Goal: Task Accomplishment & Management: Use online tool/utility

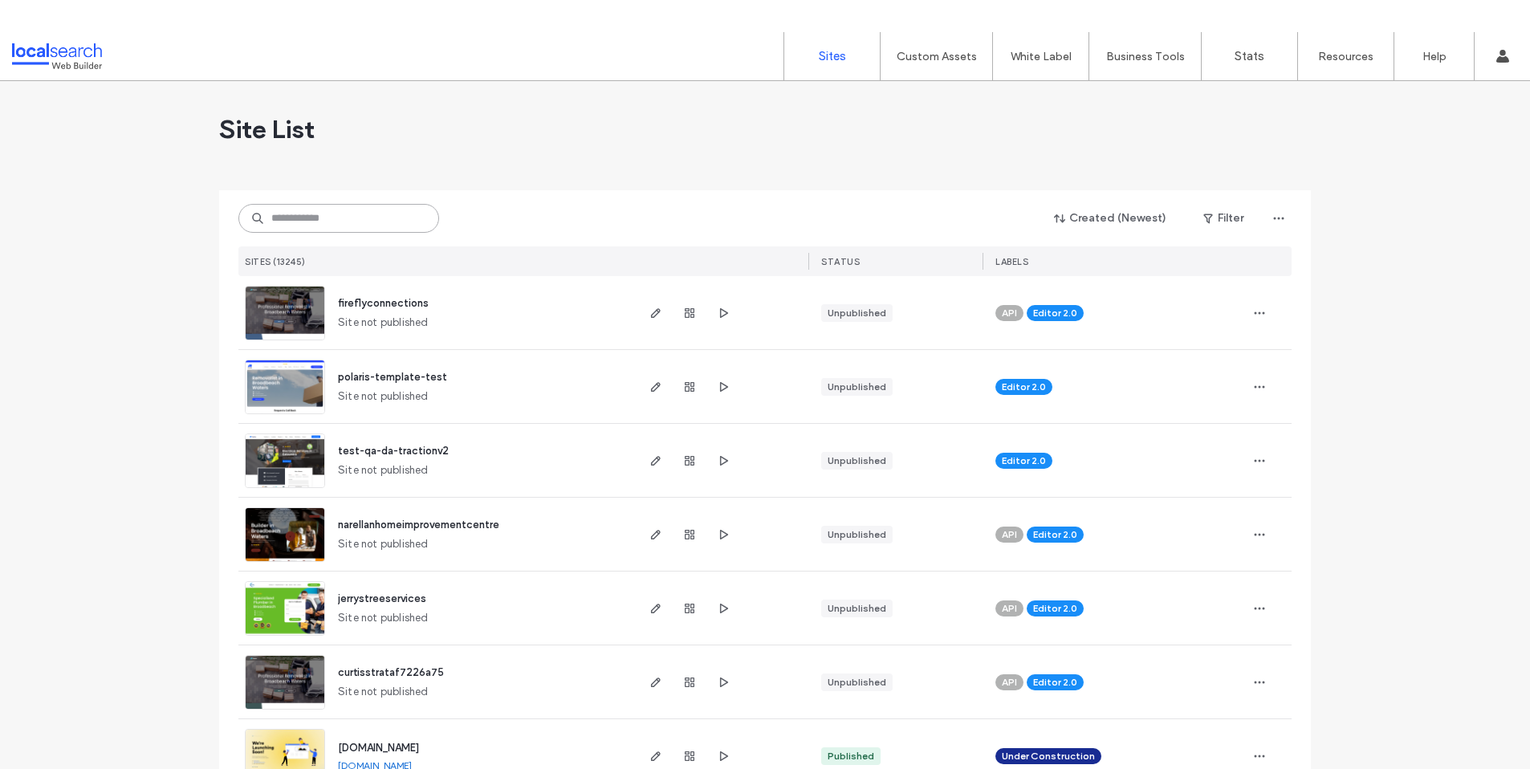
paste input "**********"
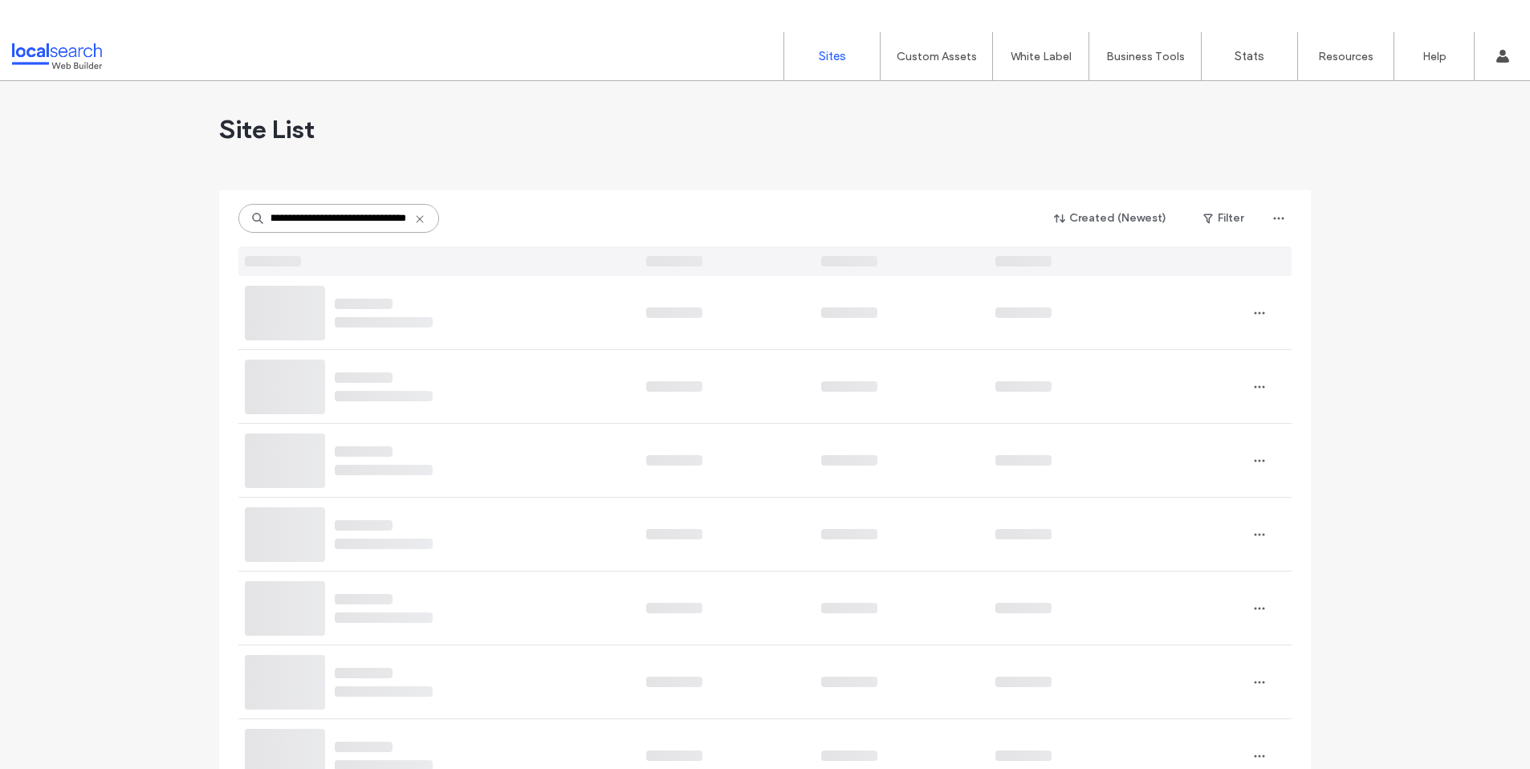
type input "**********"
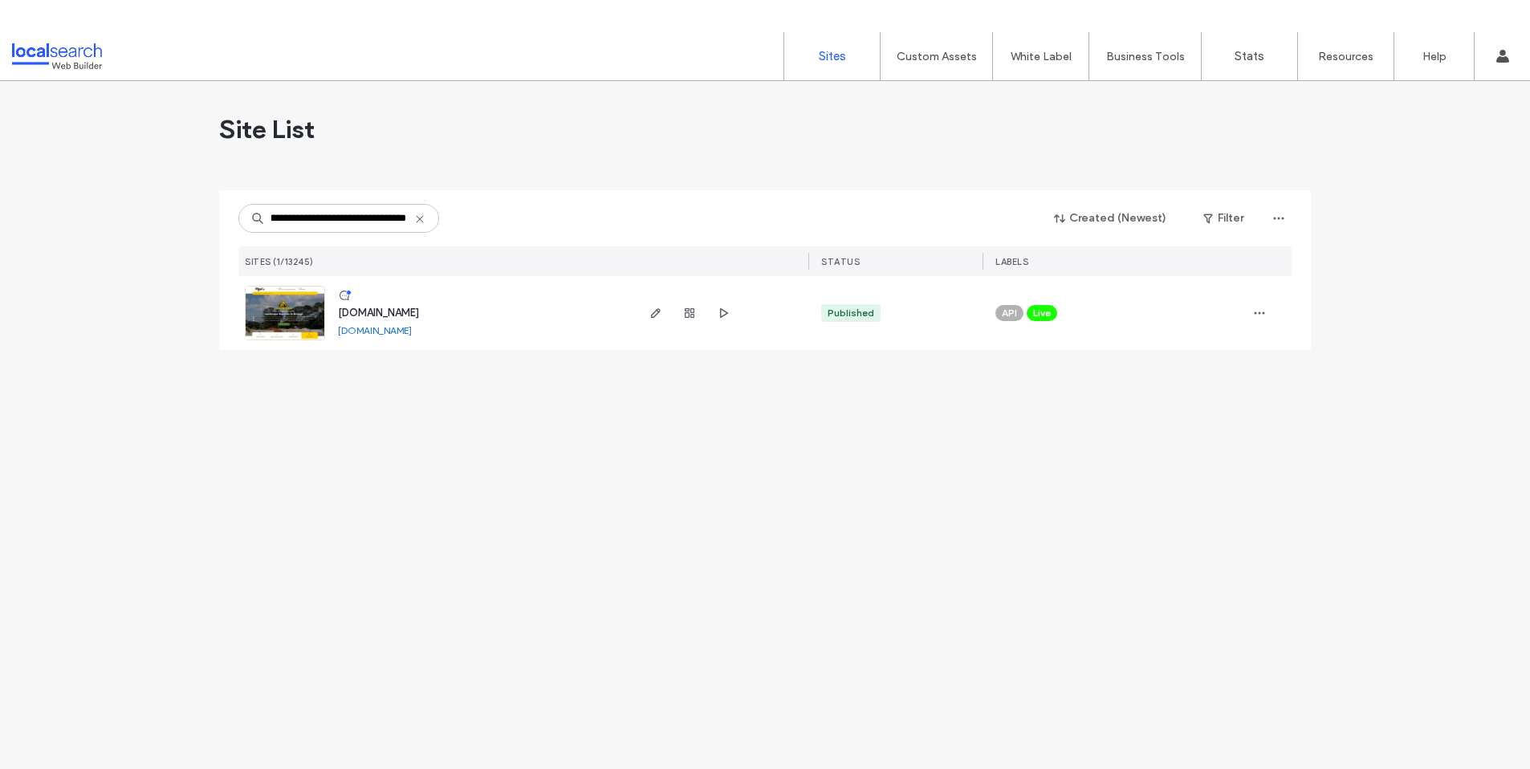
click at [419, 312] on span "www.midwesternsandandsoil.com.au" at bounding box center [378, 313] width 81 height 12
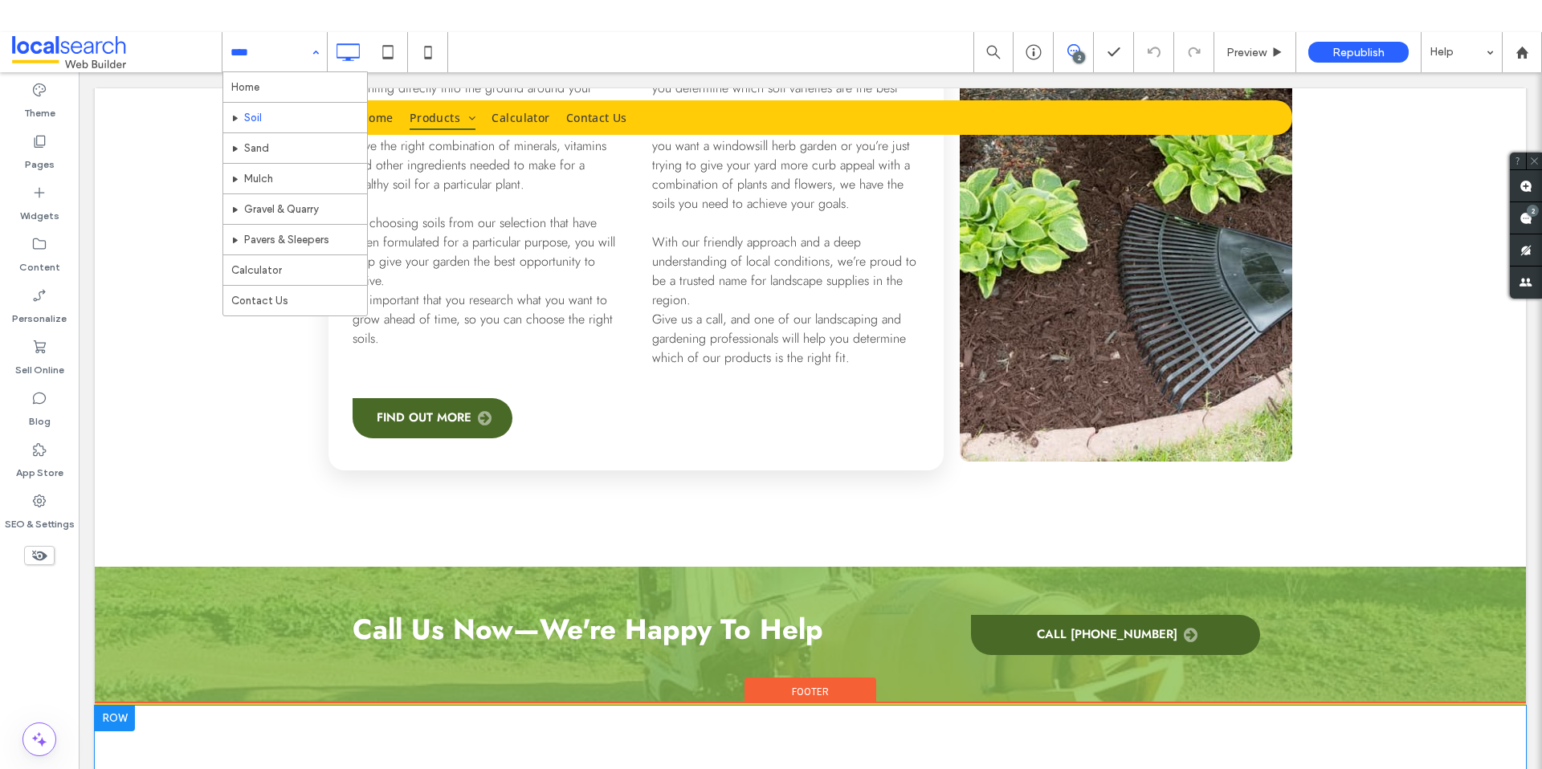
scroll to position [2636, 0]
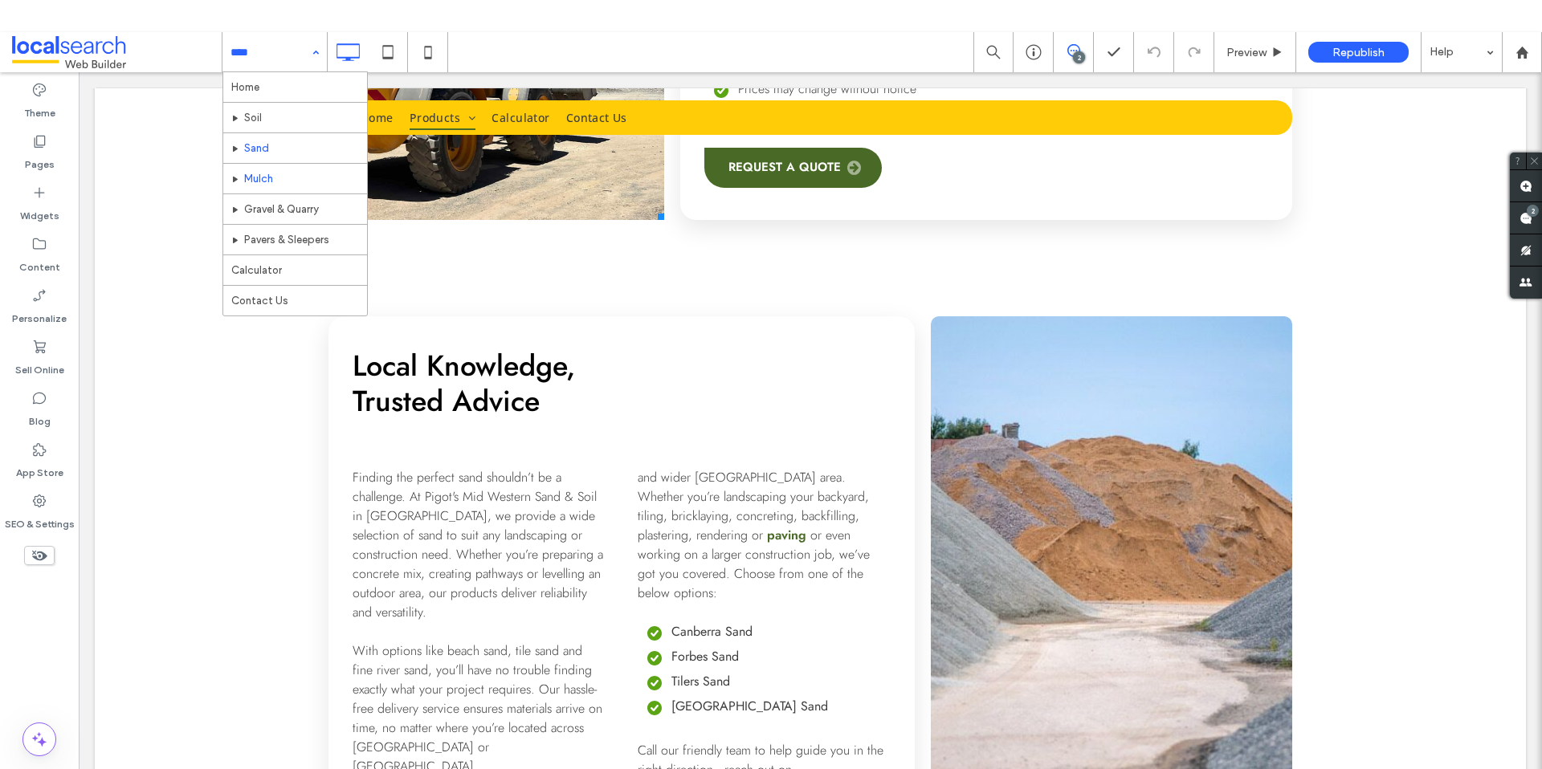
scroll to position [1736, 0]
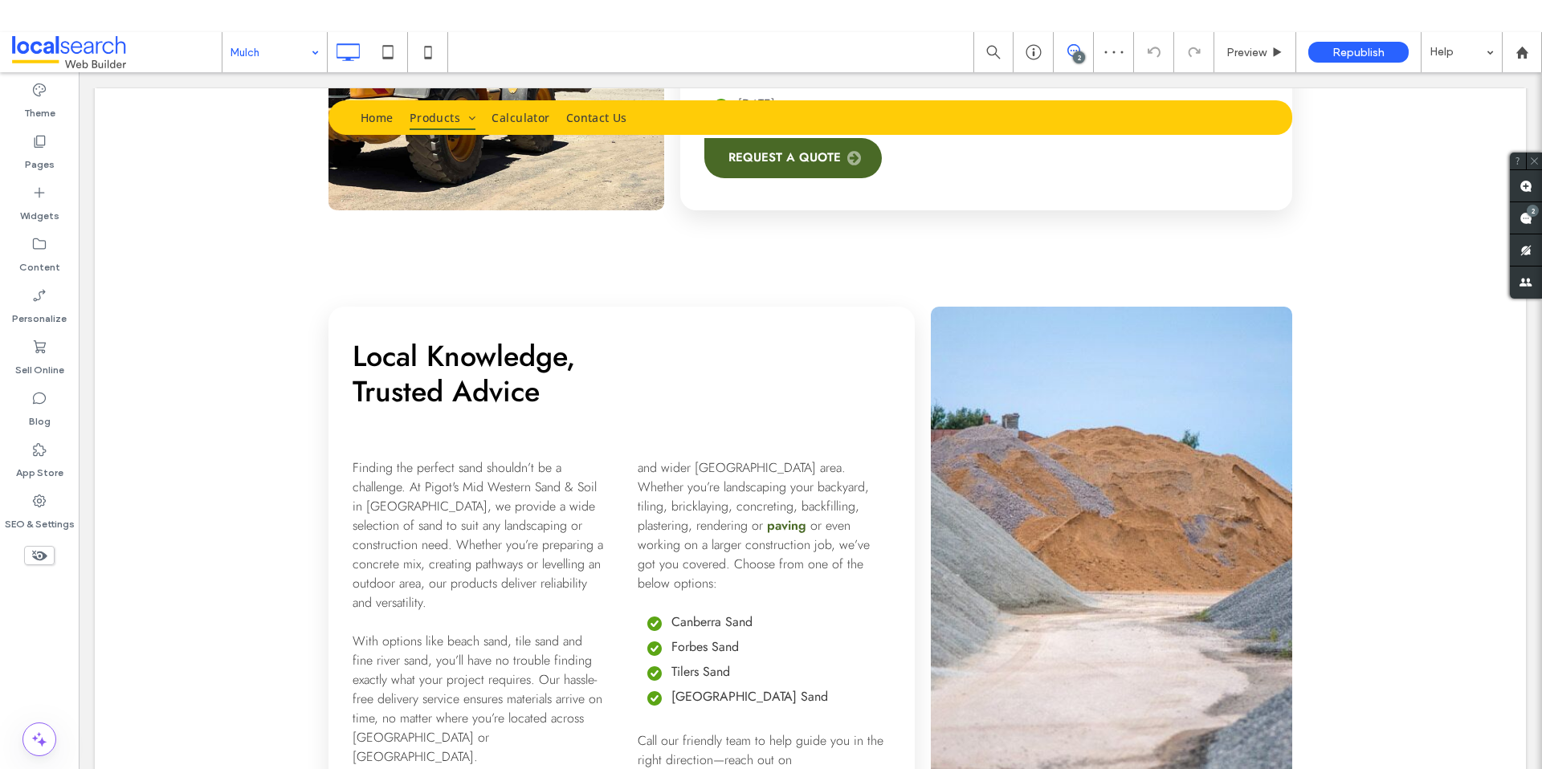
click at [283, 59] on input at bounding box center [270, 52] width 80 height 40
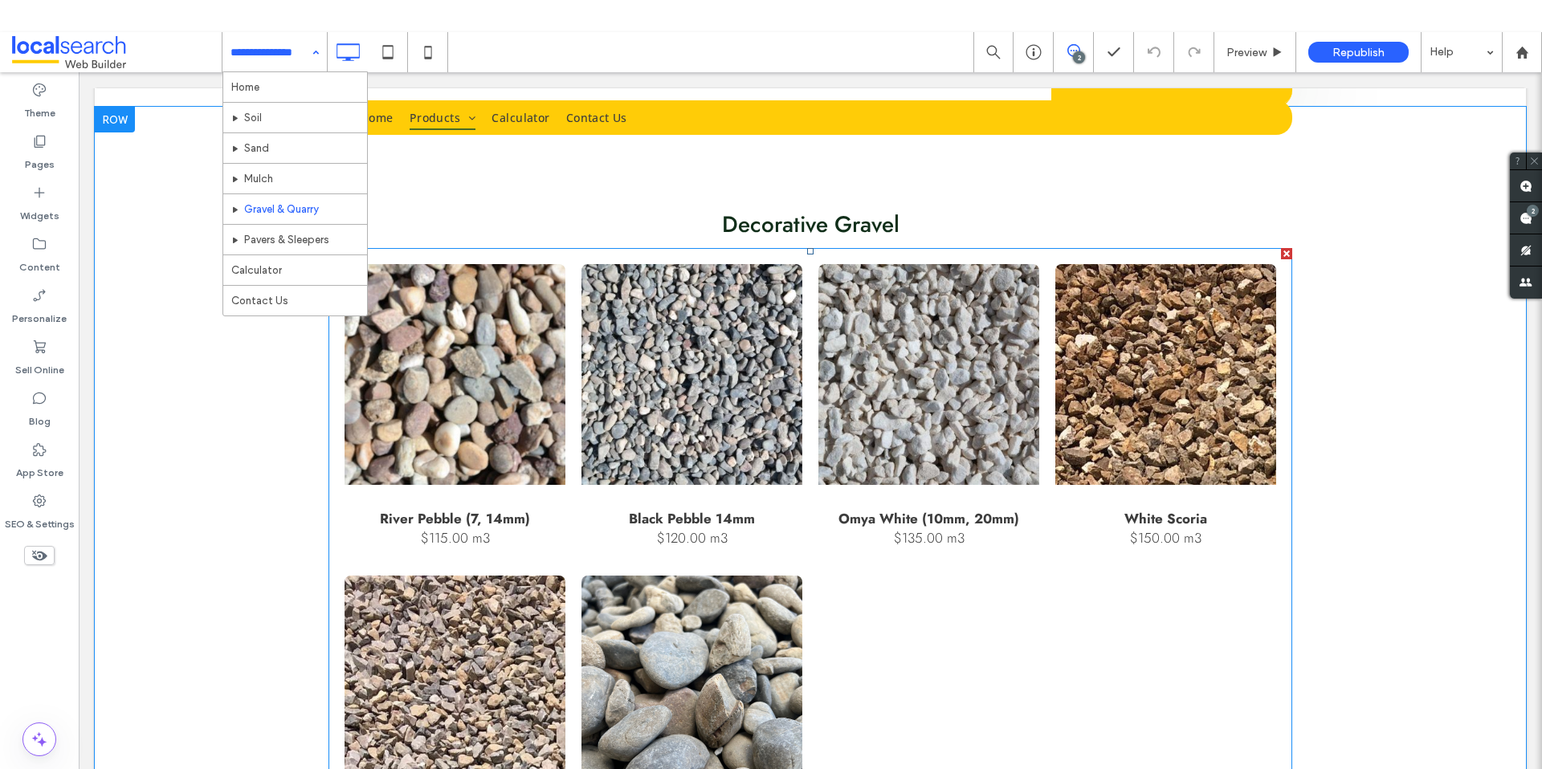
scroll to position [805, 0]
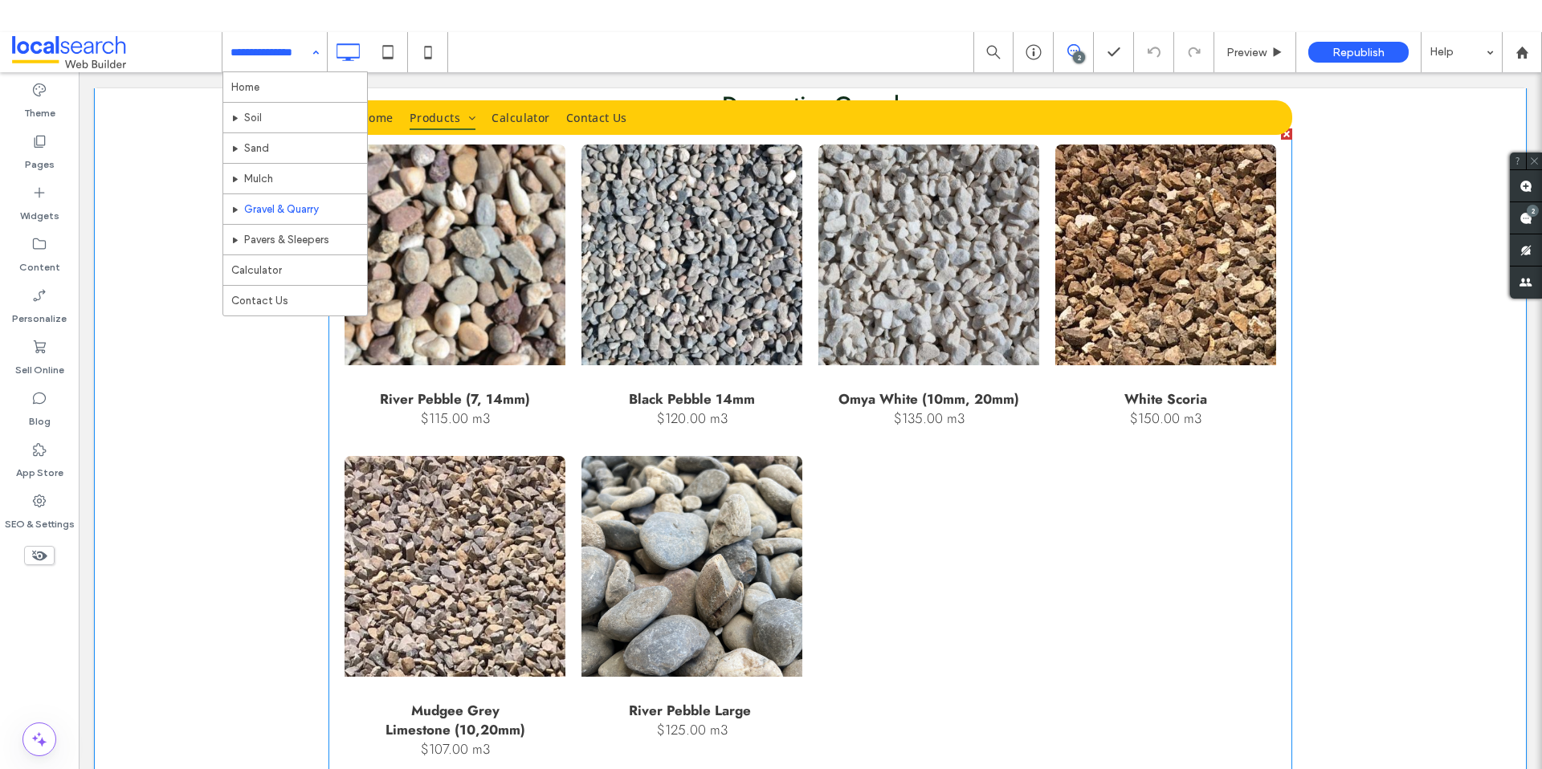
click at [439, 418] on p "$115.00 m3" at bounding box center [455, 418] width 150 height 19
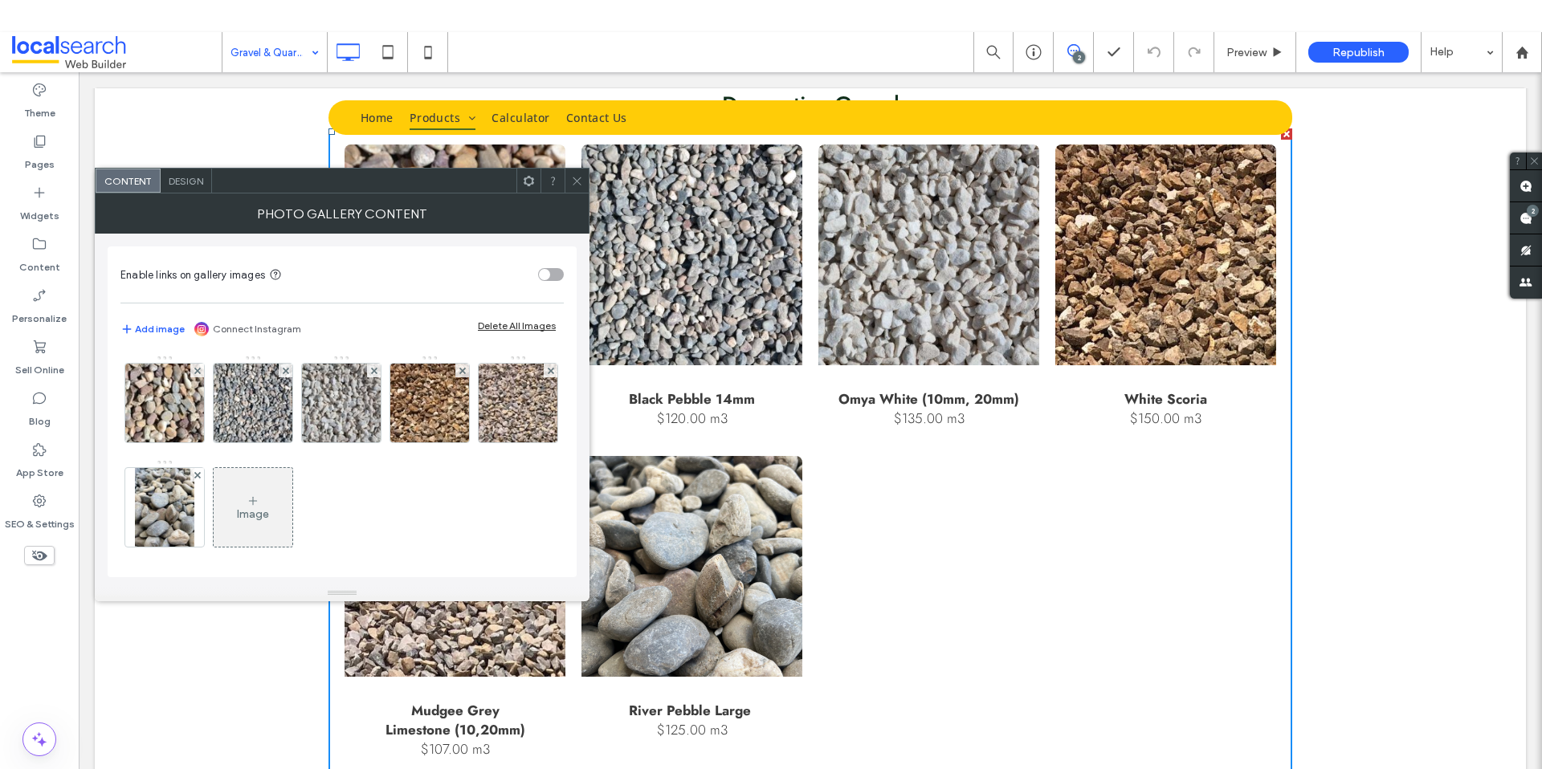
click at [568, 172] on div at bounding box center [576, 181] width 24 height 24
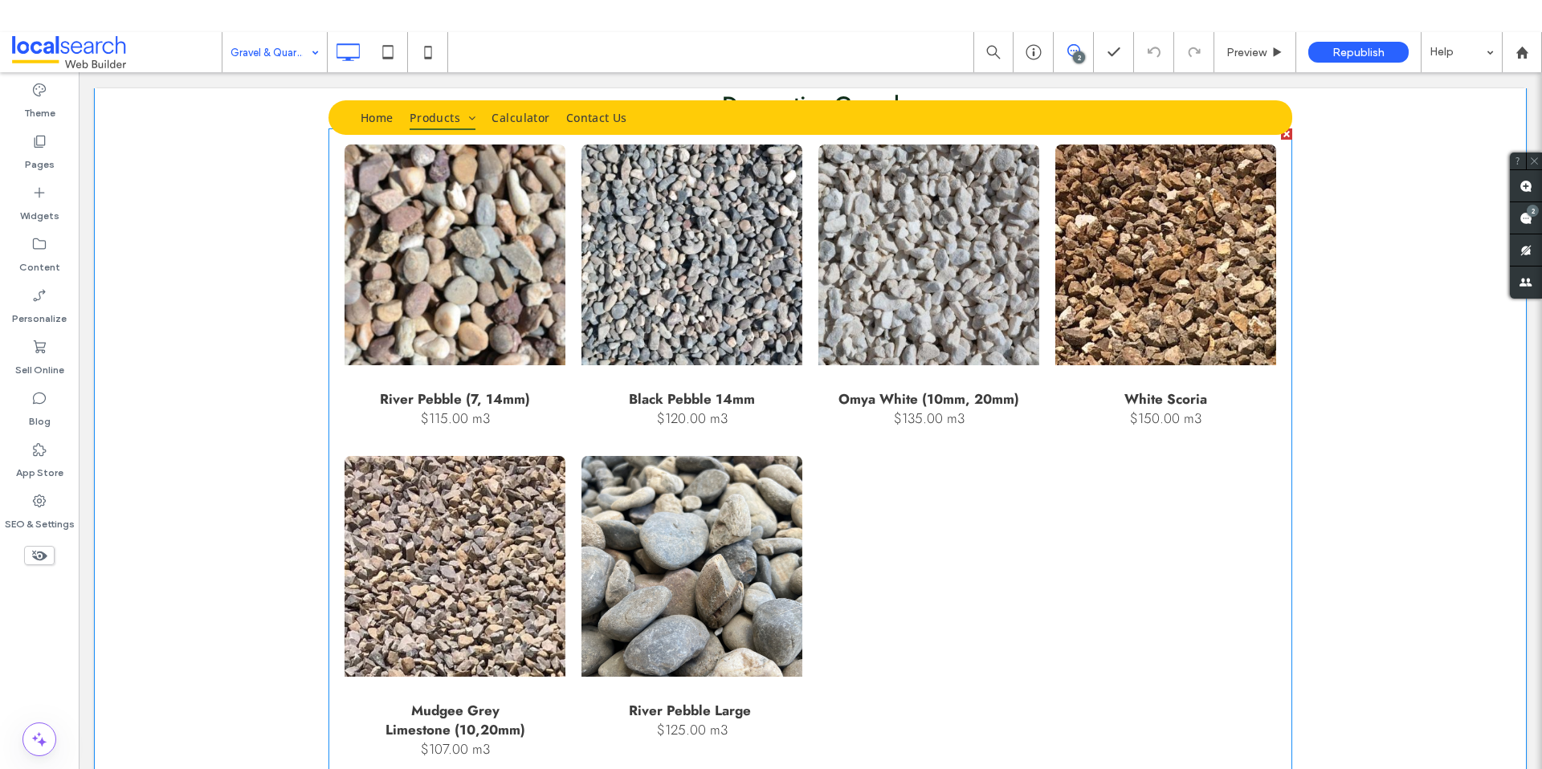
click at [458, 410] on p "$115.00 m3" at bounding box center [455, 418] width 150 height 19
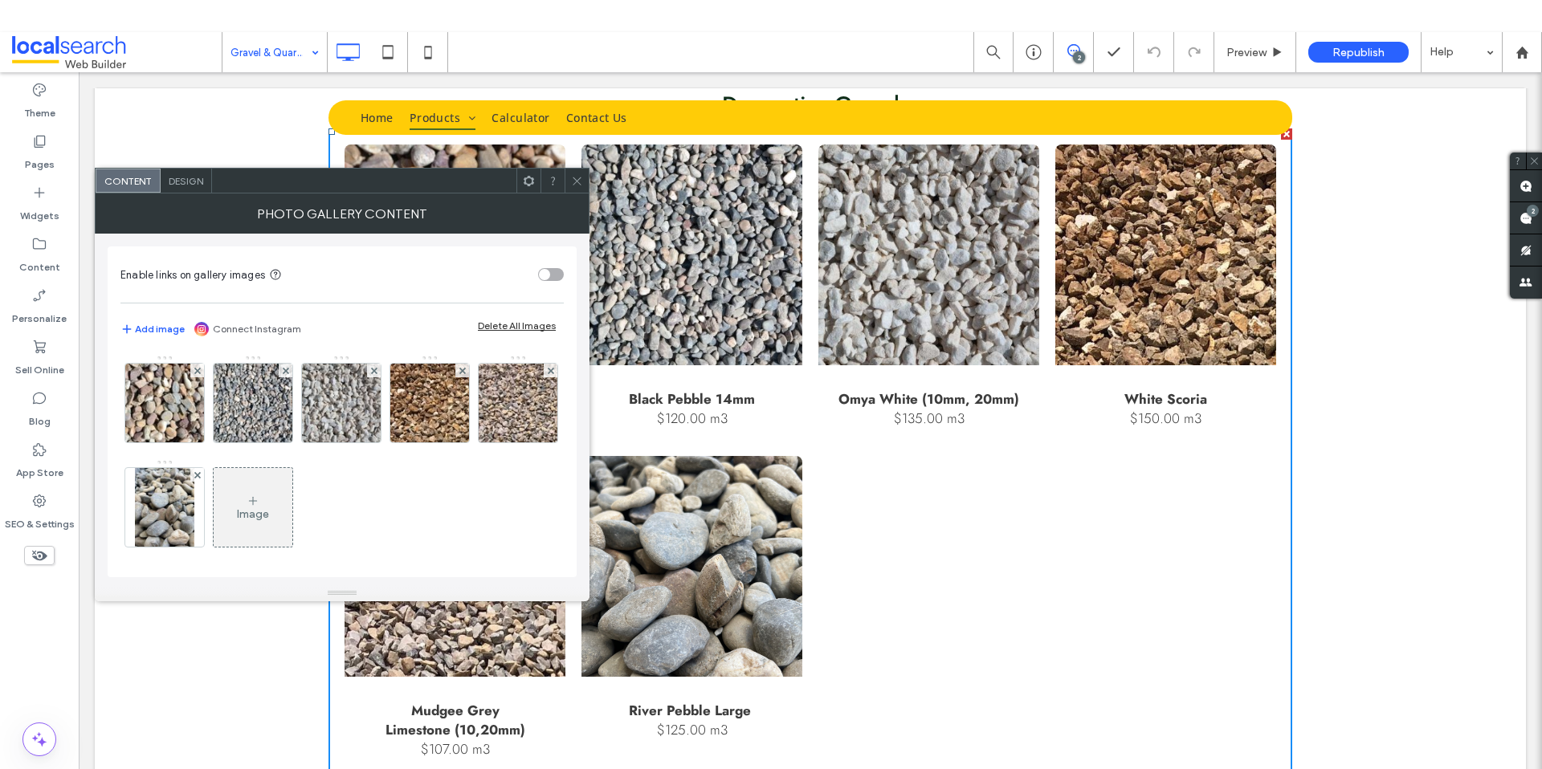
click at [458, 410] on img at bounding box center [429, 403] width 116 height 79
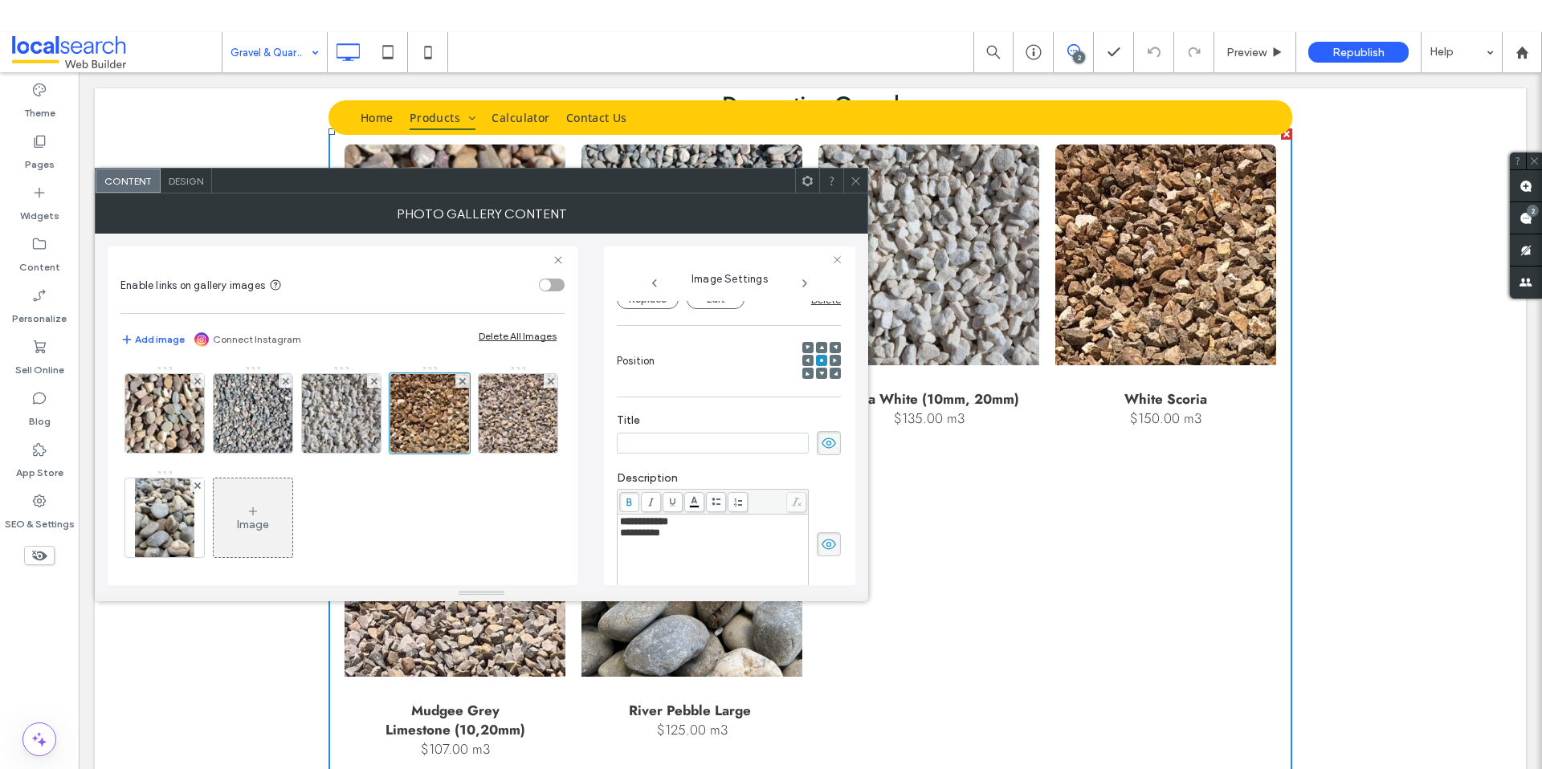
scroll to position [0, 0]
click at [429, 415] on div at bounding box center [429, 413] width 80 height 80
click at [194, 536] on img at bounding box center [164, 518] width 59 height 79
click at [459, 453] on img at bounding box center [517, 413] width 116 height 79
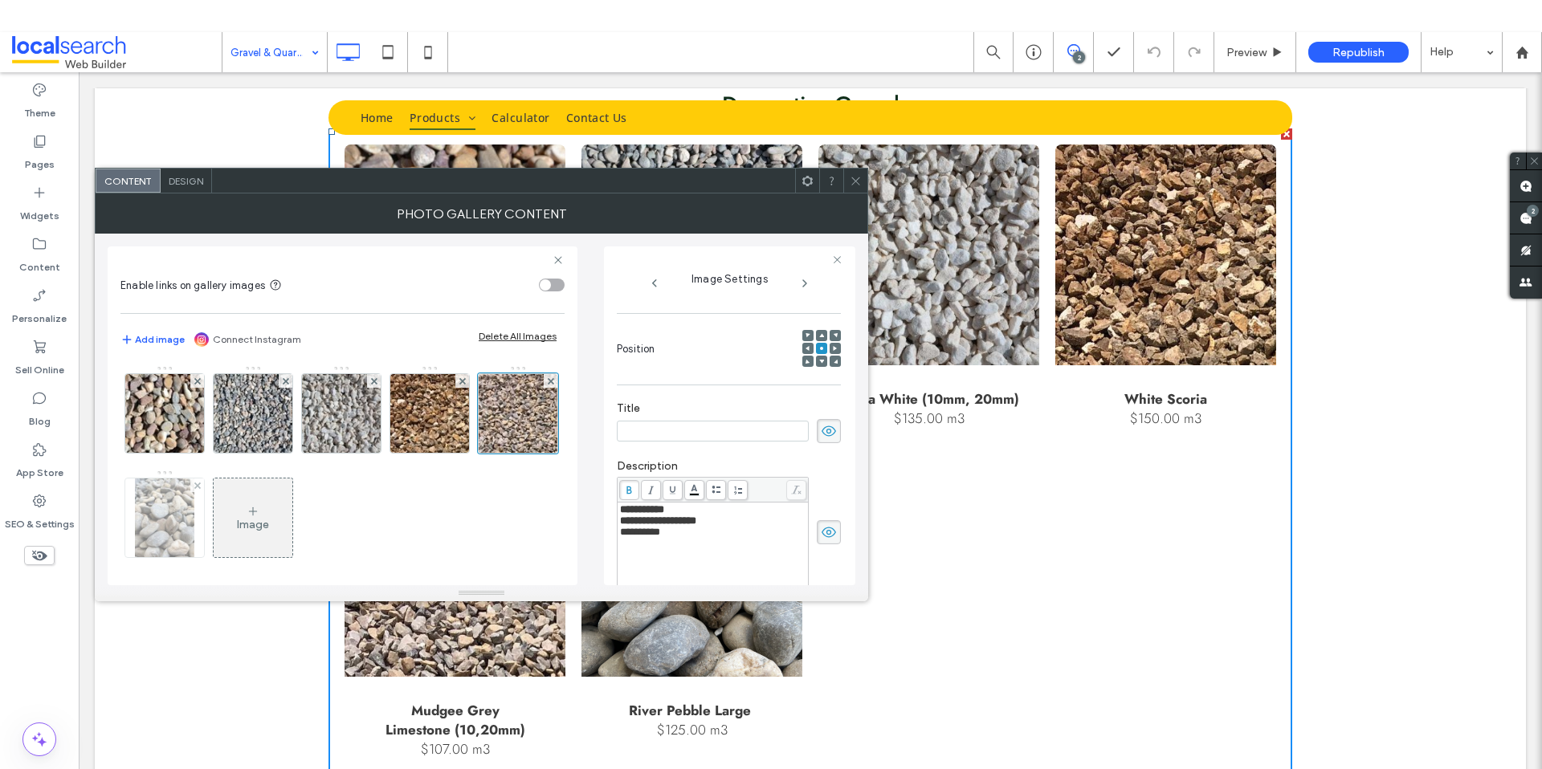
click at [194, 538] on img at bounding box center [164, 518] width 59 height 79
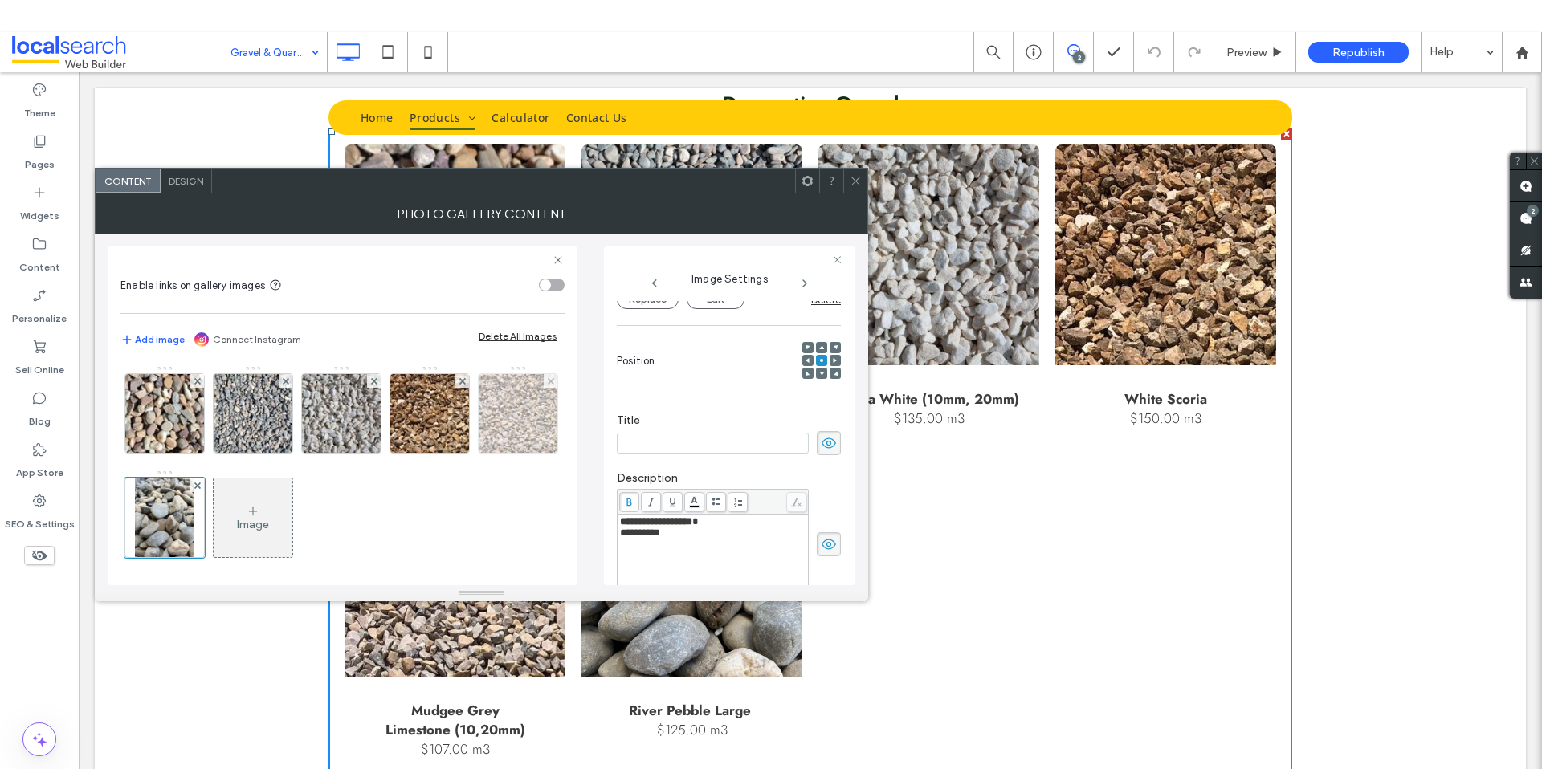
click at [459, 453] on img at bounding box center [517, 413] width 116 height 79
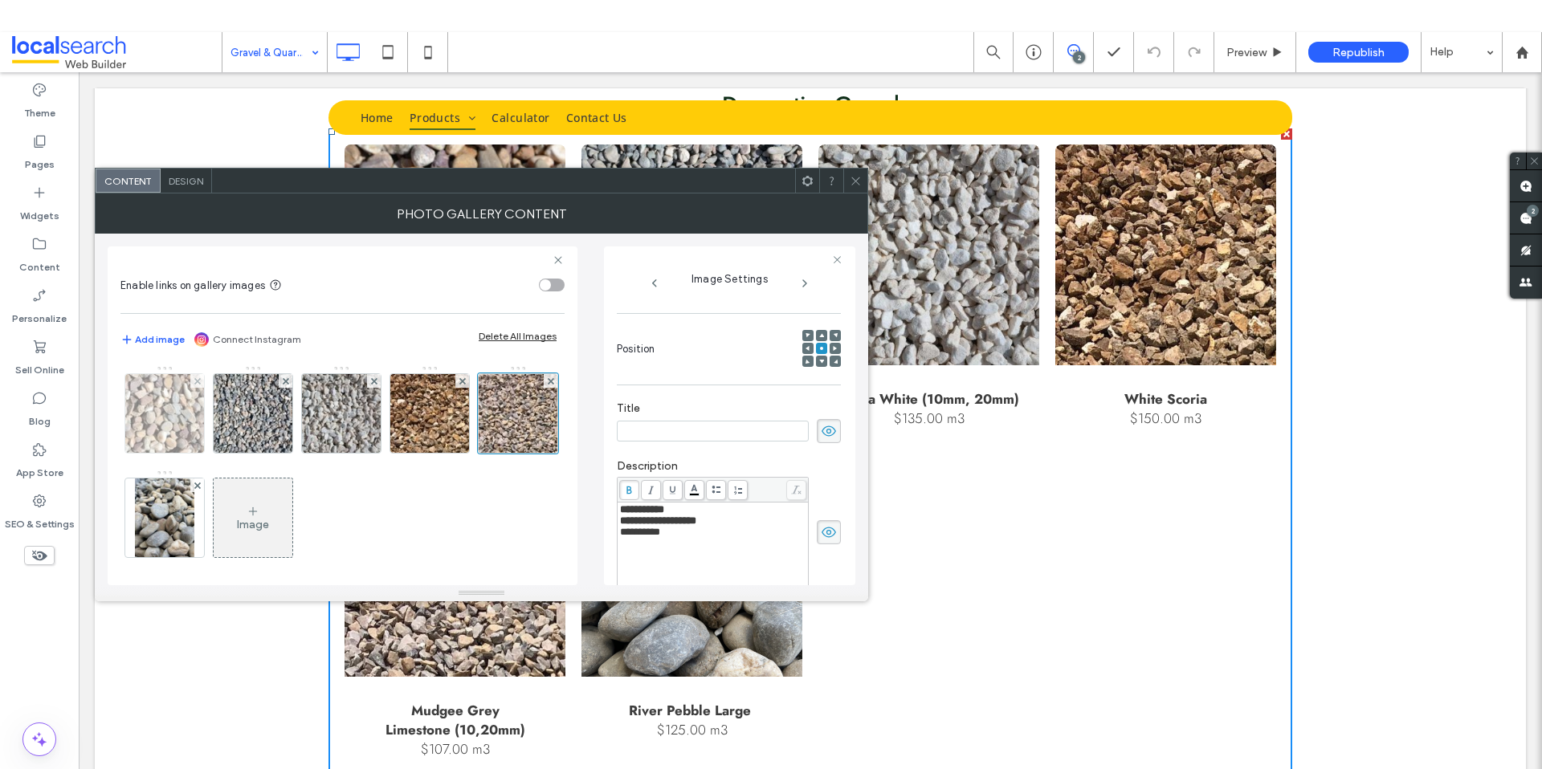
click at [166, 421] on img at bounding box center [164, 413] width 116 height 79
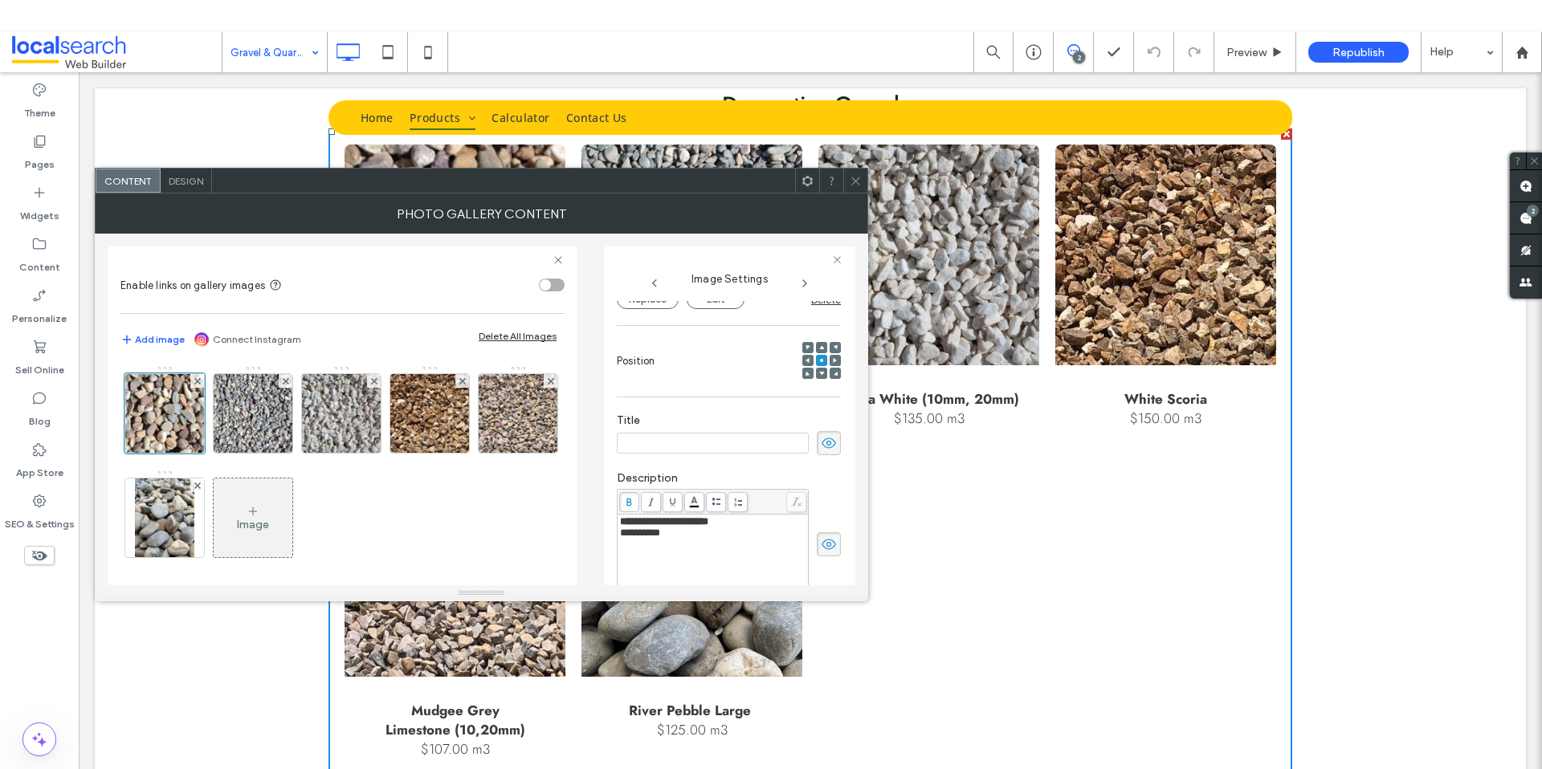
click at [623, 536] on span "**********" at bounding box center [640, 533] width 40 height 10
click at [633, 538] on span "**********" at bounding box center [640, 533] width 40 height 10
click at [638, 538] on span "**********" at bounding box center [640, 533] width 40 height 10
click at [778, 235] on div "**********" at bounding box center [482, 410] width 748 height 352
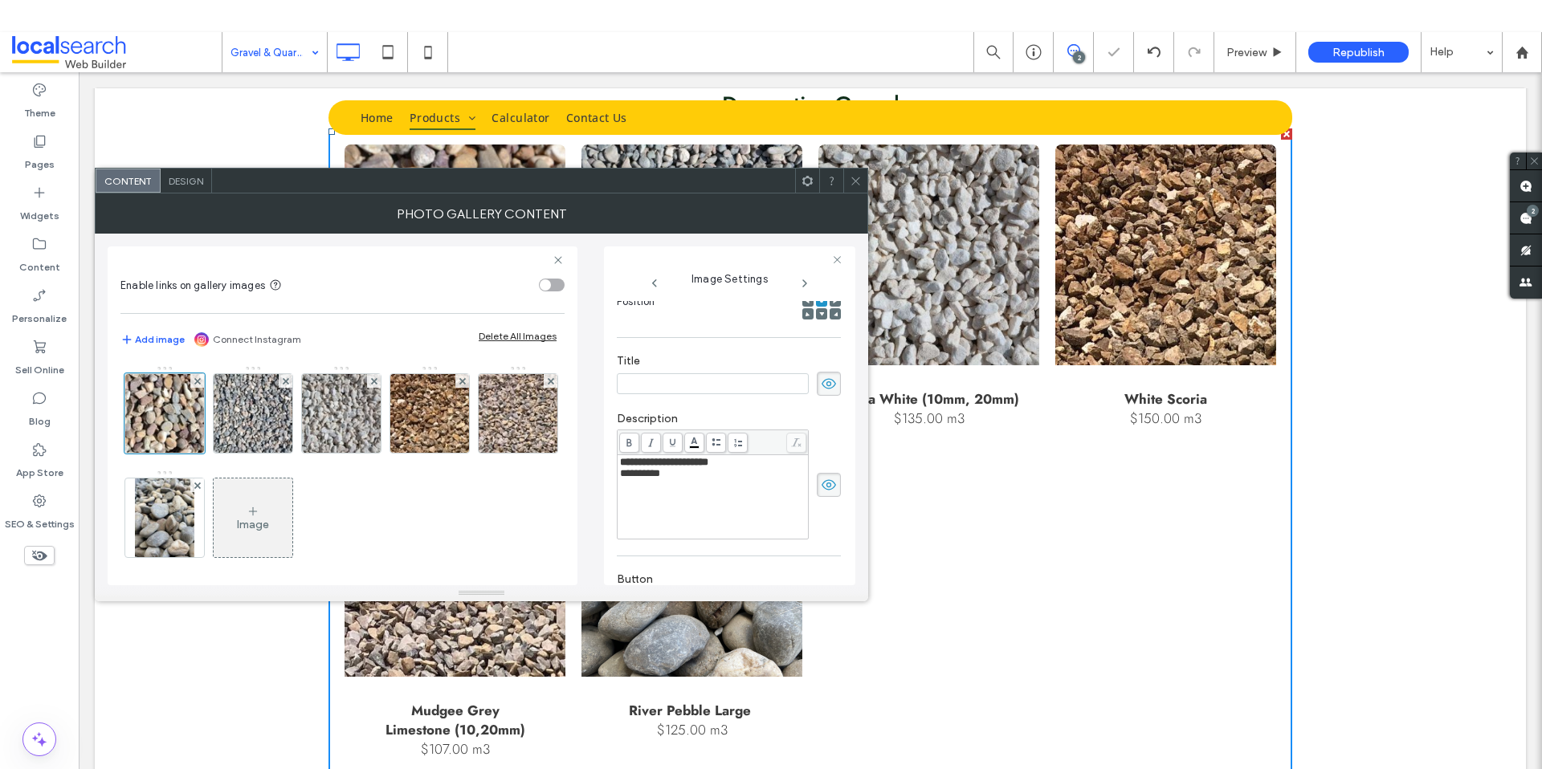
scroll to position [334, 0]
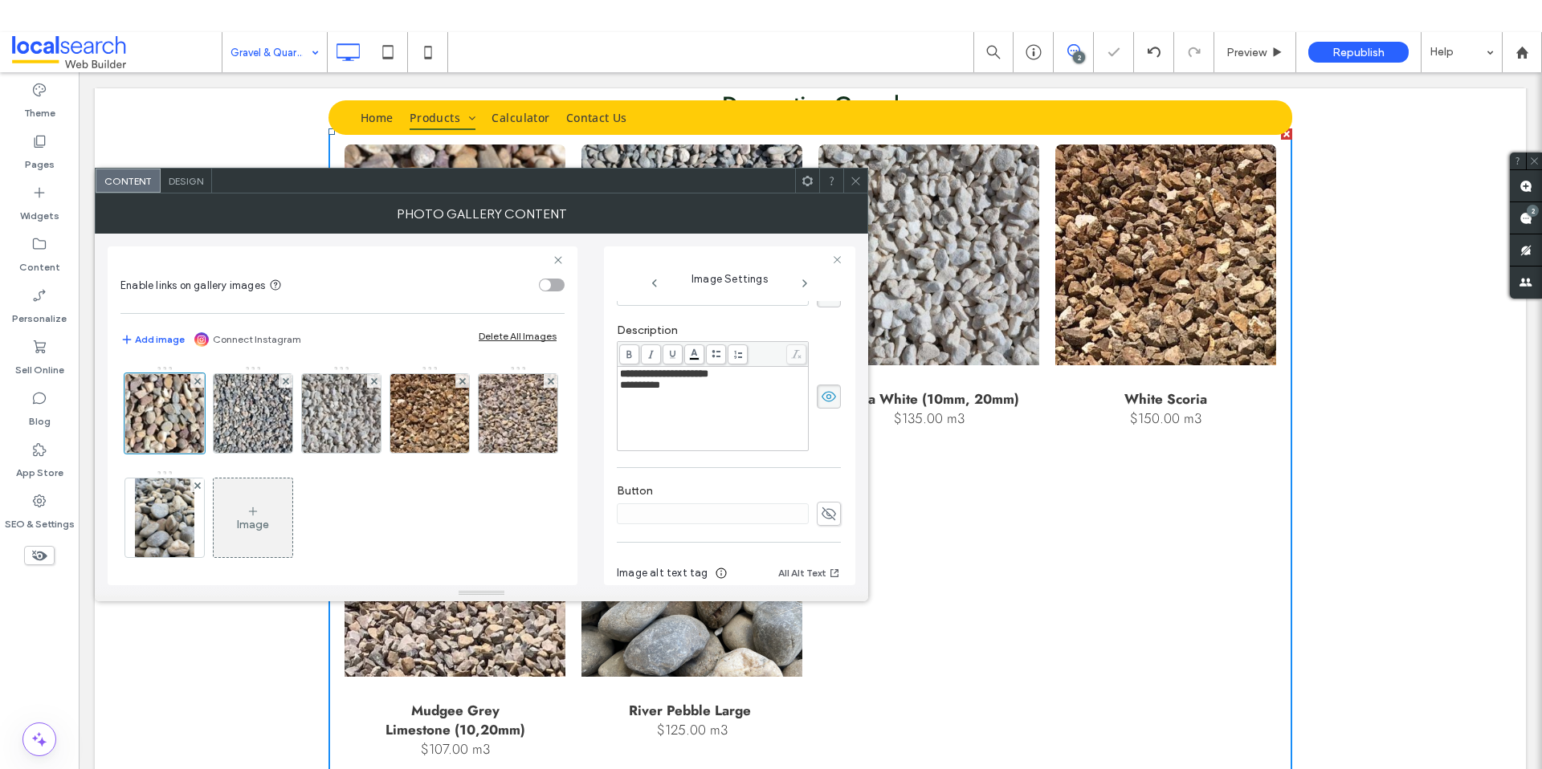
click at [575, 507] on div "Enable links on gallery images Add image Connect Instagram Delete All Images Im…" at bounding box center [343, 416] width 470 height 339
click at [853, 187] on span at bounding box center [856, 181] width 12 height 24
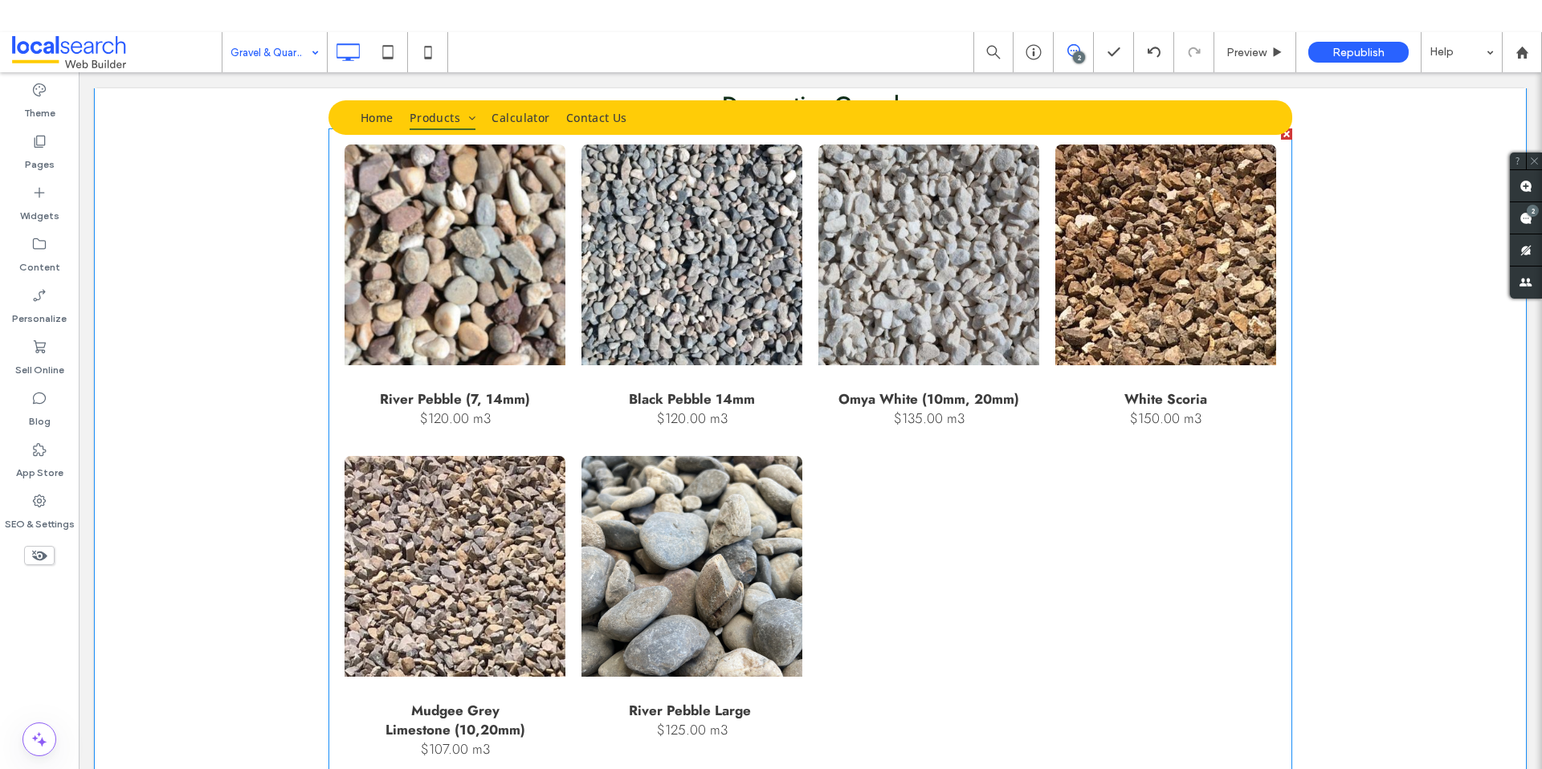
click at [676, 410] on p "$120.00 m3" at bounding box center [692, 418] width 126 height 19
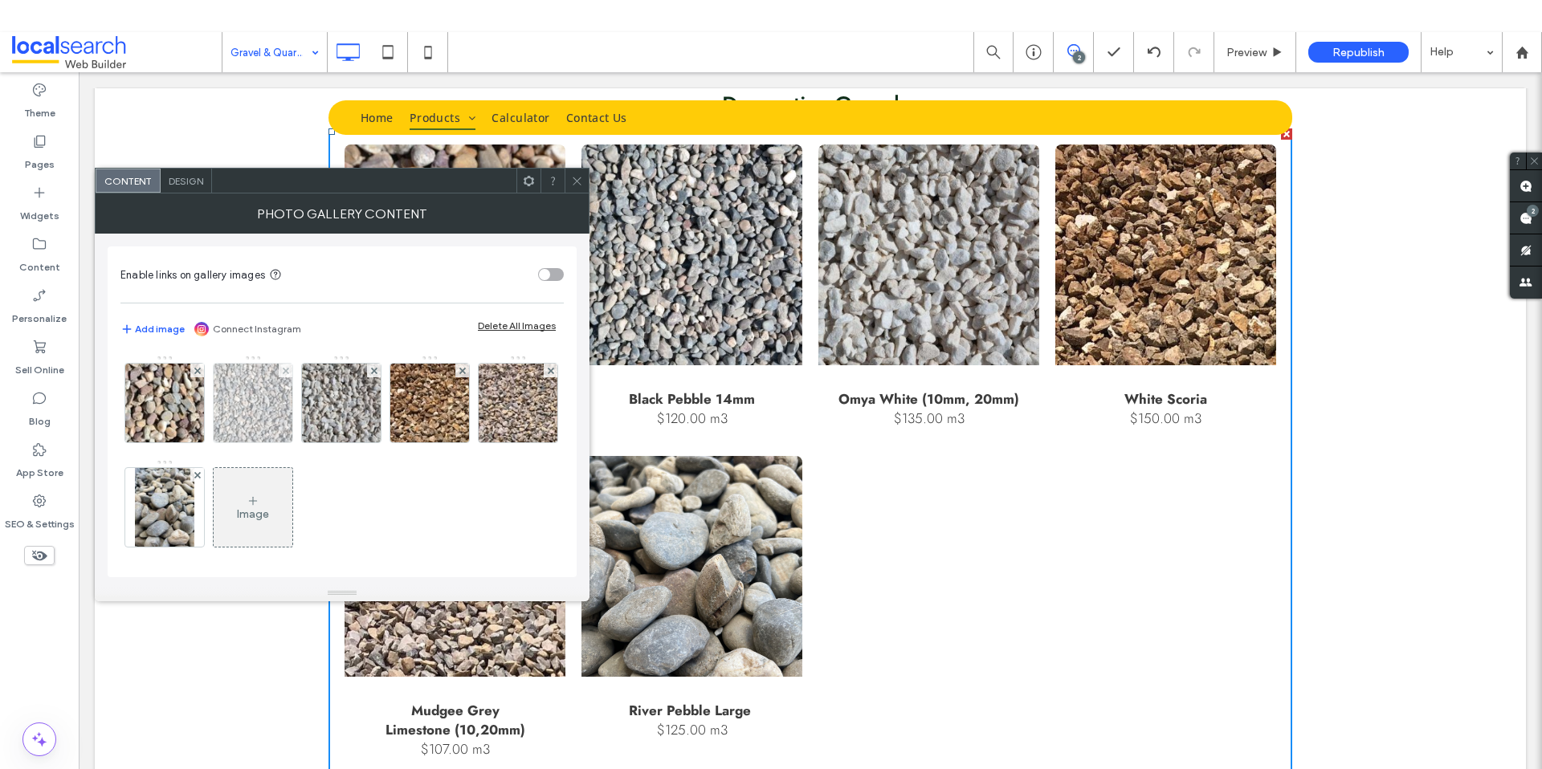
click at [256, 397] on img at bounding box center [252, 403] width 116 height 79
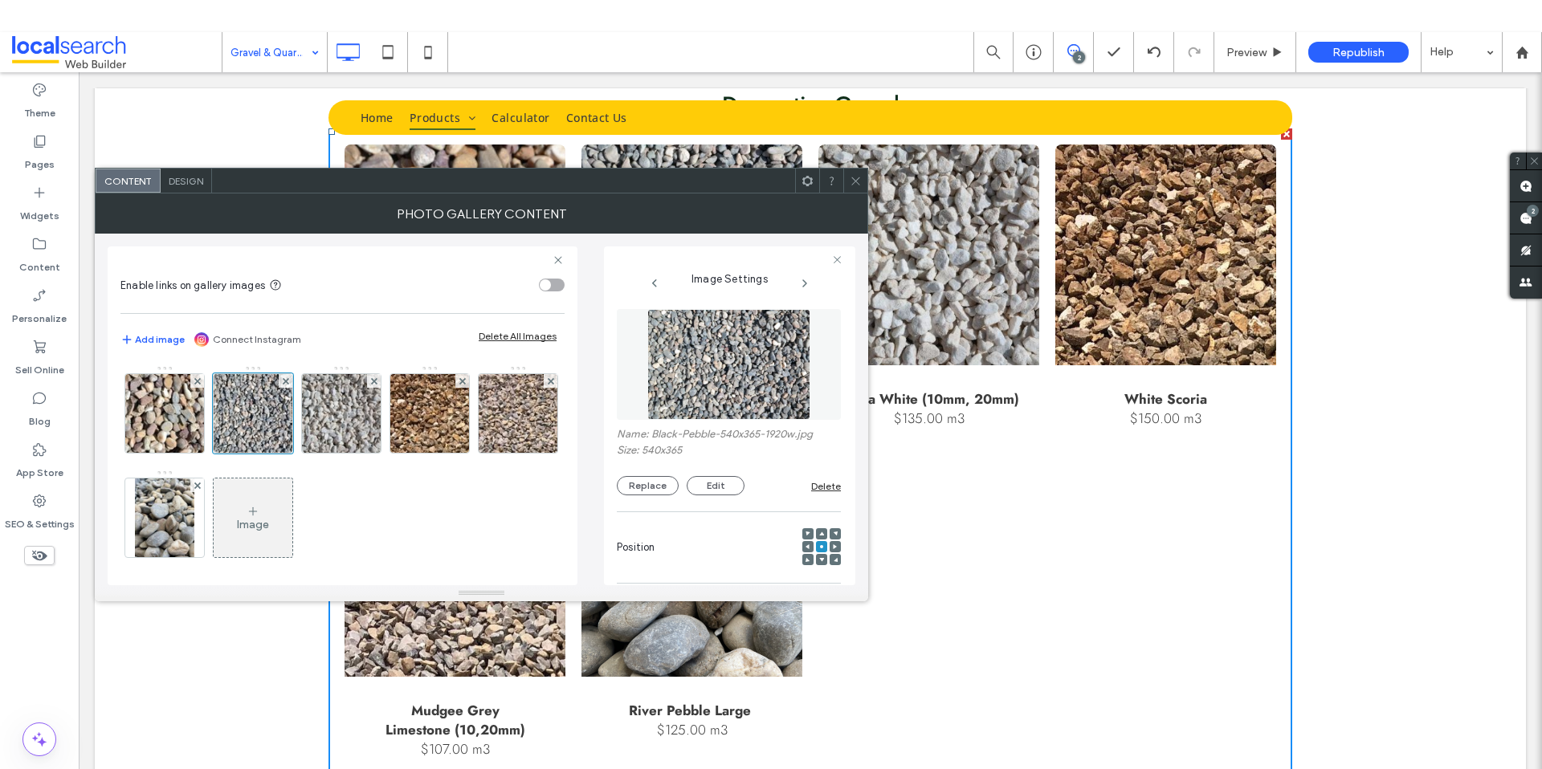
scroll to position [0, 0]
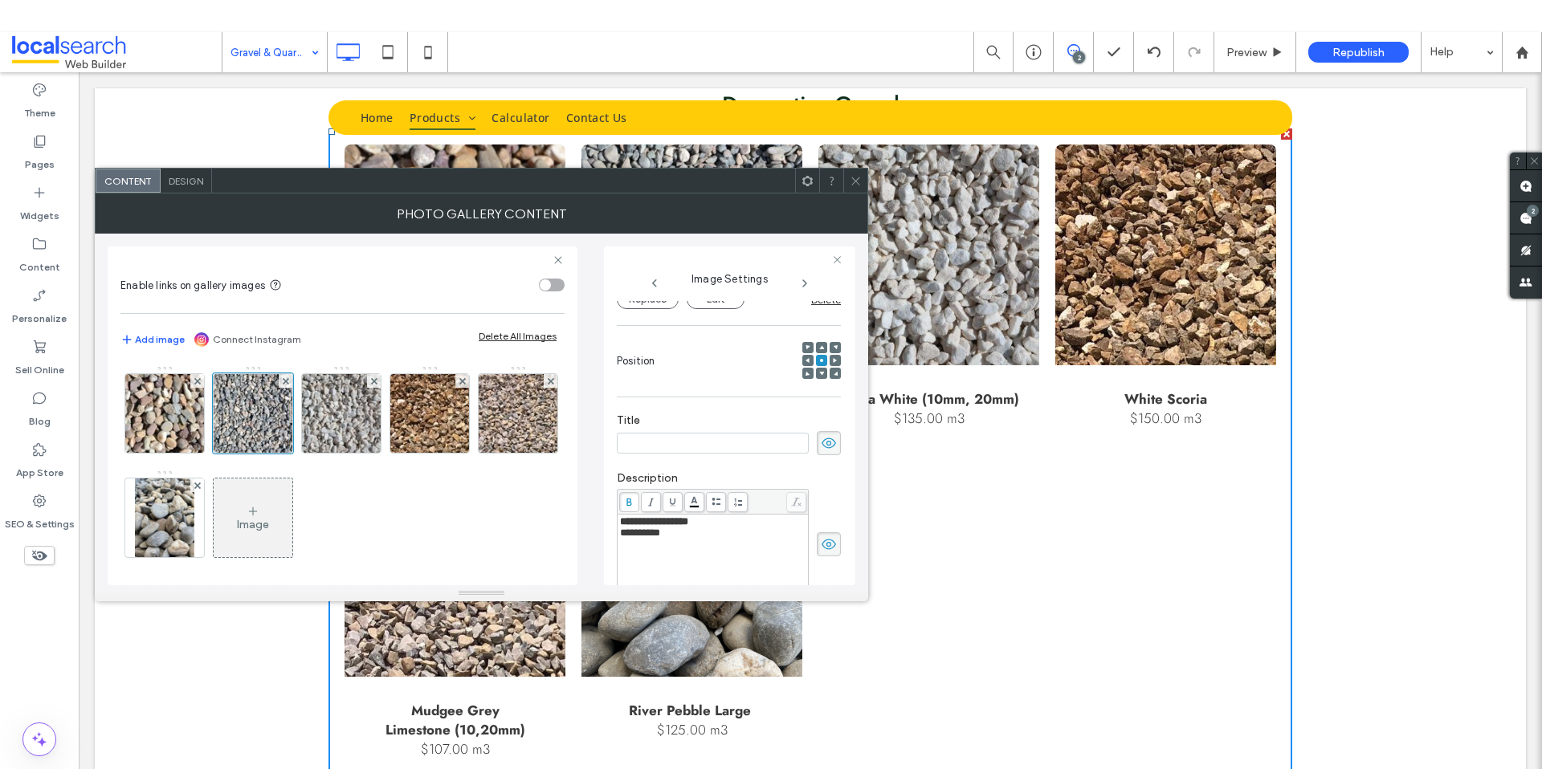
click at [643, 538] on span "**********" at bounding box center [640, 533] width 40 height 10
click at [640, 538] on span "**********" at bounding box center [640, 533] width 40 height 10
click at [856, 185] on icon at bounding box center [856, 181] width 12 height 12
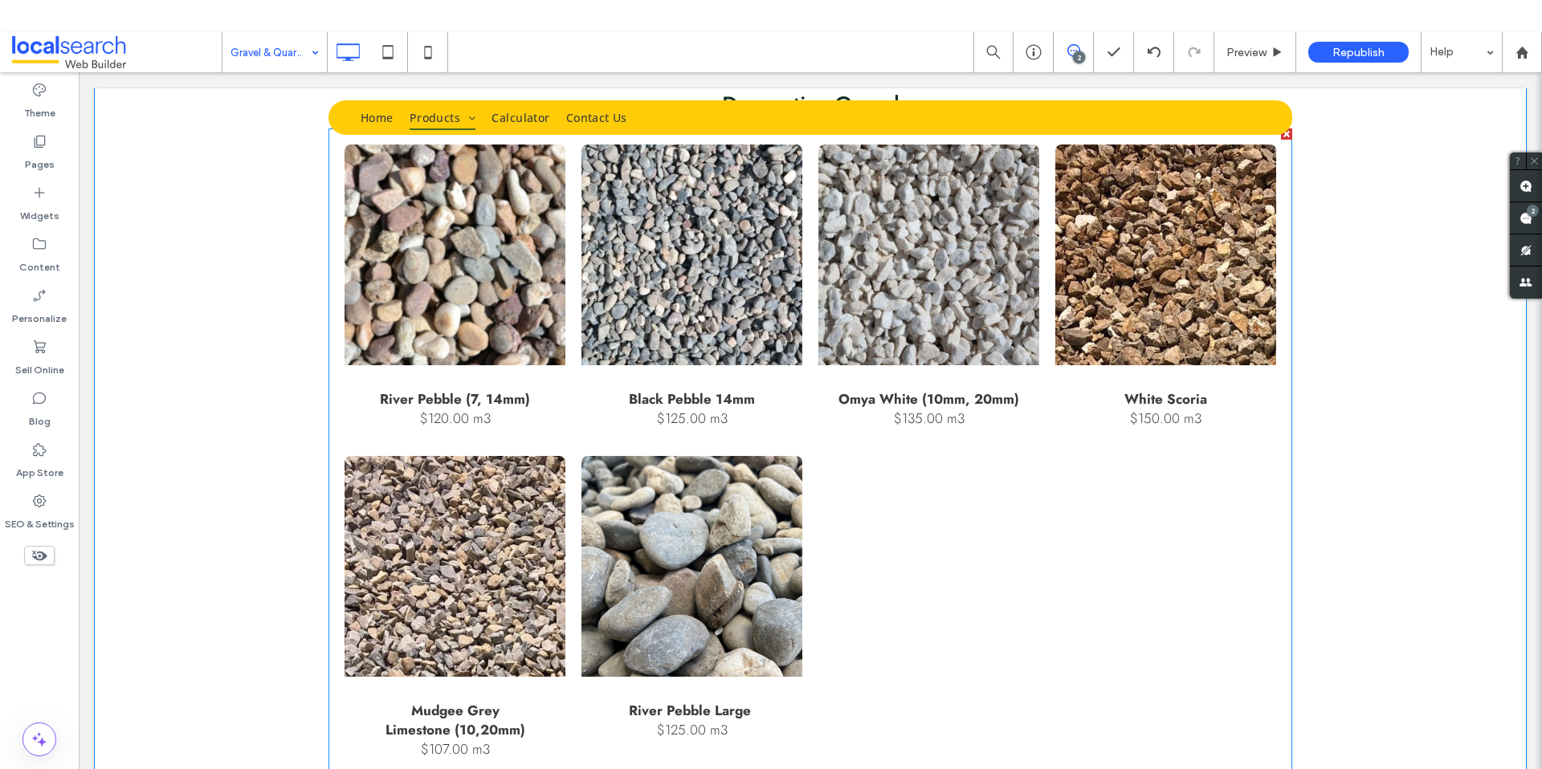
click at [935, 394] on strong "Omya White (10mm, 20mm)" at bounding box center [928, 398] width 181 height 19
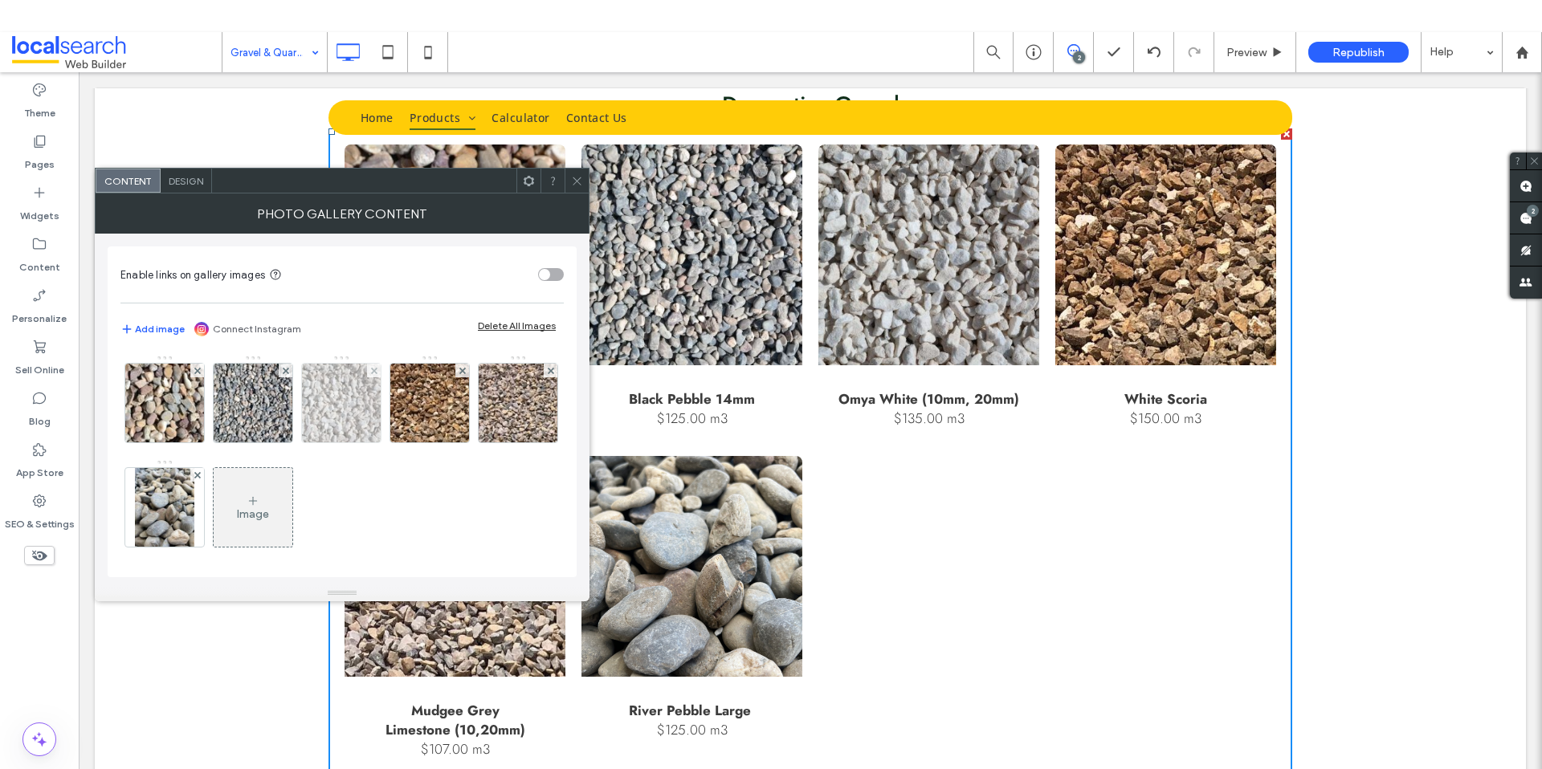
click at [353, 422] on img at bounding box center [341, 403] width 116 height 79
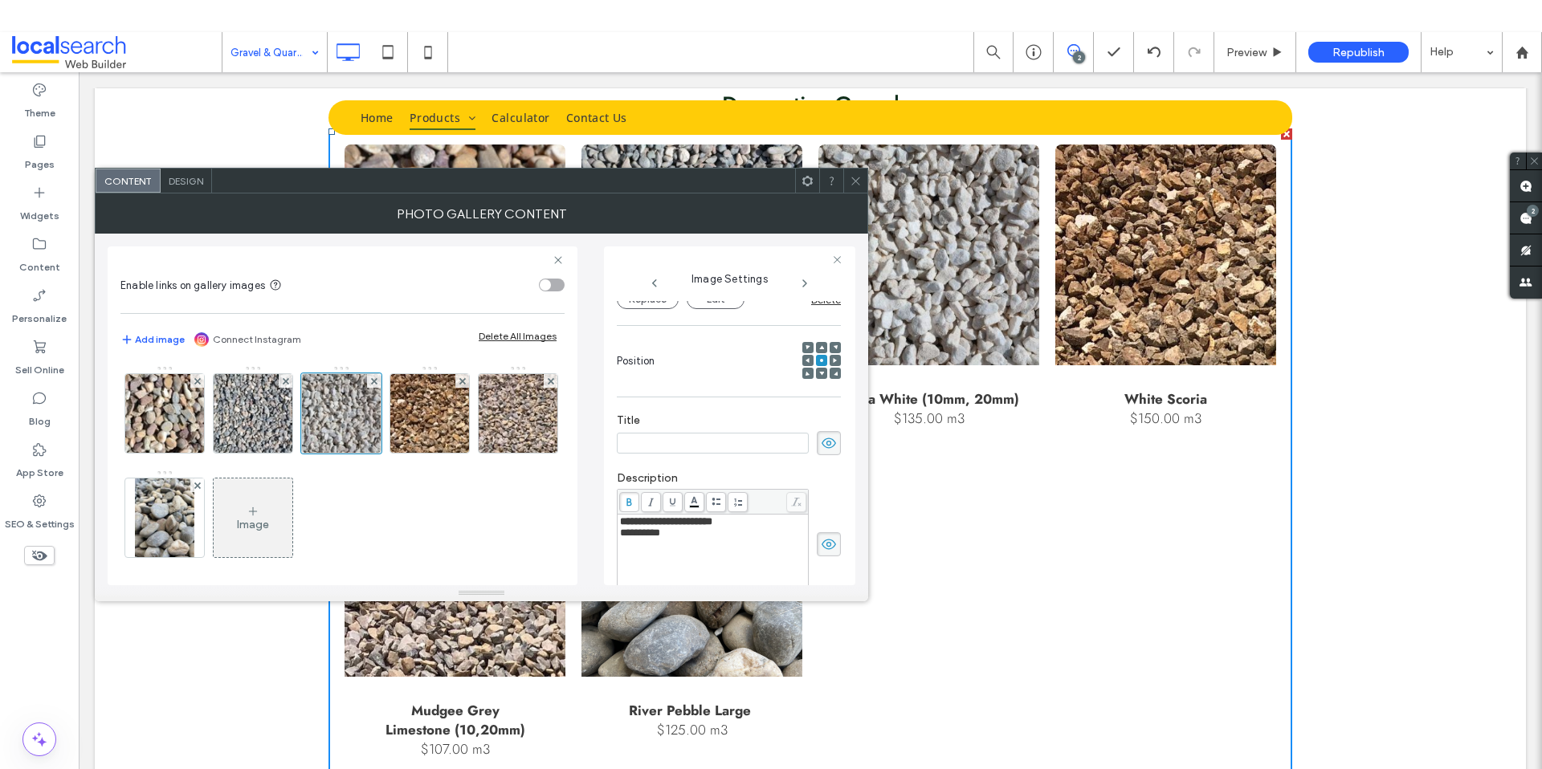
click at [640, 538] on span "**********" at bounding box center [640, 533] width 40 height 10
click at [861, 184] on icon at bounding box center [856, 181] width 12 height 12
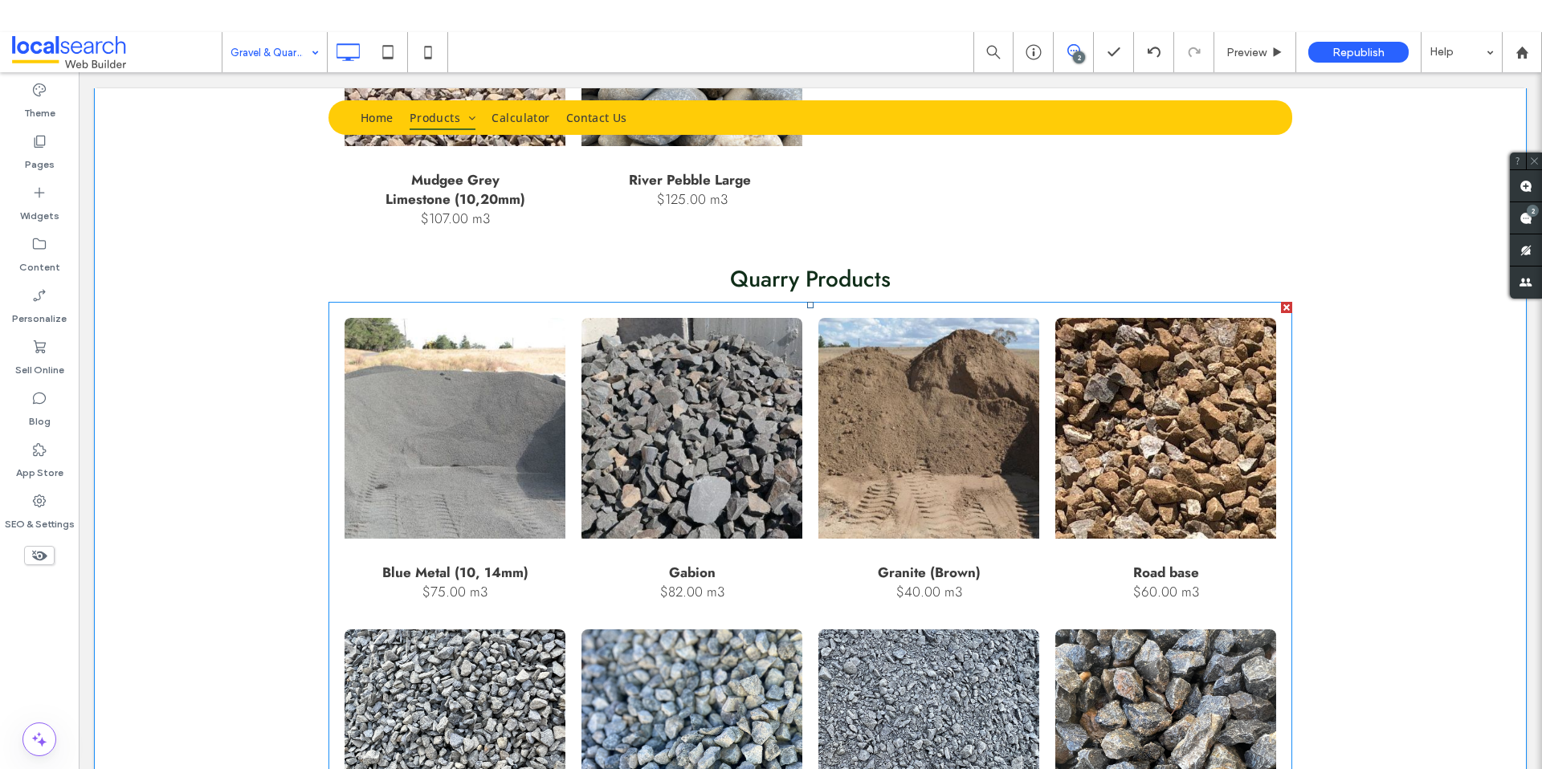
scroll to position [1339, 0]
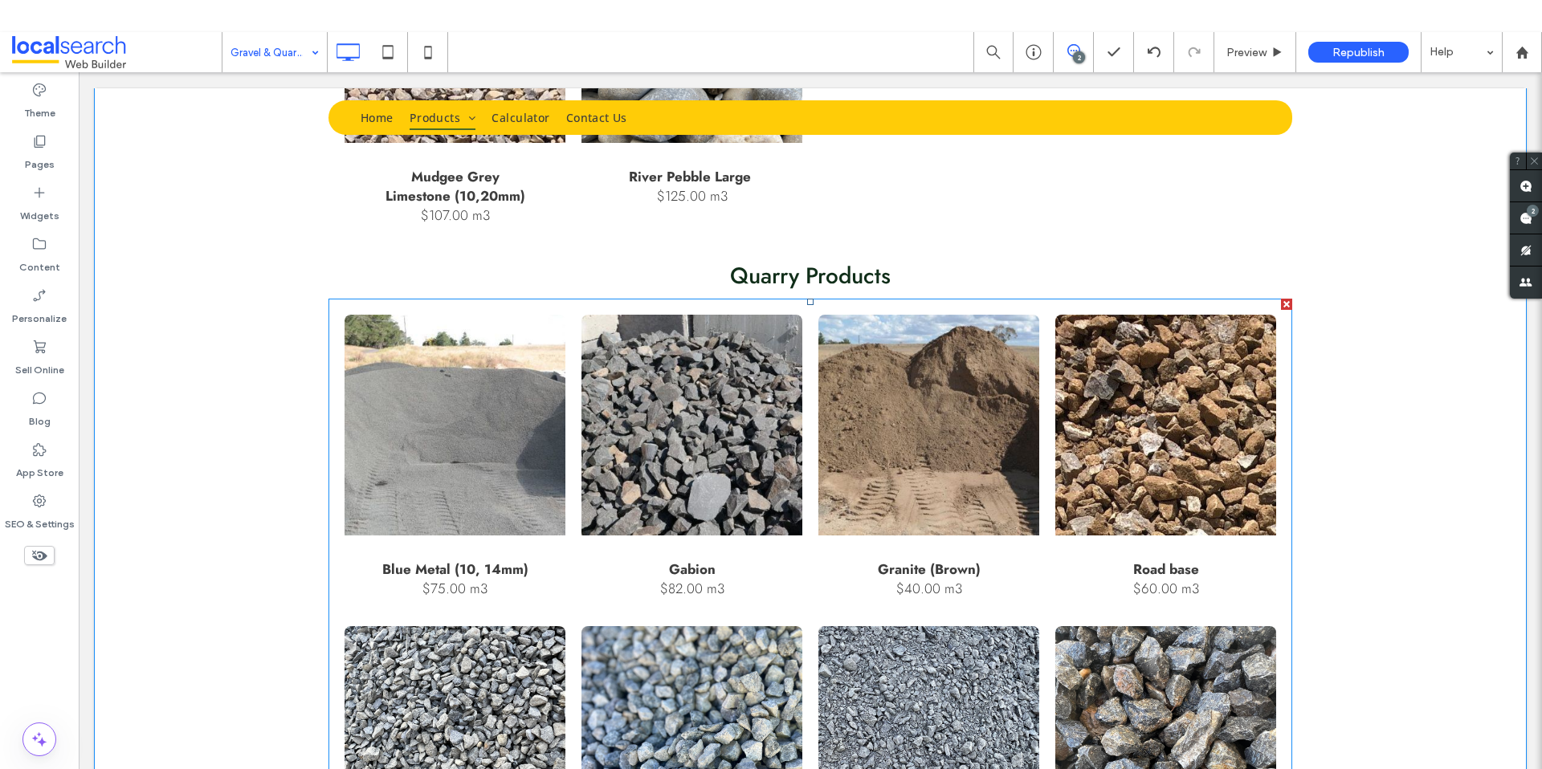
click at [933, 572] on strong "Granite (Brown)" at bounding box center [929, 569] width 103 height 19
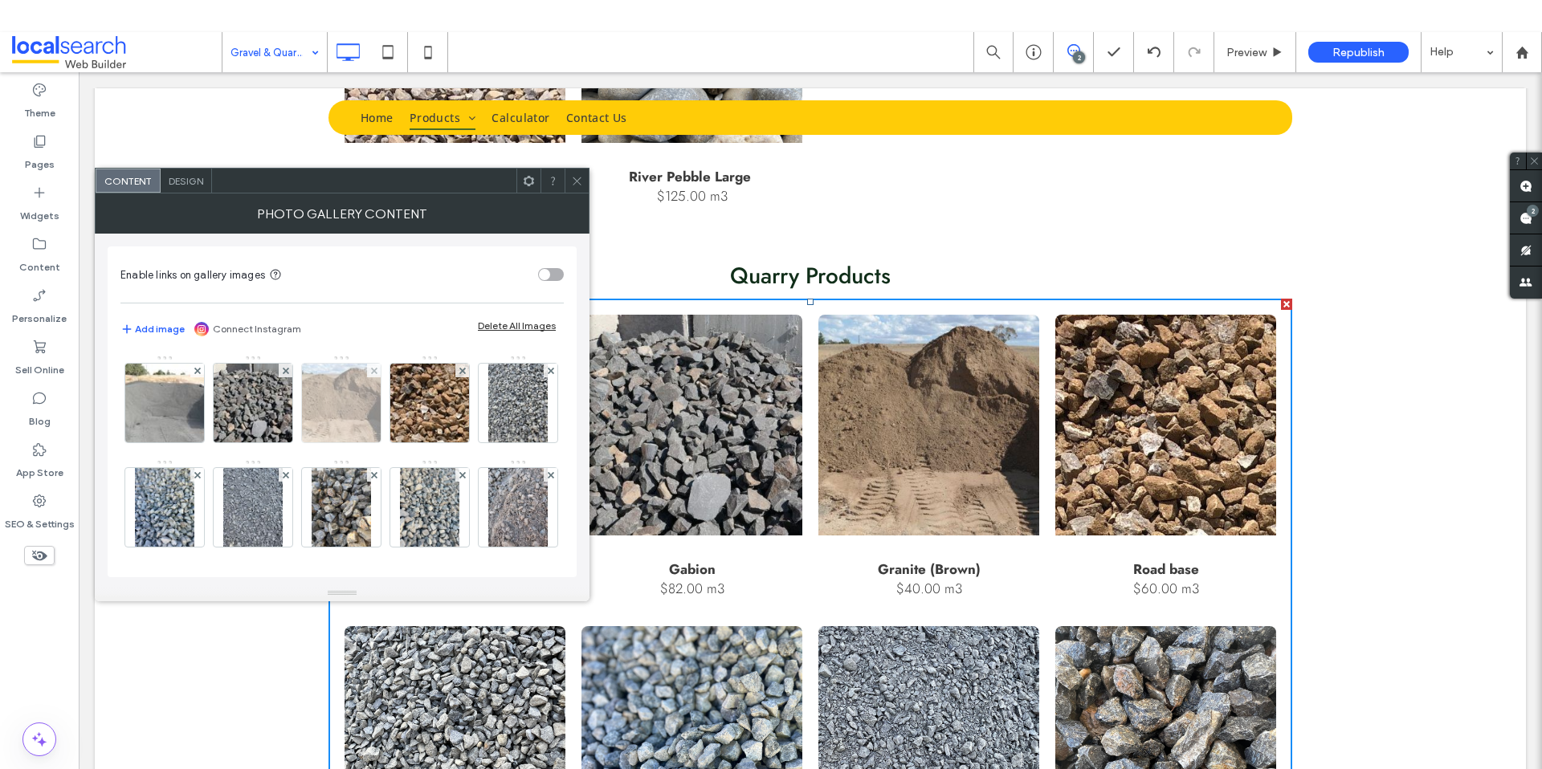
click at [357, 381] on img at bounding box center [341, 403] width 116 height 79
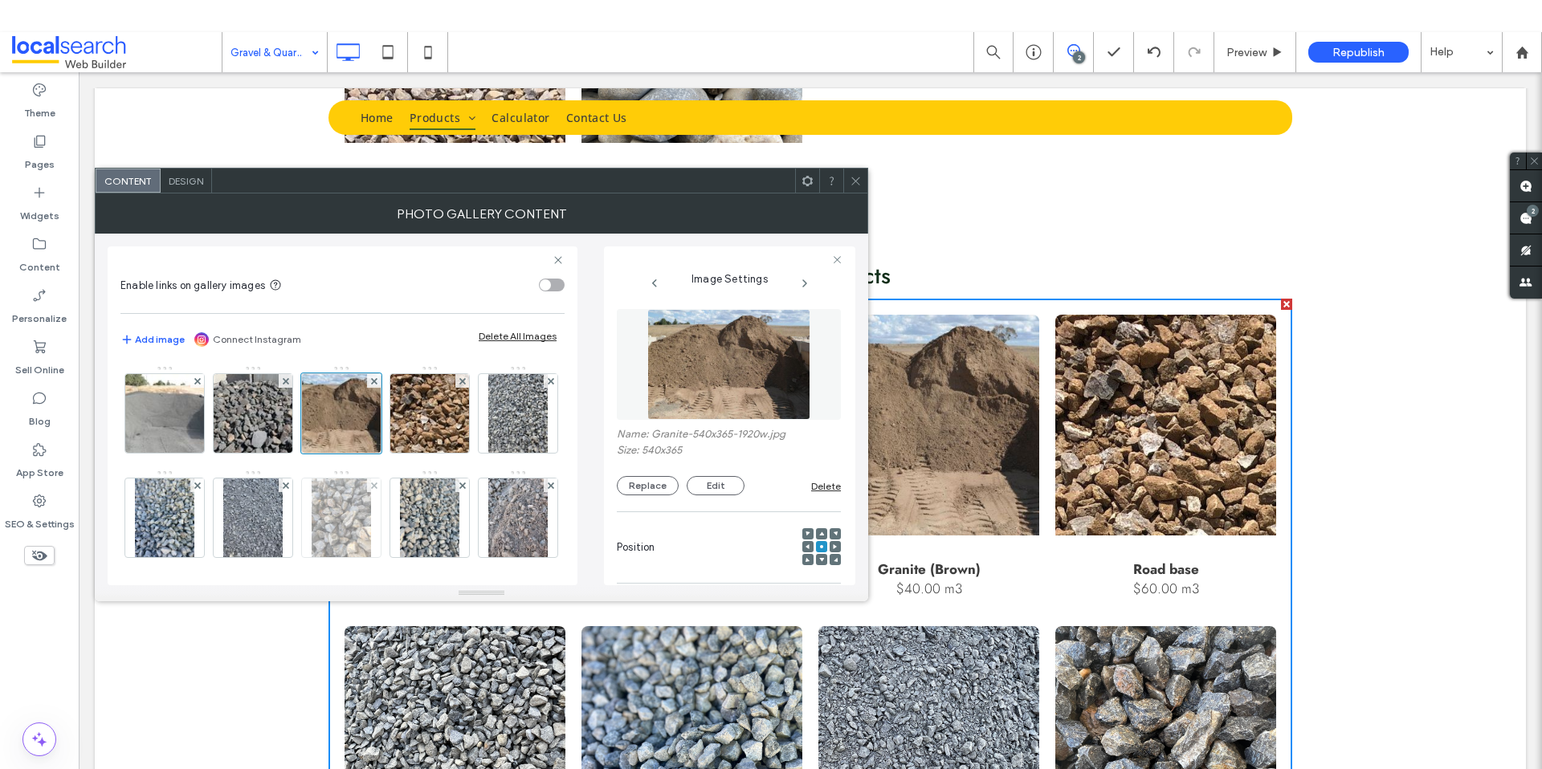
scroll to position [0, 0]
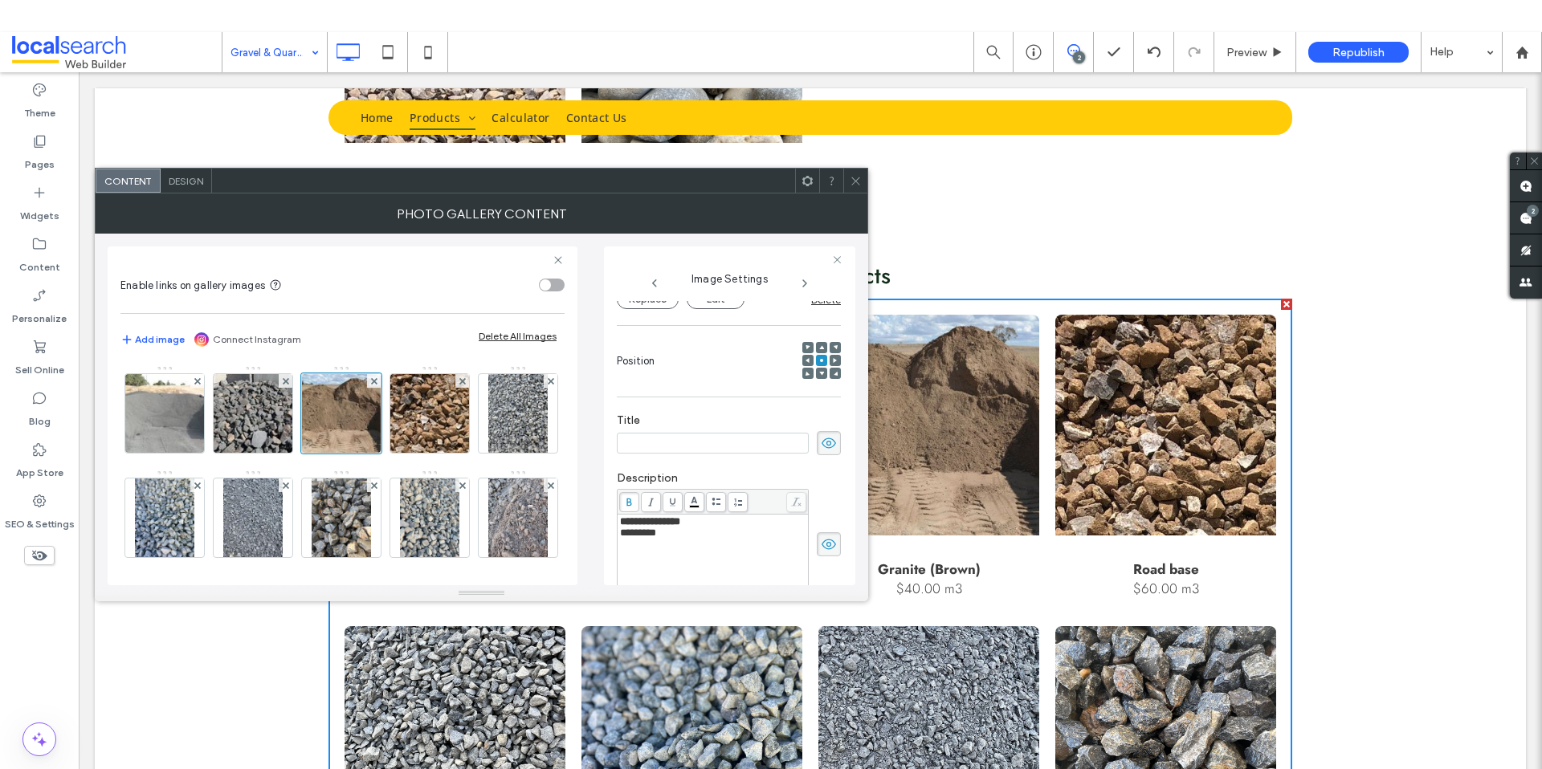
click at [637, 536] on span "*********" at bounding box center [638, 533] width 36 height 10
click at [855, 175] on icon at bounding box center [856, 181] width 12 height 12
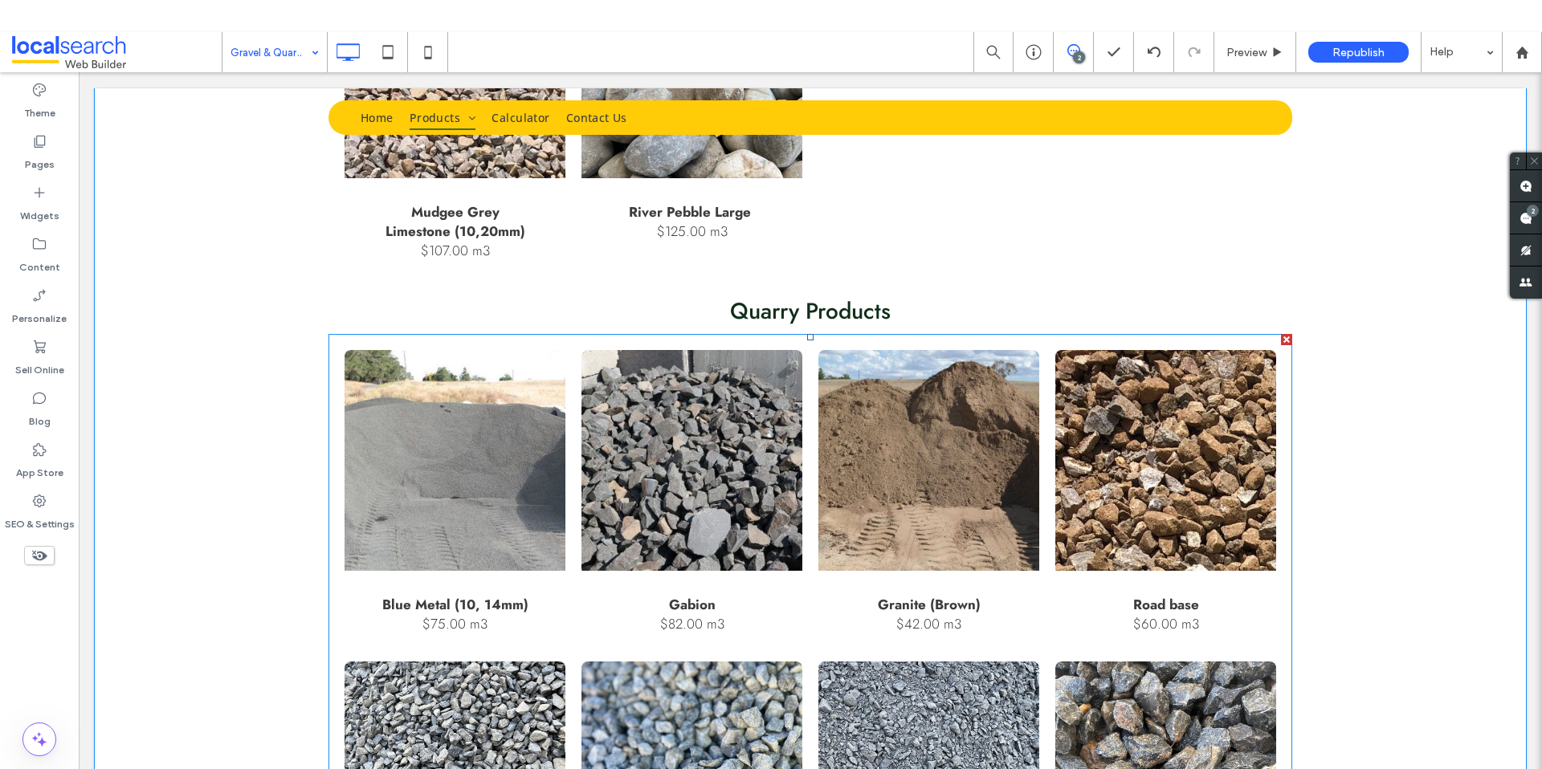
scroll to position [1306, 0]
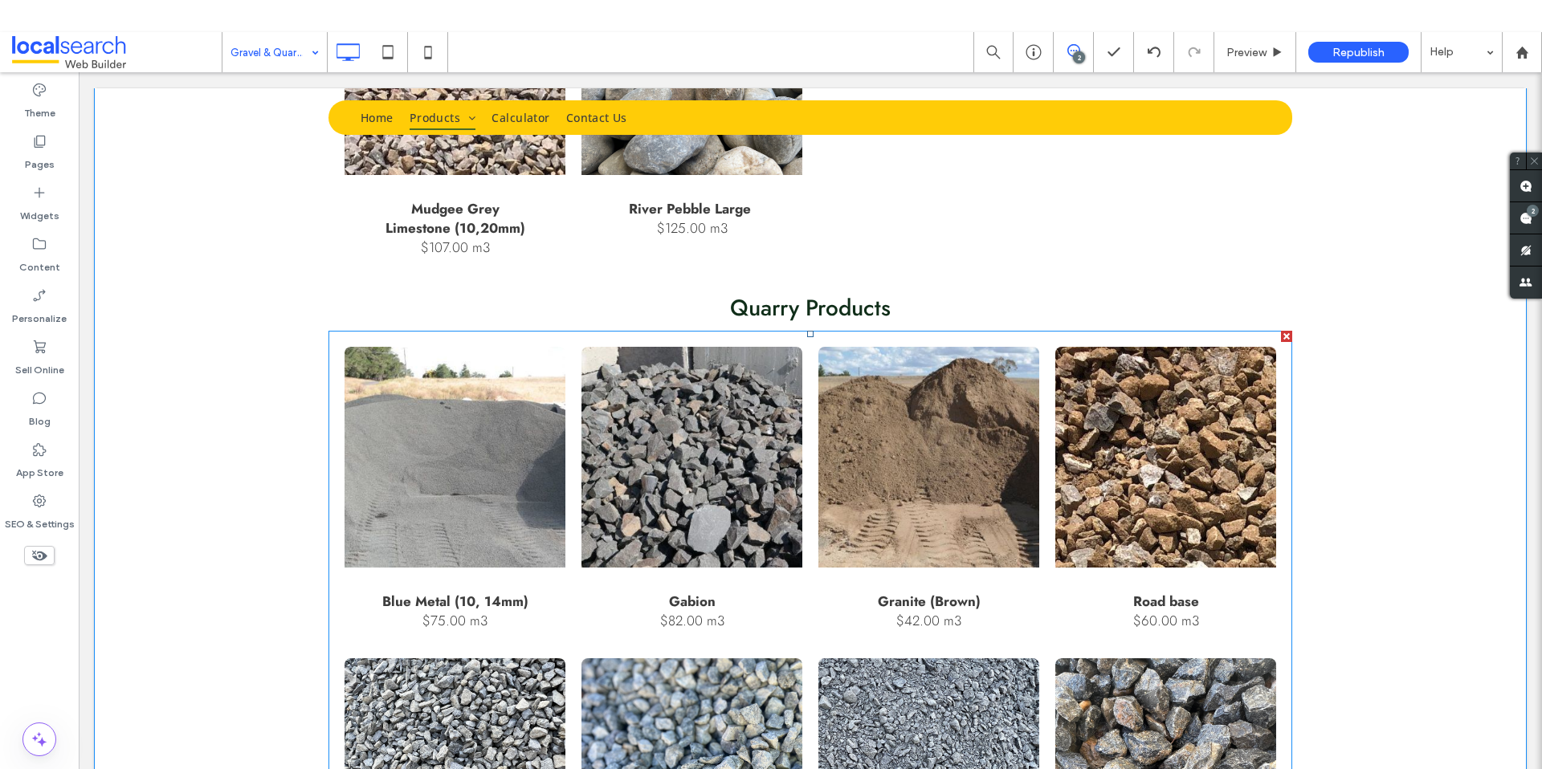
click at [471, 486] on link at bounding box center [454, 457] width 221 height 221
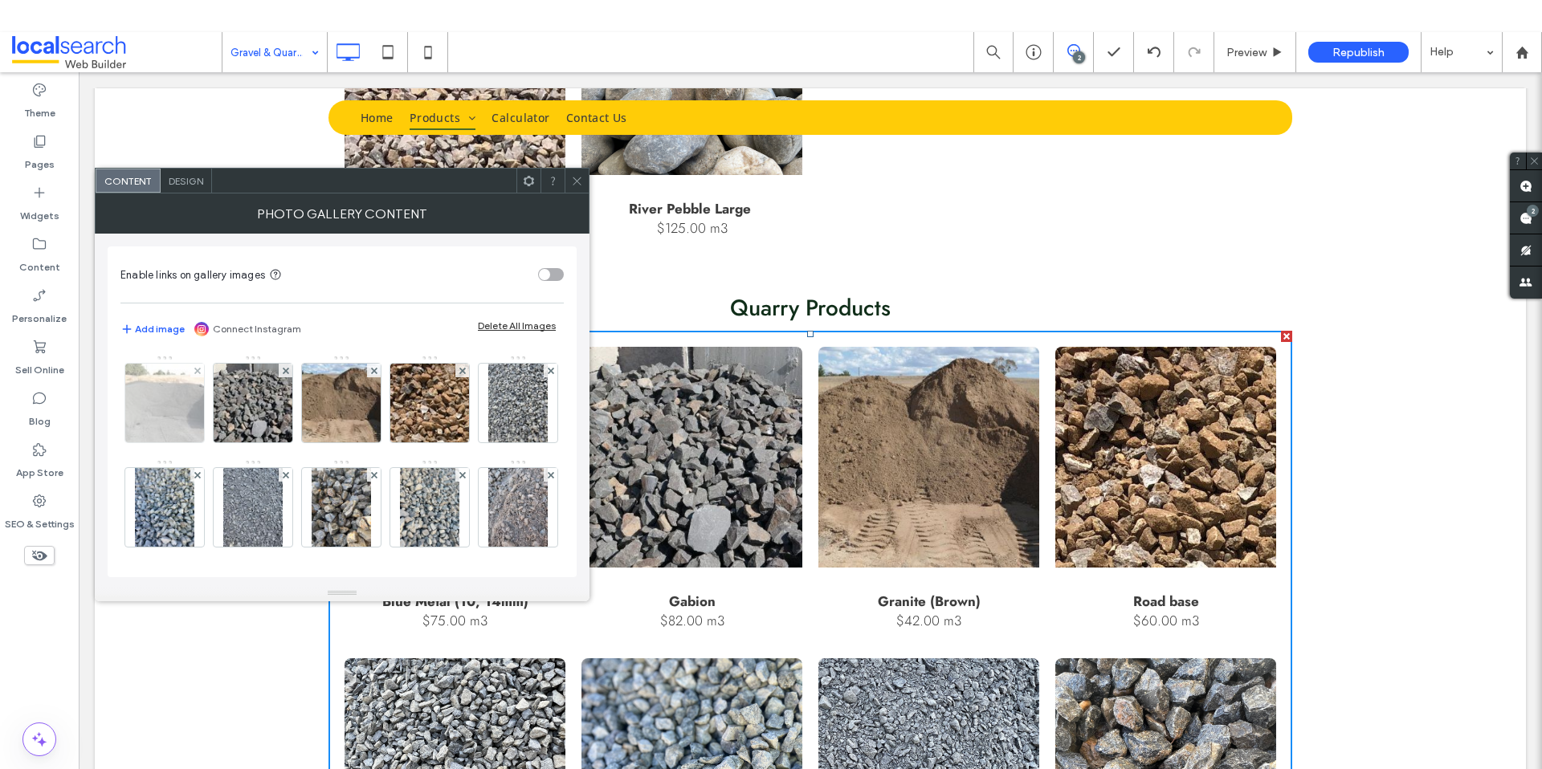
click at [183, 415] on img at bounding box center [164, 403] width 116 height 79
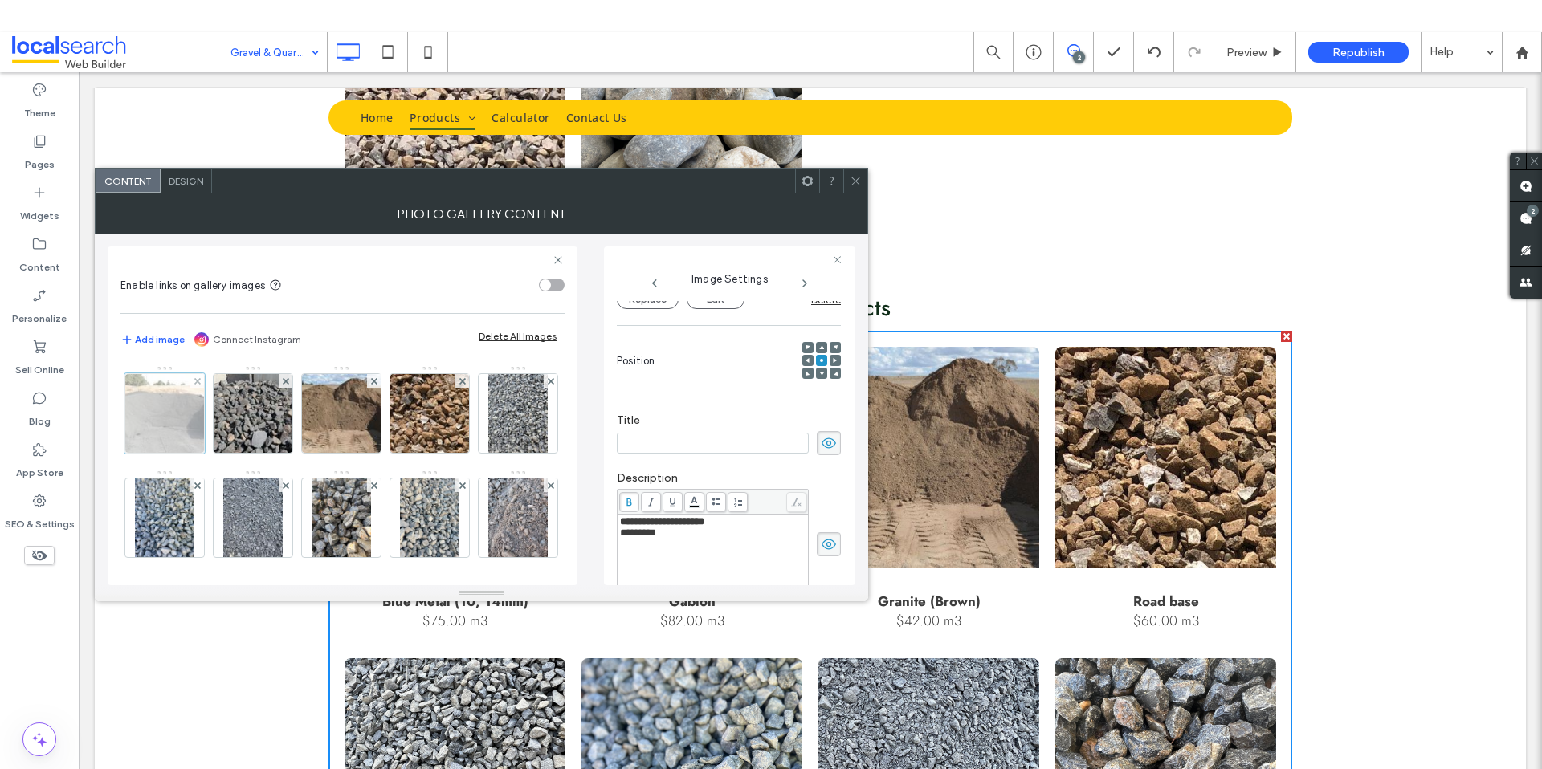
scroll to position [0, 0]
click at [704, 524] on span "**********" at bounding box center [662, 521] width 84 height 10
click at [858, 177] on icon at bounding box center [856, 181] width 12 height 12
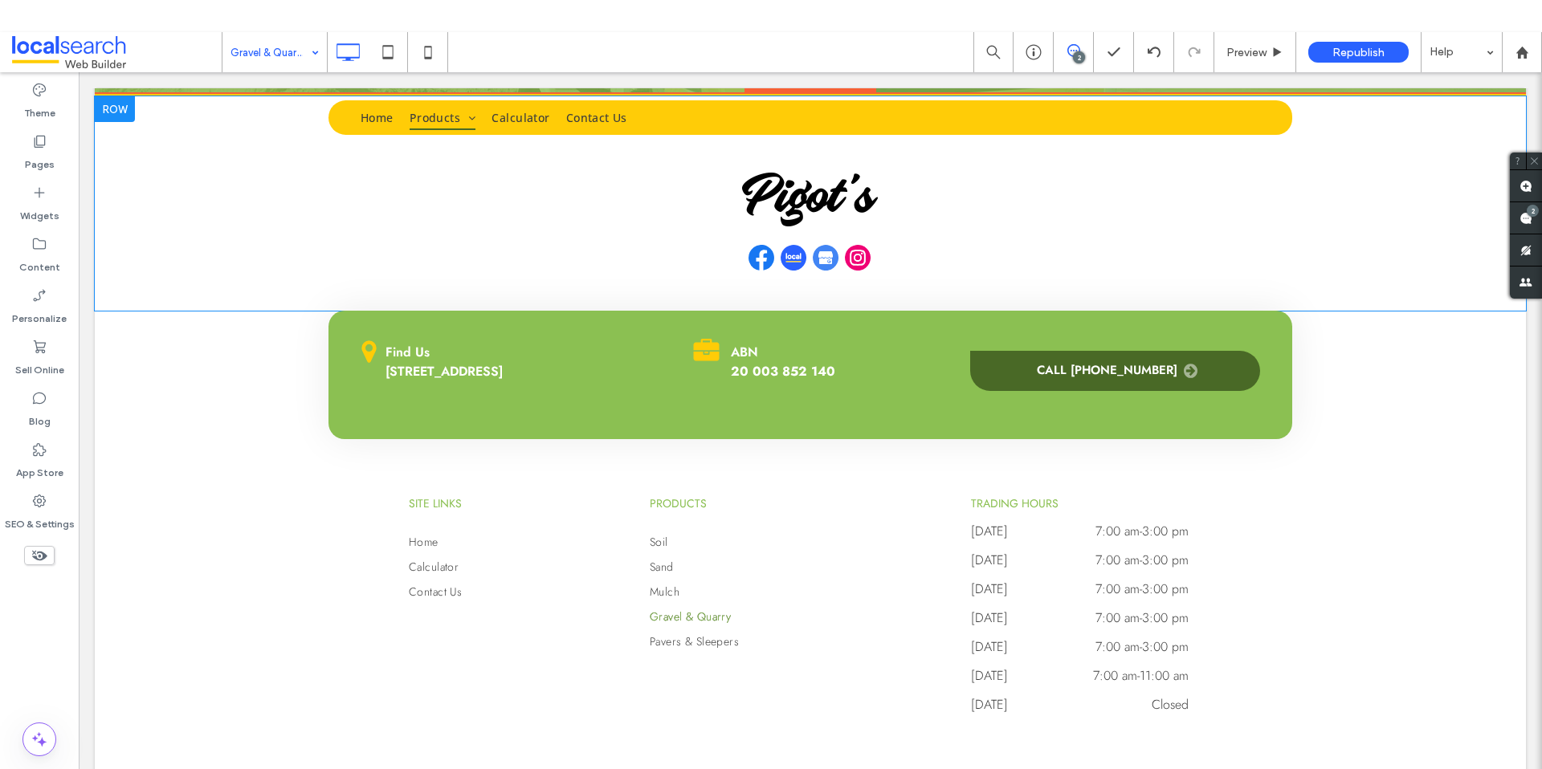
scroll to position [4708, 0]
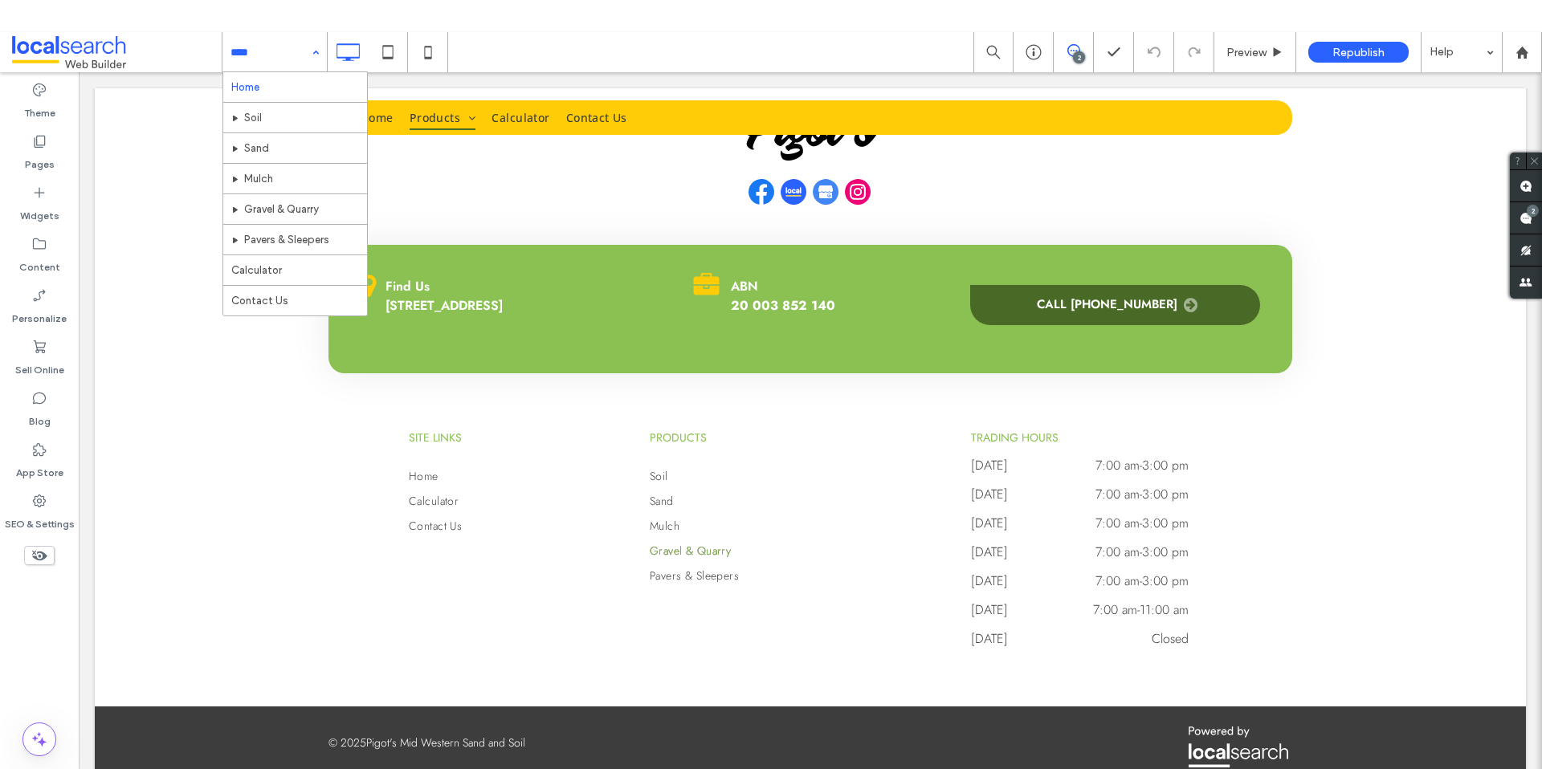
click at [273, 53] on input at bounding box center [270, 52] width 80 height 40
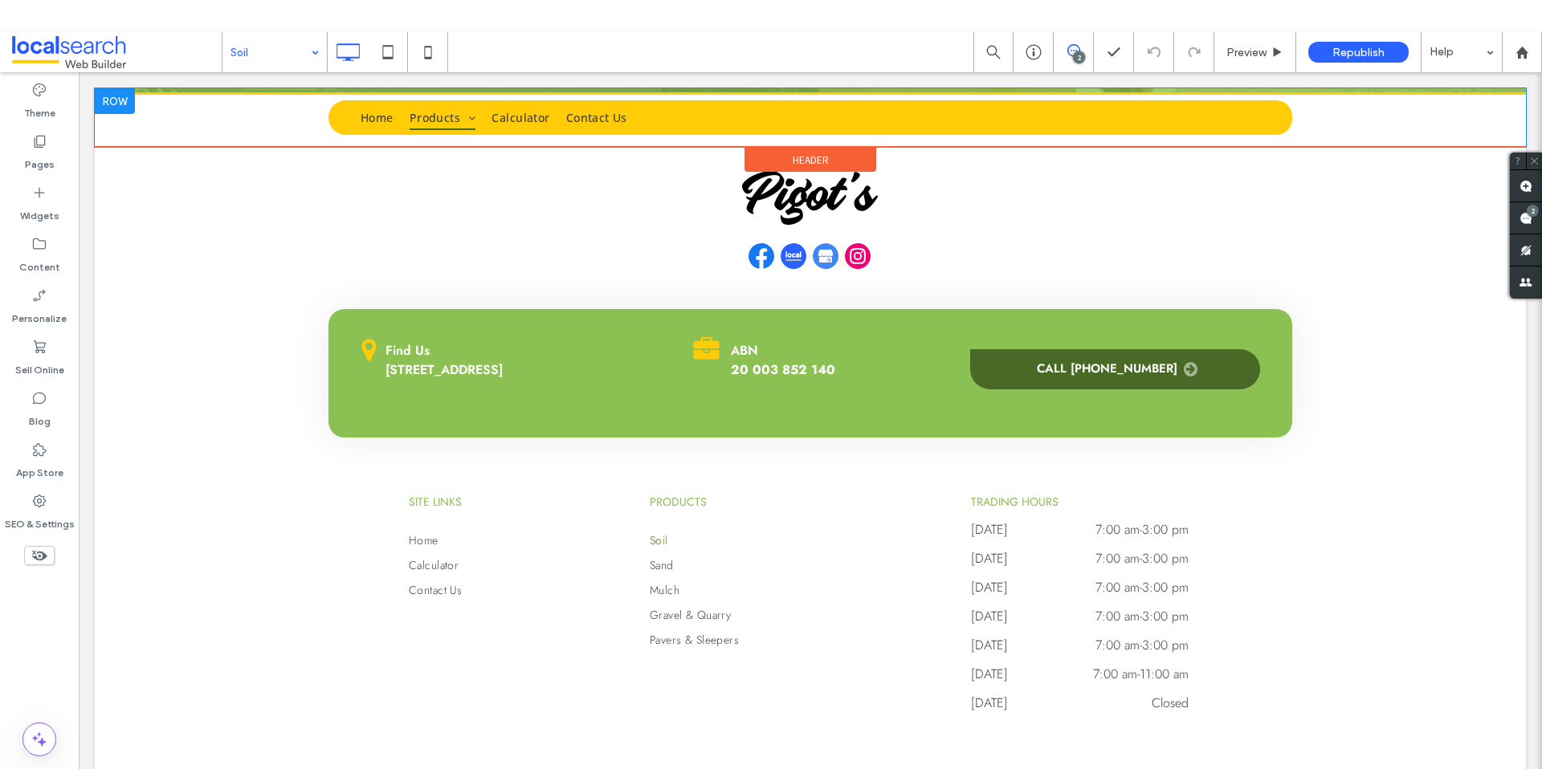
scroll to position [2778, 0]
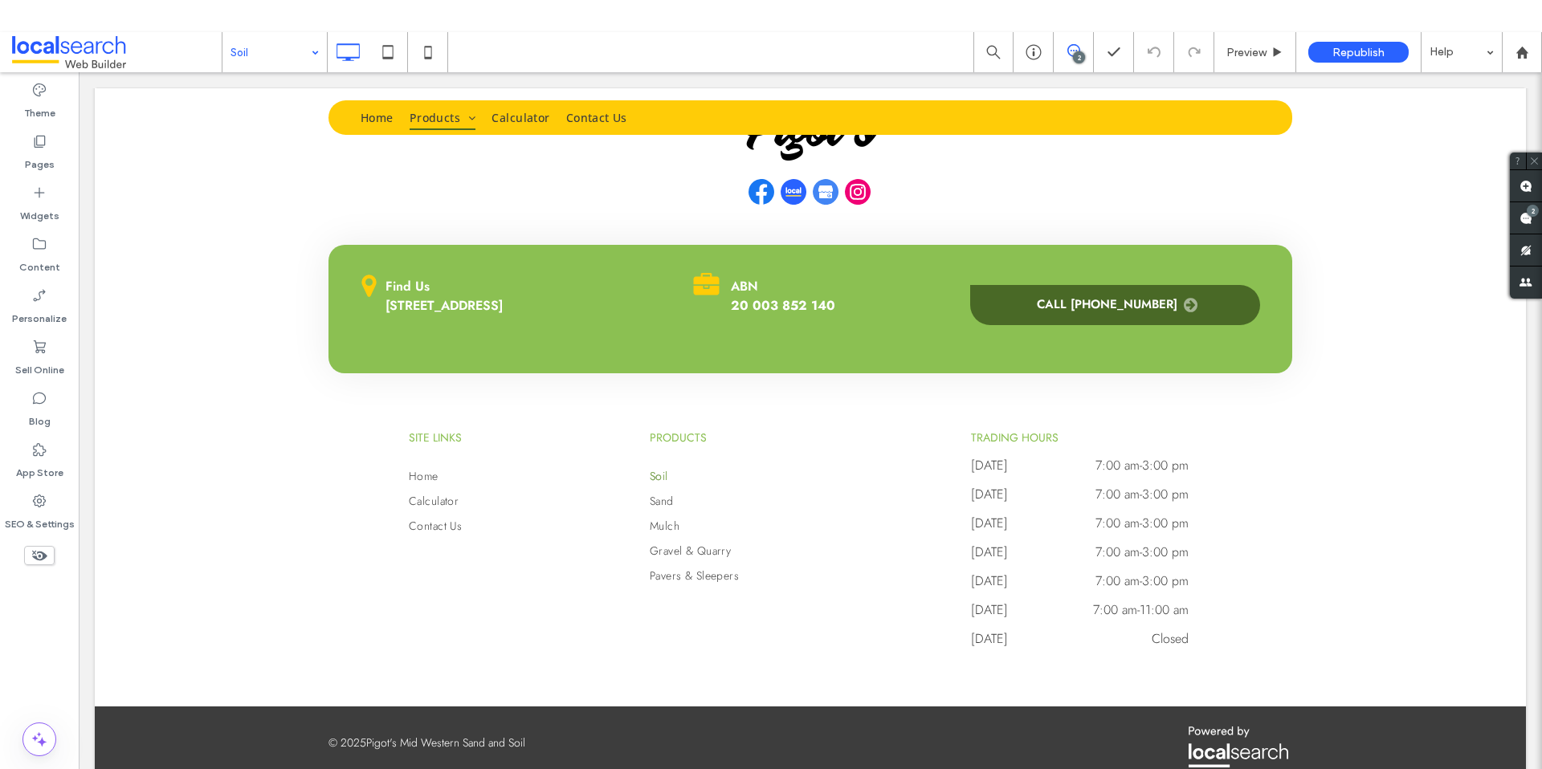
click at [267, 50] on input at bounding box center [270, 52] width 80 height 40
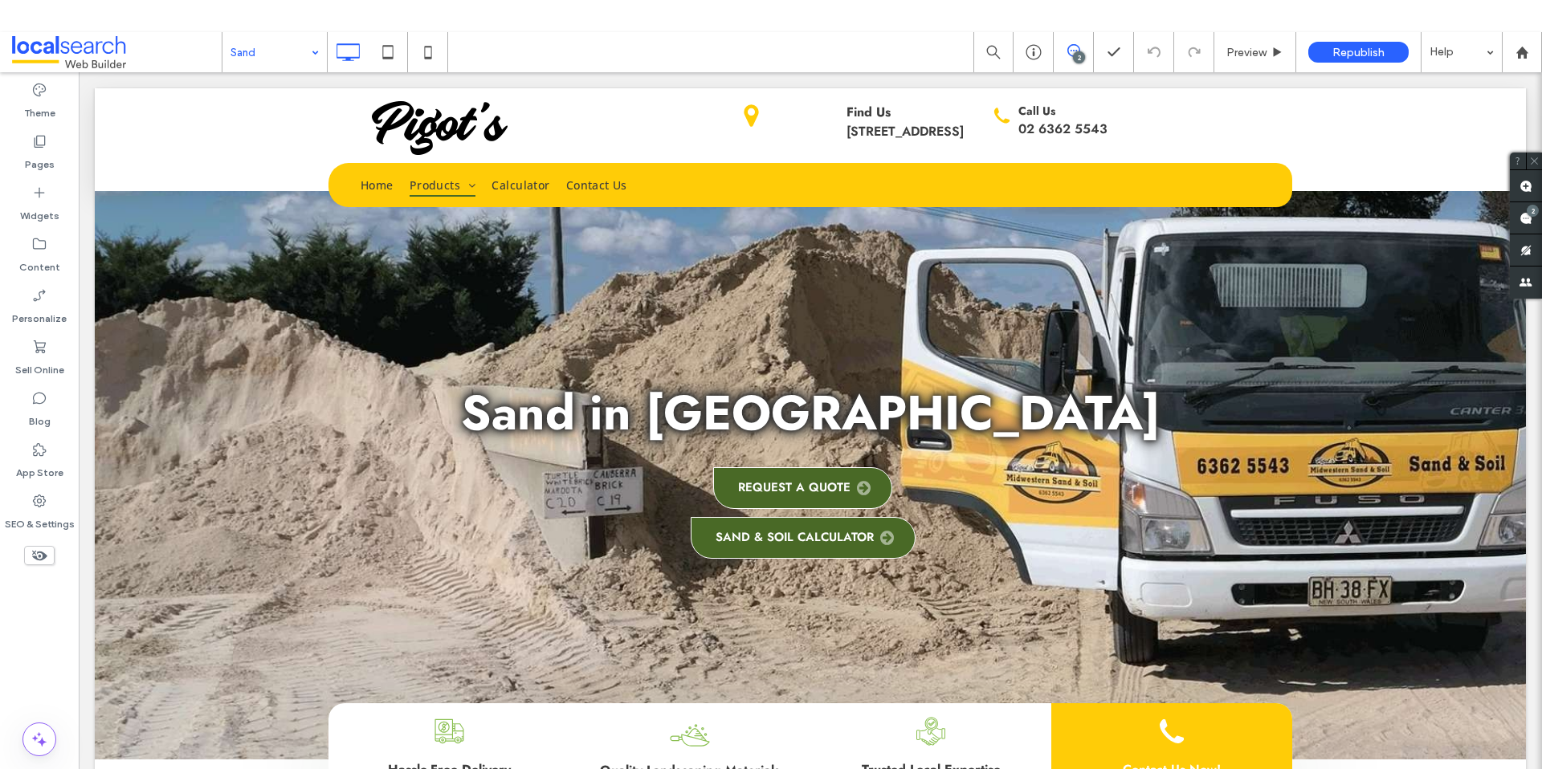
scroll to position [0, 0]
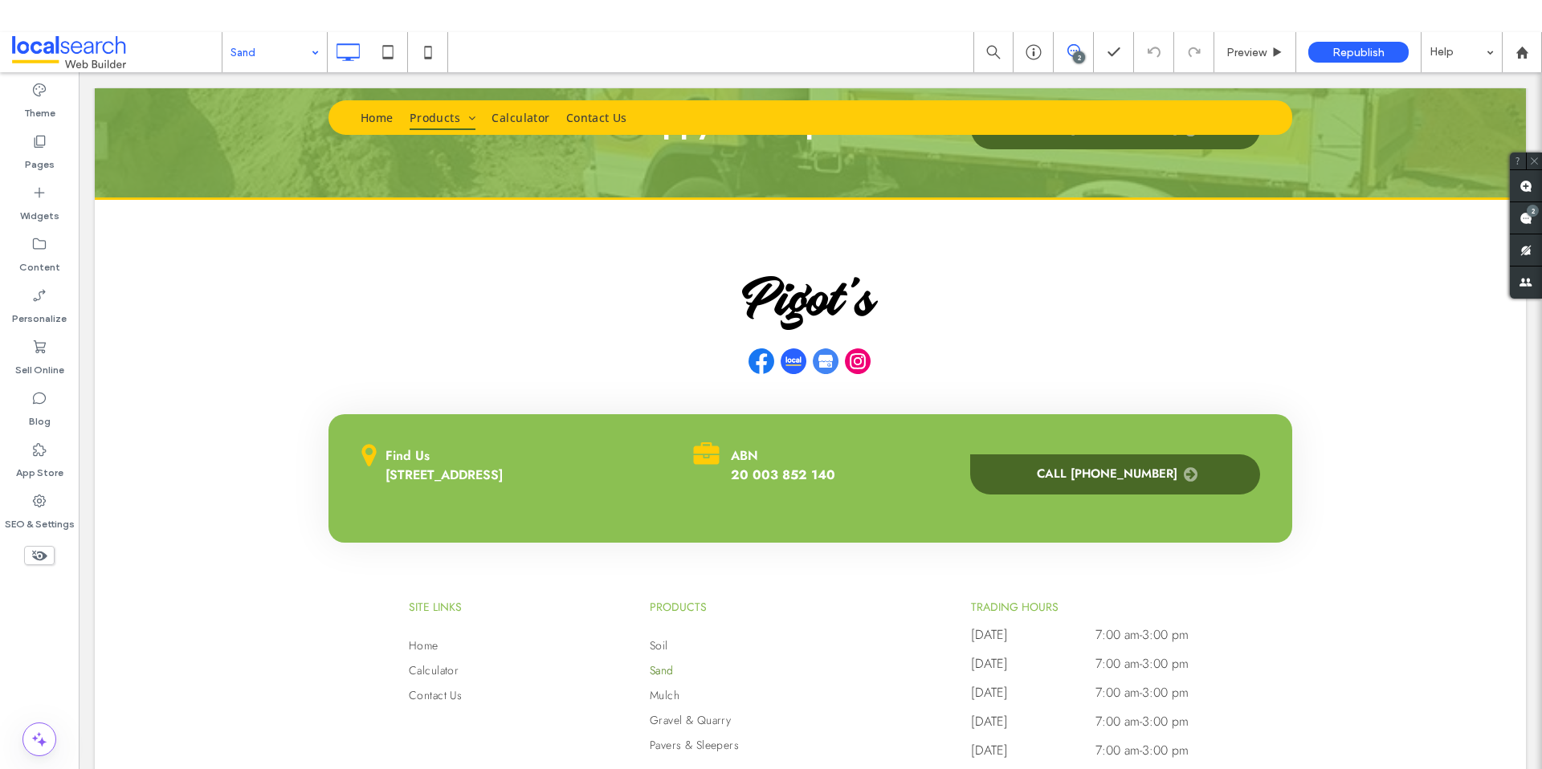
scroll to position [3517, 0]
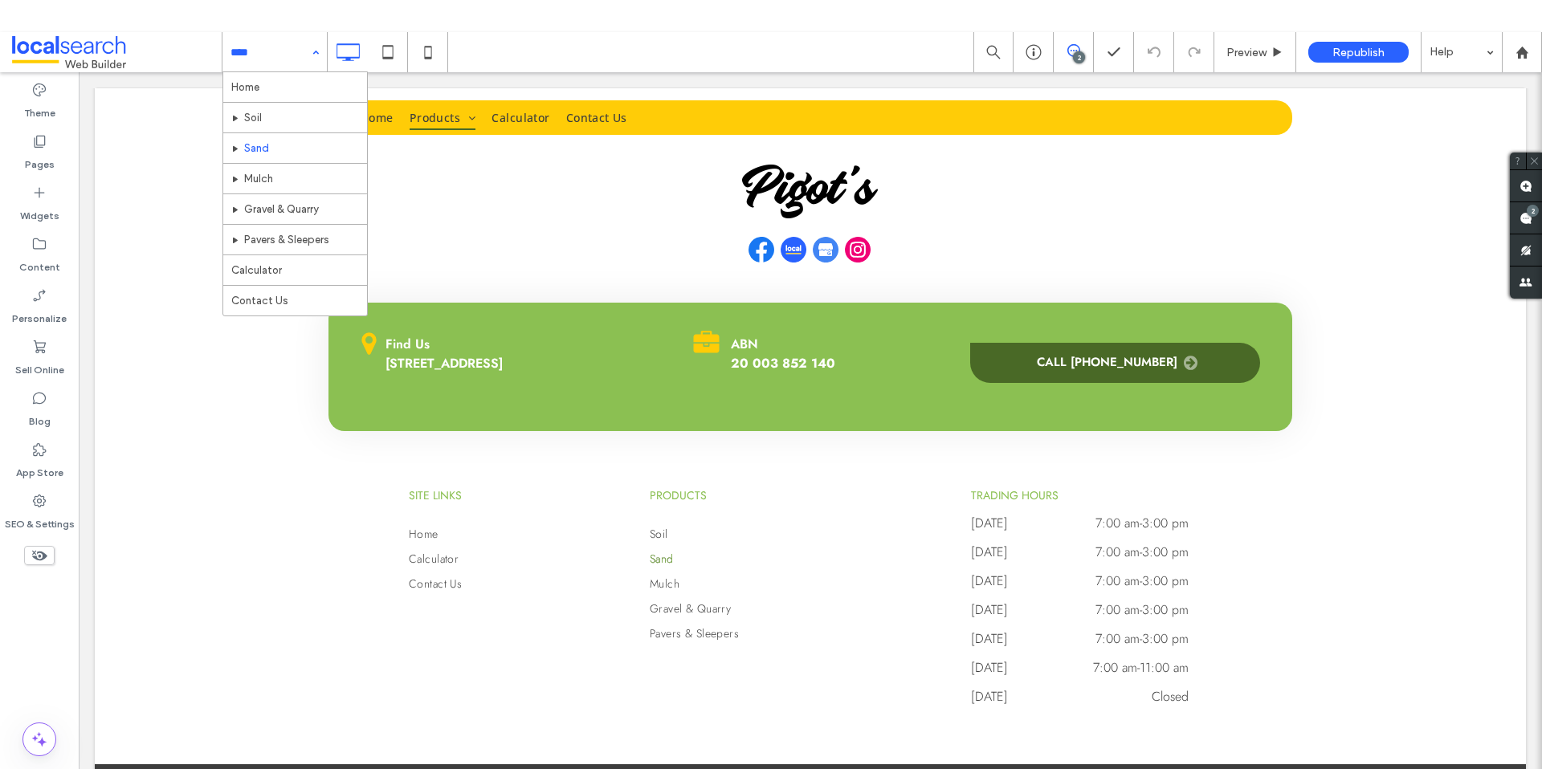
click at [275, 40] on input at bounding box center [270, 52] width 80 height 40
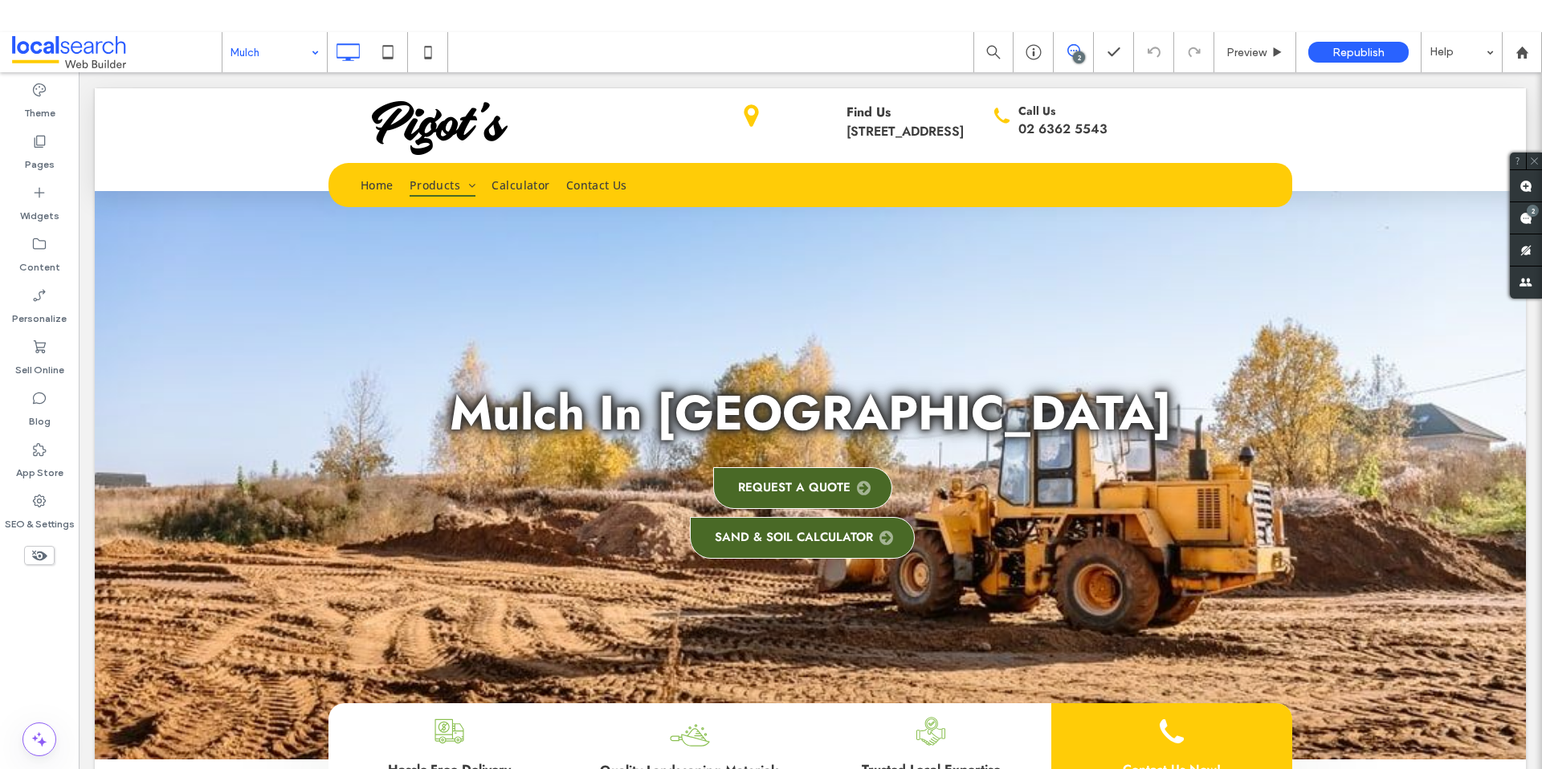
scroll to position [0, 0]
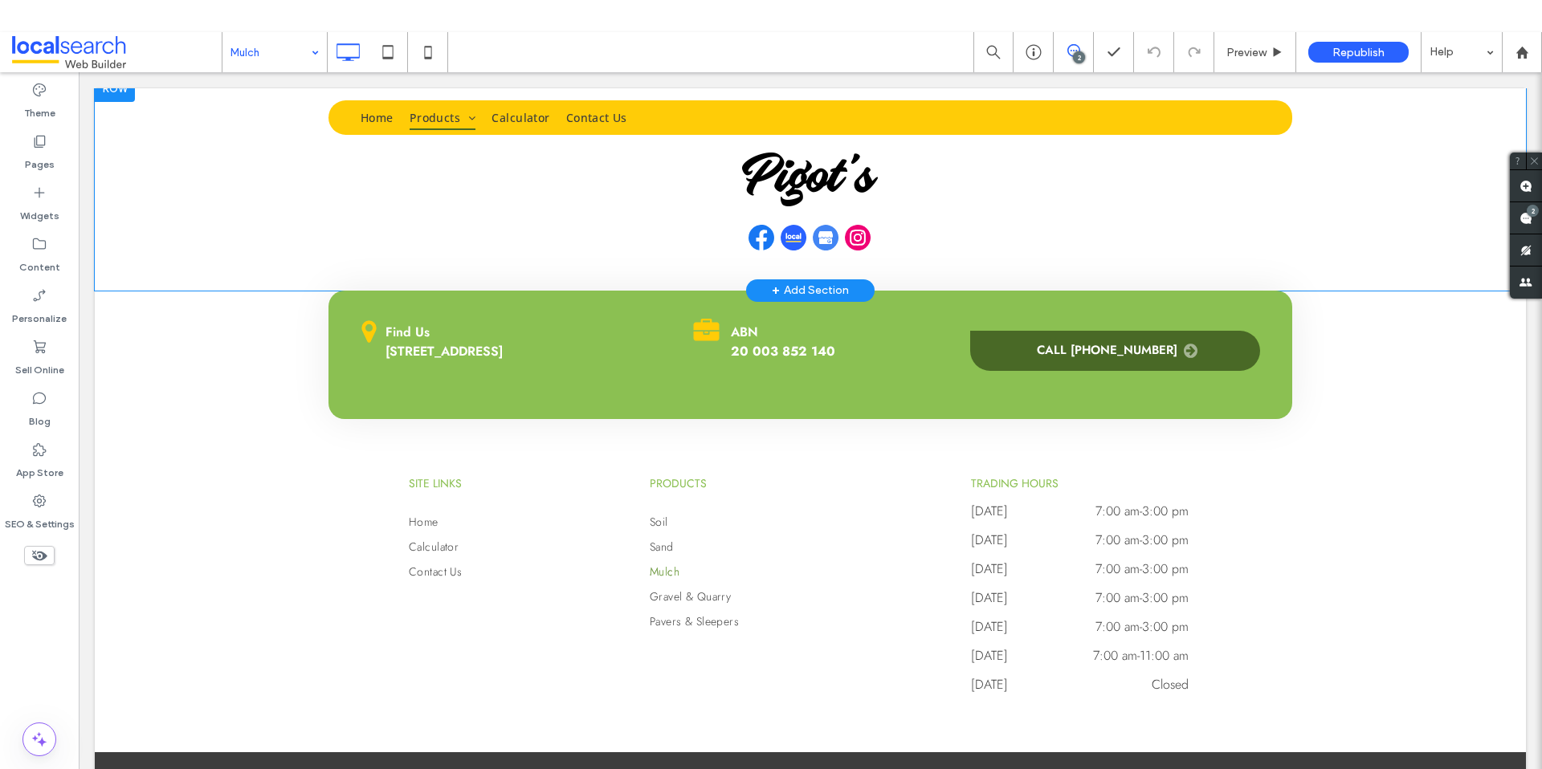
scroll to position [3511, 0]
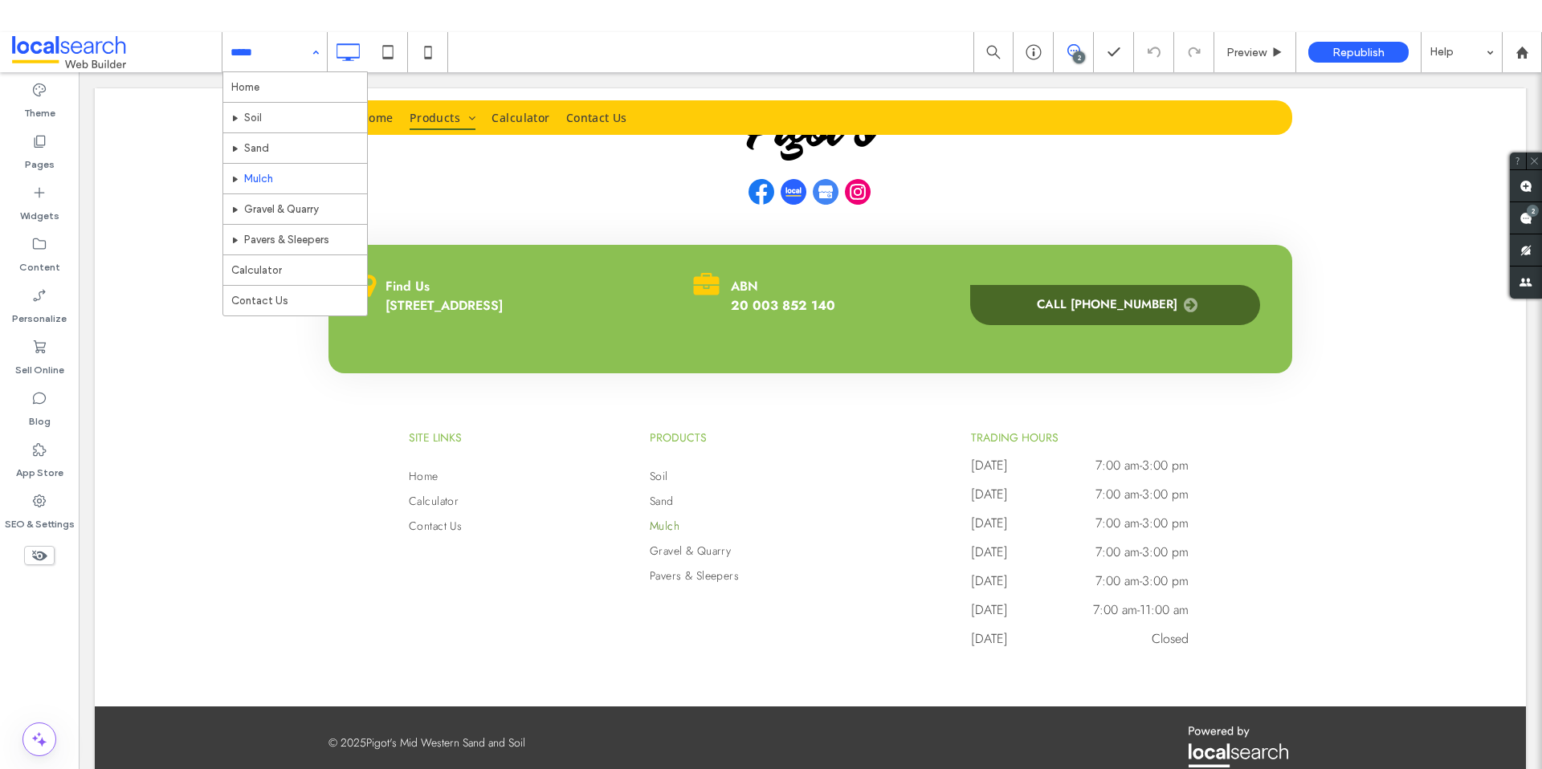
click at [273, 53] on input at bounding box center [270, 52] width 80 height 40
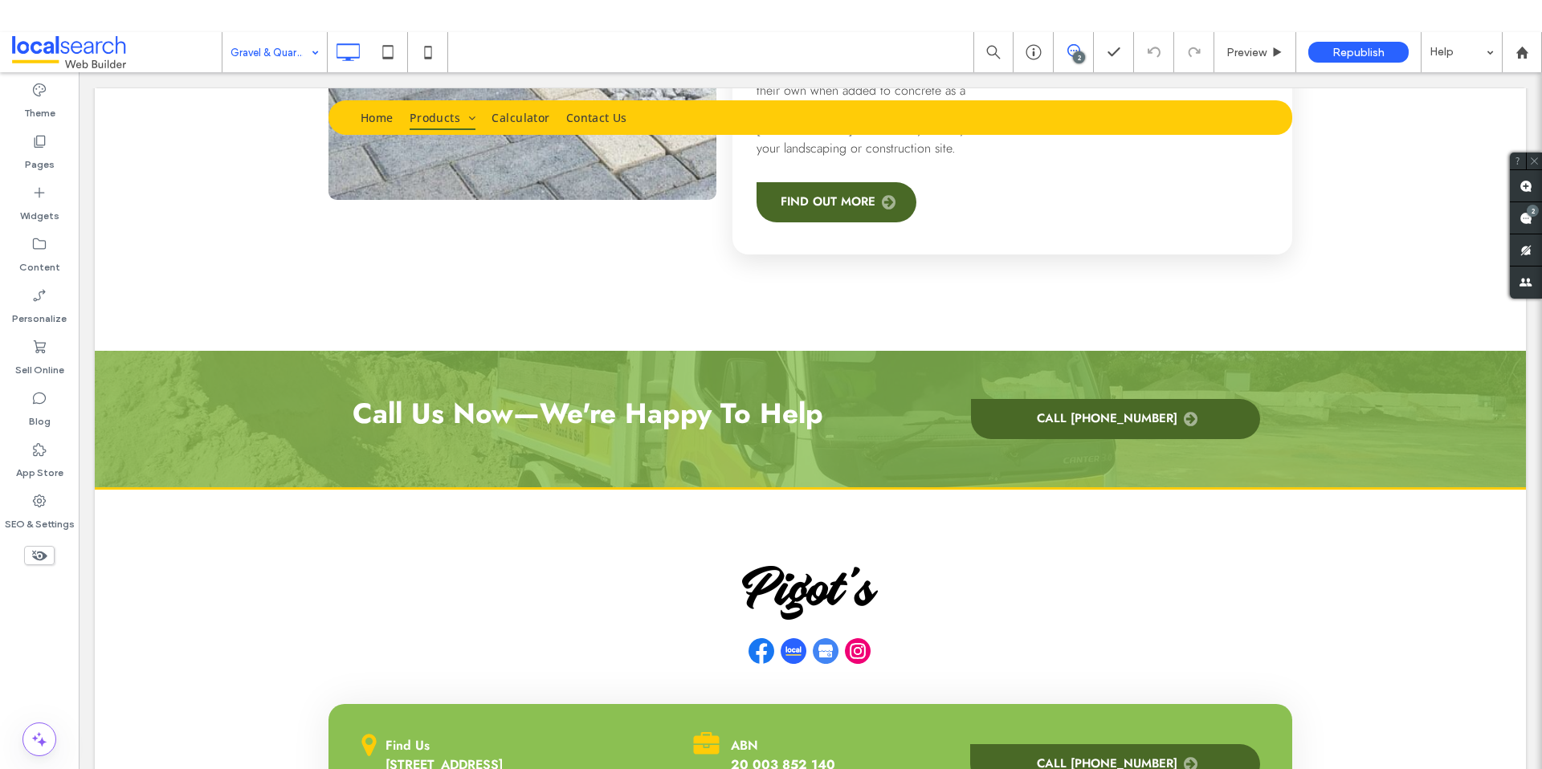
scroll to position [4708, 0]
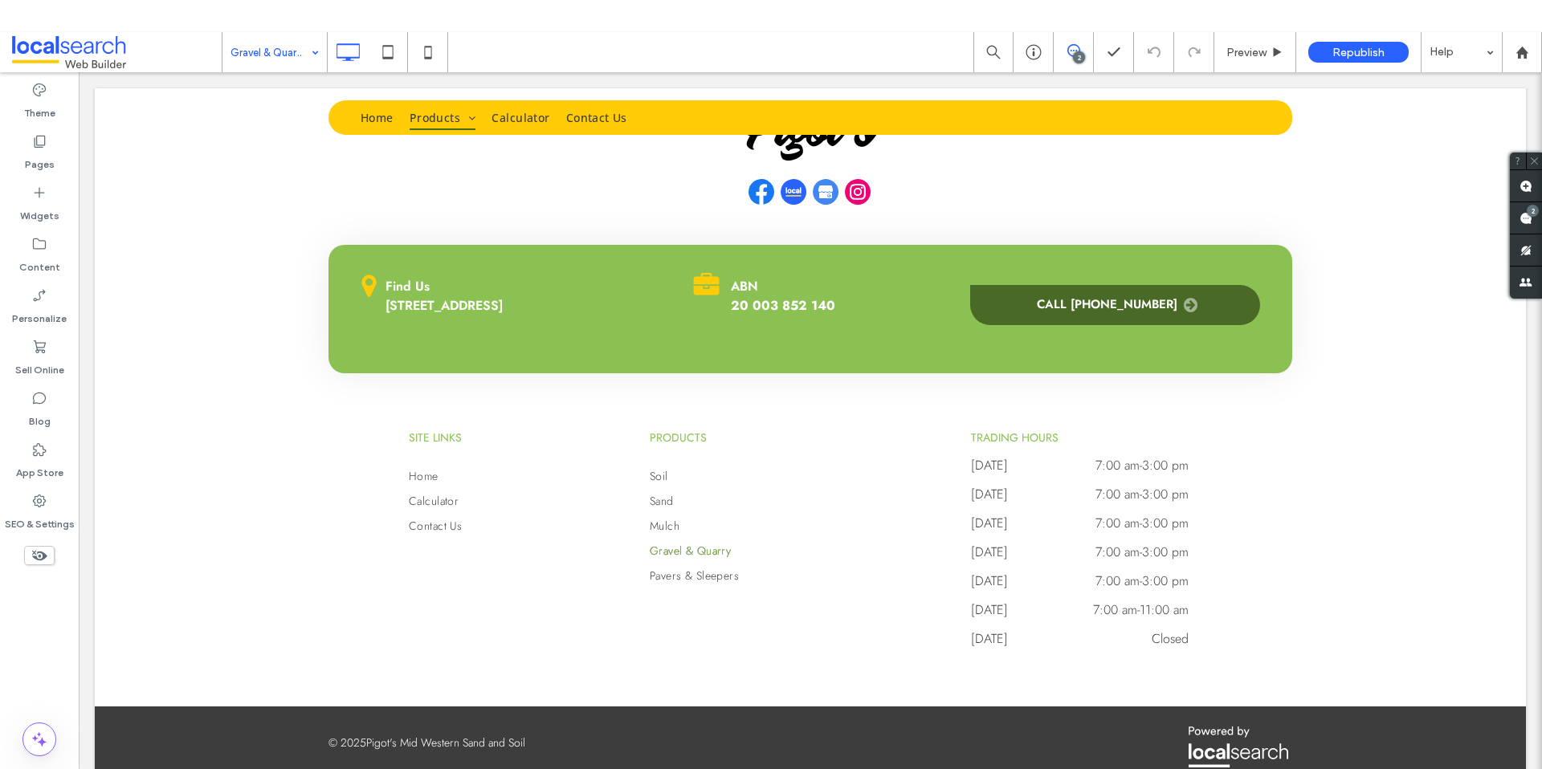
click at [264, 63] on input at bounding box center [270, 52] width 80 height 40
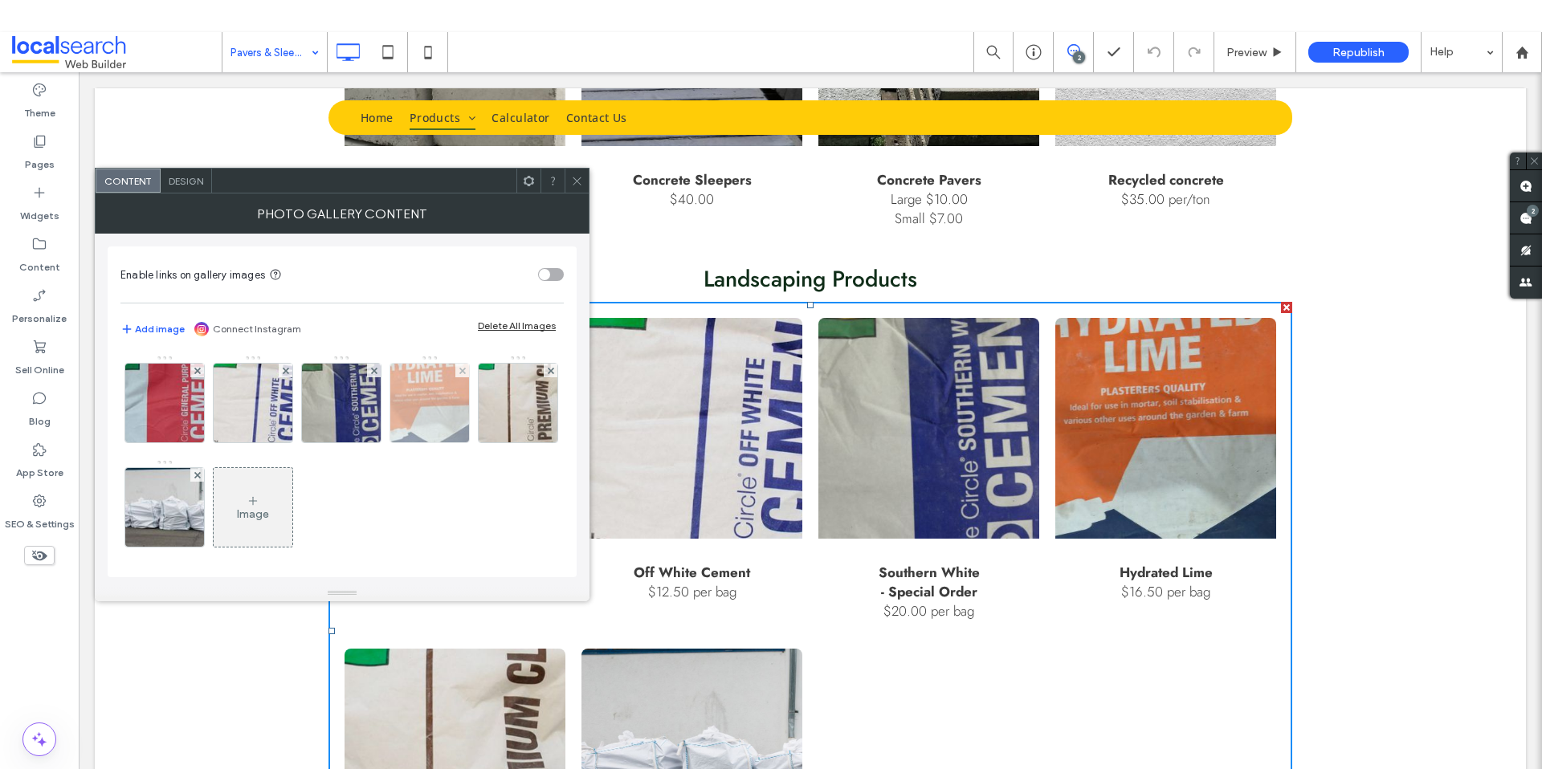
click at [432, 391] on img at bounding box center [429, 403] width 116 height 79
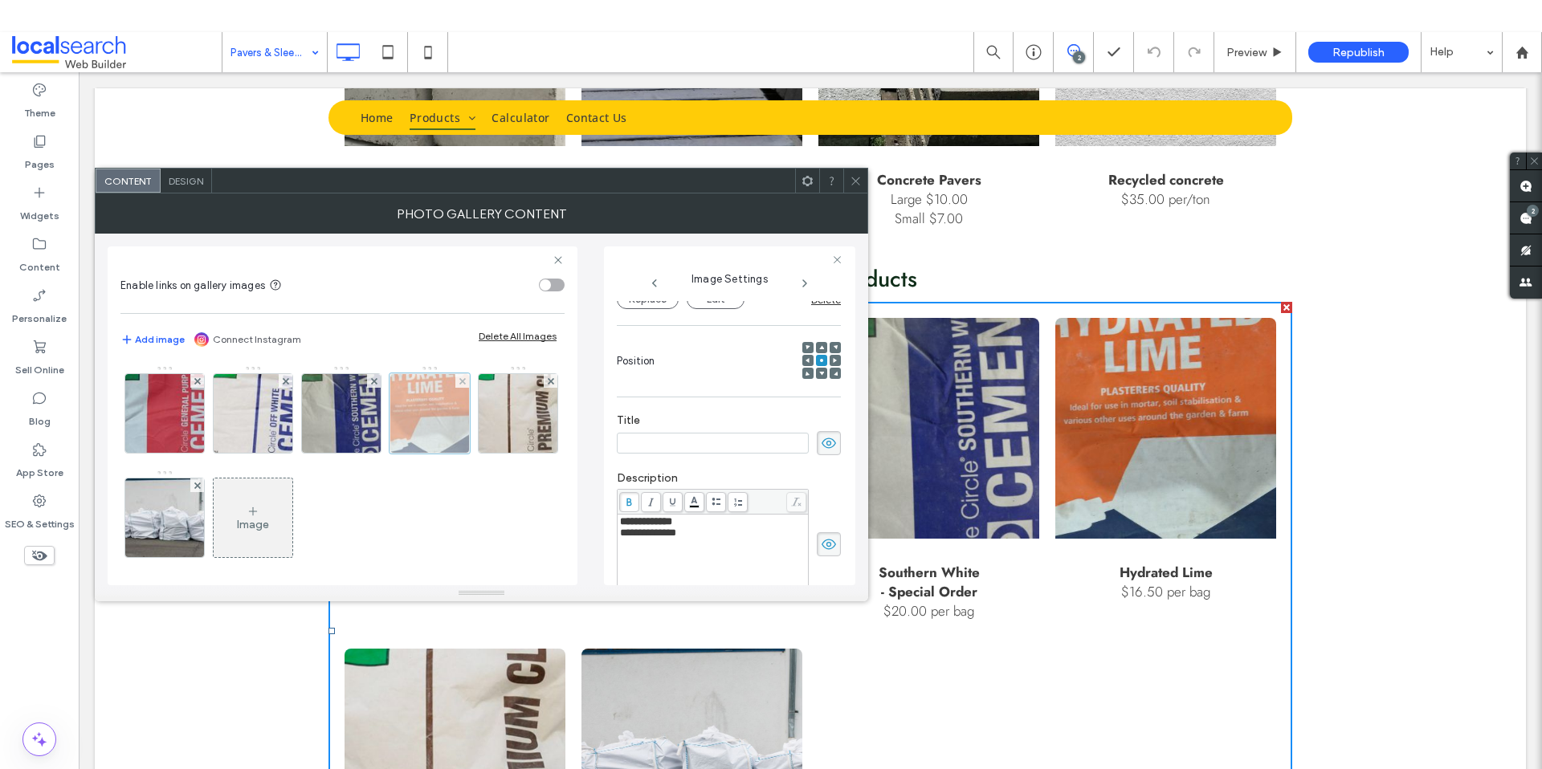
click at [432, 409] on div at bounding box center [429, 413] width 80 height 80
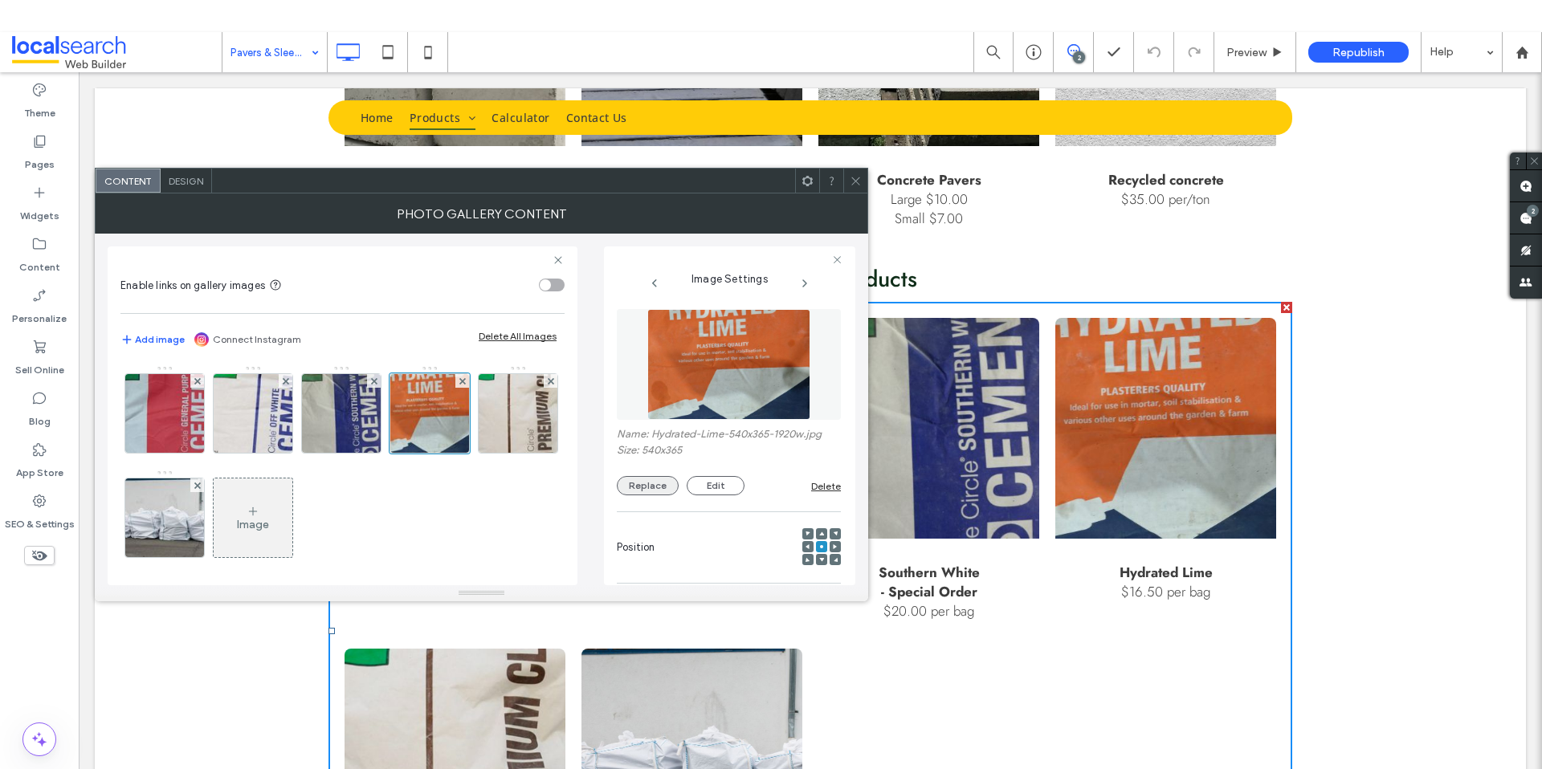
click at [660, 483] on button "Replace" at bounding box center [648, 485] width 62 height 19
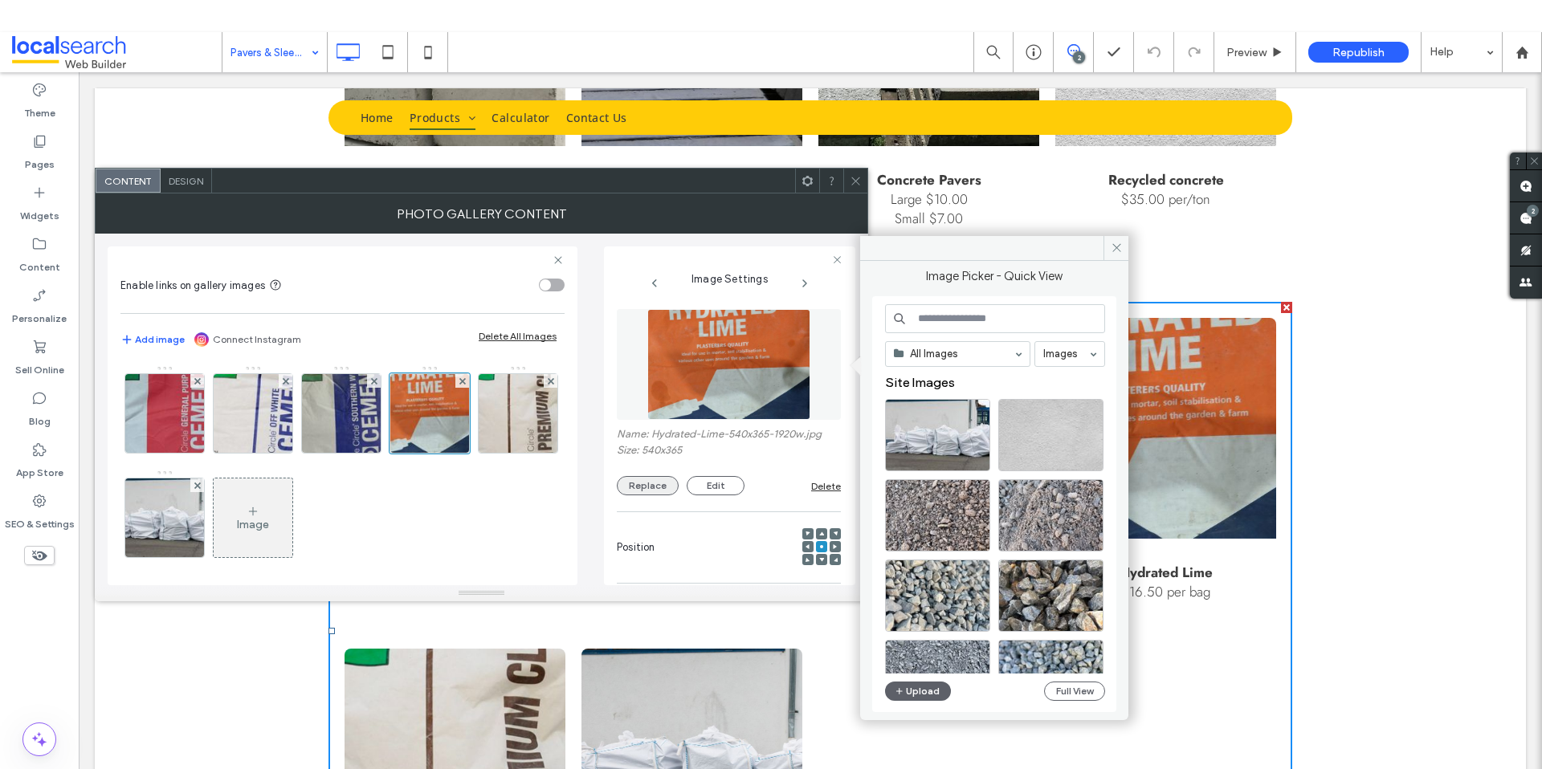
click at [650, 488] on button "Replace" at bounding box center [648, 485] width 62 height 19
click at [907, 691] on button "Upload" at bounding box center [918, 691] width 66 height 19
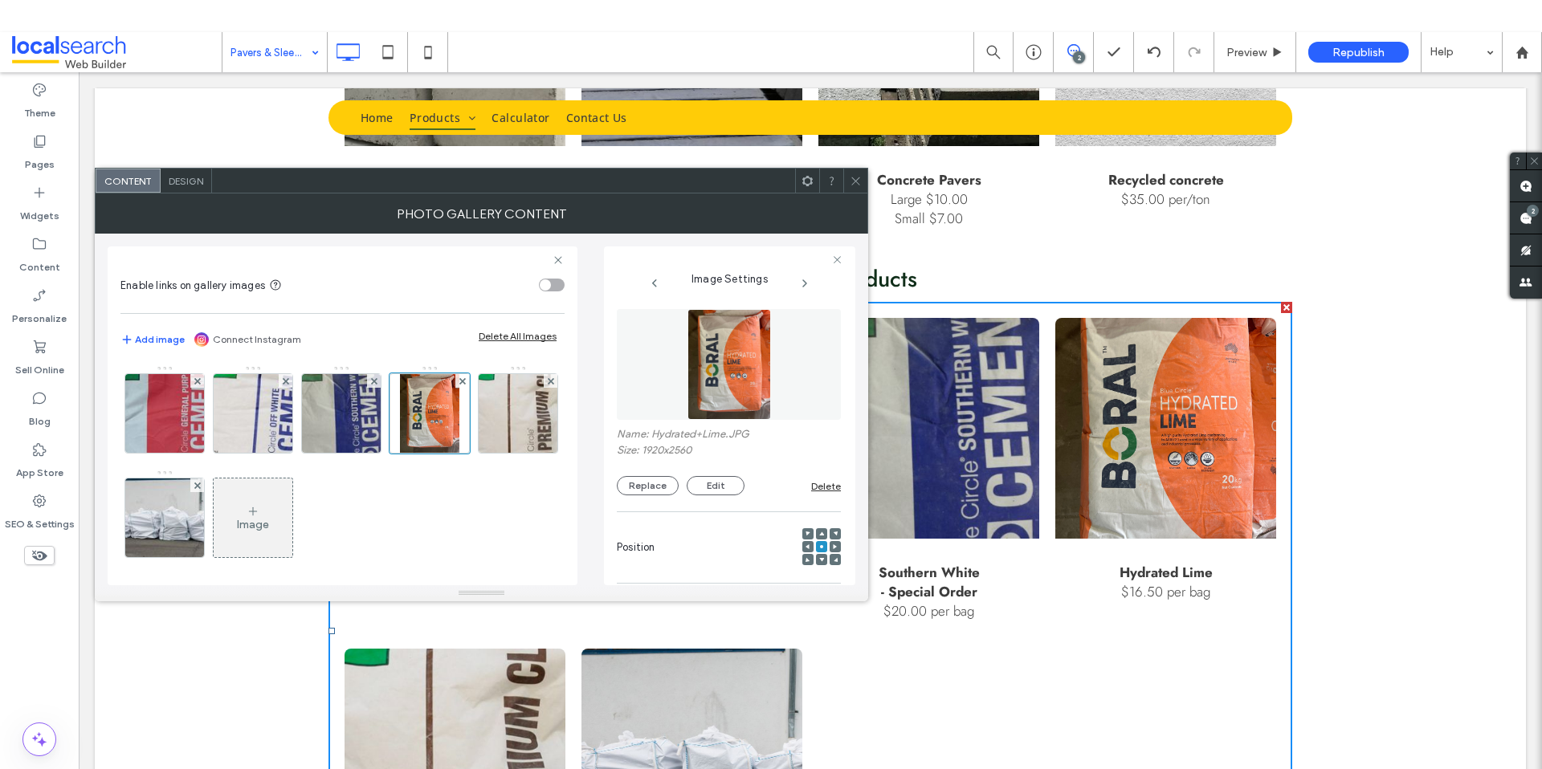
click at [854, 181] on icon at bounding box center [856, 181] width 12 height 12
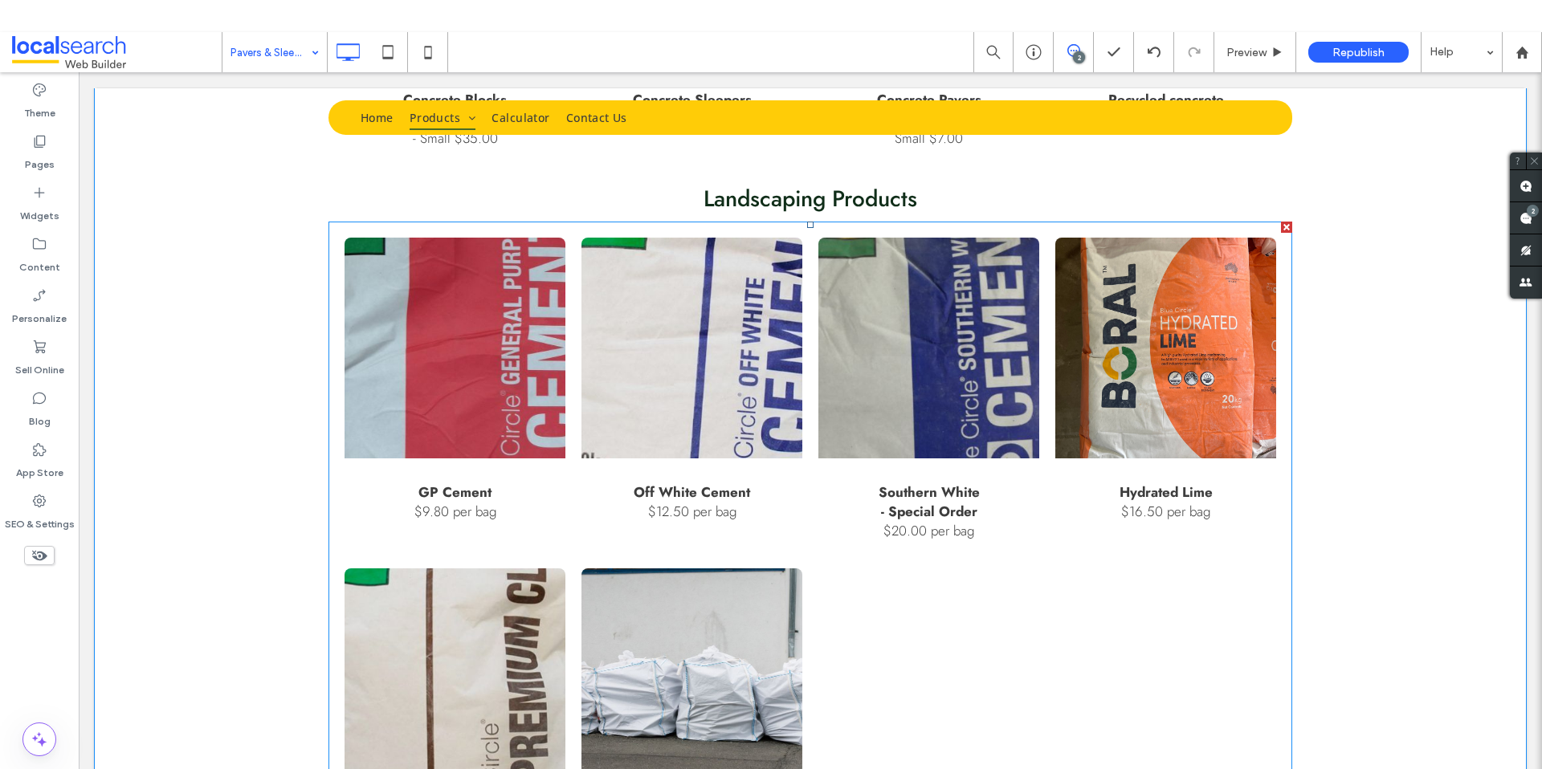
scroll to position [1150, 0]
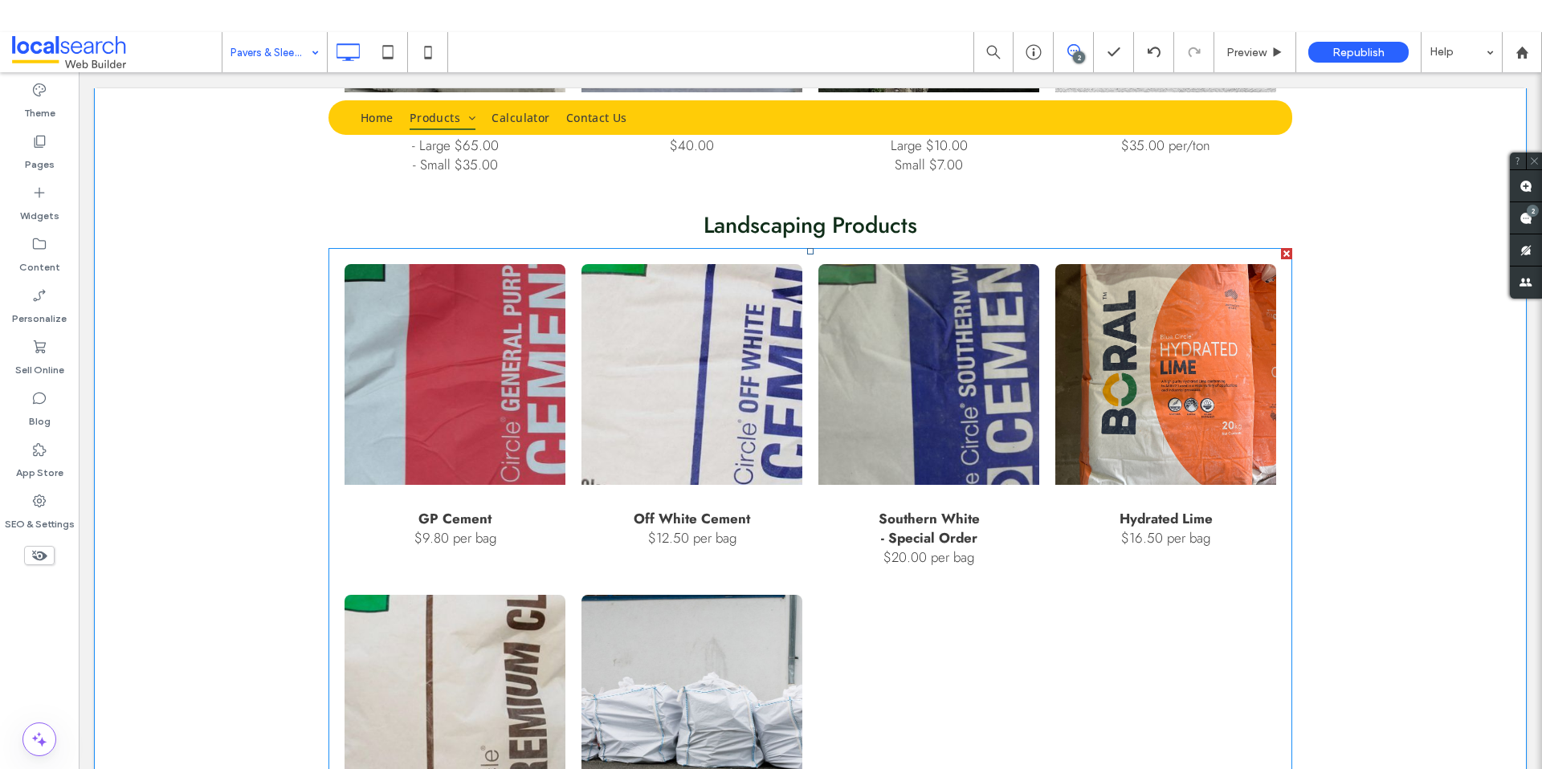
click at [688, 325] on link at bounding box center [691, 374] width 221 height 221
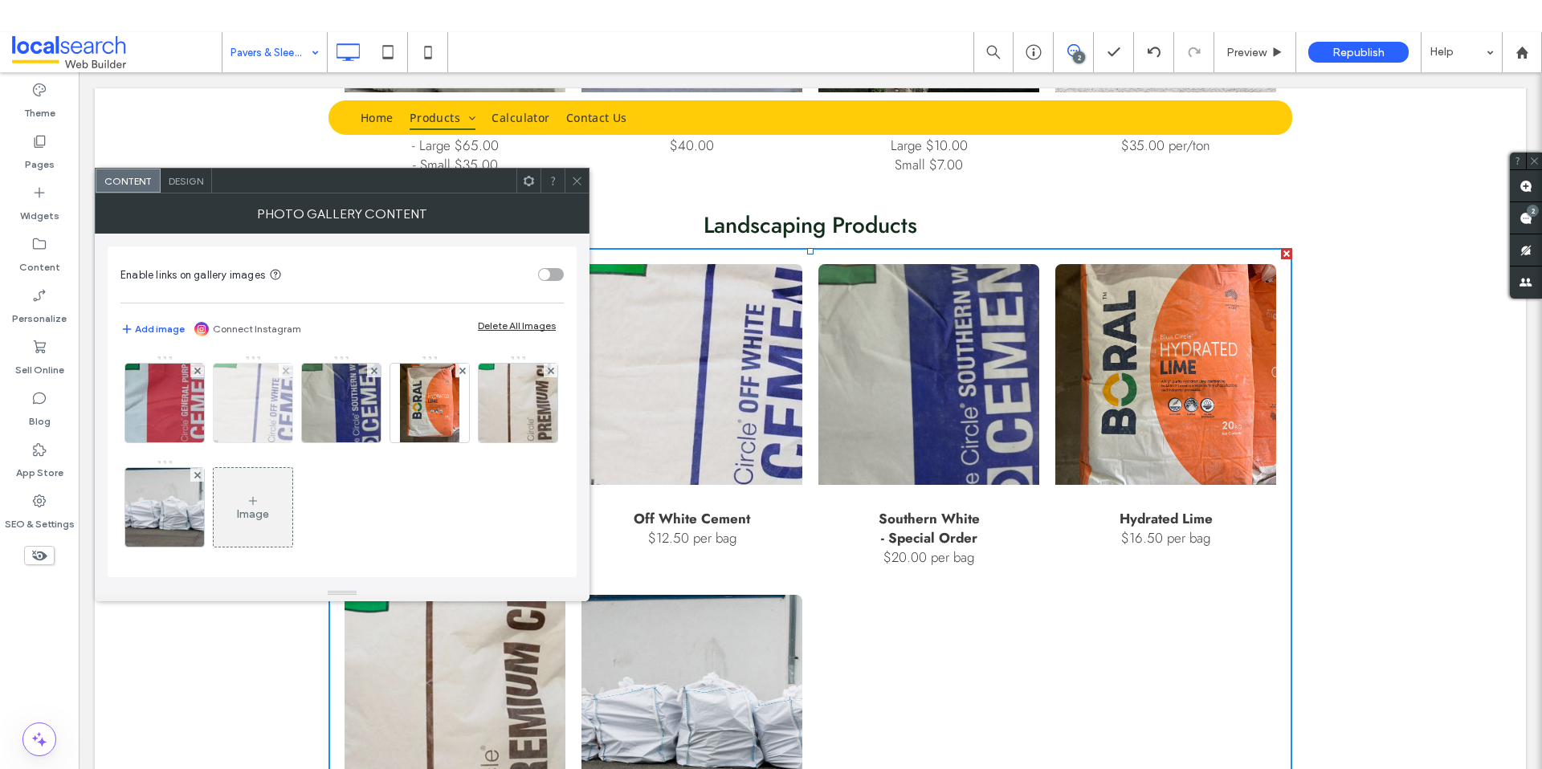
click at [249, 401] on img at bounding box center [252, 403] width 116 height 79
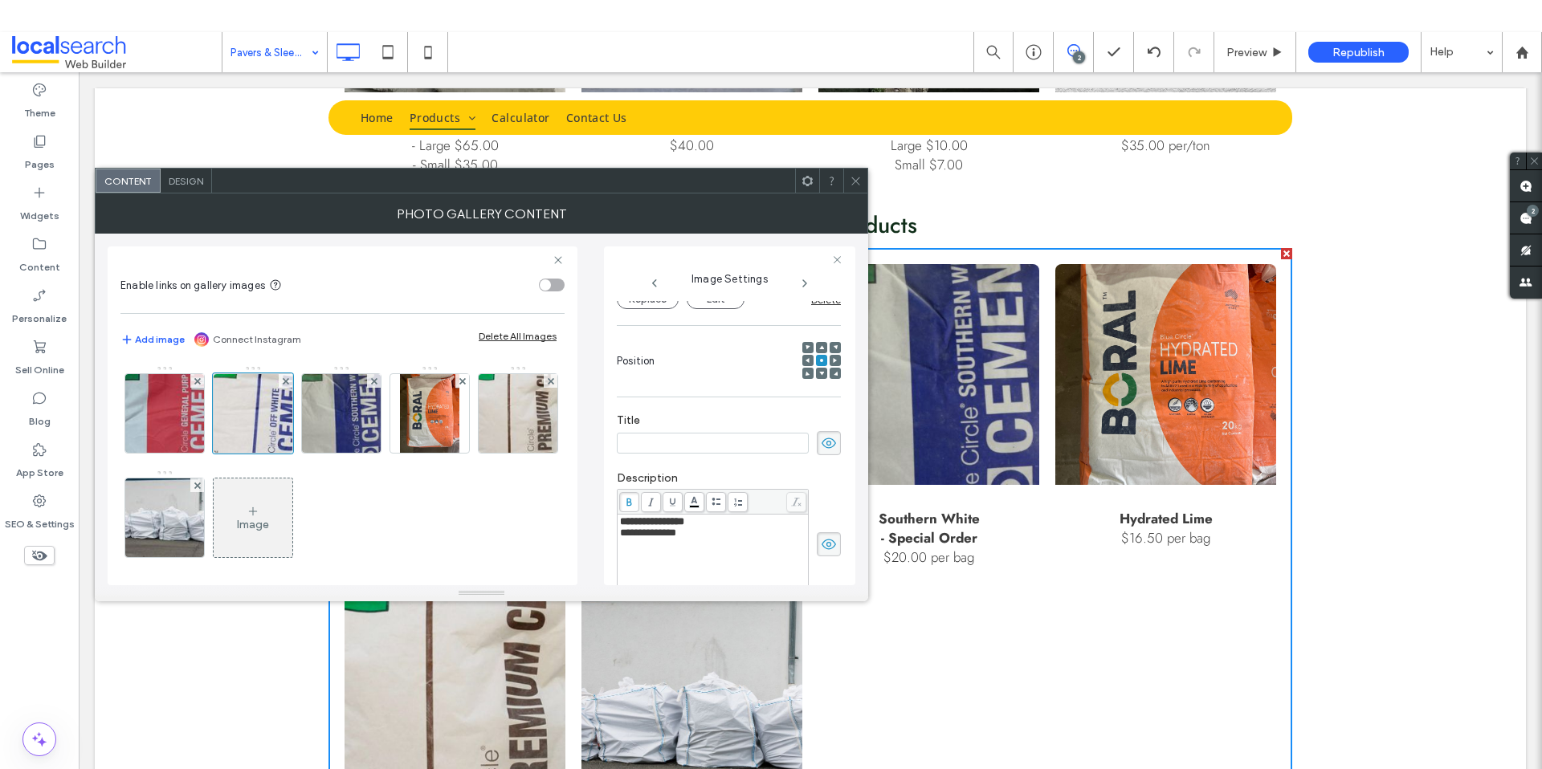
scroll to position [0, 0]
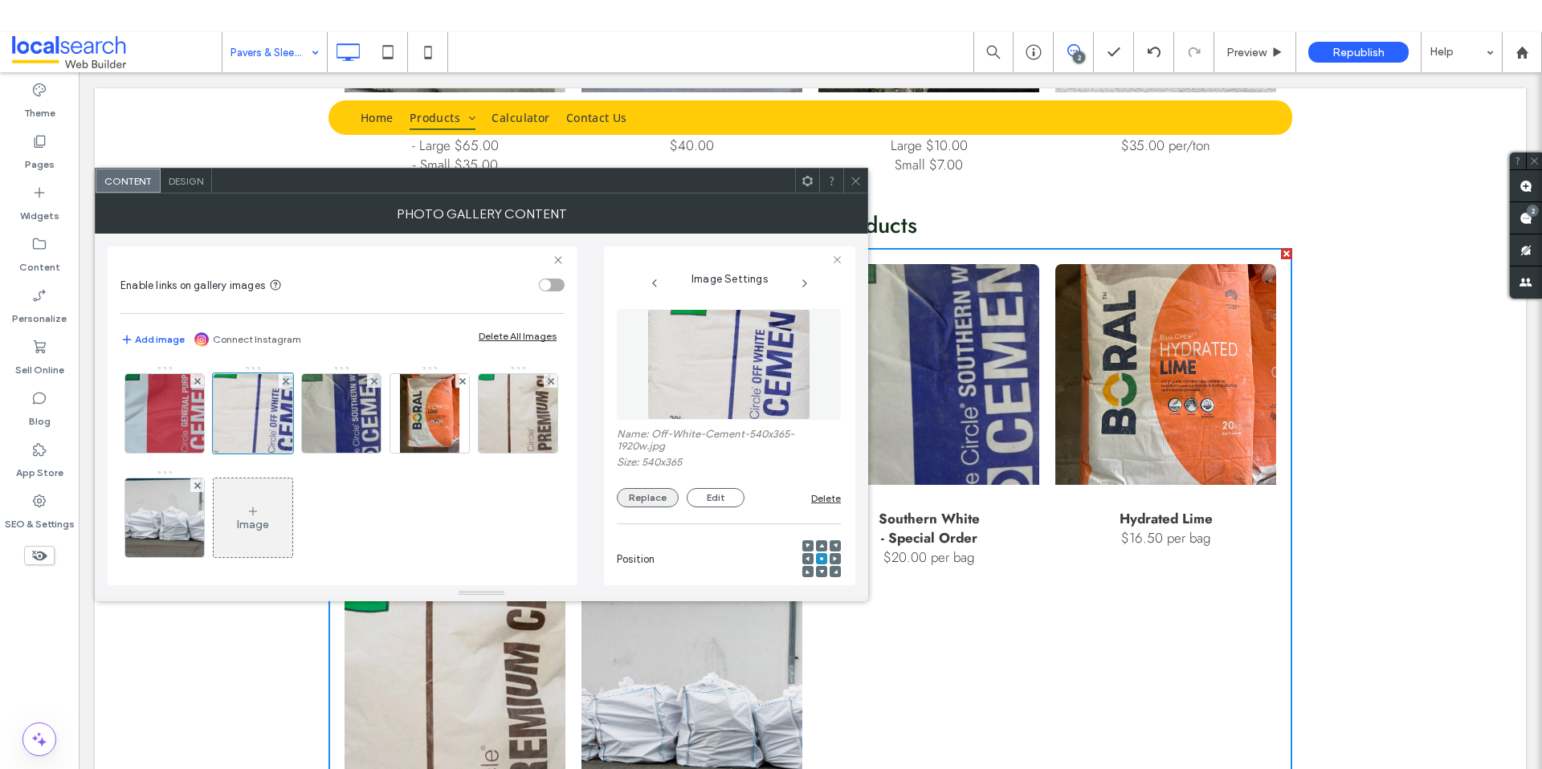
click at [645, 491] on button "Replace" at bounding box center [648, 497] width 62 height 19
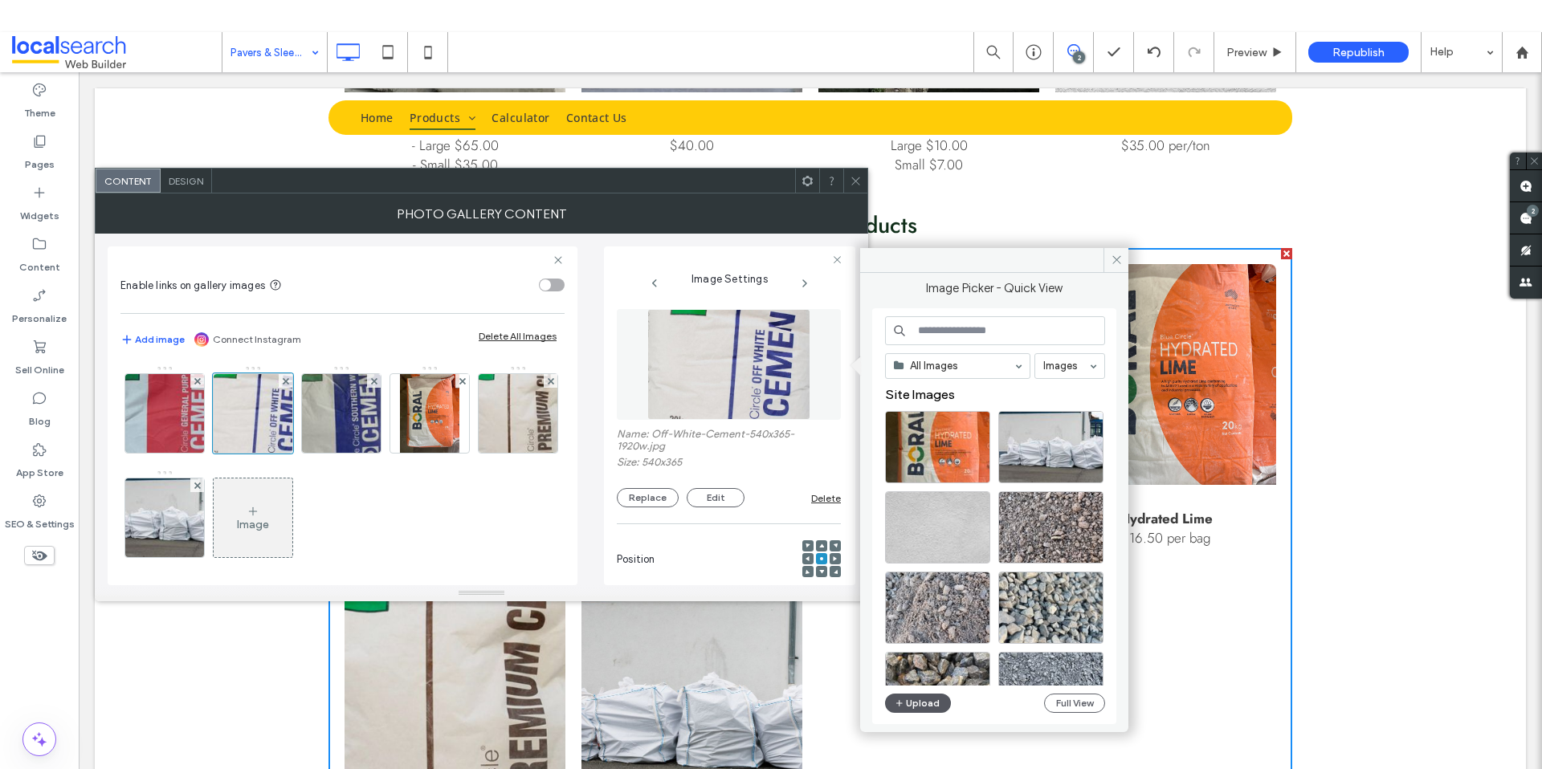
click at [923, 707] on button "Upload" at bounding box center [918, 703] width 66 height 19
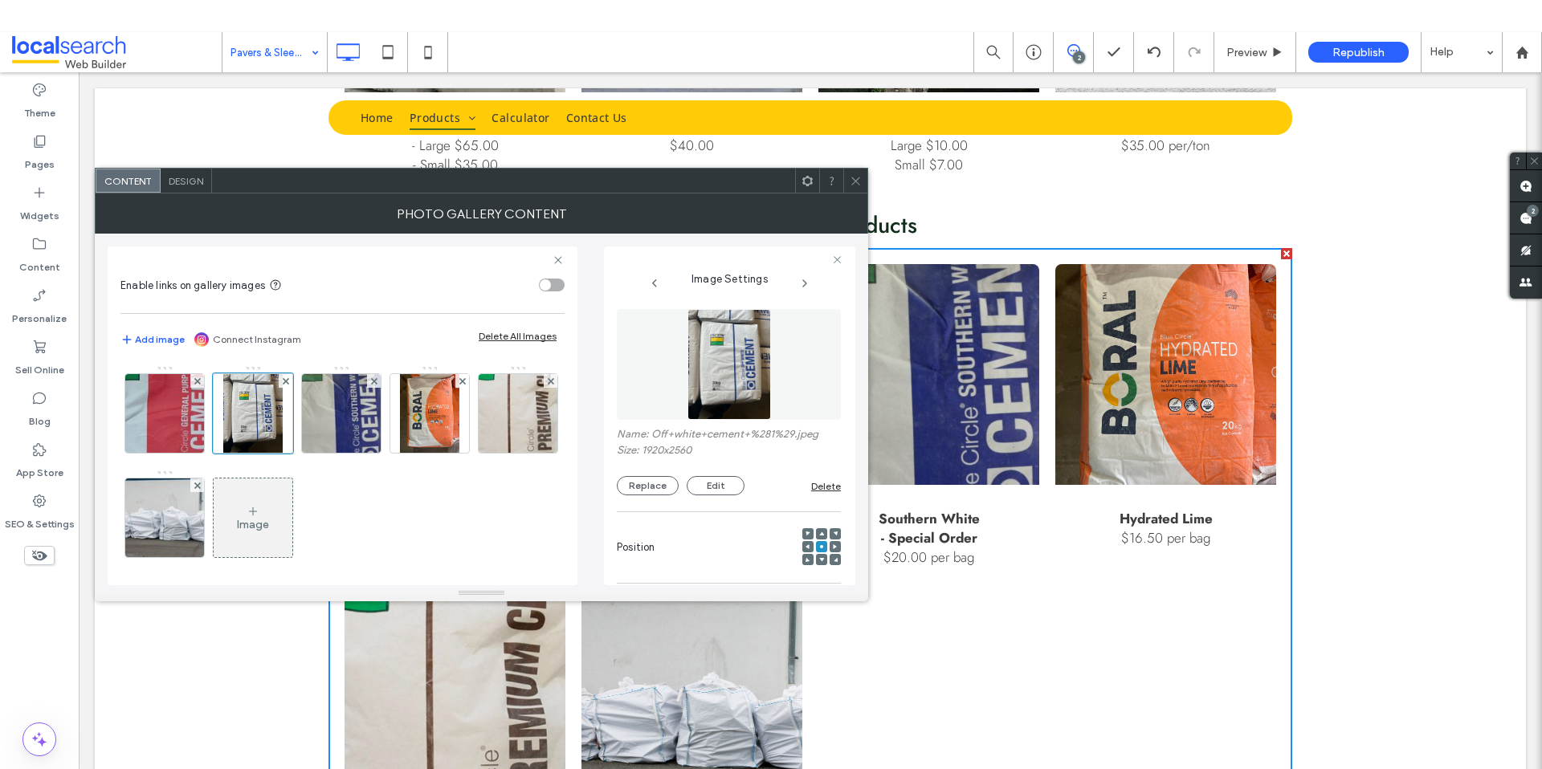
click at [851, 187] on span at bounding box center [856, 181] width 12 height 24
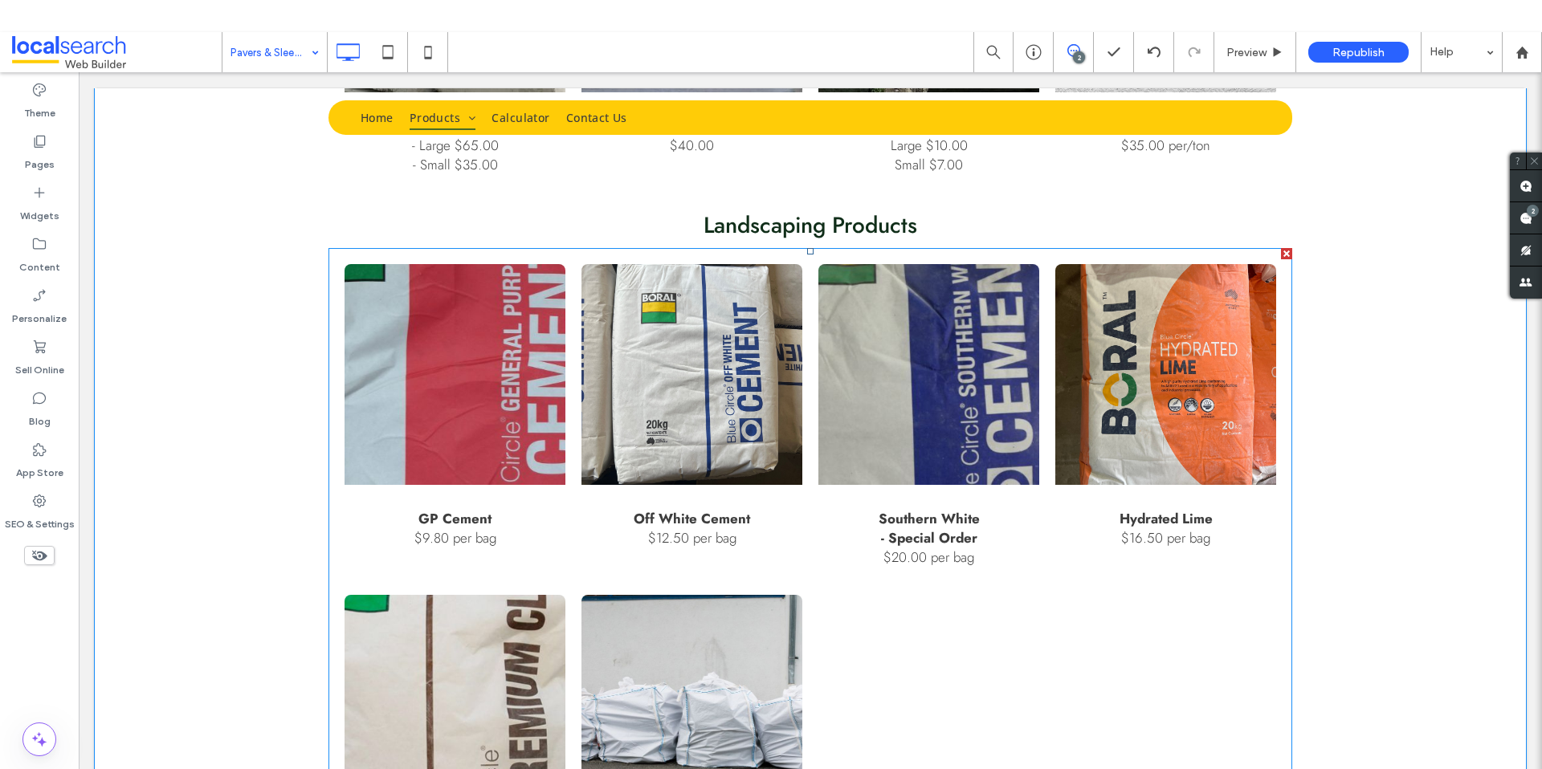
click at [512, 334] on link at bounding box center [454, 374] width 221 height 221
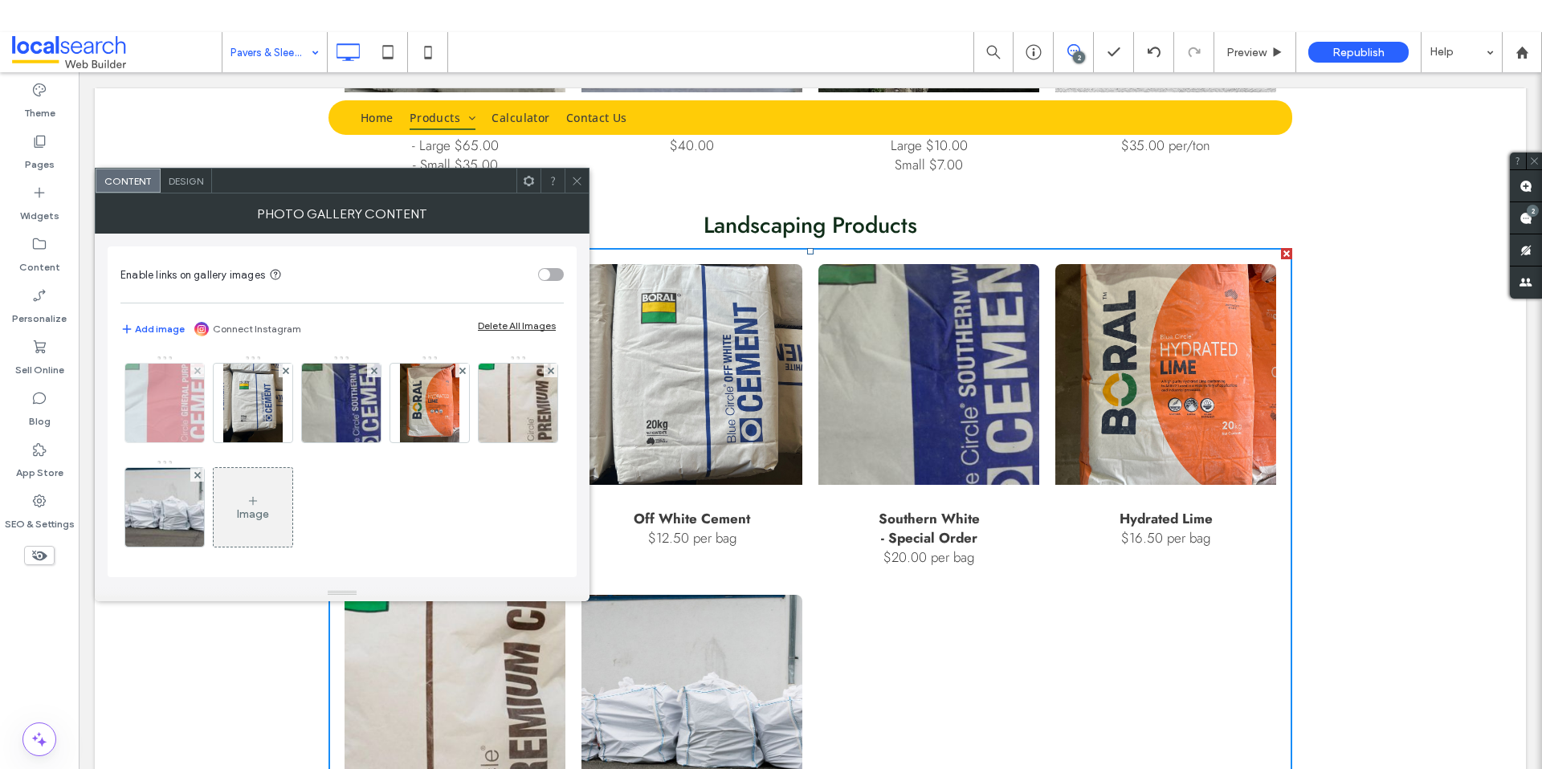
click at [181, 415] on img at bounding box center [164, 403] width 116 height 79
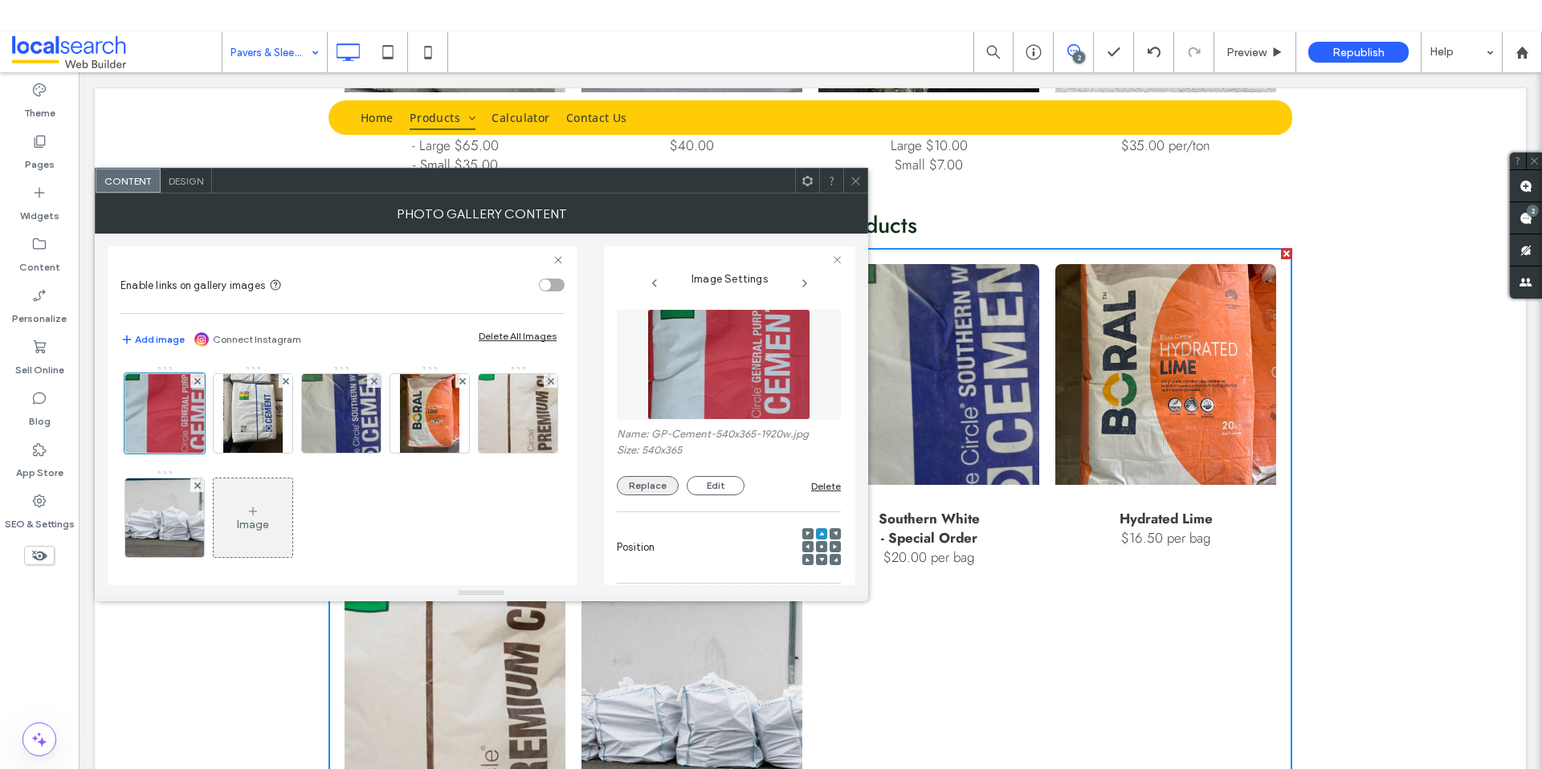
click at [653, 487] on button "Replace" at bounding box center [648, 485] width 62 height 19
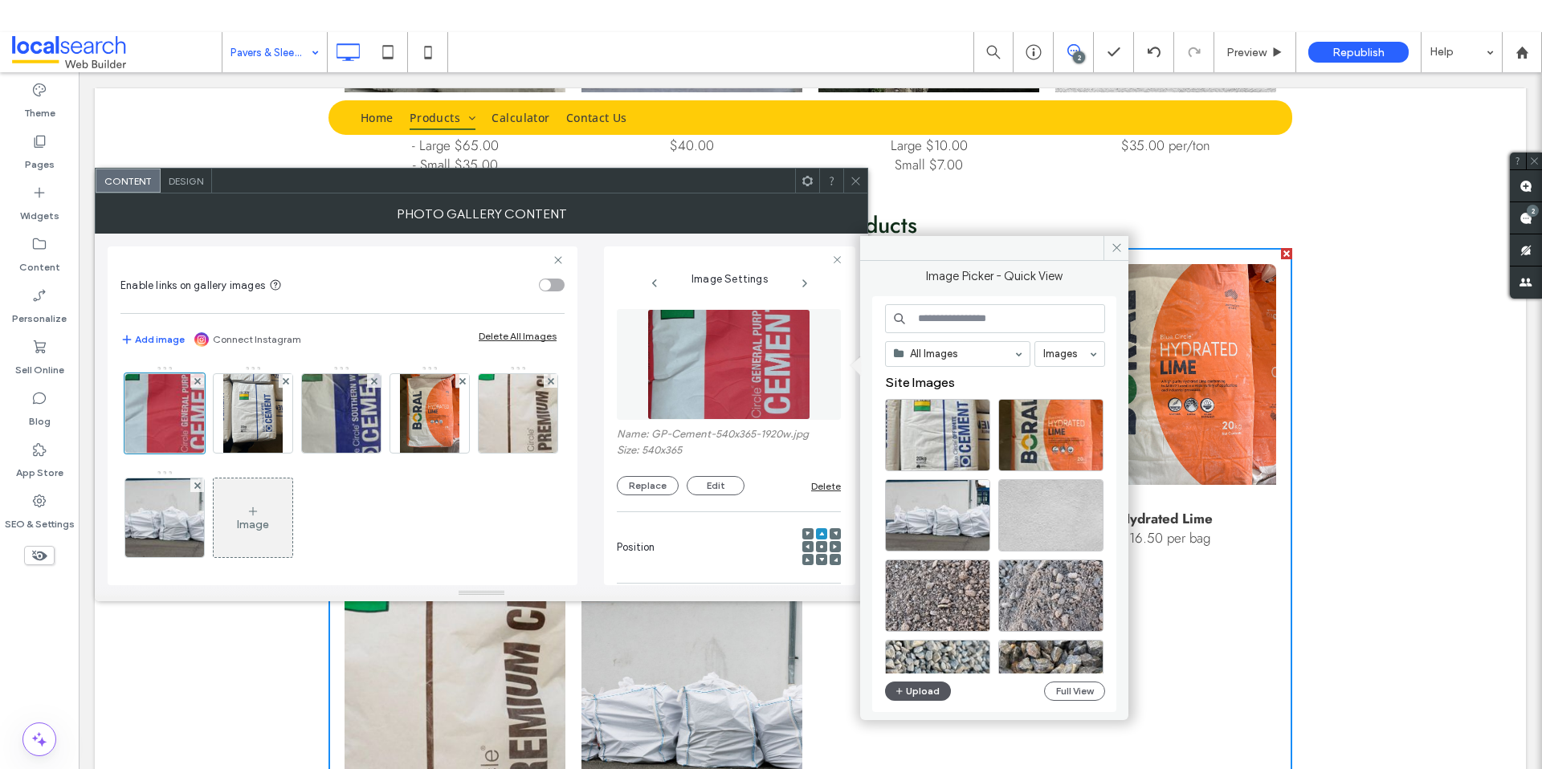
click at [927, 688] on button "Upload" at bounding box center [918, 691] width 66 height 19
click at [664, 489] on button "Replace" at bounding box center [648, 485] width 62 height 19
click at [932, 687] on button "Upload" at bounding box center [918, 691] width 66 height 19
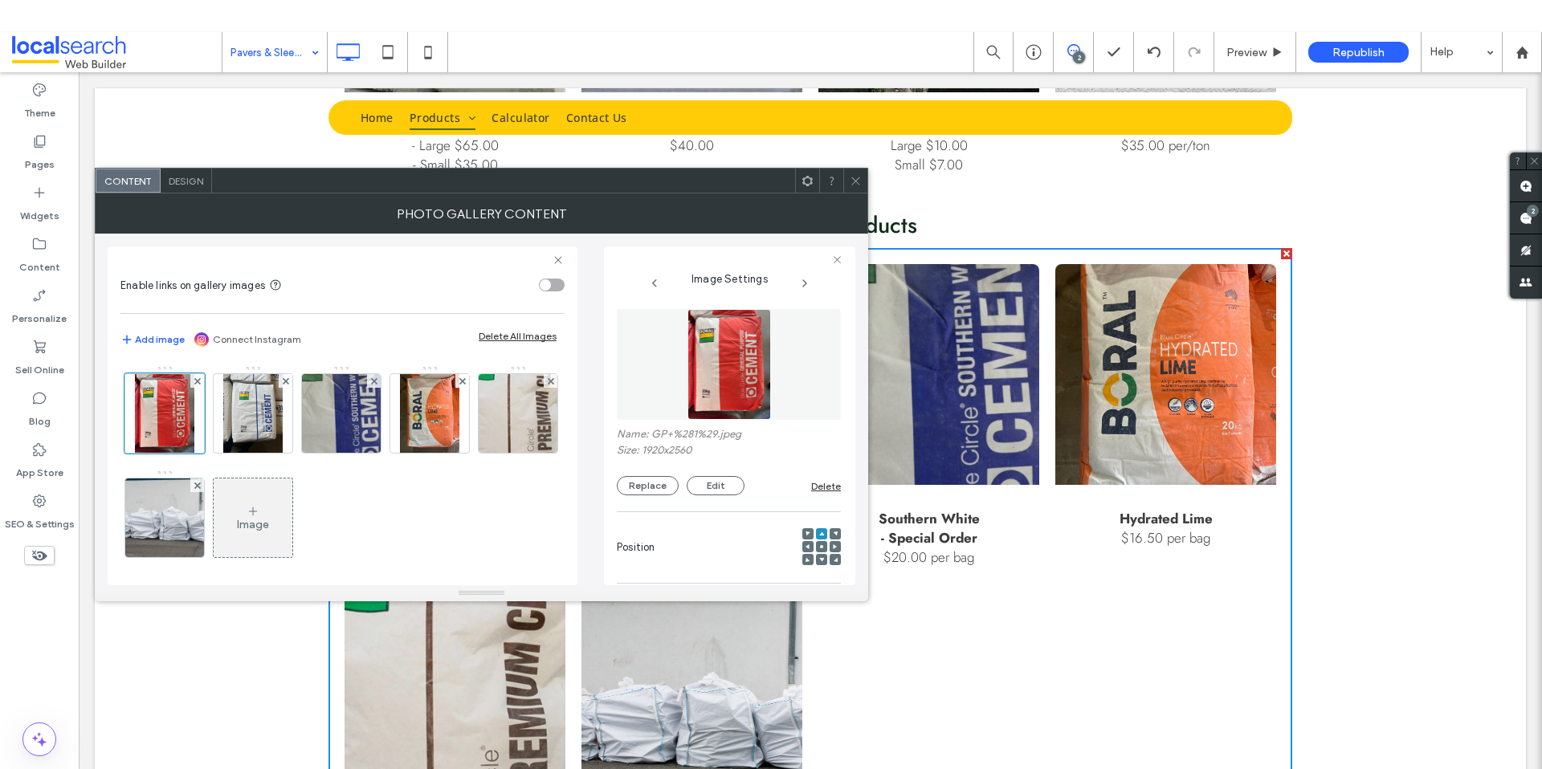
click at [862, 182] on div at bounding box center [855, 181] width 24 height 24
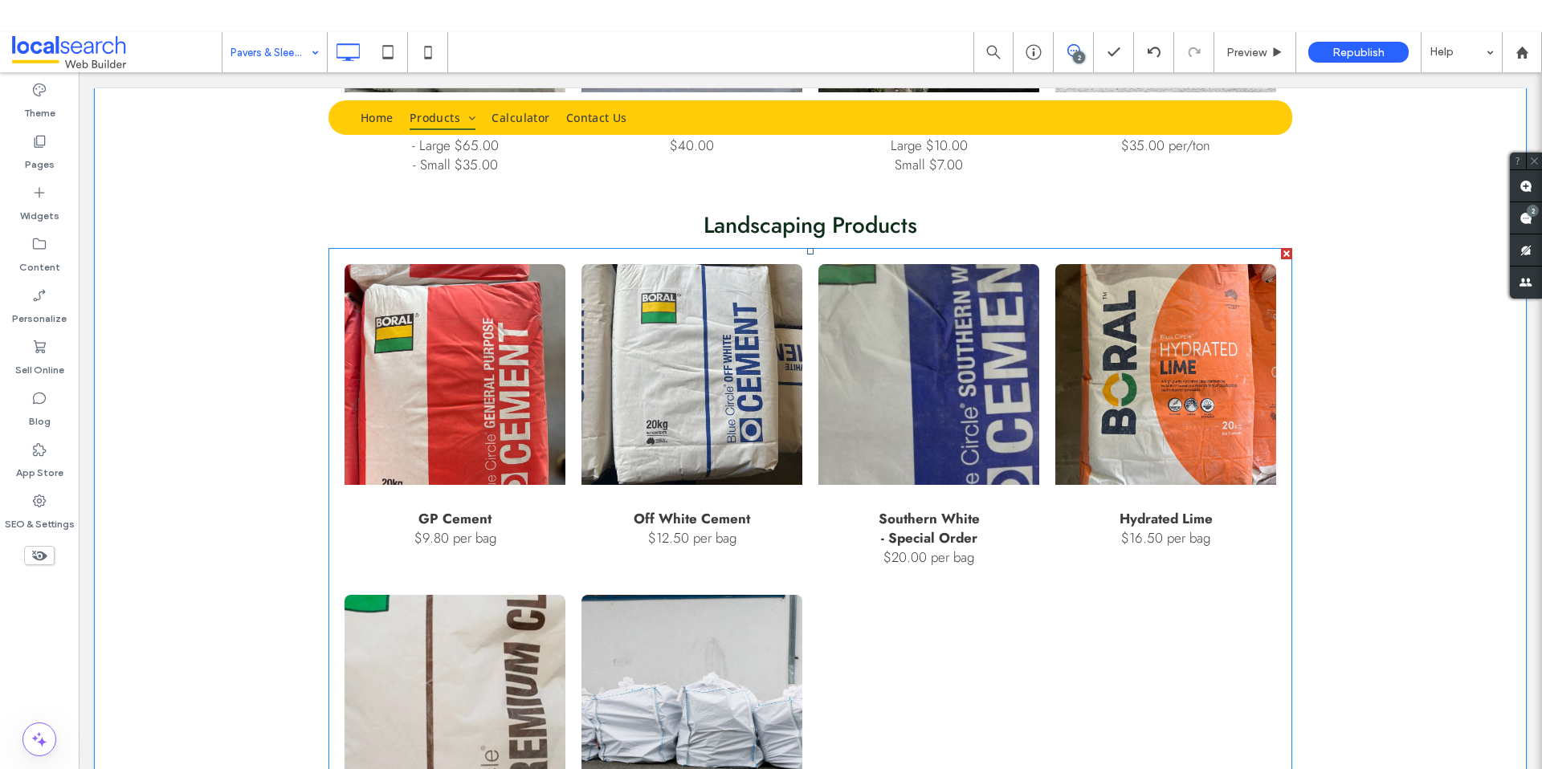
click at [914, 287] on link at bounding box center [928, 374] width 221 height 221
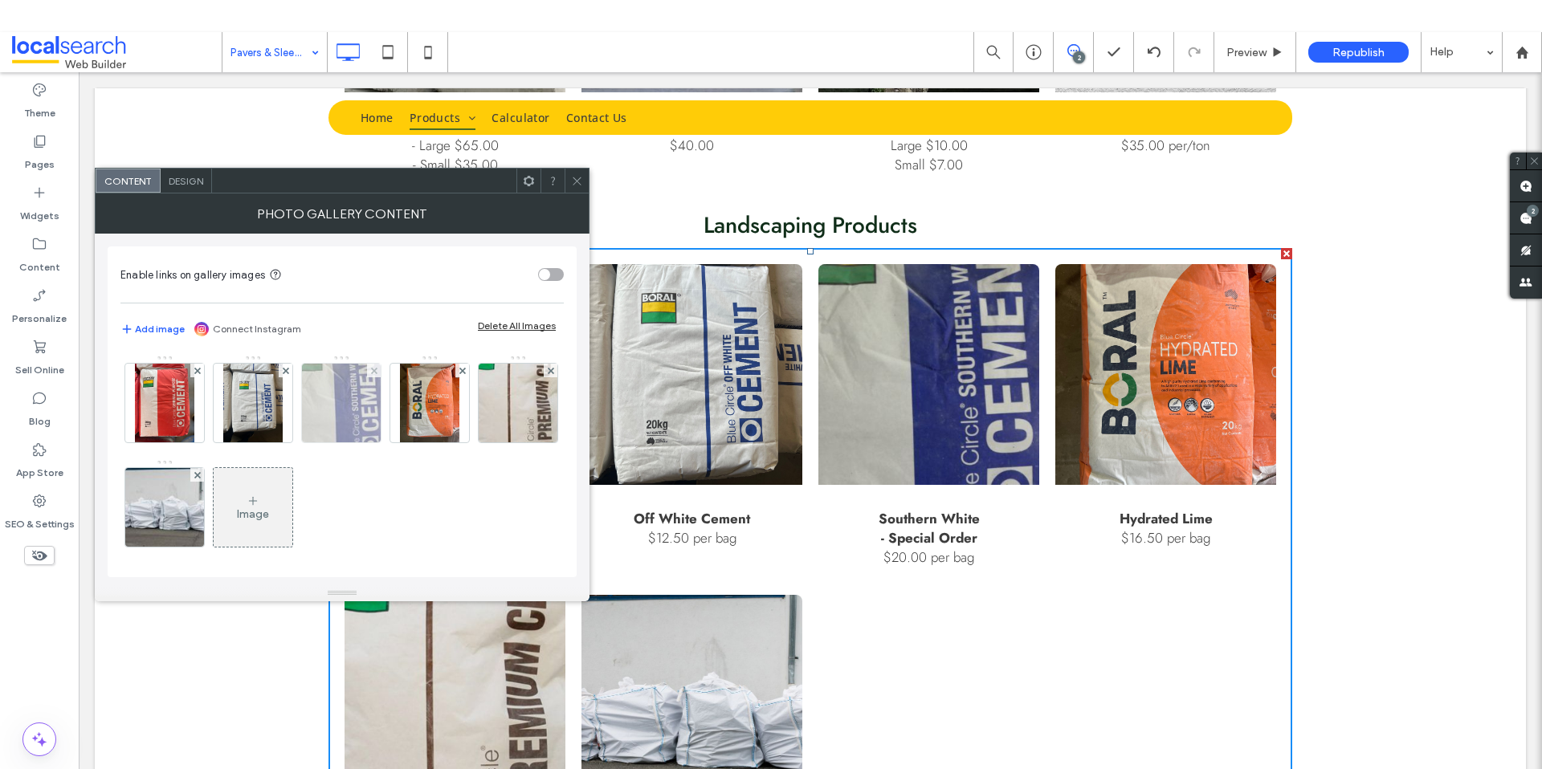
click at [365, 392] on img at bounding box center [341, 403] width 116 height 79
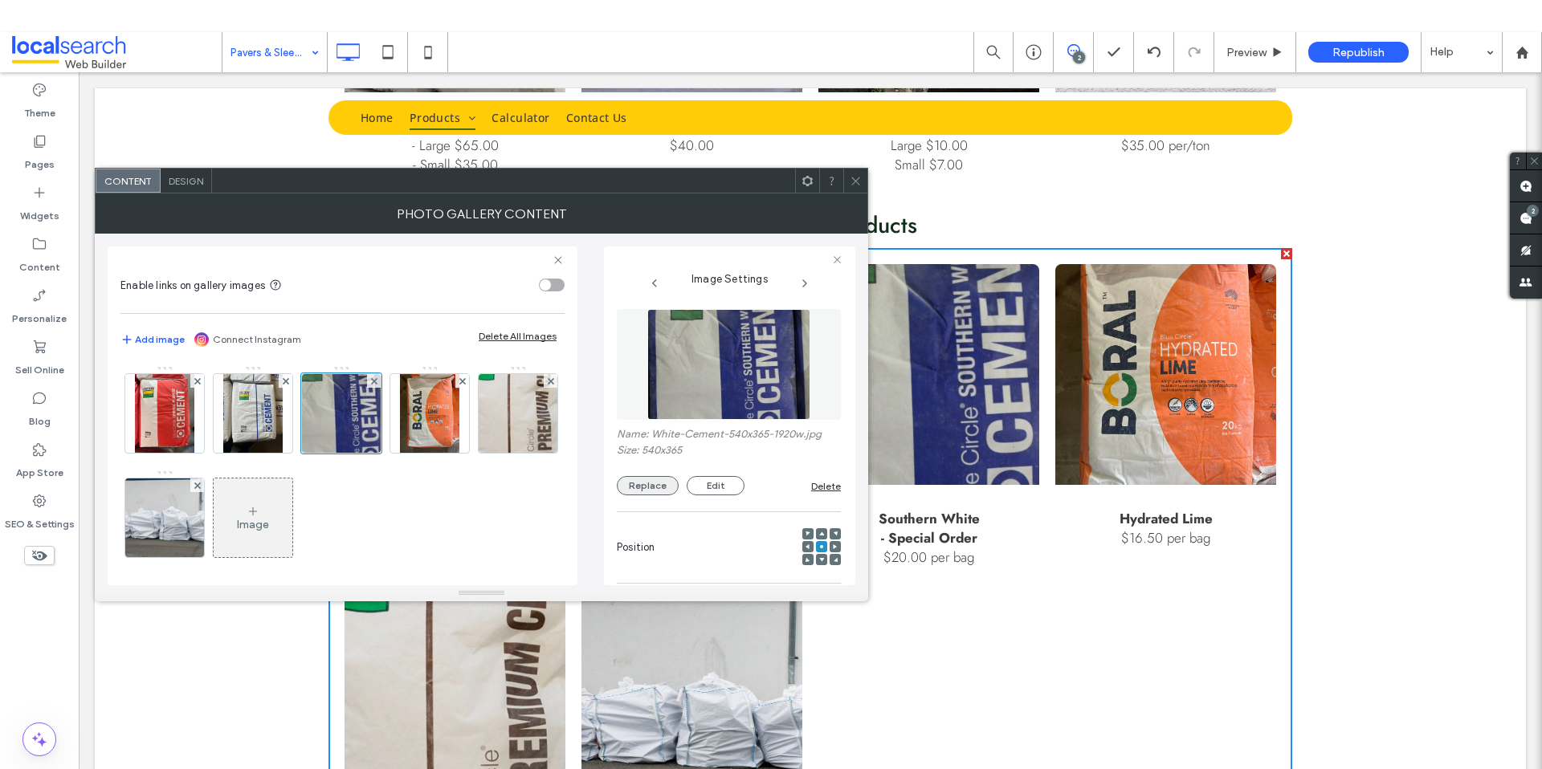
click at [651, 486] on button "Replace" at bounding box center [648, 485] width 62 height 19
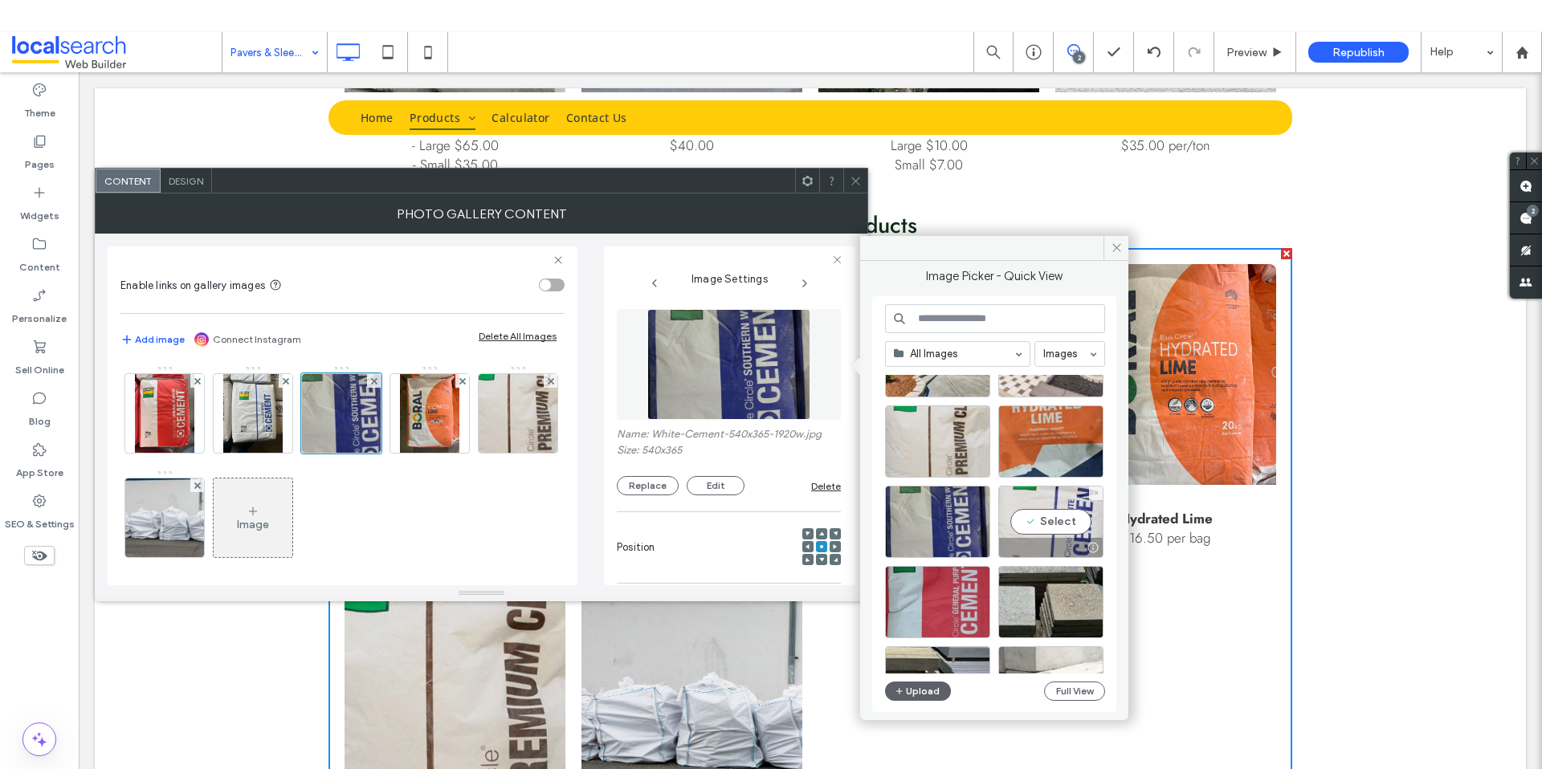
scroll to position [2727, 0]
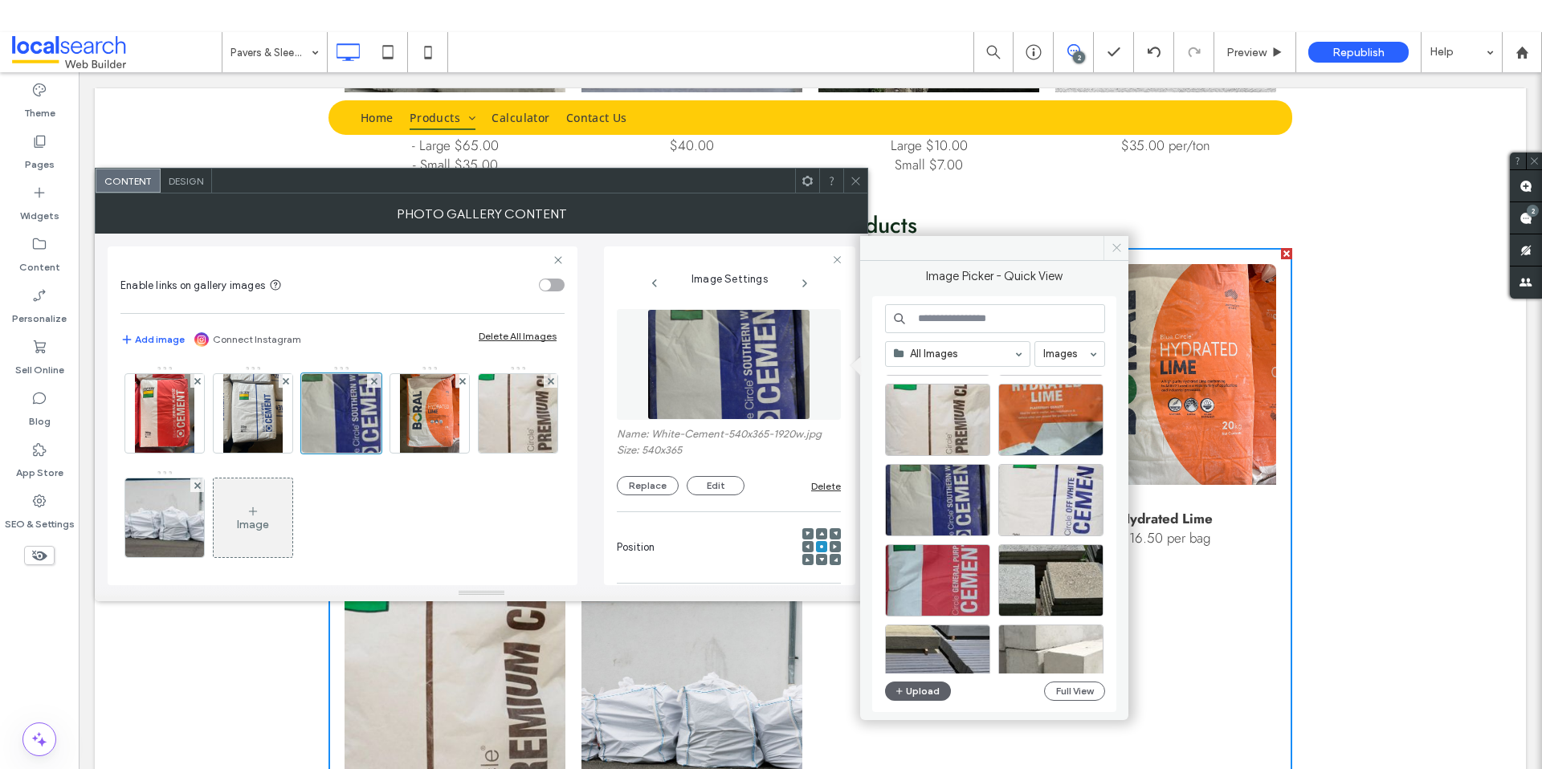
drag, startPoint x: 1119, startPoint y: 242, endPoint x: 950, endPoint y: 198, distance: 174.3
click at [1119, 242] on icon at bounding box center [1117, 248] width 12 height 12
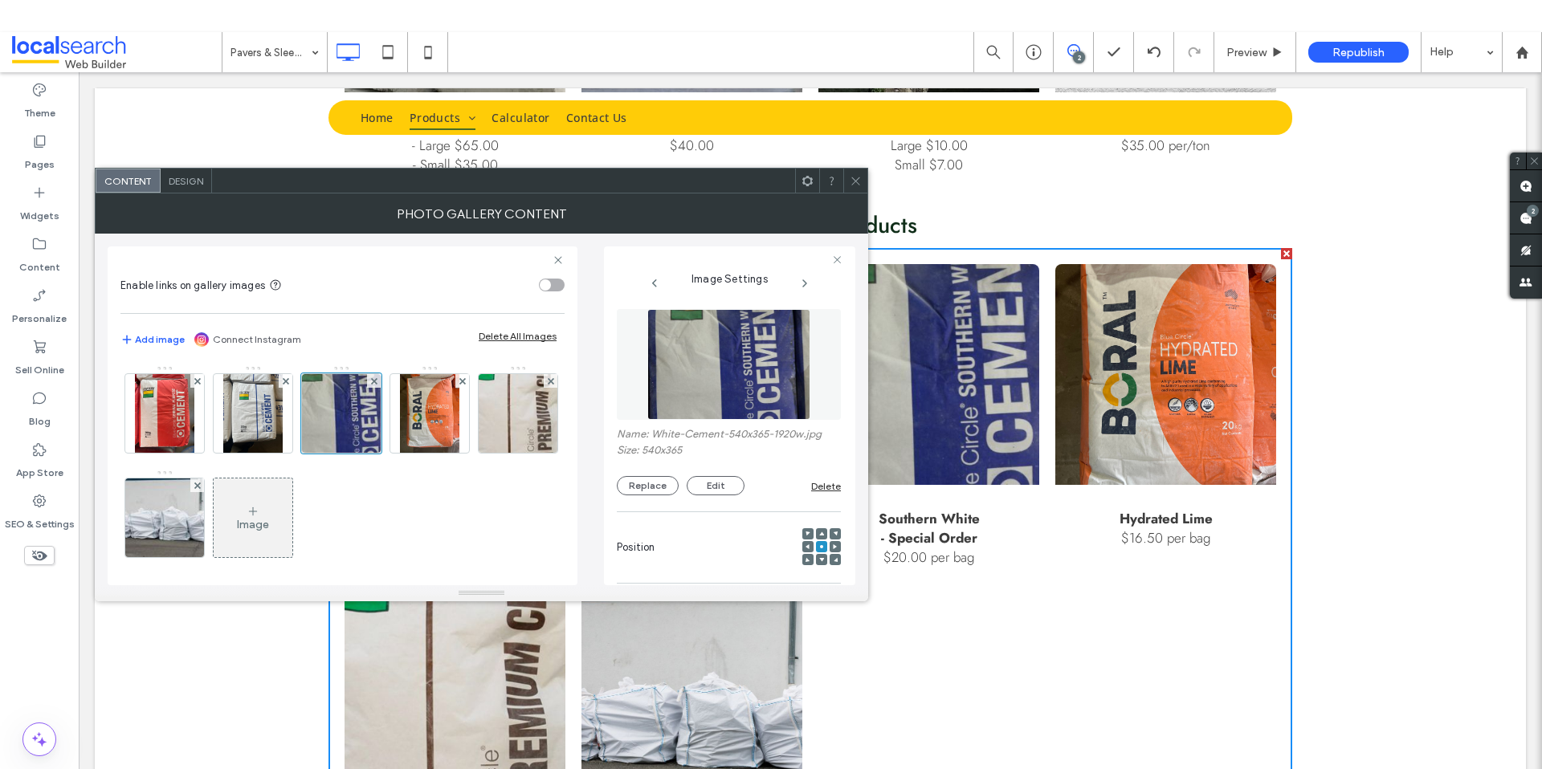
click at [720, 380] on img at bounding box center [728, 364] width 163 height 111
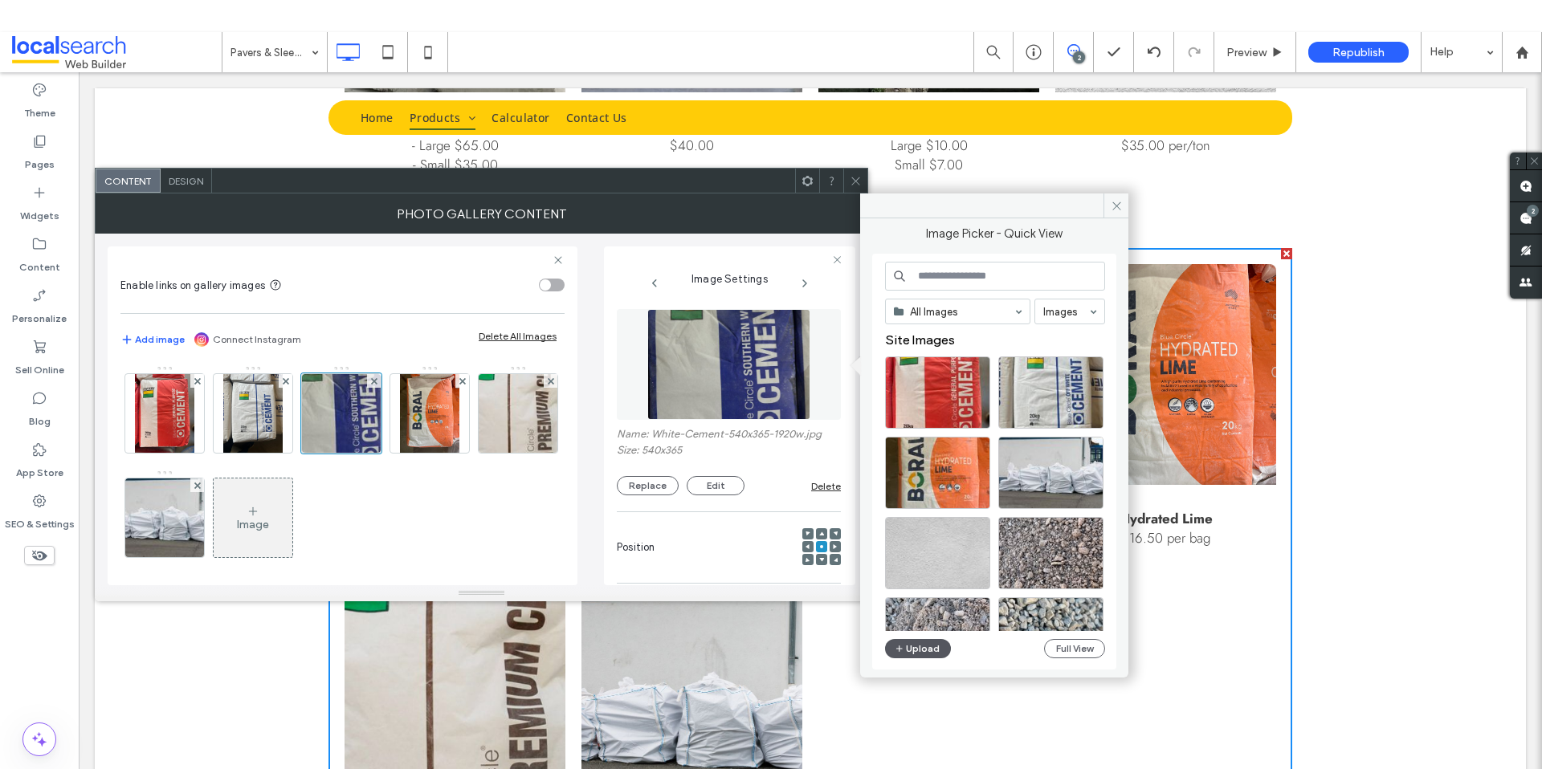
click at [917, 646] on button "Upload" at bounding box center [918, 648] width 66 height 19
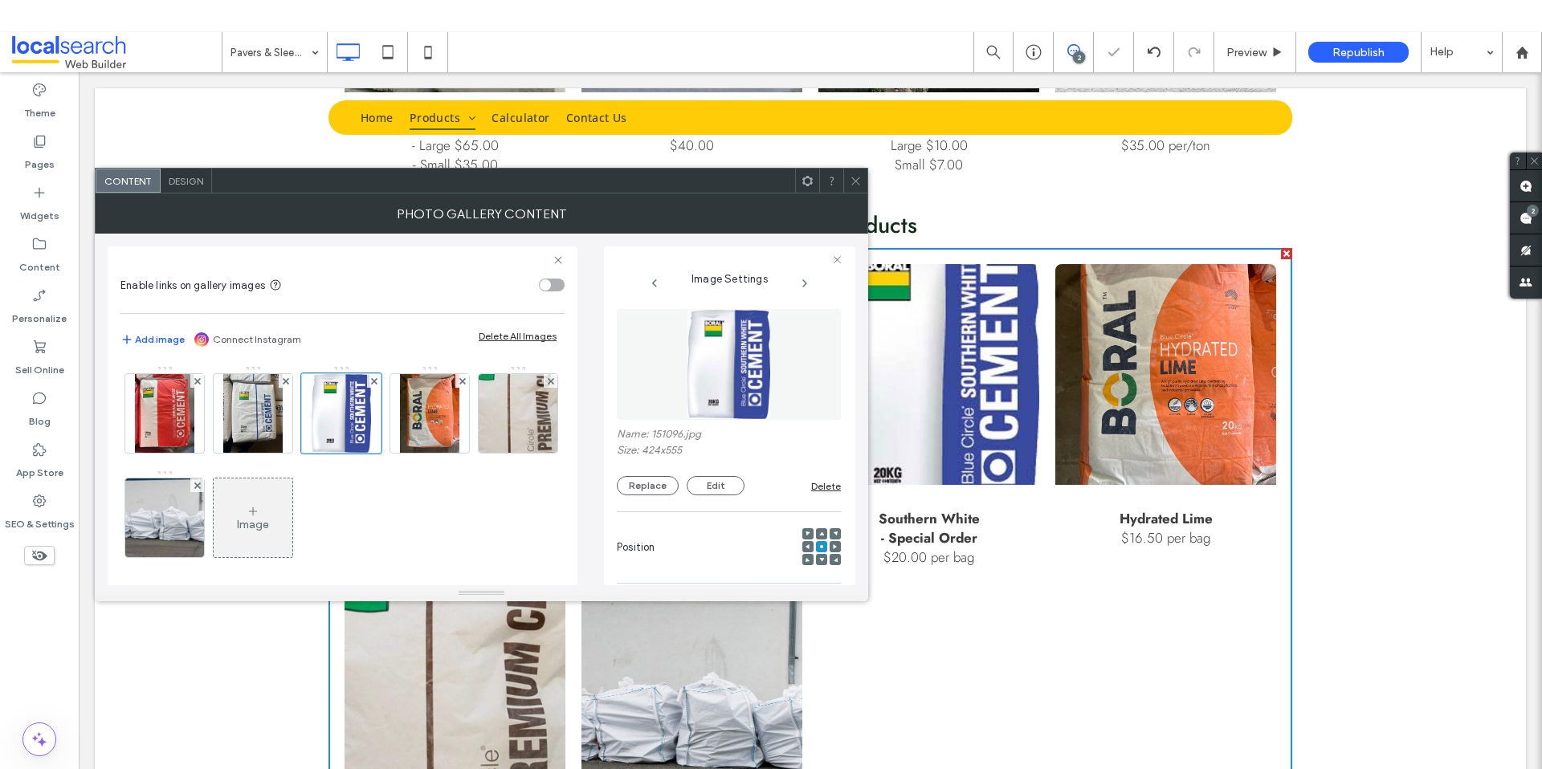
click at [852, 185] on icon at bounding box center [856, 181] width 12 height 12
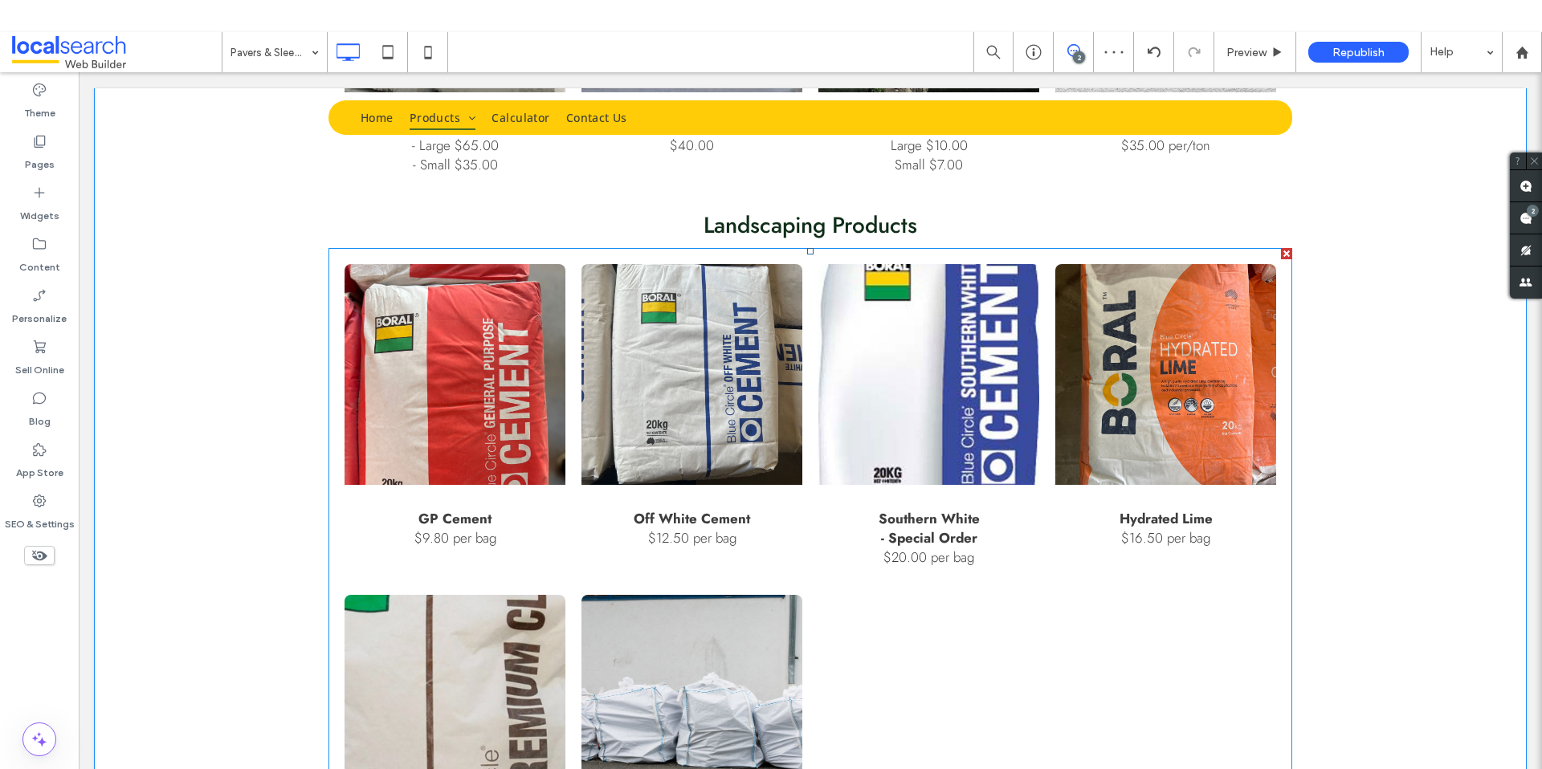
click at [960, 322] on link at bounding box center [928, 374] width 221 height 221
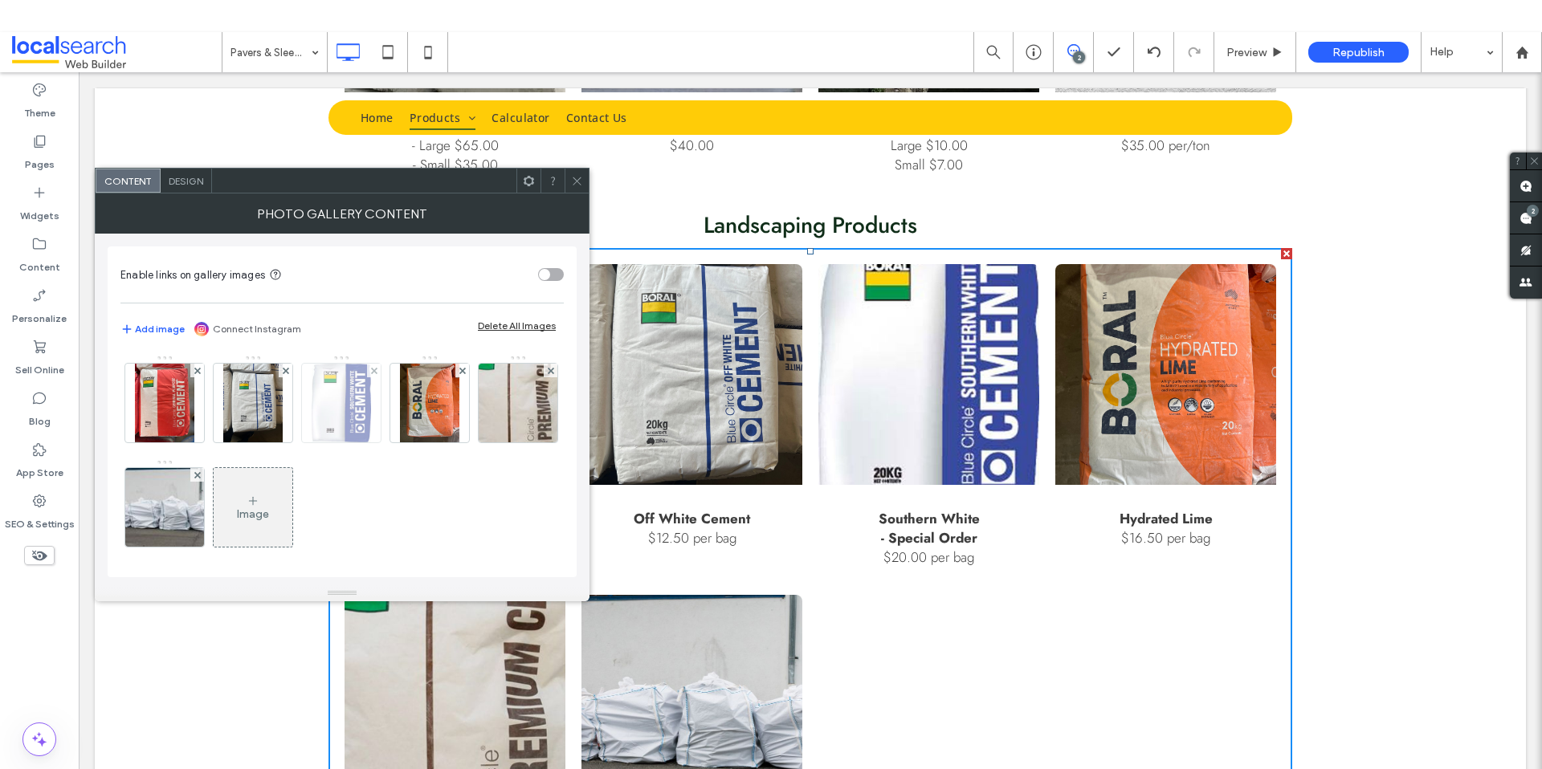
click at [369, 413] on img at bounding box center [342, 403] width 60 height 79
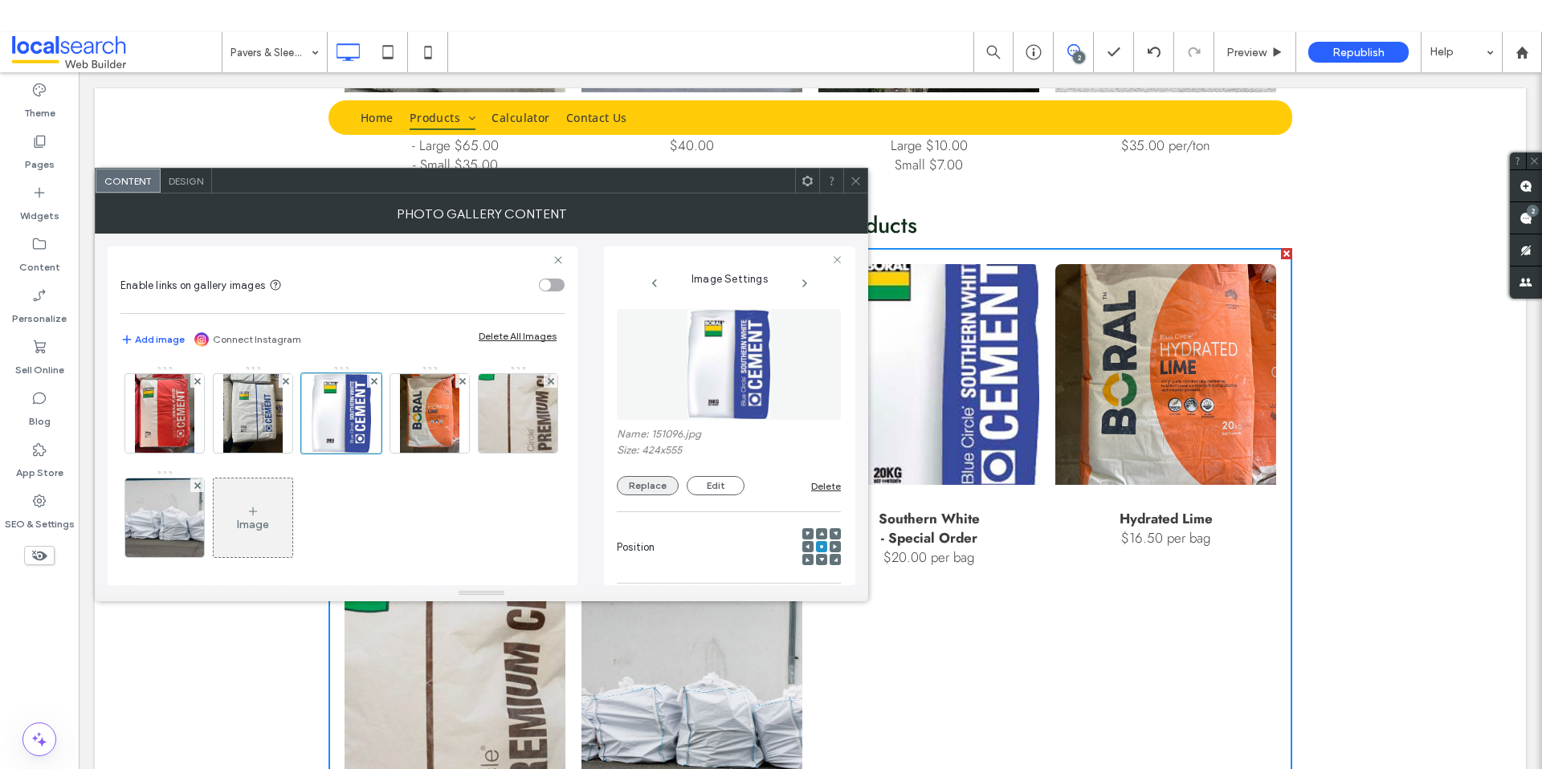
click at [660, 489] on button "Replace" at bounding box center [648, 485] width 62 height 19
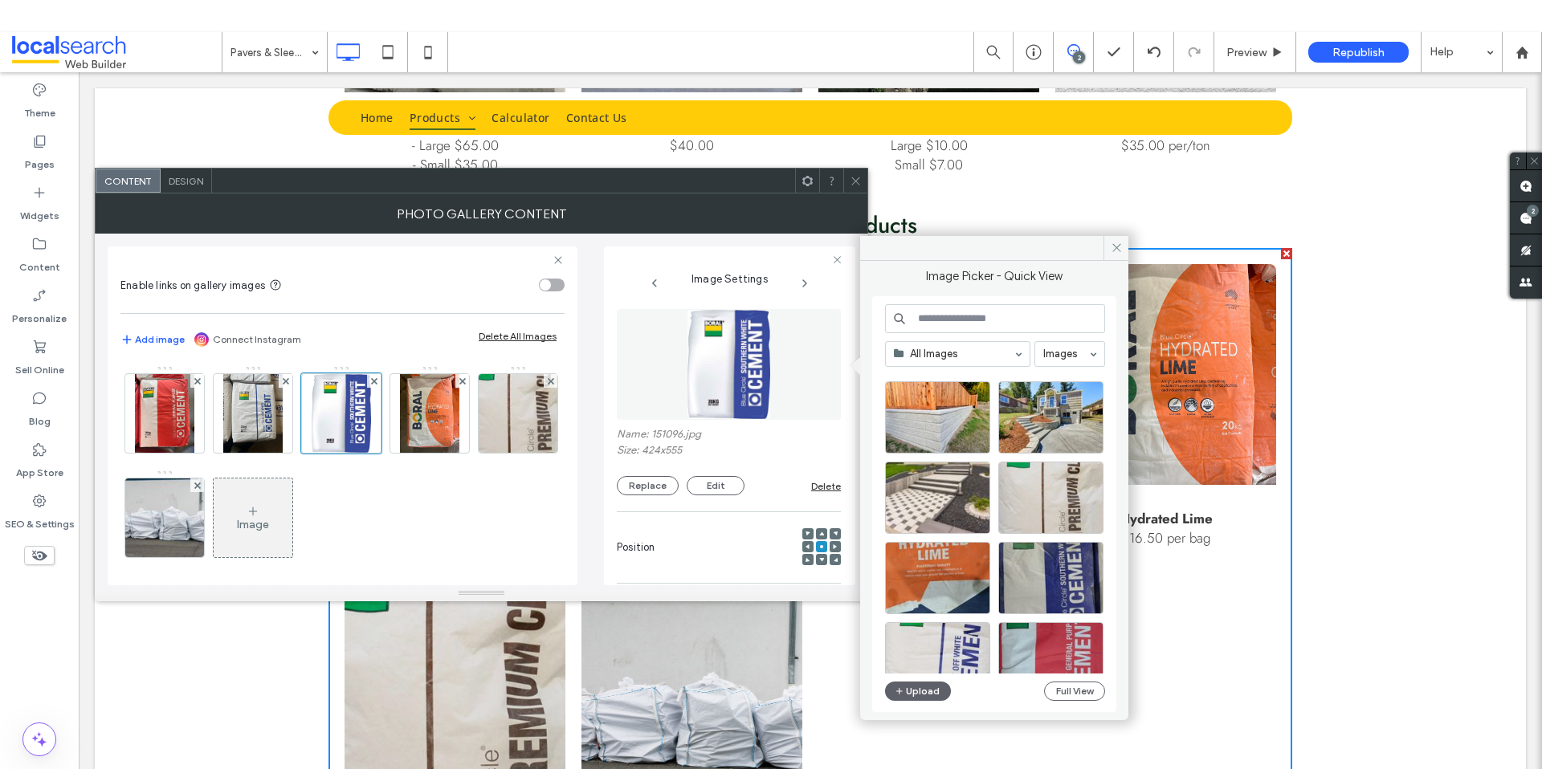
scroll to position [2753, 0]
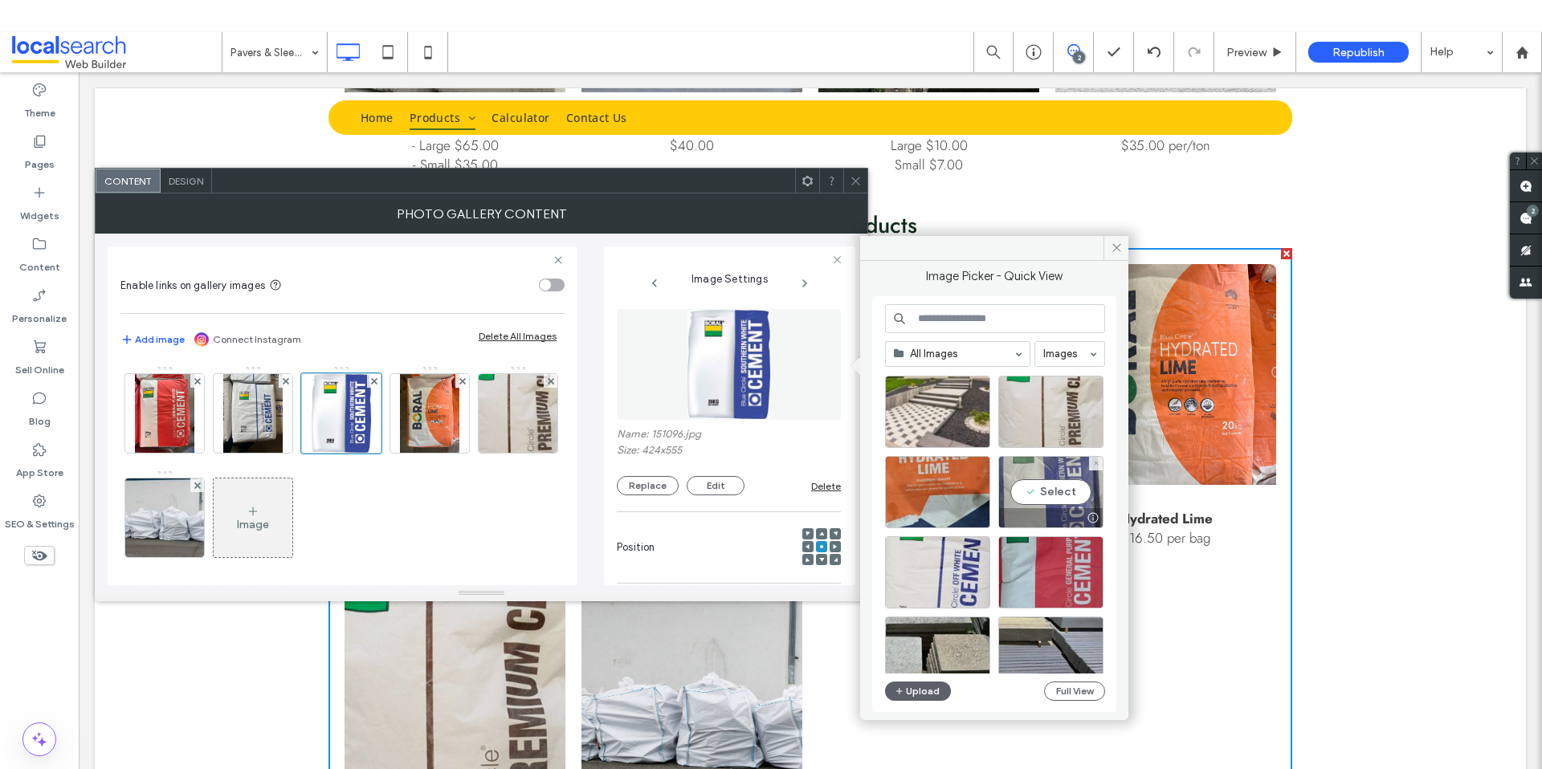
click at [1060, 489] on div "Select" at bounding box center [1050, 492] width 105 height 72
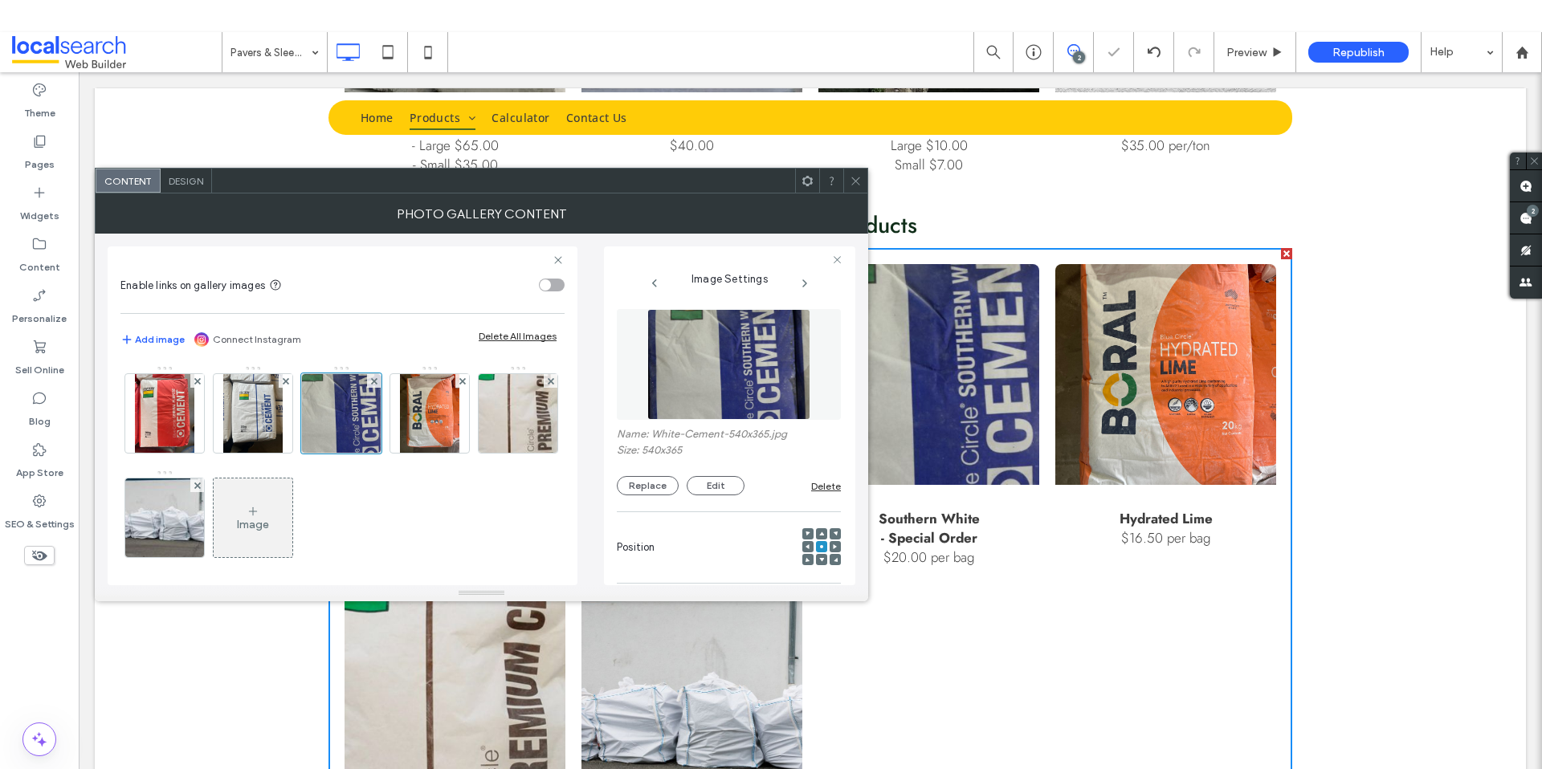
click at [857, 180] on icon at bounding box center [856, 181] width 12 height 12
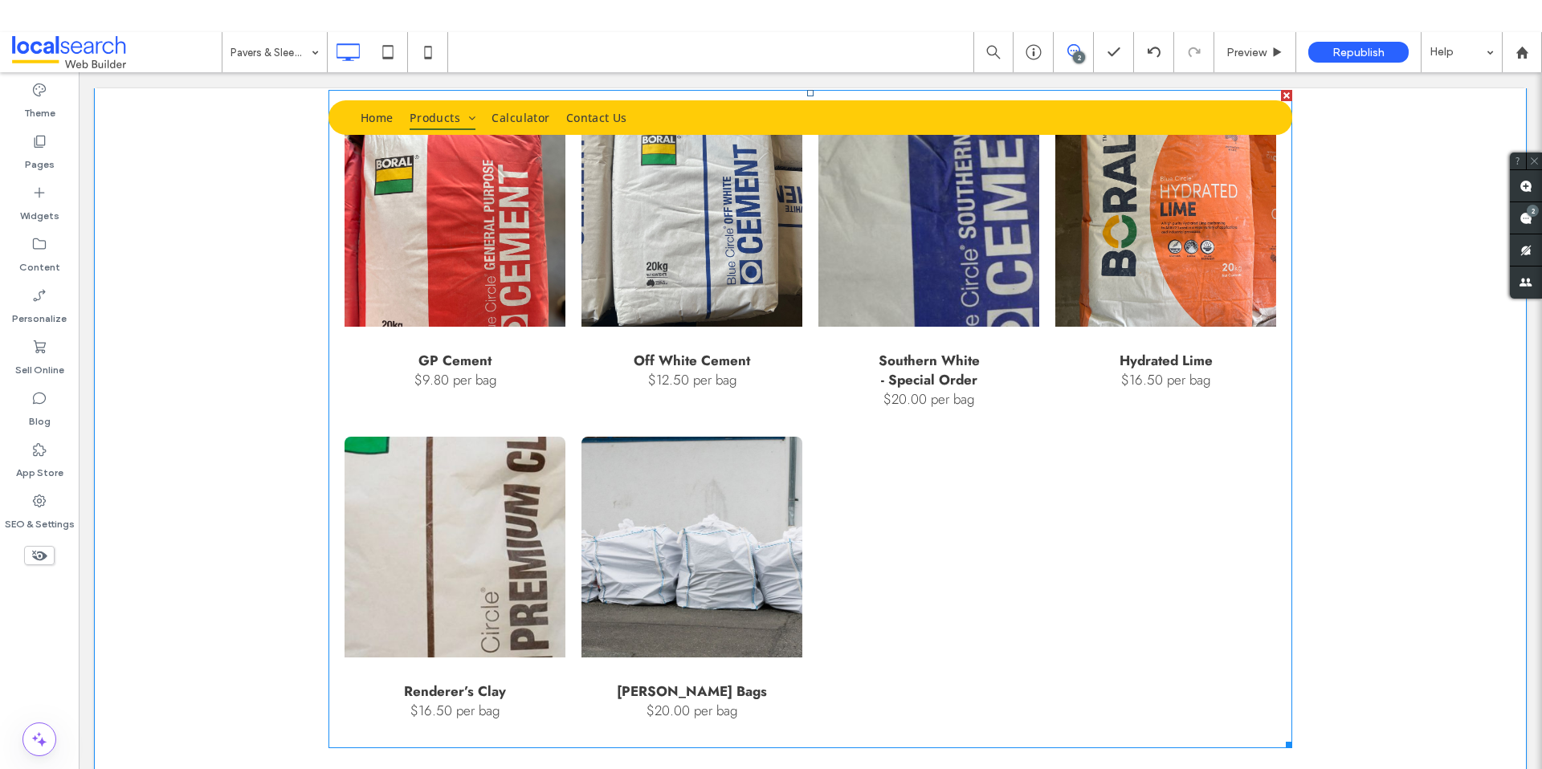
scroll to position [1316, 0]
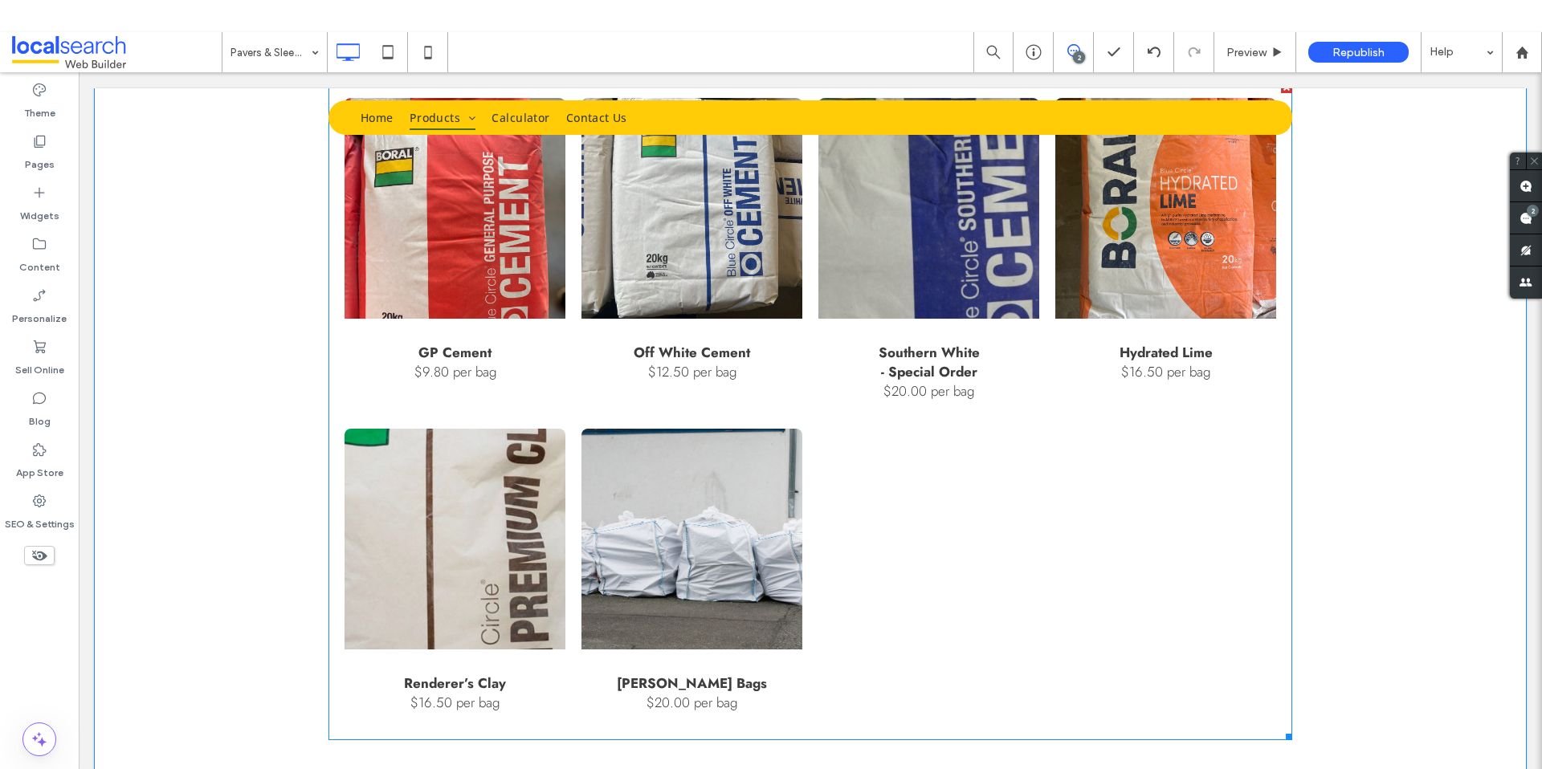
click at [465, 481] on link at bounding box center [454, 539] width 221 height 221
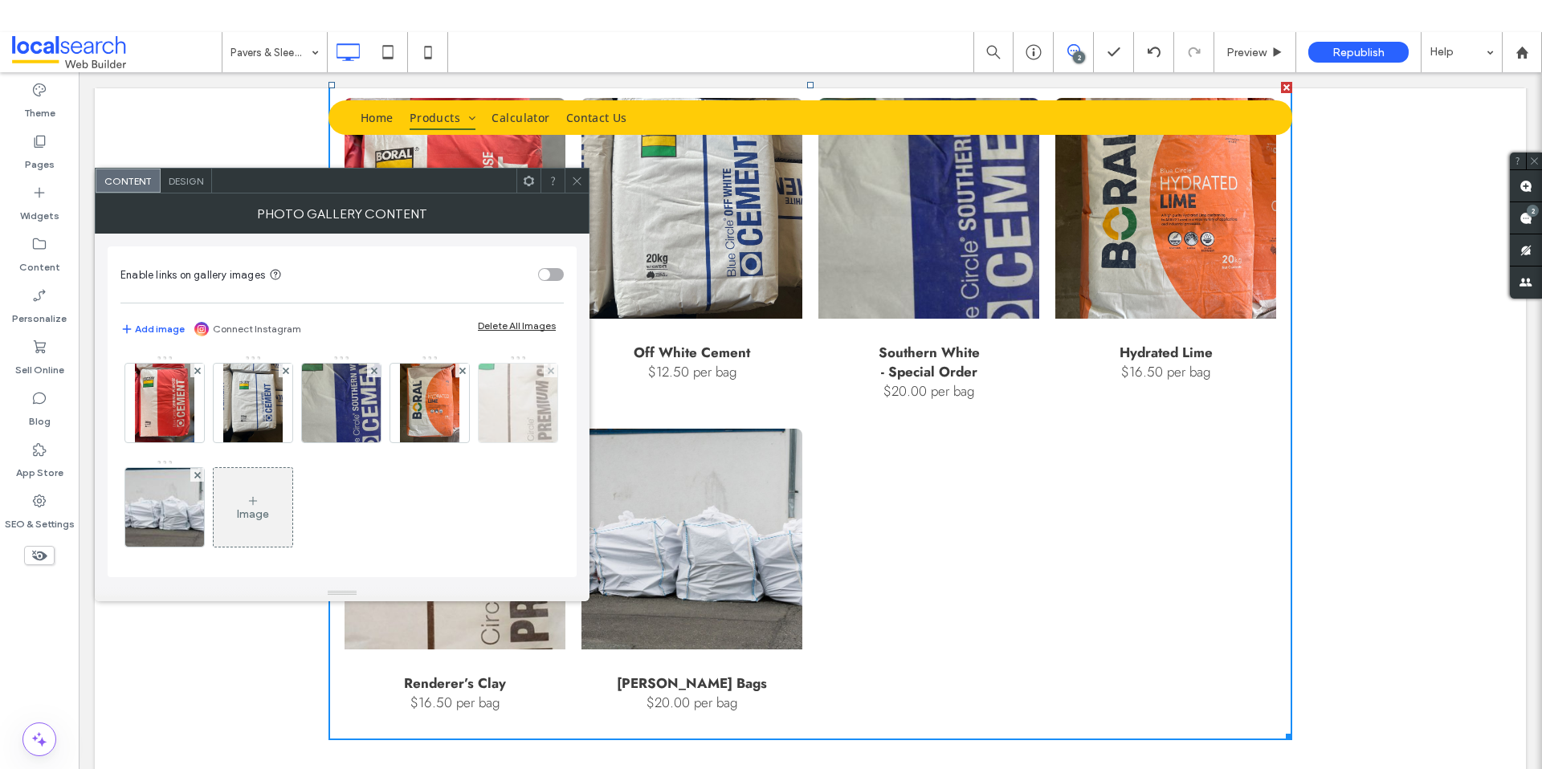
click at [459, 442] on img at bounding box center [517, 403] width 116 height 79
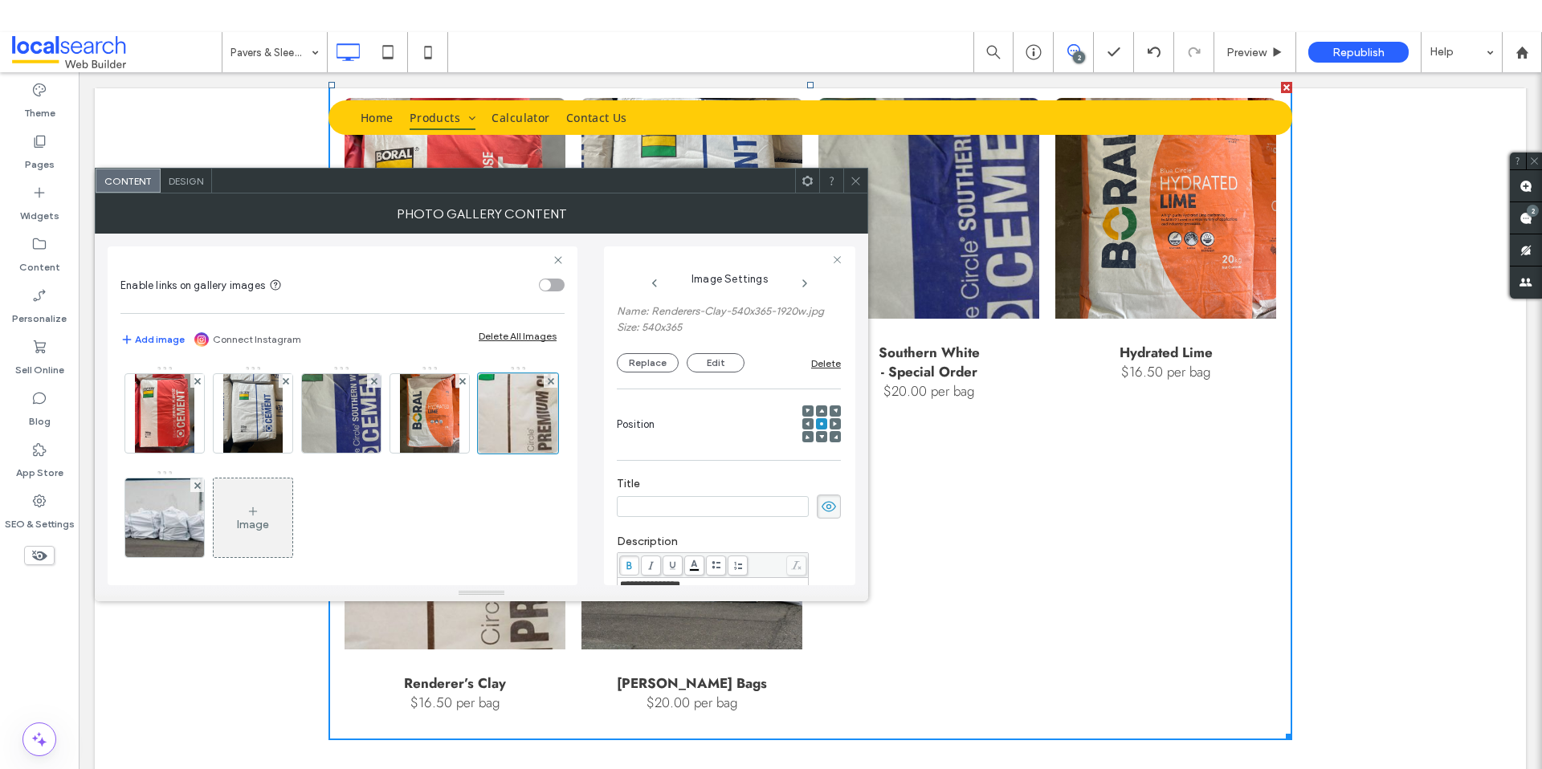
scroll to position [45, 0]
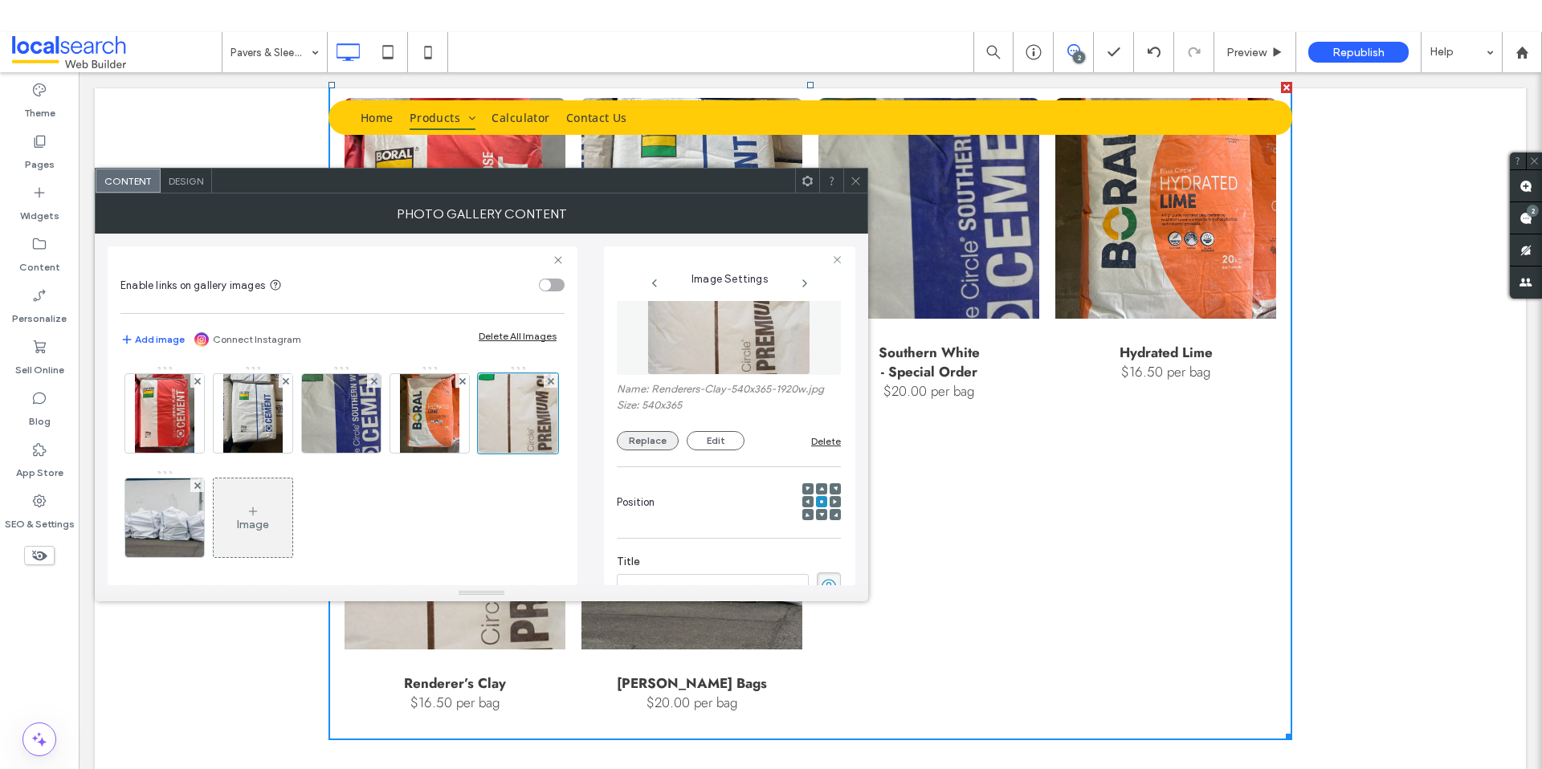
click at [655, 441] on button "Replace" at bounding box center [648, 440] width 62 height 19
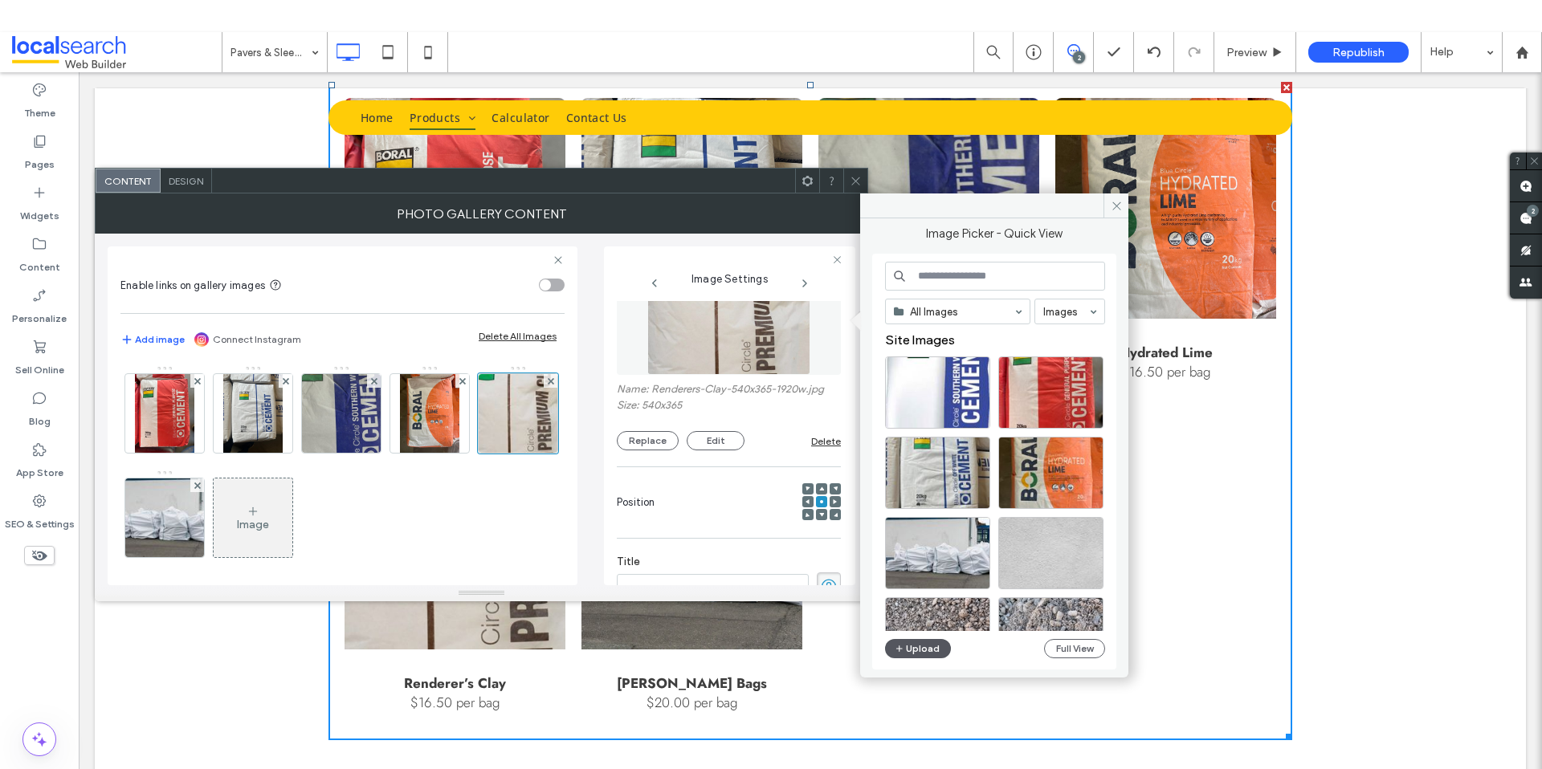
click at [920, 644] on button "Upload" at bounding box center [918, 648] width 66 height 19
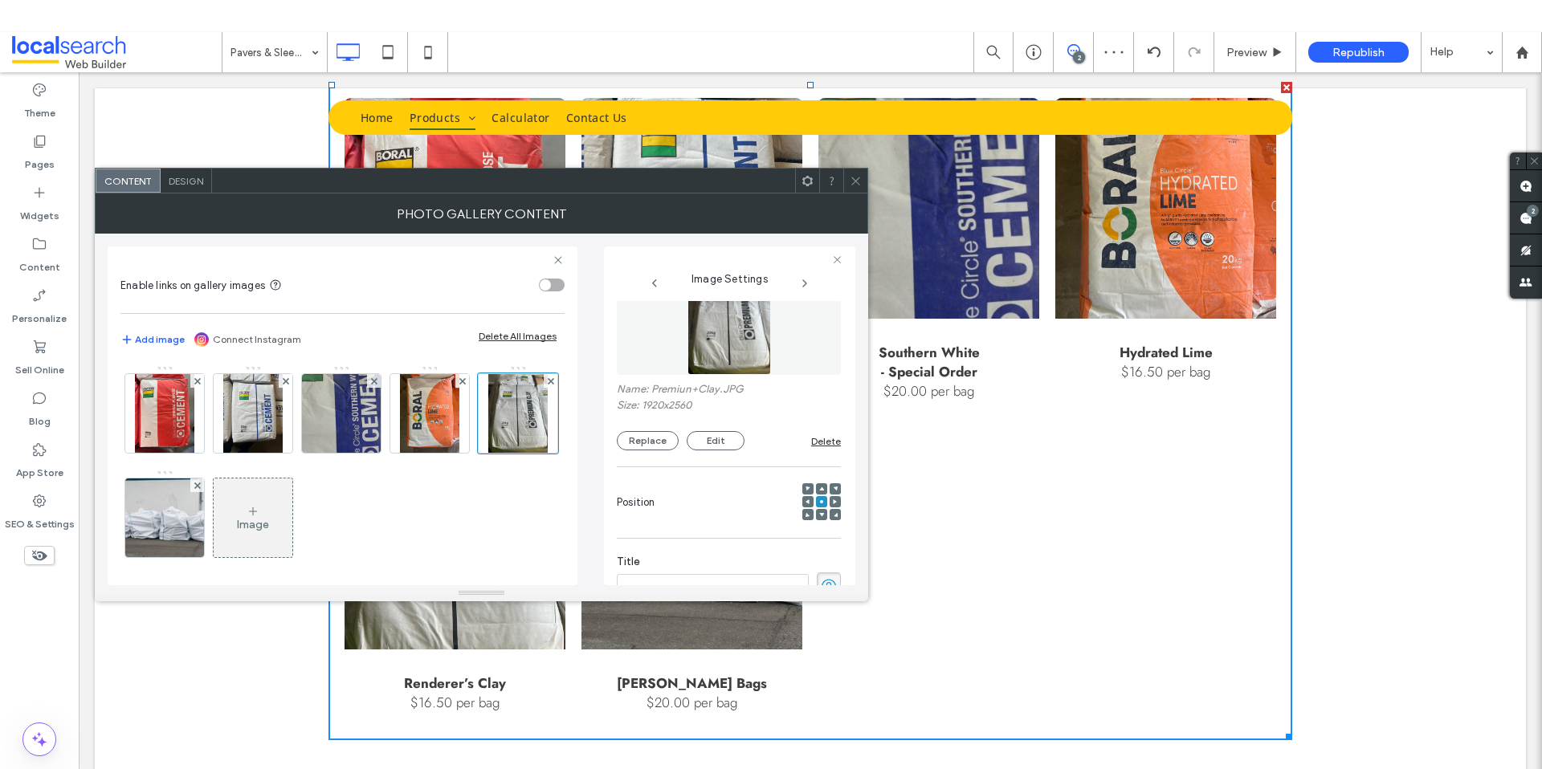
click at [854, 189] on span at bounding box center [856, 181] width 12 height 24
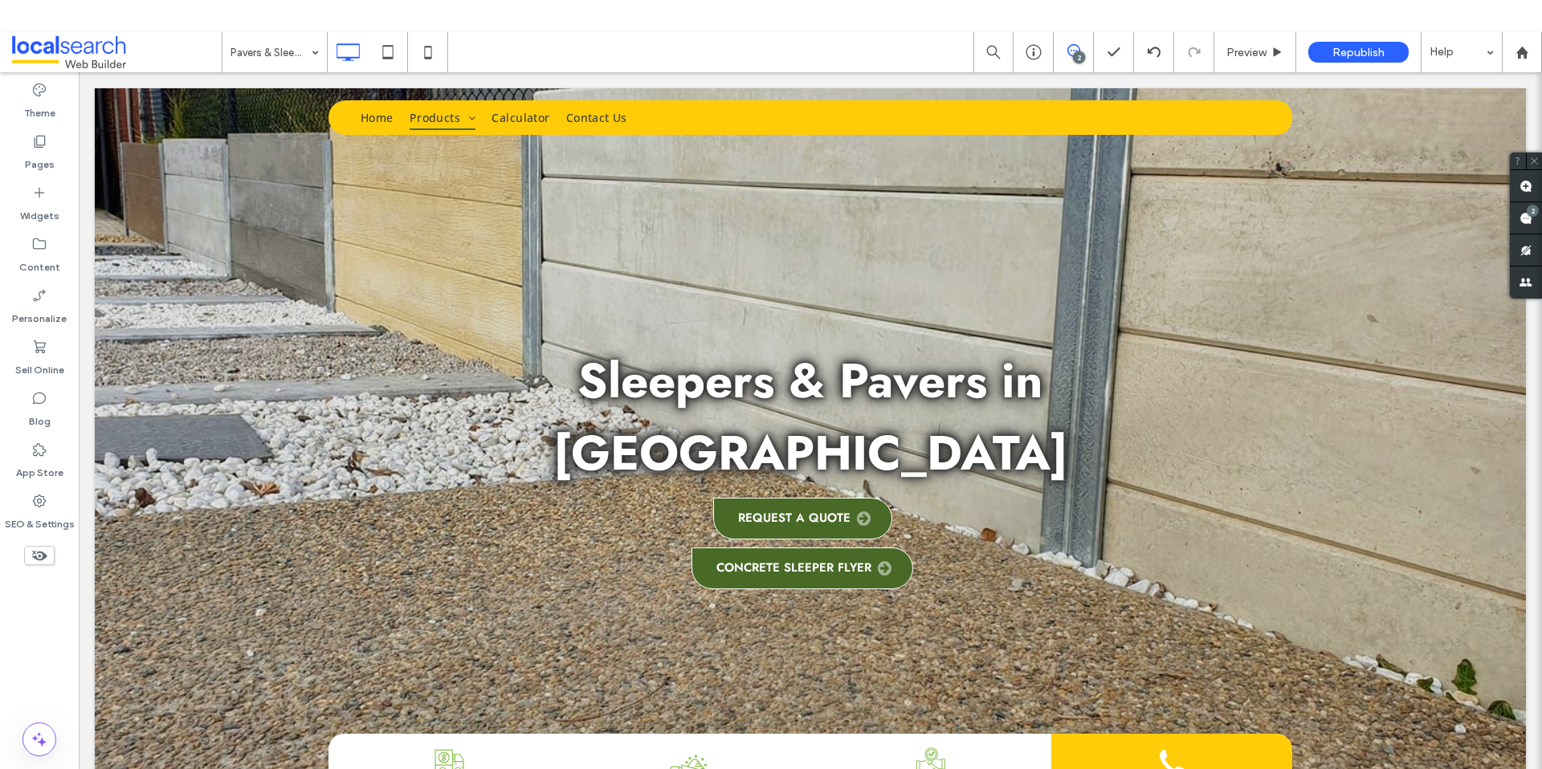
scroll to position [0, 0]
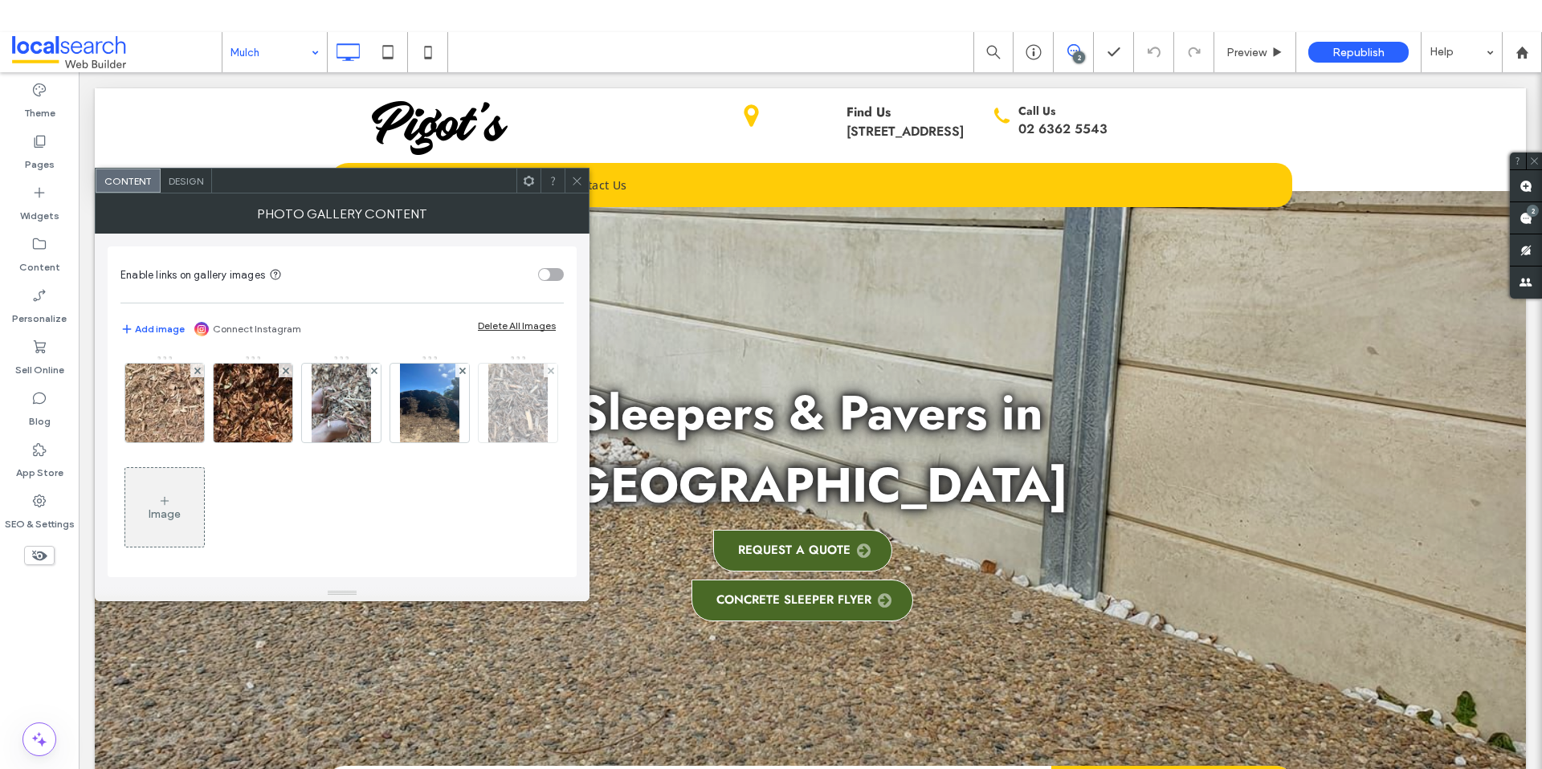
click at [488, 442] on img at bounding box center [517, 403] width 59 height 79
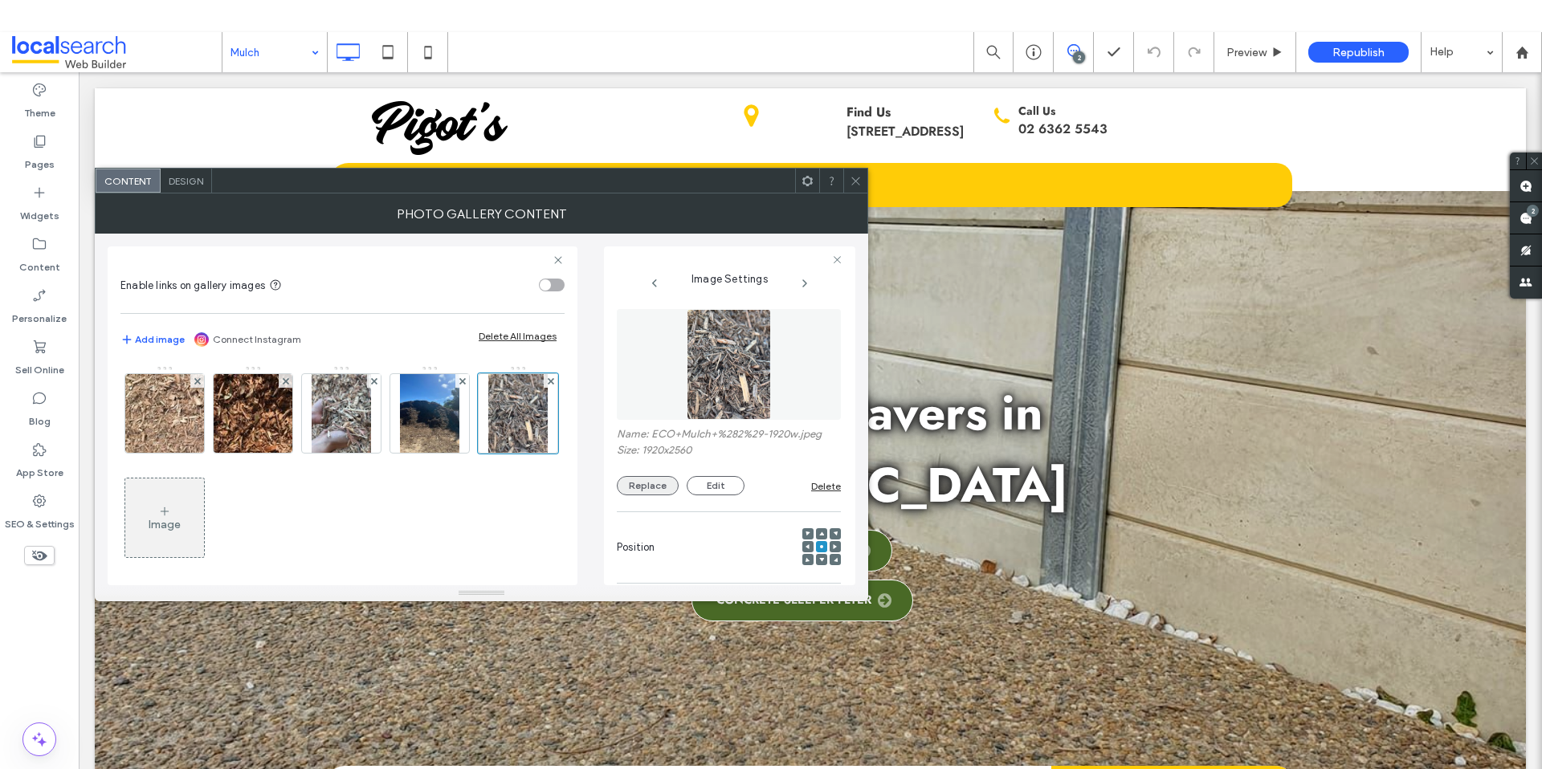
click at [638, 490] on button "Replace" at bounding box center [648, 485] width 62 height 19
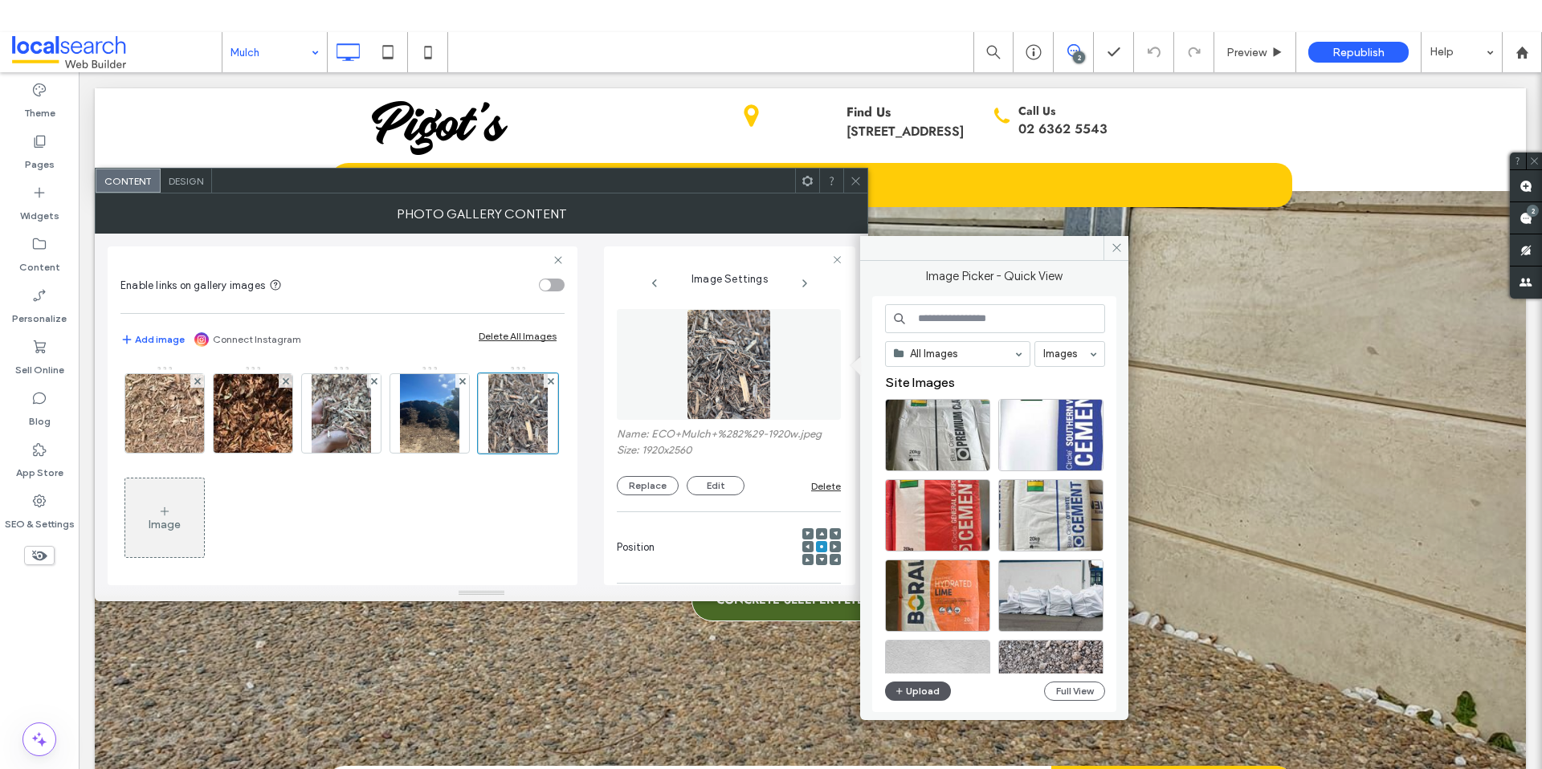
click at [927, 688] on button "Upload" at bounding box center [918, 691] width 66 height 19
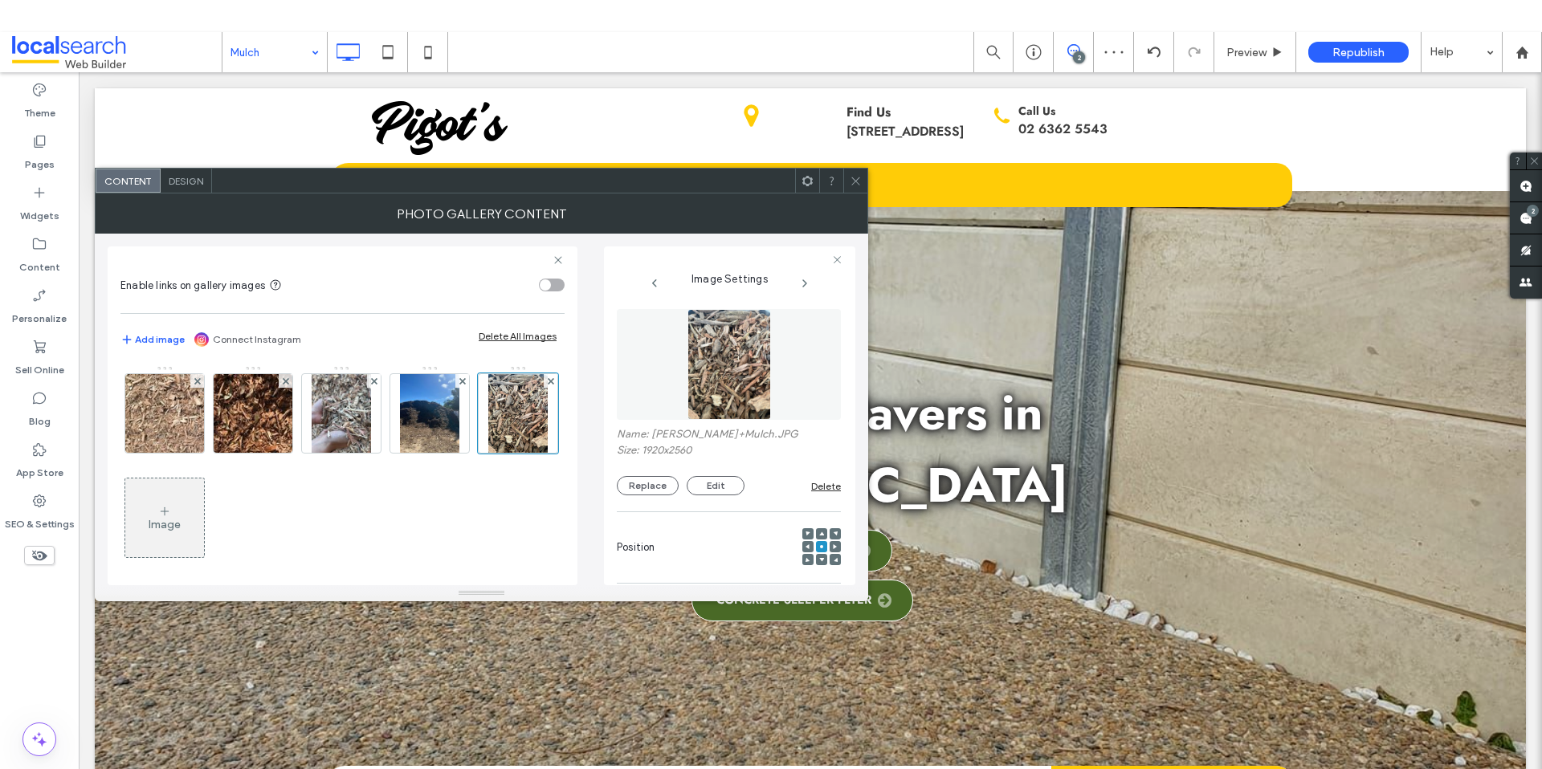
click at [856, 182] on icon at bounding box center [856, 181] width 12 height 12
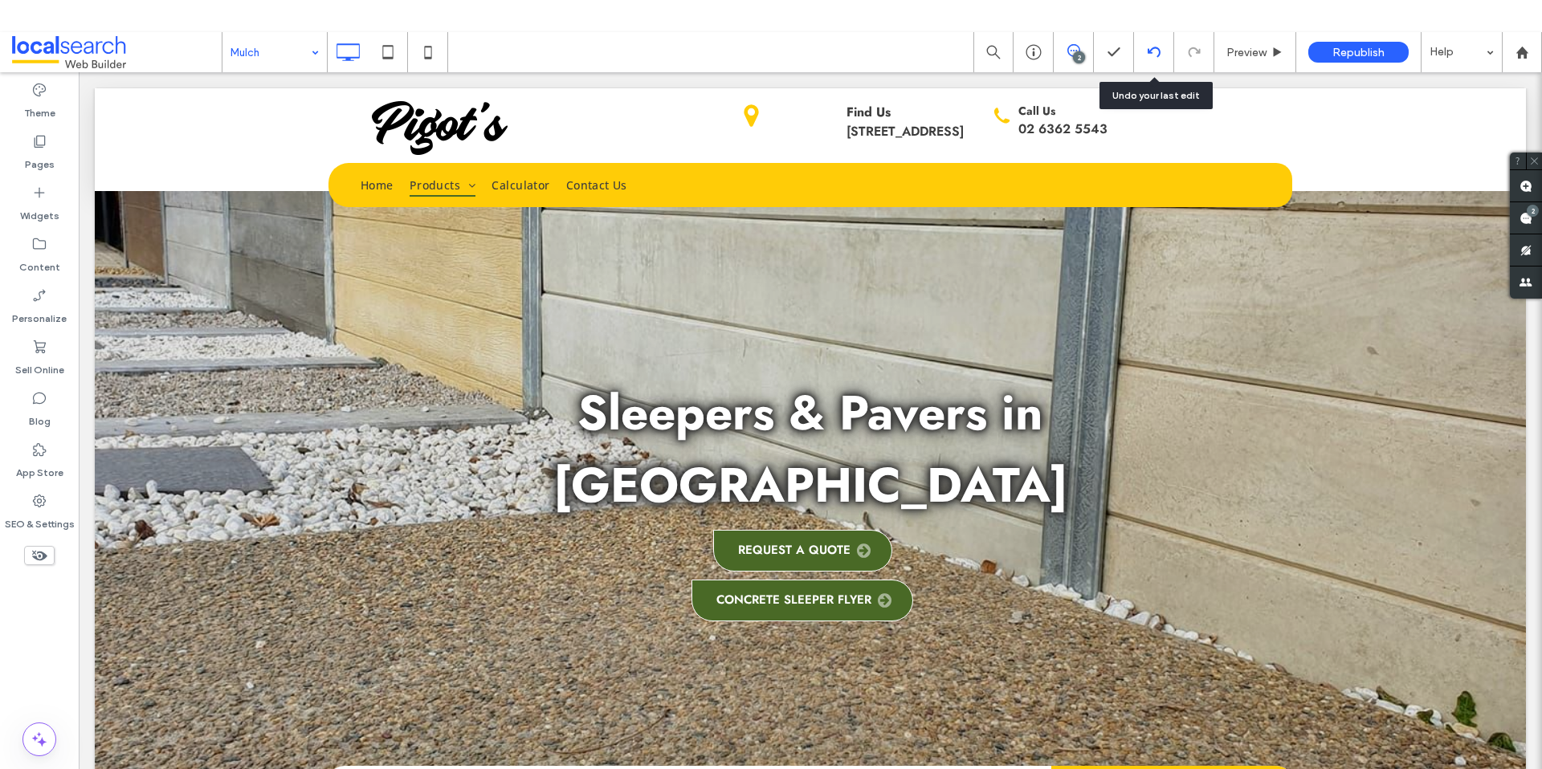
click at [1155, 53] on icon at bounding box center [1153, 52] width 13 height 13
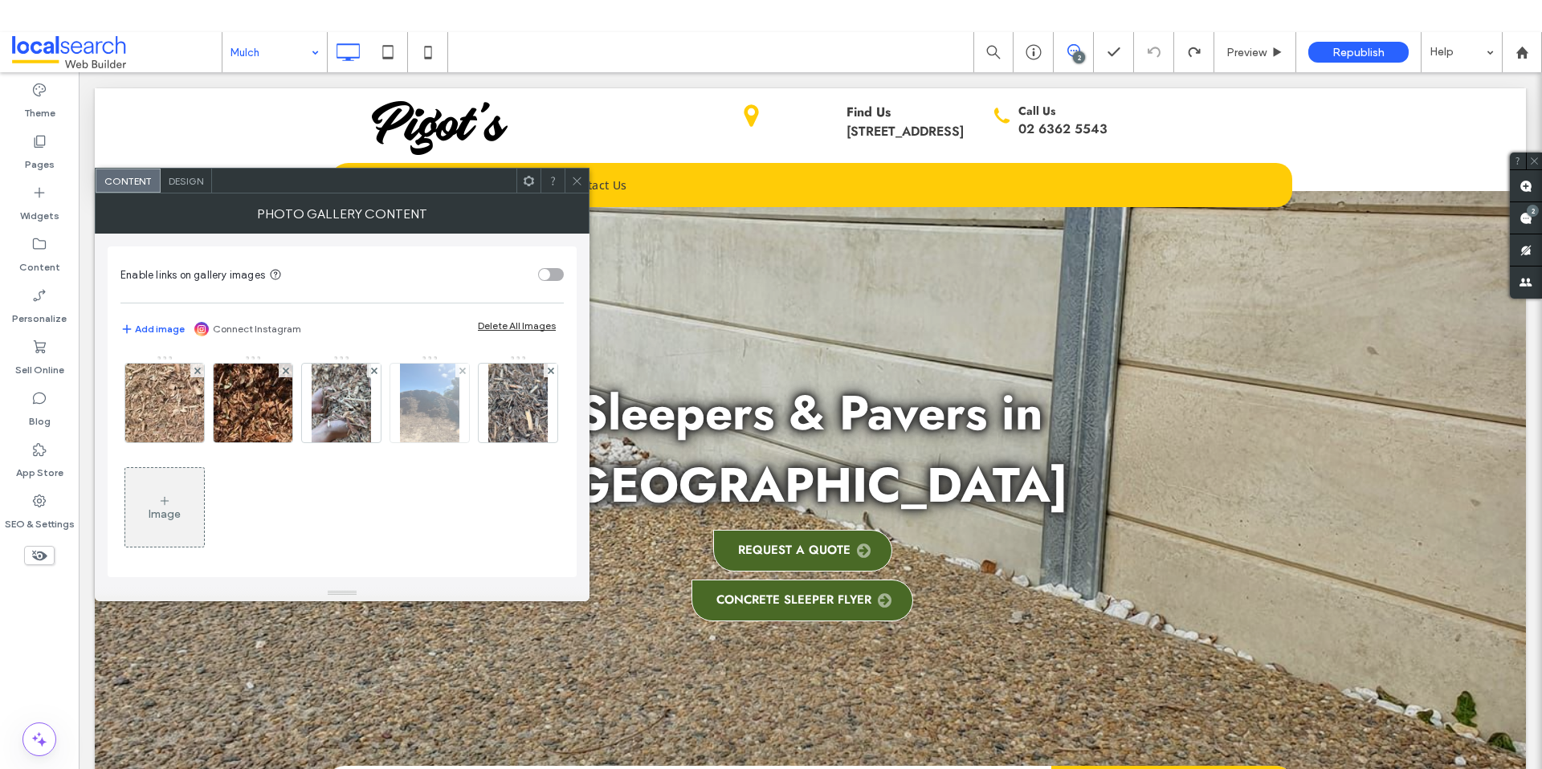
click at [441, 406] on img at bounding box center [429, 403] width 59 height 79
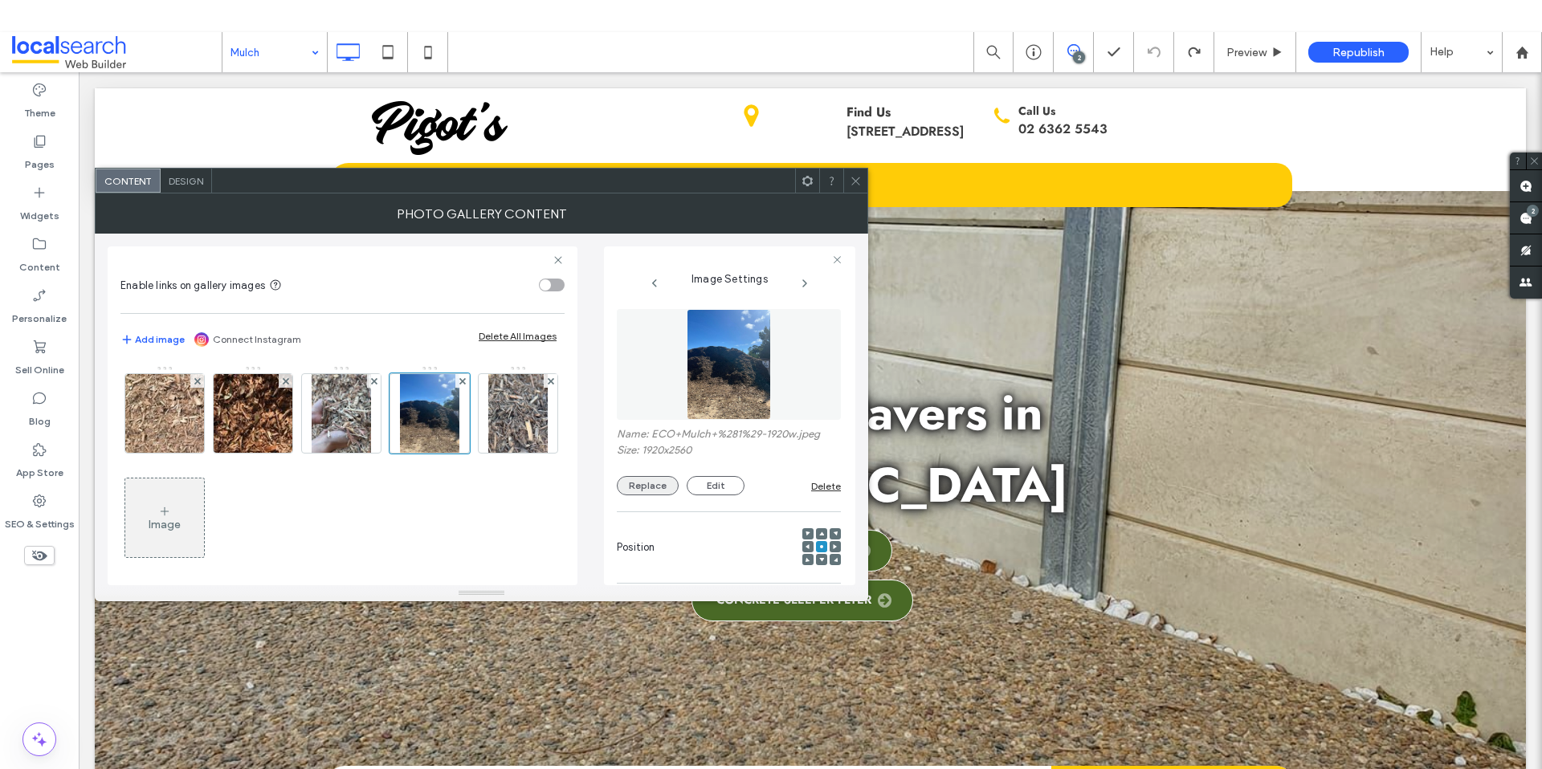
click at [670, 487] on button "Replace" at bounding box center [648, 485] width 62 height 19
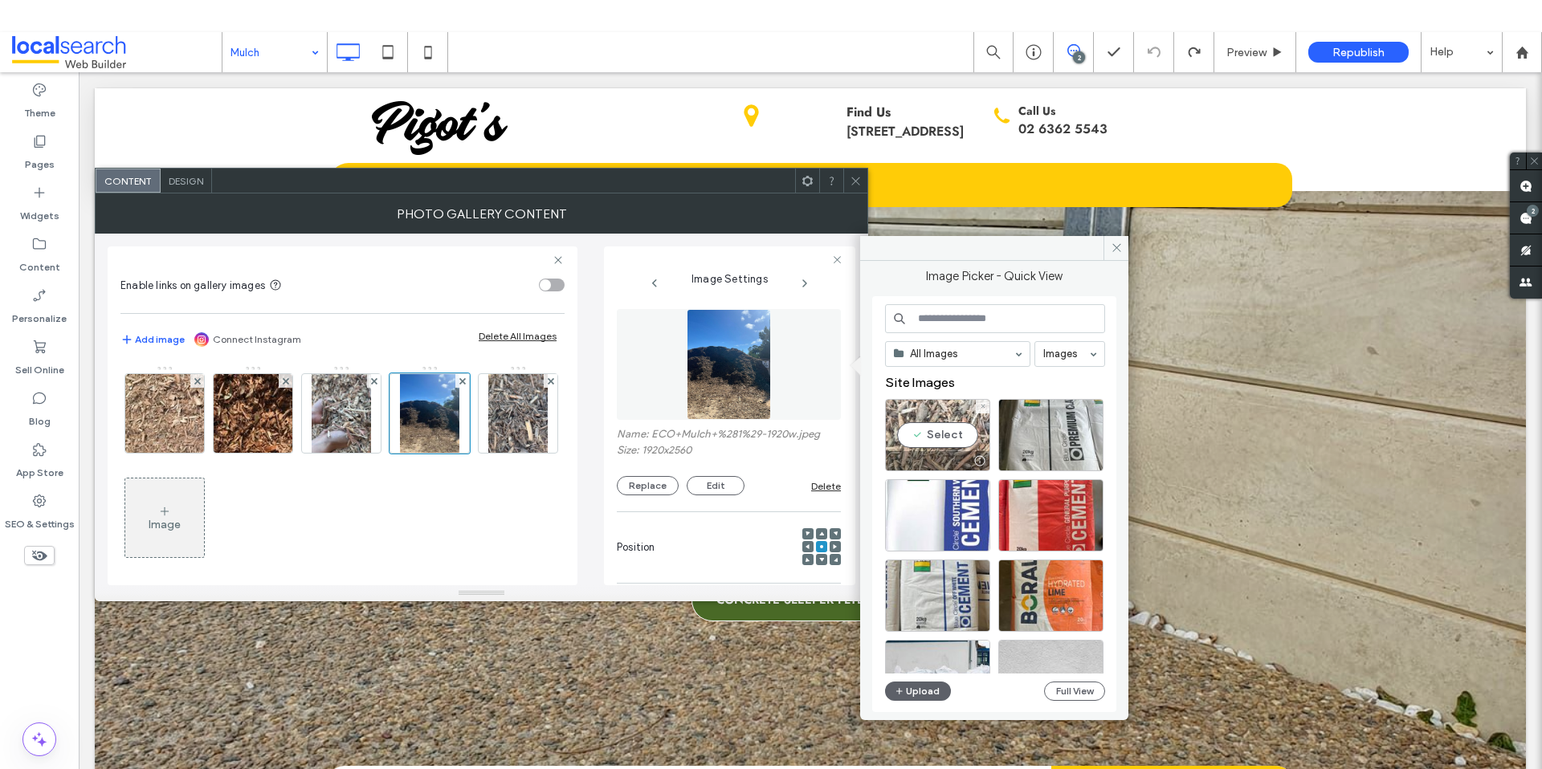
click at [927, 440] on div "Select" at bounding box center [937, 435] width 105 height 72
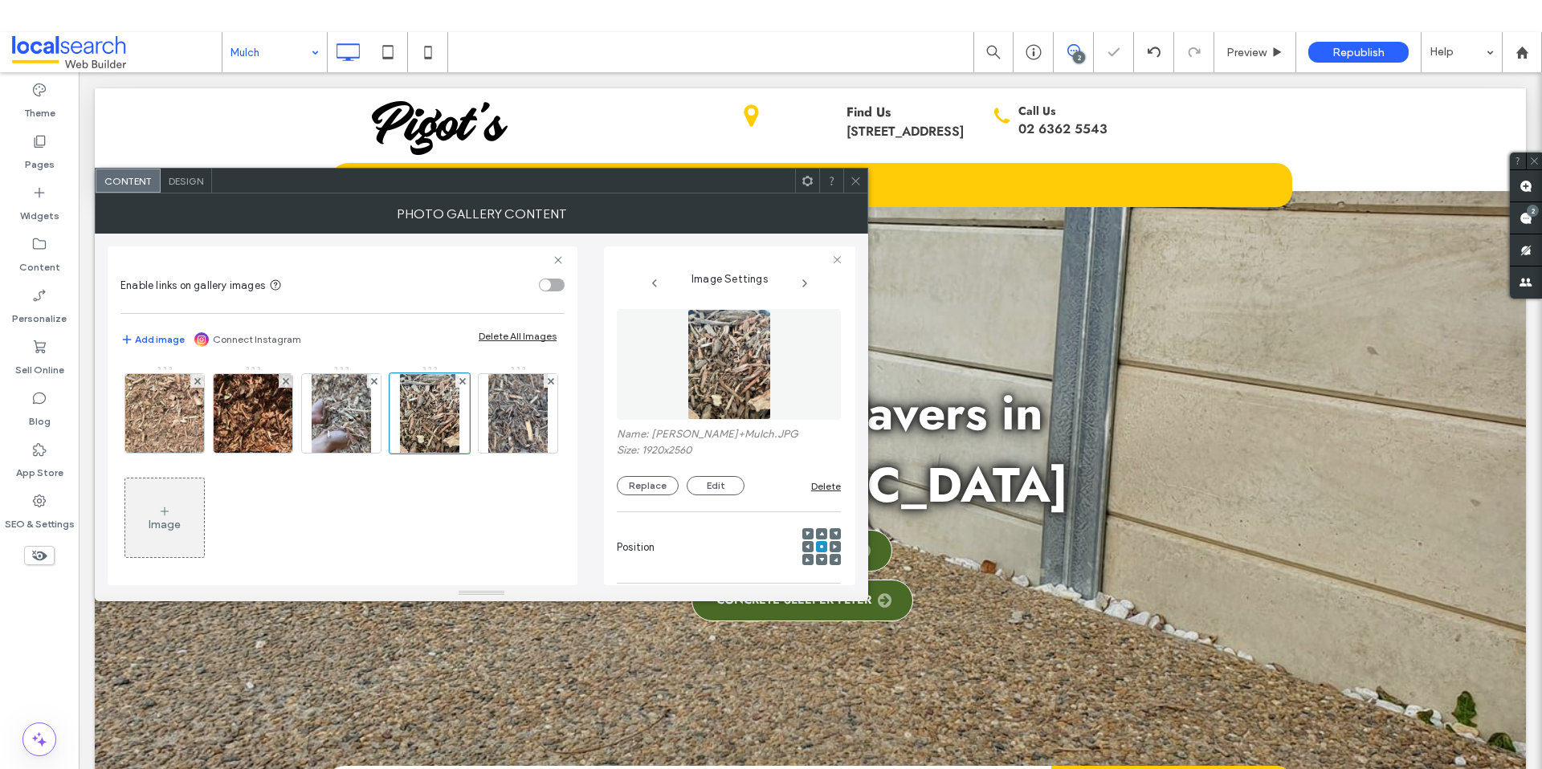
click at [860, 185] on icon at bounding box center [856, 181] width 12 height 12
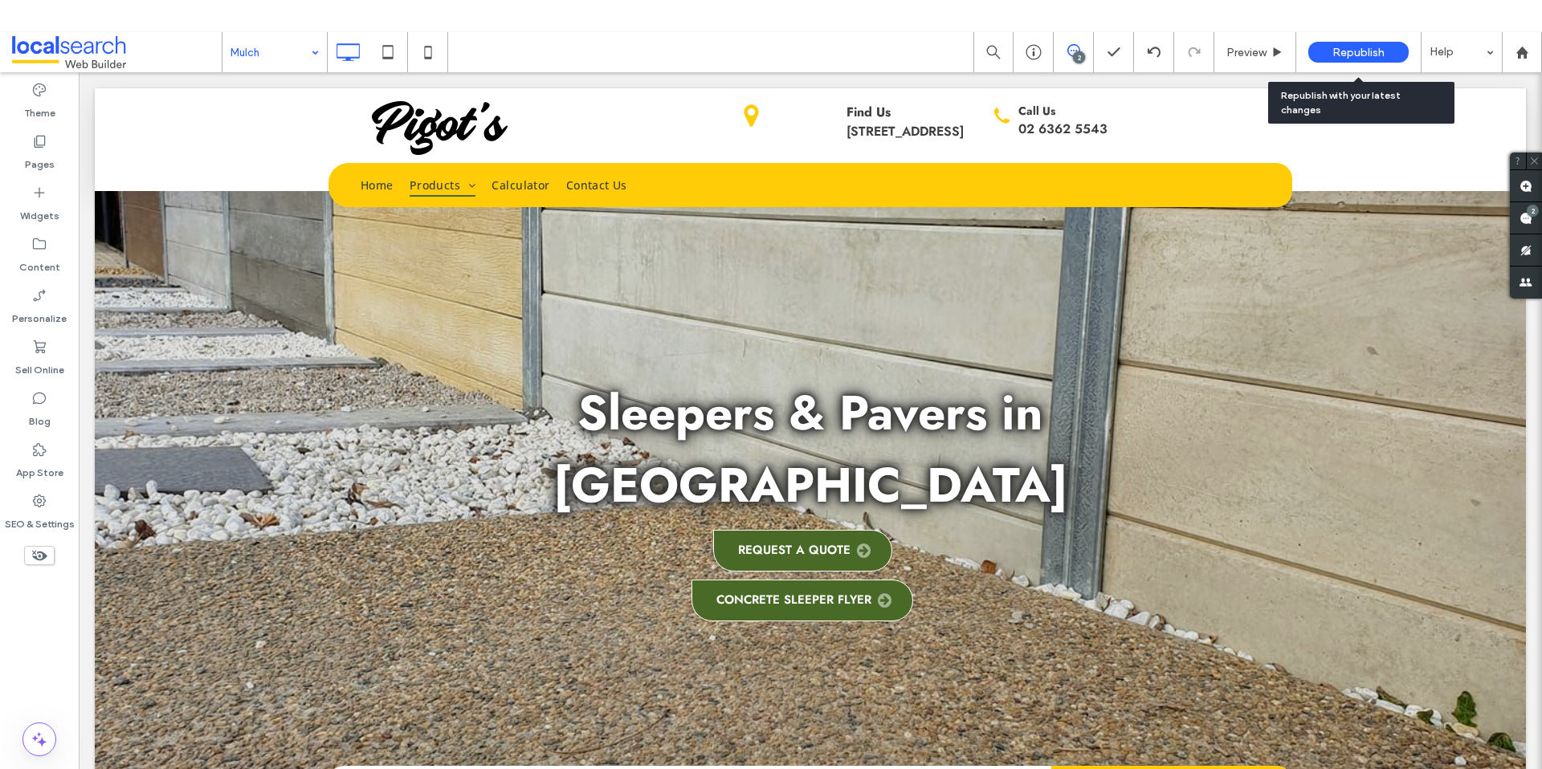
click at [1386, 57] on div "Republish" at bounding box center [1358, 52] width 100 height 21
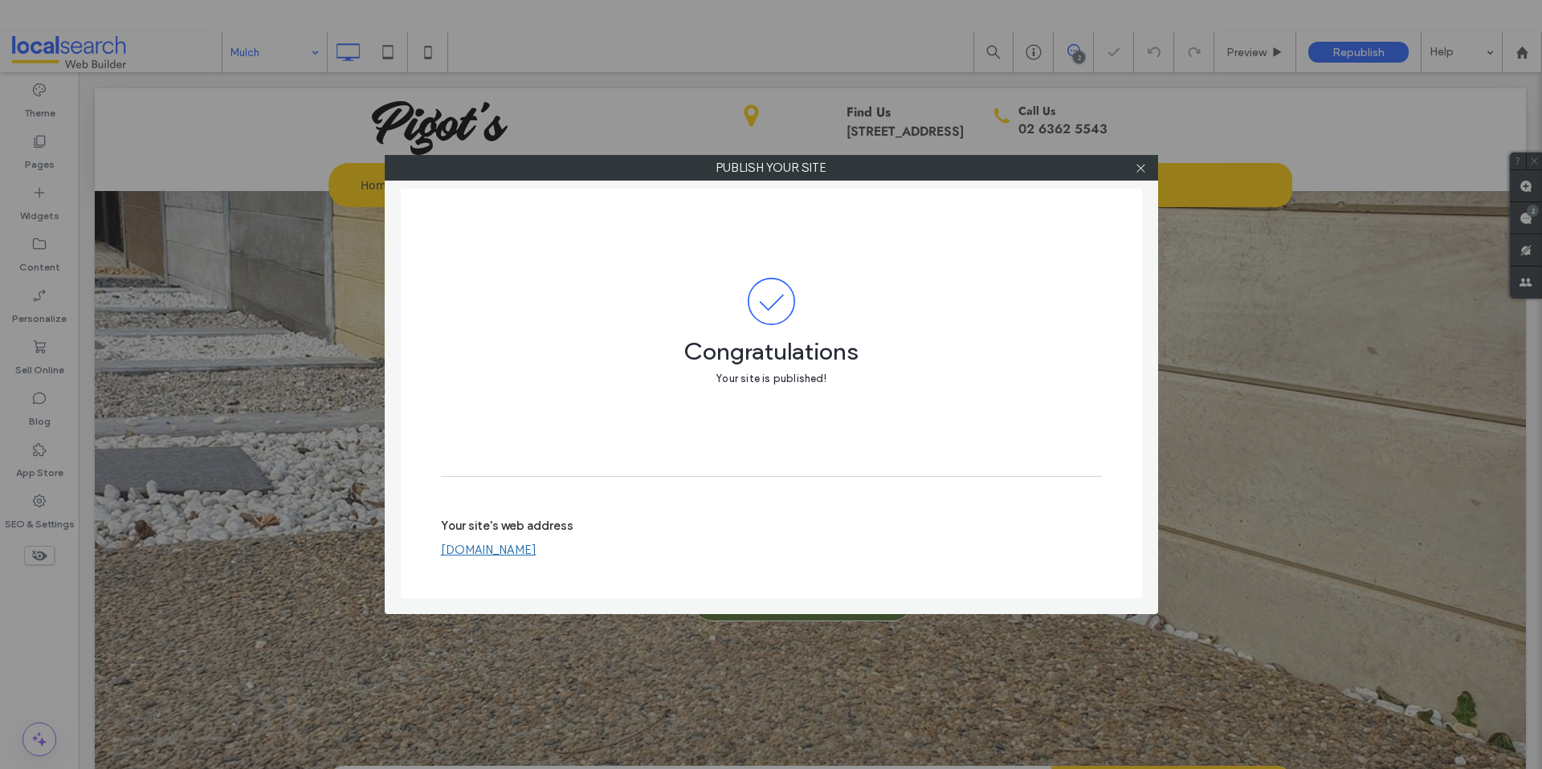
click at [1149, 168] on div at bounding box center [1141, 168] width 24 height 24
click at [1137, 165] on icon at bounding box center [1141, 168] width 12 height 12
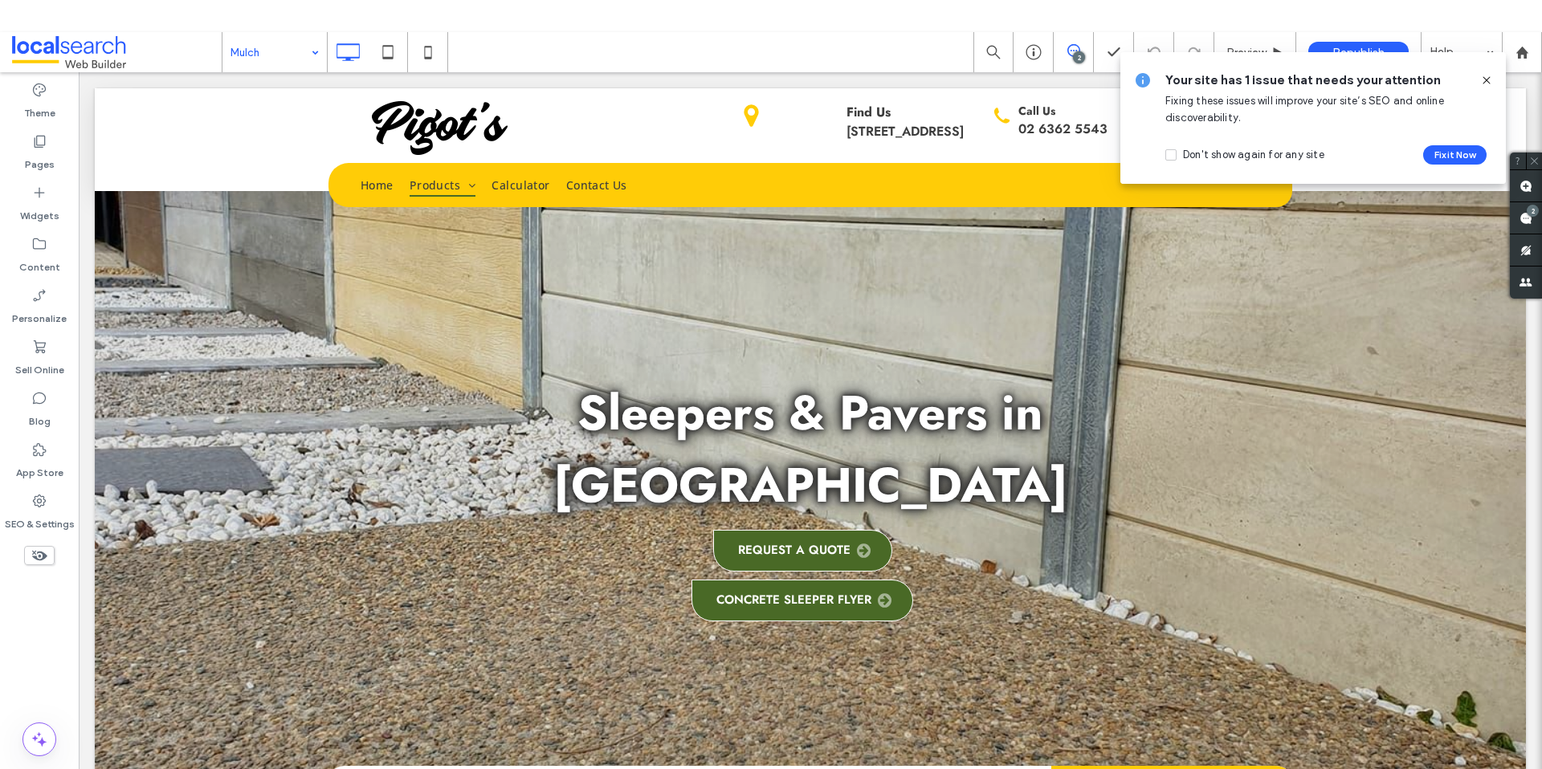
click at [1488, 79] on icon at bounding box center [1486, 80] width 13 height 13
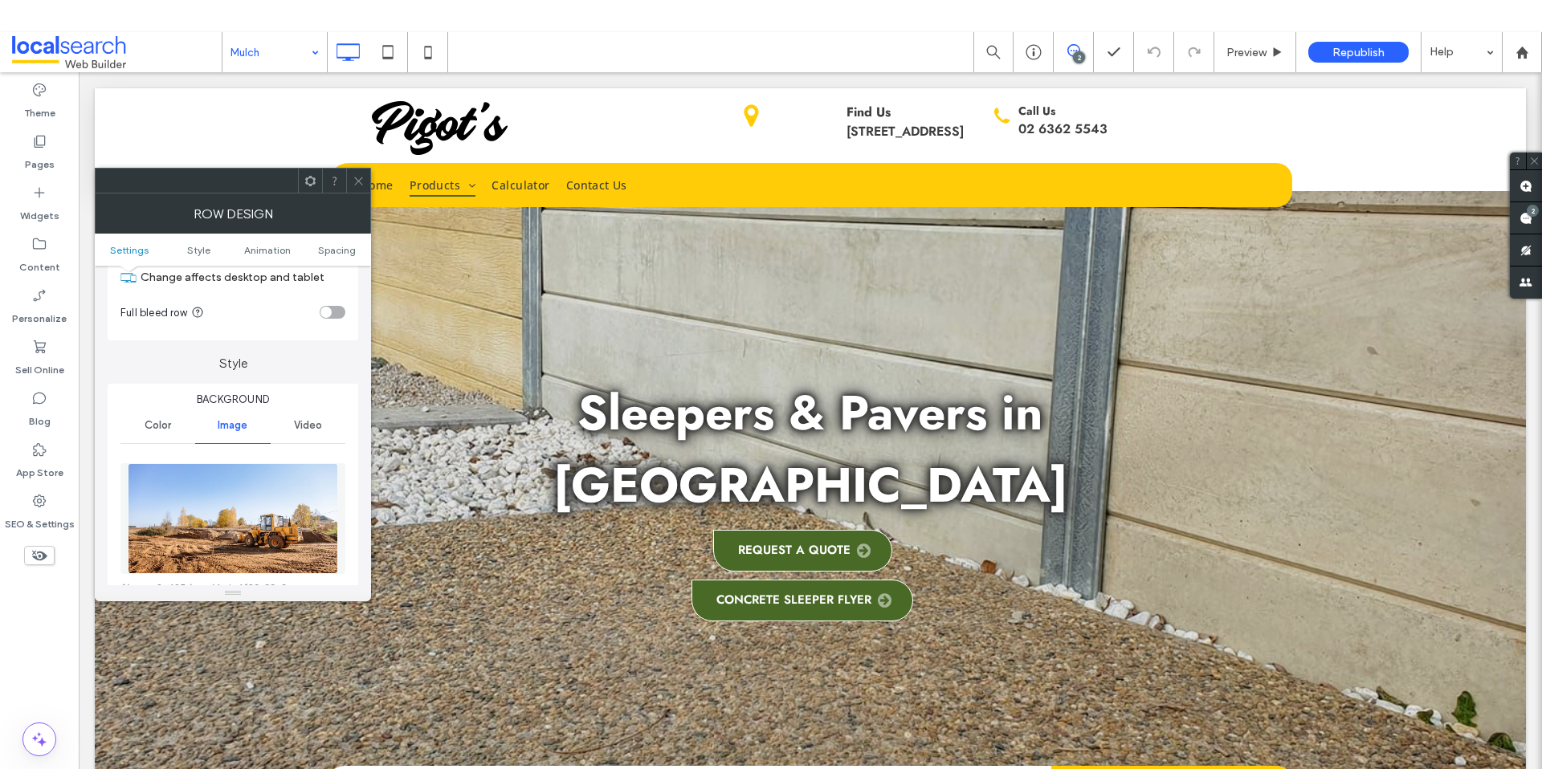
scroll to position [296, 0]
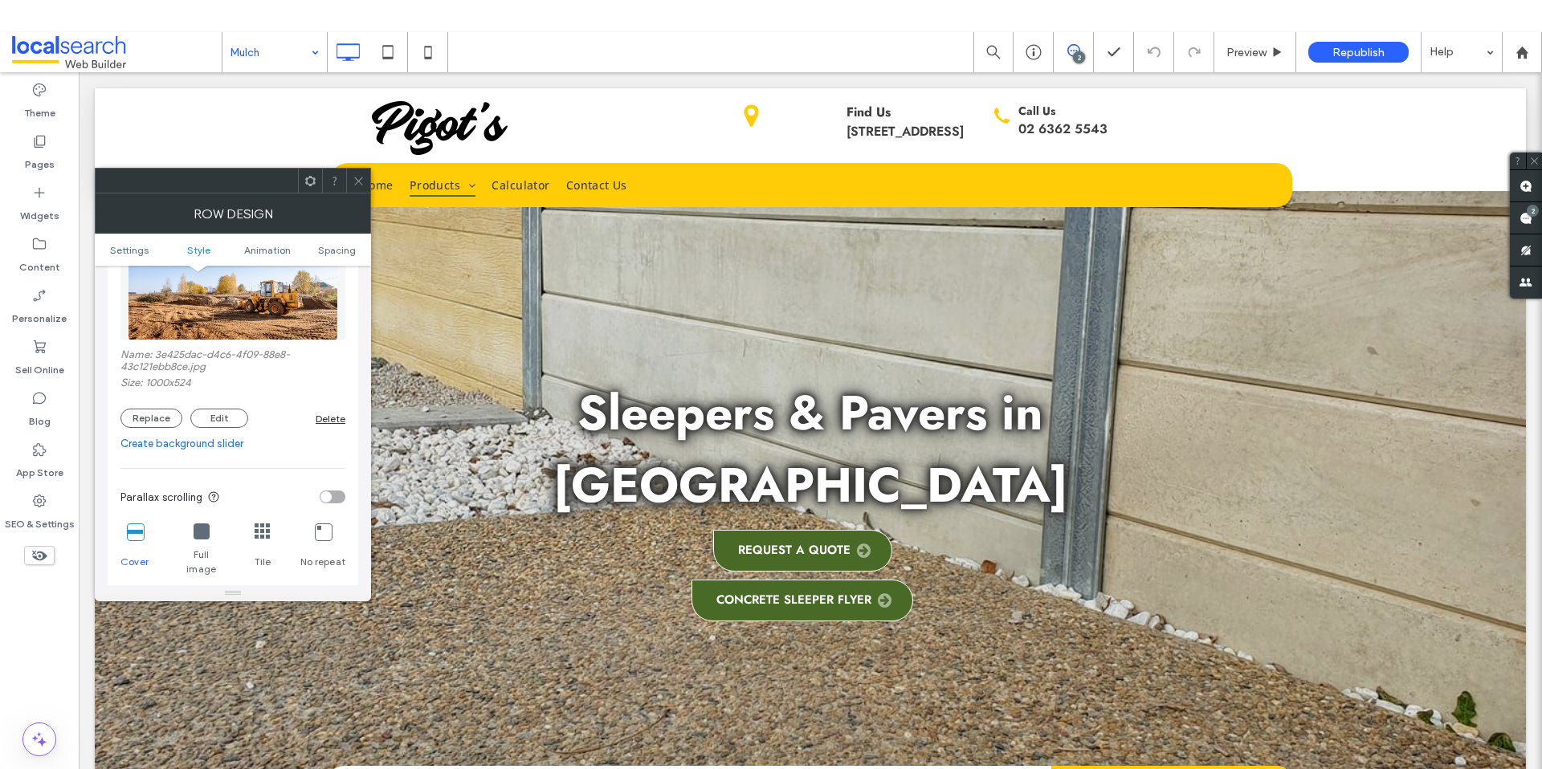
click at [259, 302] on img at bounding box center [233, 285] width 210 height 111
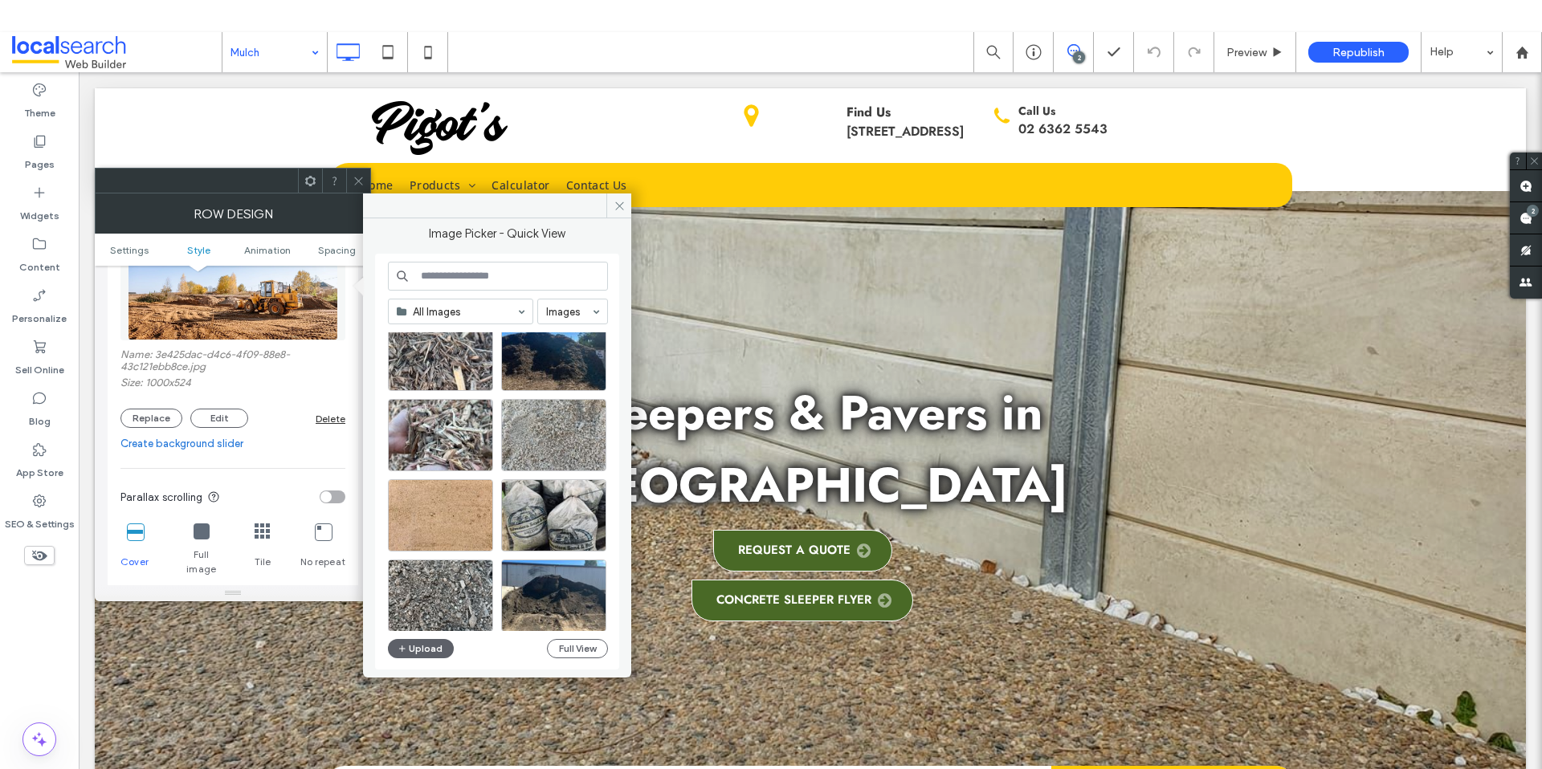
scroll to position [668, 0]
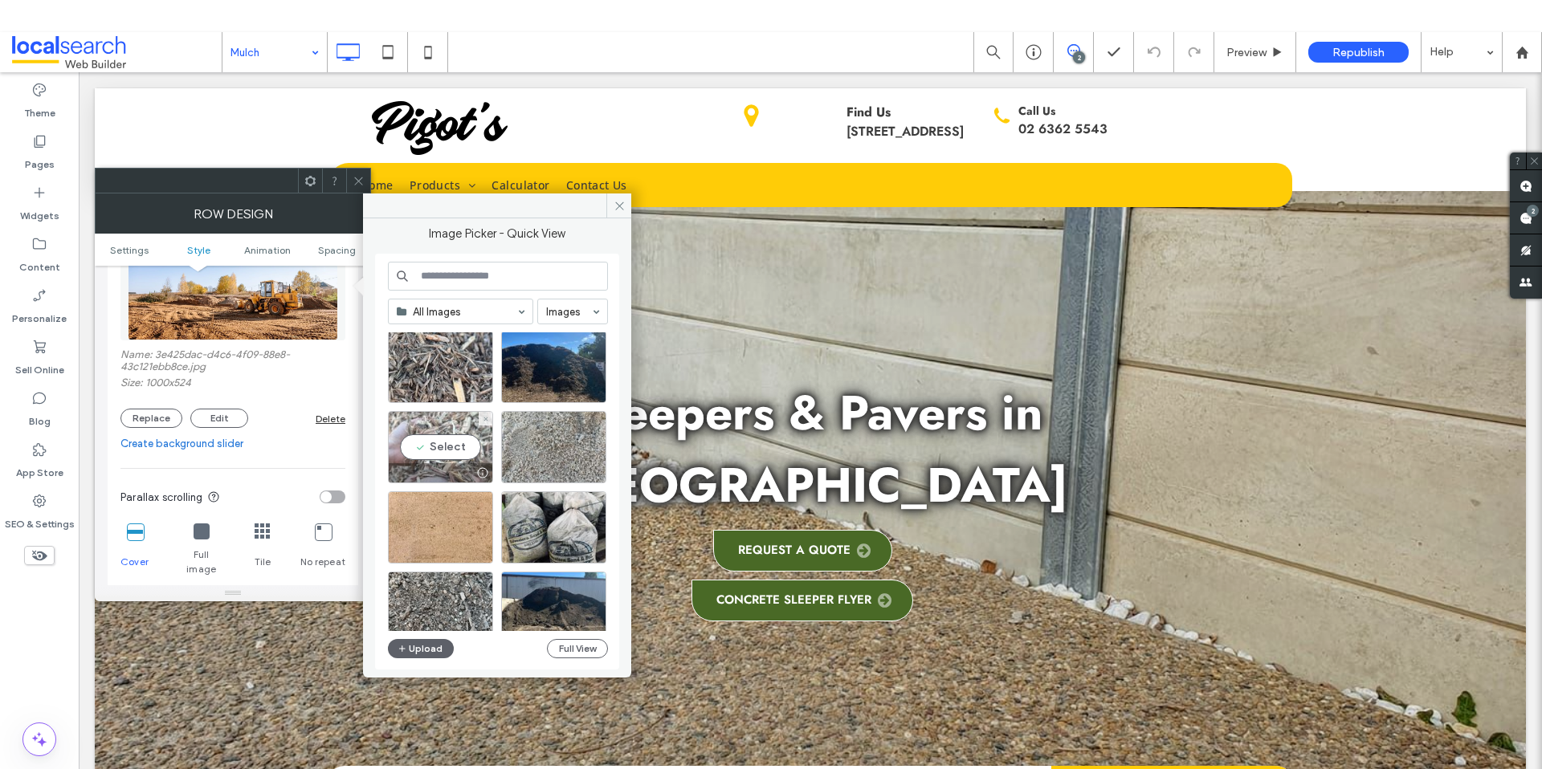
click at [426, 444] on div "Select" at bounding box center [440, 447] width 105 height 72
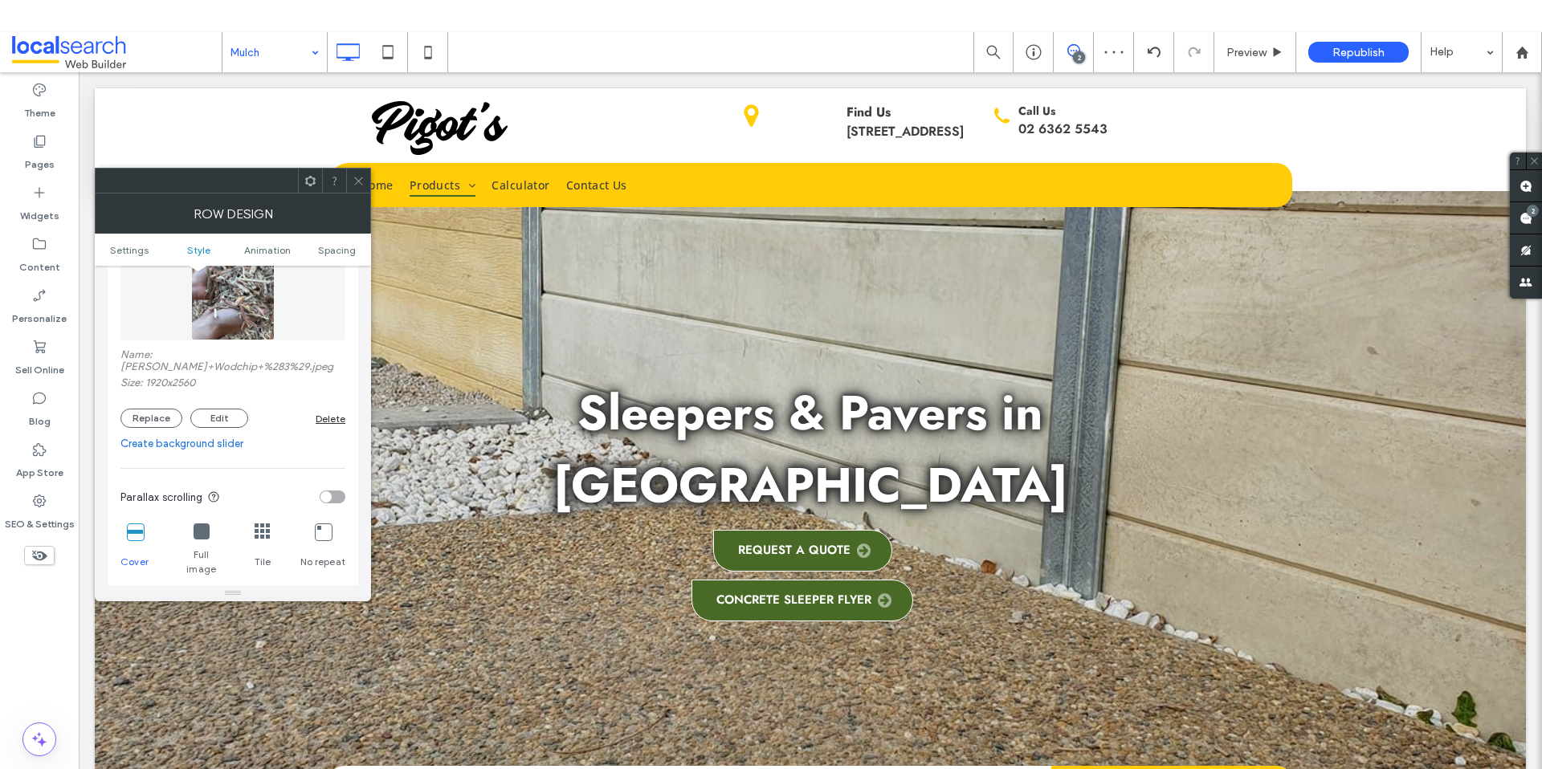
click at [357, 184] on icon at bounding box center [359, 181] width 12 height 12
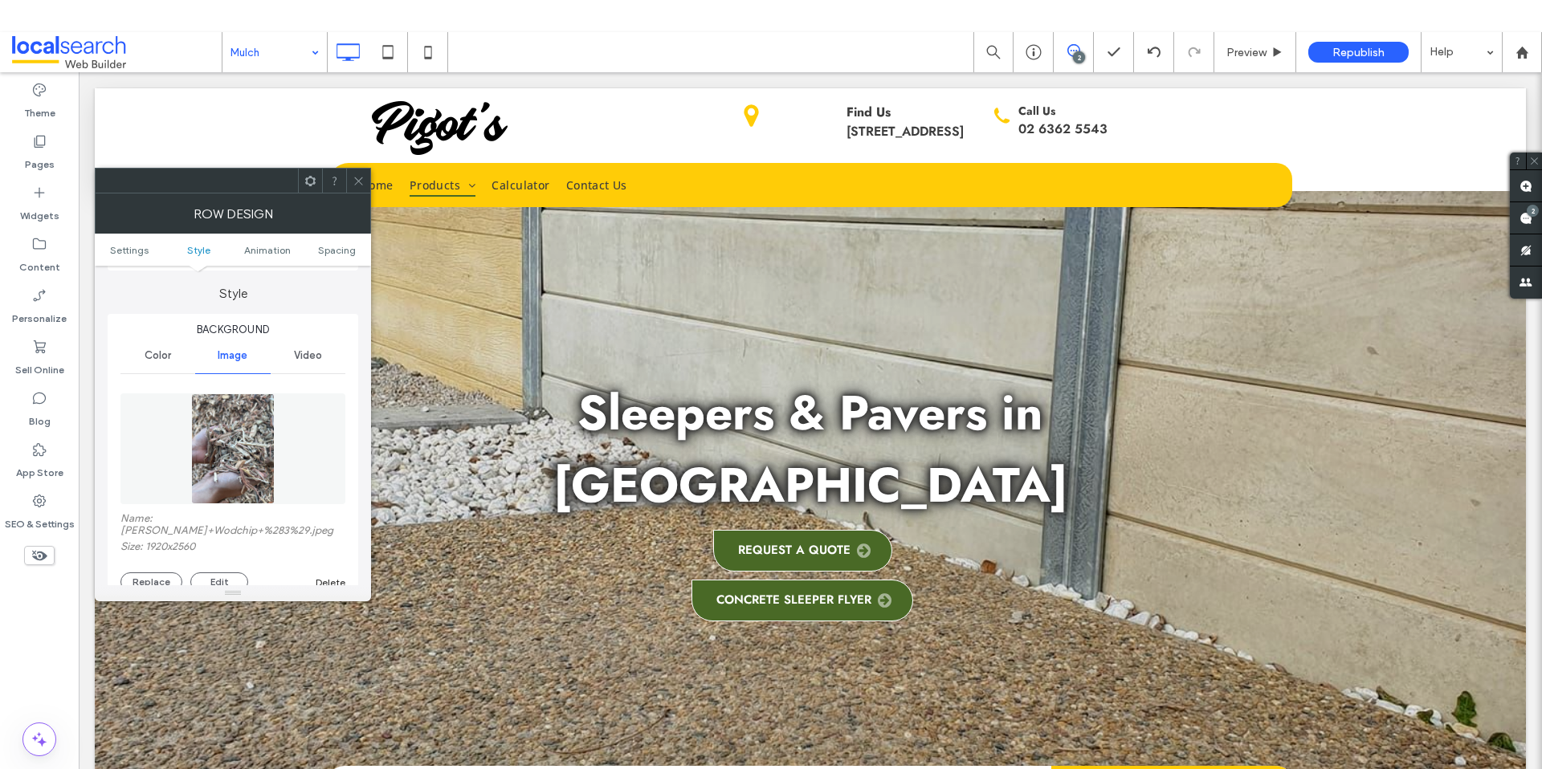
scroll to position [156, 0]
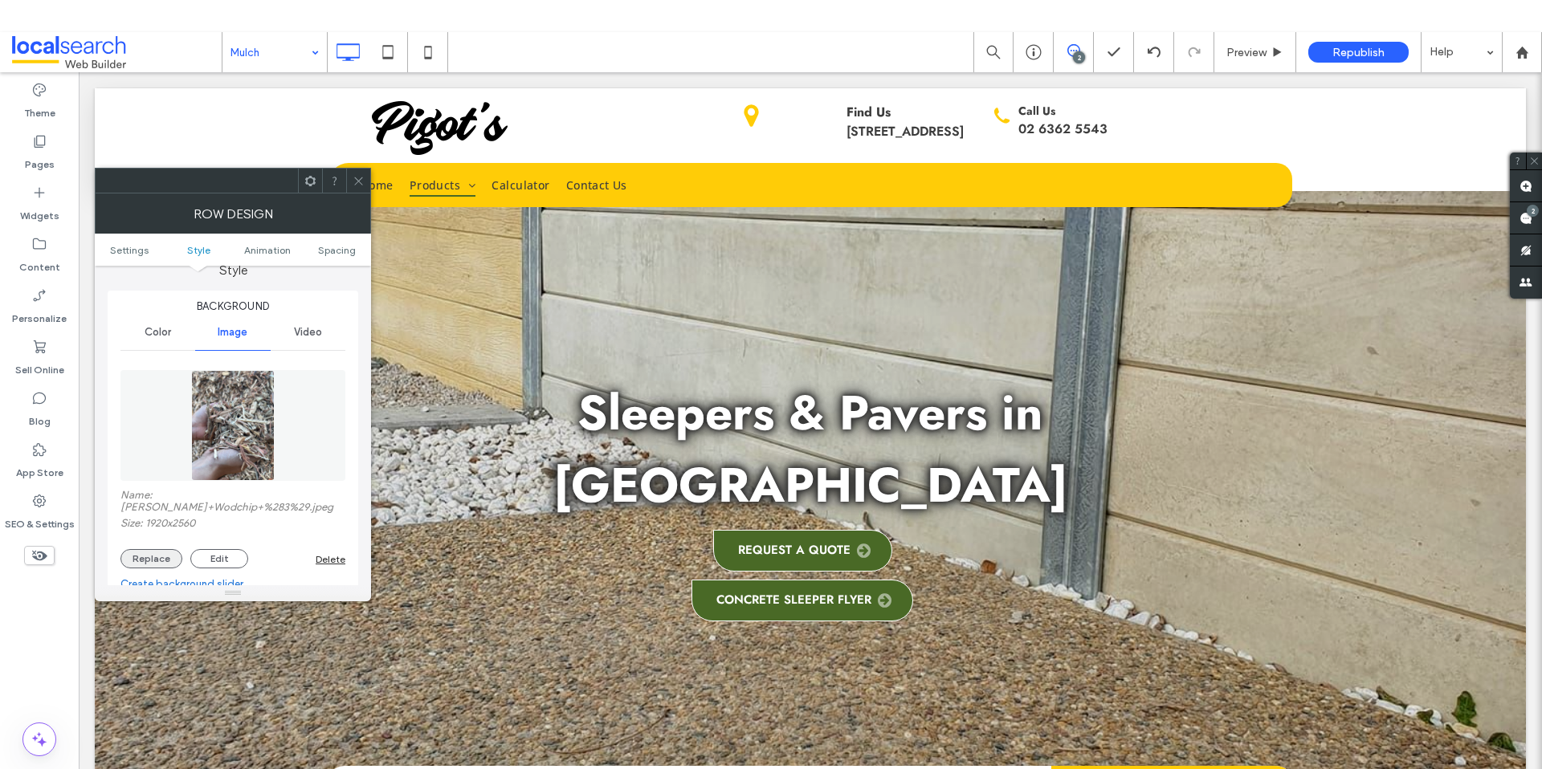
click at [150, 549] on button "Replace" at bounding box center [151, 558] width 62 height 19
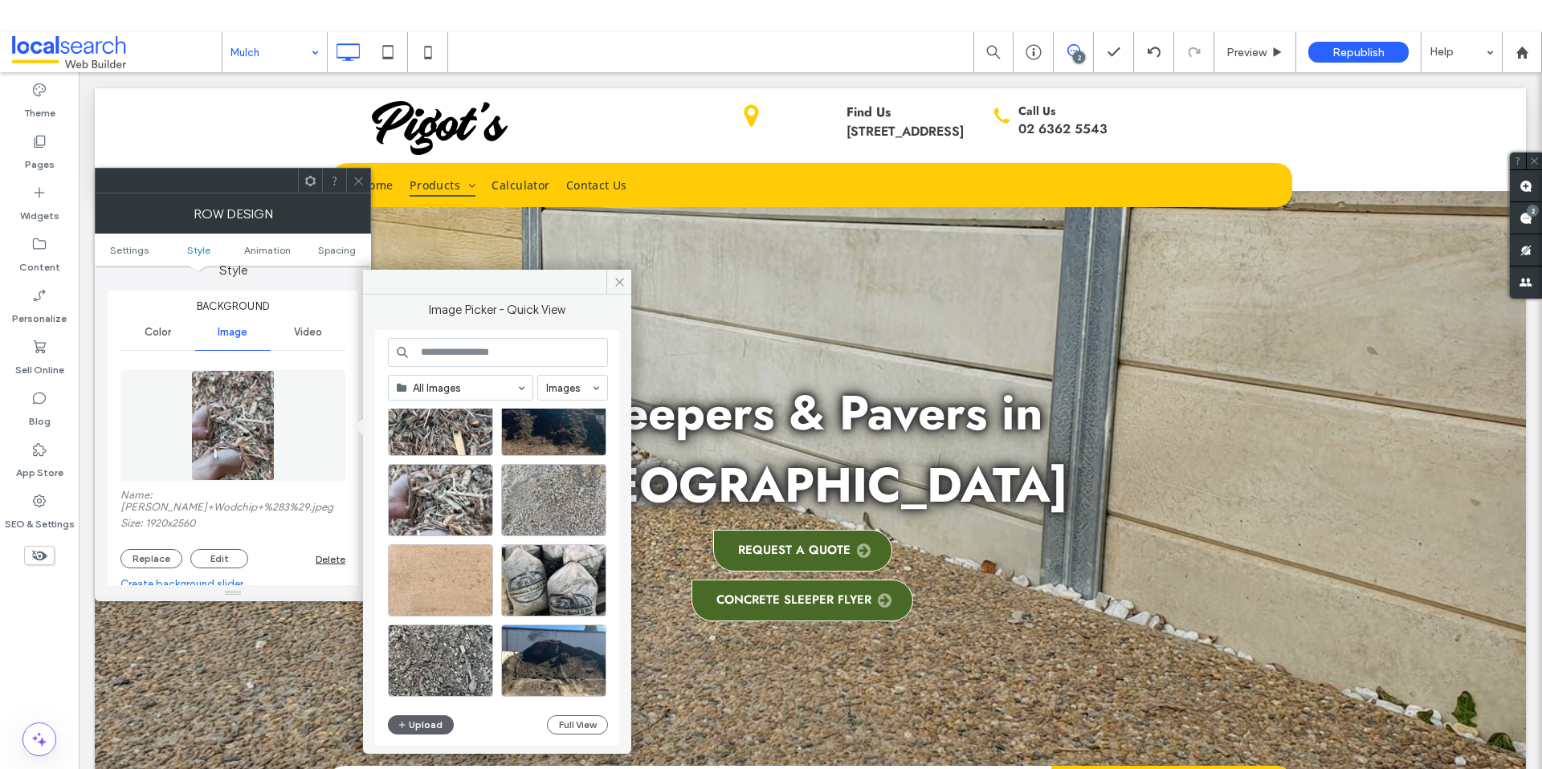
scroll to position [704, 0]
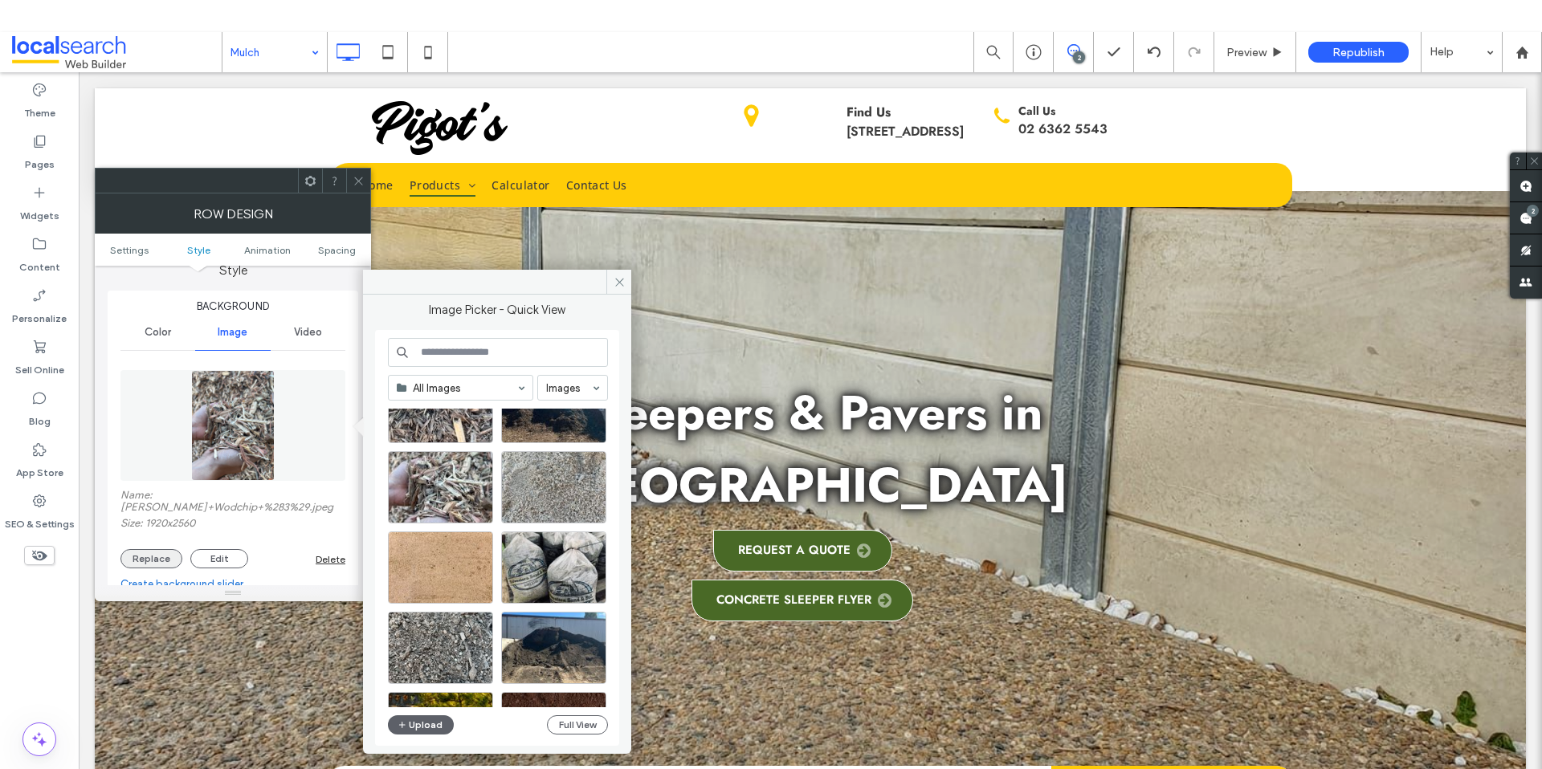
click at [139, 549] on button "Replace" at bounding box center [151, 558] width 62 height 19
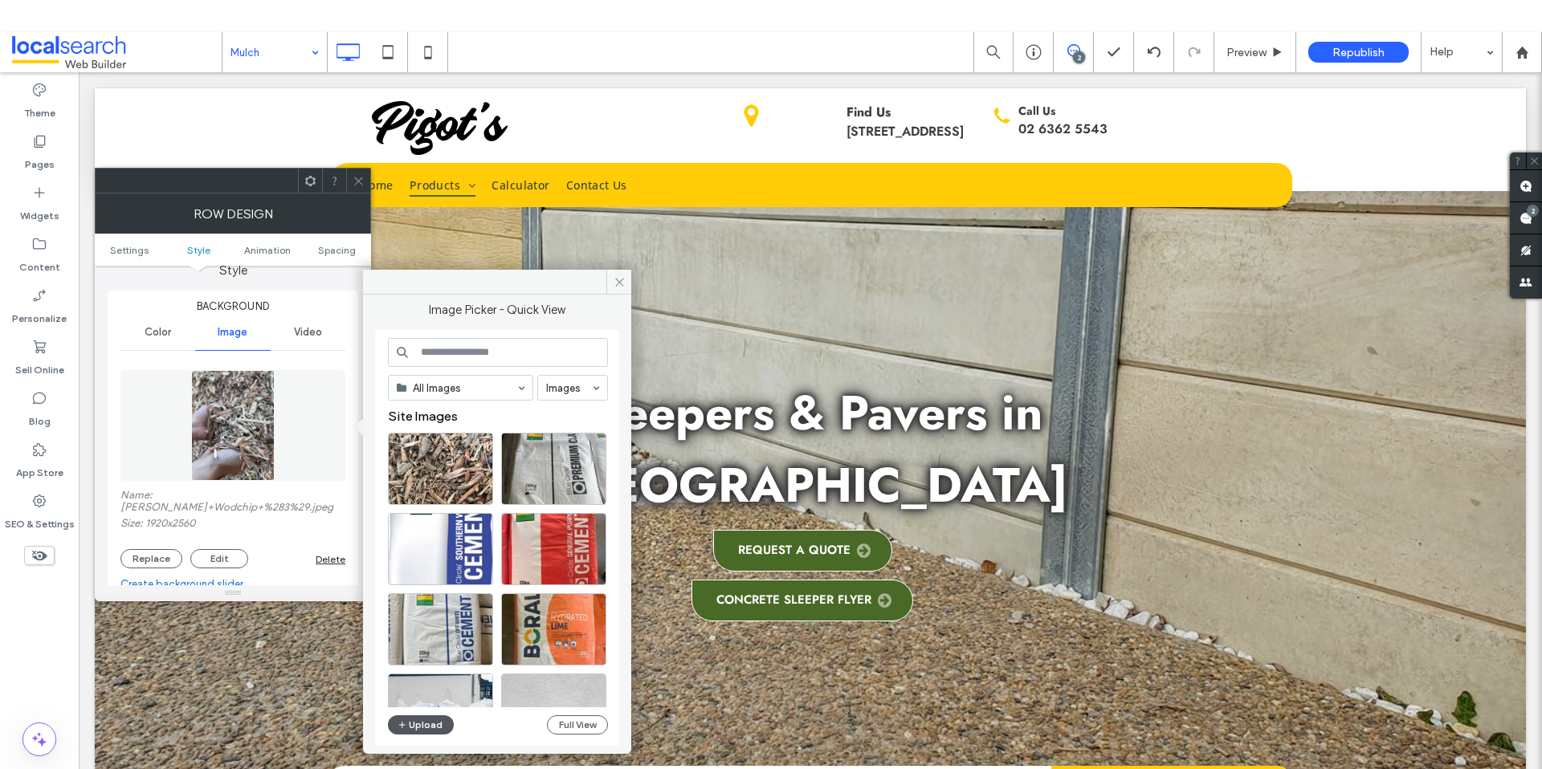
click at [430, 725] on button "Upload" at bounding box center [421, 724] width 66 height 19
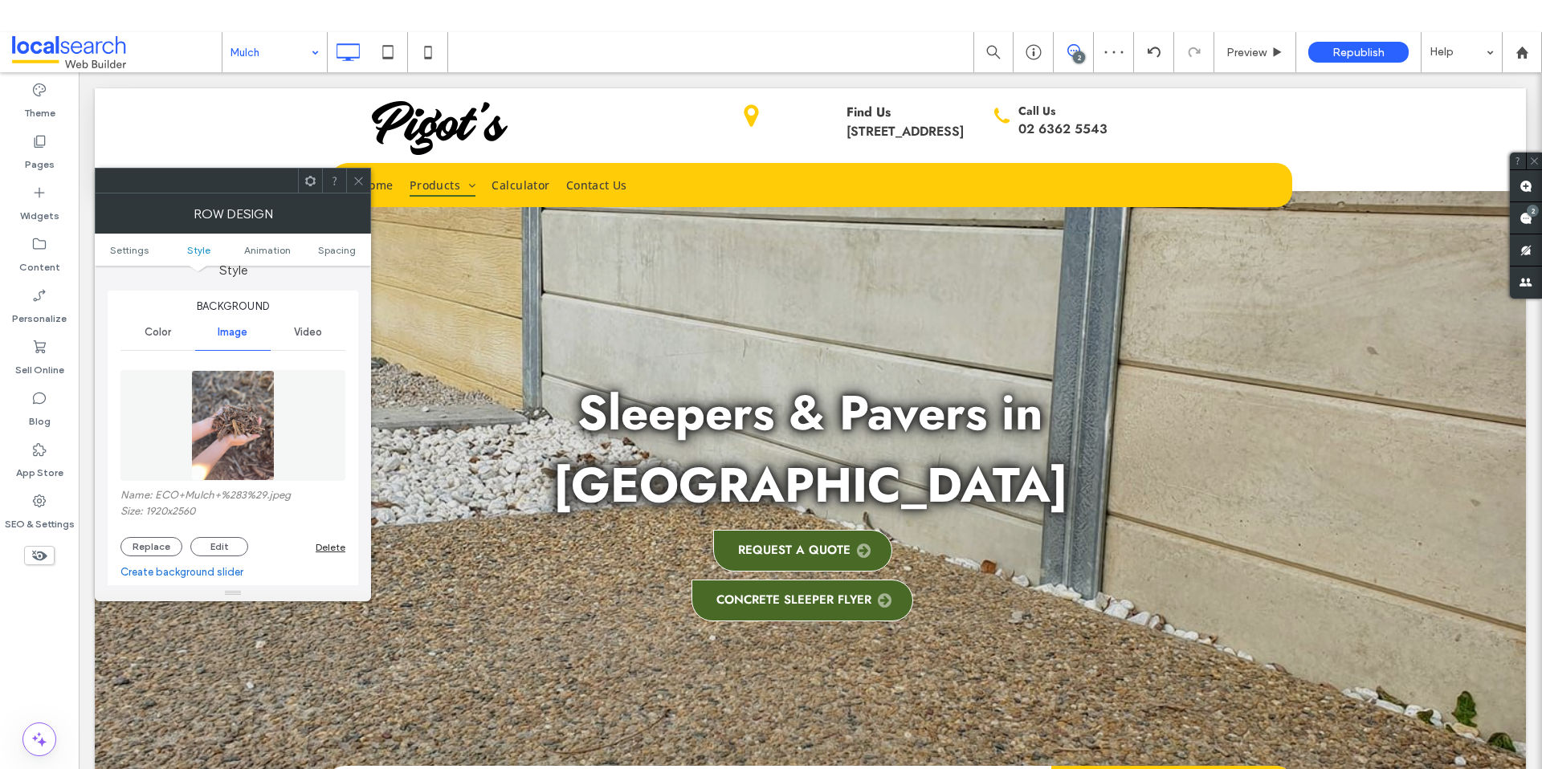
click at [364, 181] on icon at bounding box center [359, 181] width 12 height 12
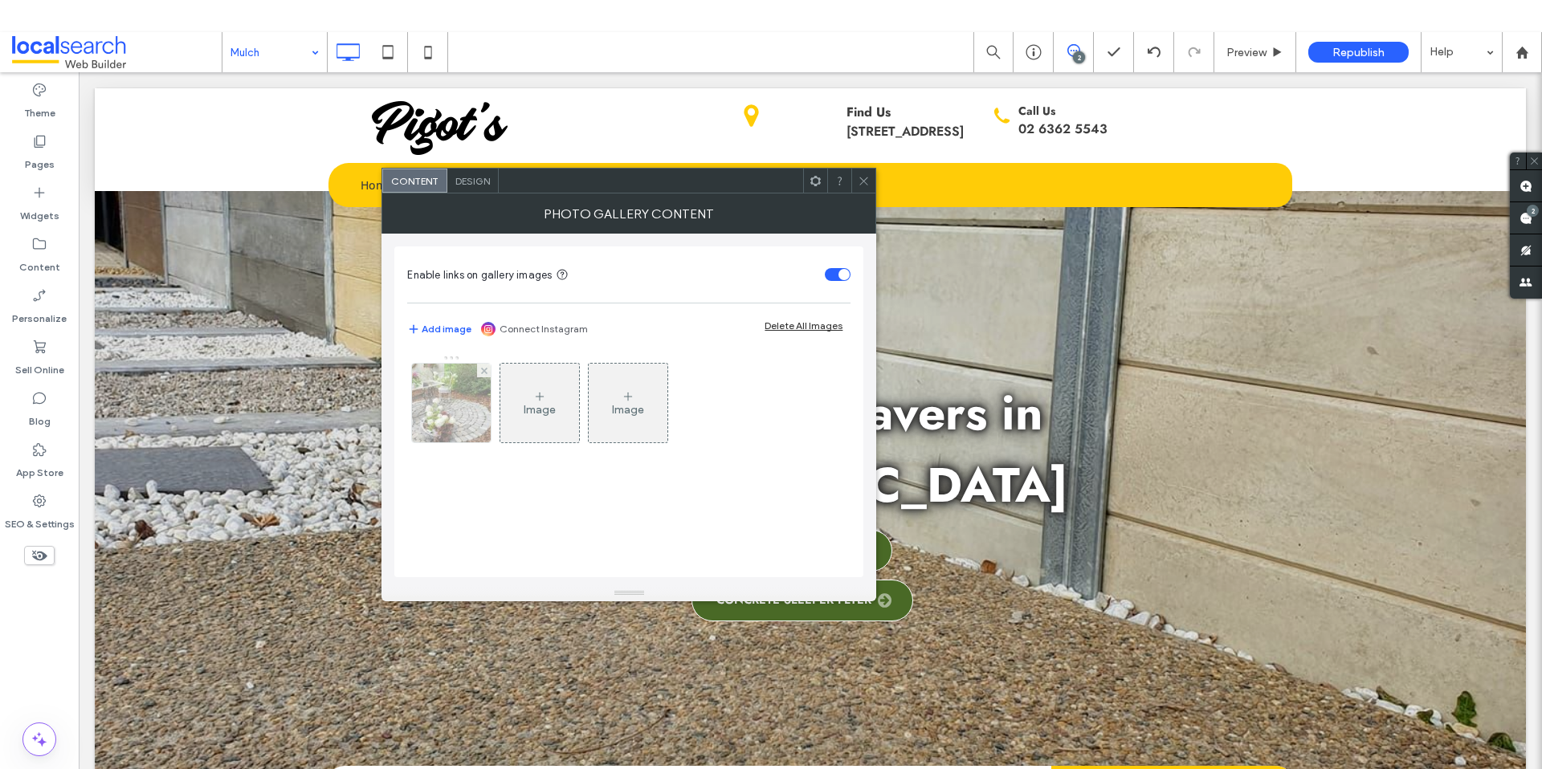
click at [463, 399] on div at bounding box center [451, 403] width 79 height 79
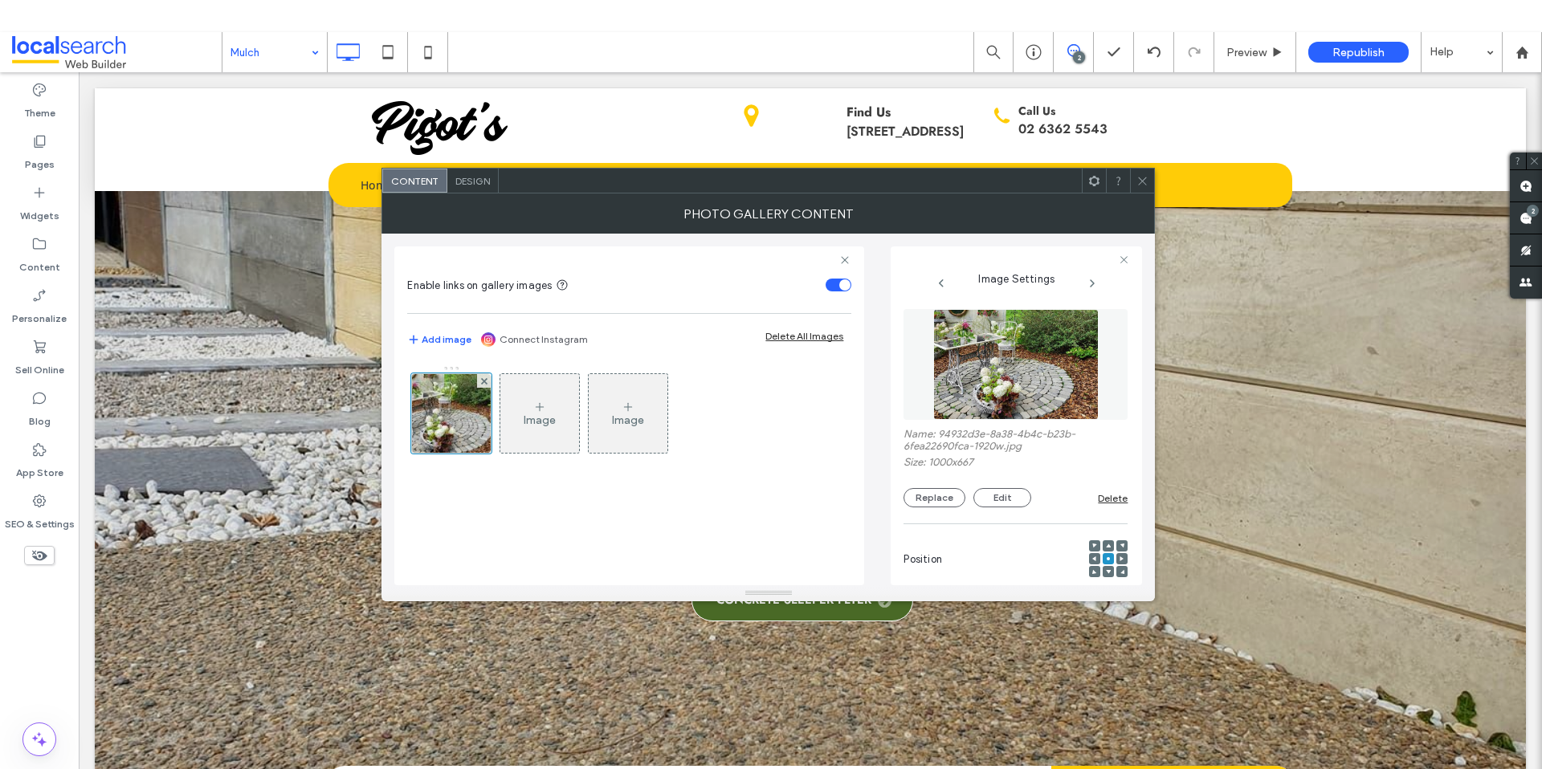
click at [974, 349] on img at bounding box center [1015, 364] width 165 height 111
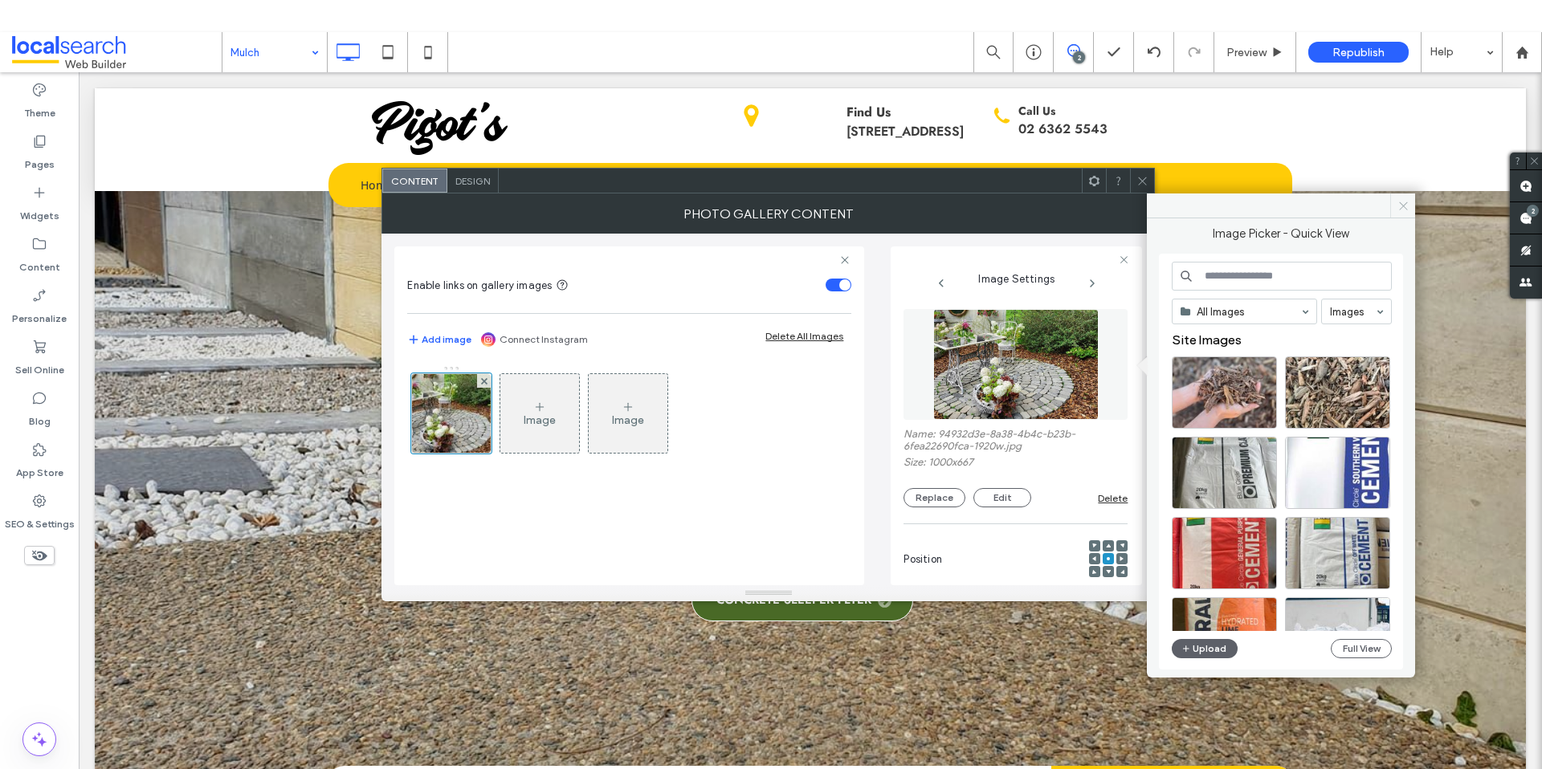
click at [1399, 208] on icon at bounding box center [1403, 206] width 12 height 12
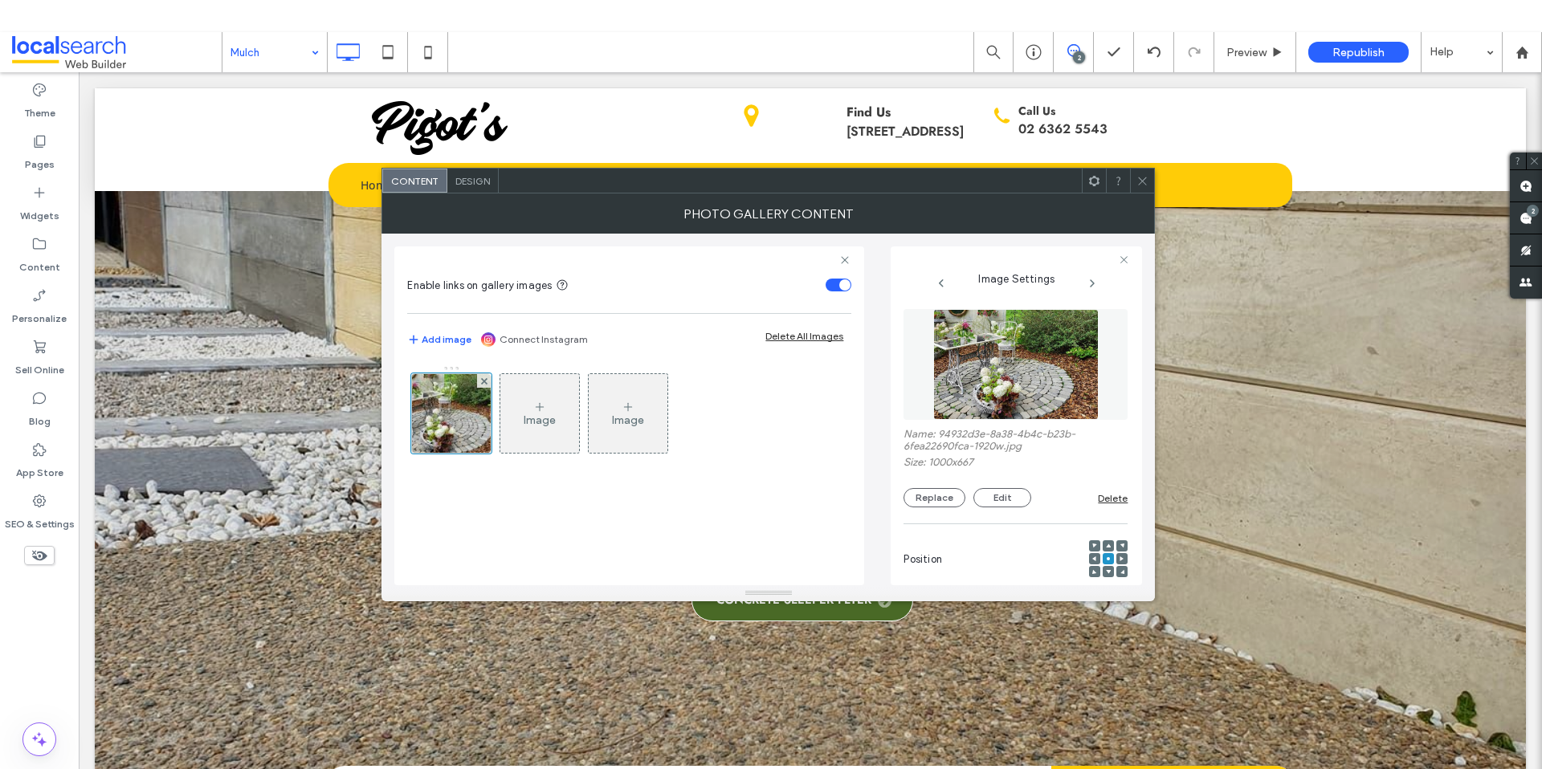
click at [1140, 190] on span at bounding box center [1142, 181] width 12 height 24
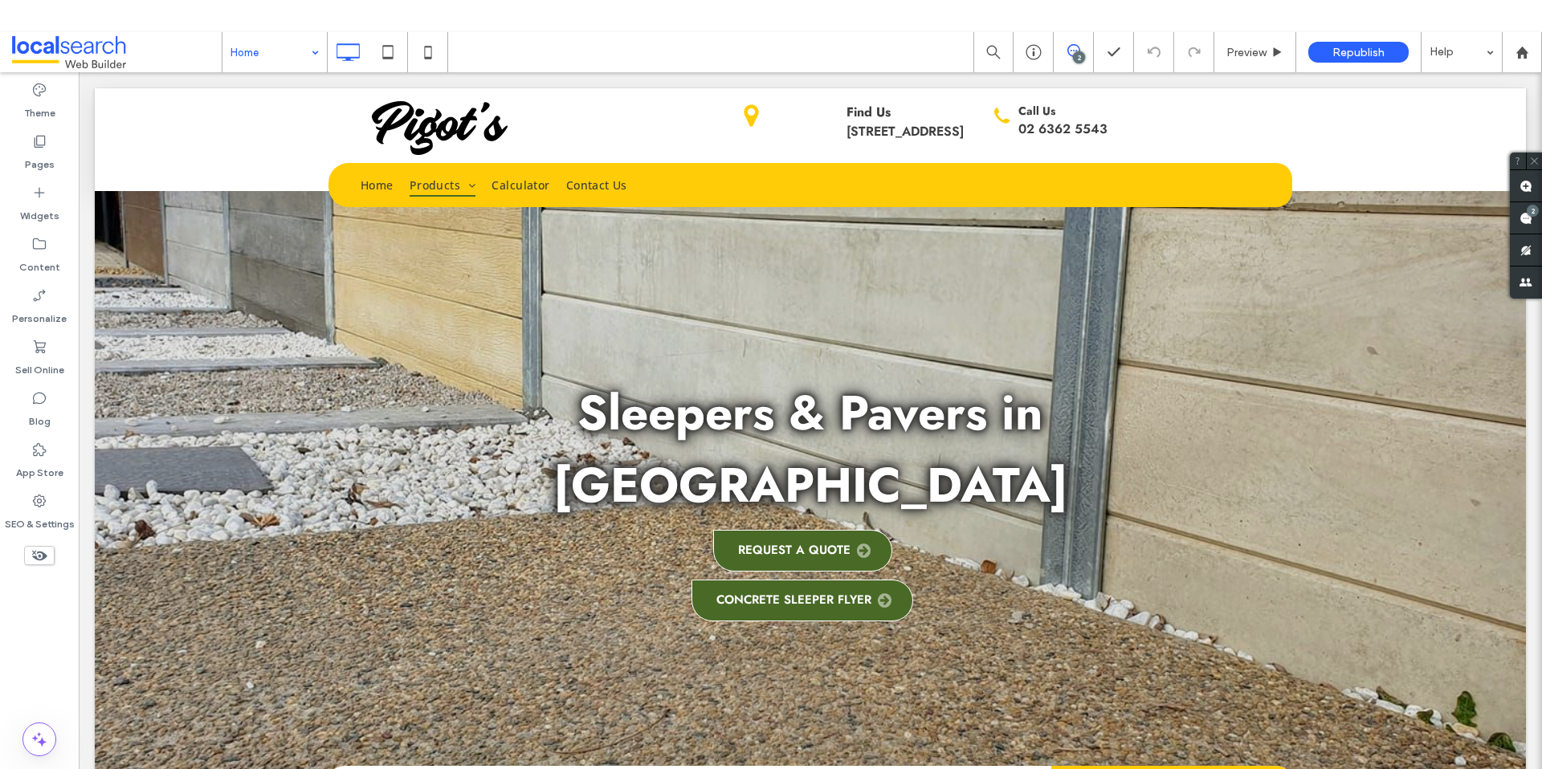
click at [257, 59] on input at bounding box center [270, 52] width 80 height 40
type input "****"
type input "**"
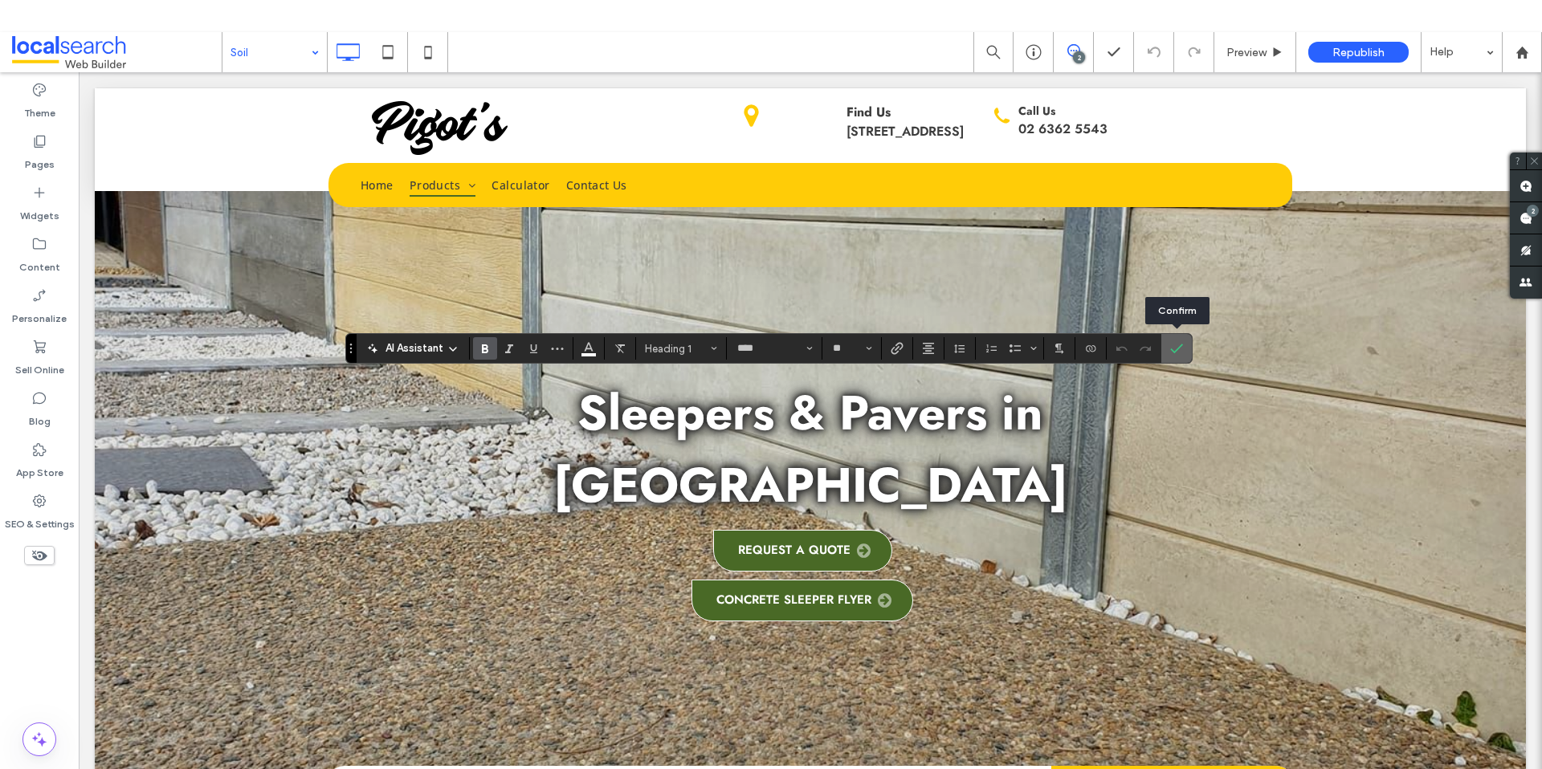
click at [1179, 348] on use "Confirm" at bounding box center [1176, 349] width 13 height 10
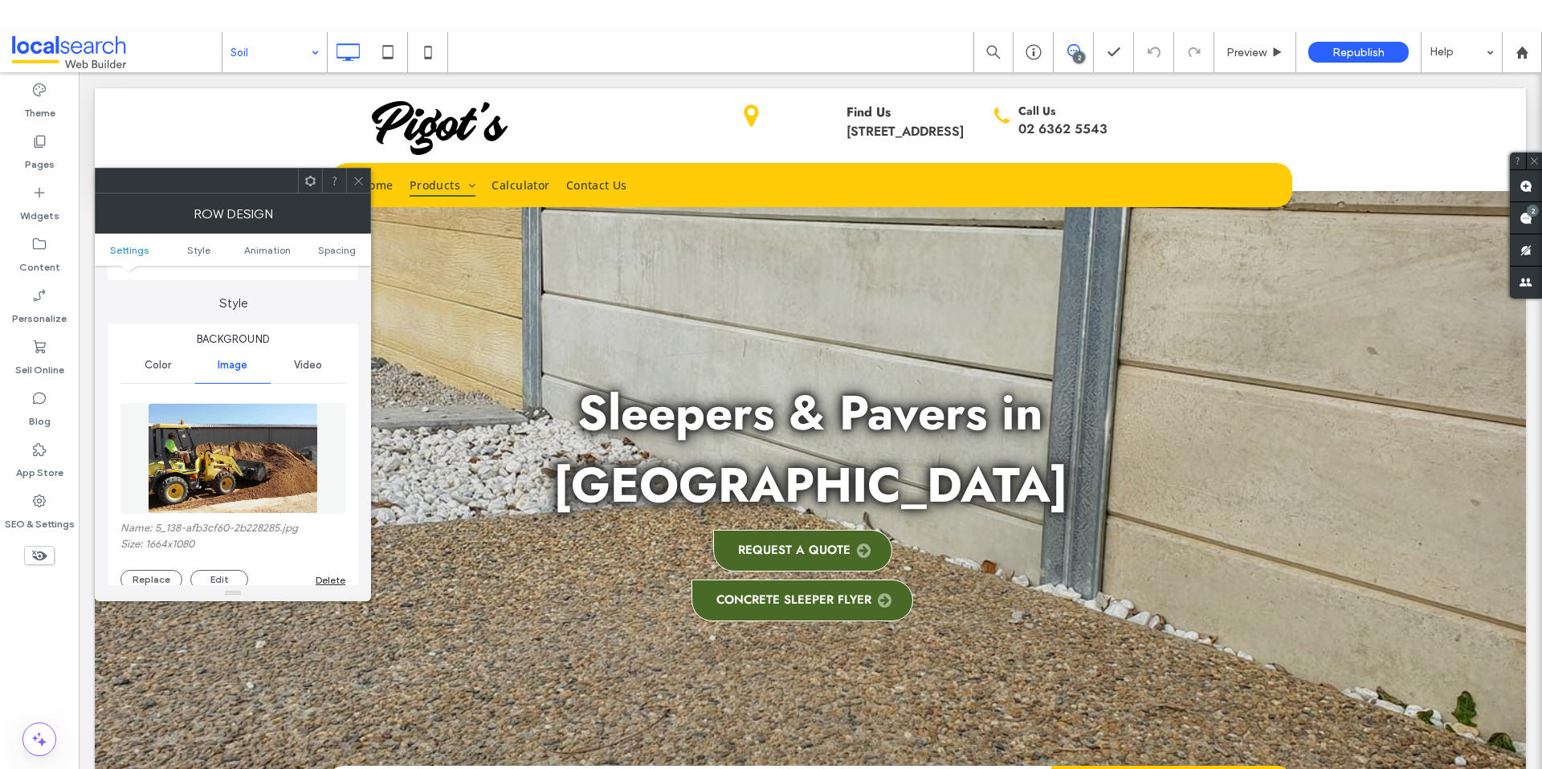
scroll to position [132, 0]
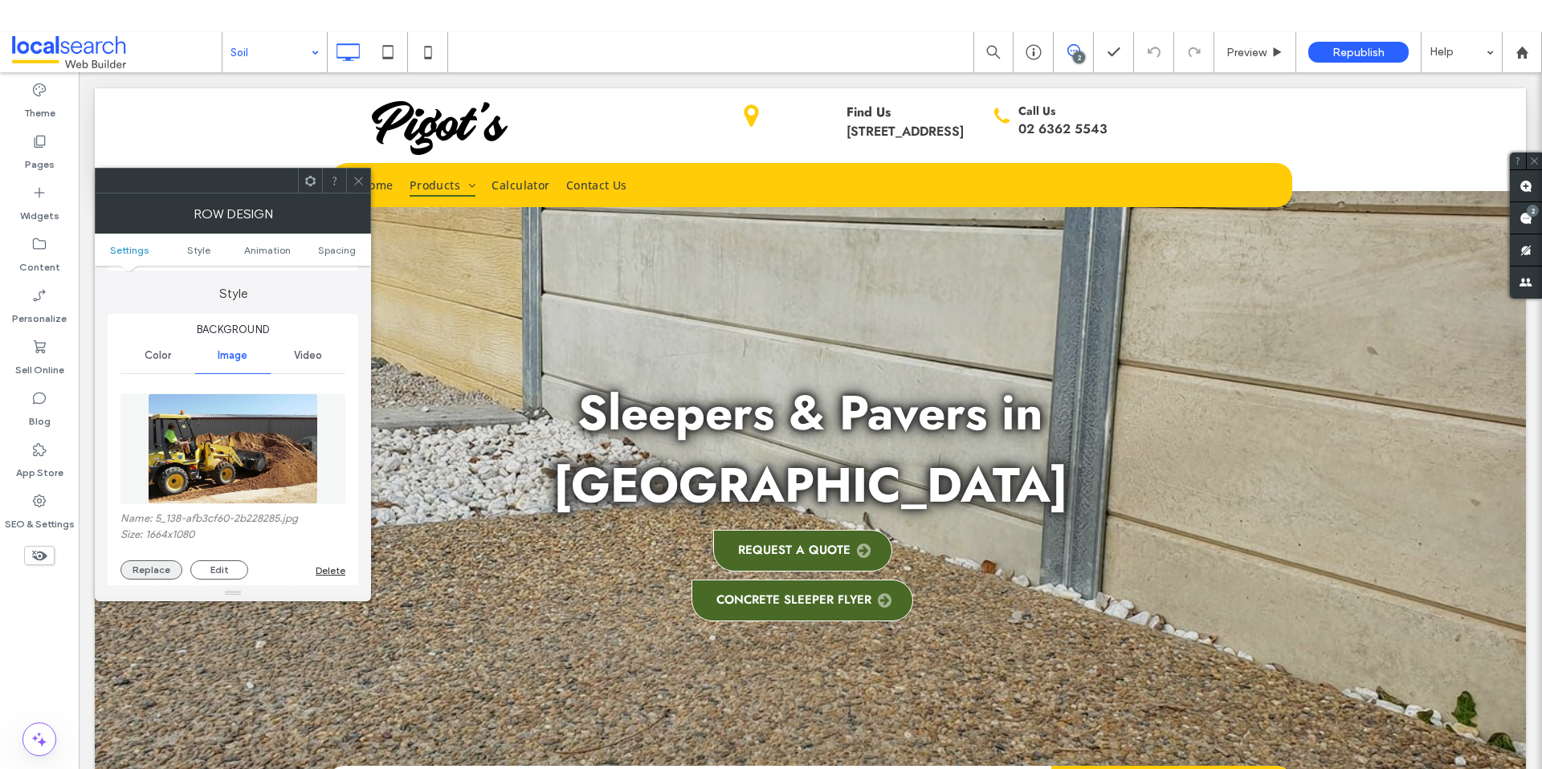
click at [163, 568] on button "Replace" at bounding box center [151, 569] width 62 height 19
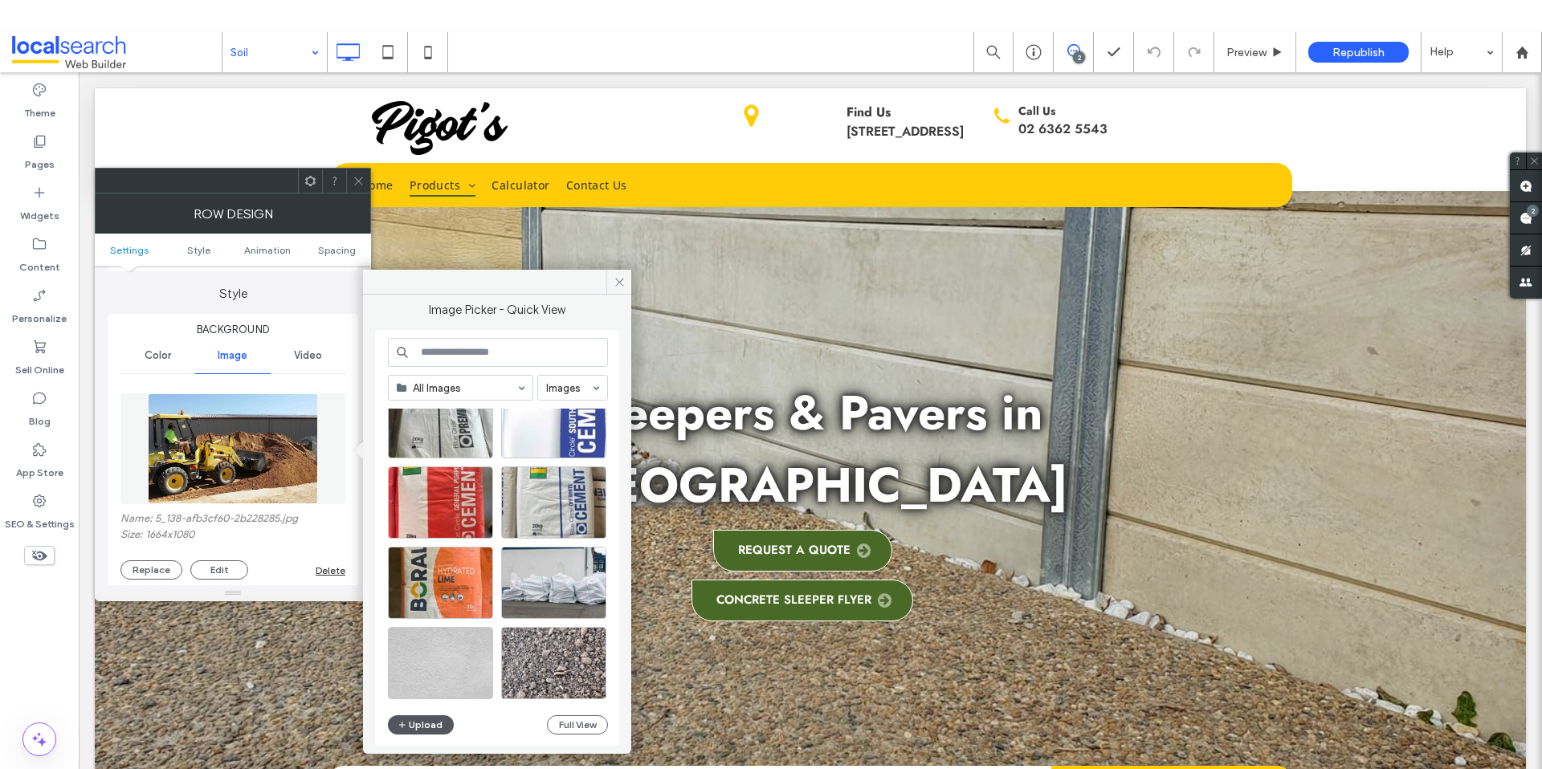
scroll to position [131, 0]
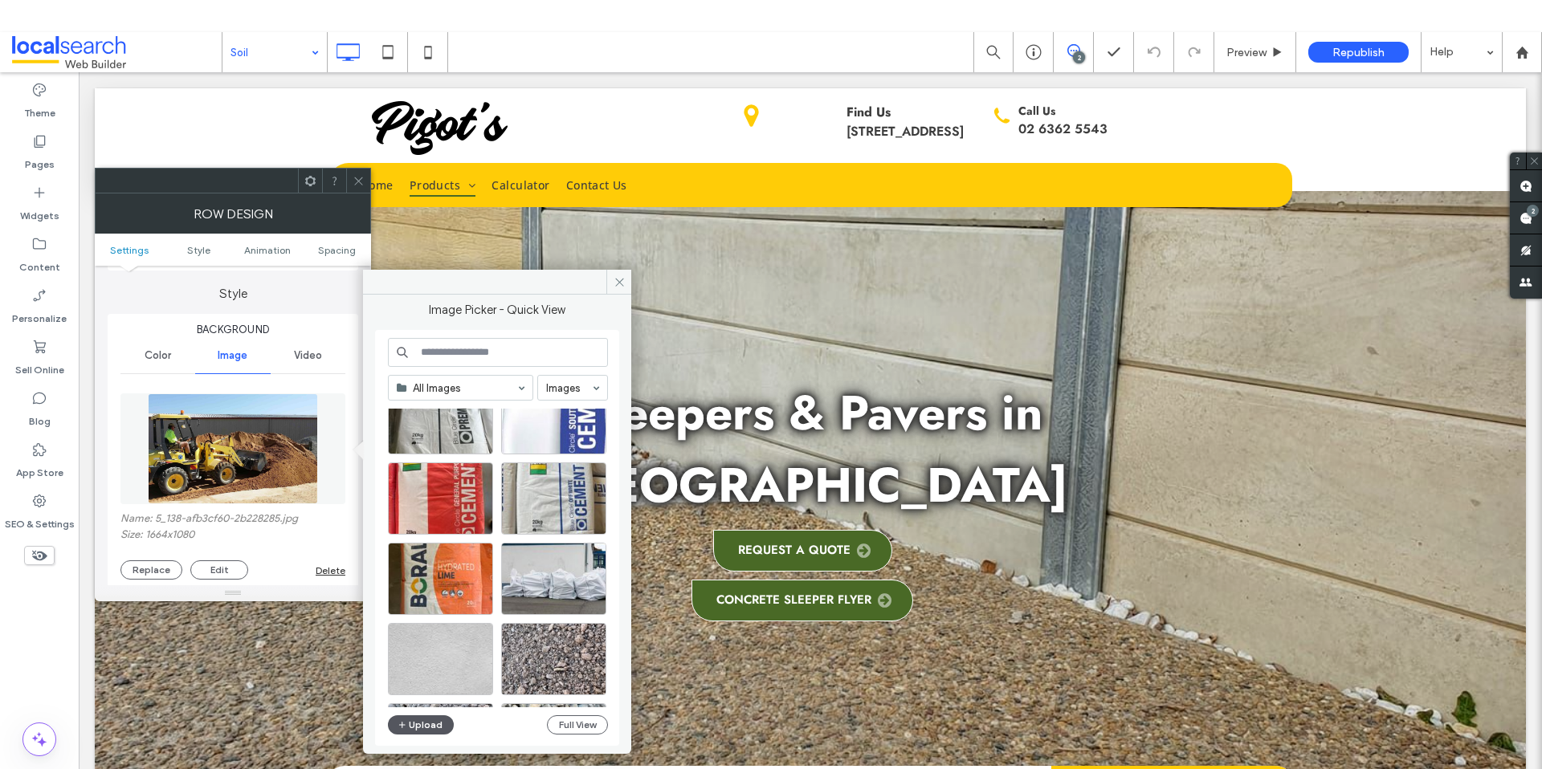
click at [430, 721] on button "Upload" at bounding box center [421, 724] width 66 height 19
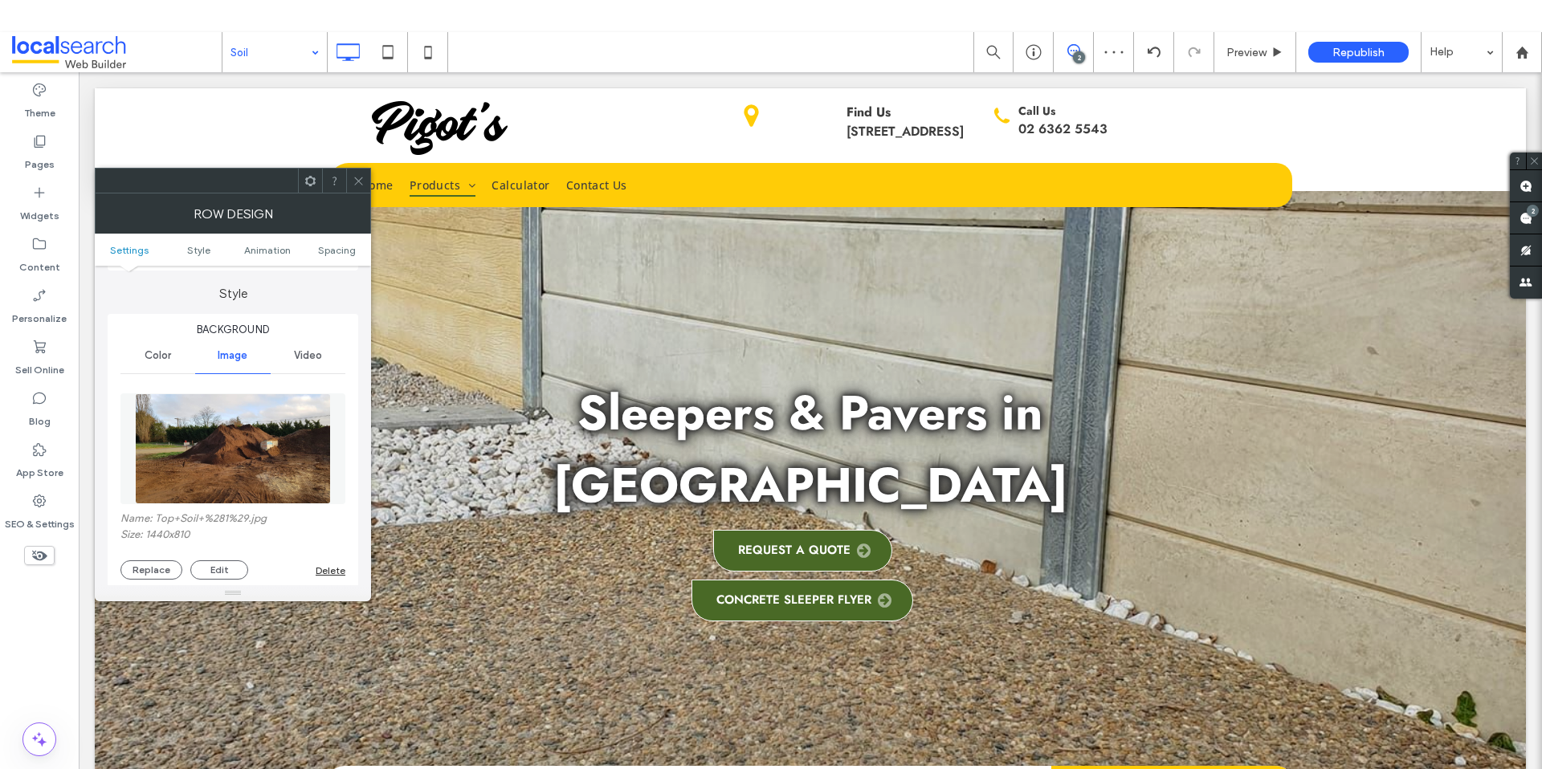
click at [360, 181] on icon at bounding box center [359, 181] width 12 height 12
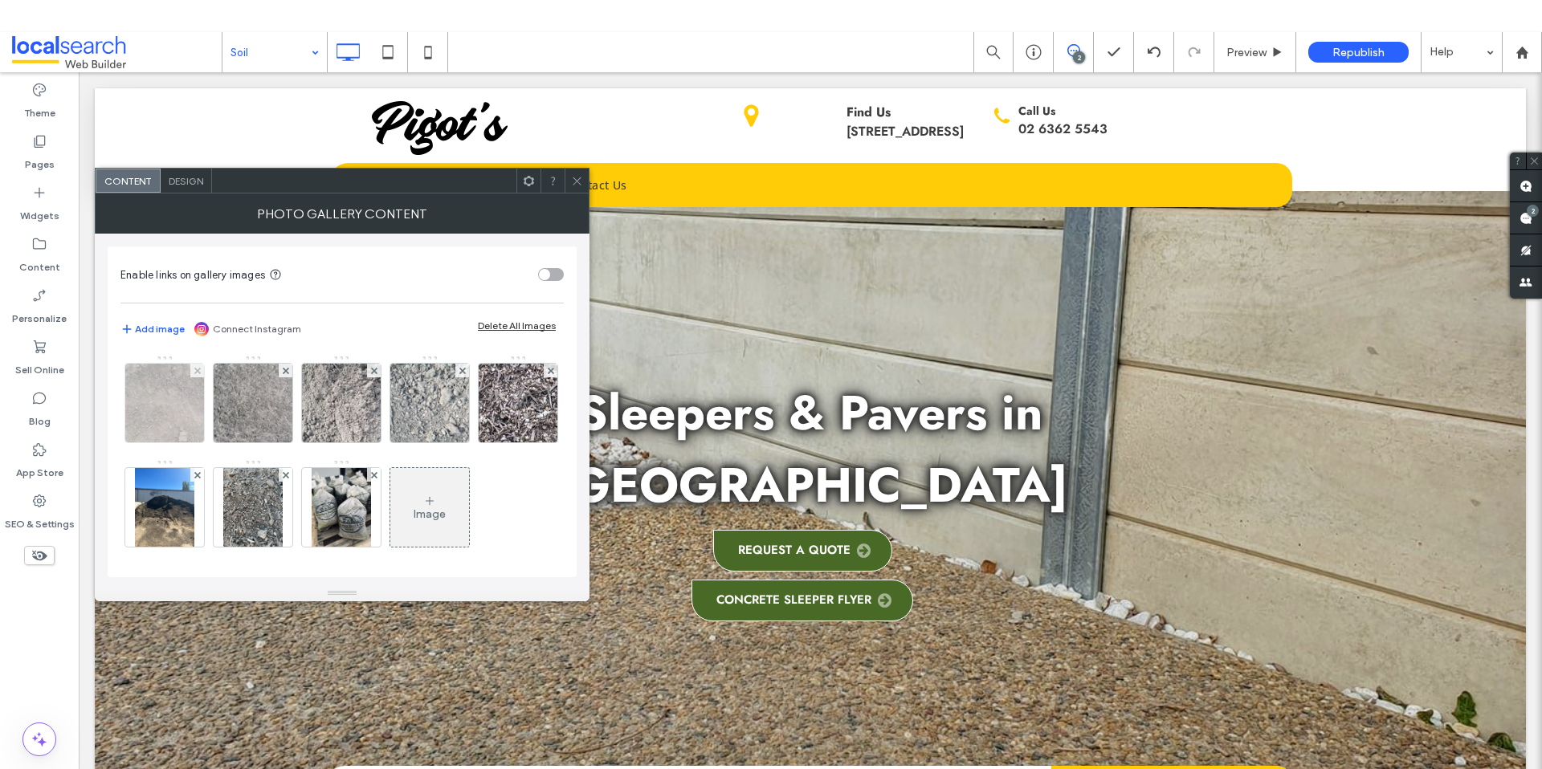
click at [186, 414] on img at bounding box center [164, 403] width 116 height 79
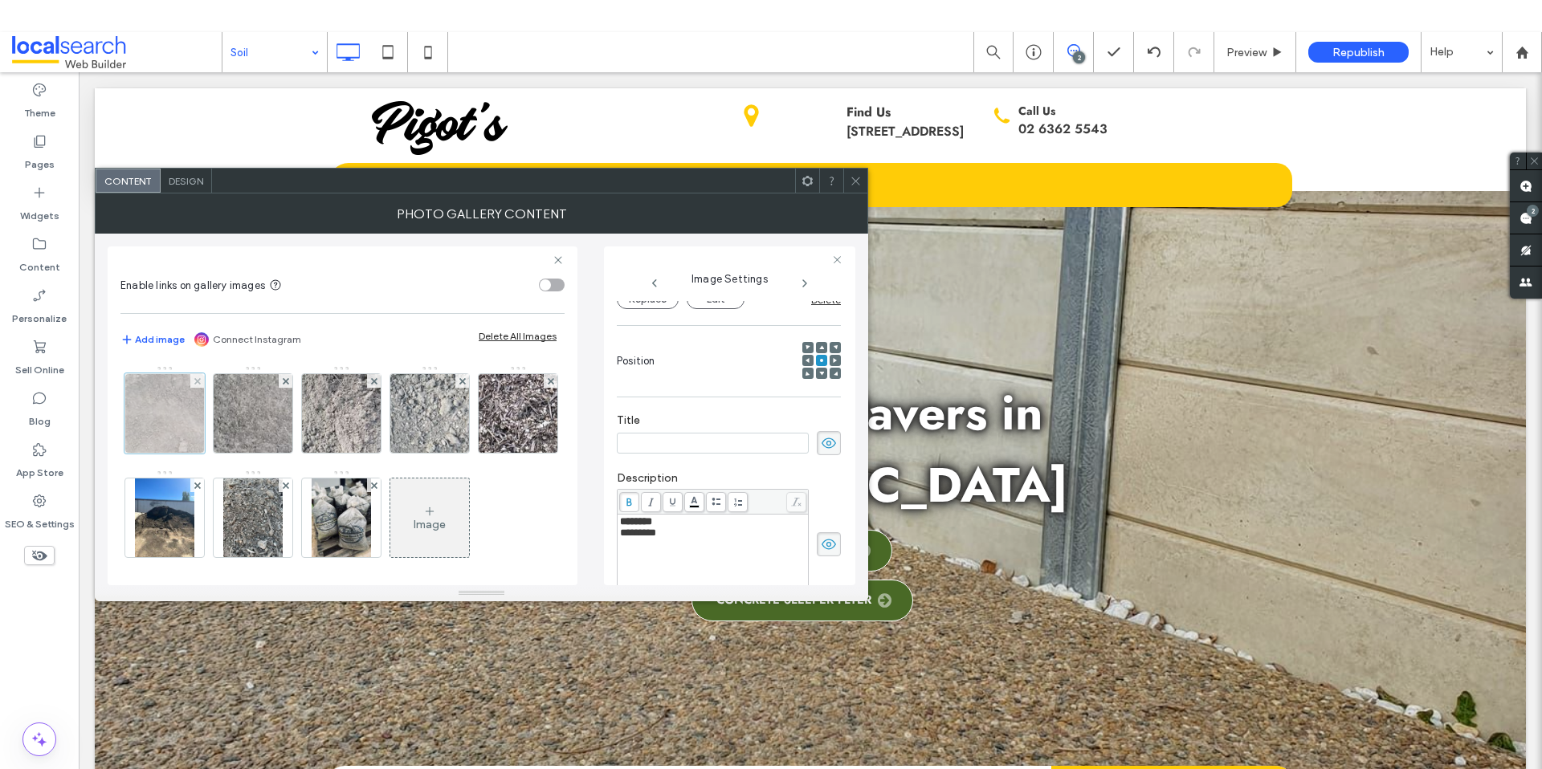
scroll to position [0, 0]
click at [167, 418] on div at bounding box center [164, 413] width 80 height 80
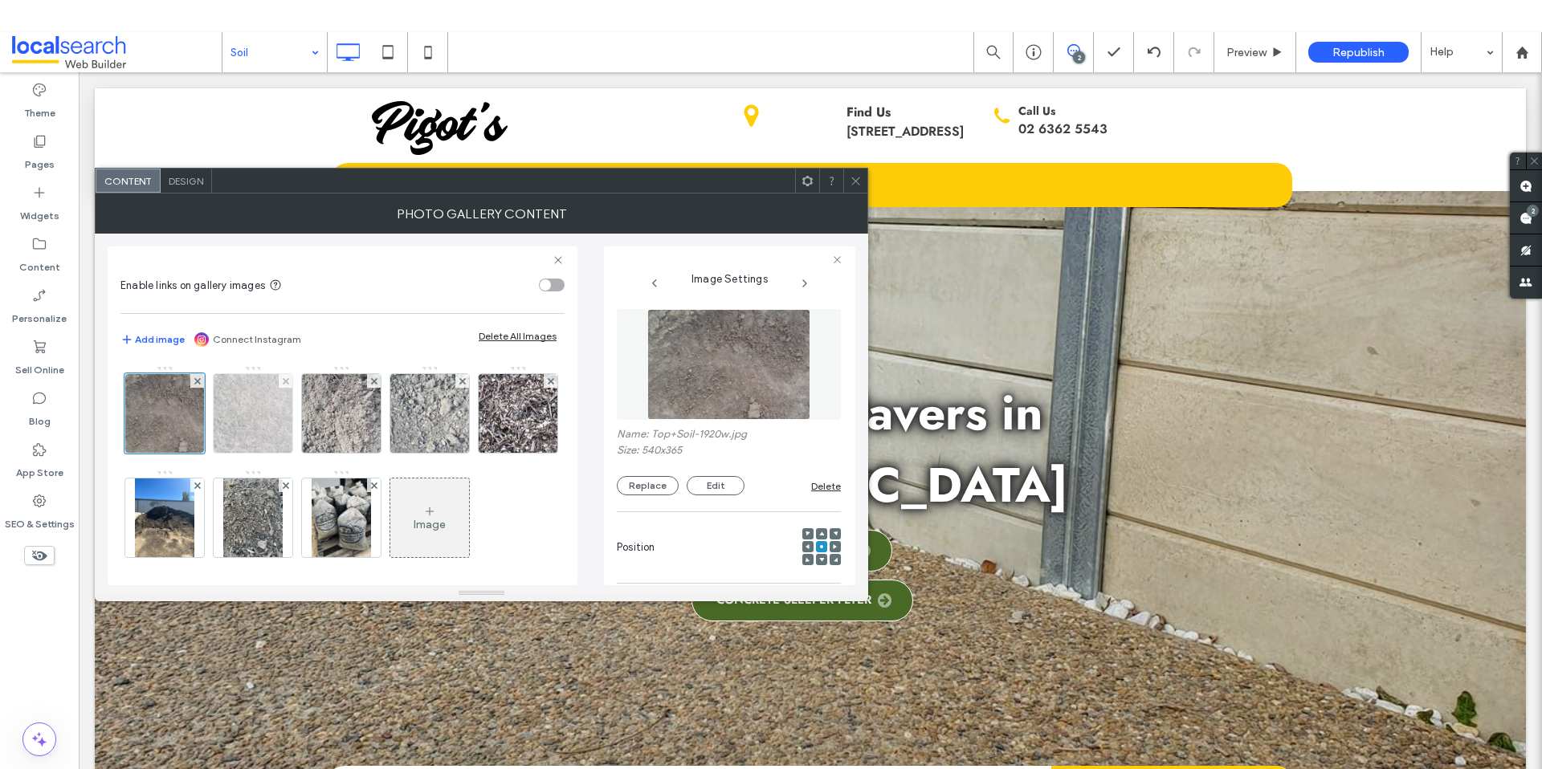
click at [271, 414] on img at bounding box center [252, 413] width 116 height 79
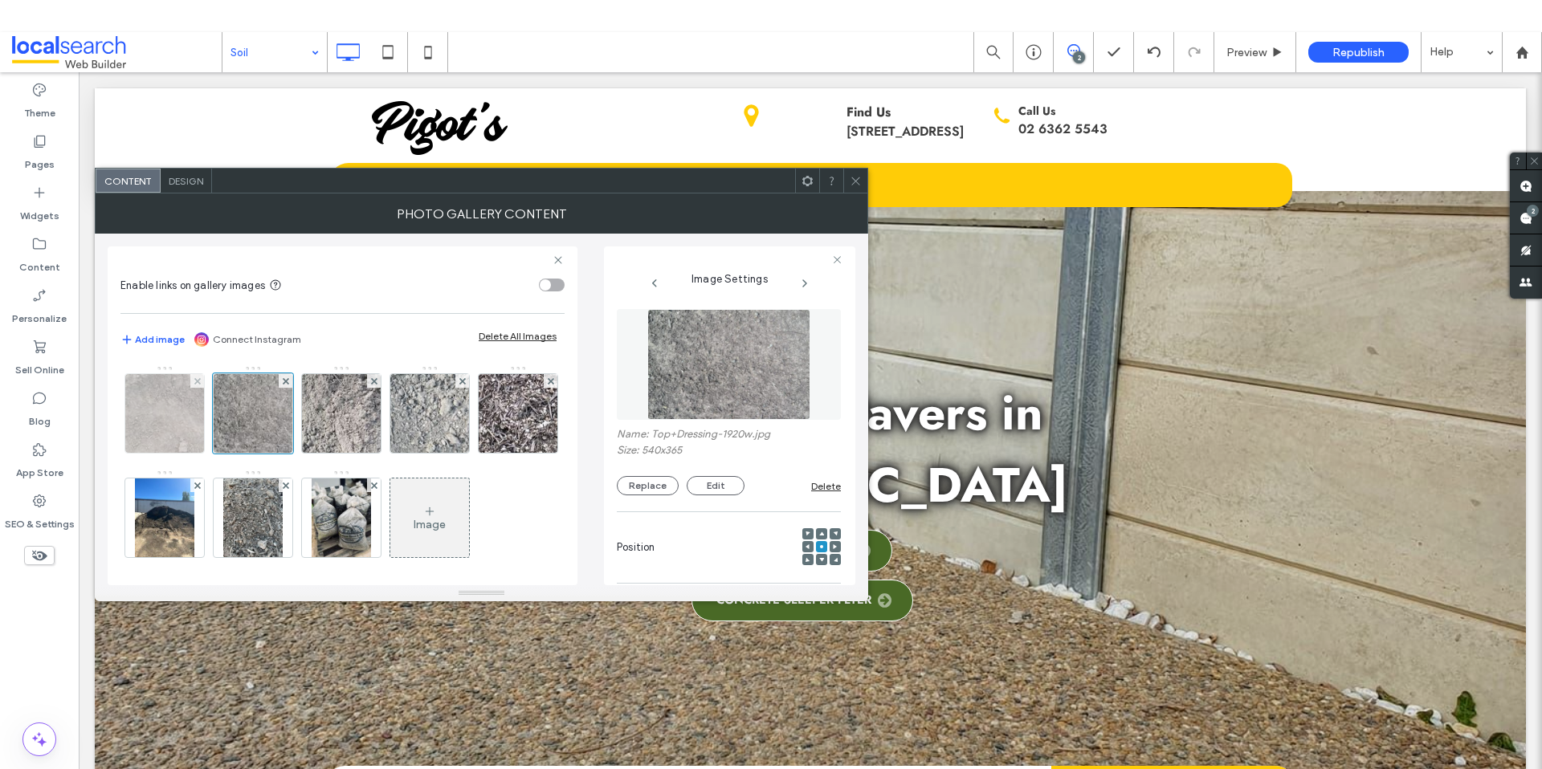
click at [177, 410] on img at bounding box center [164, 413] width 116 height 79
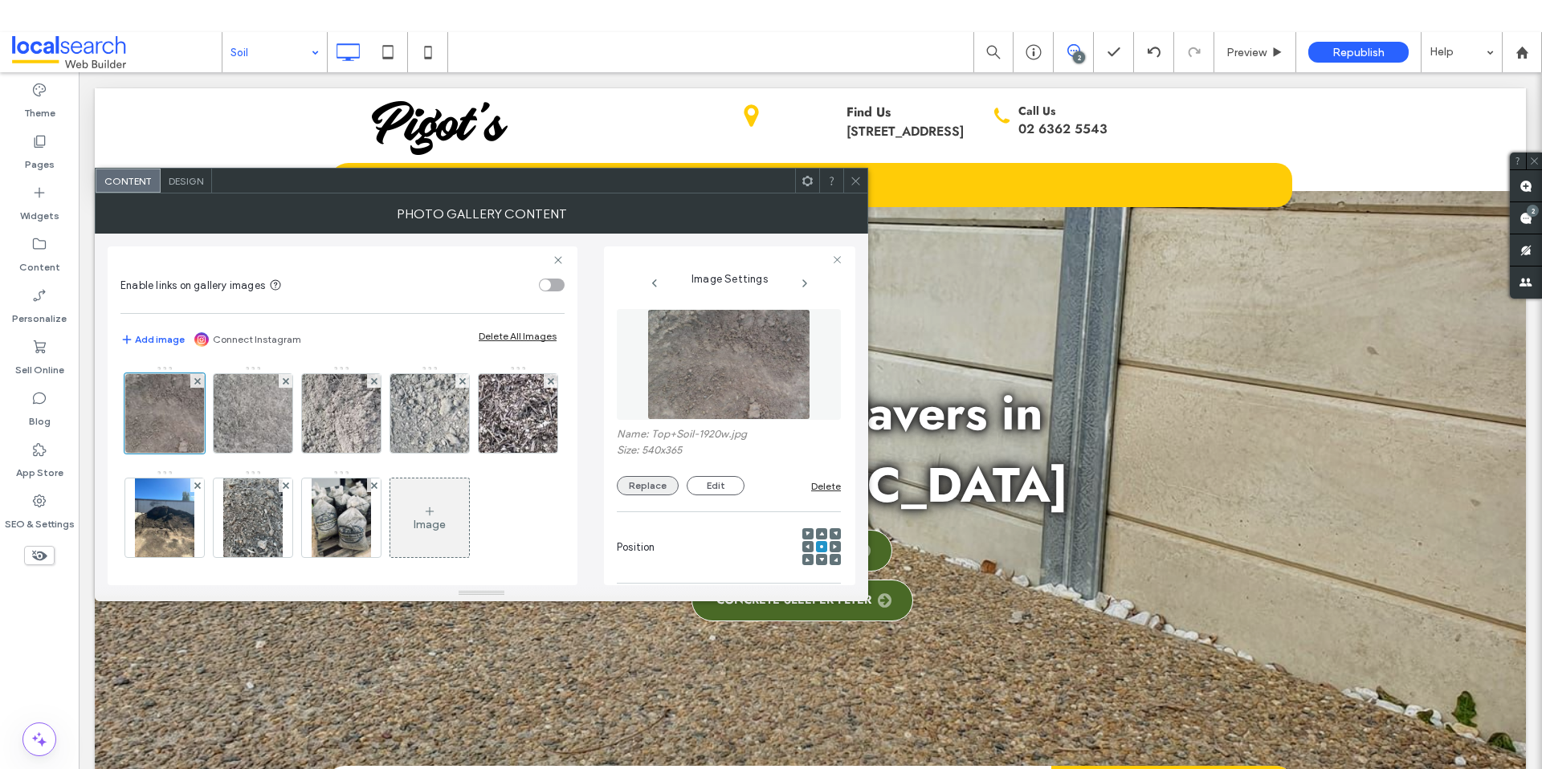
click at [642, 480] on button "Replace" at bounding box center [648, 485] width 62 height 19
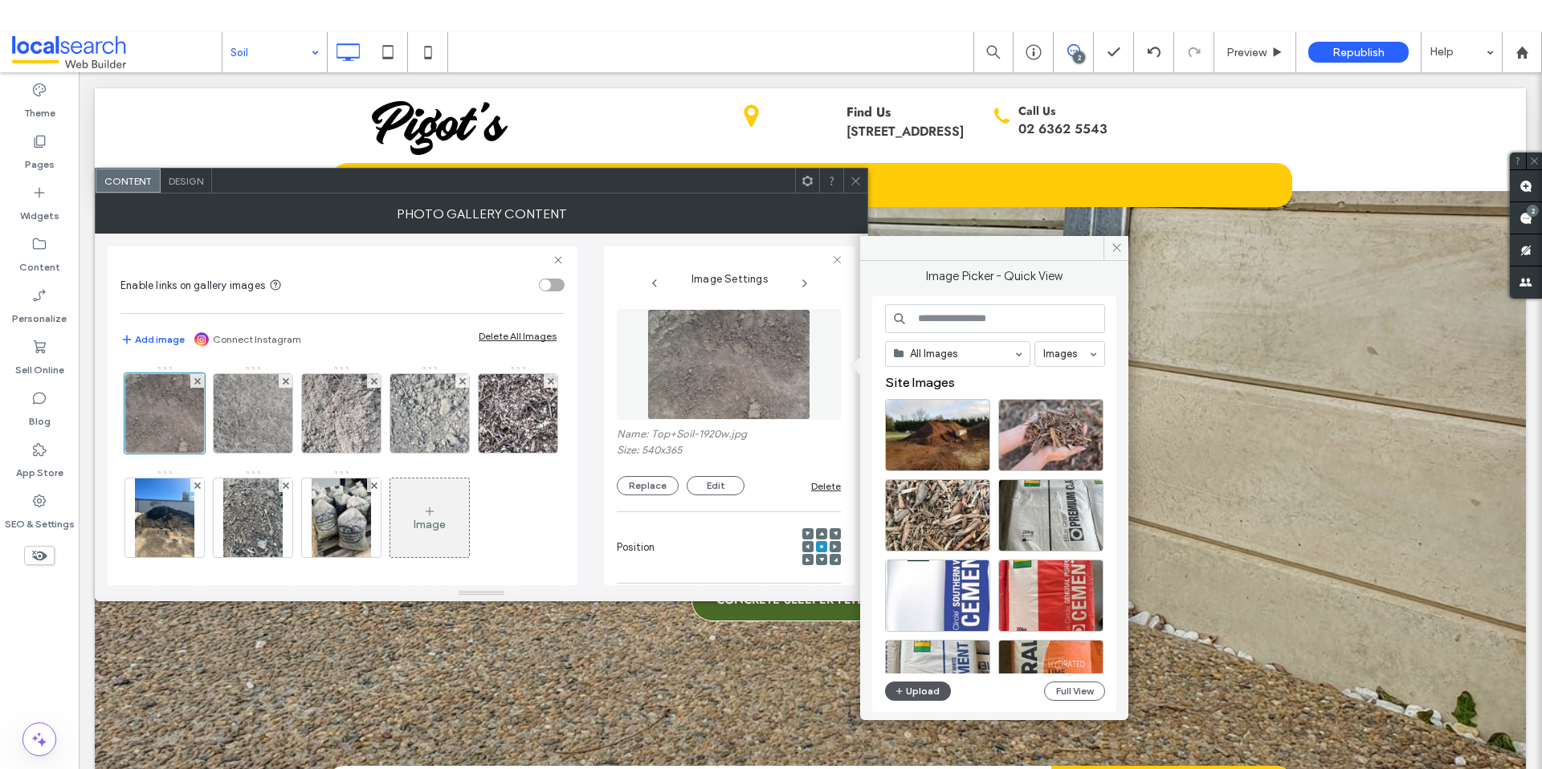
click at [928, 693] on button "Upload" at bounding box center [918, 691] width 66 height 19
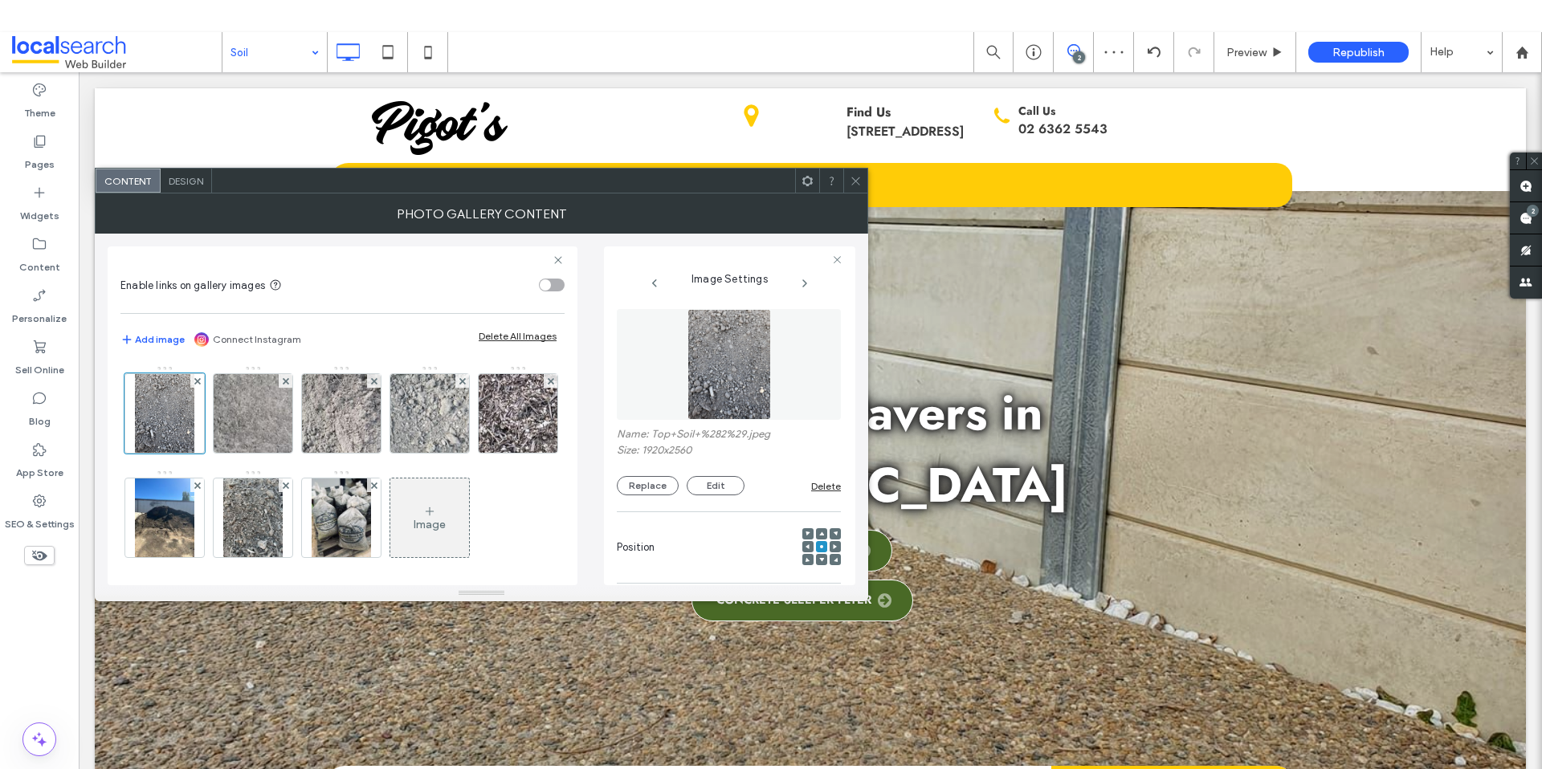
click at [858, 190] on span at bounding box center [856, 181] width 12 height 24
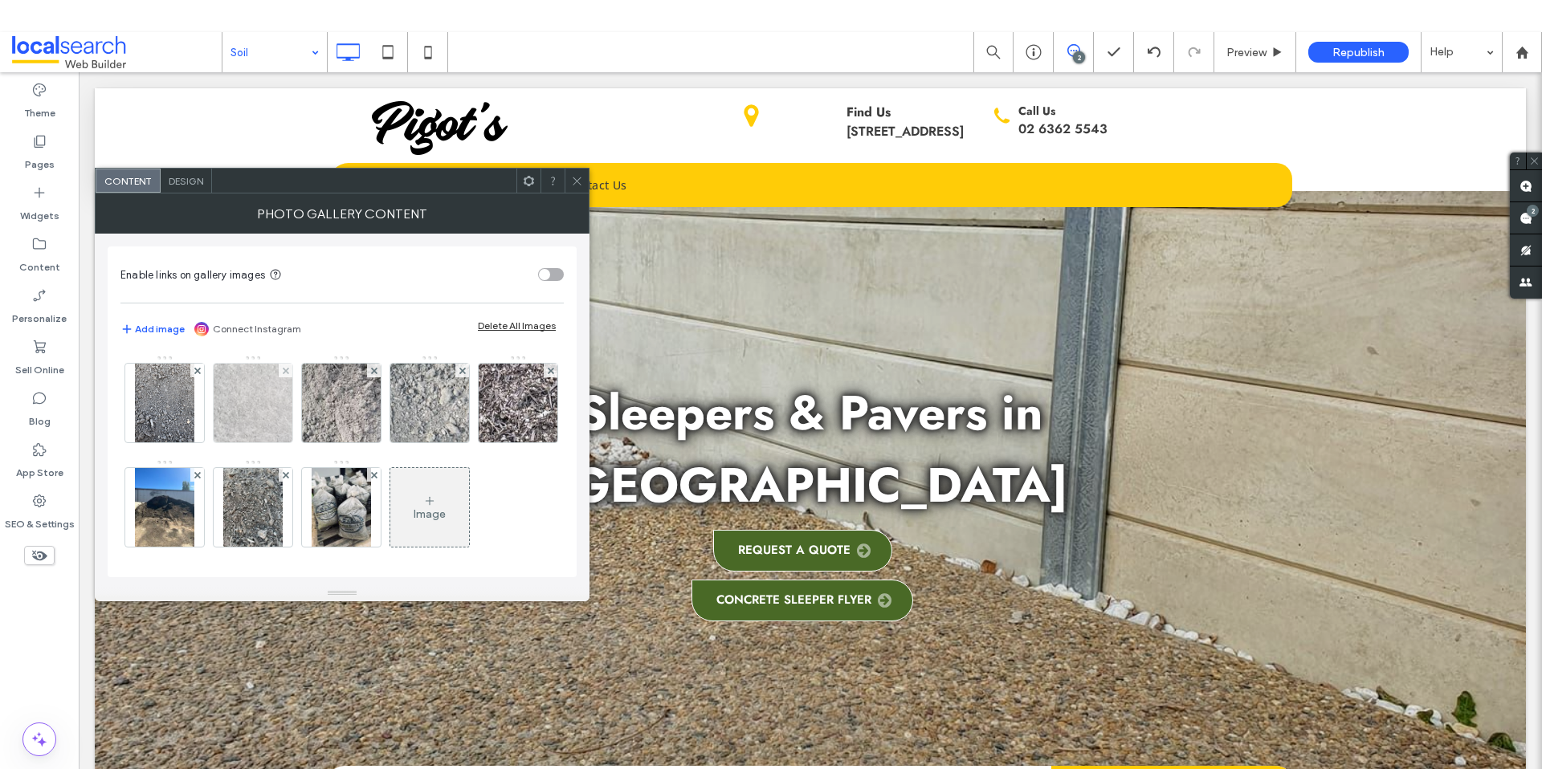
click at [259, 395] on img at bounding box center [252, 403] width 116 height 79
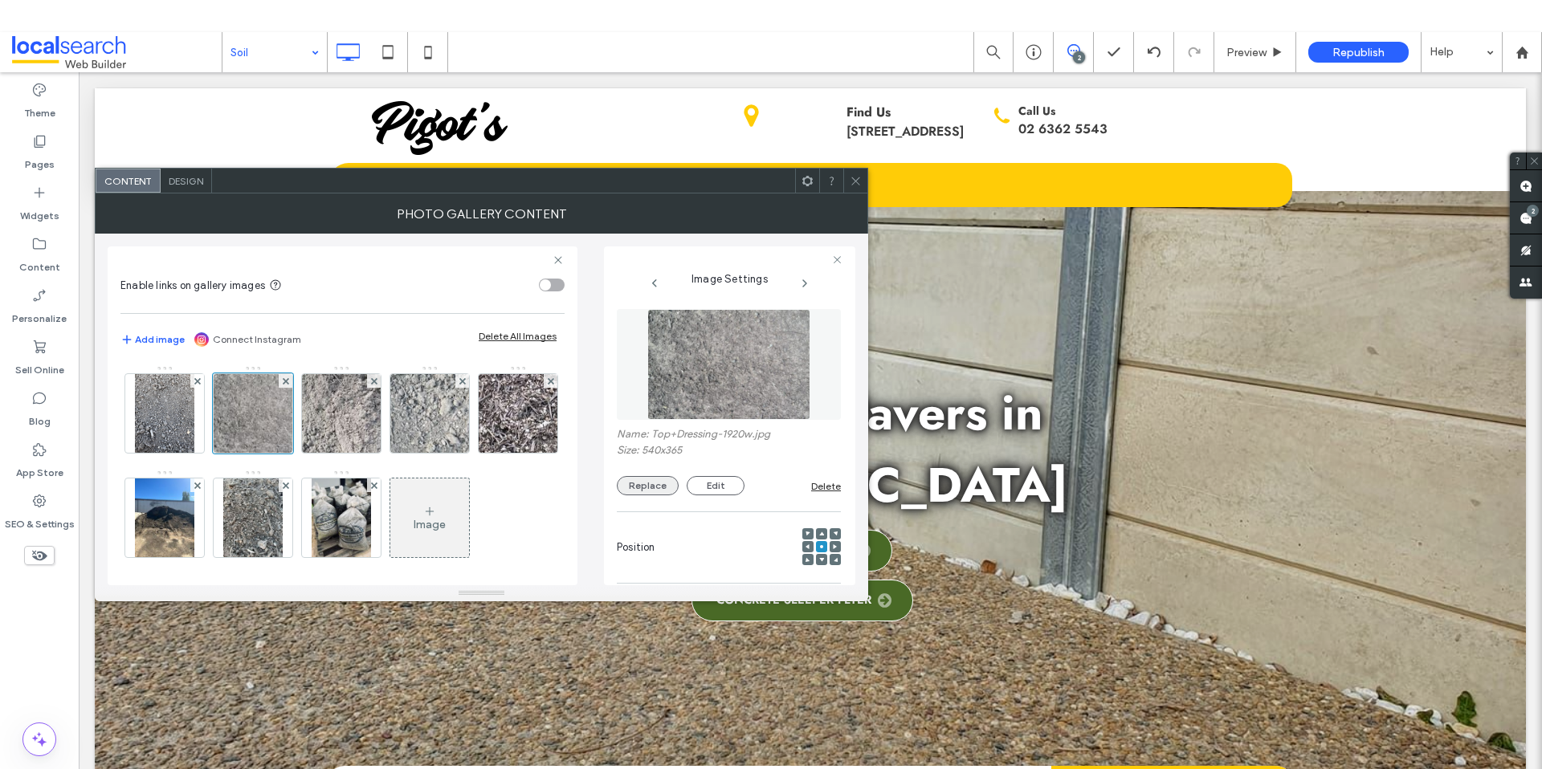
click at [649, 487] on button "Replace" at bounding box center [648, 485] width 62 height 19
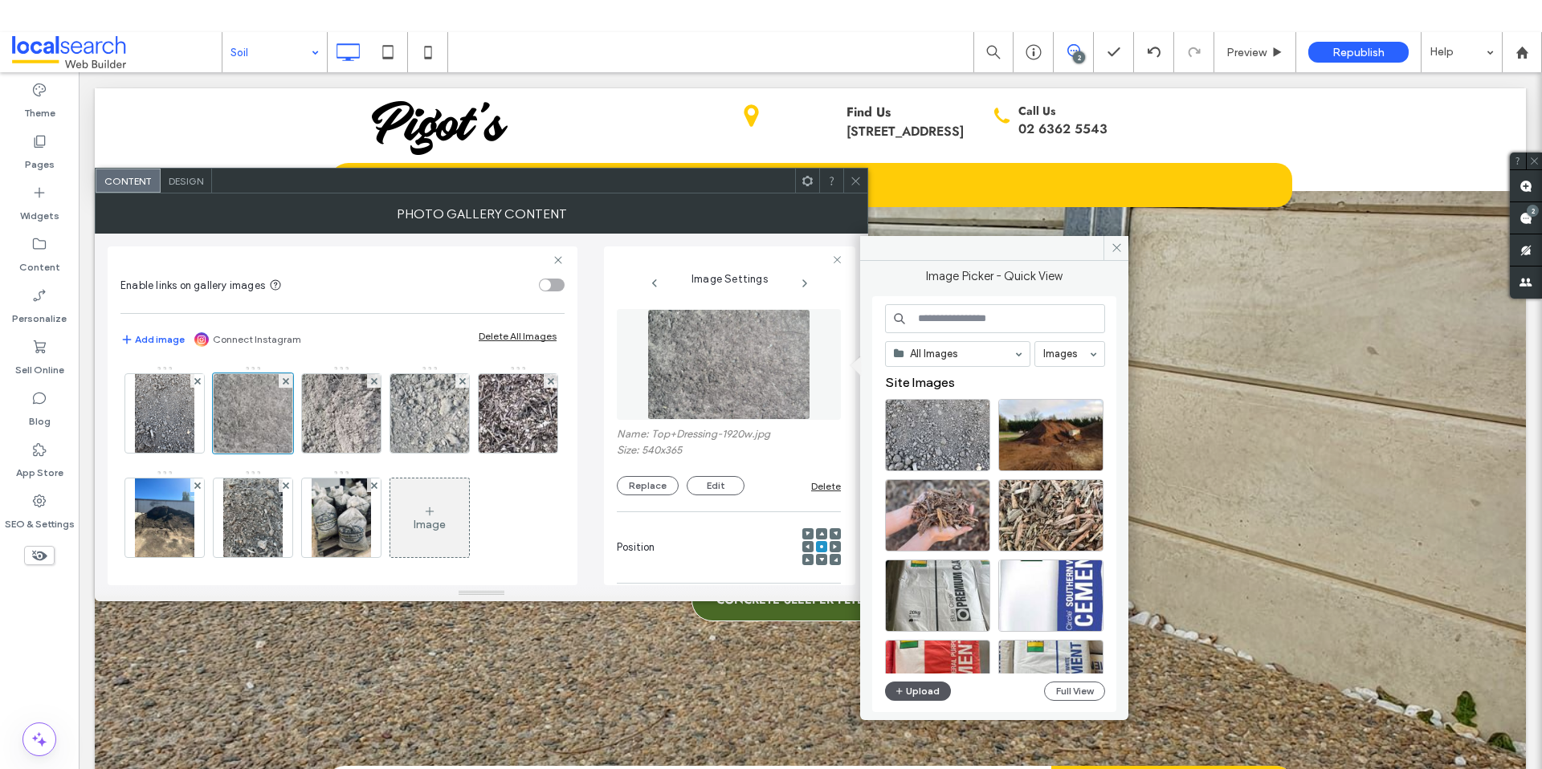
click at [905, 695] on button "Upload" at bounding box center [918, 691] width 66 height 19
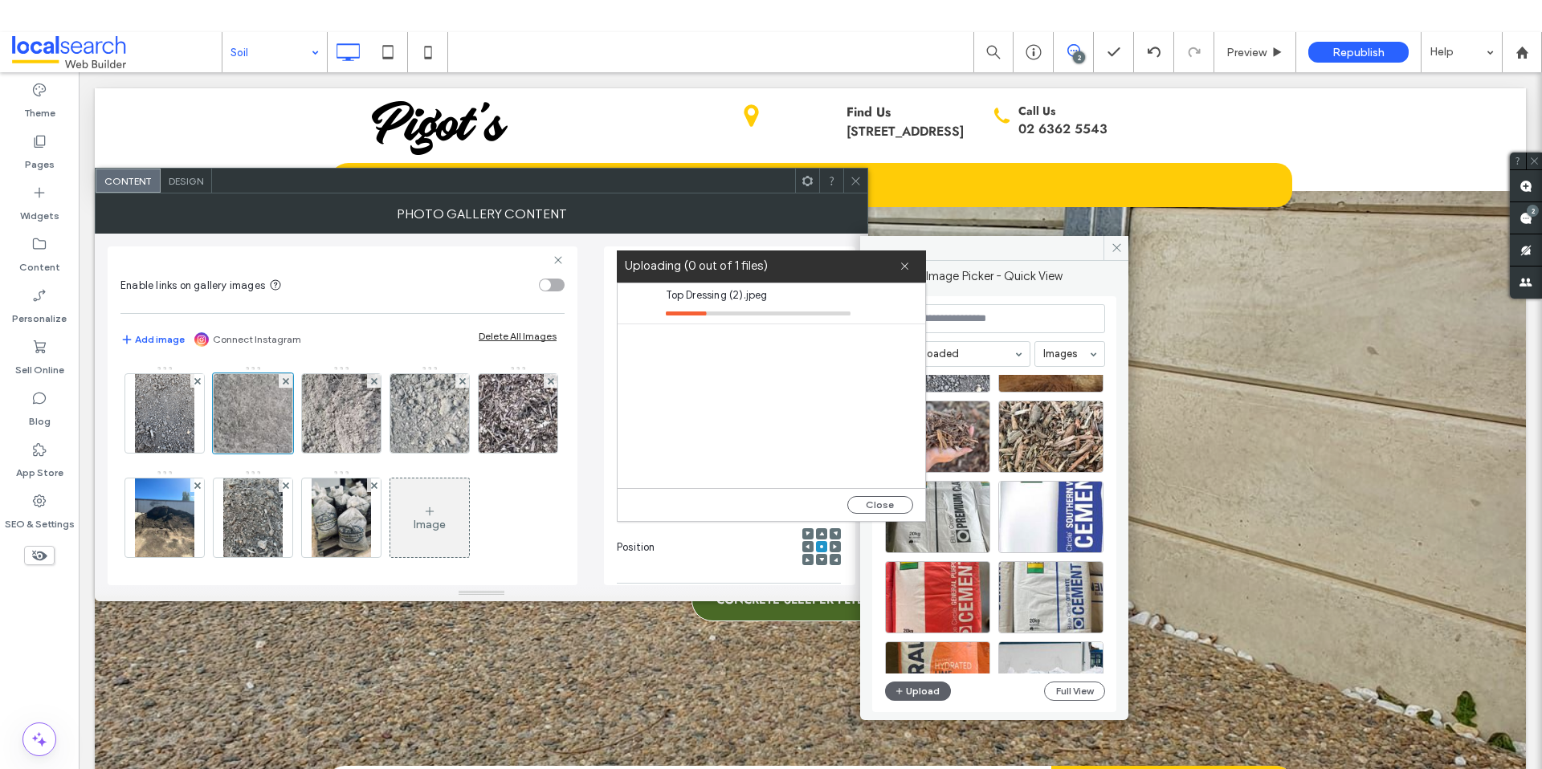
scroll to position [70, 0]
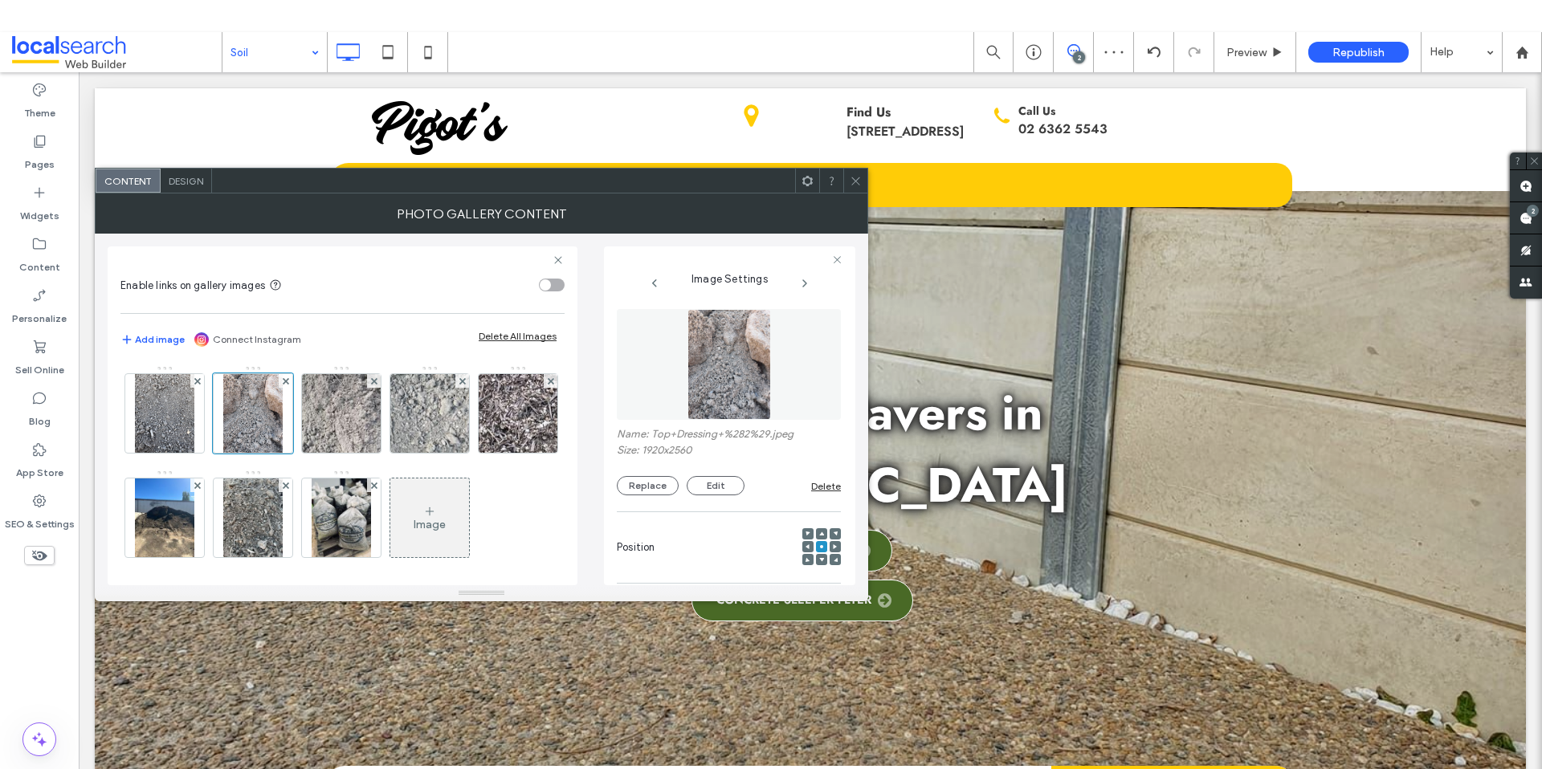
click at [859, 179] on icon at bounding box center [856, 181] width 12 height 12
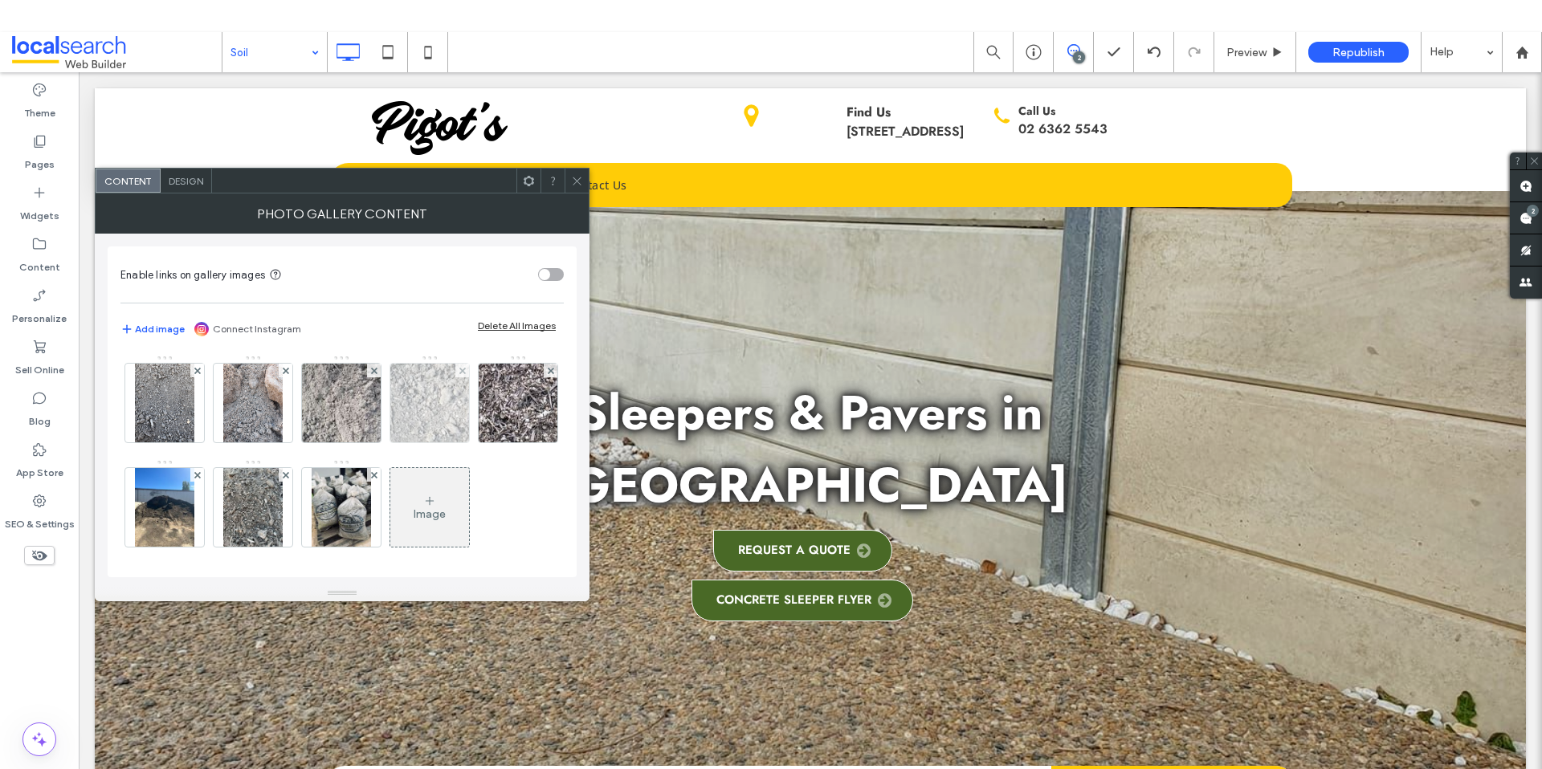
click at [433, 396] on img at bounding box center [429, 403] width 116 height 79
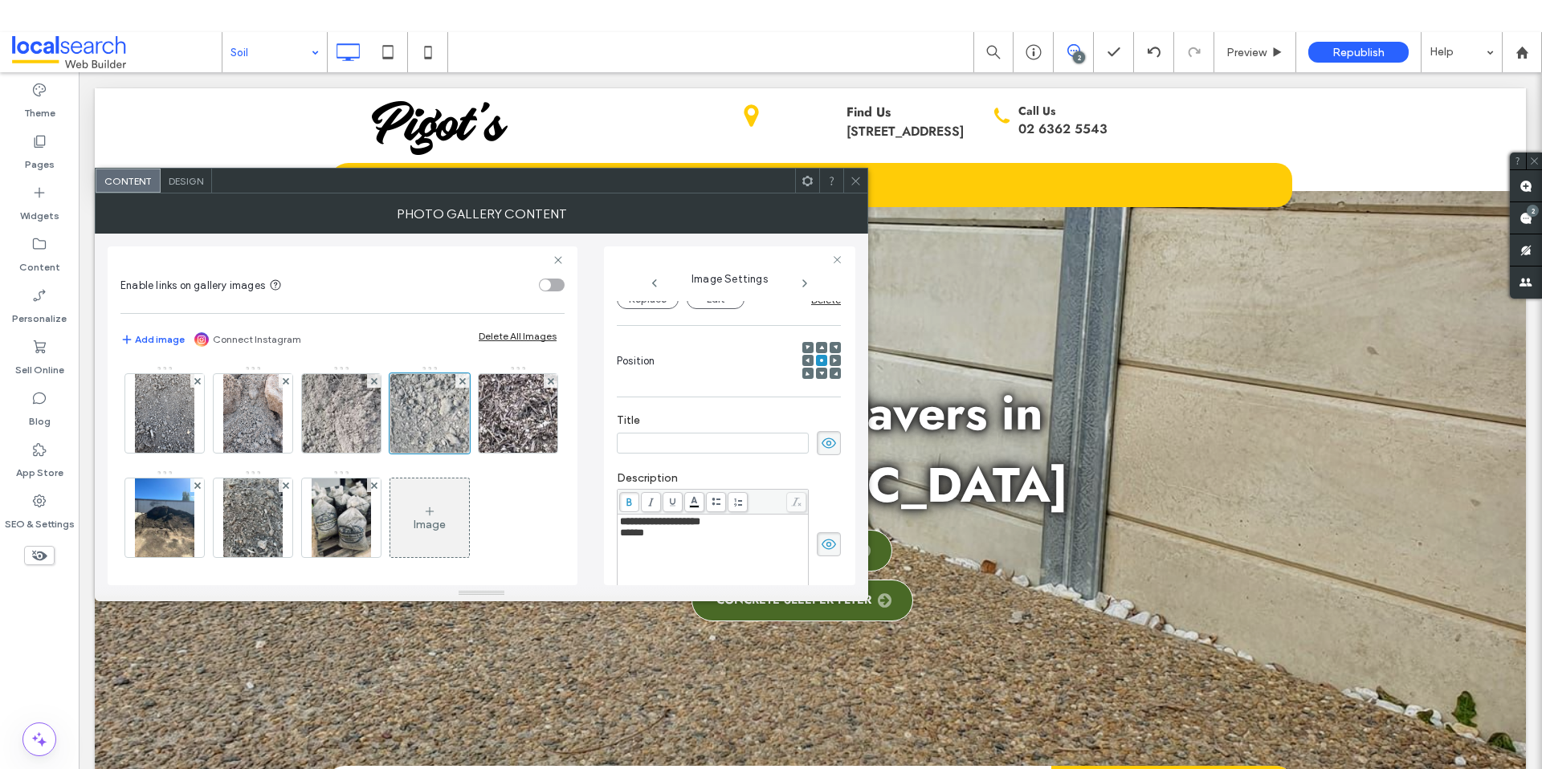
scroll to position [39, 0]
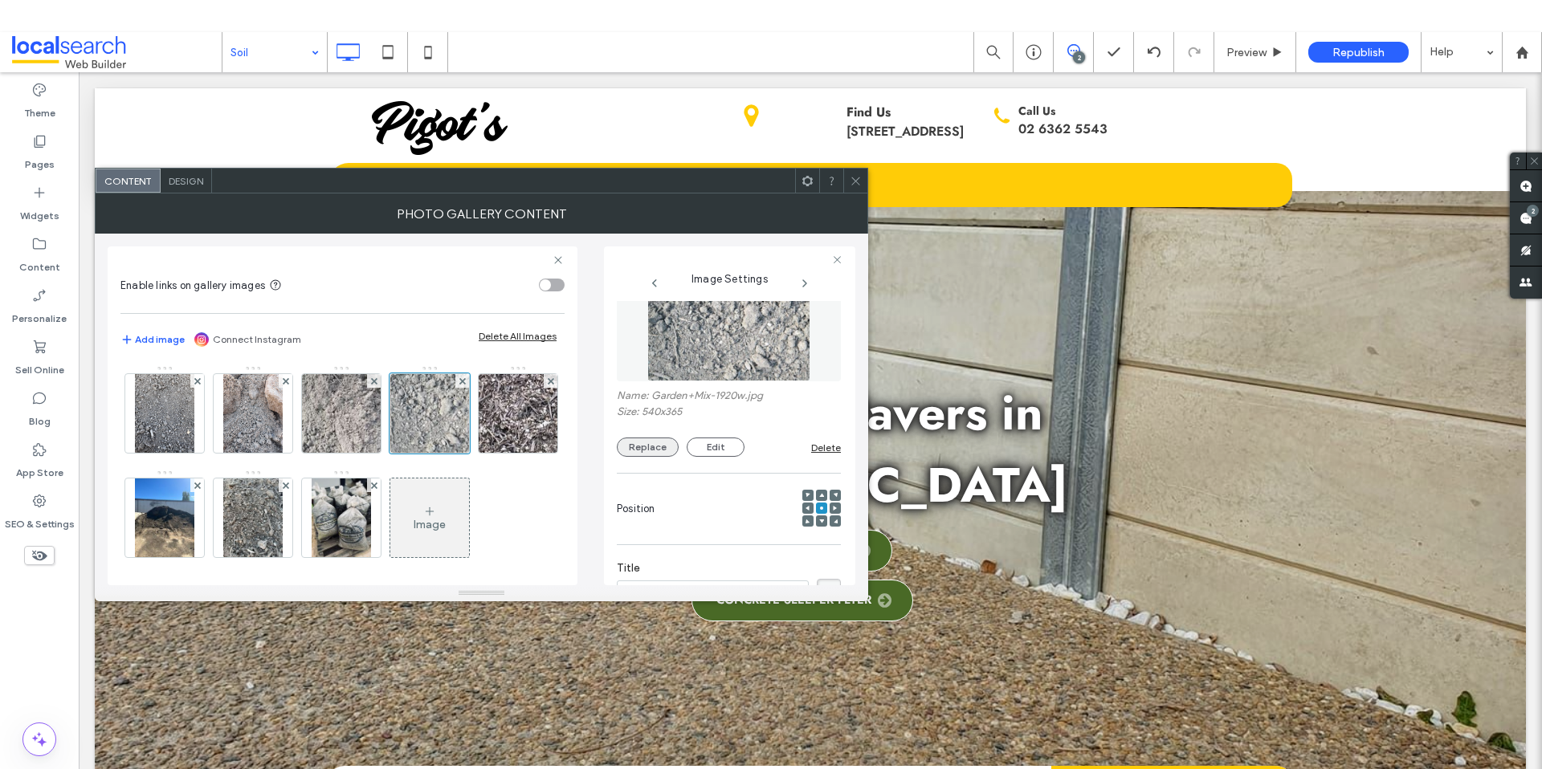
click at [644, 445] on button "Replace" at bounding box center [648, 447] width 62 height 19
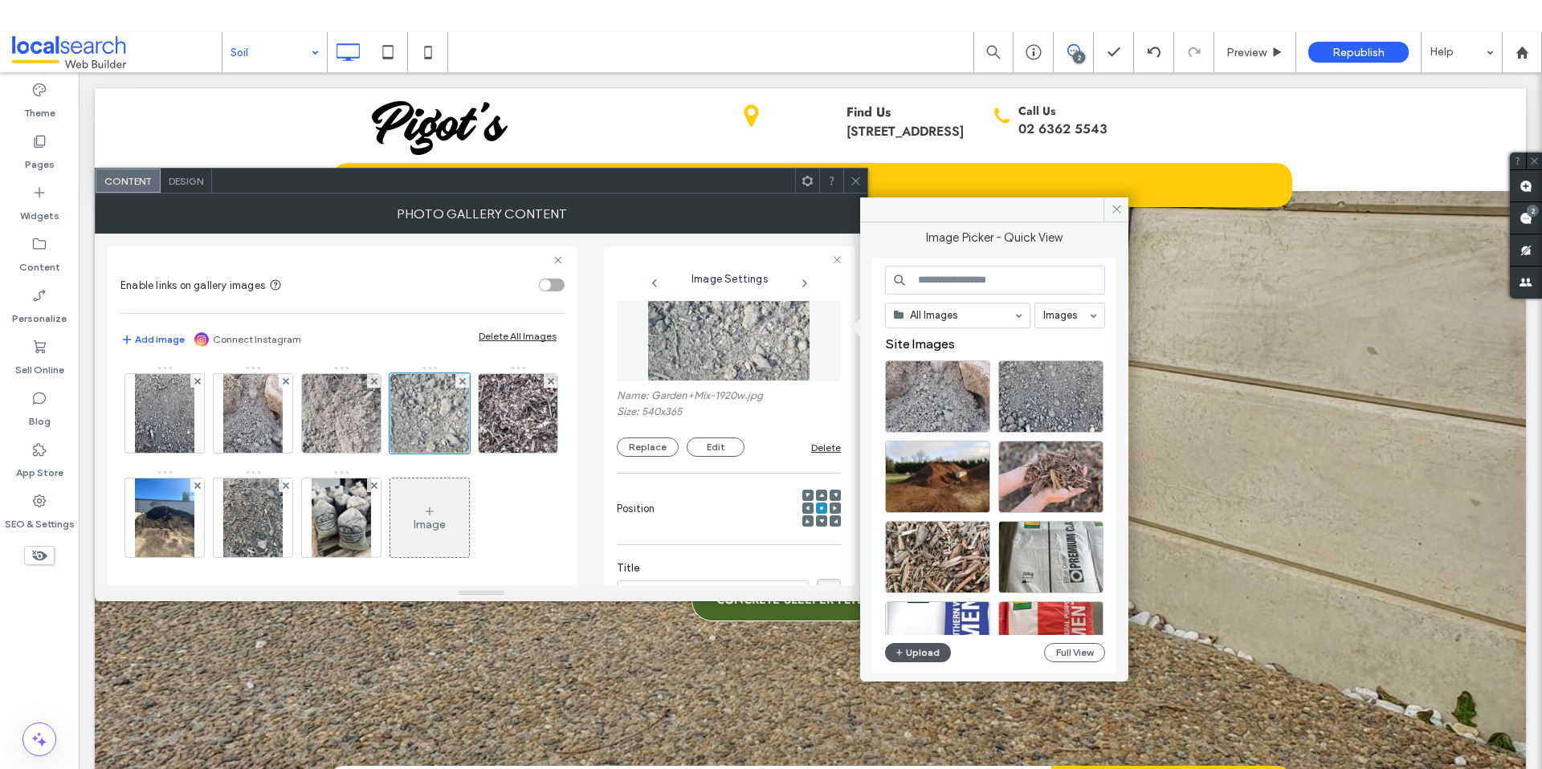
click at [926, 655] on button "Upload" at bounding box center [918, 652] width 66 height 19
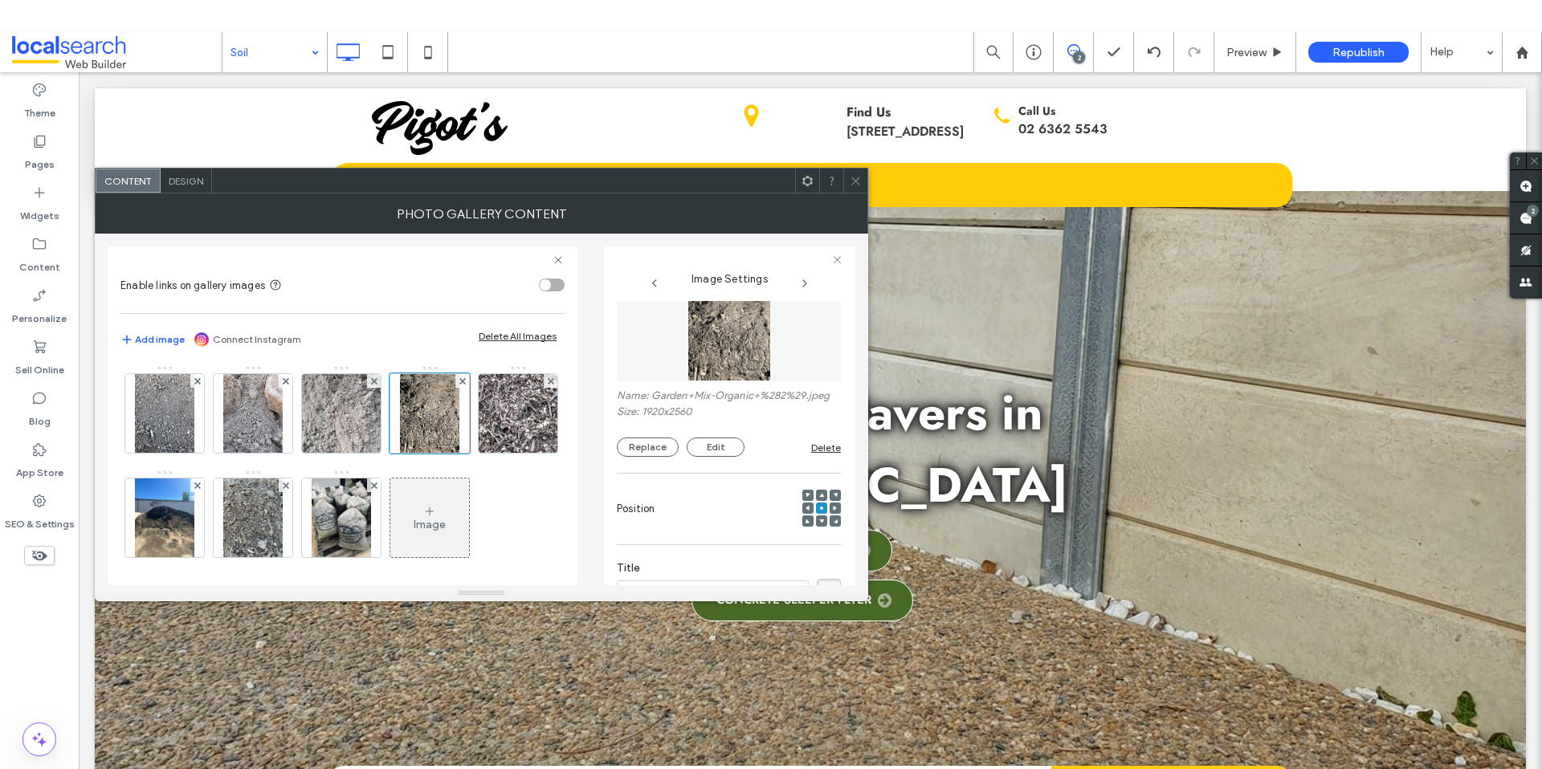
click at [850, 180] on icon at bounding box center [856, 181] width 12 height 12
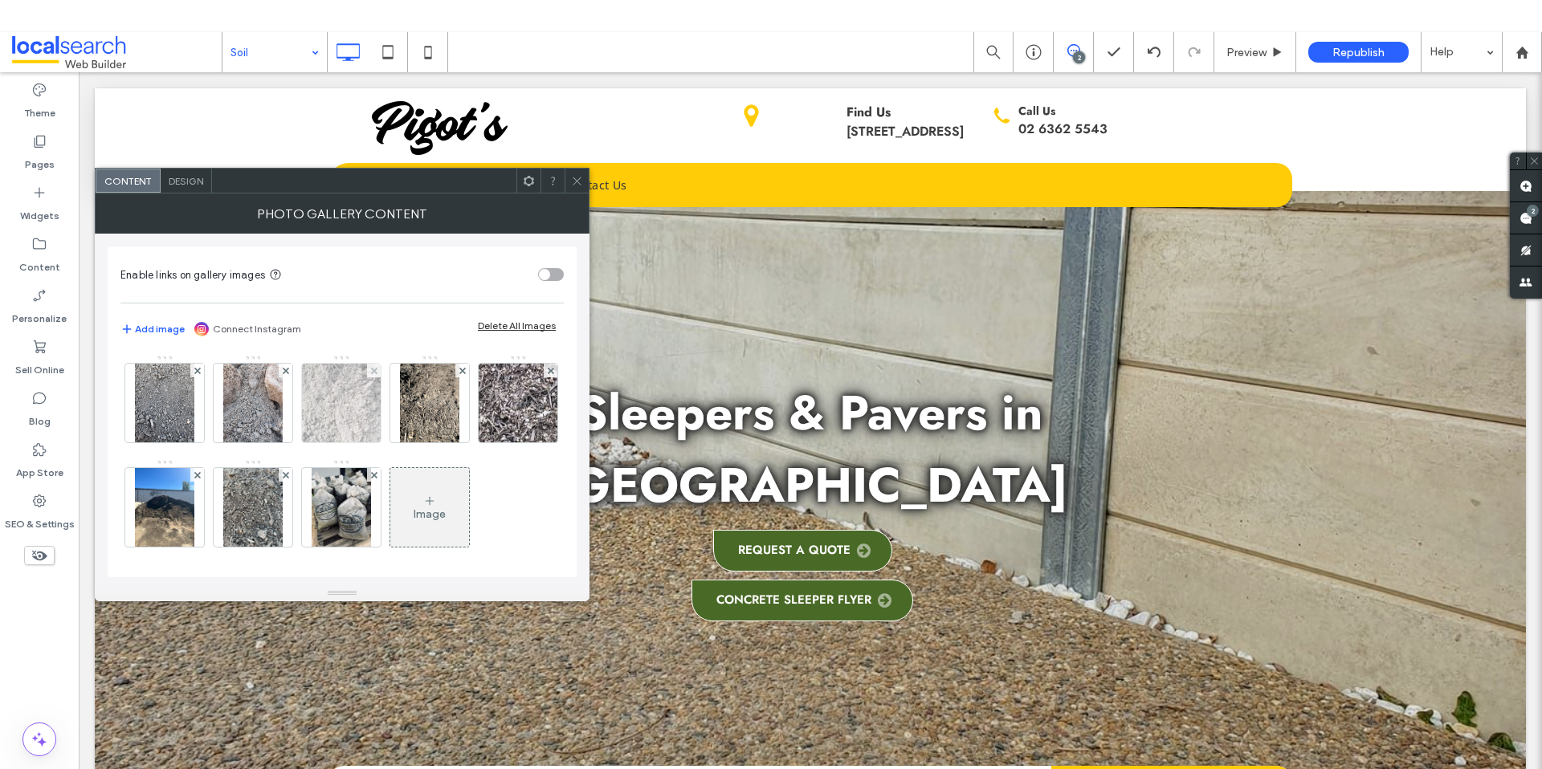
click at [347, 401] on img at bounding box center [341, 403] width 116 height 79
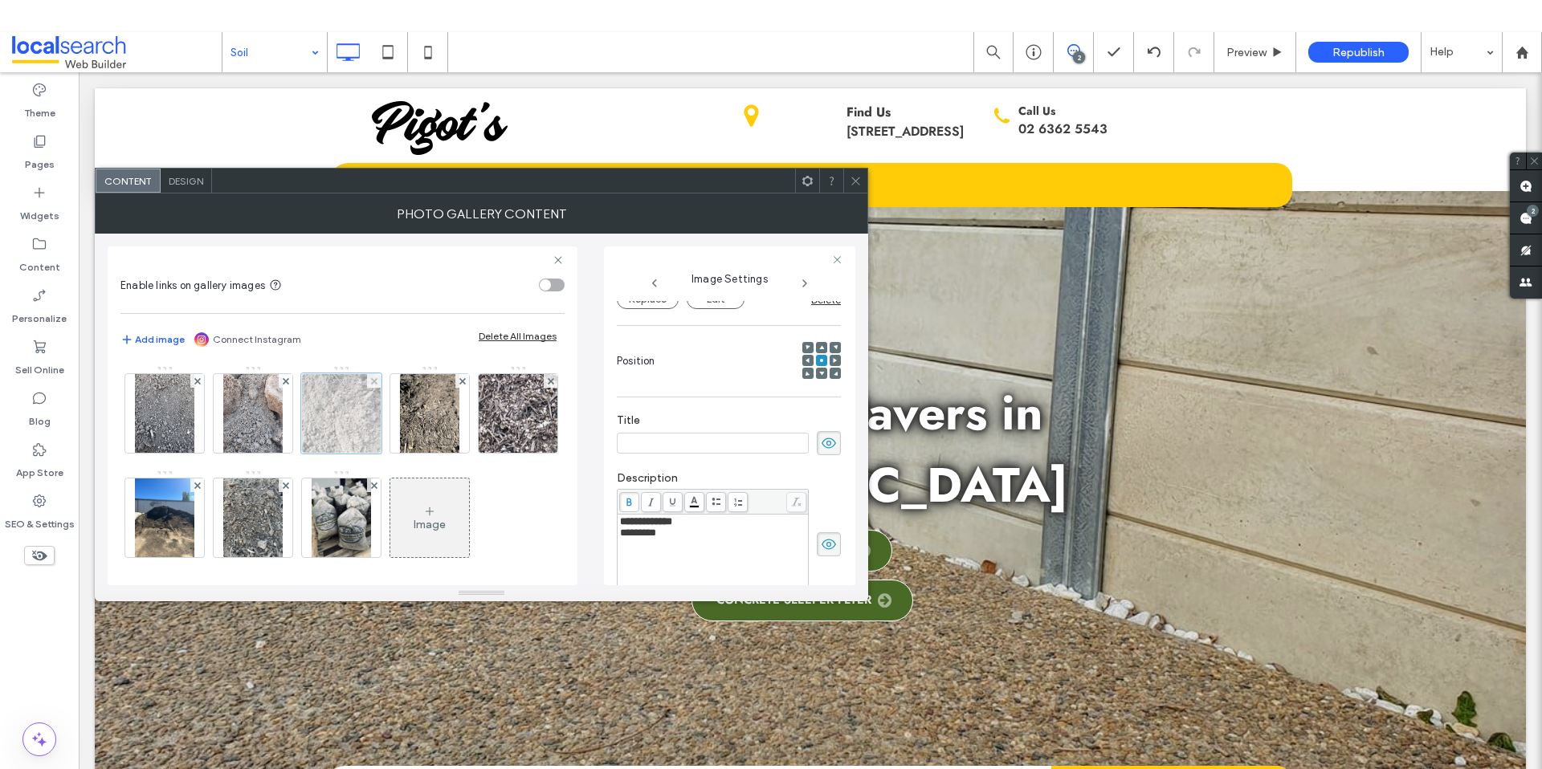
scroll to position [0, 0]
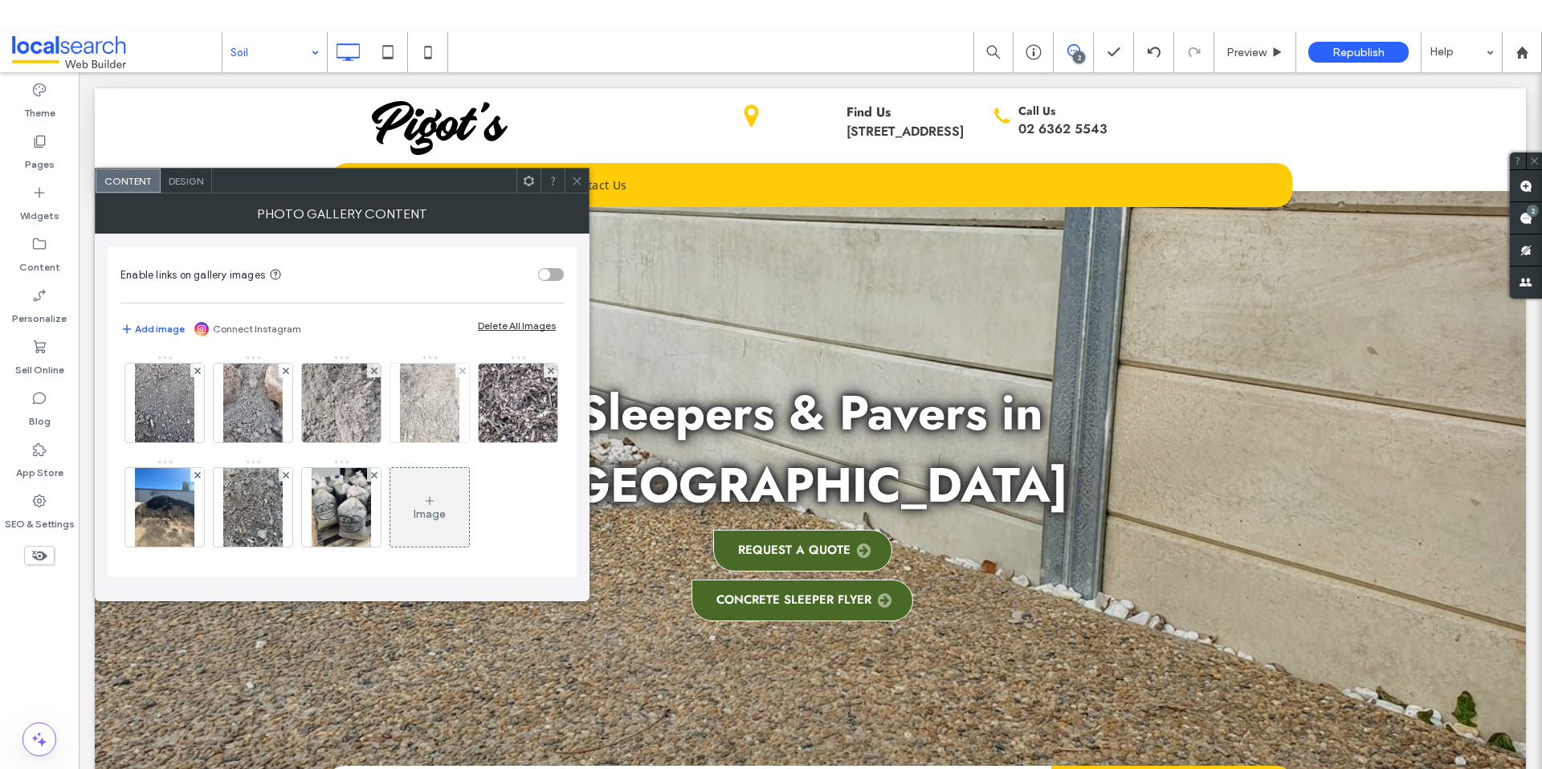
click at [434, 408] on img at bounding box center [429, 403] width 59 height 79
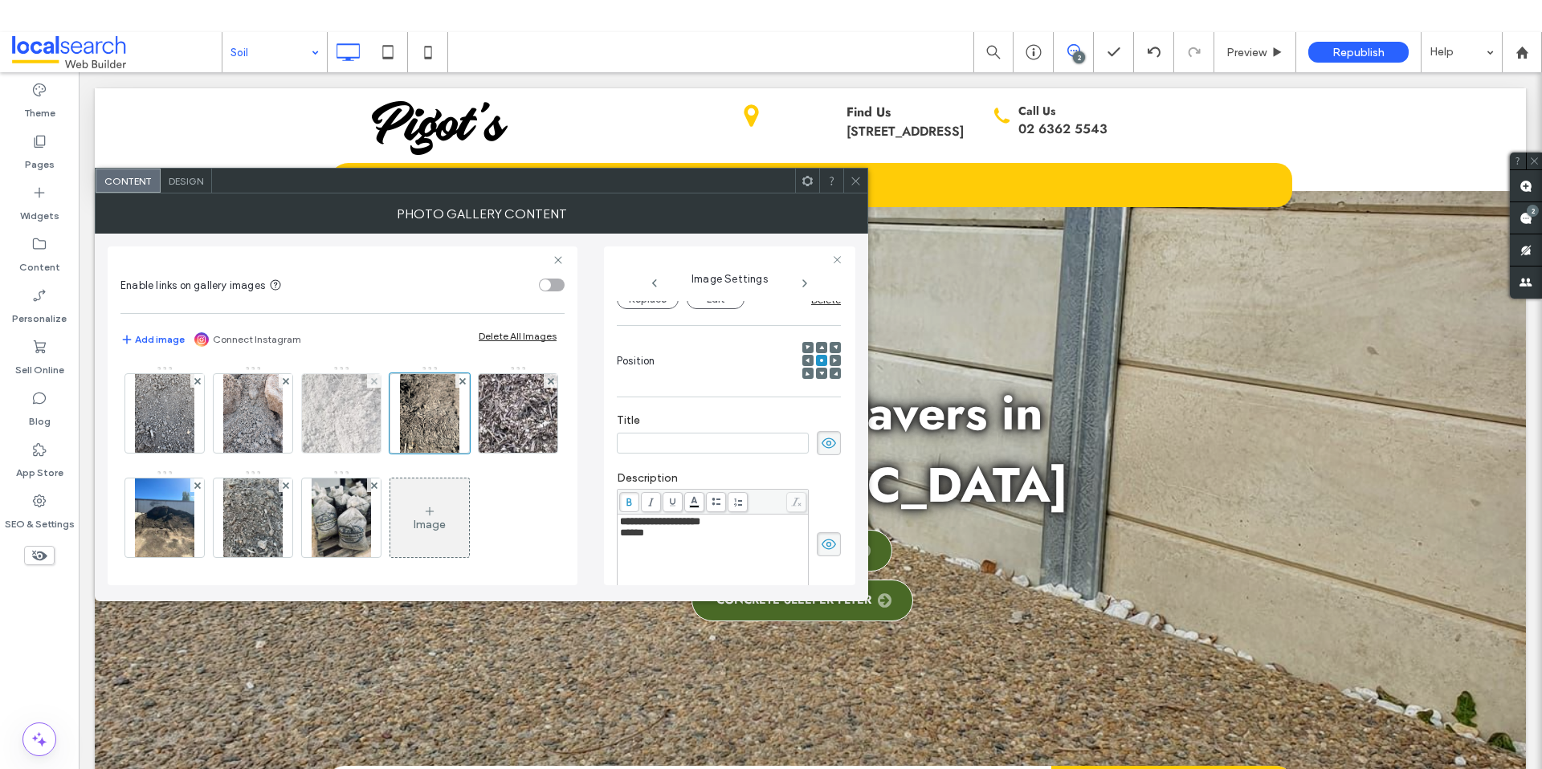
click at [343, 414] on img at bounding box center [341, 413] width 116 height 79
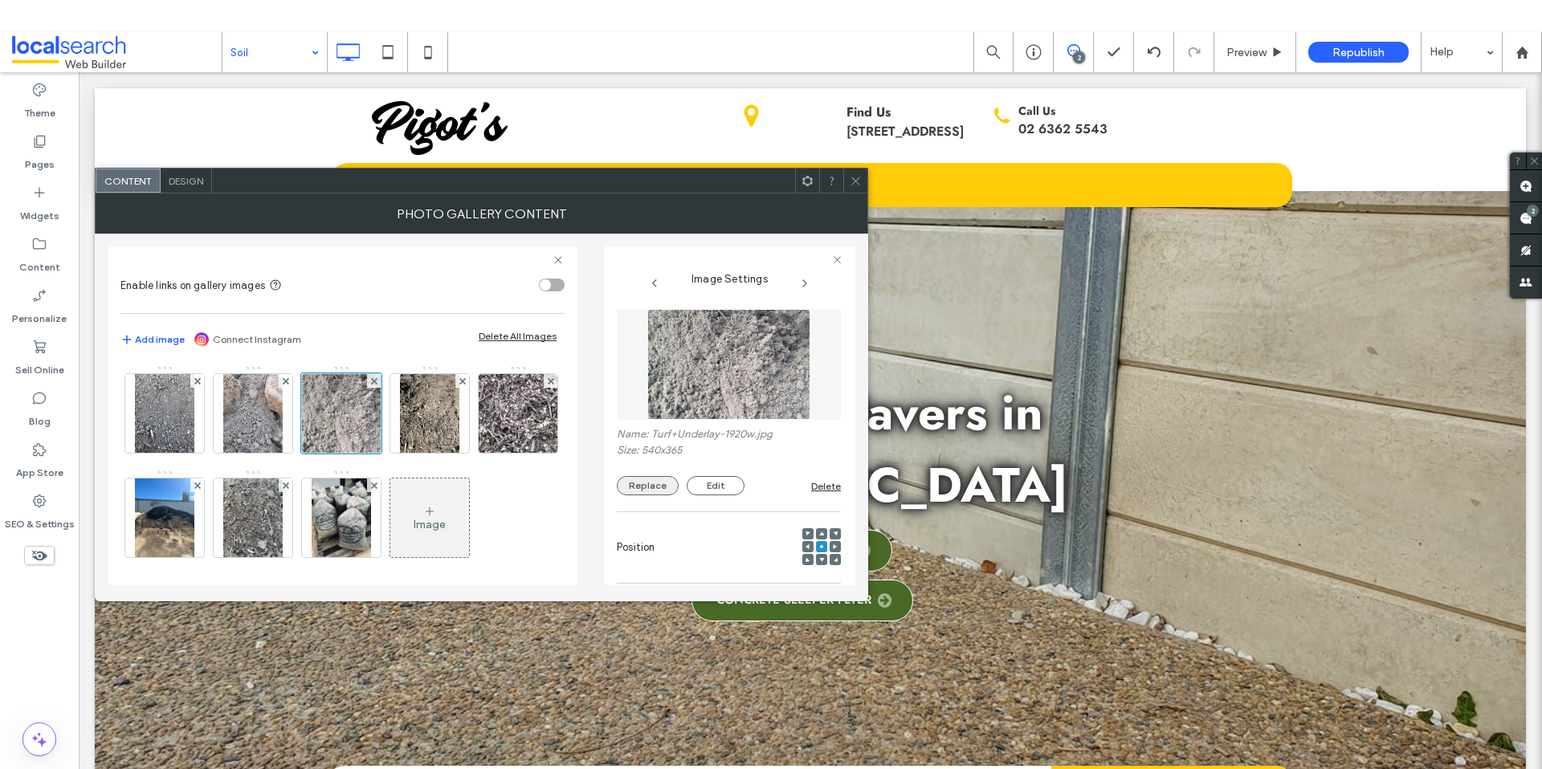
click at [646, 487] on button "Replace" at bounding box center [648, 485] width 62 height 19
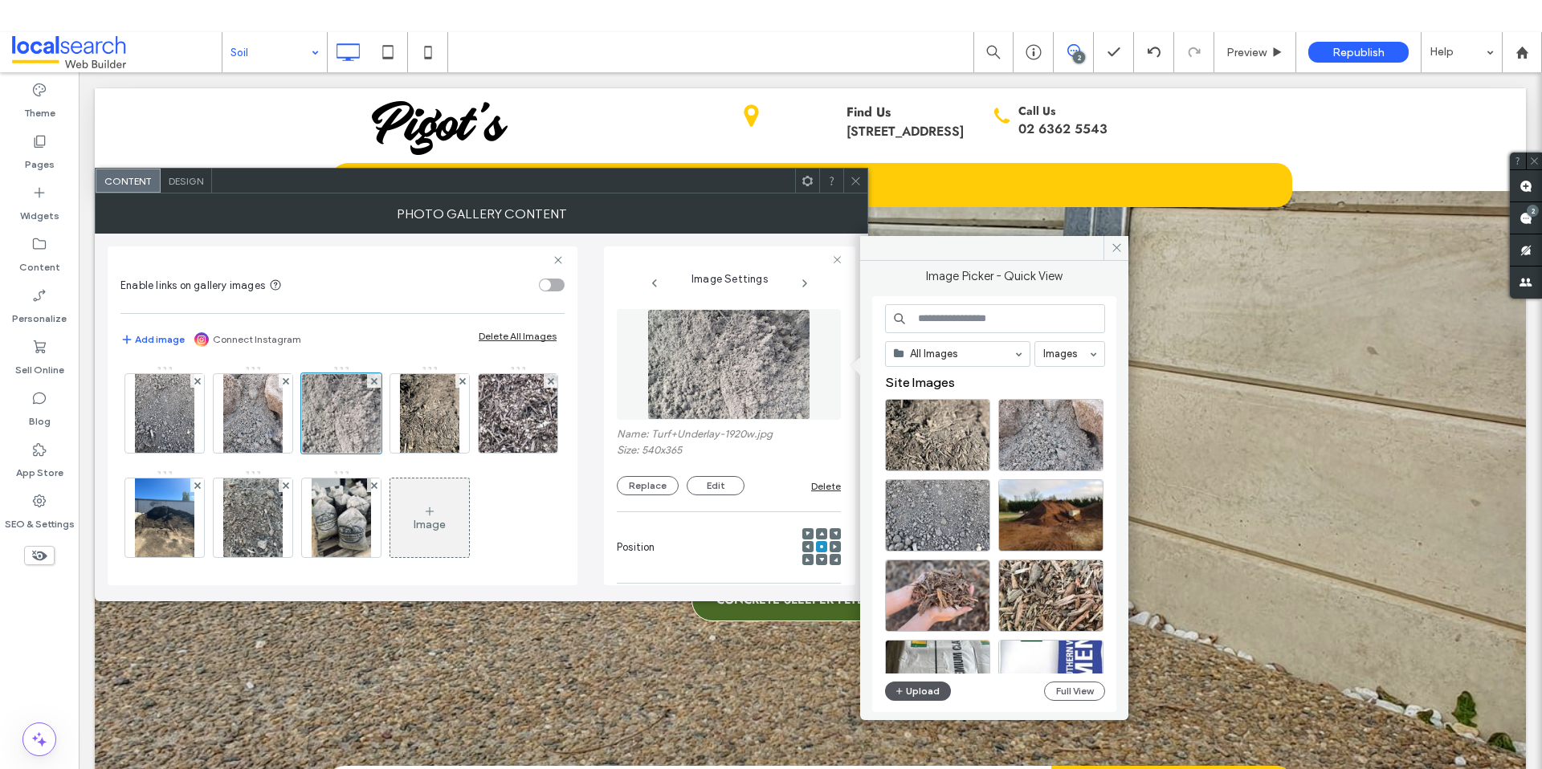
click at [935, 689] on button "Upload" at bounding box center [918, 691] width 66 height 19
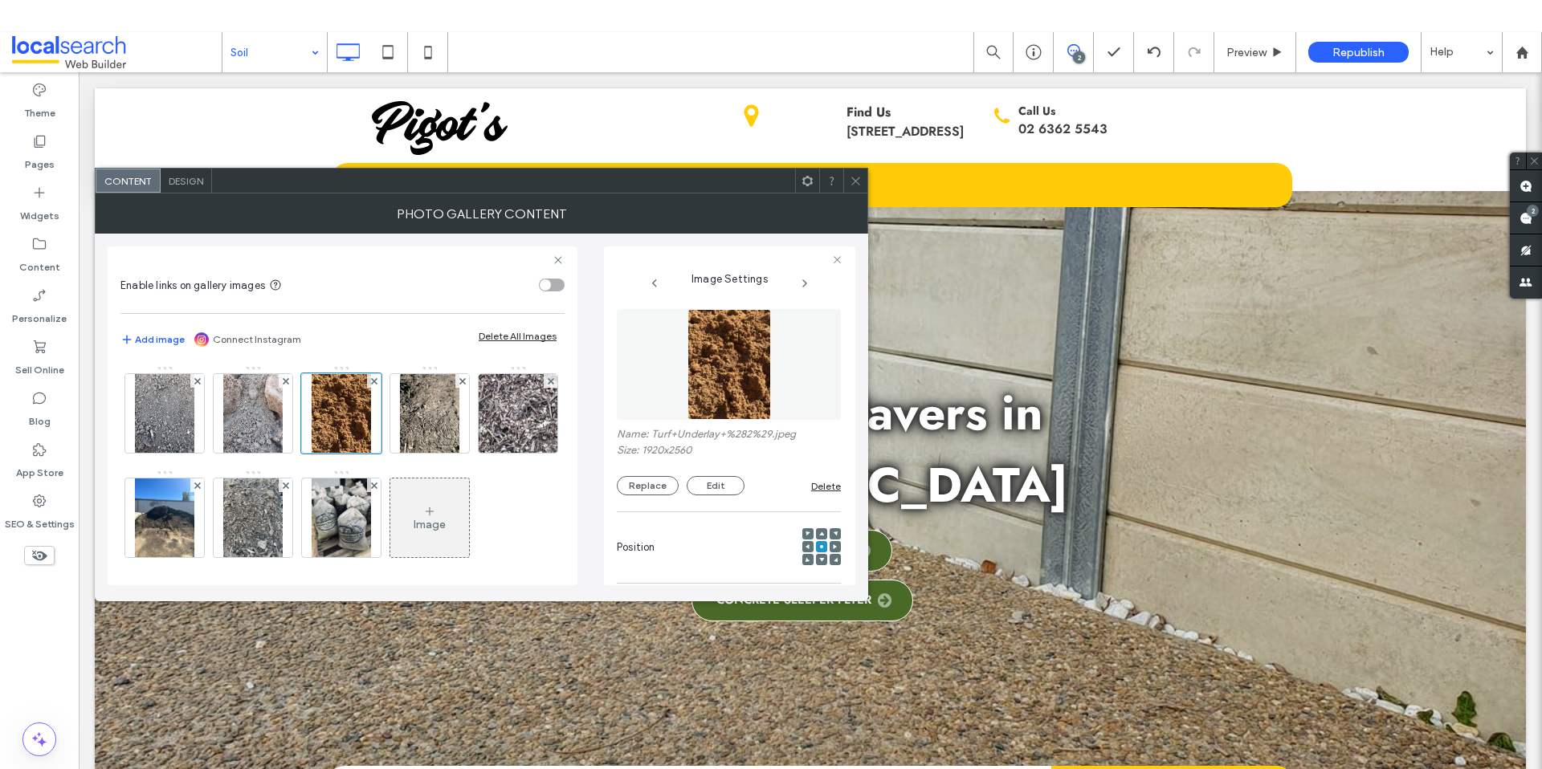
click at [850, 180] on icon at bounding box center [856, 181] width 12 height 12
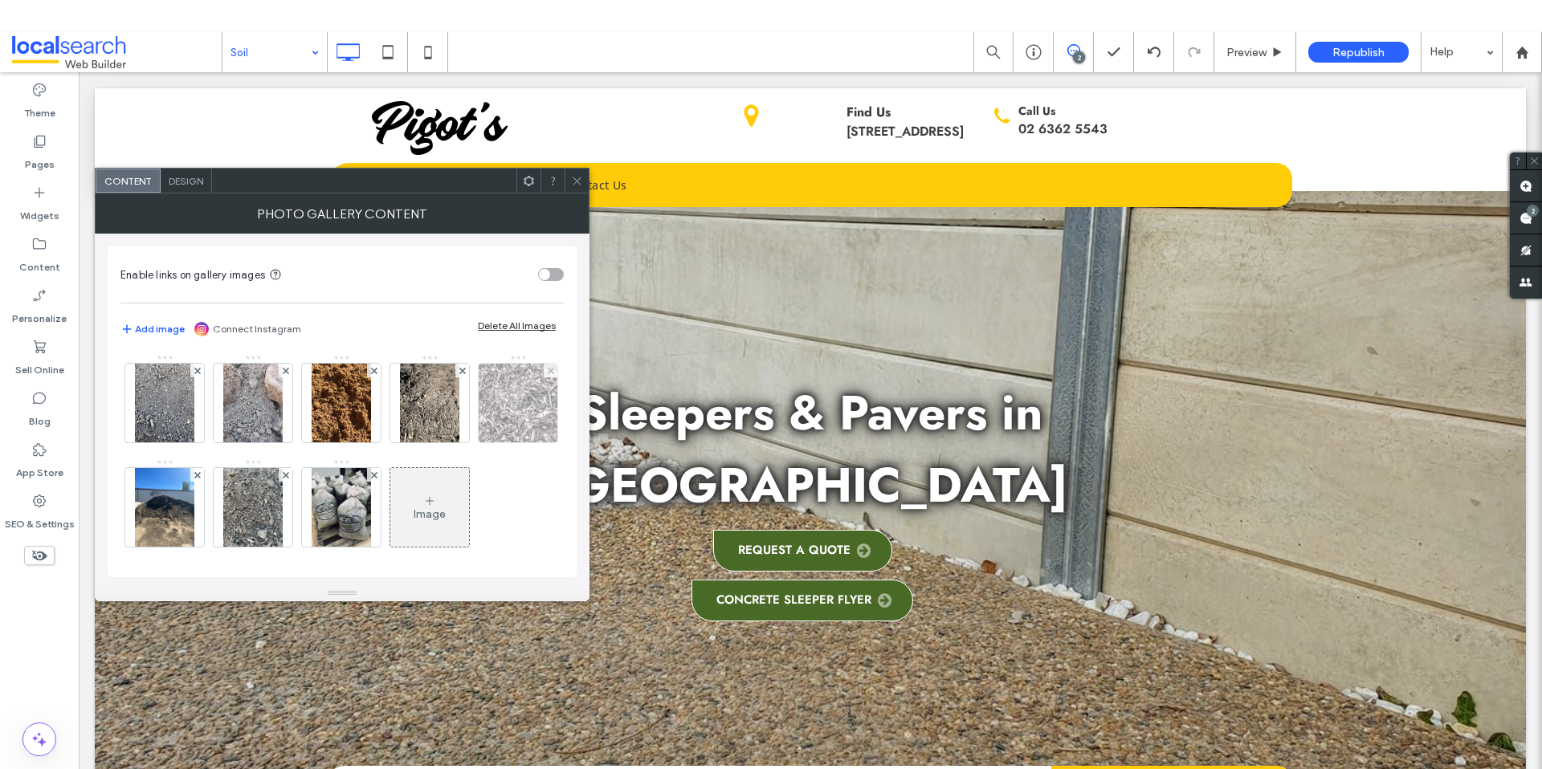
click at [459, 442] on img at bounding box center [517, 403] width 116 height 79
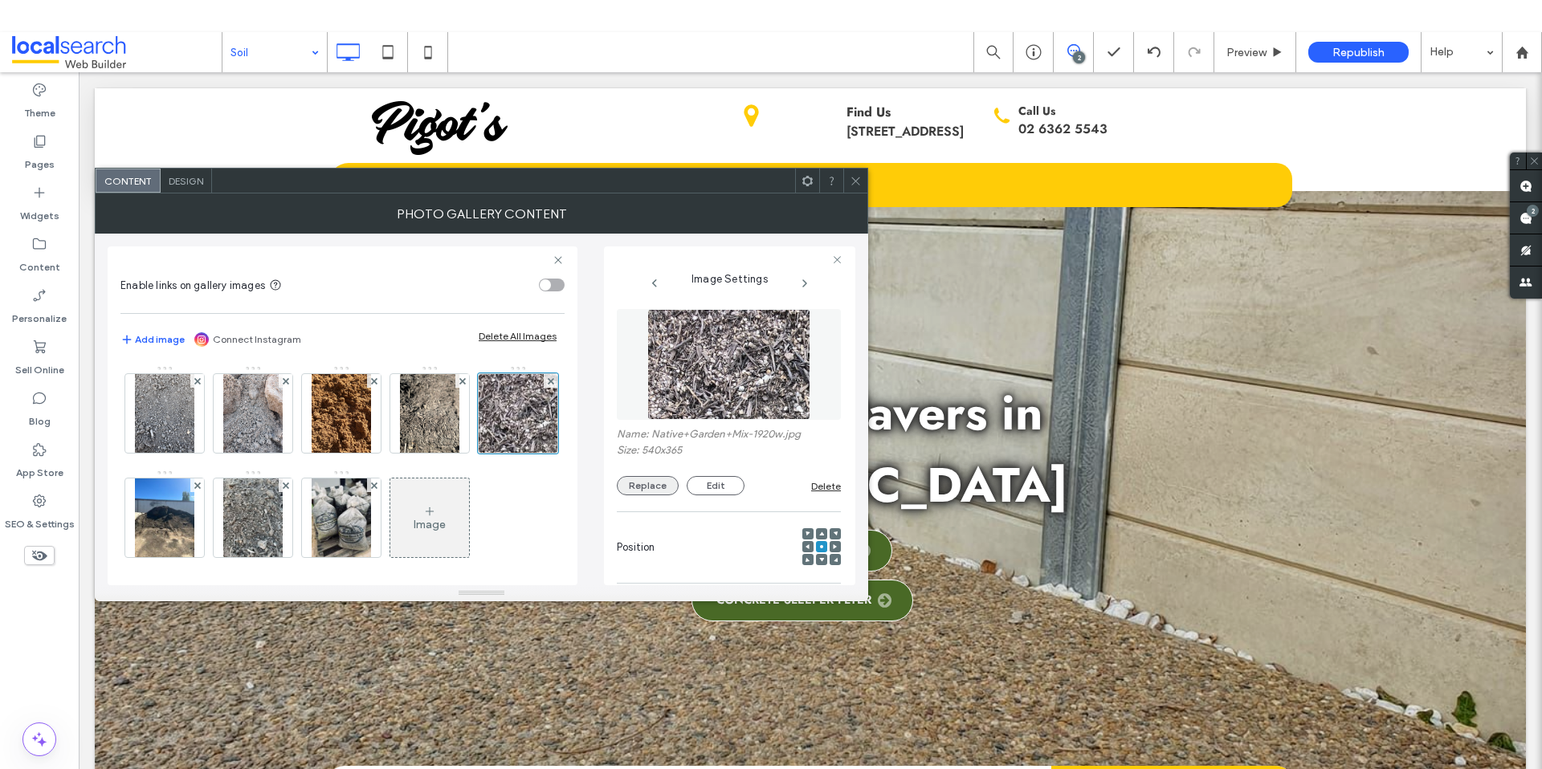
click at [635, 483] on button "Replace" at bounding box center [648, 485] width 62 height 19
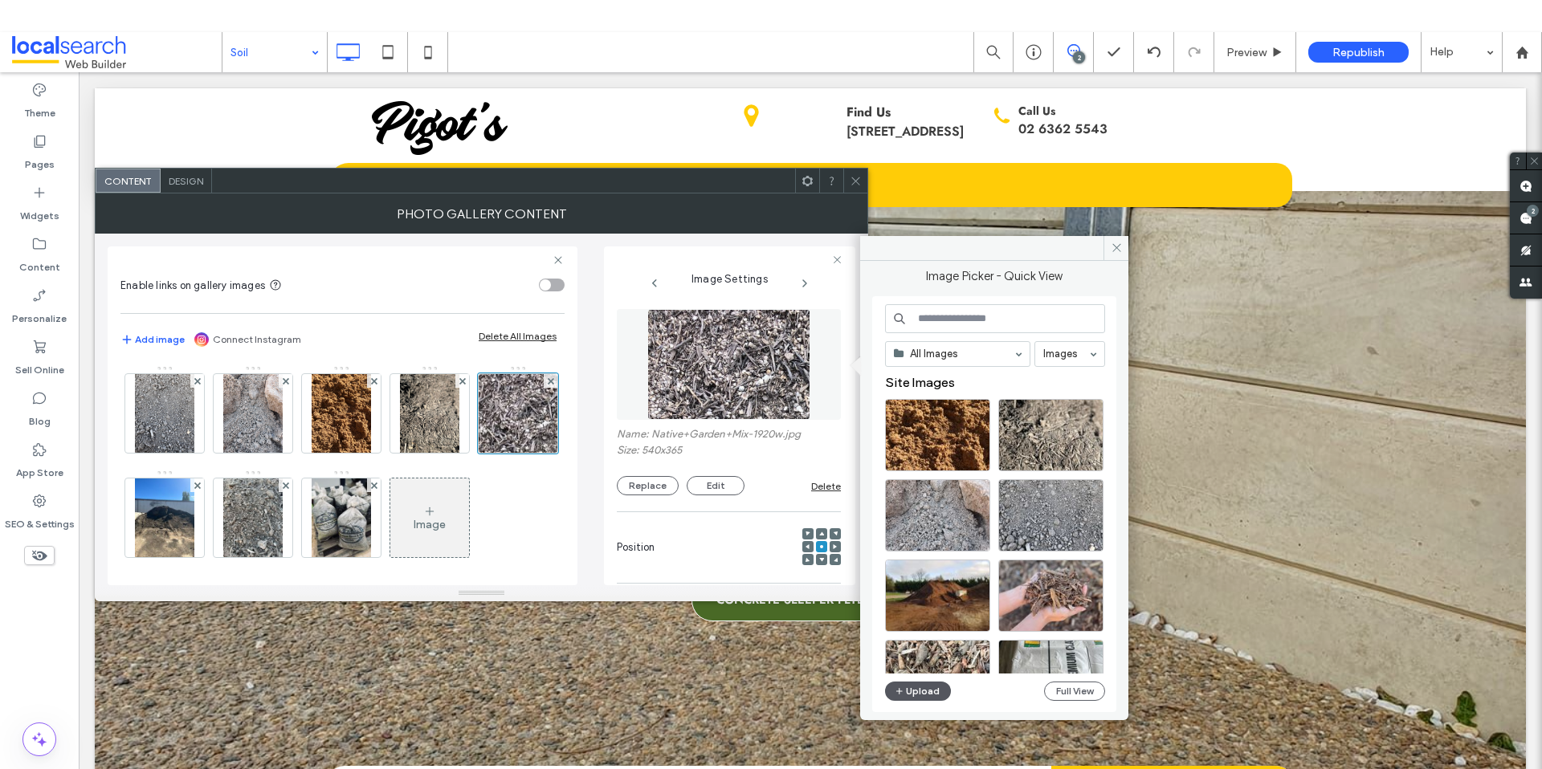
click at [909, 695] on button "Upload" at bounding box center [918, 691] width 66 height 19
click at [919, 694] on button "Upload" at bounding box center [918, 691] width 66 height 19
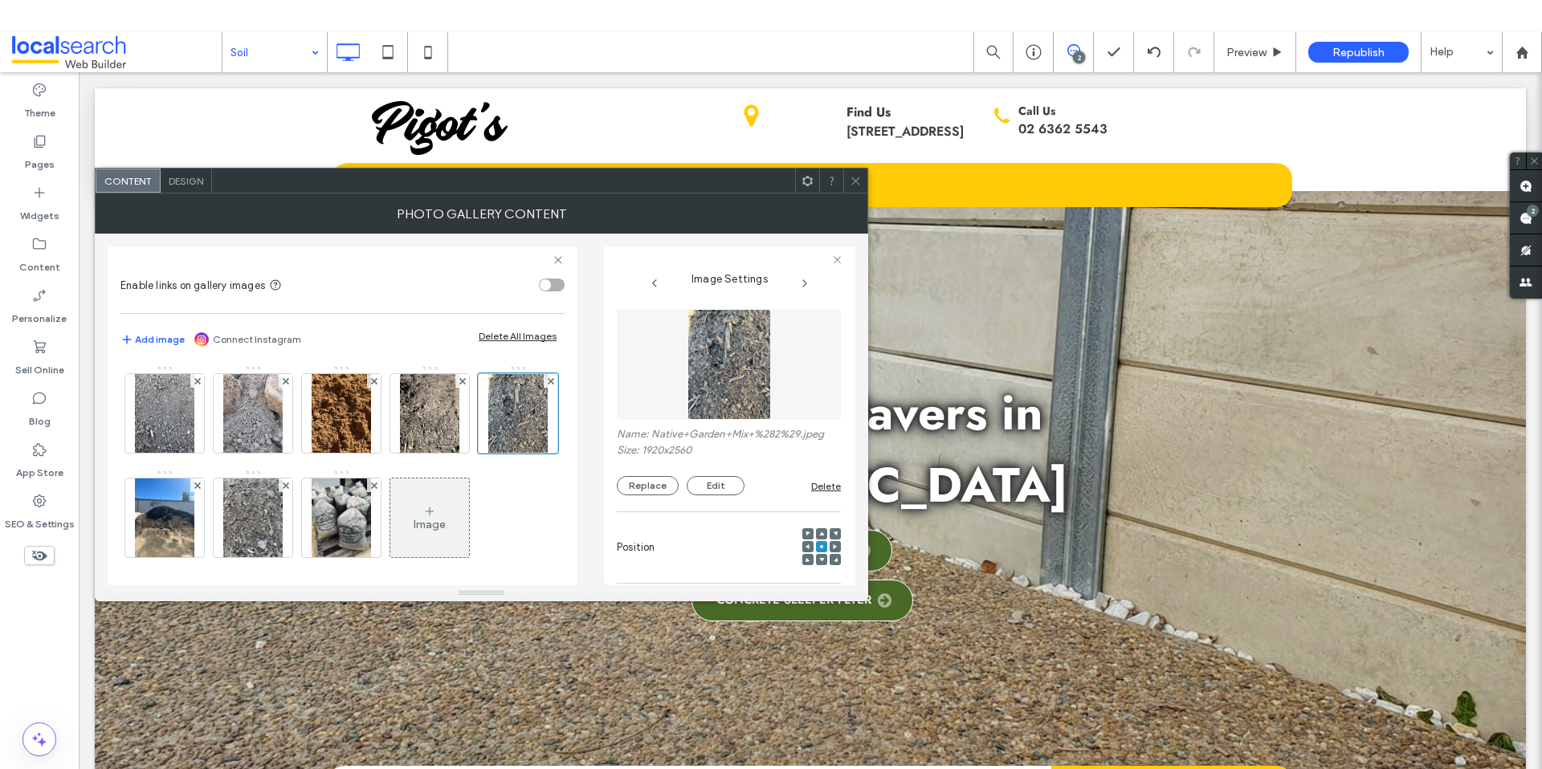
click at [852, 177] on icon at bounding box center [856, 181] width 12 height 12
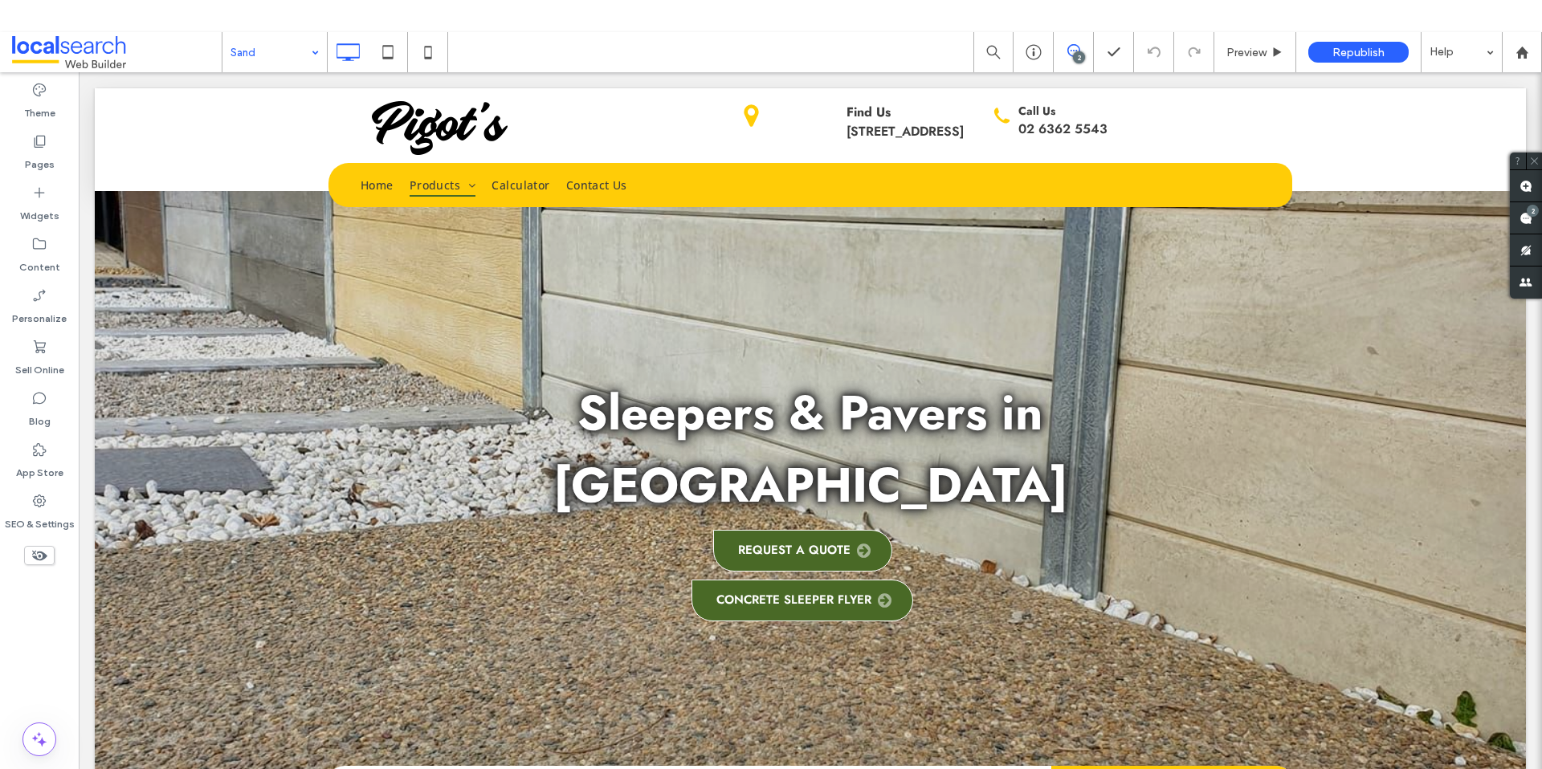
click at [269, 35] on input at bounding box center [270, 52] width 80 height 40
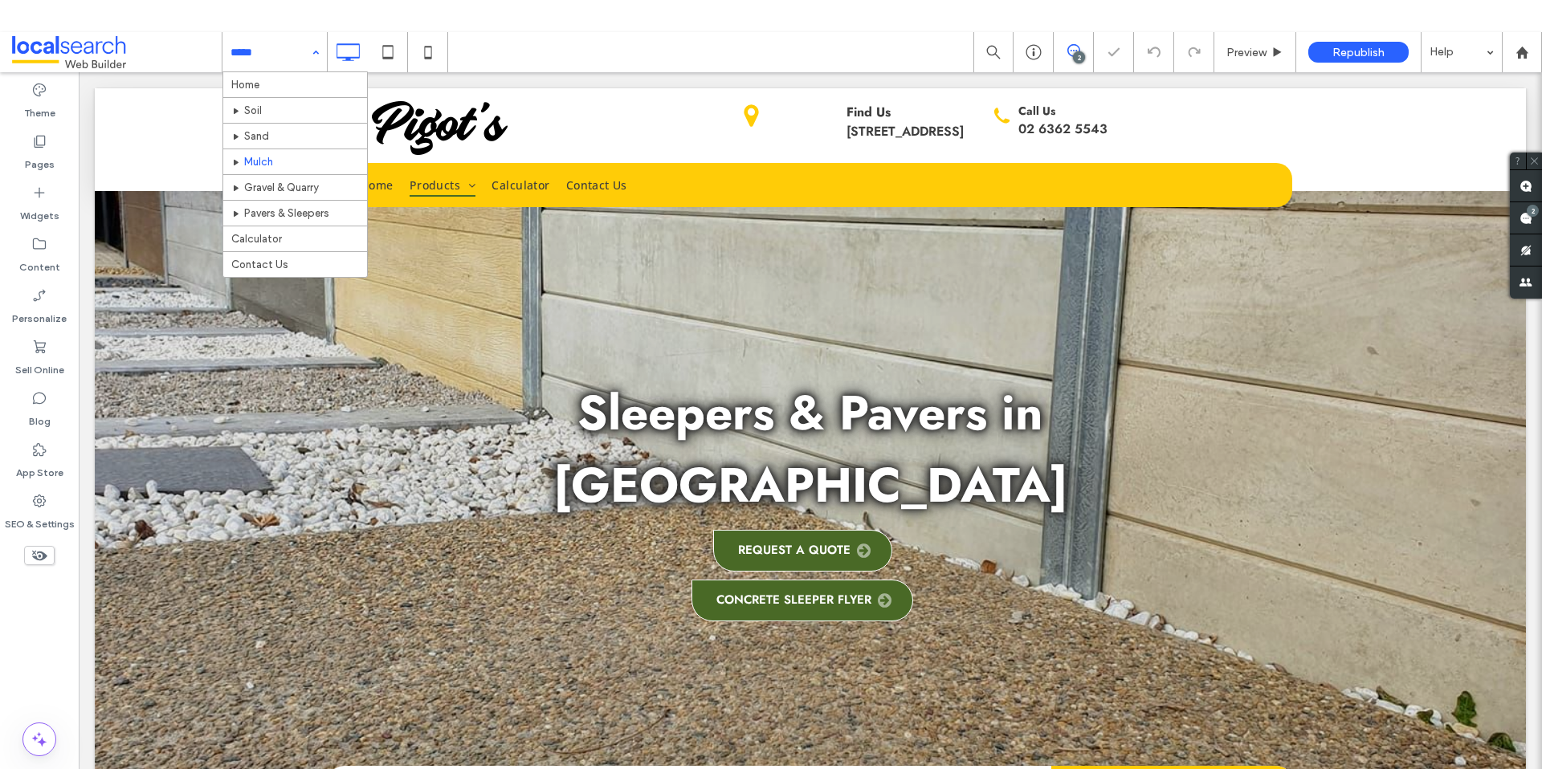
click at [276, 57] on input at bounding box center [270, 52] width 80 height 40
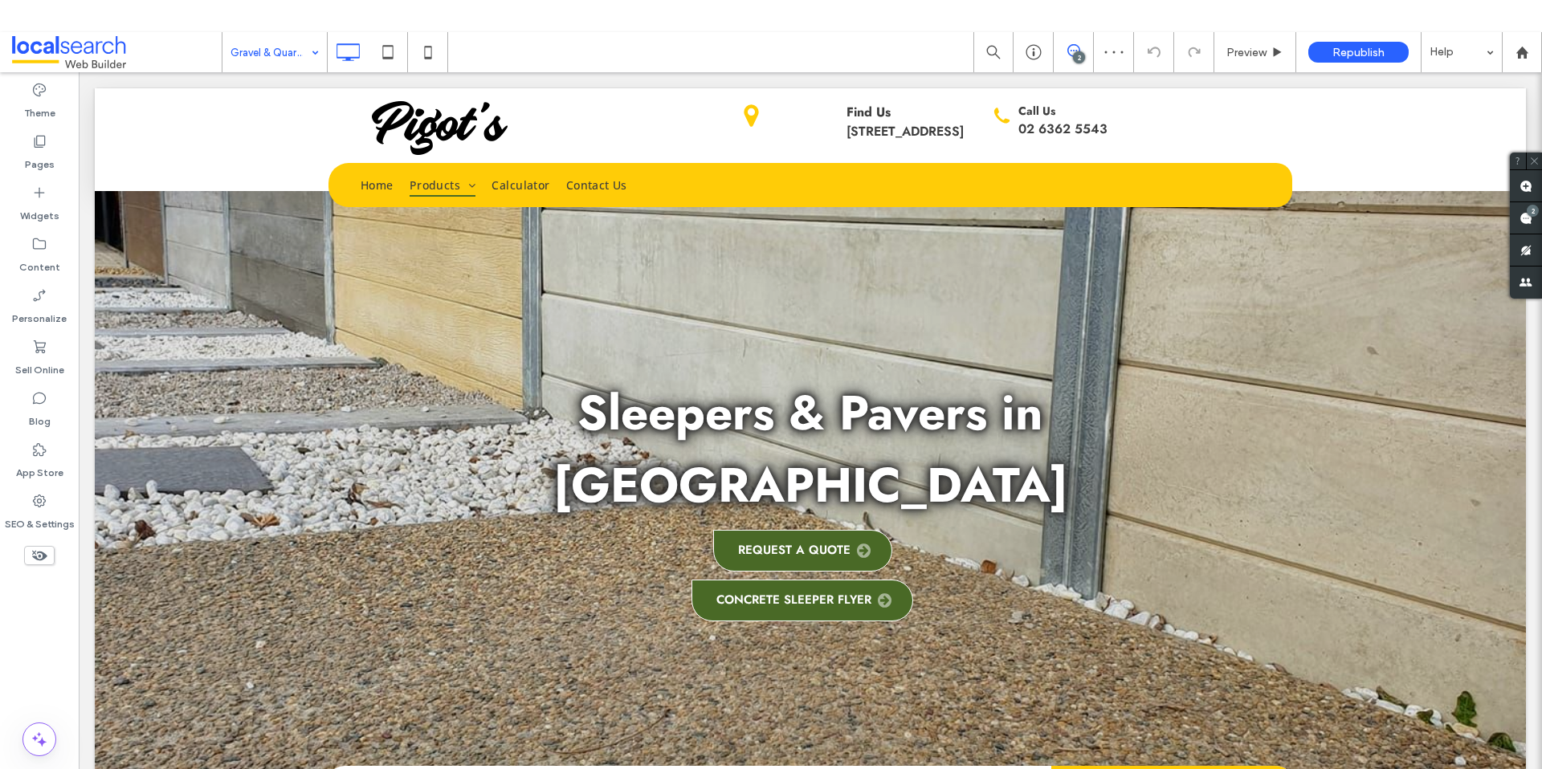
click at [281, 55] on input at bounding box center [270, 52] width 80 height 40
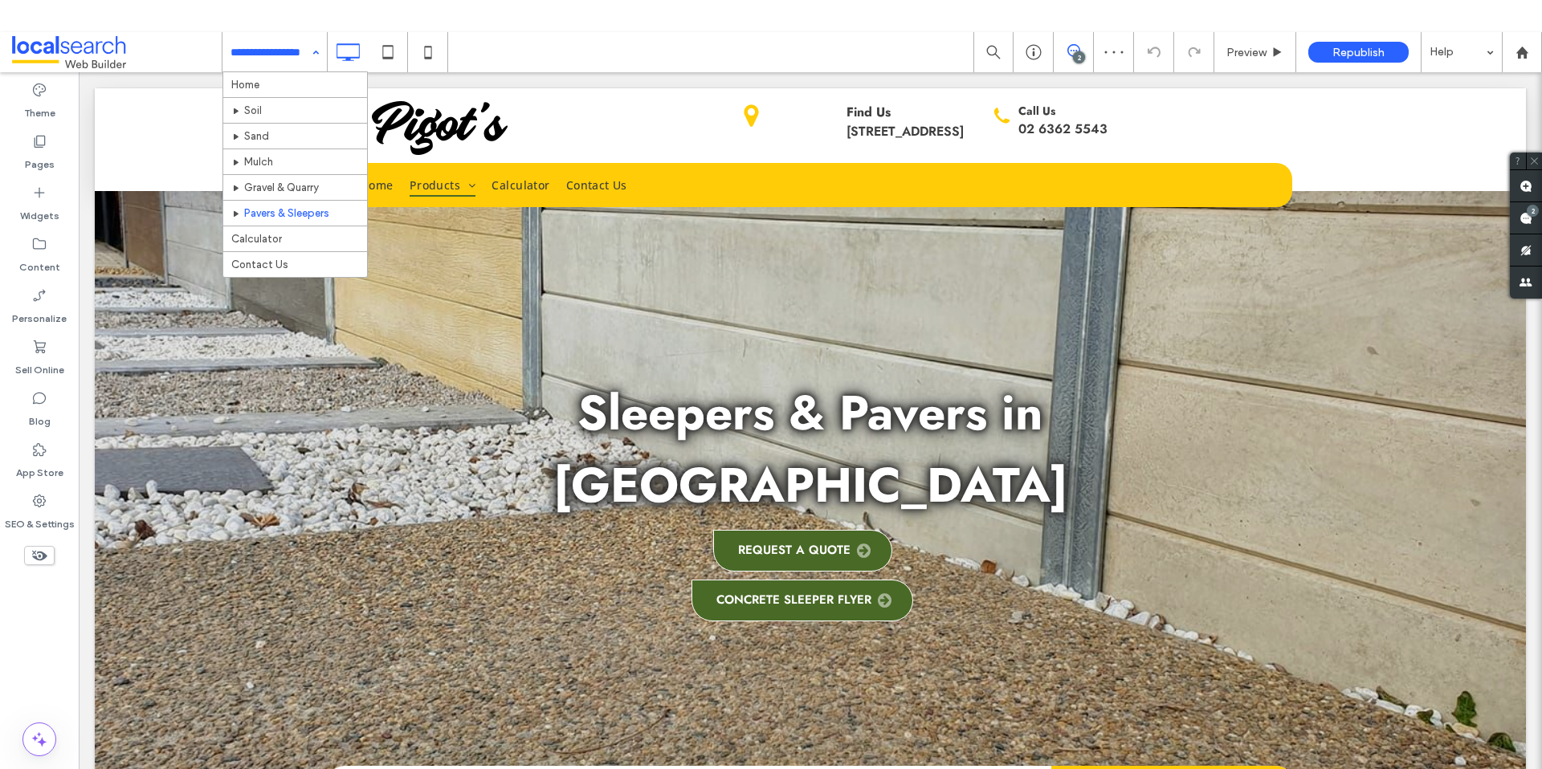
click at [277, 58] on input at bounding box center [270, 52] width 80 height 40
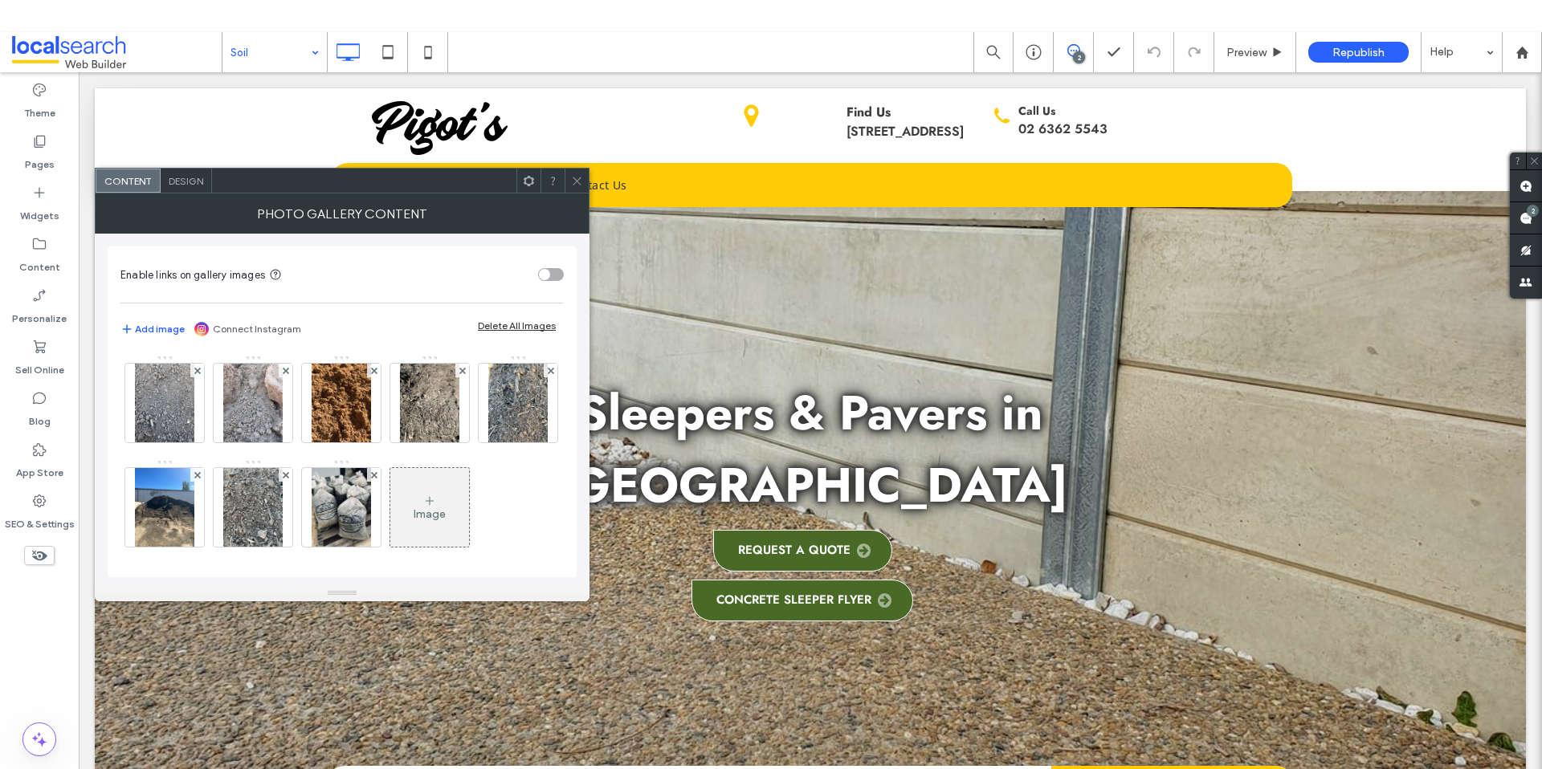
click at [571, 185] on icon at bounding box center [577, 181] width 12 height 12
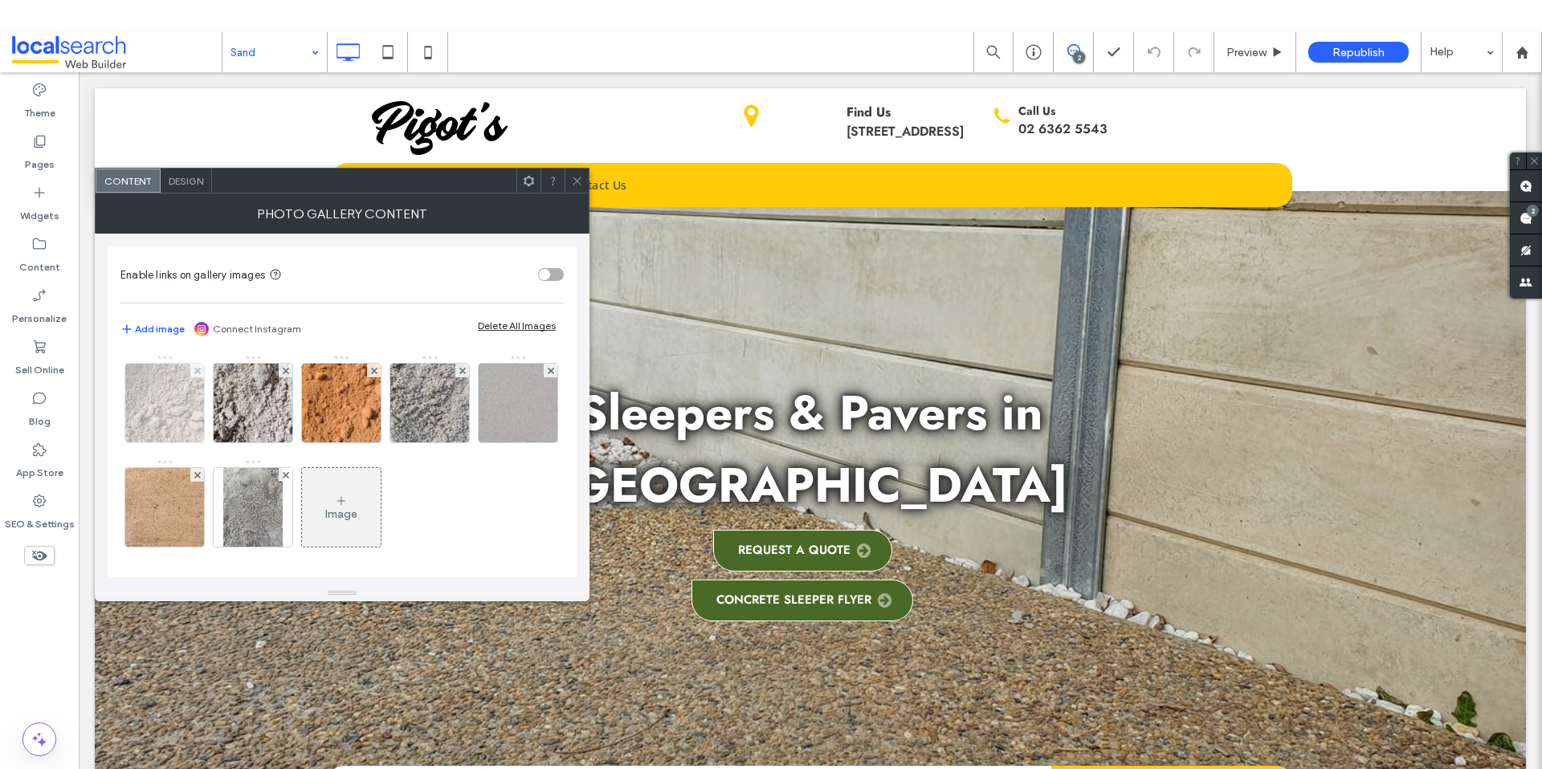
click at [184, 396] on img at bounding box center [164, 403] width 116 height 79
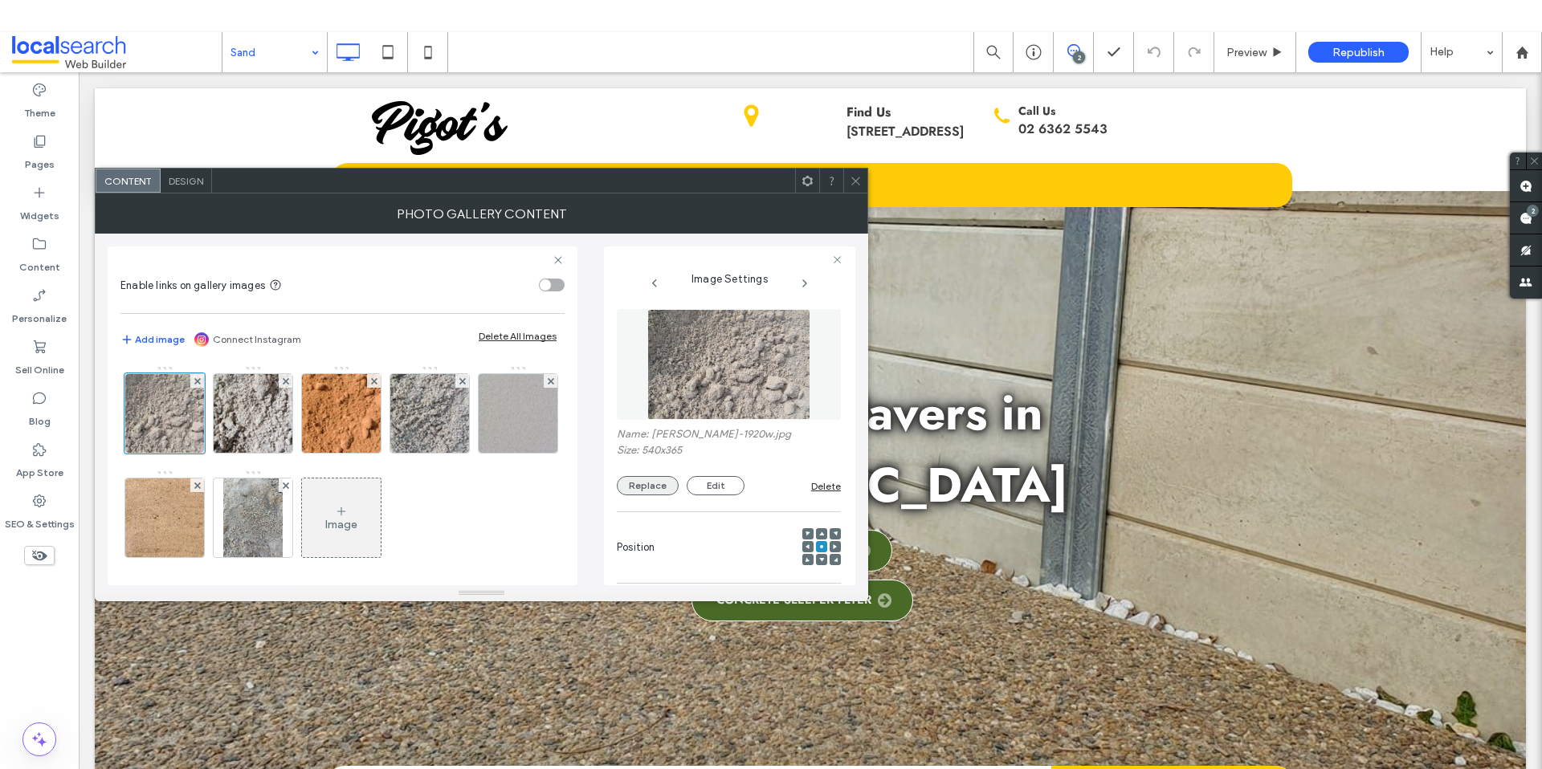
click at [642, 489] on button "Replace" at bounding box center [648, 485] width 62 height 19
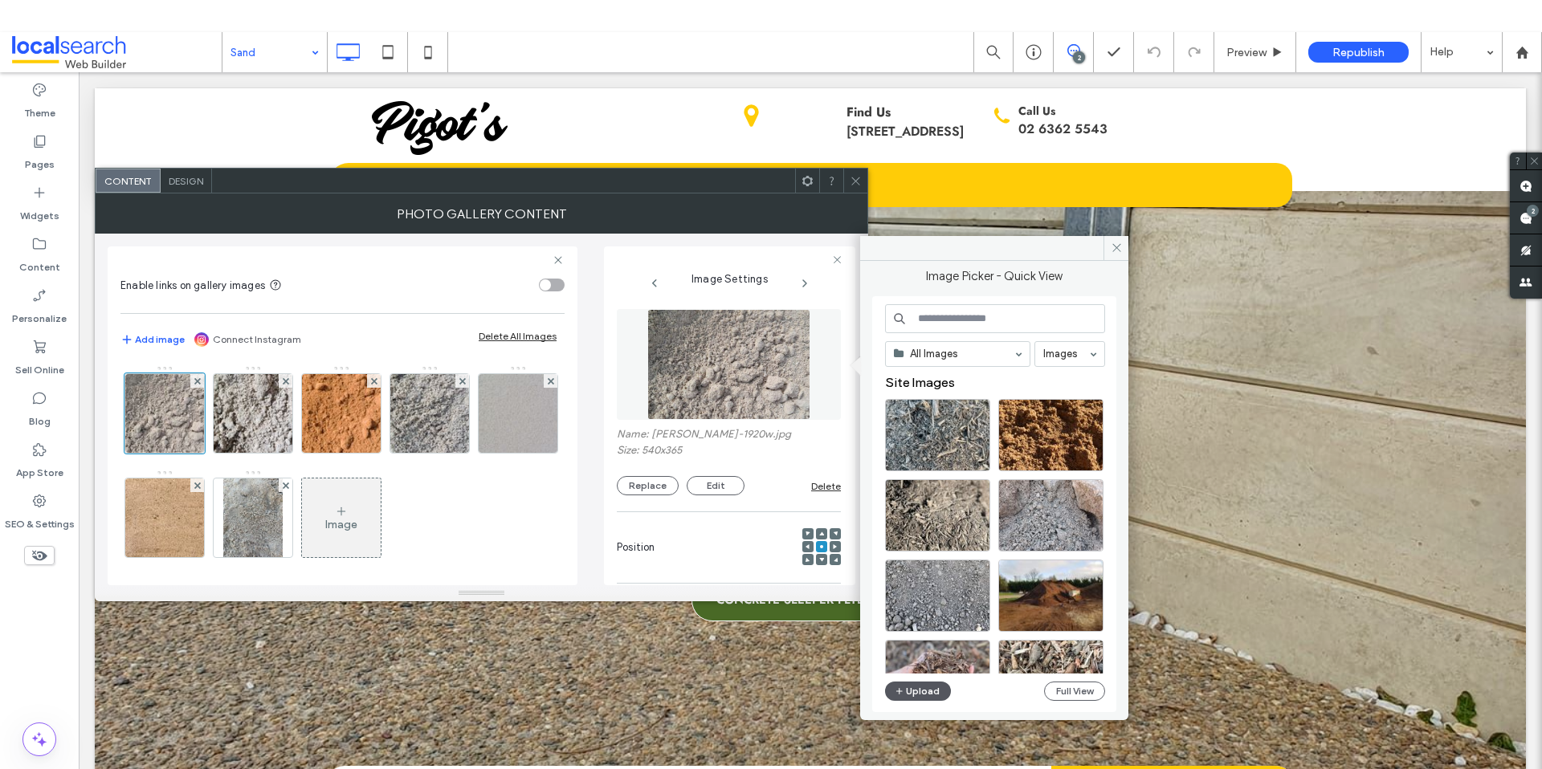
click at [923, 695] on button "Upload" at bounding box center [918, 691] width 66 height 19
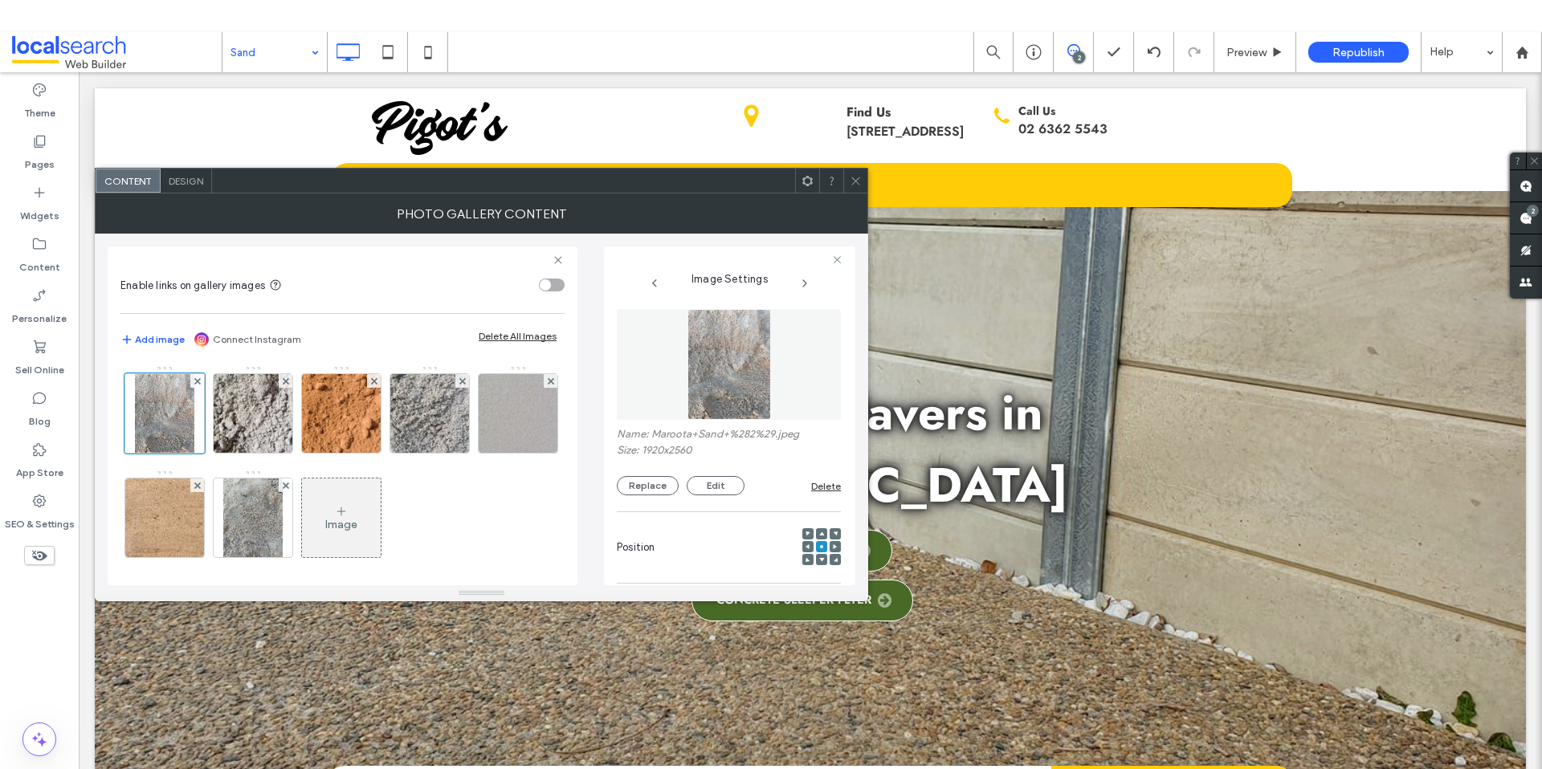
click at [851, 187] on span at bounding box center [856, 181] width 12 height 24
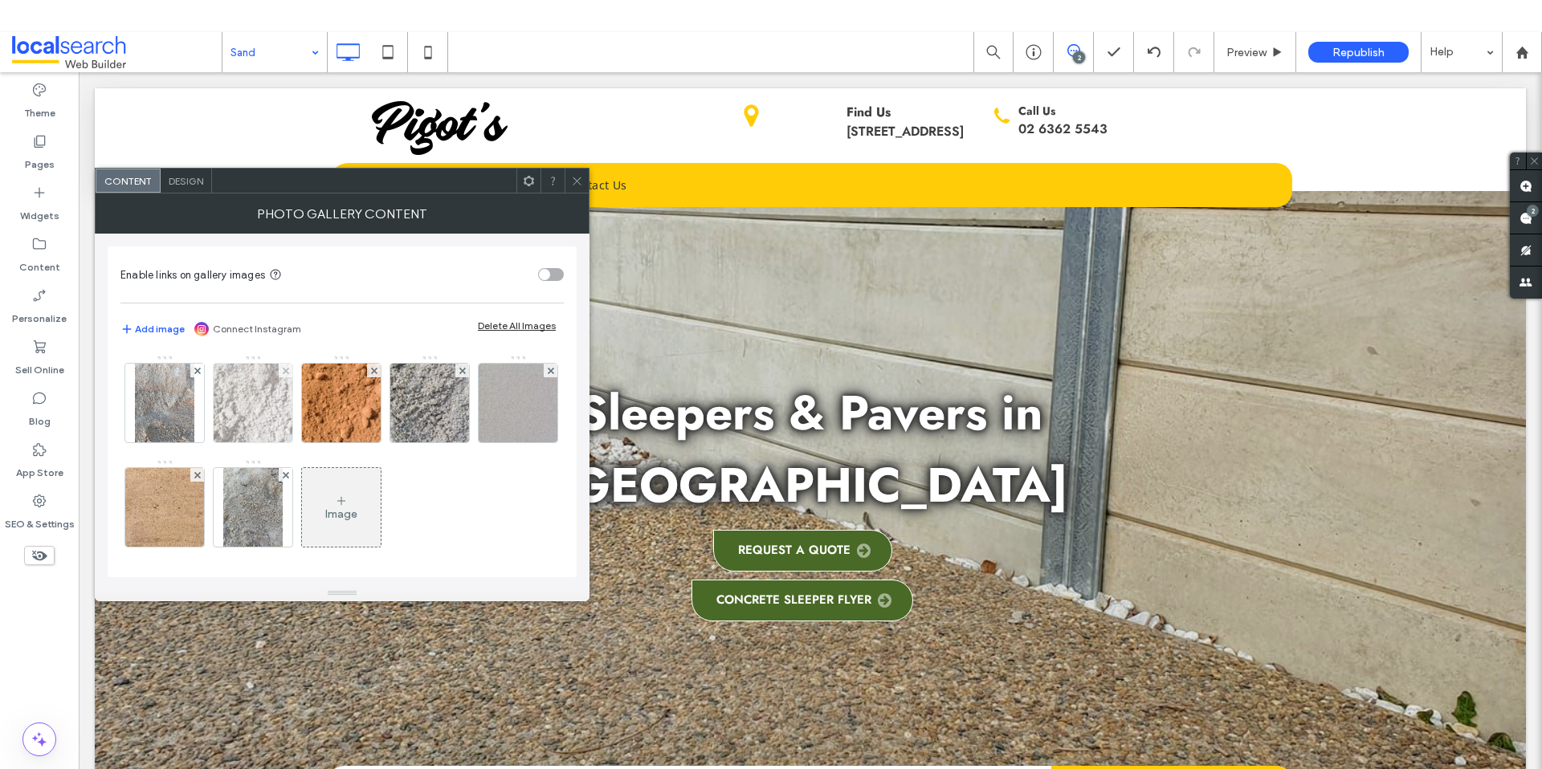
click at [255, 410] on img at bounding box center [252, 403] width 116 height 79
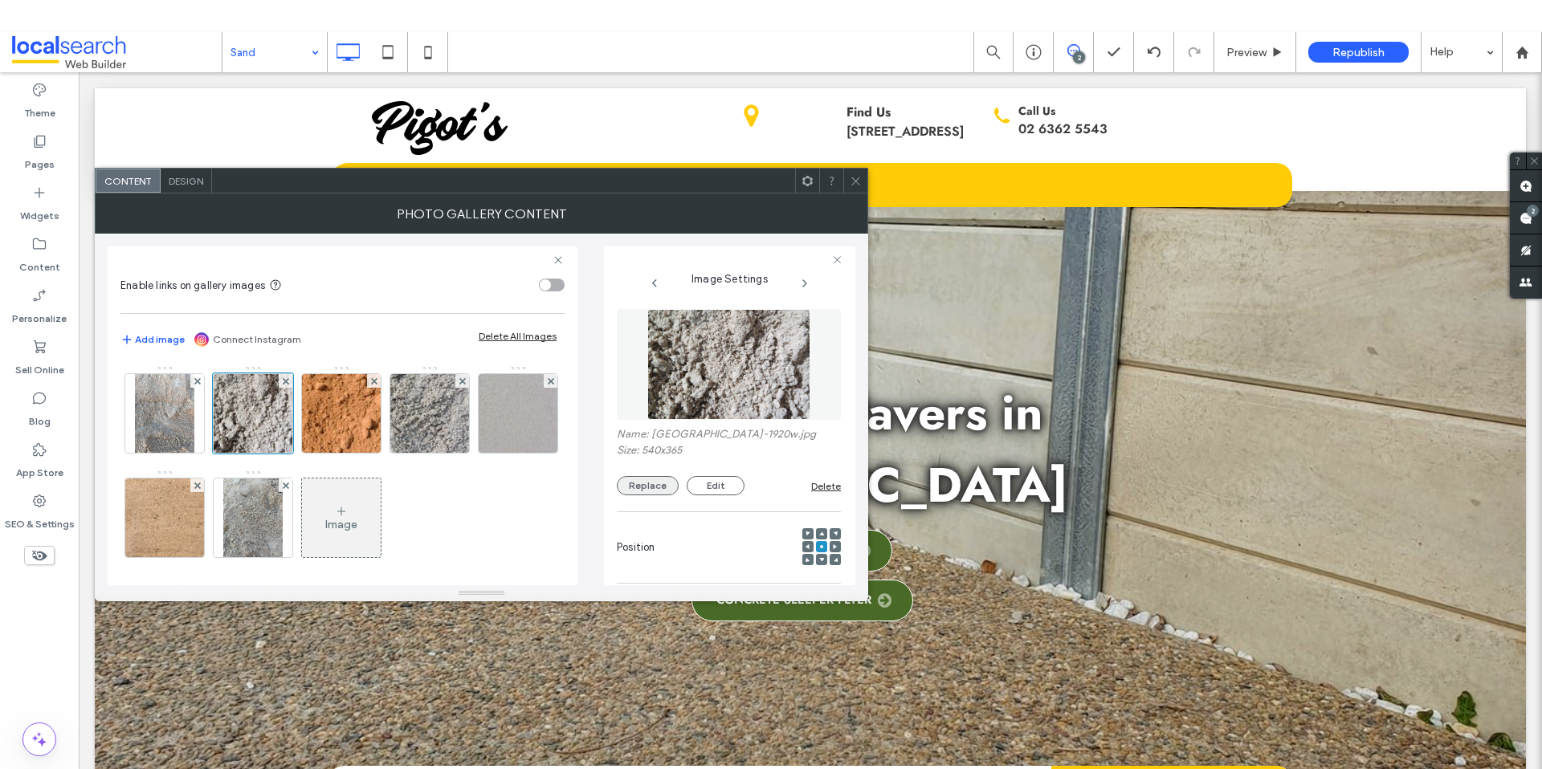
click at [645, 483] on button "Replace" at bounding box center [648, 485] width 62 height 19
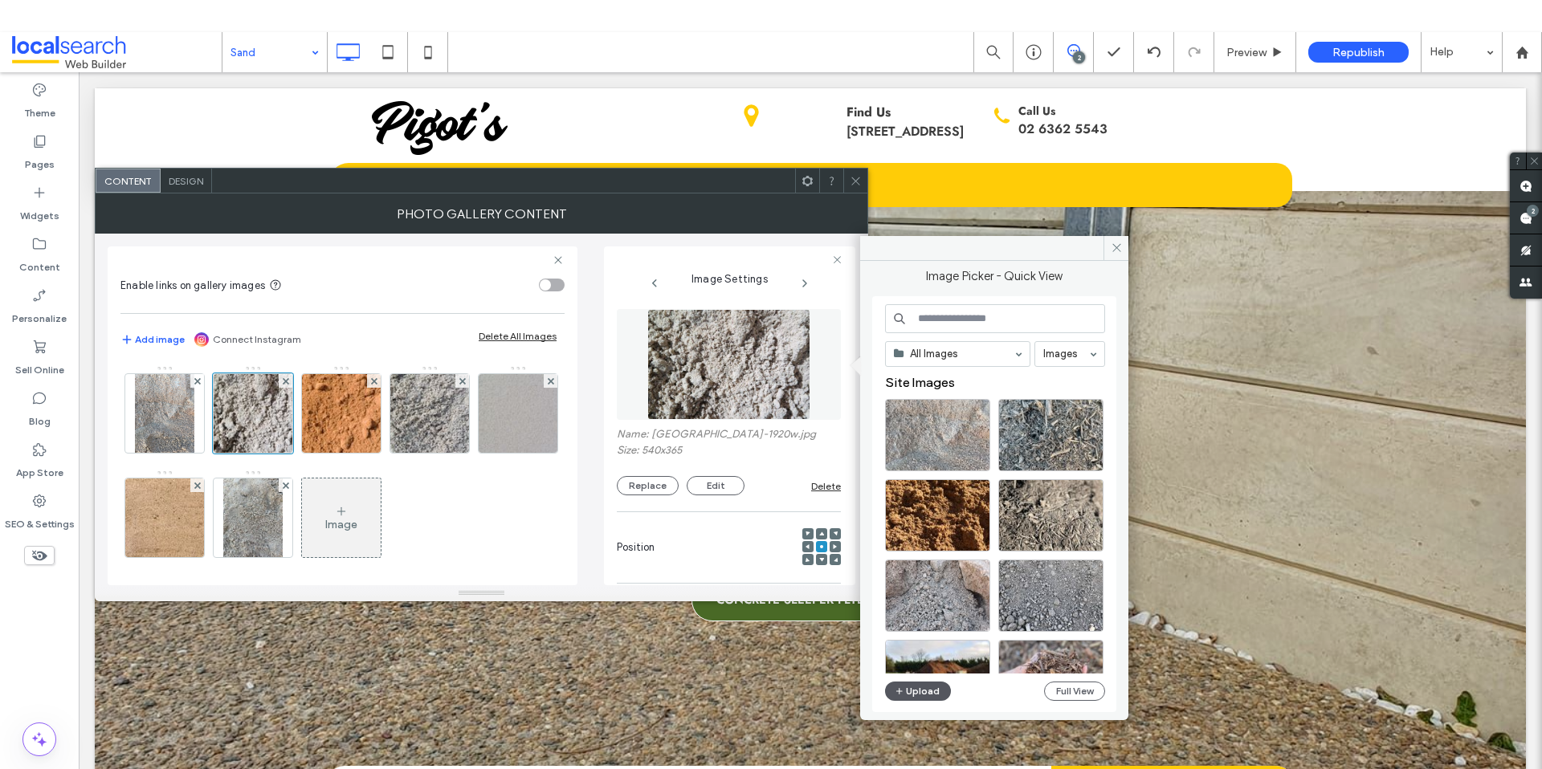
click at [919, 687] on button "Upload" at bounding box center [918, 691] width 66 height 19
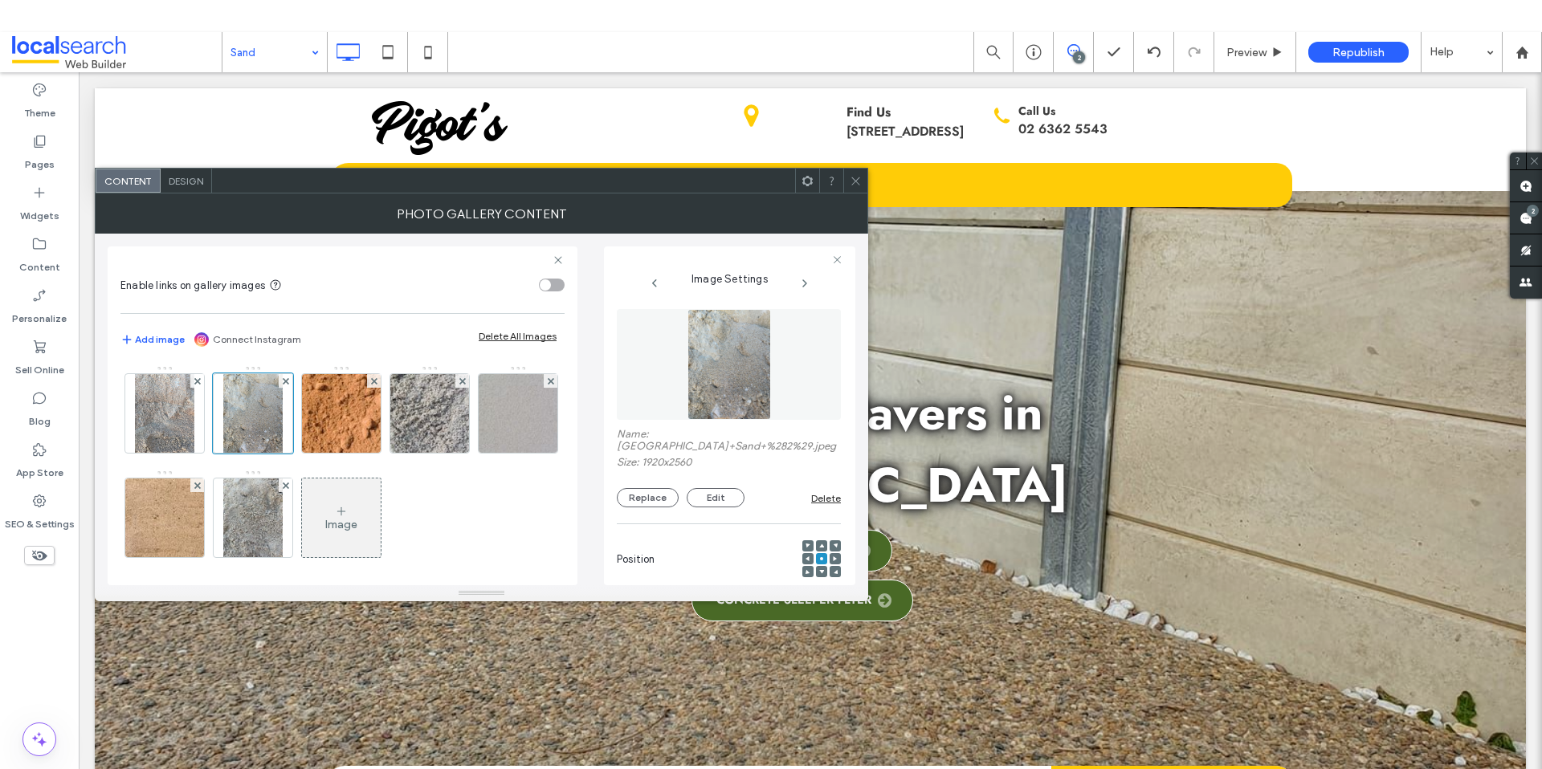
click at [850, 189] on span at bounding box center [856, 181] width 12 height 24
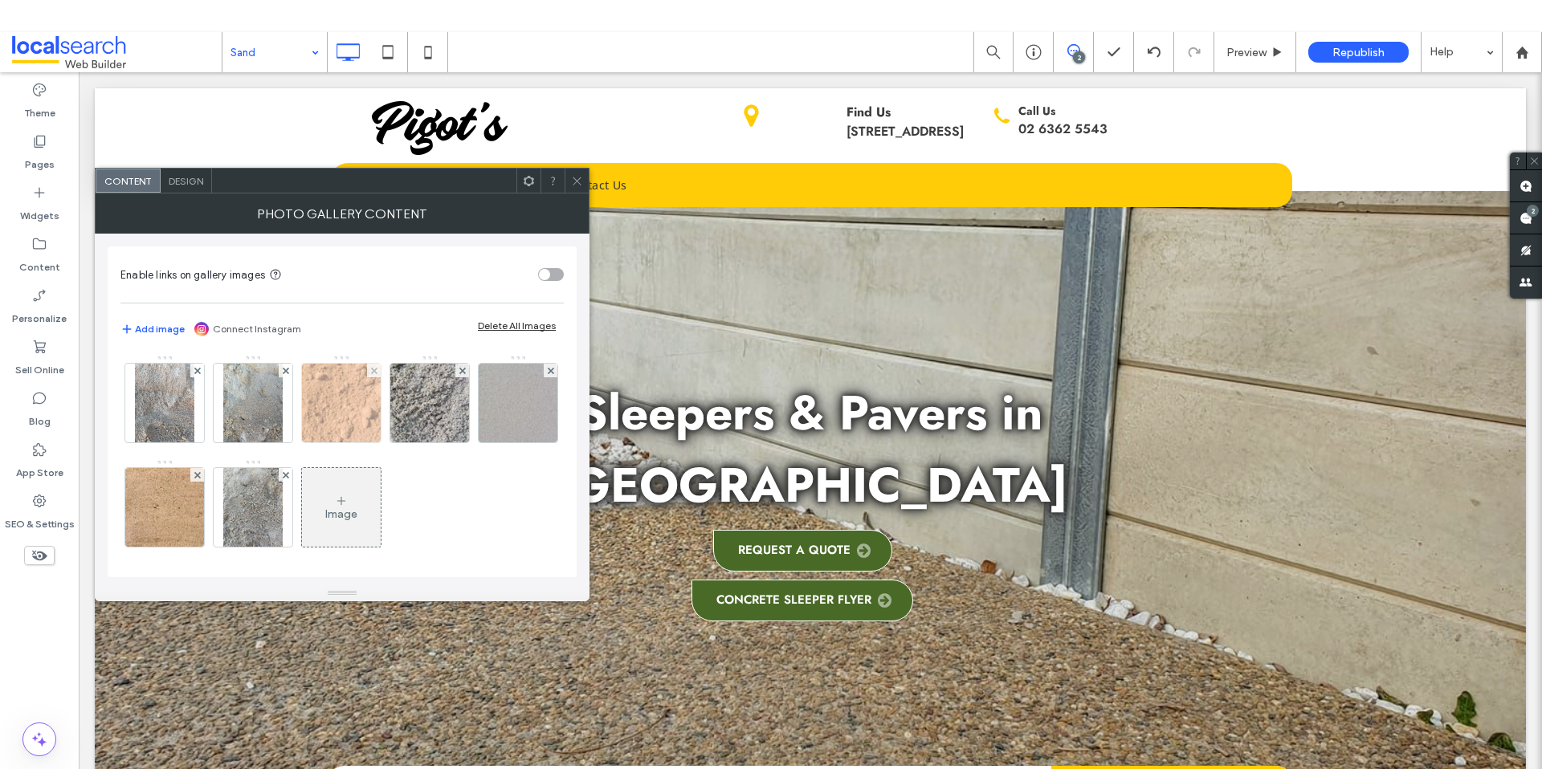
click at [357, 413] on img at bounding box center [341, 403] width 116 height 79
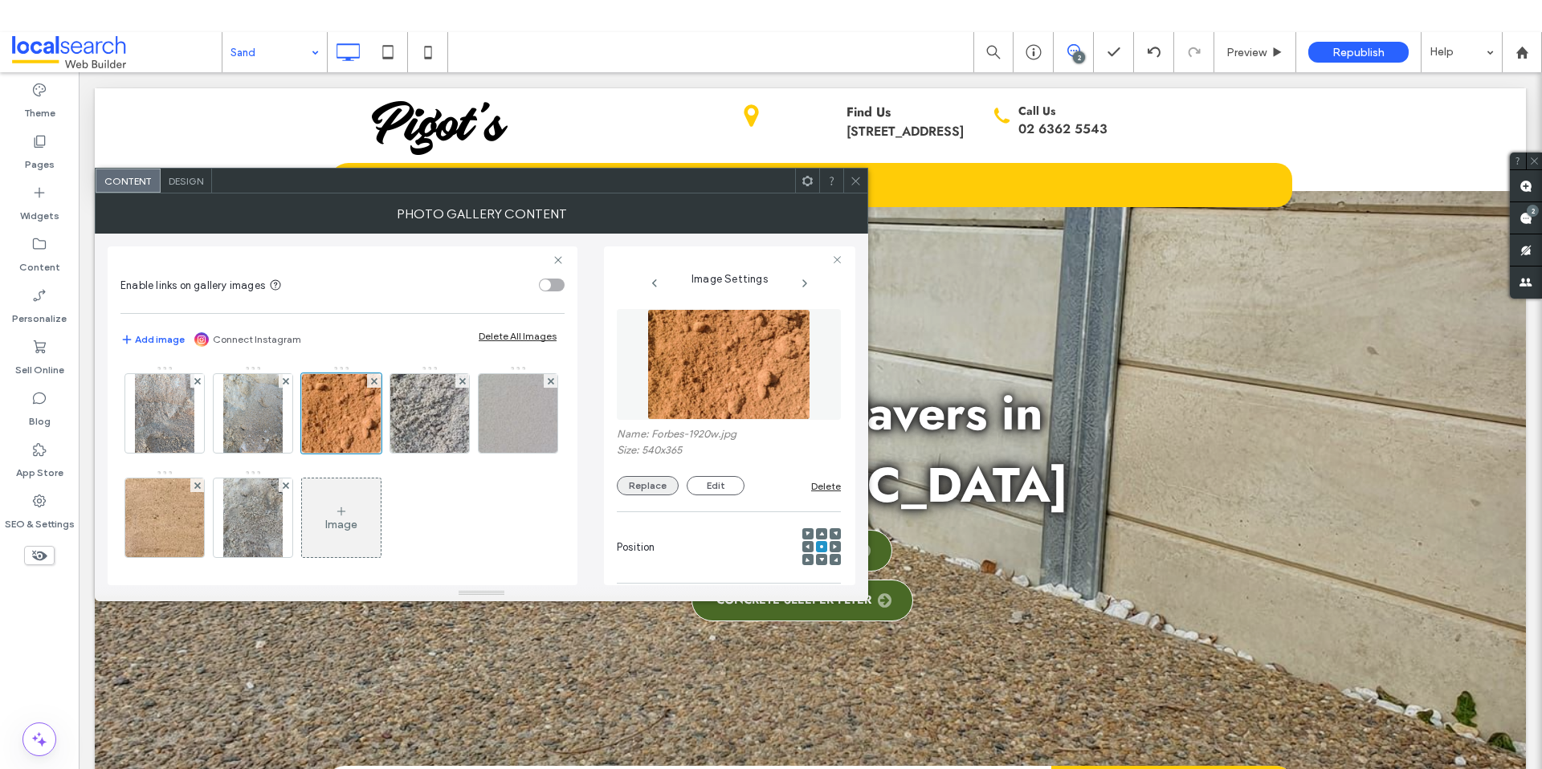
click at [642, 478] on button "Replace" at bounding box center [648, 485] width 62 height 19
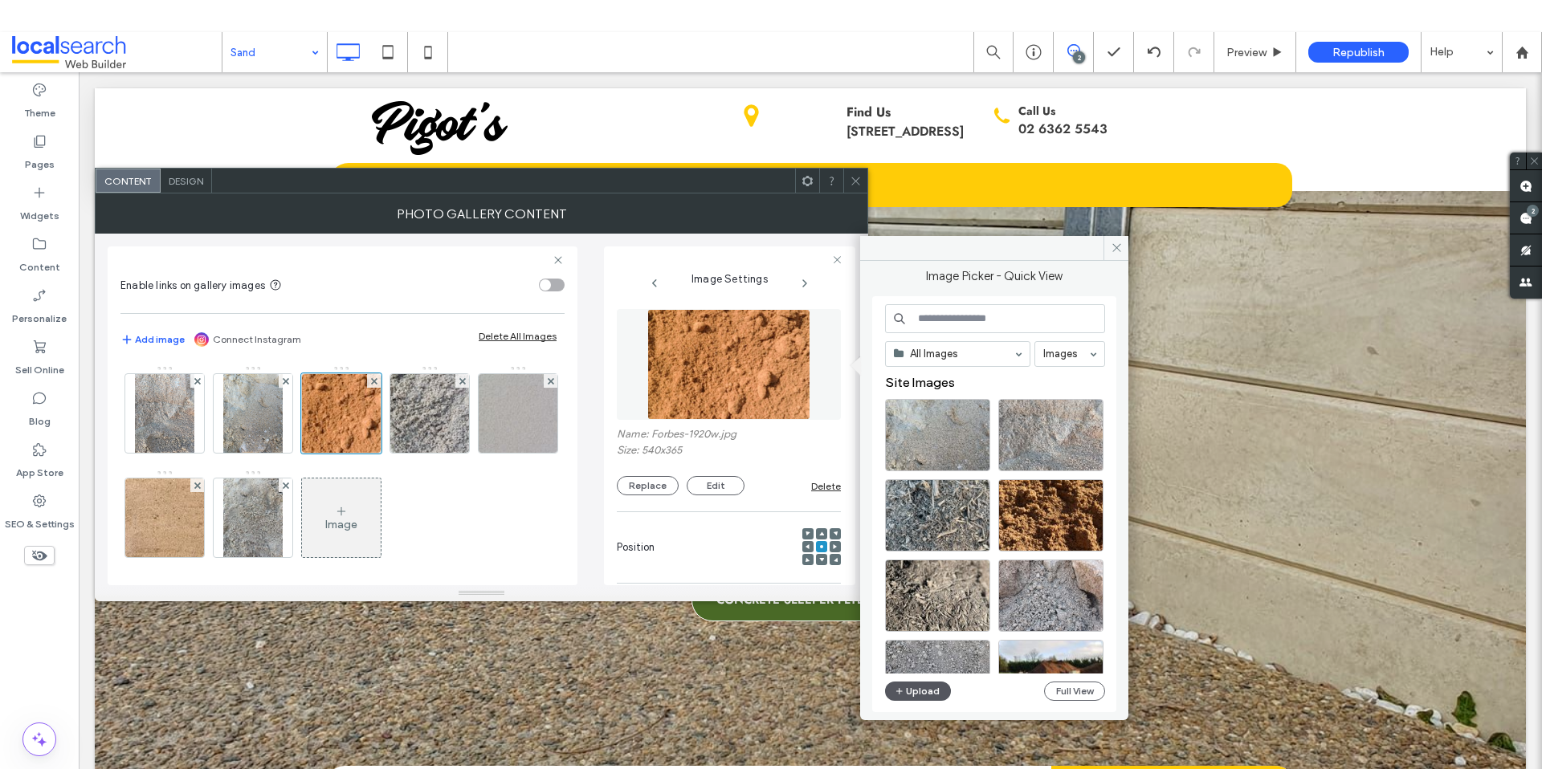
click at [914, 683] on button "Upload" at bounding box center [918, 691] width 66 height 19
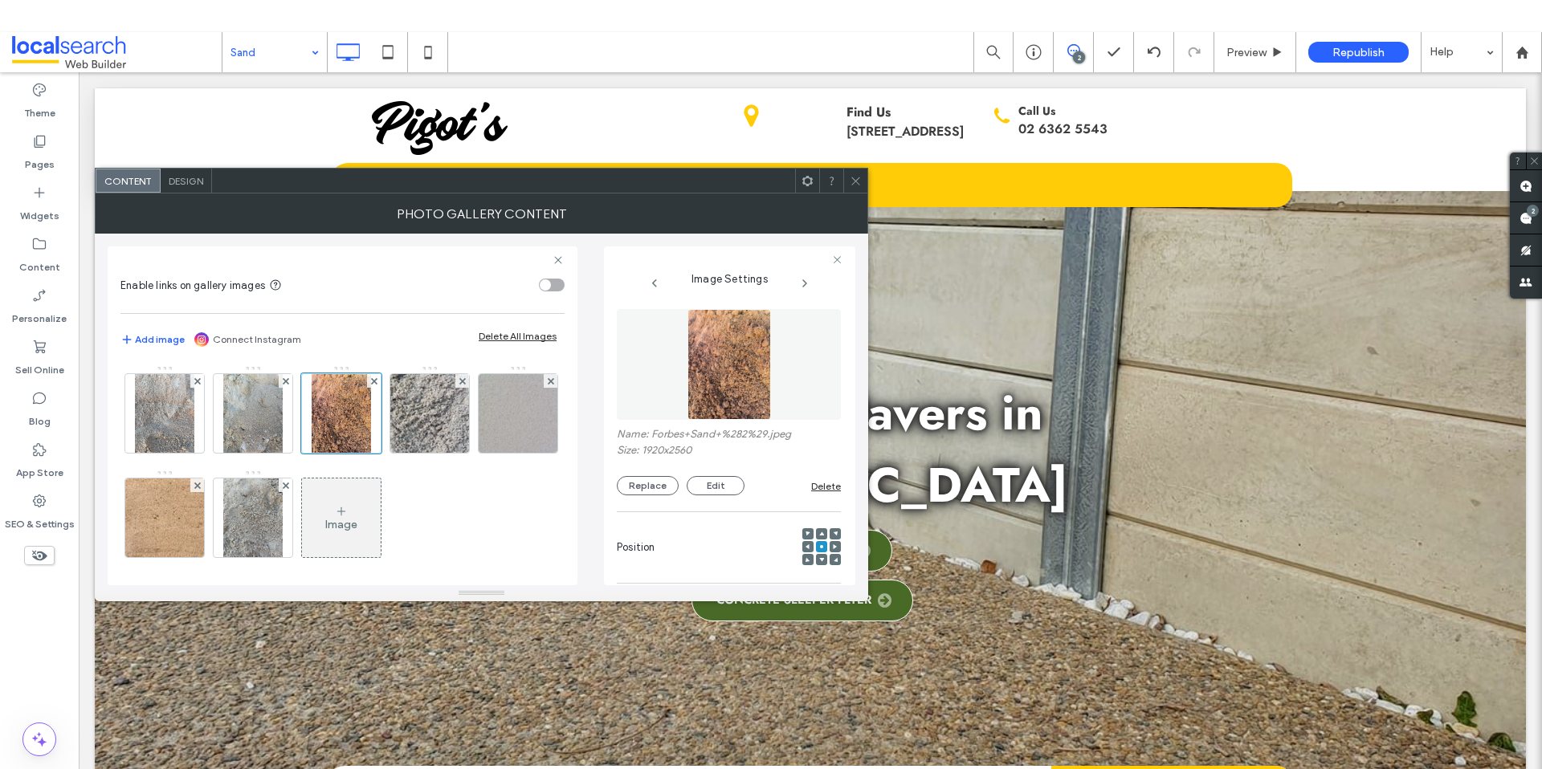
click at [851, 181] on icon at bounding box center [856, 181] width 12 height 12
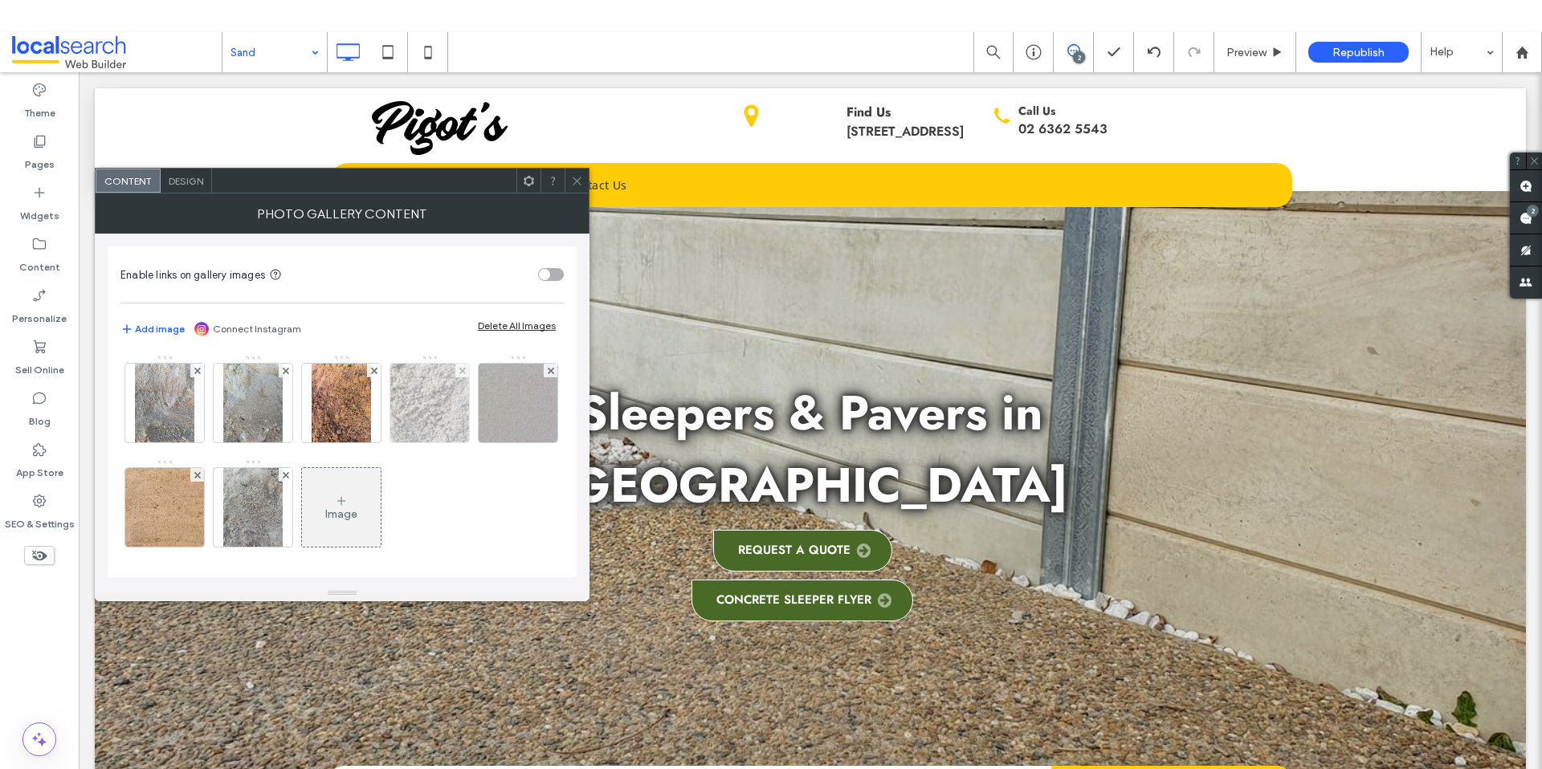
click at [437, 398] on img at bounding box center [429, 403] width 116 height 79
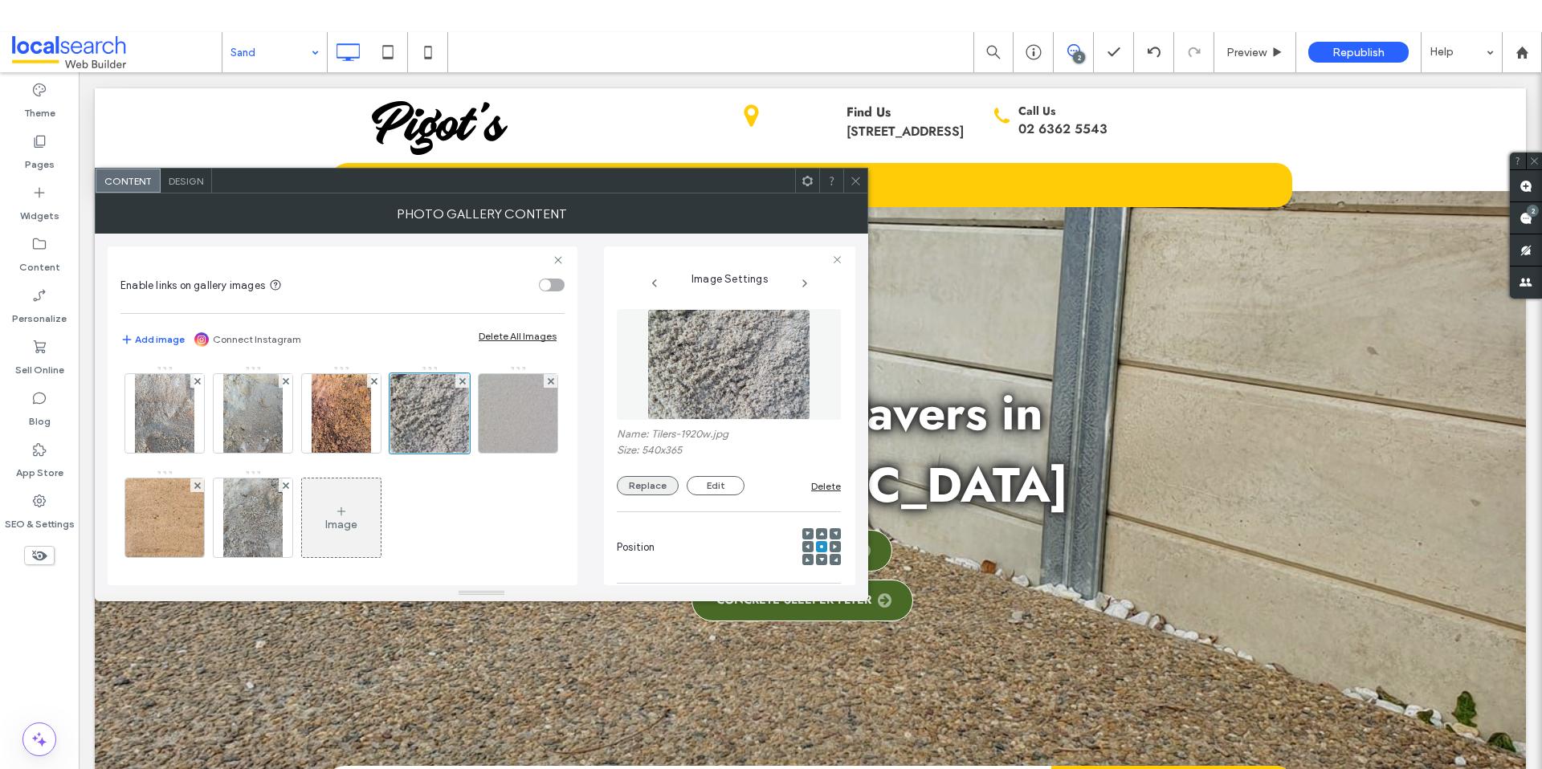
click at [645, 479] on button "Replace" at bounding box center [648, 485] width 62 height 19
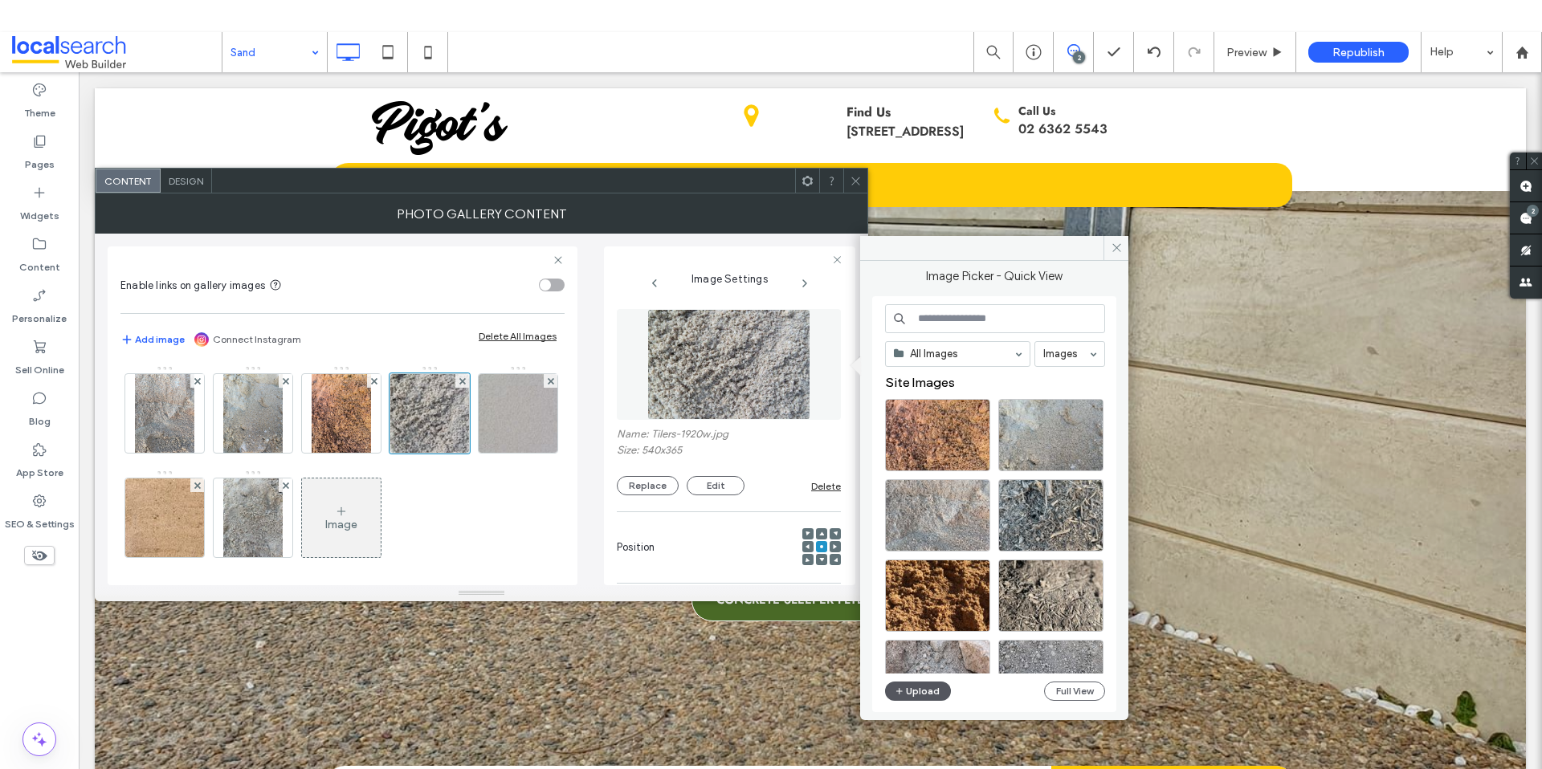
click at [927, 695] on button "Upload" at bounding box center [918, 691] width 66 height 19
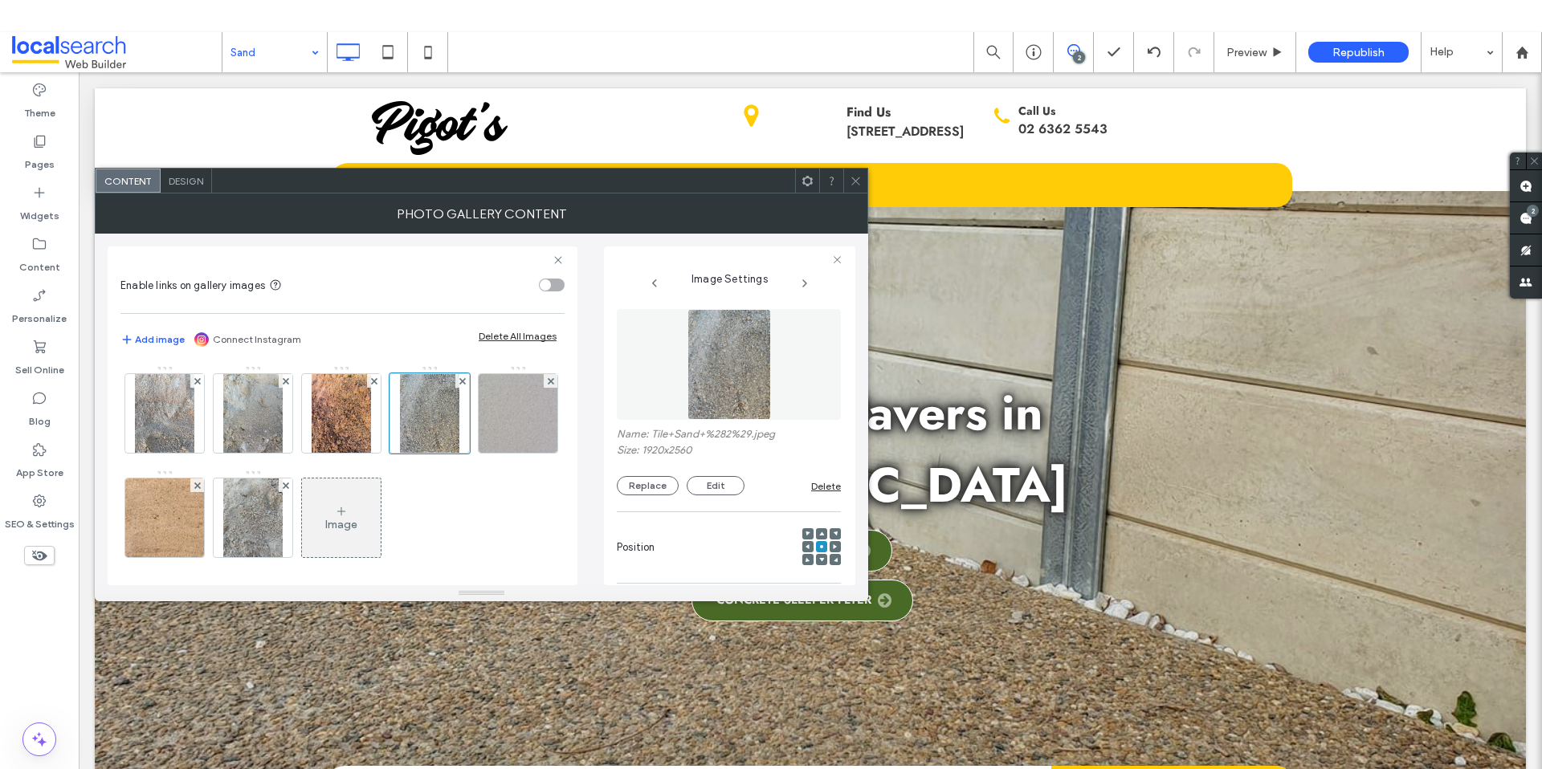
click at [855, 179] on icon at bounding box center [856, 181] width 12 height 12
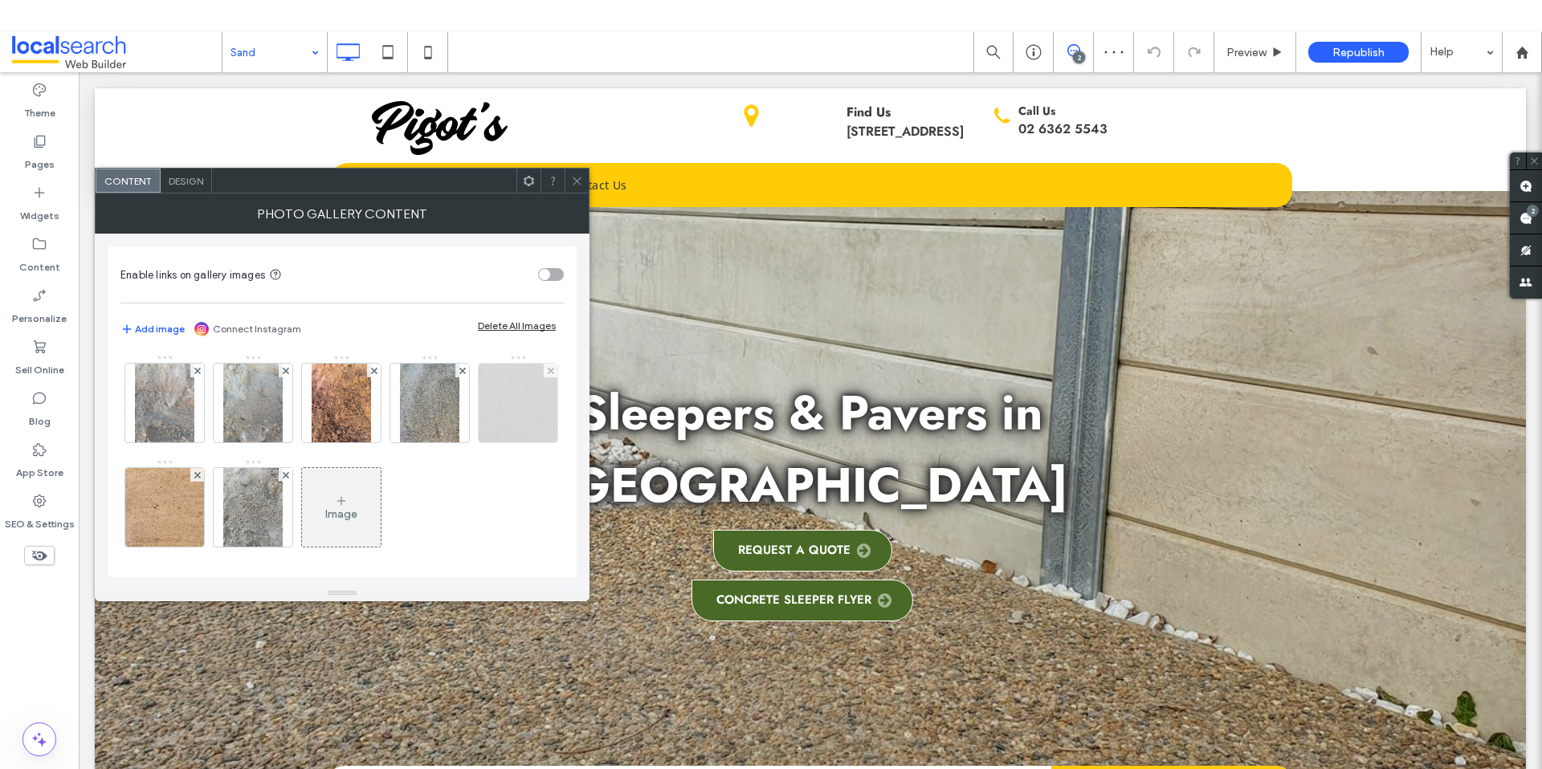
click at [459, 442] on img at bounding box center [517, 403] width 116 height 79
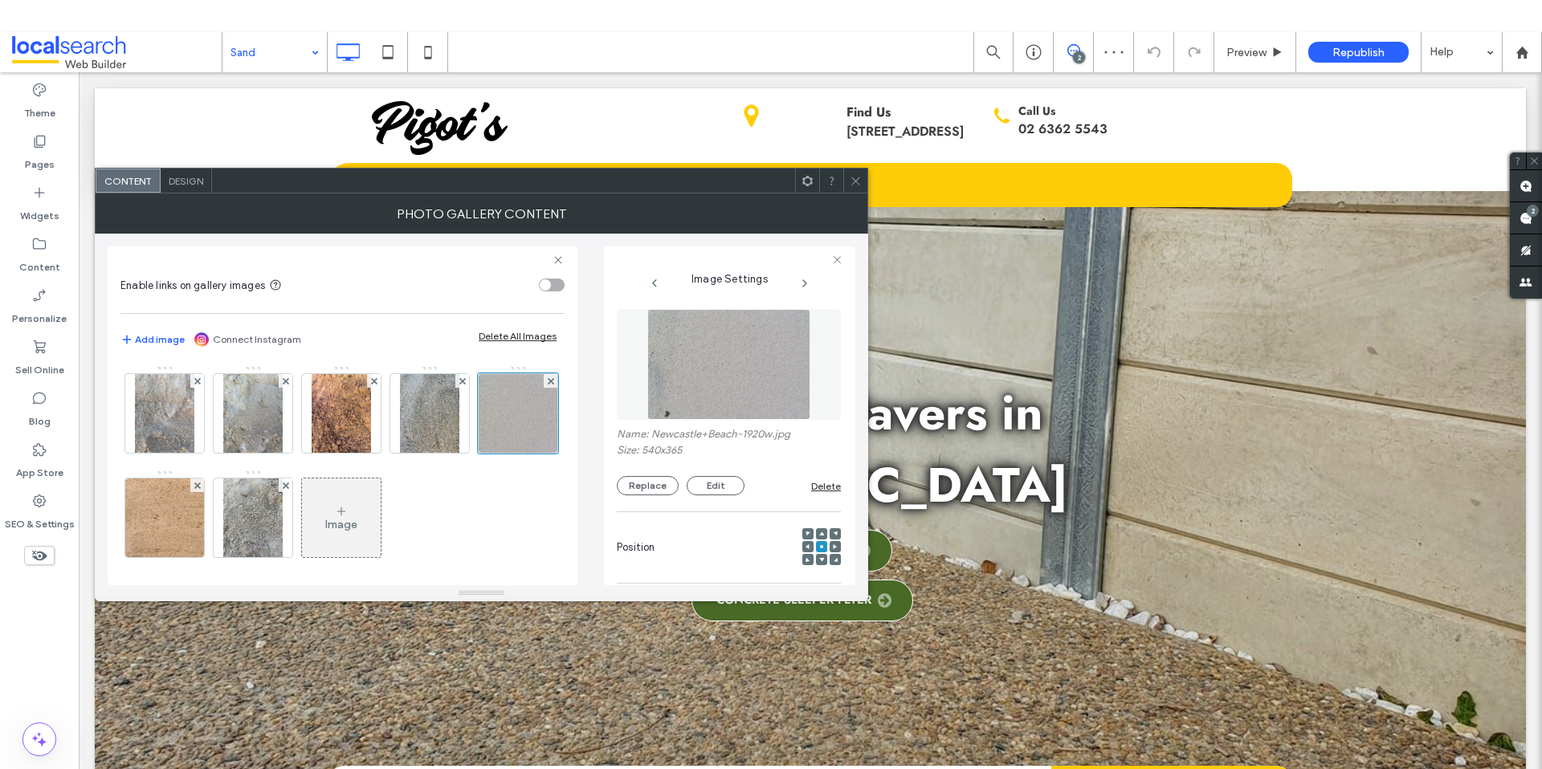
drag, startPoint x: 646, startPoint y: 483, endPoint x: 656, endPoint y: 474, distance: 14.2
click at [646, 483] on button "Replace" at bounding box center [648, 485] width 62 height 19
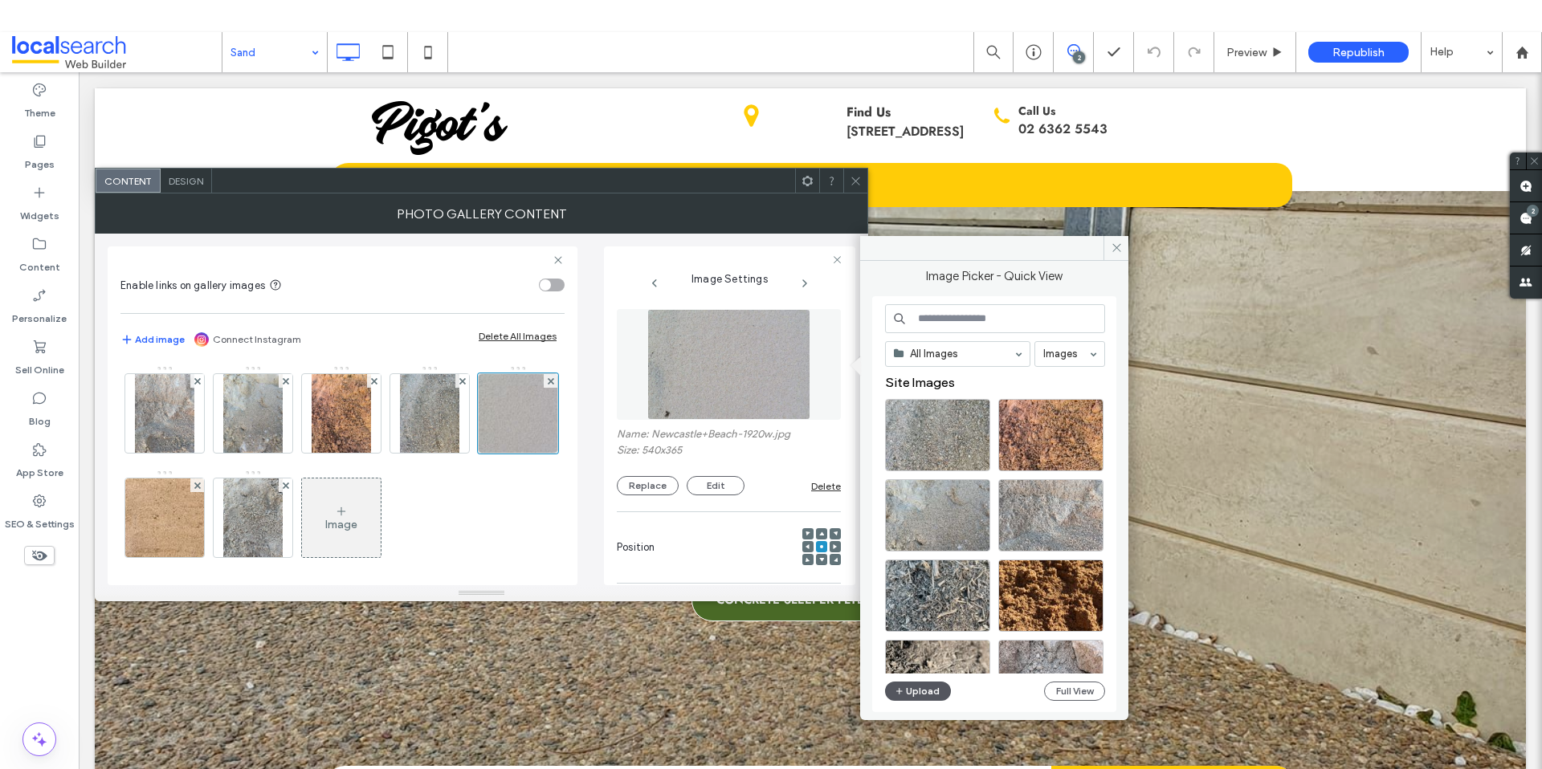
click at [909, 684] on button "Upload" at bounding box center [918, 691] width 66 height 19
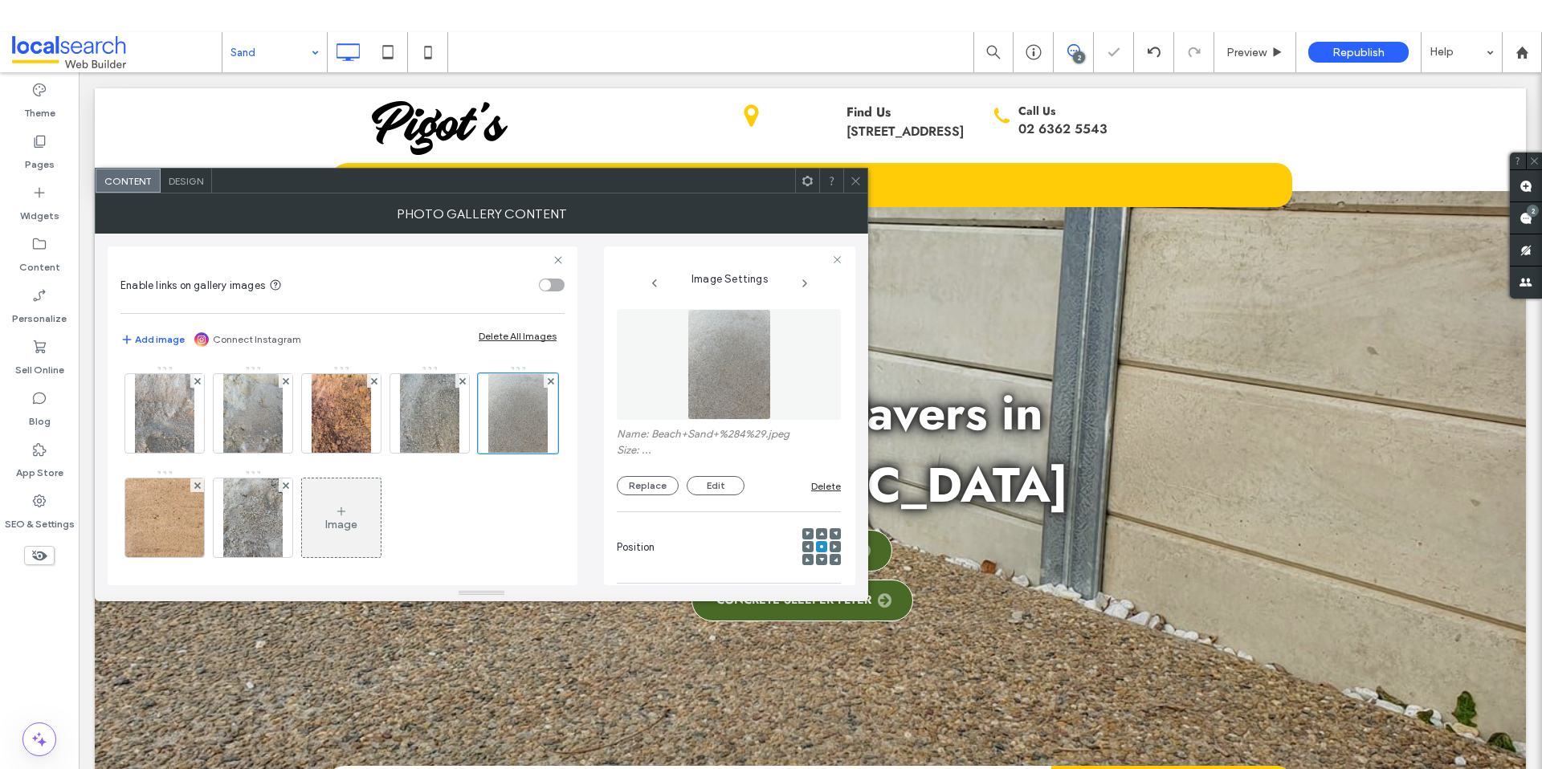
click at [858, 181] on icon at bounding box center [856, 181] width 12 height 12
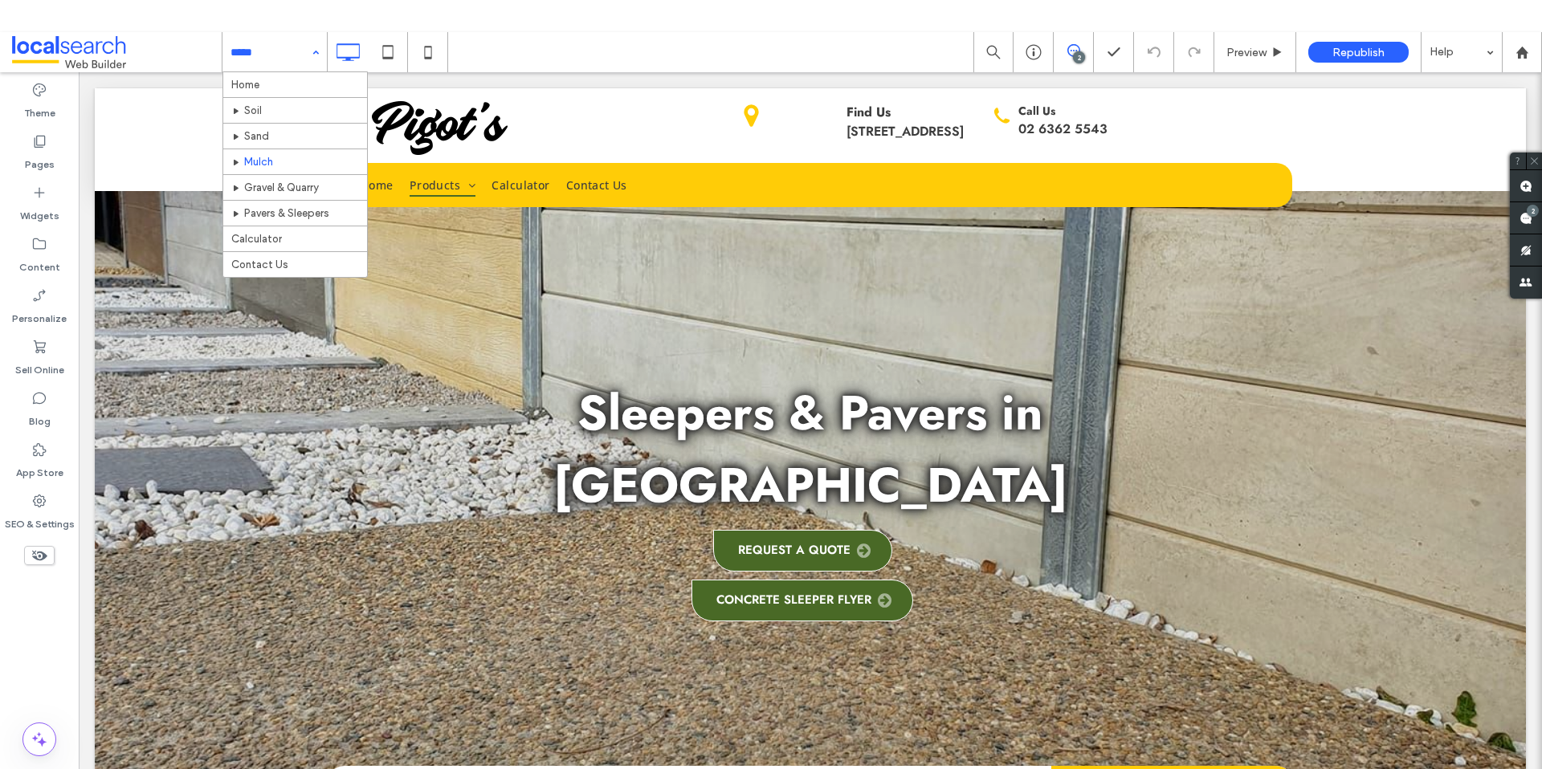
click at [271, 55] on input at bounding box center [270, 52] width 80 height 40
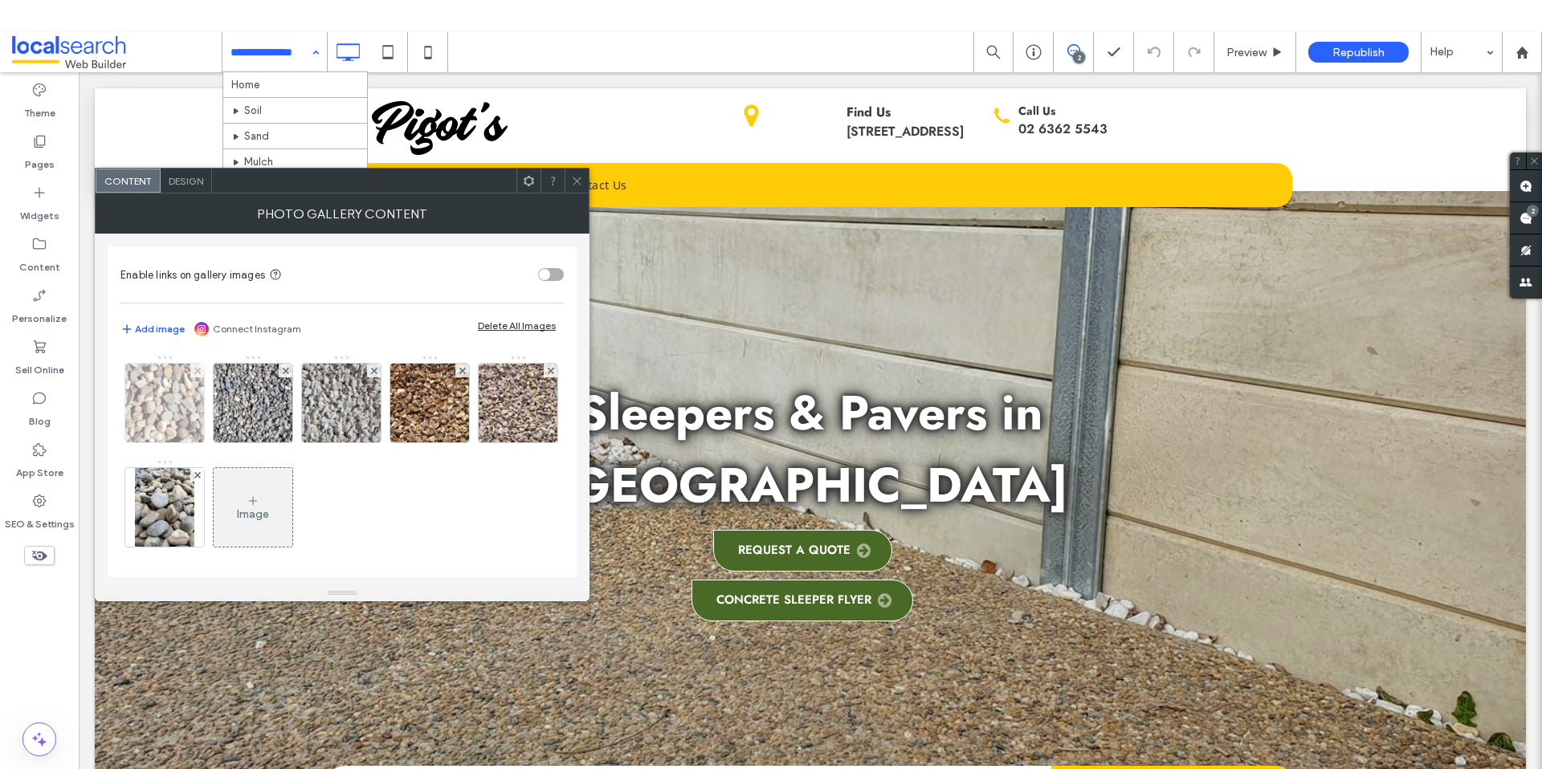
click at [188, 406] on img at bounding box center [164, 403] width 116 height 79
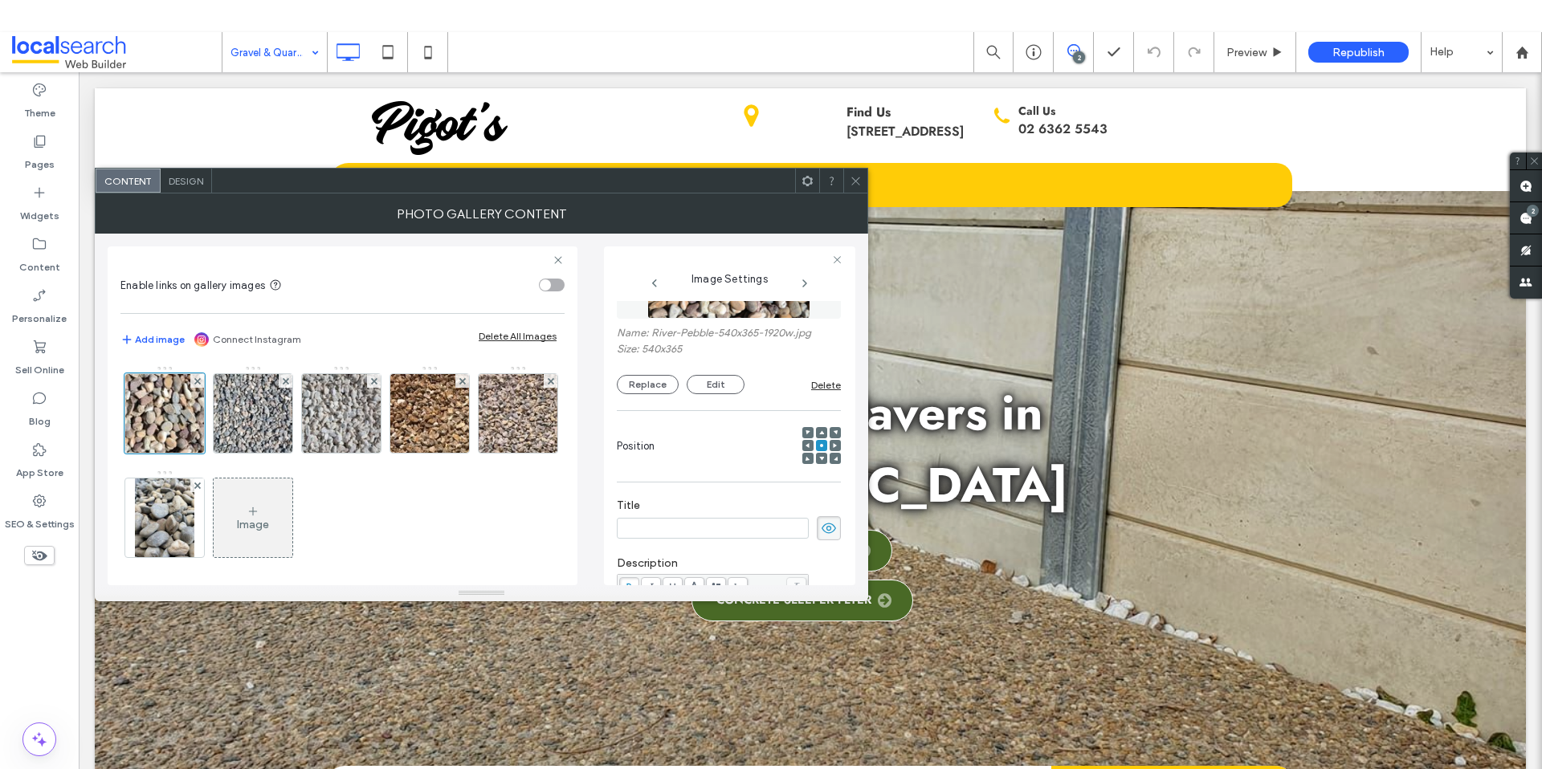
scroll to position [45, 0]
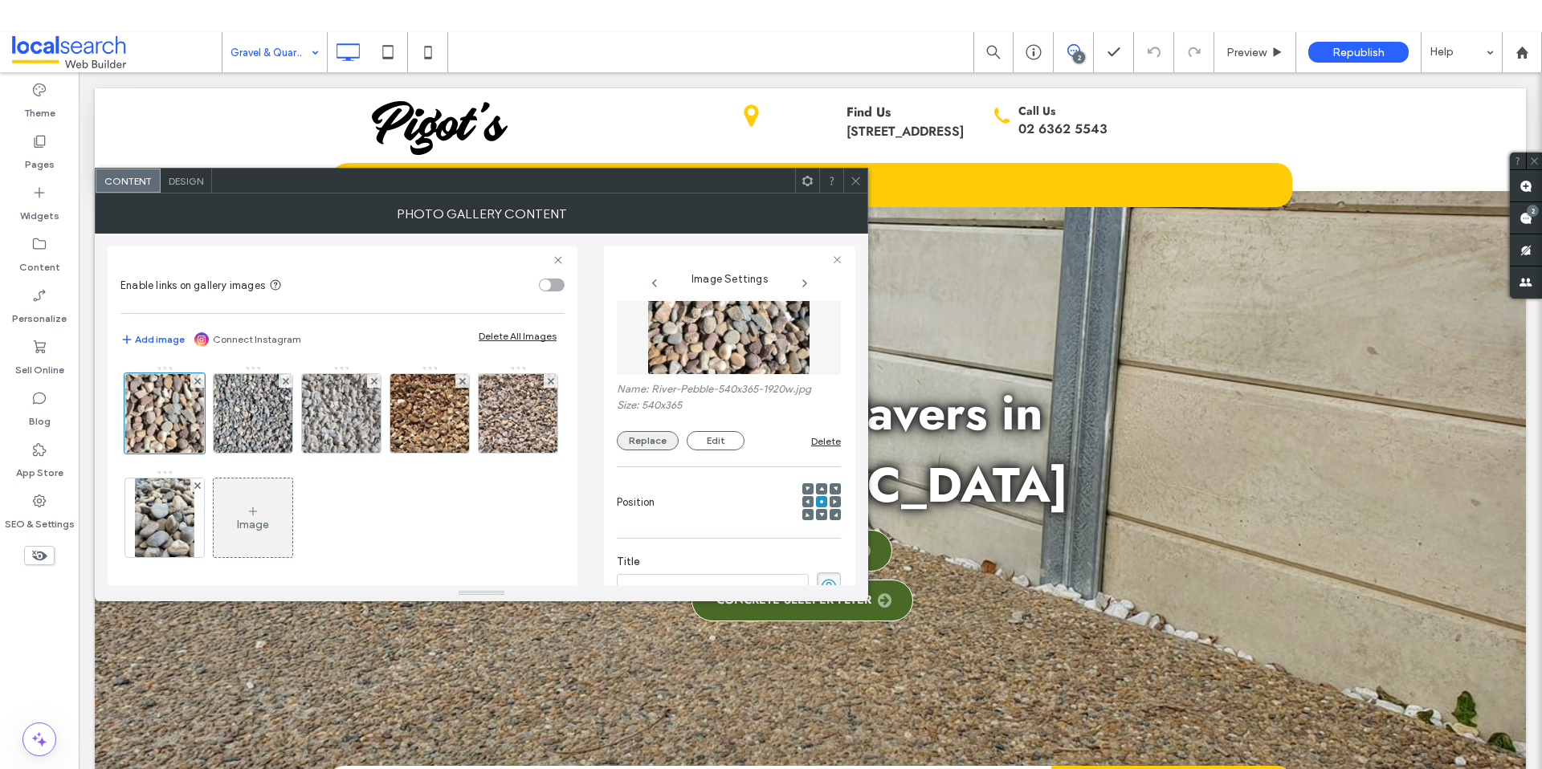
click at [632, 441] on button "Replace" at bounding box center [648, 440] width 62 height 19
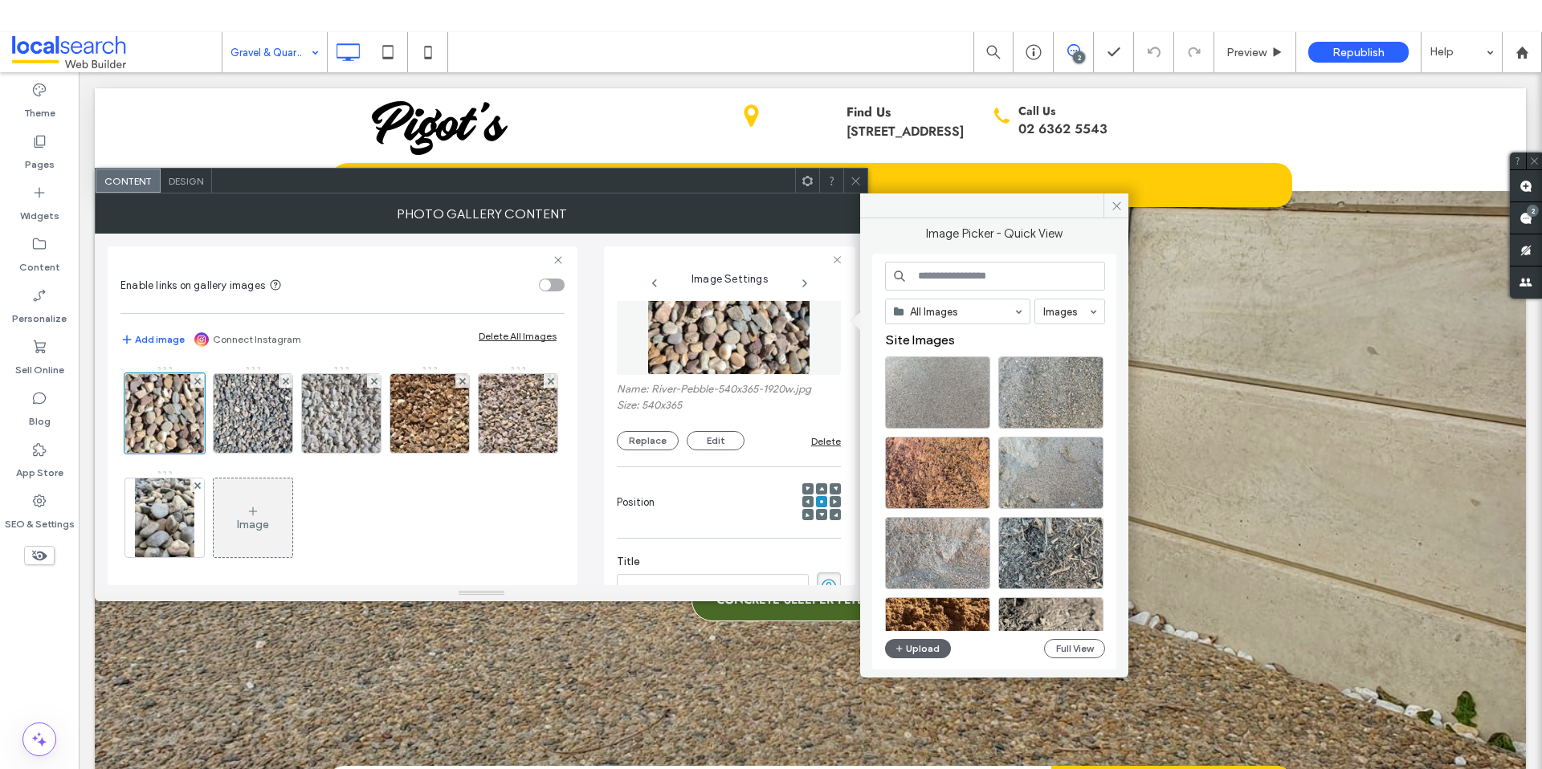
click at [872, 643] on div "All Images Images Site Images Upload Full View" at bounding box center [994, 462] width 244 height 416
click at [930, 653] on button "Upload" at bounding box center [918, 648] width 66 height 19
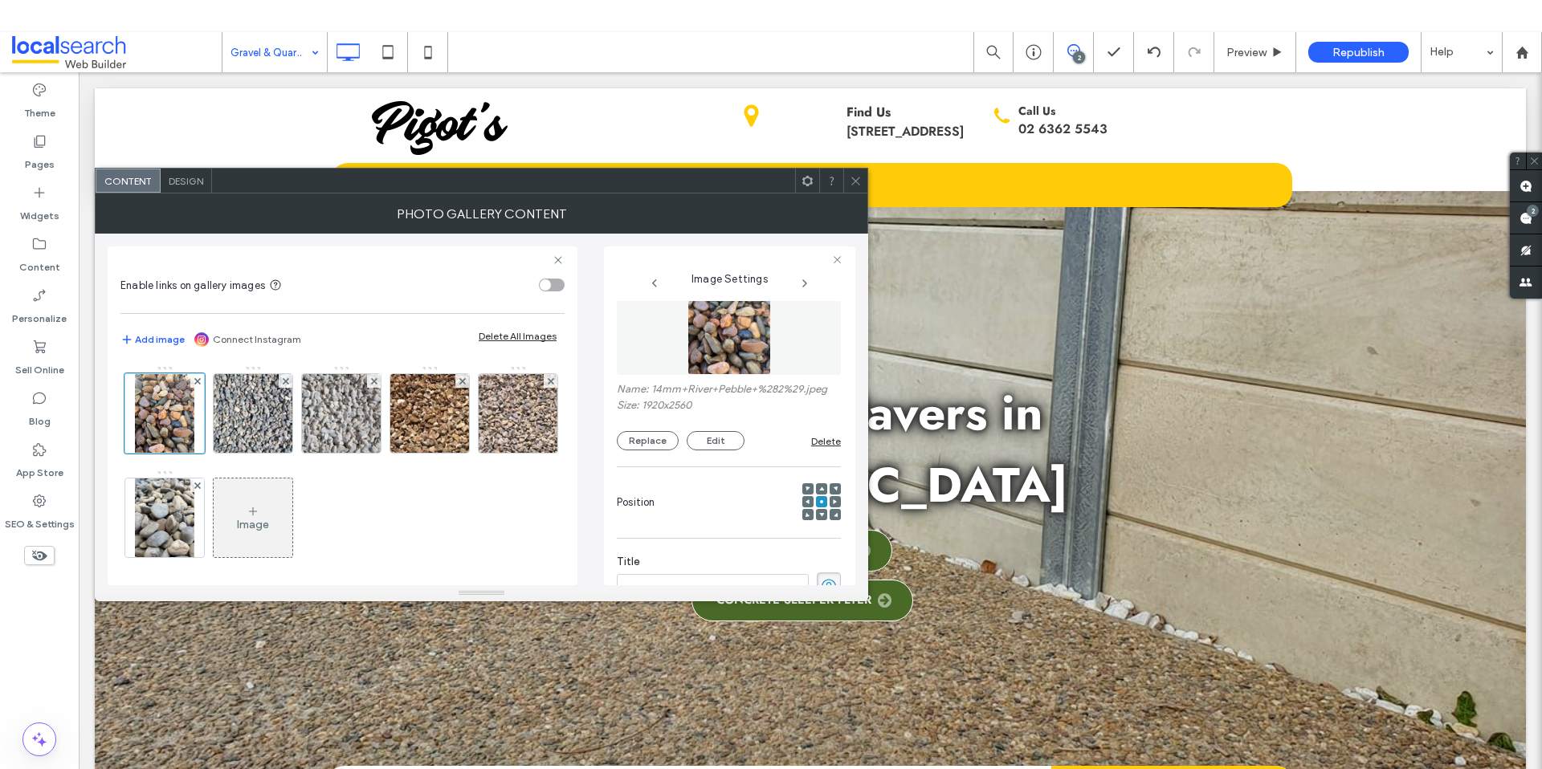
click at [859, 190] on span at bounding box center [856, 181] width 12 height 24
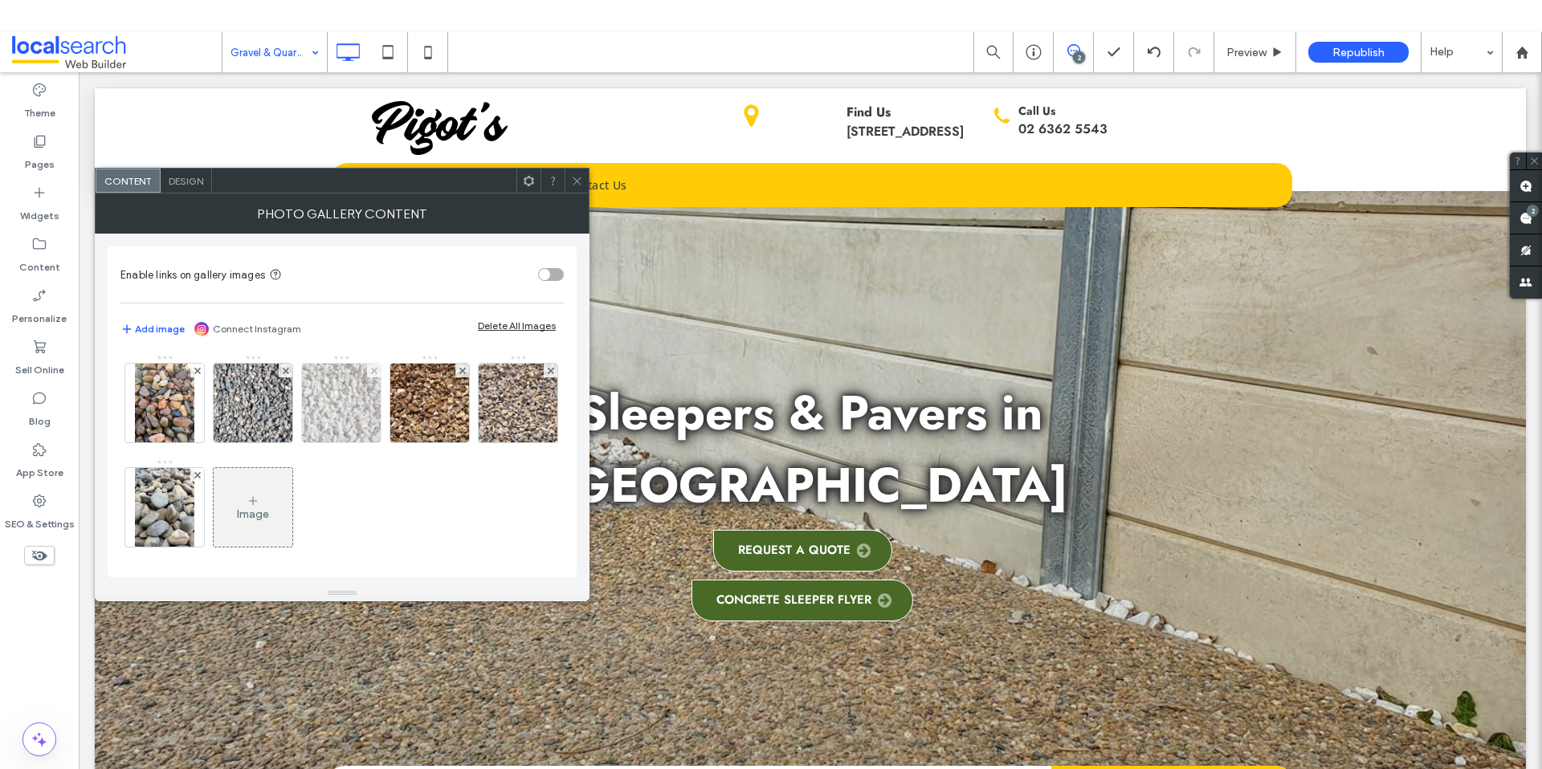
click at [334, 414] on img at bounding box center [341, 403] width 116 height 79
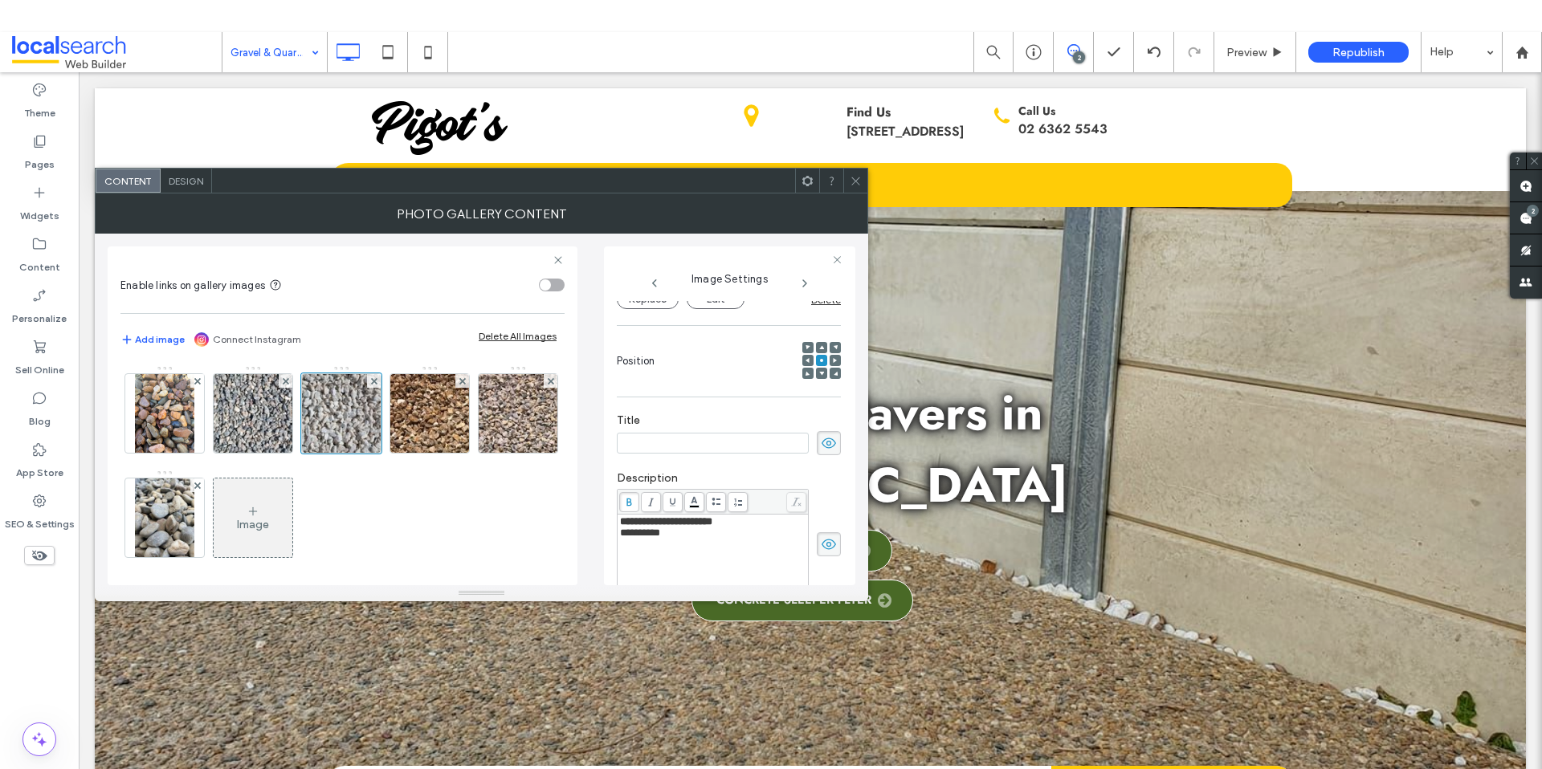
scroll to position [0, 0]
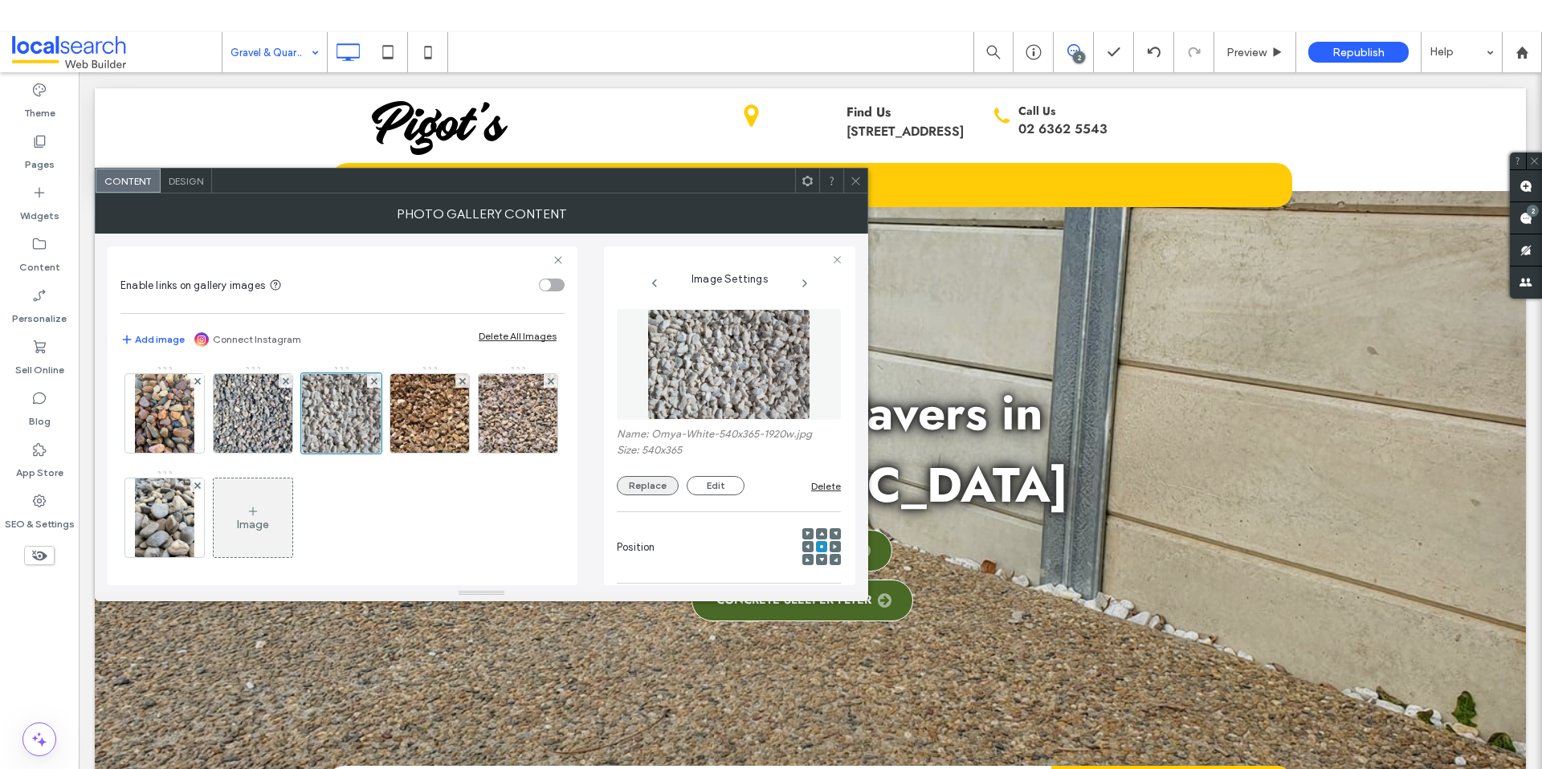
click at [643, 487] on button "Replace" at bounding box center [648, 485] width 62 height 19
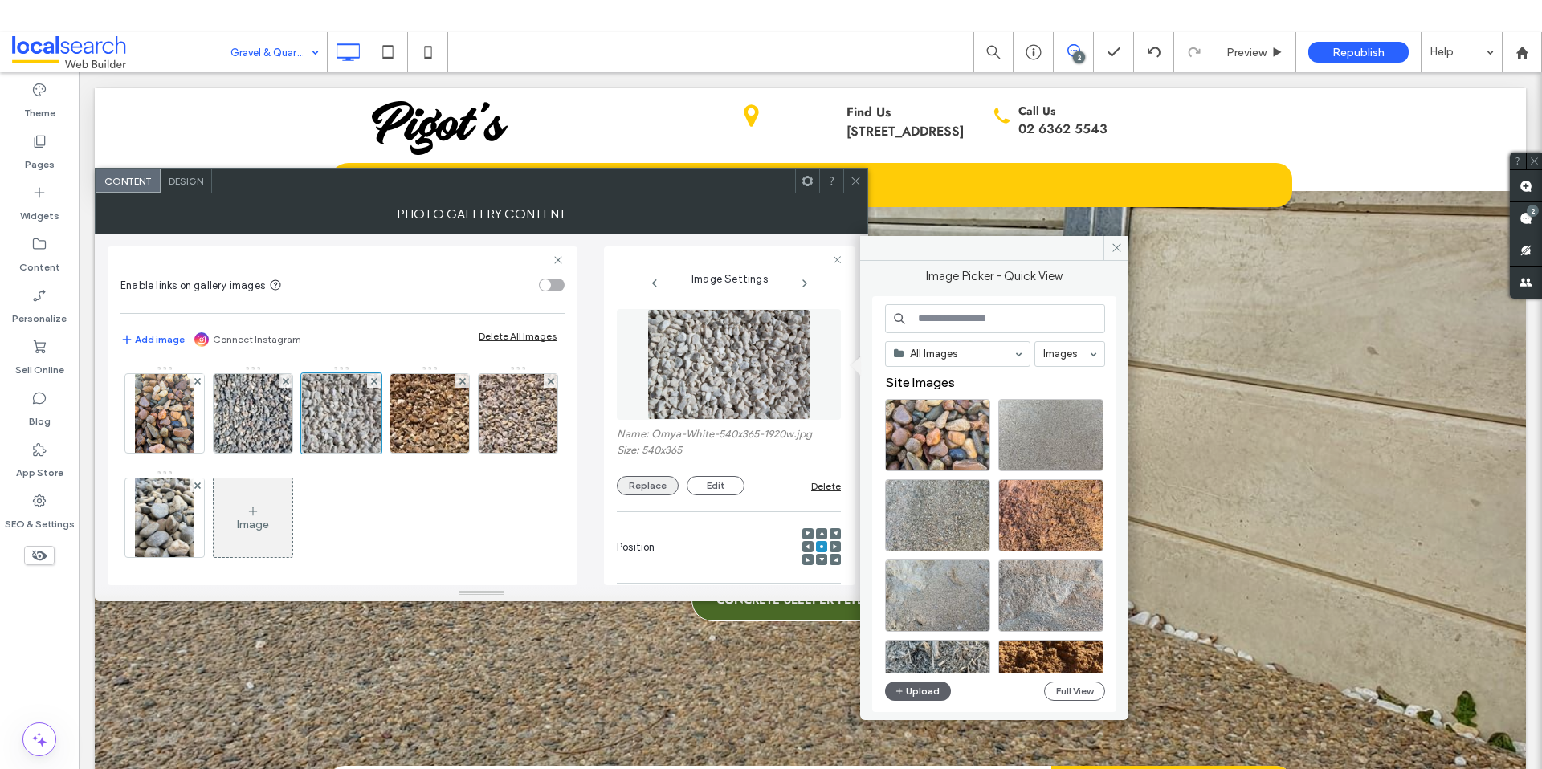
click at [652, 483] on button "Replace" at bounding box center [648, 485] width 62 height 19
click at [926, 692] on button "Upload" at bounding box center [918, 691] width 66 height 19
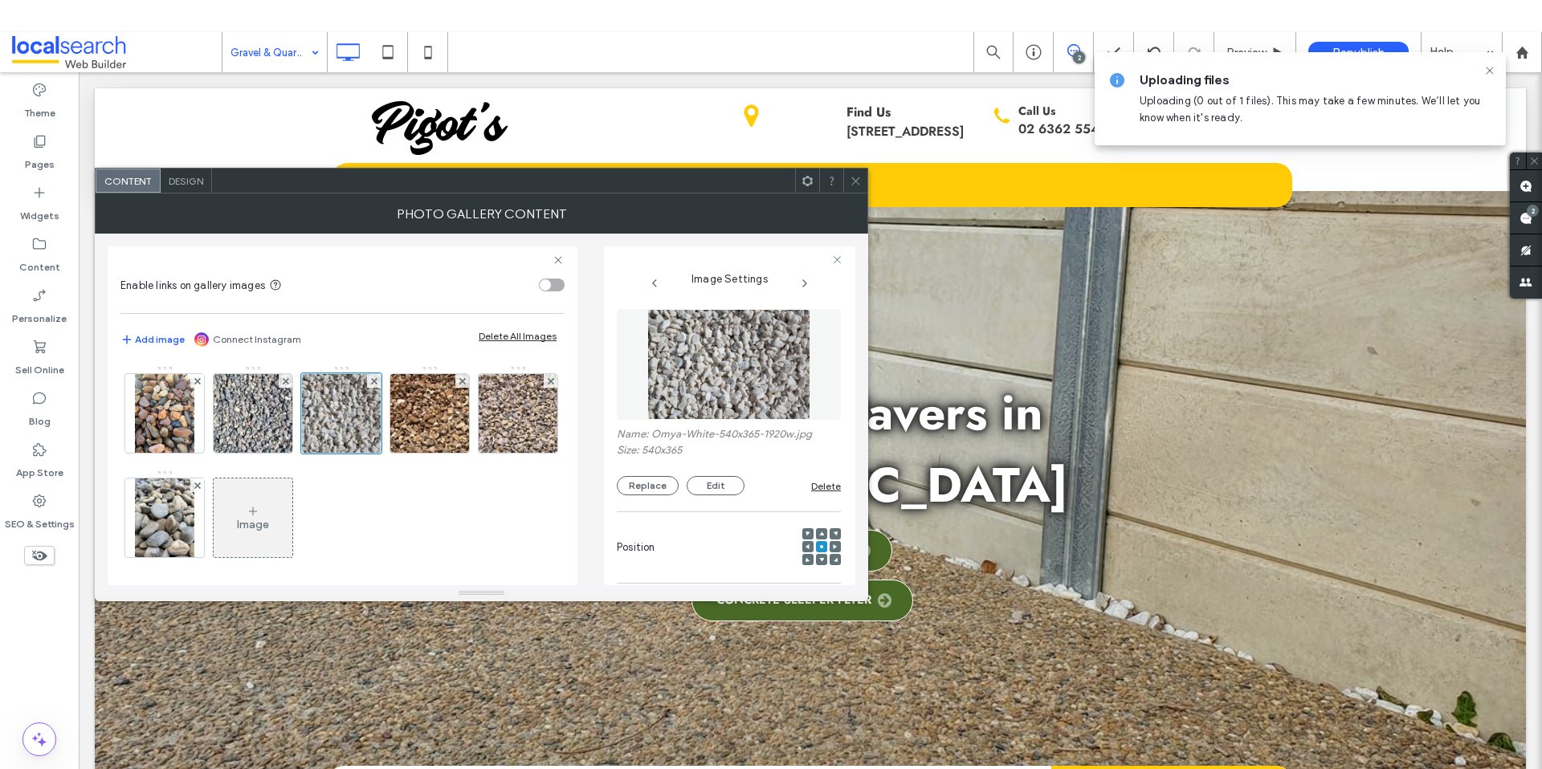
click at [850, 189] on span at bounding box center [856, 181] width 12 height 24
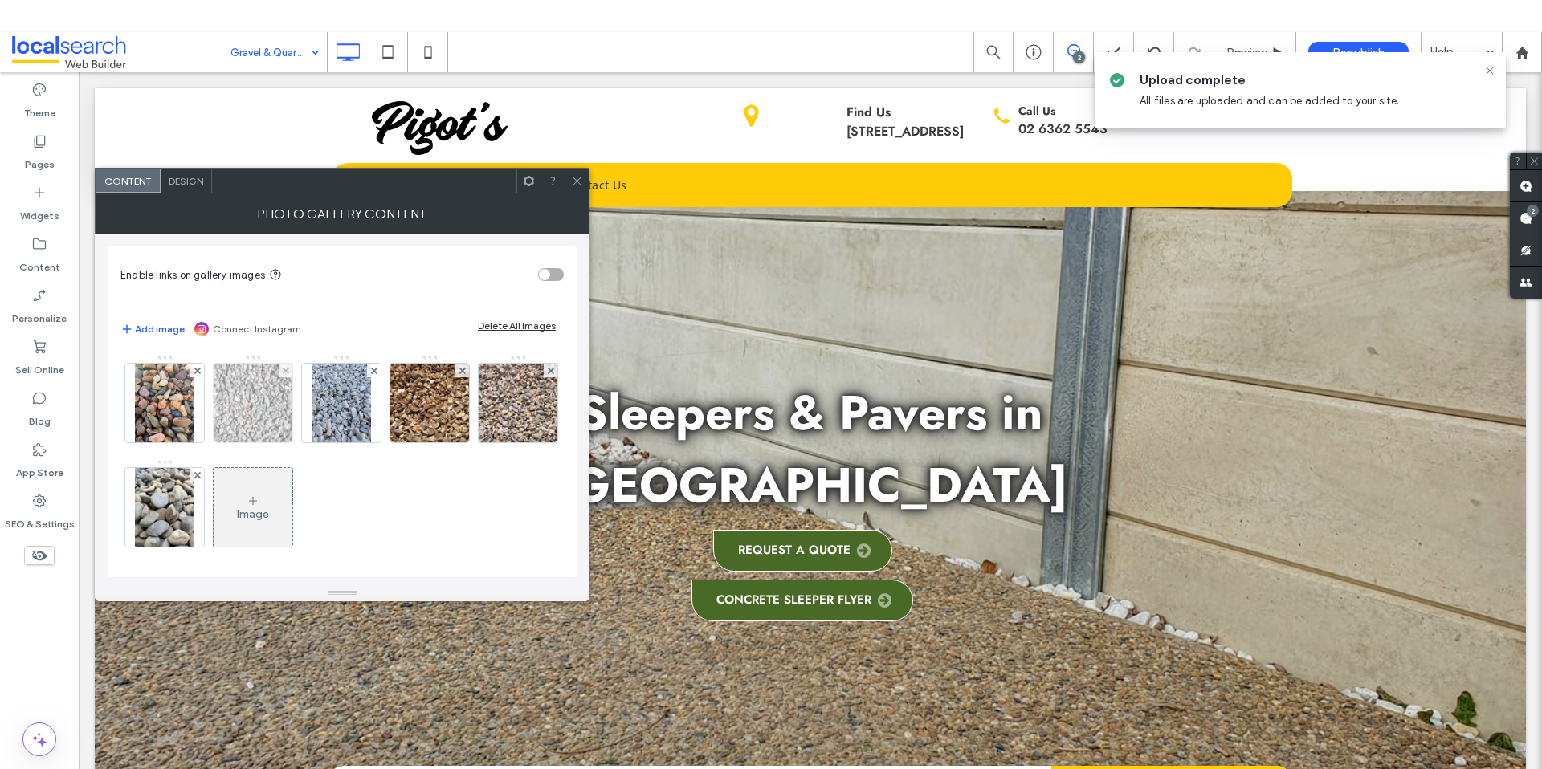
click at [267, 411] on img at bounding box center [252, 403] width 116 height 79
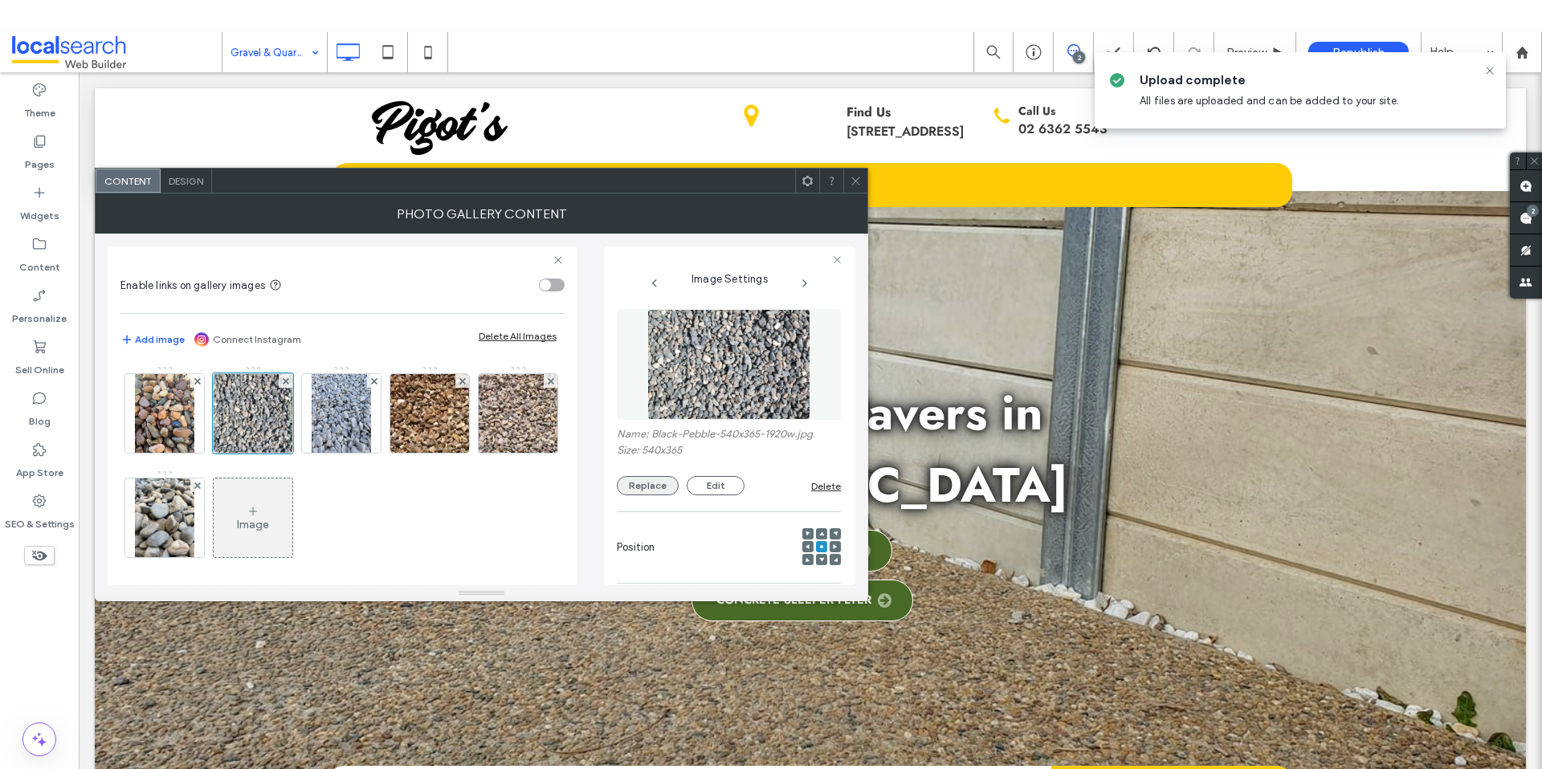
click at [661, 486] on button "Replace" at bounding box center [648, 485] width 62 height 19
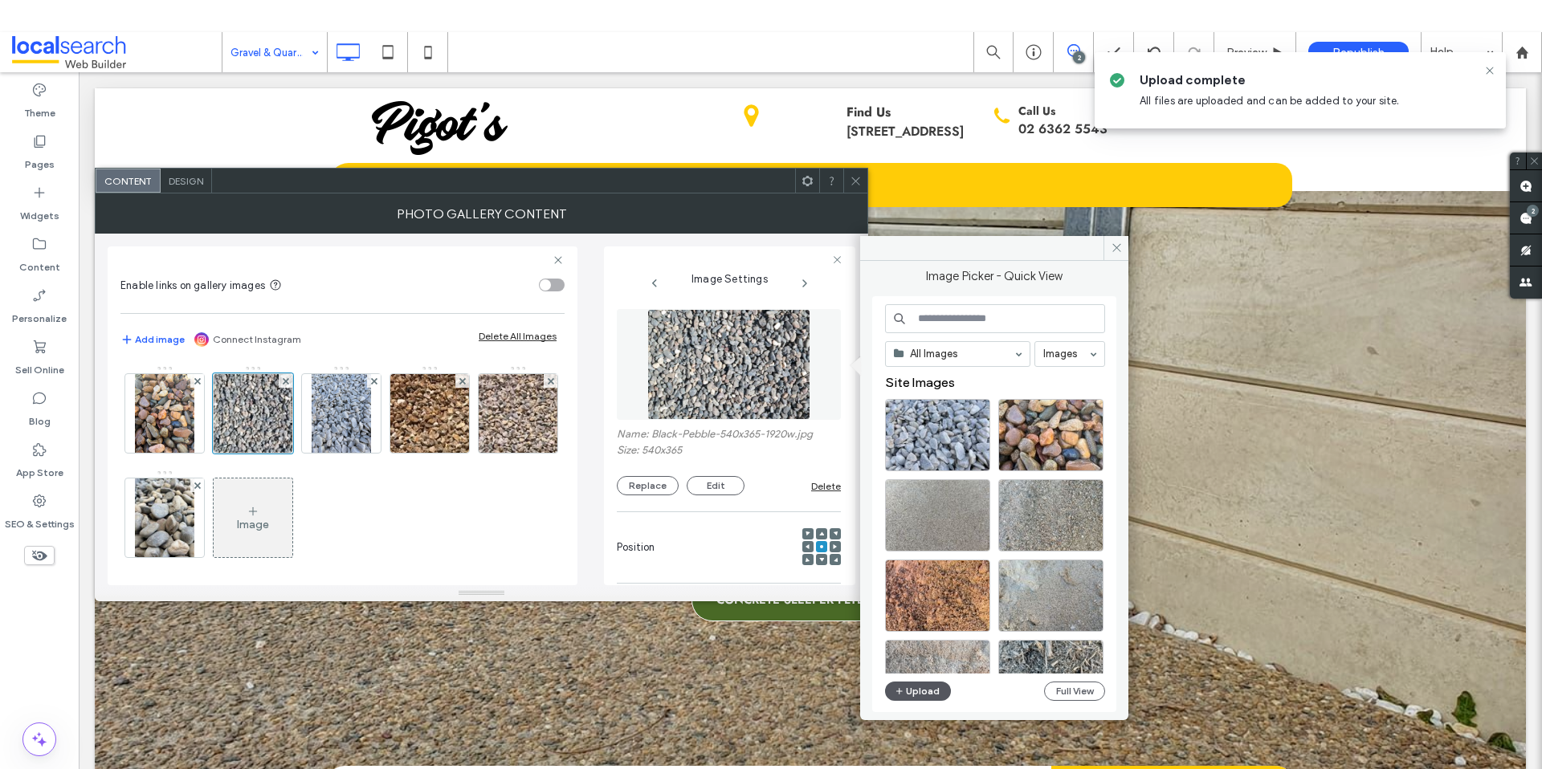
click at [928, 686] on button "Upload" at bounding box center [918, 691] width 66 height 19
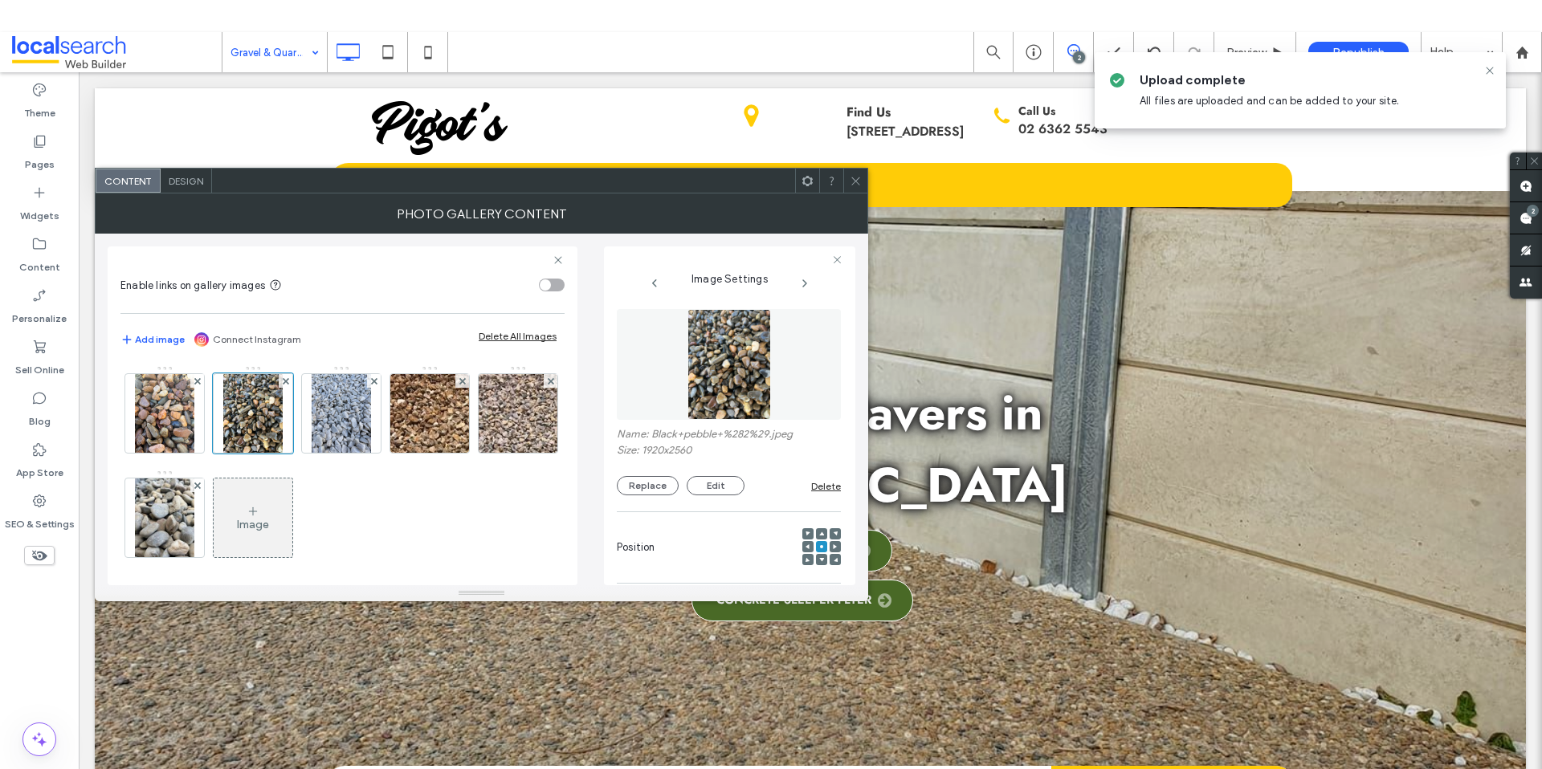
click at [852, 177] on use at bounding box center [855, 181] width 8 height 8
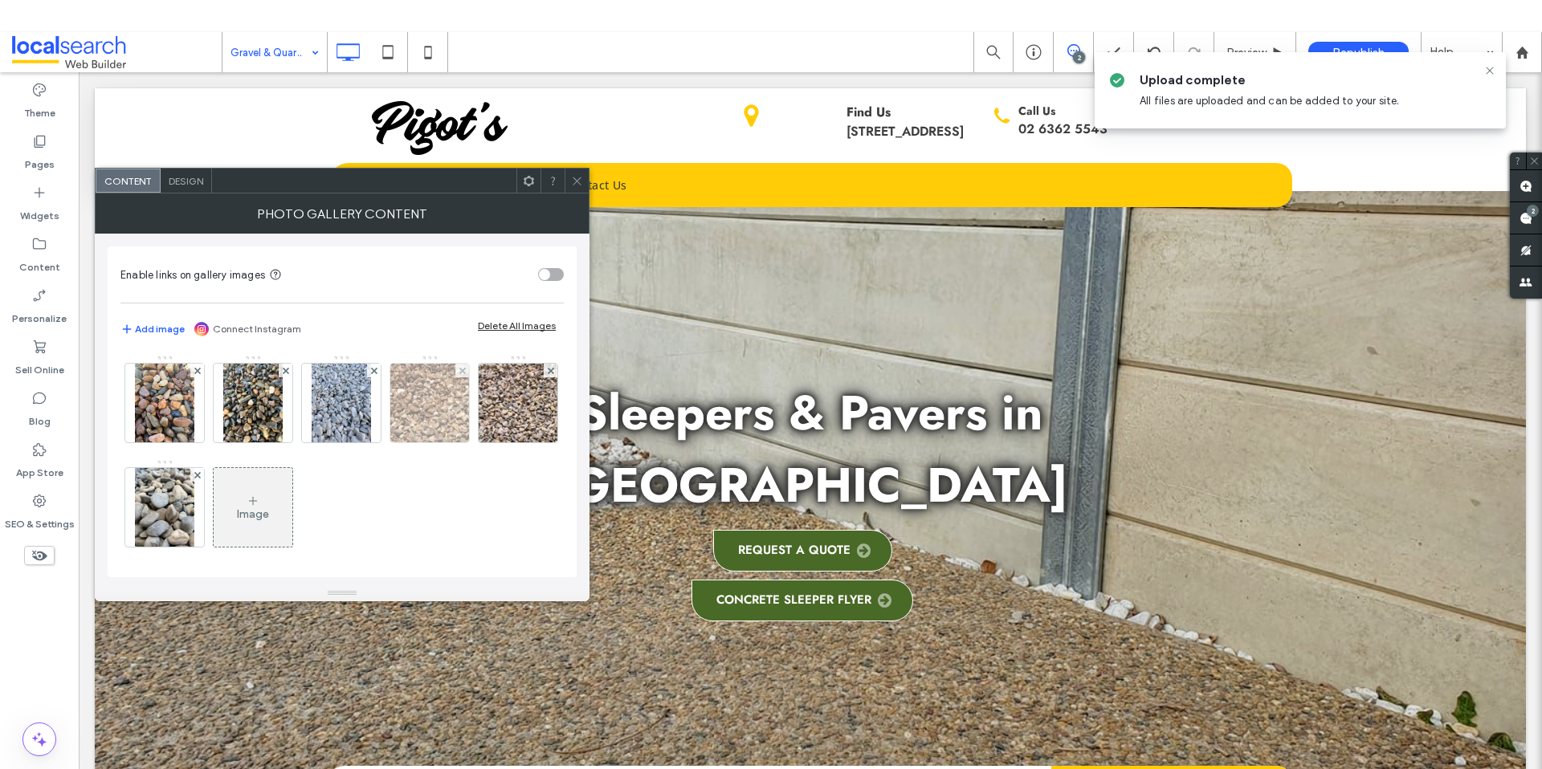
click at [389, 405] on img at bounding box center [429, 403] width 116 height 79
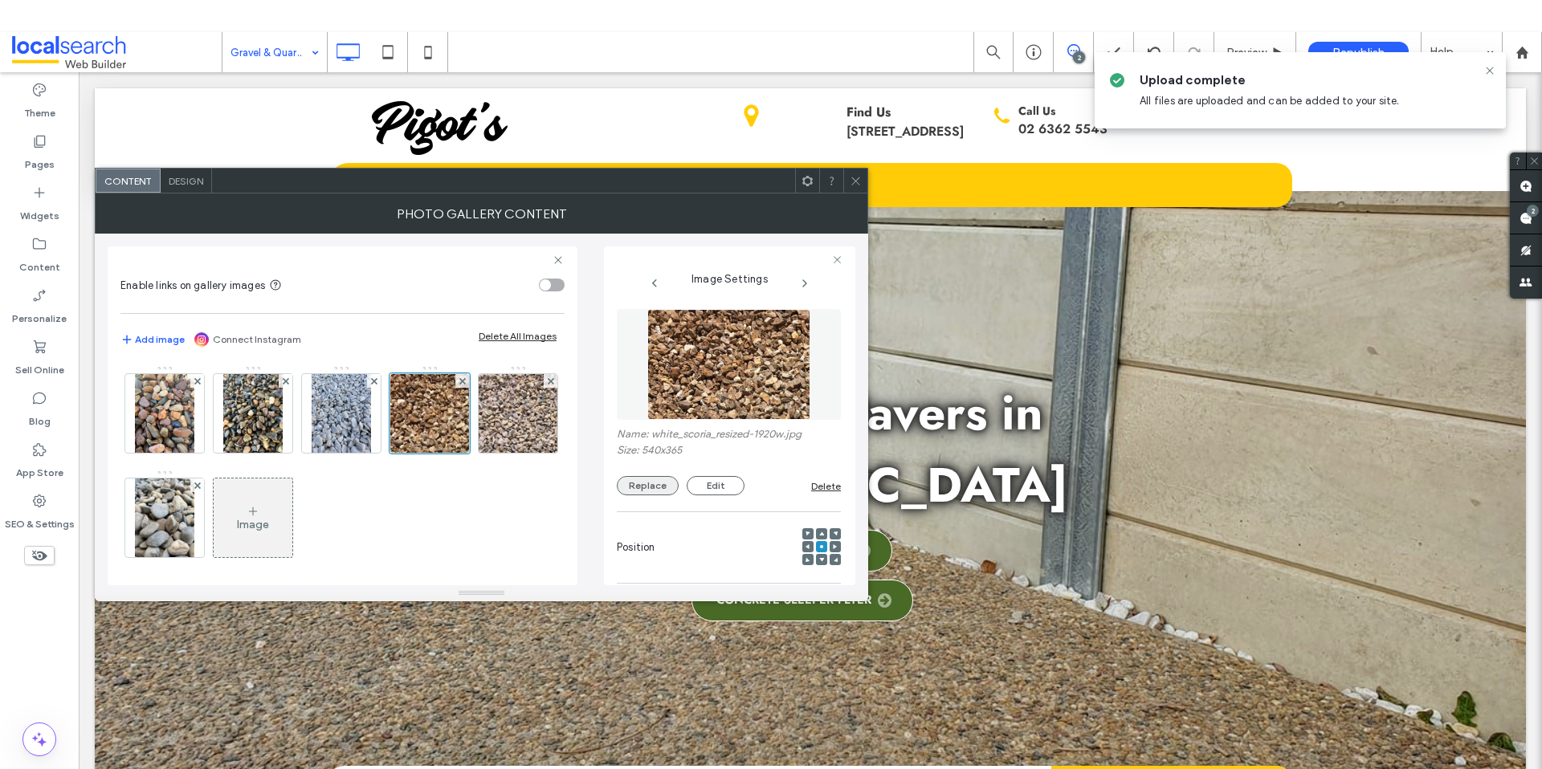
click at [648, 483] on button "Replace" at bounding box center [648, 485] width 62 height 19
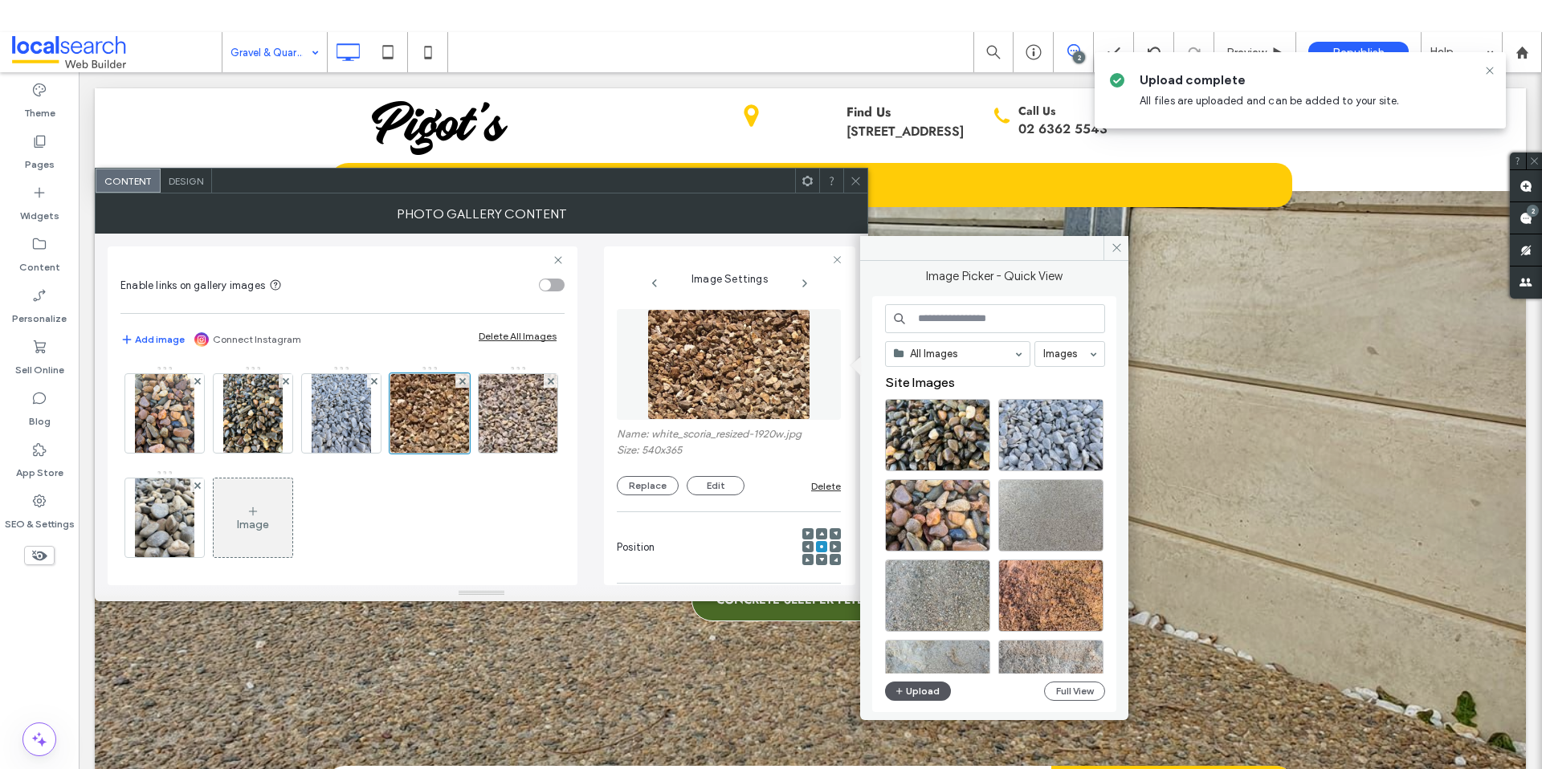
click at [918, 688] on button "Upload" at bounding box center [918, 691] width 66 height 19
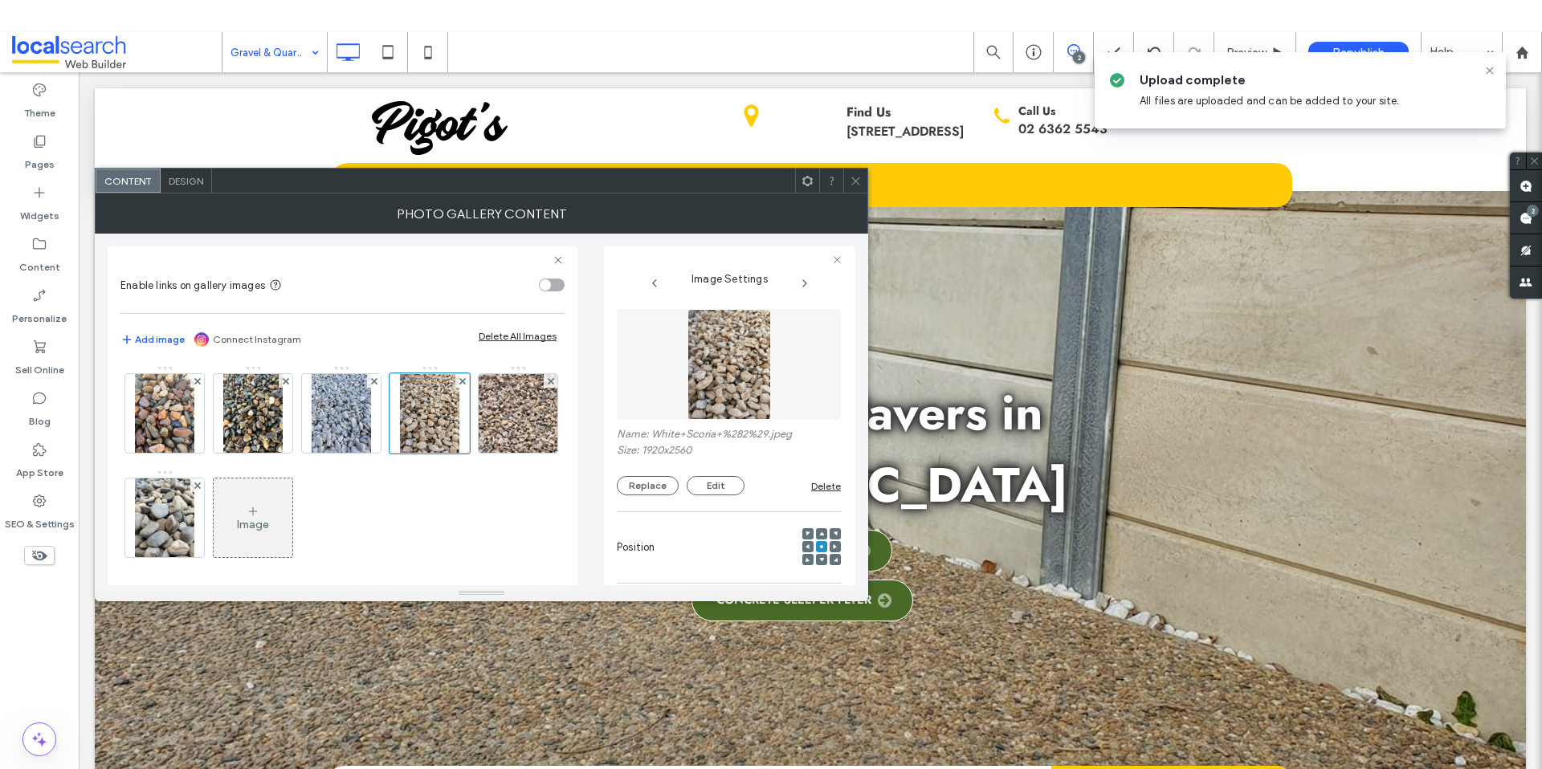
click at [854, 190] on span at bounding box center [856, 181] width 12 height 24
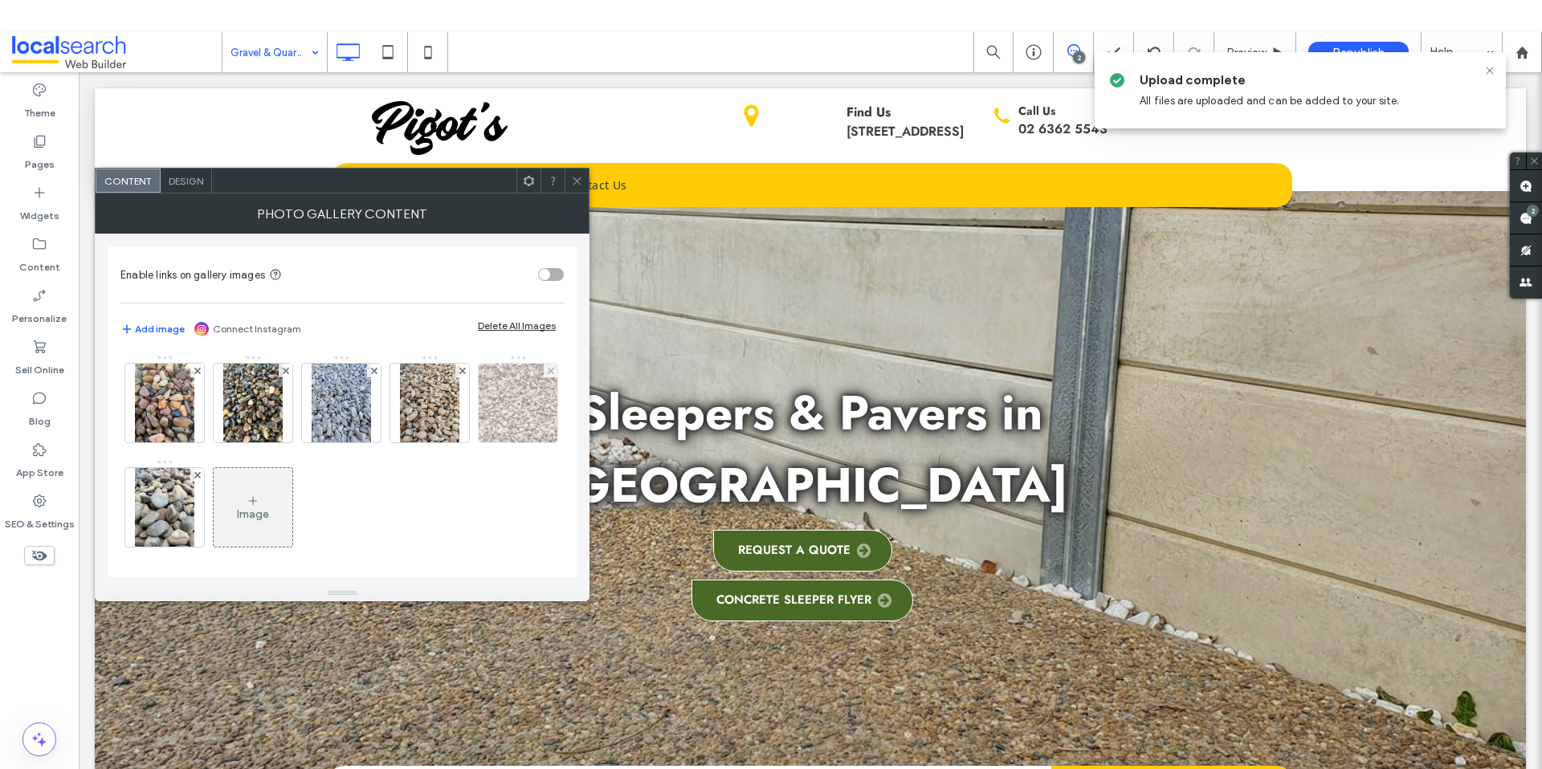
click at [459, 442] on img at bounding box center [517, 403] width 116 height 79
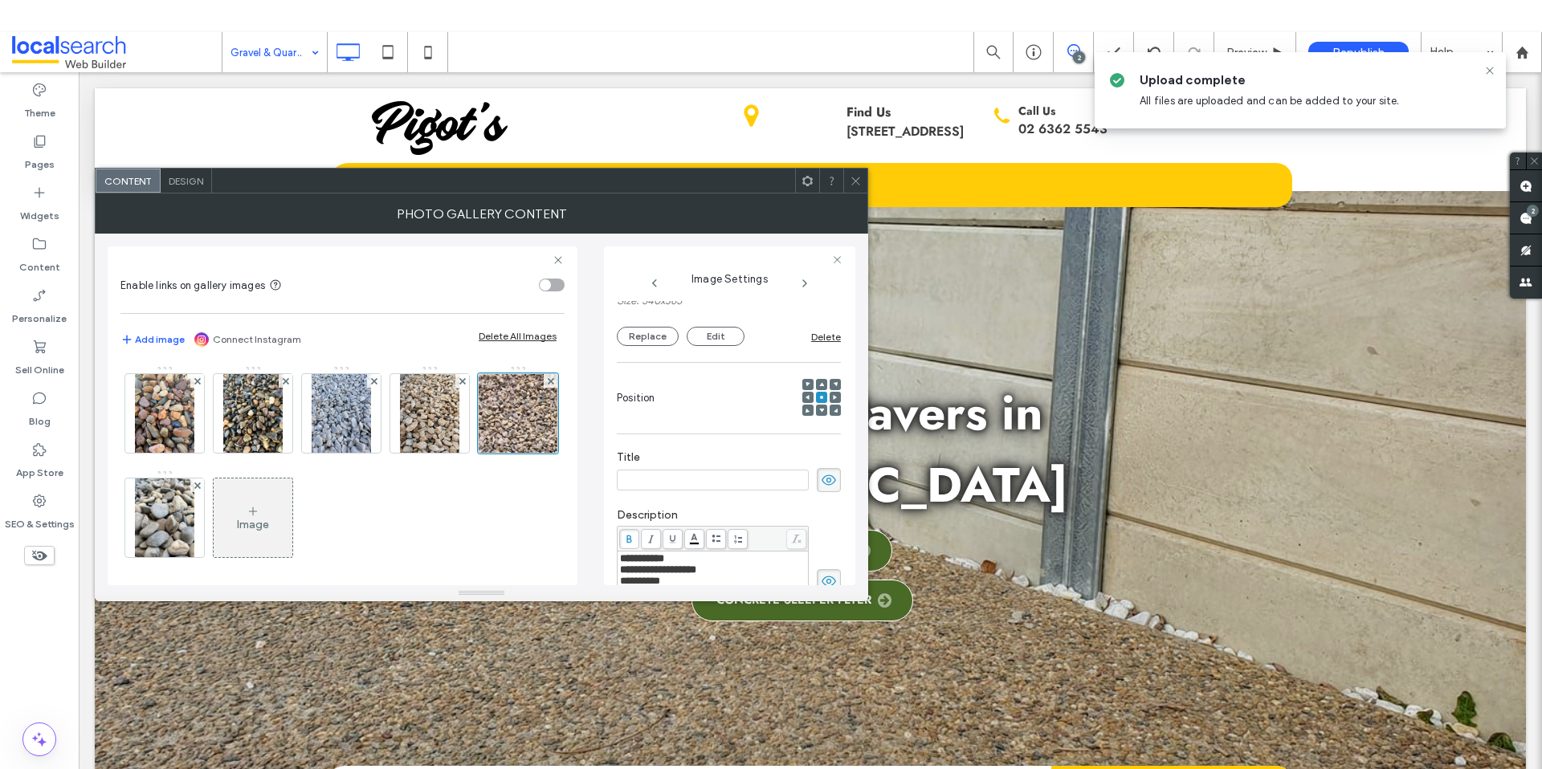
scroll to position [51, 0]
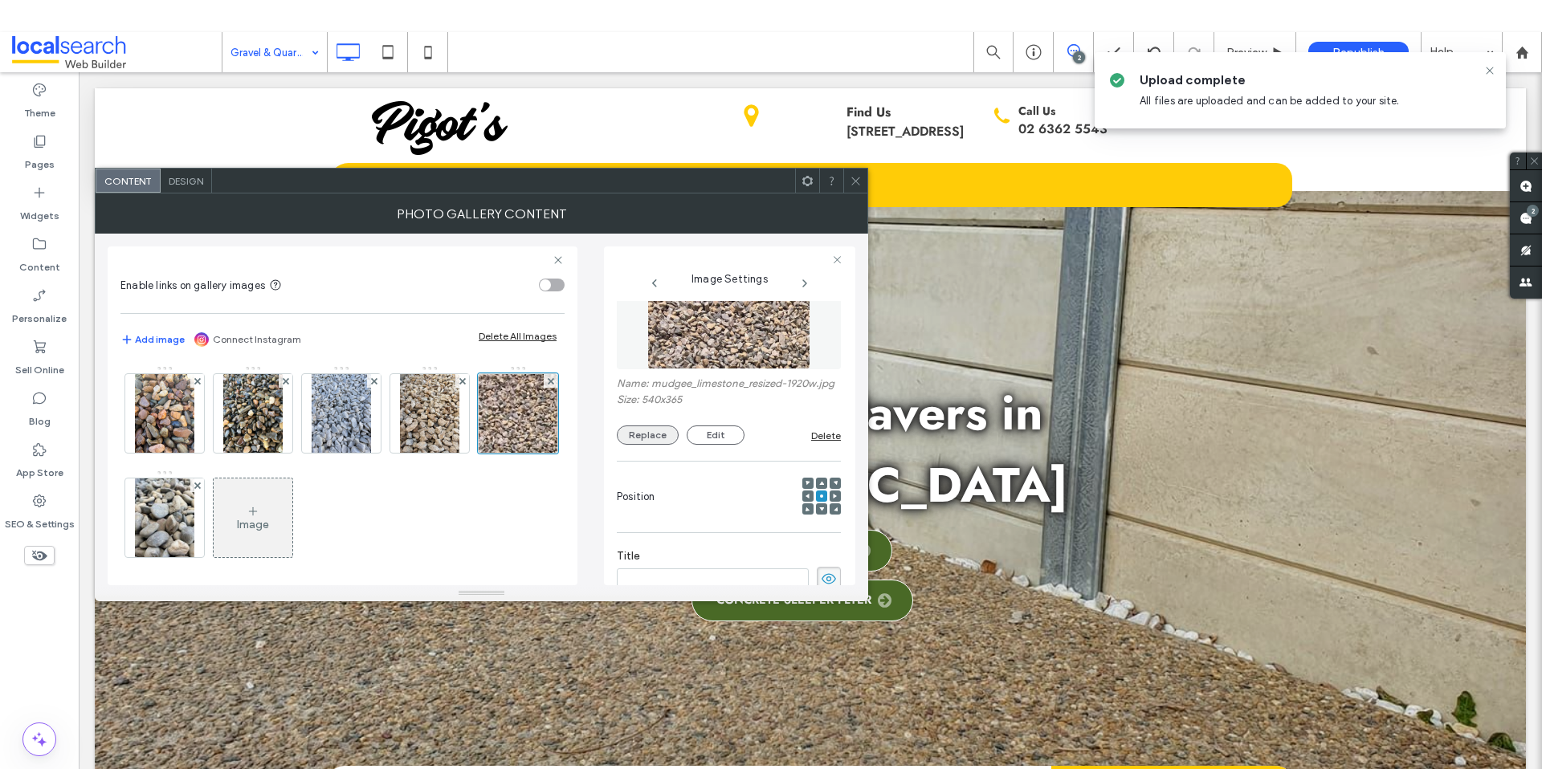
click at [652, 445] on button "Replace" at bounding box center [648, 435] width 62 height 19
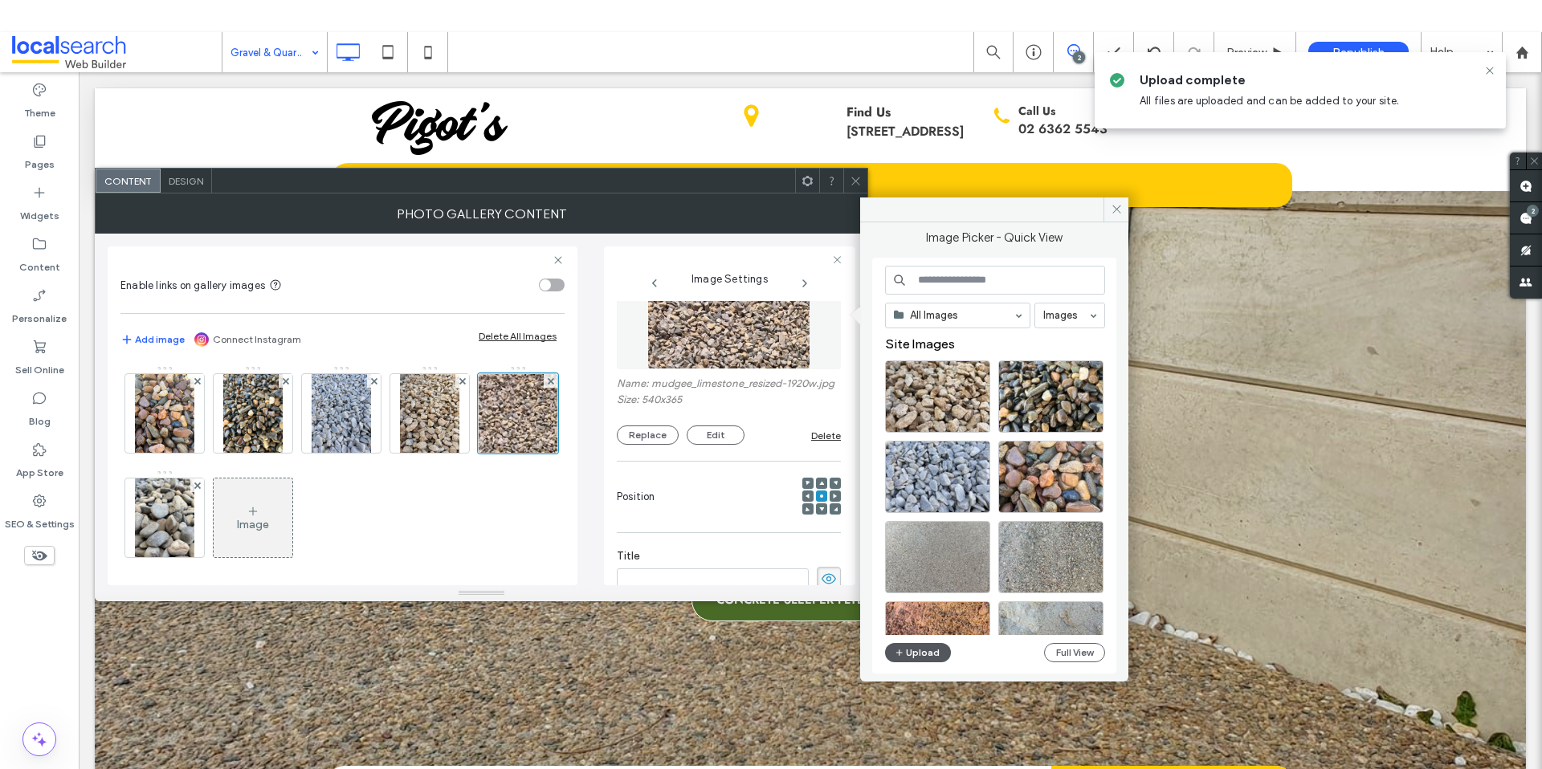
click at [928, 650] on button "Upload" at bounding box center [918, 652] width 66 height 19
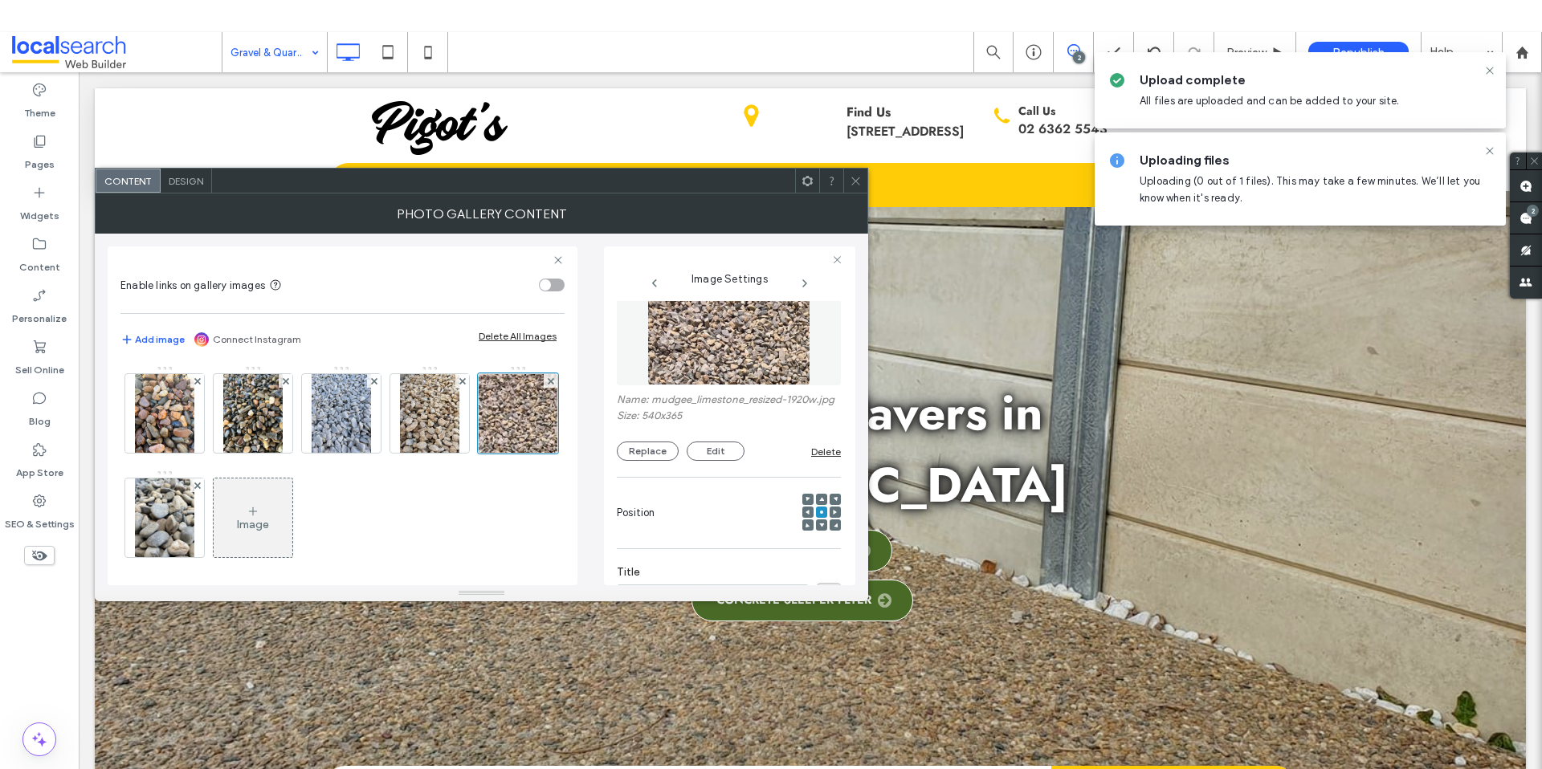
scroll to position [0, 0]
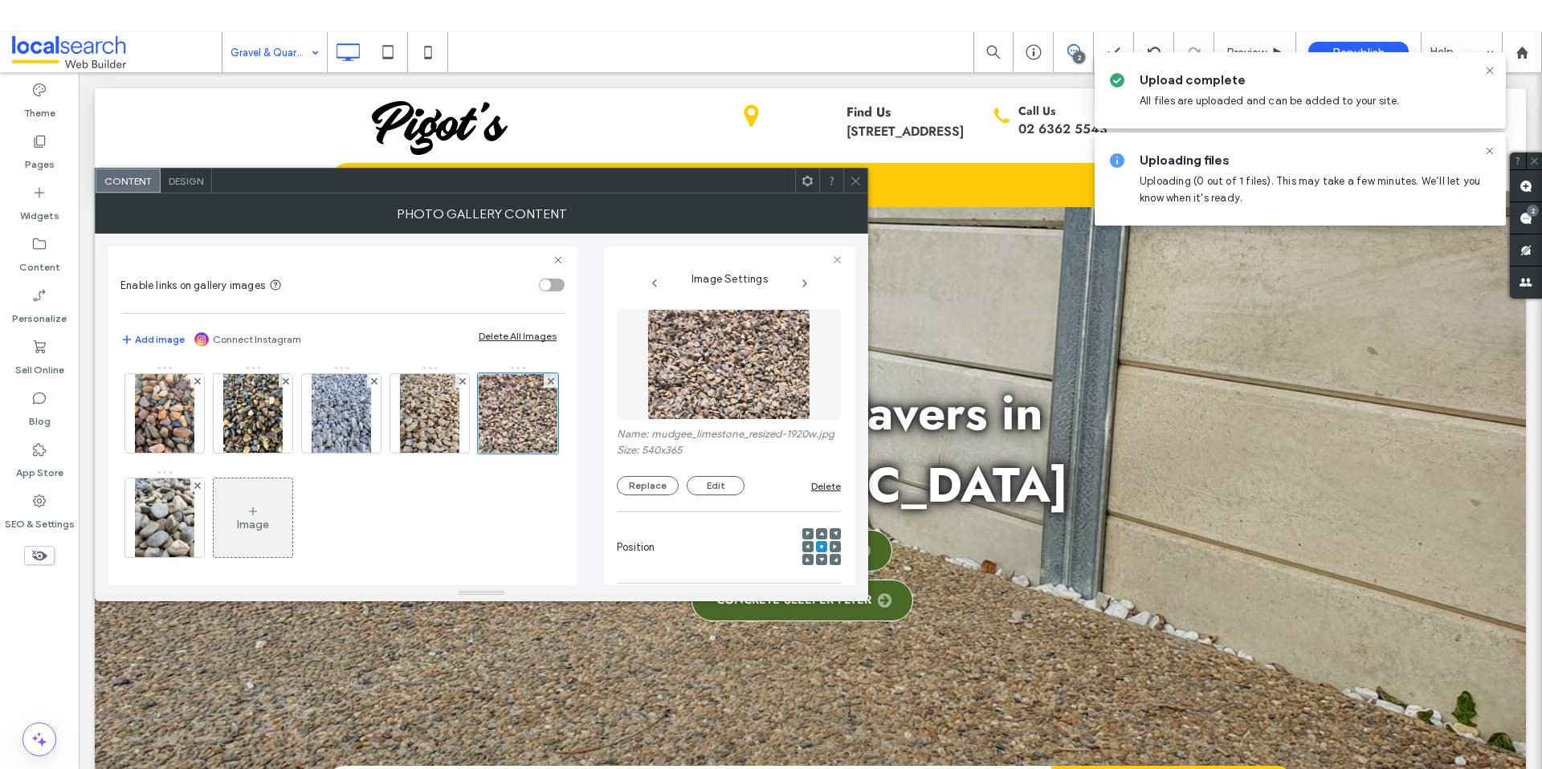
click at [854, 186] on span at bounding box center [856, 181] width 12 height 24
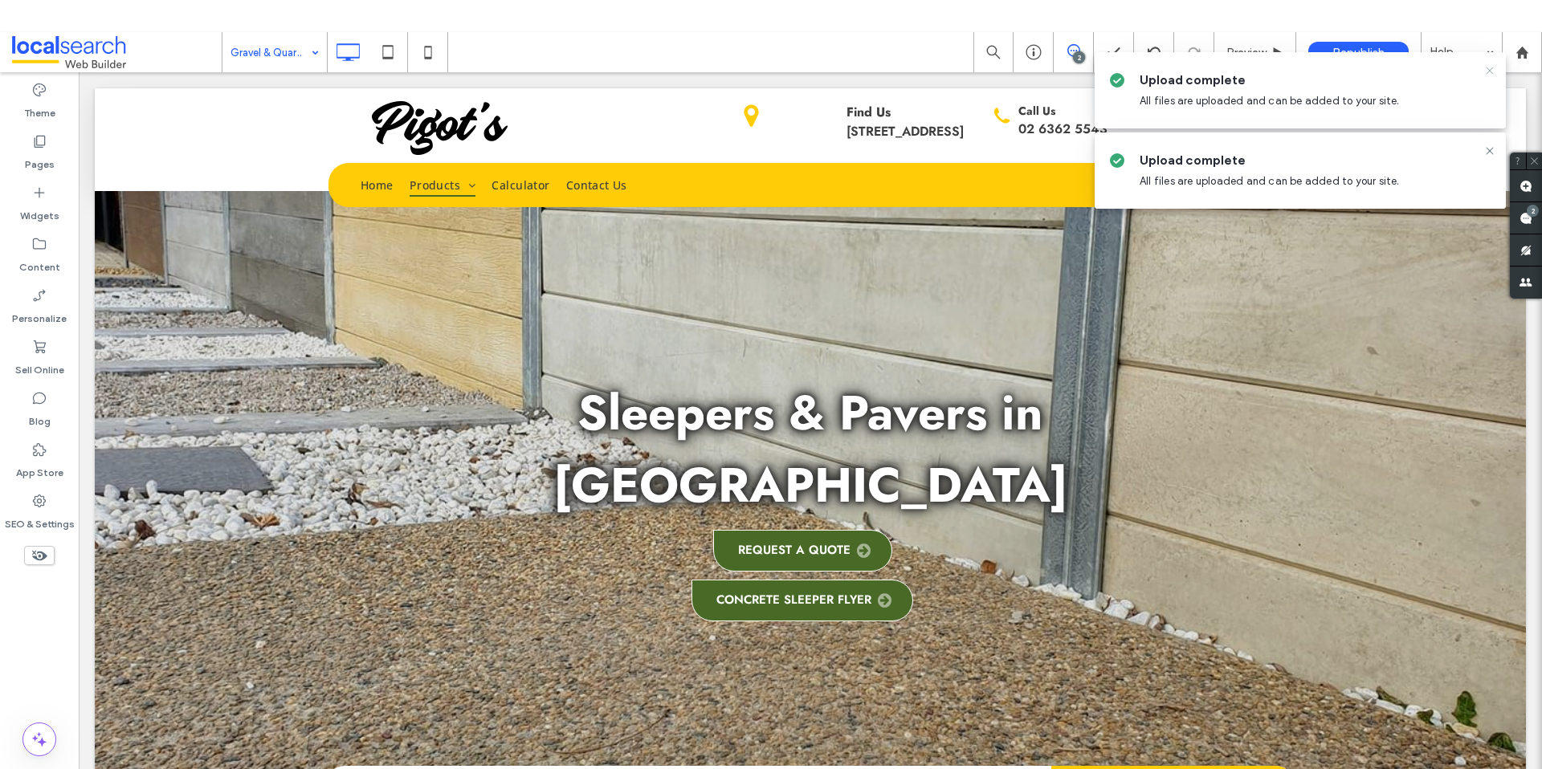
click at [1490, 72] on icon at bounding box center [1489, 70] width 13 height 13
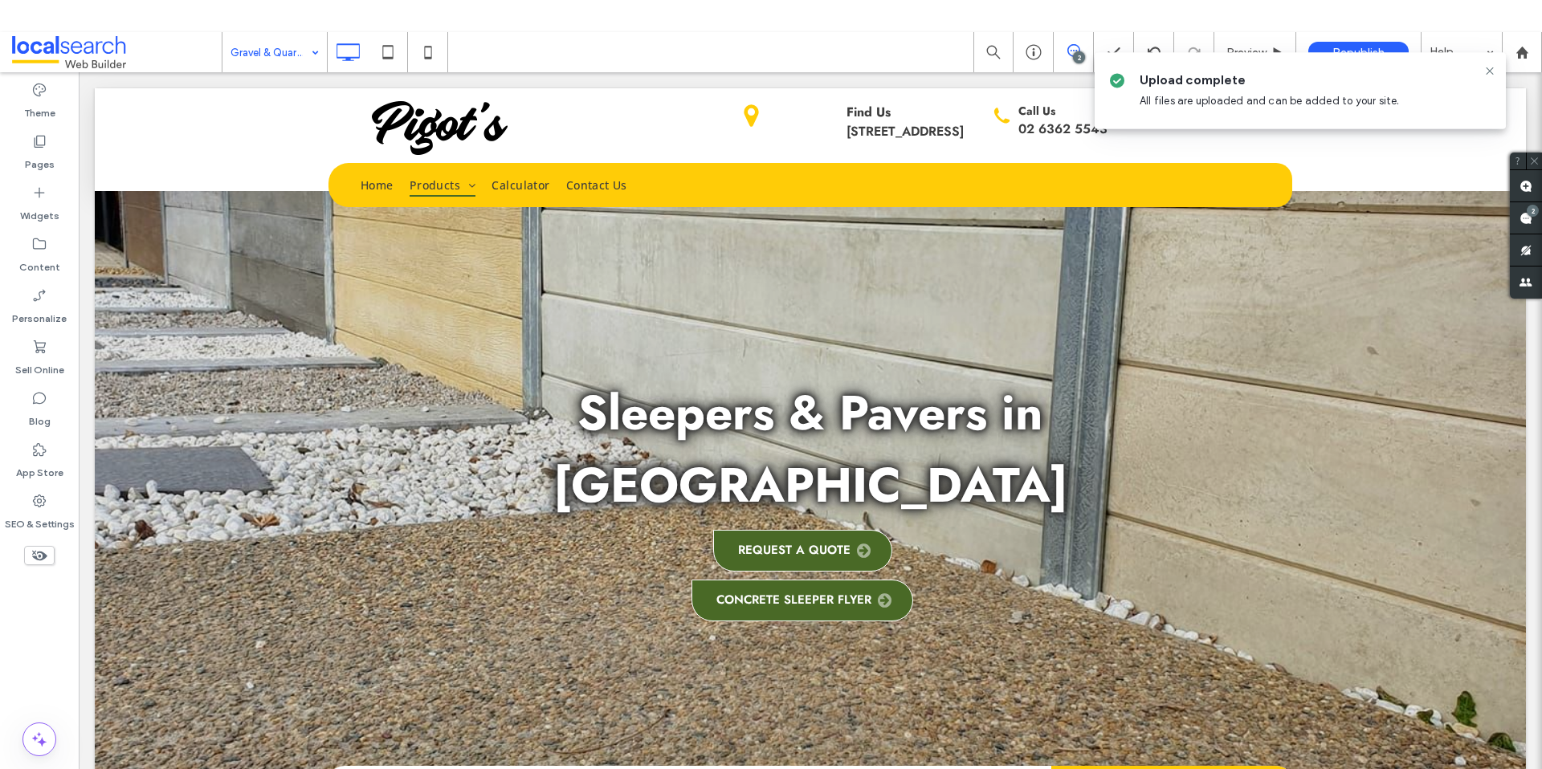
click at [1490, 72] on icon at bounding box center [1489, 70] width 13 height 13
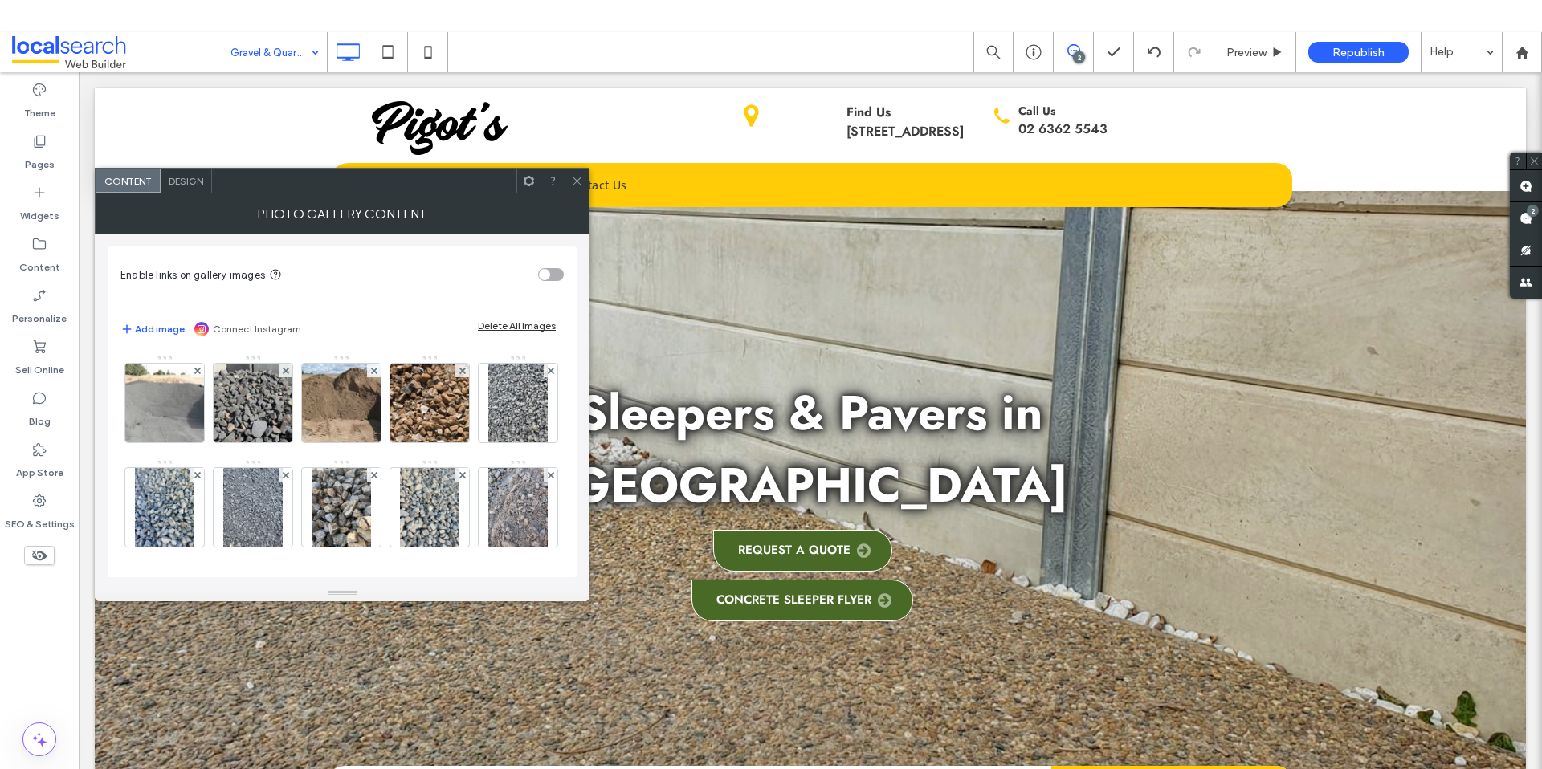
click at [580, 192] on span at bounding box center [577, 181] width 12 height 24
click at [571, 181] on icon at bounding box center [577, 181] width 12 height 12
click at [247, 416] on img at bounding box center [252, 403] width 116 height 79
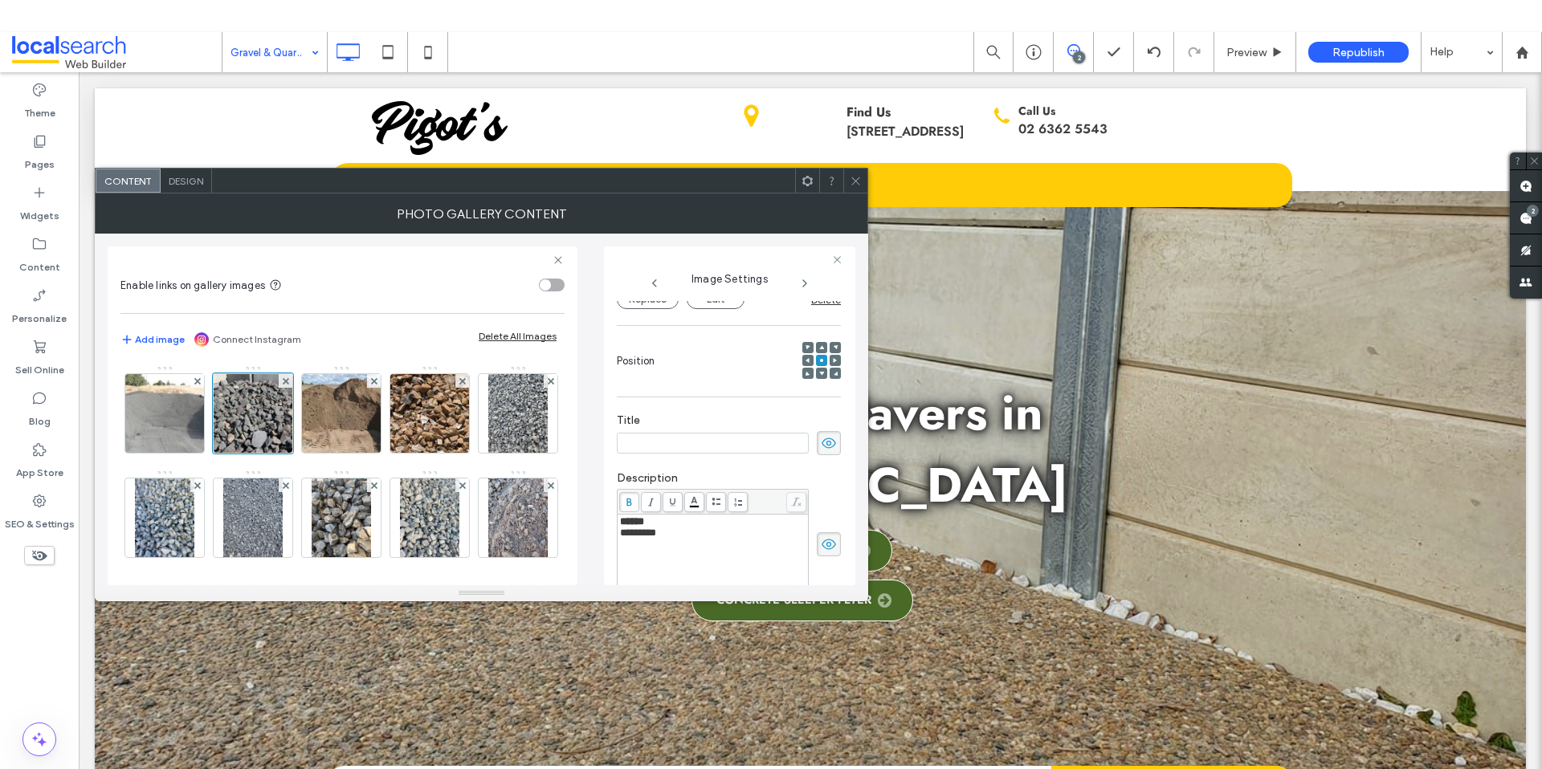
click at [858, 178] on icon at bounding box center [856, 181] width 12 height 12
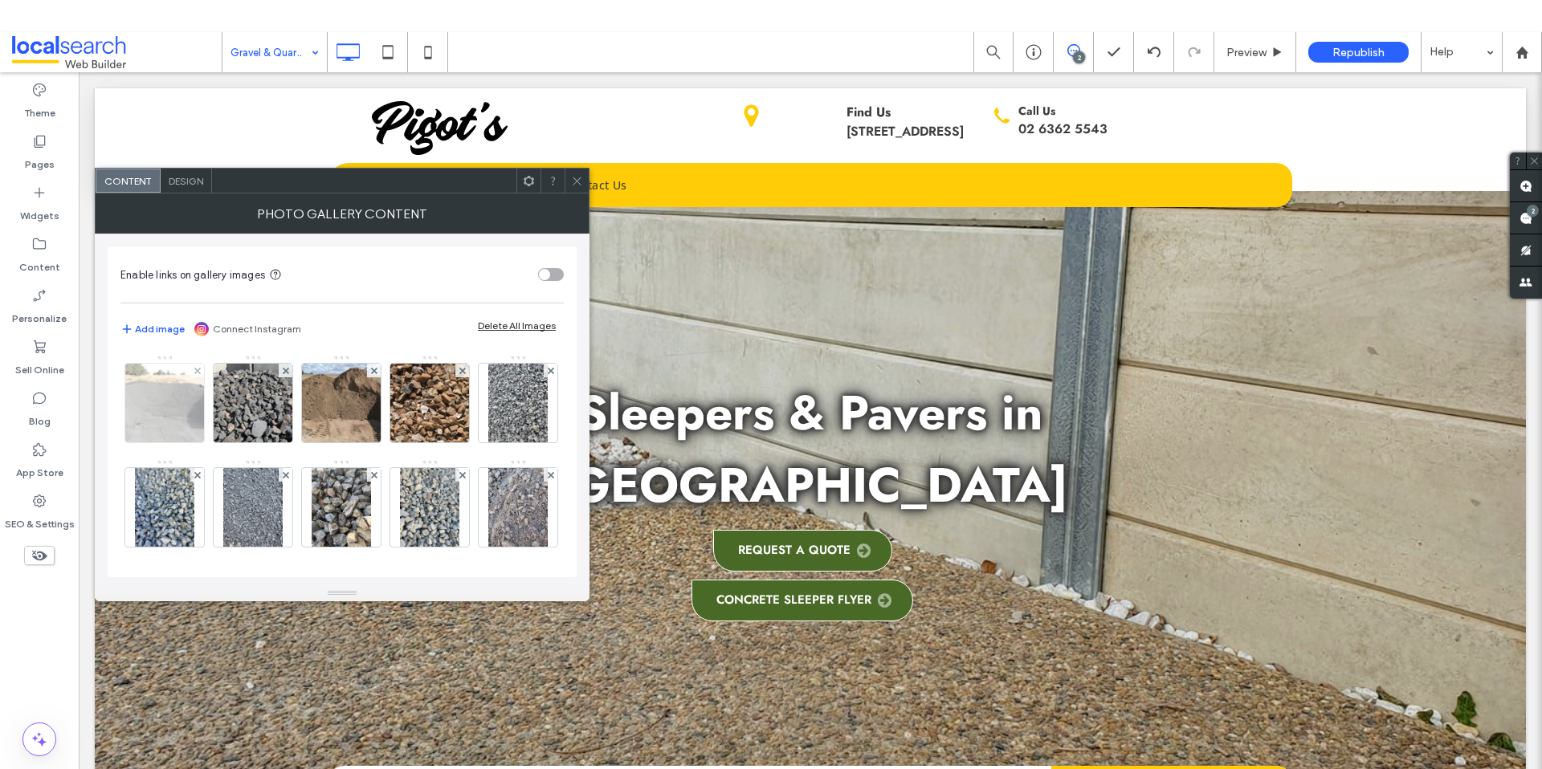
click at [157, 406] on img at bounding box center [164, 403] width 116 height 79
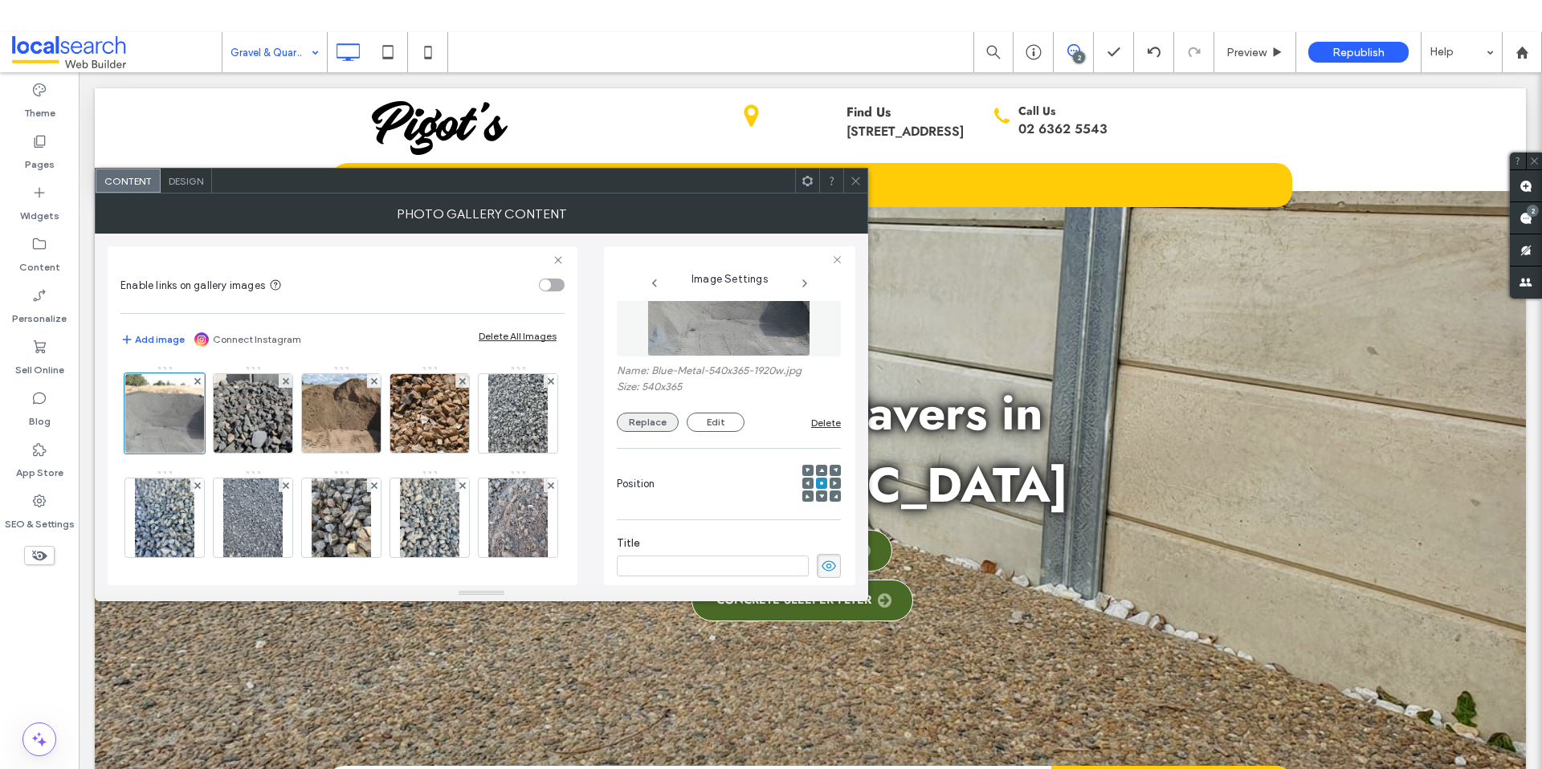
scroll to position [59, 0]
click at [670, 428] on button "Replace" at bounding box center [648, 426] width 62 height 19
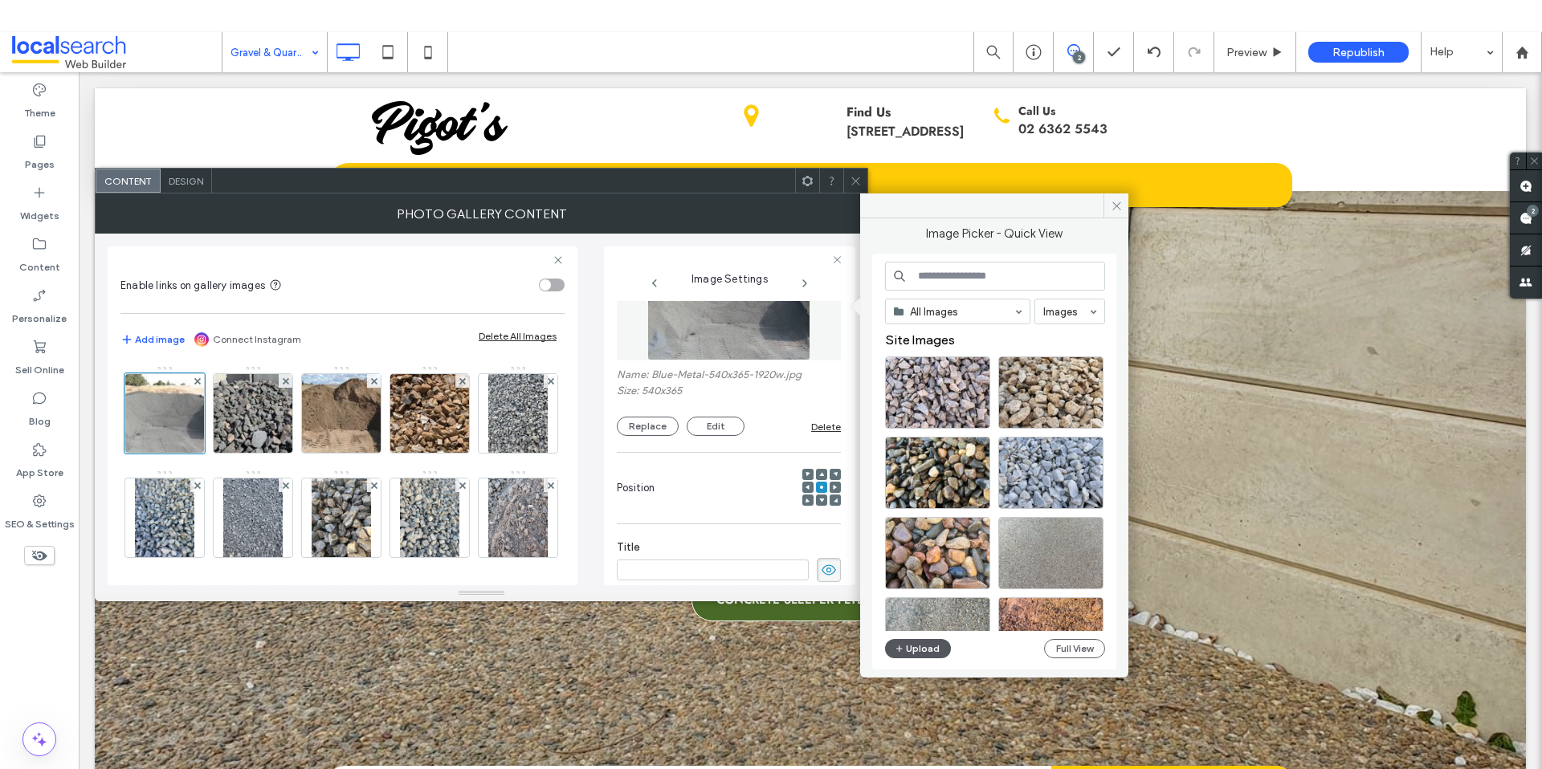
click at [912, 655] on button "Upload" at bounding box center [918, 648] width 66 height 19
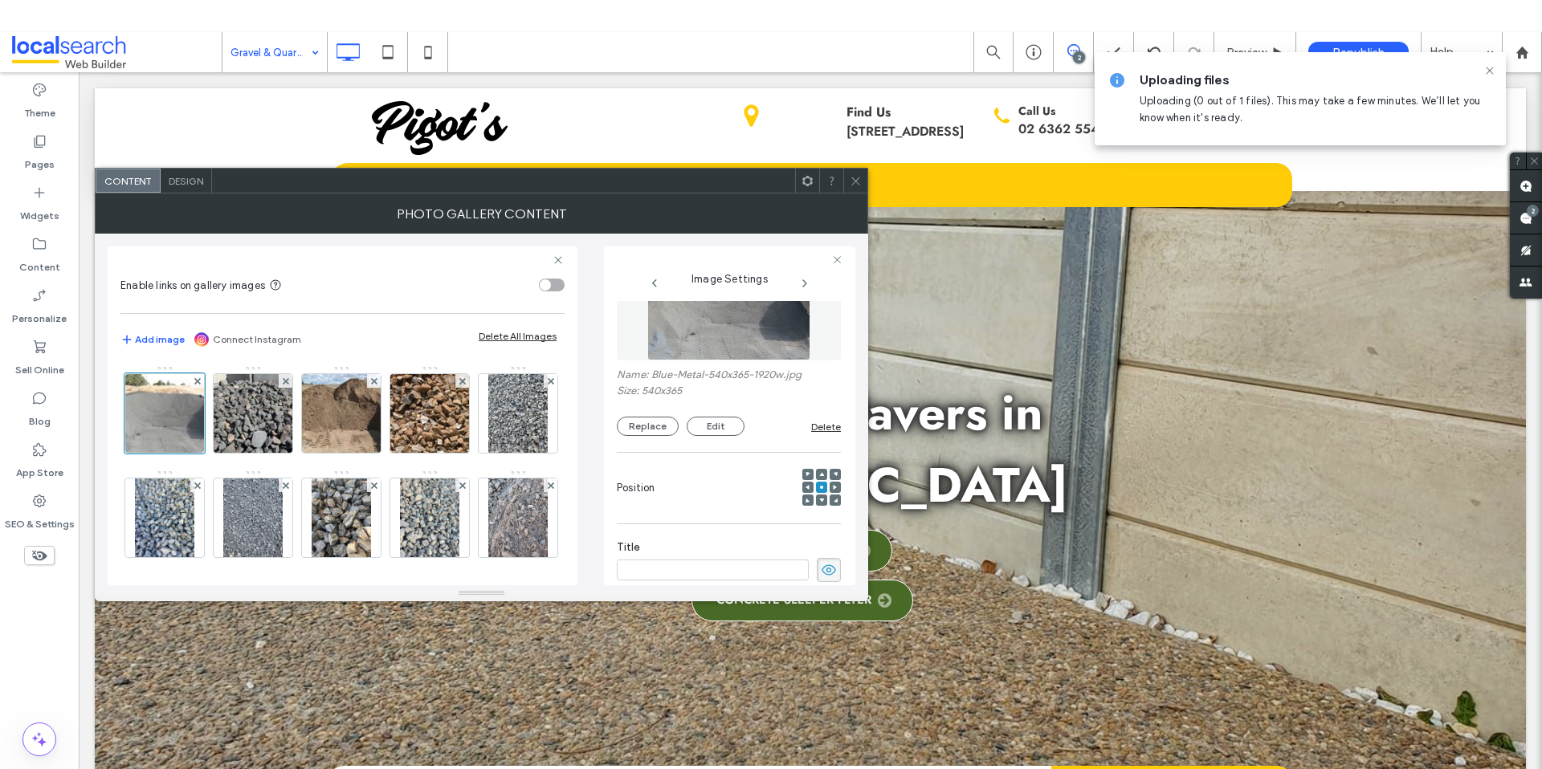
click at [858, 186] on span at bounding box center [856, 181] width 12 height 24
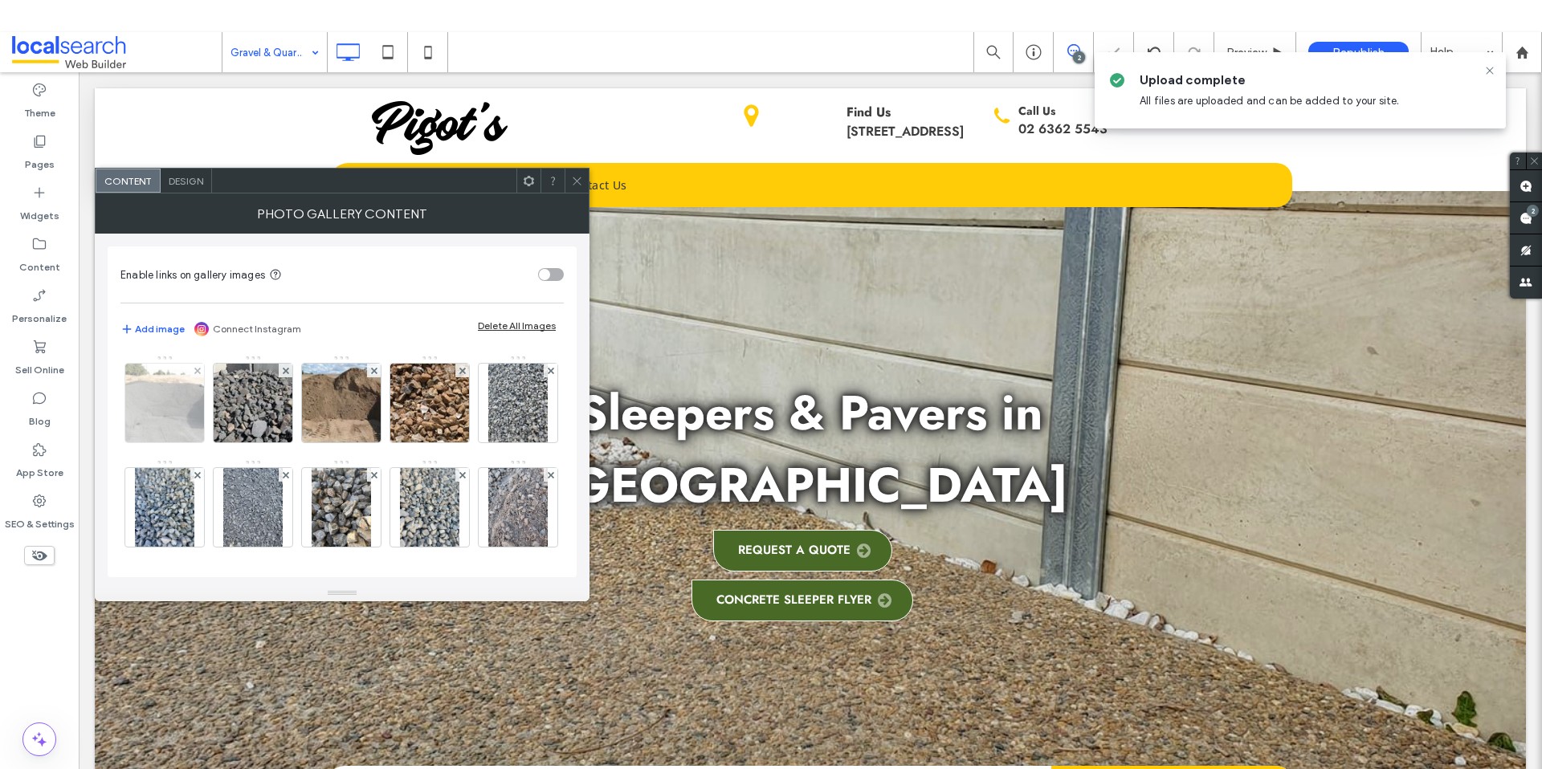
click at [152, 393] on img at bounding box center [164, 403] width 116 height 79
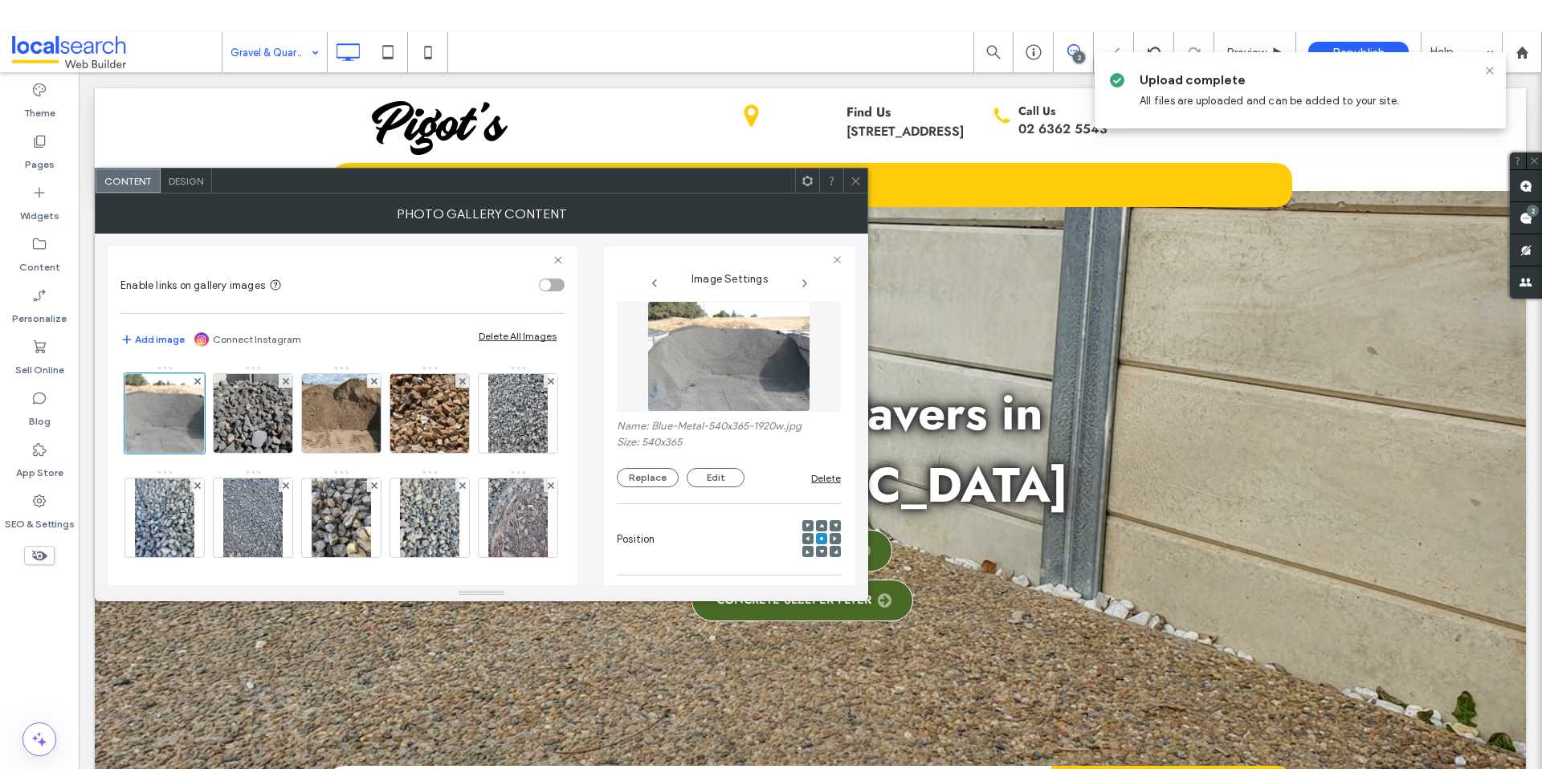
scroll to position [0, 0]
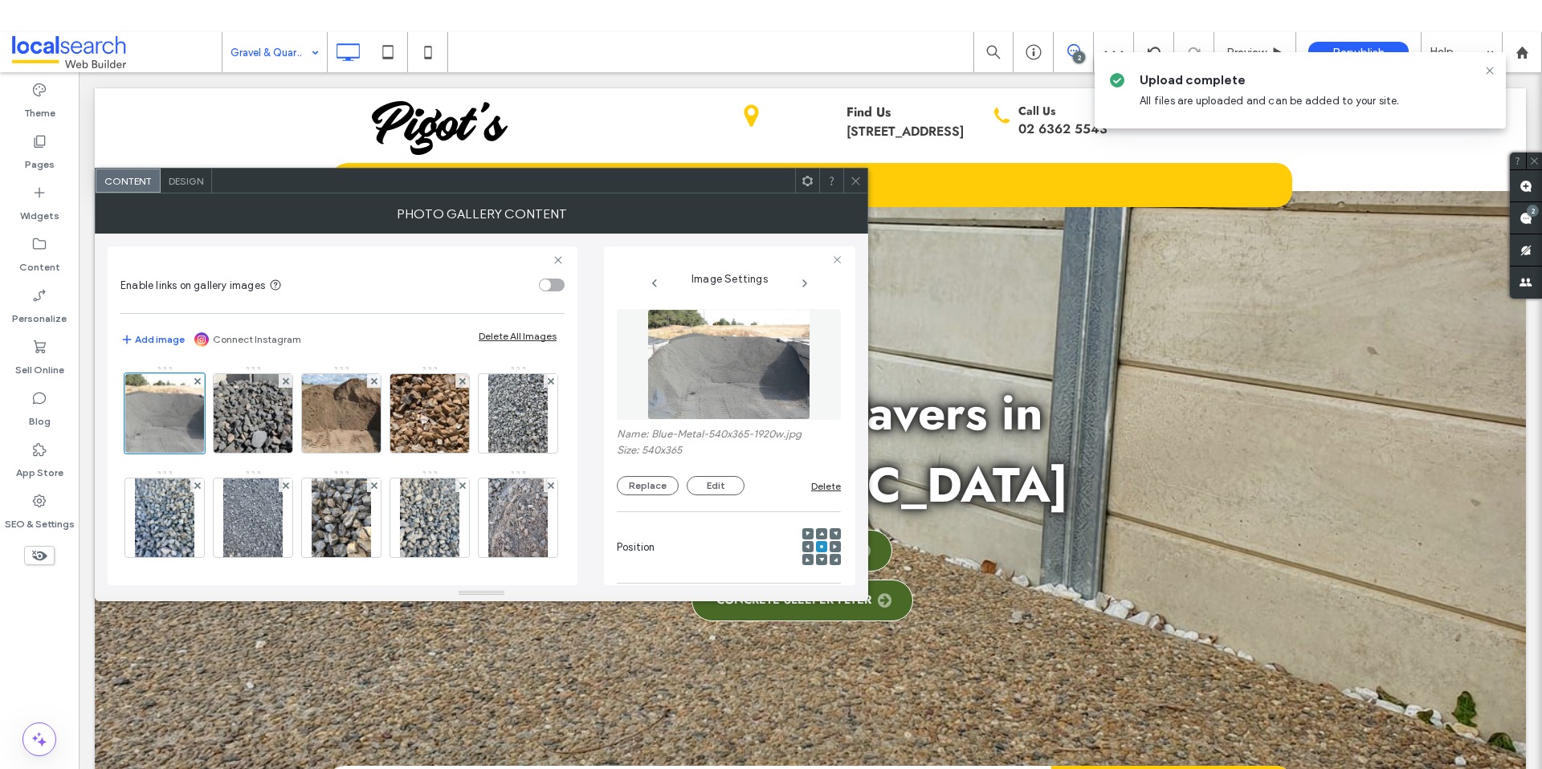
click at [857, 194] on div "Photo Gallery Content" at bounding box center [481, 214] width 773 height 40
click at [856, 179] on use at bounding box center [855, 181] width 8 height 8
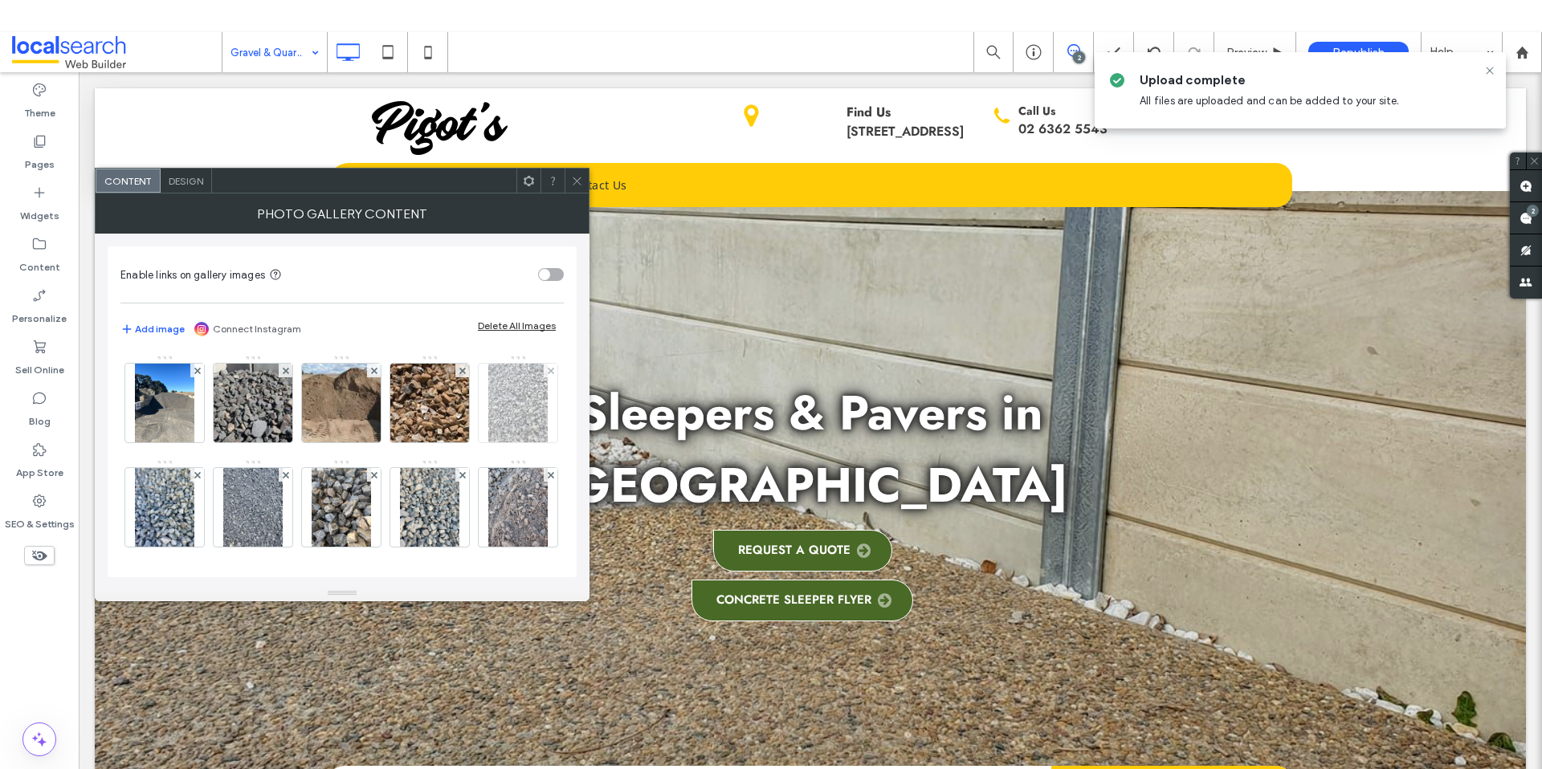
click at [488, 442] on img at bounding box center [517, 403] width 59 height 79
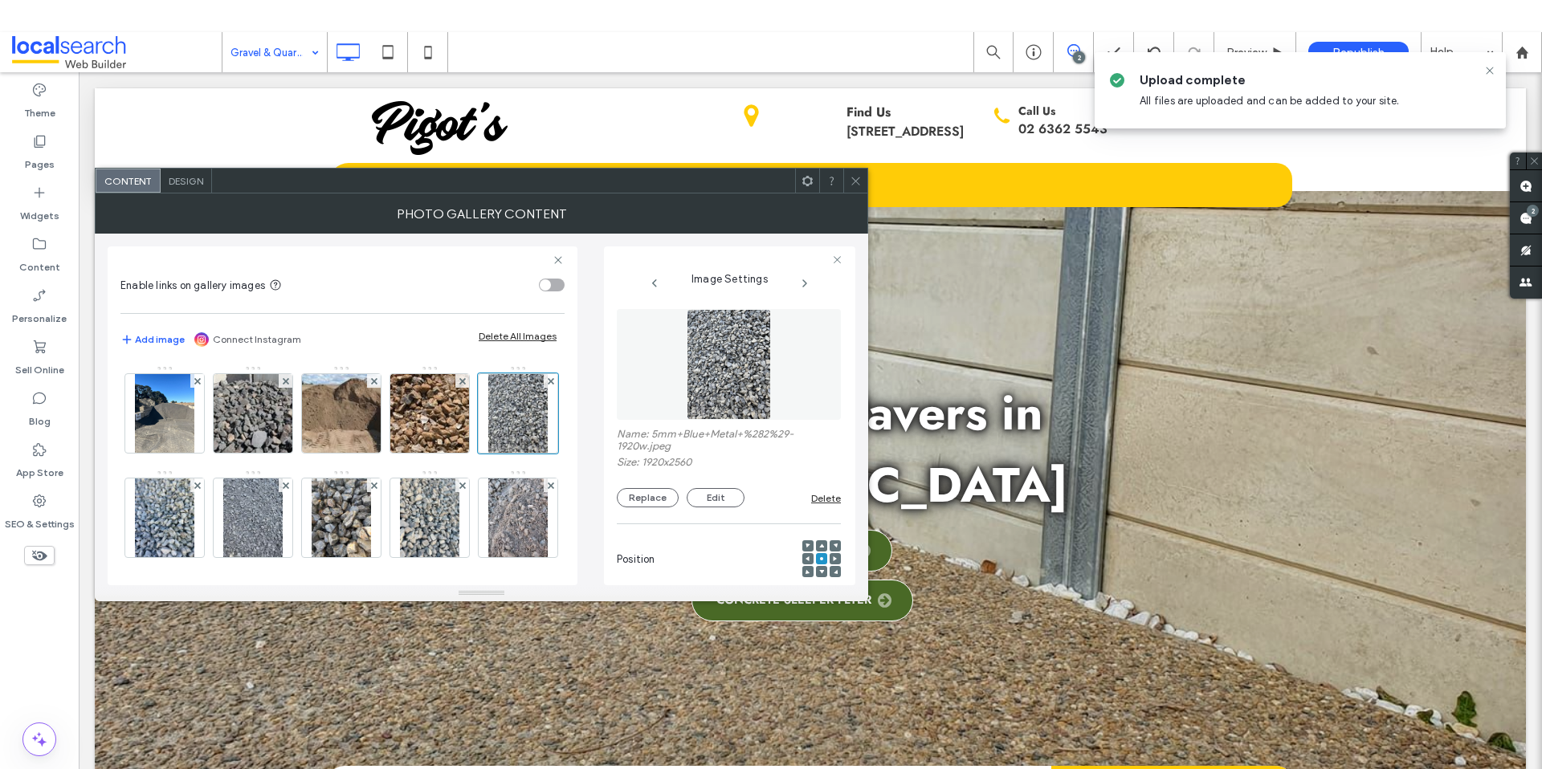
click at [855, 189] on span at bounding box center [856, 181] width 12 height 24
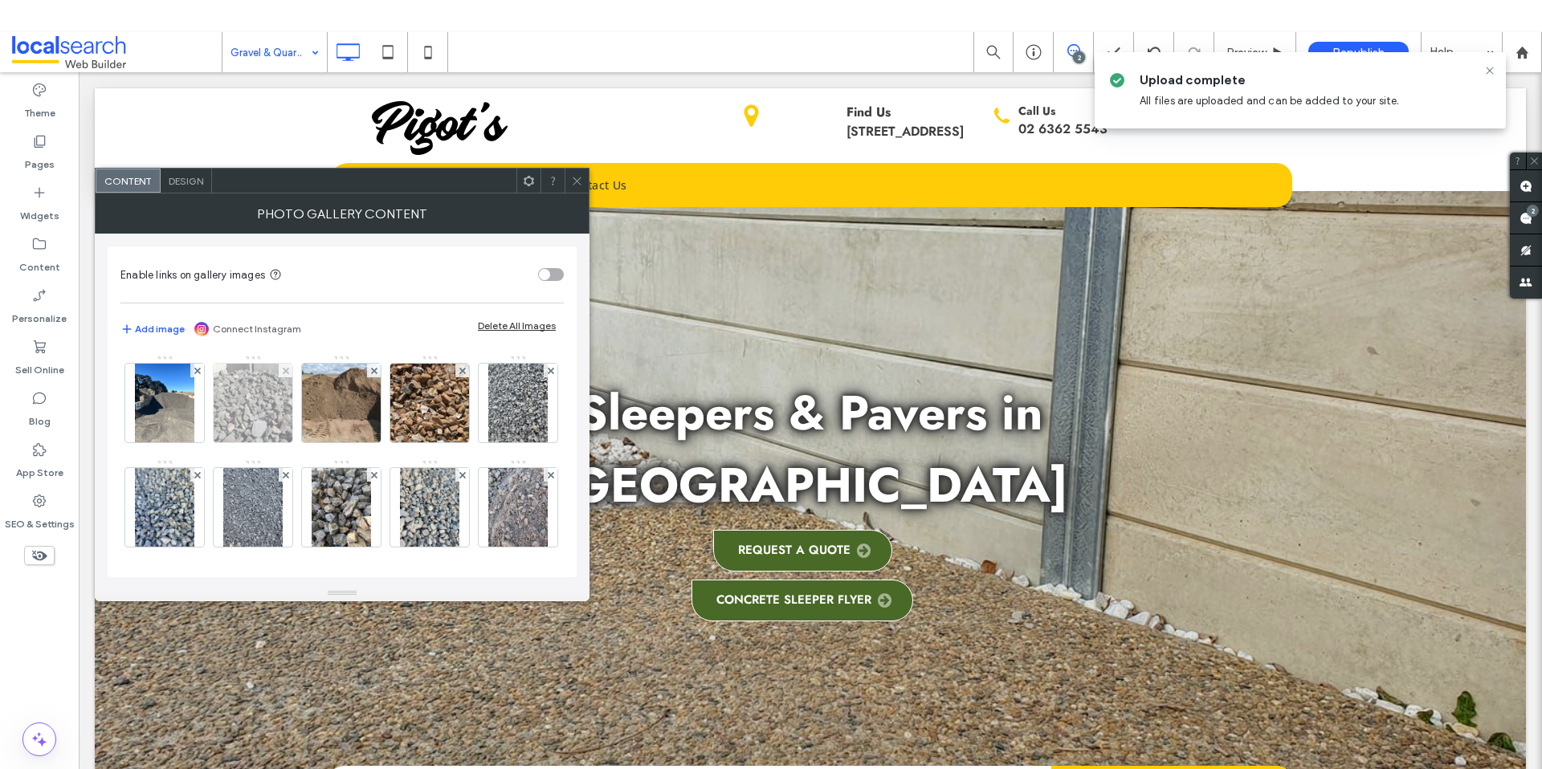
click at [263, 402] on img at bounding box center [252, 403] width 116 height 79
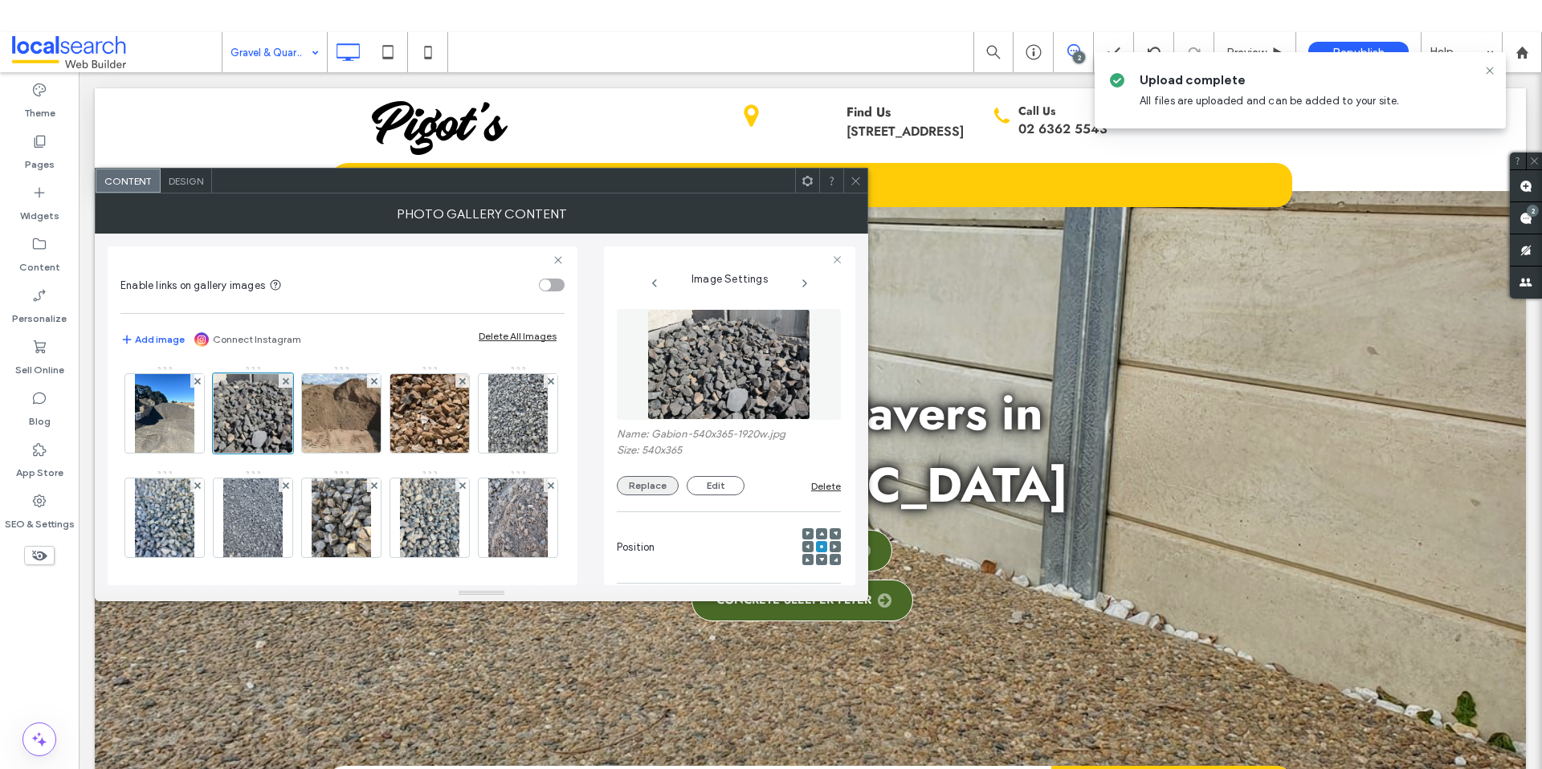
click at [644, 491] on button "Replace" at bounding box center [648, 485] width 62 height 19
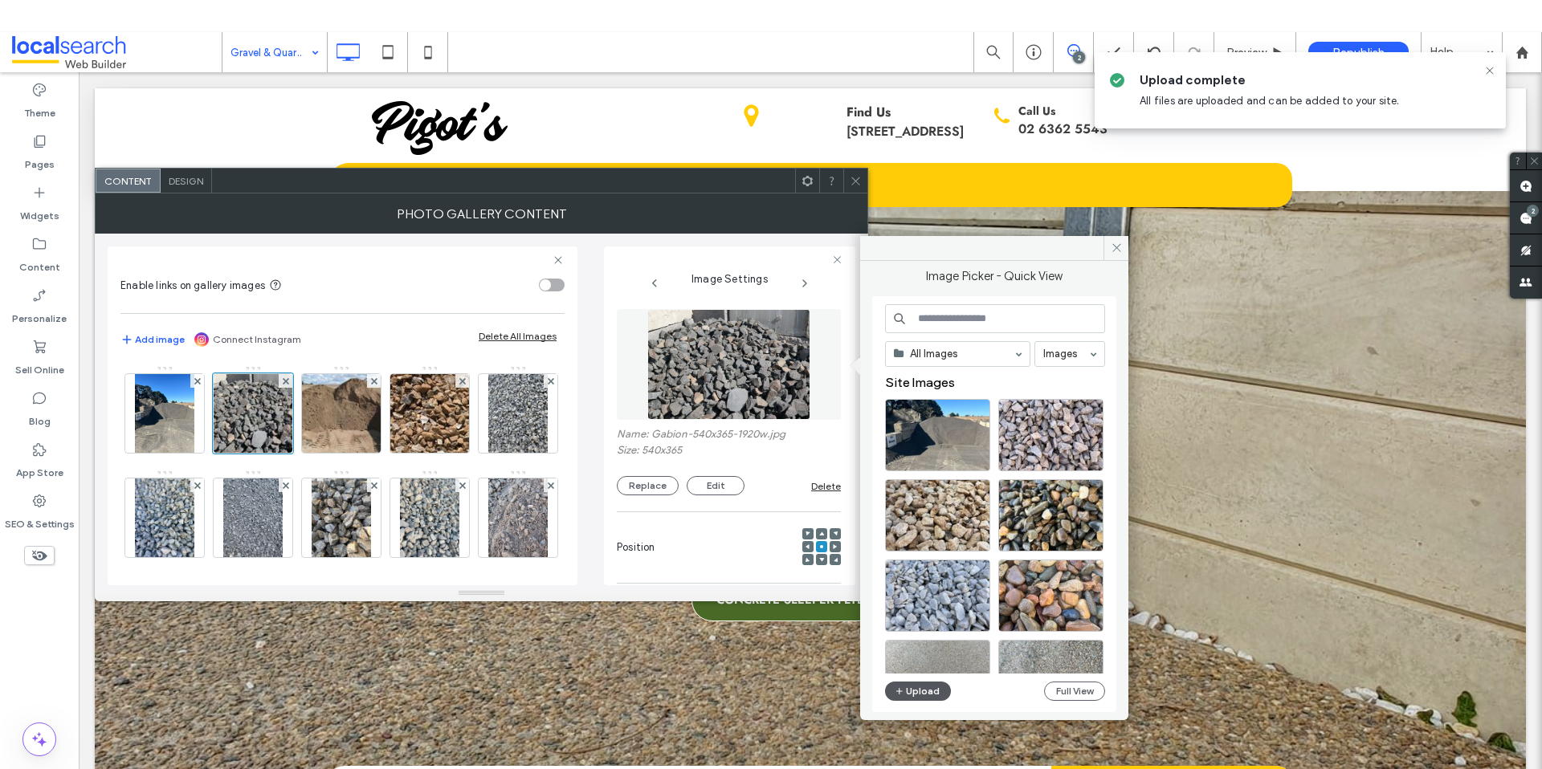
click at [924, 687] on button "Upload" at bounding box center [918, 691] width 66 height 19
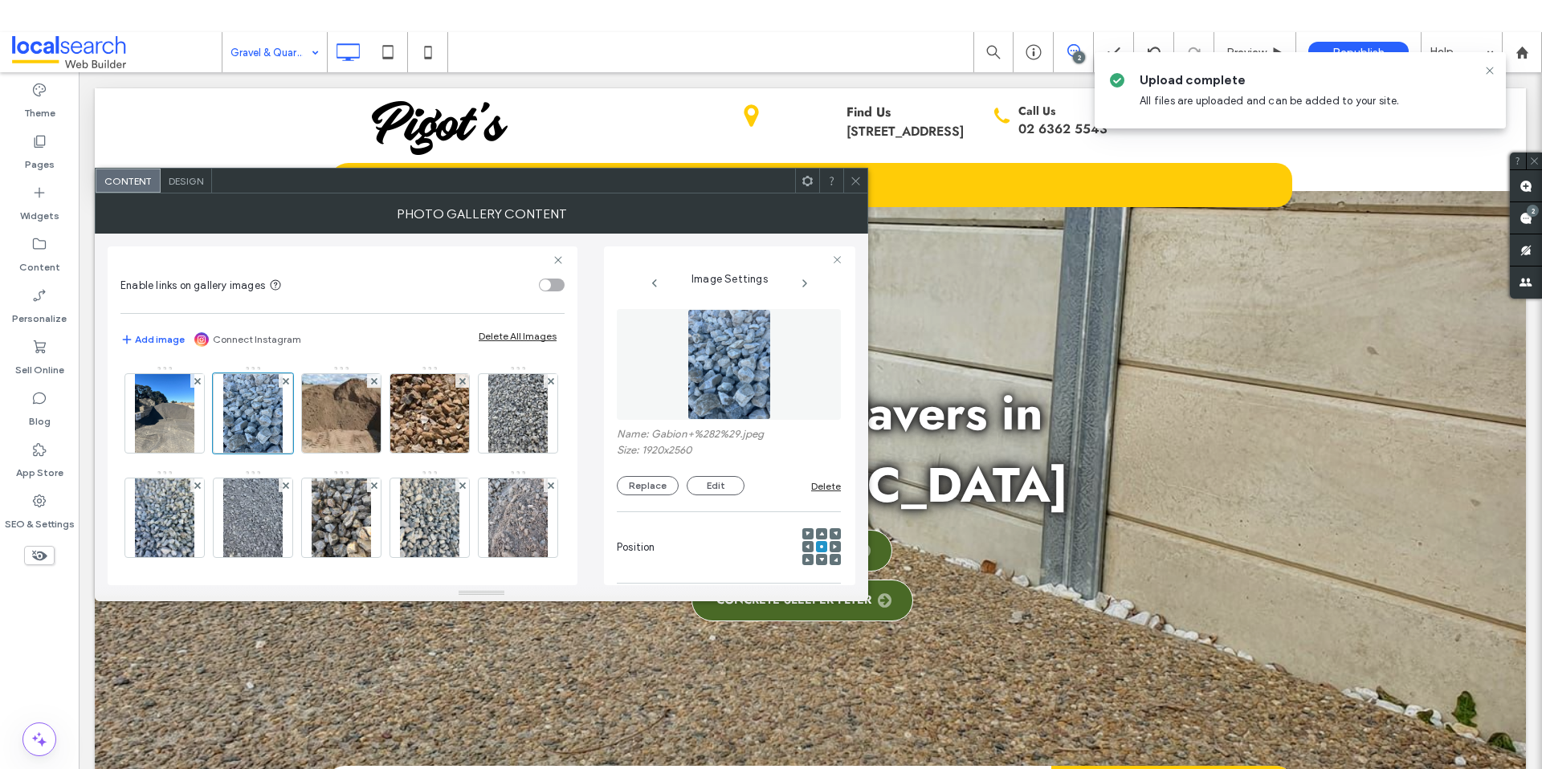
click at [853, 194] on div "Photo Gallery Content" at bounding box center [481, 214] width 773 height 40
click at [859, 179] on icon at bounding box center [856, 181] width 12 height 12
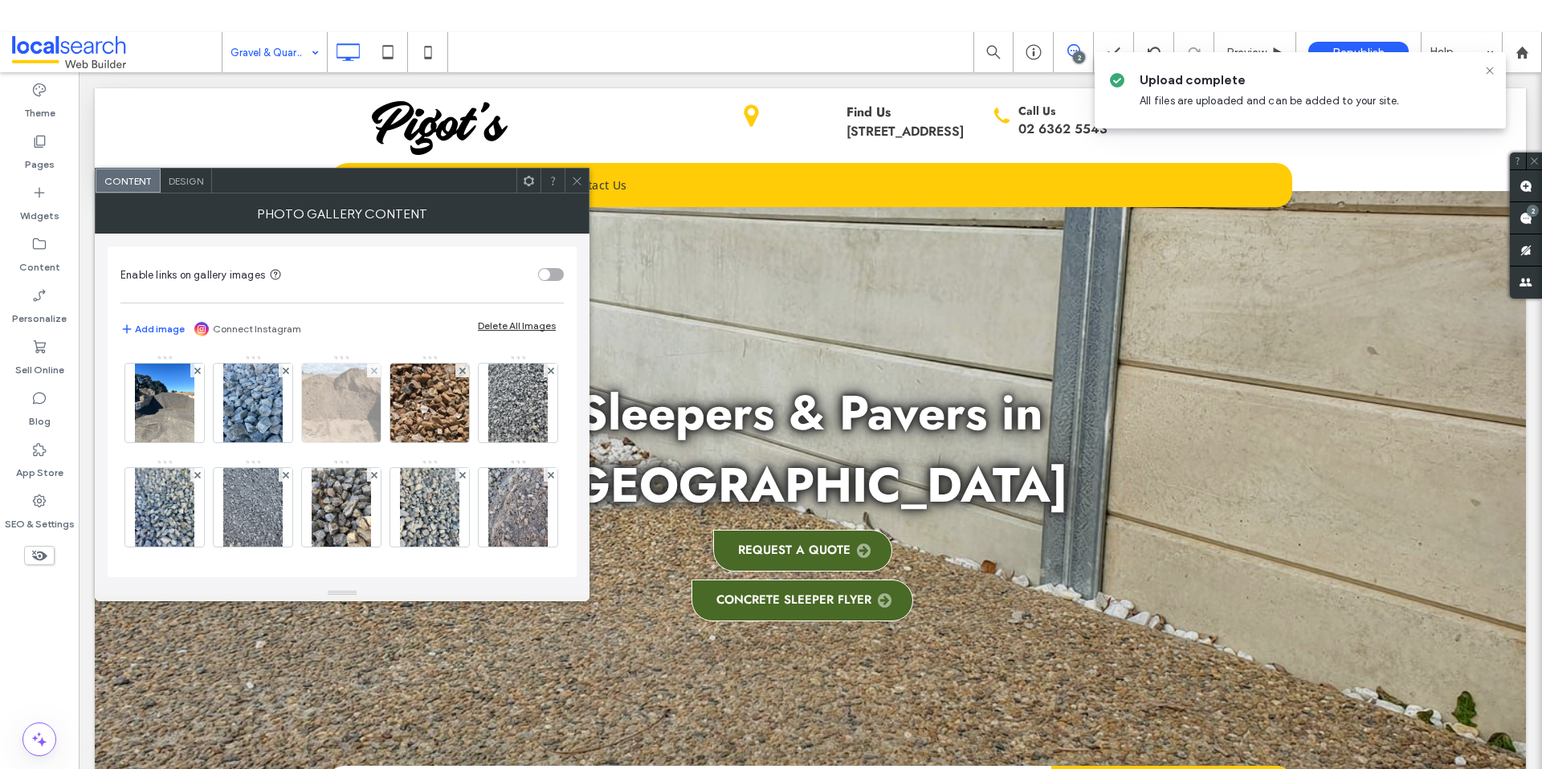
click at [355, 406] on img at bounding box center [341, 403] width 116 height 79
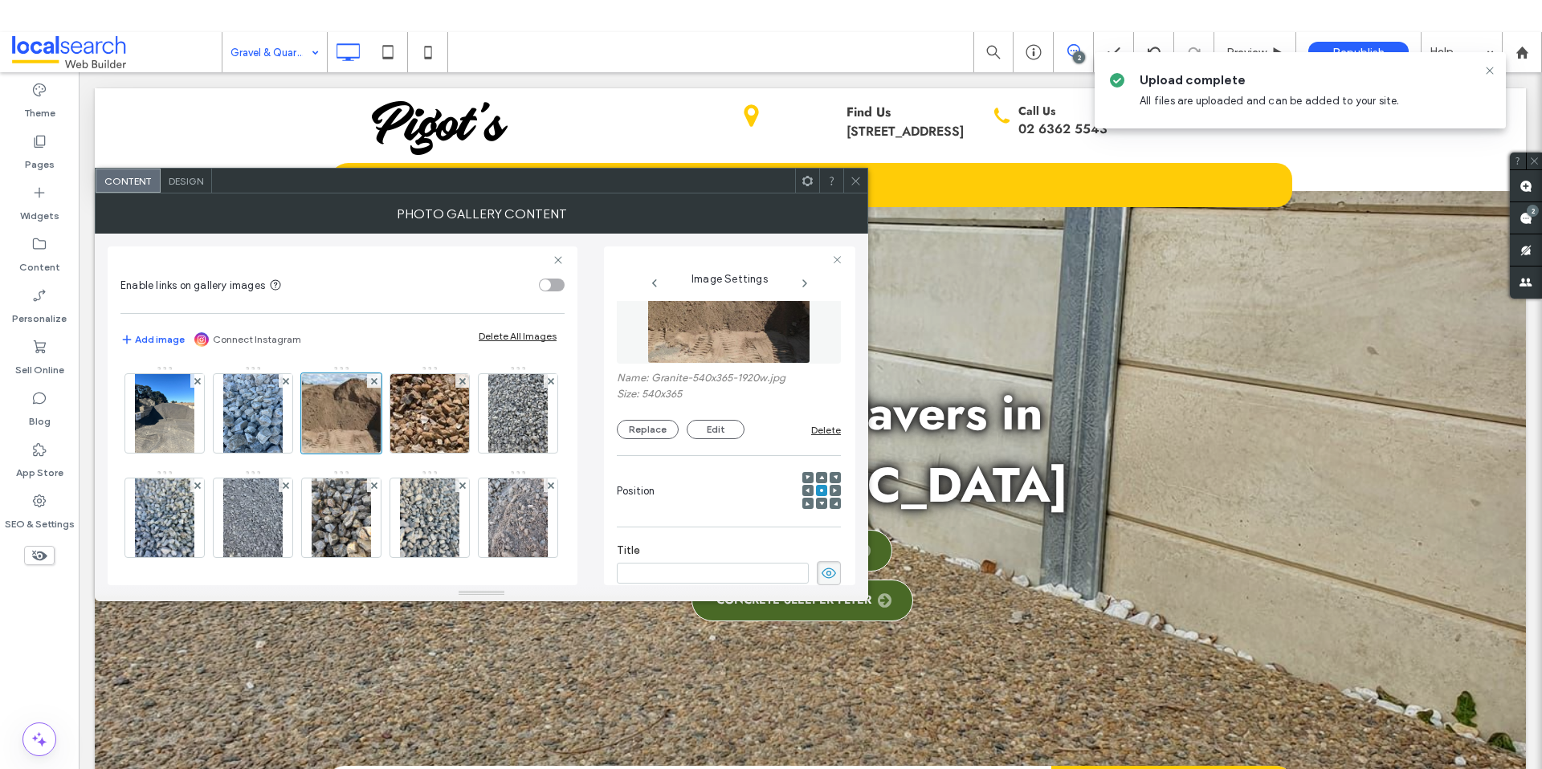
scroll to position [54, 0]
click at [661, 438] on button "Replace" at bounding box center [648, 431] width 62 height 19
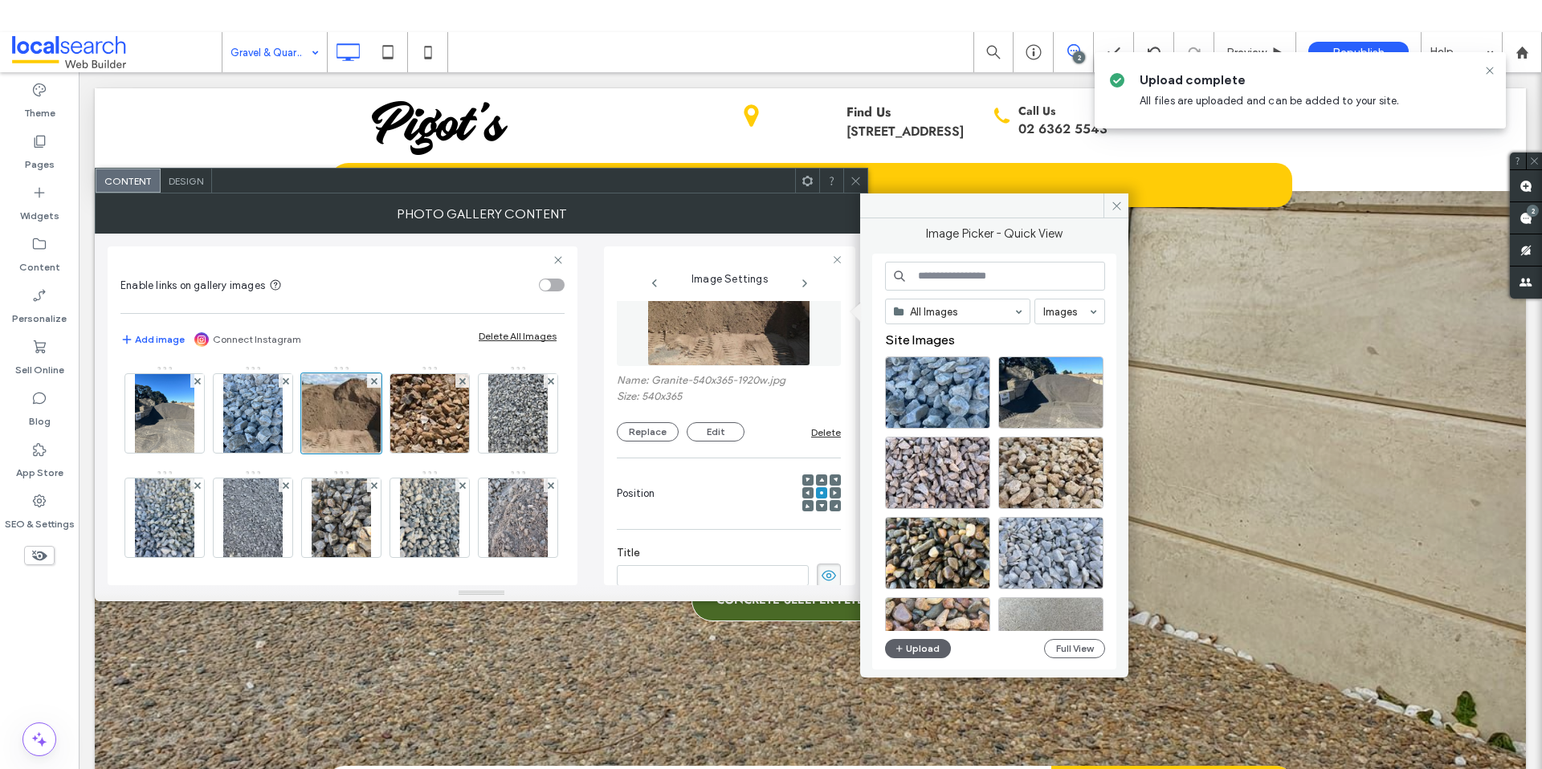
click at [952, 280] on input at bounding box center [995, 276] width 220 height 29
click at [919, 649] on button "Upload" at bounding box center [918, 648] width 66 height 19
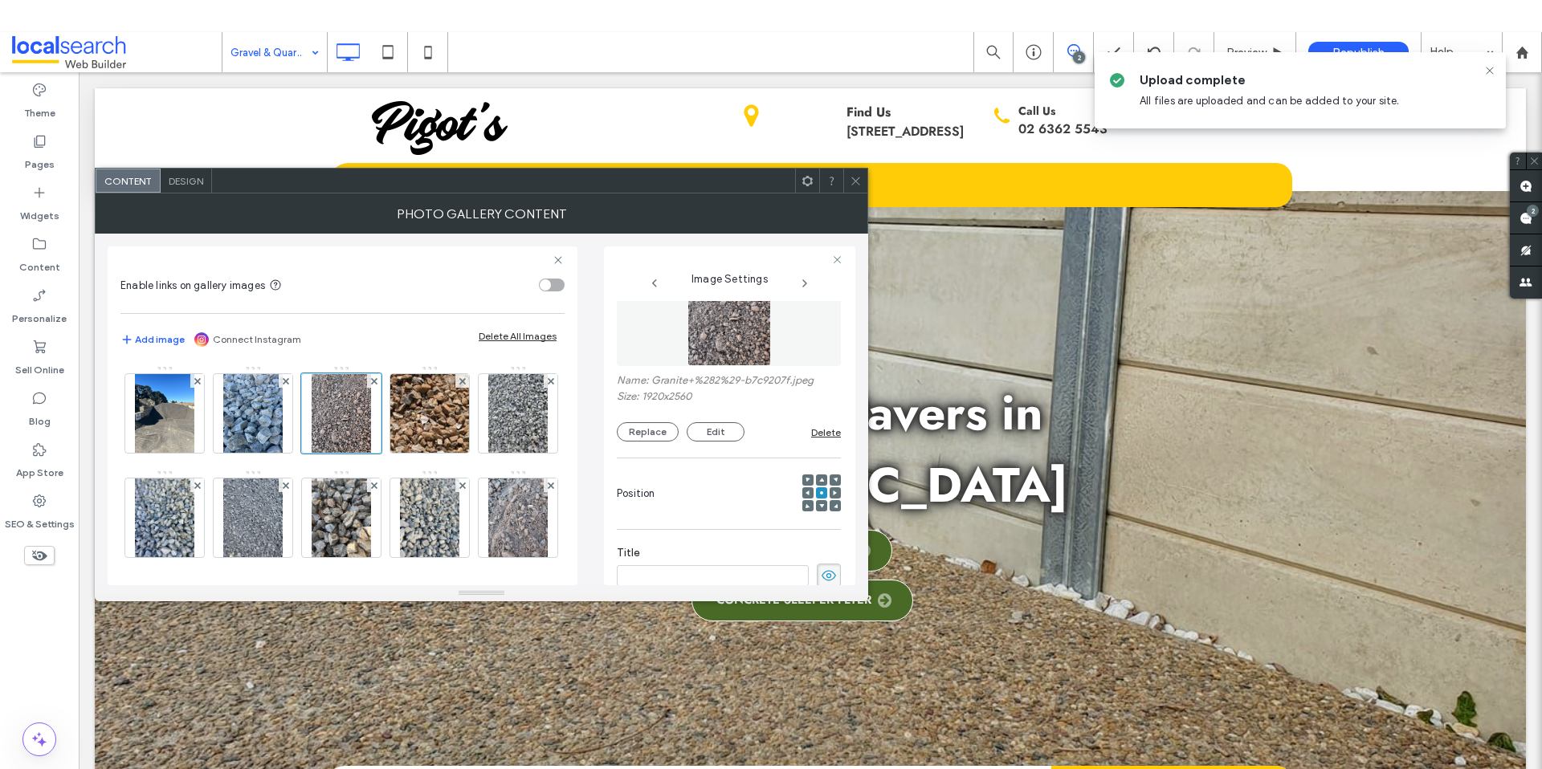
click at [850, 179] on icon at bounding box center [856, 181] width 12 height 12
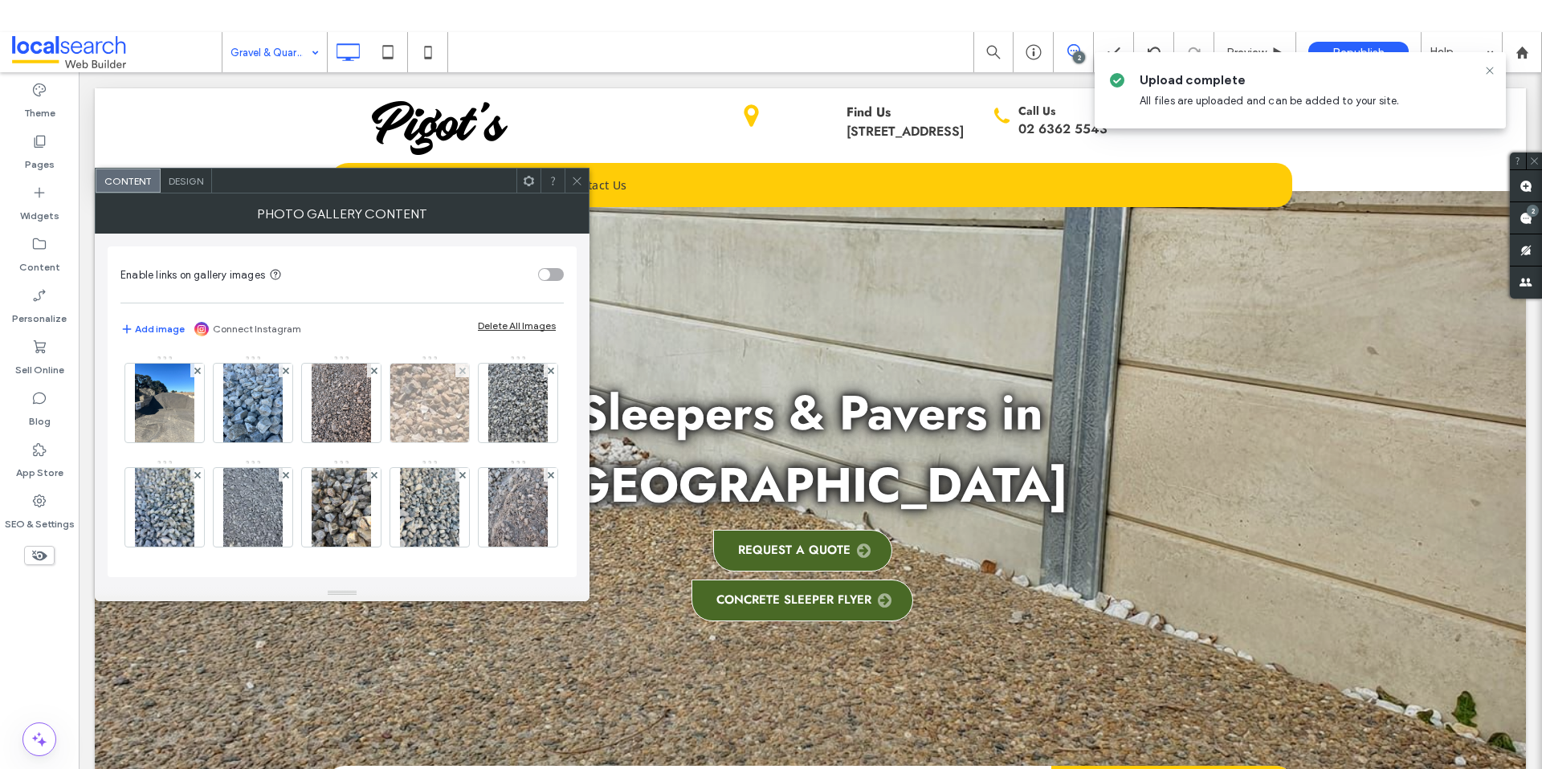
click at [441, 403] on img at bounding box center [429, 403] width 116 height 79
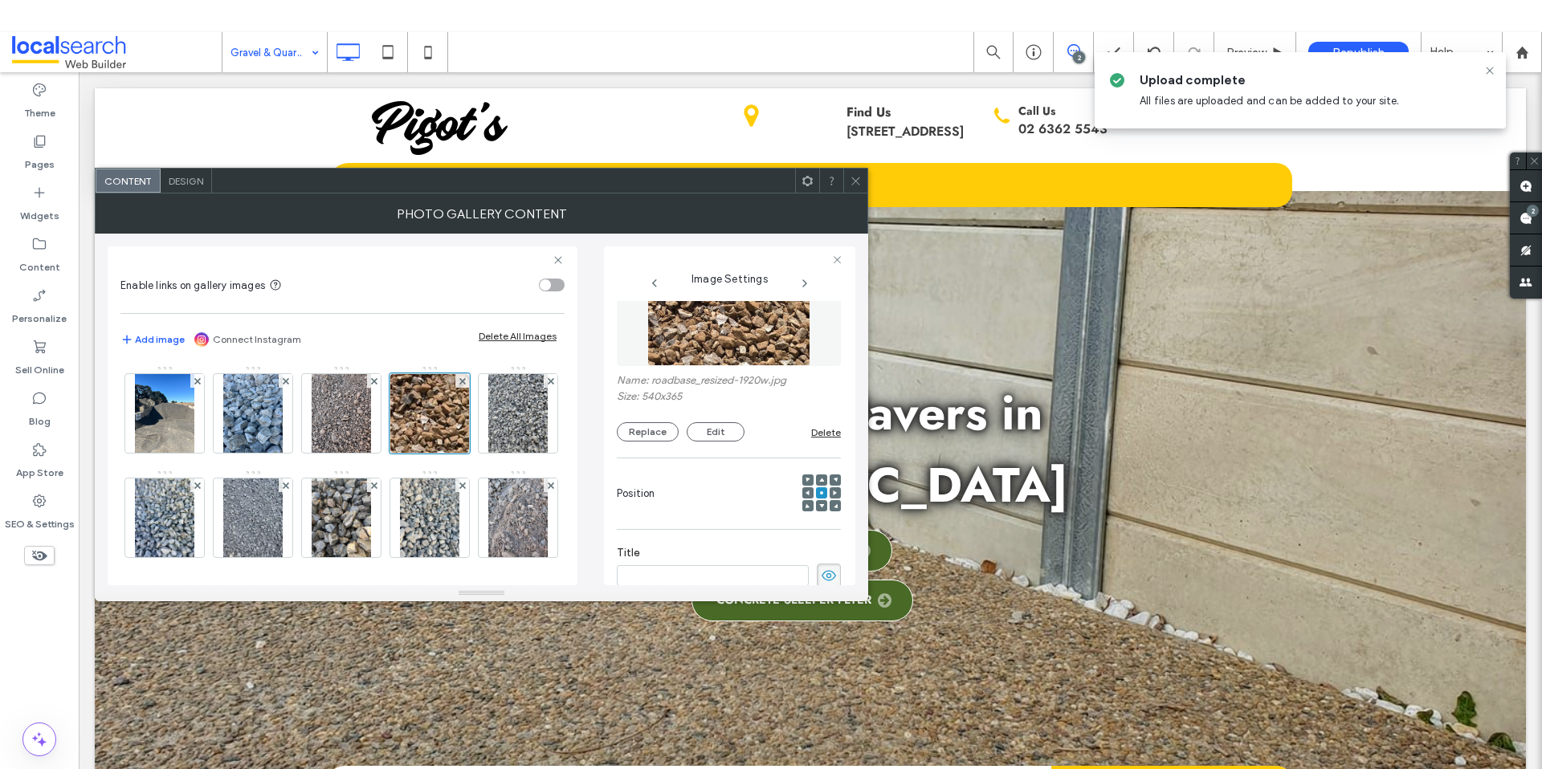
scroll to position [51, 0]
click at [651, 434] on button "Replace" at bounding box center [648, 434] width 62 height 19
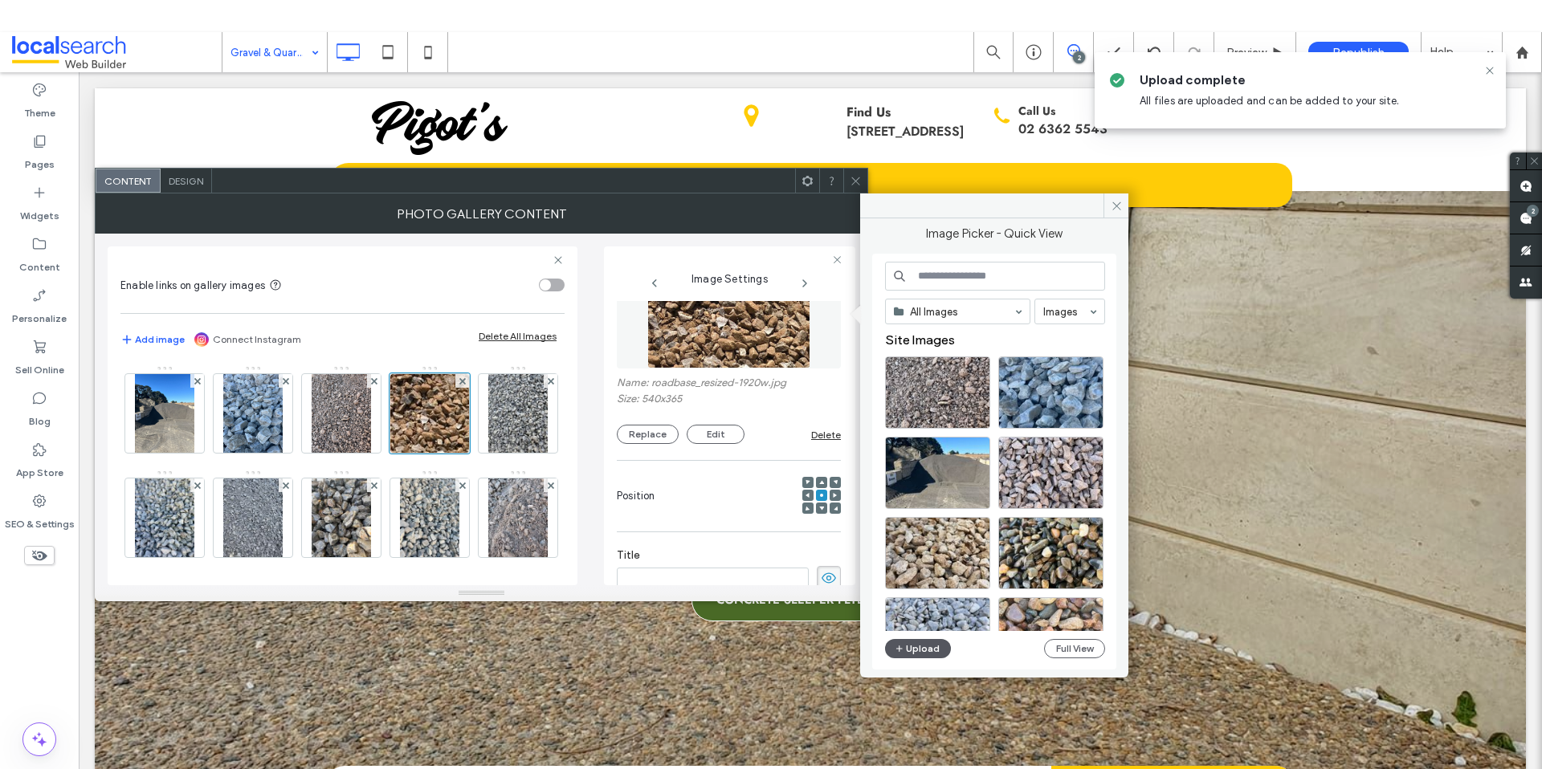
click at [907, 649] on button "Upload" at bounding box center [918, 648] width 66 height 19
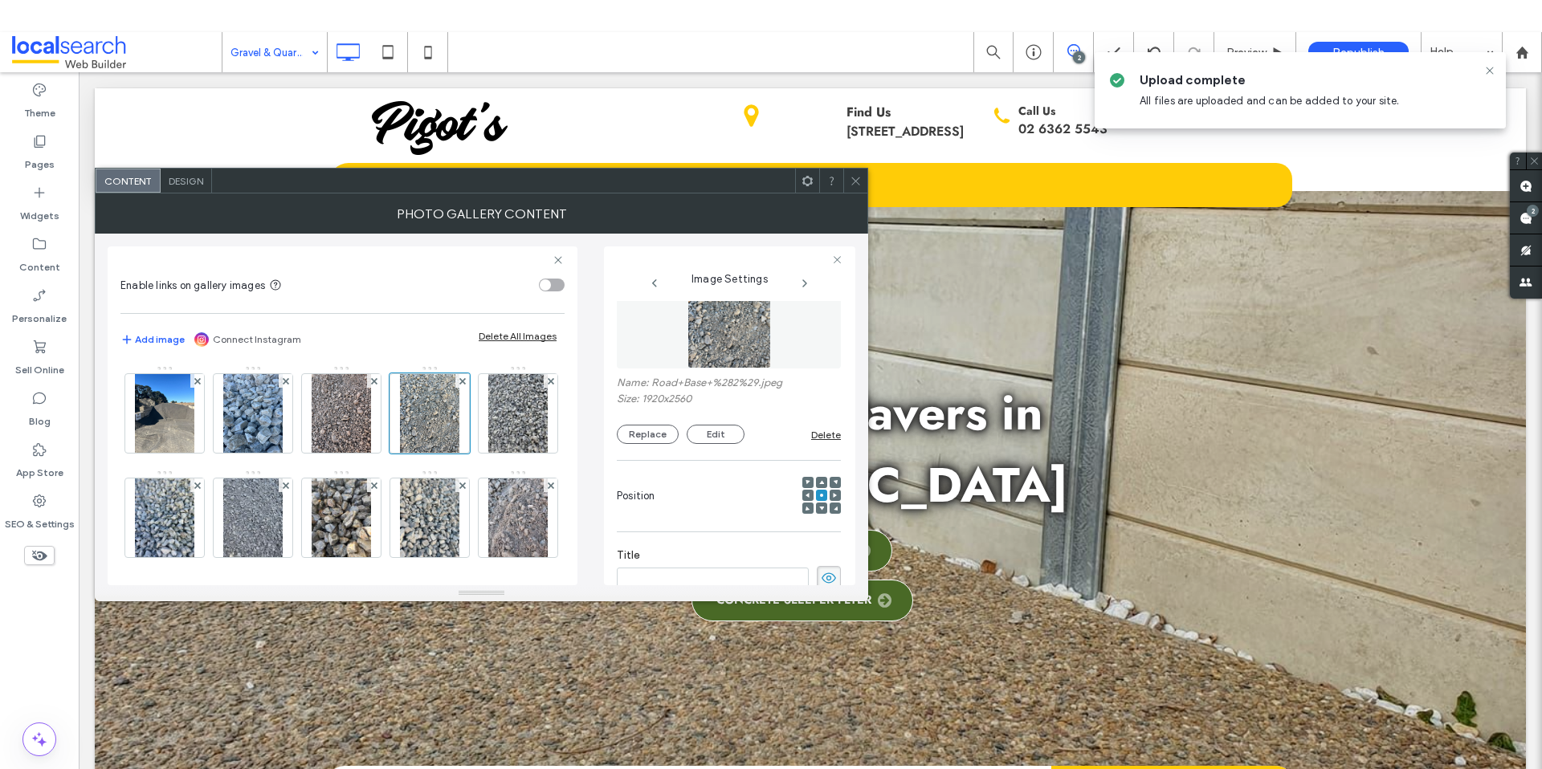
click at [858, 181] on icon at bounding box center [856, 181] width 12 height 12
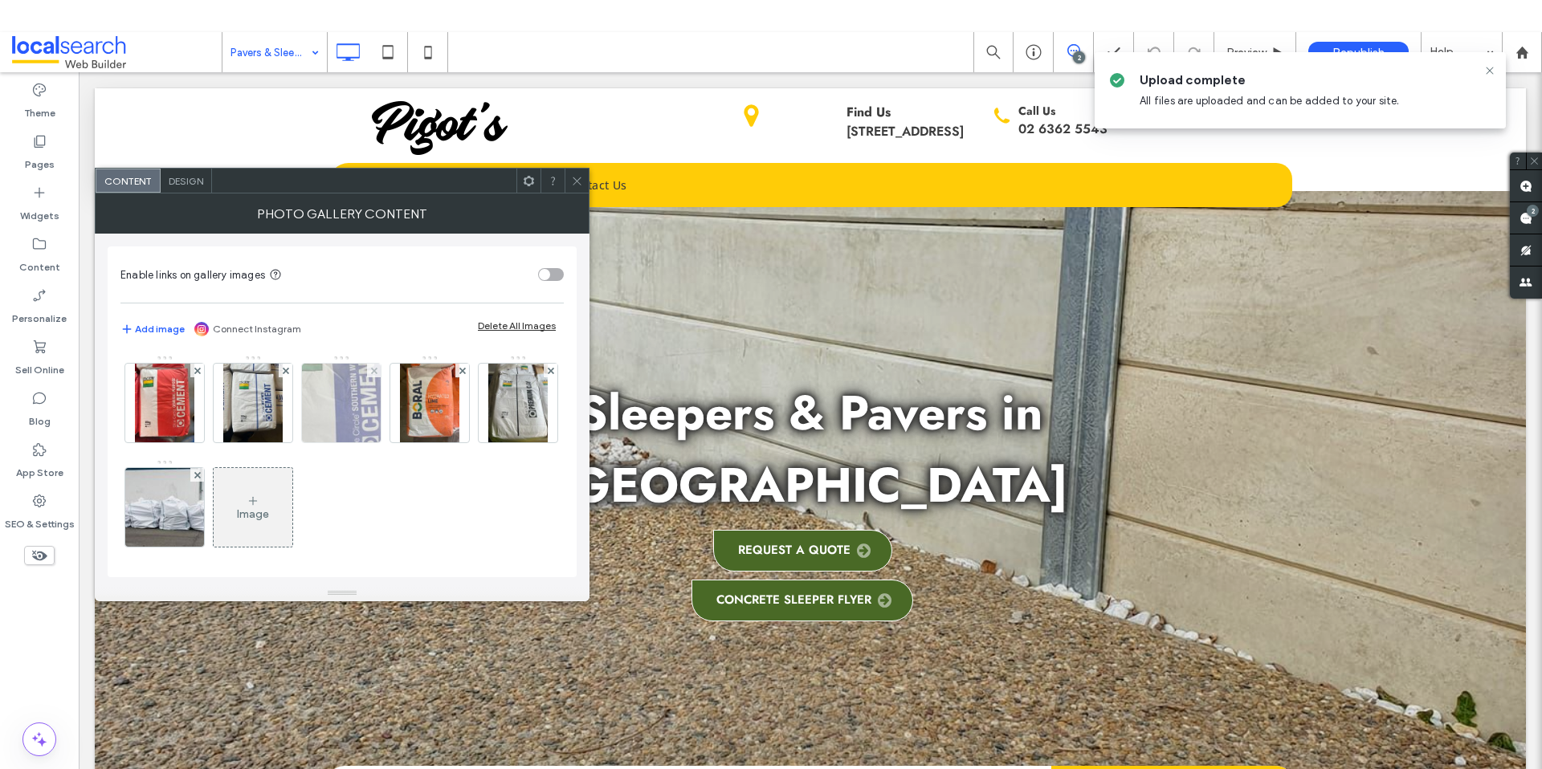
click at [352, 406] on img at bounding box center [341, 403] width 116 height 79
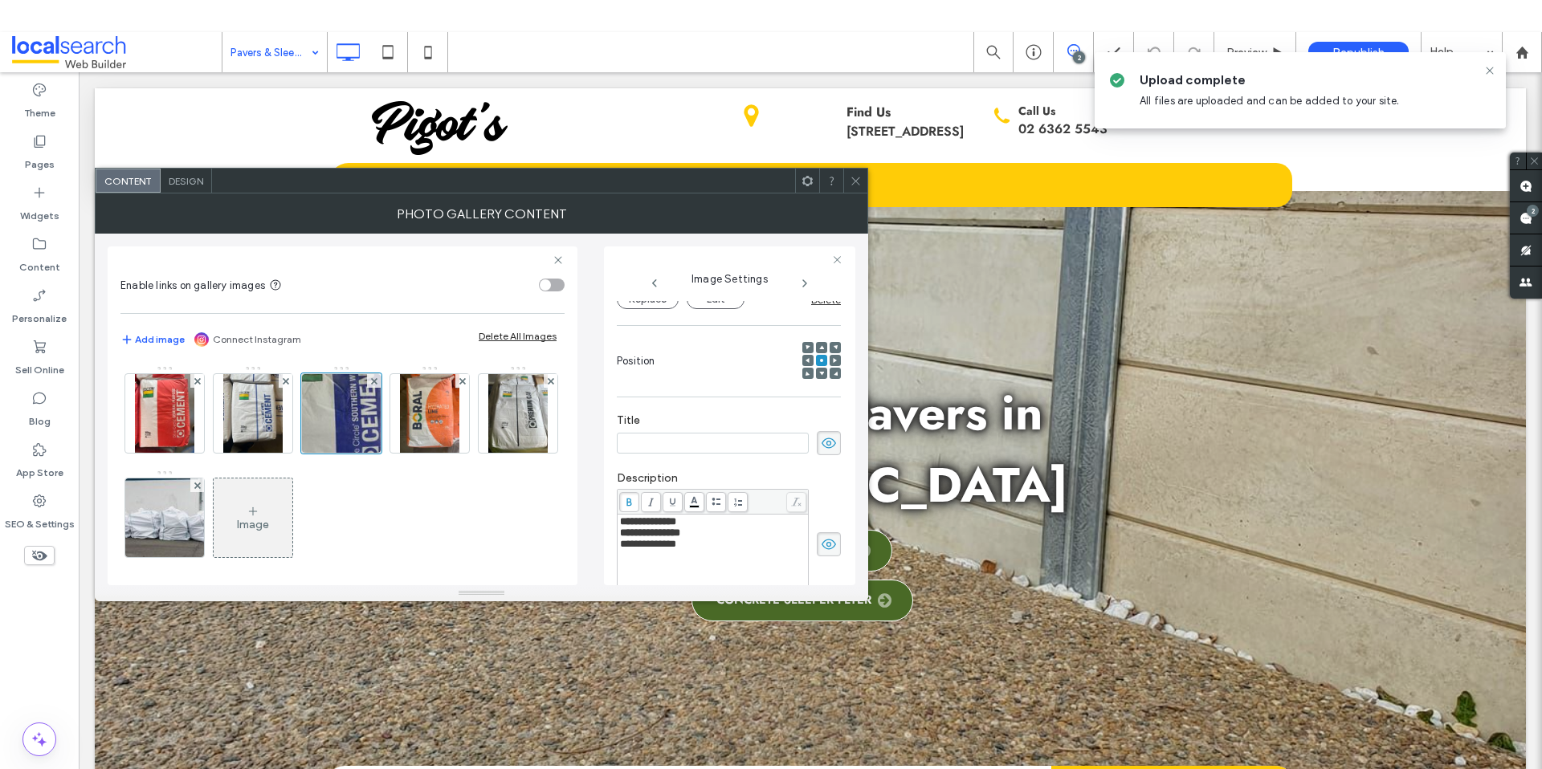
click at [646, 549] on span "**********" at bounding box center [648, 544] width 56 height 10
click at [853, 182] on use at bounding box center [855, 181] width 8 height 8
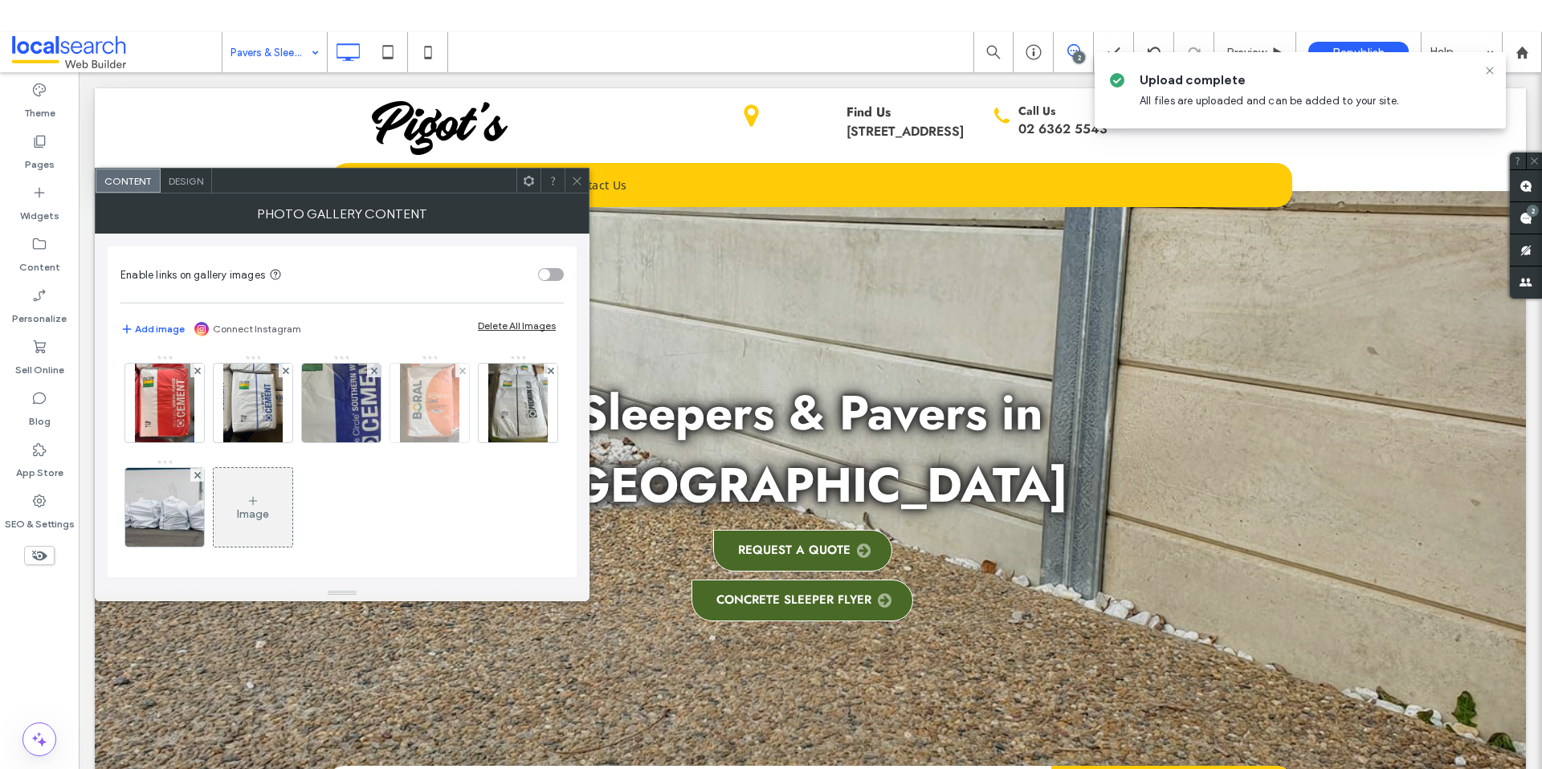
click at [420, 395] on img at bounding box center [429, 403] width 59 height 79
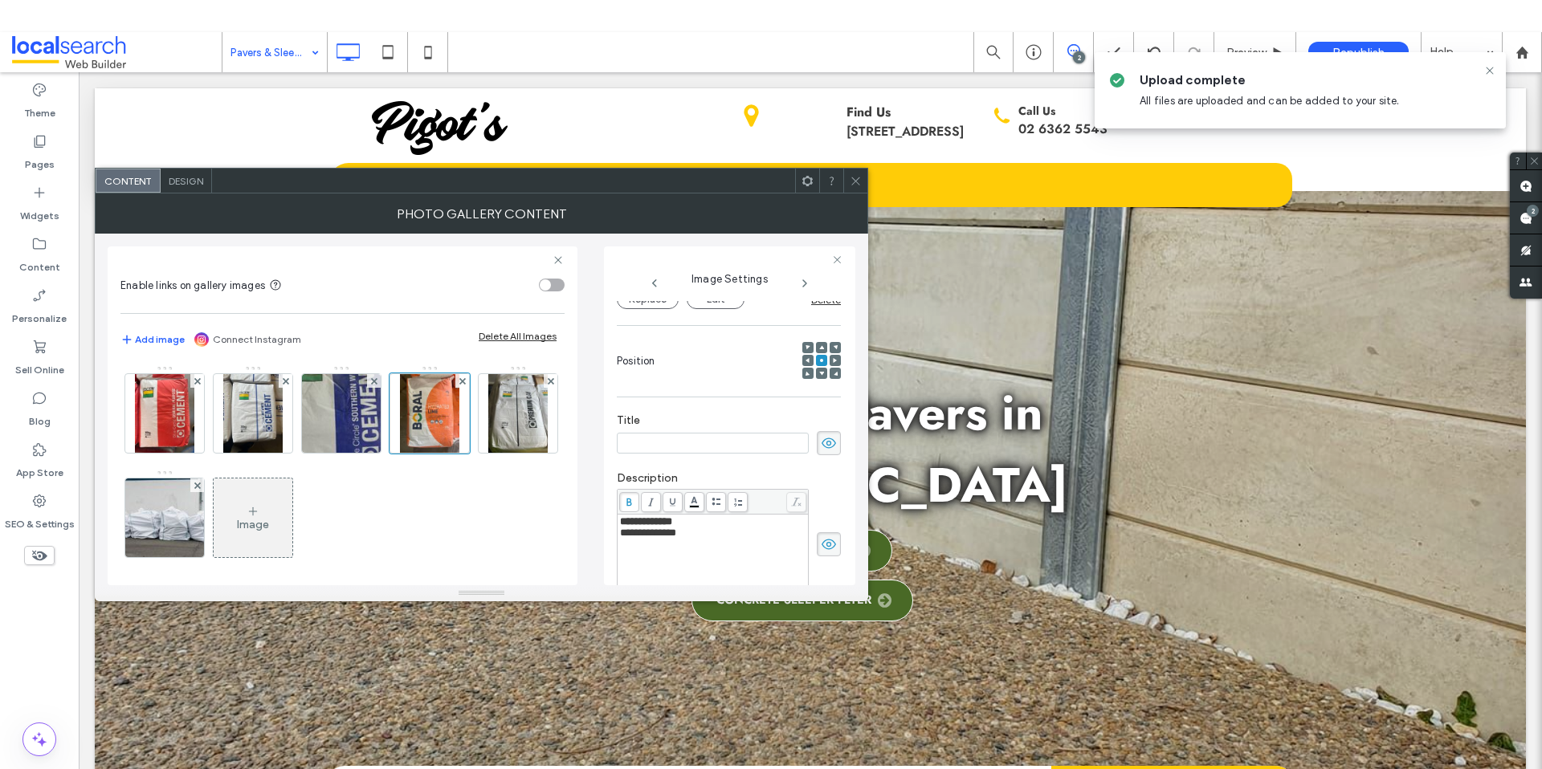
click at [642, 538] on span "**********" at bounding box center [648, 533] width 56 height 10
click at [637, 538] on span "**********" at bounding box center [648, 533] width 56 height 10
click at [851, 179] on icon at bounding box center [856, 181] width 12 height 12
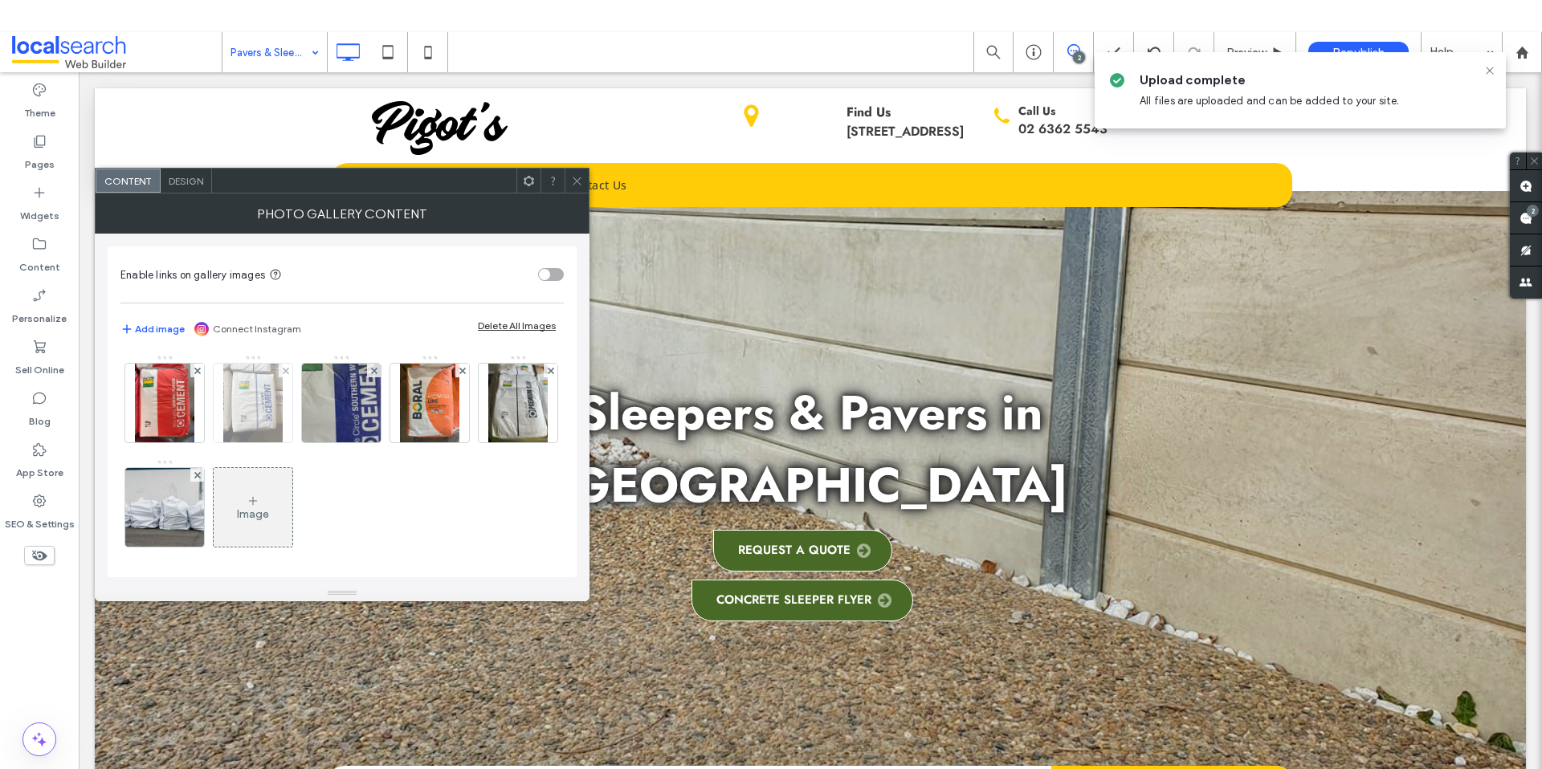
click at [265, 418] on img at bounding box center [252, 403] width 59 height 79
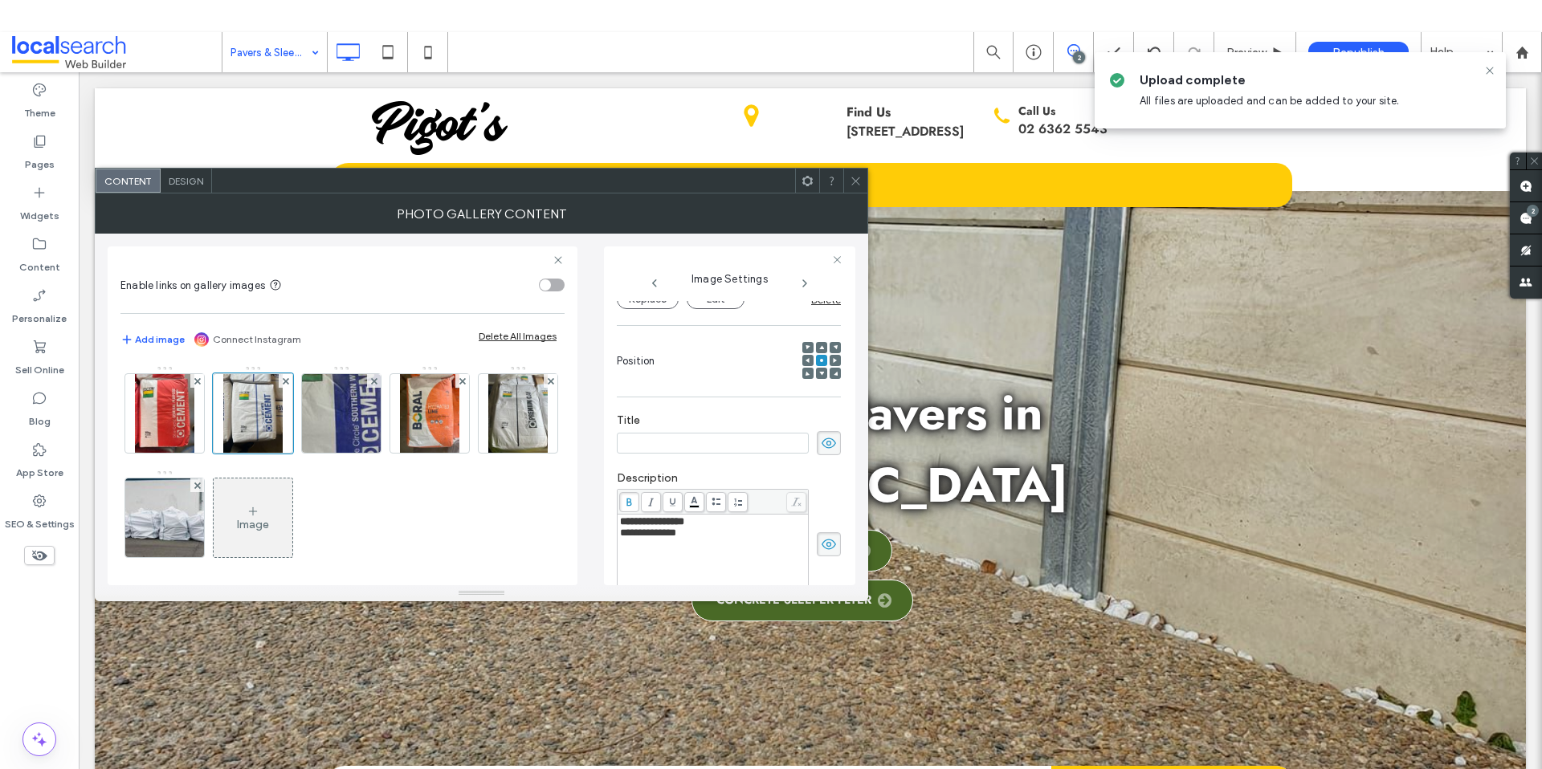
click at [644, 538] on span "**********" at bounding box center [648, 533] width 56 height 10
click at [853, 177] on icon at bounding box center [856, 181] width 12 height 12
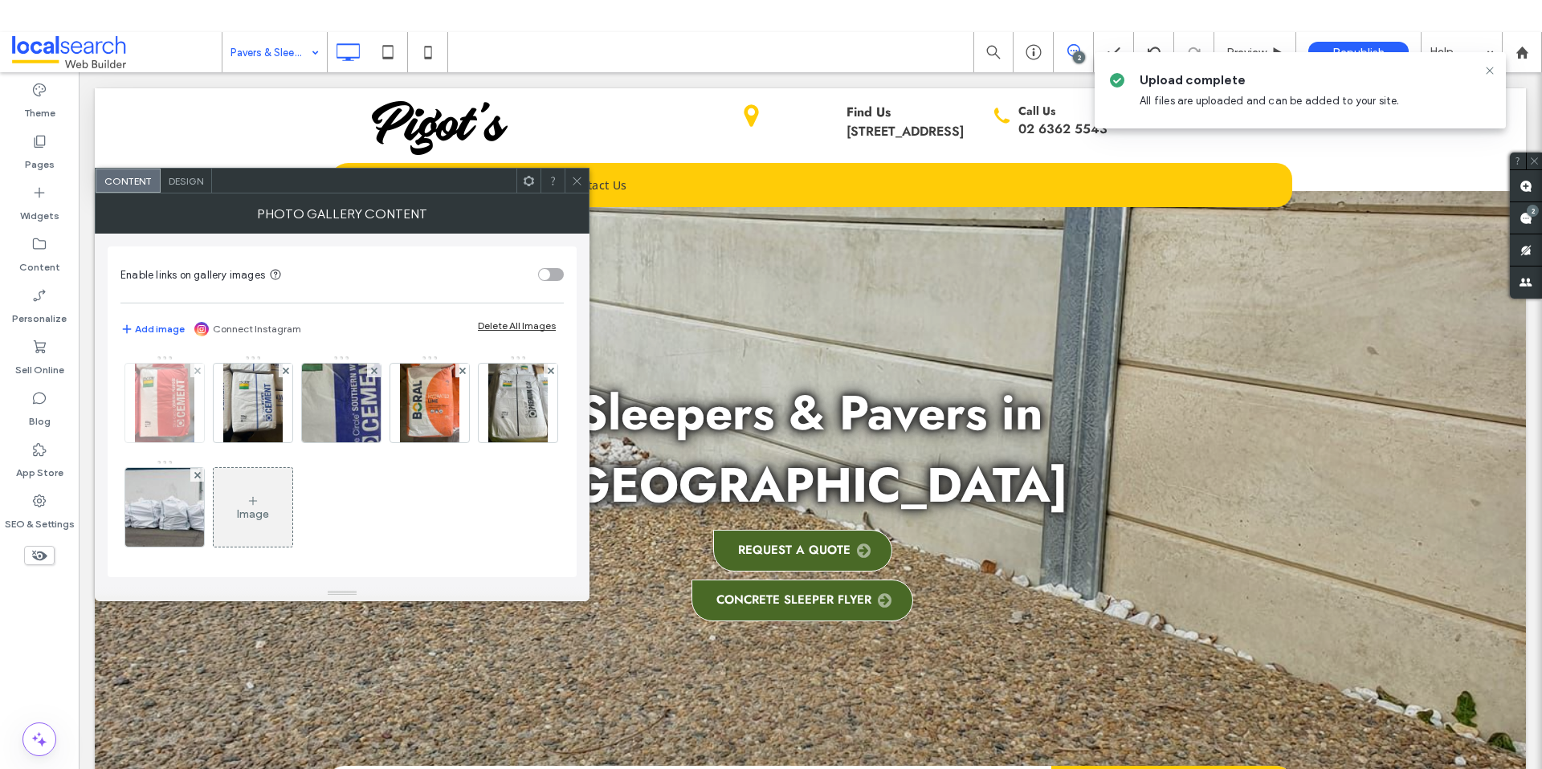
click at [176, 420] on img at bounding box center [164, 403] width 59 height 79
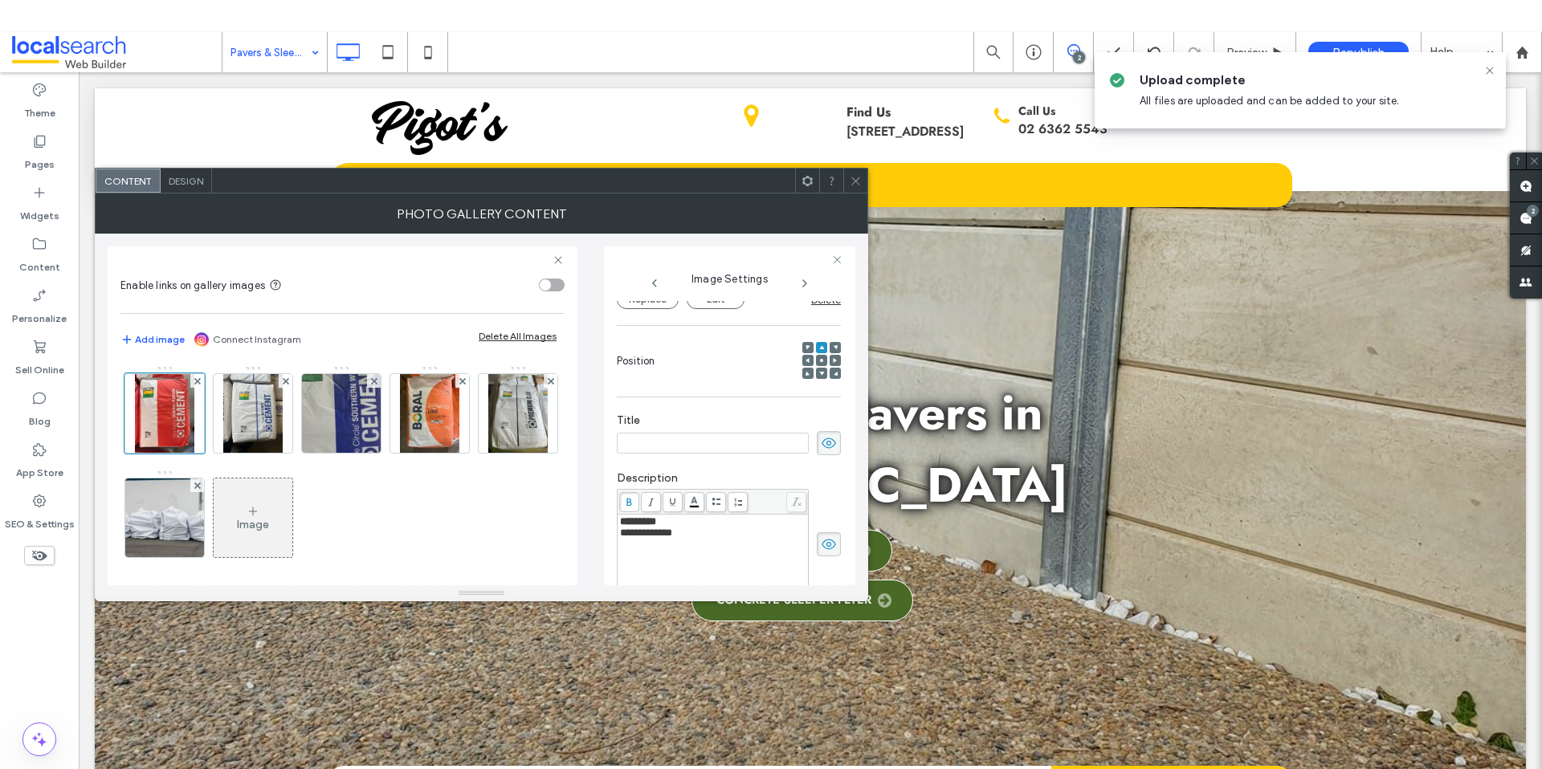
click at [632, 538] on span "**********" at bounding box center [646, 533] width 52 height 10
click at [638, 538] on span "**********" at bounding box center [646, 533] width 52 height 10
click at [630, 538] on span "**********" at bounding box center [646, 533] width 52 height 10
click at [858, 187] on span at bounding box center [856, 181] width 12 height 24
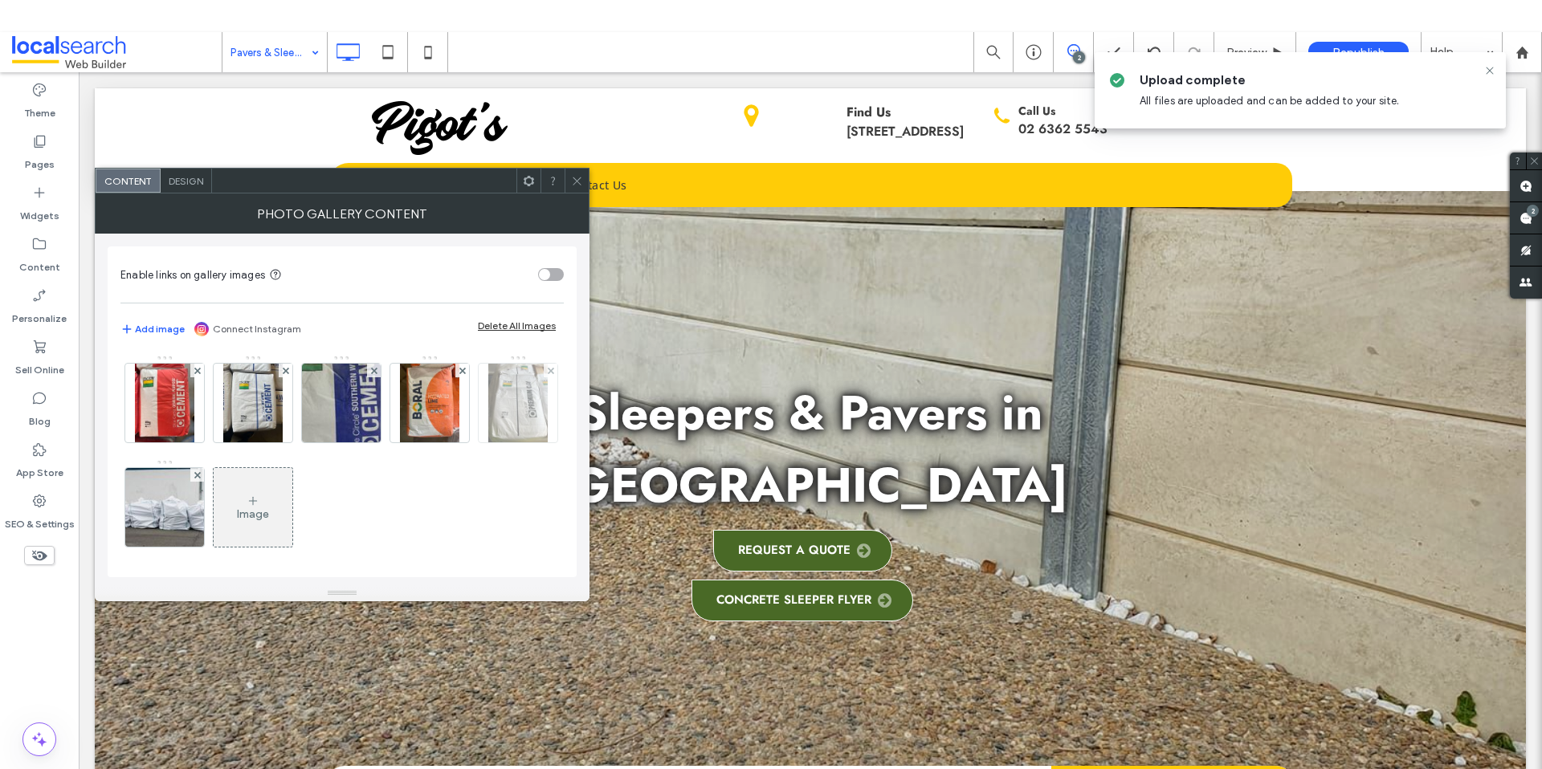
click at [488, 442] on img at bounding box center [517, 403] width 59 height 79
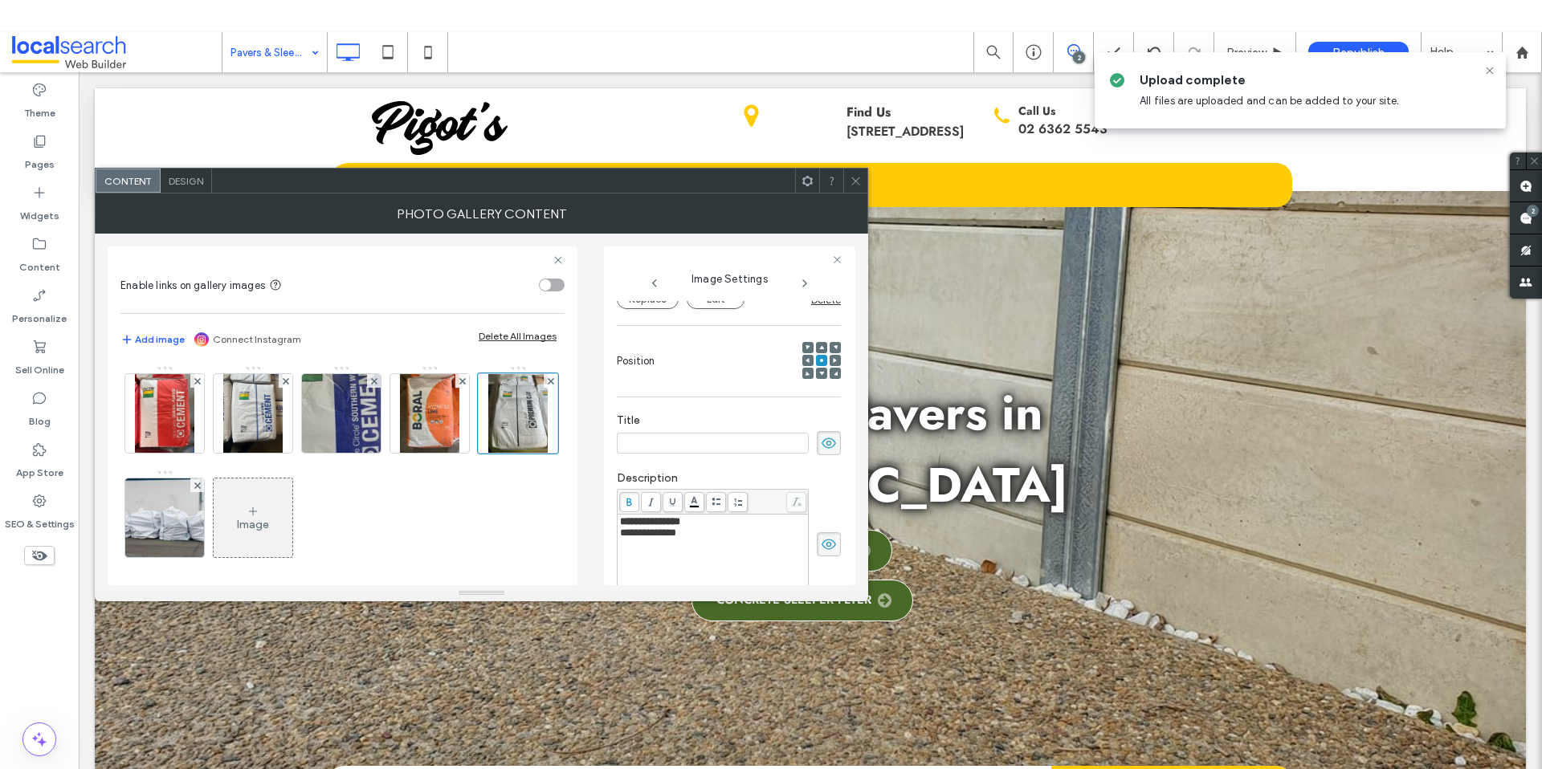
click at [643, 538] on span "**********" at bounding box center [648, 533] width 56 height 10
click at [637, 537] on span "**********" at bounding box center [648, 533] width 56 height 10
click at [848, 178] on div at bounding box center [855, 181] width 24 height 24
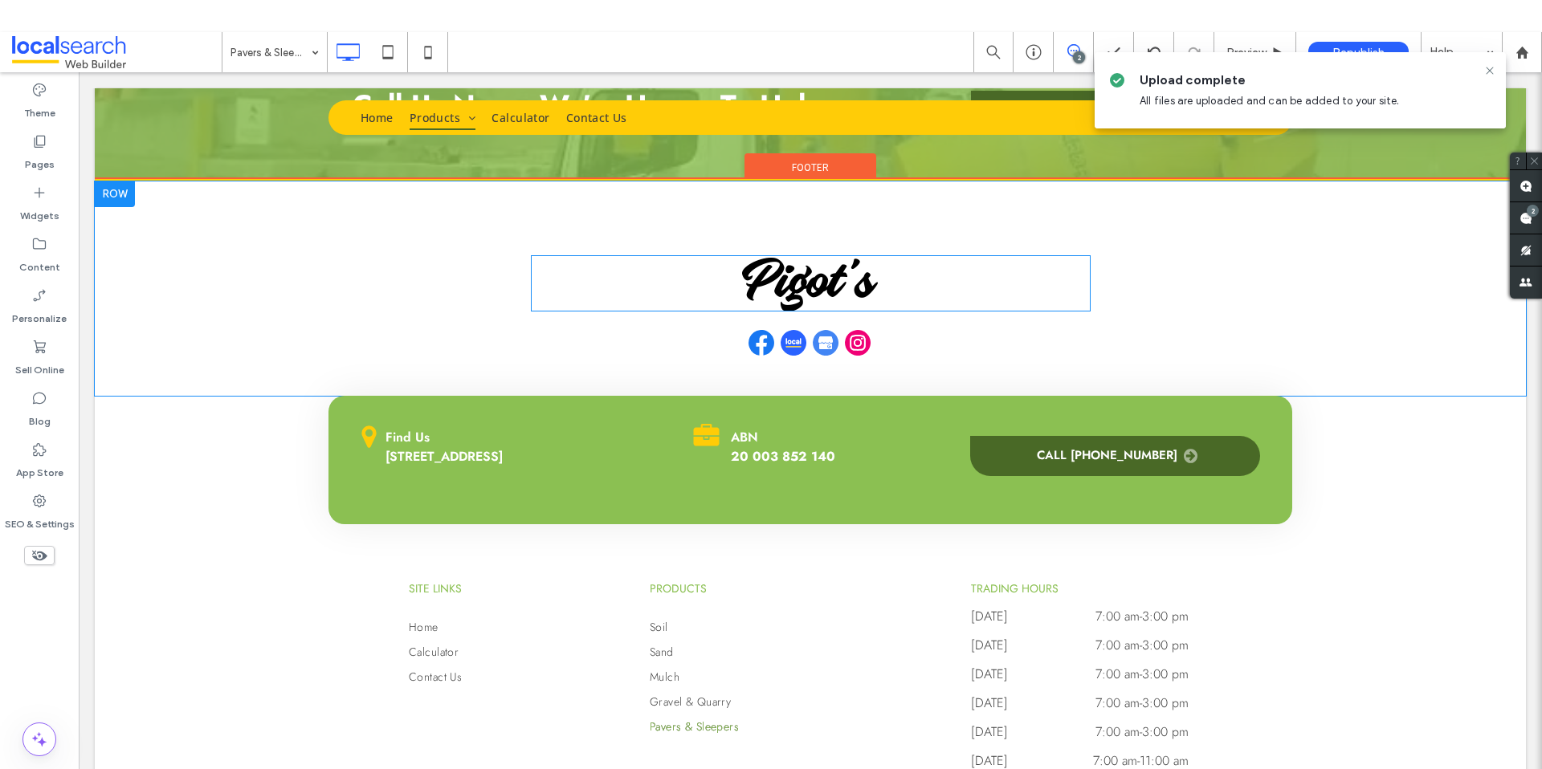
scroll to position [4040, 0]
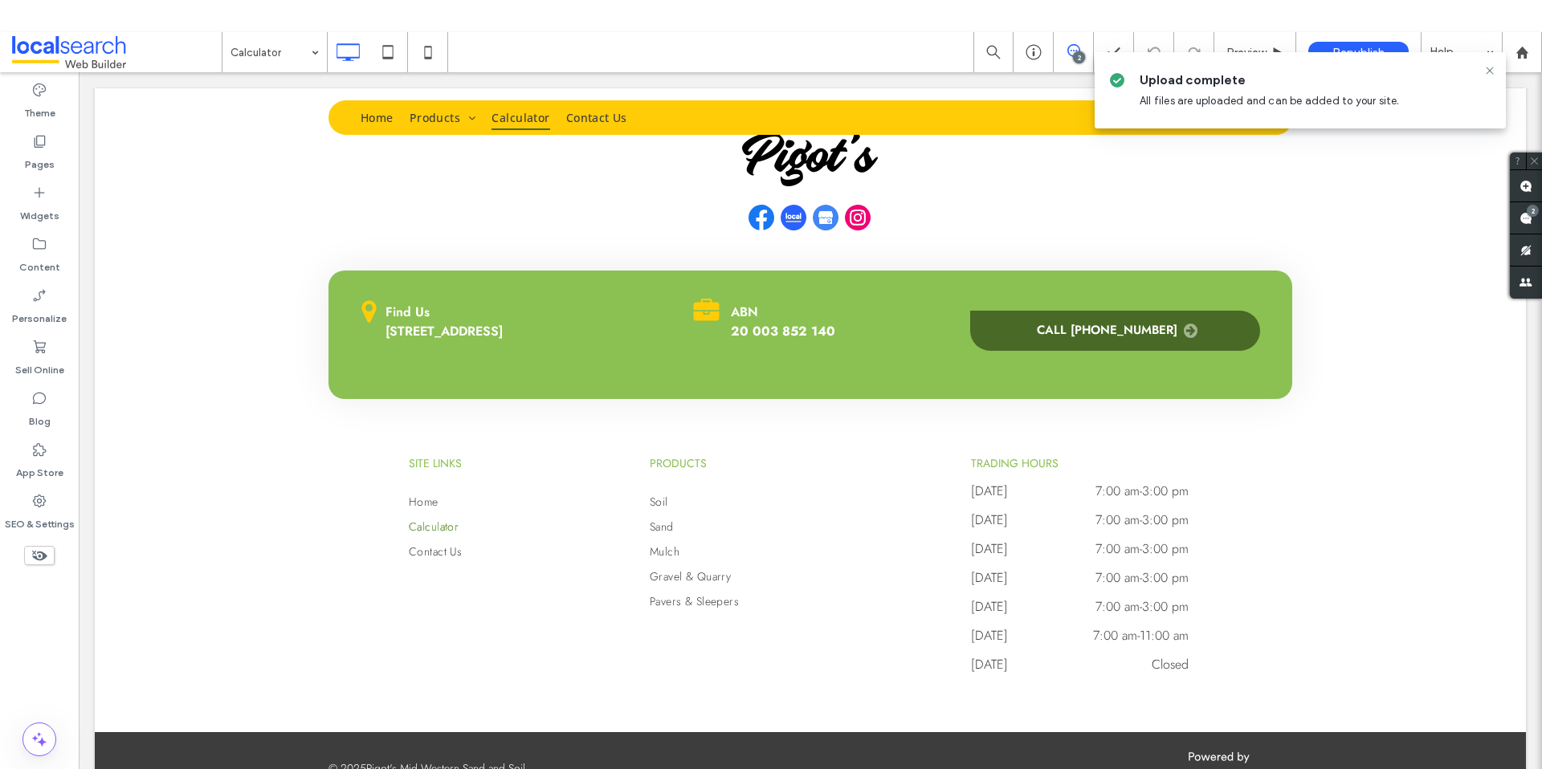
scroll to position [1384, 0]
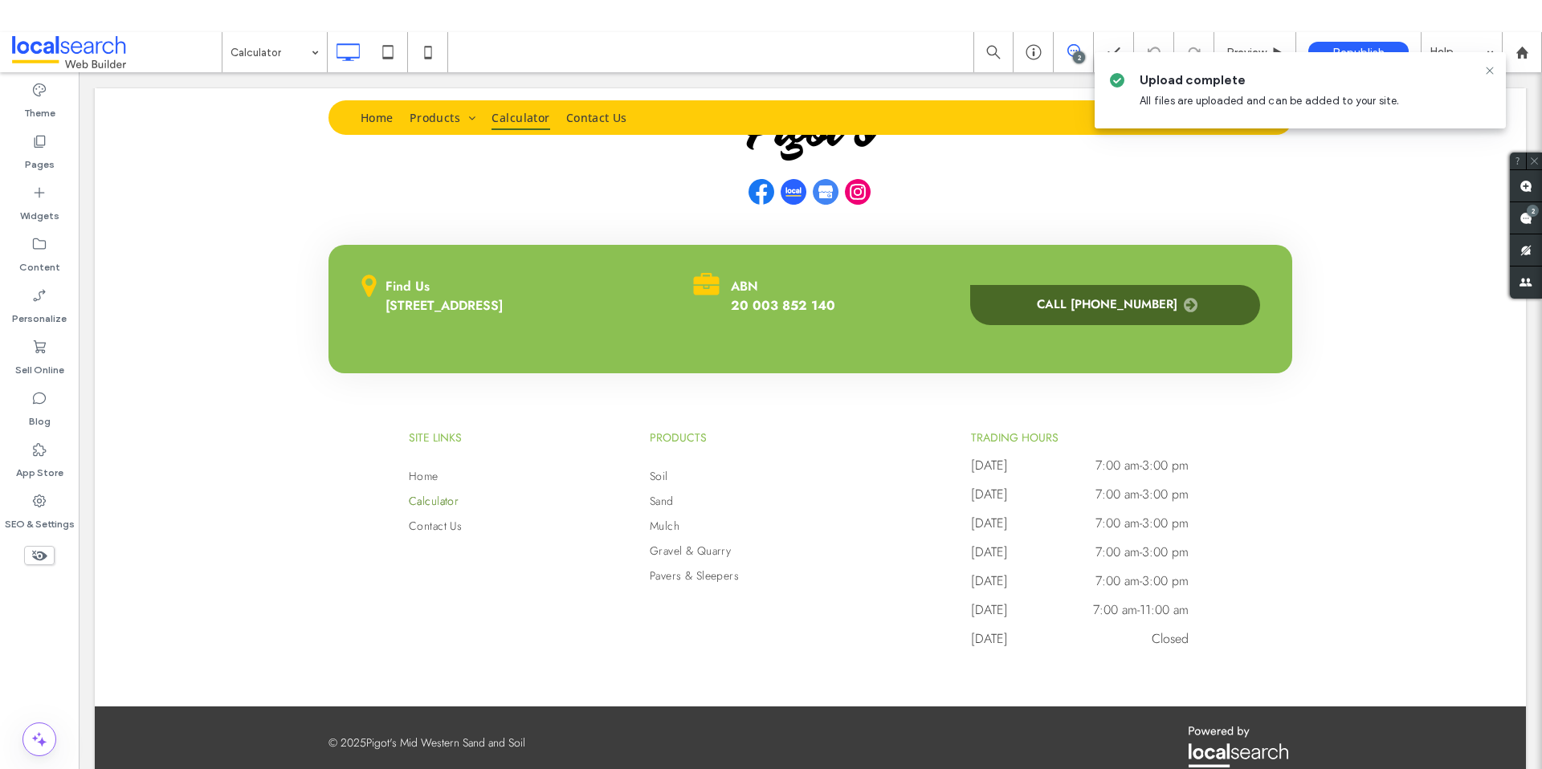
drag, startPoint x: 267, startPoint y: 53, endPoint x: 281, endPoint y: 59, distance: 15.5
click at [267, 52] on input at bounding box center [270, 52] width 80 height 40
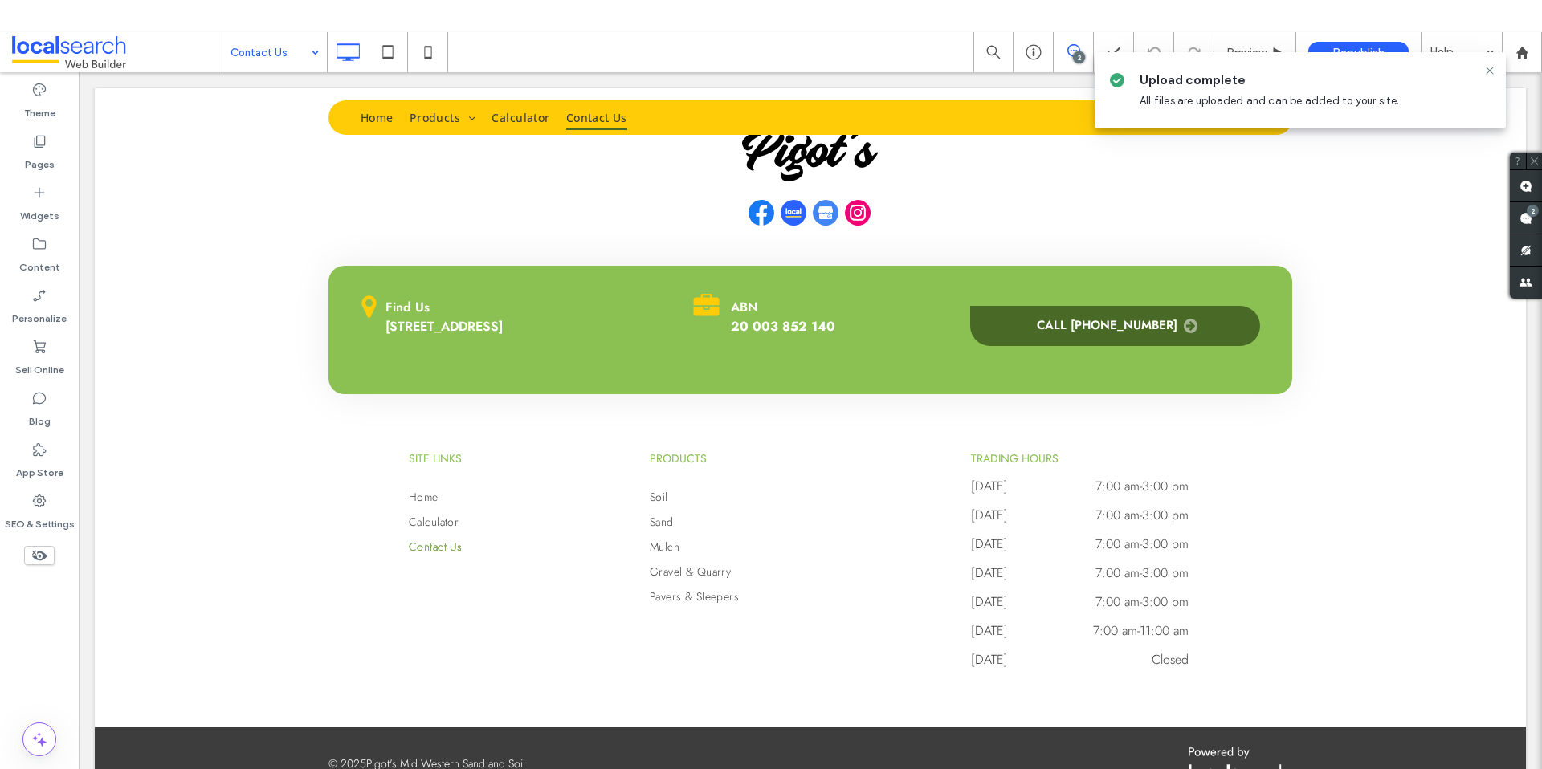
scroll to position [992, 0]
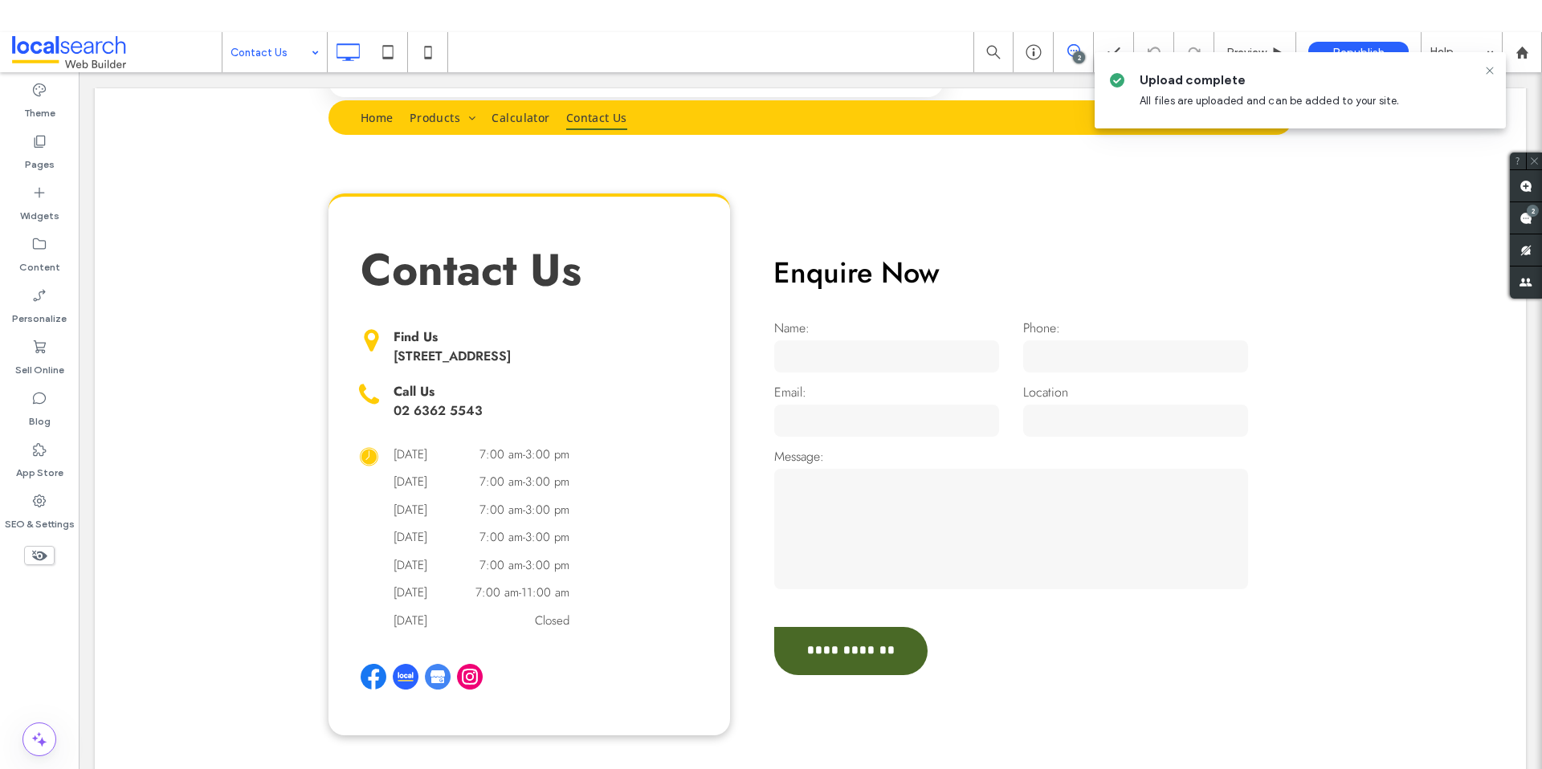
click at [269, 61] on input at bounding box center [270, 52] width 80 height 40
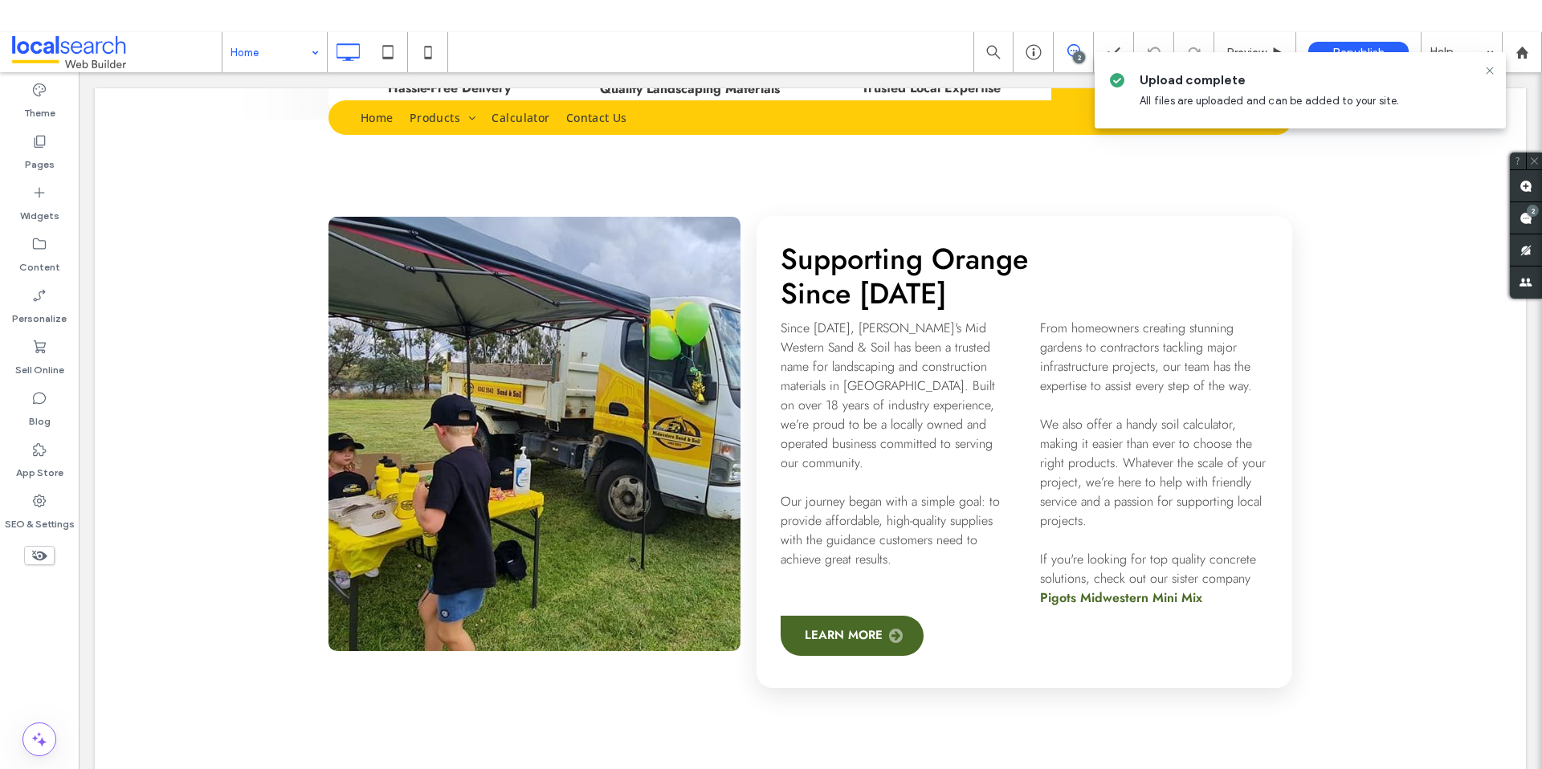
scroll to position [618, 0]
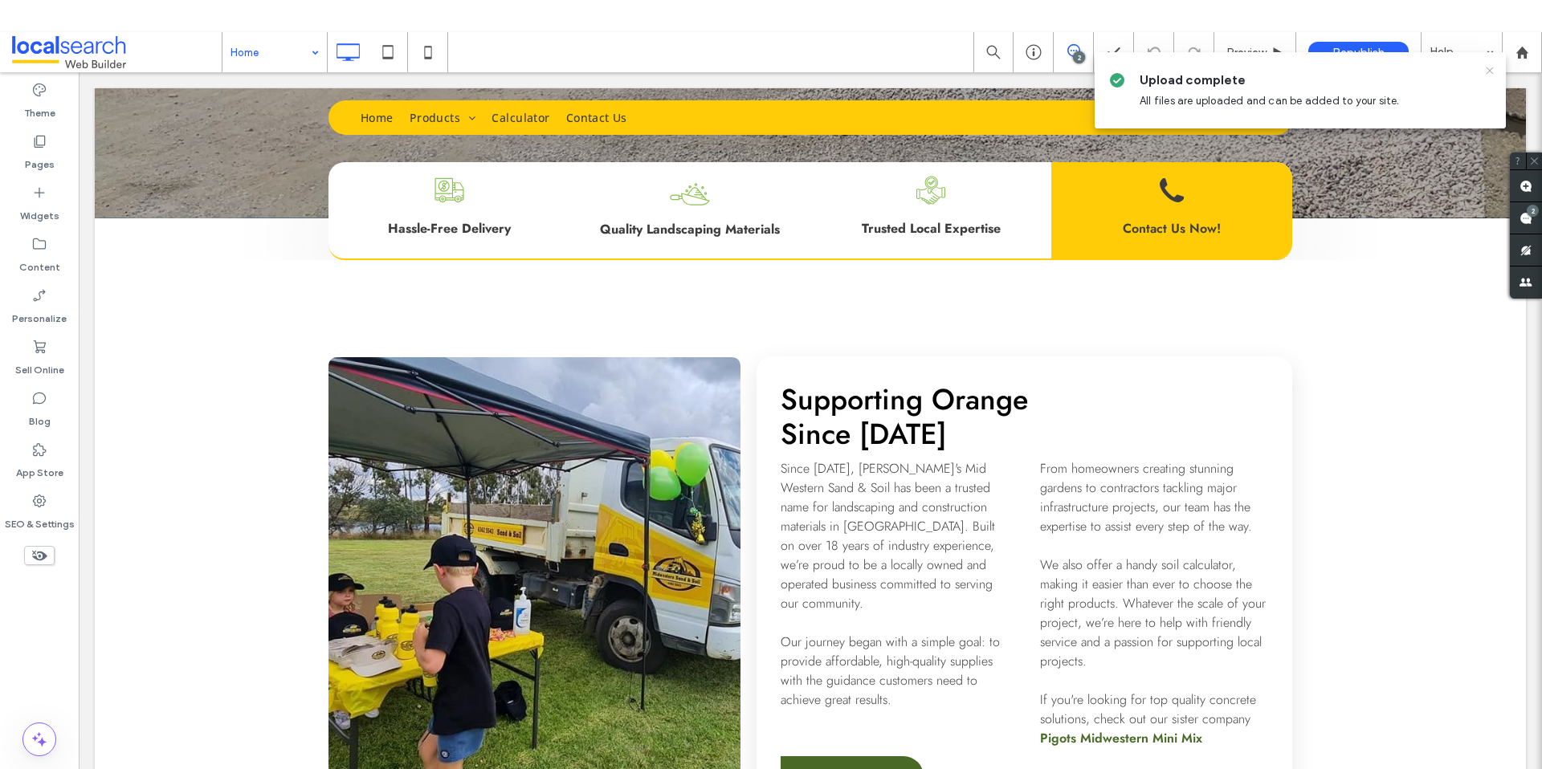
click at [1490, 71] on use at bounding box center [1489, 70] width 7 height 7
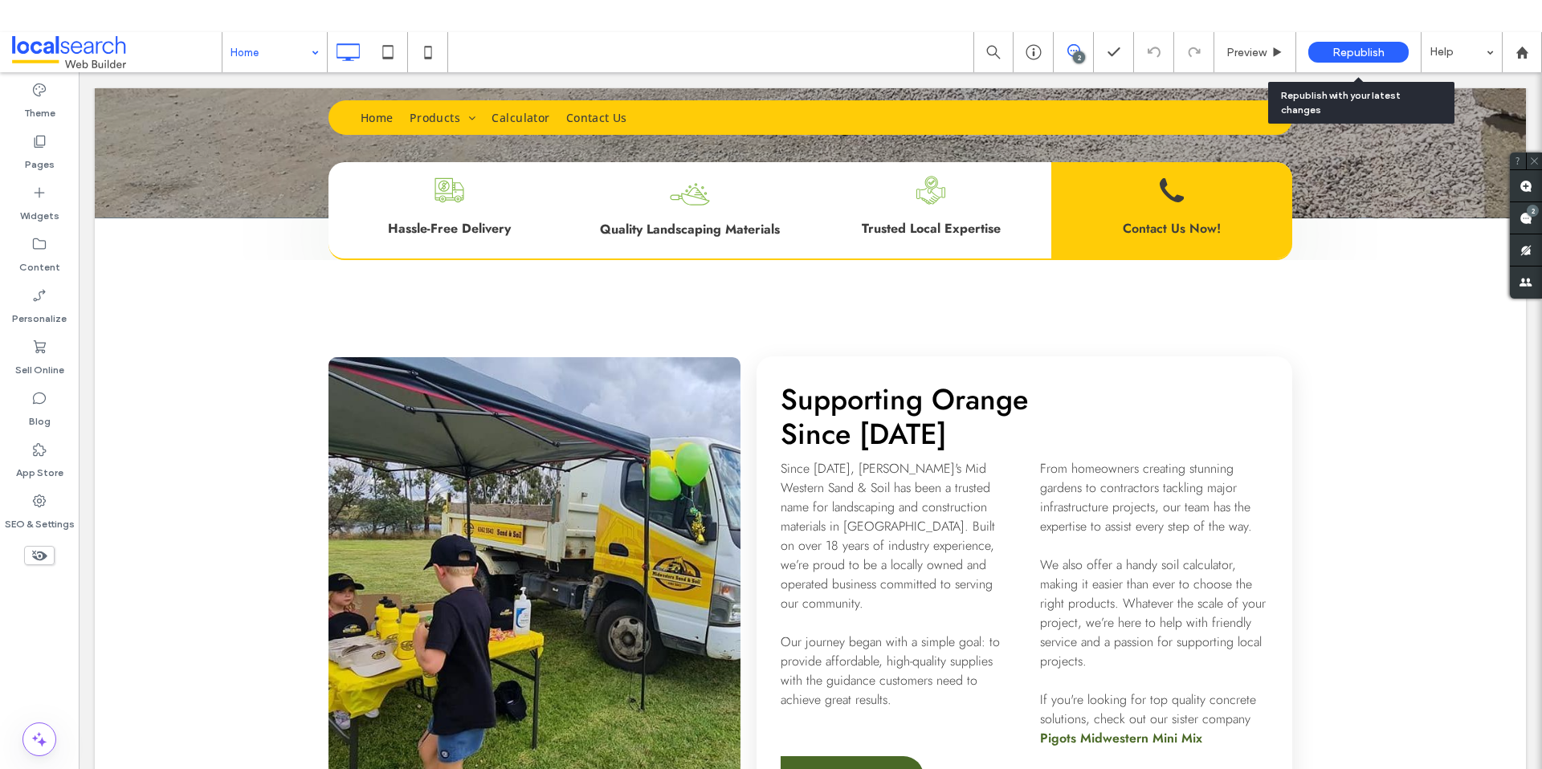
click at [1343, 54] on span "Republish" at bounding box center [1358, 53] width 52 height 14
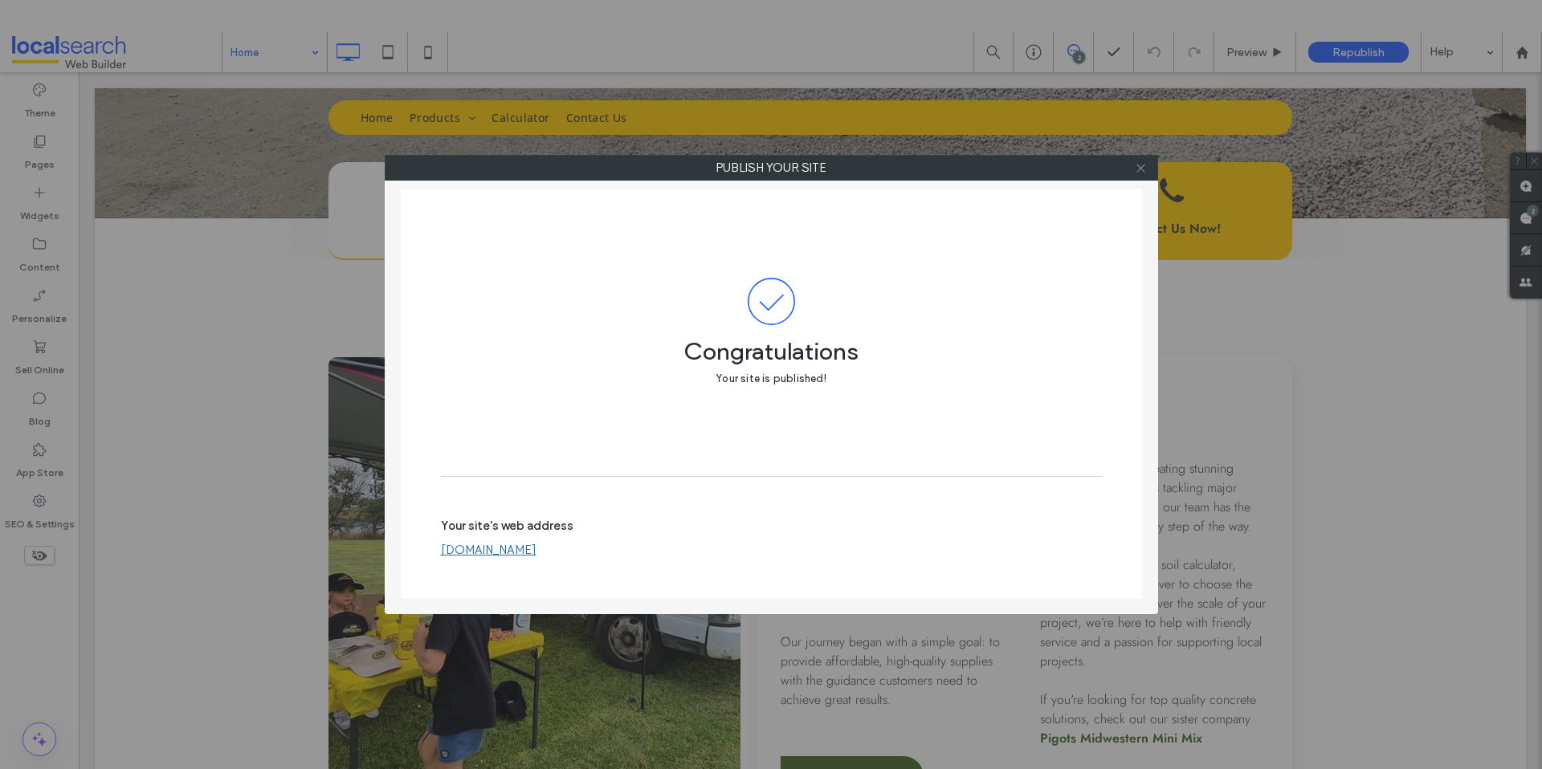
click at [1139, 167] on icon at bounding box center [1141, 168] width 12 height 12
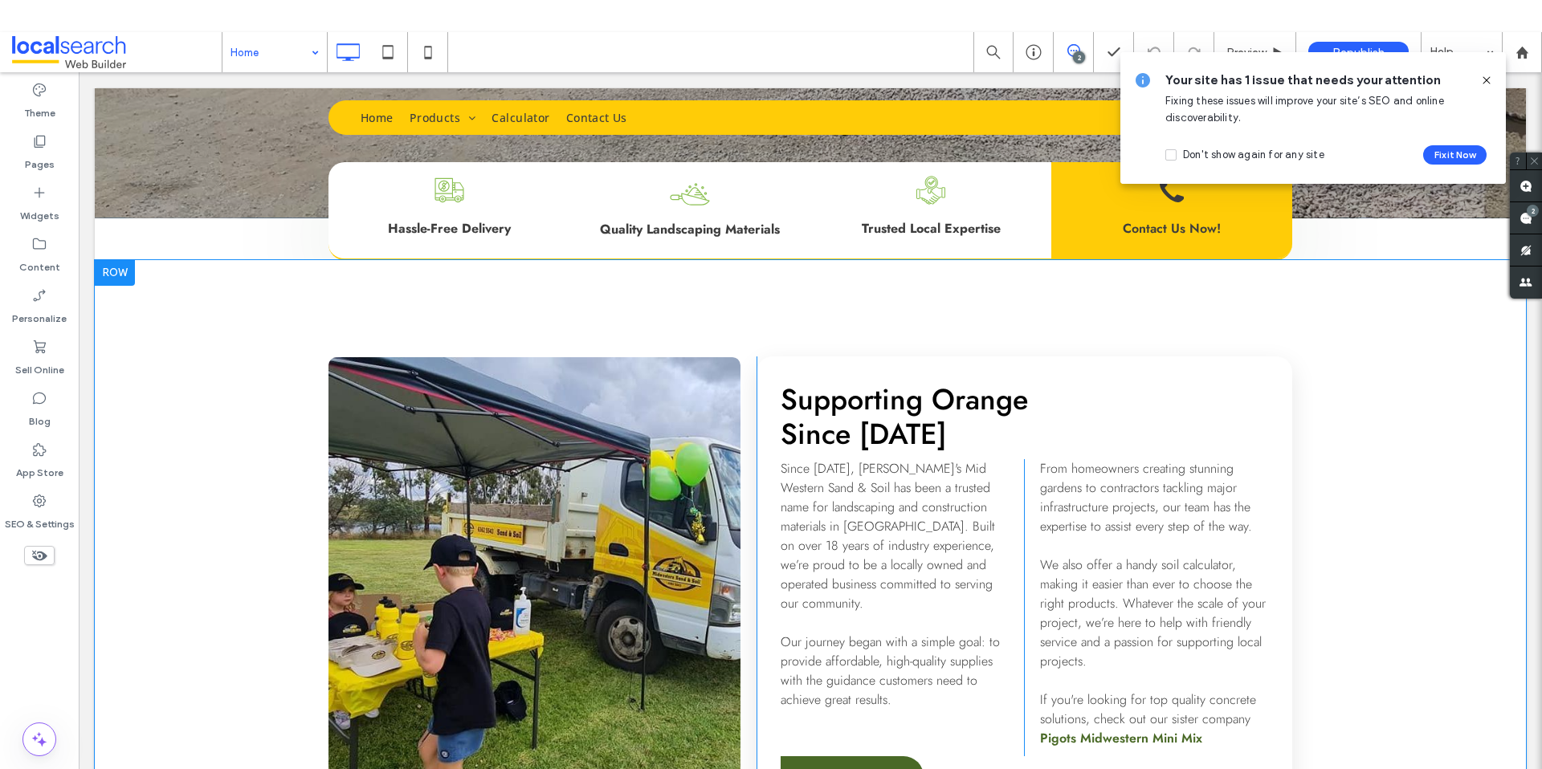
click at [220, 281] on div "Click To Paste Supporting Orange Since 2015 Since 2015, Pigot's Mid Western San…" at bounding box center [810, 592] width 1431 height 665
click at [95, 53] on span at bounding box center [117, 52] width 210 height 32
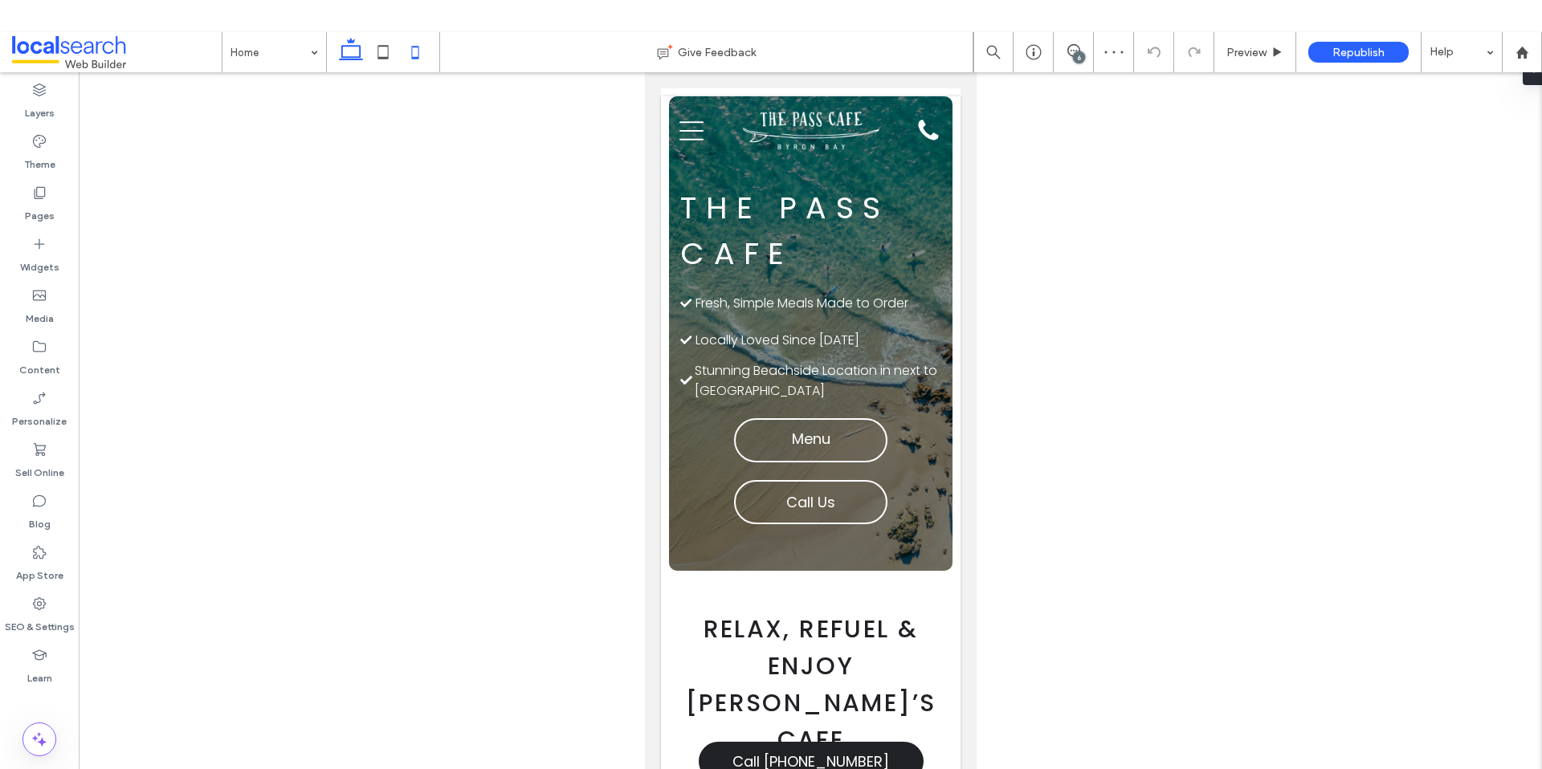
click at [340, 51] on icon at bounding box center [351, 52] width 32 height 32
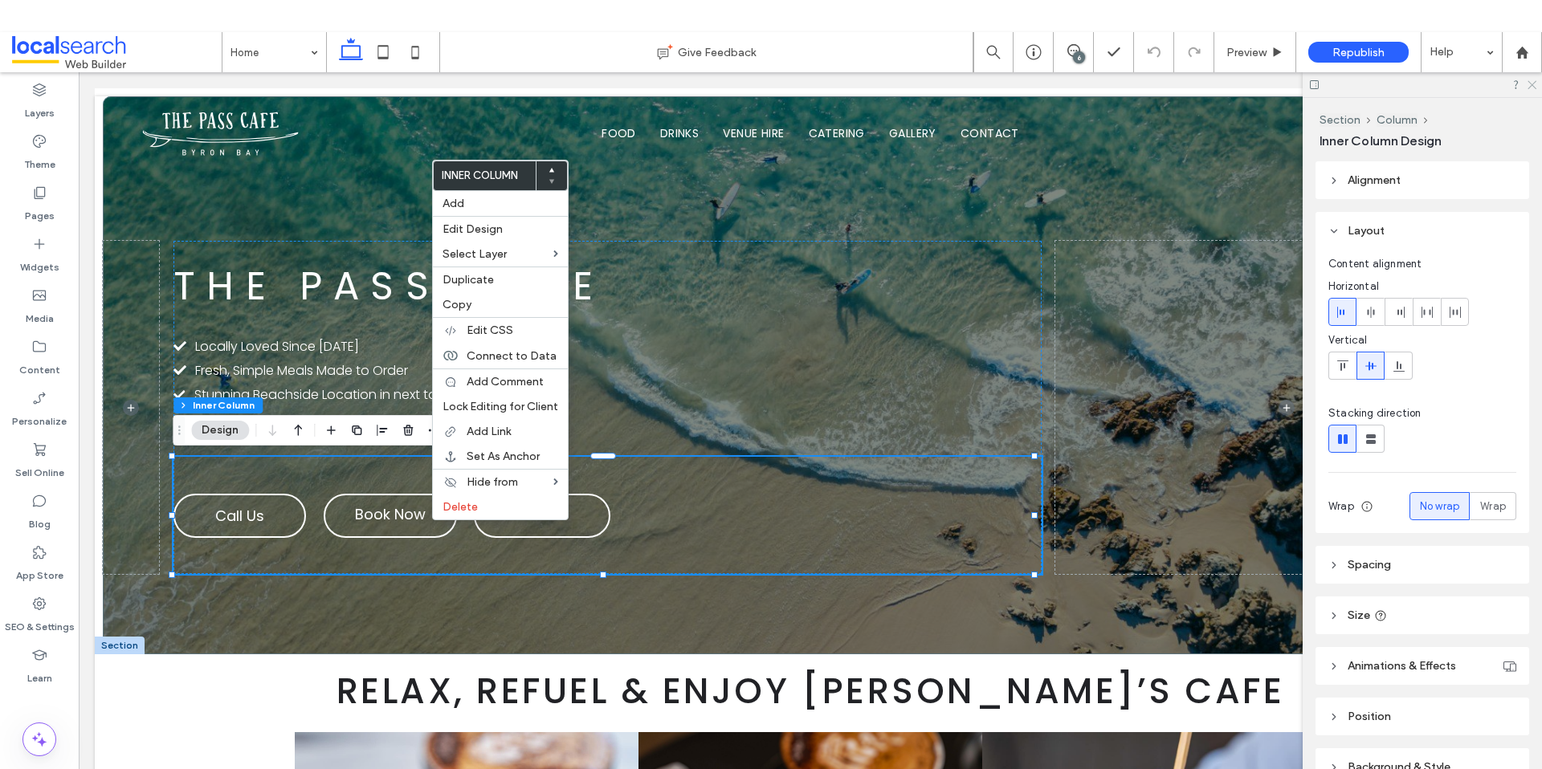
click at [1531, 83] on icon at bounding box center [1531, 84] width 10 height 10
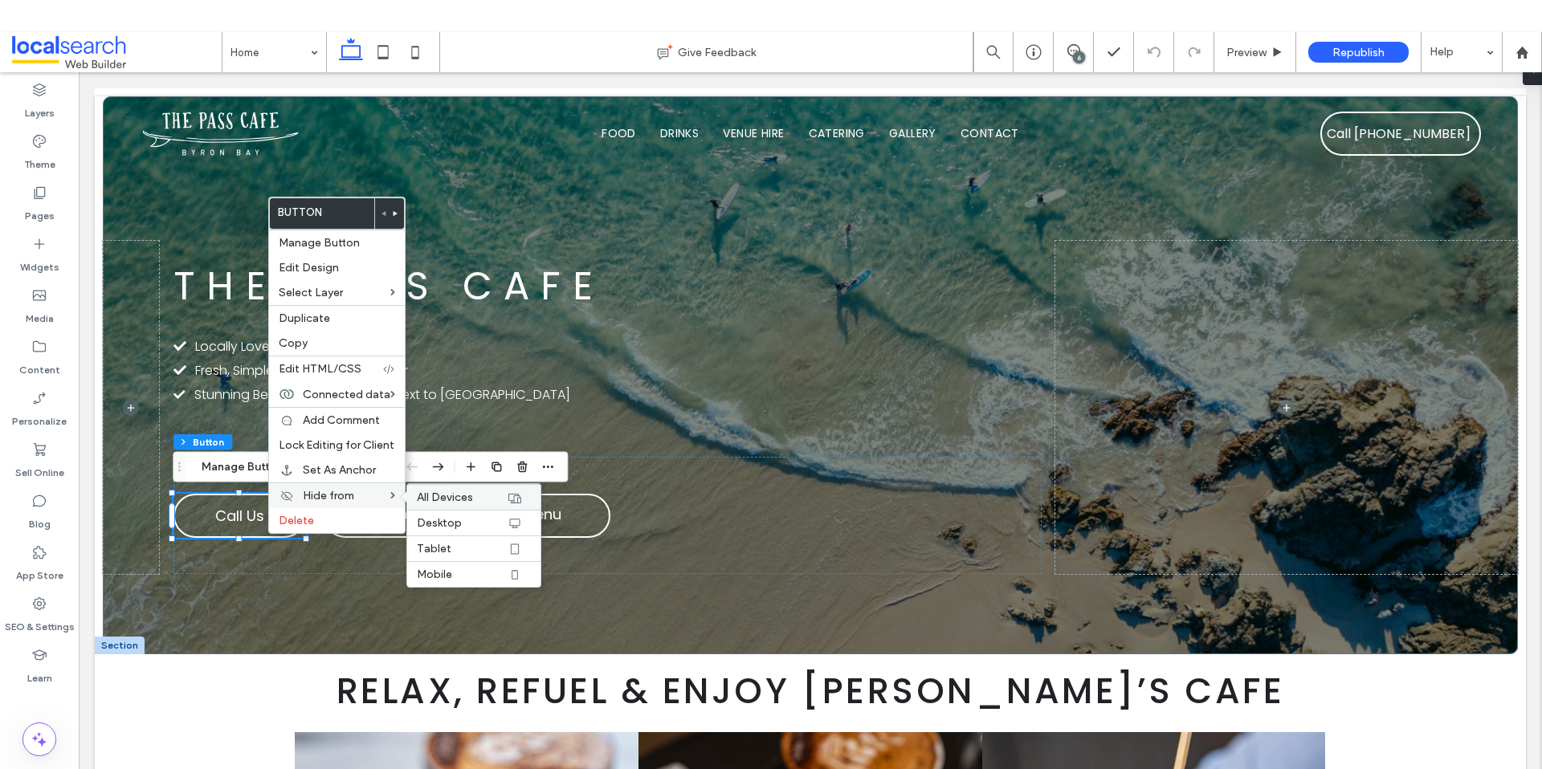
click at [485, 492] on label "All Devices" at bounding box center [462, 498] width 90 height 14
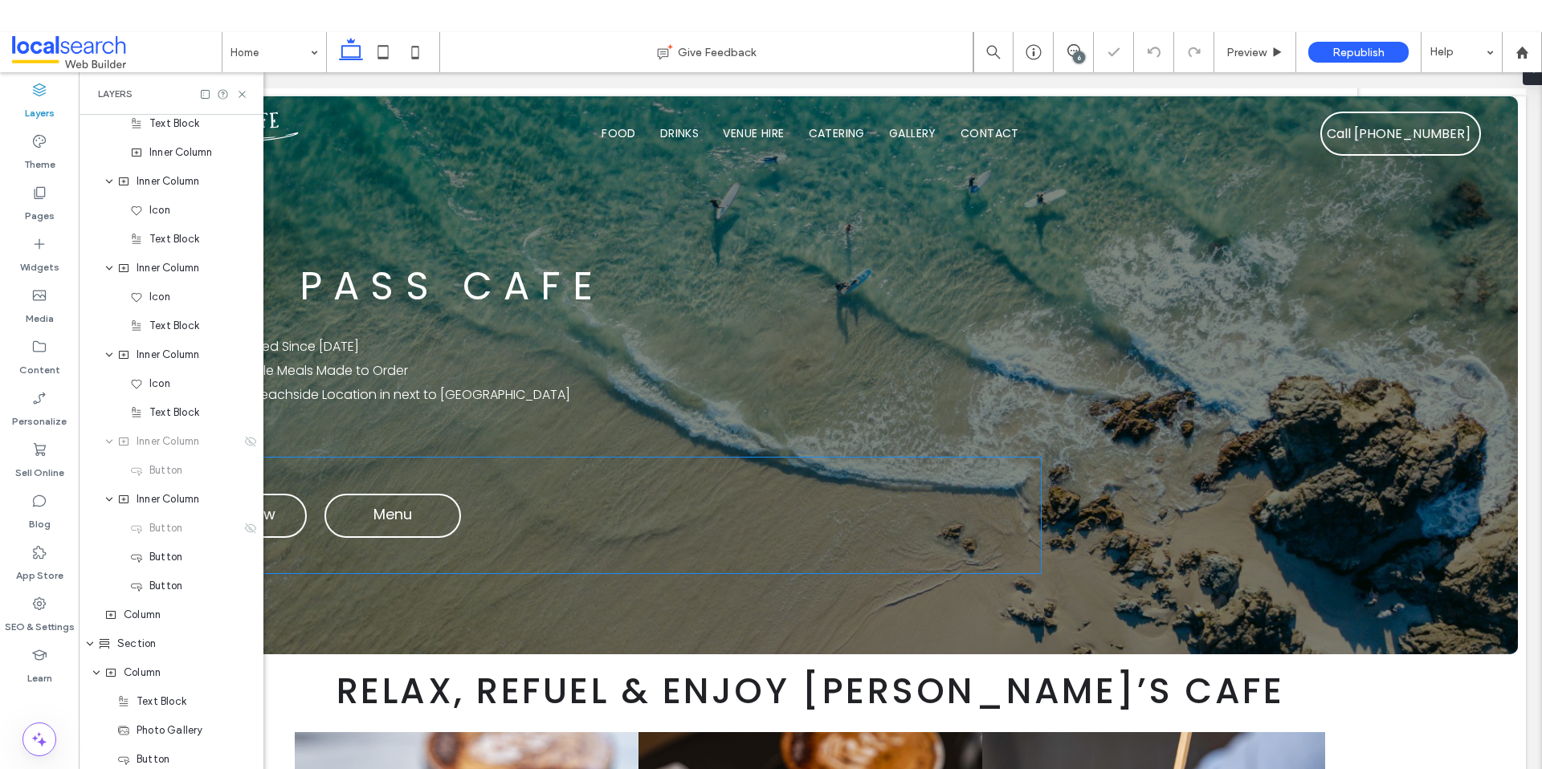
scroll to position [568, 0]
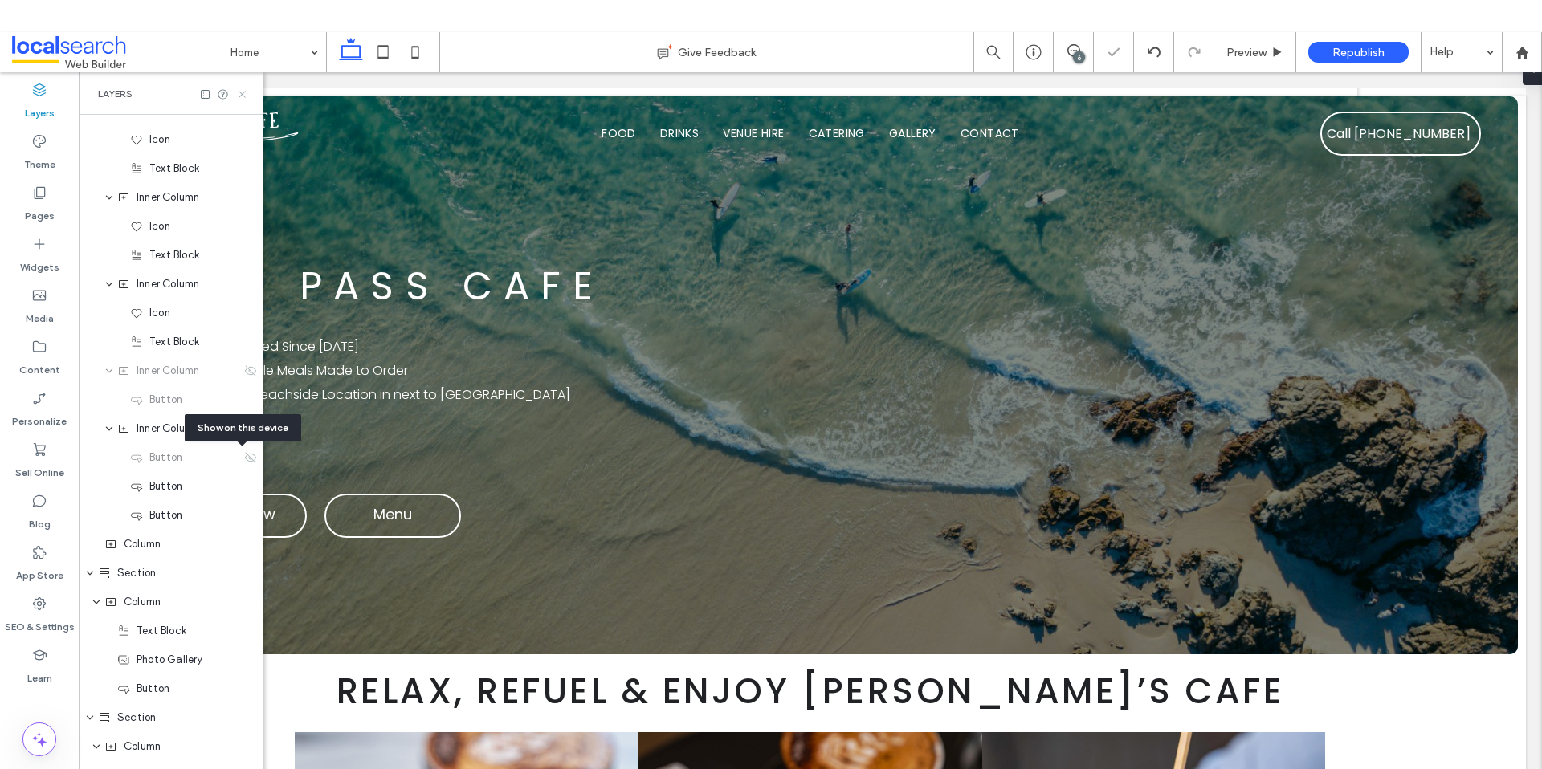
click at [247, 90] on icon at bounding box center [242, 94] width 12 height 12
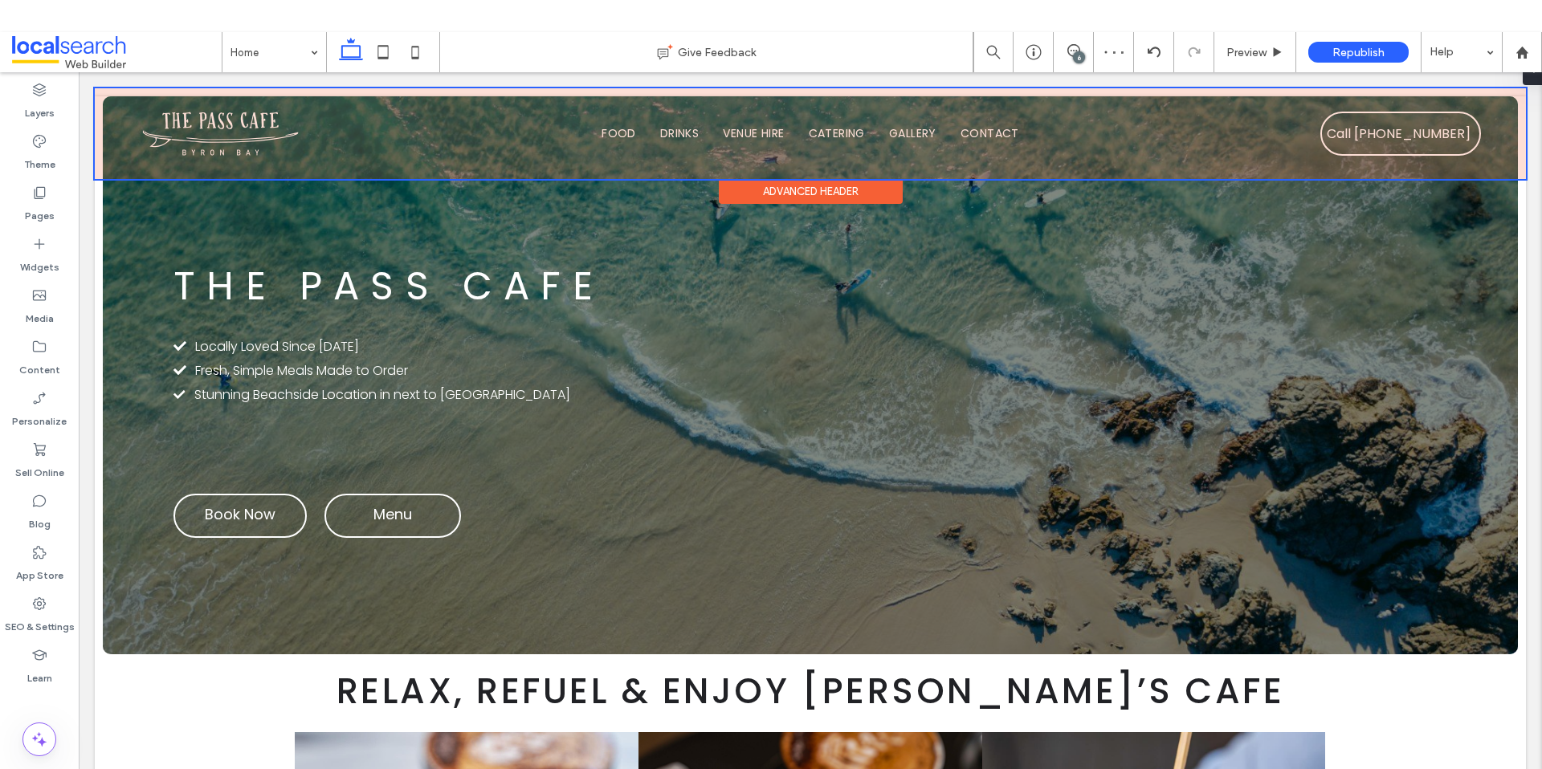
scroll to position [0, 0]
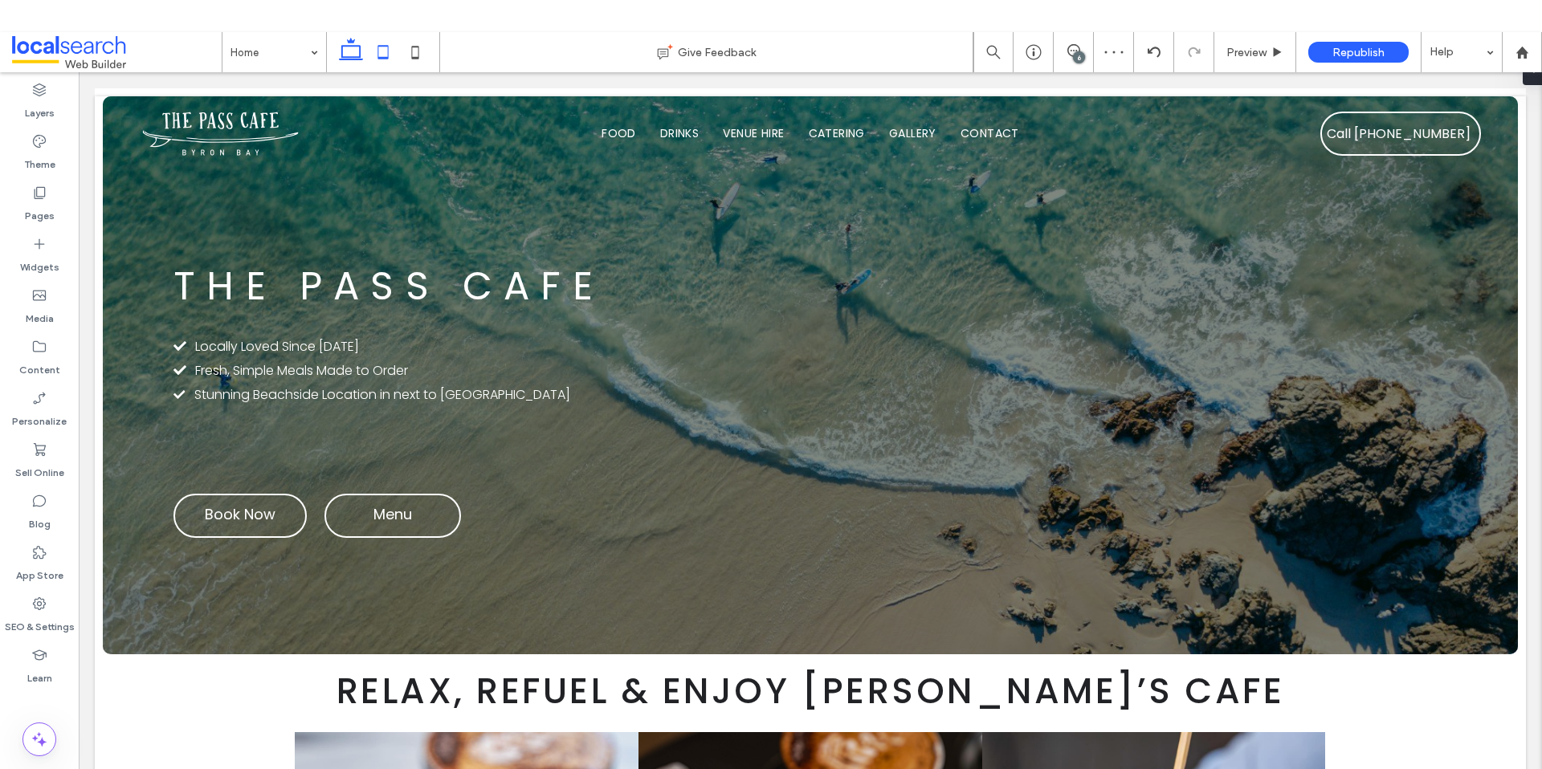
click at [375, 56] on icon at bounding box center [383, 52] width 32 height 32
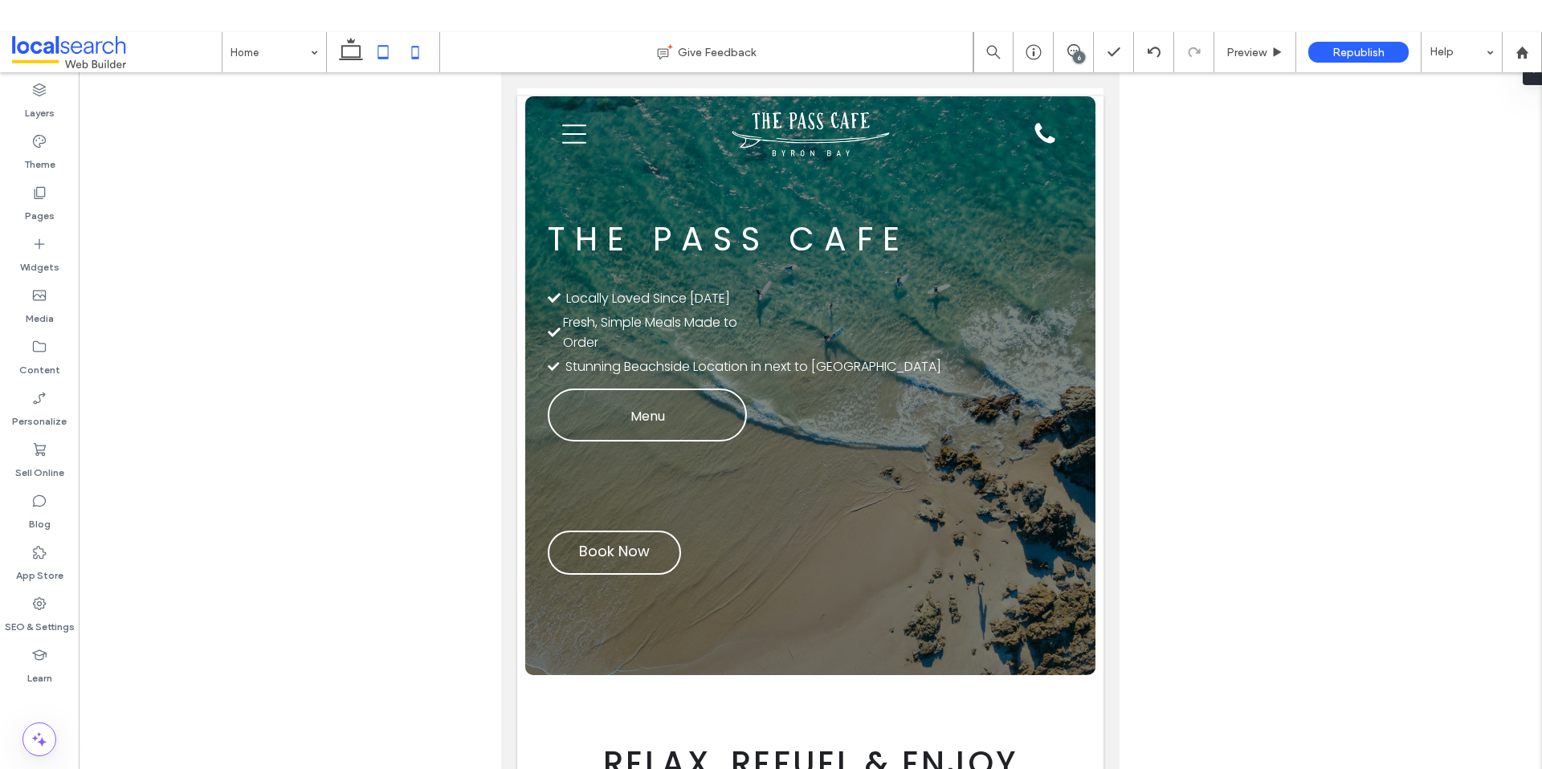
click at [414, 45] on icon at bounding box center [415, 52] width 32 height 32
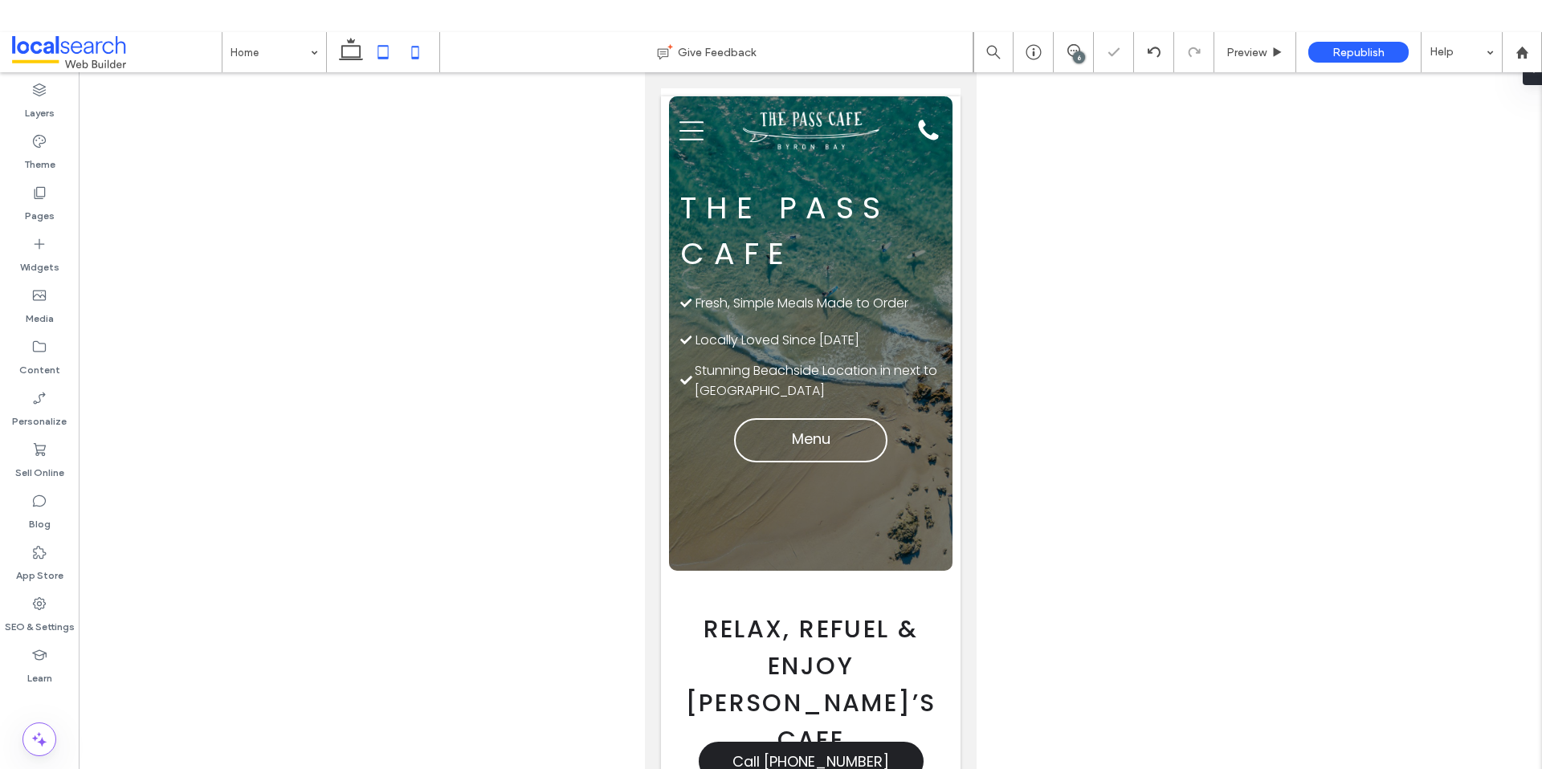
click at [390, 55] on icon at bounding box center [383, 52] width 32 height 32
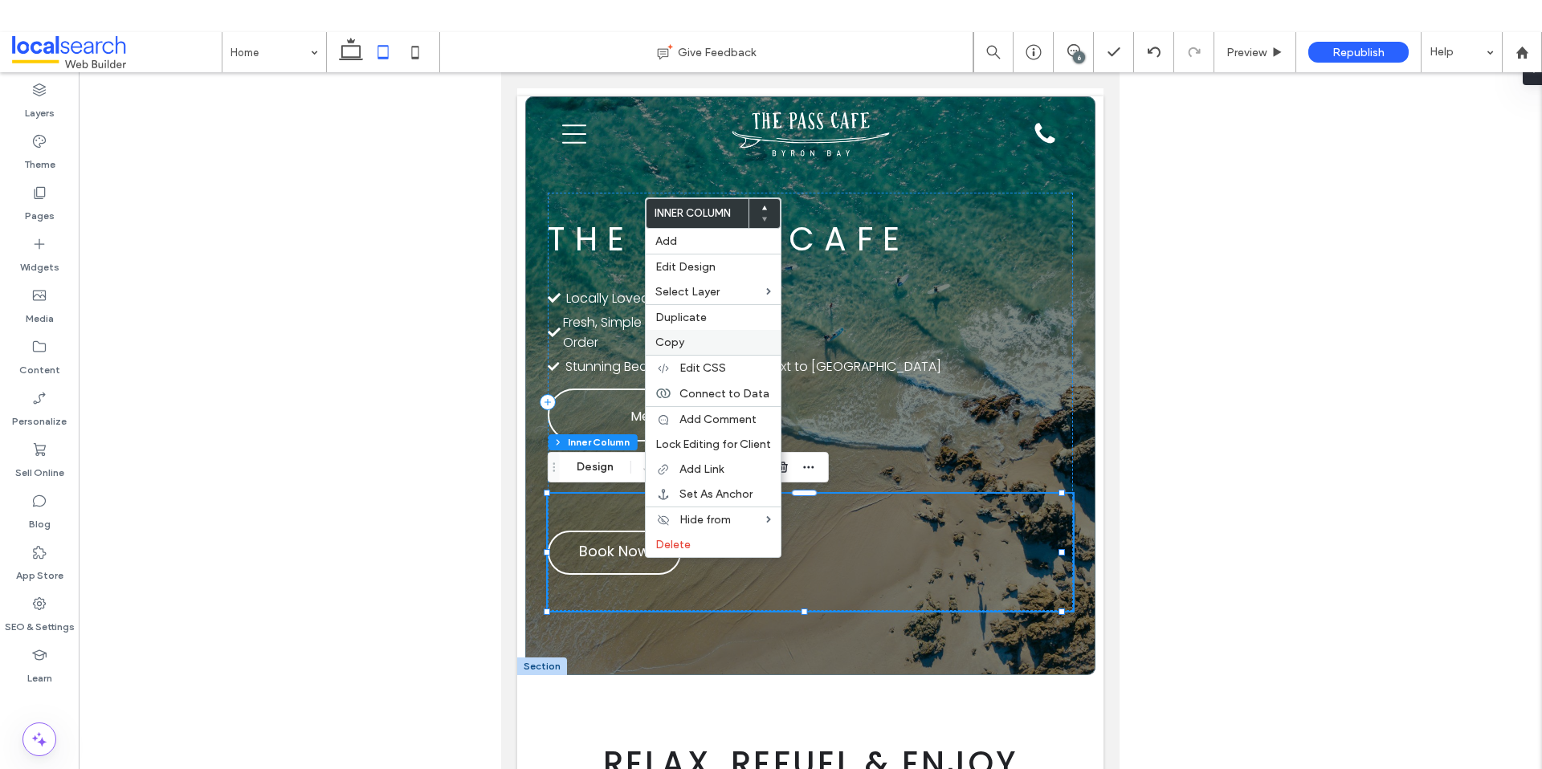
click at [724, 347] on label "Copy" at bounding box center [713, 343] width 116 height 14
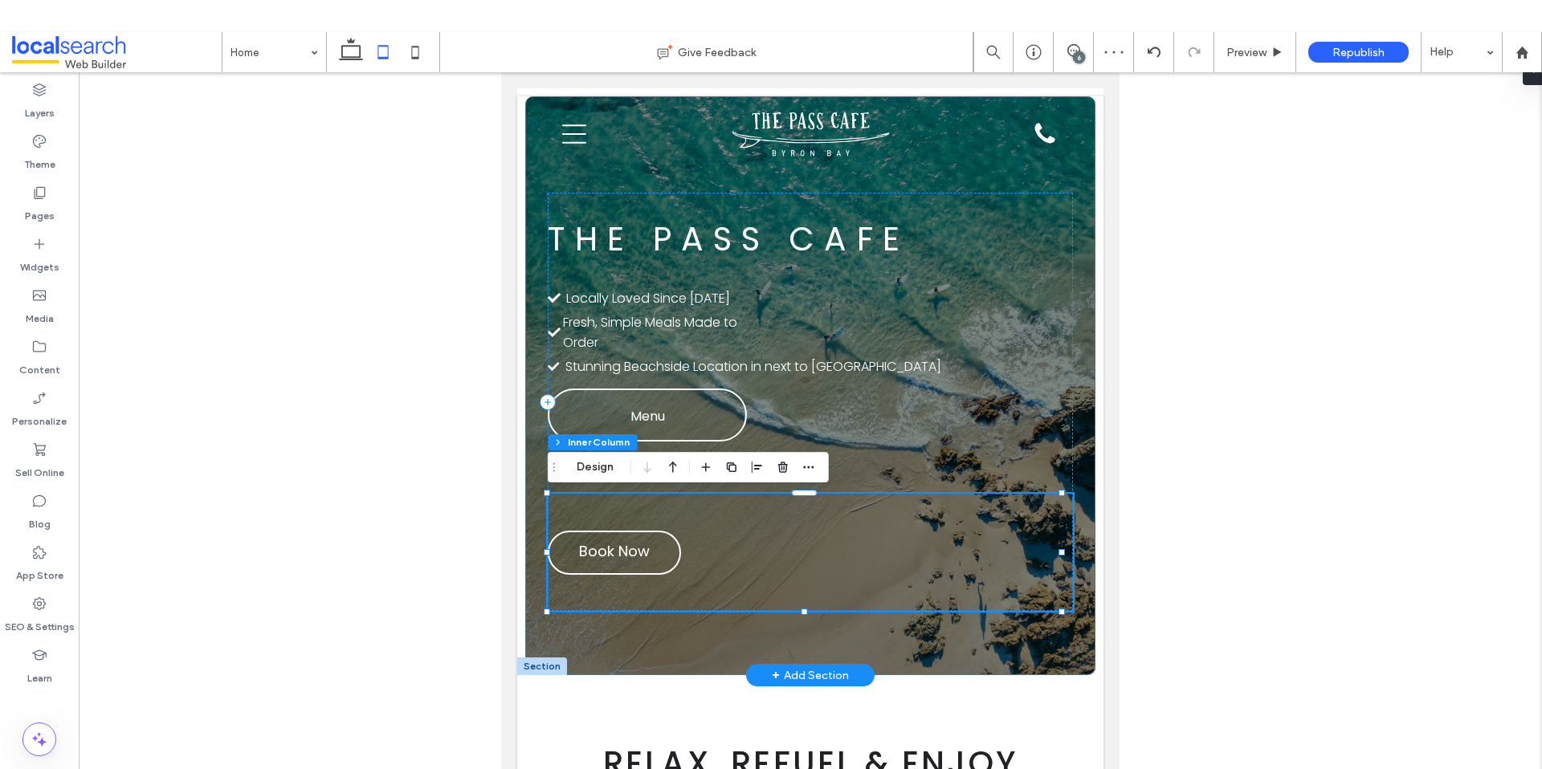
click at [883, 546] on div "Call Us Book Now Menu" at bounding box center [810, 552] width 524 height 117
click at [418, 60] on icon at bounding box center [415, 52] width 32 height 32
type input "**"
type input "****"
type input "**"
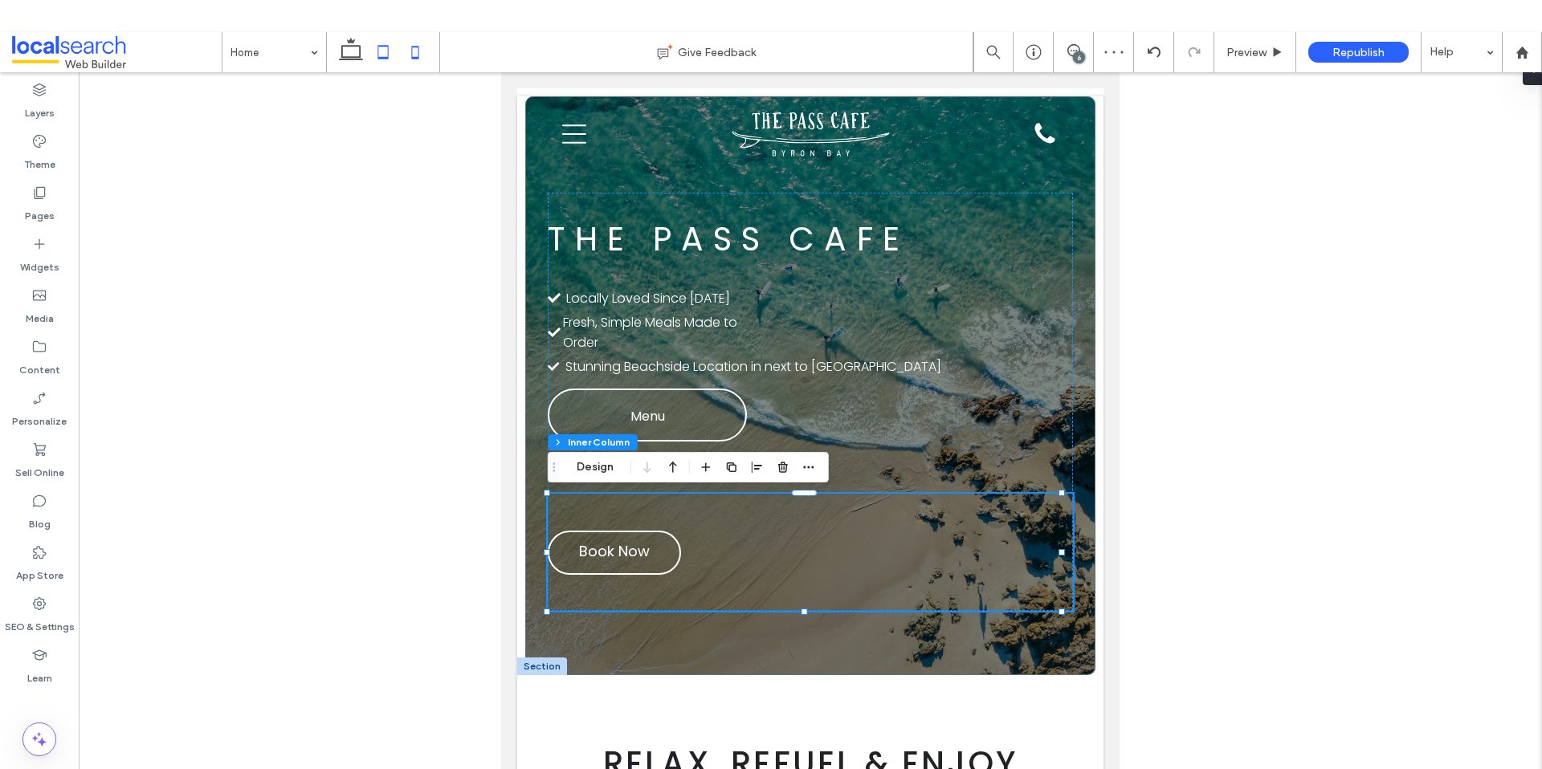
type input "**"
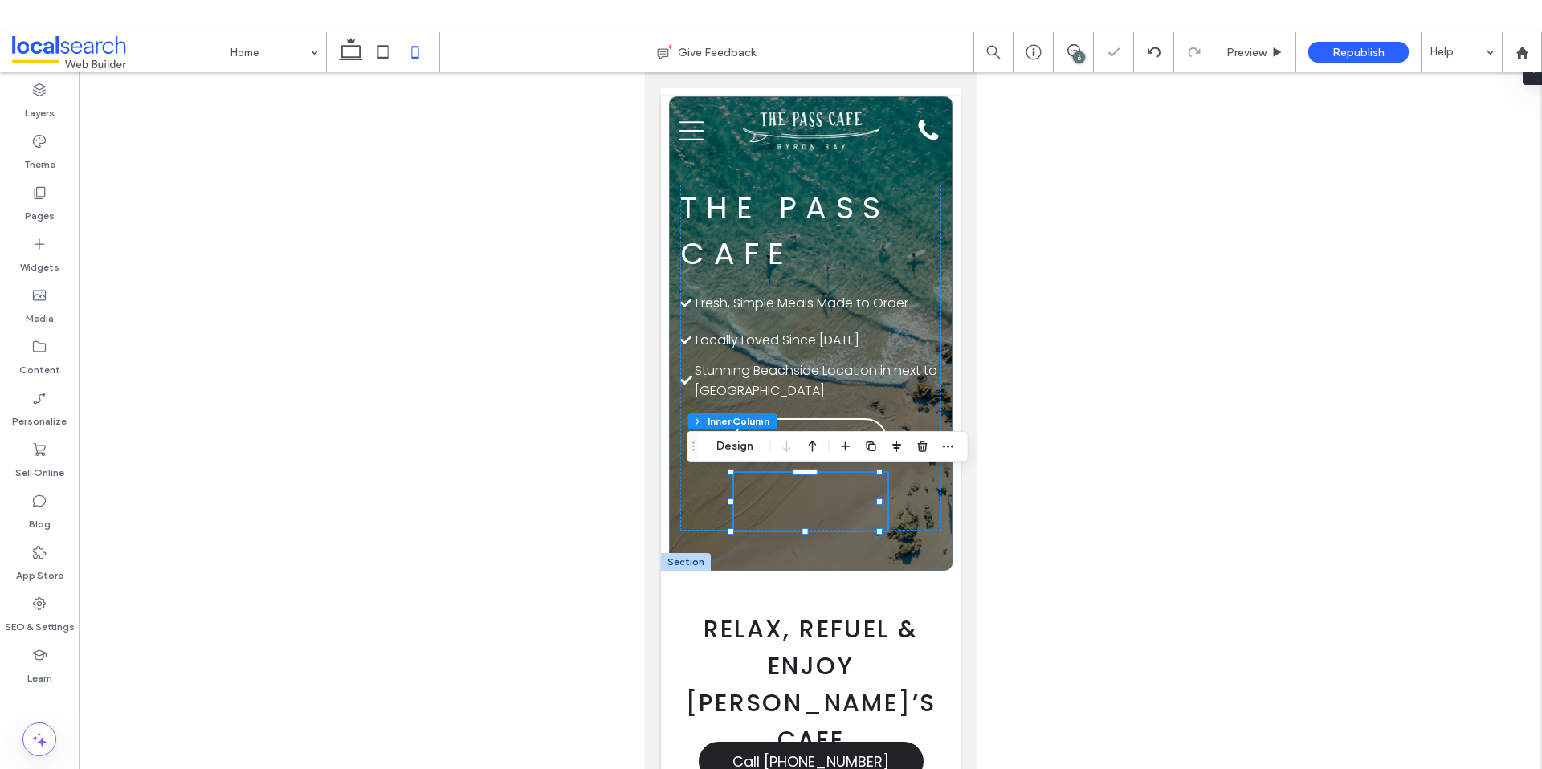
click at [445, 328] on div at bounding box center [810, 434] width 1463 height 725
click at [808, 498] on div "Call Us Book Now Menu" at bounding box center [809, 502] width 153 height 58
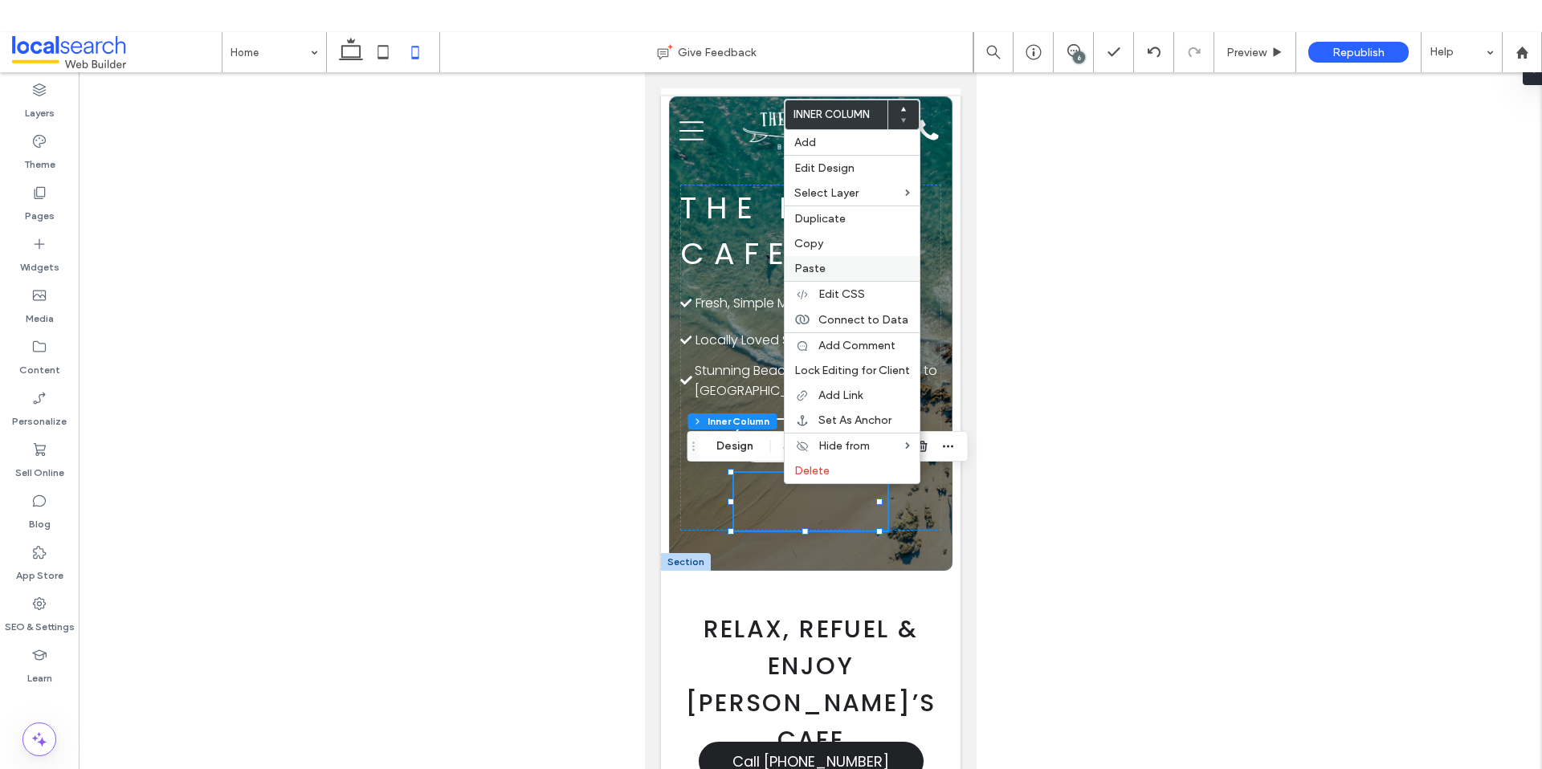
click at [835, 263] on label "Paste" at bounding box center [852, 269] width 116 height 14
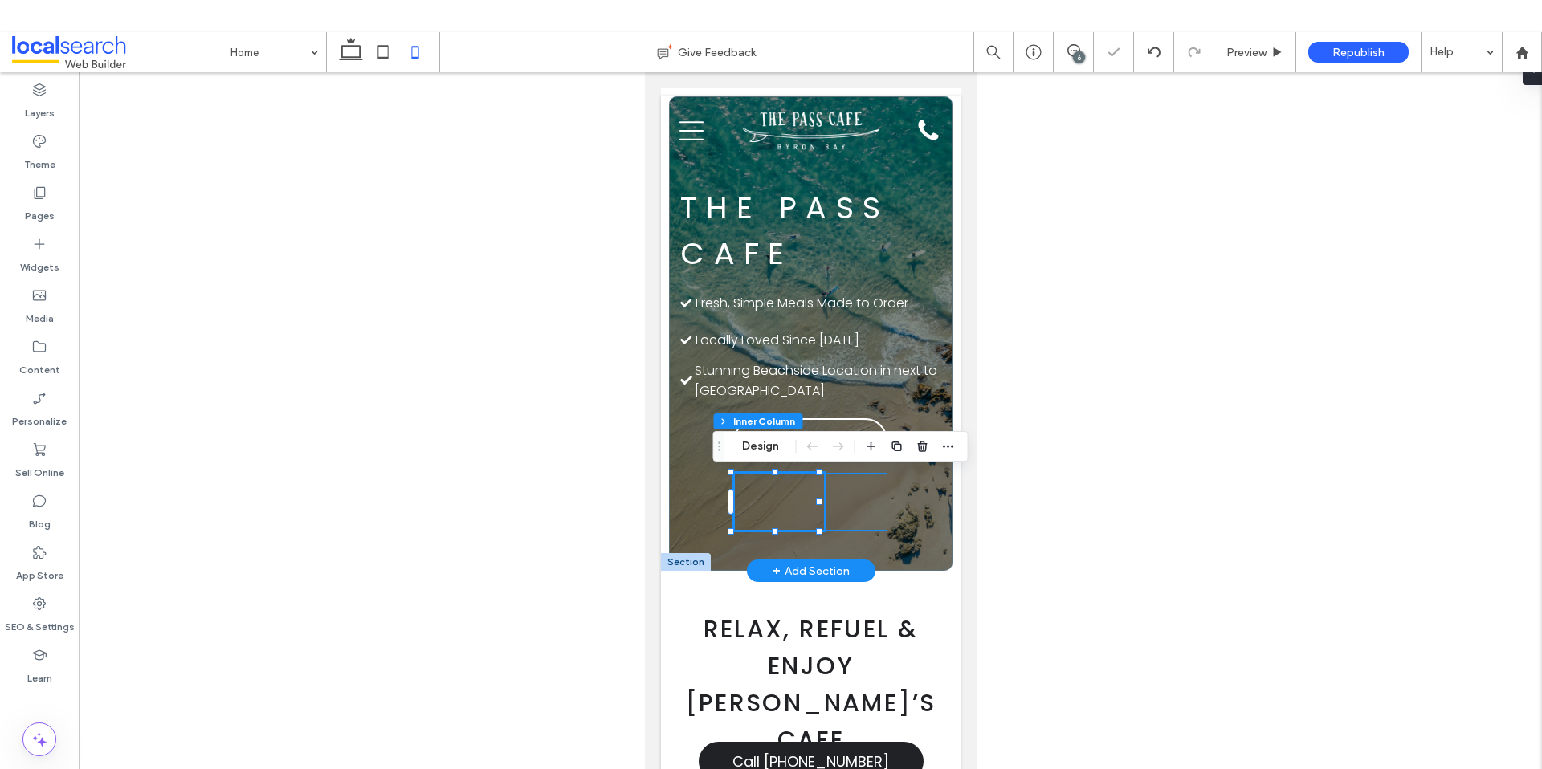
click at [841, 502] on div "Call Us Book Now Menu Call Us Book Now Menu" at bounding box center [809, 502] width 153 height 58
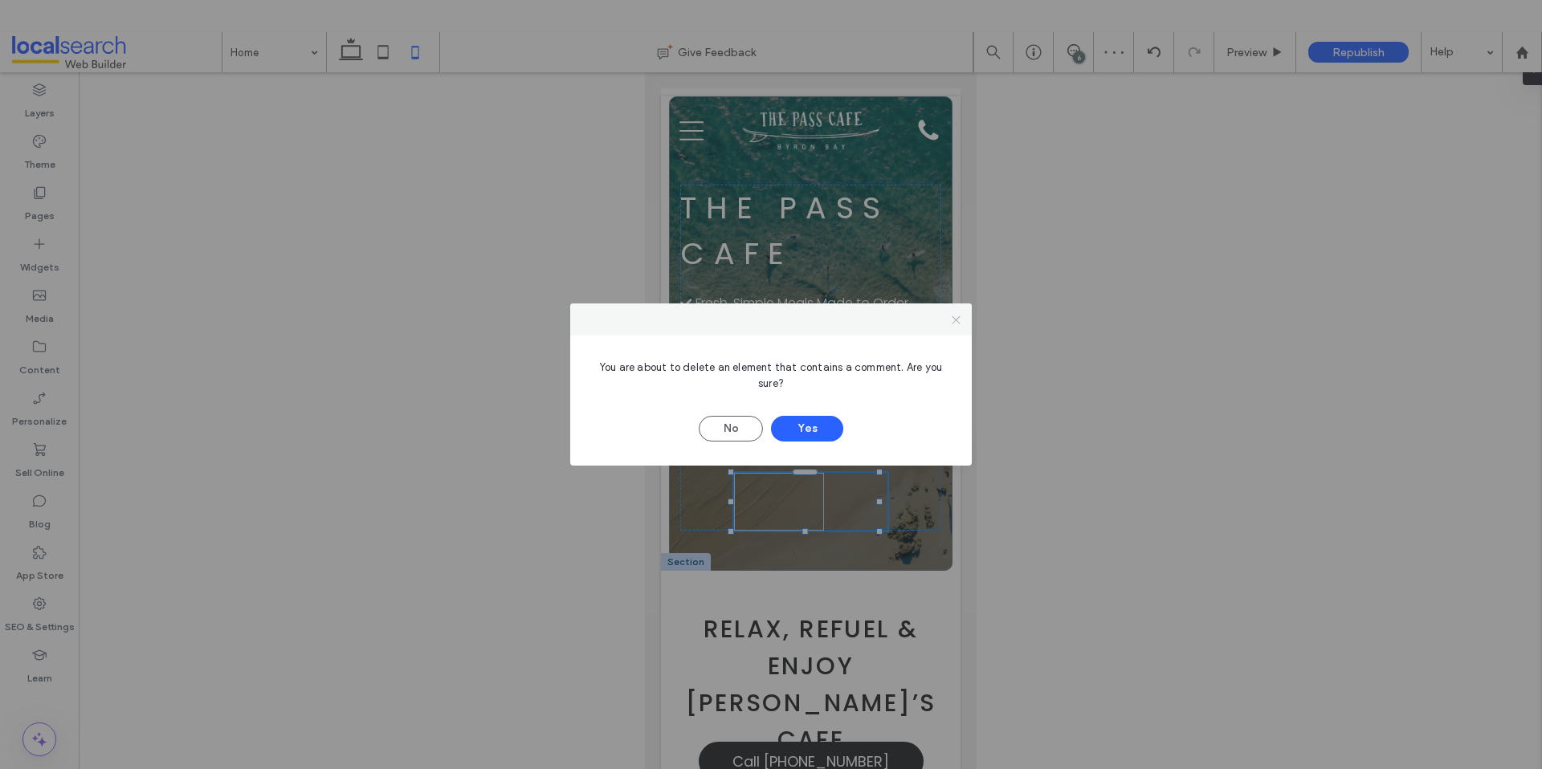
click at [954, 320] on icon at bounding box center [956, 320] width 12 height 12
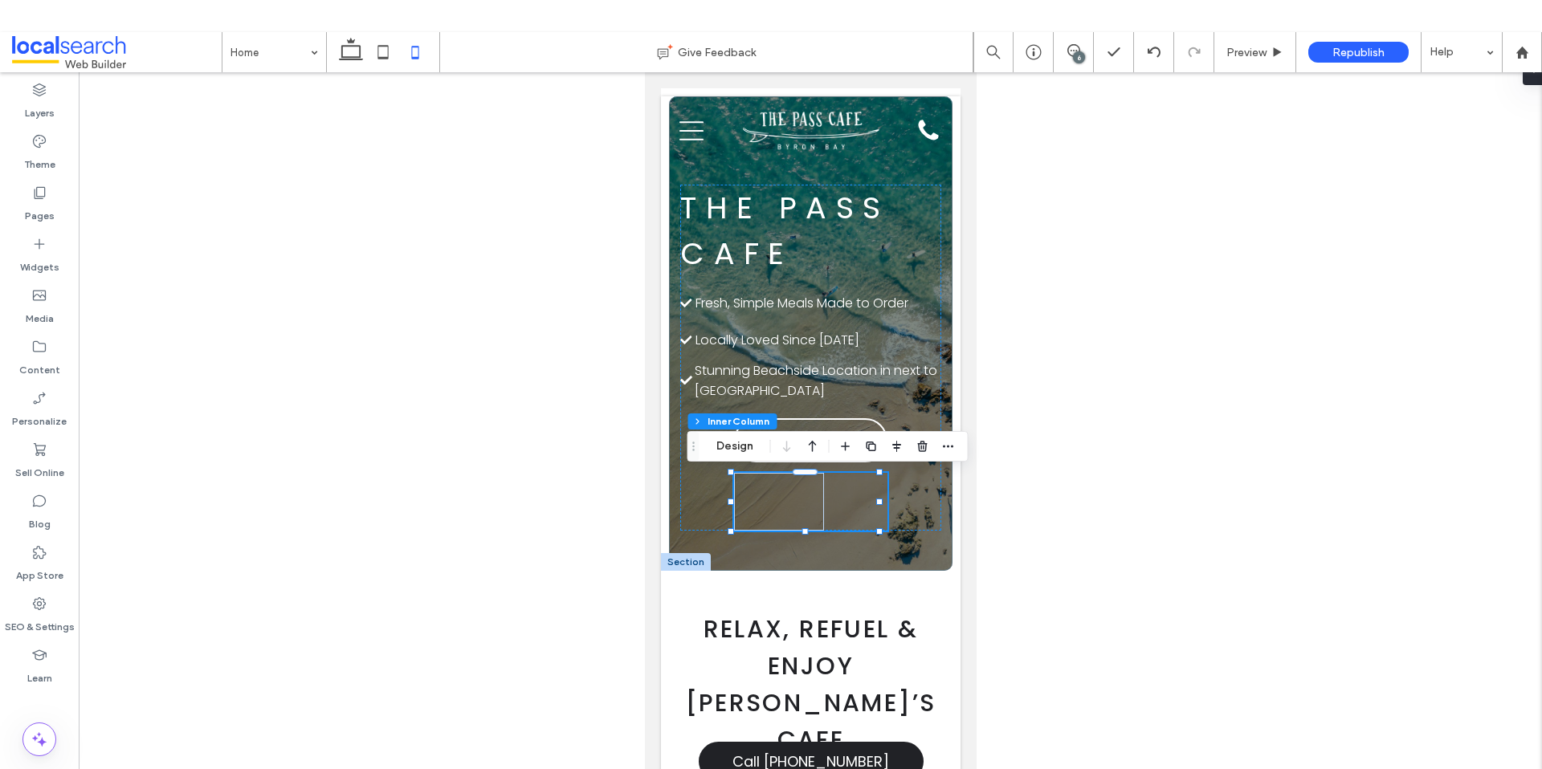
click at [1002, 427] on div at bounding box center [810, 434] width 1463 height 725
click at [638, 431] on div at bounding box center [810, 434] width 1463 height 725
click at [385, 51] on icon at bounding box center [383, 52] width 32 height 32
type input "***"
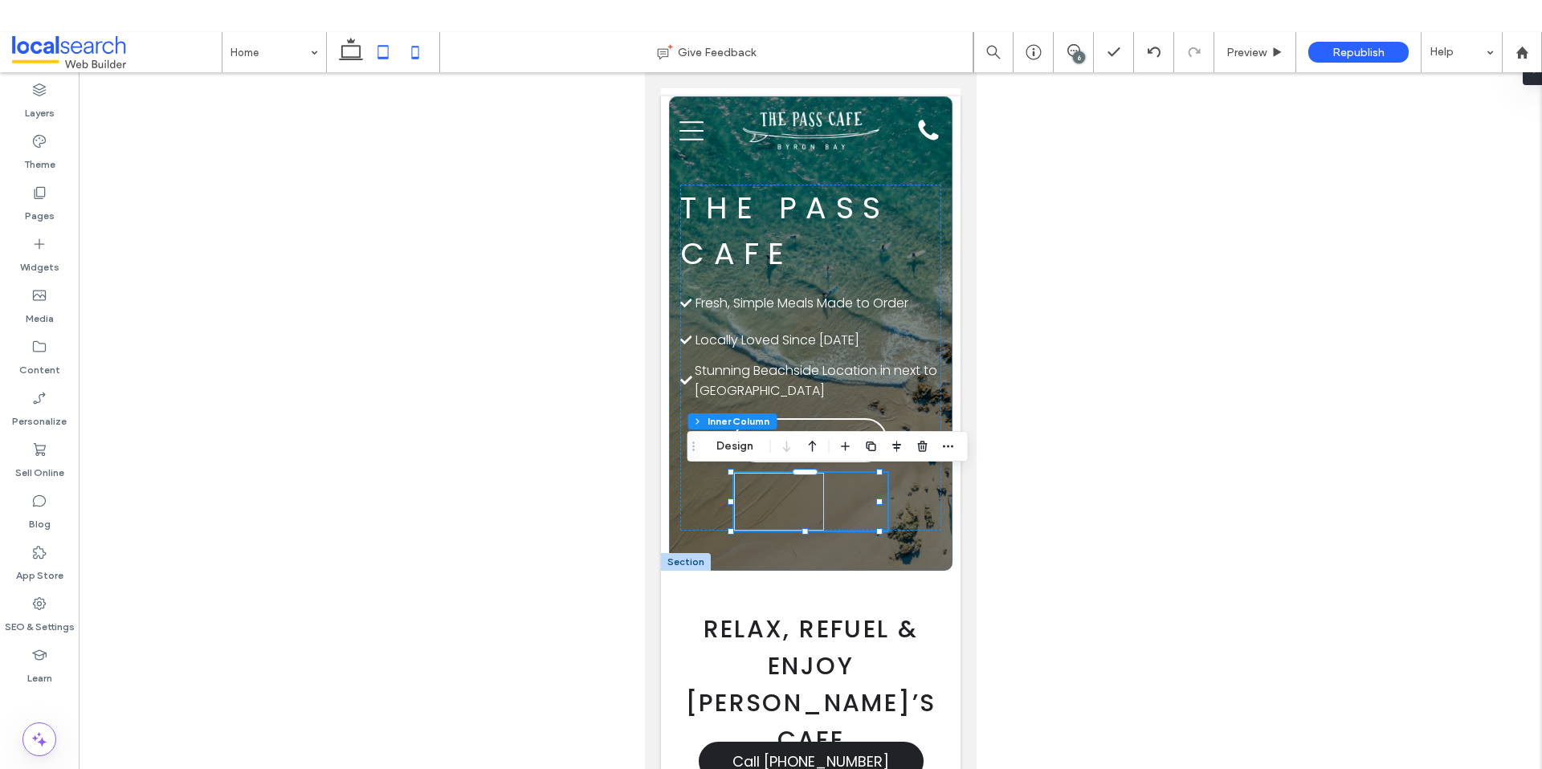
type input "***"
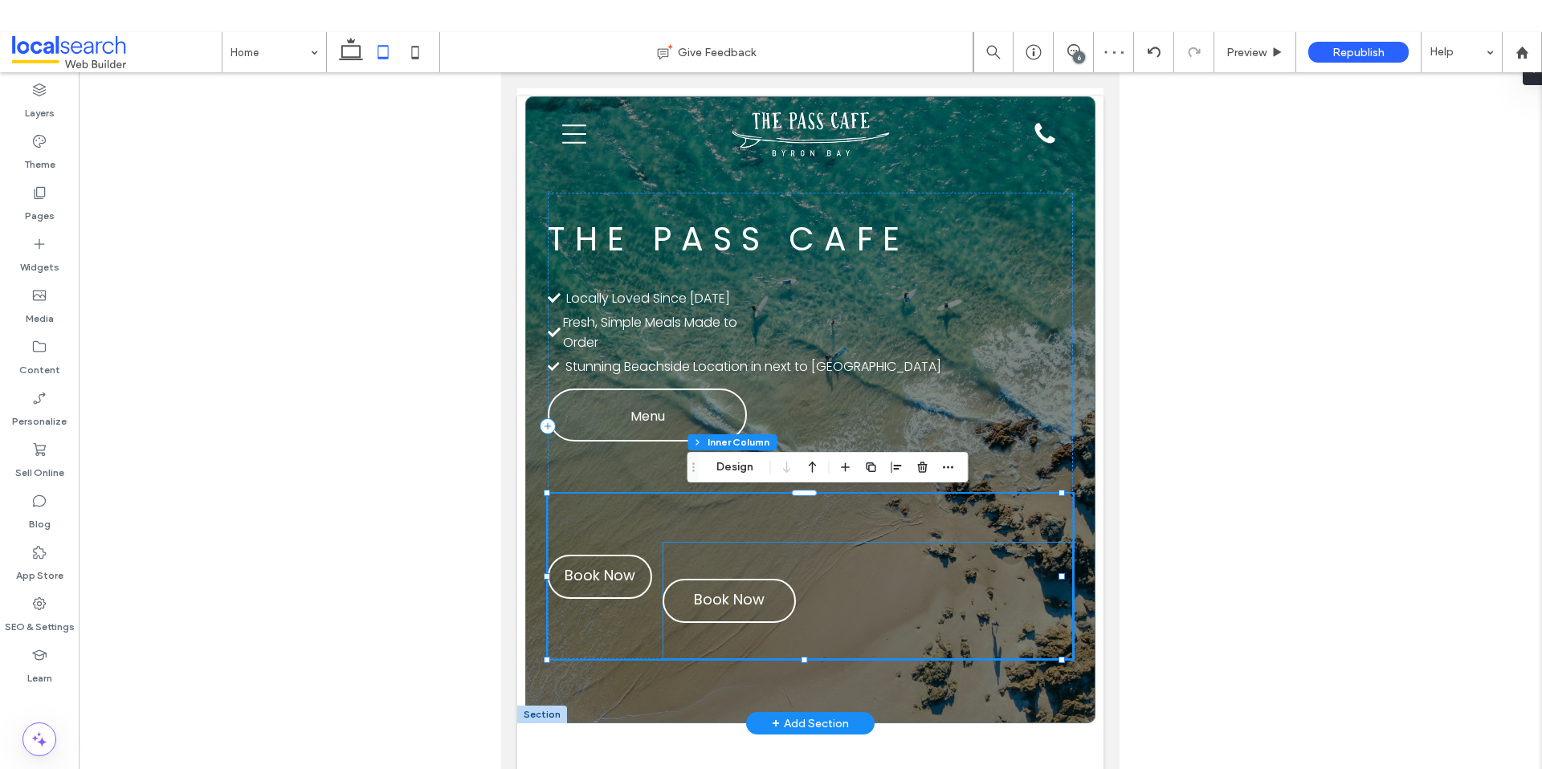
click at [1004, 560] on div "Call Us Book Now Menu" at bounding box center [867, 600] width 410 height 117
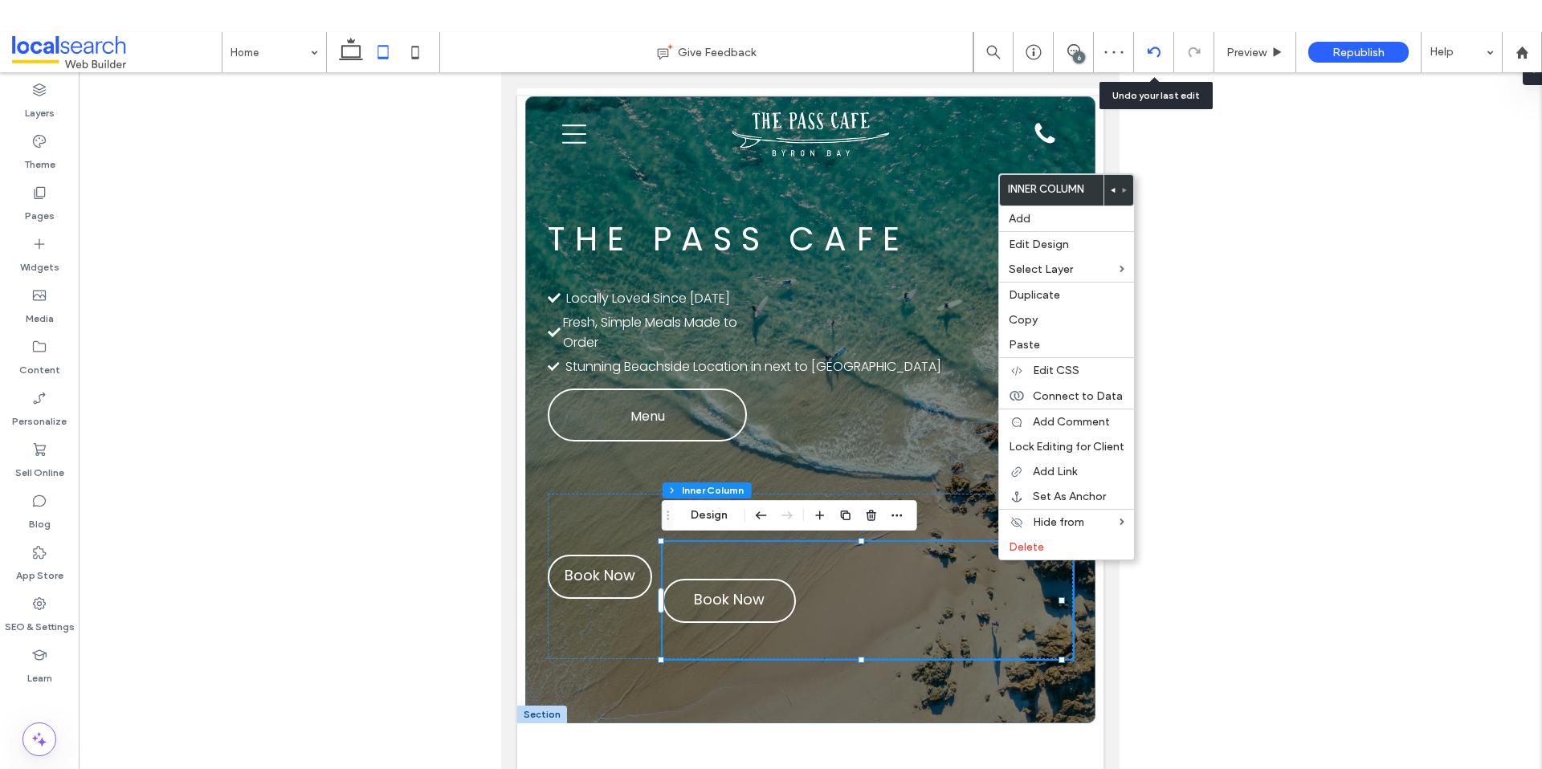
click at [1153, 46] on icon at bounding box center [1153, 52] width 13 height 13
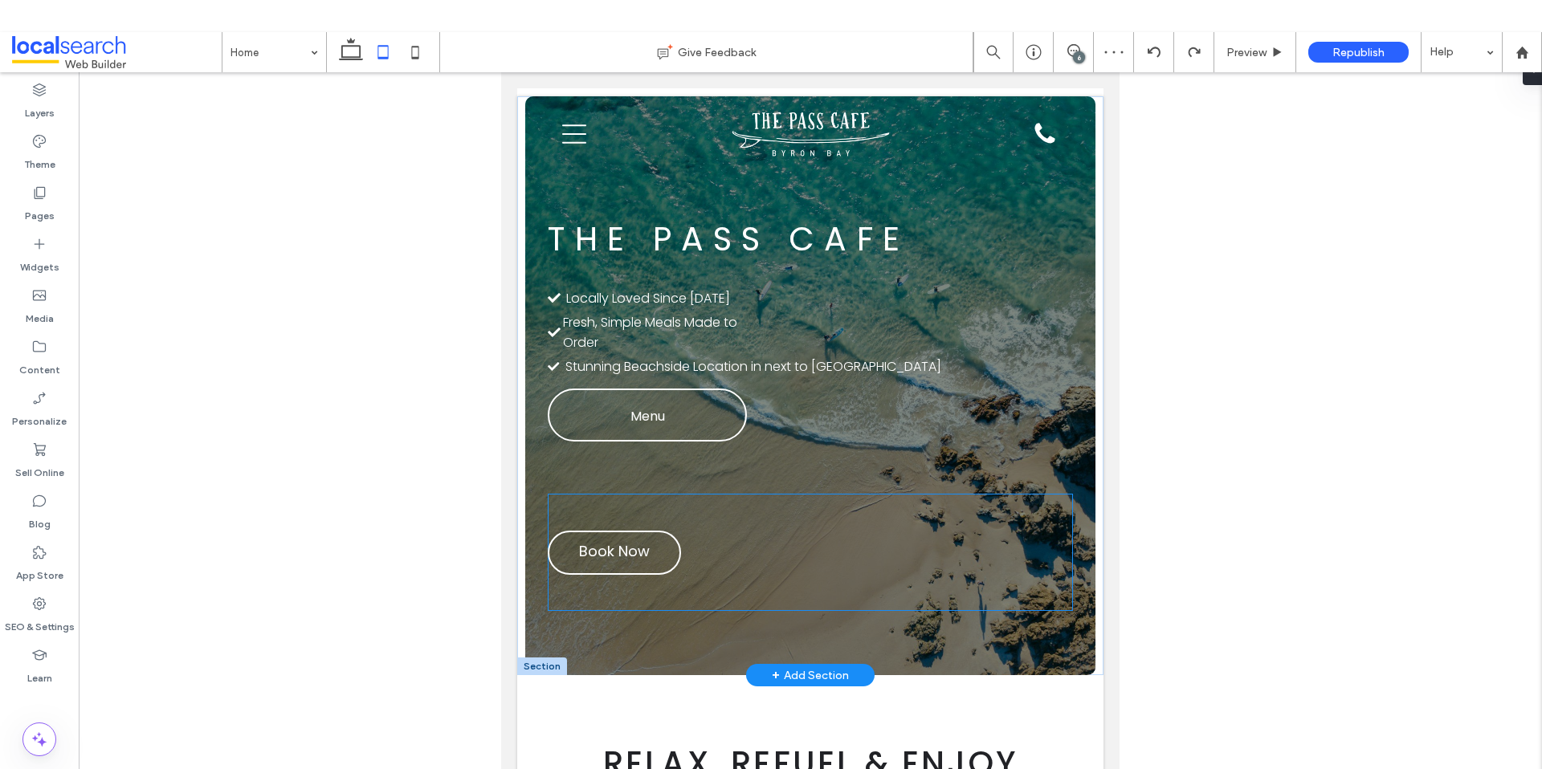
click at [825, 560] on div "Call Us Book Now Menu" at bounding box center [810, 552] width 524 height 117
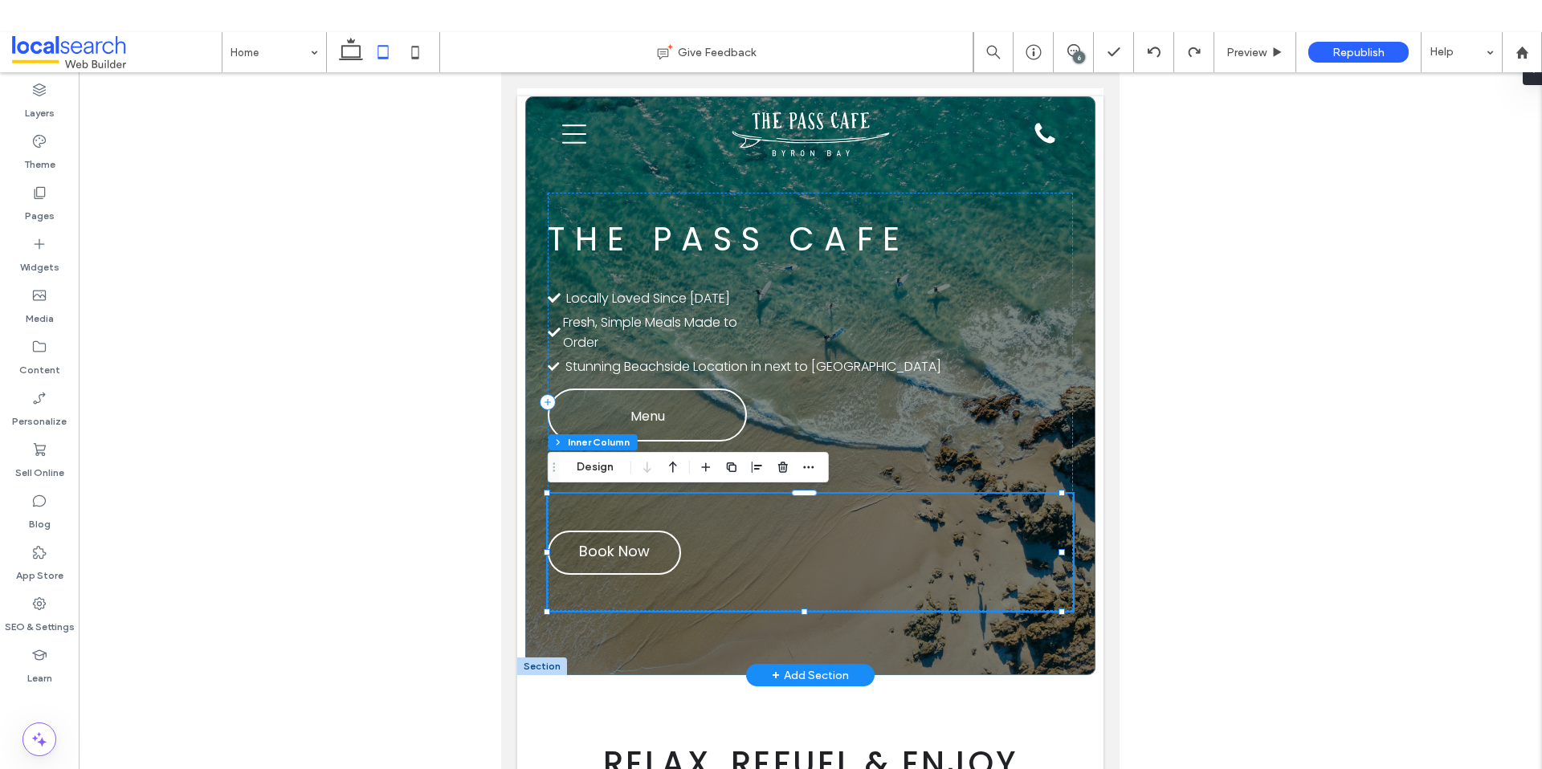
click at [684, 568] on div "Call Us Book Now Menu" at bounding box center [810, 552] width 524 height 117
click at [681, 564] on div "Call Us Book Now Menu" at bounding box center [810, 552] width 524 height 117
click at [675, 557] on link "Book Now" at bounding box center [614, 553] width 133 height 44
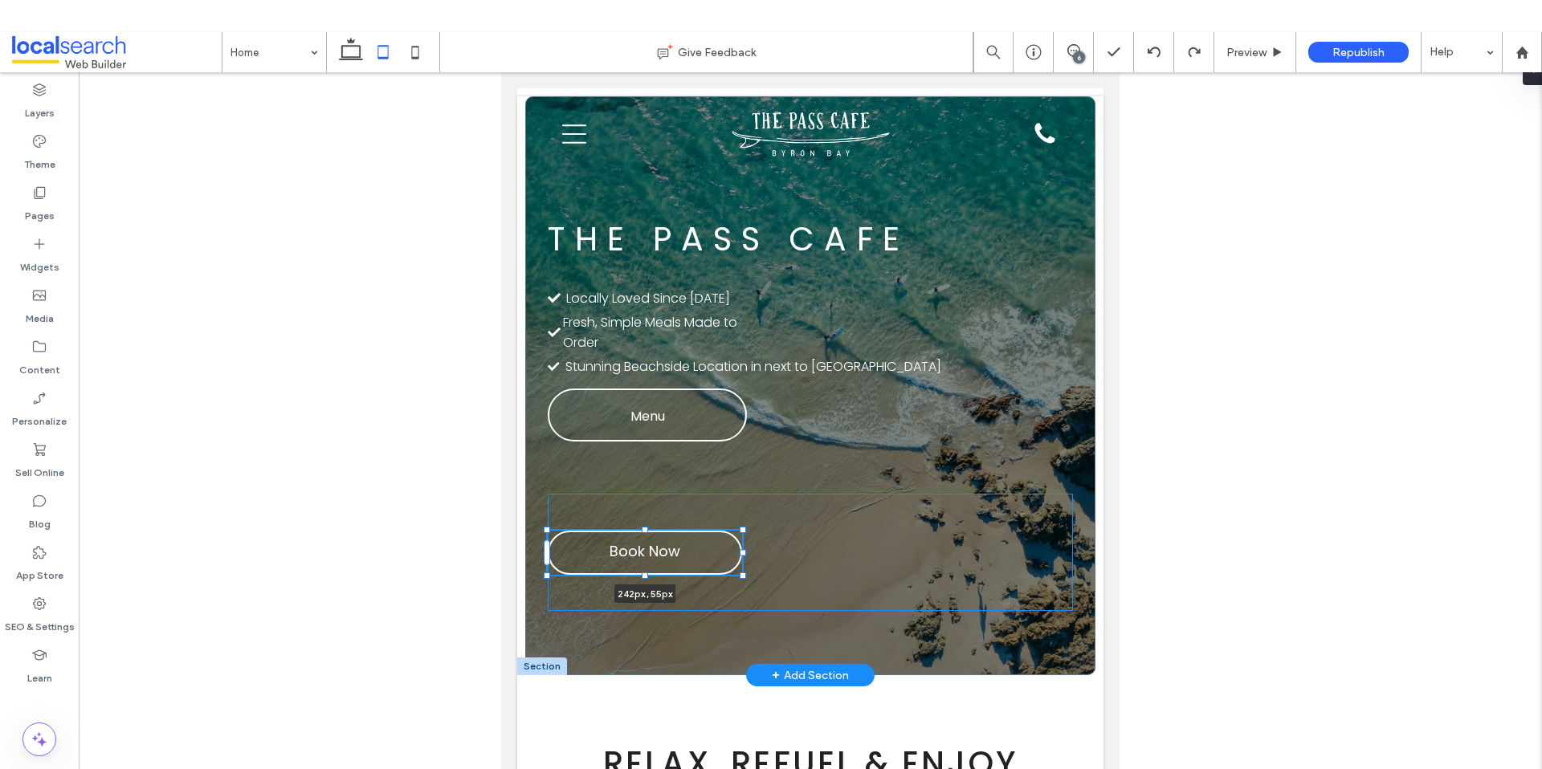
drag, startPoint x: 683, startPoint y: 555, endPoint x: 744, endPoint y: 556, distance: 61.0
click at [744, 556] on div "The Pass Cafe Check Icon Locally Loved Since [DATE] Check Icon Fresh, Simple Me…" at bounding box center [810, 385] width 570 height 579
type input "***"
click at [646, 527] on div at bounding box center [645, 527] width 6 height 6
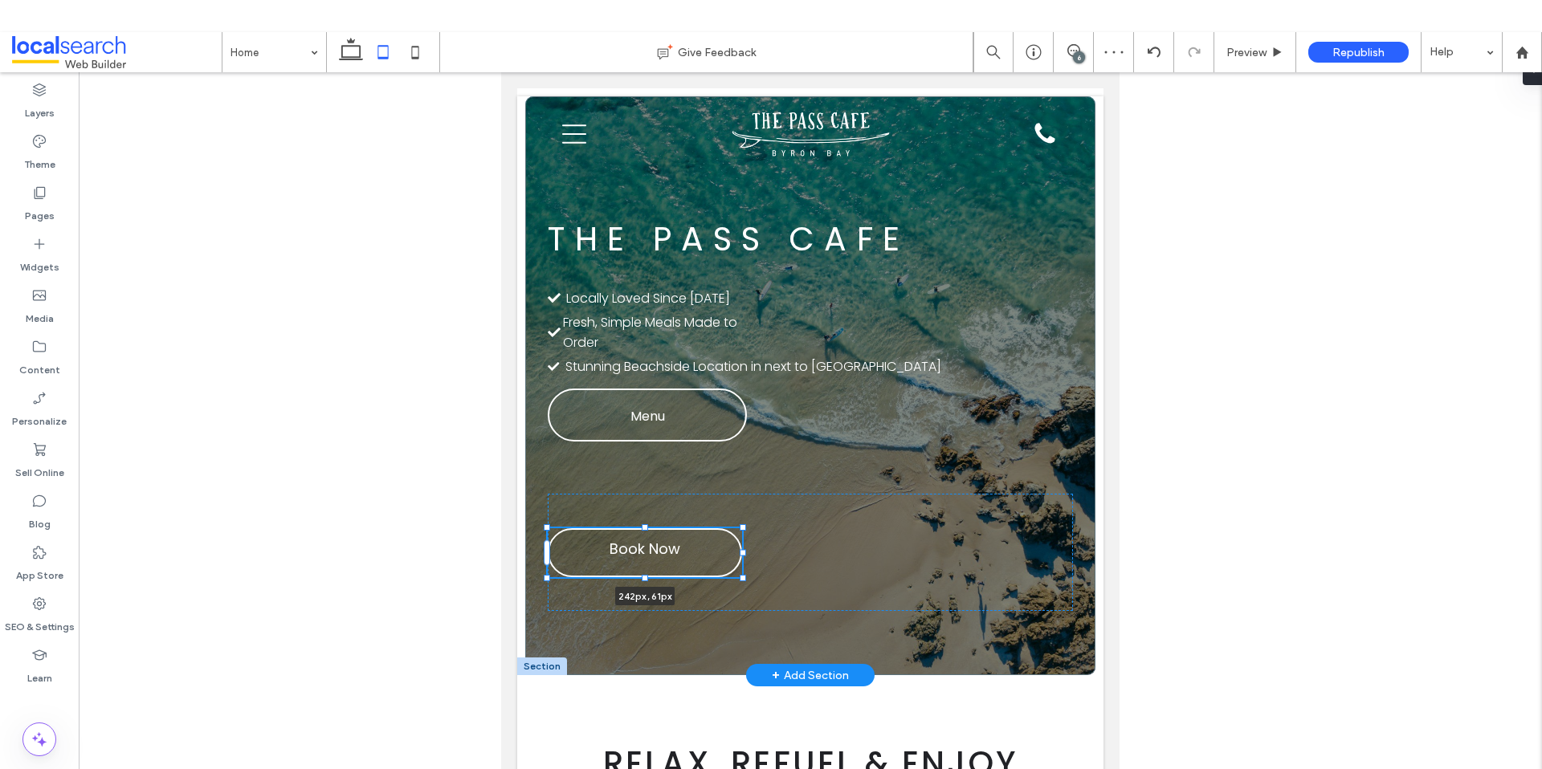
type input "**"
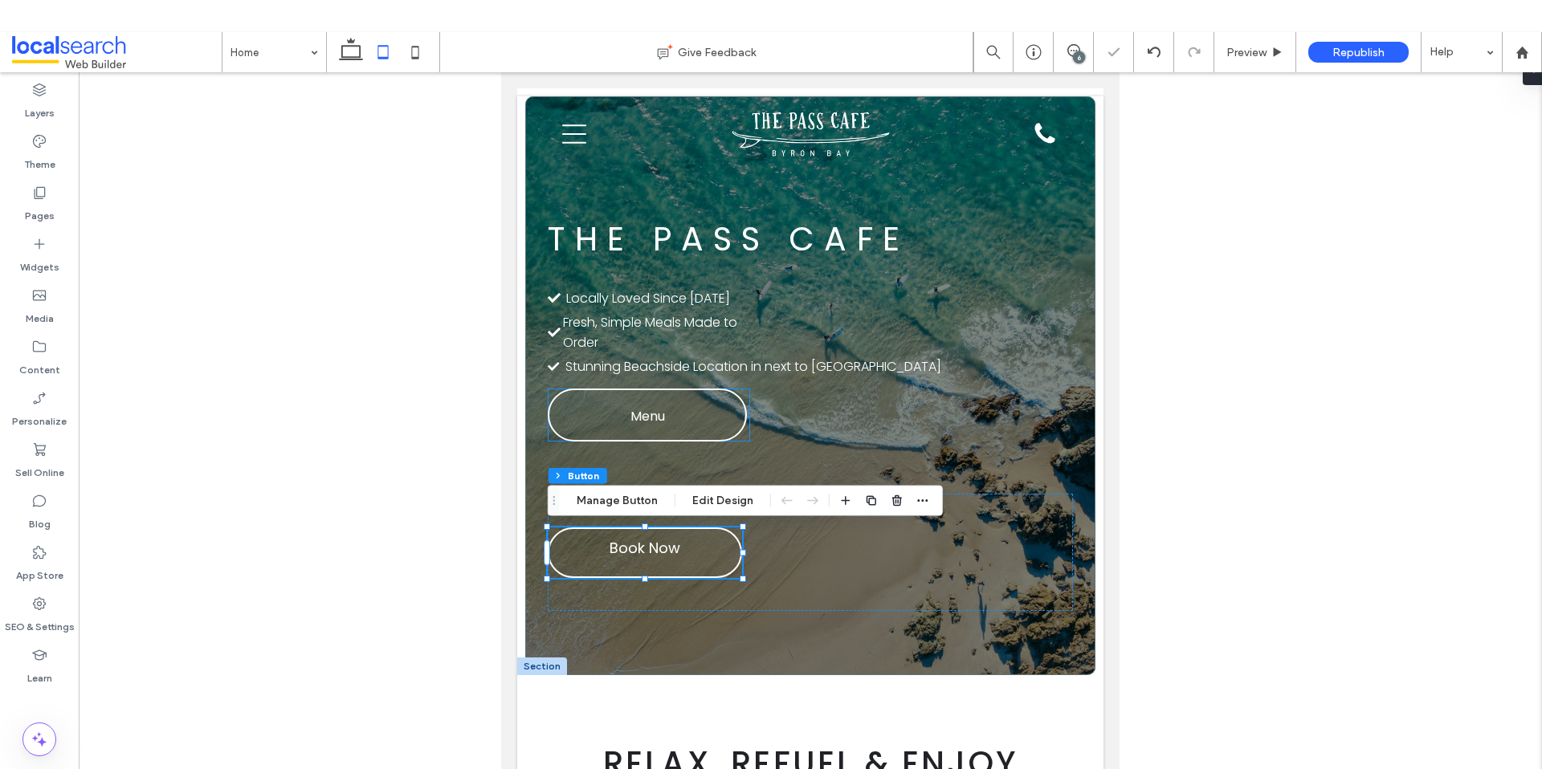
click at [344, 406] on div at bounding box center [810, 434] width 1463 height 725
click at [1204, 471] on div at bounding box center [810, 434] width 1463 height 725
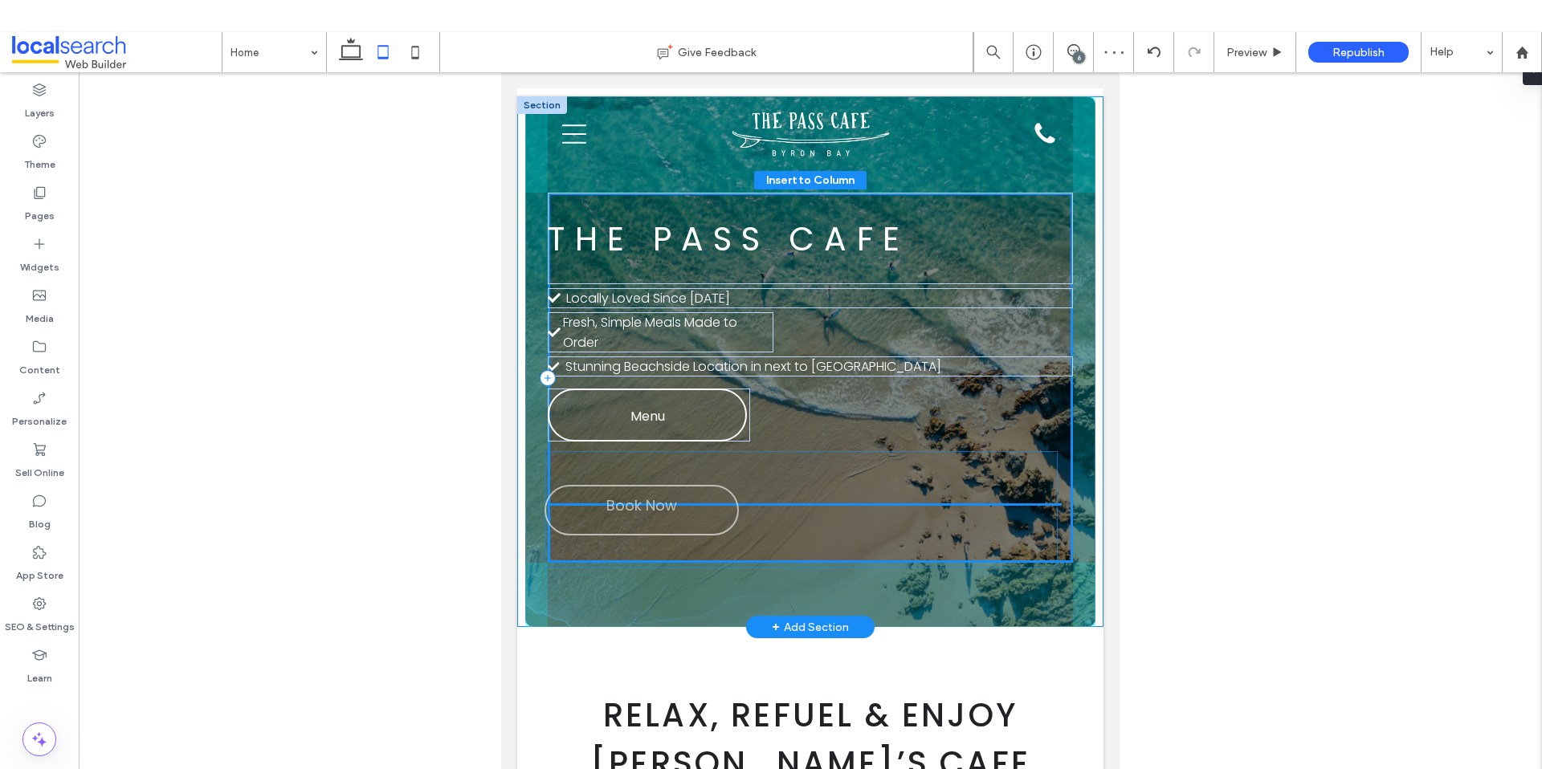
drag, startPoint x: 991, startPoint y: 546, endPoint x: 988, endPoint y: 505, distance: 41.0
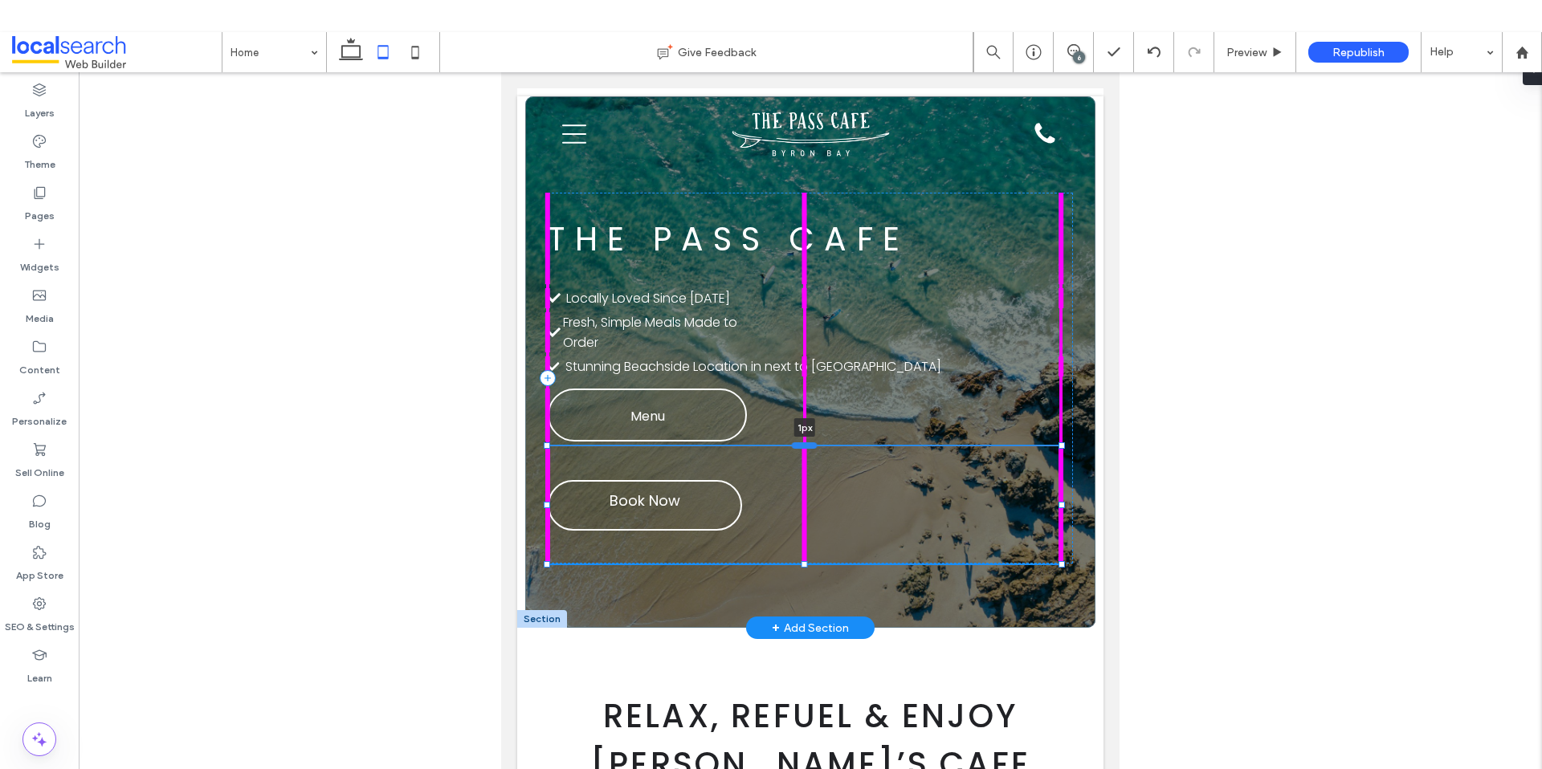
drag, startPoint x: 805, startPoint y: 495, endPoint x: 806, endPoint y: 447, distance: 47.4
click at [806, 447] on div at bounding box center [805, 445] width 26 height 6
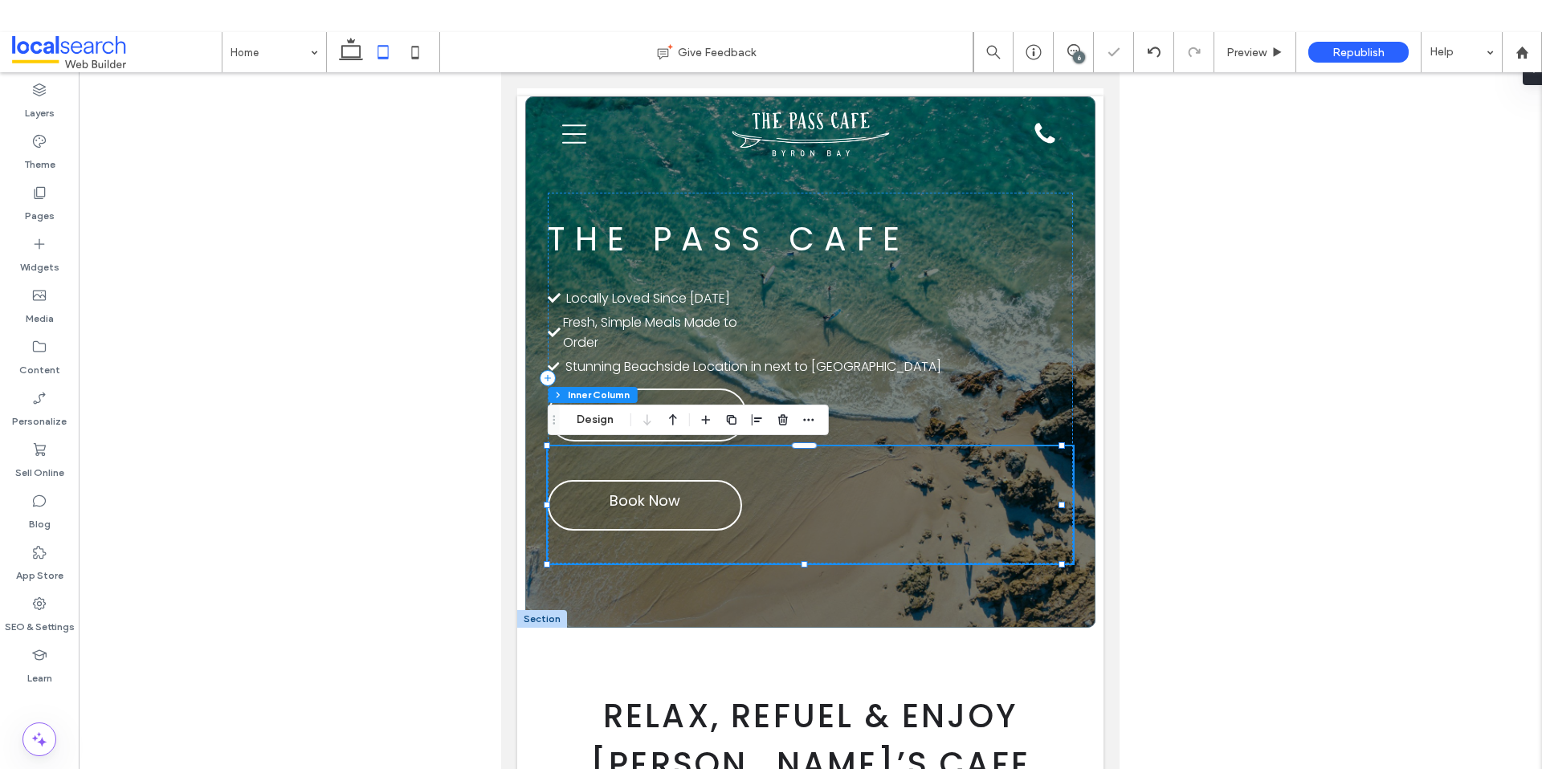
click at [1188, 480] on div at bounding box center [810, 434] width 1463 height 725
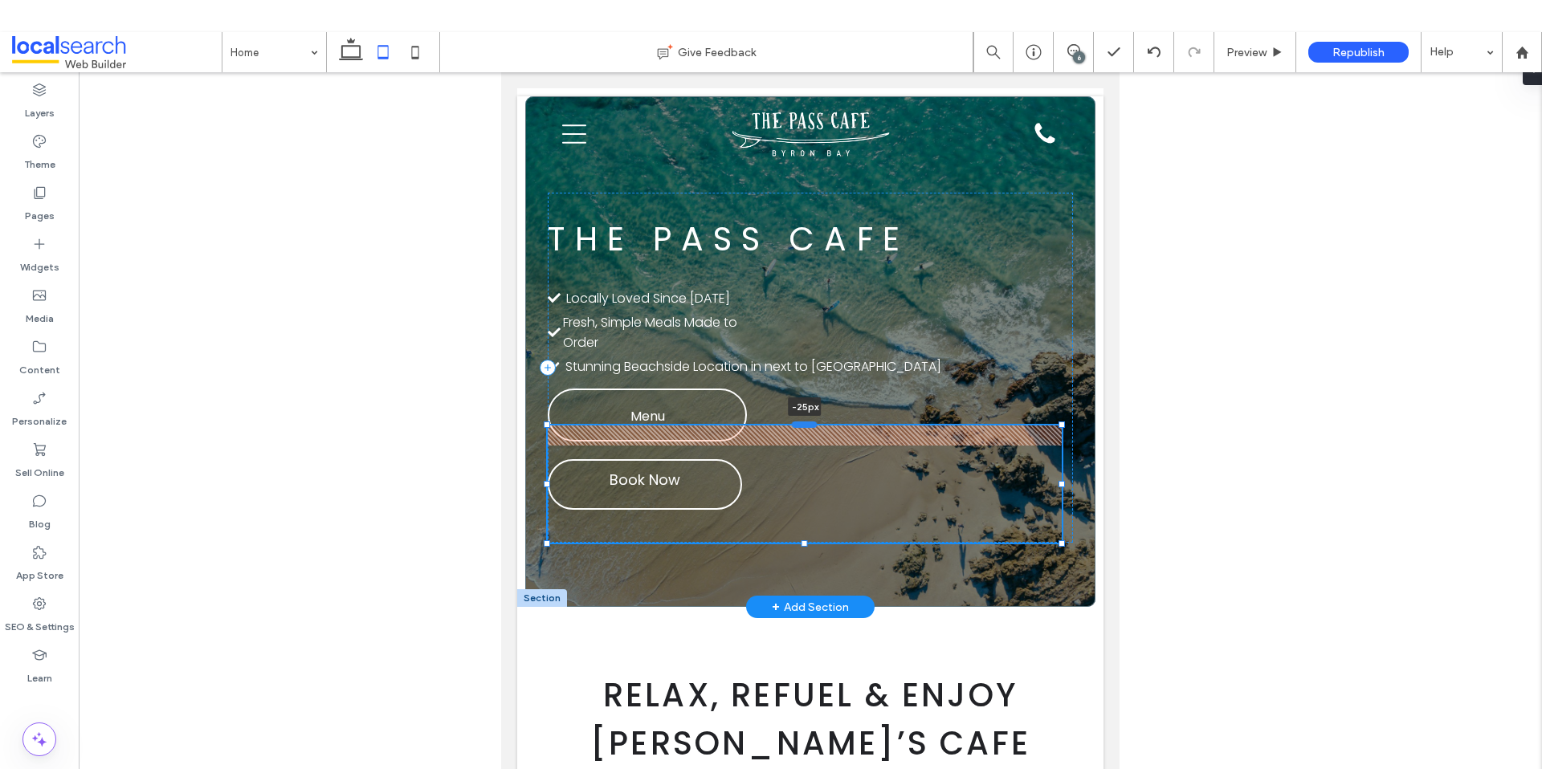
drag, startPoint x: 800, startPoint y: 446, endPoint x: 805, endPoint y: 426, distance: 21.4
click at [805, 426] on div at bounding box center [805, 425] width 26 height 6
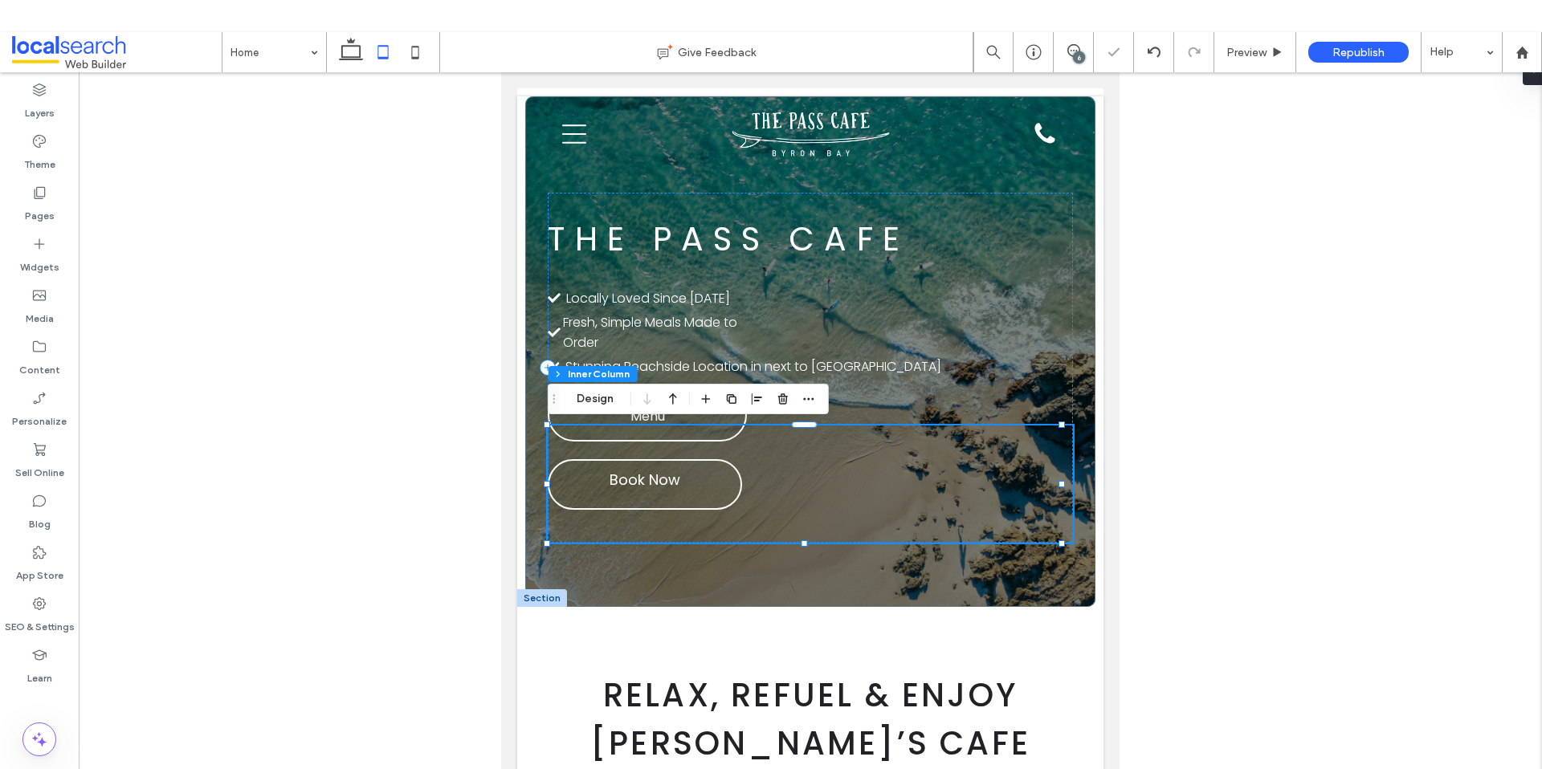
click at [1212, 451] on div at bounding box center [810, 434] width 1463 height 725
click at [739, 507] on div "Book Now" at bounding box center [645, 484] width 194 height 51
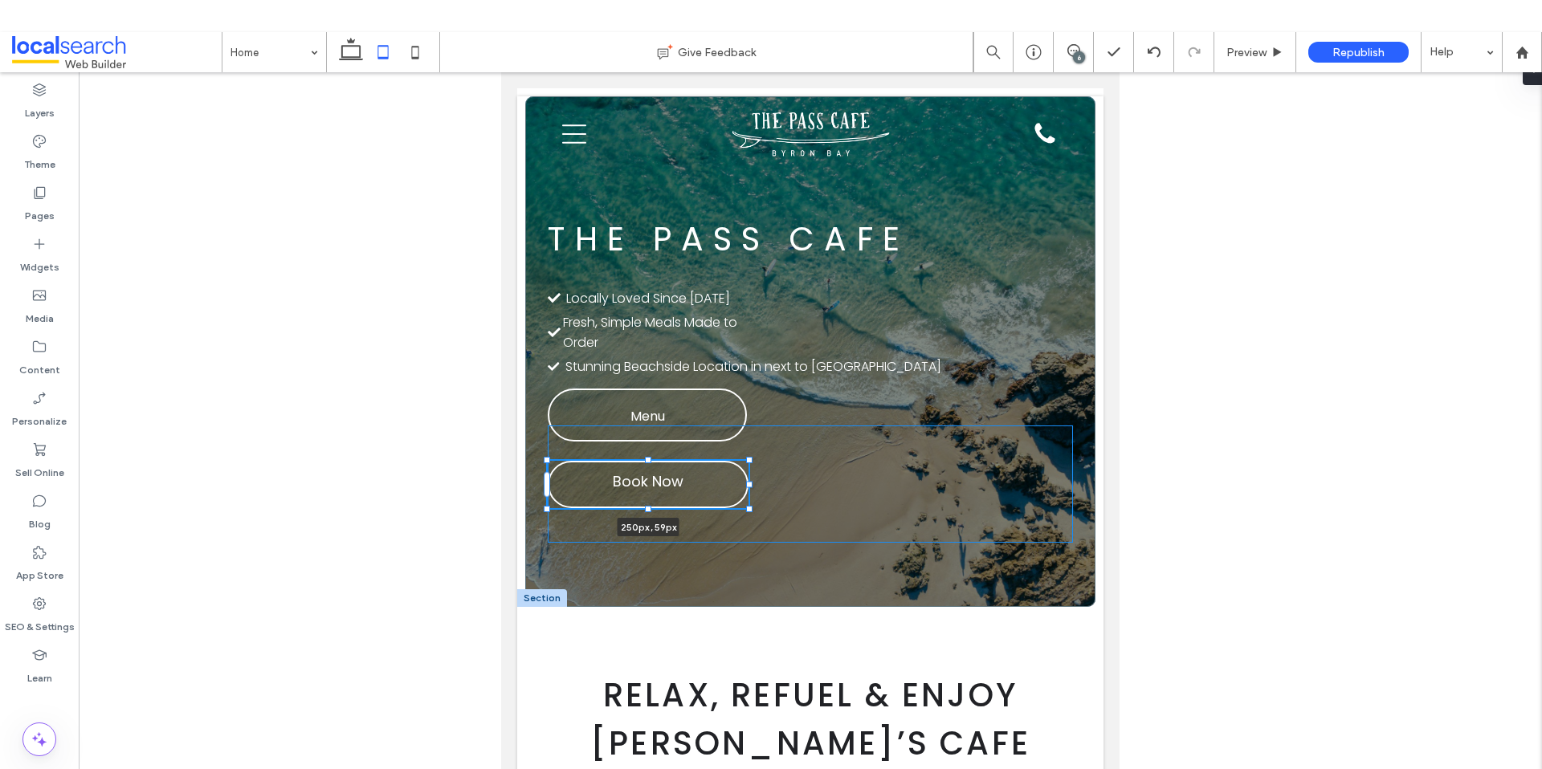
click at [749, 511] on div at bounding box center [749, 509] width 6 height 6
type input "***"
type input "**"
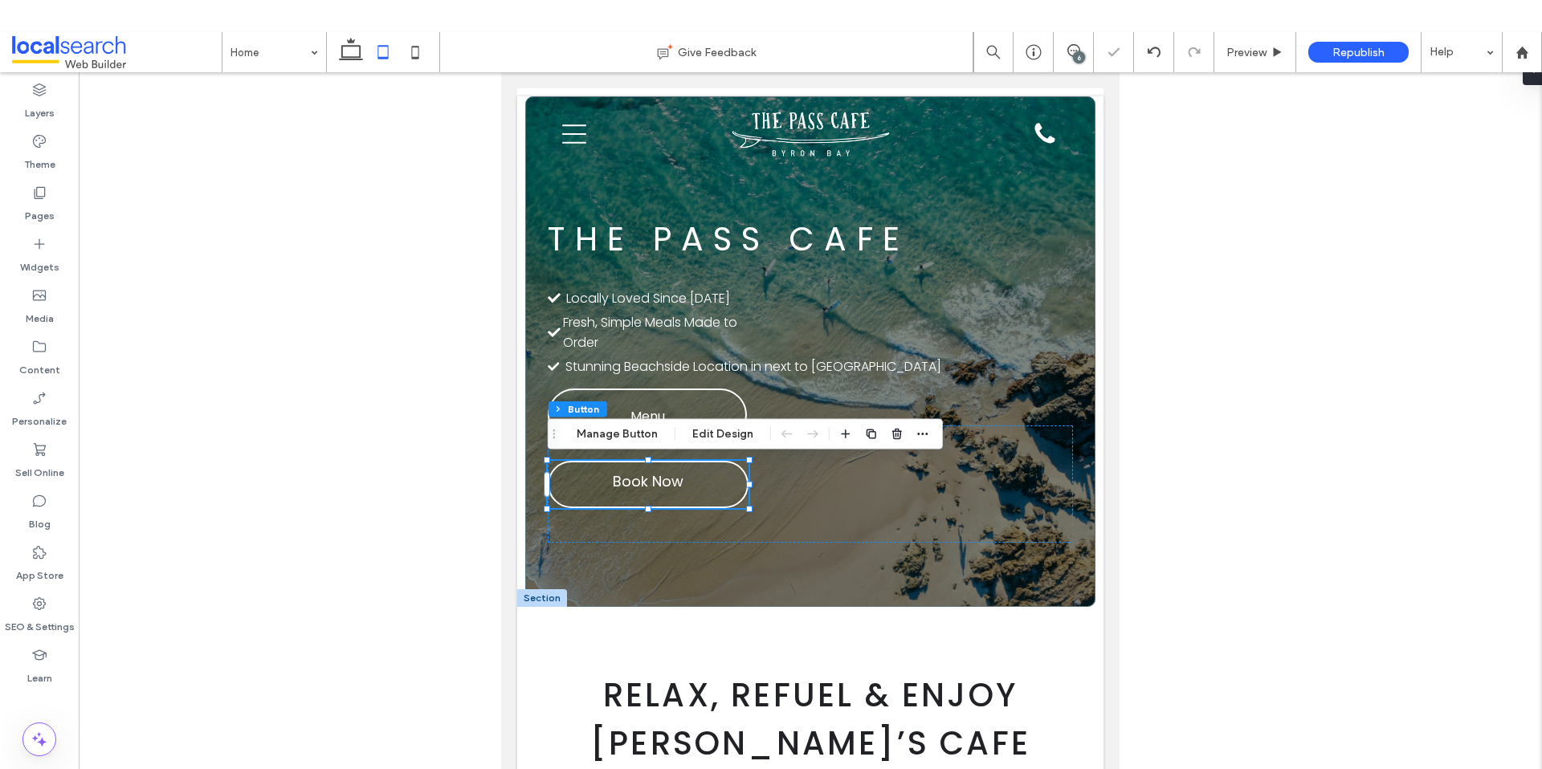
click at [1275, 530] on div at bounding box center [810, 434] width 1463 height 725
click at [361, 457] on div at bounding box center [810, 434] width 1463 height 725
click at [340, 183] on div at bounding box center [810, 434] width 1463 height 725
click at [399, 55] on icon at bounding box center [415, 52] width 32 height 32
type input "***"
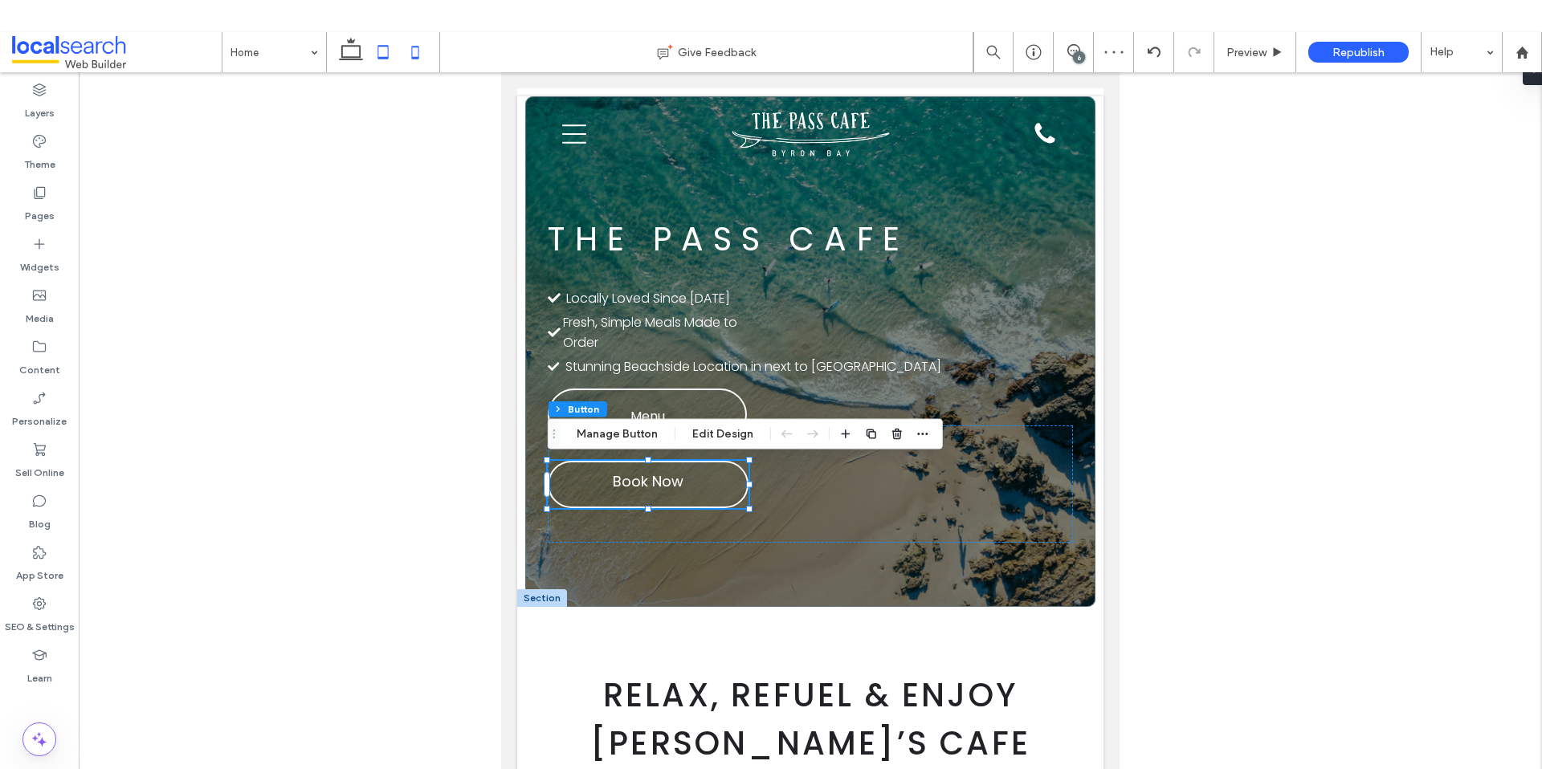
type input "***"
type input "**"
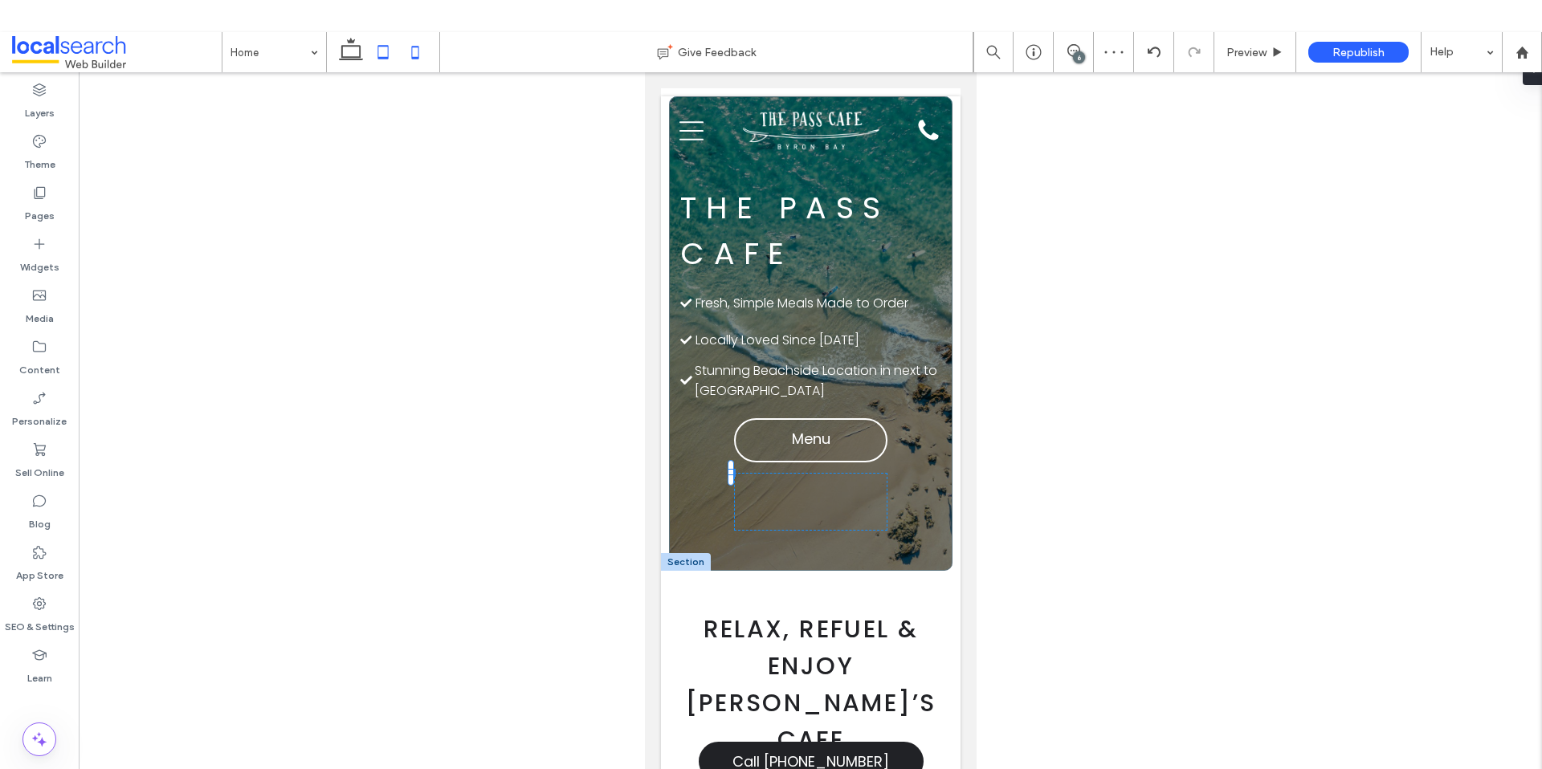
click at [377, 53] on icon at bounding box center [383, 52] width 32 height 32
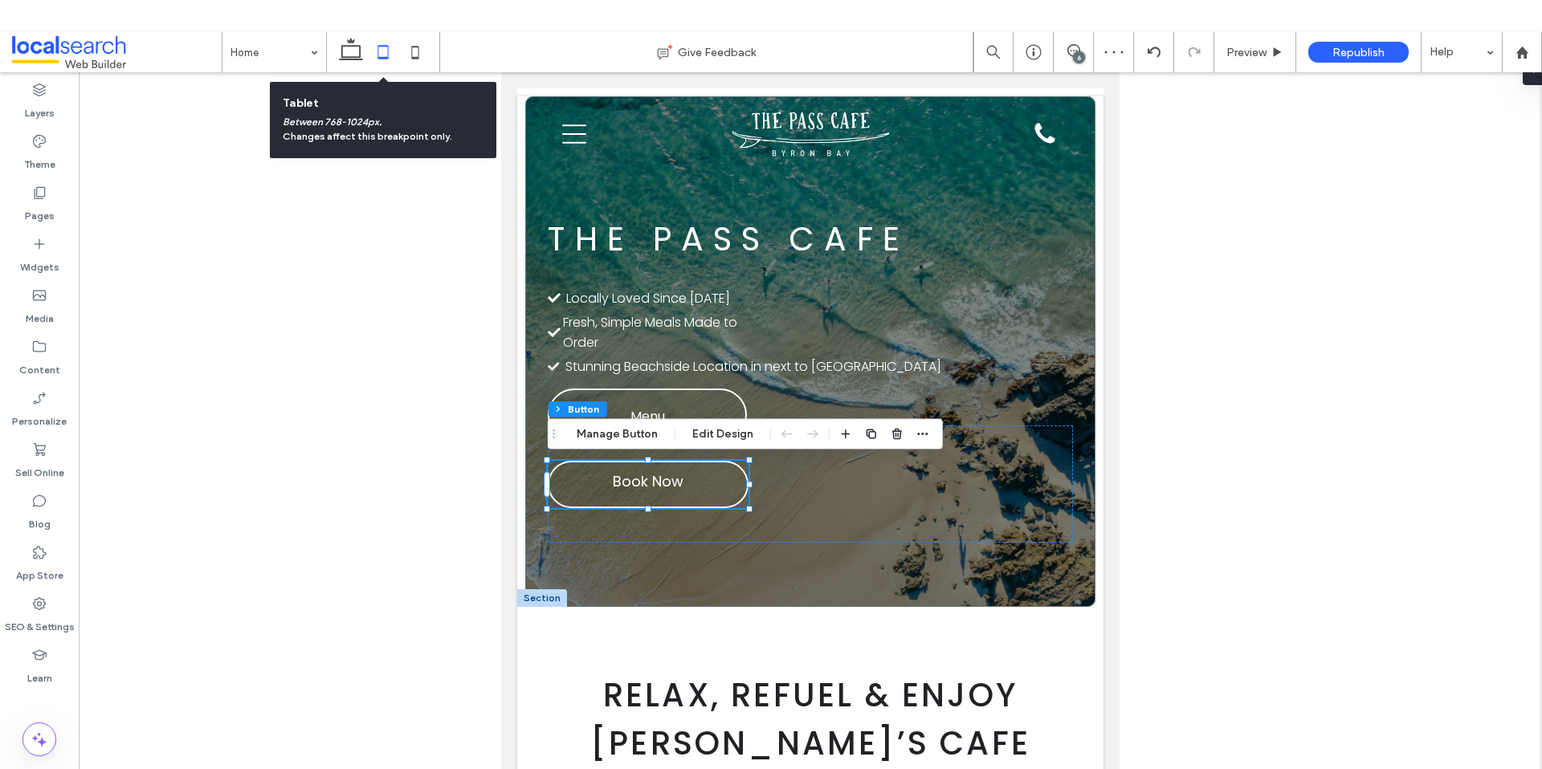
type input "***"
type input "**"
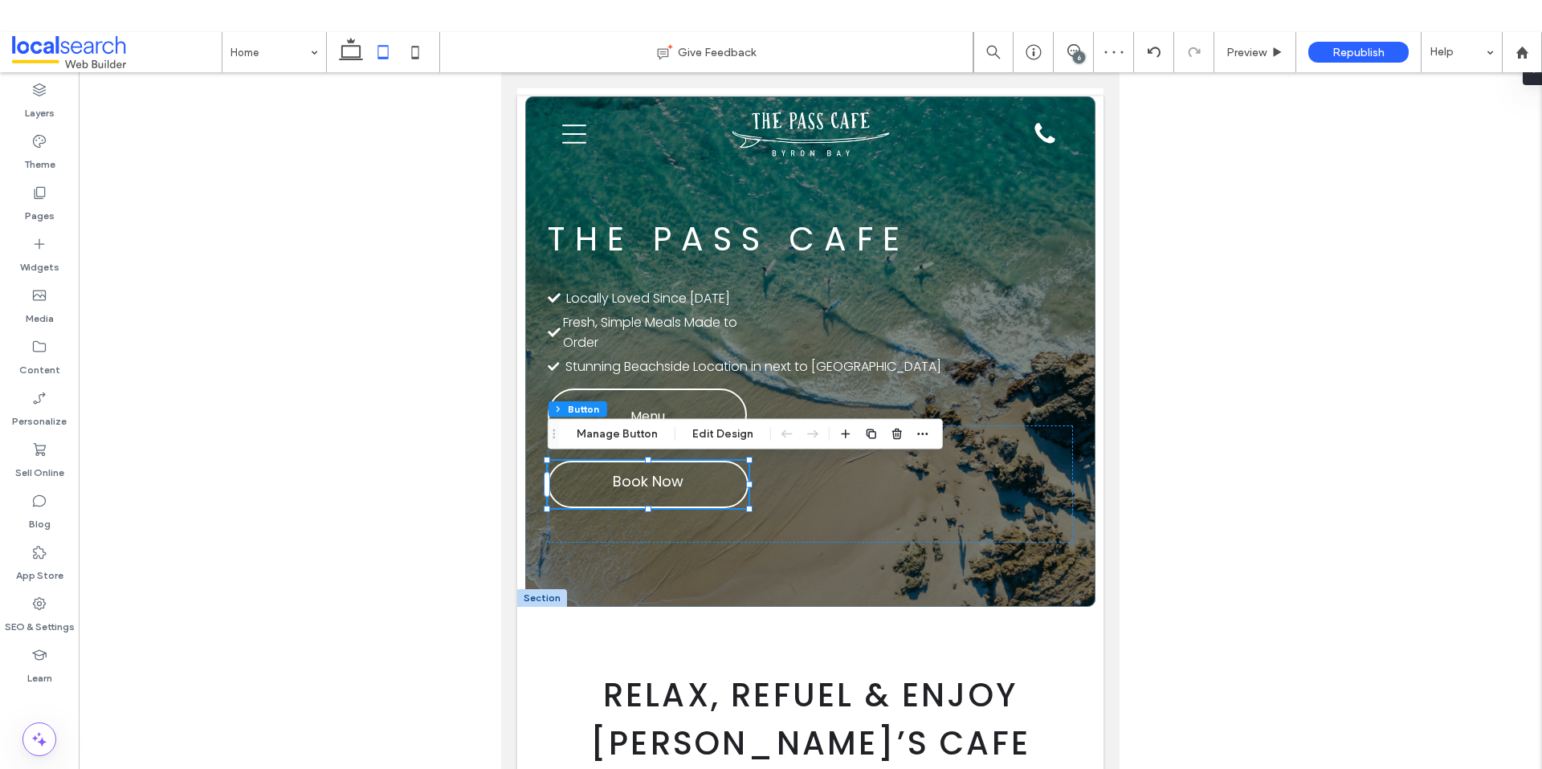
click at [266, 399] on div at bounding box center [810, 434] width 1463 height 725
click at [923, 432] on icon "button" at bounding box center [922, 434] width 13 height 13
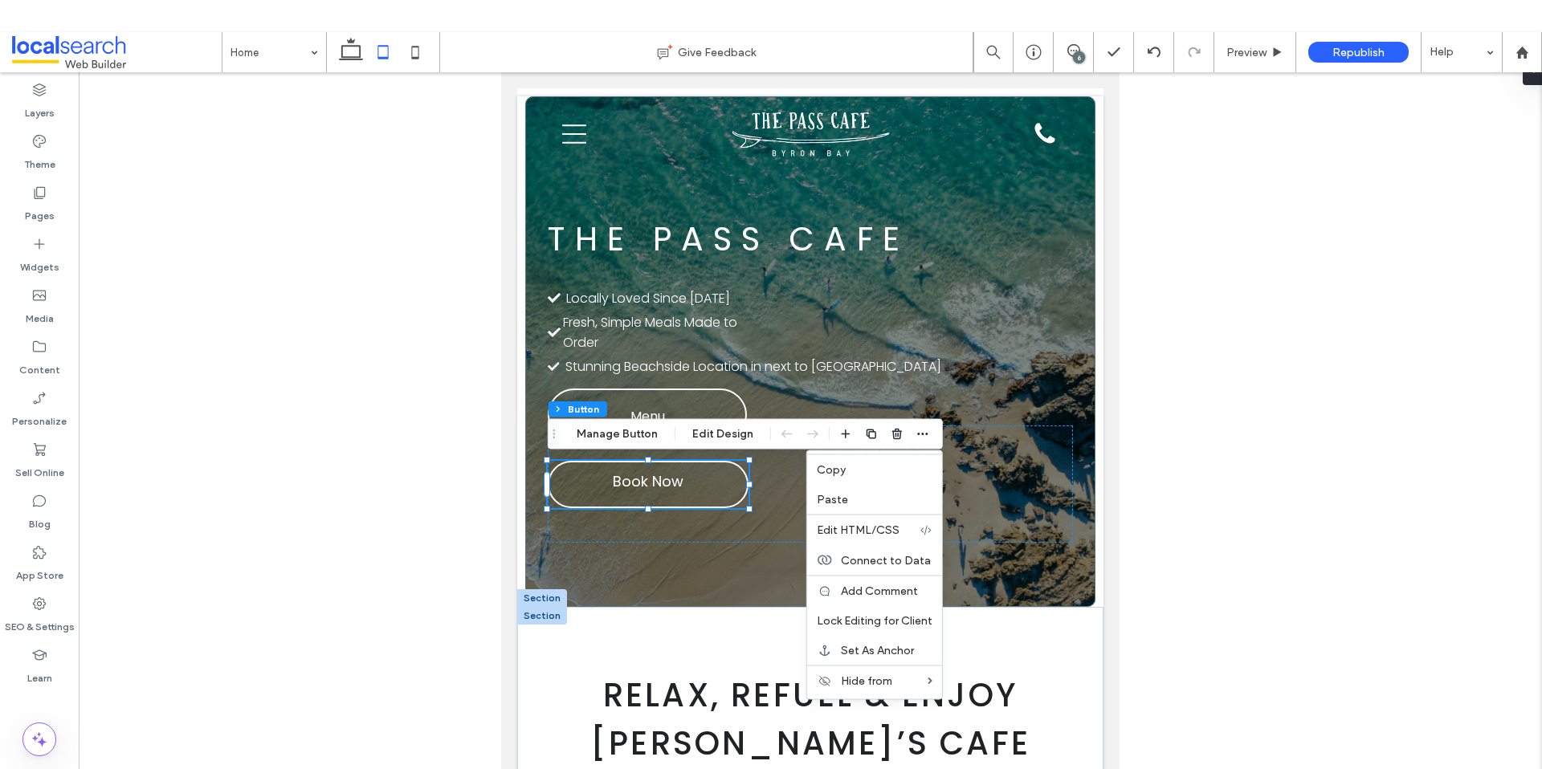
click at [549, 617] on div at bounding box center [542, 616] width 50 height 18
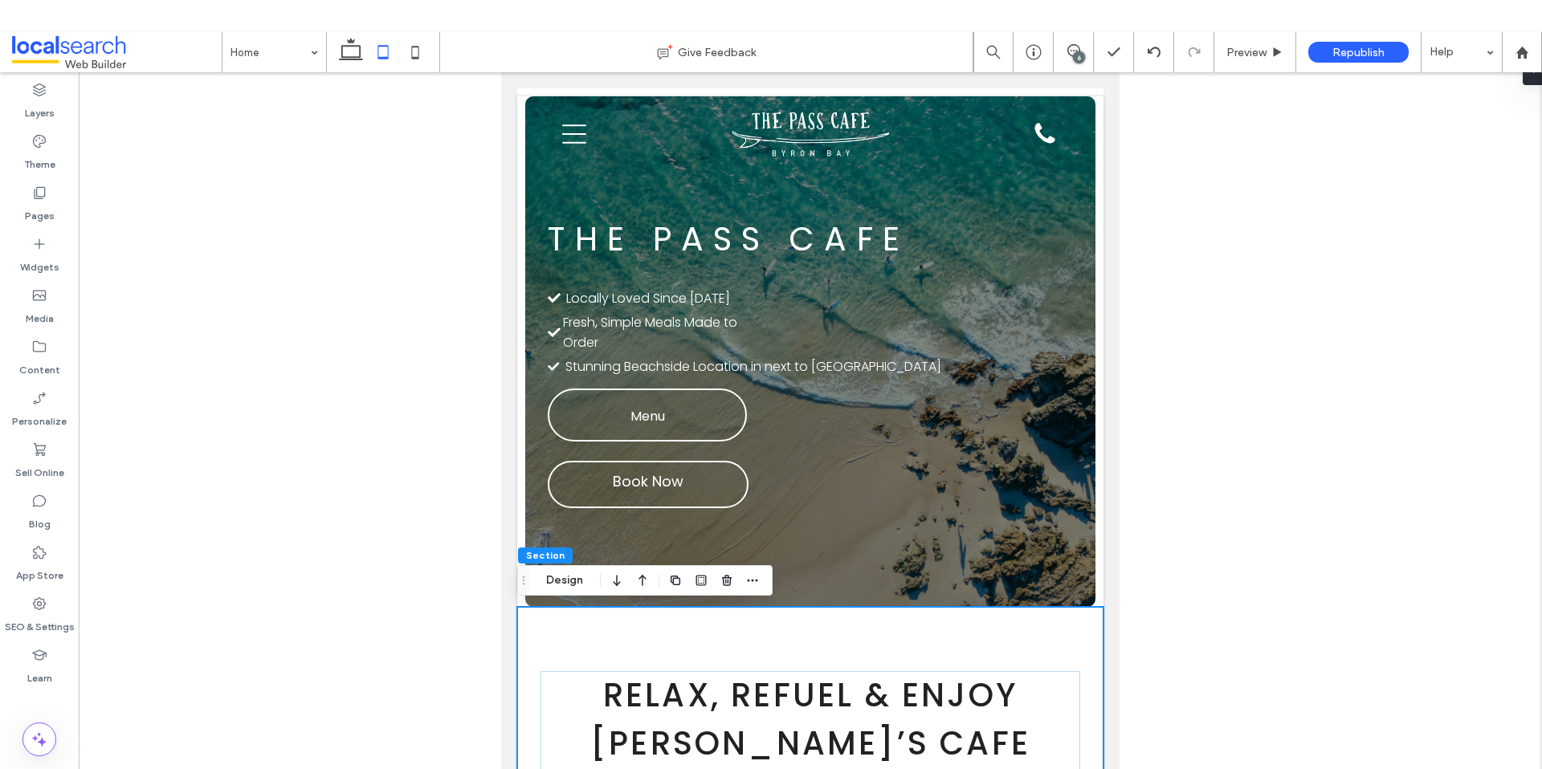
click at [376, 485] on div at bounding box center [810, 434] width 1463 height 725
click at [1422, 446] on div at bounding box center [810, 434] width 1463 height 725
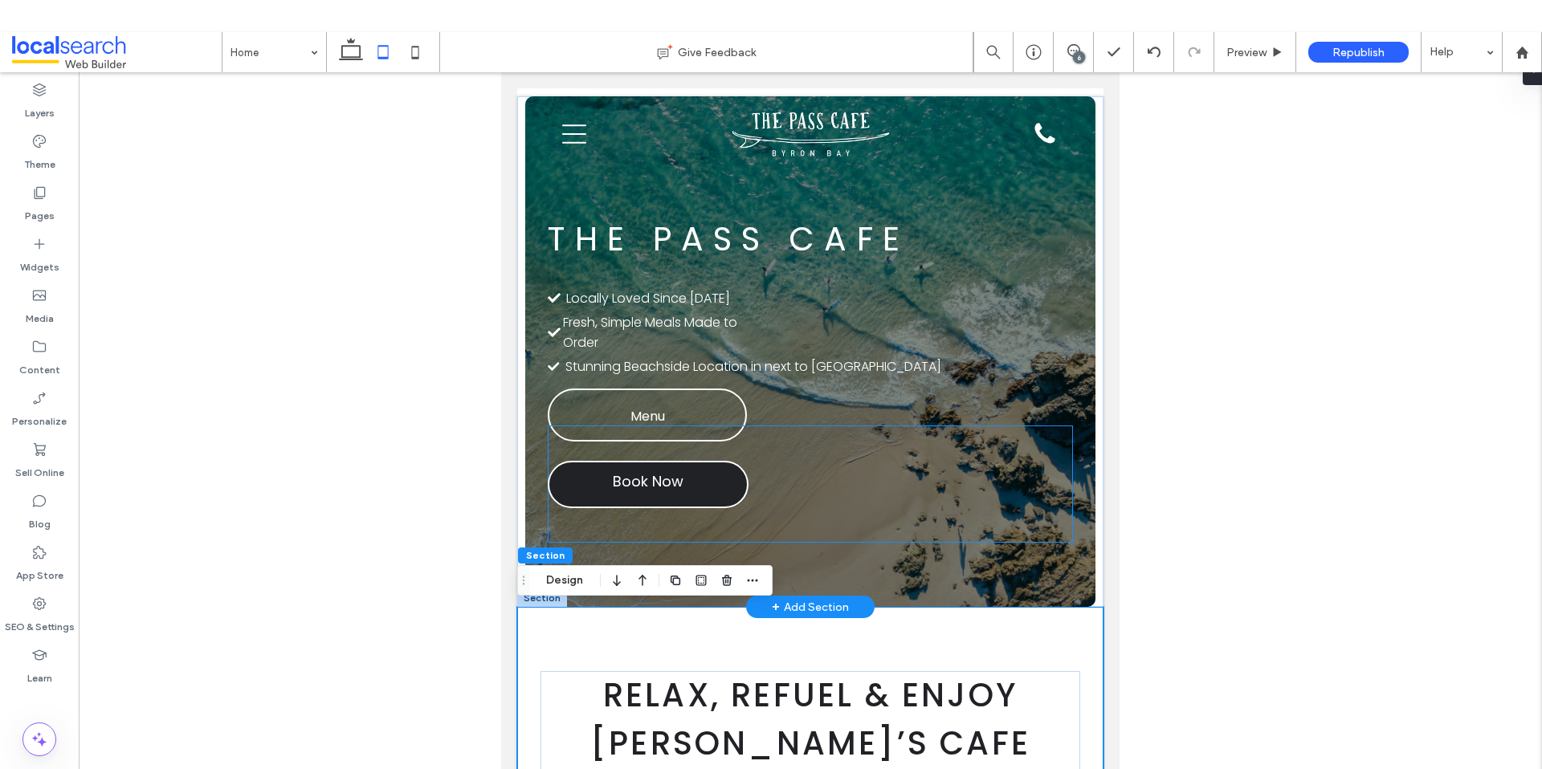
click at [661, 489] on span "Book Now" at bounding box center [648, 485] width 71 height 28
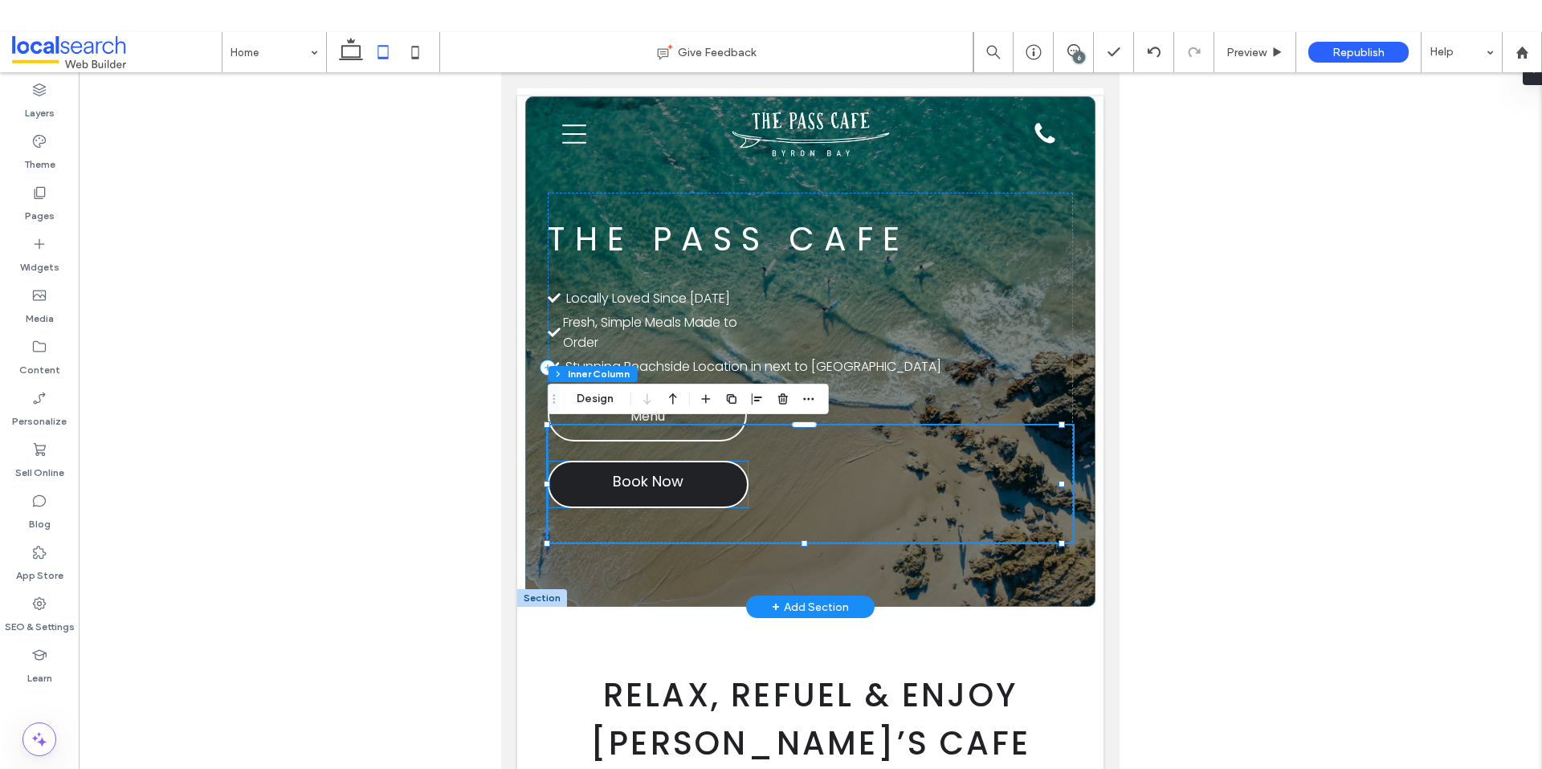
click at [653, 465] on link "Book Now" at bounding box center [648, 484] width 201 height 47
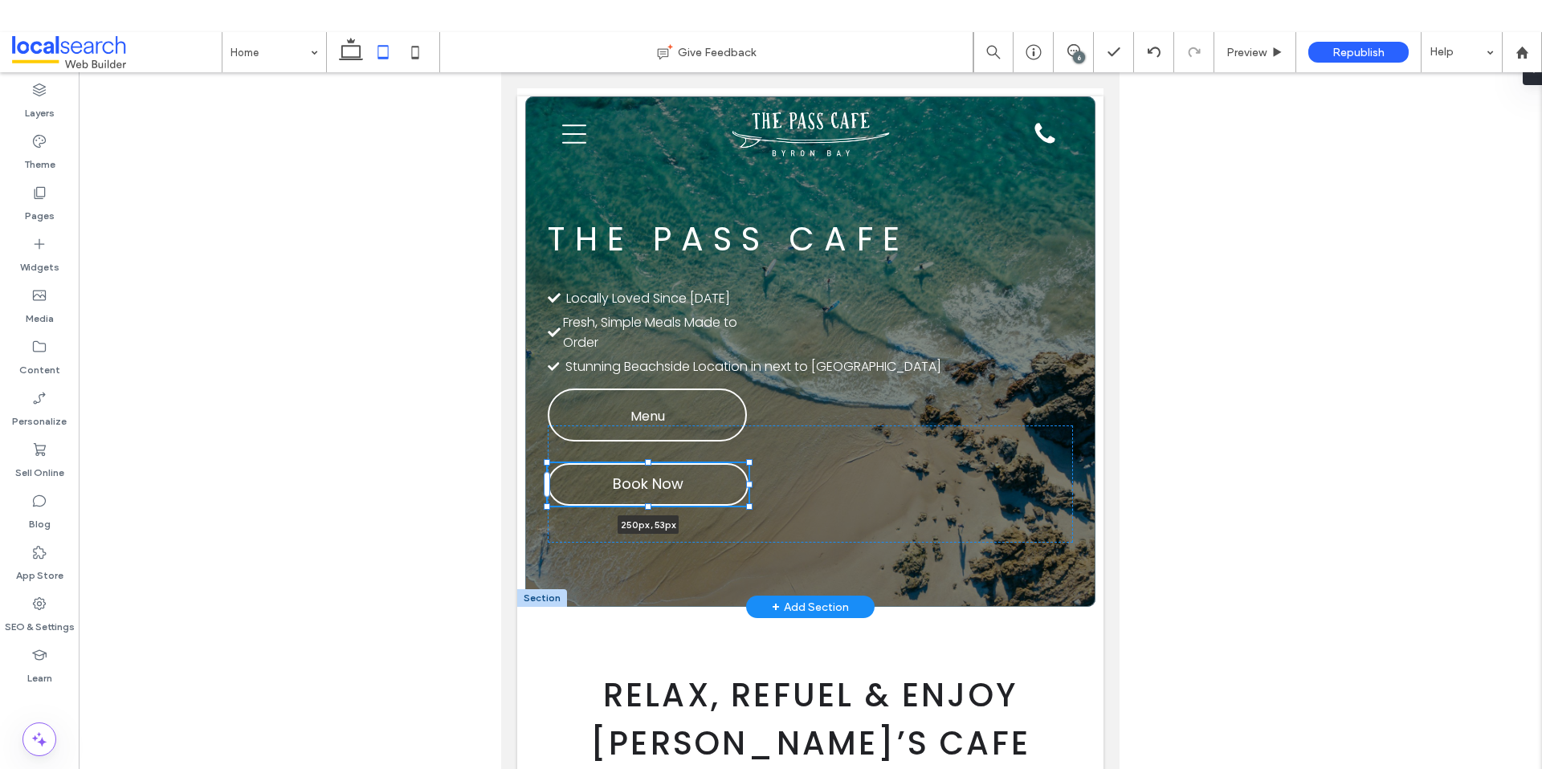
click at [650, 464] on div at bounding box center [648, 462] width 6 height 6
type input "**"
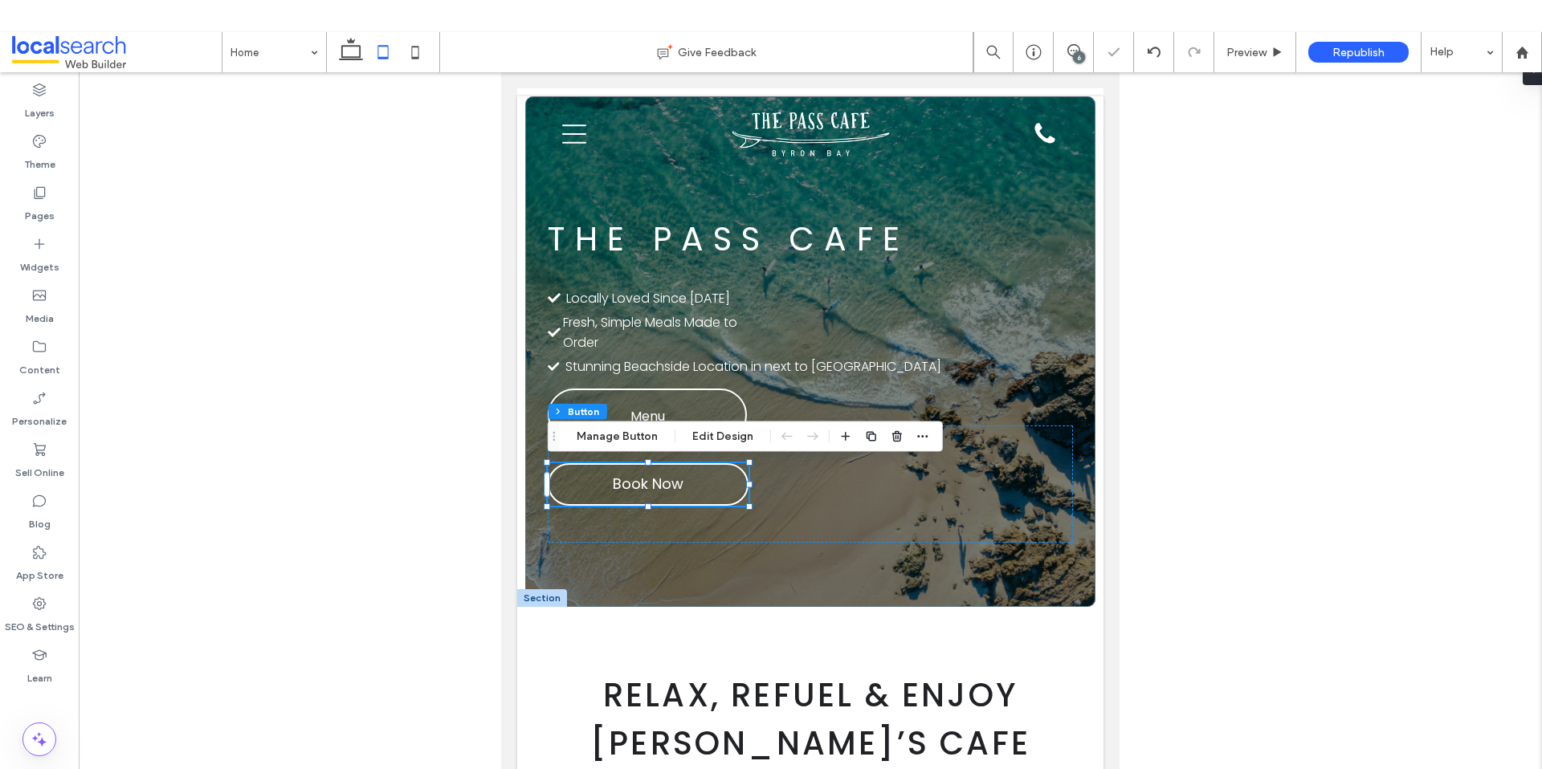
click at [397, 457] on div at bounding box center [810, 434] width 1463 height 725
click at [333, 339] on div at bounding box center [810, 434] width 1463 height 725
click at [426, 121] on div at bounding box center [810, 434] width 1463 height 725
click at [412, 55] on icon at bounding box center [415, 52] width 32 height 32
type input "***"
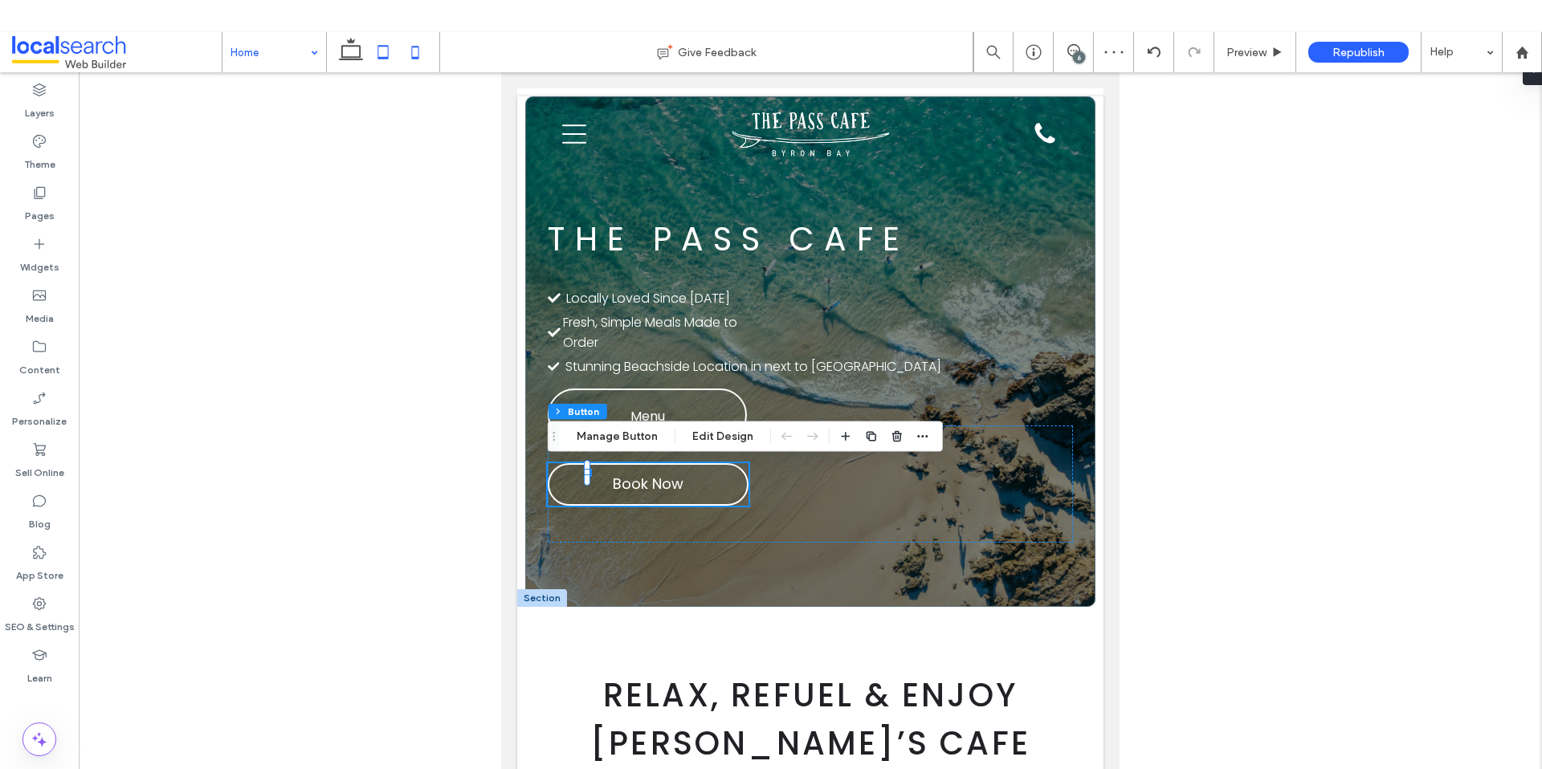
type input "***"
type input "**"
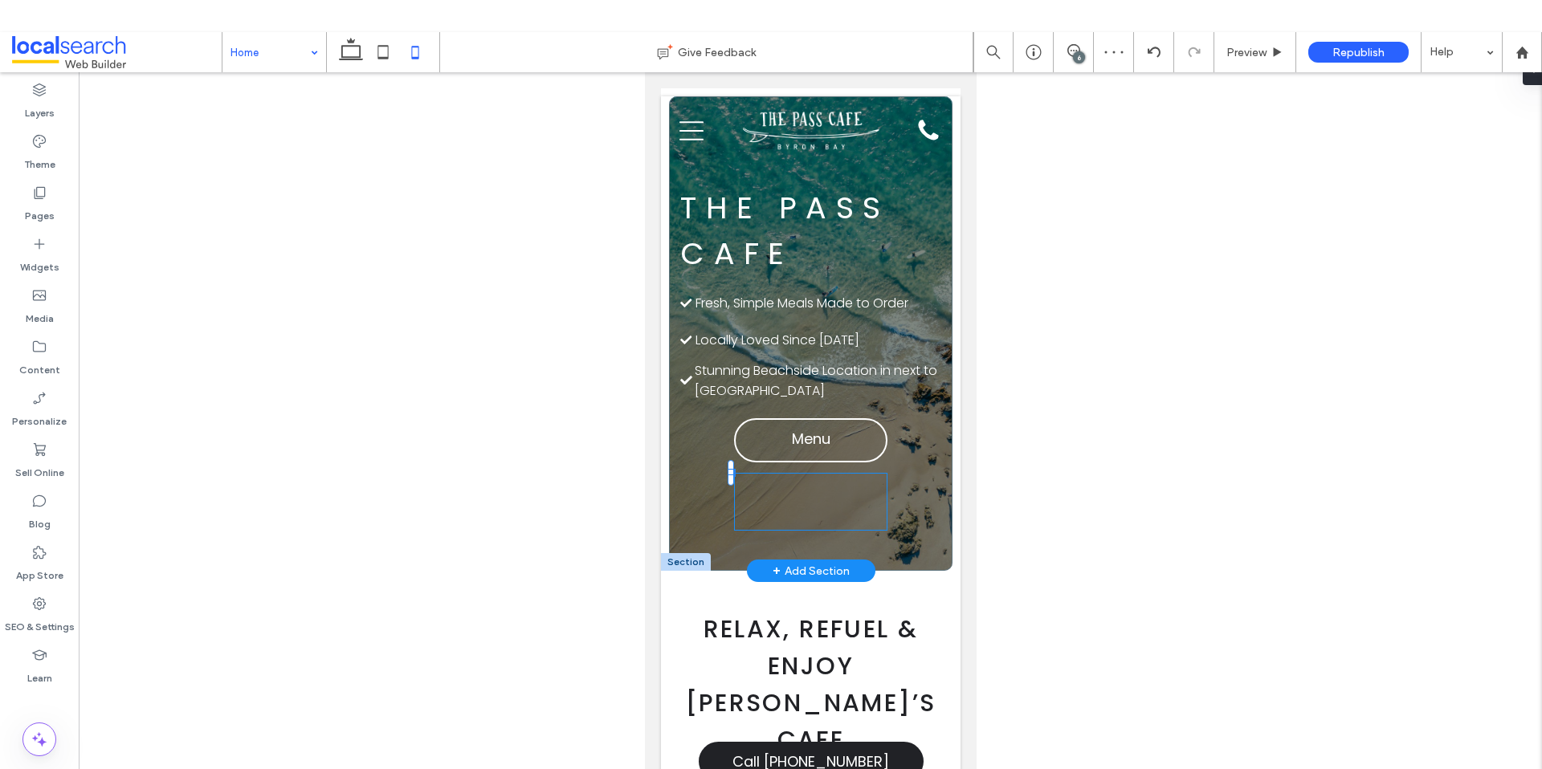
click at [790, 520] on div "Call Us Book Now Menu" at bounding box center [809, 502] width 153 height 58
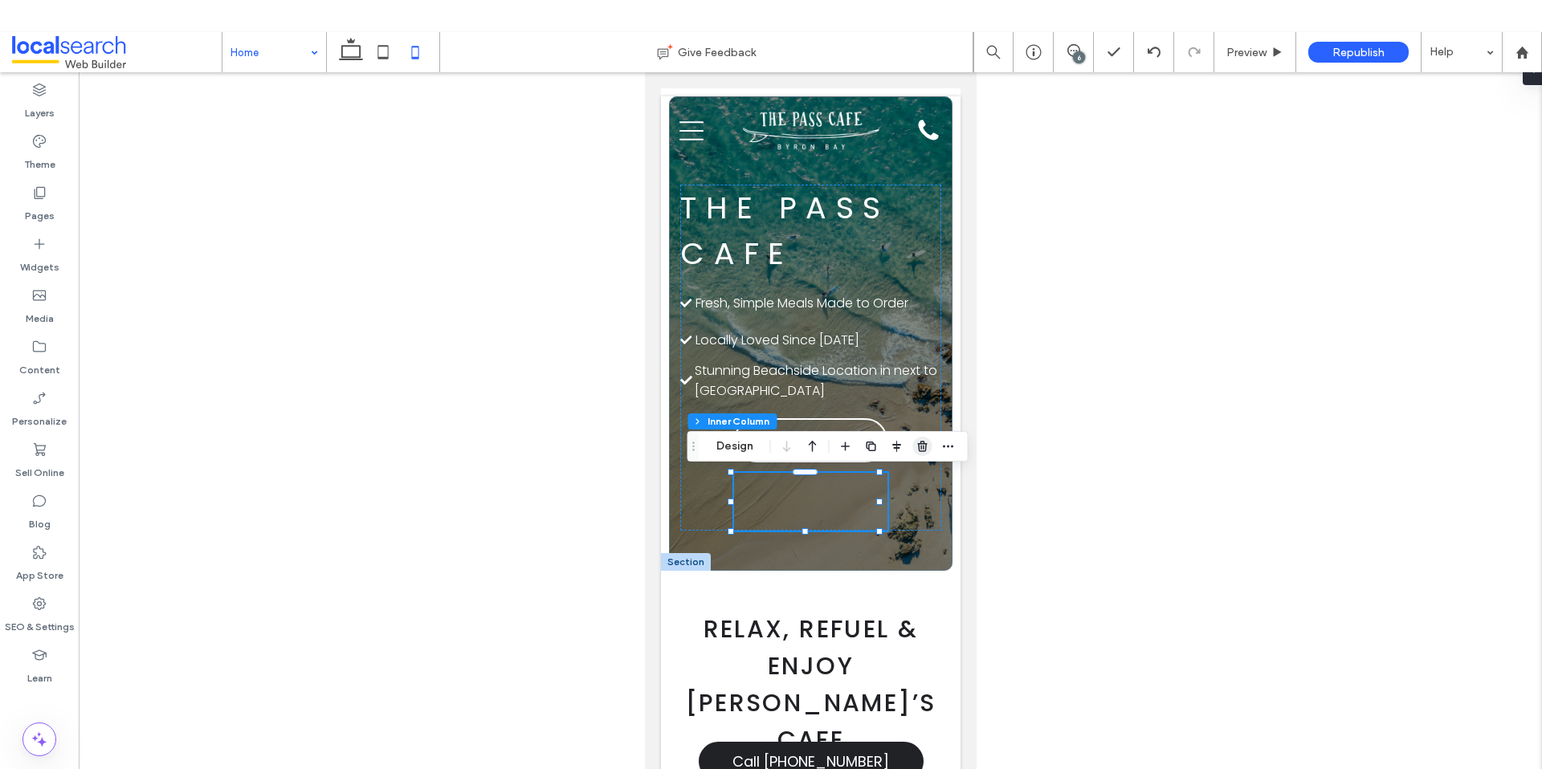
click at [923, 442] on use "button" at bounding box center [922, 446] width 10 height 10
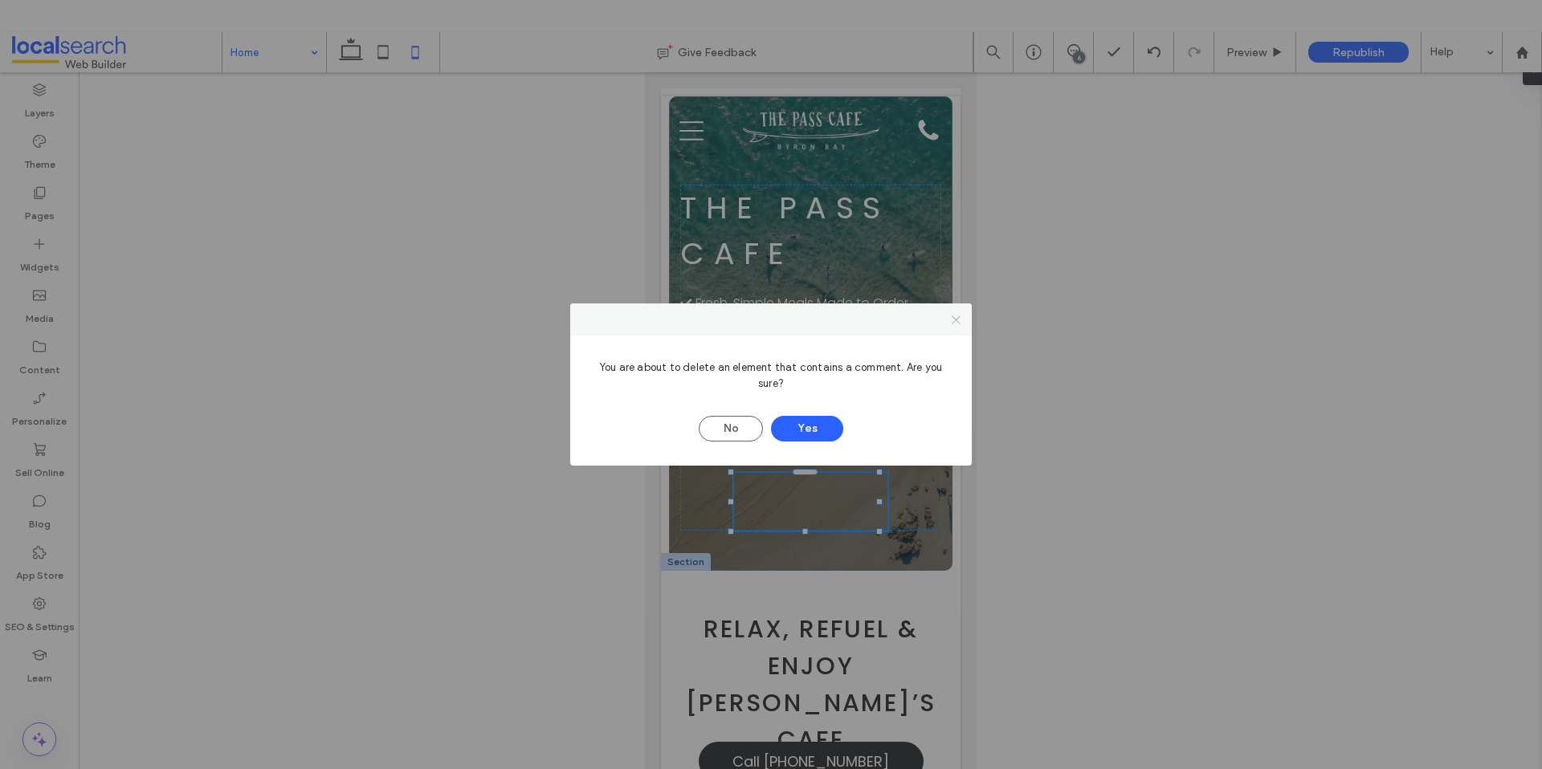
click at [953, 314] on icon at bounding box center [956, 320] width 12 height 12
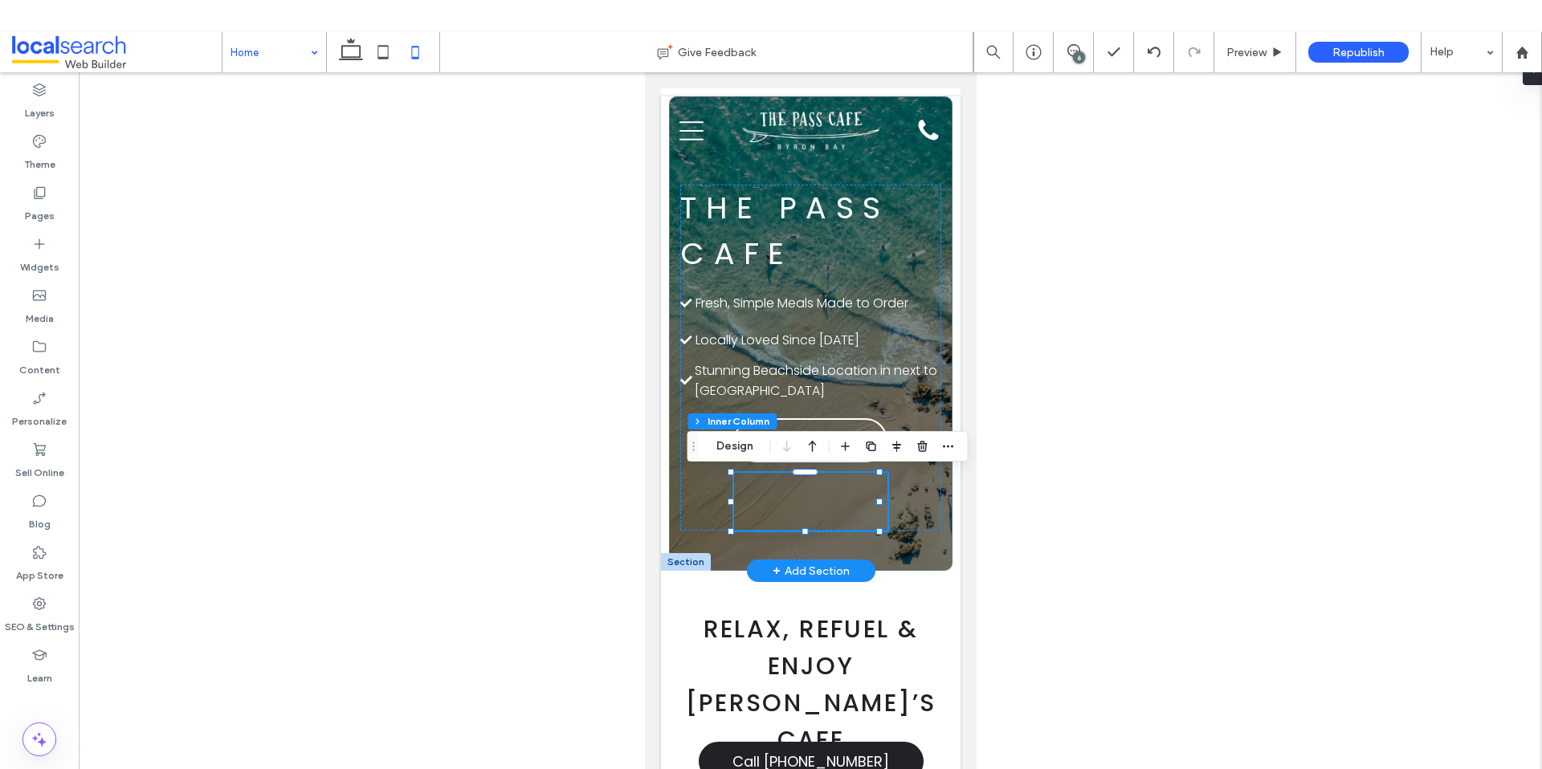
click at [773, 505] on div "Call Us Book Now Menu" at bounding box center [809, 502] width 153 height 58
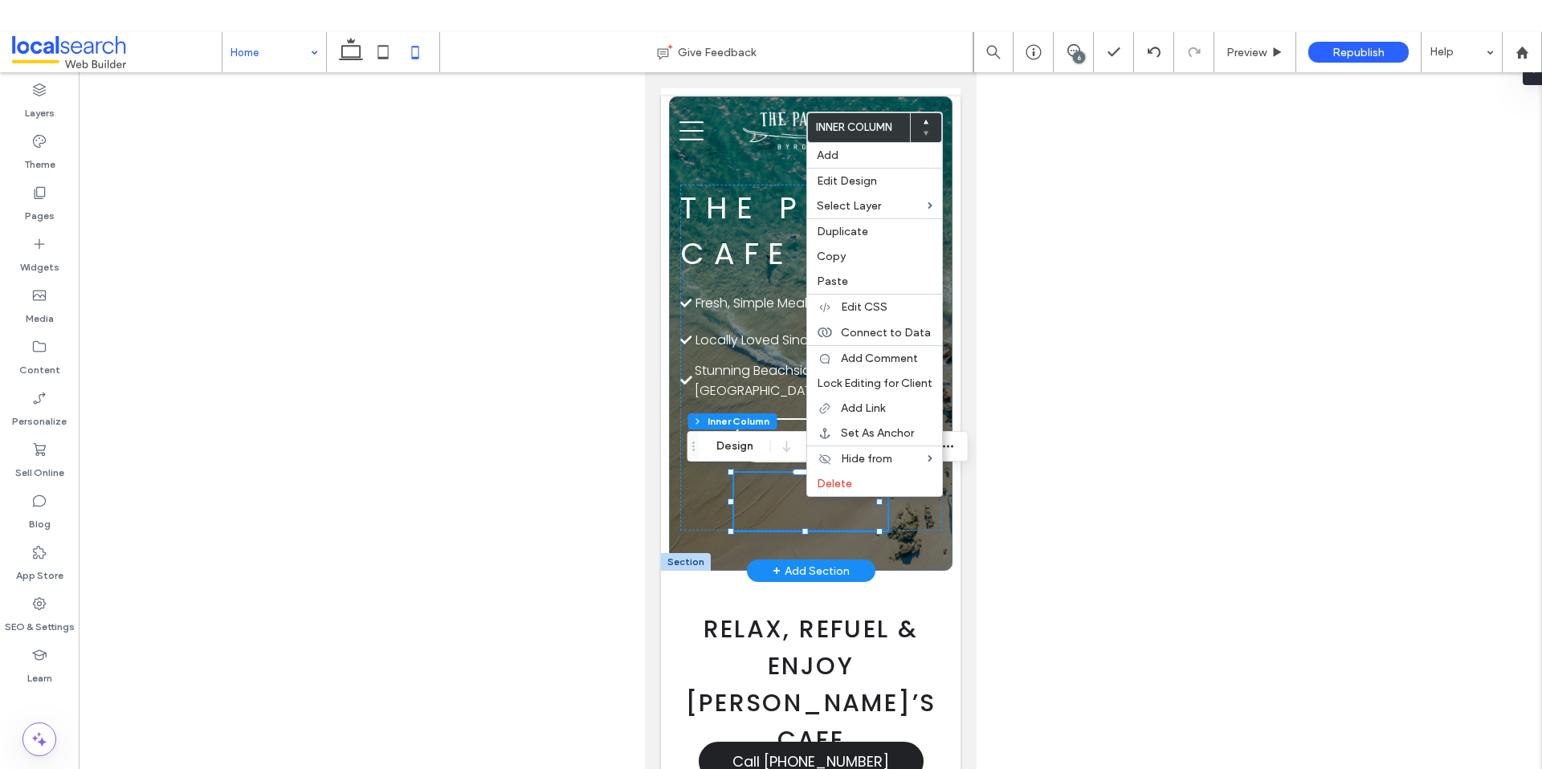
click at [778, 514] on div "Call Us Book Now Menu" at bounding box center [809, 502] width 153 height 58
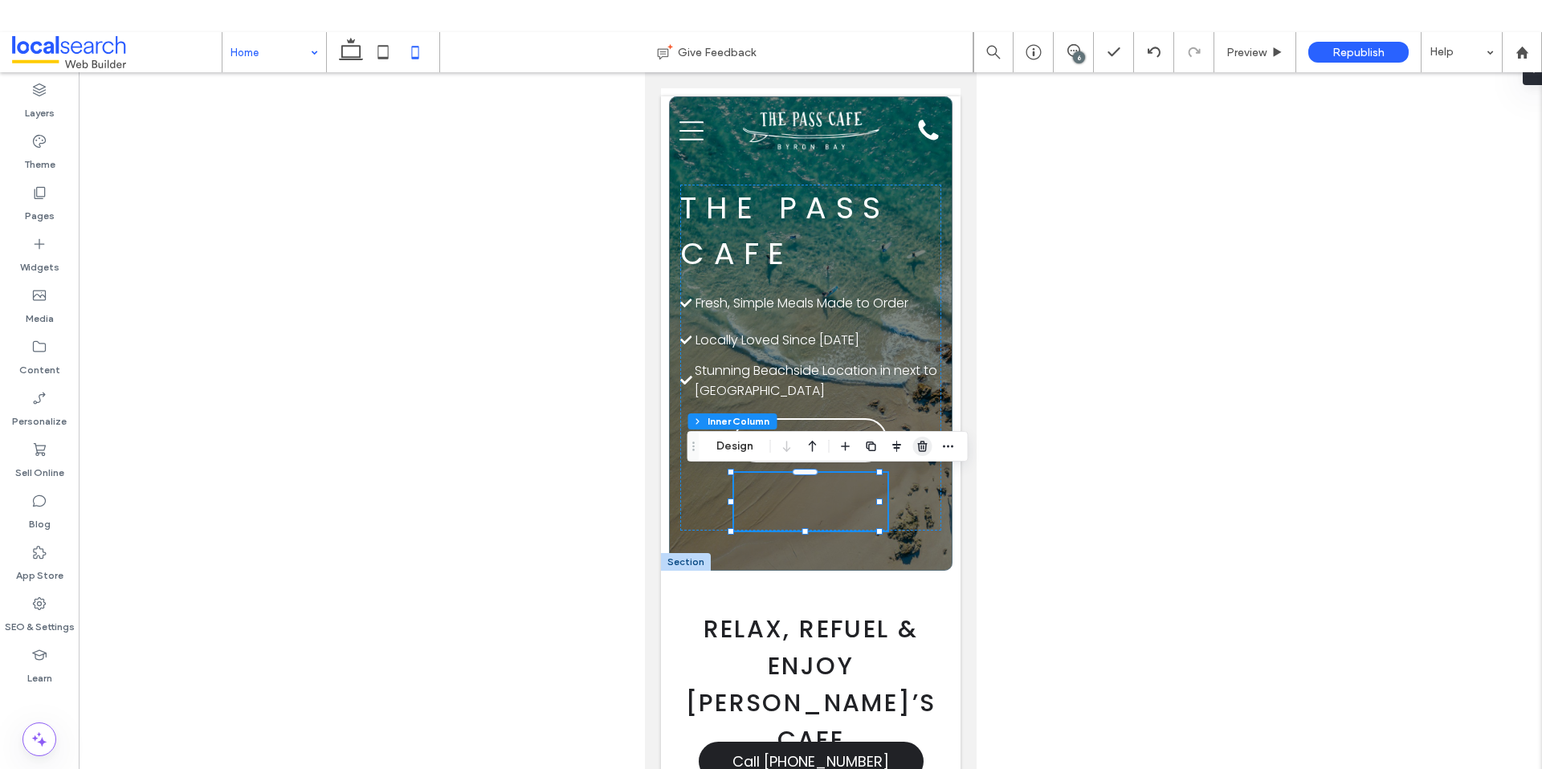
click at [923, 440] on icon "button" at bounding box center [922, 446] width 13 height 13
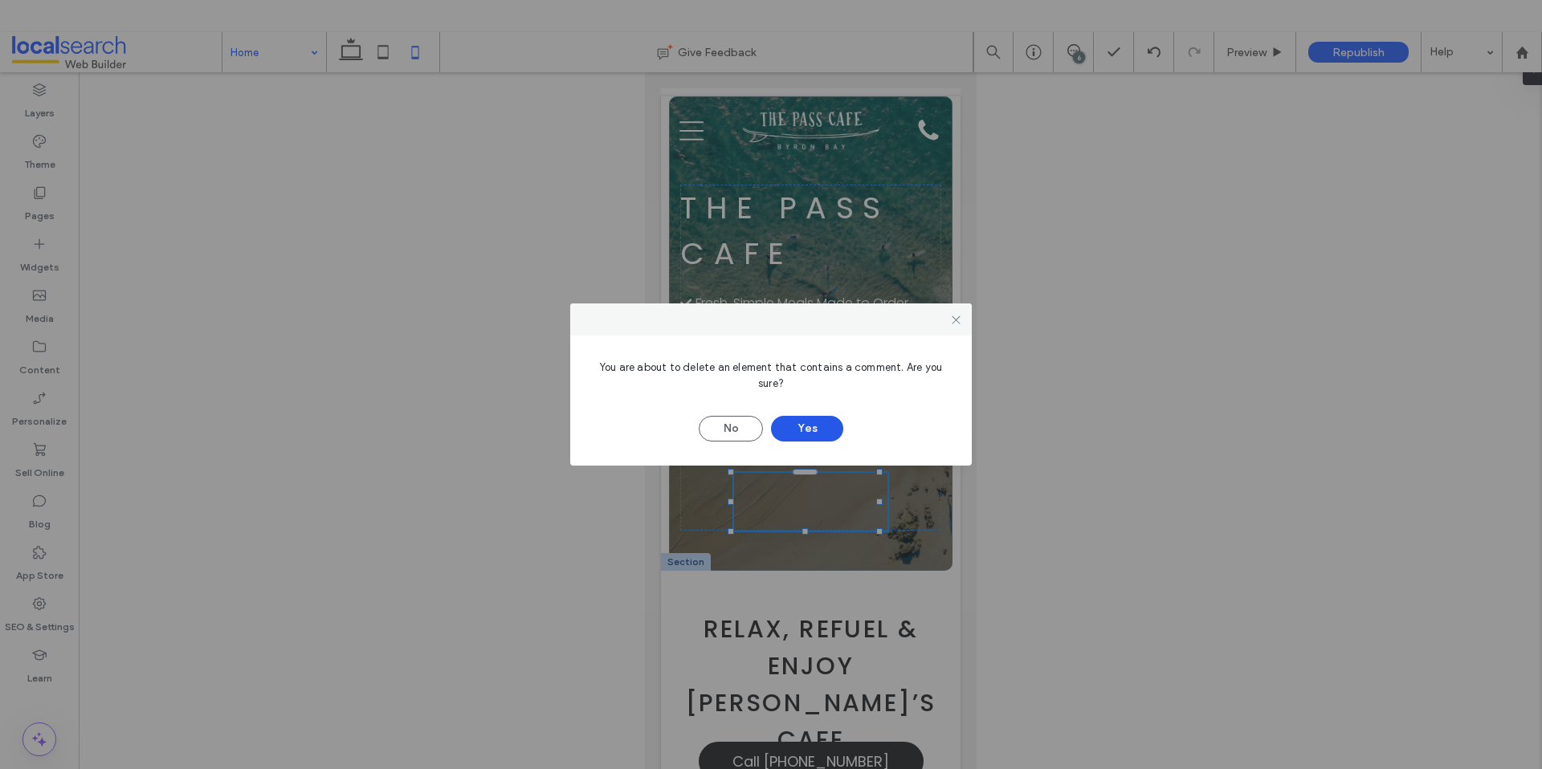
click at [821, 433] on button "Yes" at bounding box center [807, 429] width 72 height 26
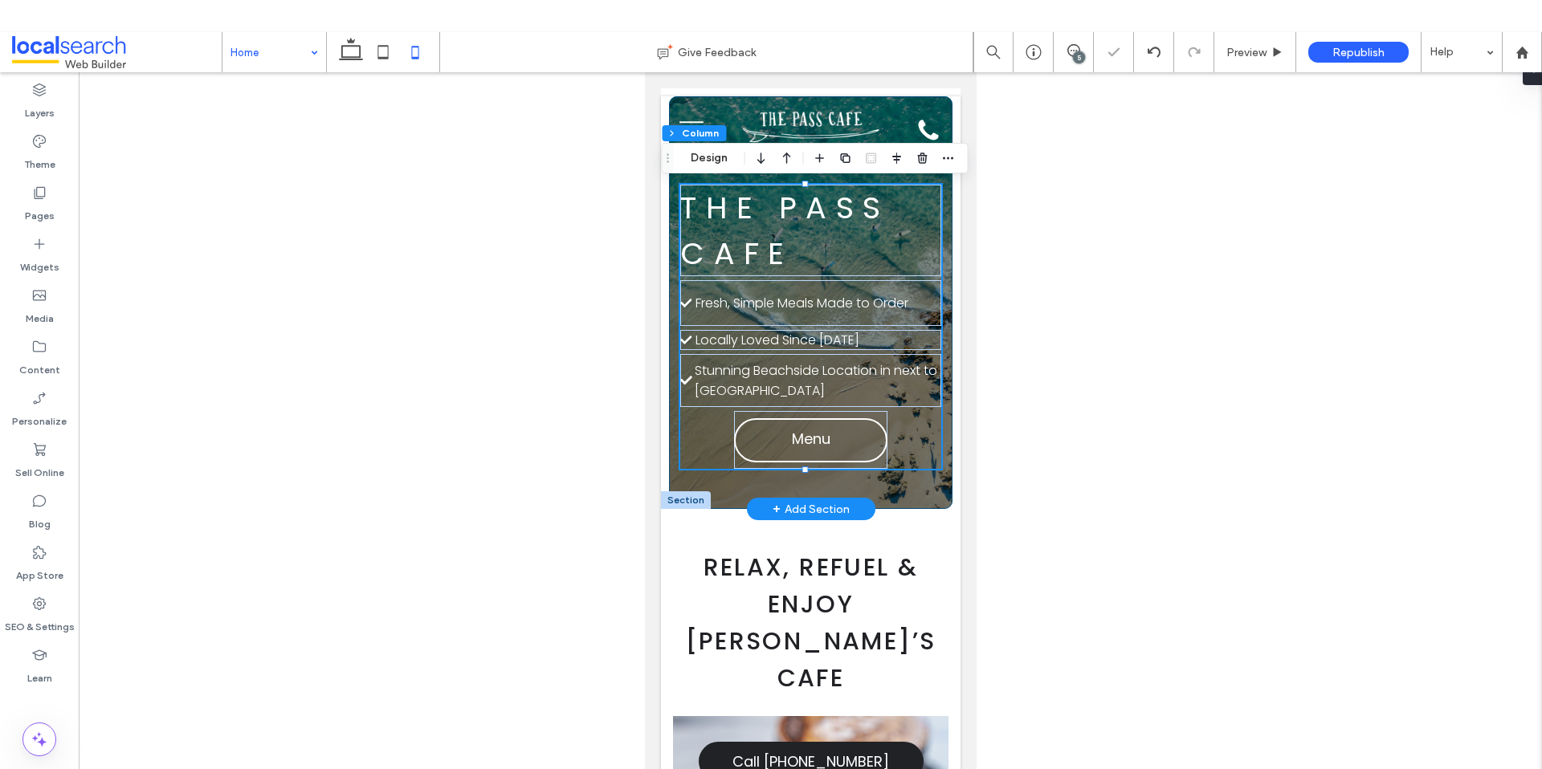
click at [805, 483] on div "The Pass Cafe Check Icon Locally Loved Since [DATE] Check Icon Fresh, Simple Me…" at bounding box center [809, 302] width 283 height 413
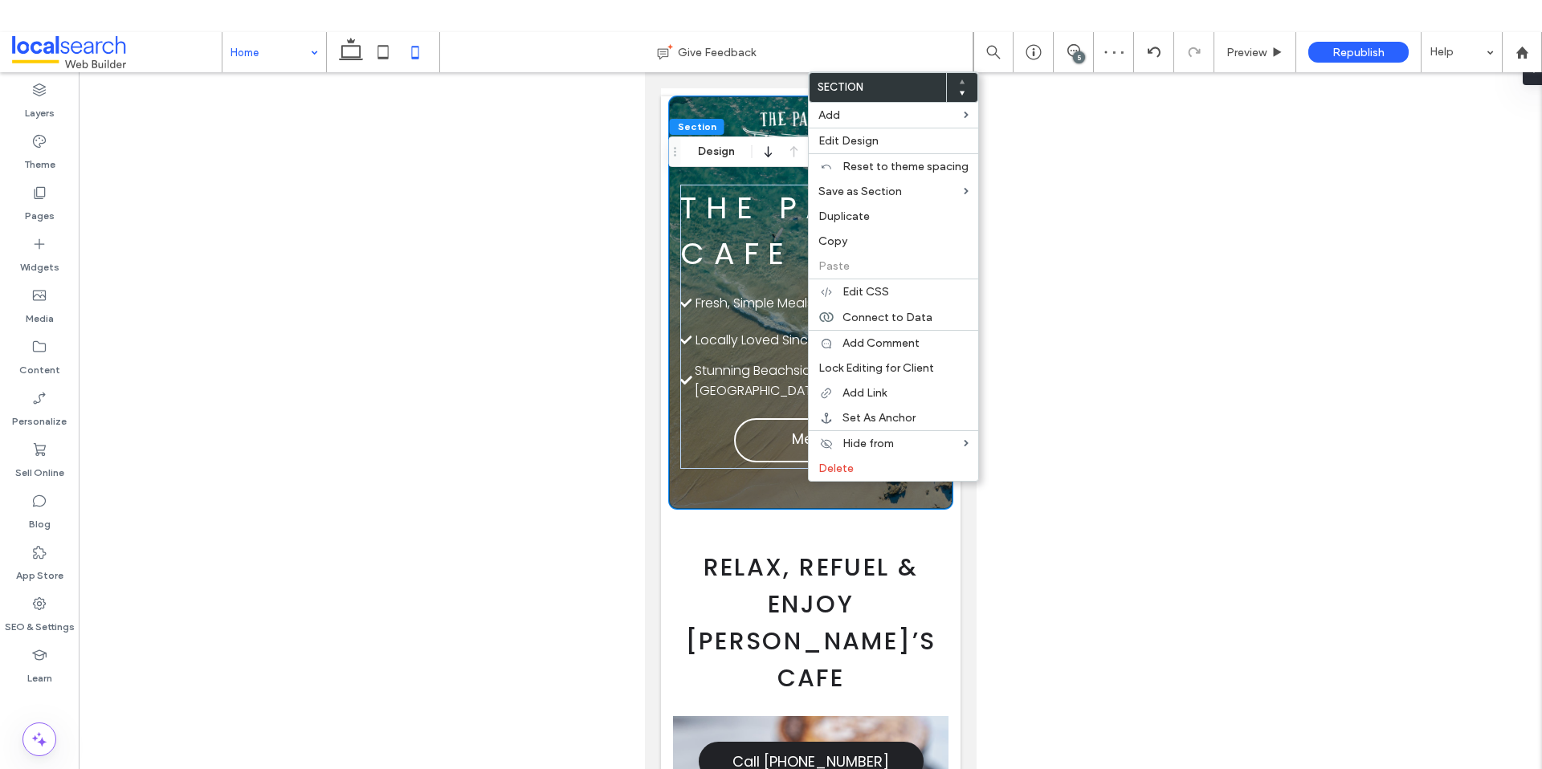
click at [453, 128] on div at bounding box center [810, 434] width 1463 height 725
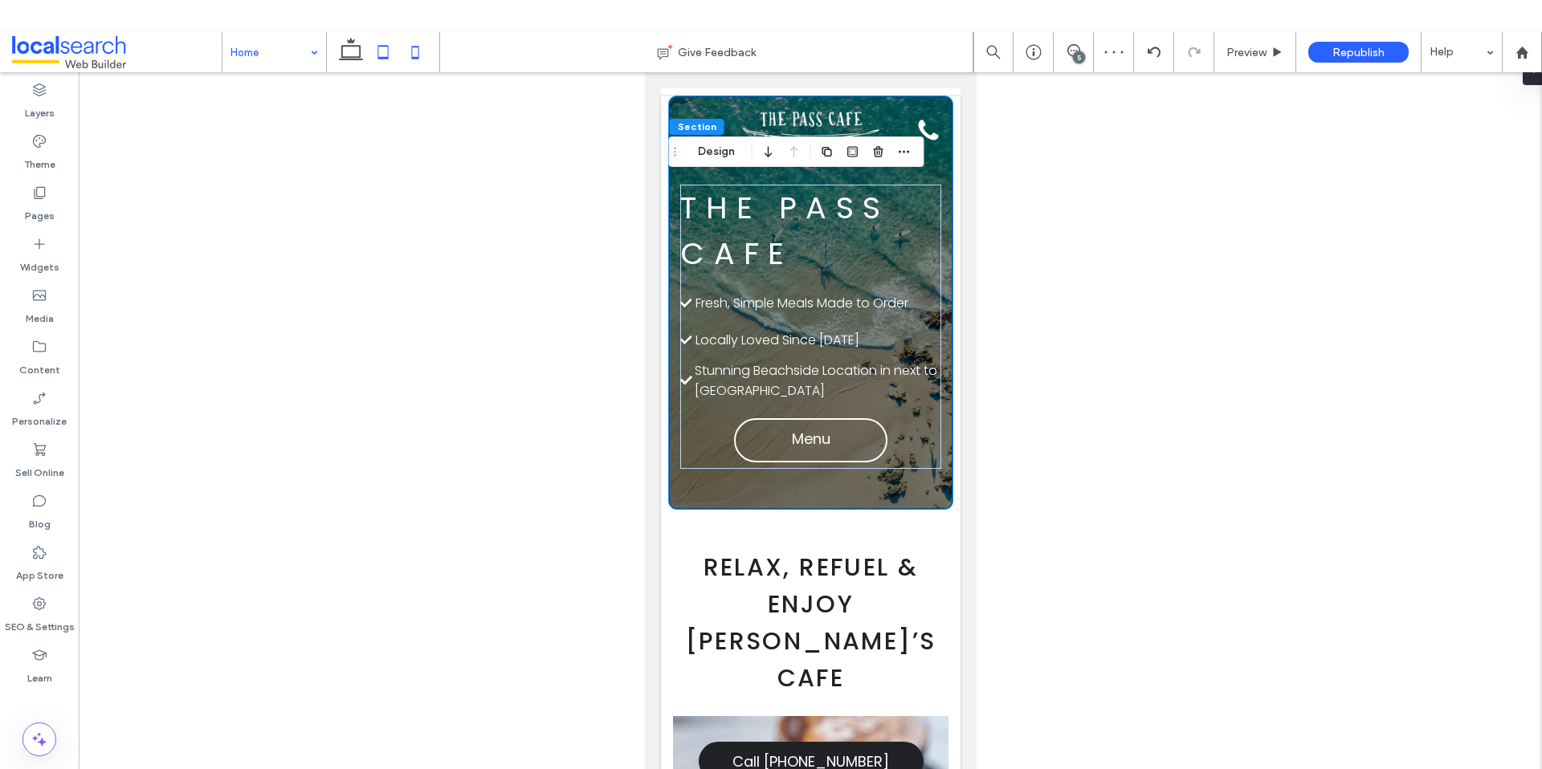
click at [374, 49] on icon at bounding box center [383, 52] width 32 height 32
type input "***"
type input "**"
type input "***"
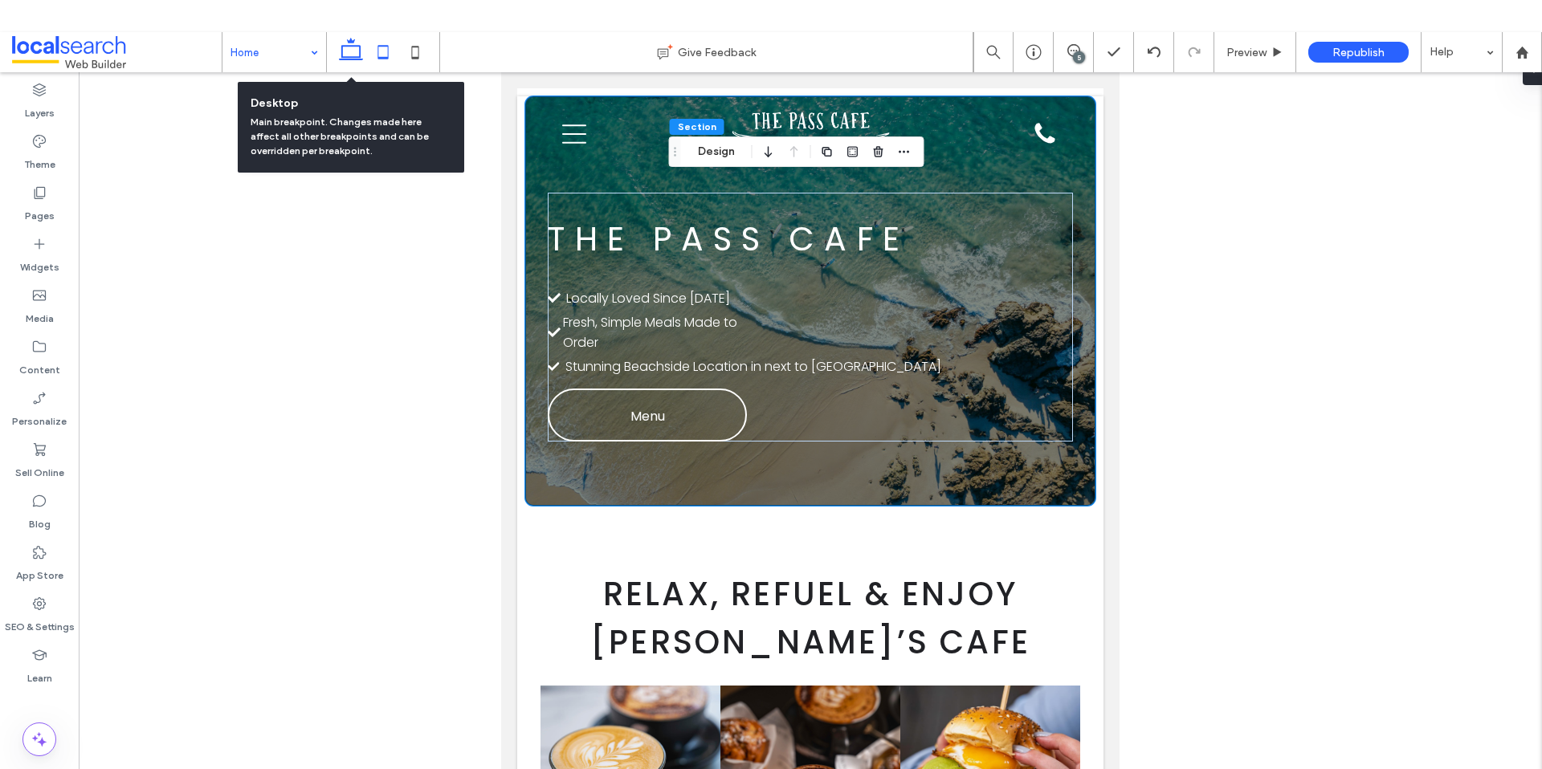
click at [354, 55] on icon at bounding box center [351, 52] width 32 height 32
type input "***"
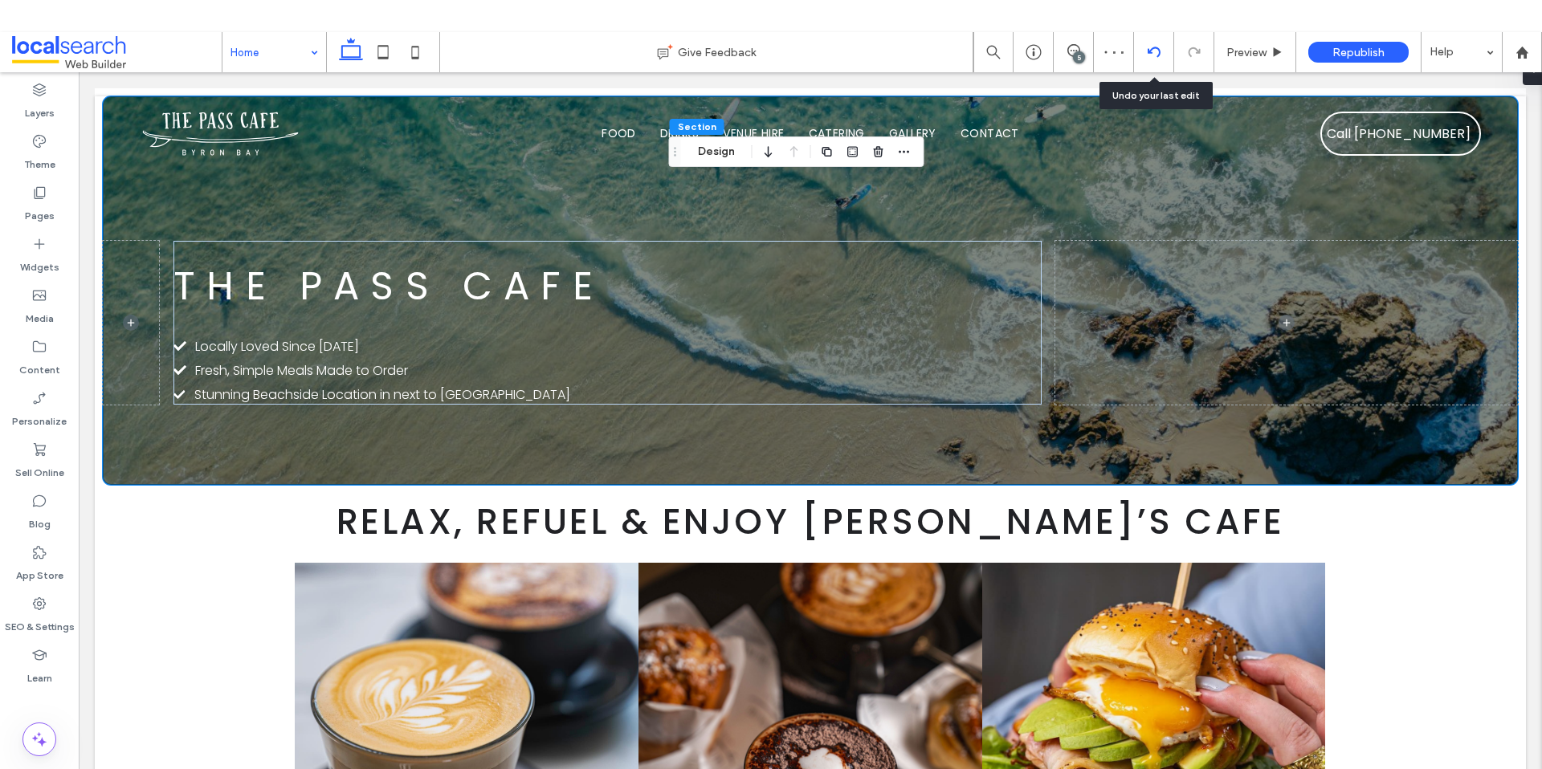
click at [1154, 46] on icon at bounding box center [1153, 52] width 13 height 13
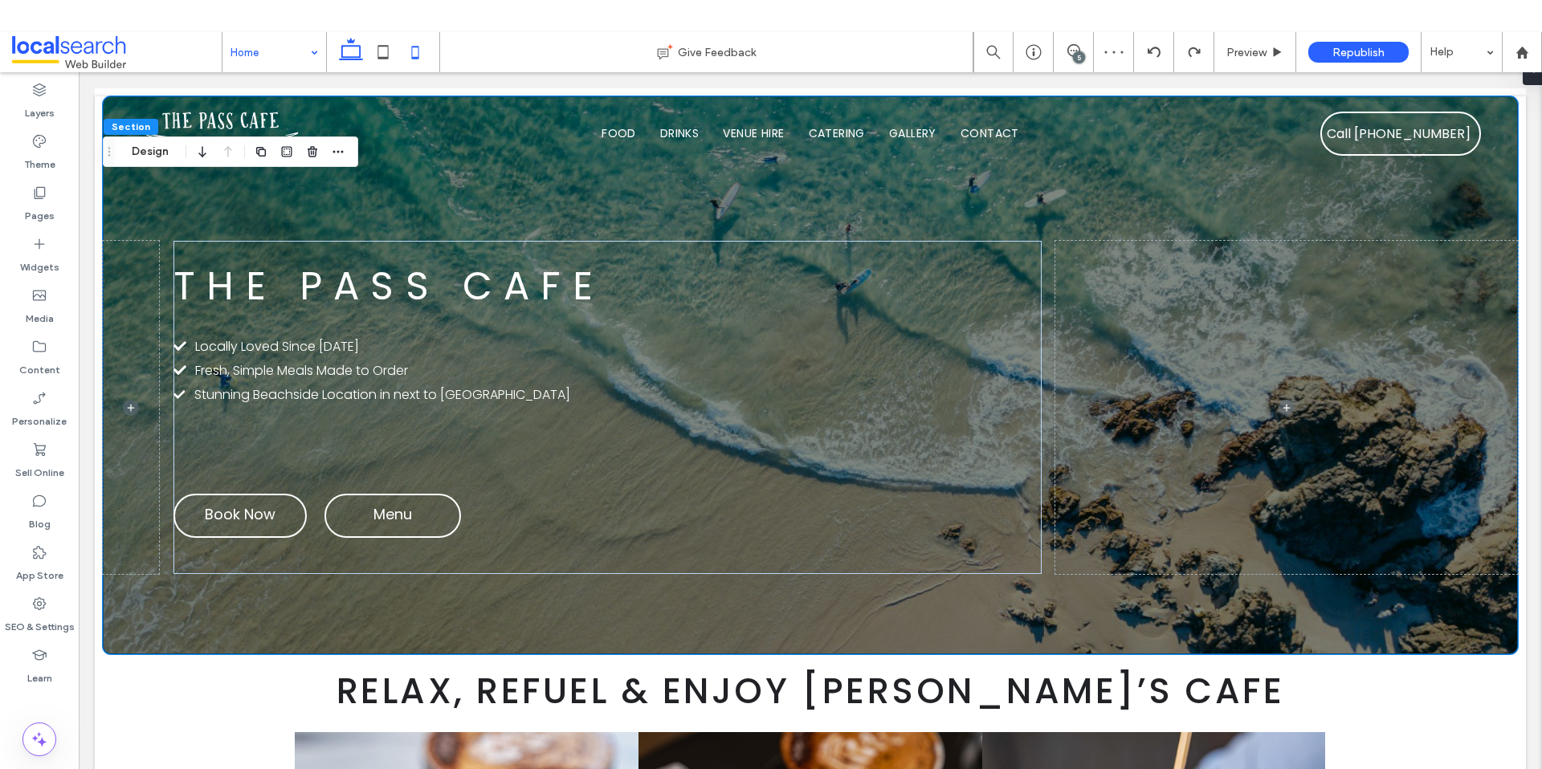
click at [406, 48] on icon at bounding box center [415, 52] width 32 height 32
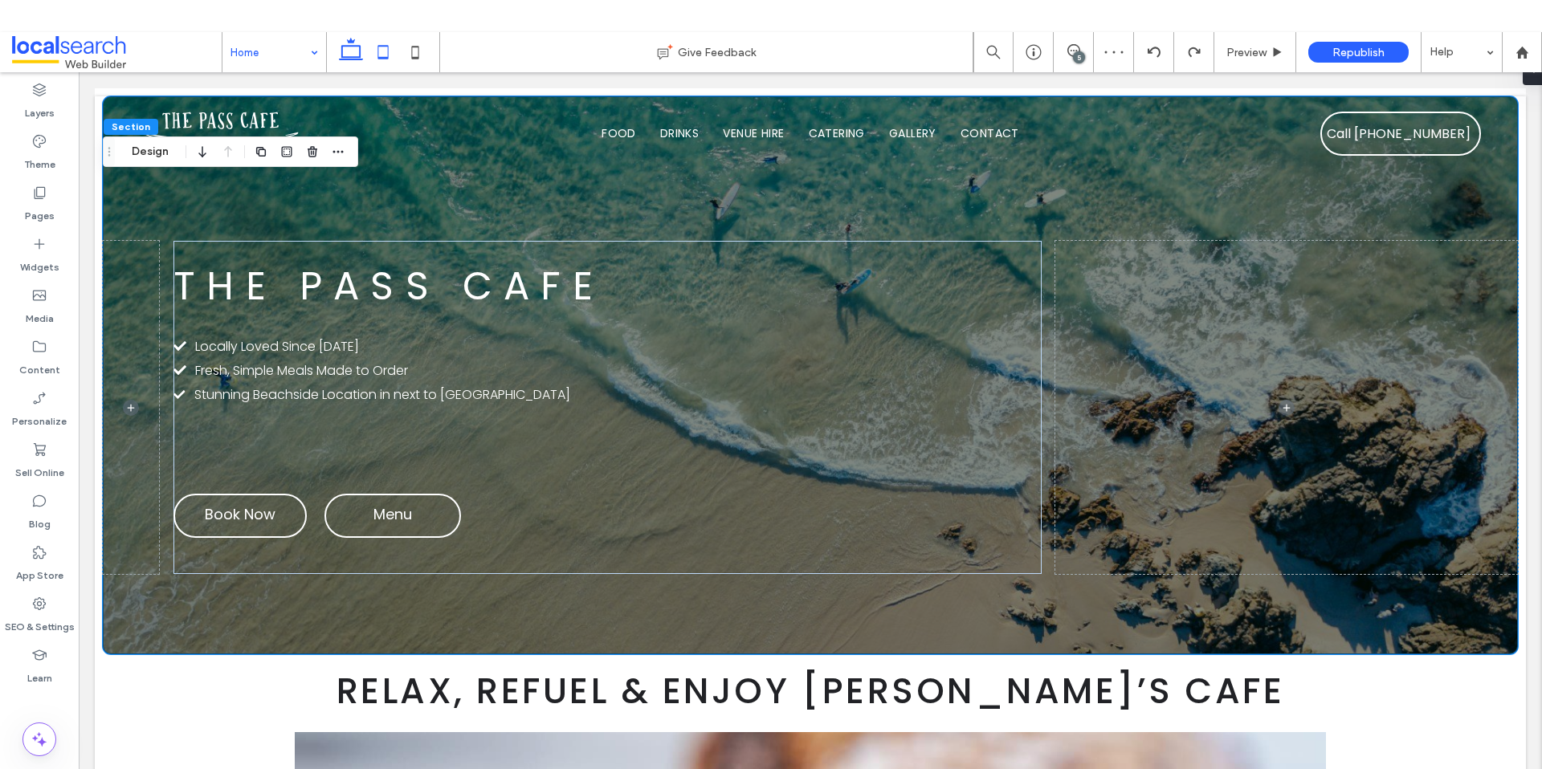
type input "**"
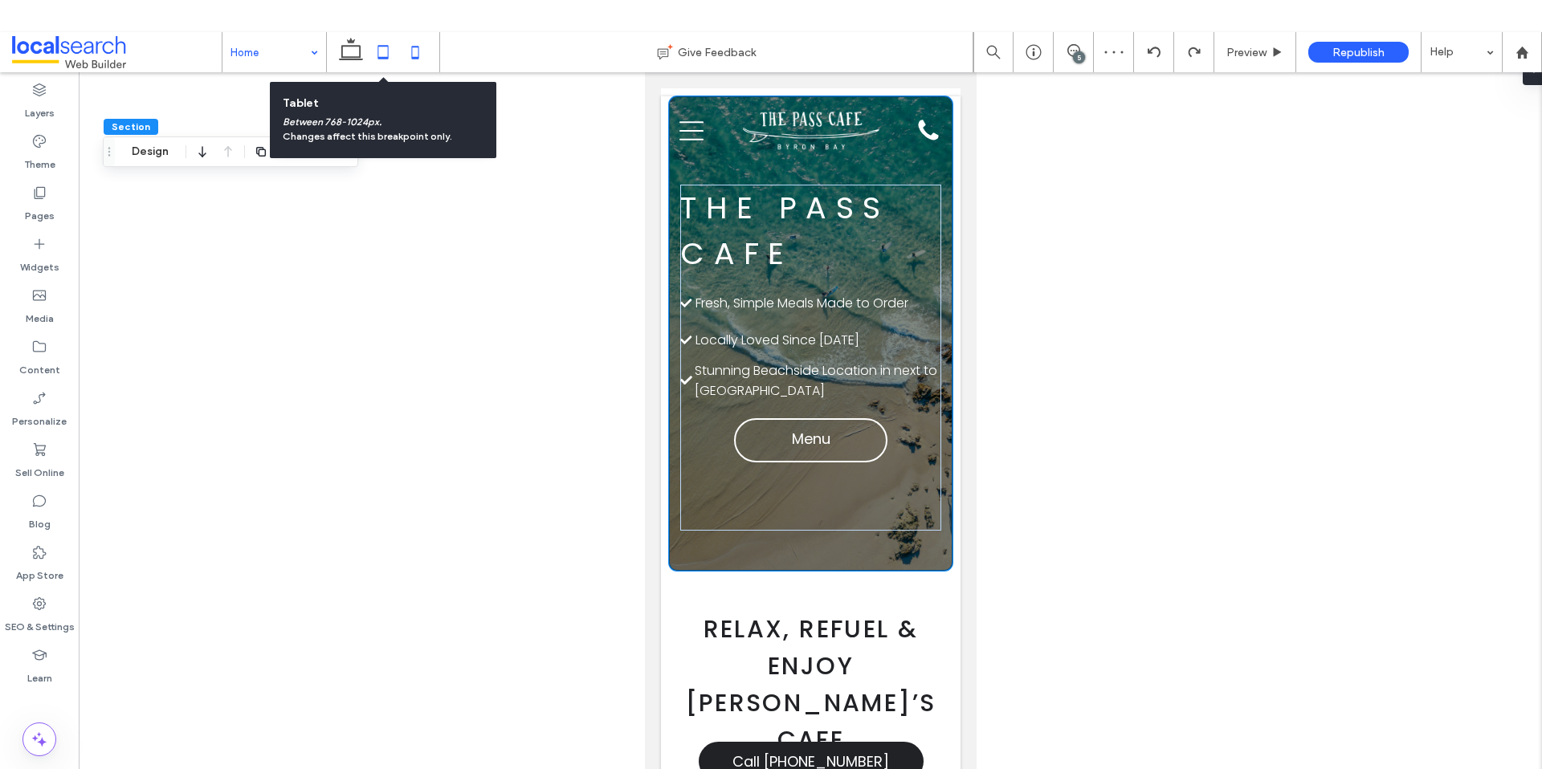
click at [381, 47] on icon at bounding box center [383, 52] width 32 height 32
type input "***"
type input "**"
type input "***"
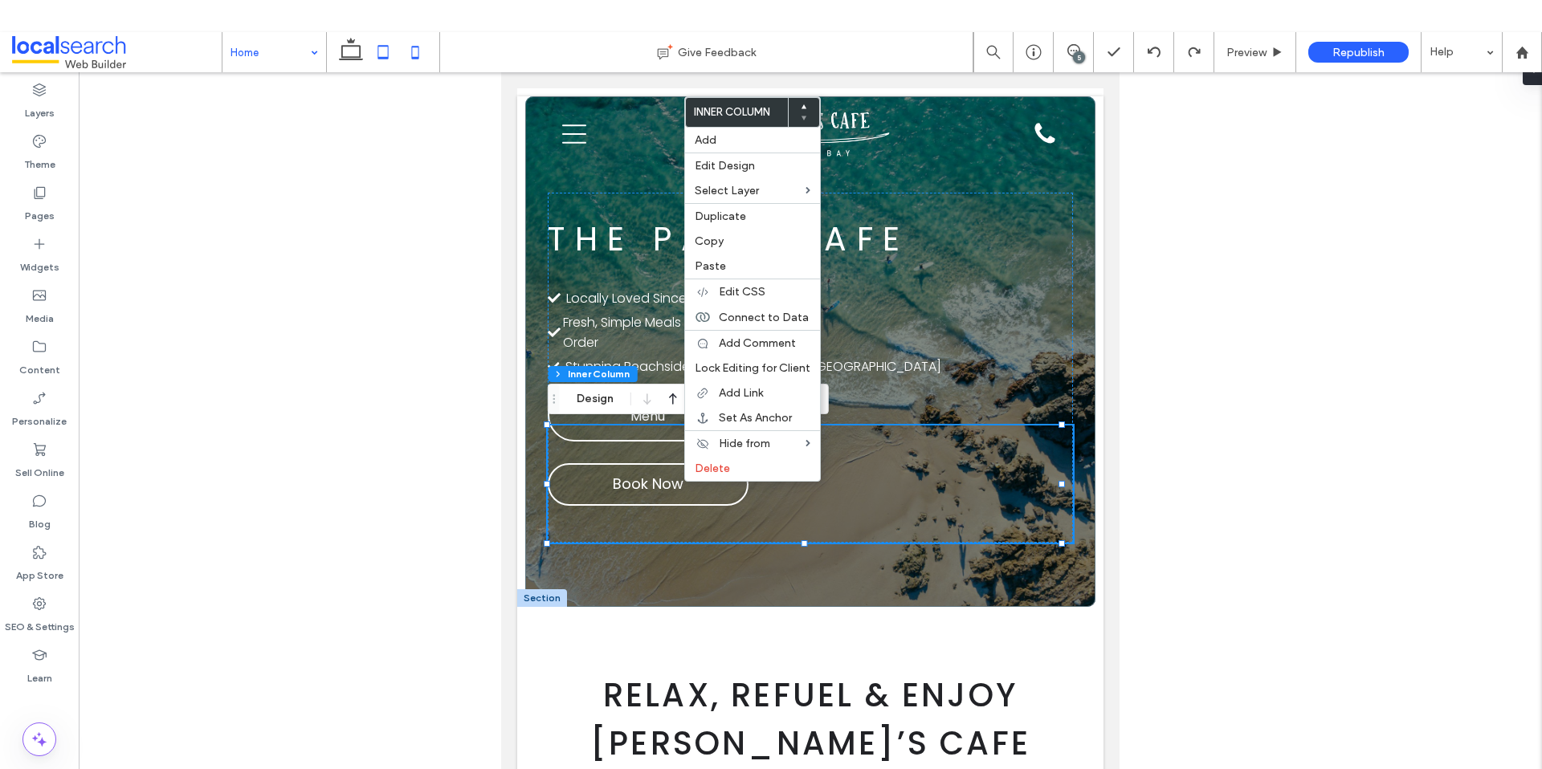
click at [429, 53] on icon at bounding box center [415, 52] width 32 height 32
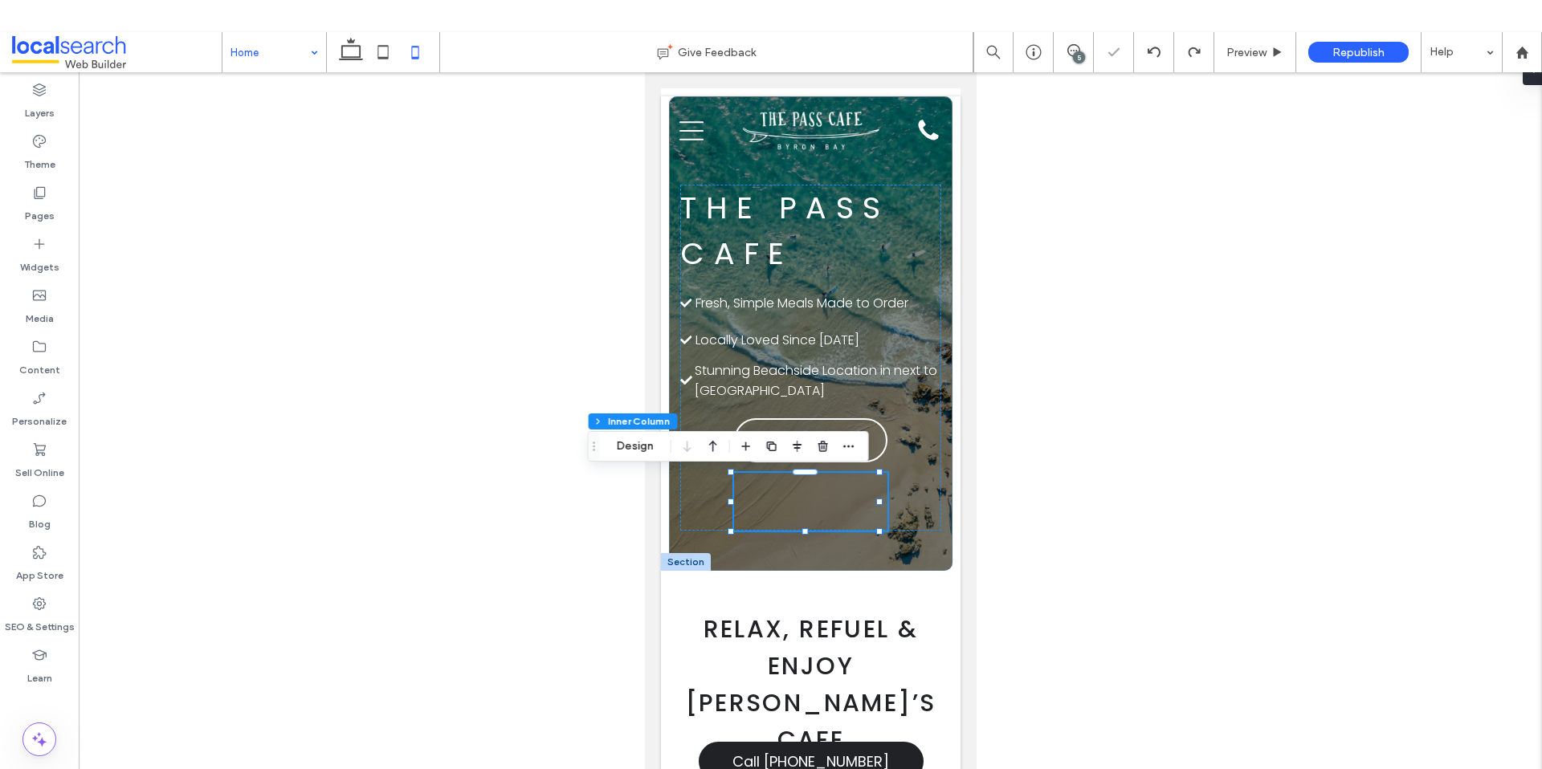
type input "**"
type input "****"
type input "**"
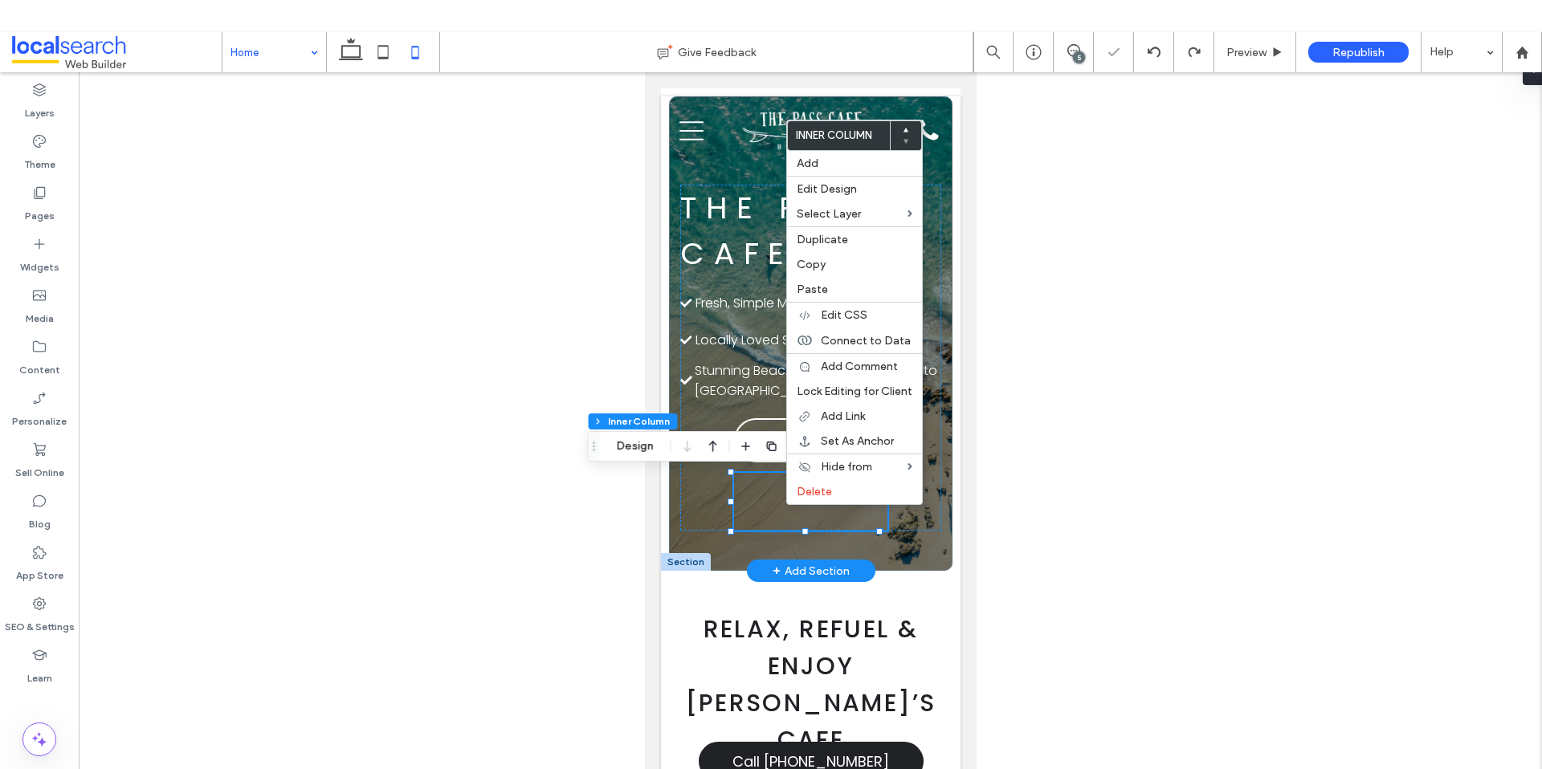
click at [764, 503] on div "Call Us Book Now Menu" at bounding box center [809, 502] width 153 height 58
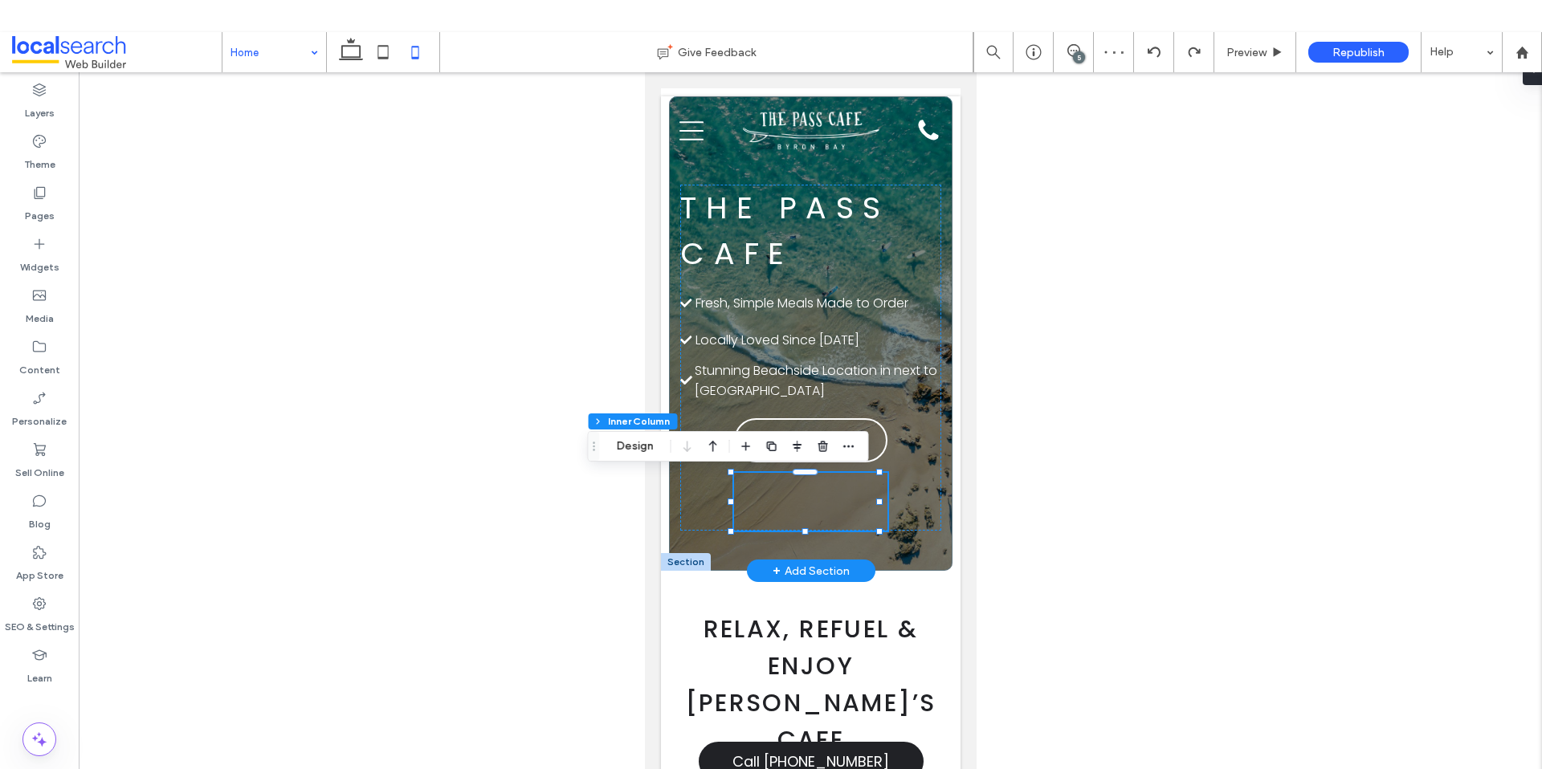
click at [818, 500] on div "Call Us Book Now Menu" at bounding box center [809, 502] width 153 height 58
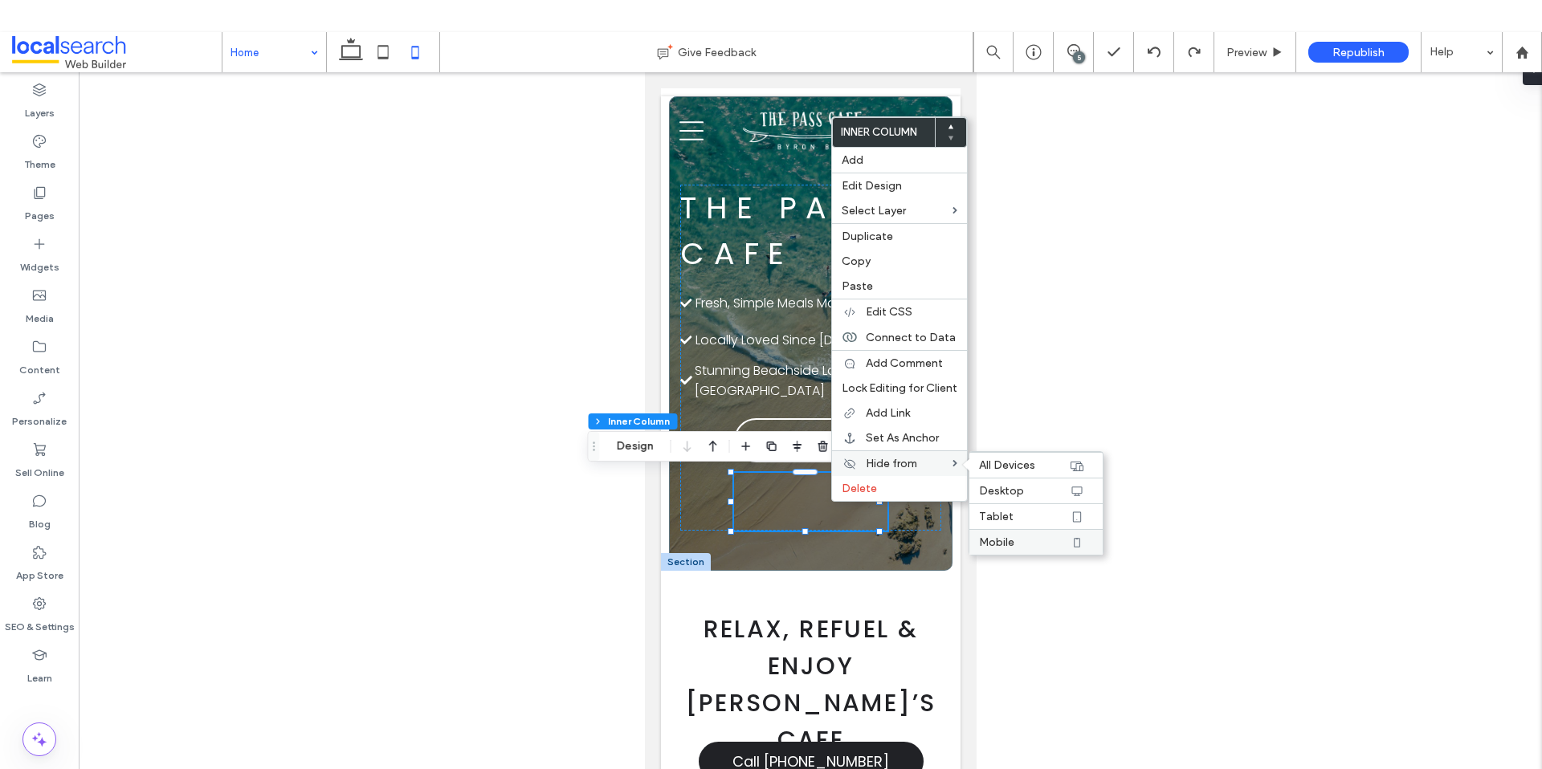
click at [1050, 541] on label "Mobile" at bounding box center [1024, 543] width 90 height 14
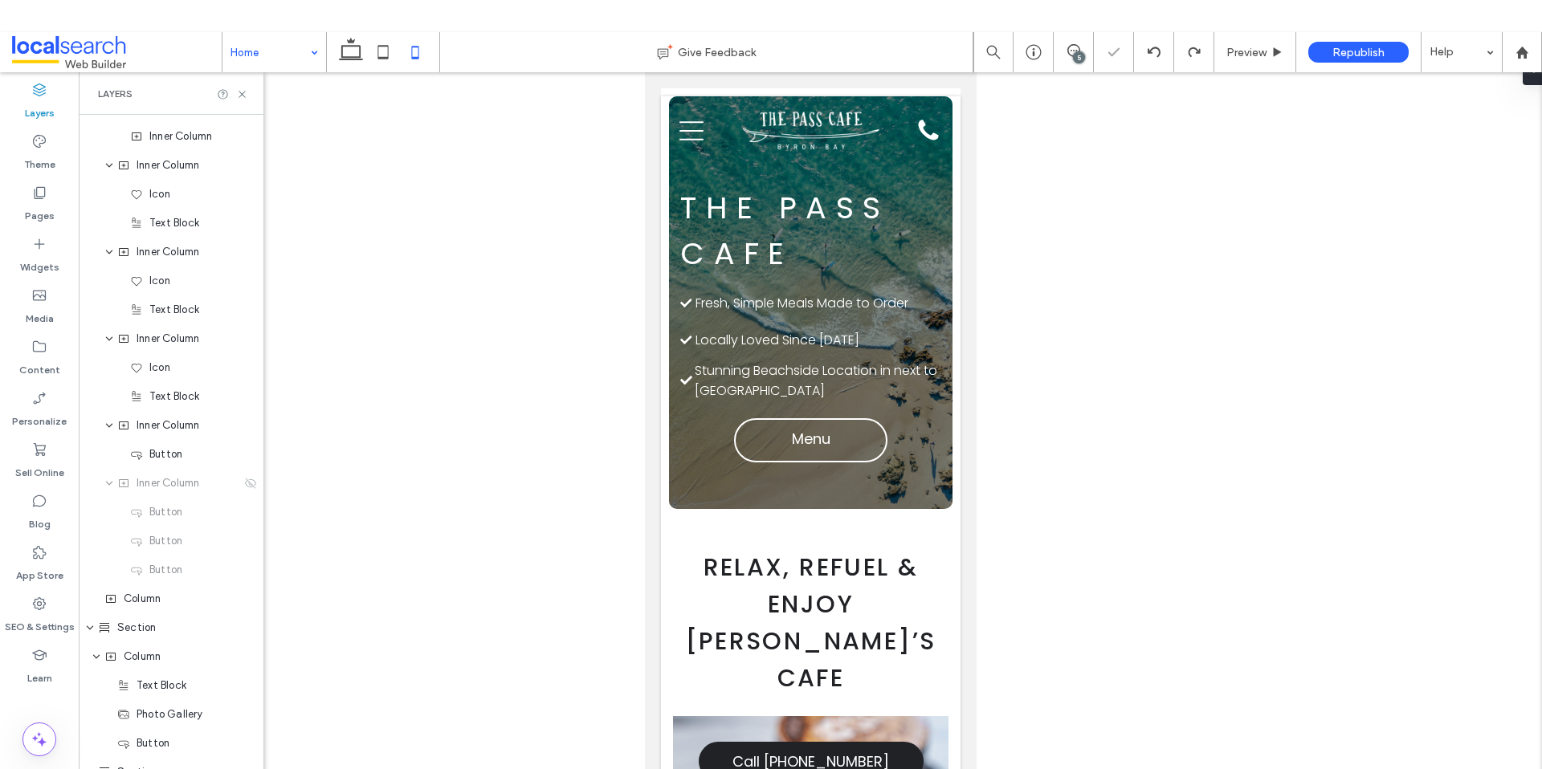
scroll to position [539, 0]
click at [244, 462] on icon at bounding box center [250, 457] width 13 height 13
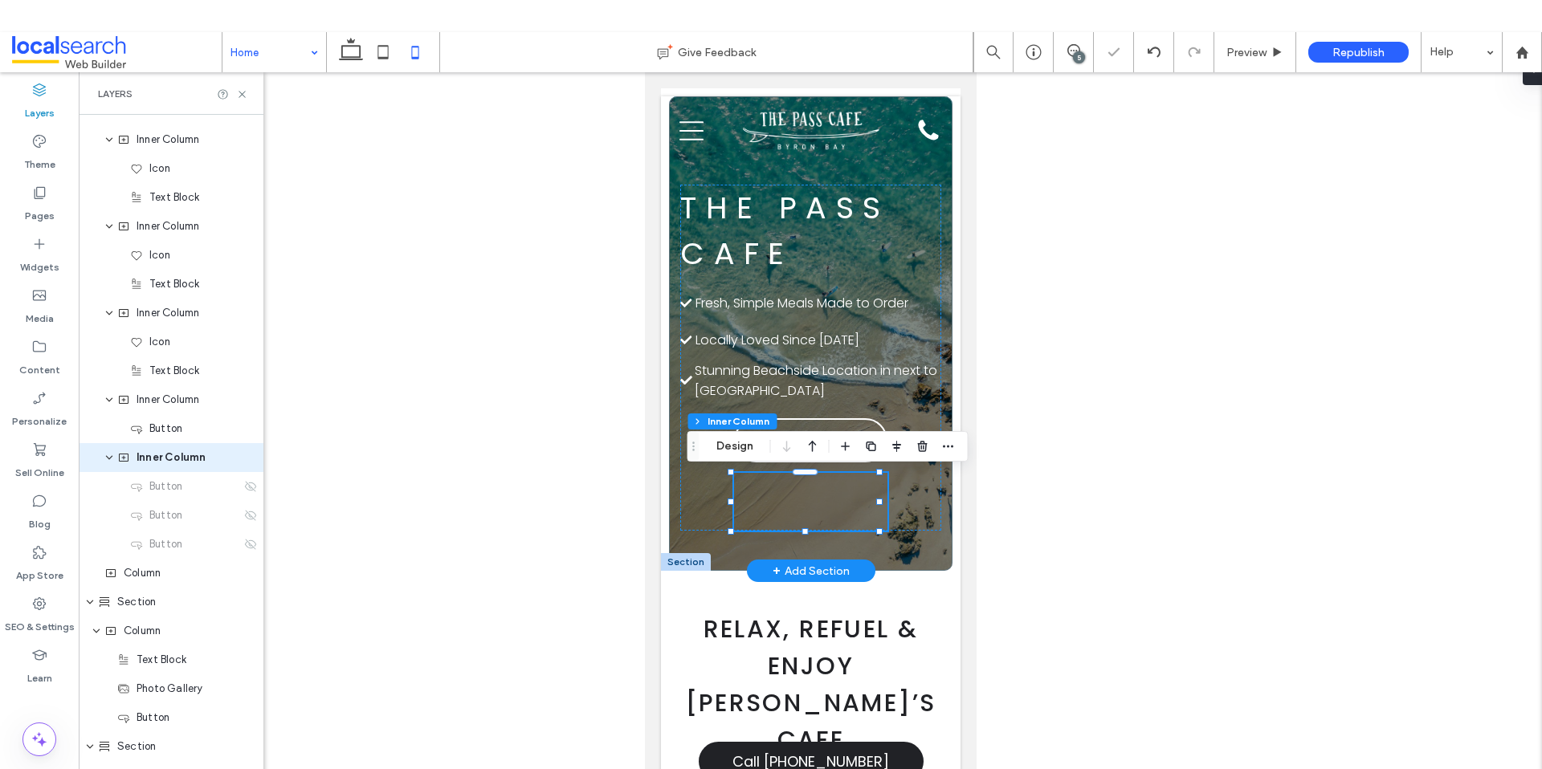
click at [805, 495] on div "Call Us Book Now Menu" at bounding box center [809, 502] width 153 height 58
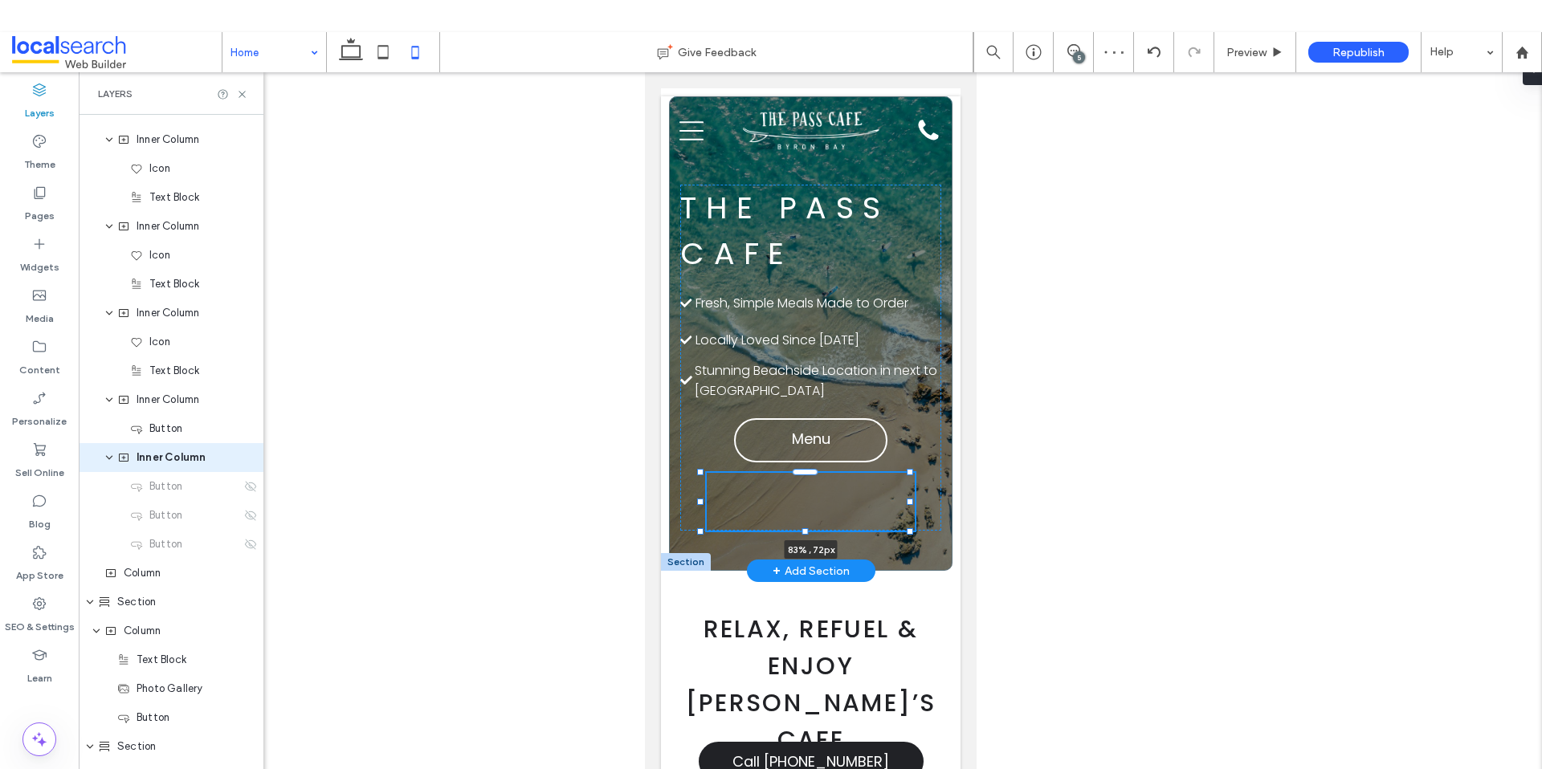
drag, startPoint x: 731, startPoint y: 503, endPoint x: 685, endPoint y: 502, distance: 45.8
click at [696, 502] on div at bounding box center [699, 502] width 6 height 6
type input "**"
type input "****"
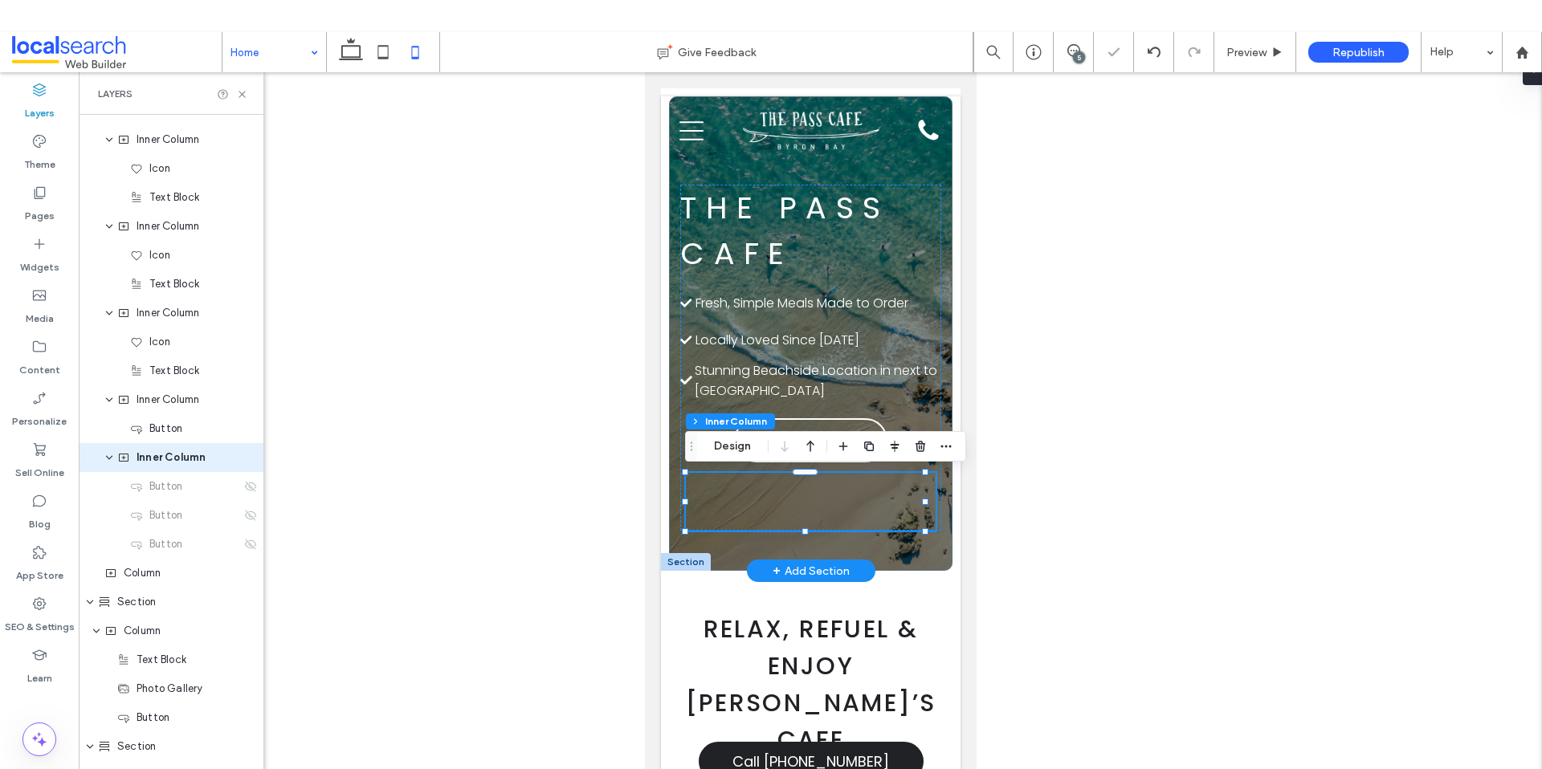
click at [850, 503] on div "Call Us Book Now Menu 95% , 72px" at bounding box center [809, 502] width 249 height 58
click at [1039, 487] on div at bounding box center [810, 434] width 1463 height 725
click at [1002, 433] on div at bounding box center [810, 434] width 1463 height 725
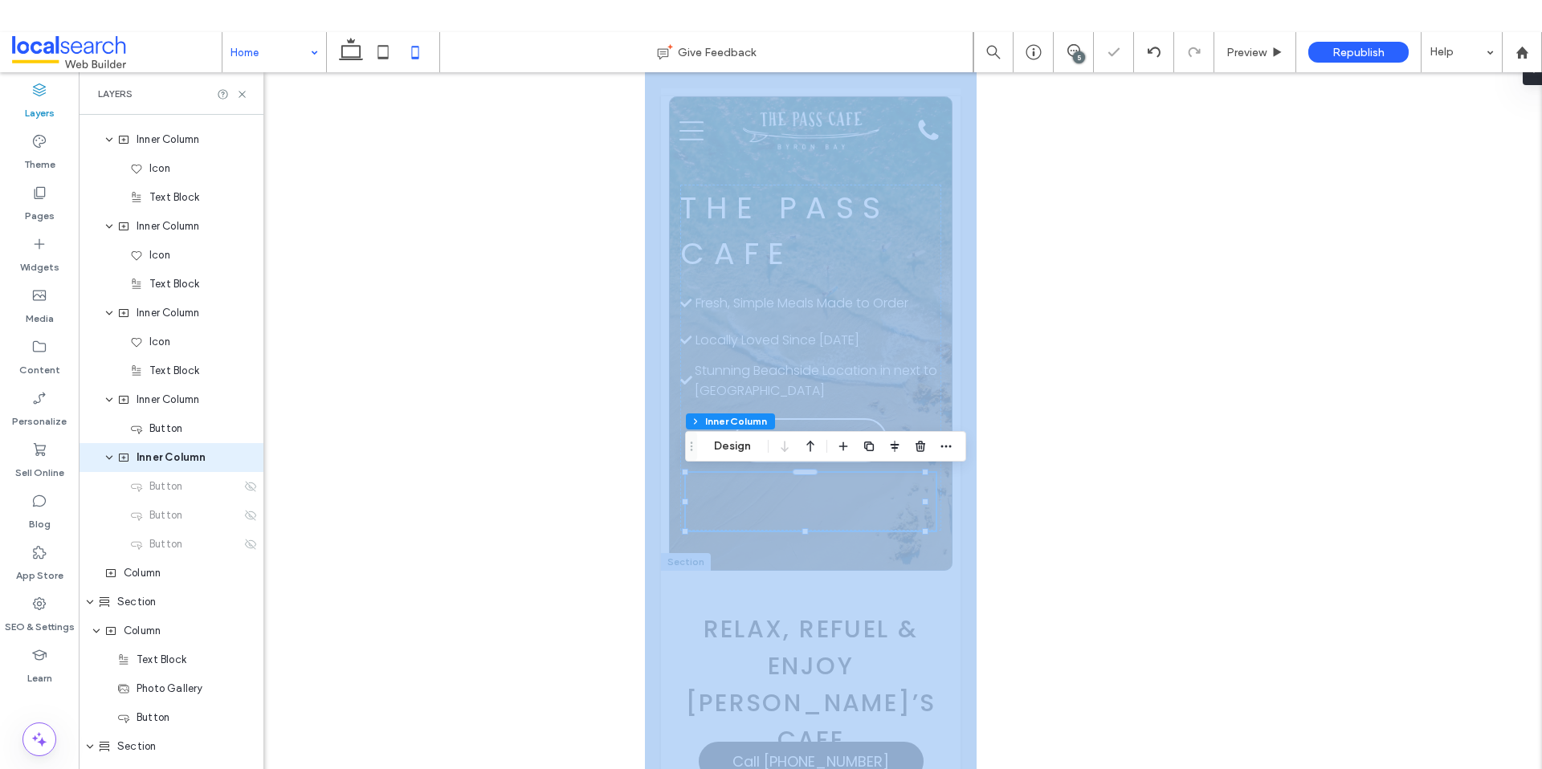
click at [1002, 433] on div at bounding box center [810, 434] width 1463 height 725
drag, startPoint x: 1001, startPoint y: 434, endPoint x: 19, endPoint y: 393, distance: 982.9
click at [1001, 434] on div at bounding box center [810, 434] width 1463 height 725
click at [496, 464] on div at bounding box center [810, 434] width 1463 height 725
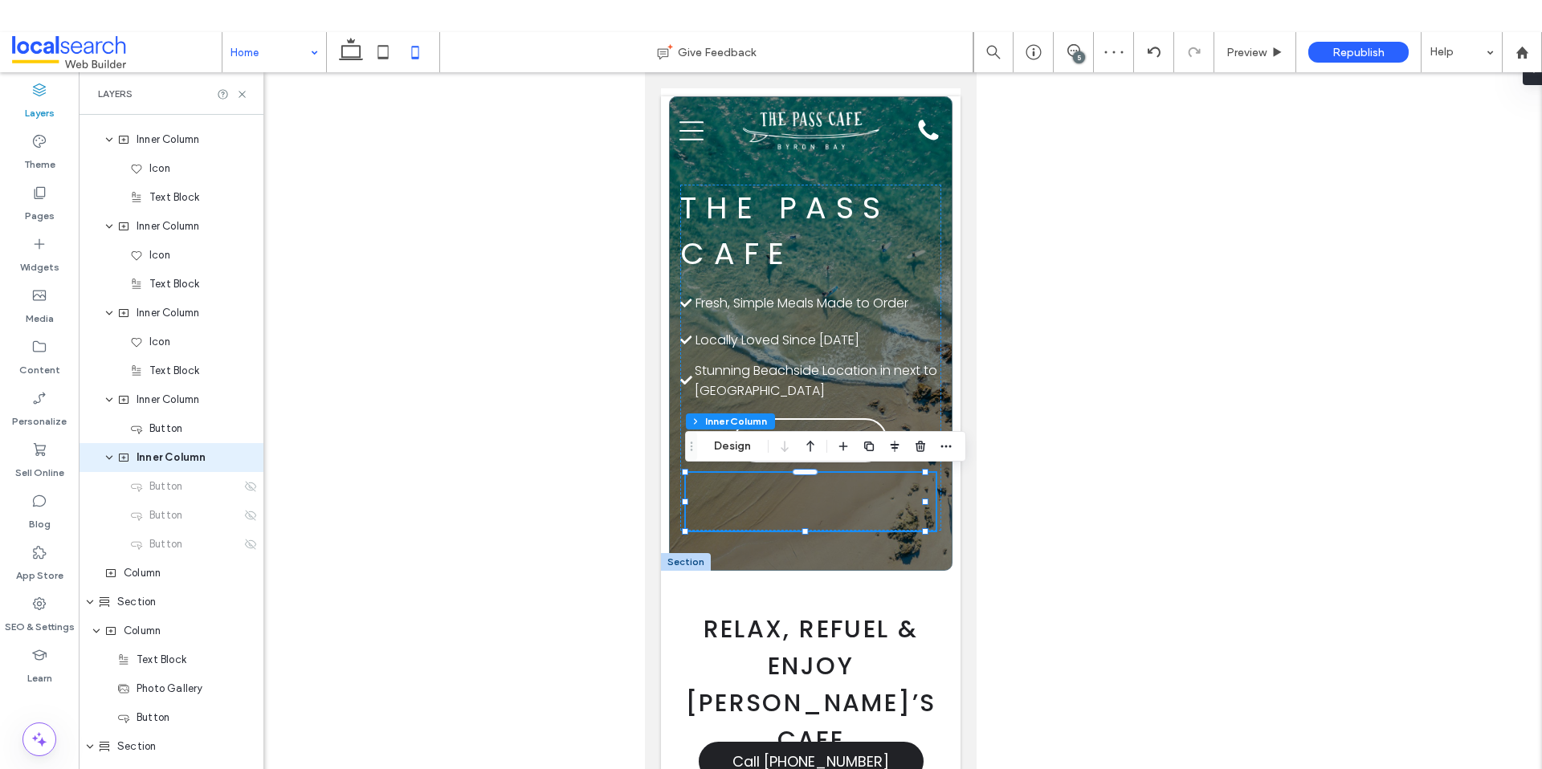
click at [983, 607] on div at bounding box center [810, 434] width 1463 height 725
click at [244, 492] on icon at bounding box center [250, 486] width 13 height 13
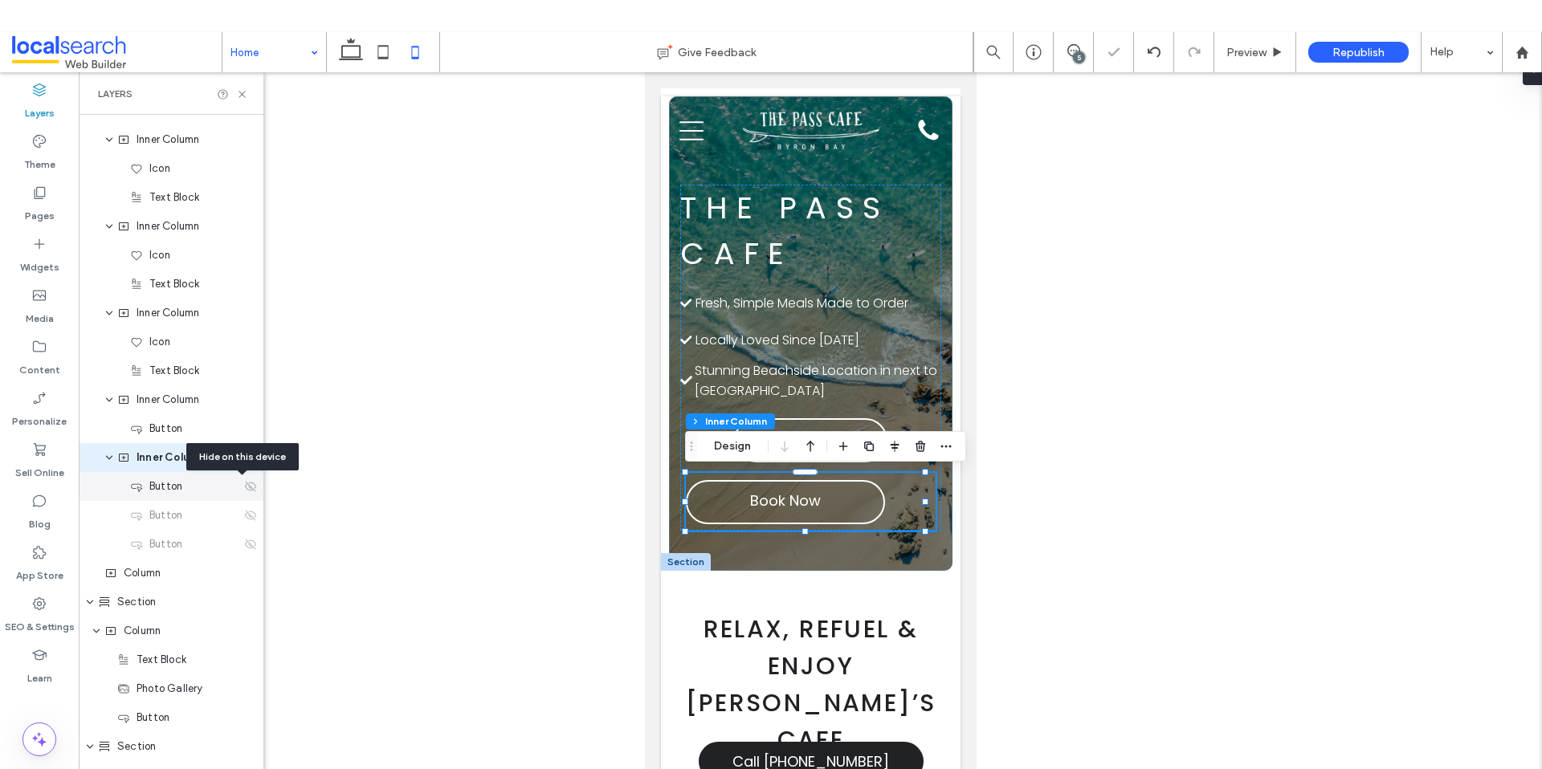
click at [244, 492] on icon at bounding box center [250, 486] width 13 height 13
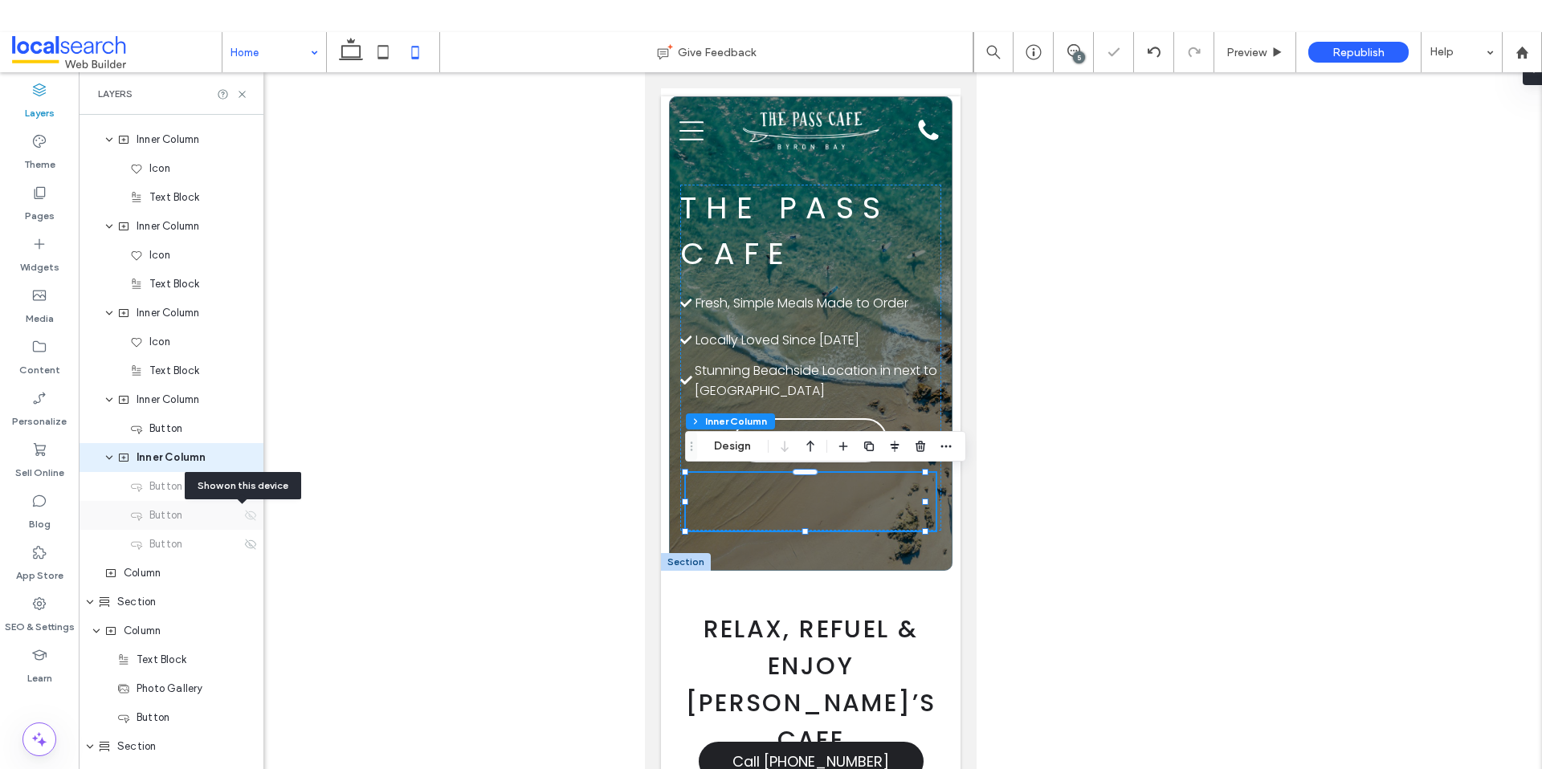
click at [244, 514] on icon at bounding box center [250, 515] width 13 height 13
click at [244, 542] on icon at bounding box center [250, 544] width 13 height 13
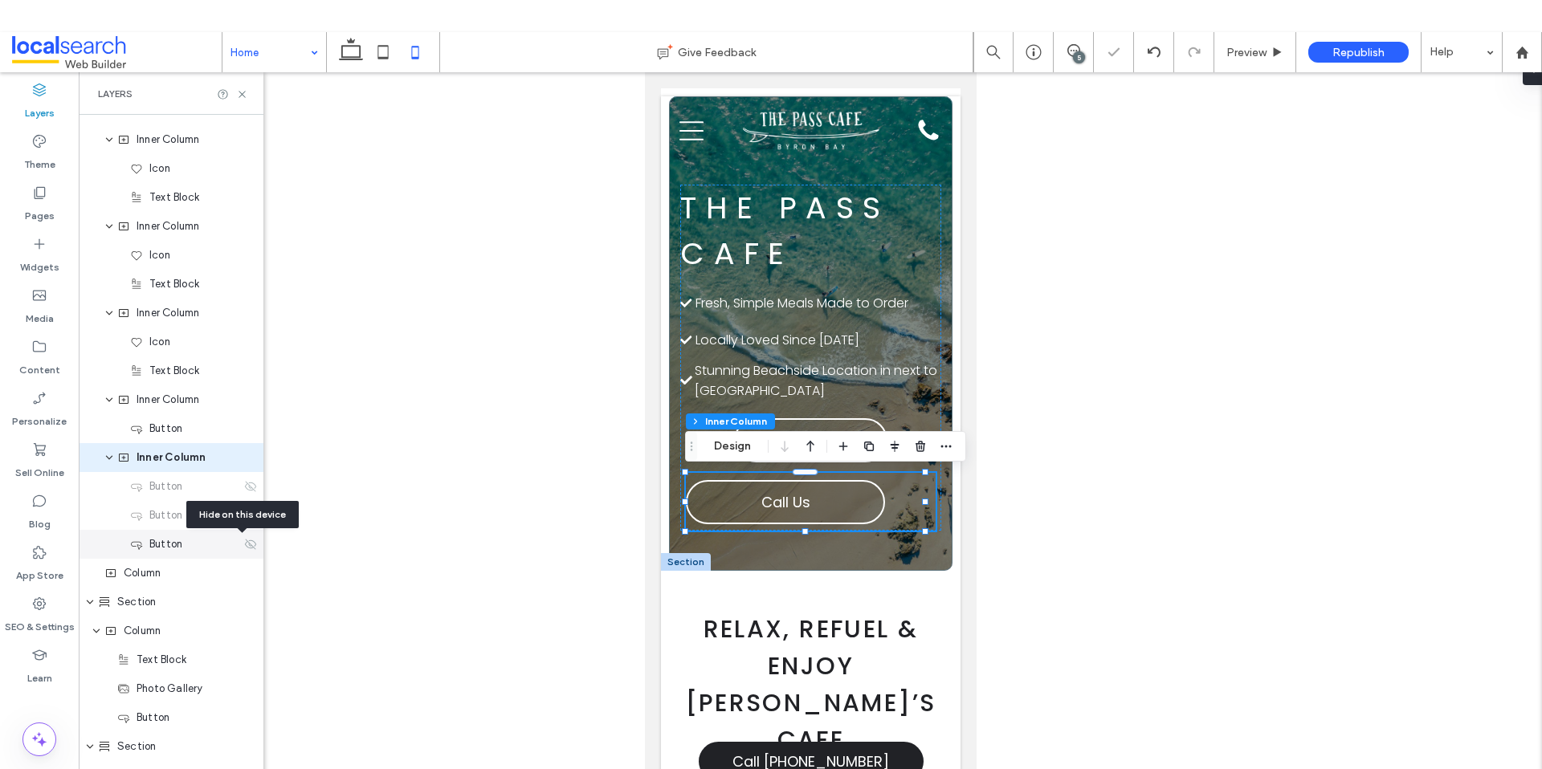
click at [244, 542] on icon at bounding box center [250, 544] width 13 height 13
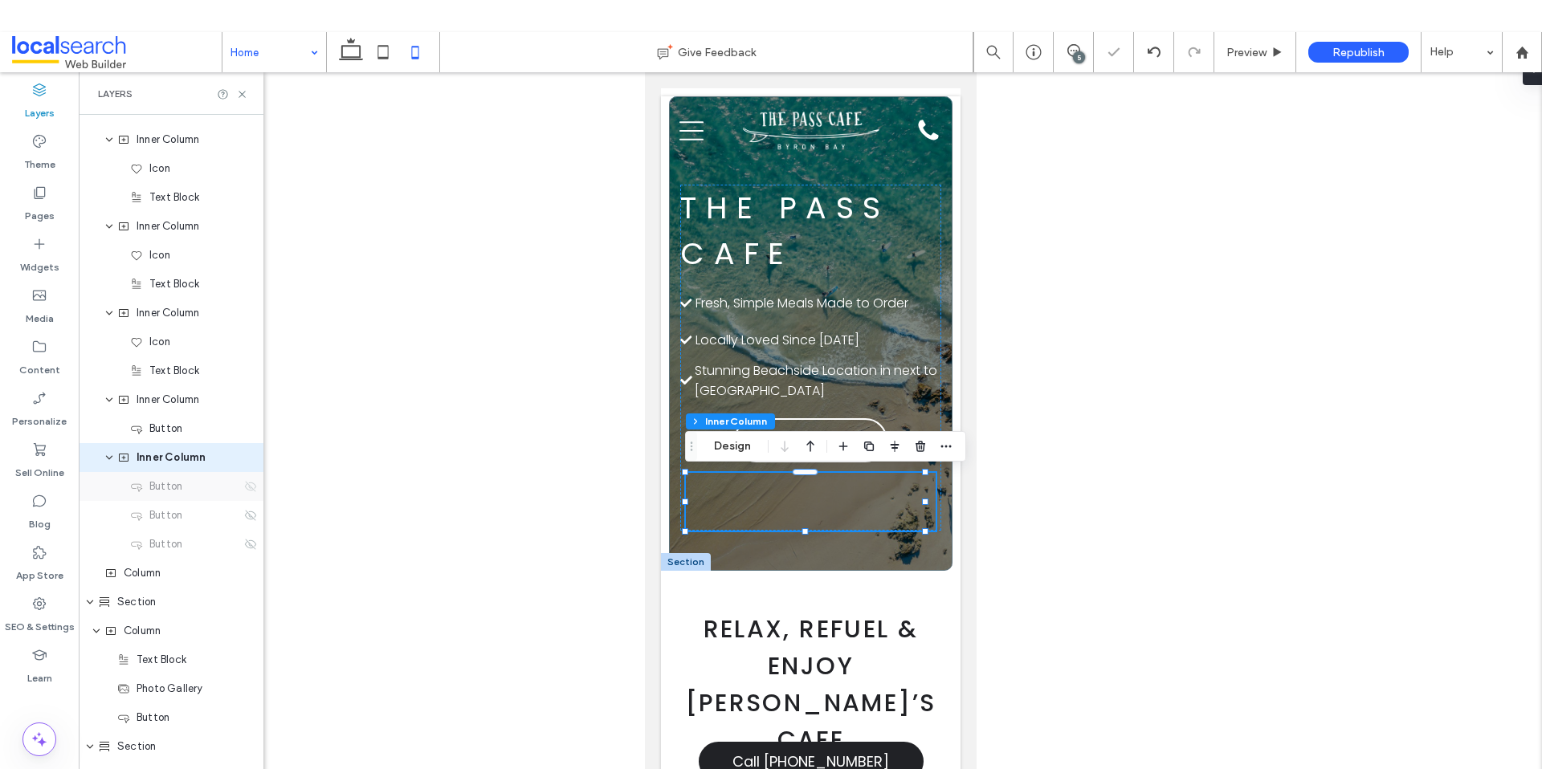
click at [244, 492] on icon at bounding box center [250, 486] width 13 height 13
click at [323, 494] on div at bounding box center [810, 434] width 1463 height 725
click at [1040, 373] on div at bounding box center [810, 434] width 1463 height 725
click at [387, 50] on icon at bounding box center [383, 52] width 32 height 32
type input "***"
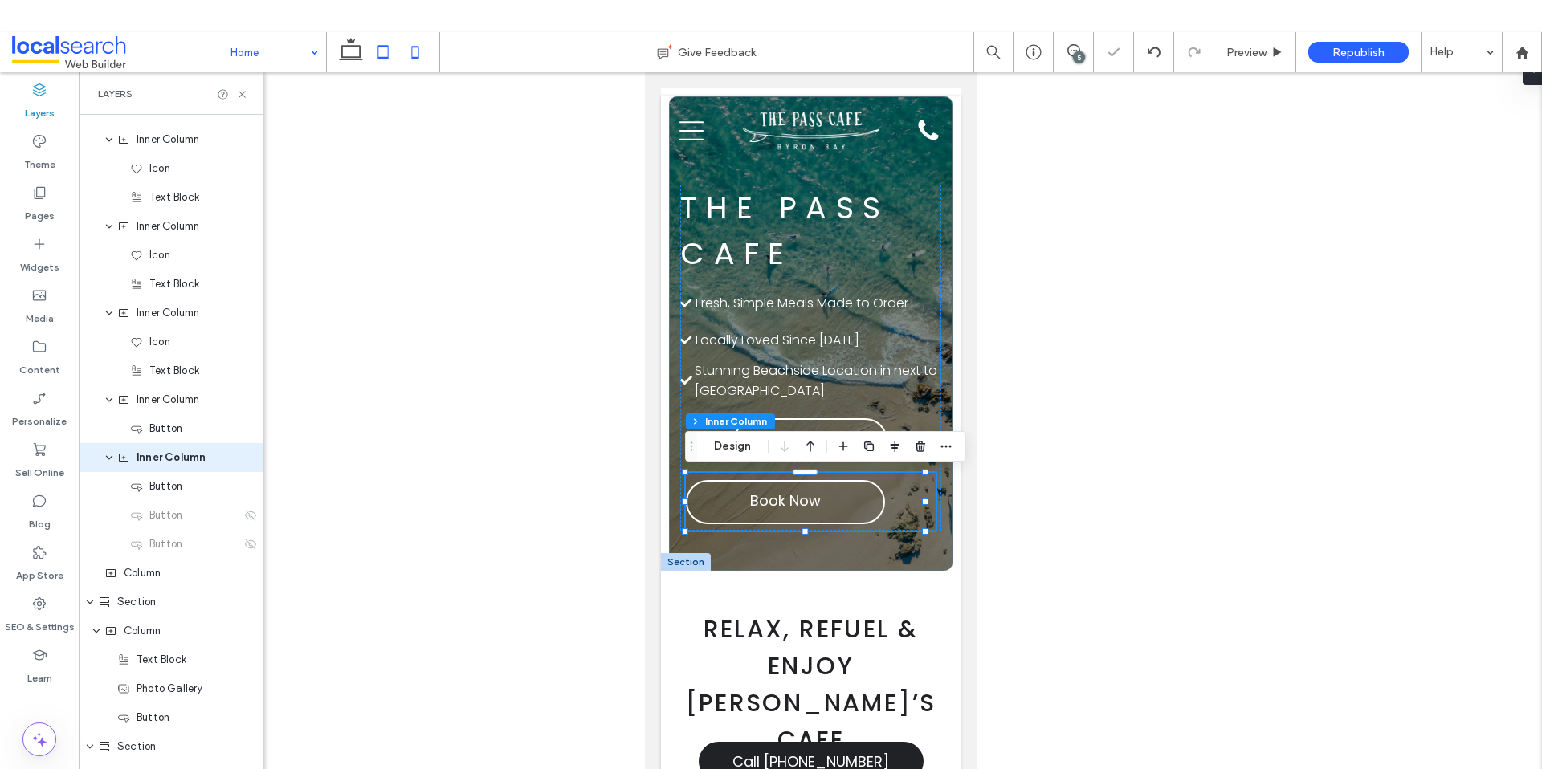
type input "***"
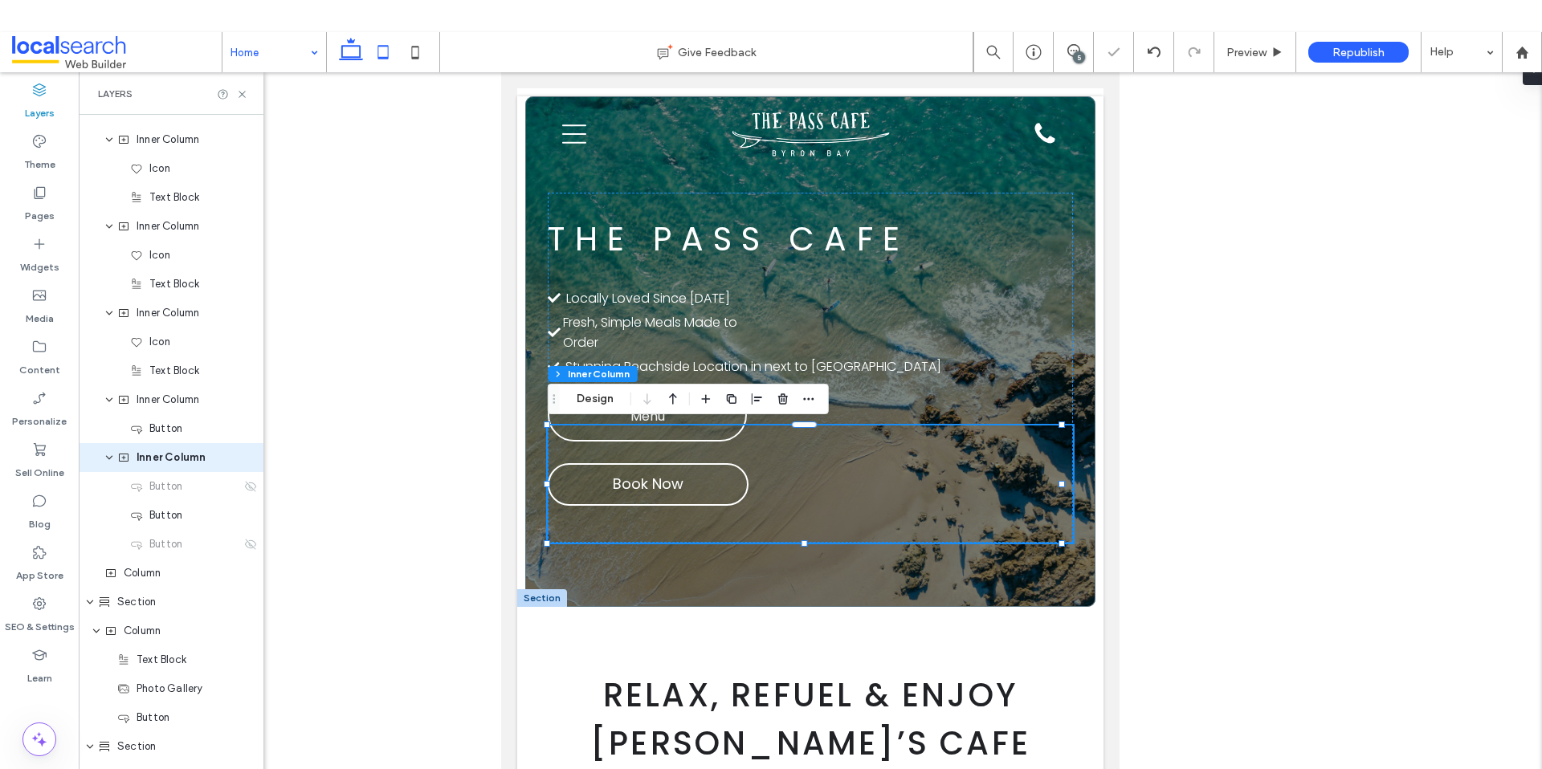
click at [351, 52] on icon at bounding box center [351, 52] width 32 height 32
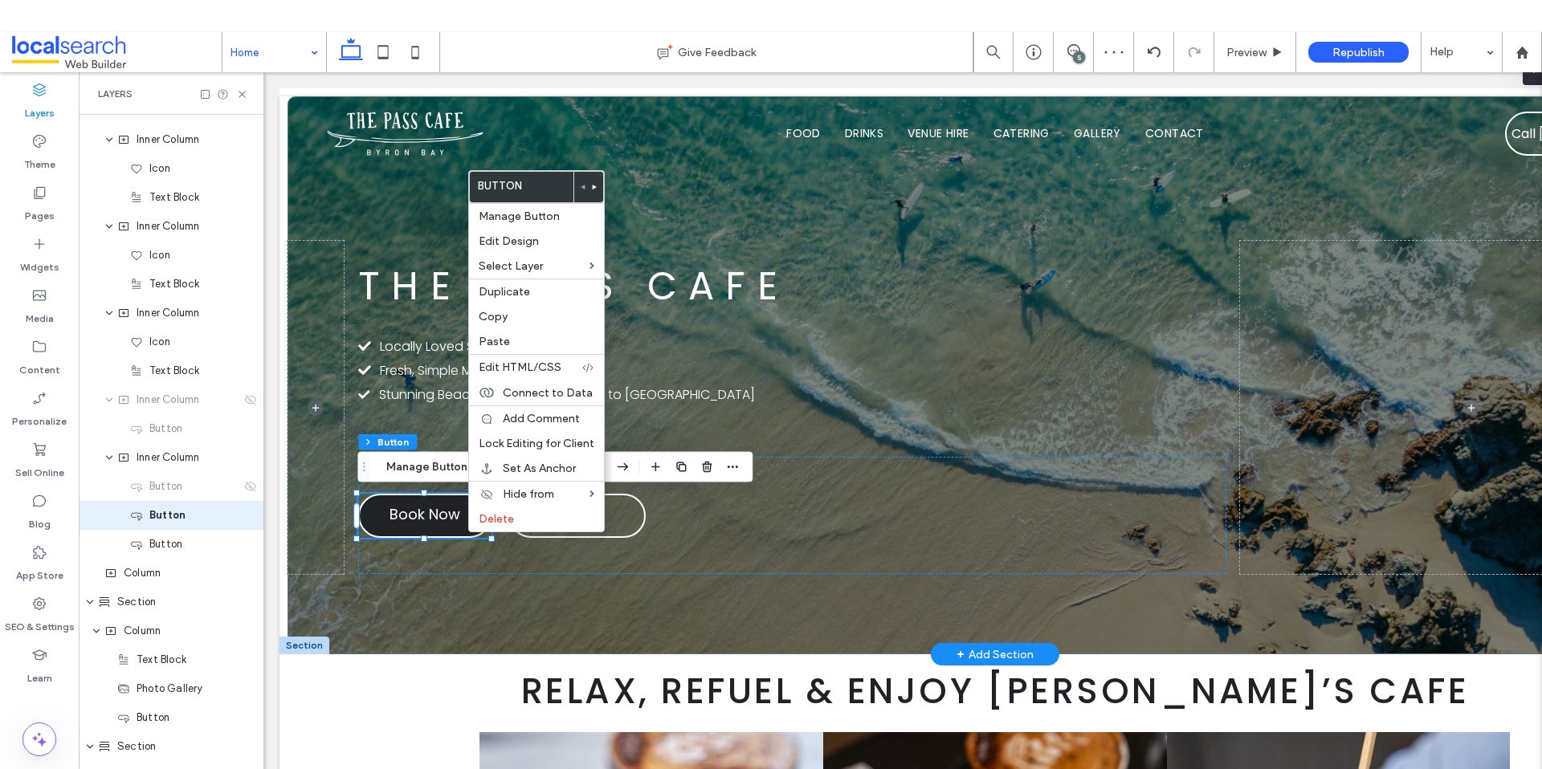
scroll to position [597, 0]
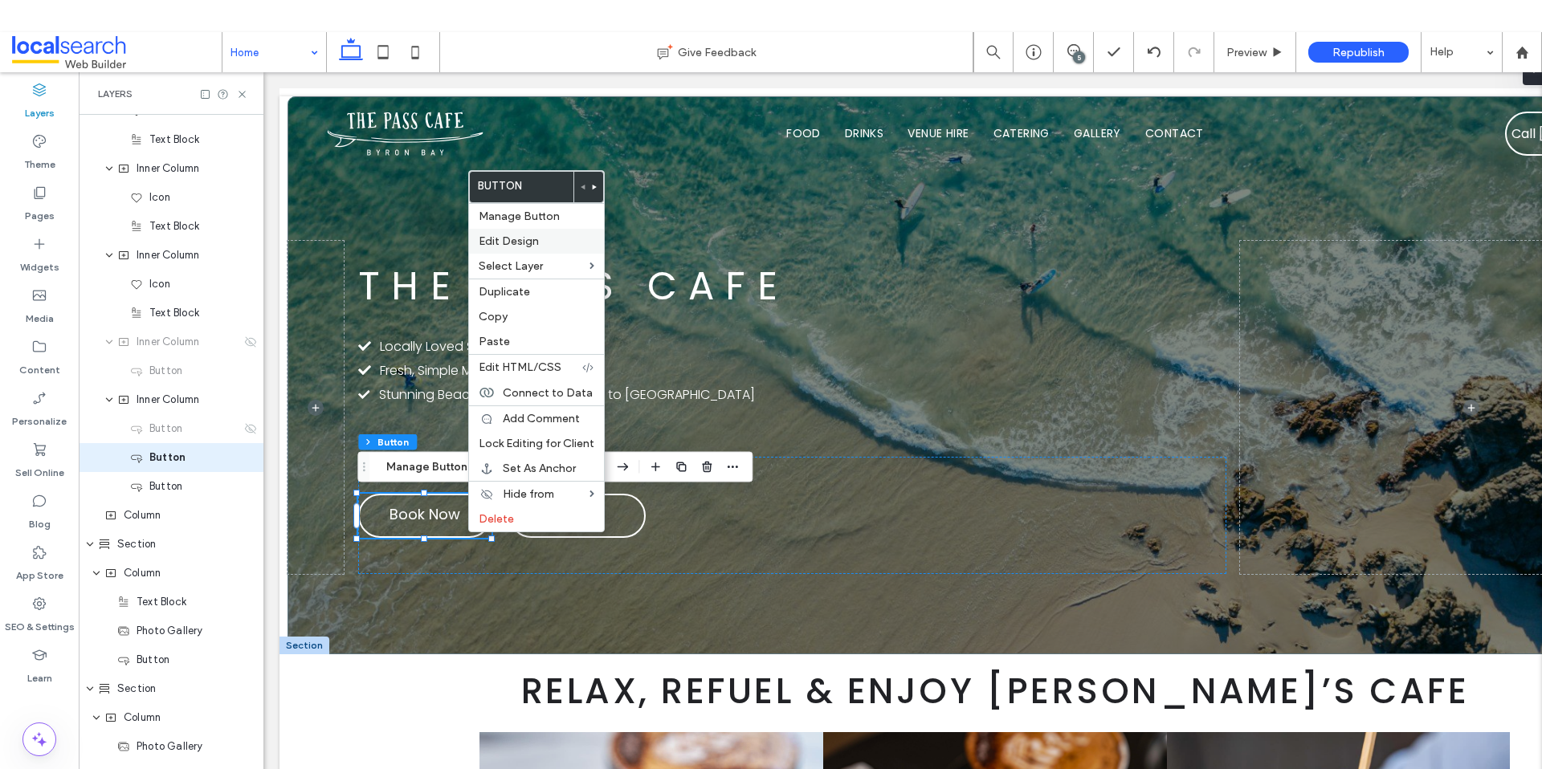
click at [549, 247] on label "Edit Design" at bounding box center [537, 241] width 116 height 14
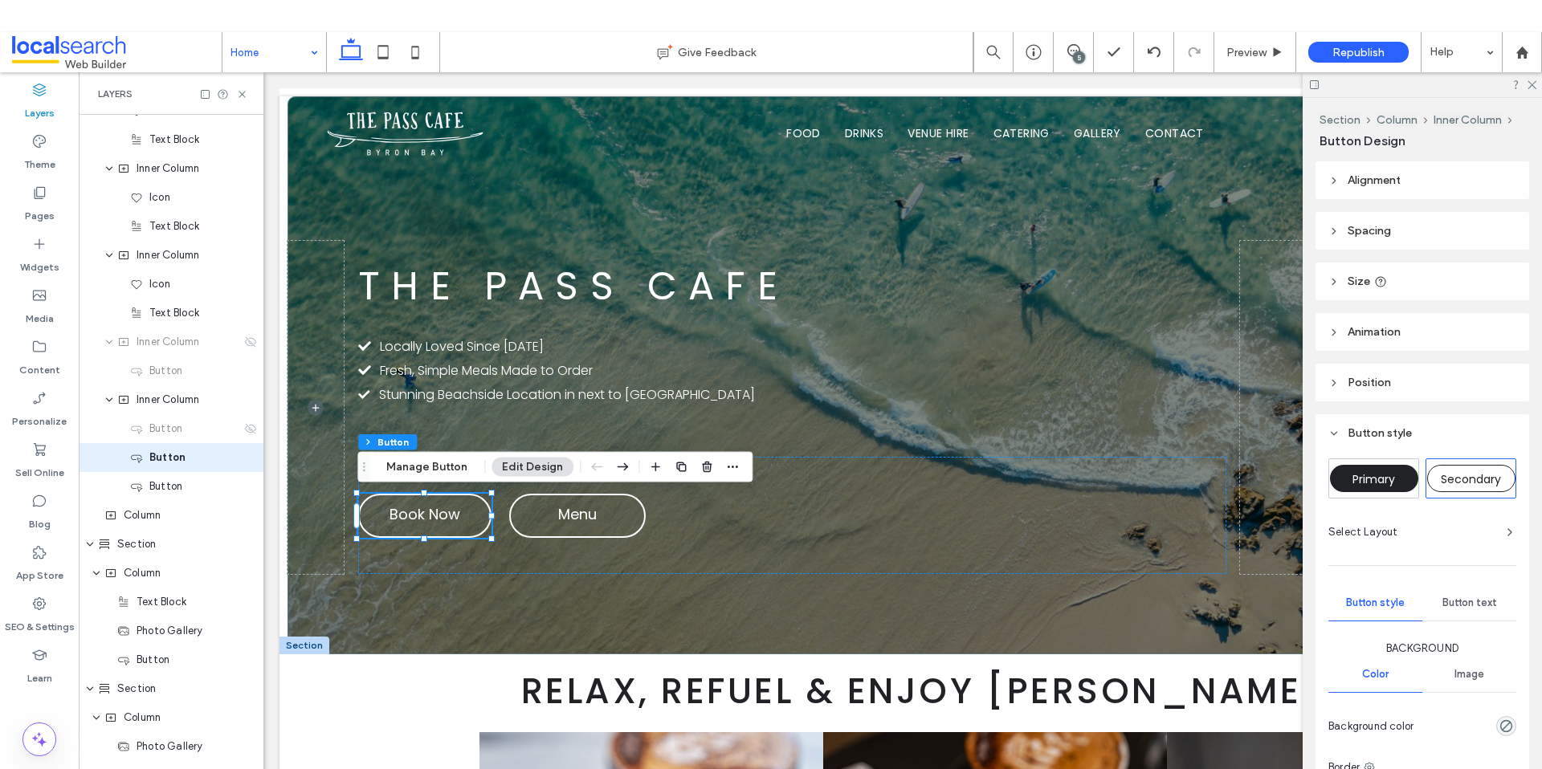
click at [1348, 485] on div "Primary" at bounding box center [1374, 478] width 88 height 27
type input "*"
type input "***"
click at [393, 54] on icon at bounding box center [383, 52] width 32 height 32
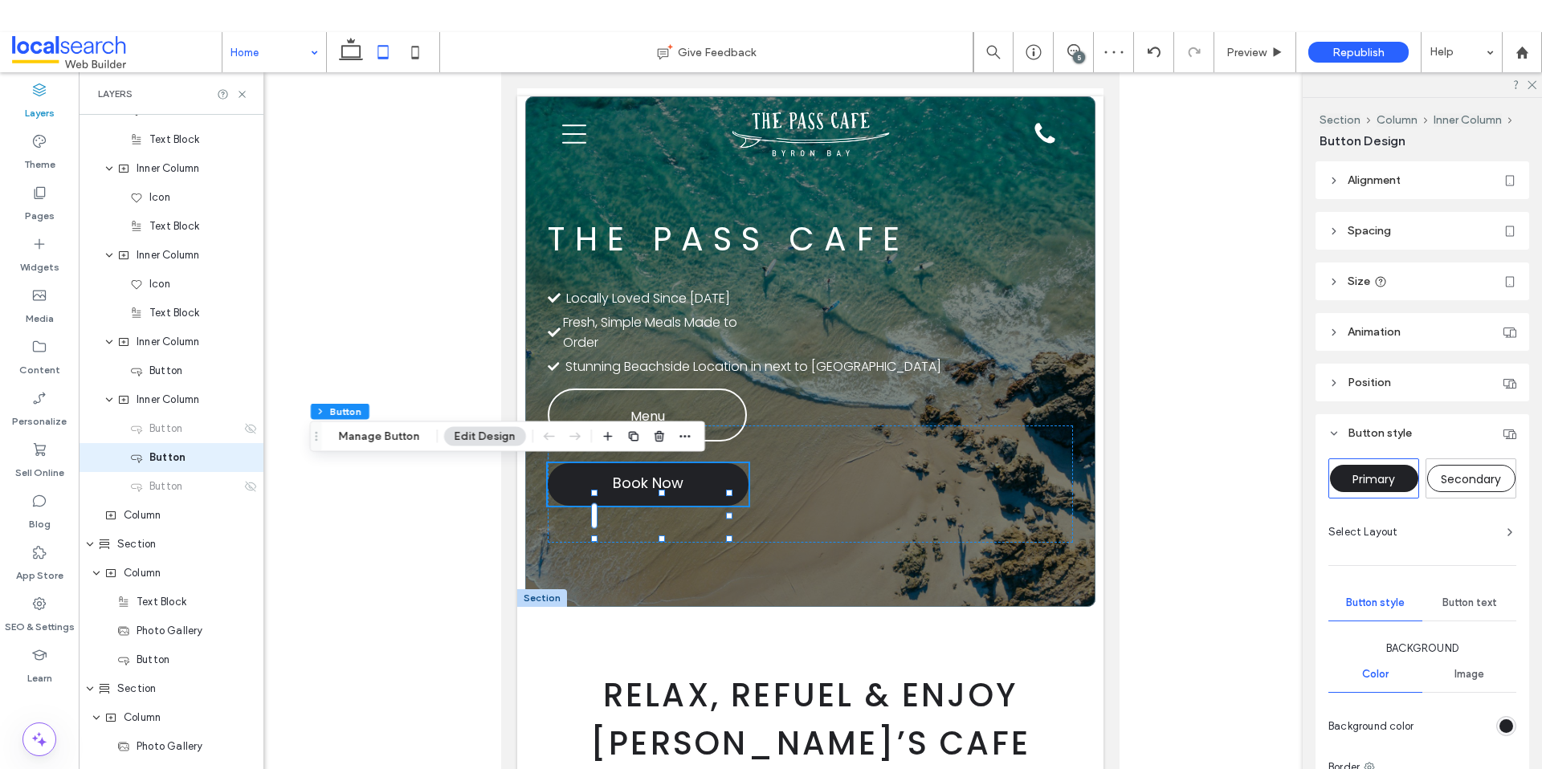
type input "***"
type input "**"
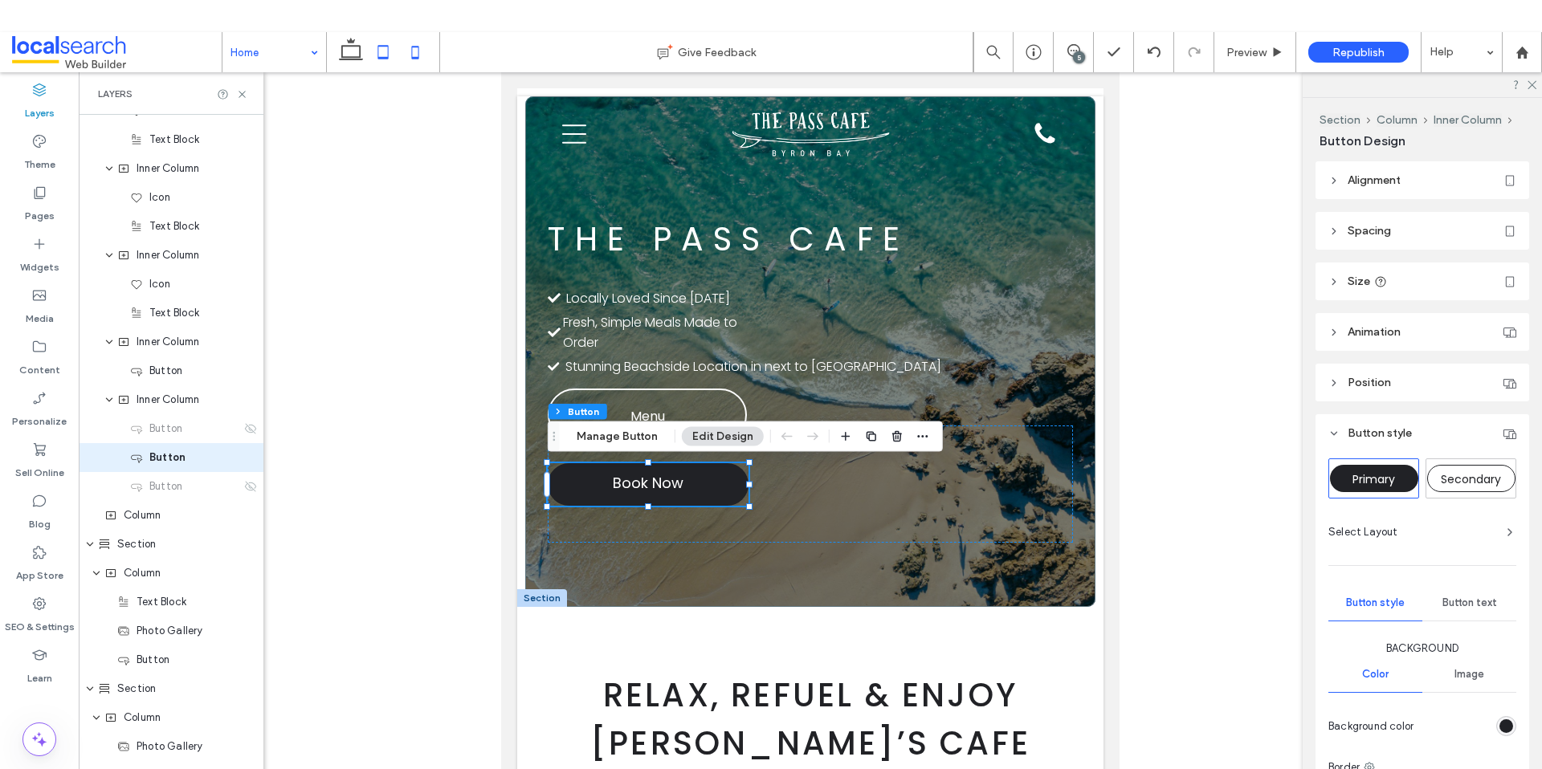
click at [416, 49] on icon at bounding box center [415, 52] width 32 height 32
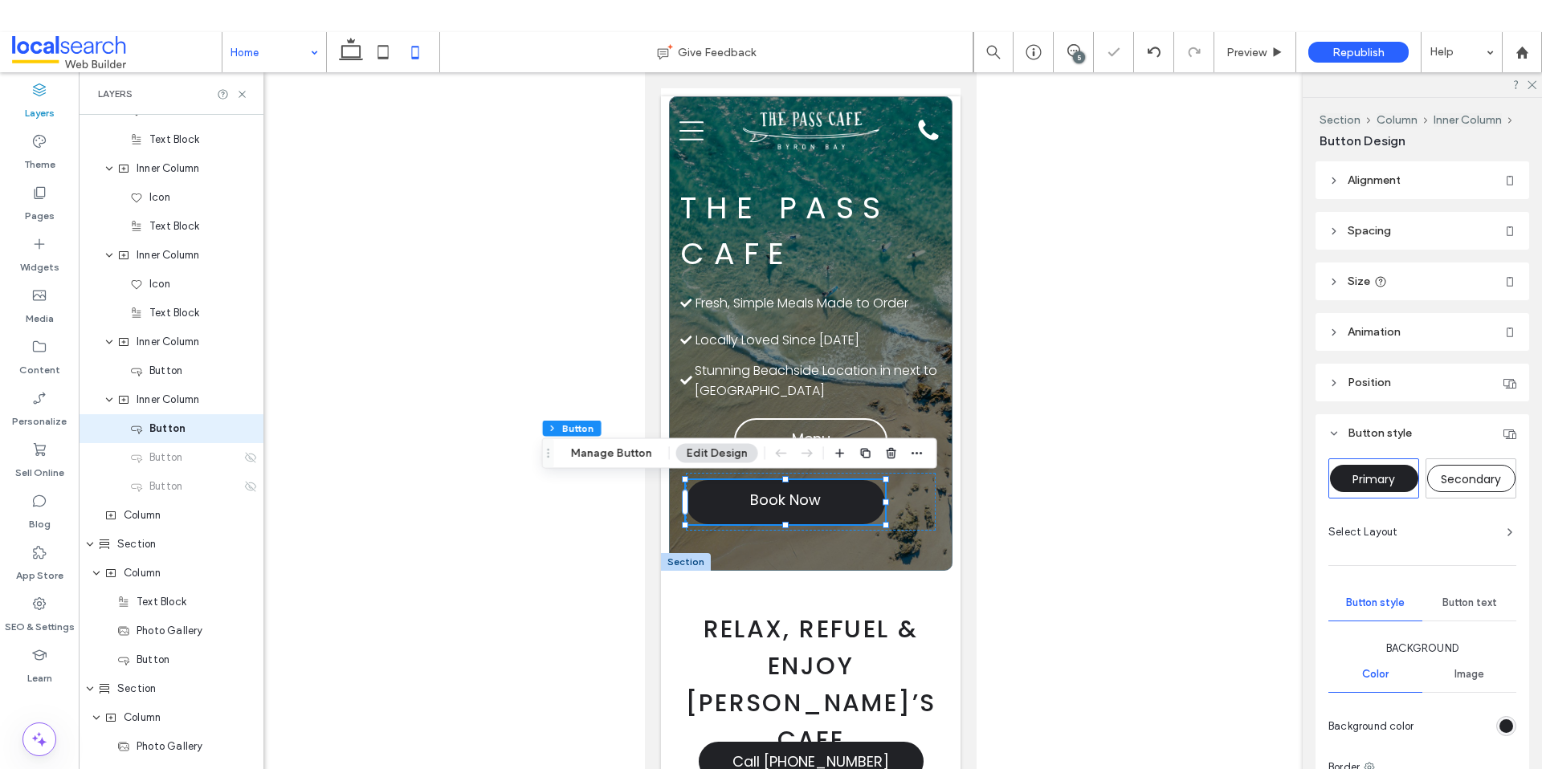
type input "***"
type input "**"
click at [1182, 337] on div at bounding box center [810, 434] width 1463 height 725
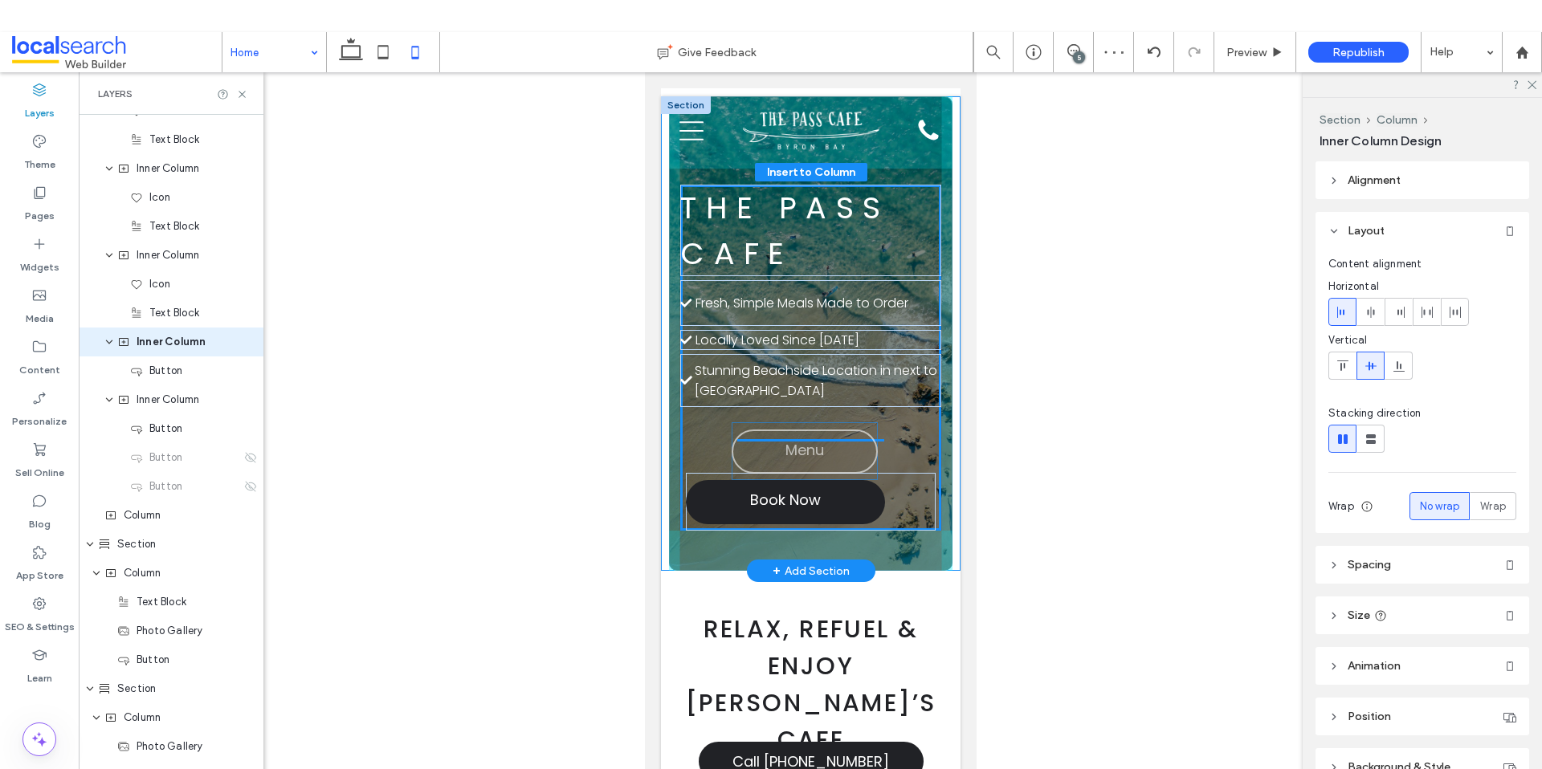
scroll to position [481, 0]
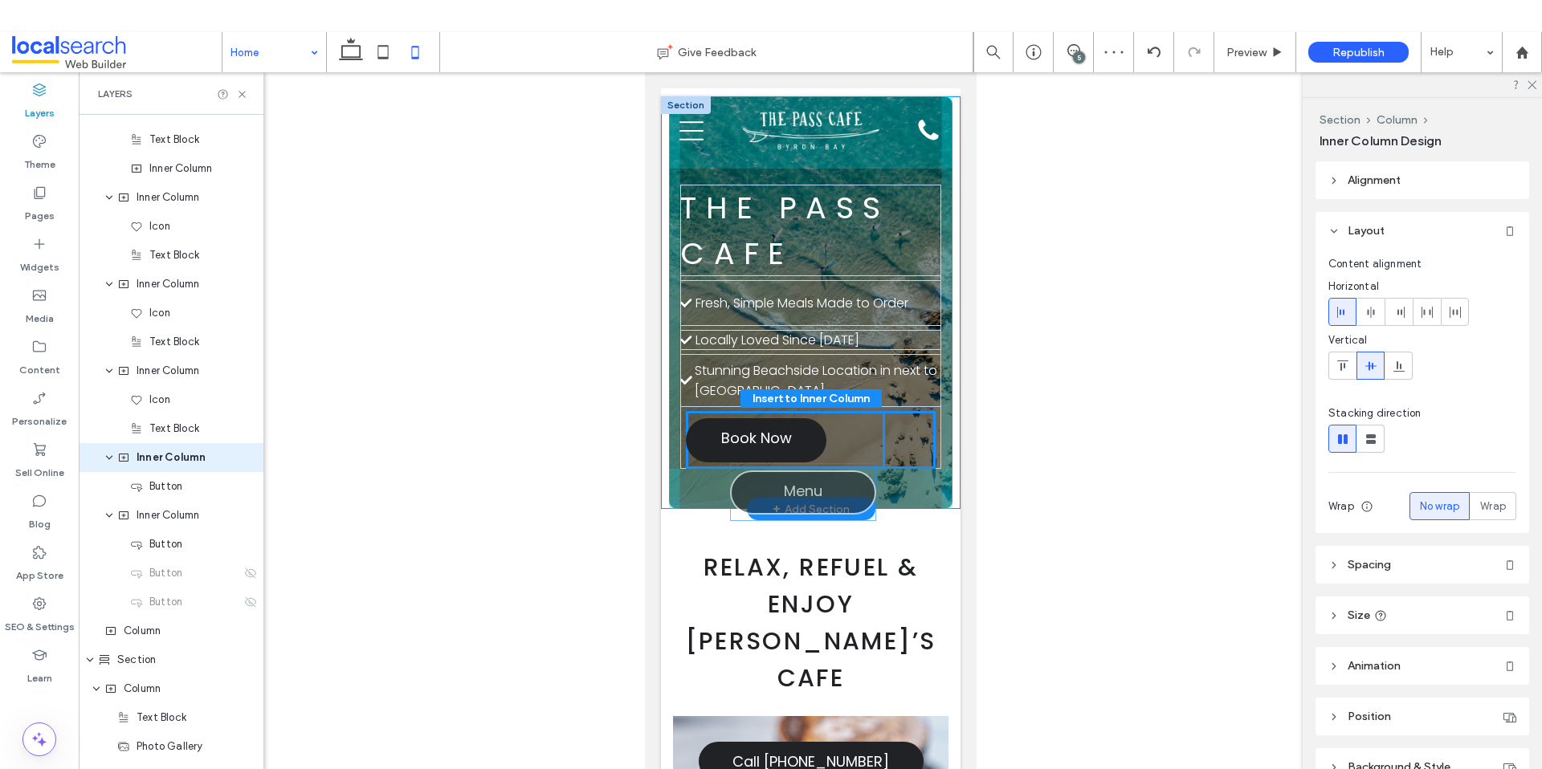
drag, startPoint x: 857, startPoint y: 414, endPoint x: 855, endPoint y: 455, distance: 41.0
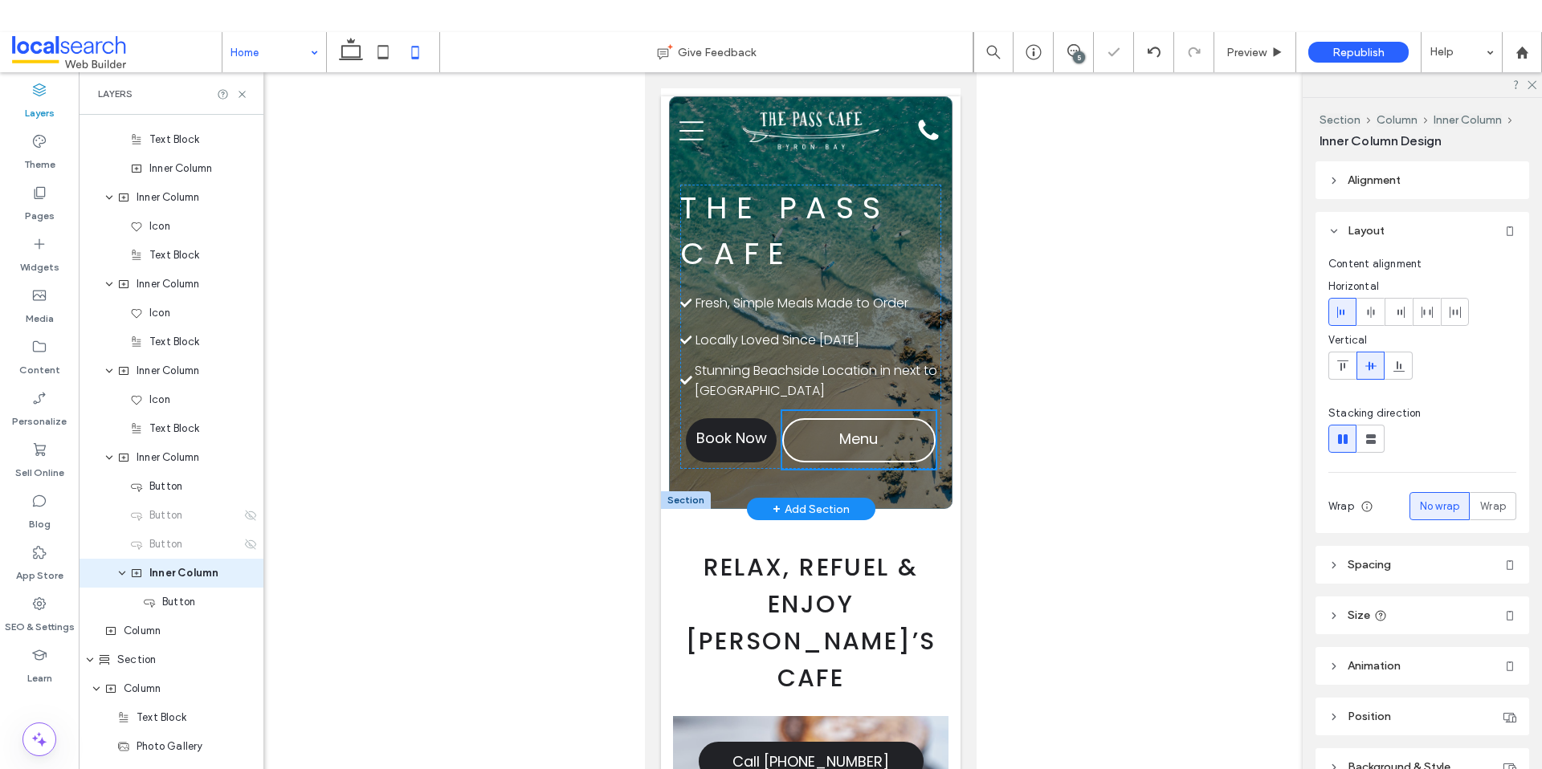
type input "**"
type input "****"
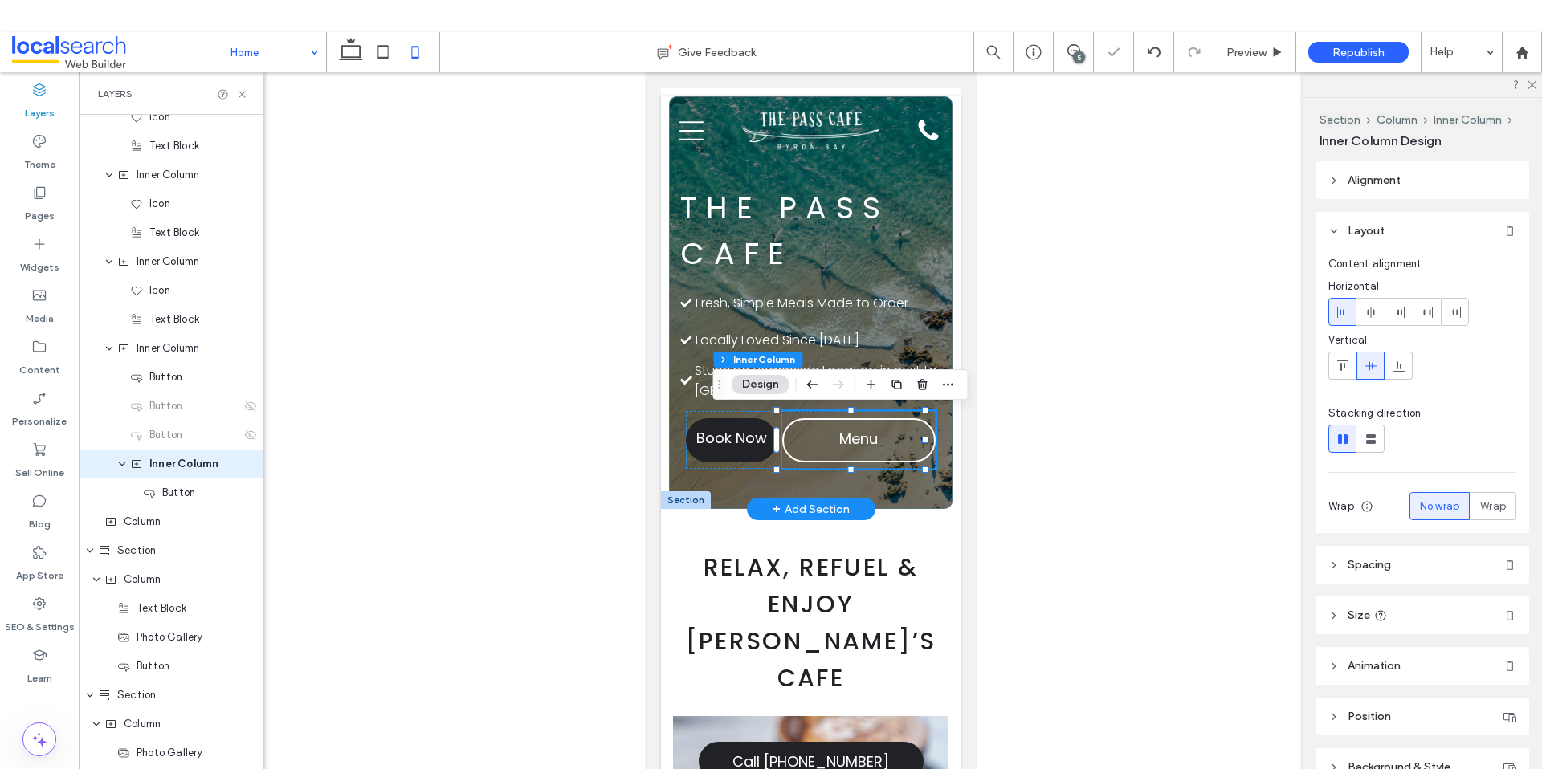
scroll to position [597, 0]
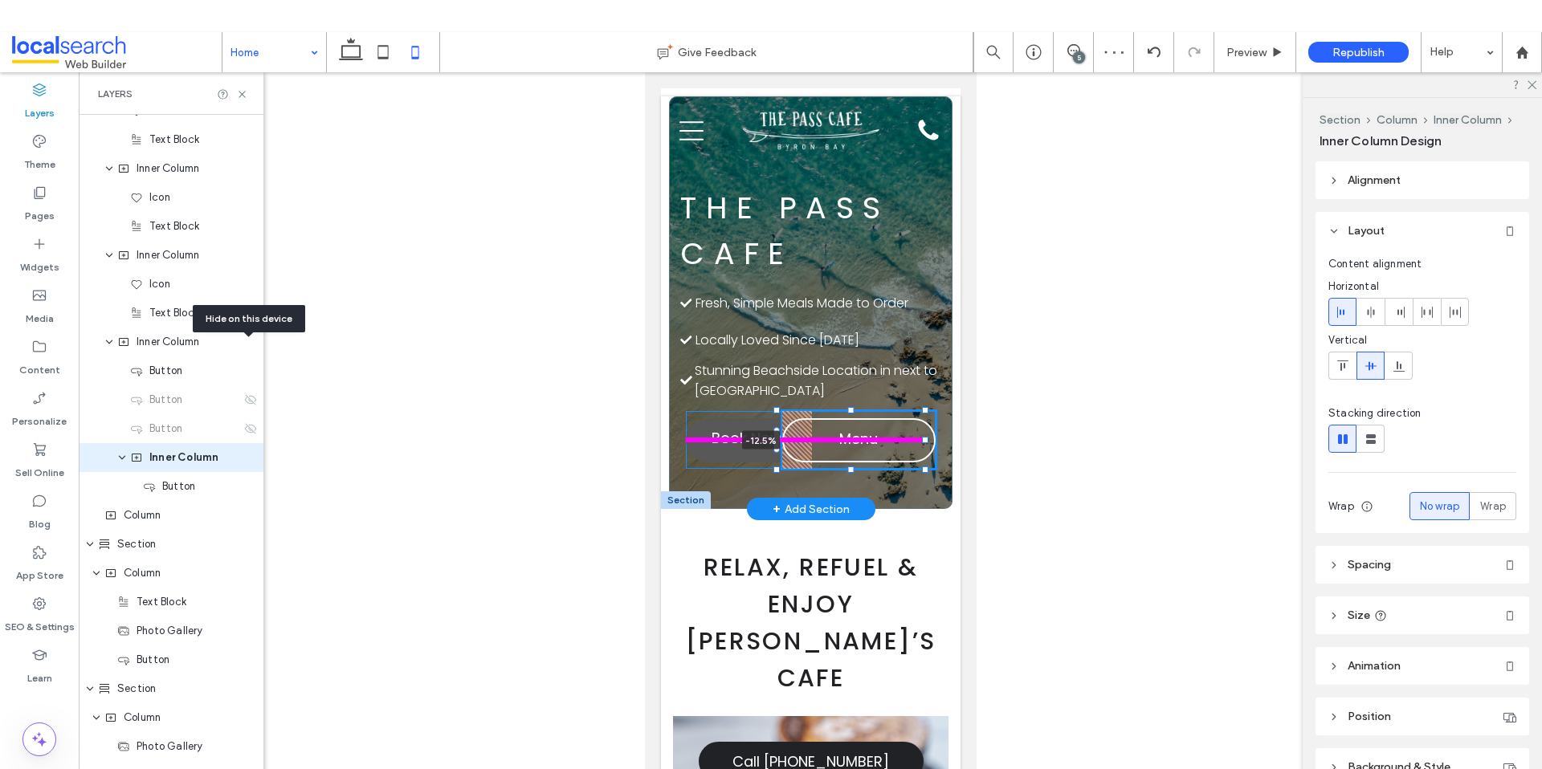
drag, startPoint x: 775, startPoint y: 446, endPoint x: 745, endPoint y: 443, distance: 29.9
click at [745, 443] on div "The Pass Cafe Check Icon Locally Loved Since [DATE] Check Icon Fresh, Simple Me…" at bounding box center [809, 302] width 283 height 413
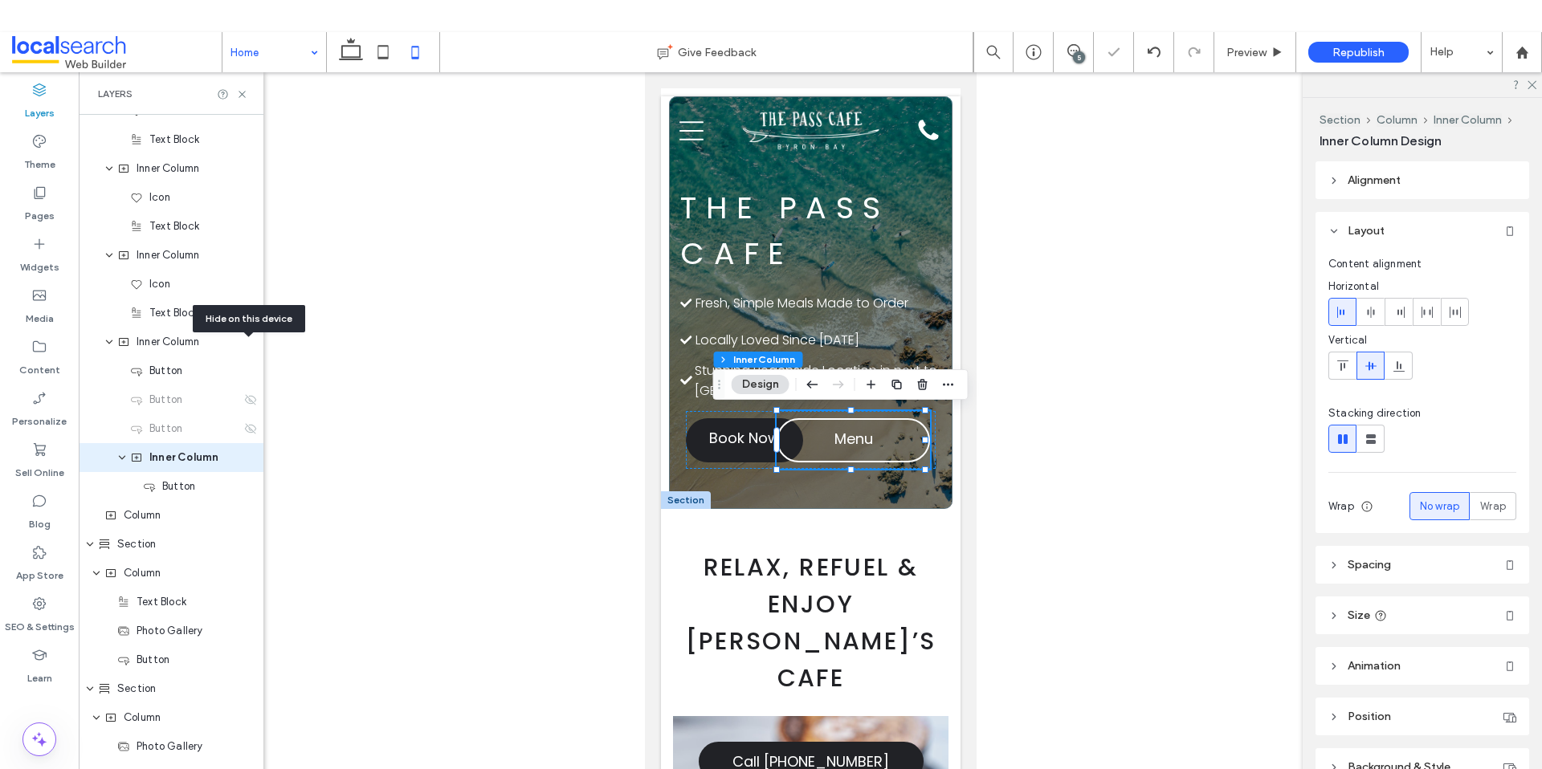
click at [1074, 510] on div at bounding box center [810, 434] width 1463 height 725
click at [1154, 47] on use at bounding box center [1153, 52] width 13 height 10
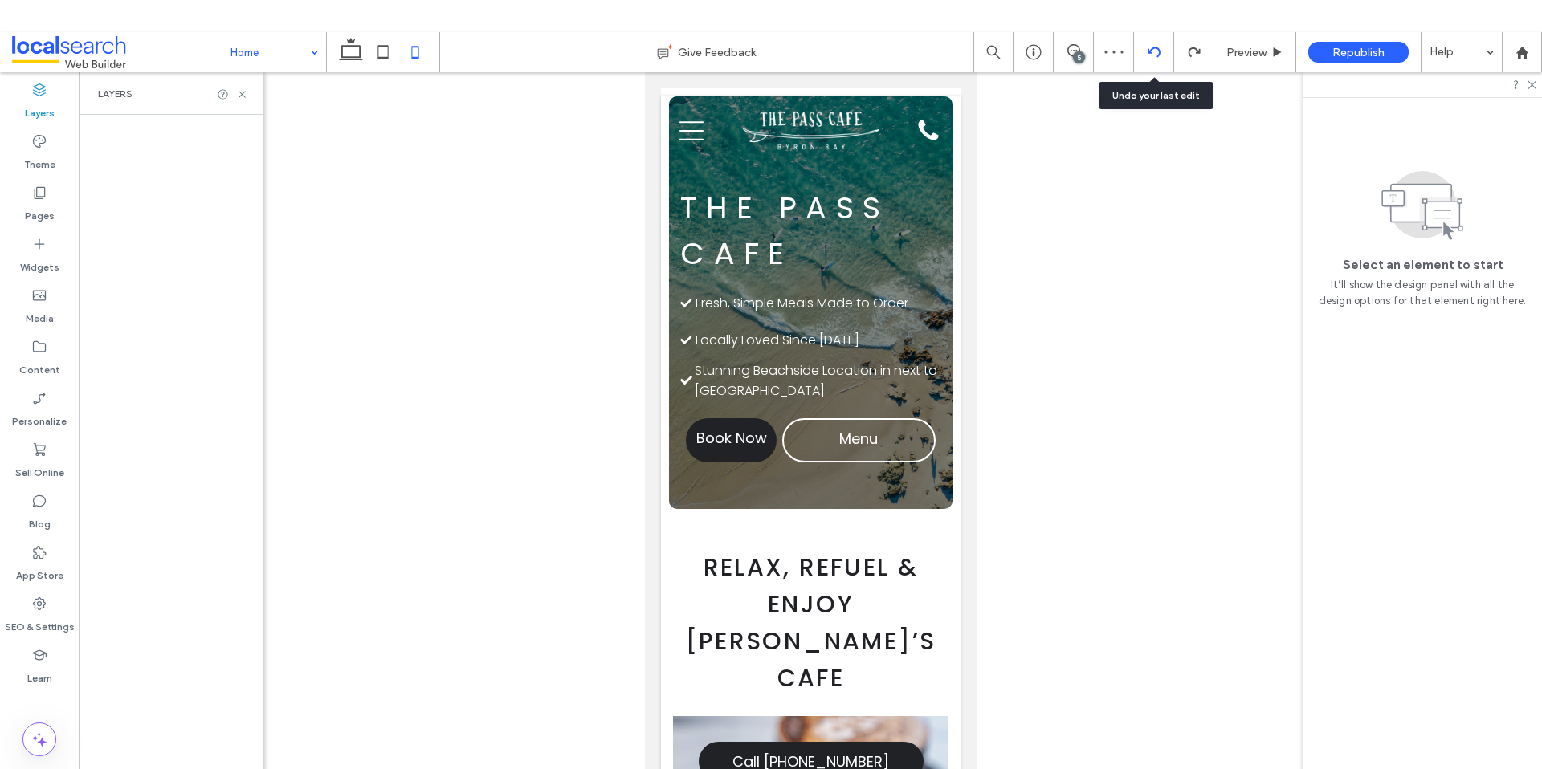
scroll to position [0, 0]
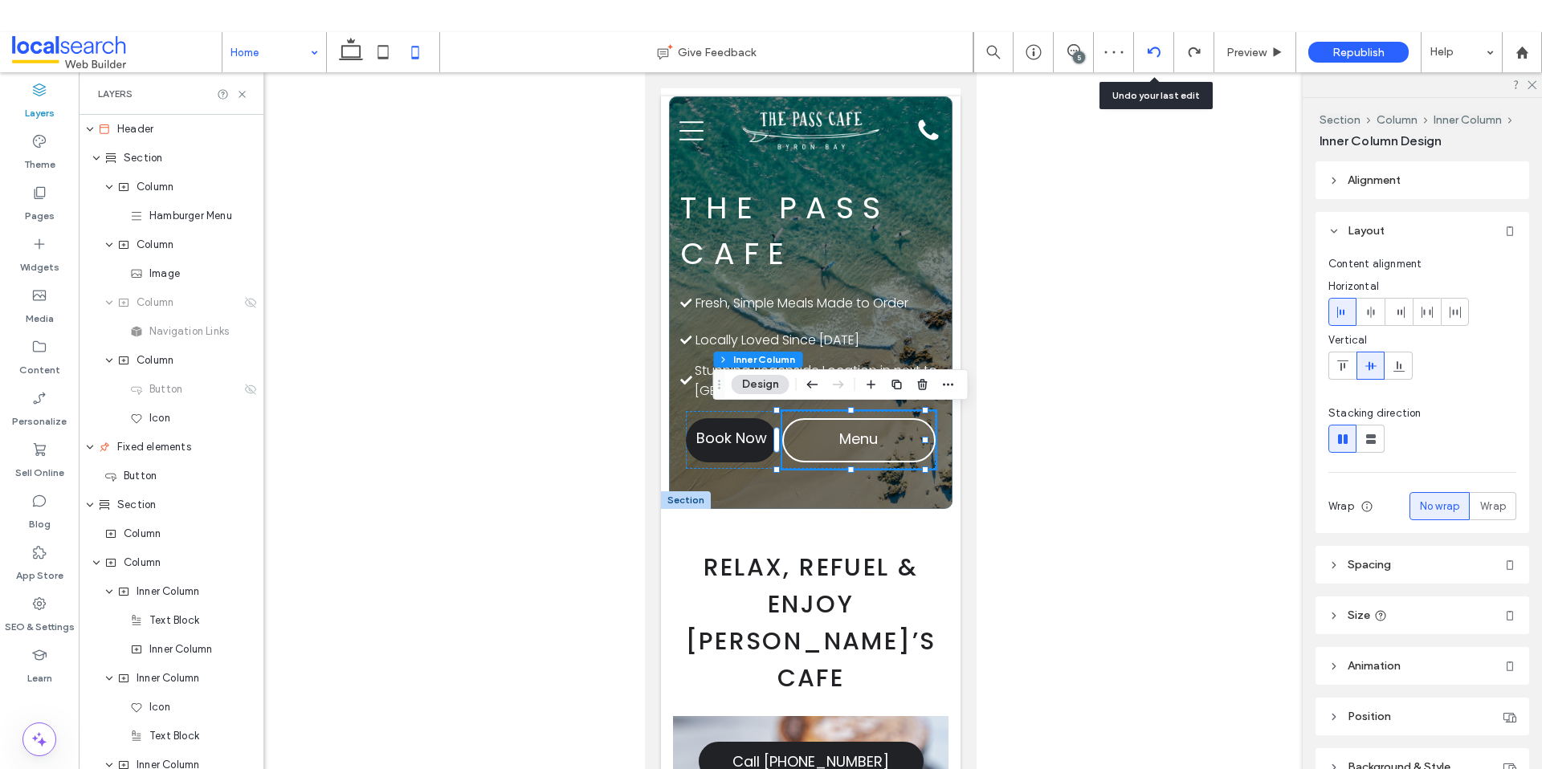
click at [1154, 47] on use at bounding box center [1153, 52] width 13 height 10
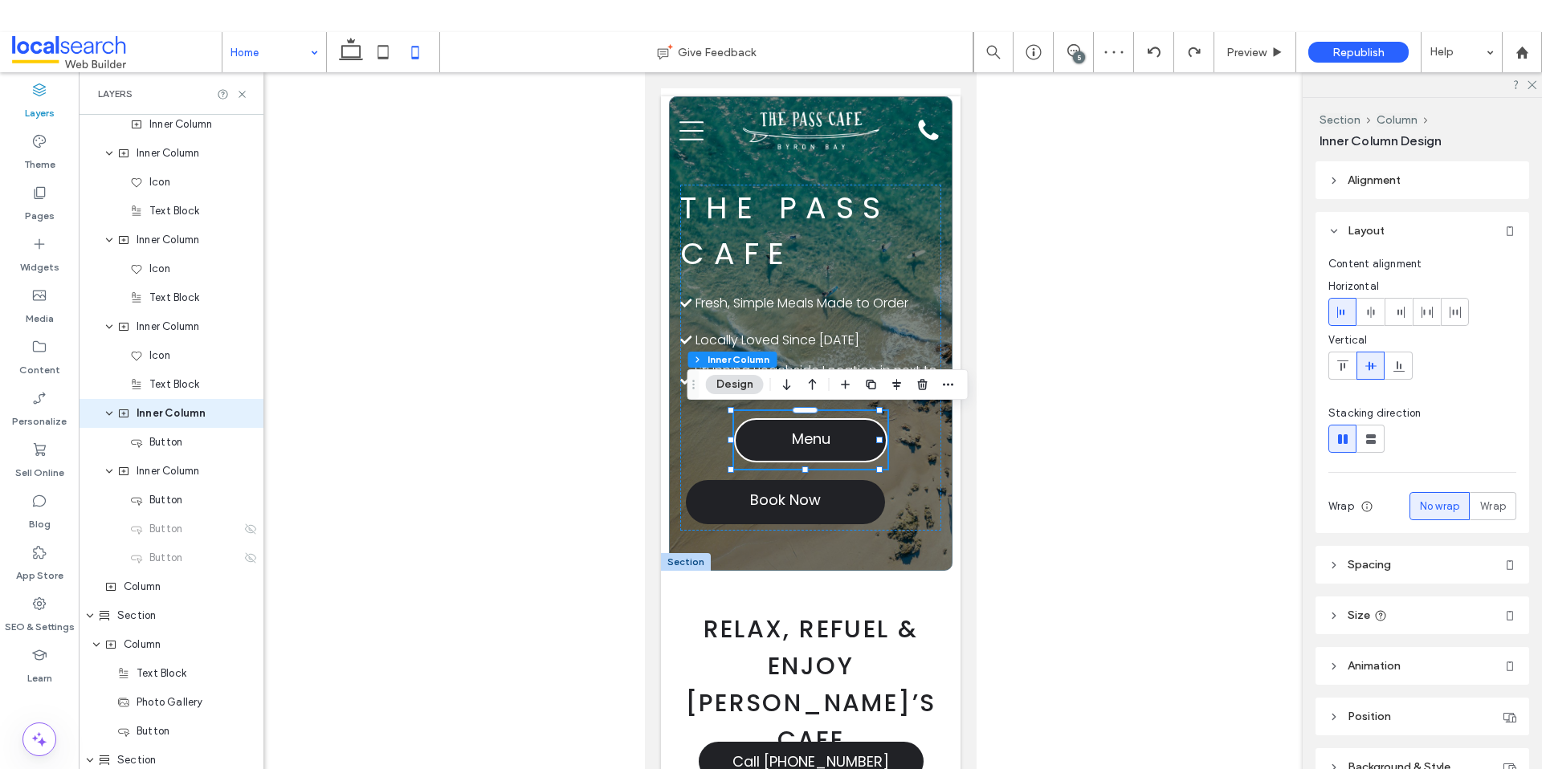
scroll to position [539, 0]
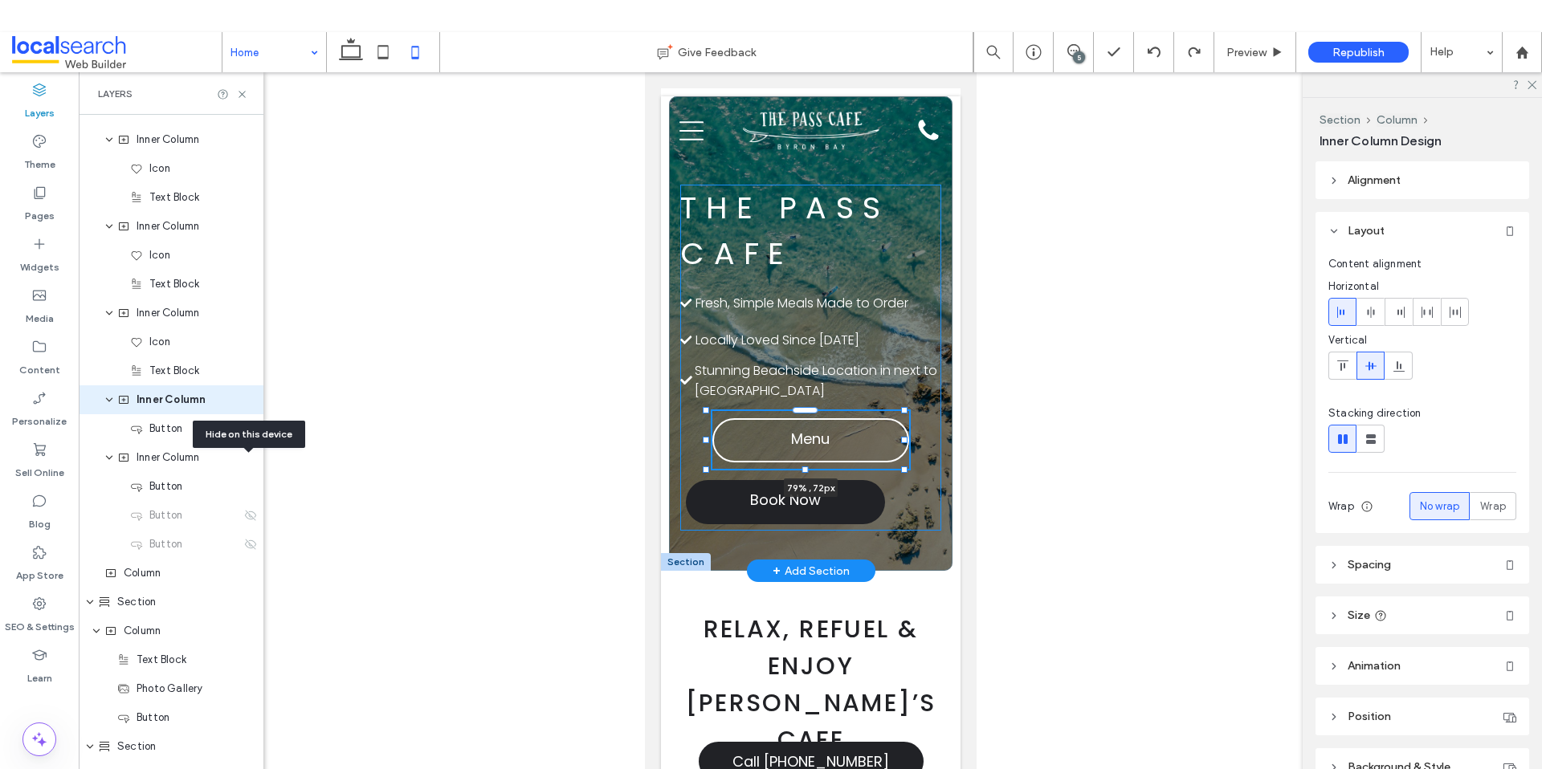
drag, startPoint x: 728, startPoint y: 438, endPoint x: 703, endPoint y: 440, distance: 24.9
click at [703, 440] on div at bounding box center [705, 440] width 6 height 6
type input "**"
type input "****"
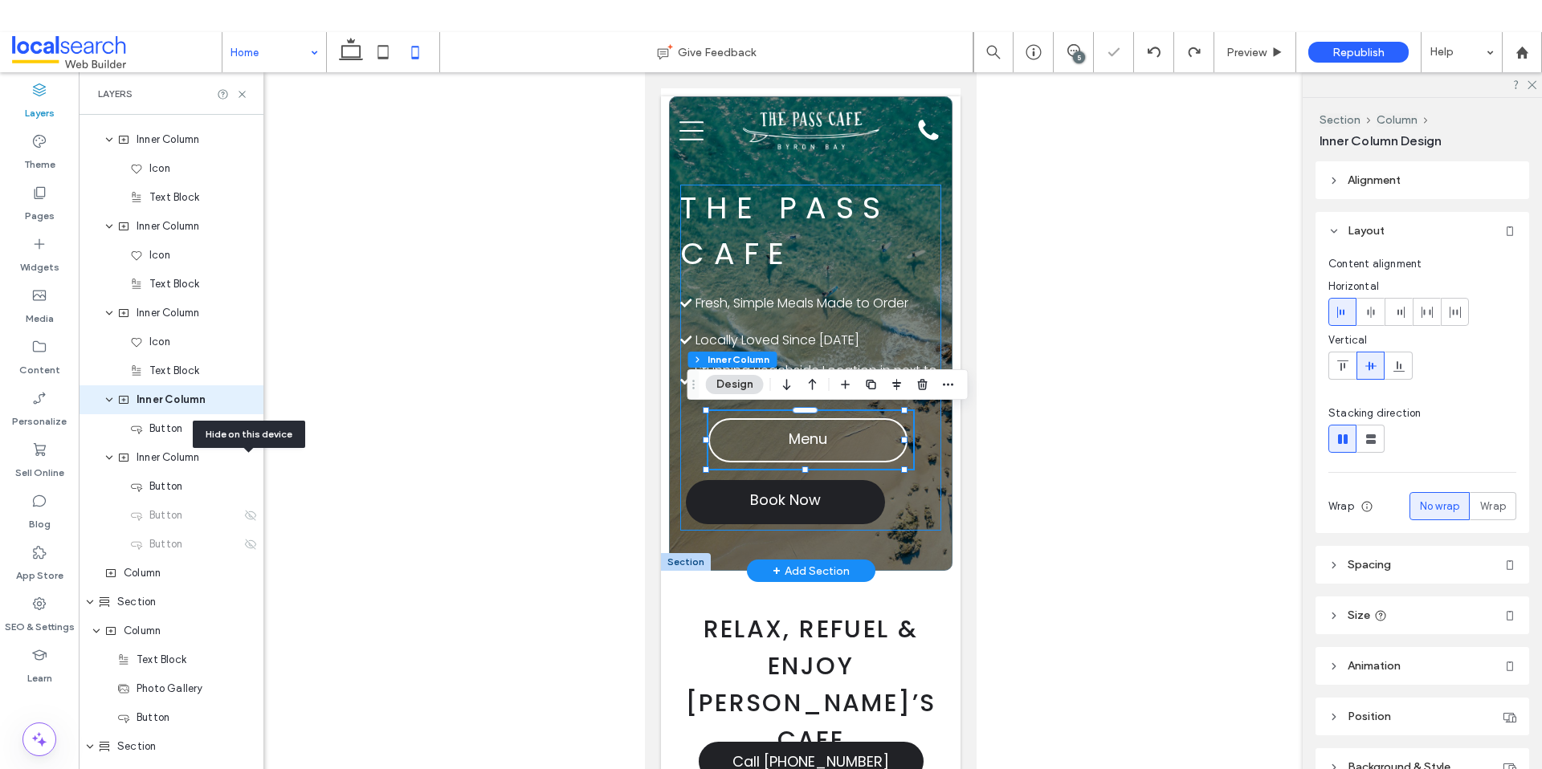
click at [683, 505] on div "The Pass Cafe Check Icon Locally Loved Since [DATE] Check Icon Fresh, Simple Me…" at bounding box center [809, 358] width 261 height 346
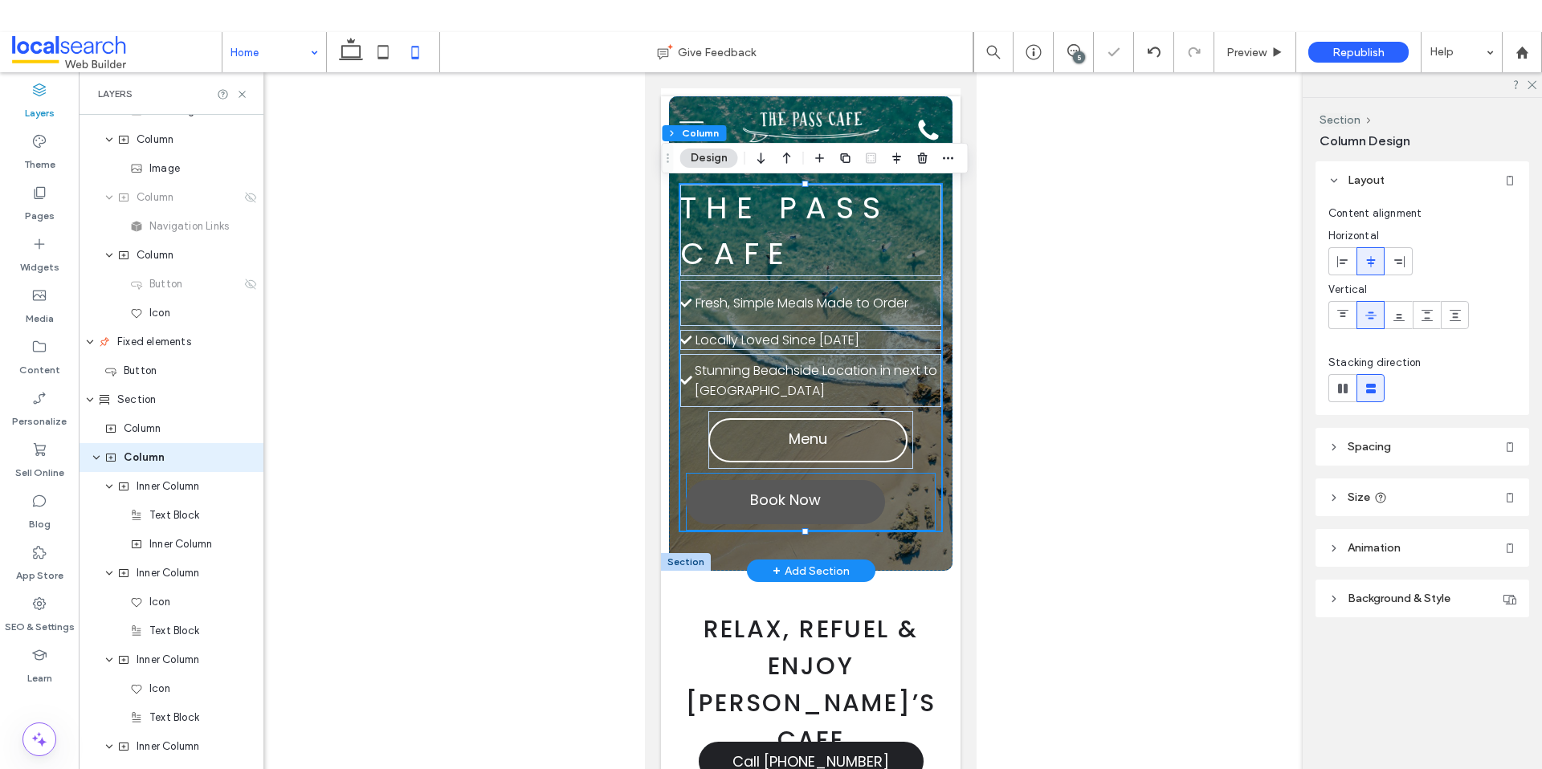
click at [692, 486] on link "Book Now" at bounding box center [784, 502] width 199 height 44
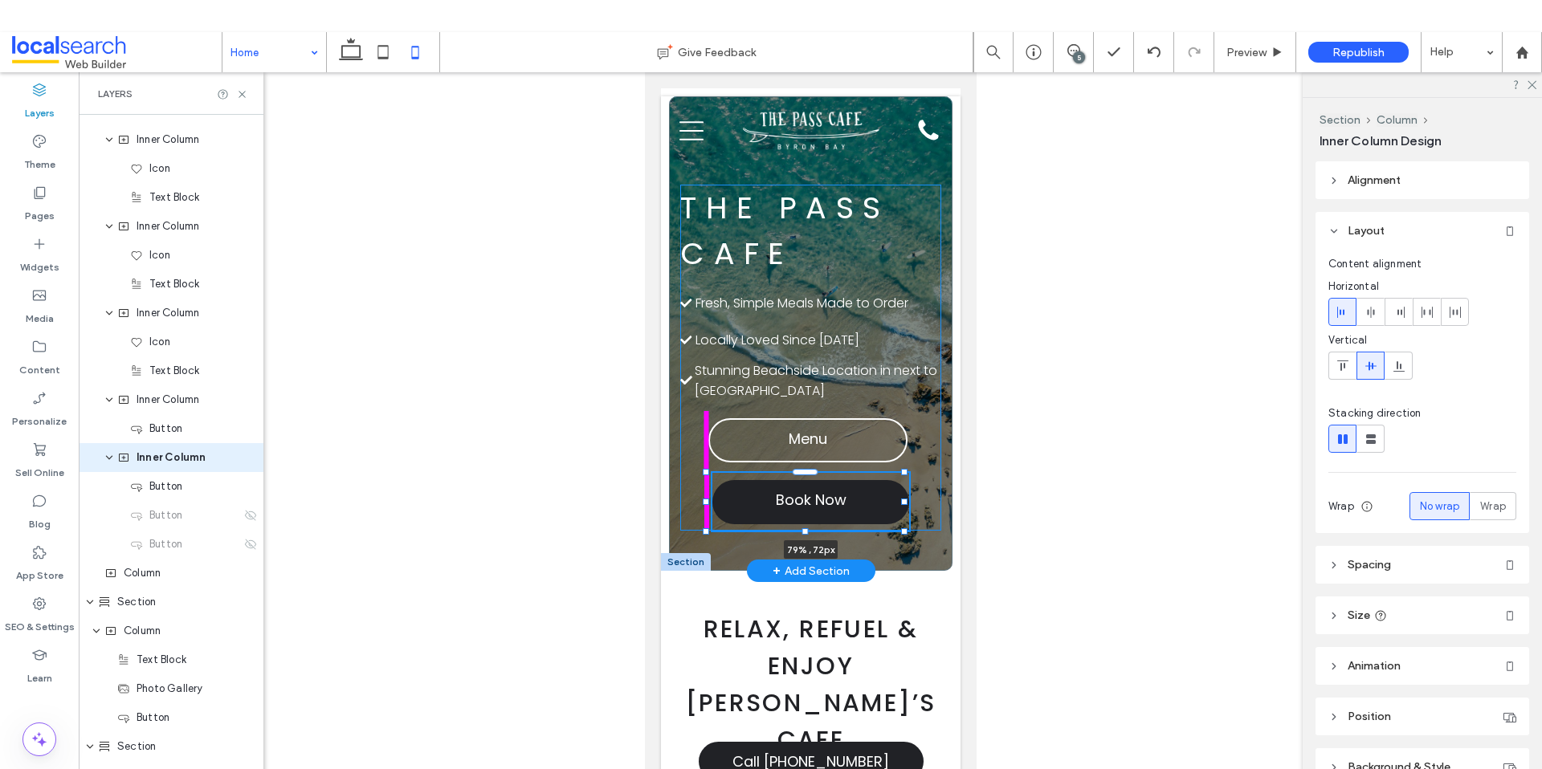
drag, startPoint x: 685, startPoint y: 502, endPoint x: 706, endPoint y: 503, distance: 20.9
click at [706, 503] on div at bounding box center [705, 502] width 6 height 6
type input "**"
type input "****"
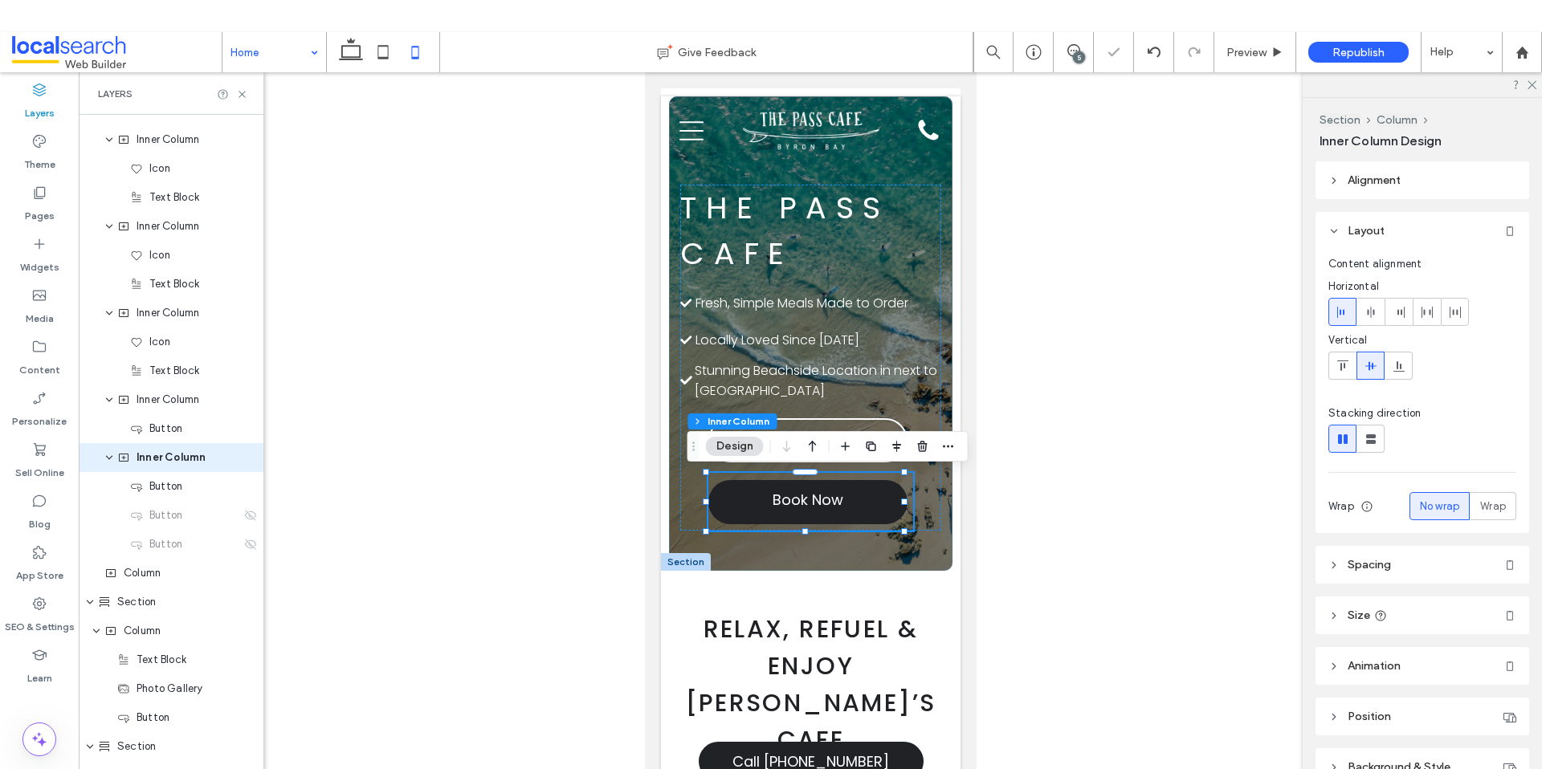
click at [1185, 460] on div at bounding box center [810, 434] width 1463 height 725
click at [1075, 305] on div at bounding box center [810, 434] width 1463 height 725
click at [1113, 374] on div at bounding box center [810, 434] width 1463 height 725
click at [934, 611] on h2 "Relax, Refuel & Enjoy [PERSON_NAME]’s Cafe" at bounding box center [809, 685] width 275 height 148
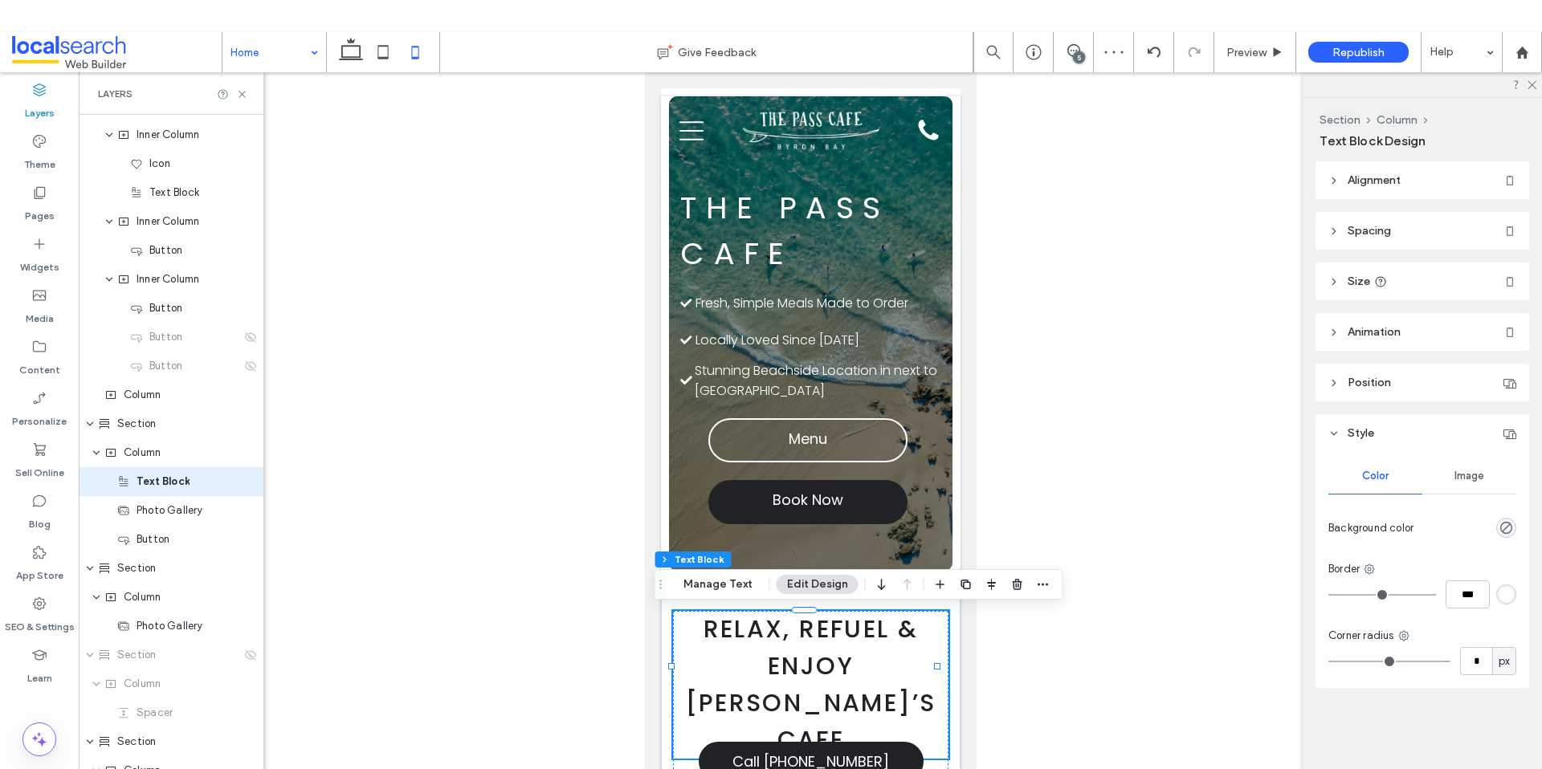
scroll to position [741, 0]
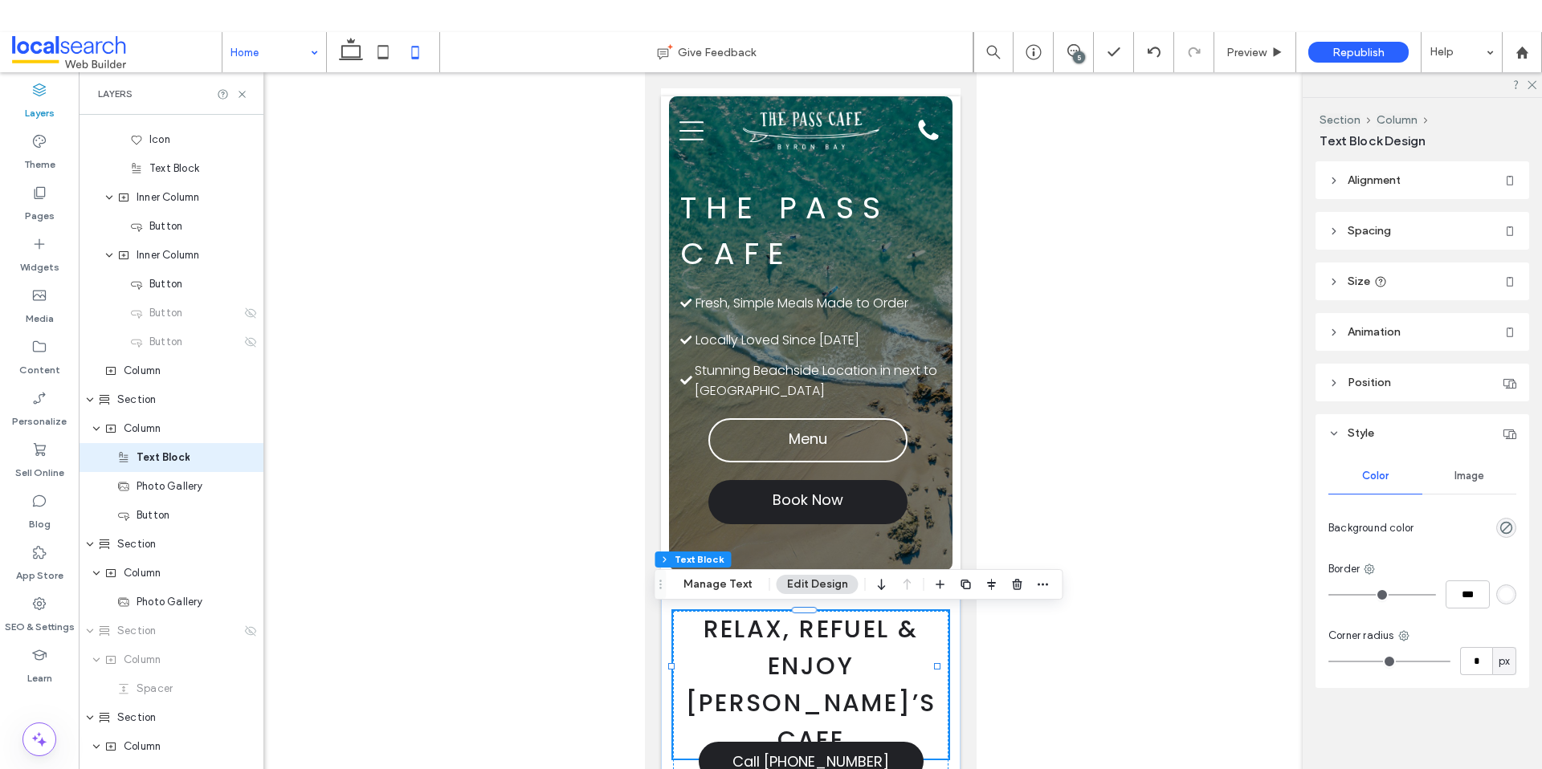
click at [1048, 373] on div at bounding box center [810, 434] width 1463 height 725
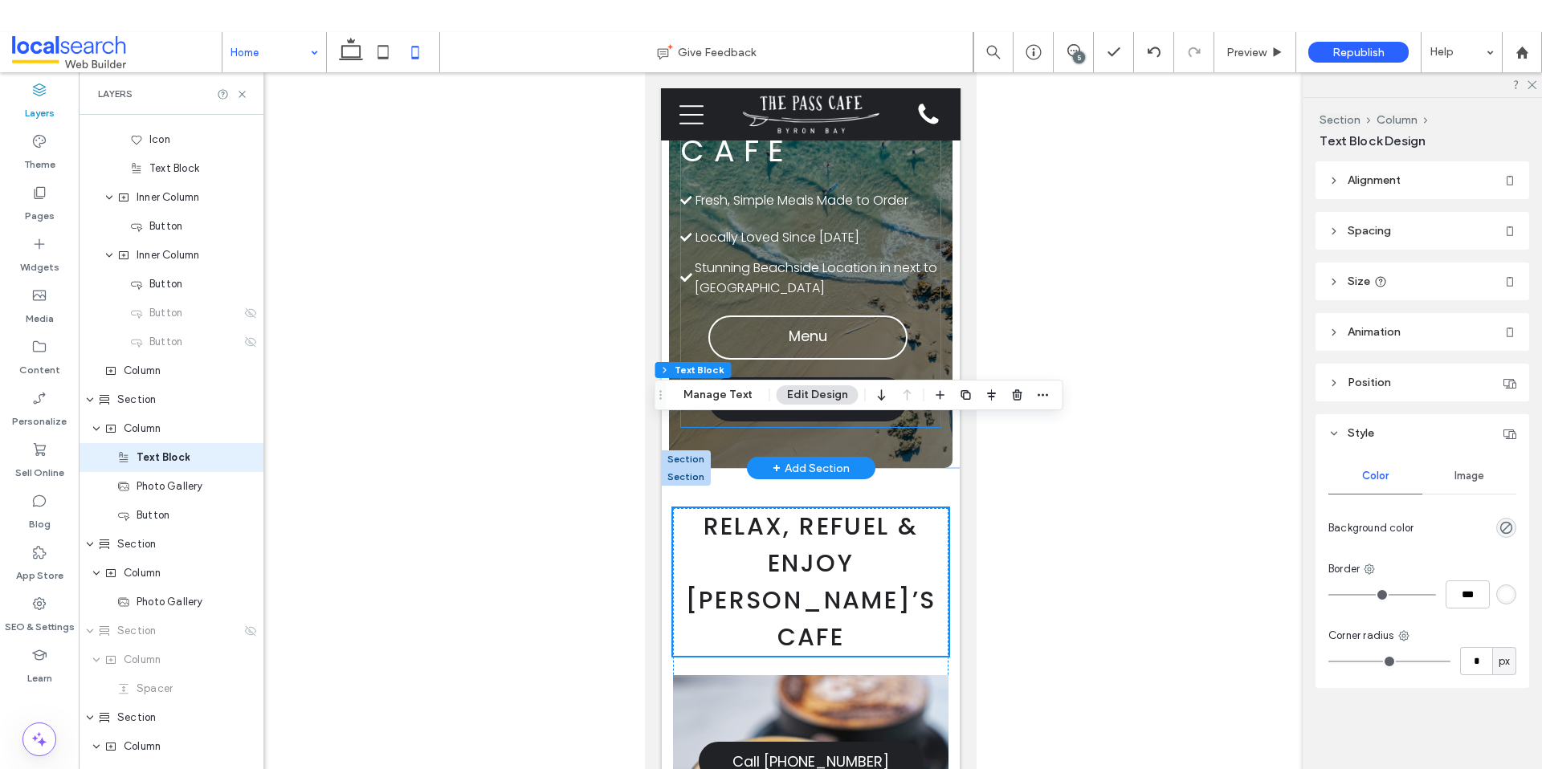
scroll to position [0, 0]
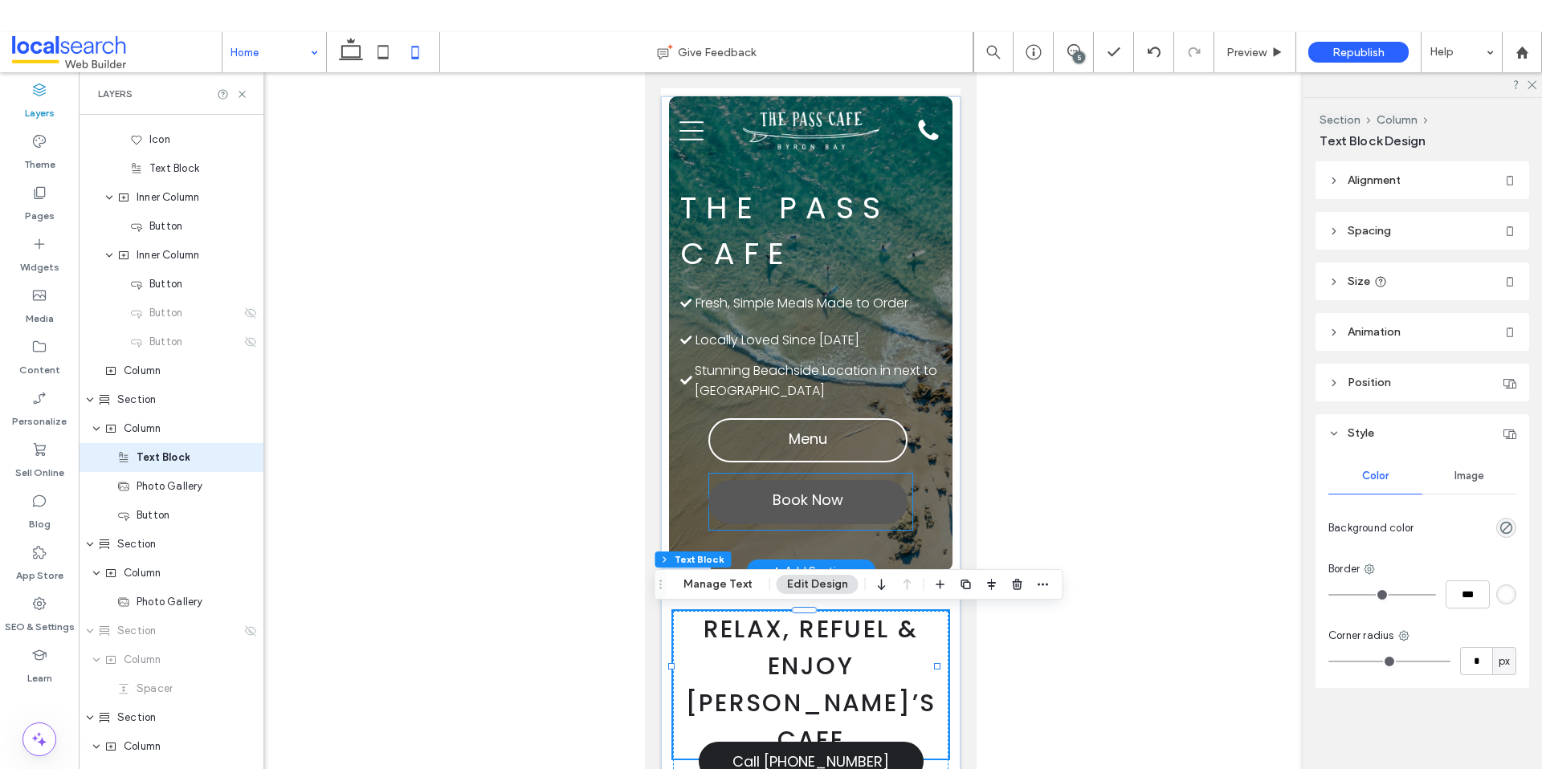
click at [877, 493] on link "Book Now" at bounding box center [806, 502] width 199 height 44
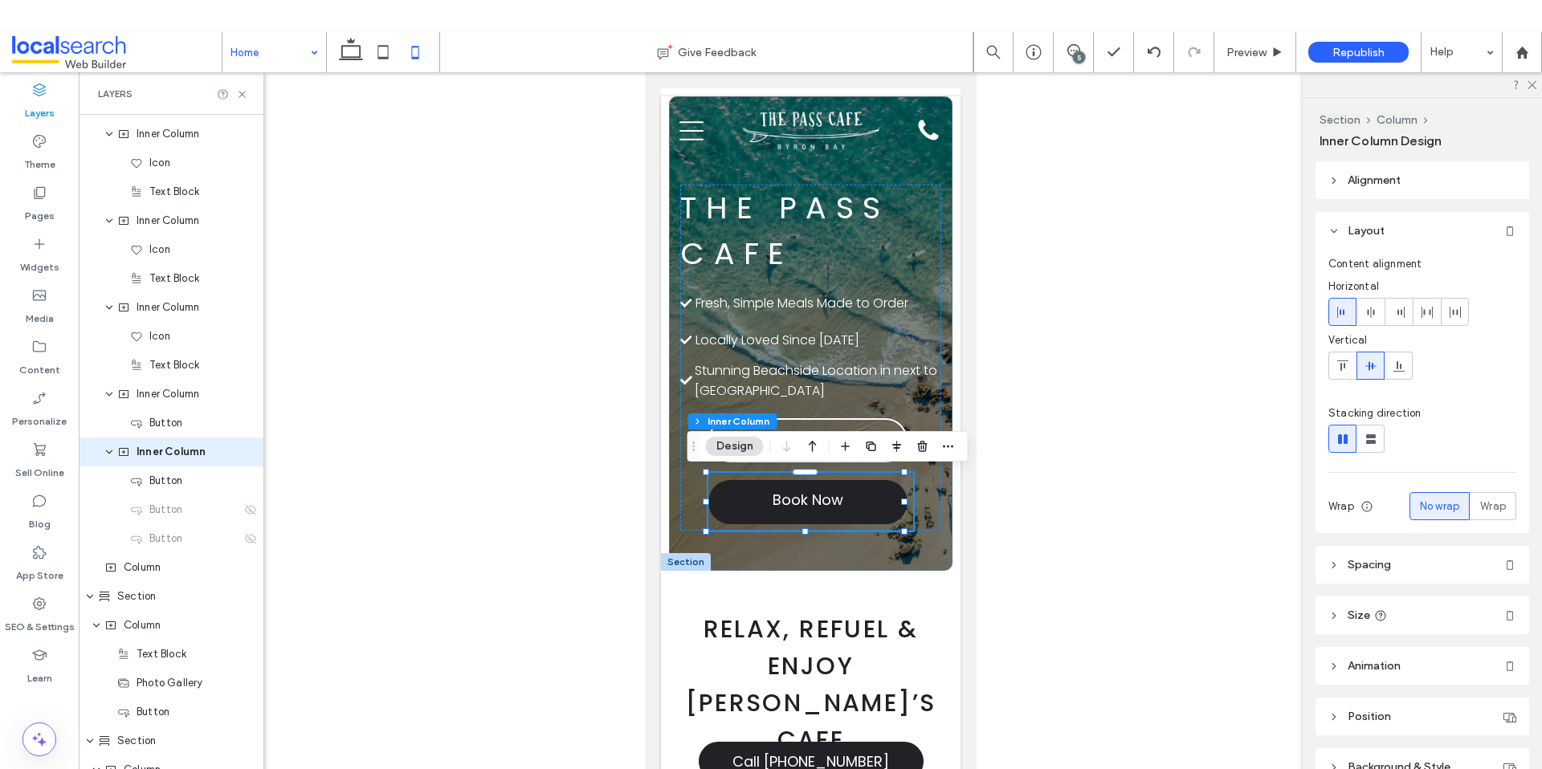
scroll to position [539, 0]
click at [727, 440] on button "Design" at bounding box center [735, 446] width 58 height 19
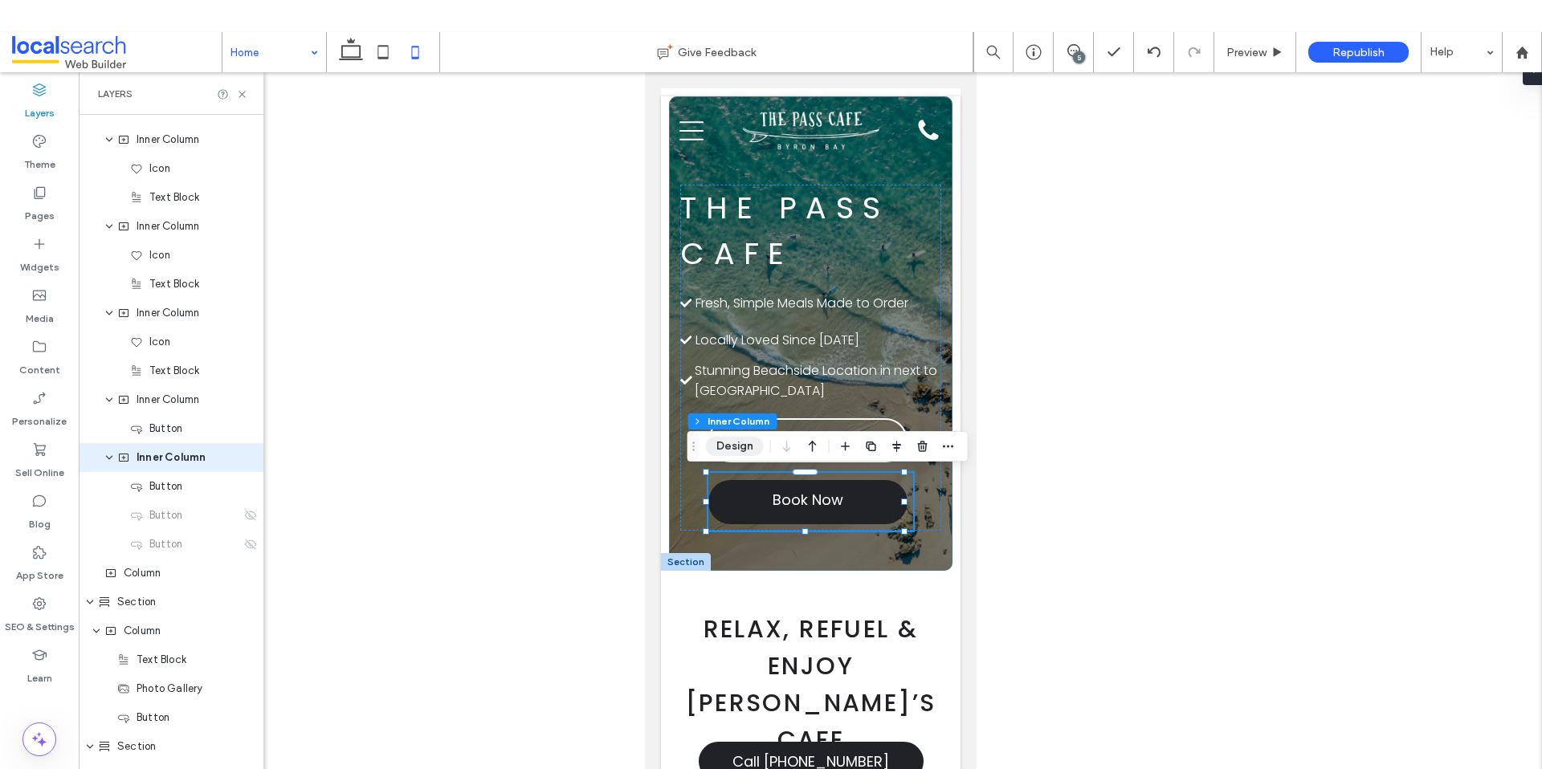
click at [745, 450] on button "Design" at bounding box center [735, 446] width 58 height 19
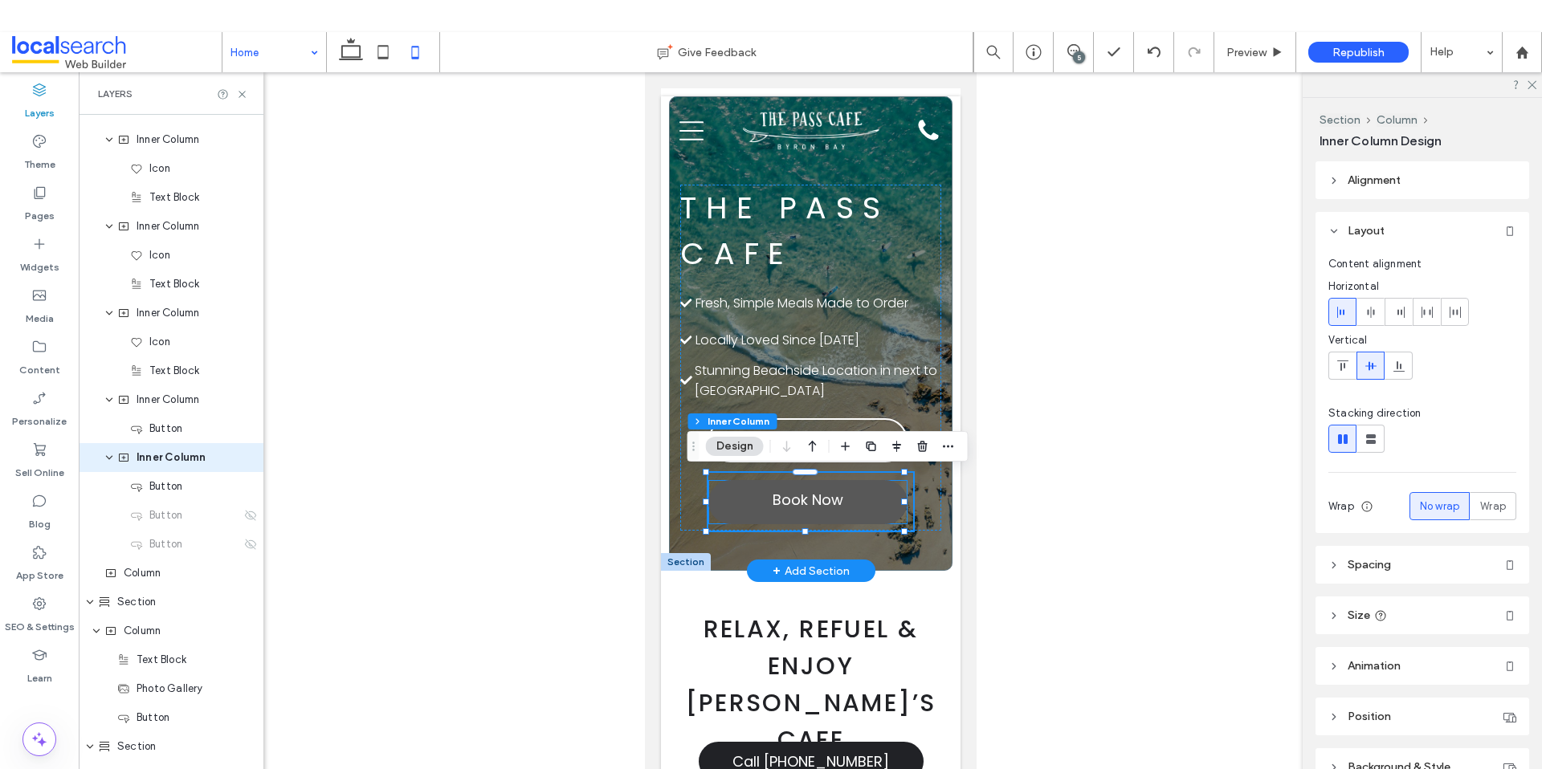
click at [858, 507] on link "Book Now" at bounding box center [806, 502] width 199 height 44
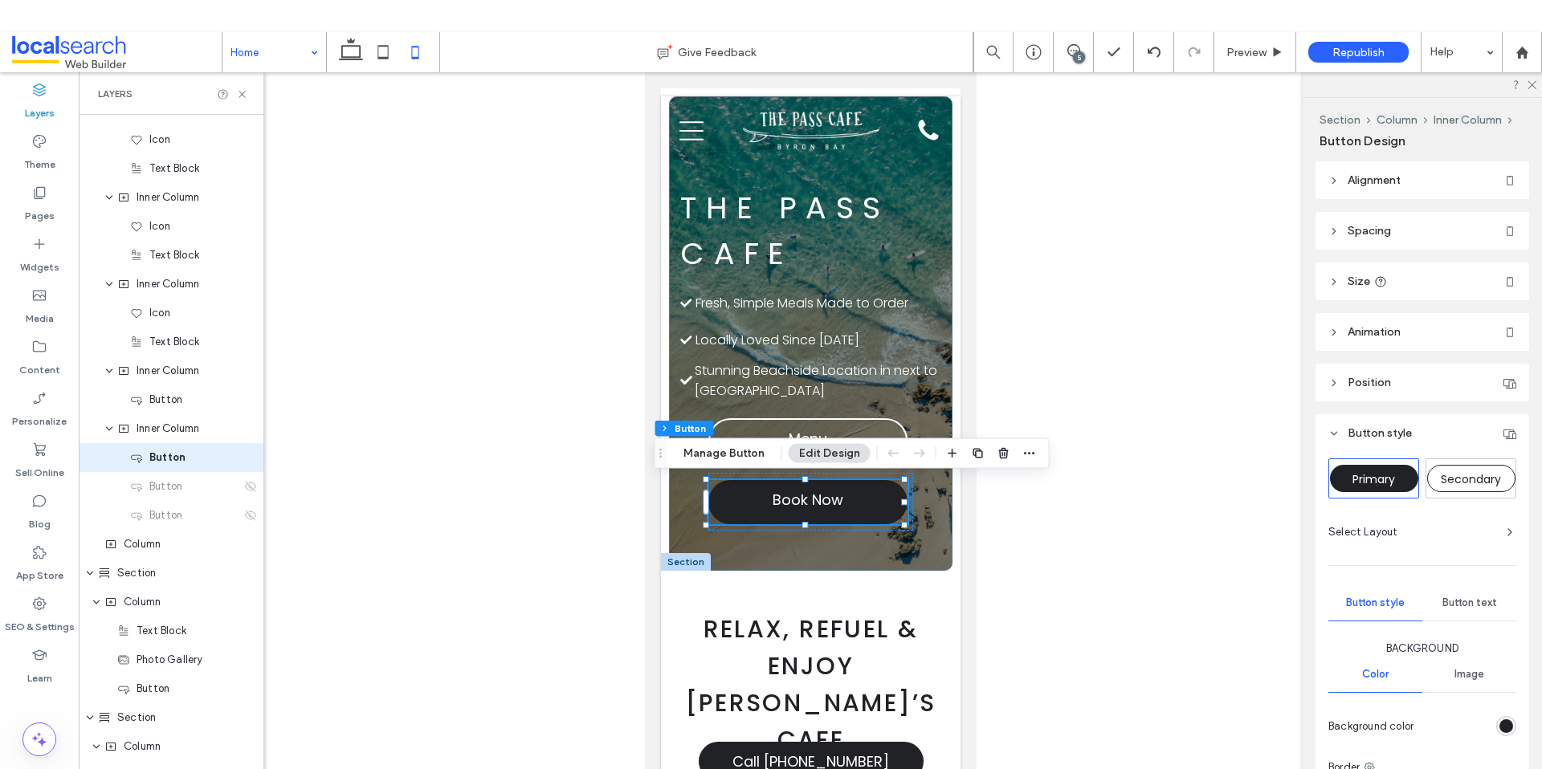
scroll to position [3, 0]
click at [1446, 536] on div "Select Layout" at bounding box center [1422, 529] width 188 height 16
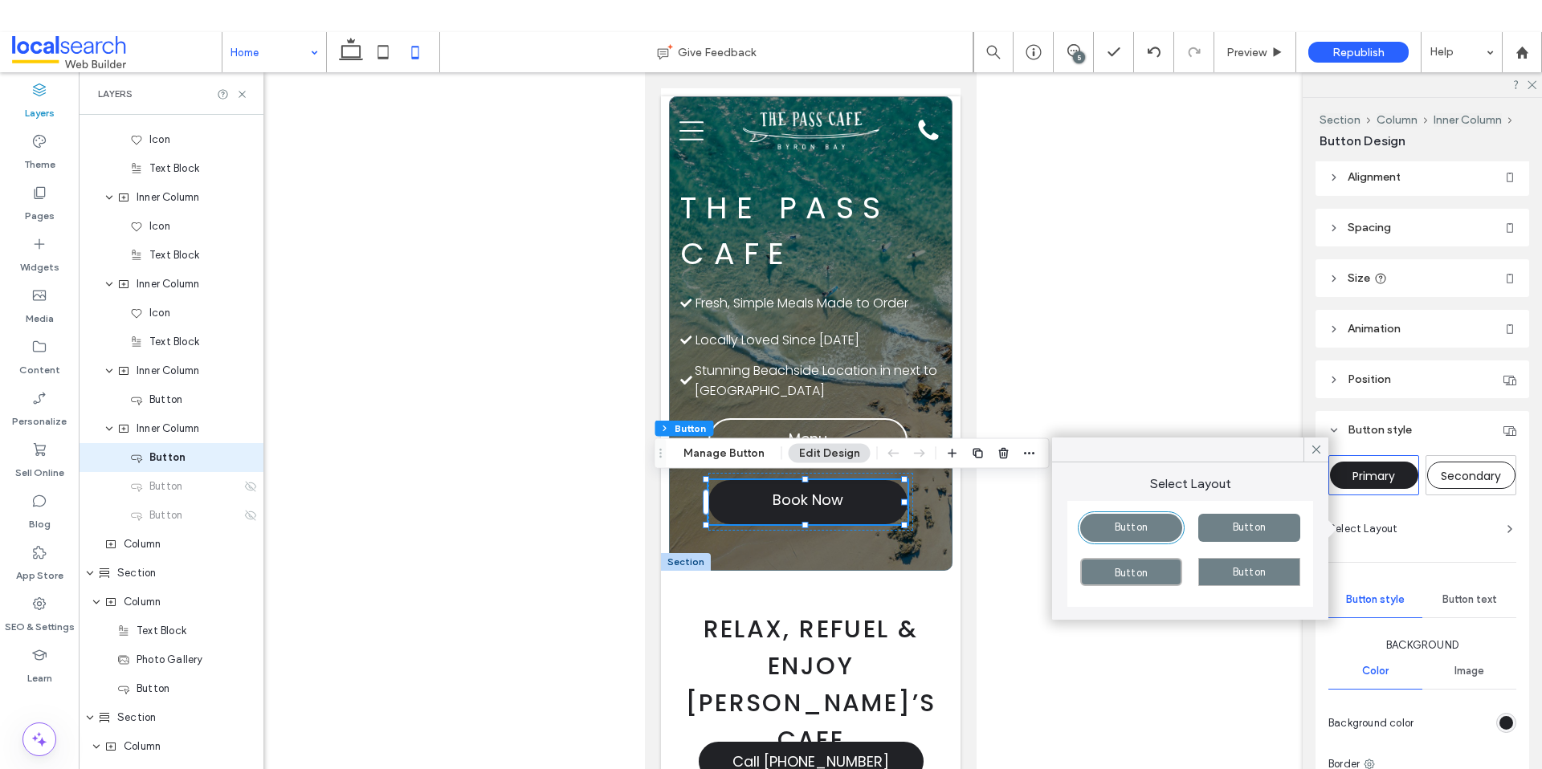
click at [1432, 530] on div "Select Layout" at bounding box center [1422, 529] width 188 height 16
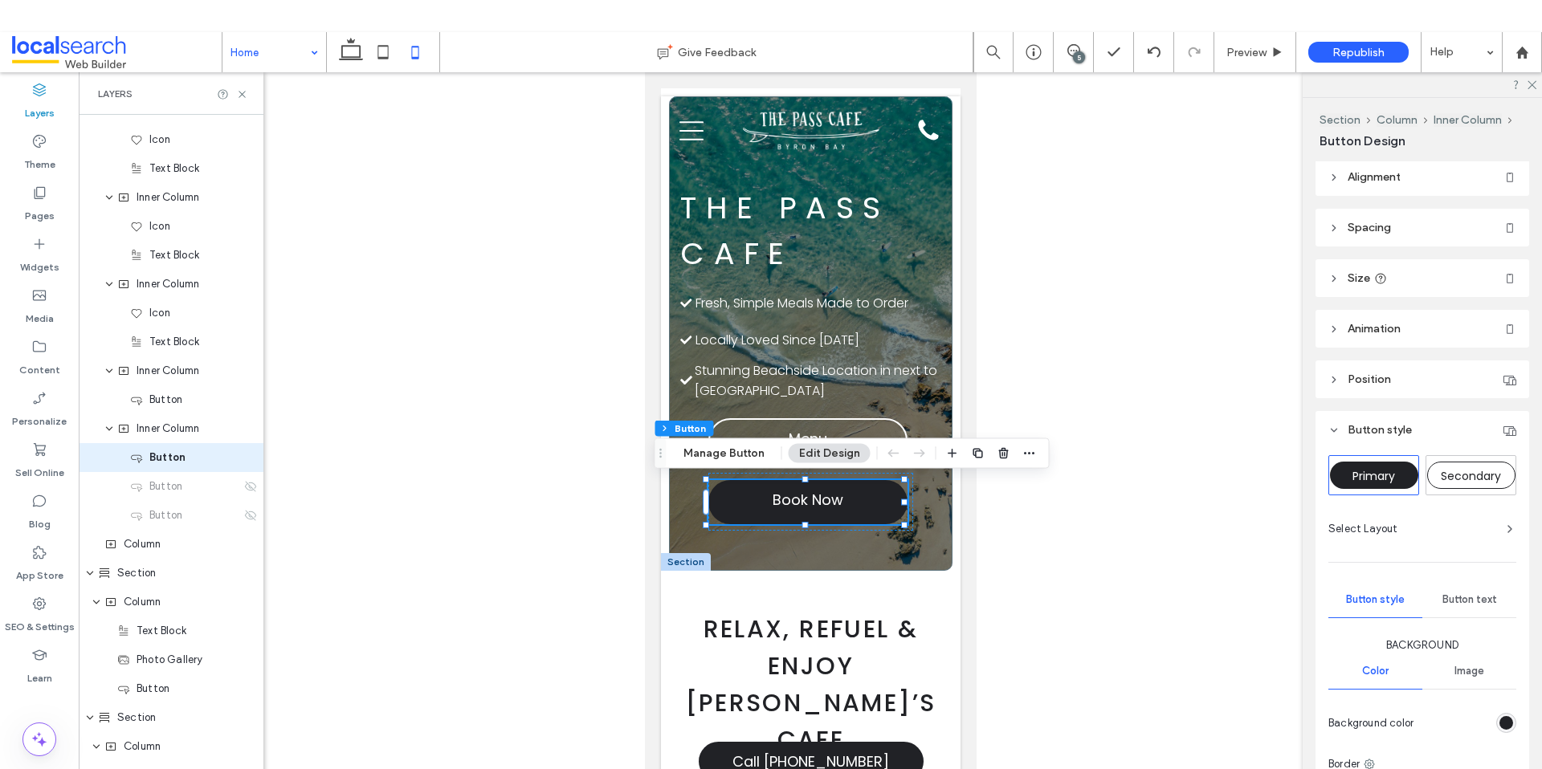
click at [1499, 719] on div "rgb(33, 34, 38)" at bounding box center [1506, 723] width 14 height 14
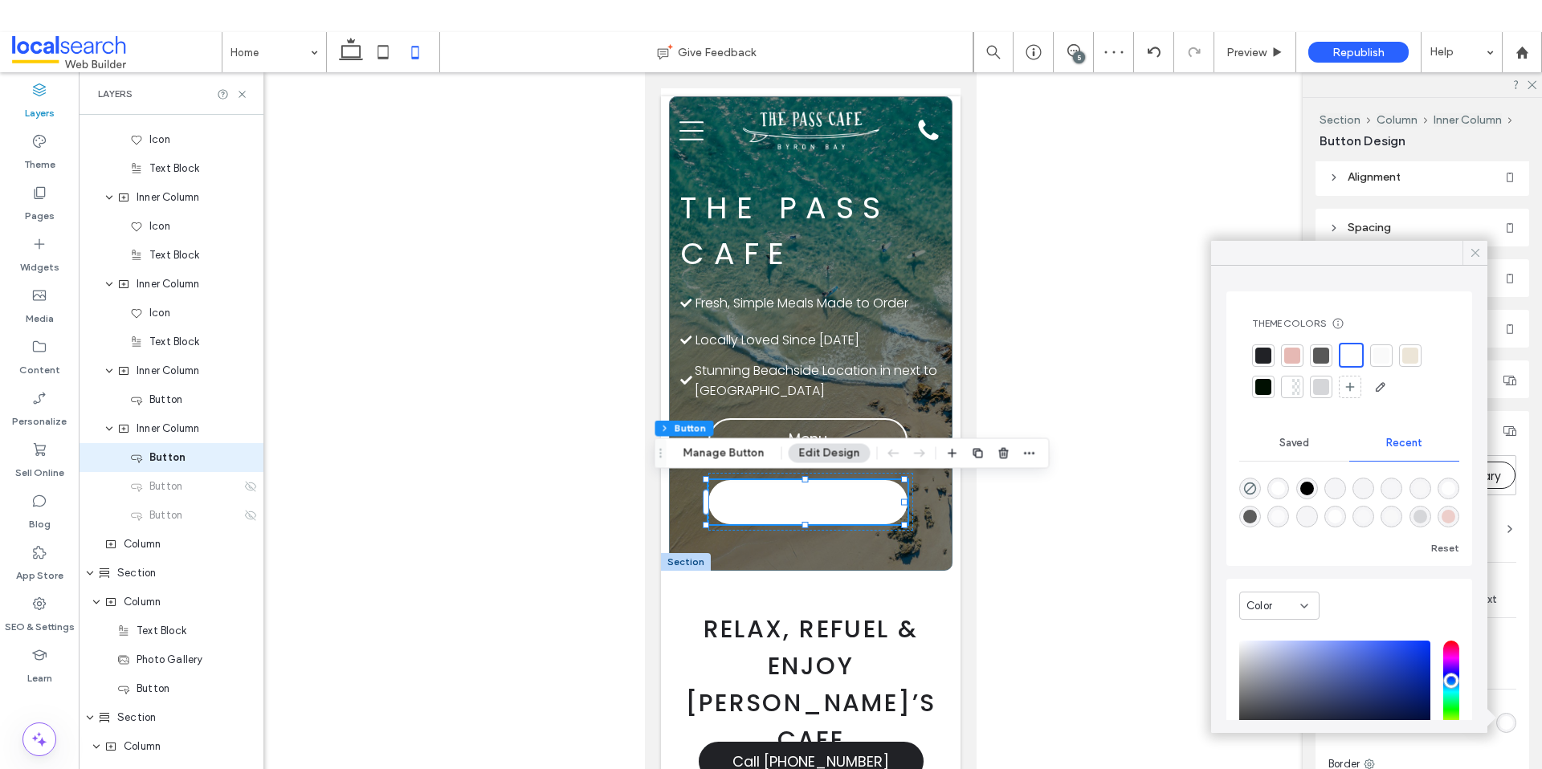
click at [1473, 254] on use at bounding box center [1475, 253] width 8 height 8
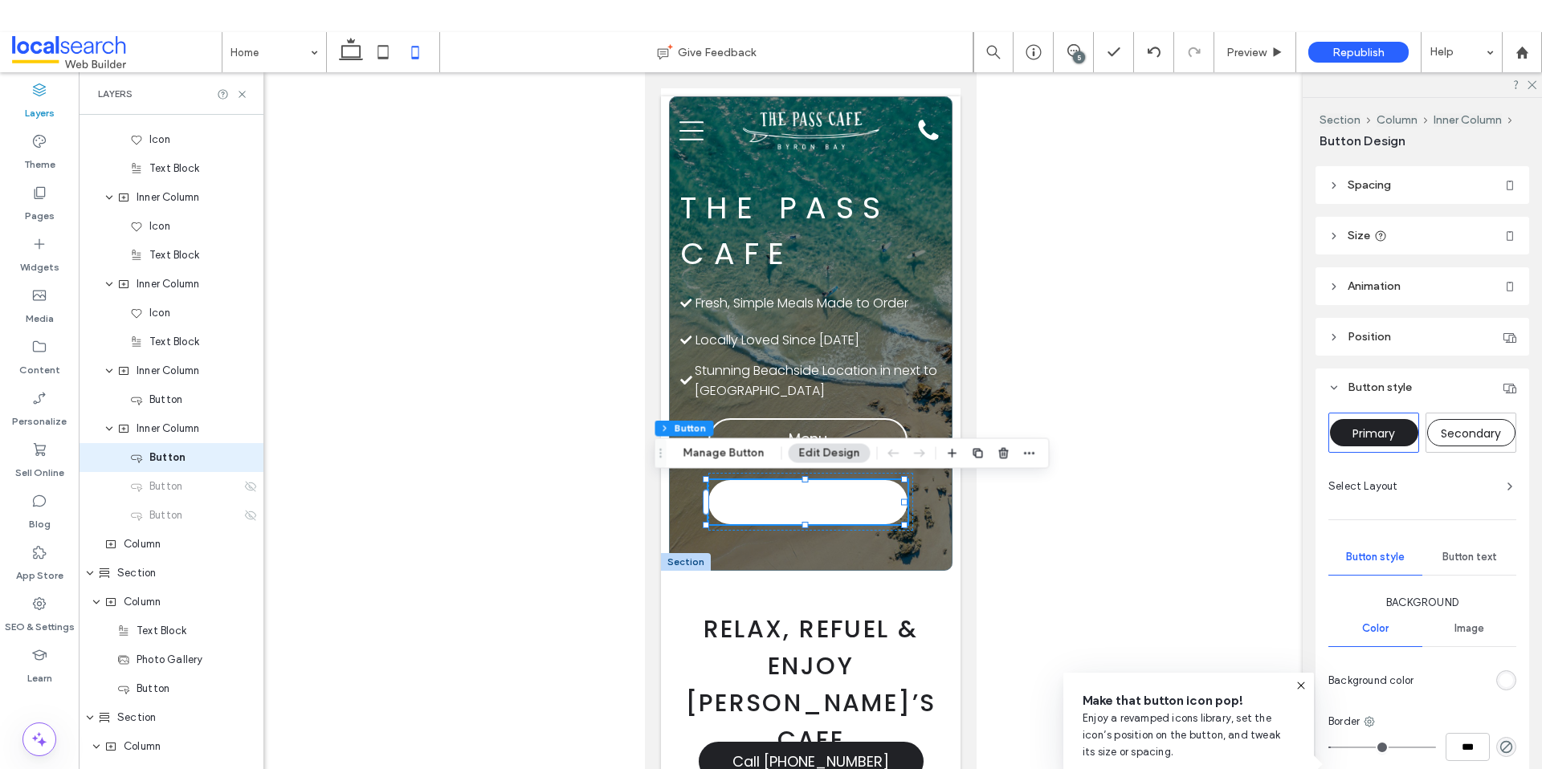
scroll to position [26, 0]
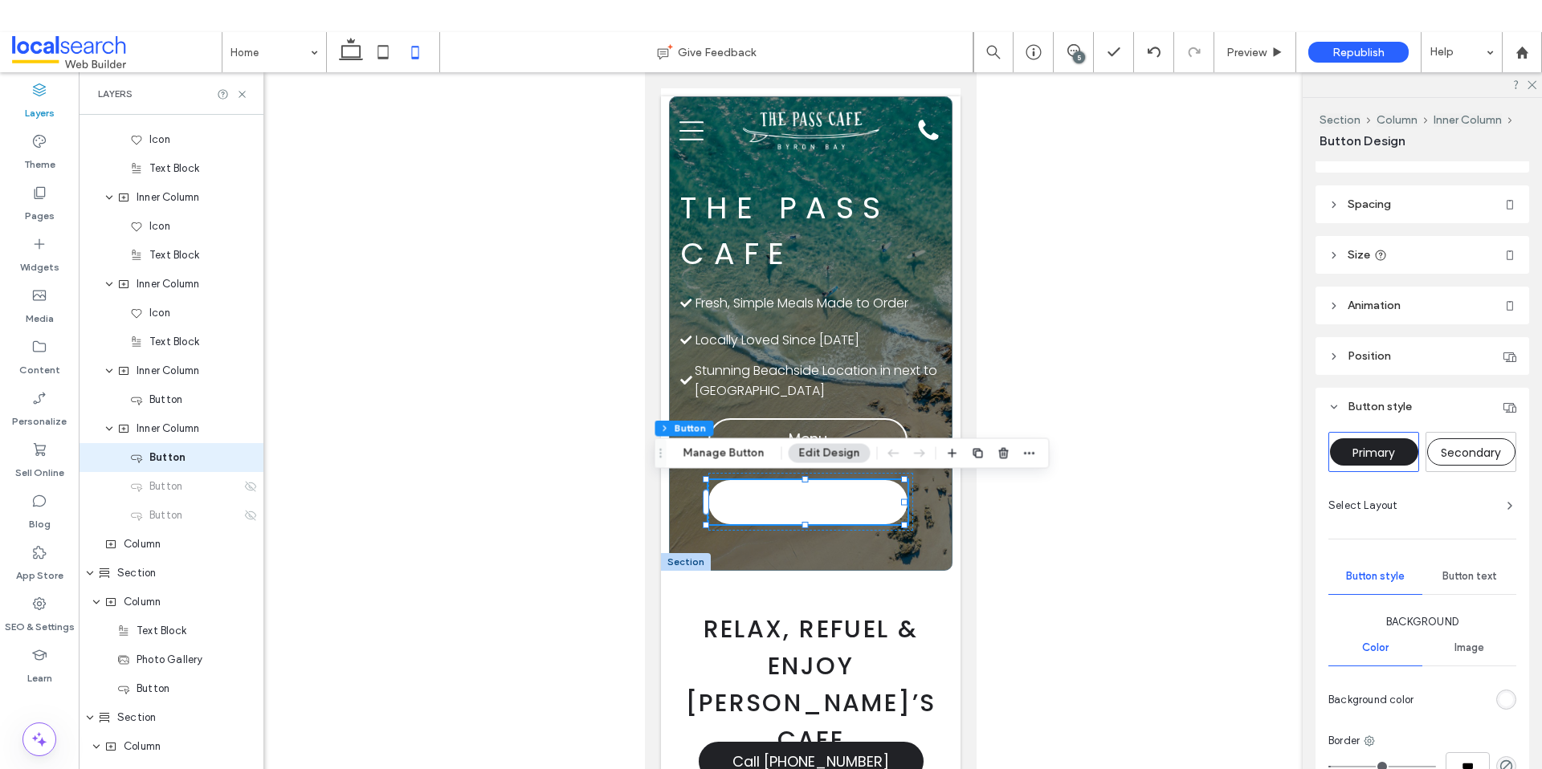
click at [1483, 583] on div "Button text" at bounding box center [1469, 576] width 94 height 35
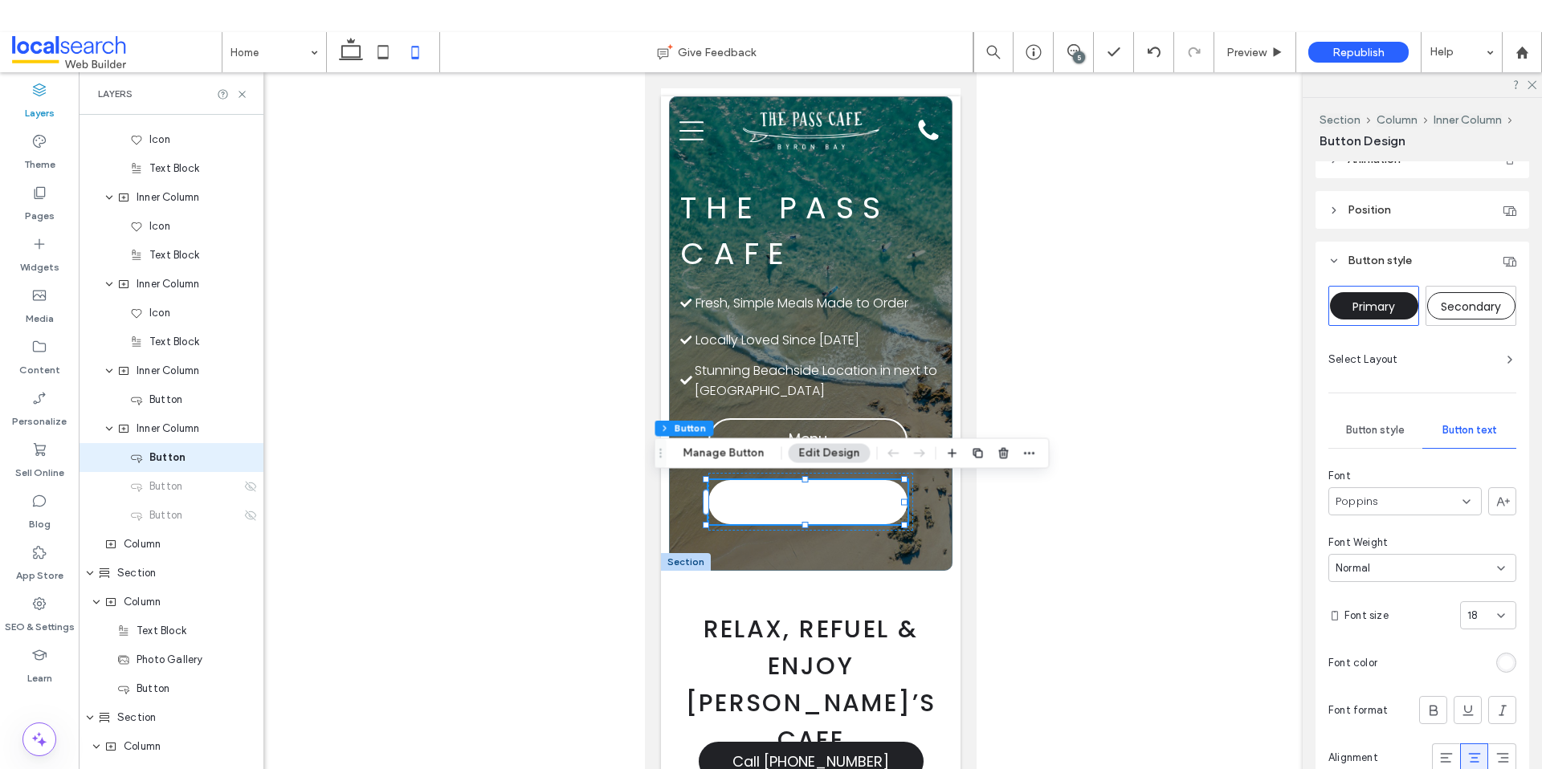
scroll to position [193, 0]
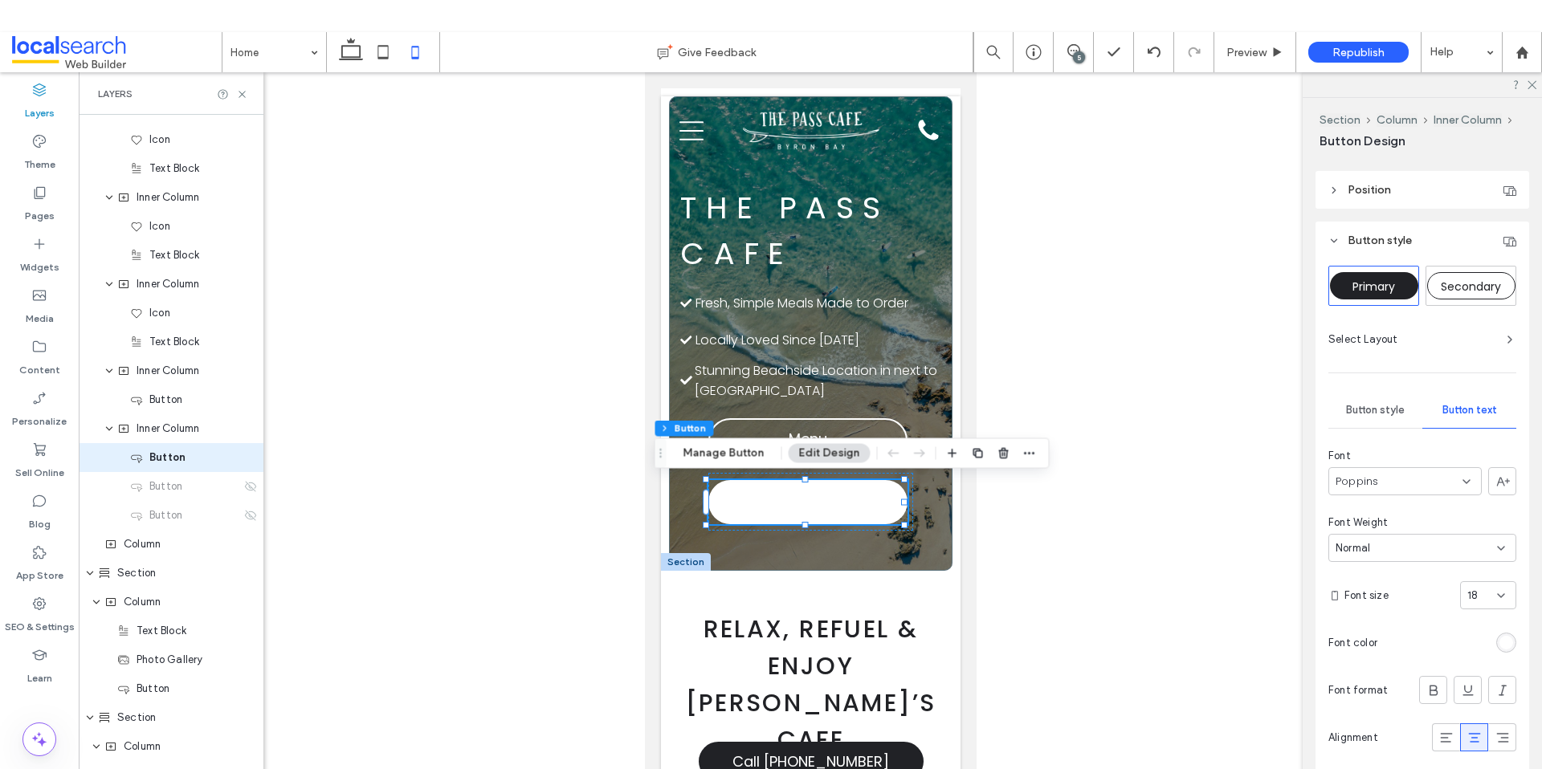
click at [1503, 642] on div "rgb(255, 255, 255)" at bounding box center [1506, 643] width 14 height 14
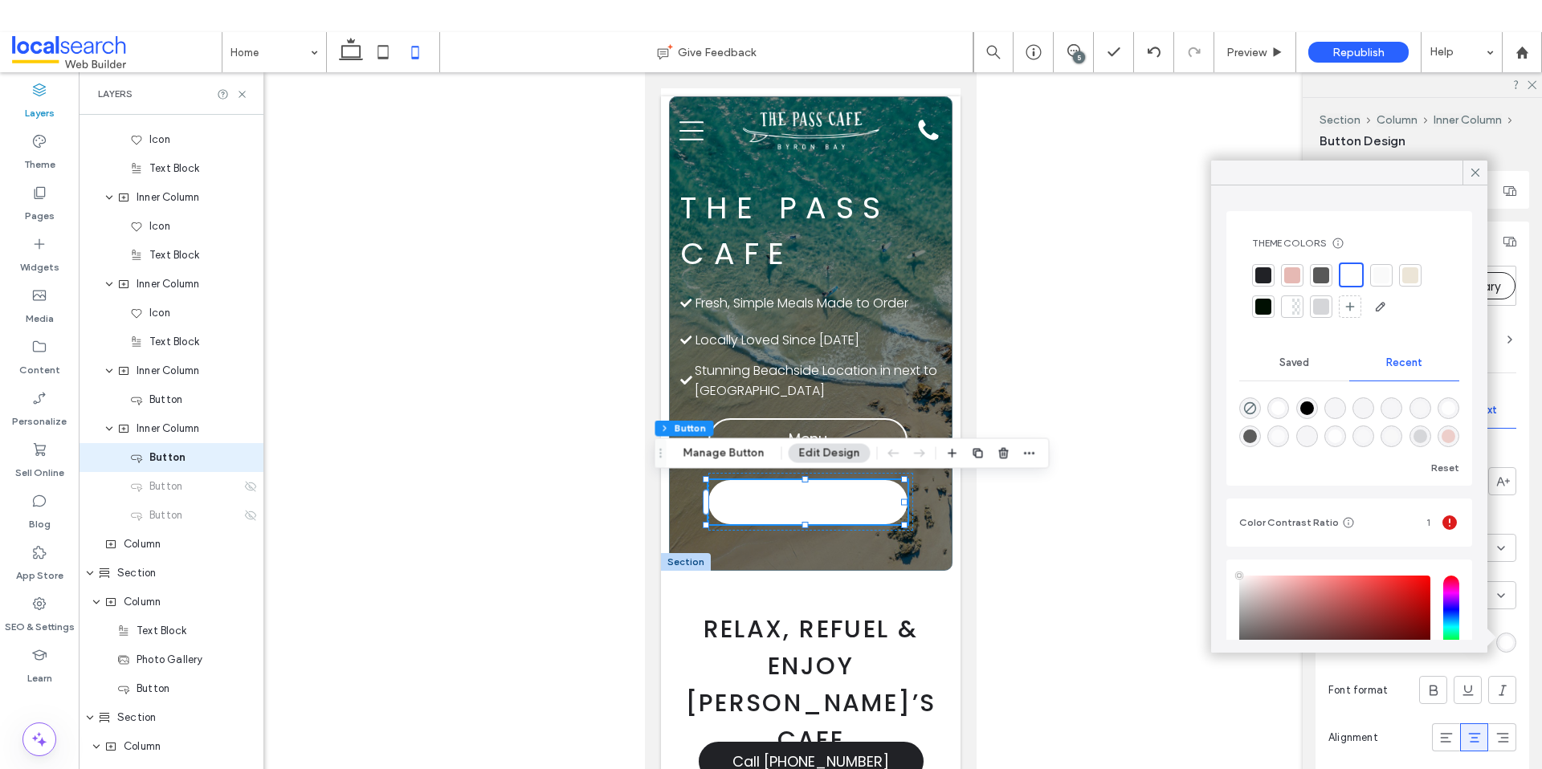
click at [1257, 274] on div at bounding box center [1263, 275] width 16 height 16
click at [1118, 350] on div at bounding box center [810, 434] width 1463 height 725
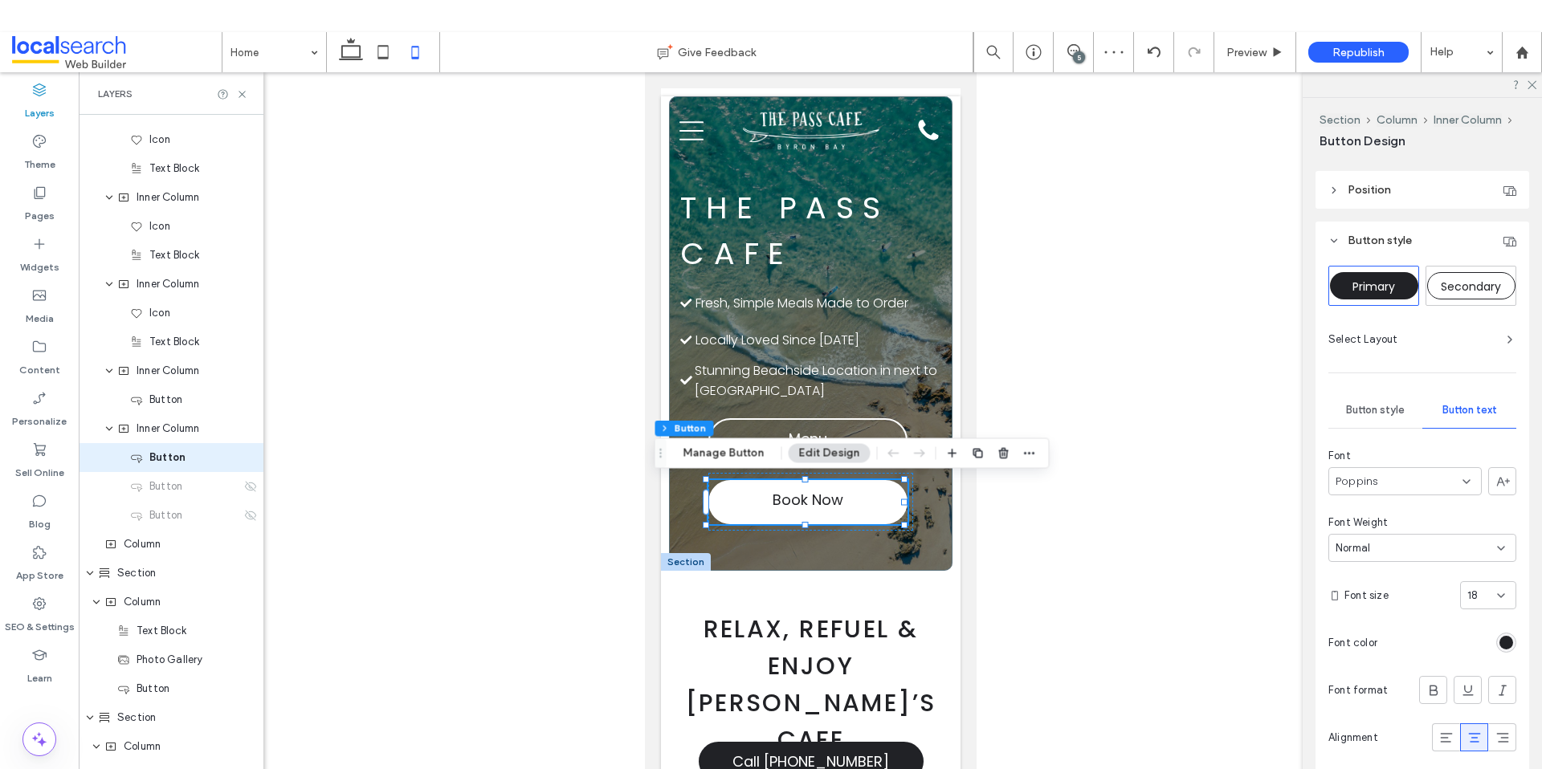
click at [534, 358] on div at bounding box center [810, 434] width 1463 height 725
click at [387, 54] on icon at bounding box center [383, 52] width 32 height 32
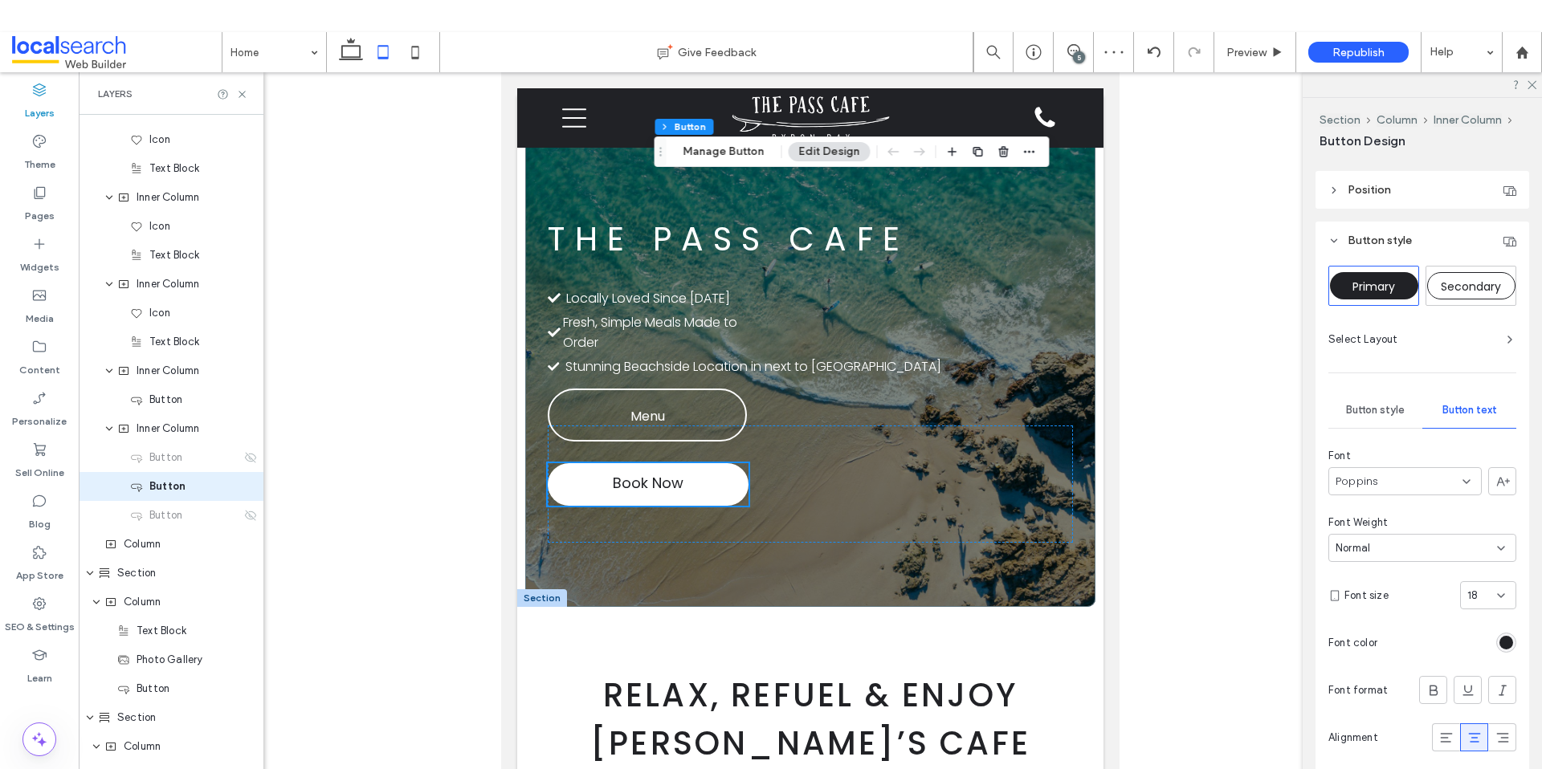
type input "***"
type input "**"
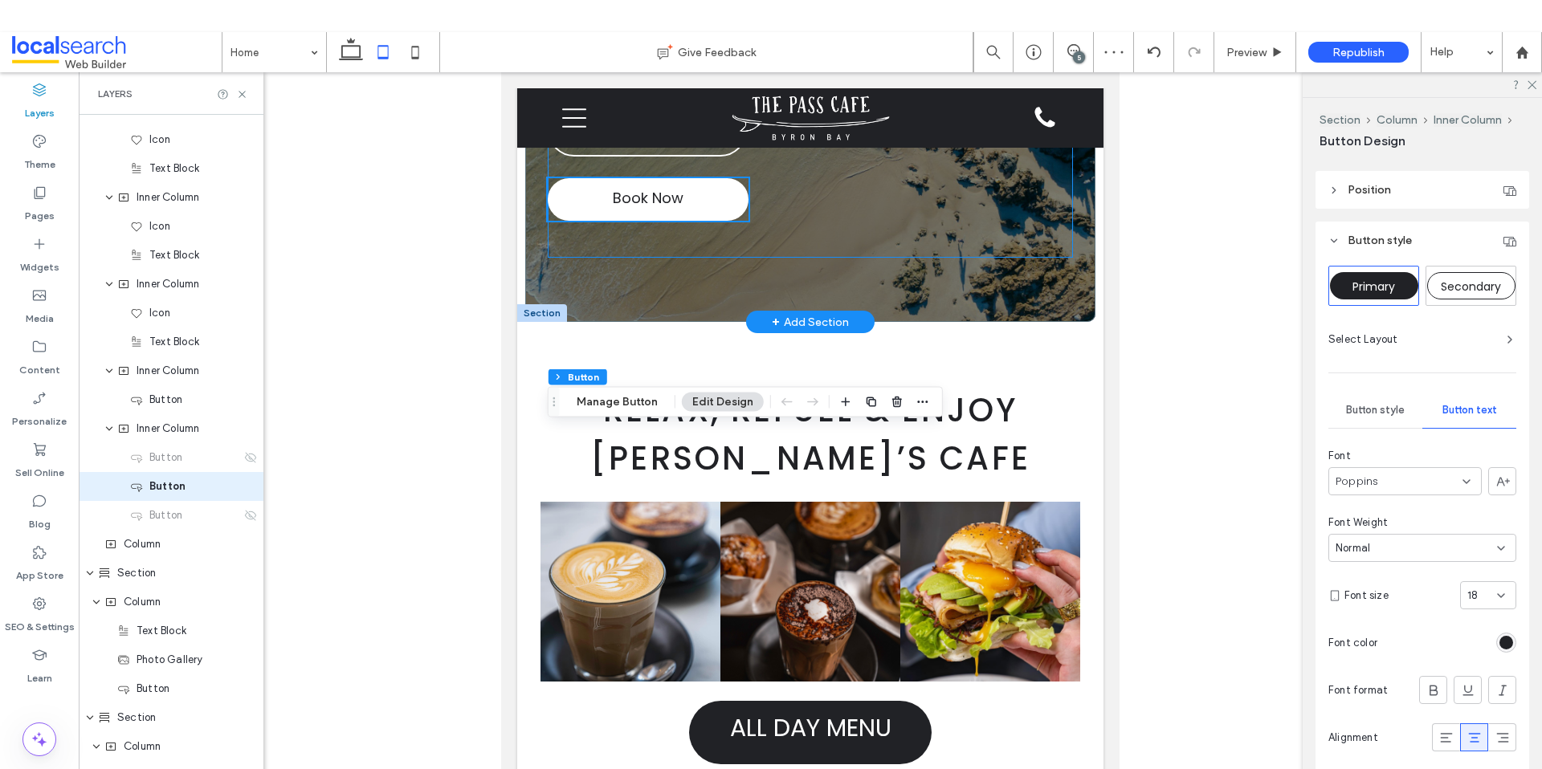
scroll to position [0, 0]
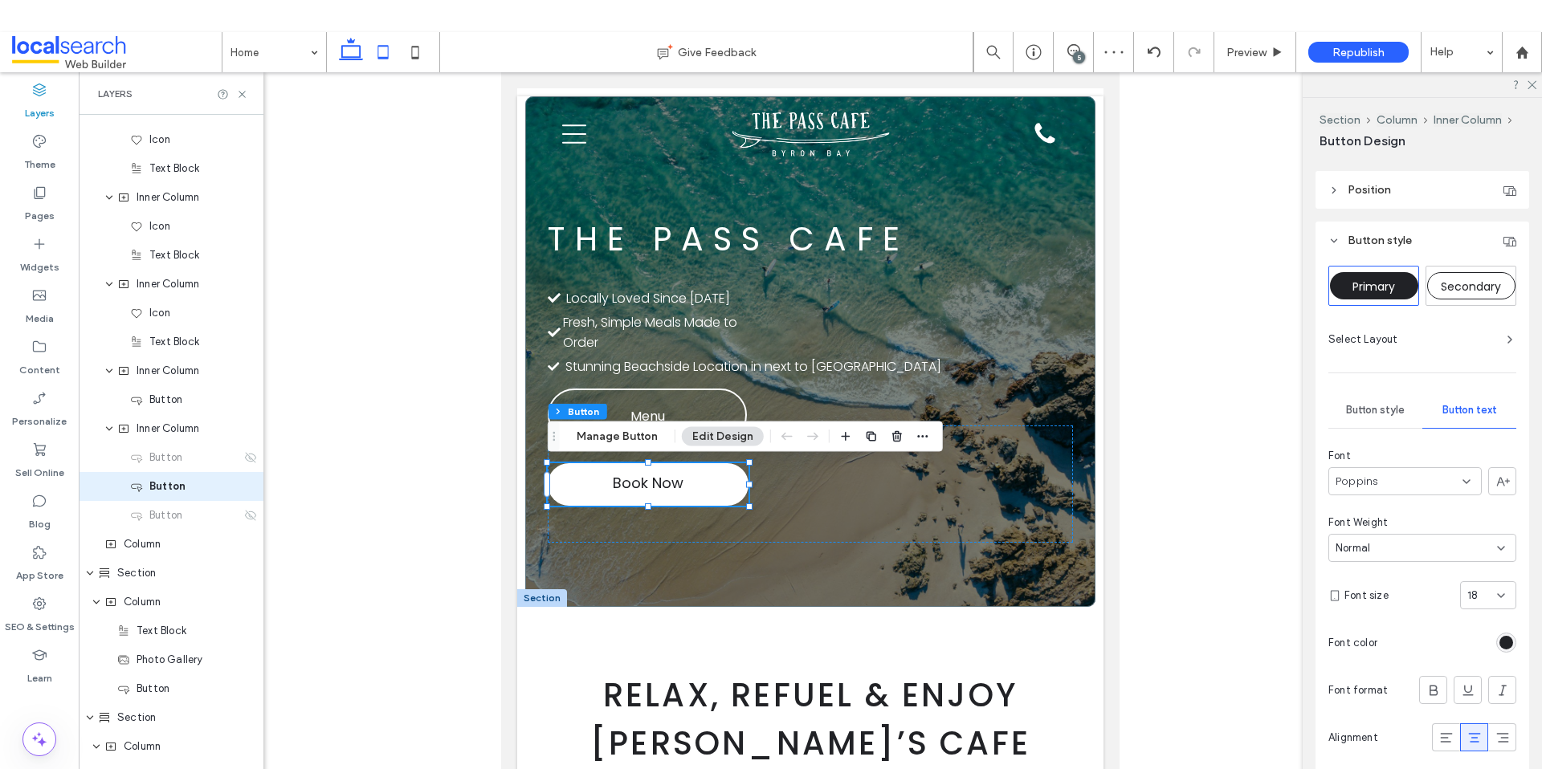
click at [346, 43] on icon at bounding box center [351, 52] width 32 height 32
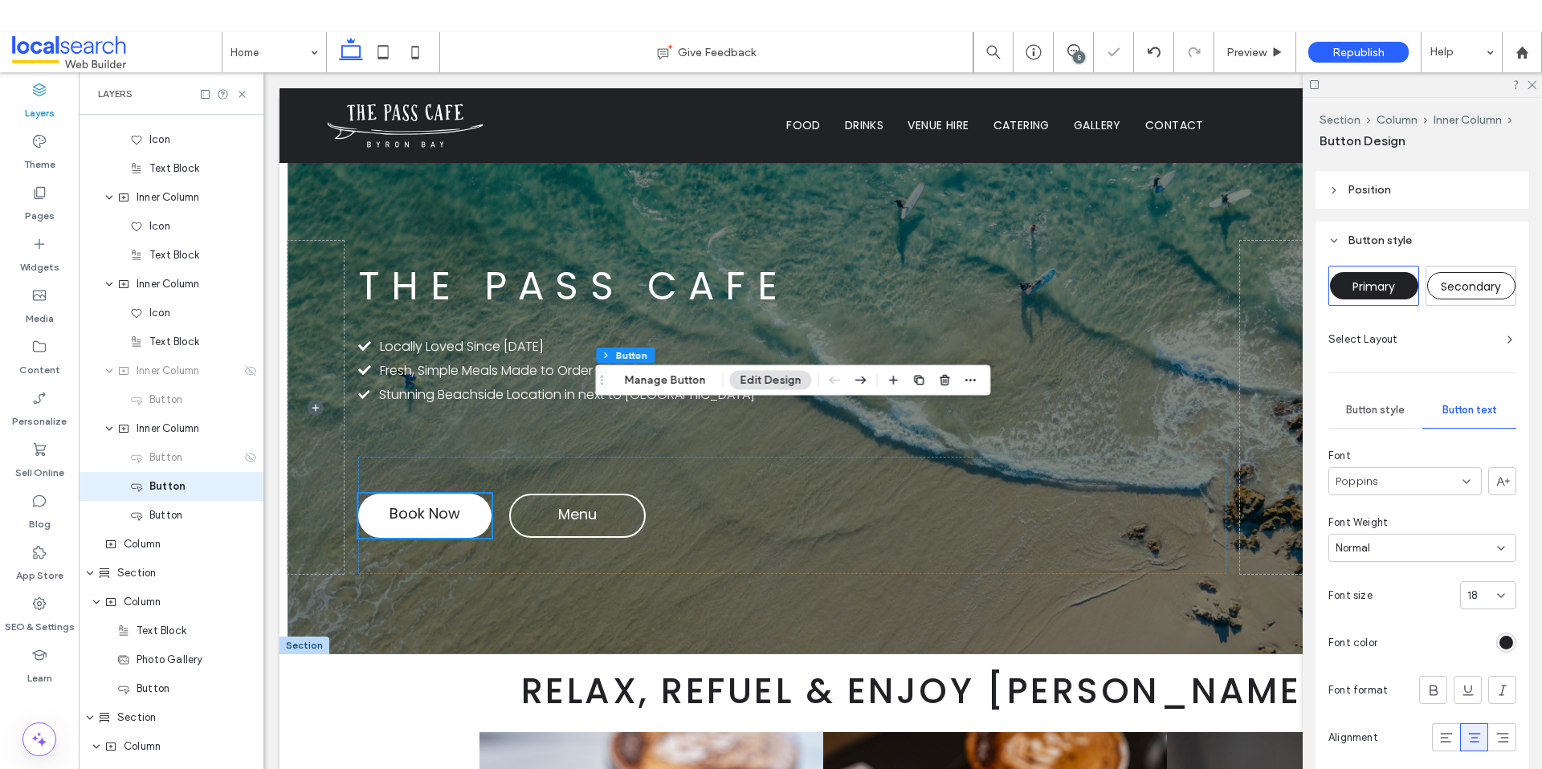
type input "***"
type input "**"
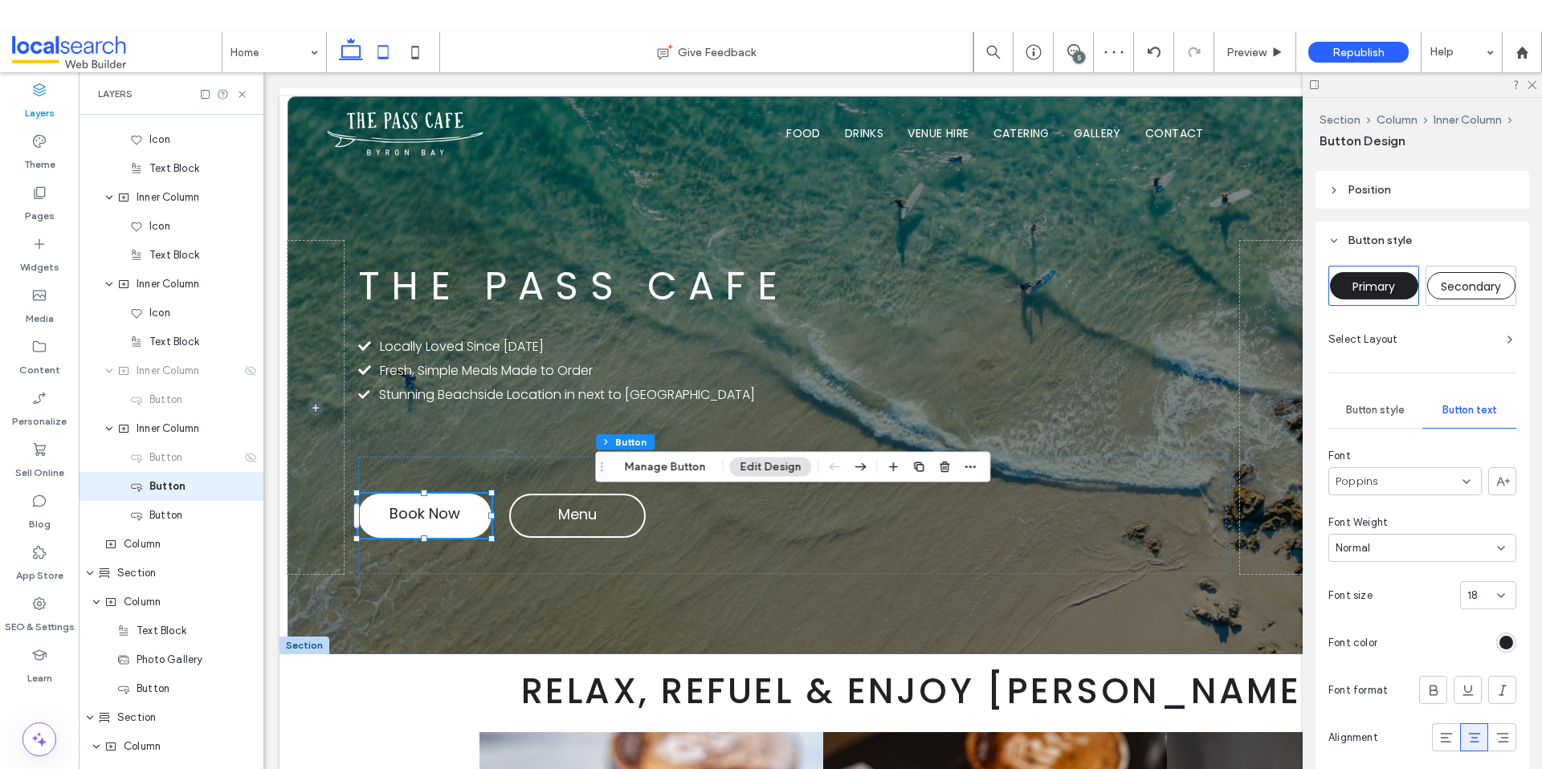
click at [384, 51] on icon at bounding box center [383, 52] width 32 height 32
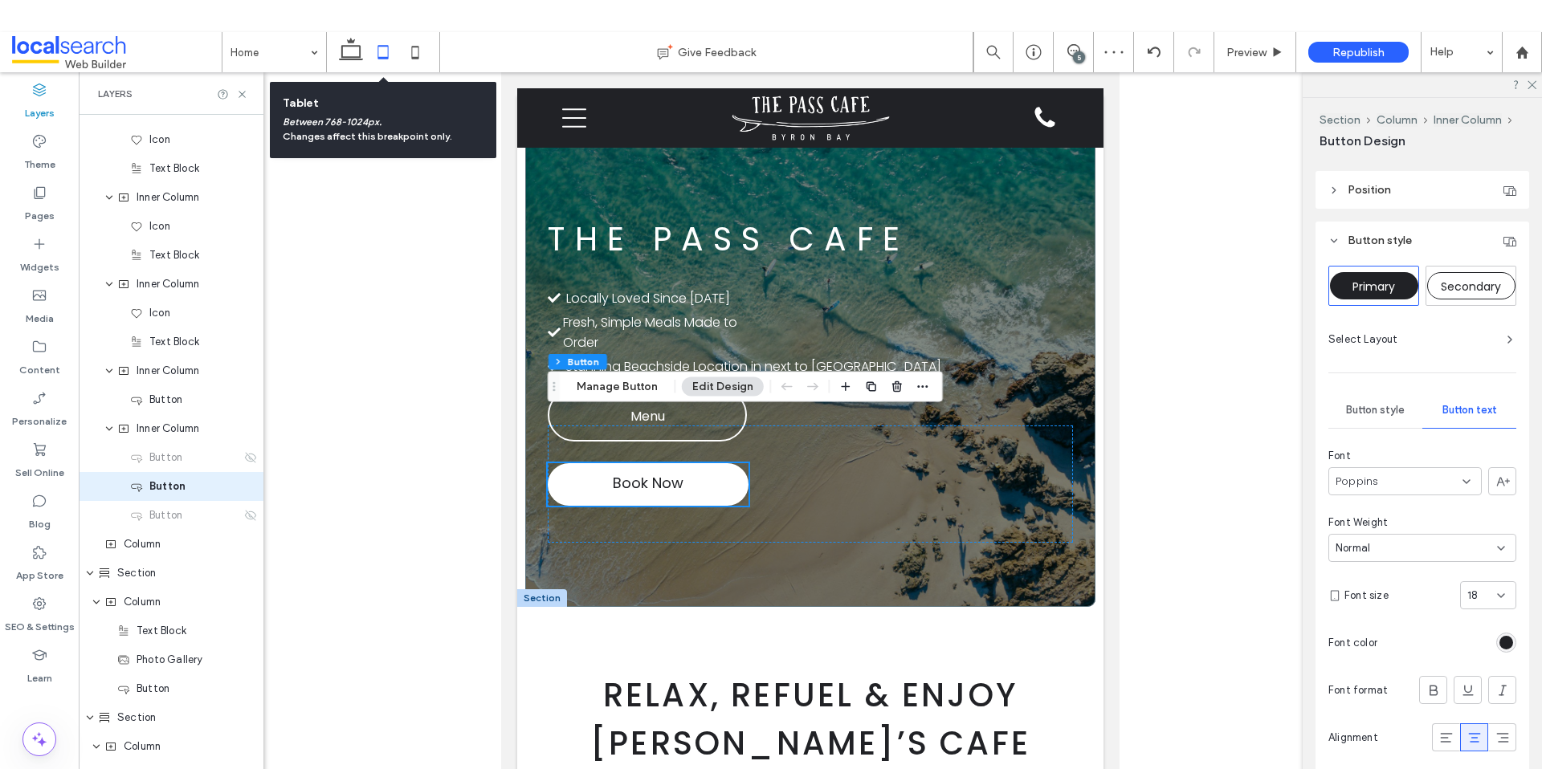
type input "***"
type input "**"
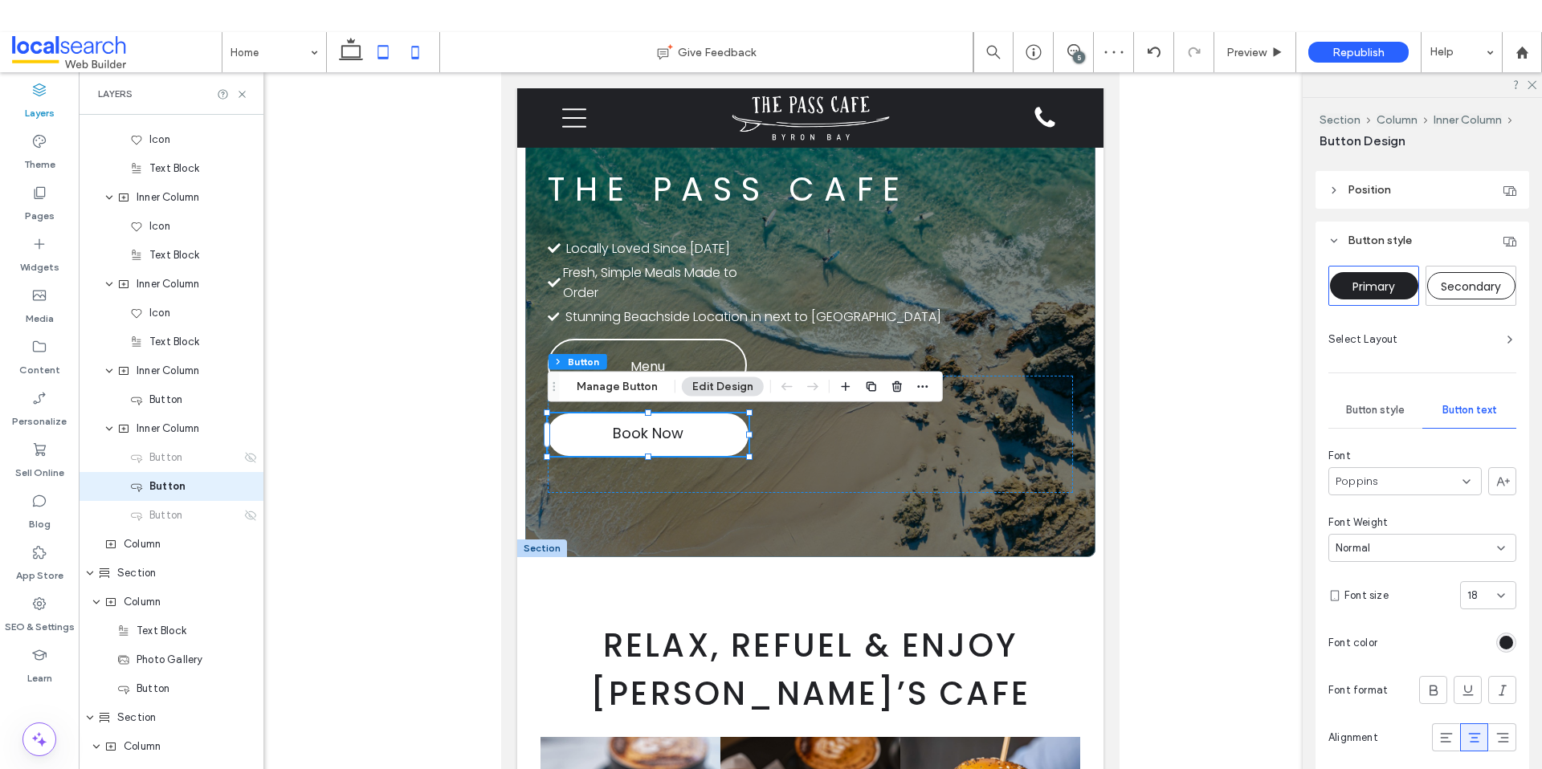
click at [420, 55] on icon at bounding box center [415, 52] width 32 height 32
type input "***"
type input "**"
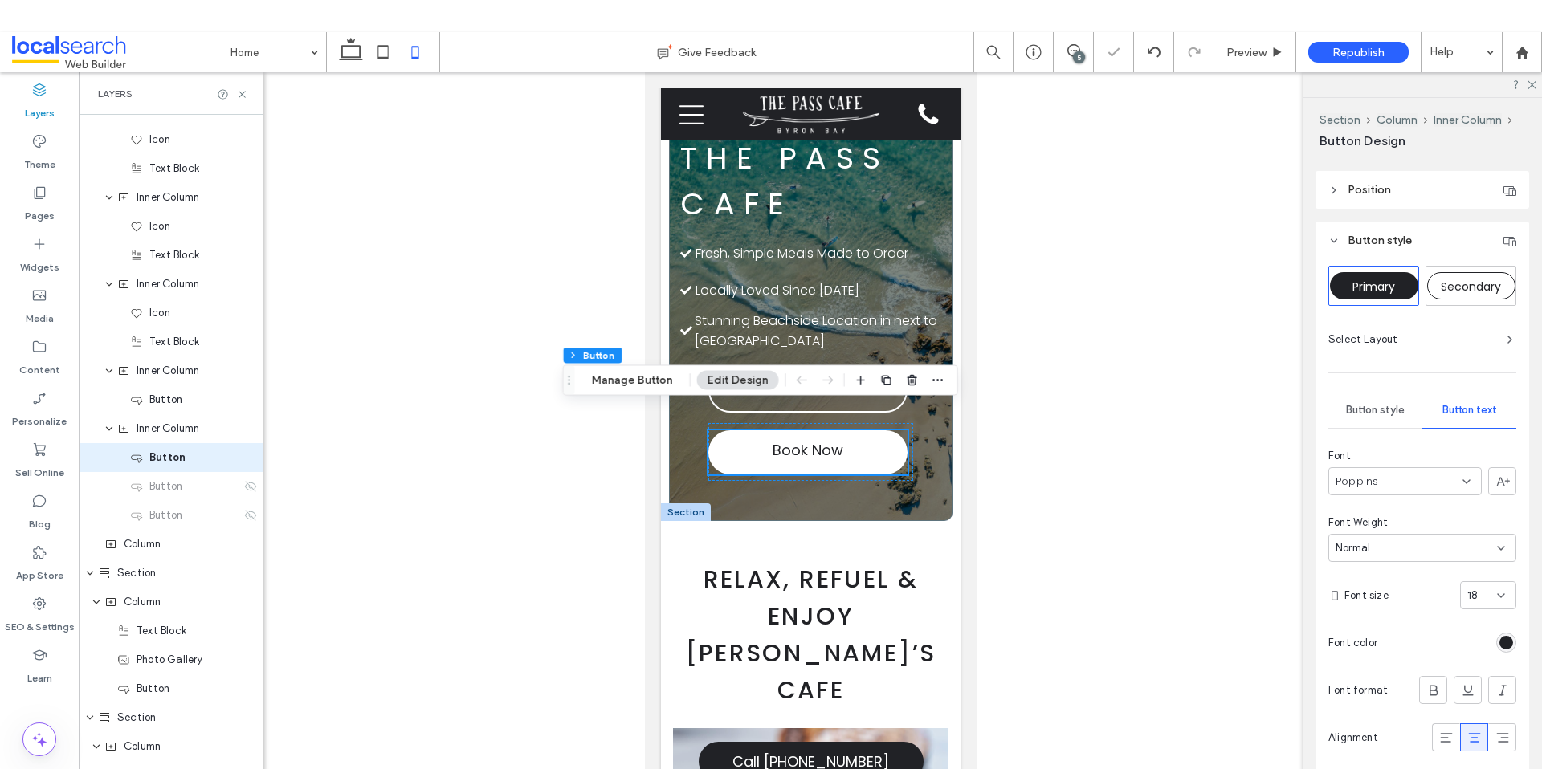
scroll to position [73, 0]
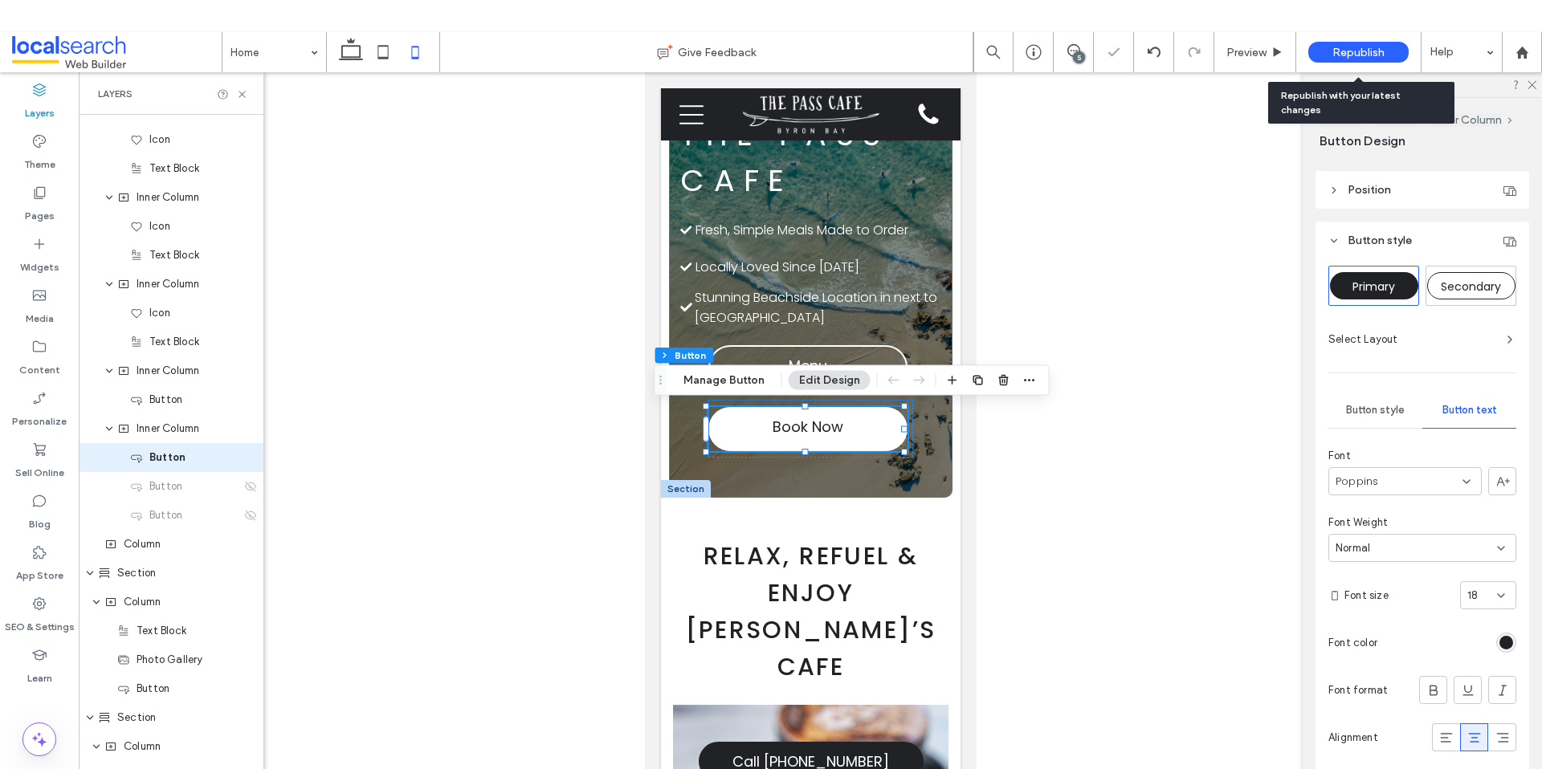
click at [1345, 52] on span "Republish" at bounding box center [1358, 53] width 52 height 14
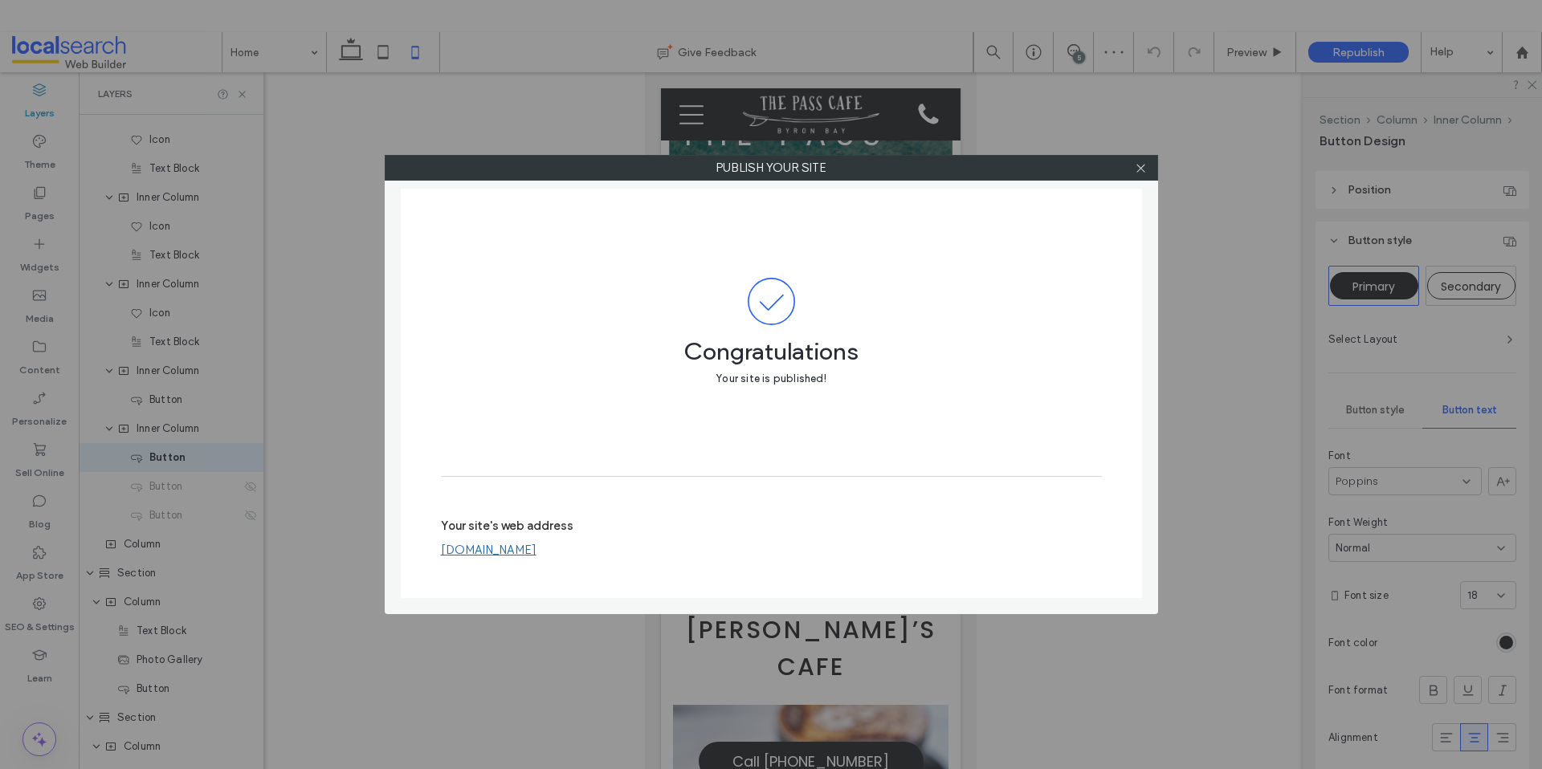
click at [1132, 161] on div at bounding box center [1141, 168] width 24 height 24
click at [1135, 166] on icon at bounding box center [1141, 168] width 12 height 12
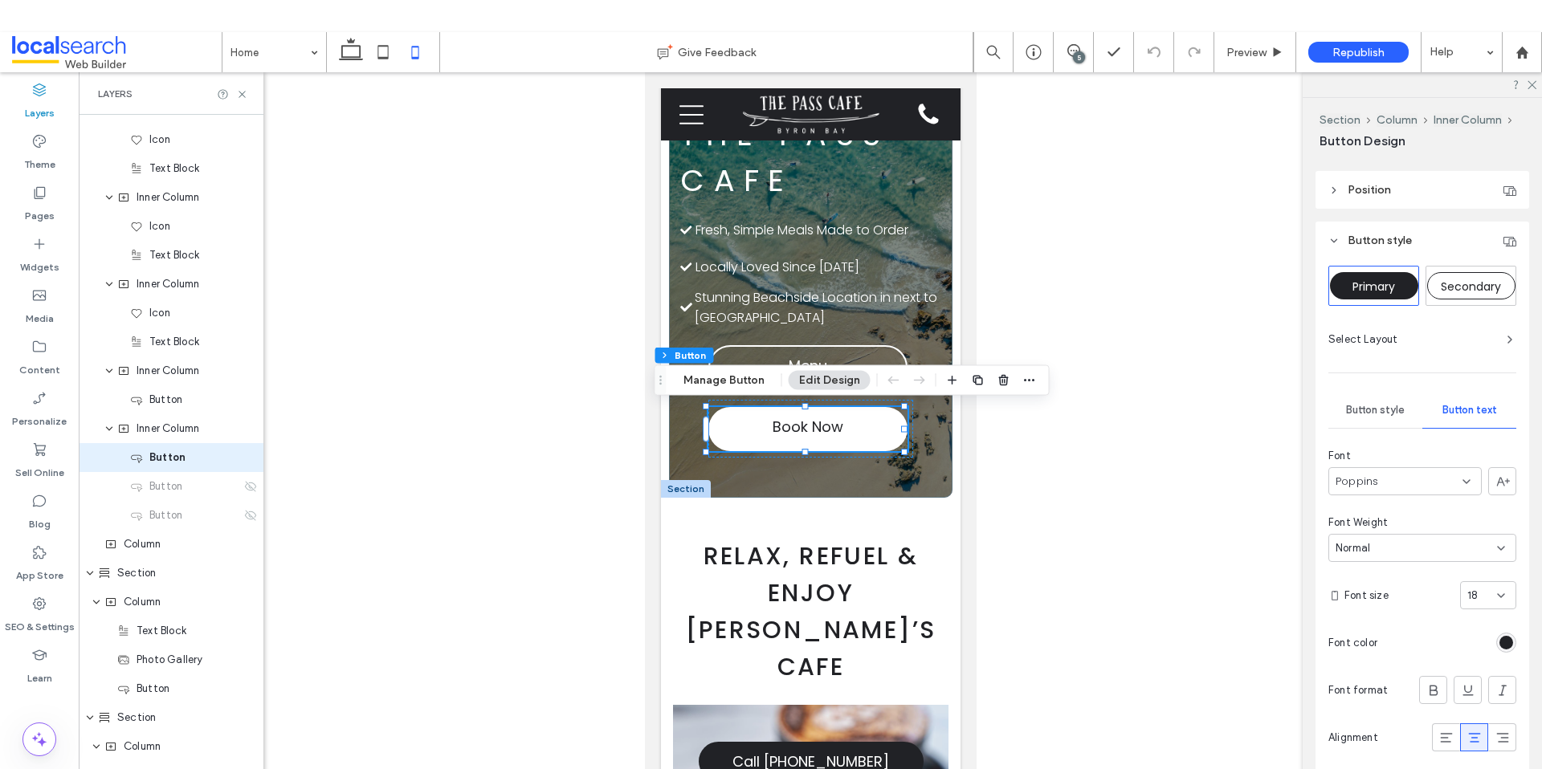
click at [1153, 452] on div at bounding box center [810, 434] width 1463 height 725
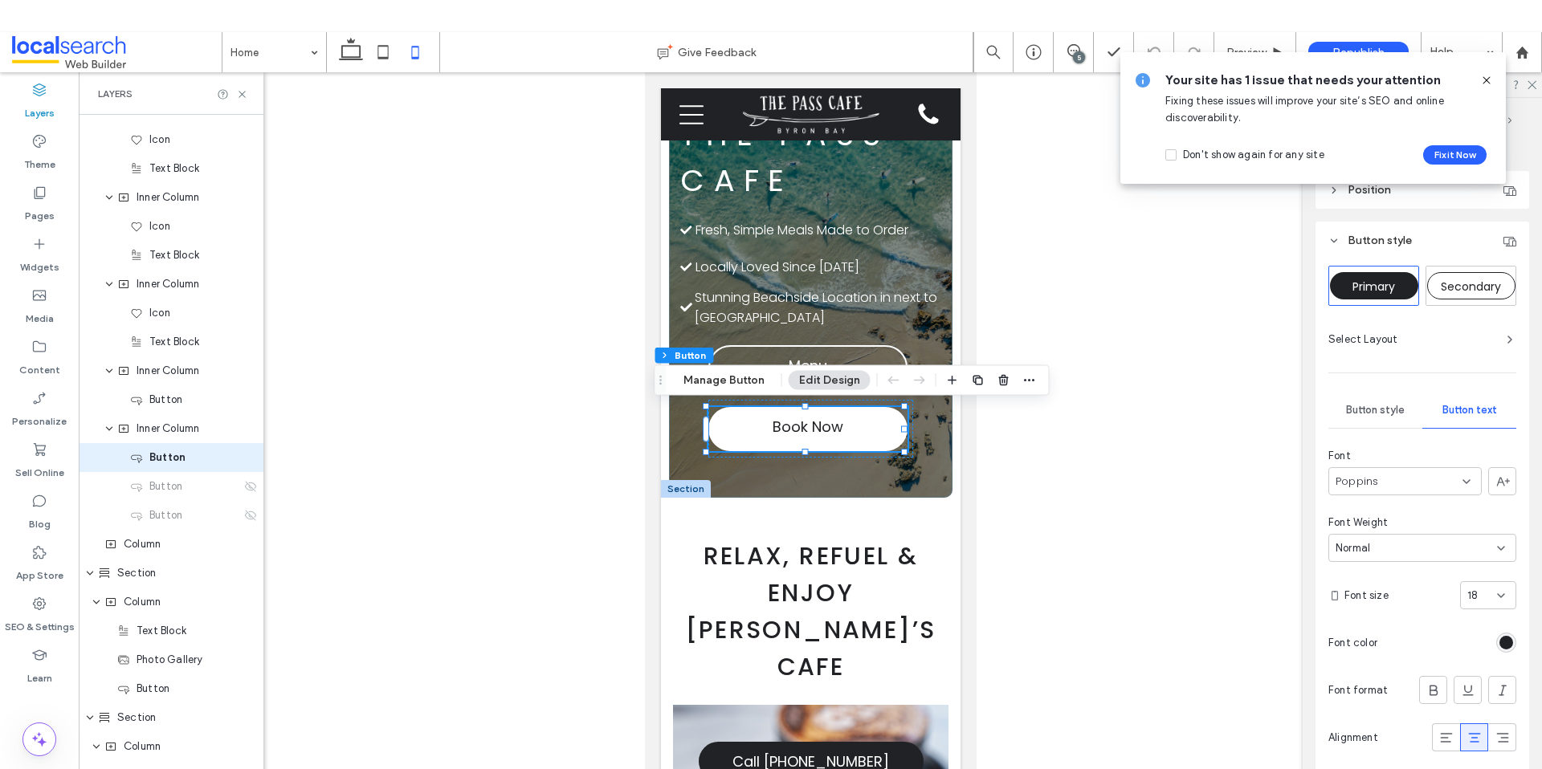
click at [1086, 283] on div at bounding box center [810, 434] width 1463 height 725
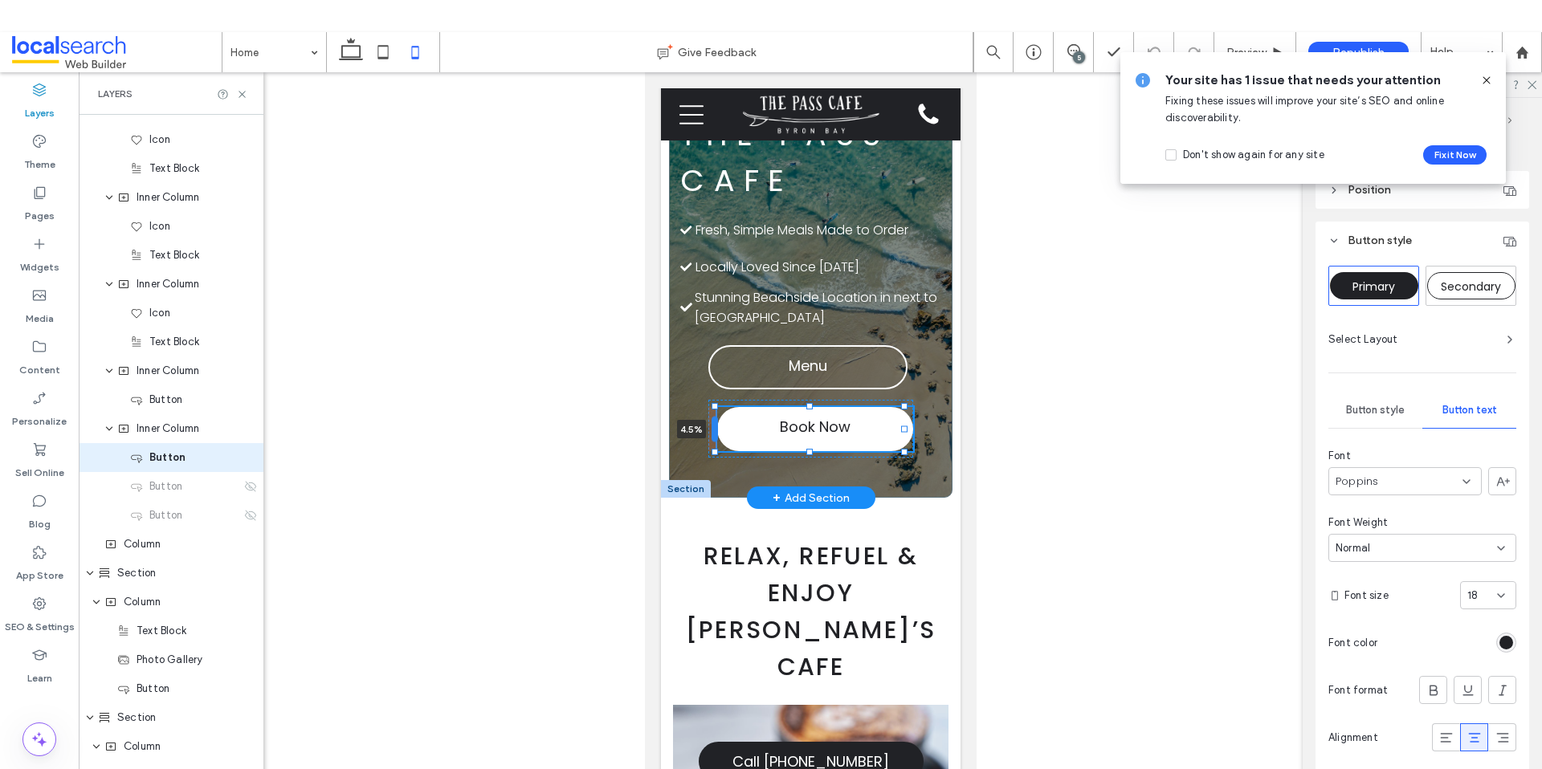
drag, startPoint x: 704, startPoint y: 434, endPoint x: 713, endPoint y: 437, distance: 9.4
click at [713, 437] on div at bounding box center [714, 430] width 6 height 26
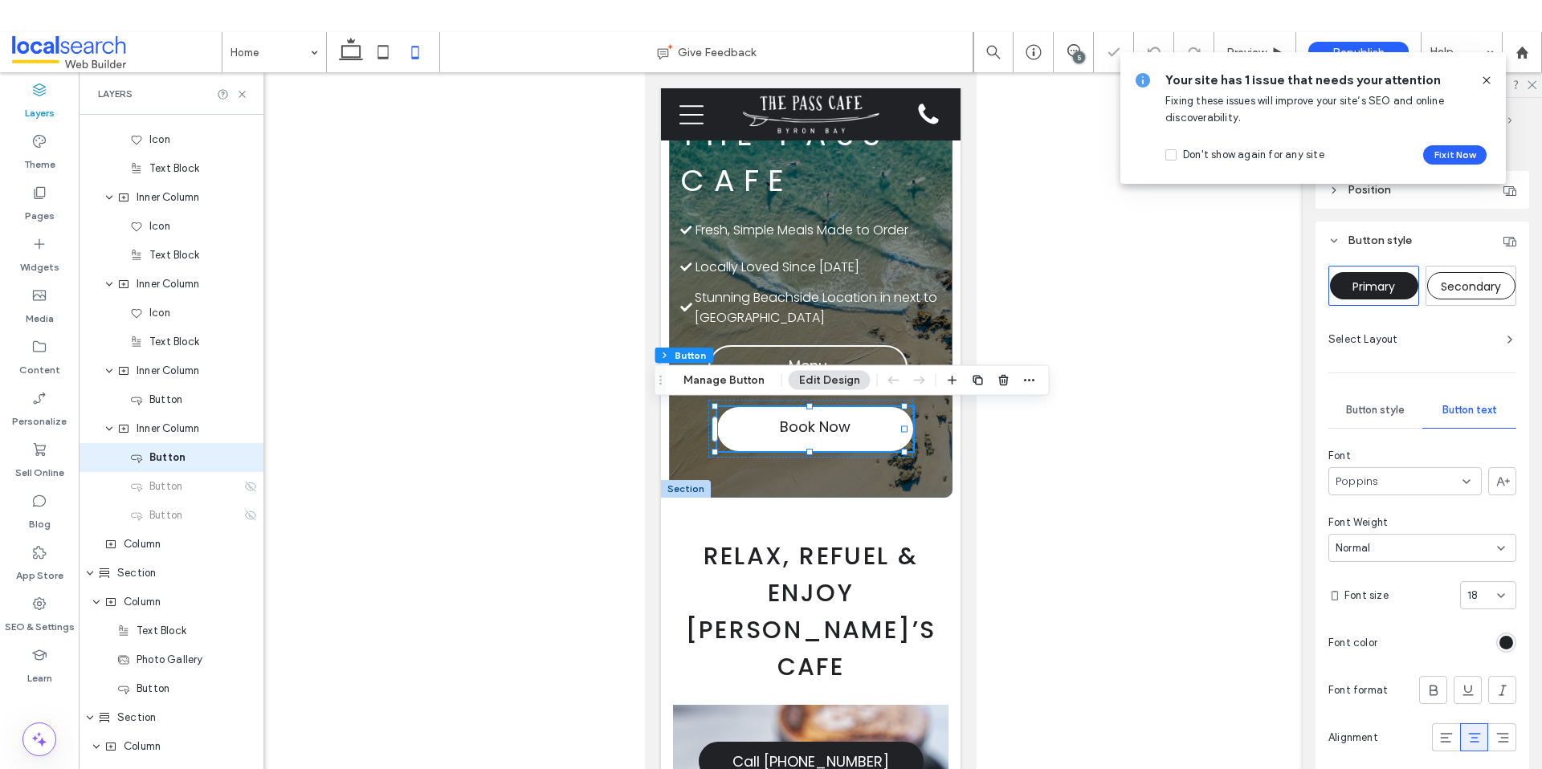
click at [626, 422] on div at bounding box center [810, 434] width 1463 height 725
click at [756, 348] on link "Menu" at bounding box center [806, 367] width 199 height 44
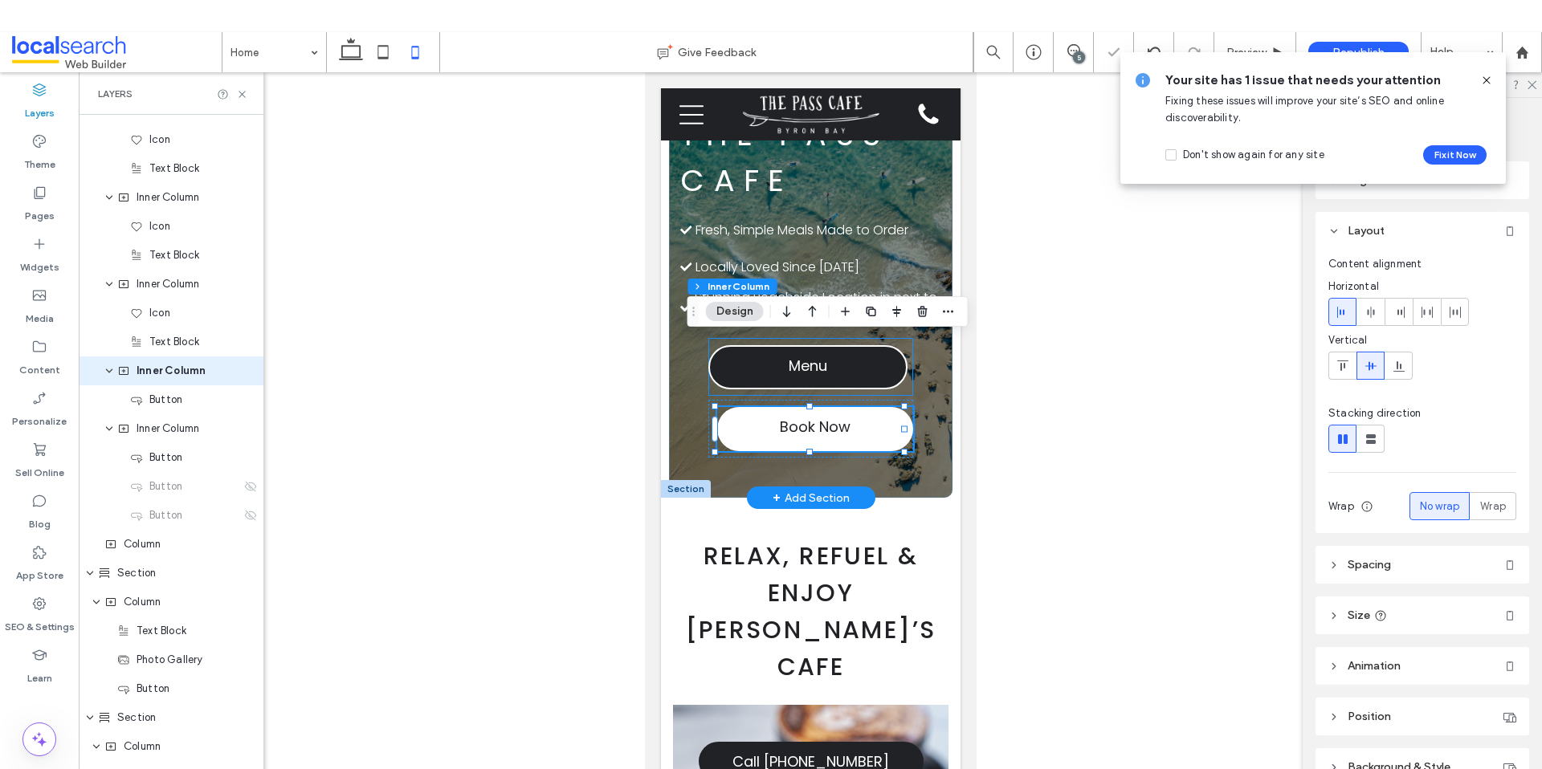
scroll to position [481, 0]
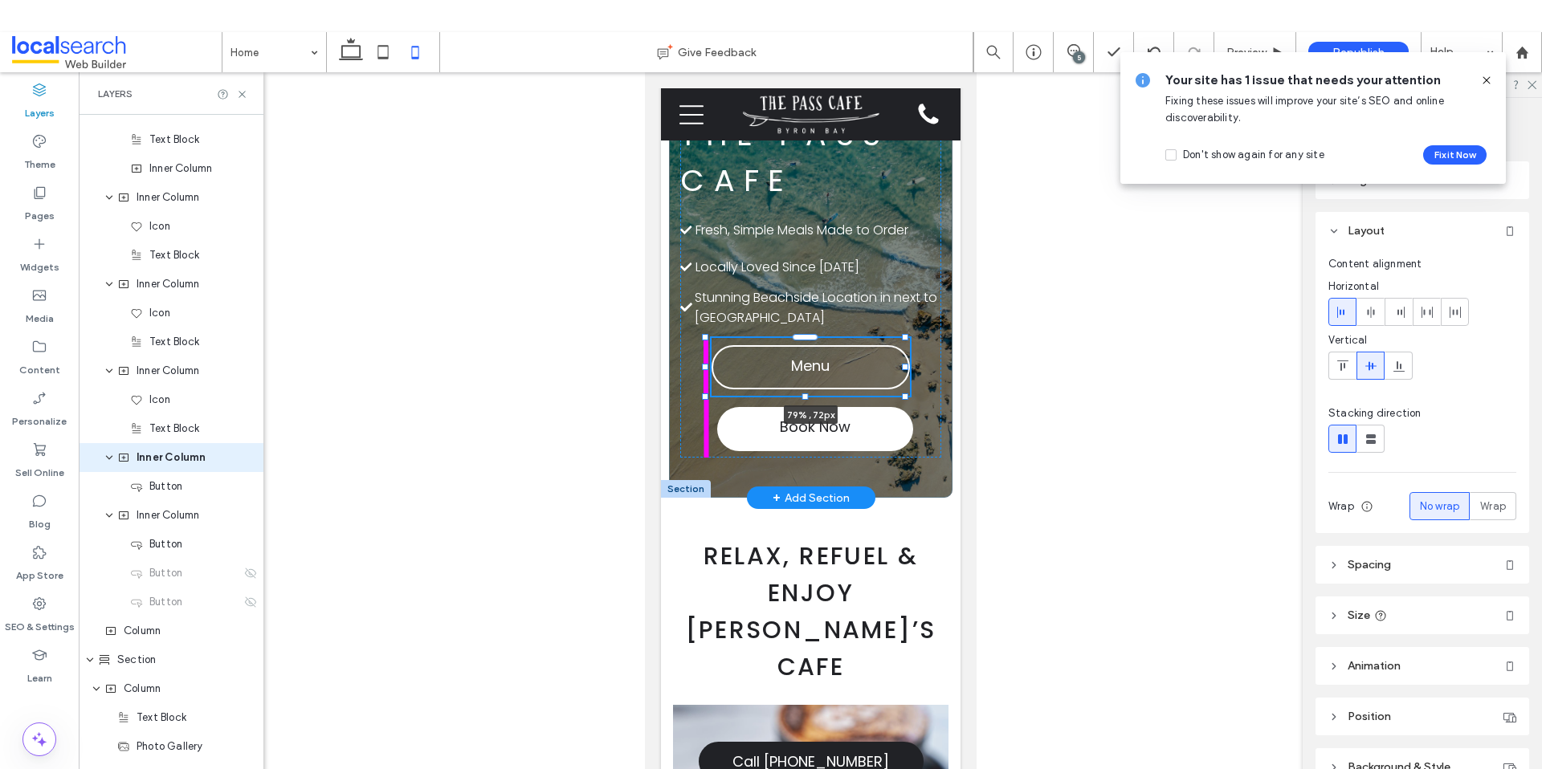
click at [706, 365] on div at bounding box center [704, 367] width 6 height 6
type input "****"
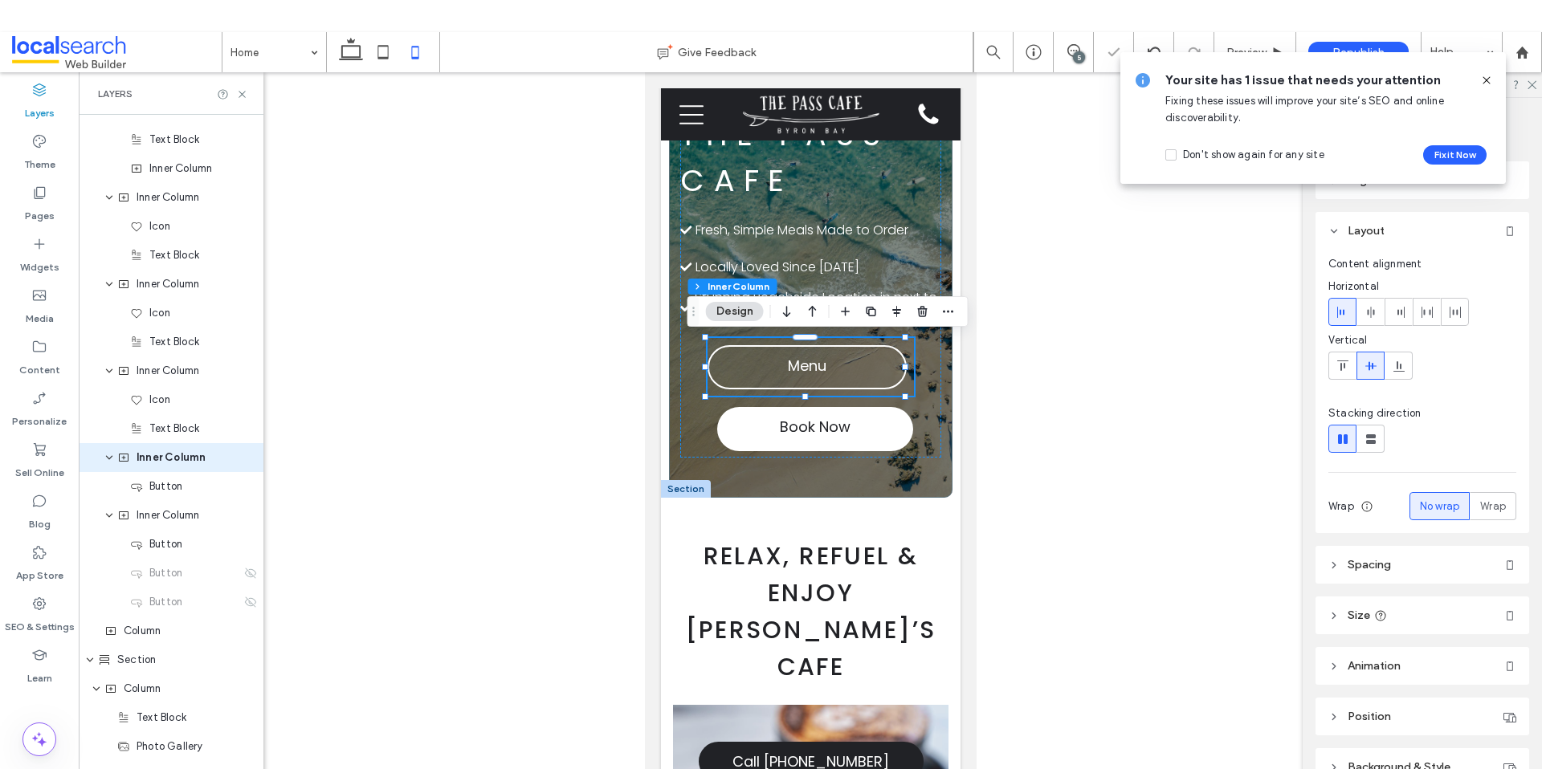
click at [1161, 352] on div at bounding box center [810, 434] width 1463 height 725
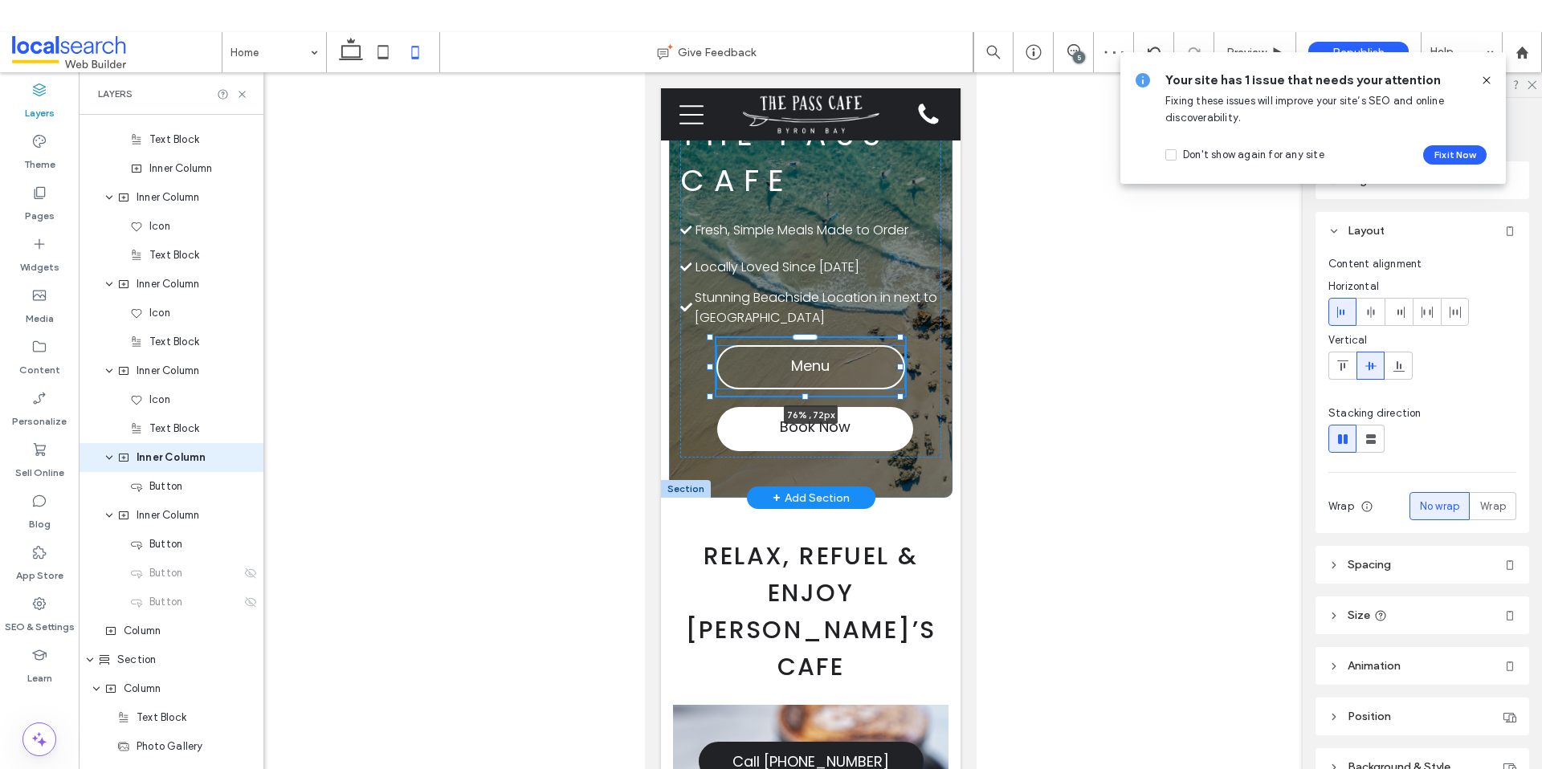
click at [711, 368] on div at bounding box center [709, 367] width 6 height 6
type input "**"
type input "****"
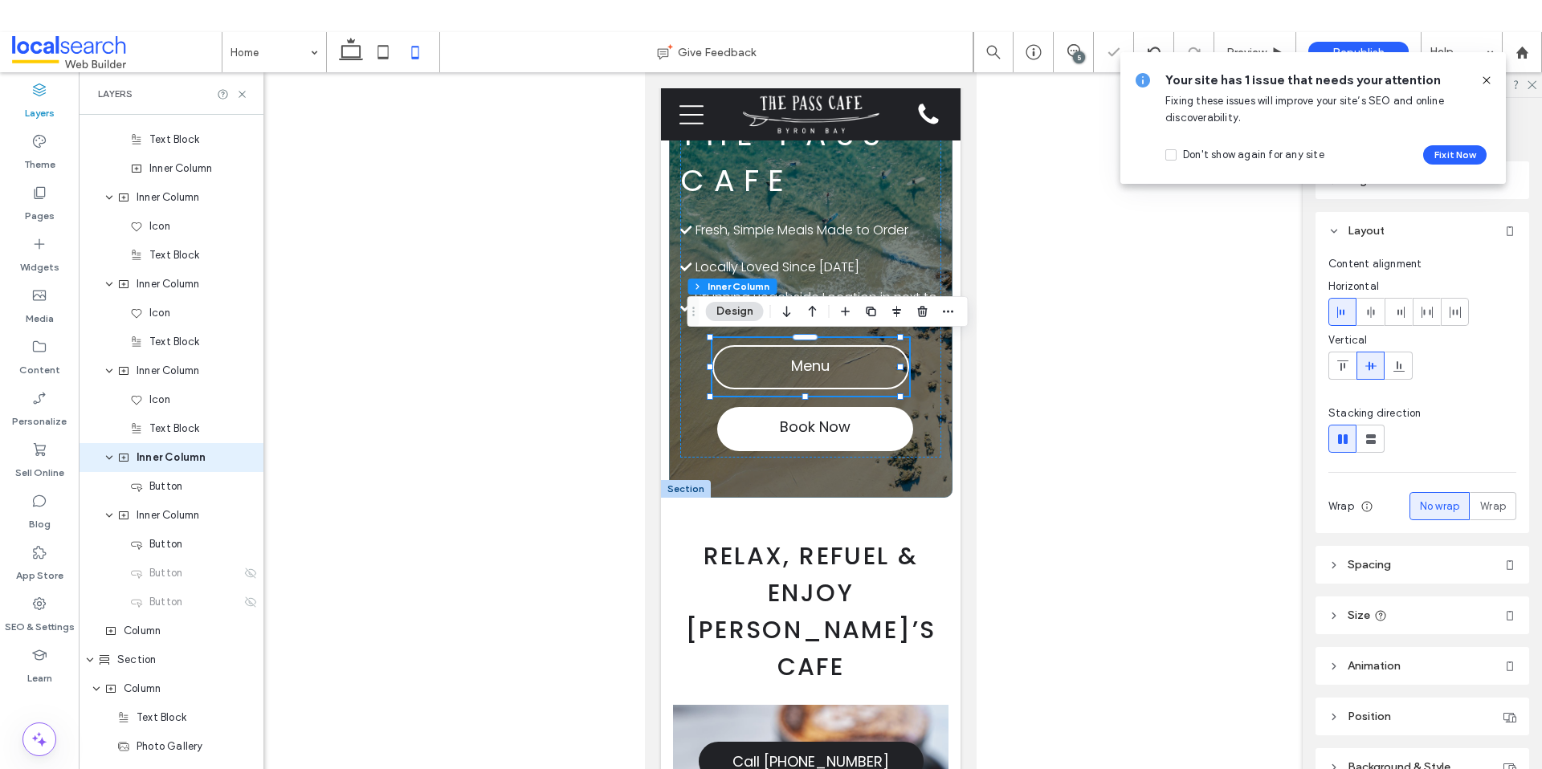
click at [900, 568] on span "Relax, Refuel & Enjoy Byron’s Cafe" at bounding box center [810, 611] width 251 height 145
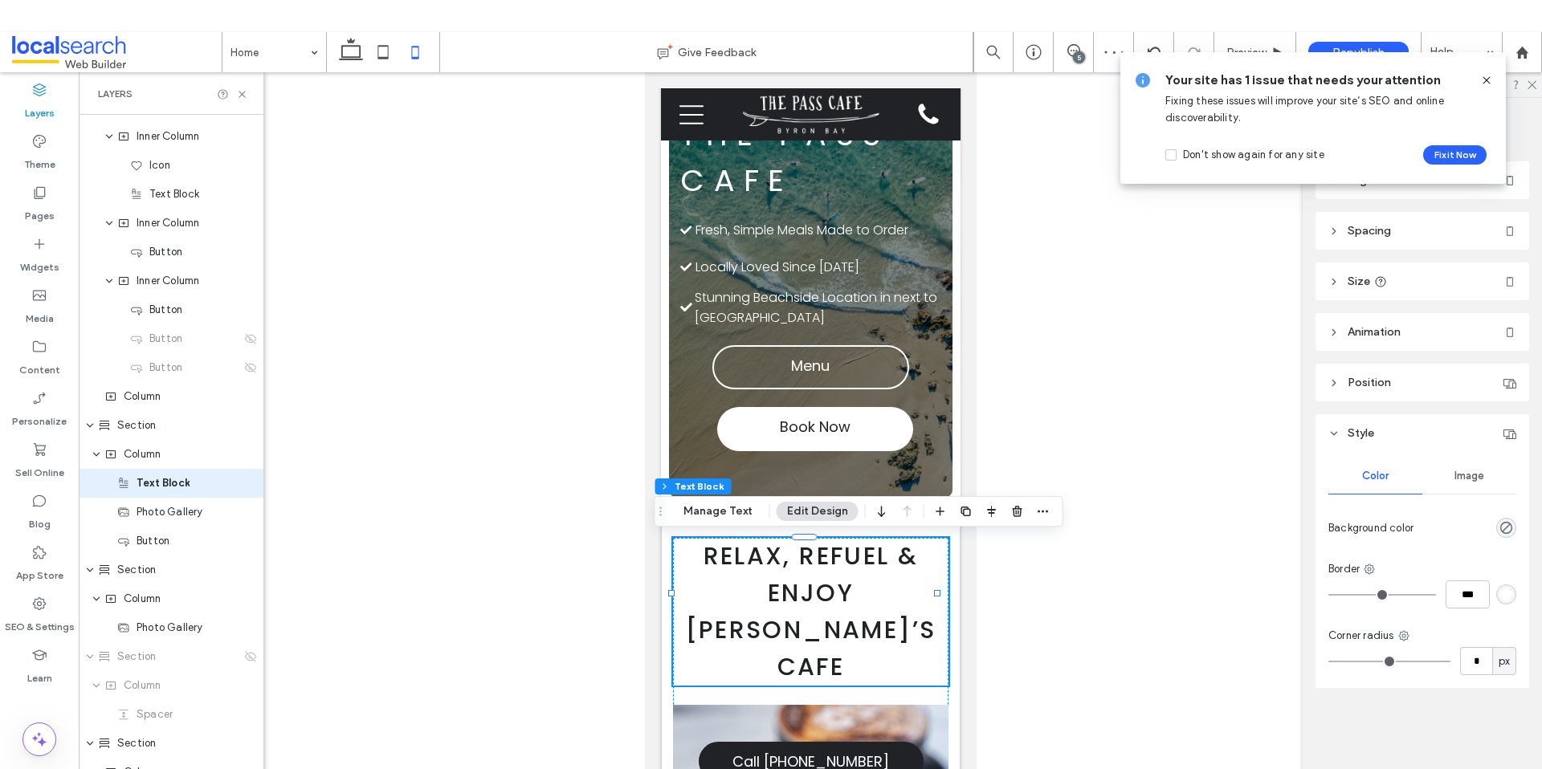
scroll to position [741, 0]
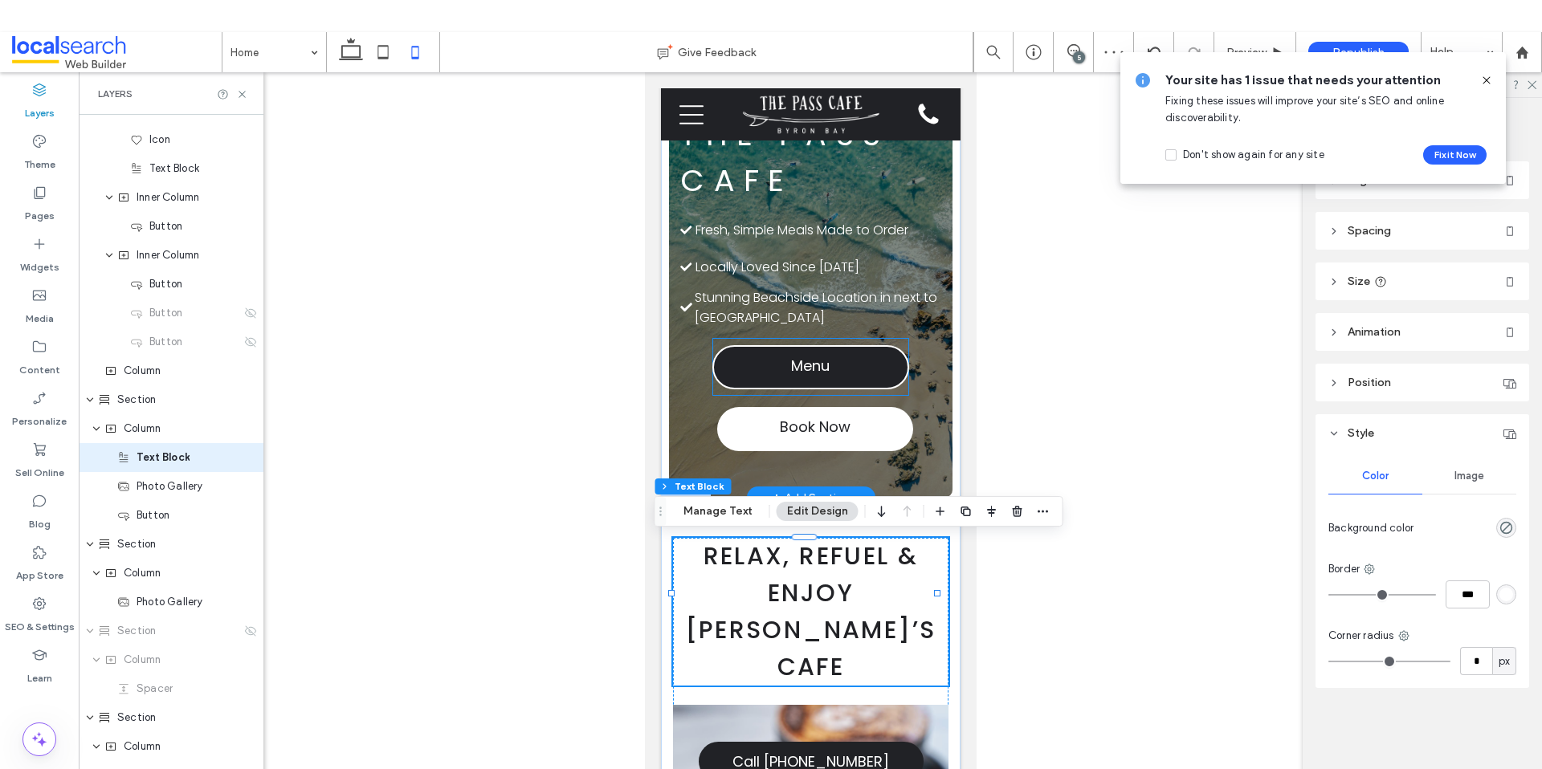
click at [712, 370] on link "Menu" at bounding box center [809, 367] width 197 height 44
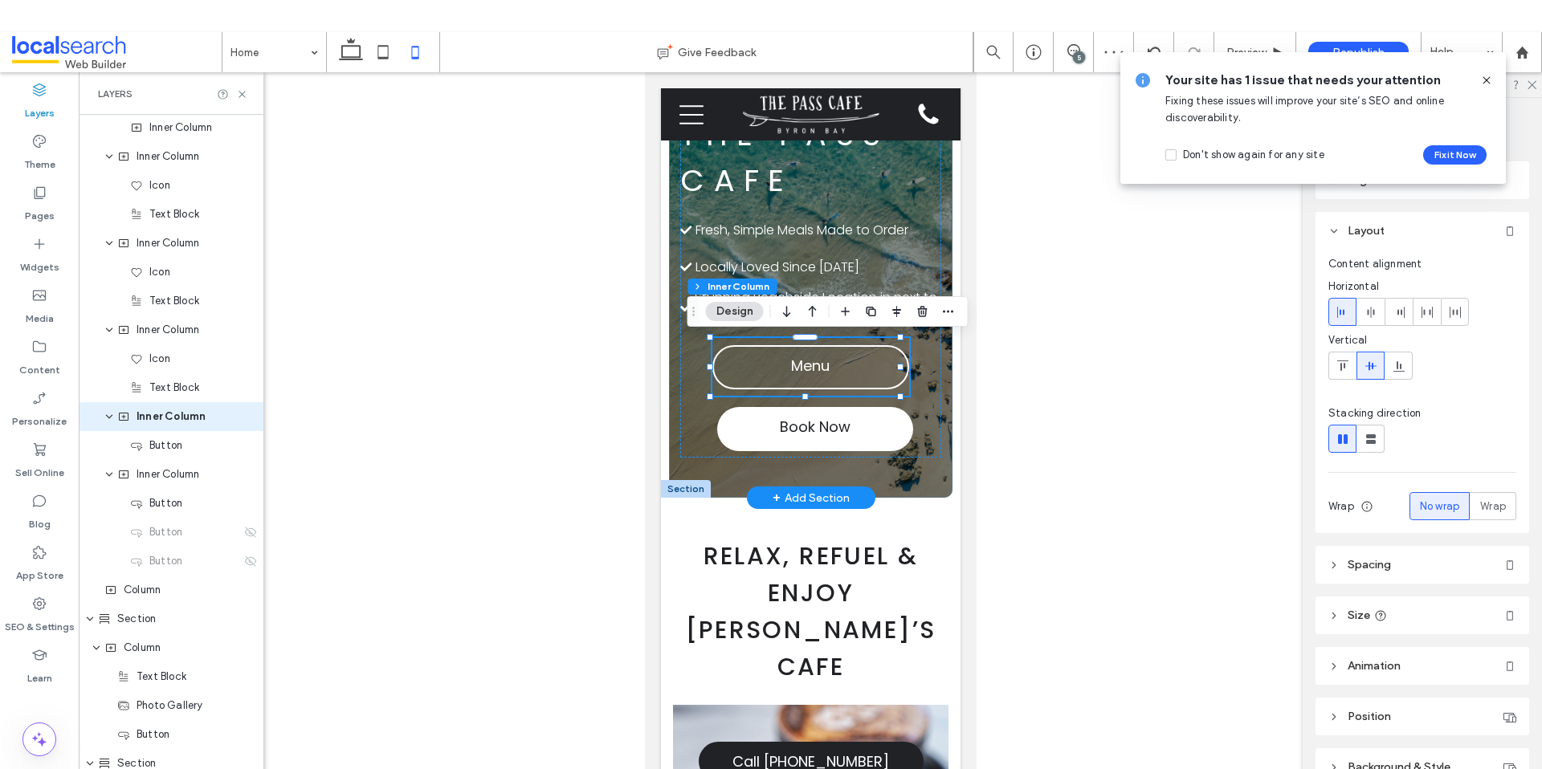
scroll to position [481, 0]
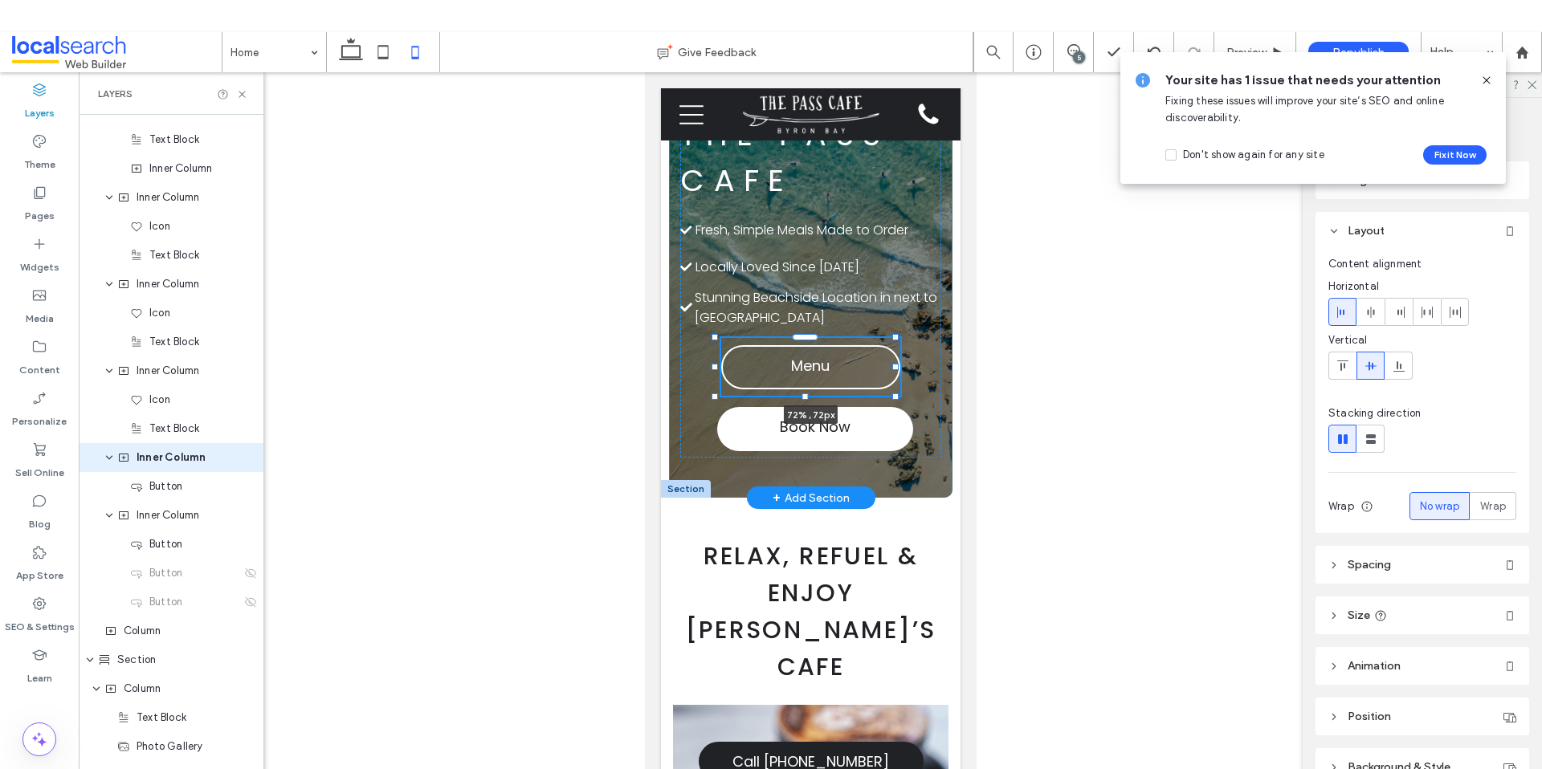
click at [713, 366] on div at bounding box center [714, 367] width 6 height 6
type input "**"
type input "****"
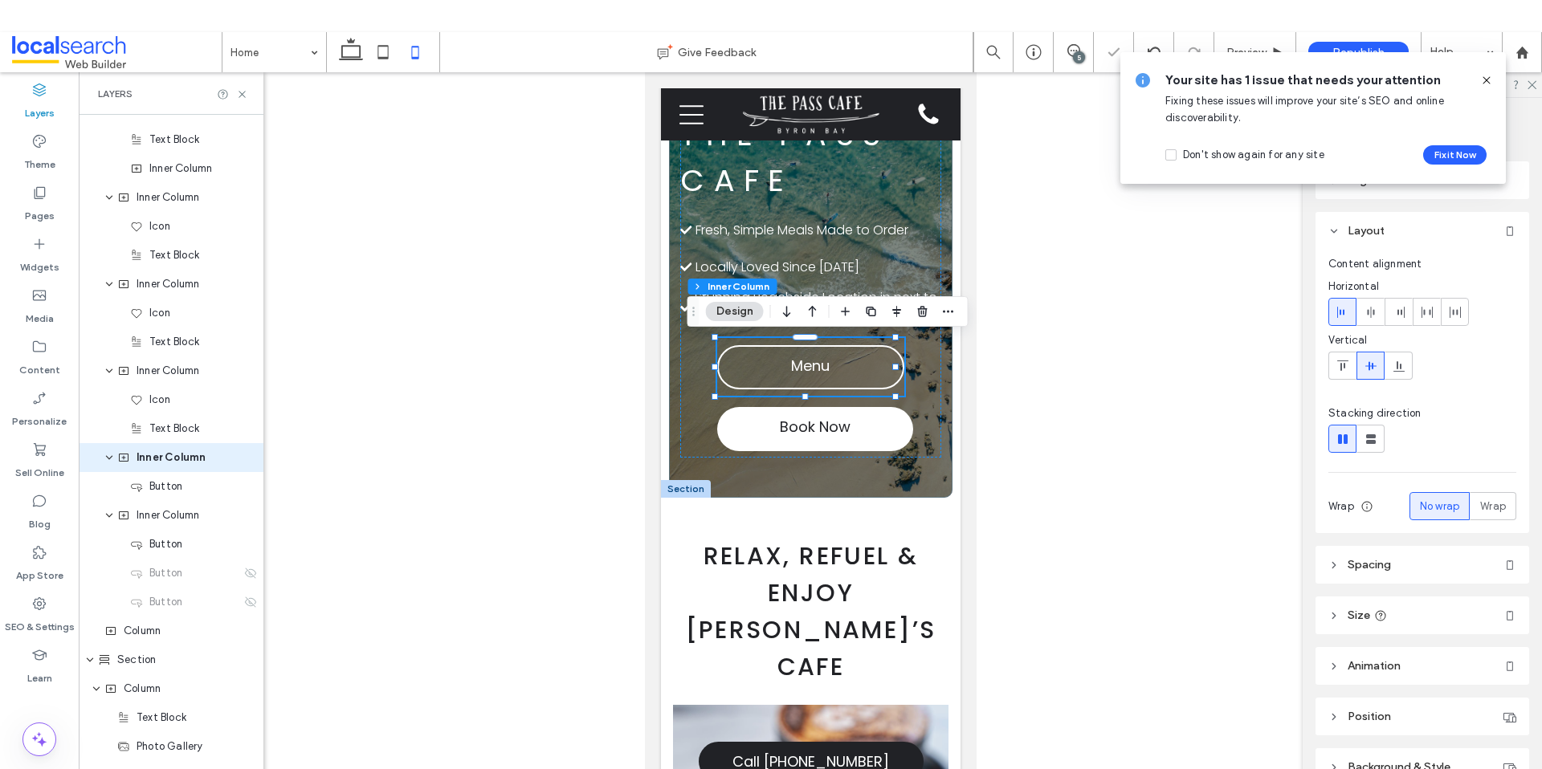
click at [1086, 352] on div at bounding box center [810, 434] width 1463 height 725
click at [910, 592] on h2 "Relax, Refuel & Enjoy Byron’s Cafe" at bounding box center [809, 612] width 275 height 148
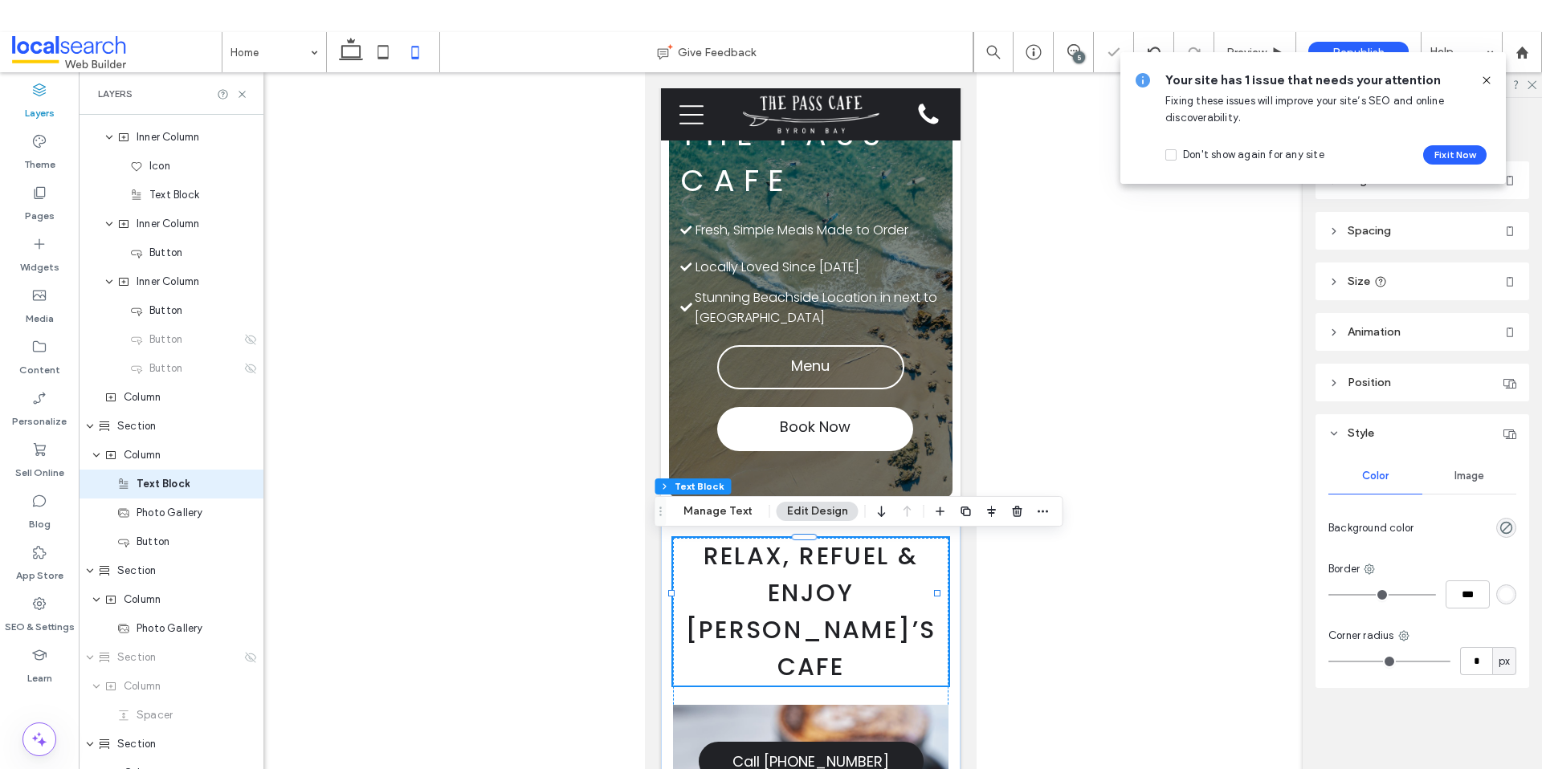
scroll to position [741, 0]
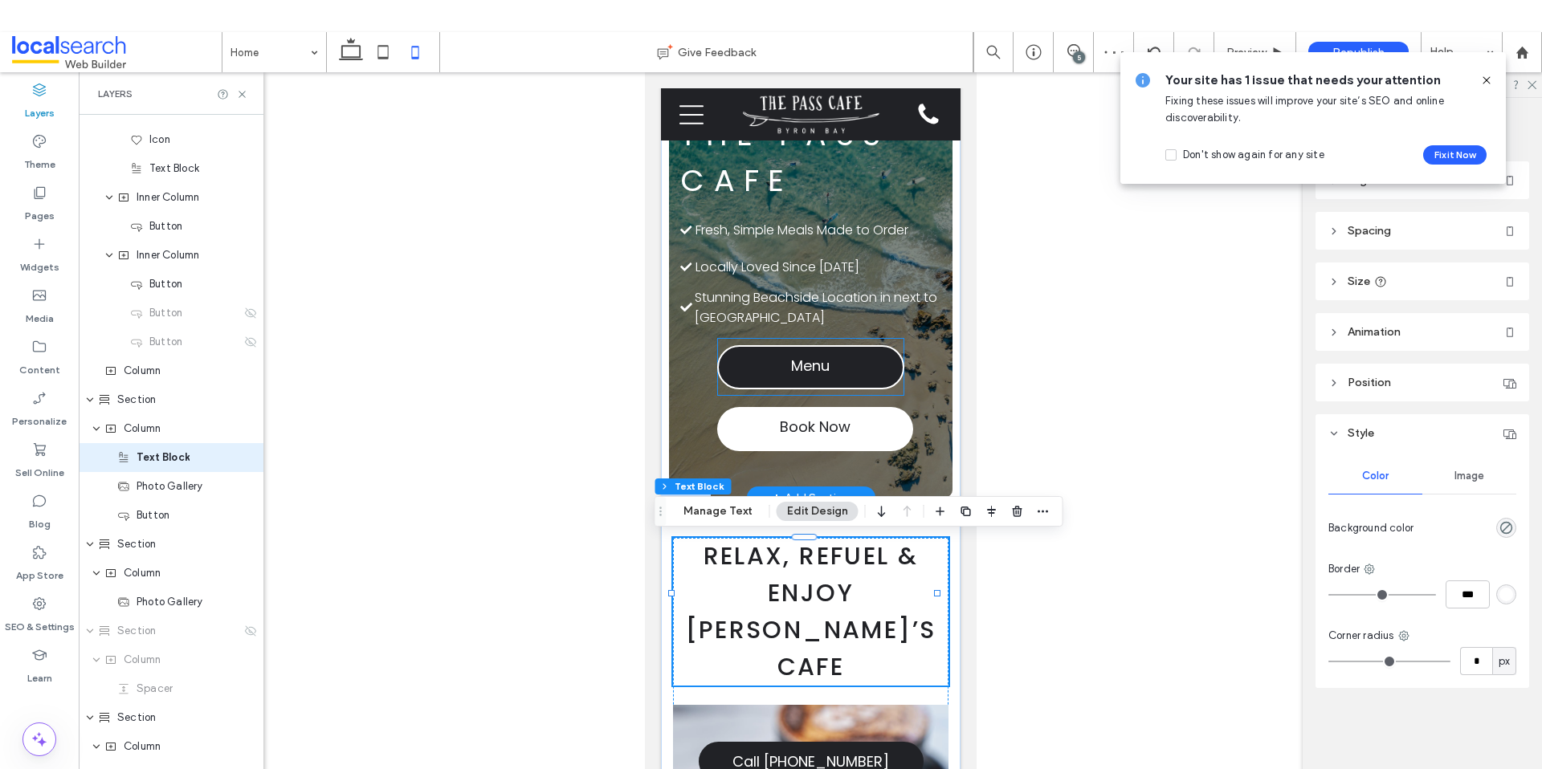
click at [886, 355] on link "Menu" at bounding box center [809, 367] width 187 height 44
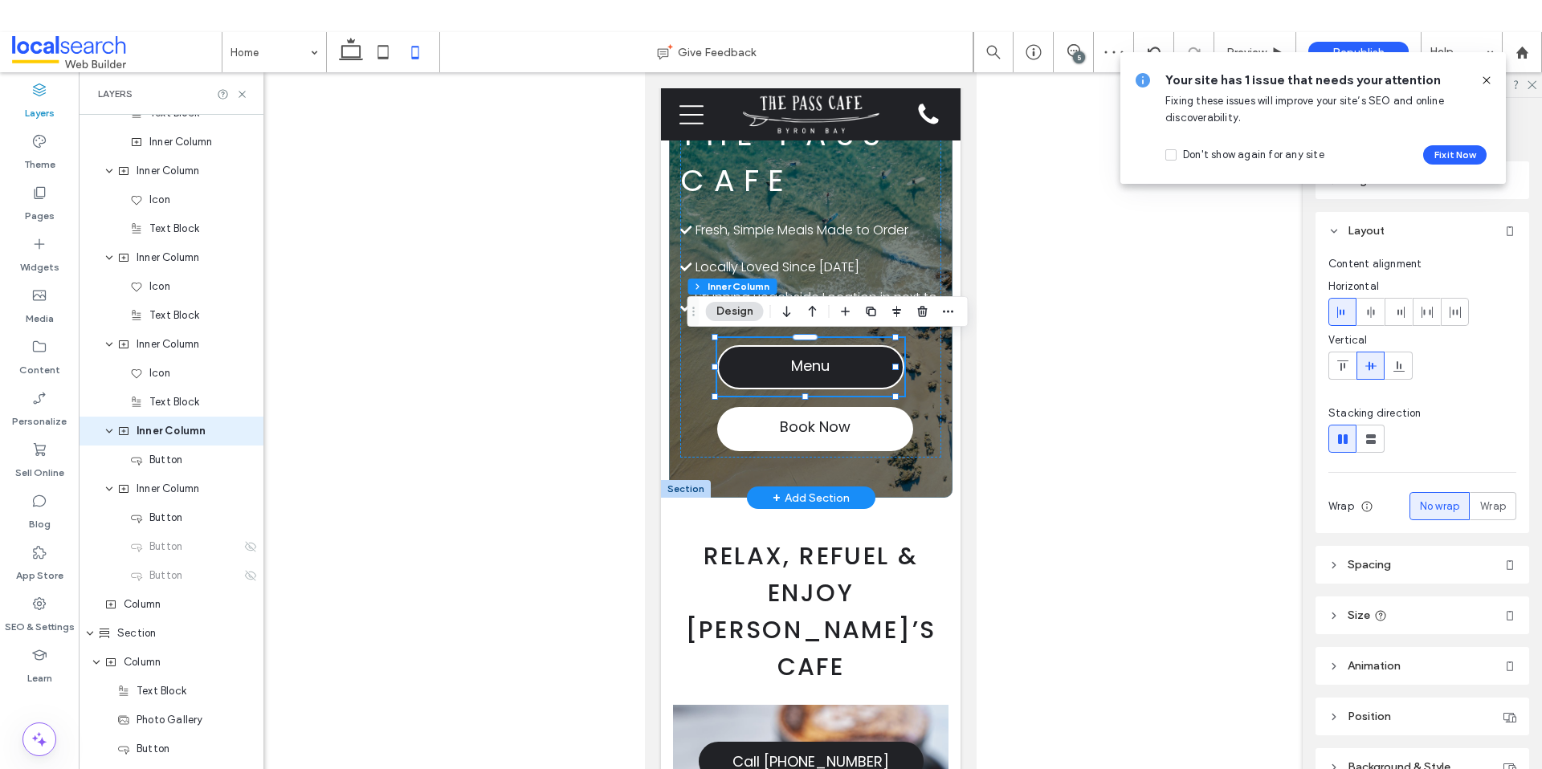
scroll to position [481, 0]
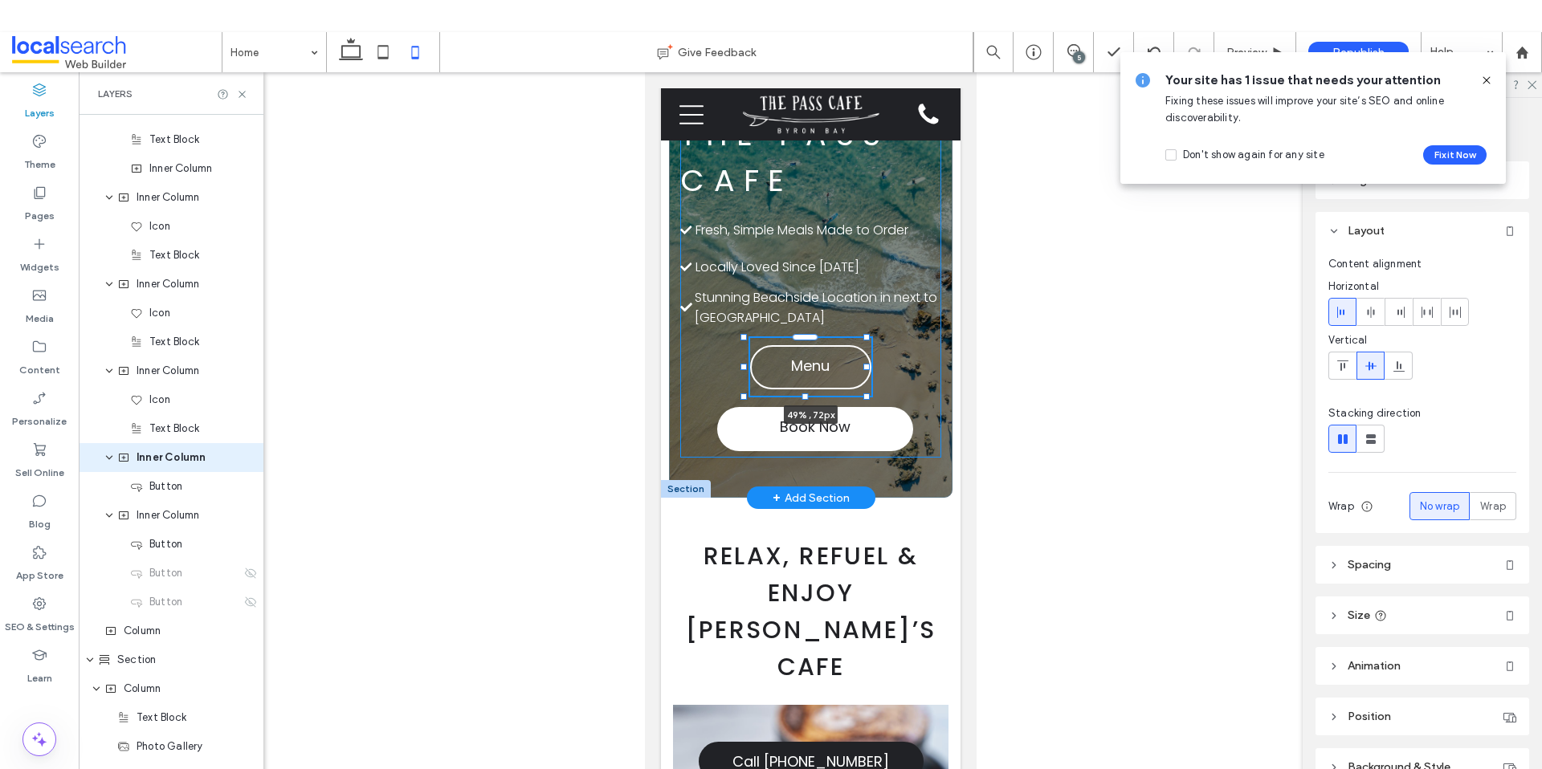
drag, startPoint x: 715, startPoint y: 366, endPoint x: 1644, endPoint y: 446, distance: 932.4
click at [744, 367] on div at bounding box center [743, 367] width 6 height 6
type input "**"
type input "****"
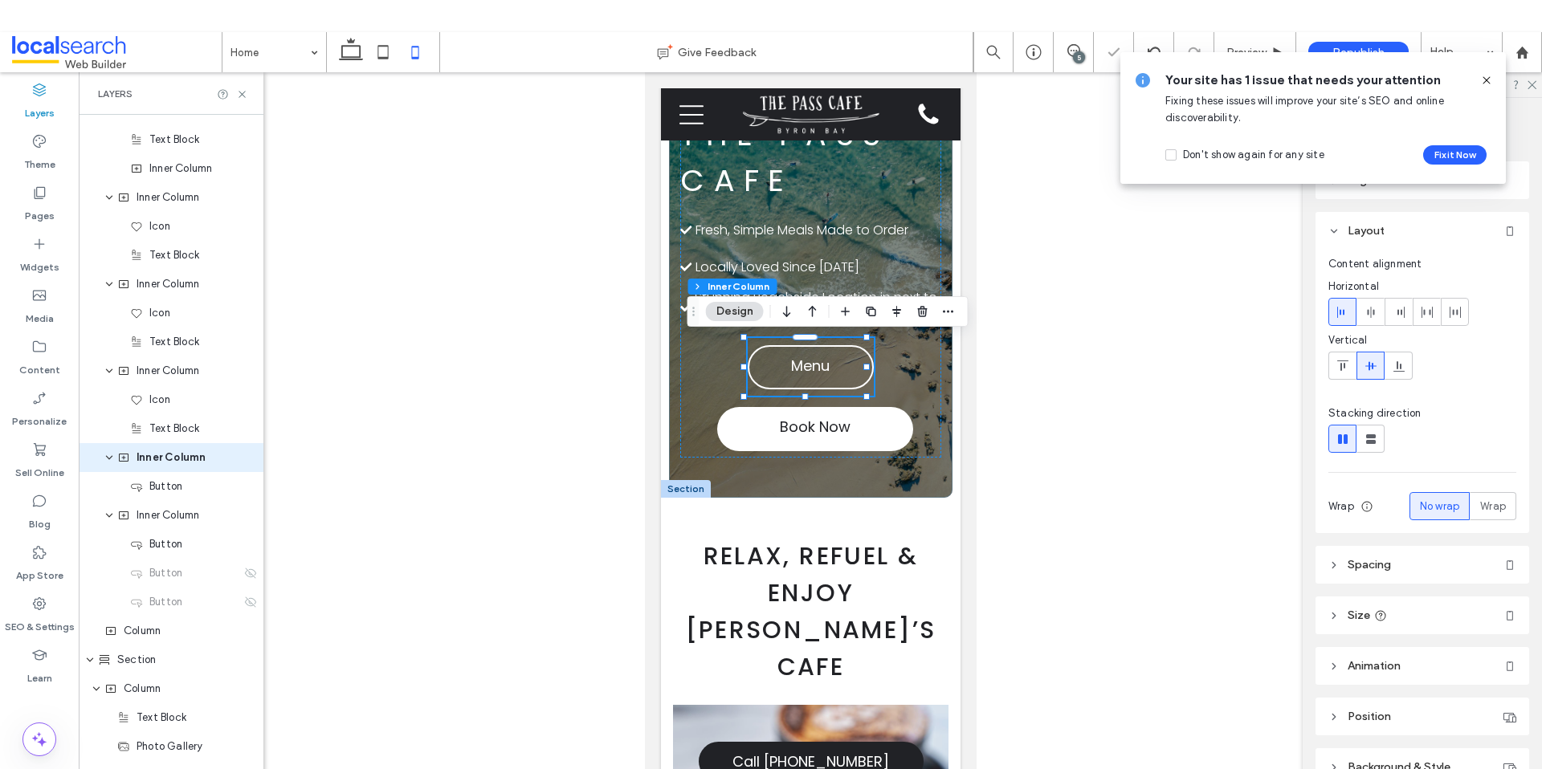
click at [1048, 370] on div at bounding box center [810, 434] width 1463 height 725
click at [889, 544] on span "Relax, Refuel & Enjoy Byron’s Cafe" at bounding box center [810, 611] width 251 height 145
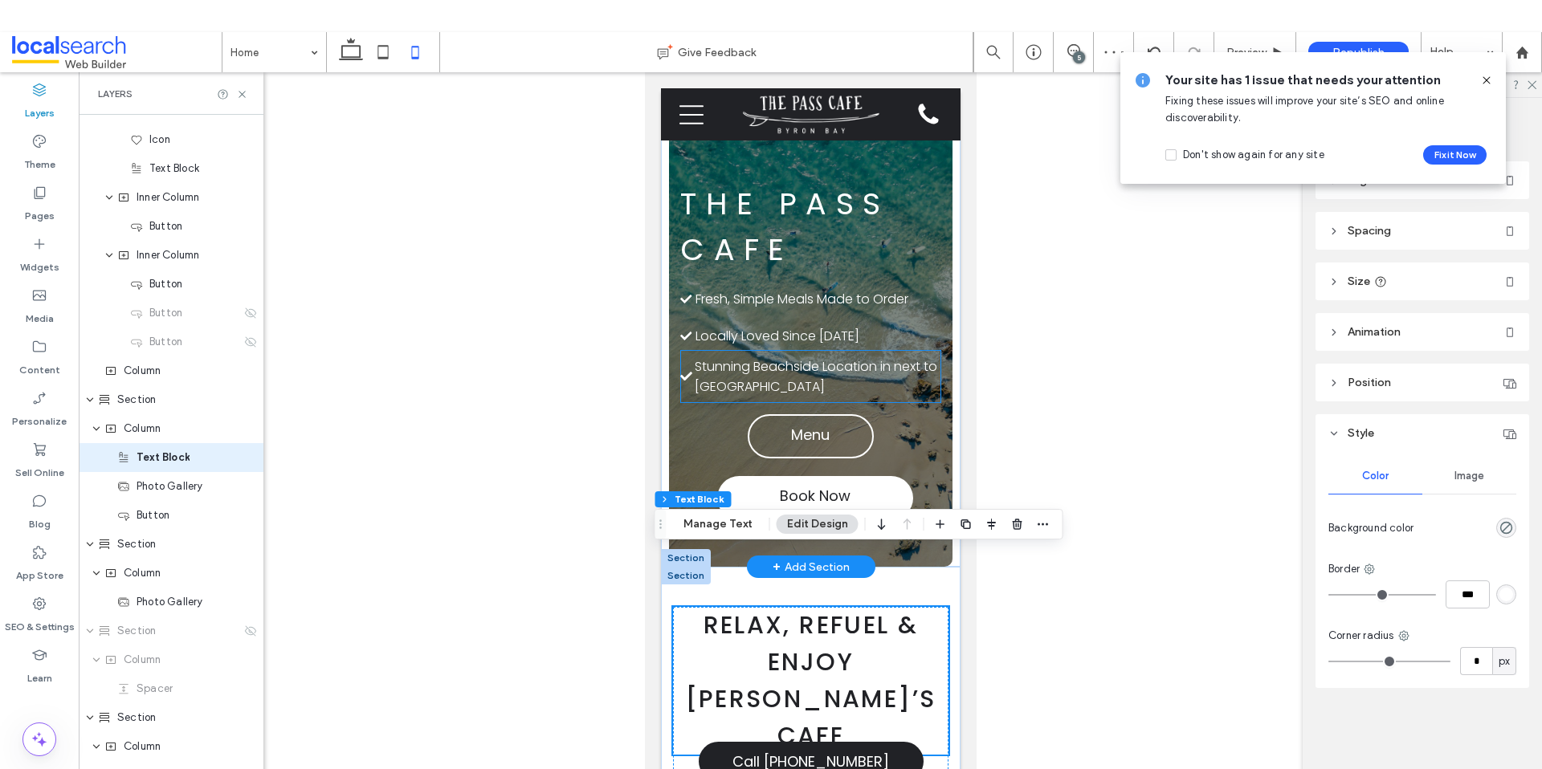
scroll to position [0, 0]
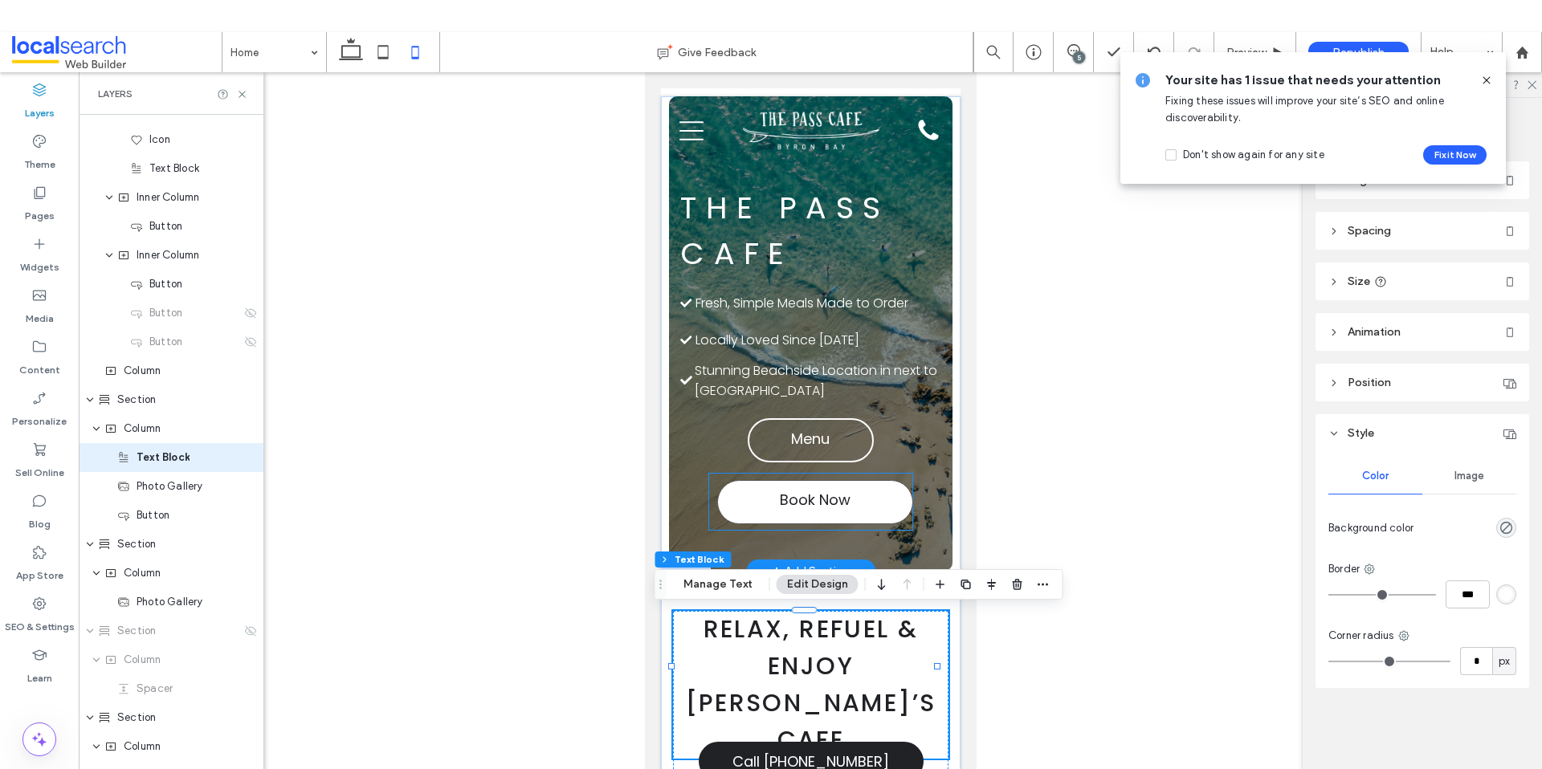
click at [895, 513] on link "Book Now" at bounding box center [814, 502] width 196 height 44
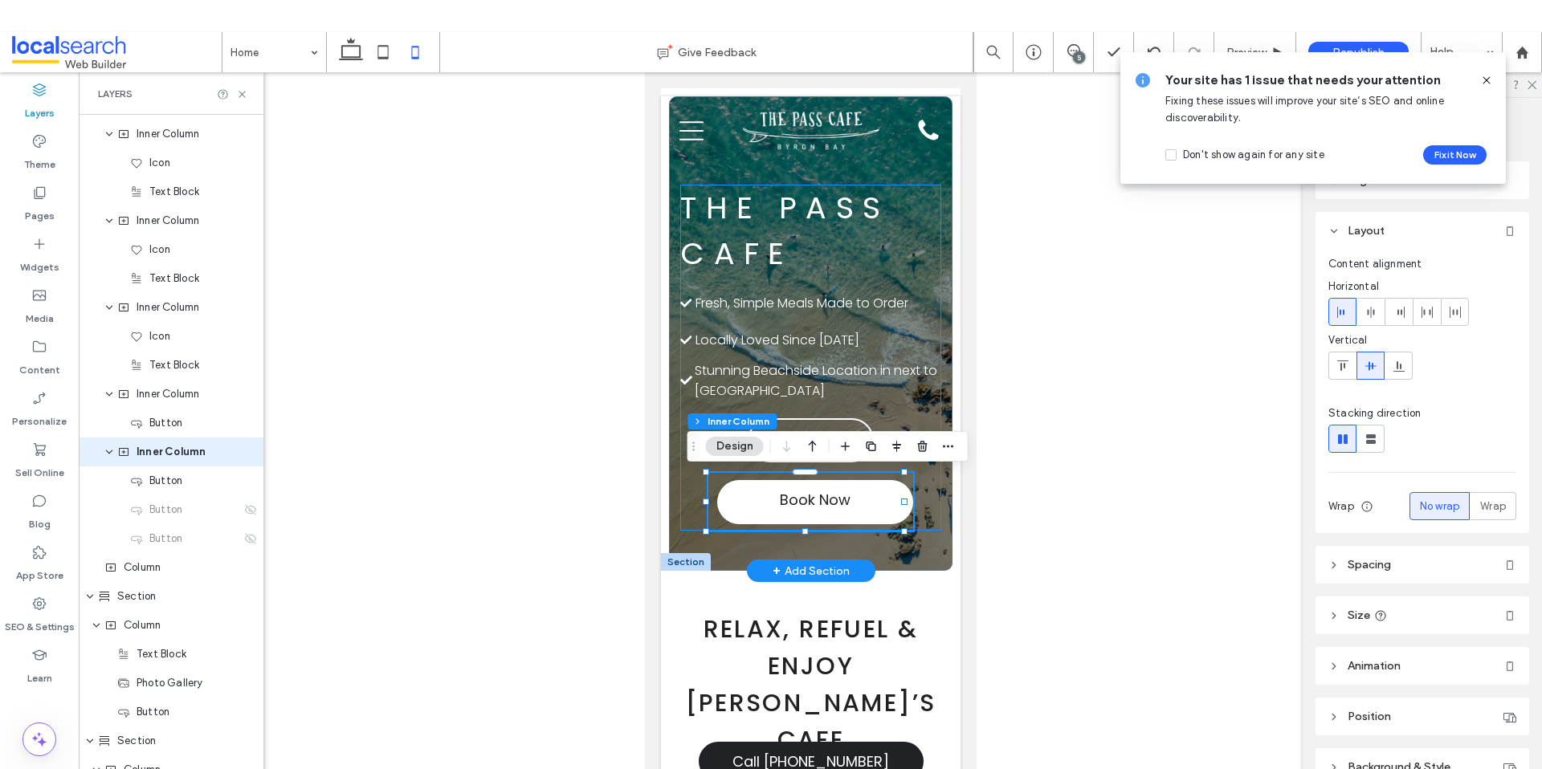
scroll to position [539, 0]
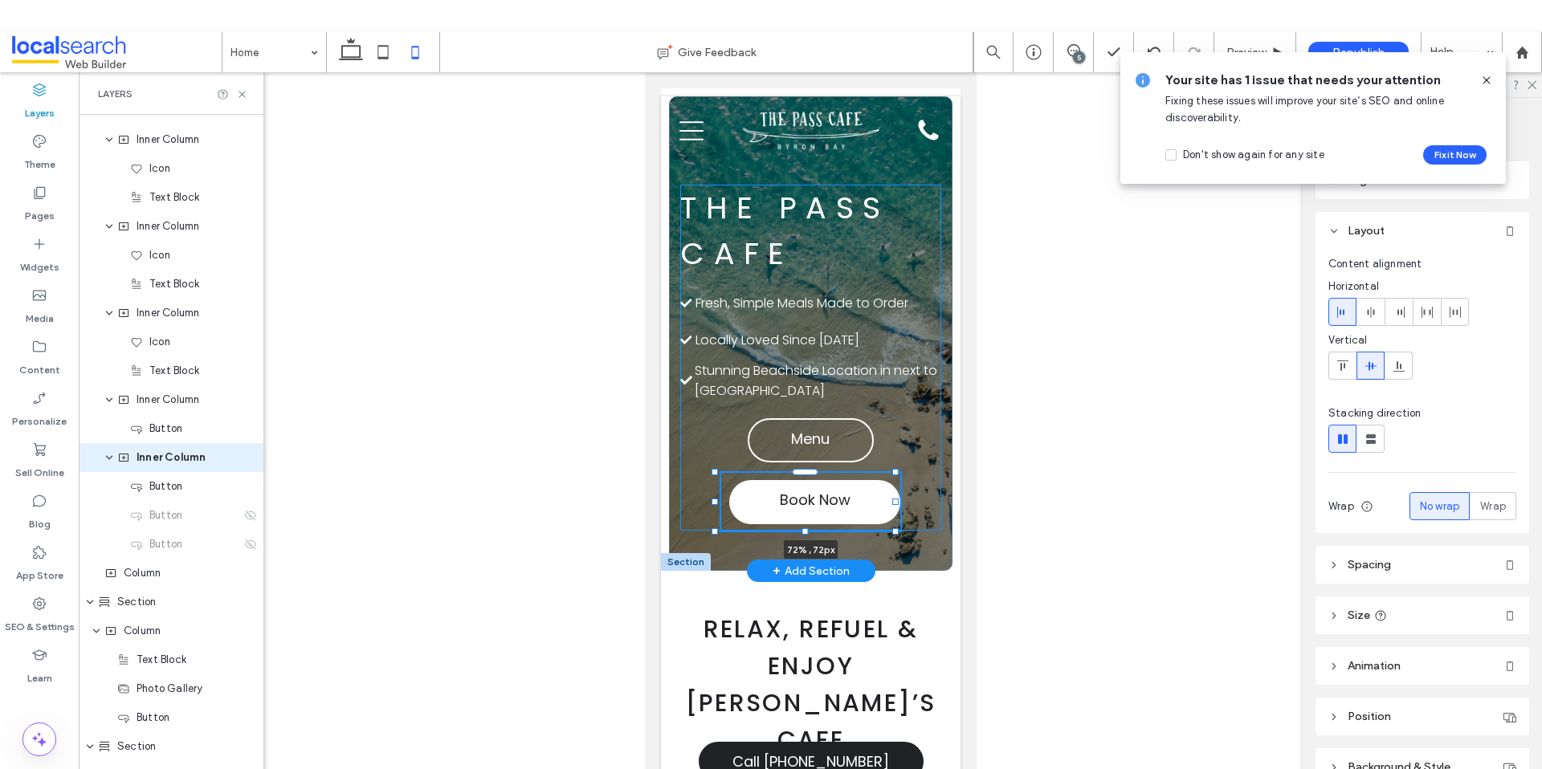
drag, startPoint x: 903, startPoint y: 501, endPoint x: 894, endPoint y: 505, distance: 9.7
click at [894, 505] on div "The Pass Cafe Check Icon Locally Loved Since 2010 Check Icon Fresh, Simple Meal…" at bounding box center [809, 333] width 283 height 475
type input "**"
type input "****"
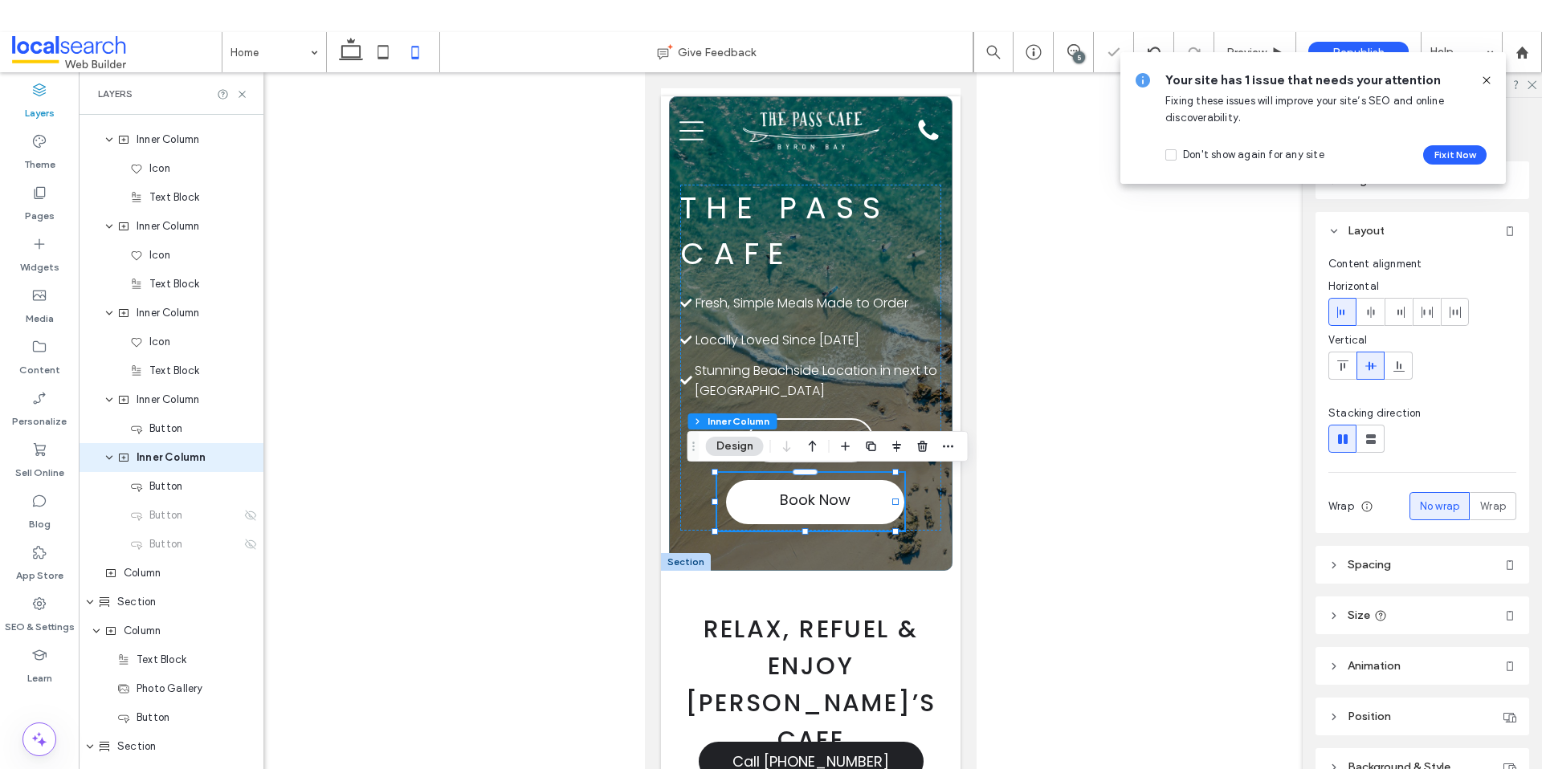
click at [1050, 487] on div at bounding box center [810, 434] width 1463 height 725
click at [1119, 417] on div at bounding box center [810, 434] width 1463 height 725
click at [1282, 258] on div at bounding box center [810, 434] width 1463 height 725
click at [1361, 43] on div "Republish" at bounding box center [1358, 52] width 100 height 21
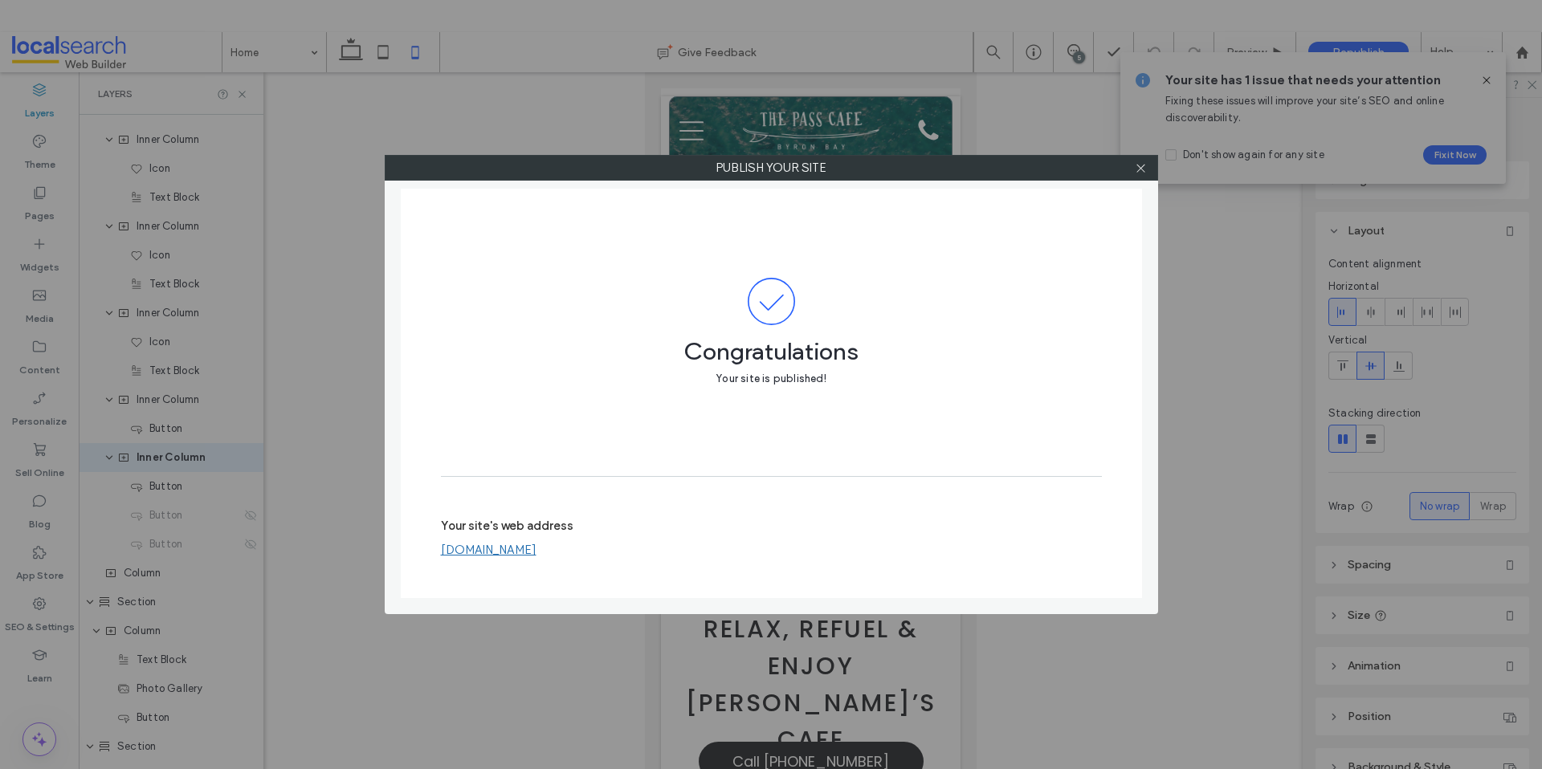
click at [1131, 165] on div at bounding box center [1141, 168] width 24 height 24
drag, startPoint x: 1138, startPoint y: 168, endPoint x: 1129, endPoint y: 171, distance: 9.4
click at [1138, 169] on icon at bounding box center [1141, 168] width 12 height 12
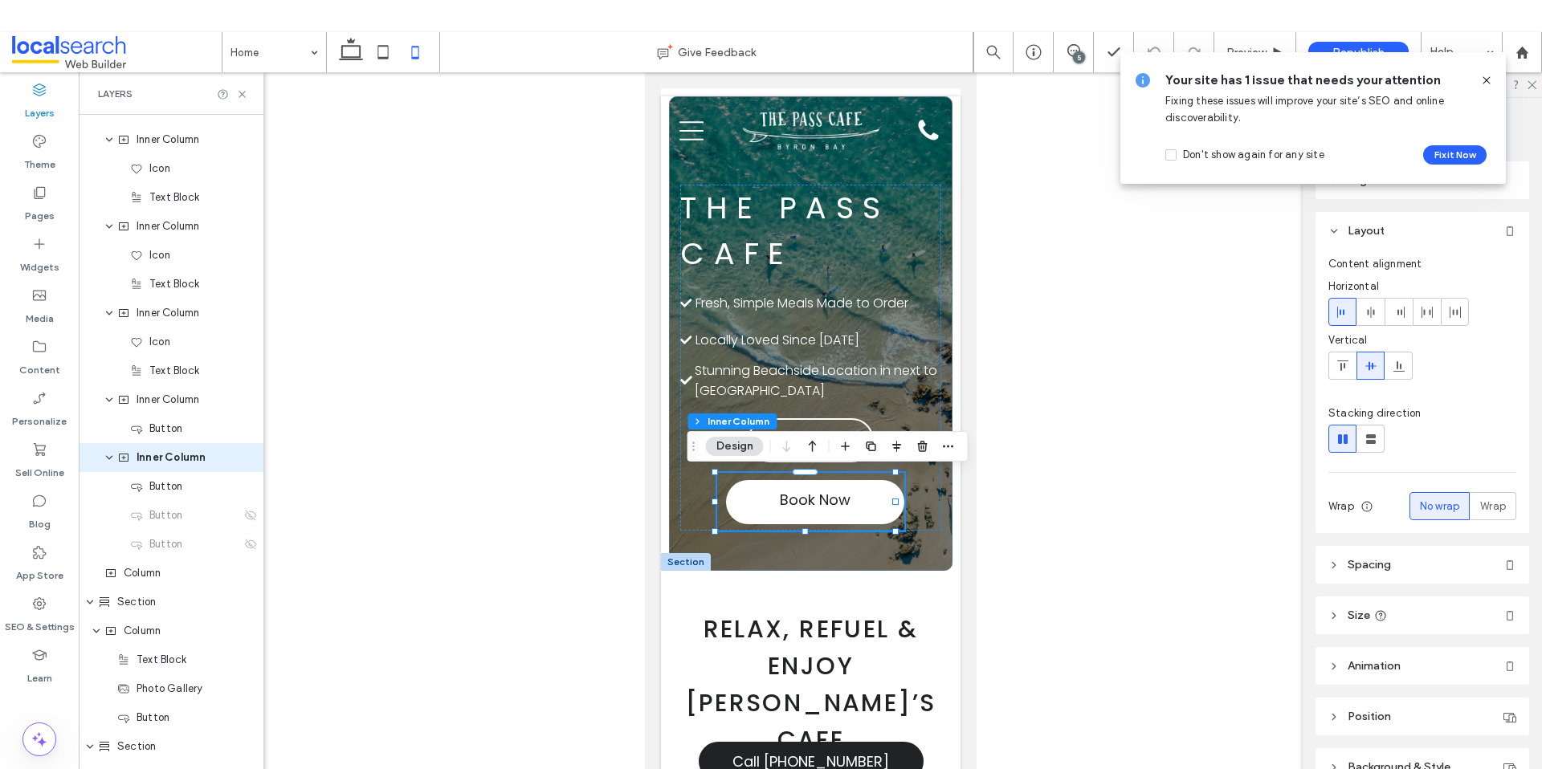
click at [1072, 443] on div at bounding box center [810, 434] width 1463 height 725
click at [1100, 242] on div at bounding box center [810, 434] width 1463 height 725
click at [1488, 78] on use at bounding box center [1485, 79] width 7 height 7
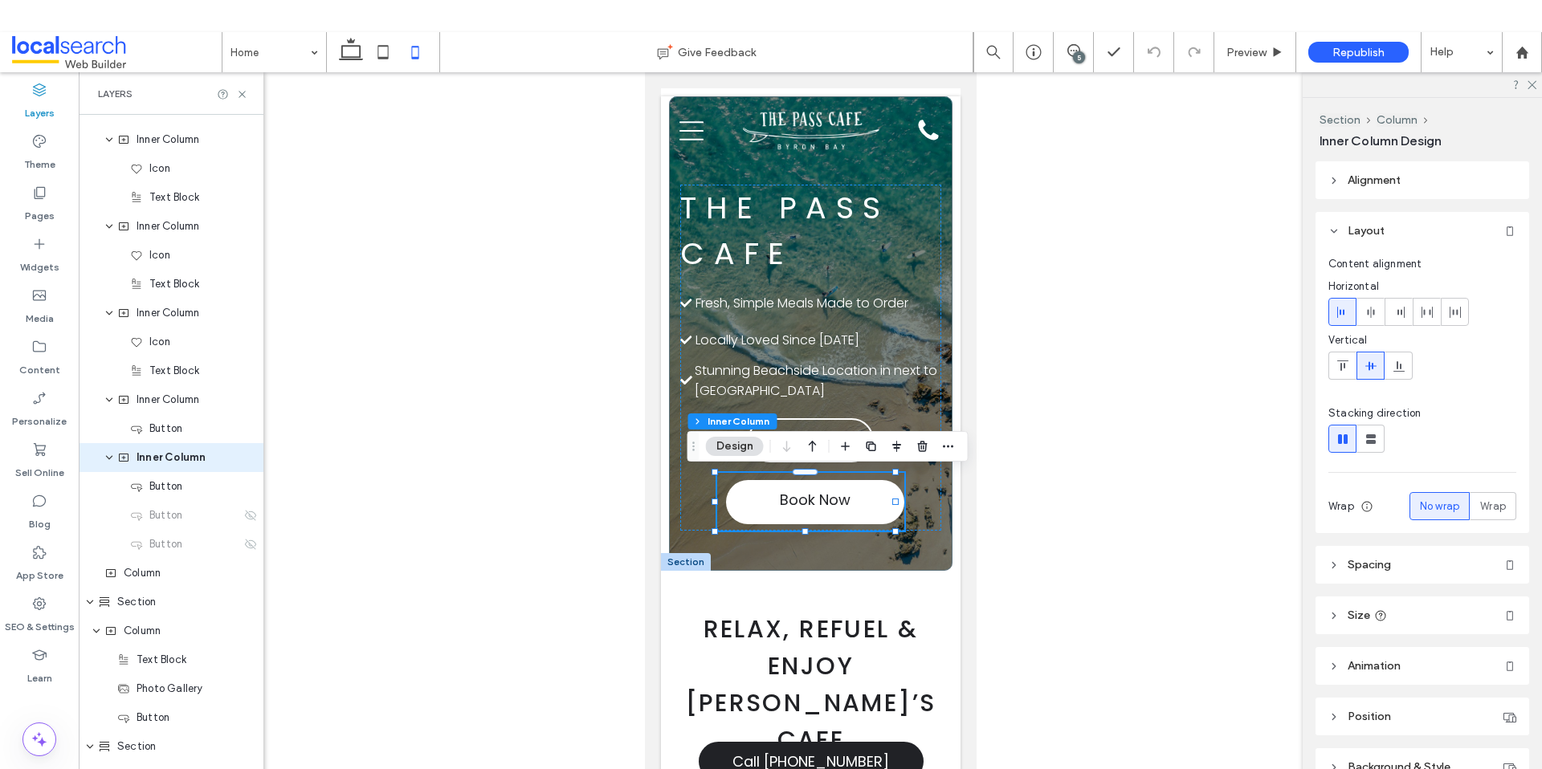
click at [1005, 407] on div at bounding box center [810, 434] width 1463 height 725
click at [876, 400] on p "Stunning Beachside Location in next to The Pass" at bounding box center [817, 381] width 246 height 40
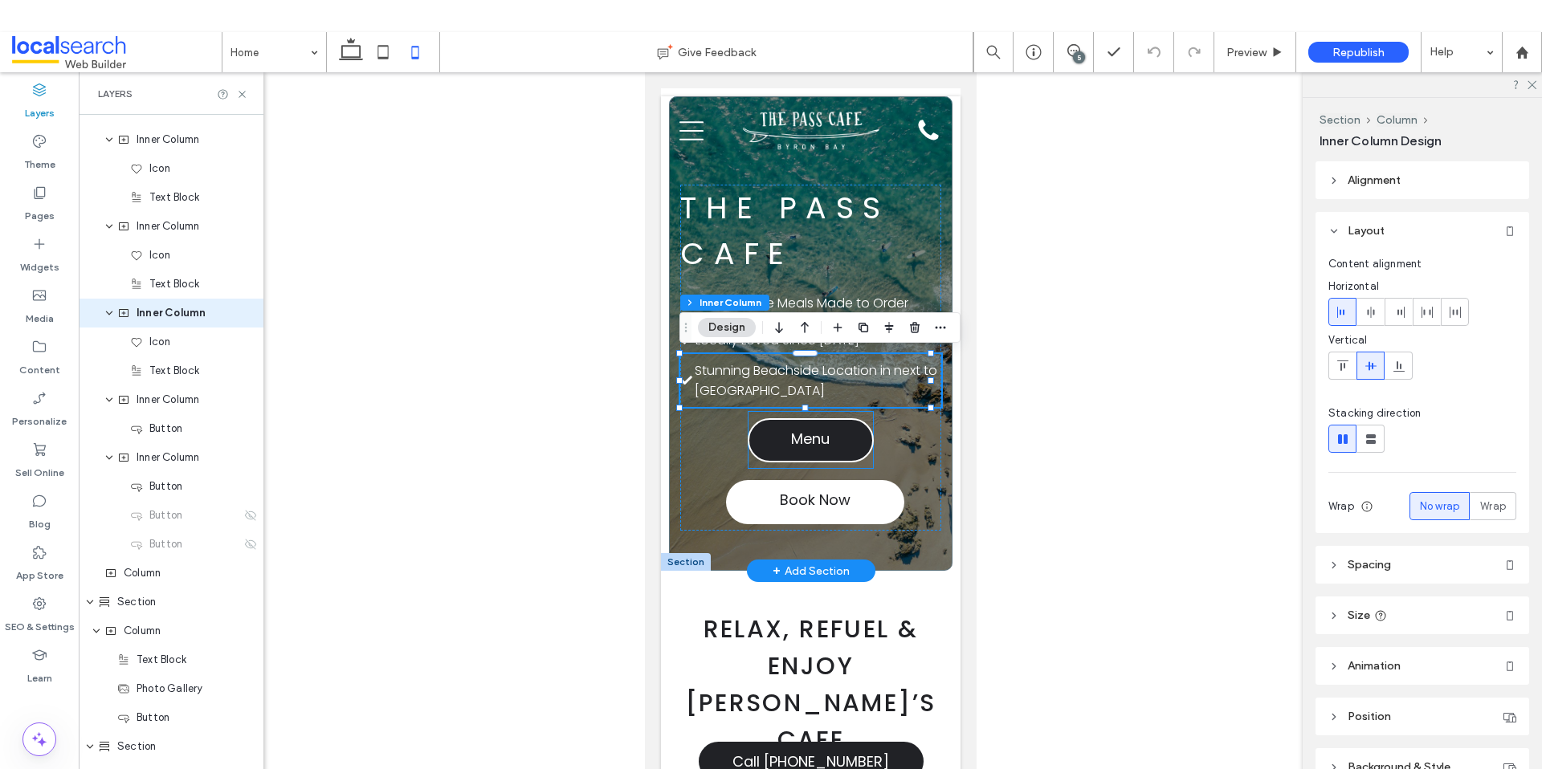
click at [751, 435] on link "Menu" at bounding box center [810, 440] width 127 height 44
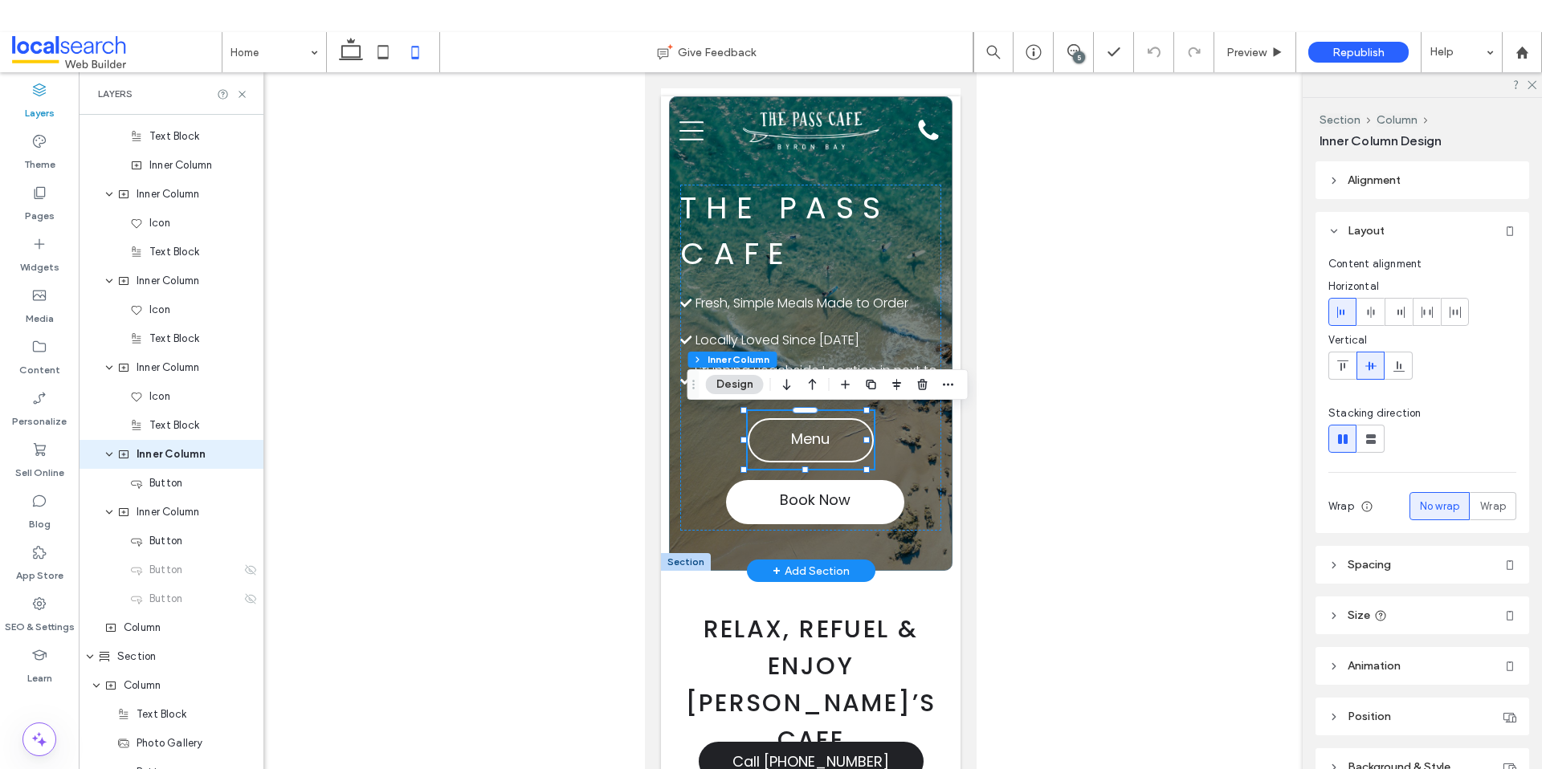
scroll to position [481, 0]
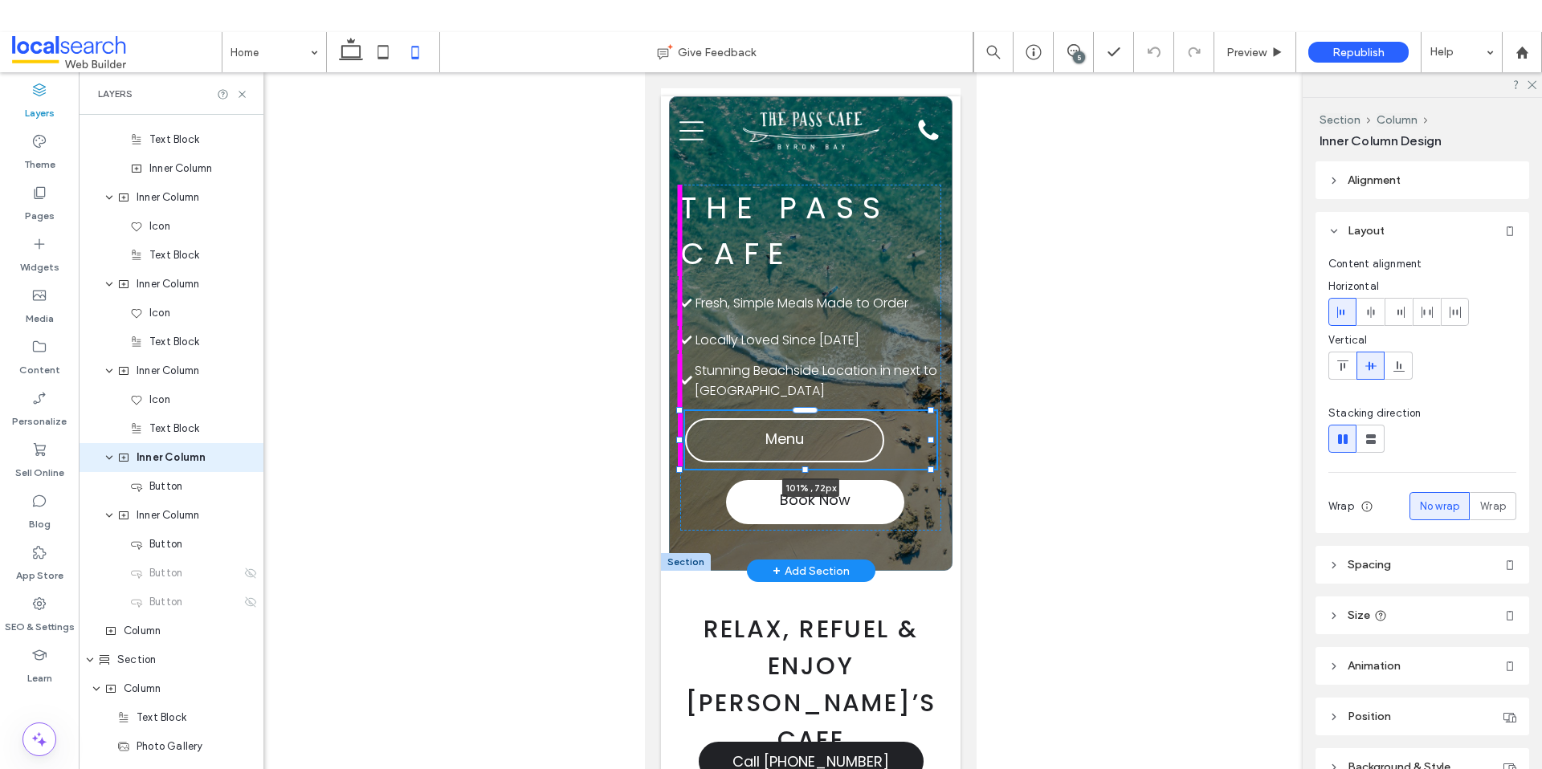
drag, startPoint x: 743, startPoint y: 438, endPoint x: 678, endPoint y: 440, distance: 65.1
click at [678, 440] on div at bounding box center [678, 440] width 6 height 6
type input "***"
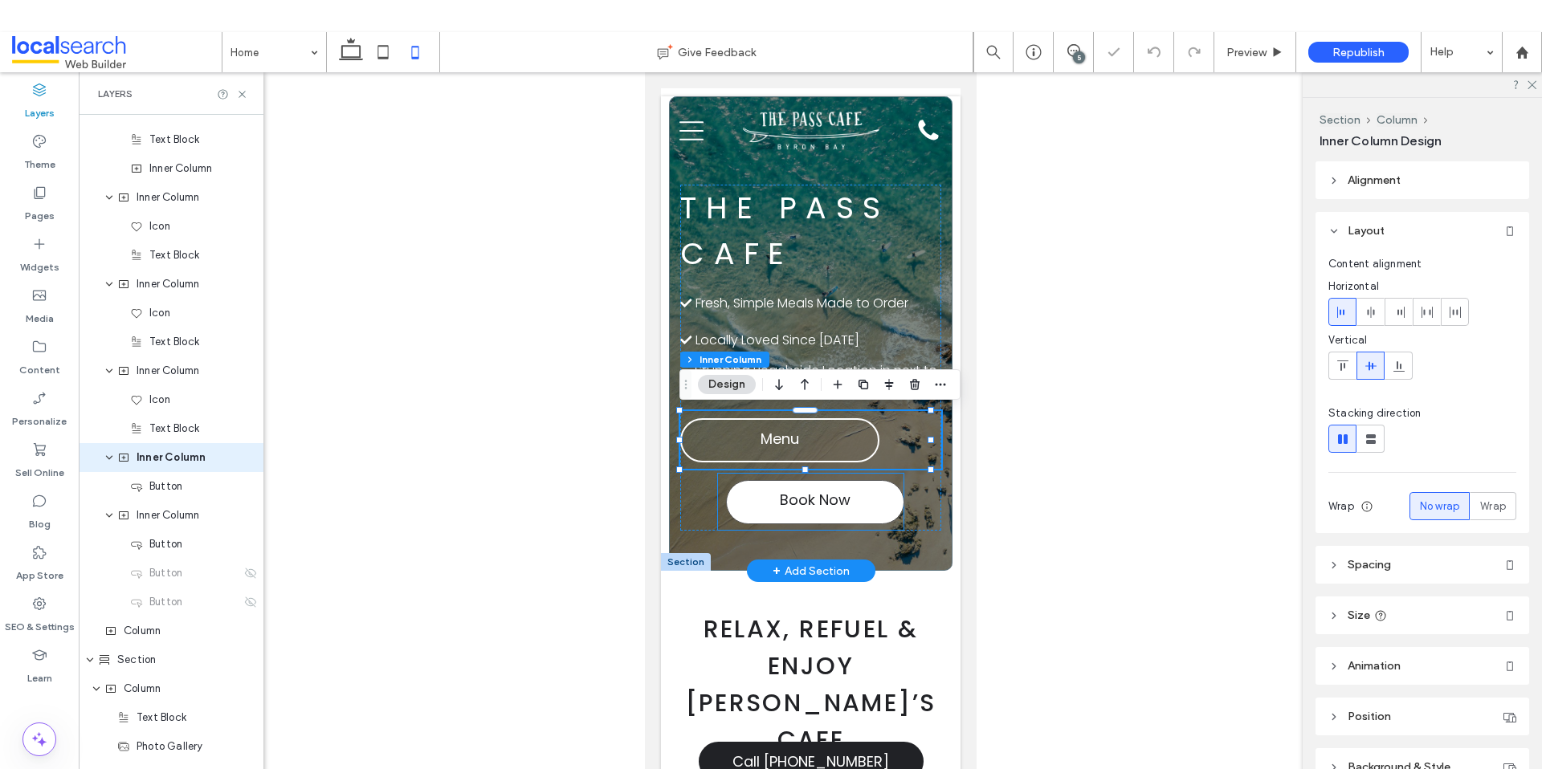
click at [732, 507] on link "Book Now" at bounding box center [814, 502] width 178 height 44
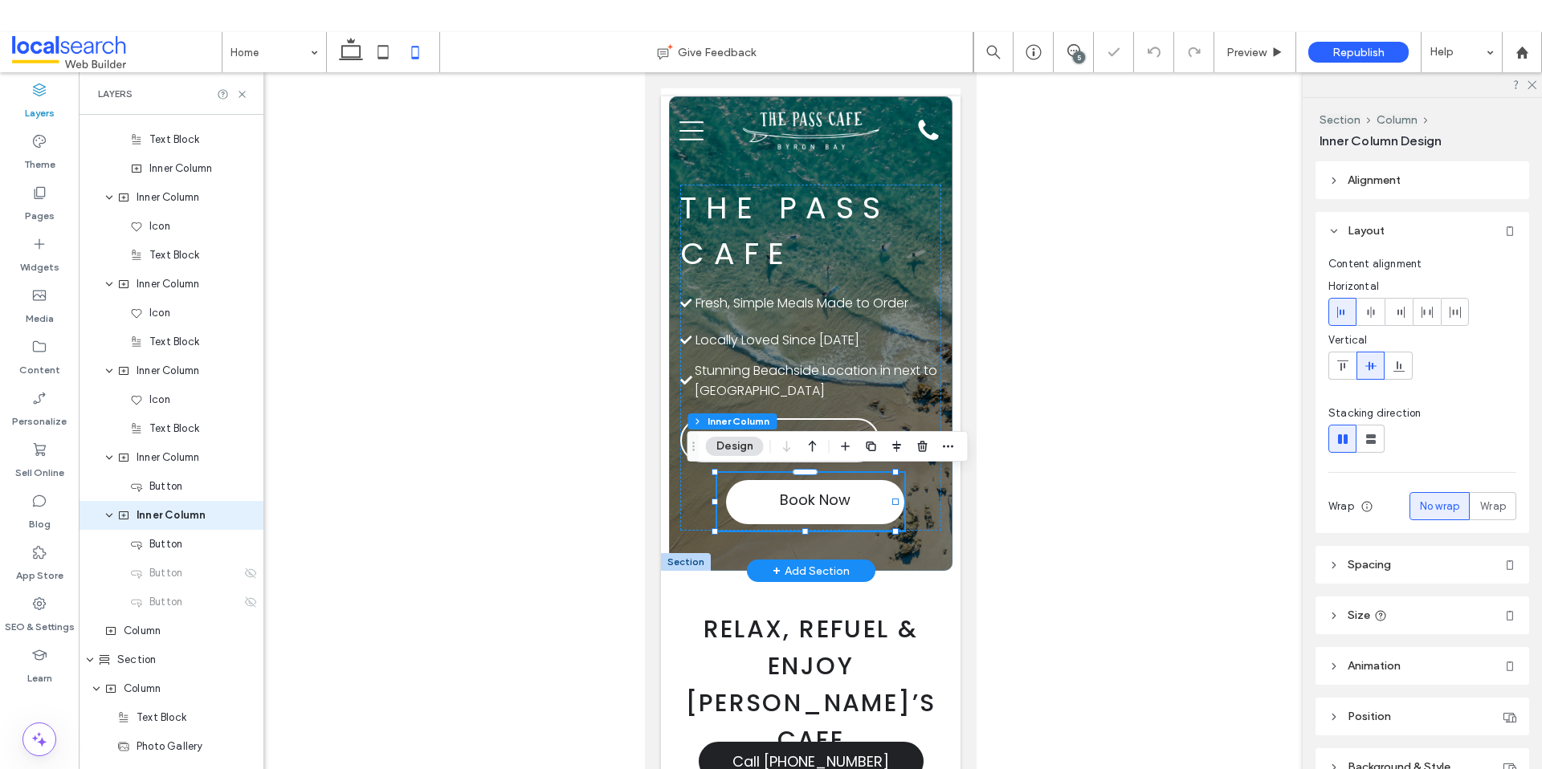
scroll to position [539, 0]
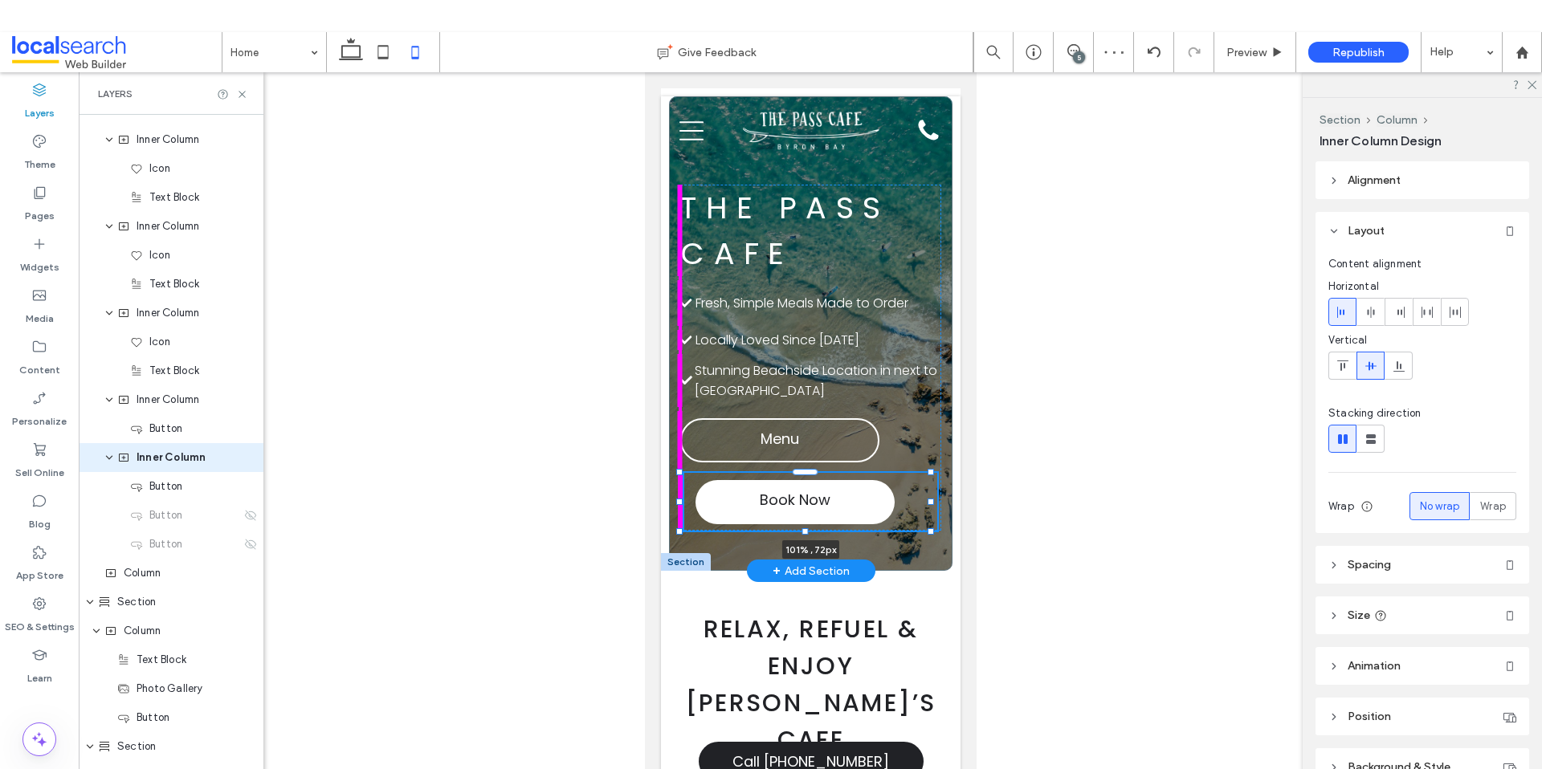
drag, startPoint x: 715, startPoint y: 501, endPoint x: 679, endPoint y: 497, distance: 37.2
click at [679, 474] on div at bounding box center [679, 473] width 1 height 1
type input "***"
click at [932, 504] on div at bounding box center [930, 502] width 6 height 6
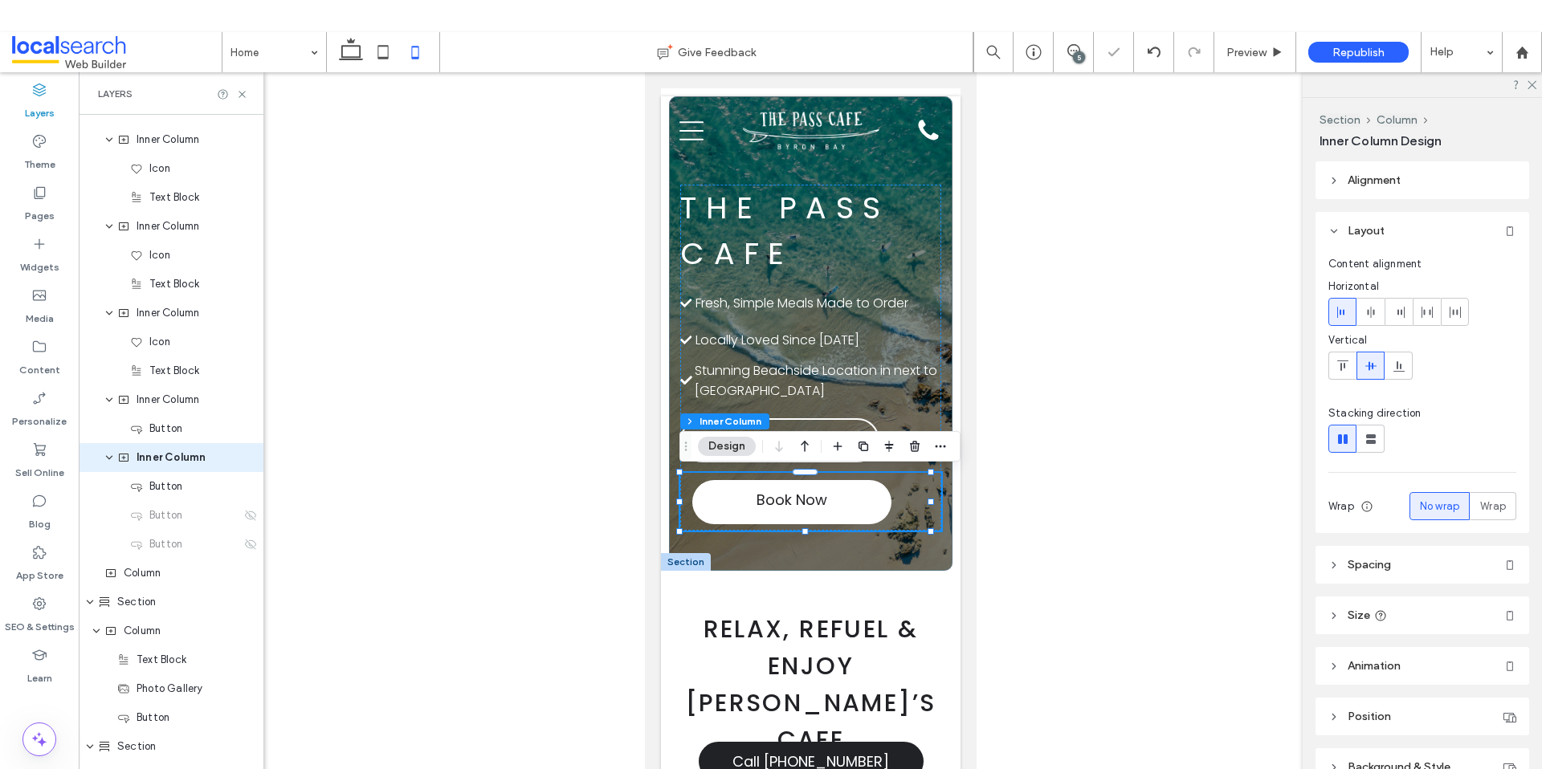
click at [1017, 491] on div at bounding box center [810, 434] width 1463 height 725
drag, startPoint x: 929, startPoint y: 503, endPoint x: 972, endPoint y: 505, distance: 42.6
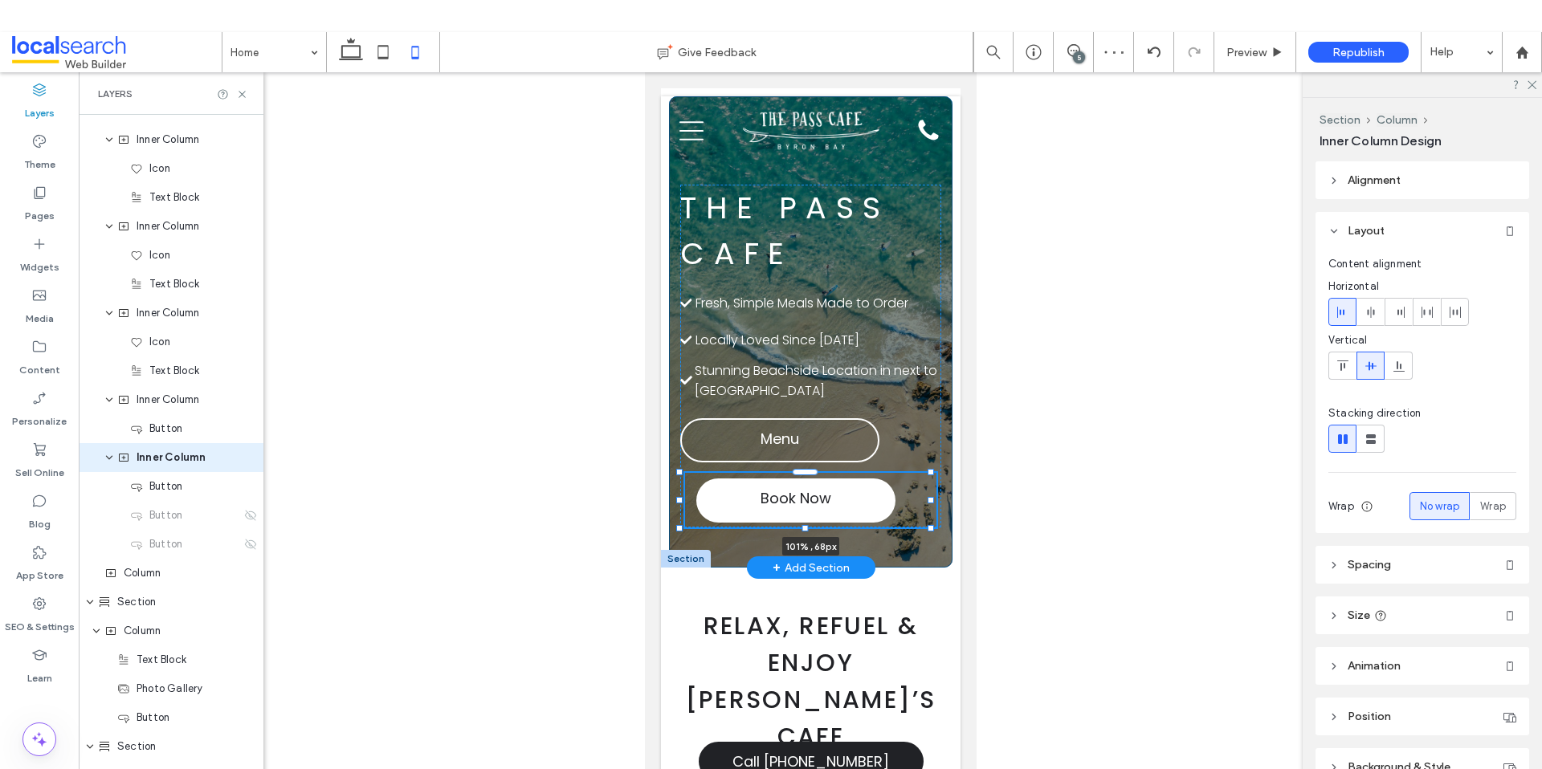
click at [931, 531] on div at bounding box center [930, 528] width 6 height 6
type input "**"
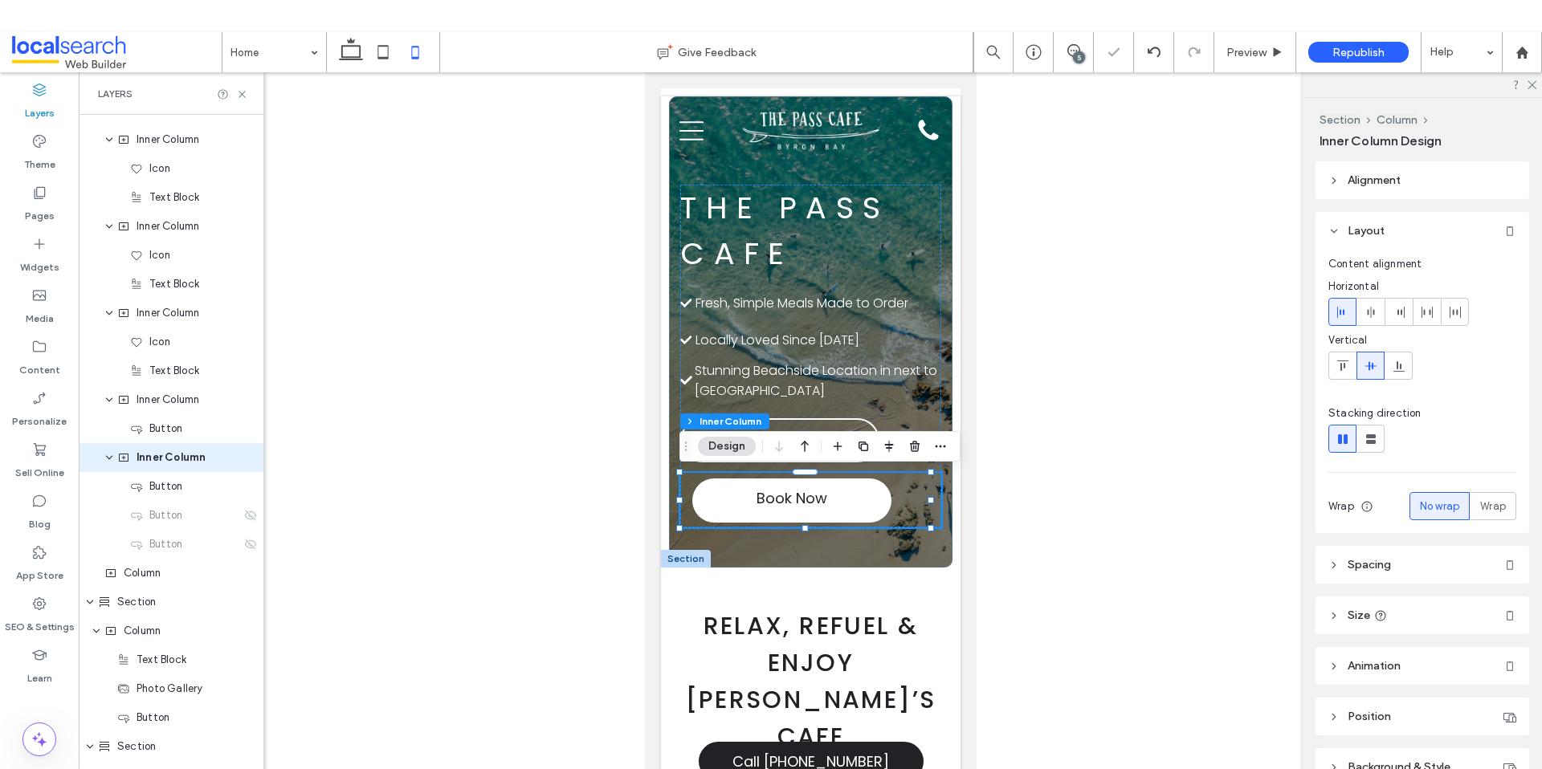
click at [1130, 461] on div at bounding box center [810, 434] width 1463 height 725
click at [1011, 383] on div at bounding box center [810, 434] width 1463 height 725
click at [863, 420] on link "Menu" at bounding box center [778, 440] width 199 height 44
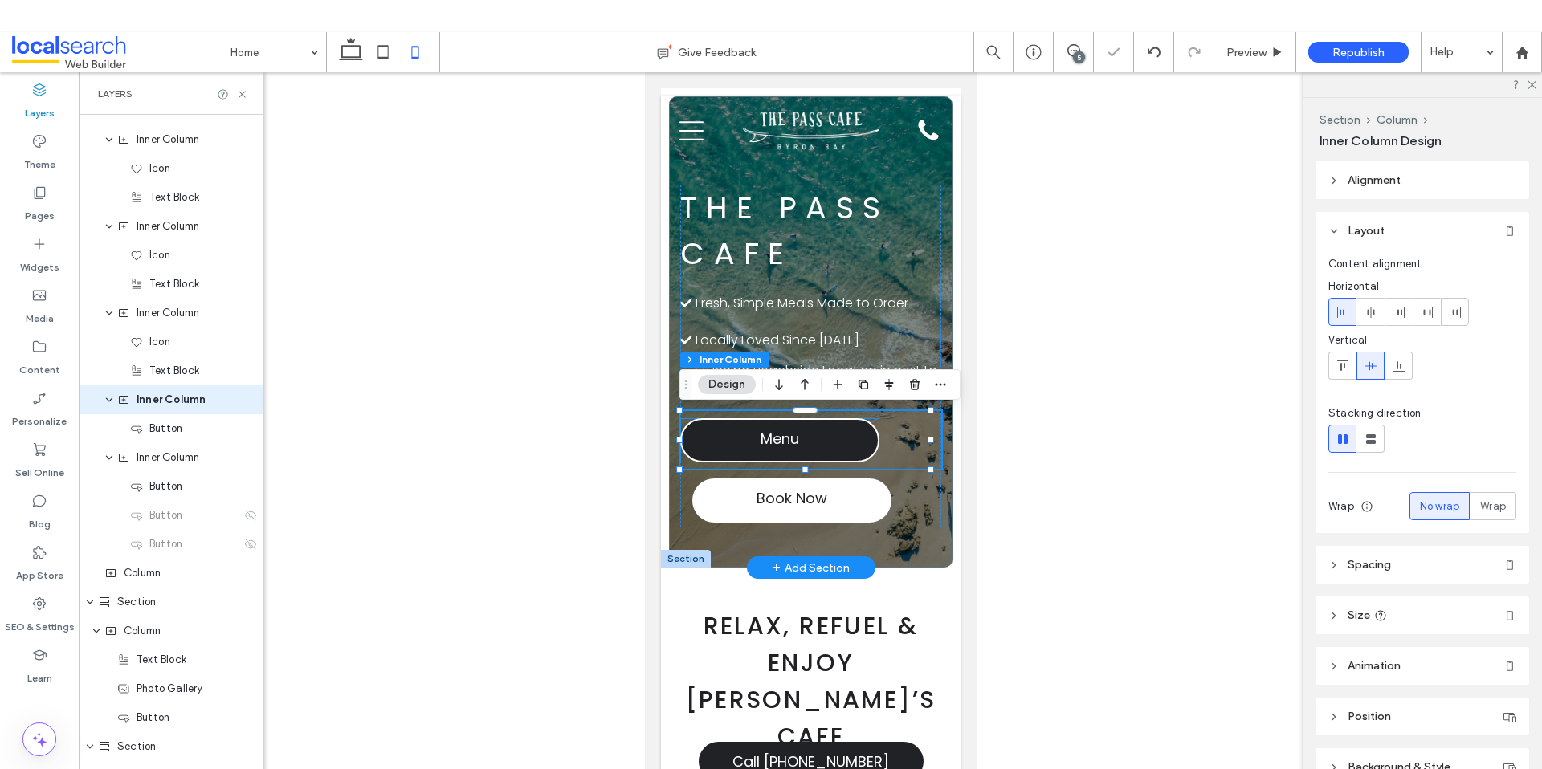
click at [872, 444] on link "Menu" at bounding box center [778, 440] width 199 height 44
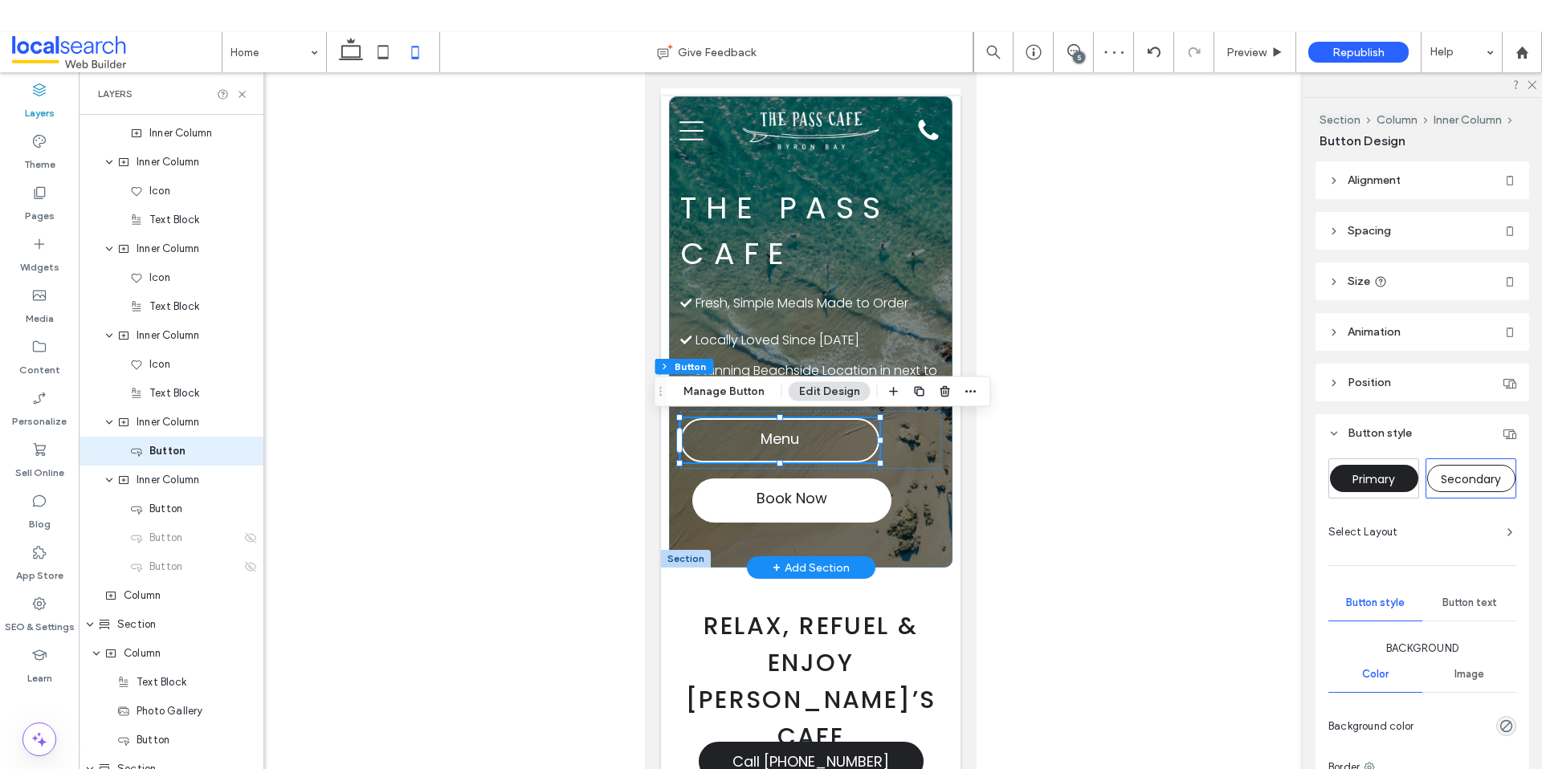
scroll to position [510, 0]
click at [882, 442] on div at bounding box center [879, 441] width 6 height 6
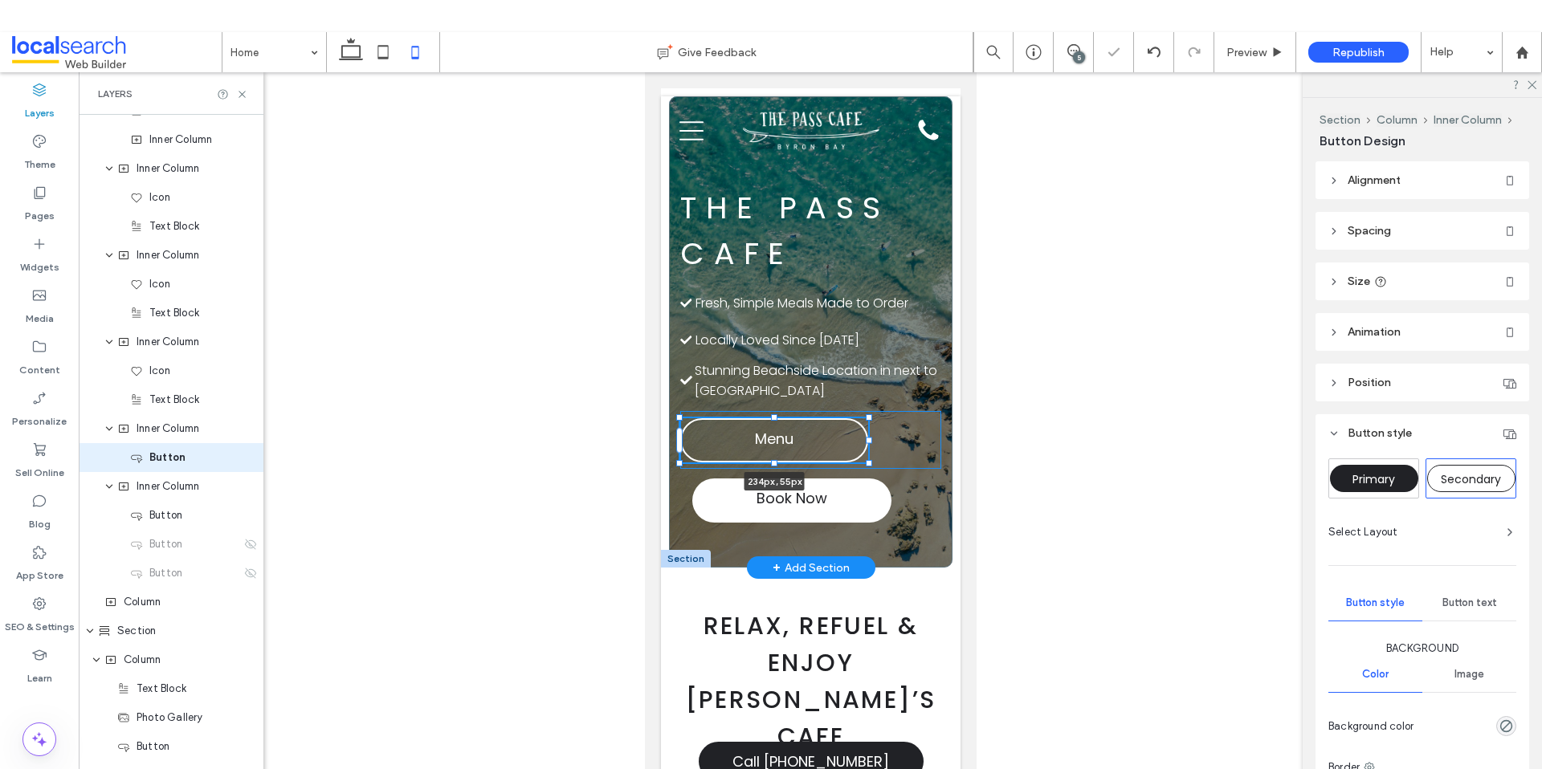
drag, startPoint x: 881, startPoint y: 442, endPoint x: 870, endPoint y: 442, distance: 11.2
click at [870, 442] on div at bounding box center [868, 441] width 6 height 6
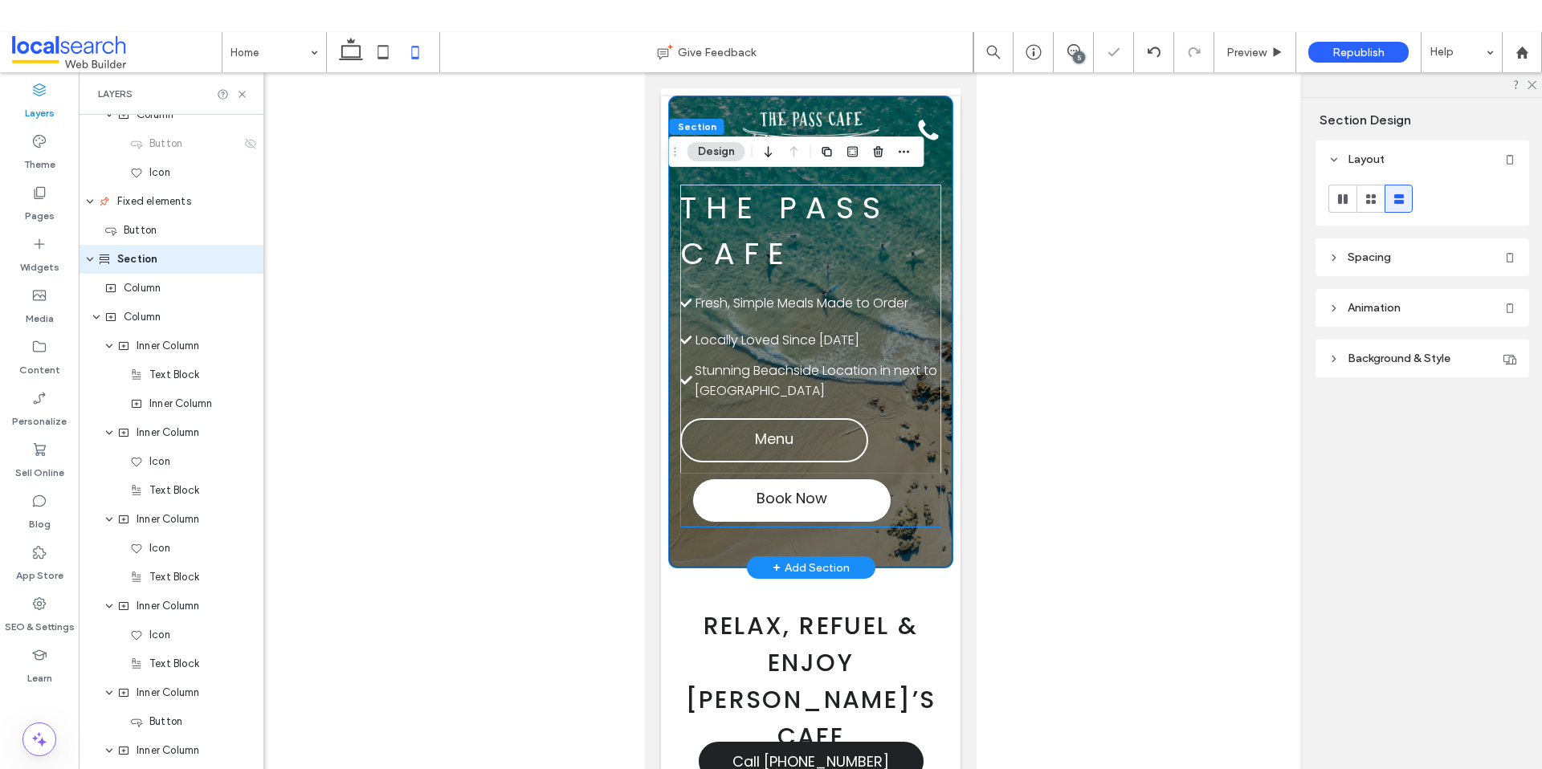
click at [872, 500] on link "Book Now" at bounding box center [790, 501] width 199 height 44
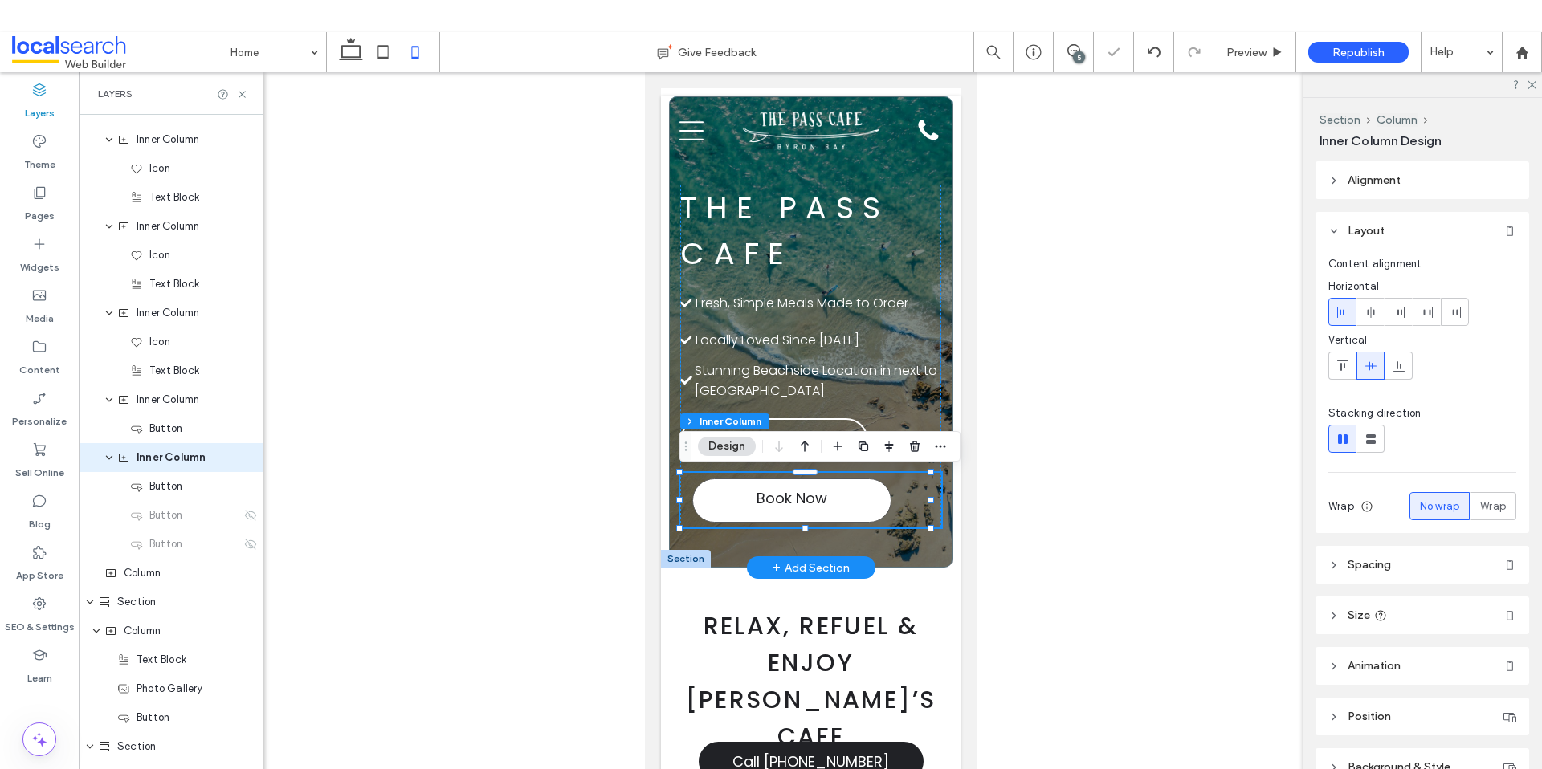
click at [888, 498] on link "Book Now" at bounding box center [790, 501] width 199 height 44
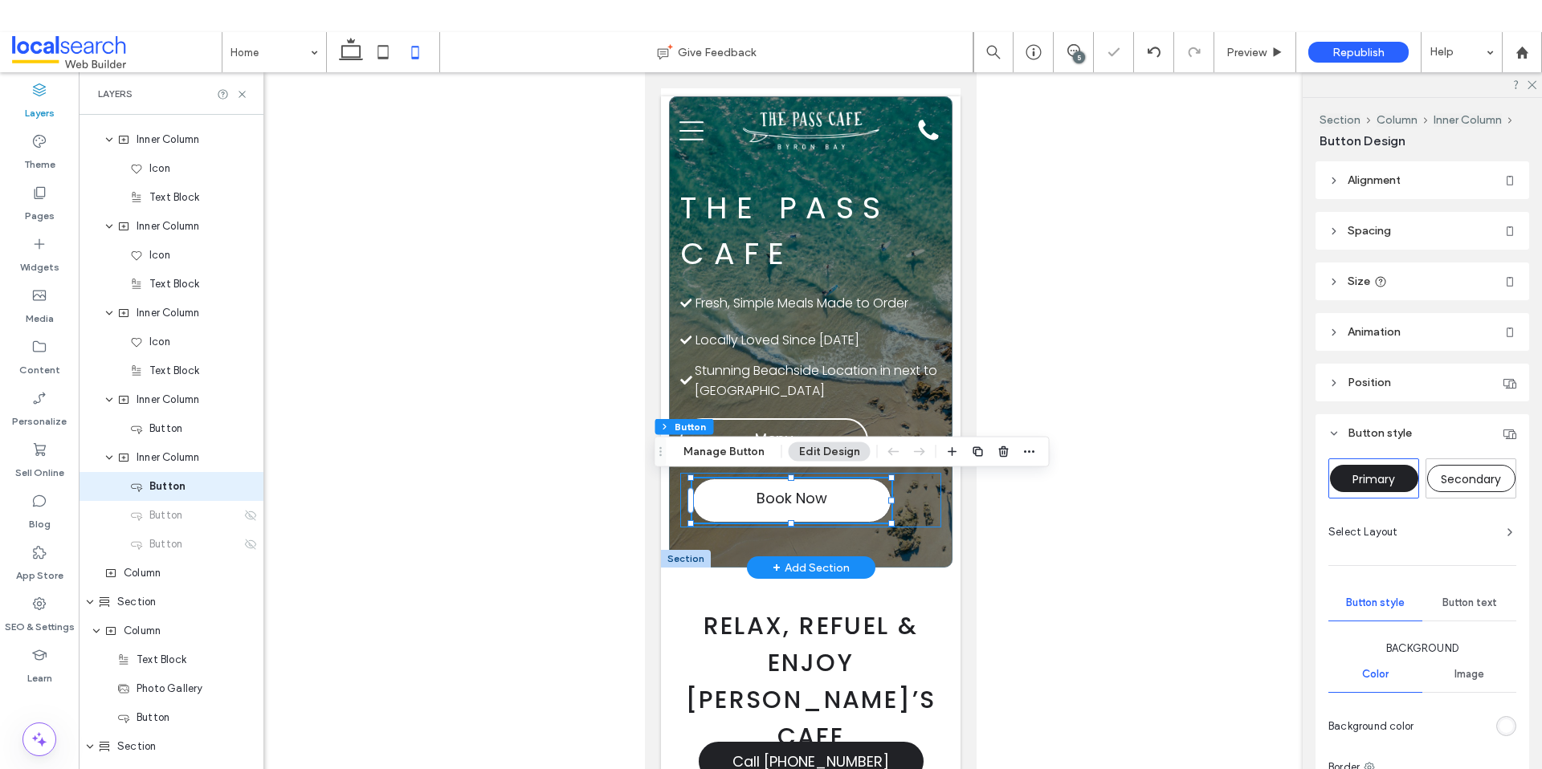
scroll to position [568, 0]
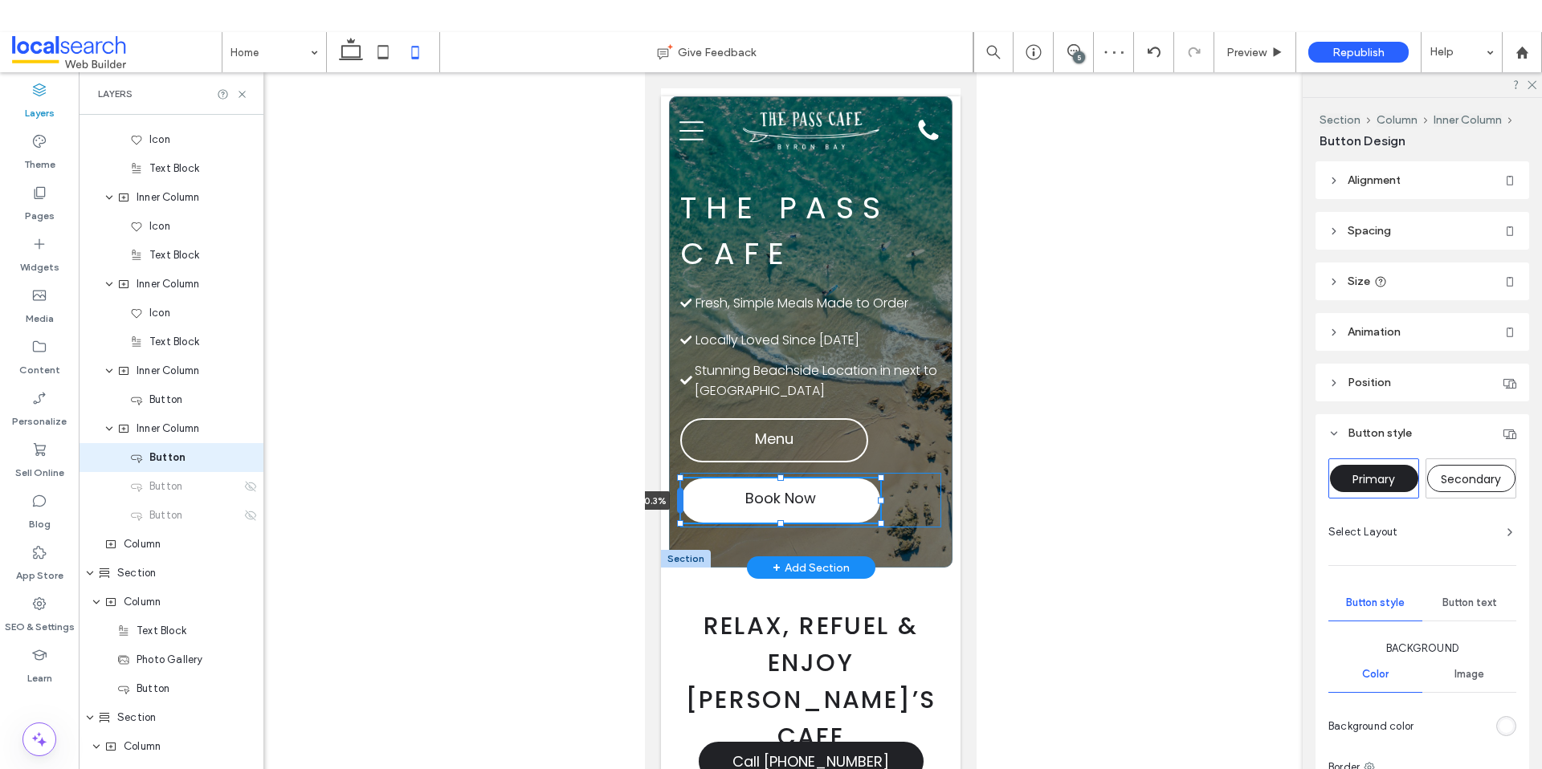
drag, startPoint x: 690, startPoint y: 499, endPoint x: 679, endPoint y: 499, distance: 10.5
click at [679, 499] on div at bounding box center [679, 501] width 6 height 26
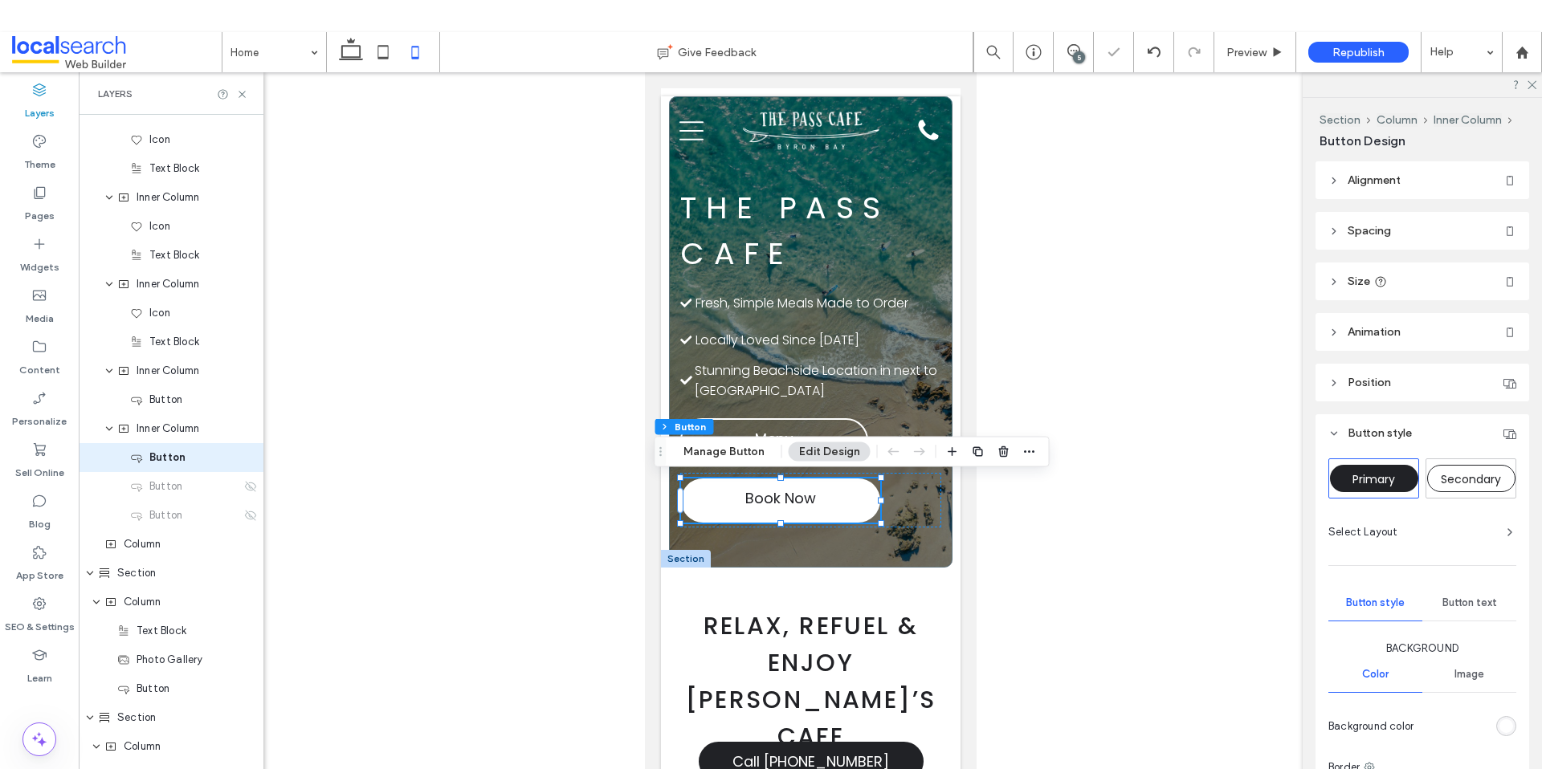
click at [1029, 491] on div at bounding box center [810, 434] width 1463 height 725
click at [1019, 357] on div at bounding box center [810, 434] width 1463 height 725
click at [838, 428] on link "Menu" at bounding box center [773, 440] width 188 height 44
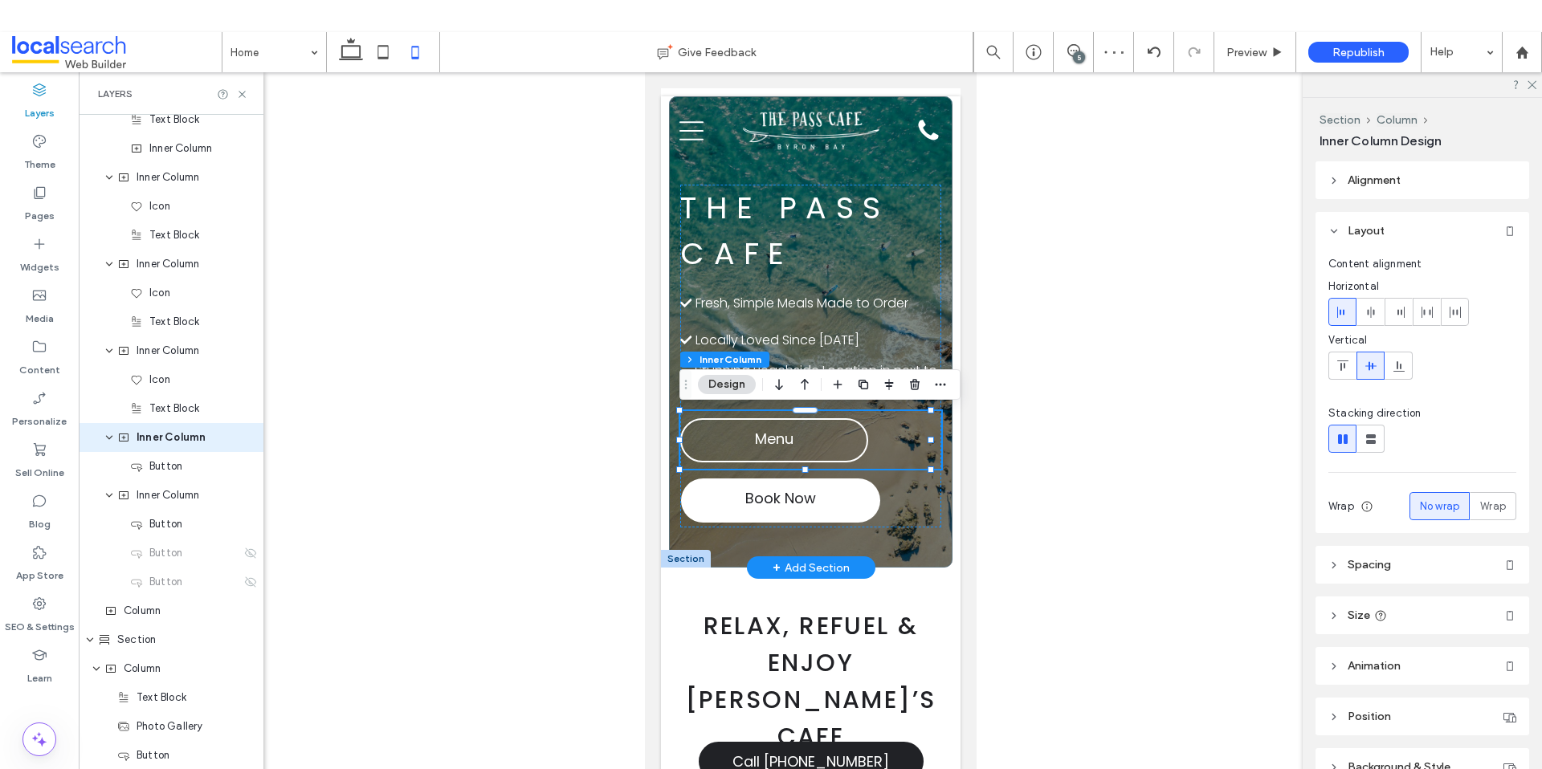
scroll to position [481, 0]
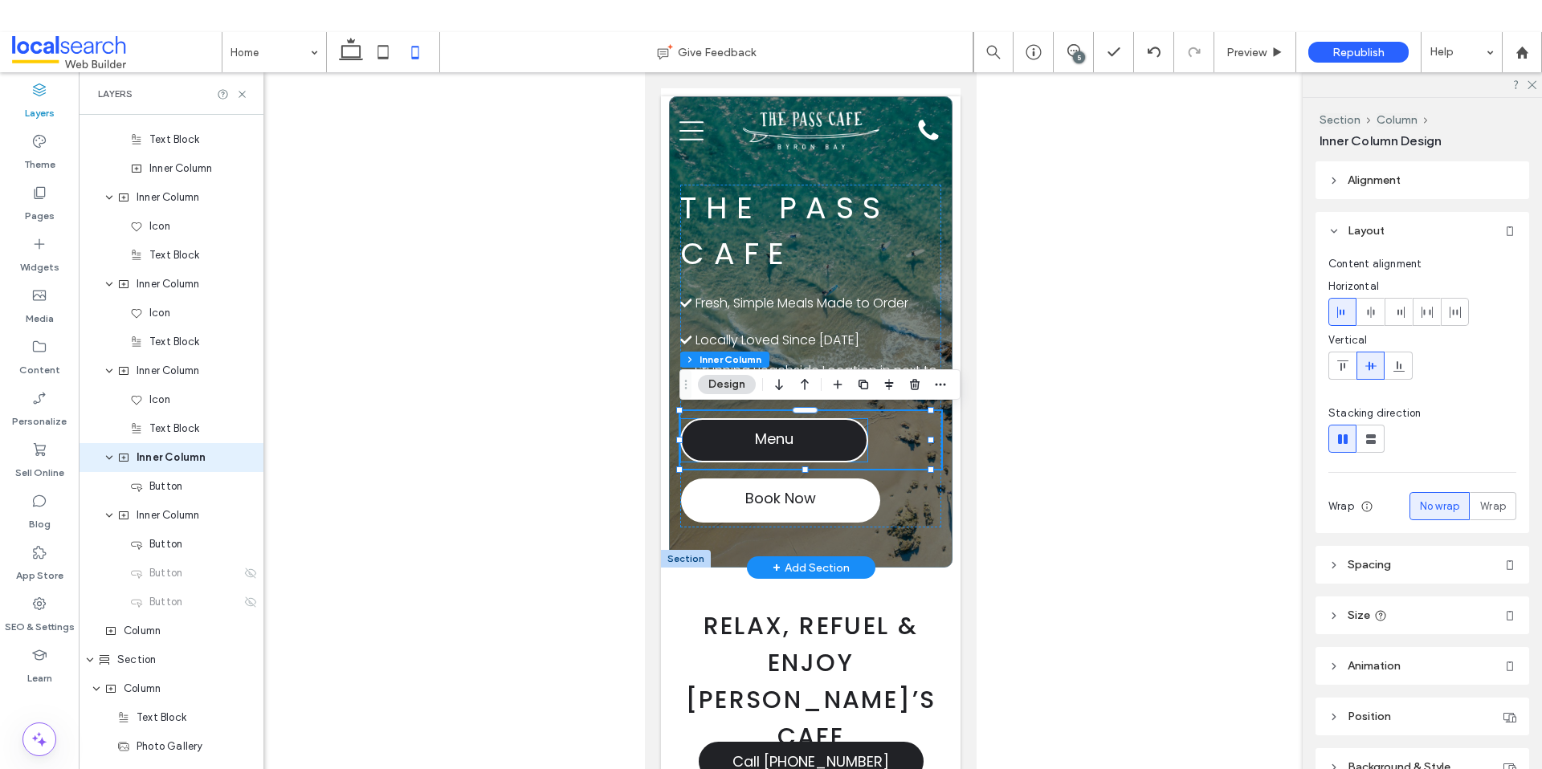
click at [864, 442] on link "Menu" at bounding box center [773, 440] width 188 height 44
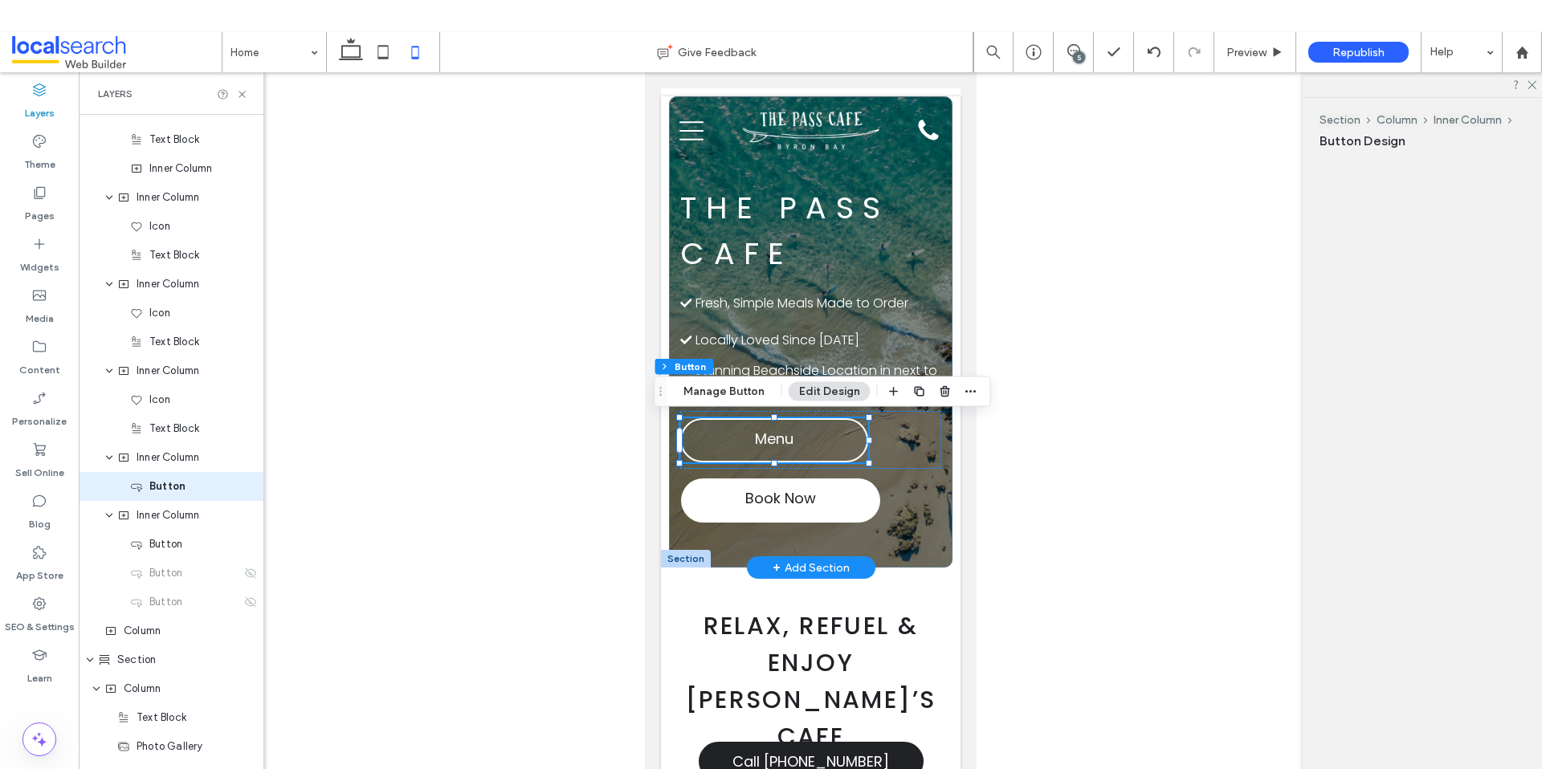
scroll to position [510, 0]
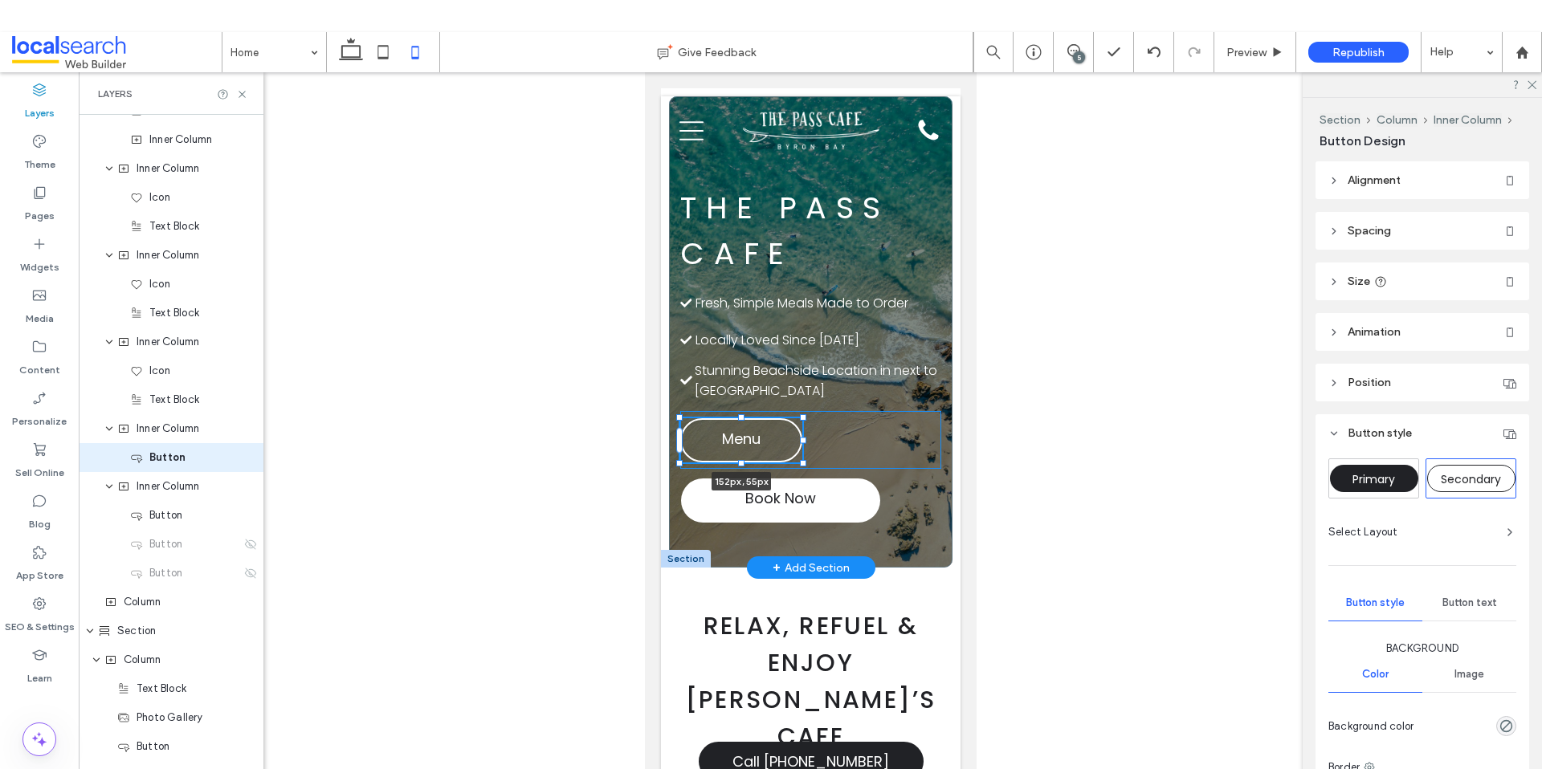
drag, startPoint x: 868, startPoint y: 442, endPoint x: 802, endPoint y: 442, distance: 65.8
click at [802, 442] on div at bounding box center [802, 441] width 6 height 6
type input "***"
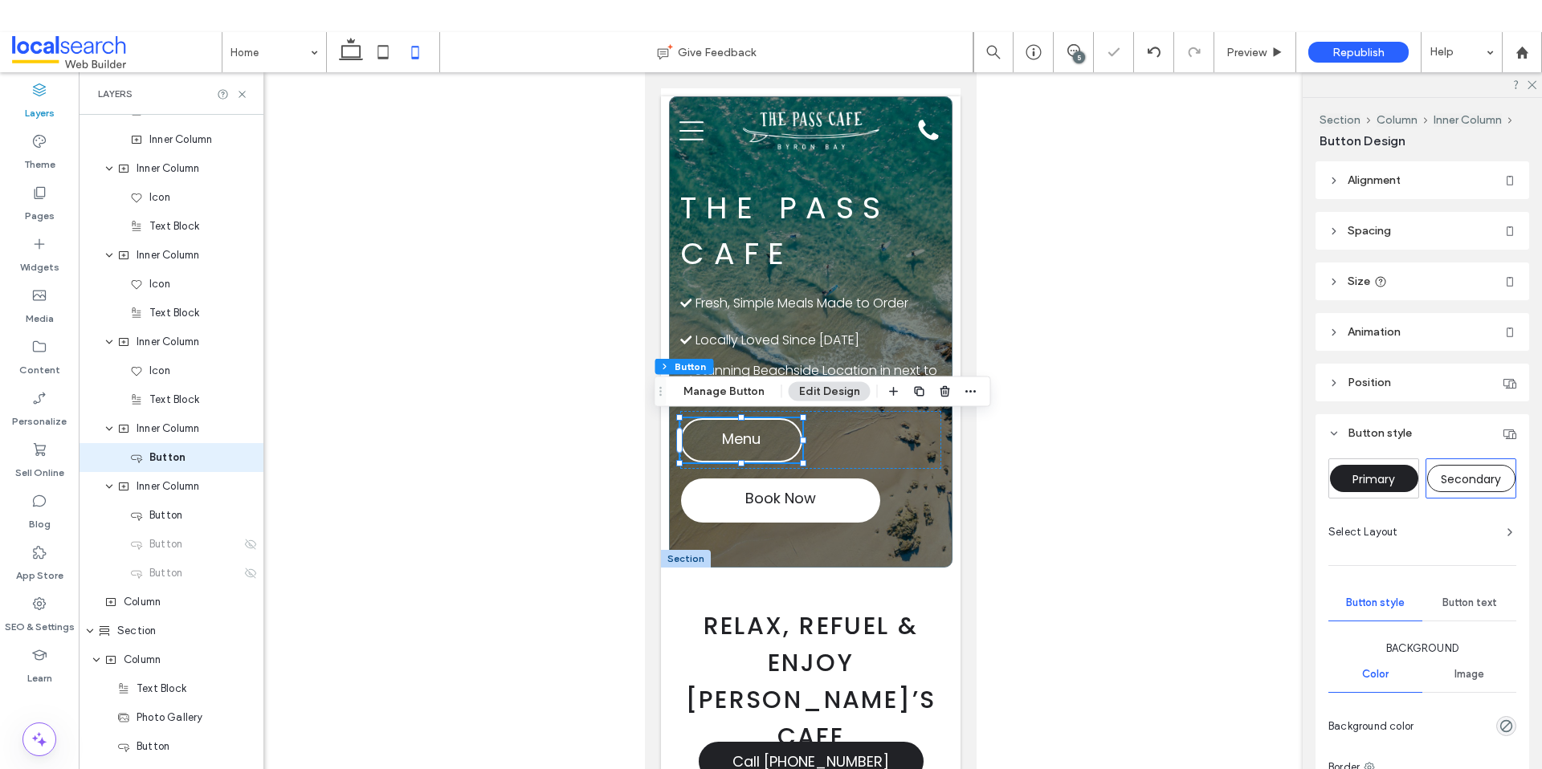
click at [1074, 490] on div at bounding box center [810, 434] width 1463 height 725
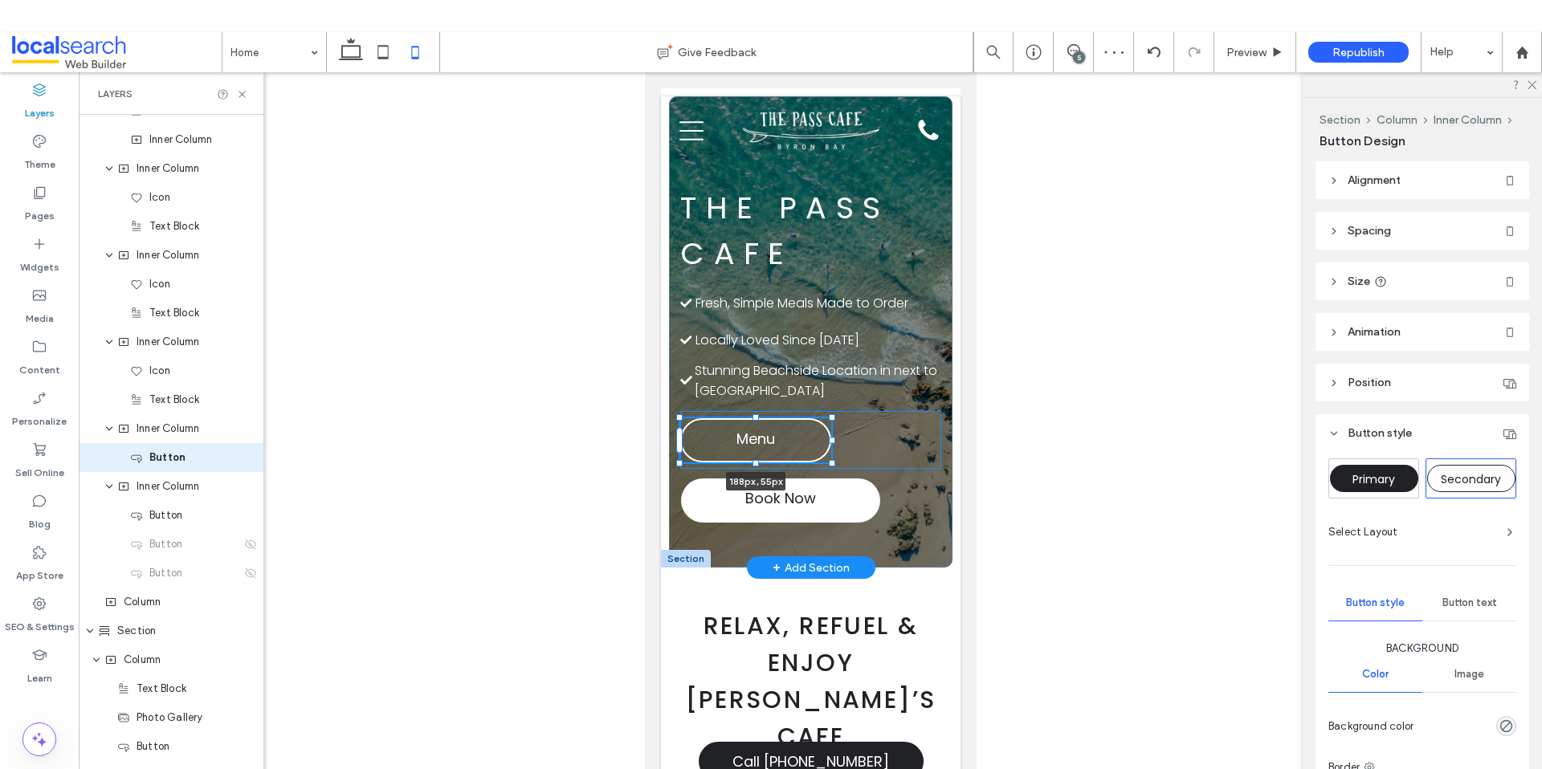
drag, startPoint x: 804, startPoint y: 443, endPoint x: 833, endPoint y: 441, distance: 29.0
click at [833, 441] on div at bounding box center [831, 441] width 6 height 6
type input "***"
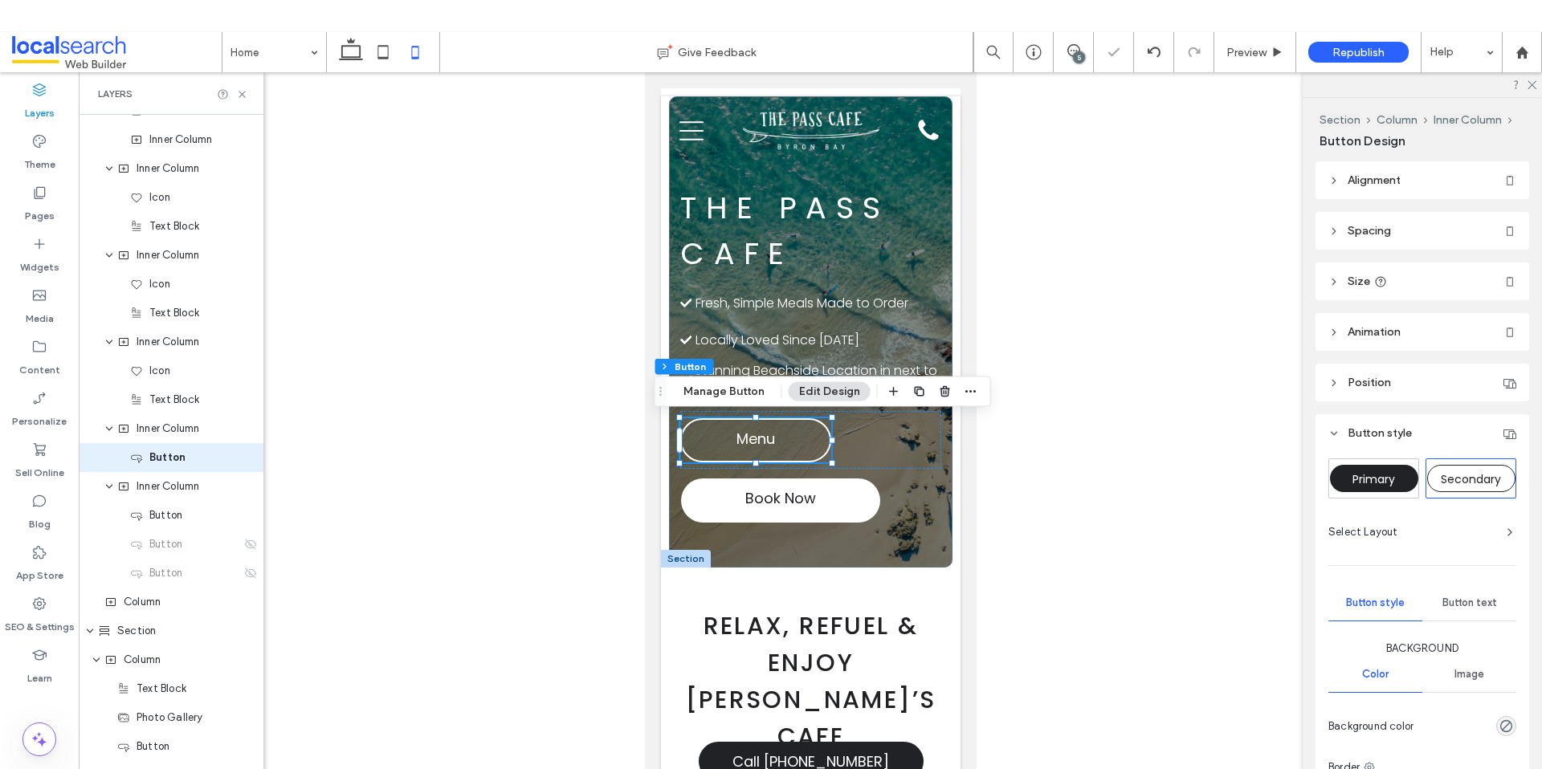
click at [1059, 438] on div at bounding box center [810, 434] width 1463 height 725
click at [890, 618] on span "Relax, Refuel & Enjoy Byron’s Cafe" at bounding box center [810, 681] width 251 height 145
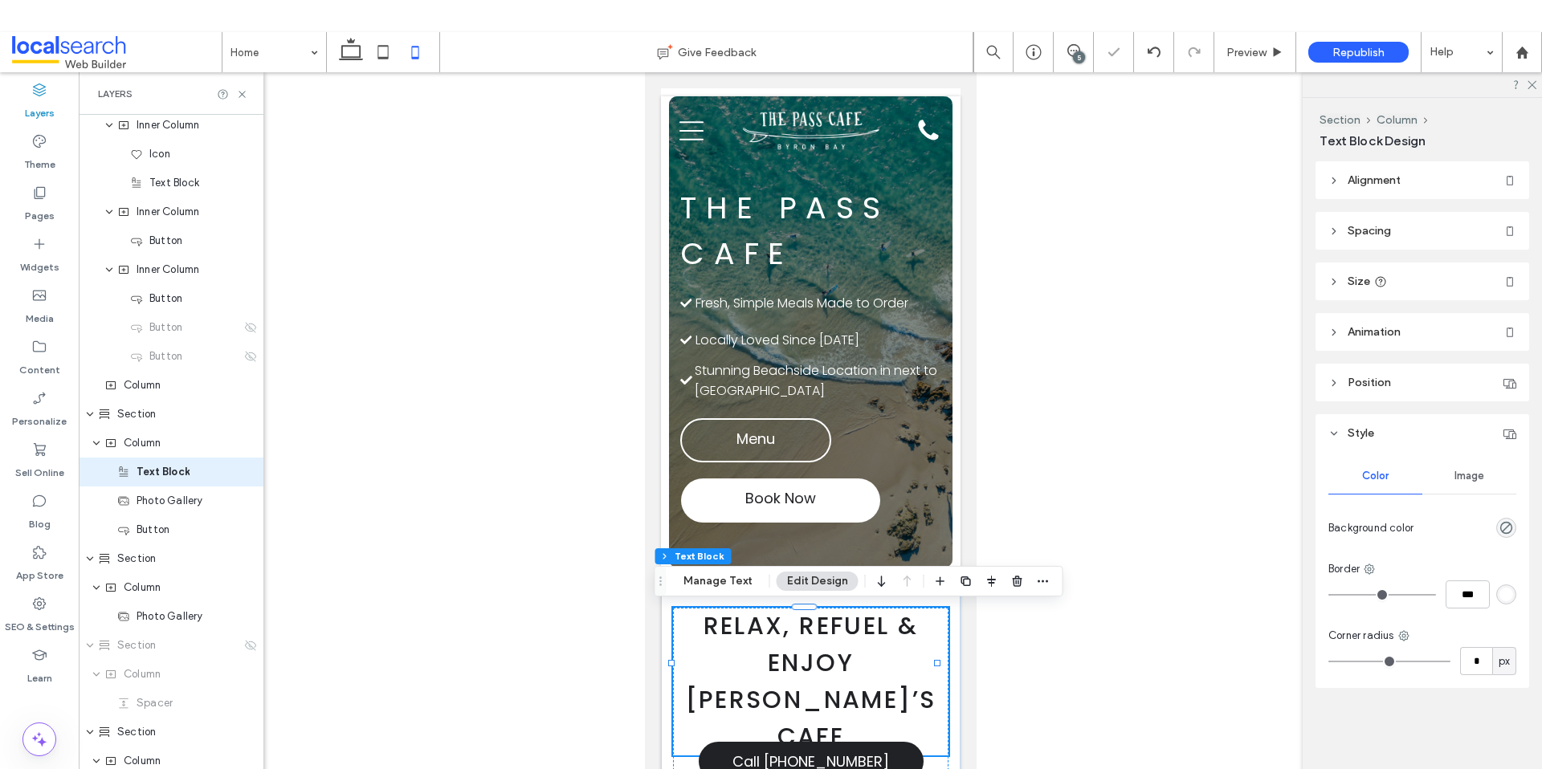
scroll to position [741, 0]
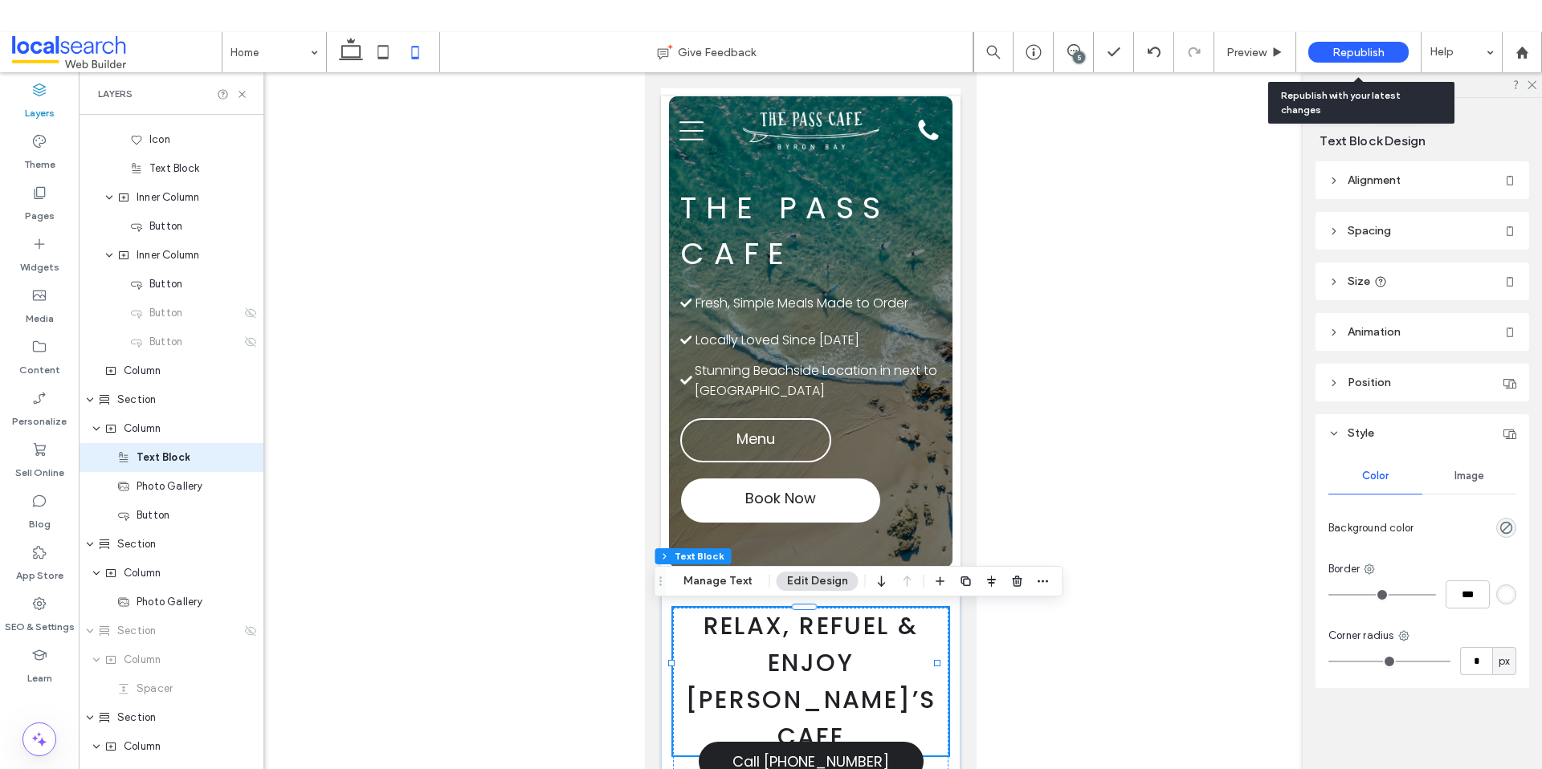
click at [1346, 51] on span "Republish" at bounding box center [1358, 53] width 52 height 14
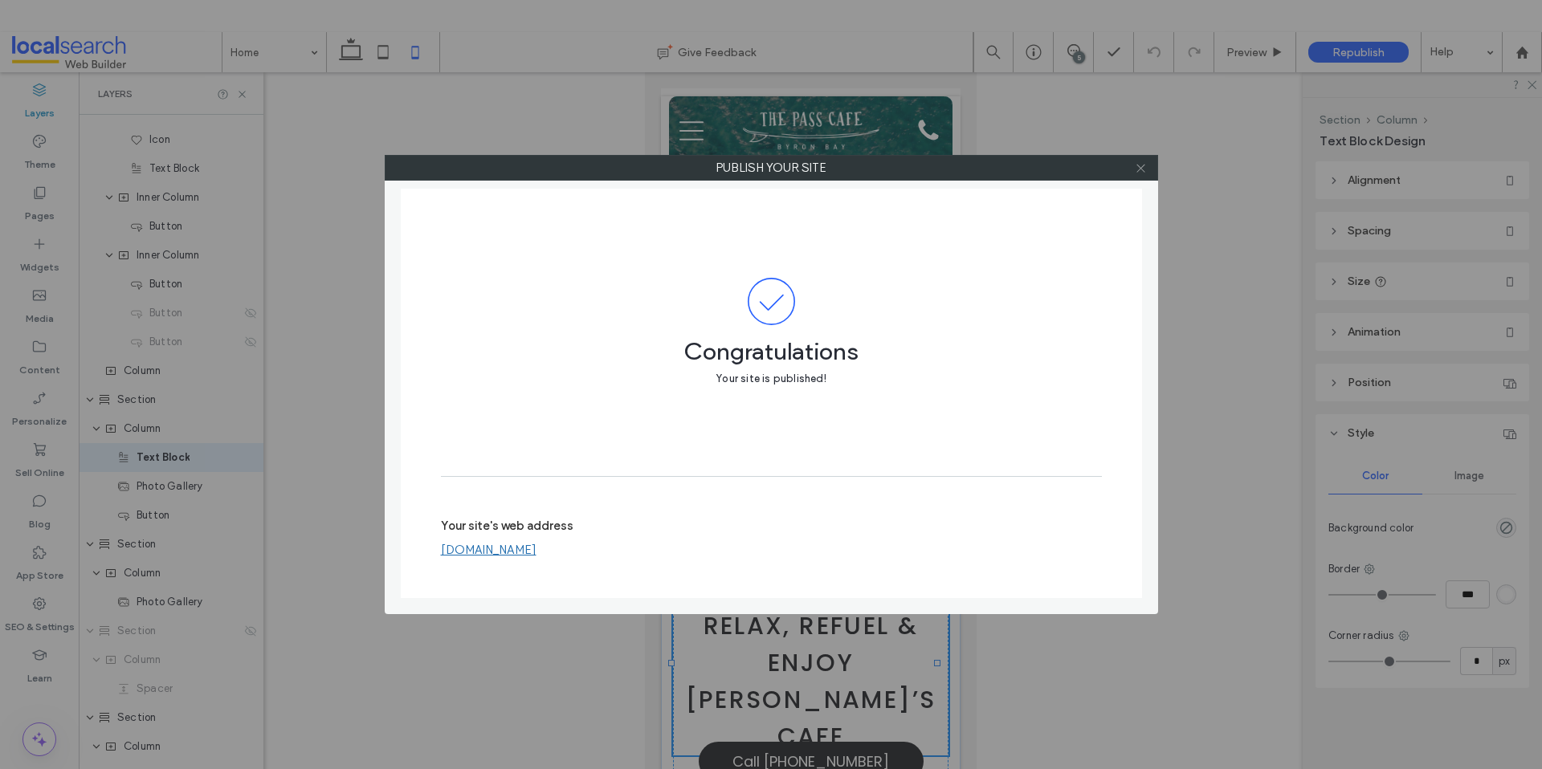
click at [1145, 165] on icon at bounding box center [1141, 168] width 12 height 12
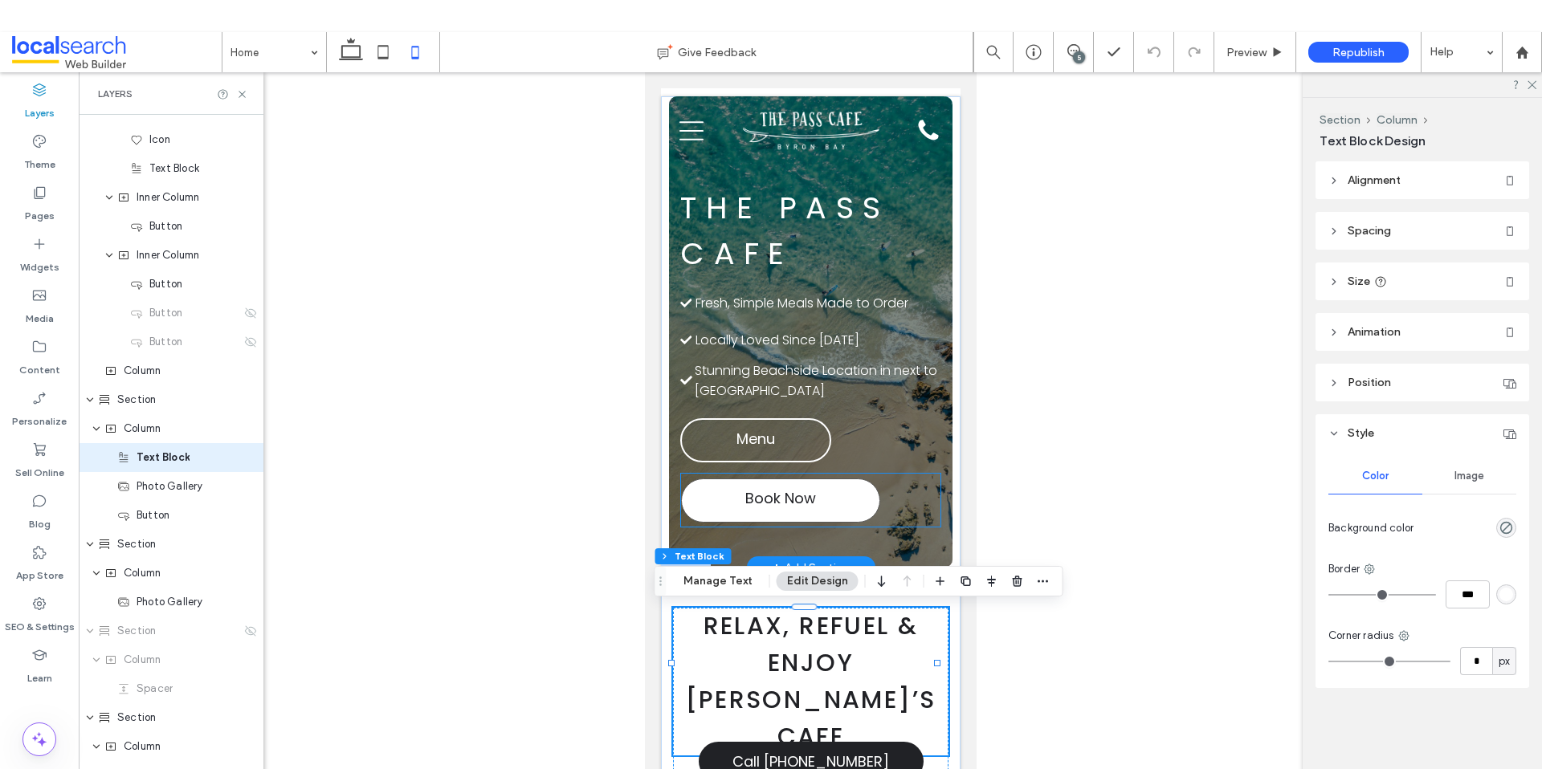
click at [843, 518] on link "Book Now" at bounding box center [779, 501] width 199 height 44
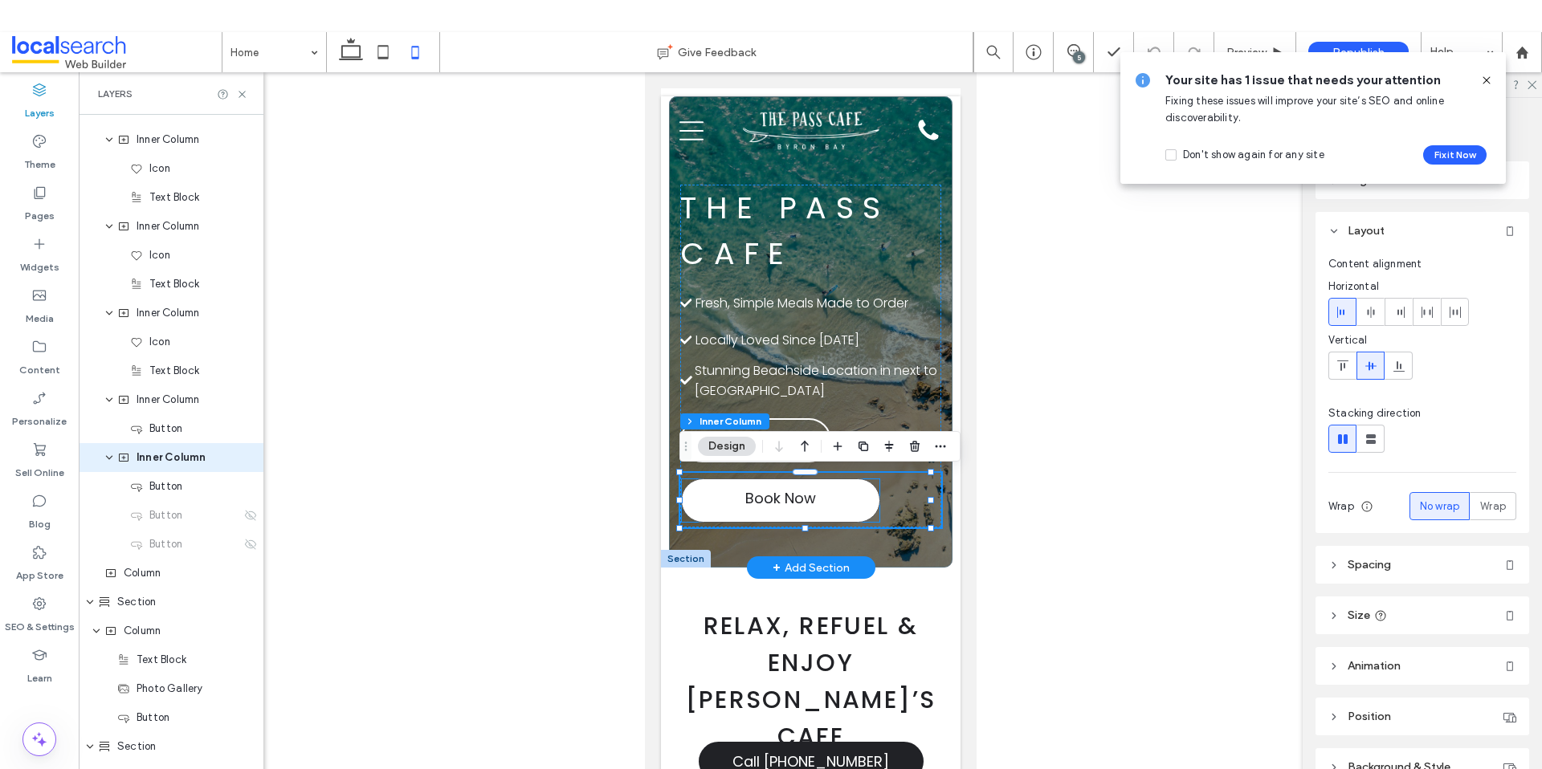
click at [874, 508] on link "Book Now" at bounding box center [779, 501] width 199 height 44
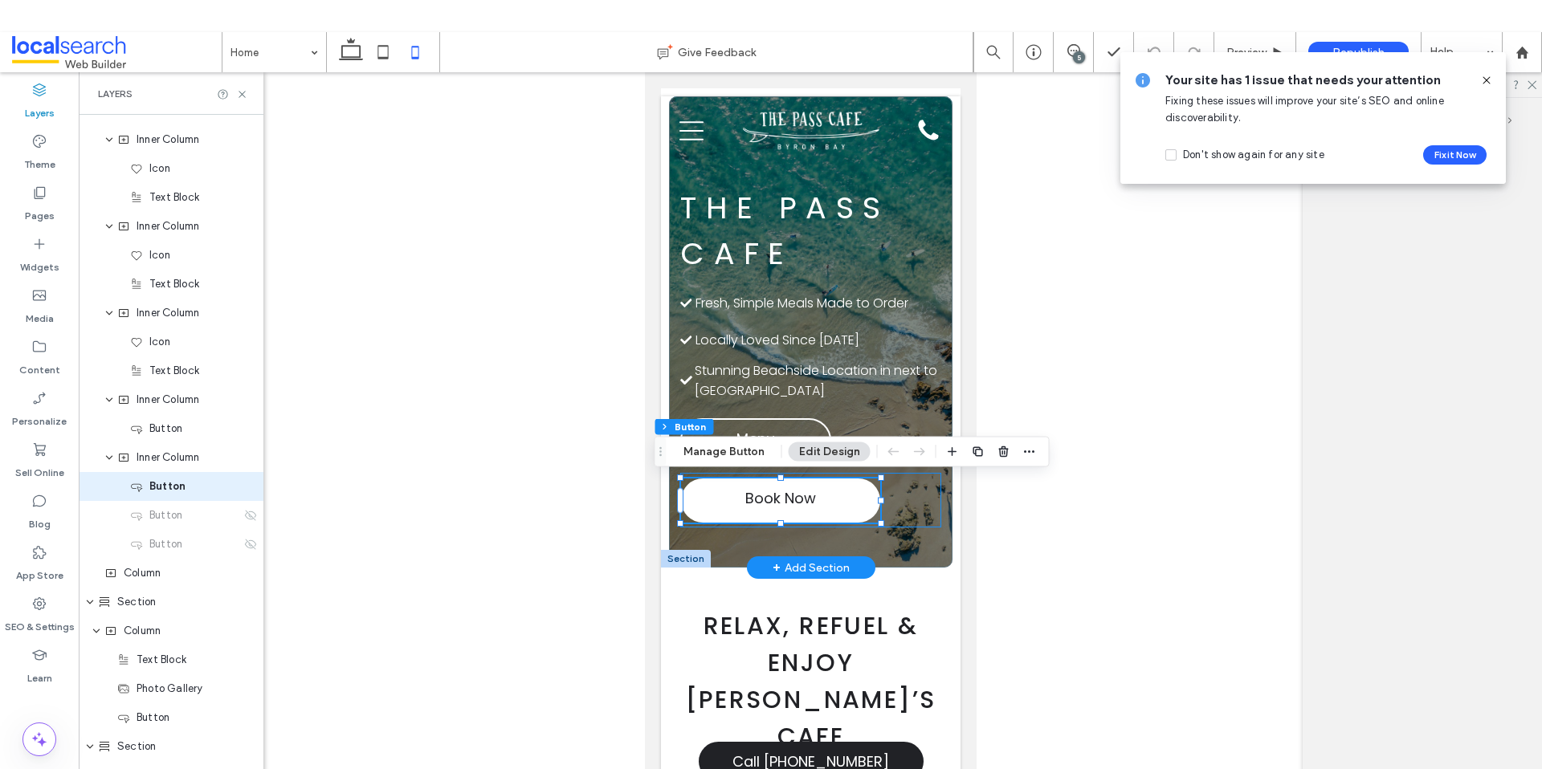
scroll to position [568, 0]
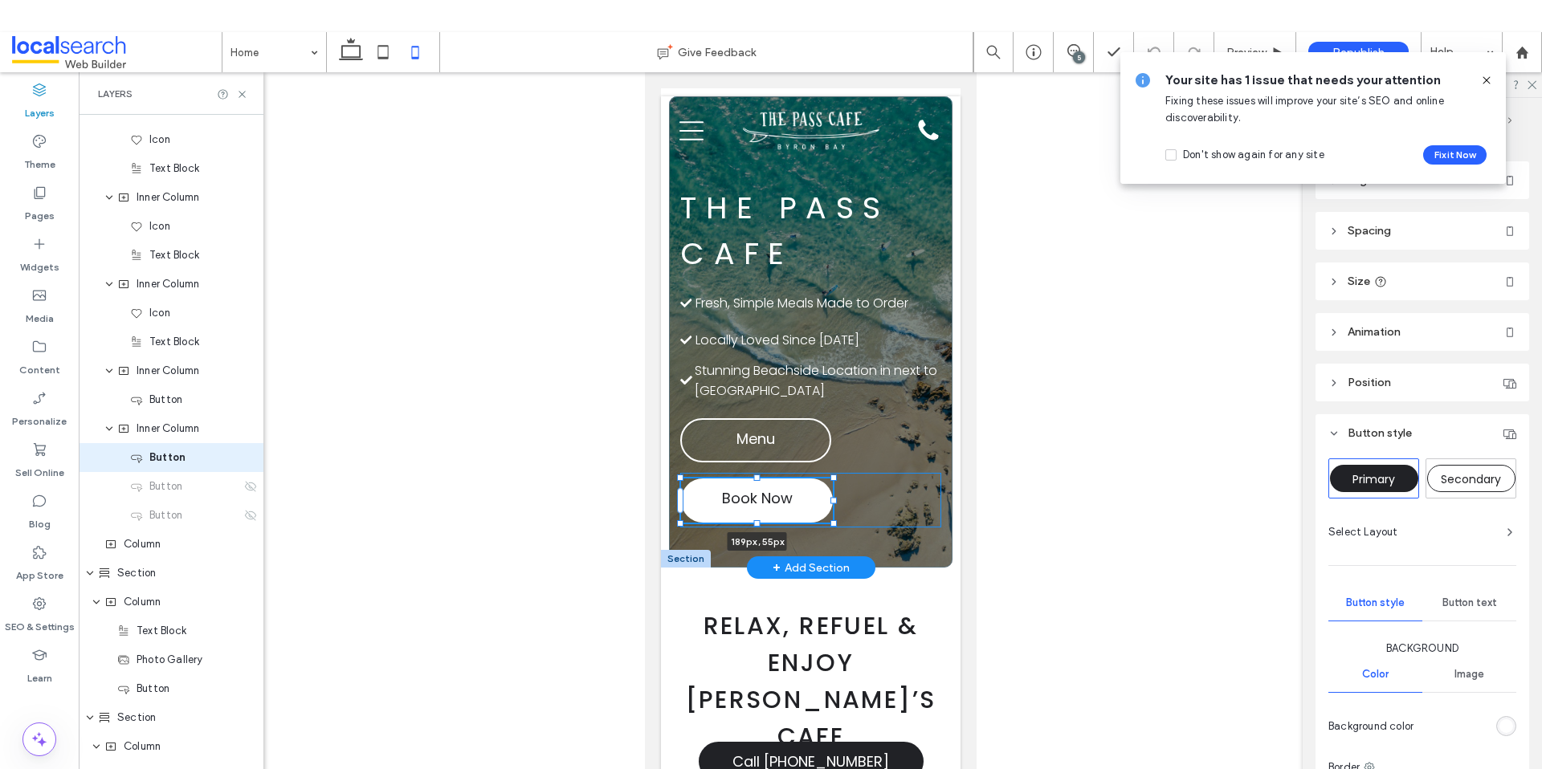
drag, startPoint x: 881, startPoint y: 503, endPoint x: 833, endPoint y: 507, distance: 47.5
click at [833, 507] on div "The Pass Cafe Check Icon Locally Loved Since 2010 Check Icon Fresh, Simple Meal…" at bounding box center [809, 331] width 283 height 471
type input "***"
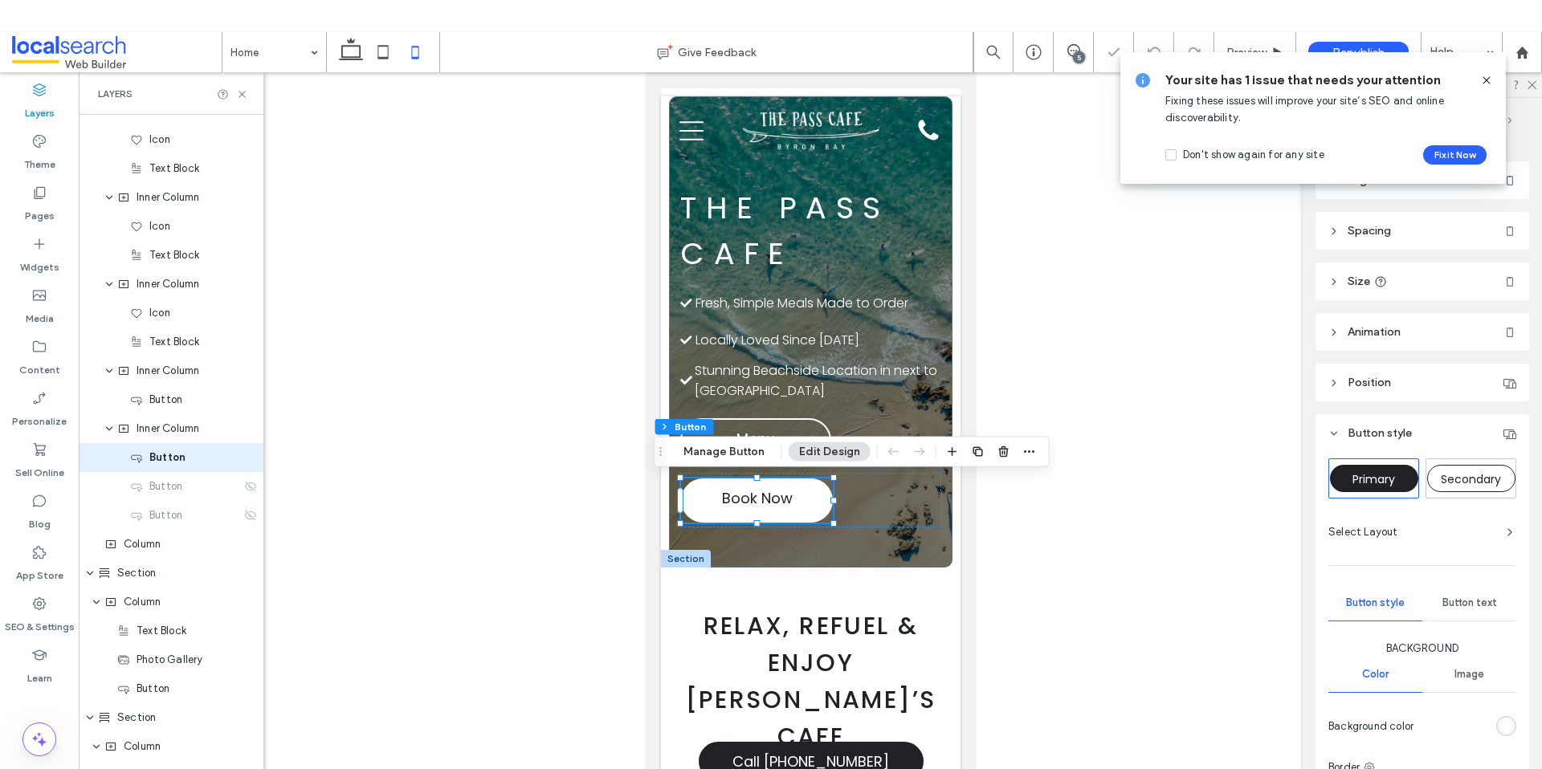
click at [1056, 514] on div at bounding box center [810, 434] width 1463 height 725
click at [1065, 511] on div at bounding box center [810, 434] width 1463 height 725
click at [908, 341] on p "Locally Loved Since 2010" at bounding box center [818, 340] width 246 height 20
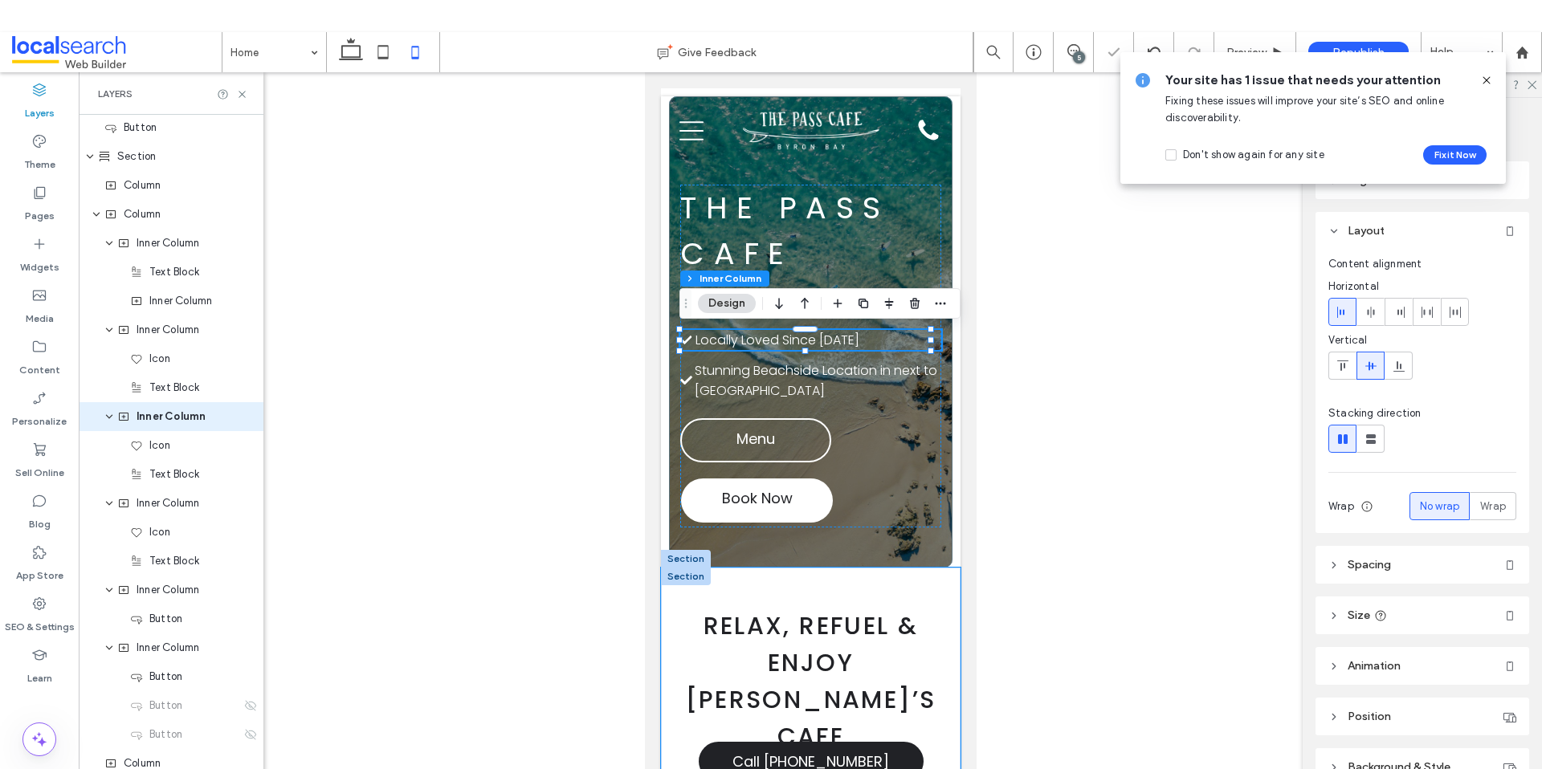
scroll to position [308, 0]
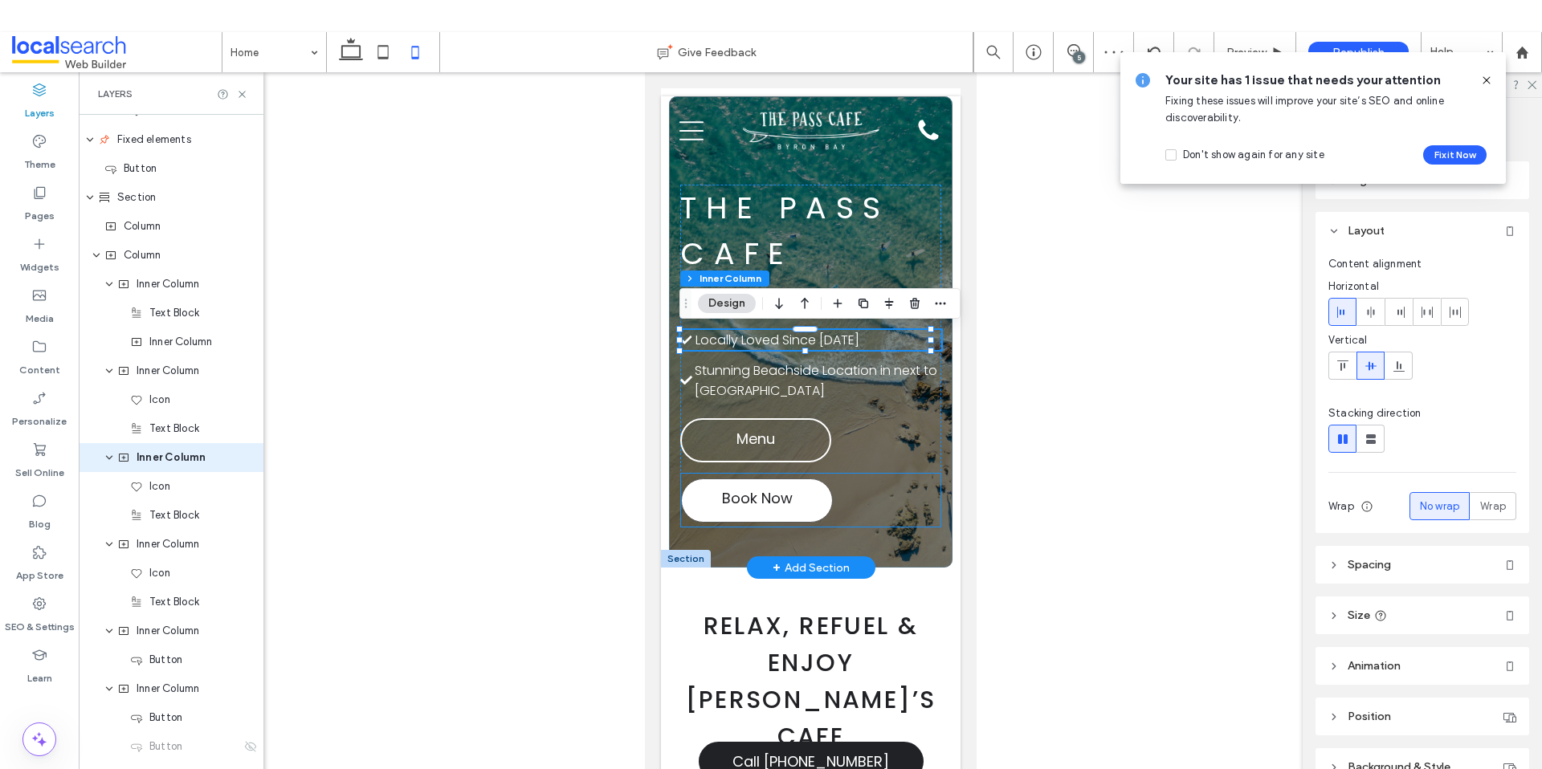
click at [825, 511] on link "Book Now" at bounding box center [756, 501] width 152 height 44
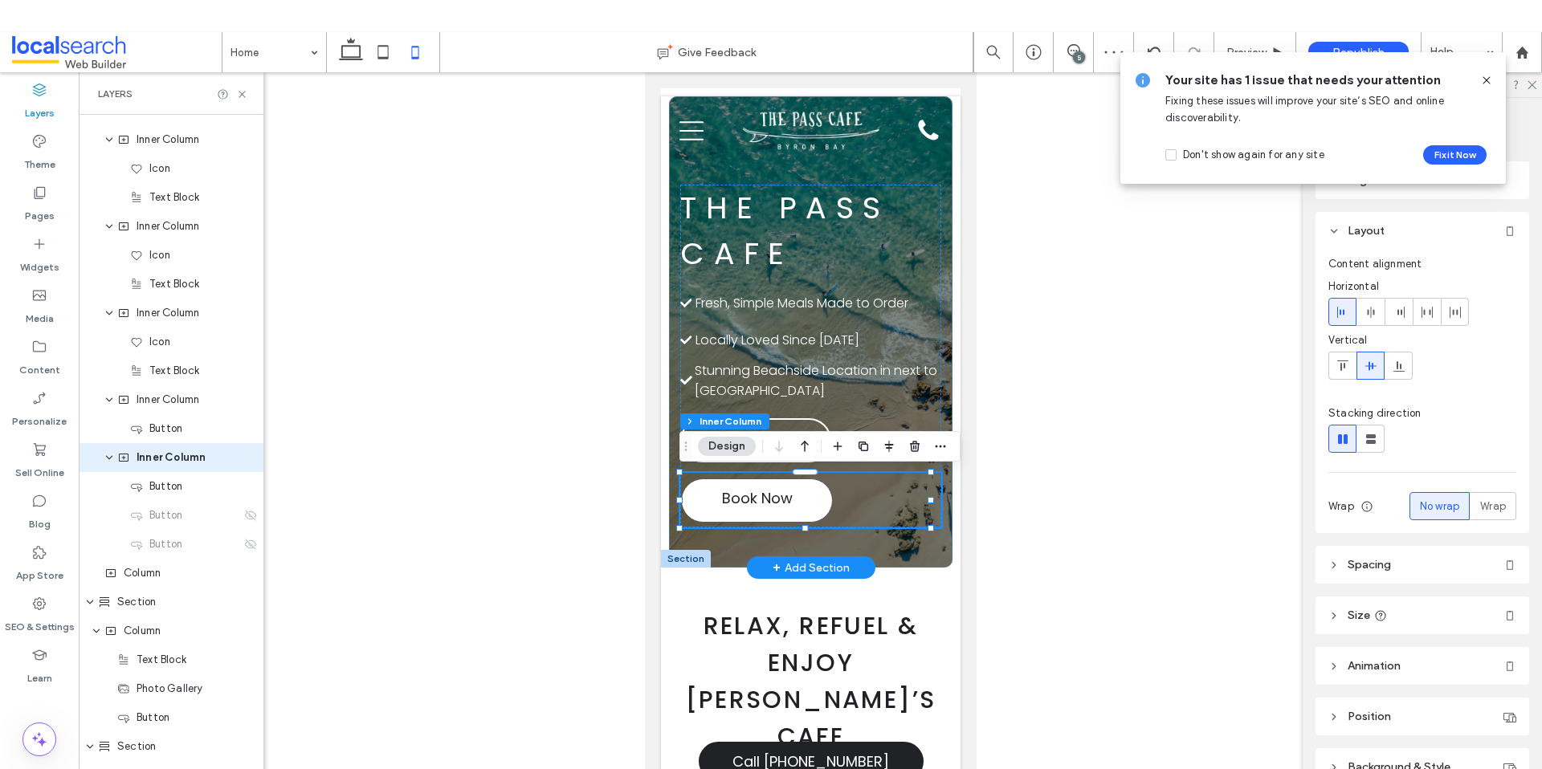
click at [829, 501] on link "Book Now" at bounding box center [756, 501] width 152 height 44
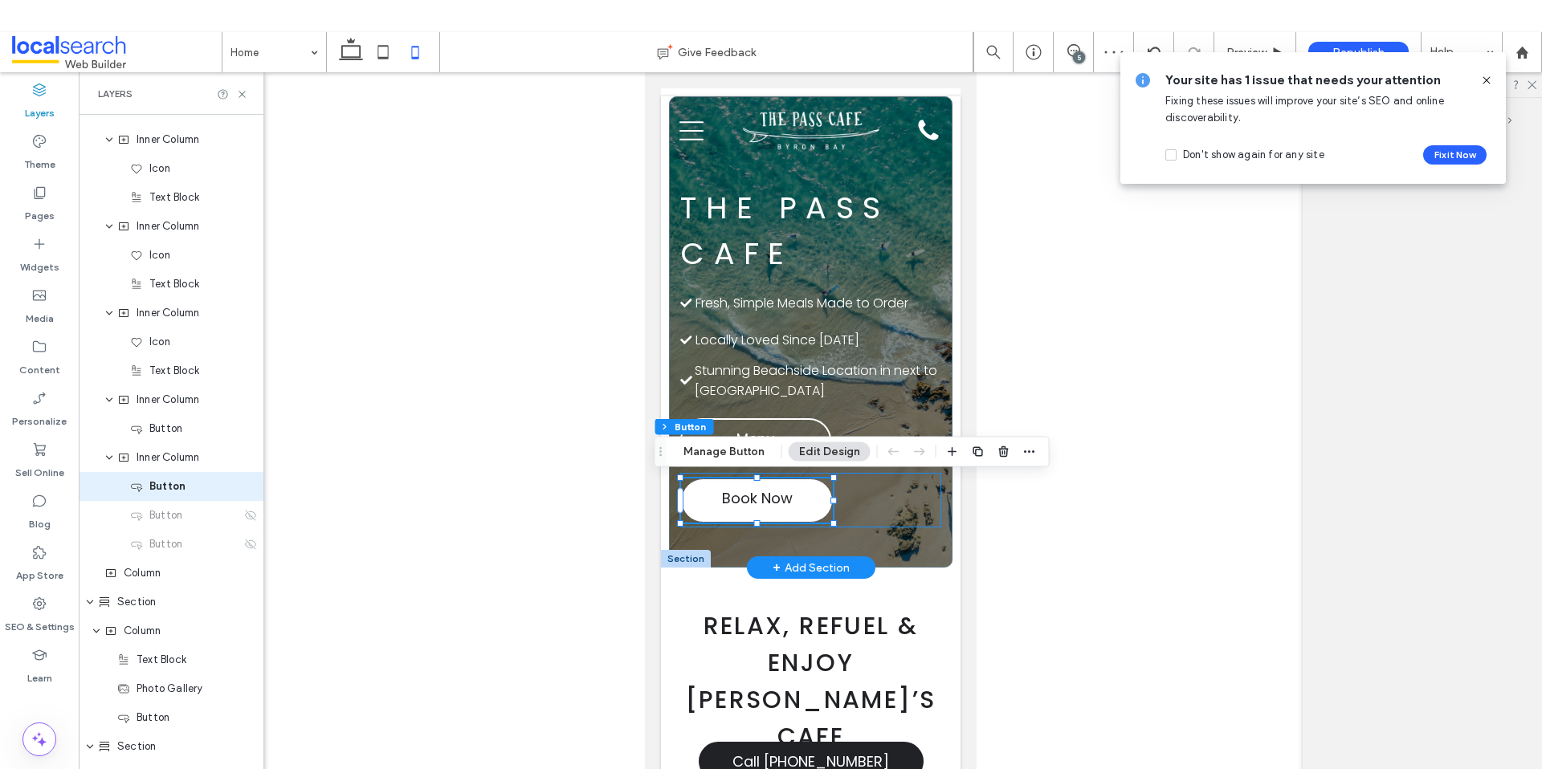
scroll to position [568, 0]
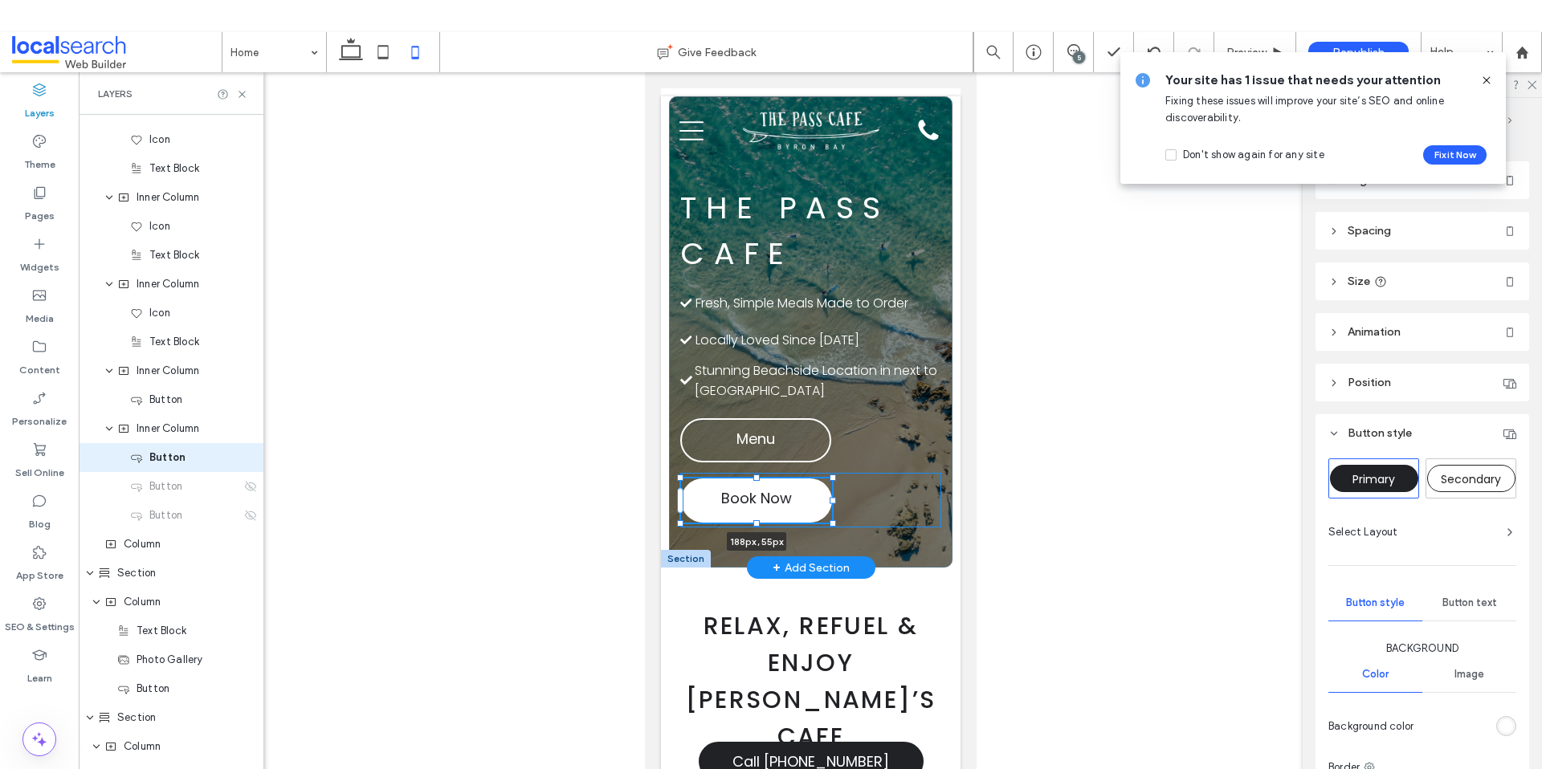
click at [832, 502] on div at bounding box center [832, 501] width 6 height 6
type input "***"
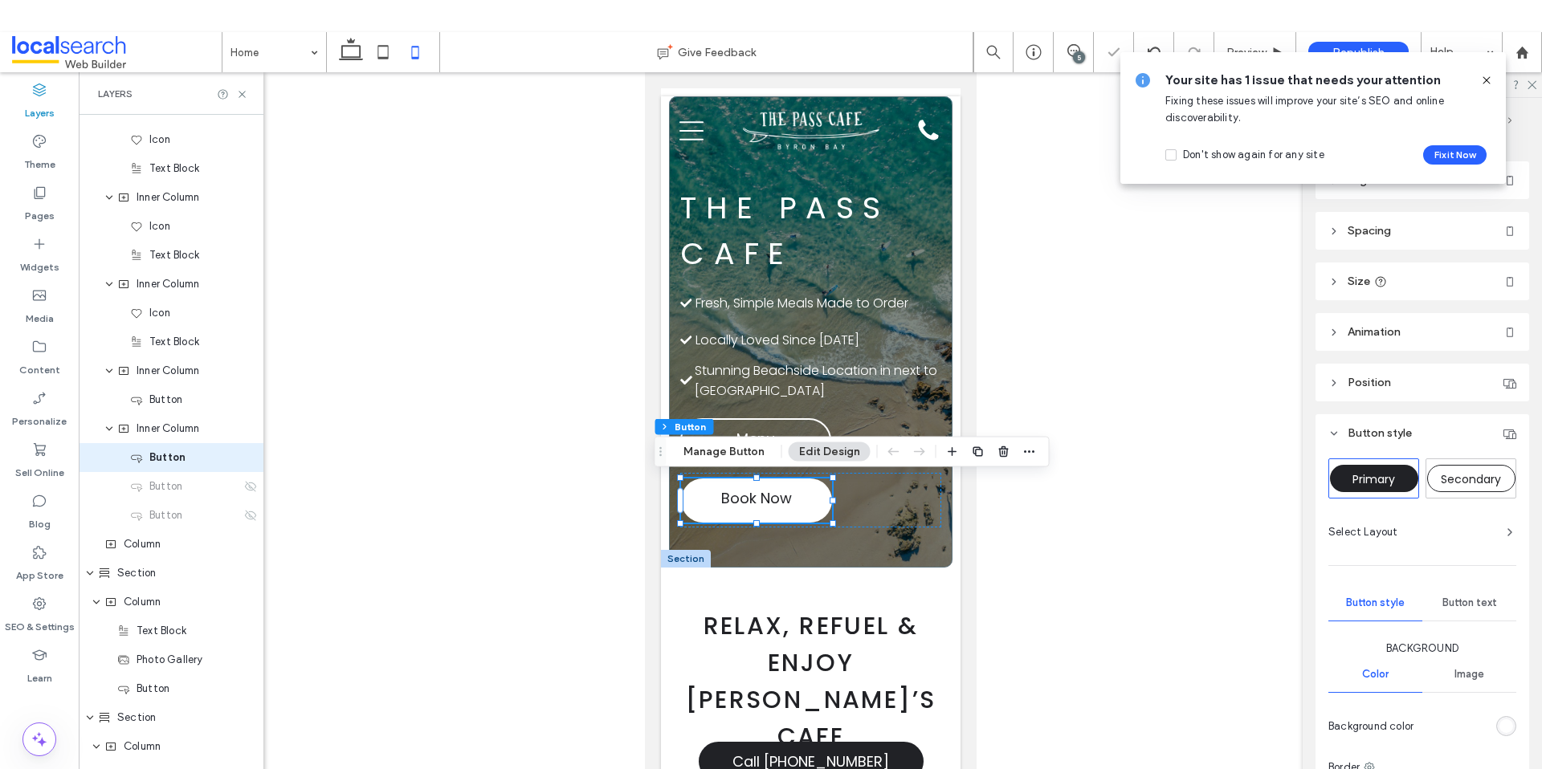
click at [1080, 532] on div at bounding box center [810, 434] width 1463 height 725
click at [1081, 532] on div at bounding box center [810, 434] width 1463 height 725
click at [925, 688] on h2 "Relax, Refuel & Enjoy Byron’s Cafe" at bounding box center [809, 682] width 275 height 148
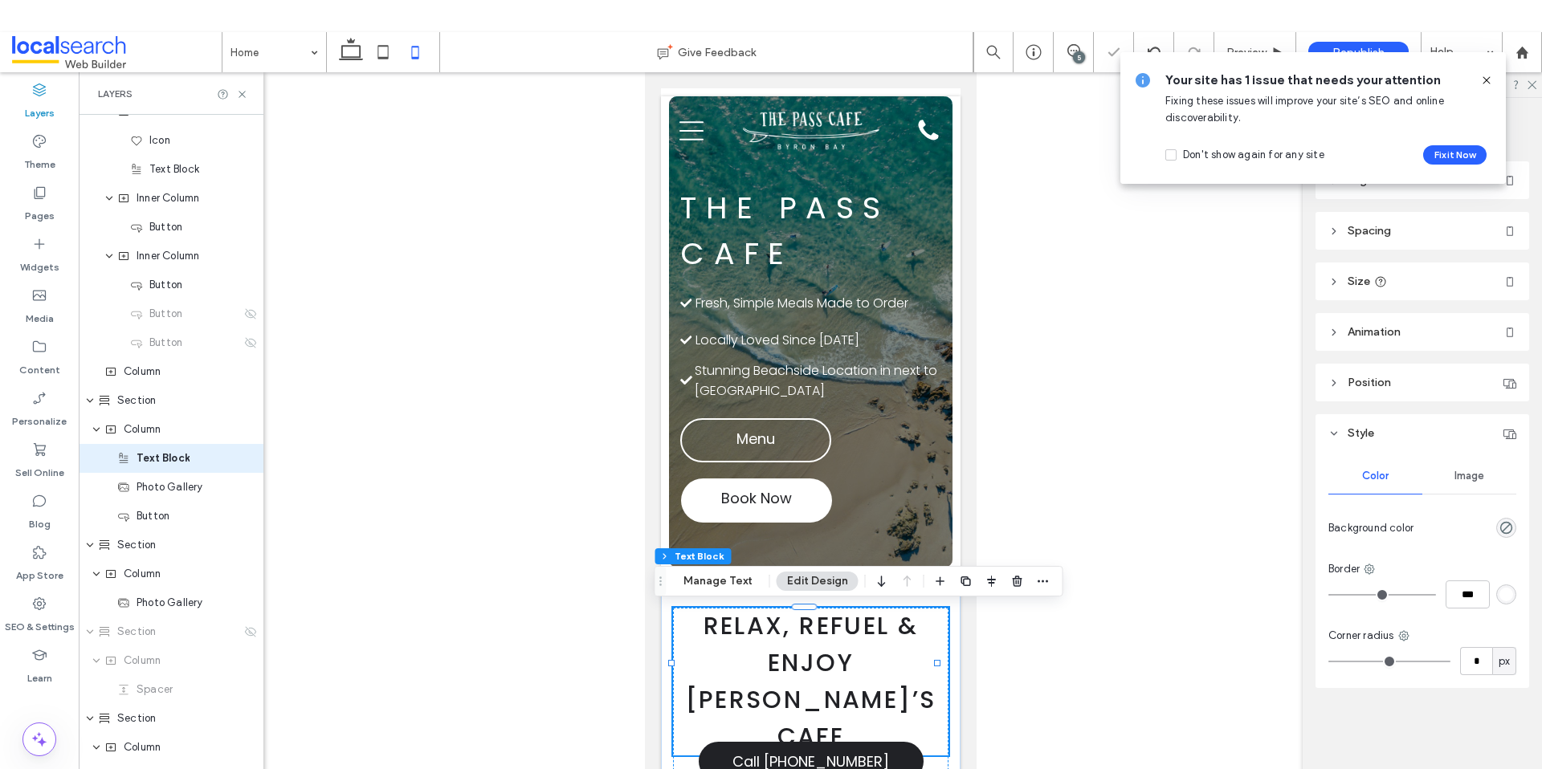
scroll to position [741, 0]
click at [827, 507] on link "Book Now" at bounding box center [755, 501] width 151 height 44
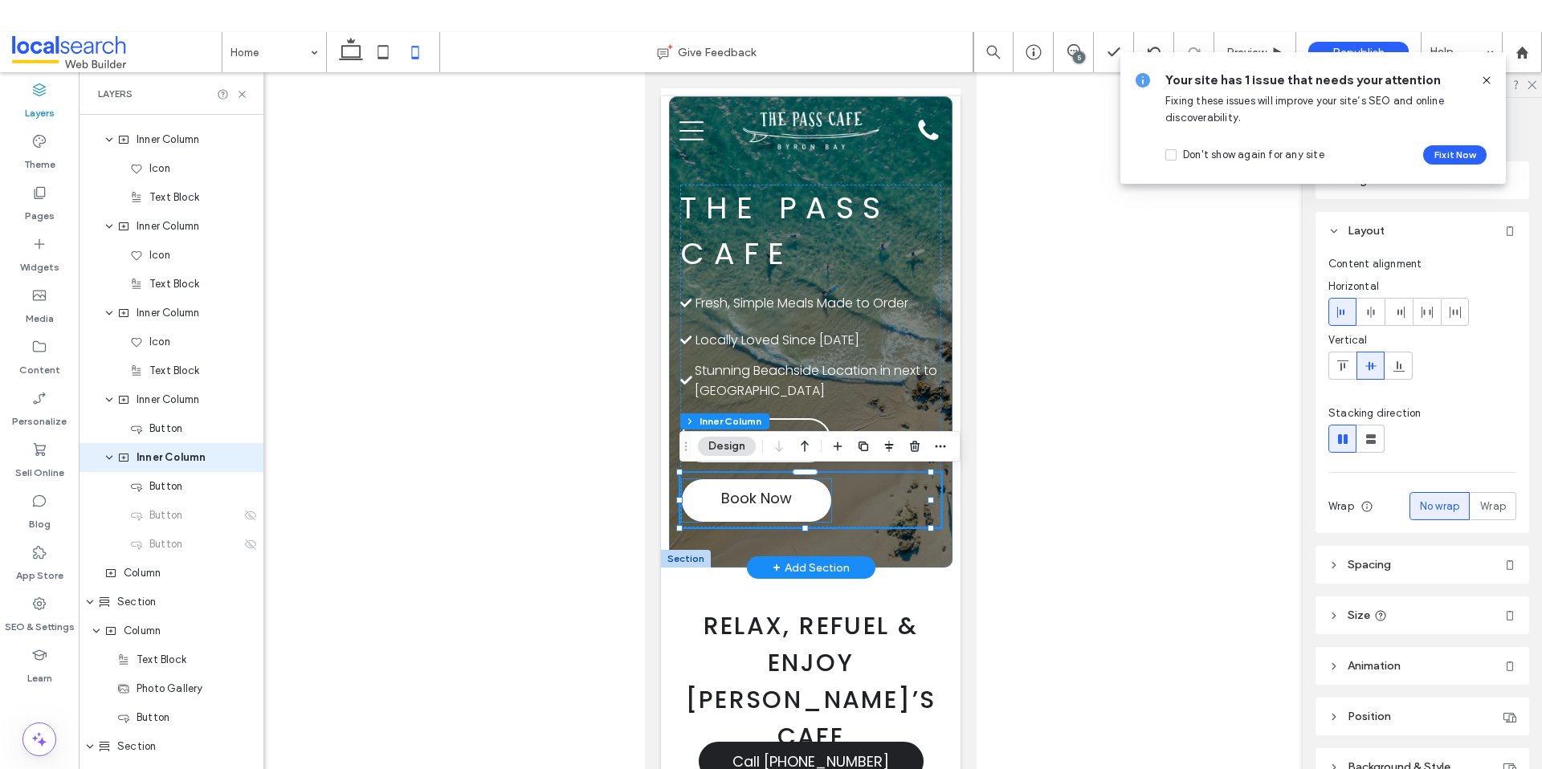
click at [829, 499] on link "Book Now" at bounding box center [755, 501] width 151 height 44
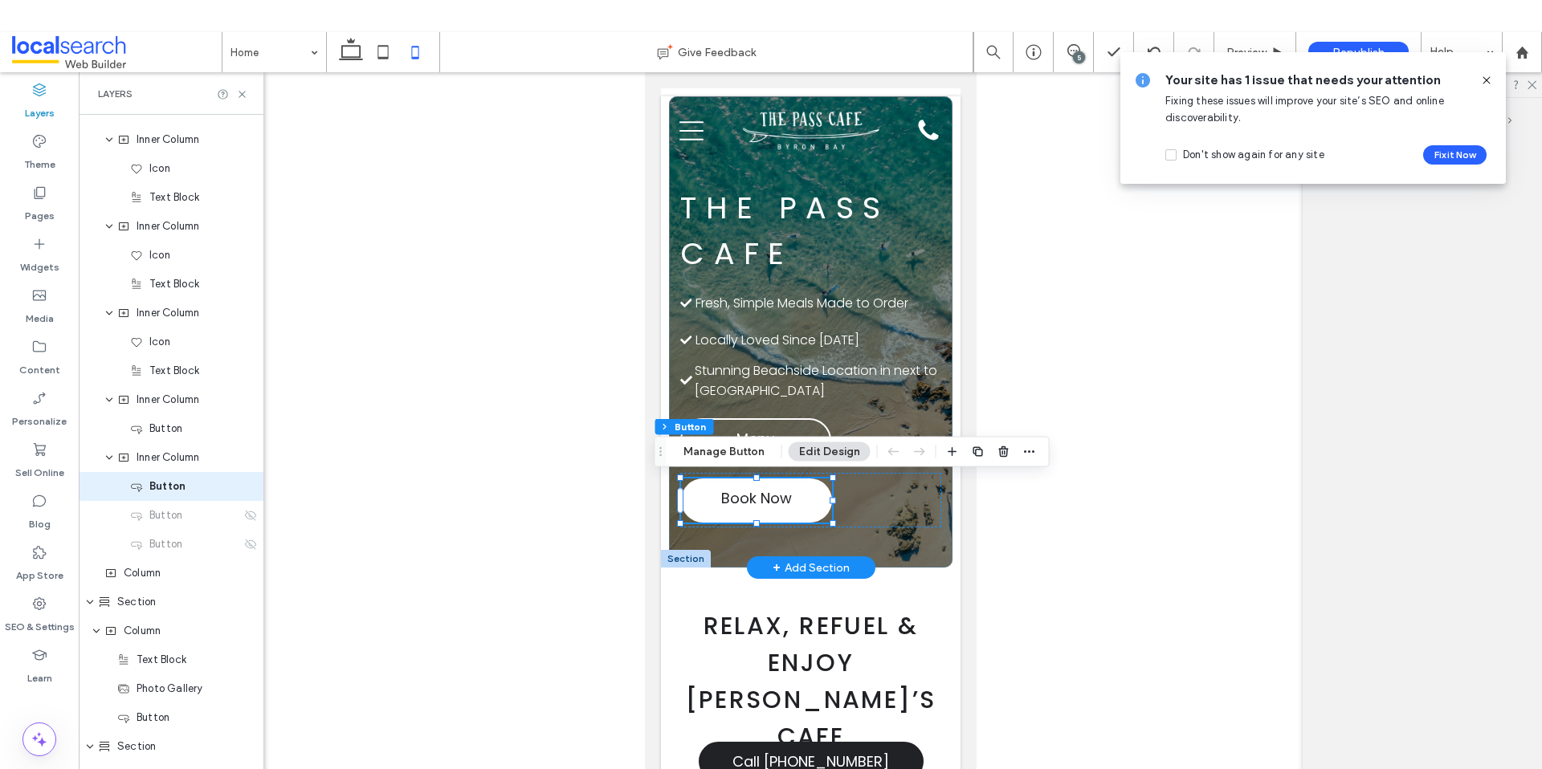
scroll to position [568, 0]
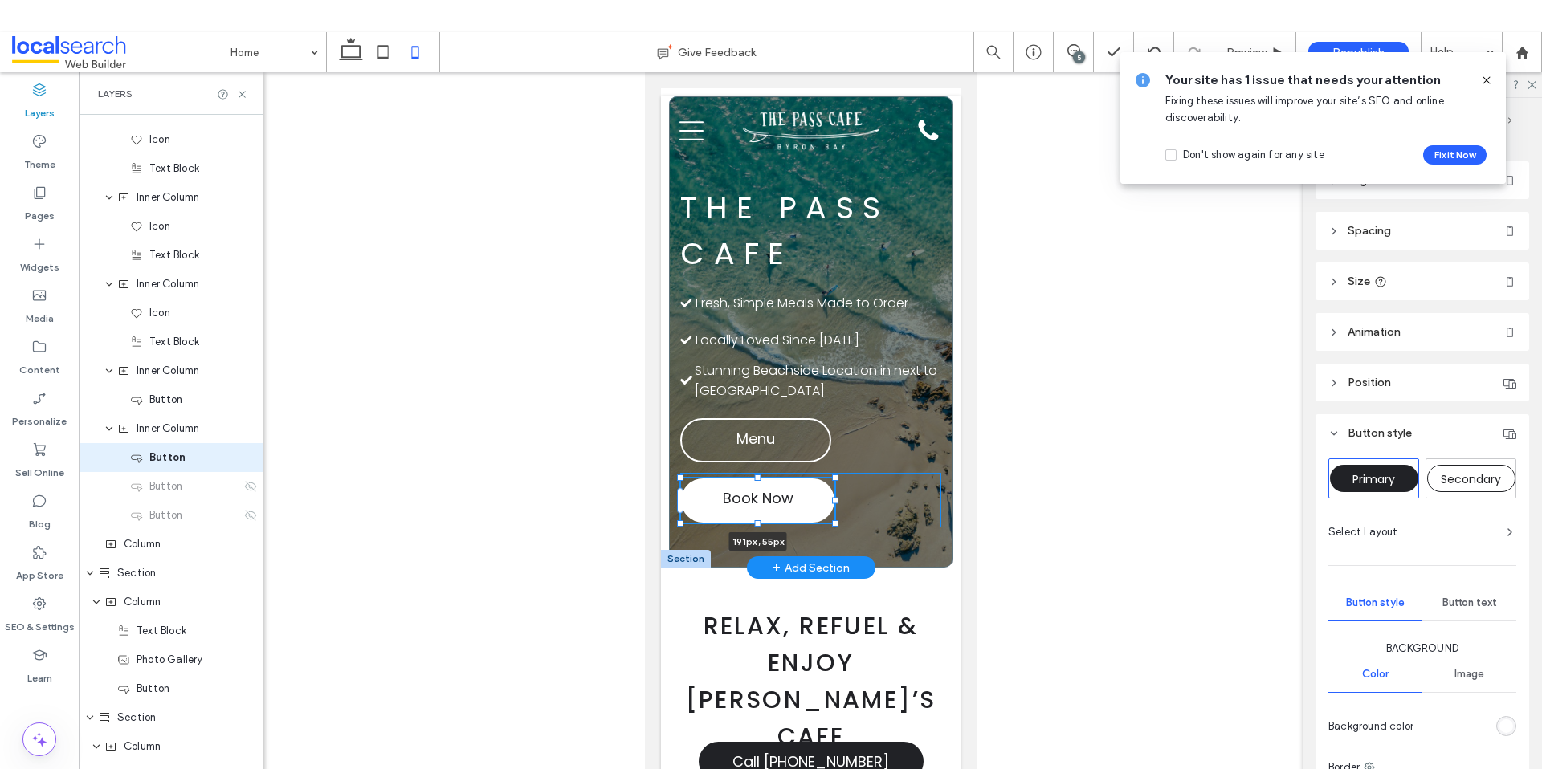
click at [837, 503] on div at bounding box center [834, 501] width 6 height 6
type input "***"
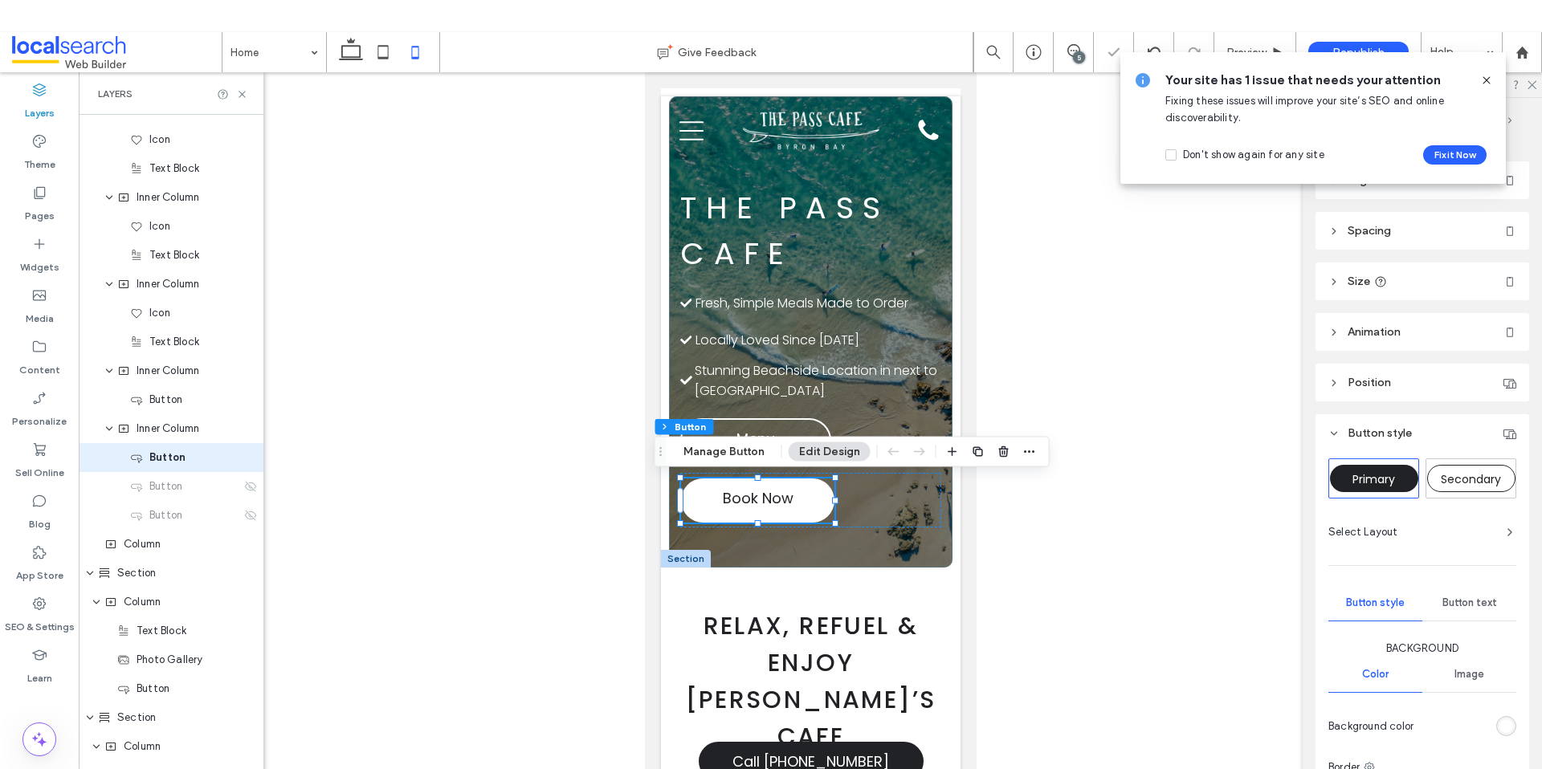
click at [1111, 619] on div at bounding box center [810, 434] width 1463 height 725
click at [988, 643] on div at bounding box center [810, 434] width 1463 height 725
click at [919, 664] on h2 "Relax, Refuel & Enjoy Byron’s Cafe" at bounding box center [809, 682] width 275 height 148
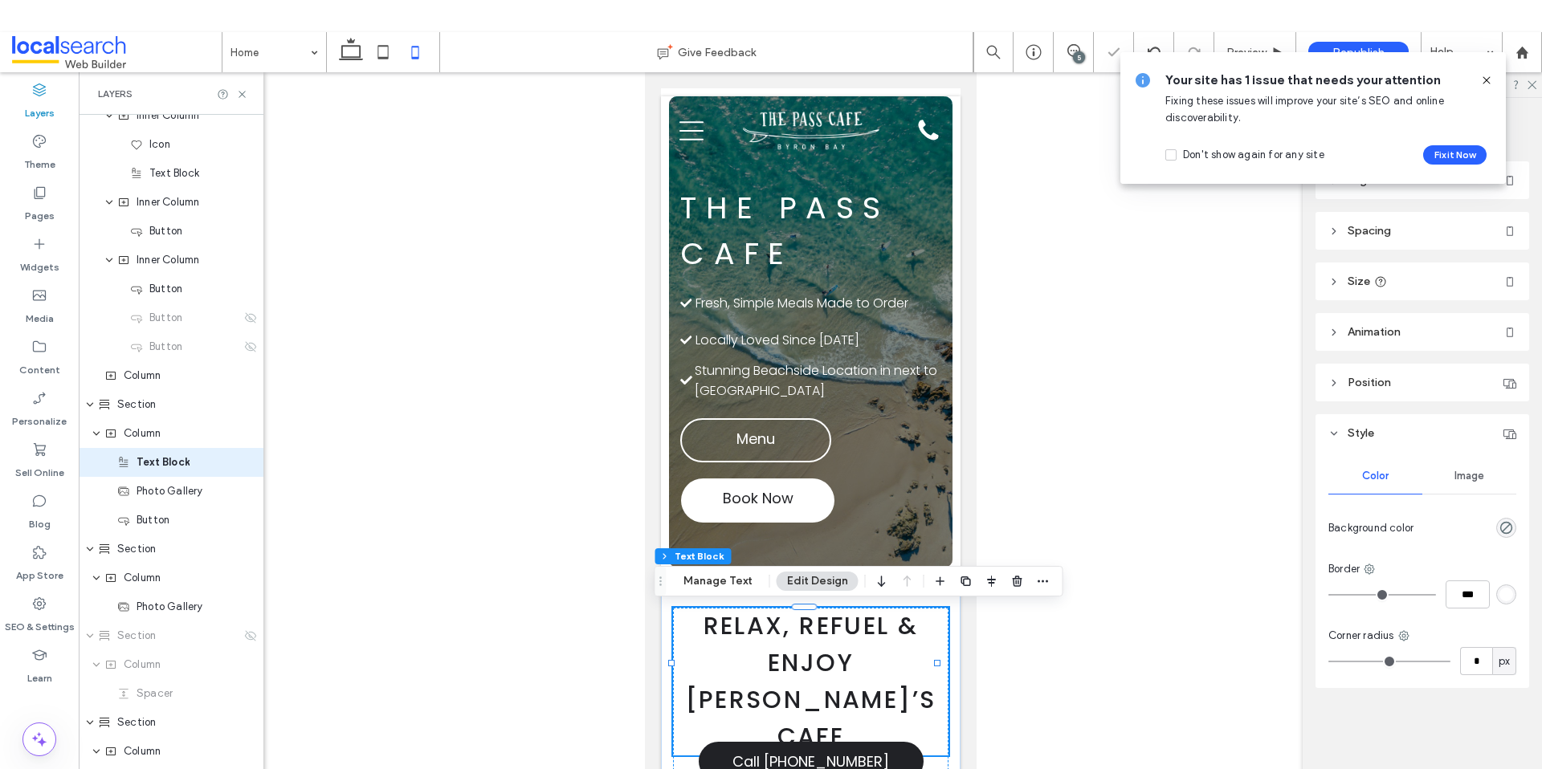
scroll to position [741, 0]
click at [770, 495] on span "Book Now" at bounding box center [757, 500] width 71 height 26
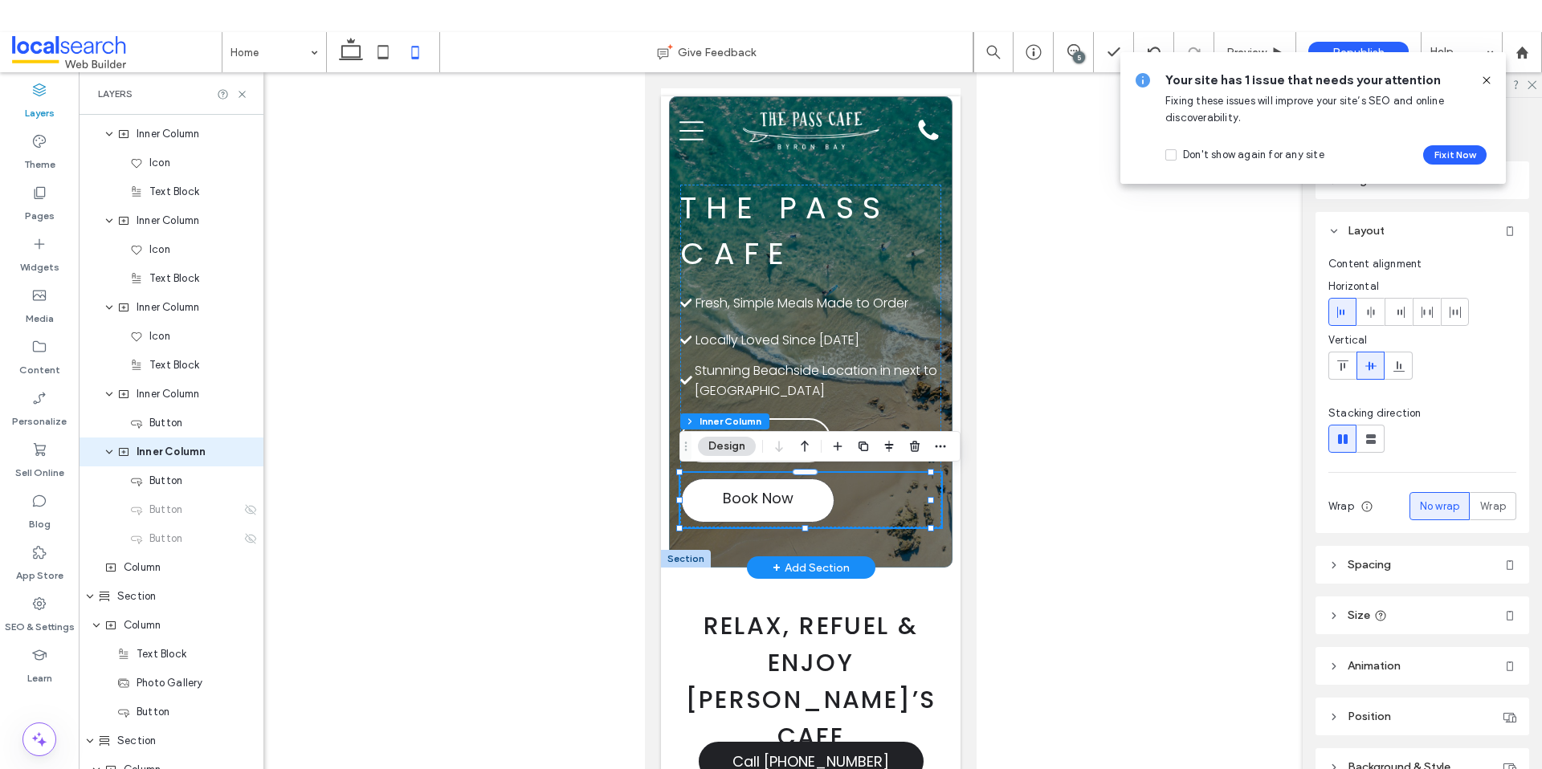
click at [767, 495] on span "Book Now" at bounding box center [757, 500] width 71 height 26
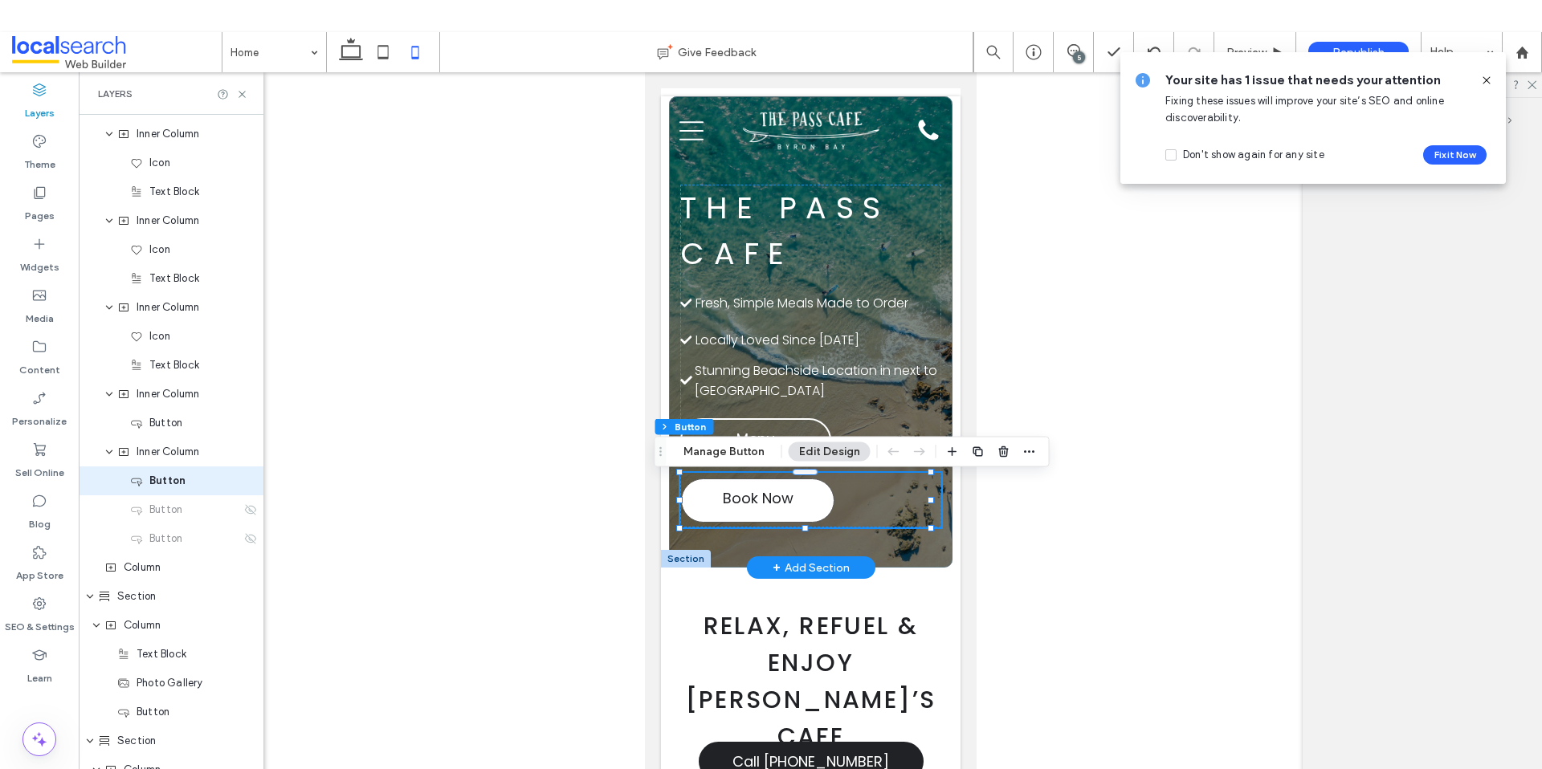
scroll to position [568, 0]
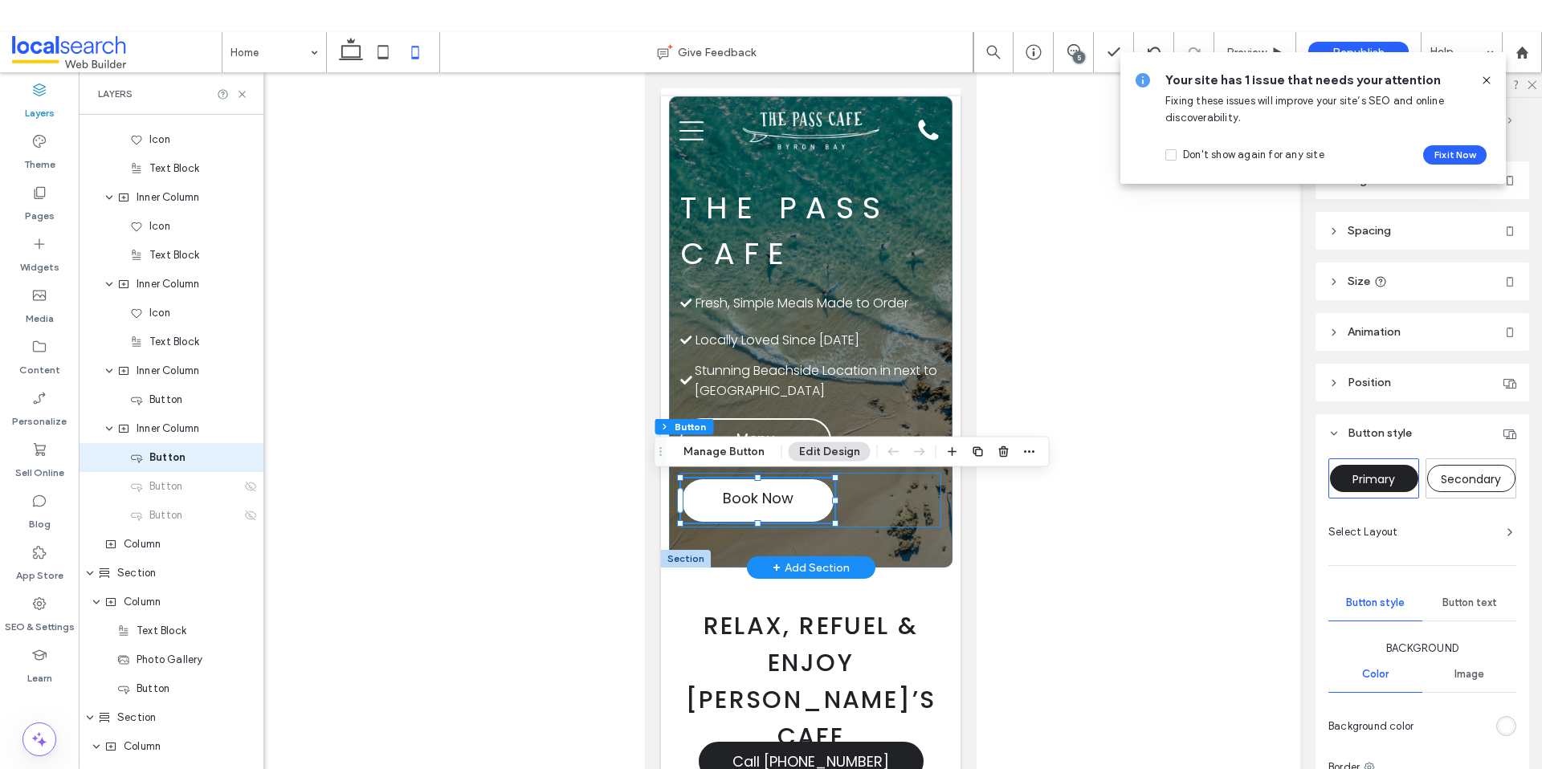
click at [767, 495] on span "Book Now" at bounding box center [757, 500] width 71 height 26
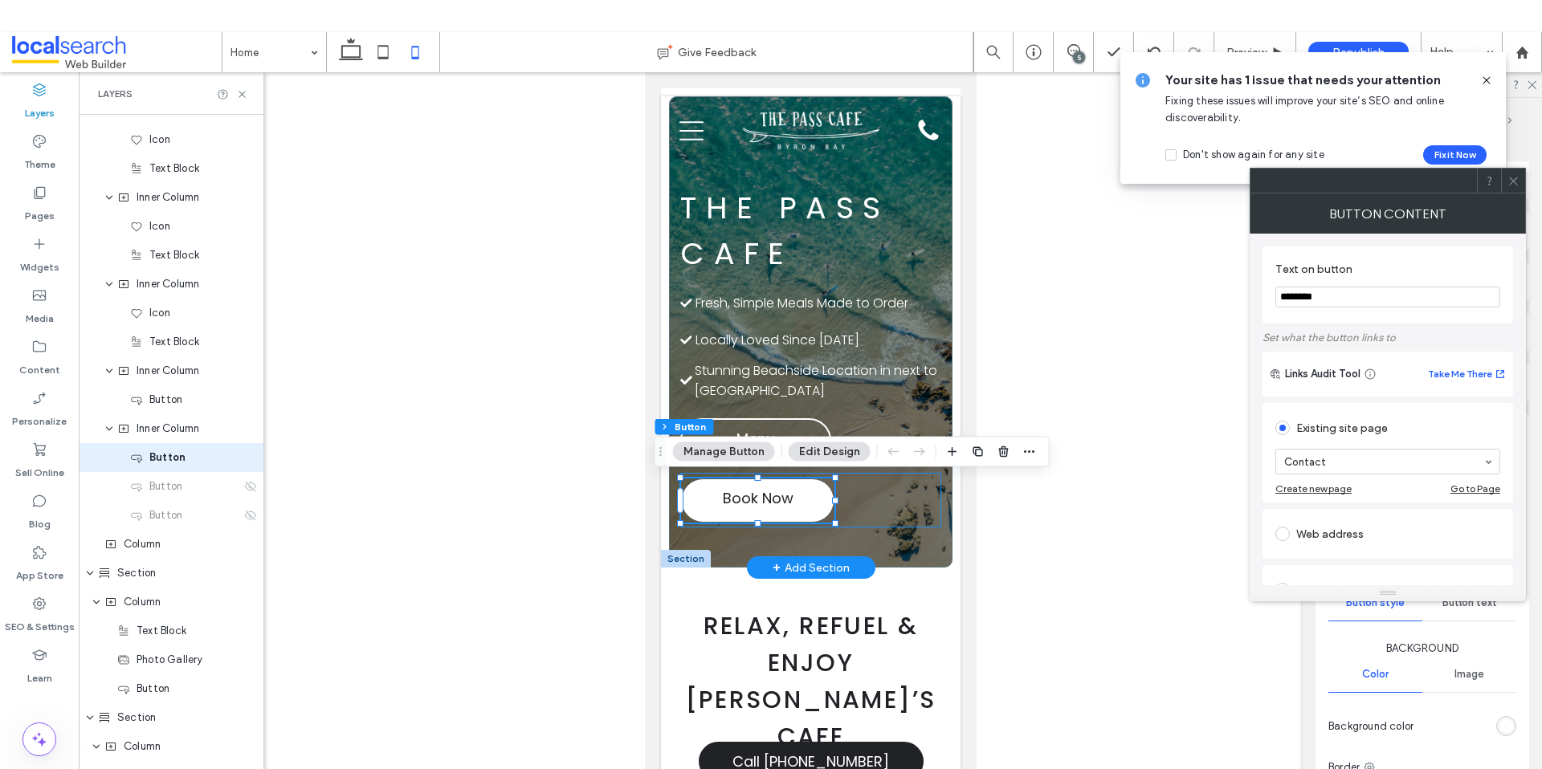
click at [767, 495] on span "Book Now" at bounding box center [757, 500] width 71 height 26
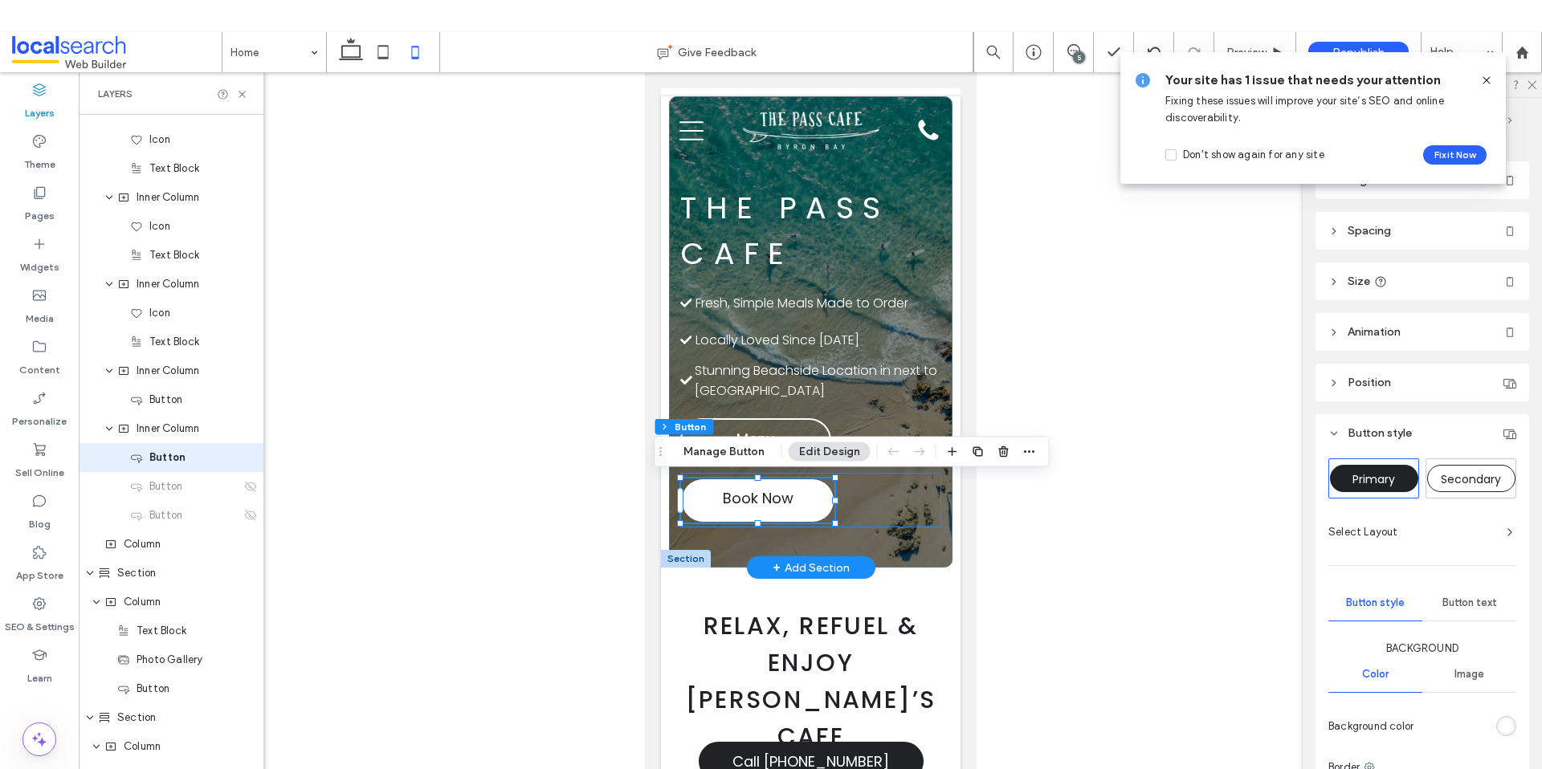
click at [767, 495] on span "Book Now" at bounding box center [757, 500] width 71 height 26
click at [1461, 598] on span "Button text" at bounding box center [1469, 603] width 55 height 13
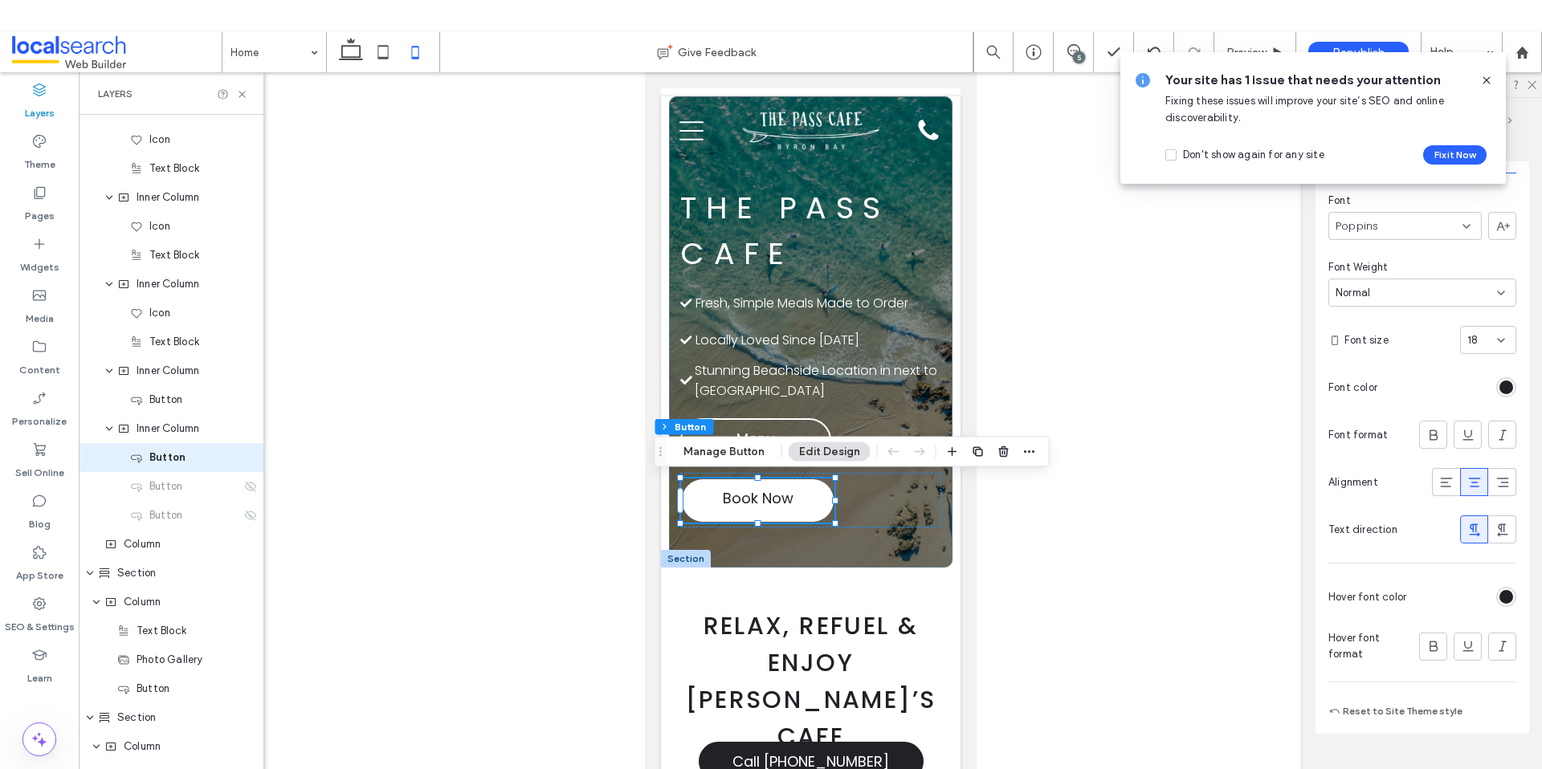
scroll to position [451, 0]
click at [1435, 646] on div at bounding box center [1433, 643] width 26 height 26
click at [1103, 632] on div at bounding box center [810, 434] width 1463 height 725
click at [1425, 642] on icon at bounding box center [1433, 643] width 16 height 16
click at [1145, 647] on div at bounding box center [810, 434] width 1463 height 725
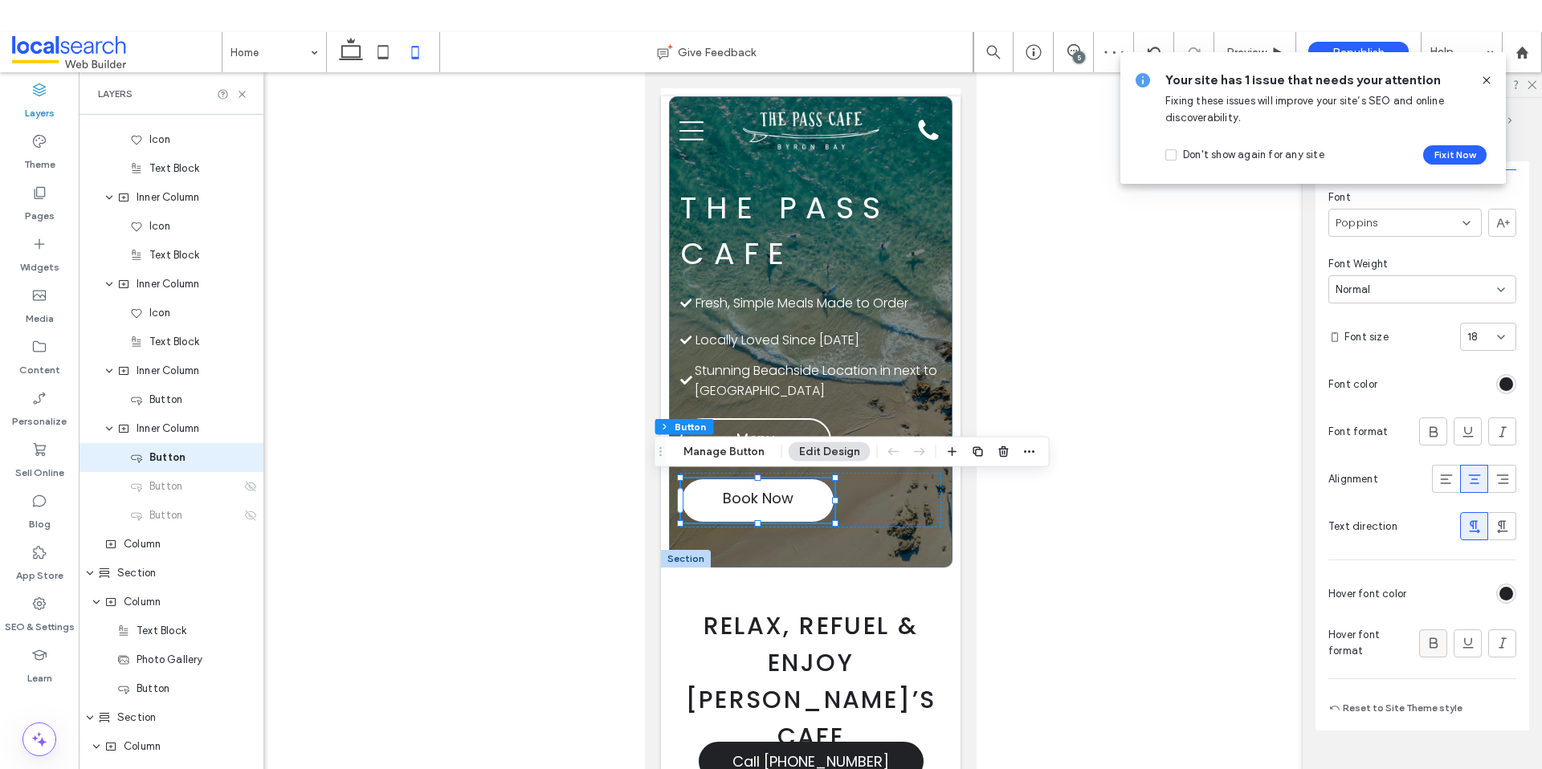
click at [1425, 648] on icon at bounding box center [1433, 643] width 16 height 16
click at [1078, 658] on div at bounding box center [810, 434] width 1463 height 725
click at [1425, 430] on icon at bounding box center [1433, 432] width 16 height 16
click at [1146, 591] on div at bounding box center [810, 434] width 1463 height 725
click at [1049, 300] on div at bounding box center [810, 434] width 1463 height 725
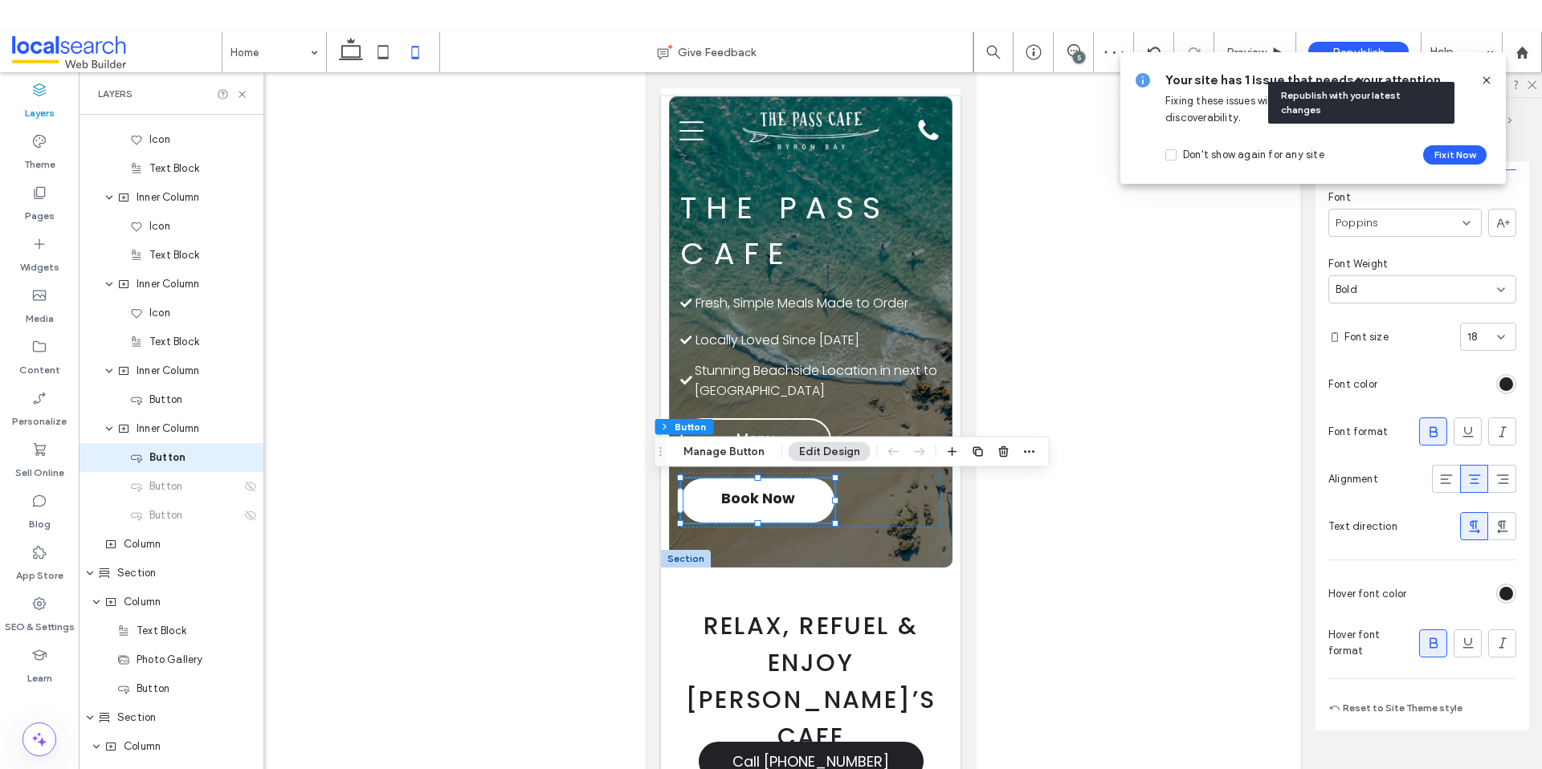
click at [1353, 46] on span "Republish" at bounding box center [1358, 53] width 52 height 14
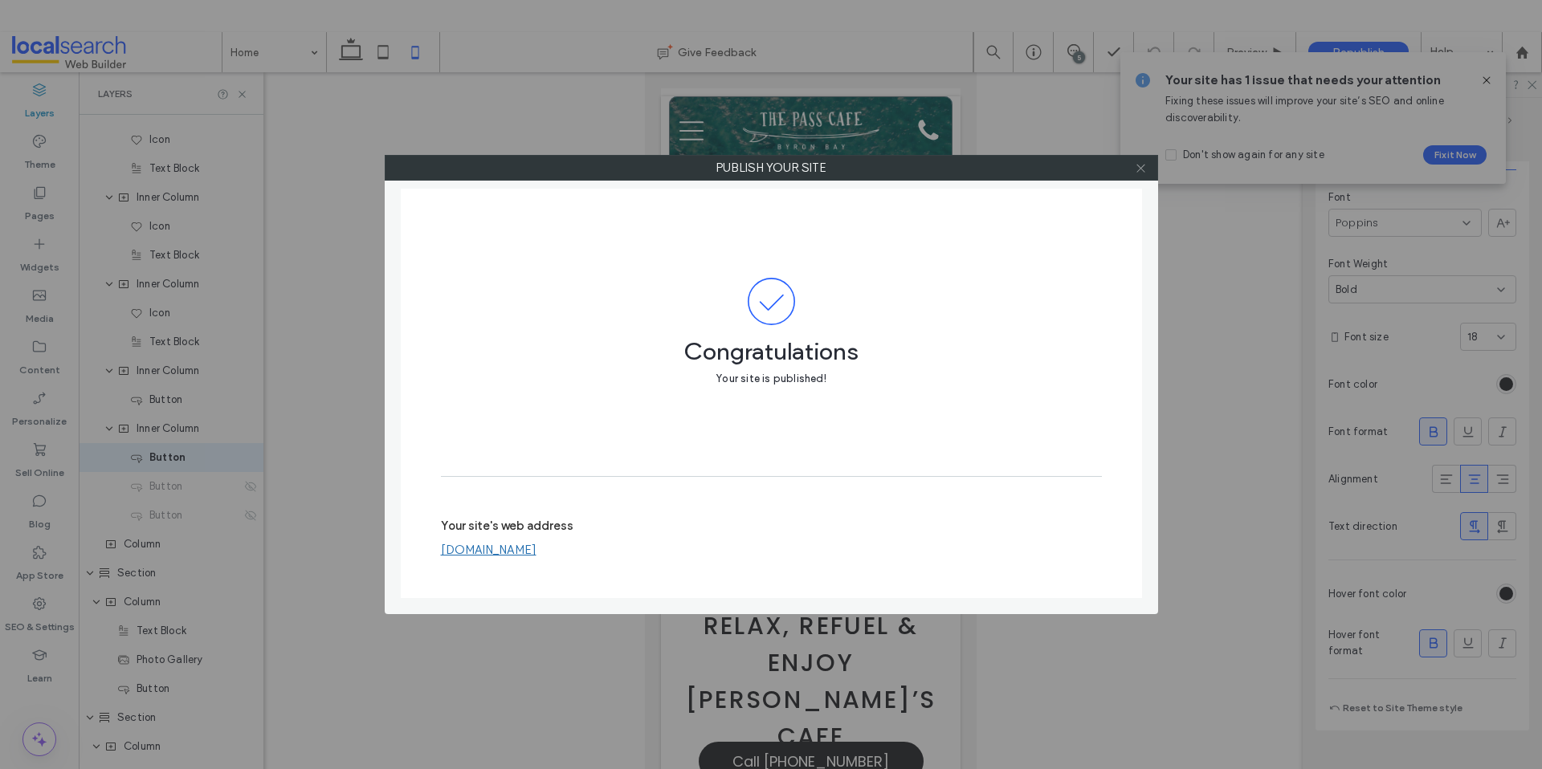
click at [1136, 162] on icon at bounding box center [1141, 168] width 12 height 12
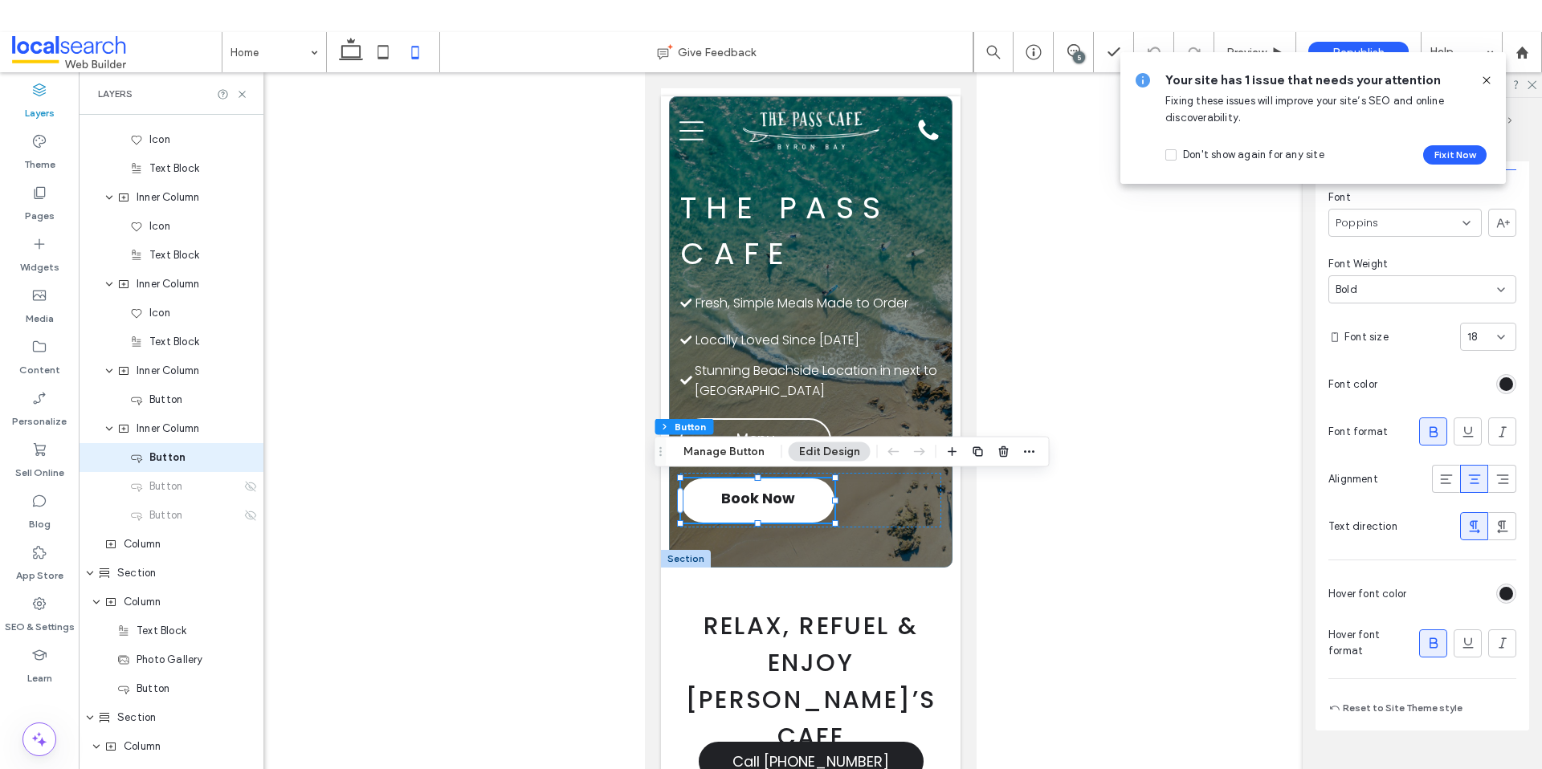
click at [520, 189] on div at bounding box center [810, 434] width 1463 height 725
click at [375, 52] on icon at bounding box center [383, 52] width 32 height 32
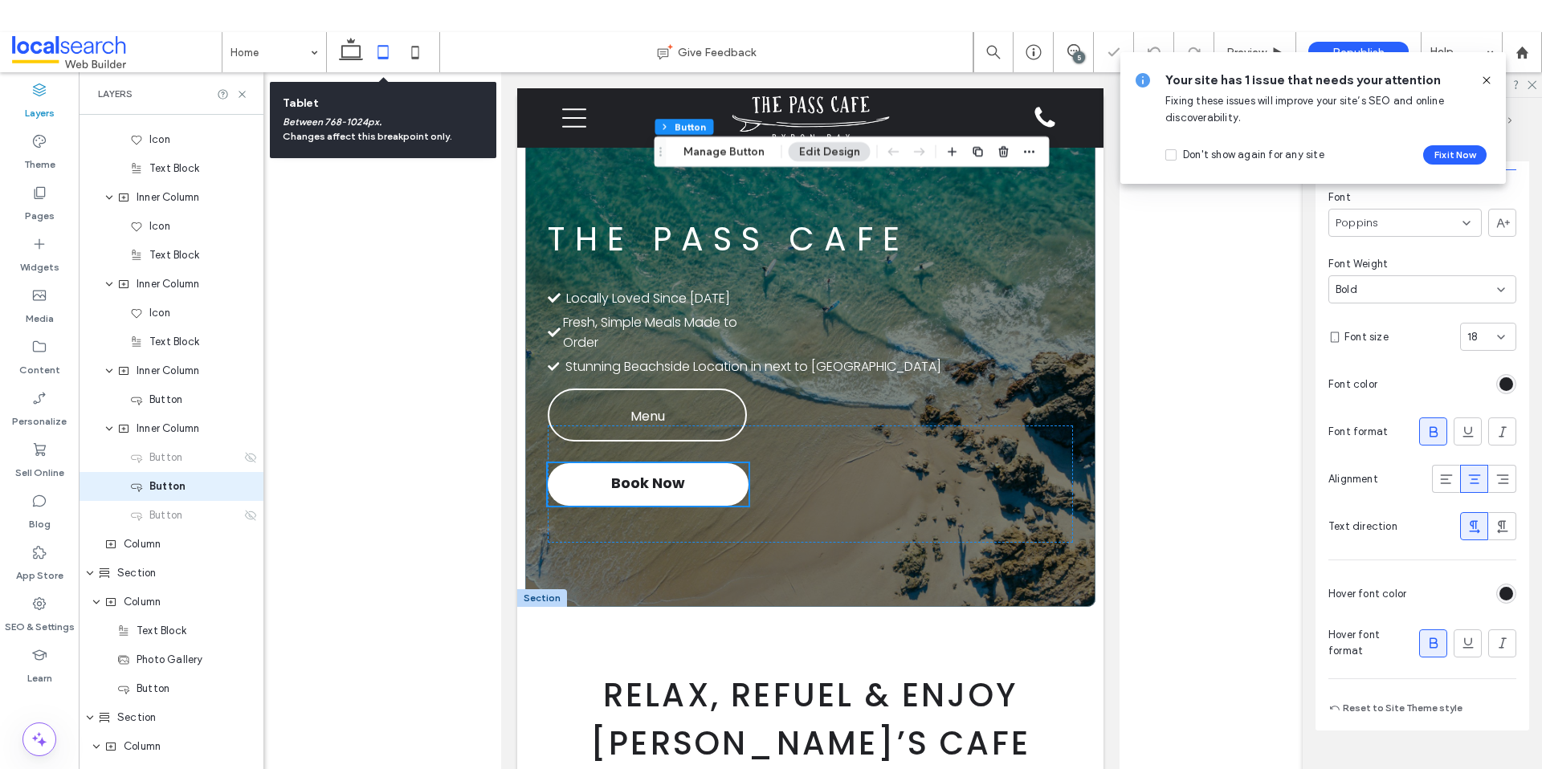
type input "***"
type input "**"
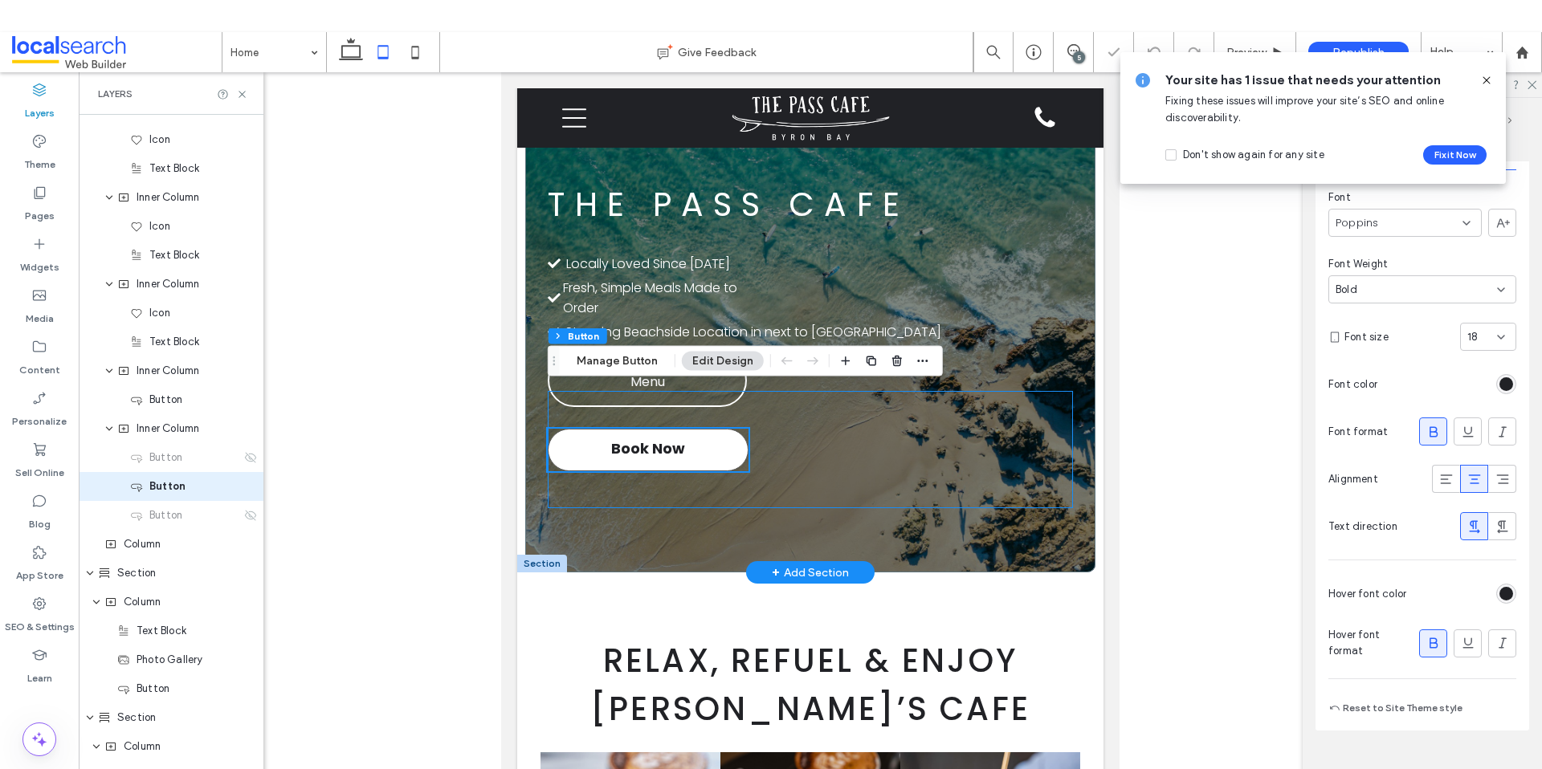
scroll to position [0, 0]
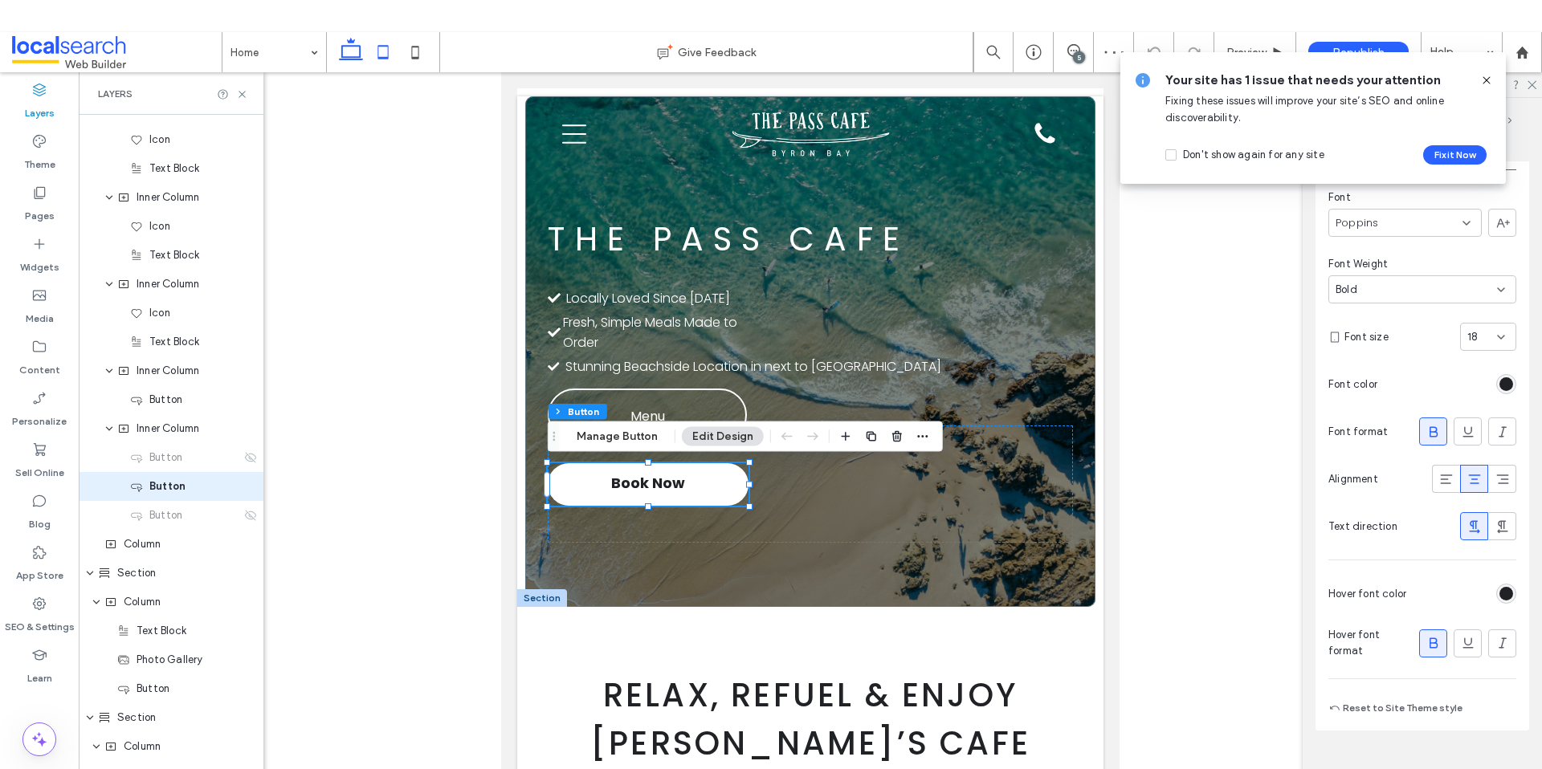
click at [355, 57] on use at bounding box center [351, 49] width 24 height 22
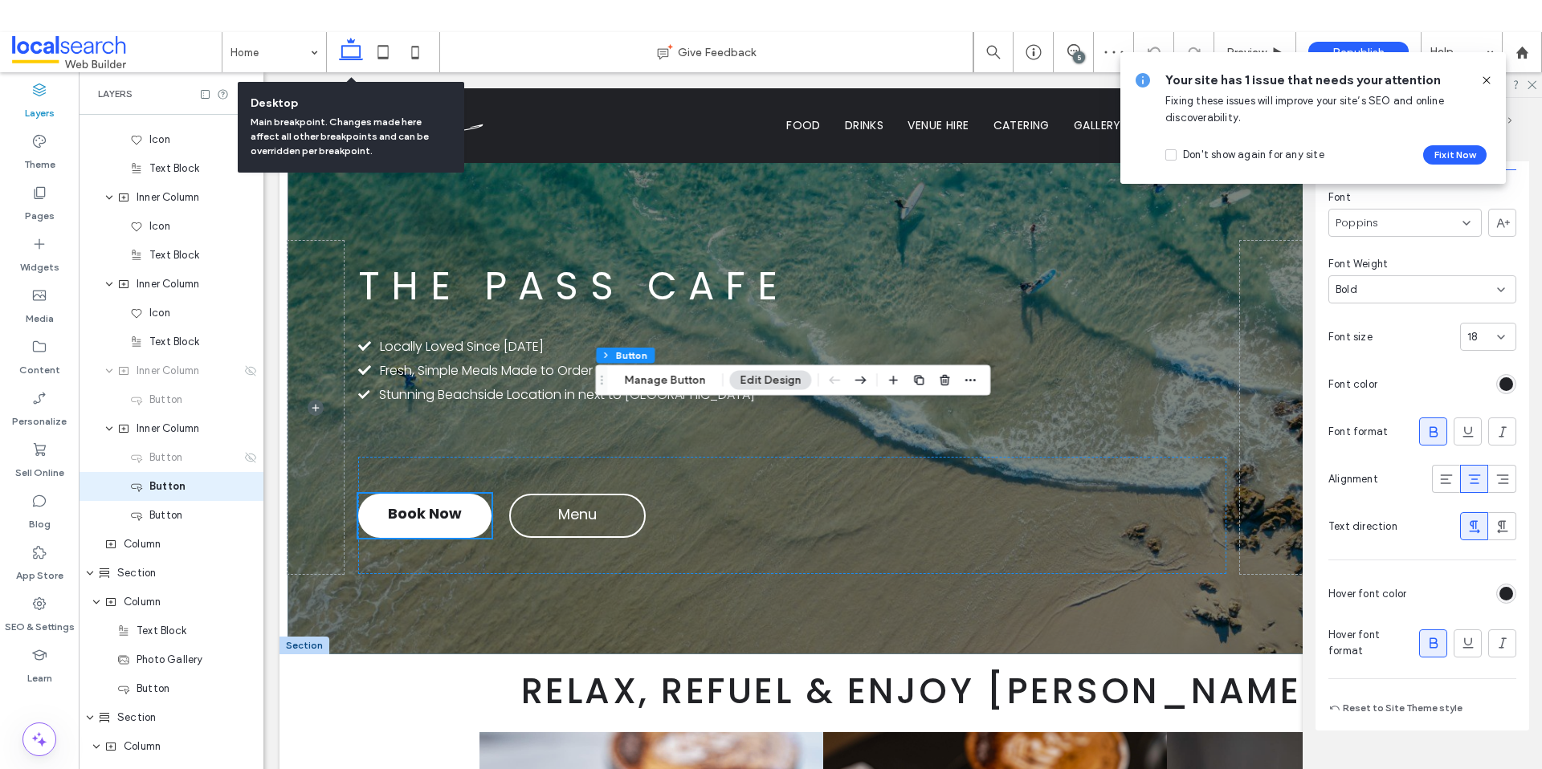
type input "***"
type input "**"
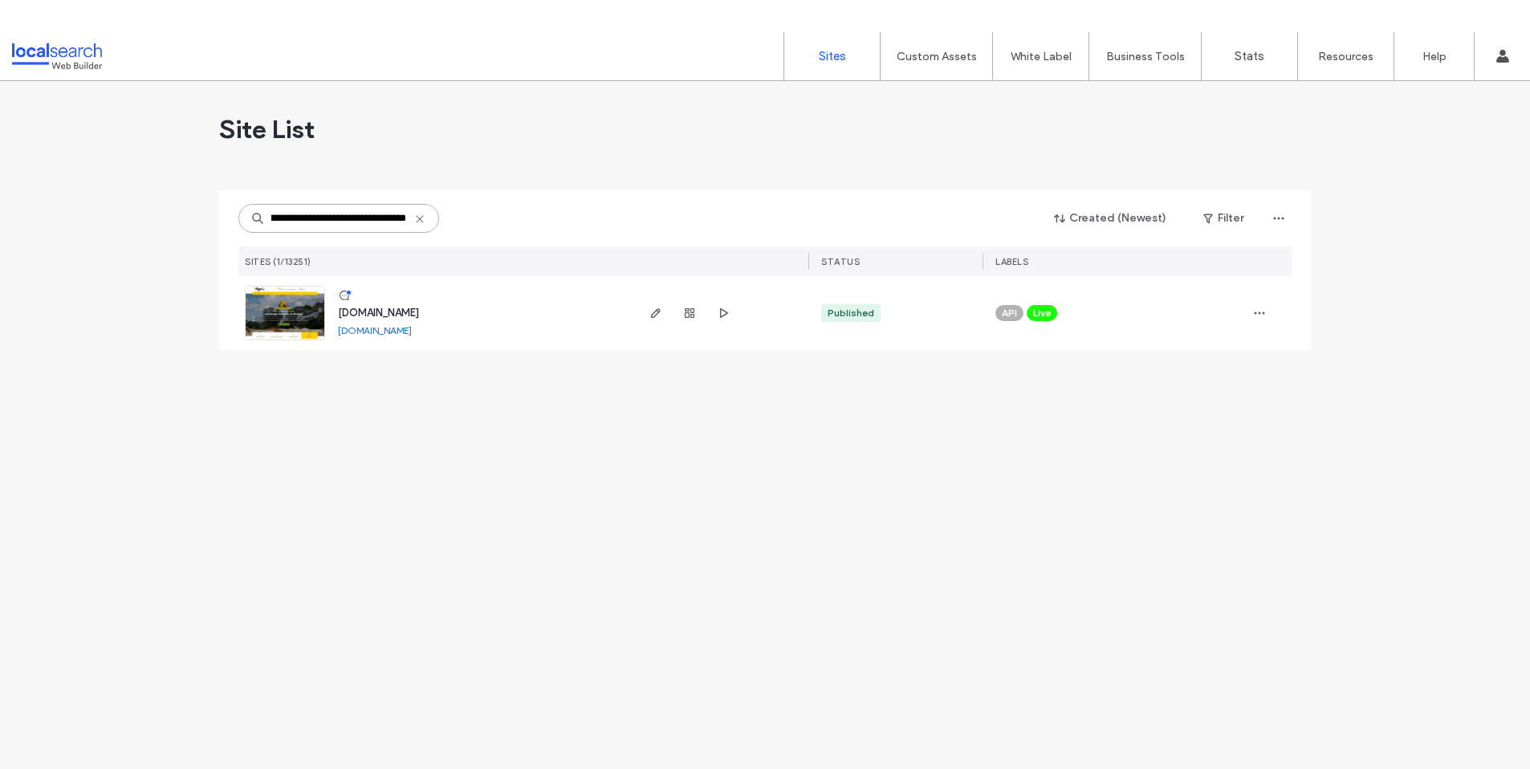
type input "**********"
click at [397, 311] on span "[DOMAIN_NAME]" at bounding box center [378, 313] width 81 height 12
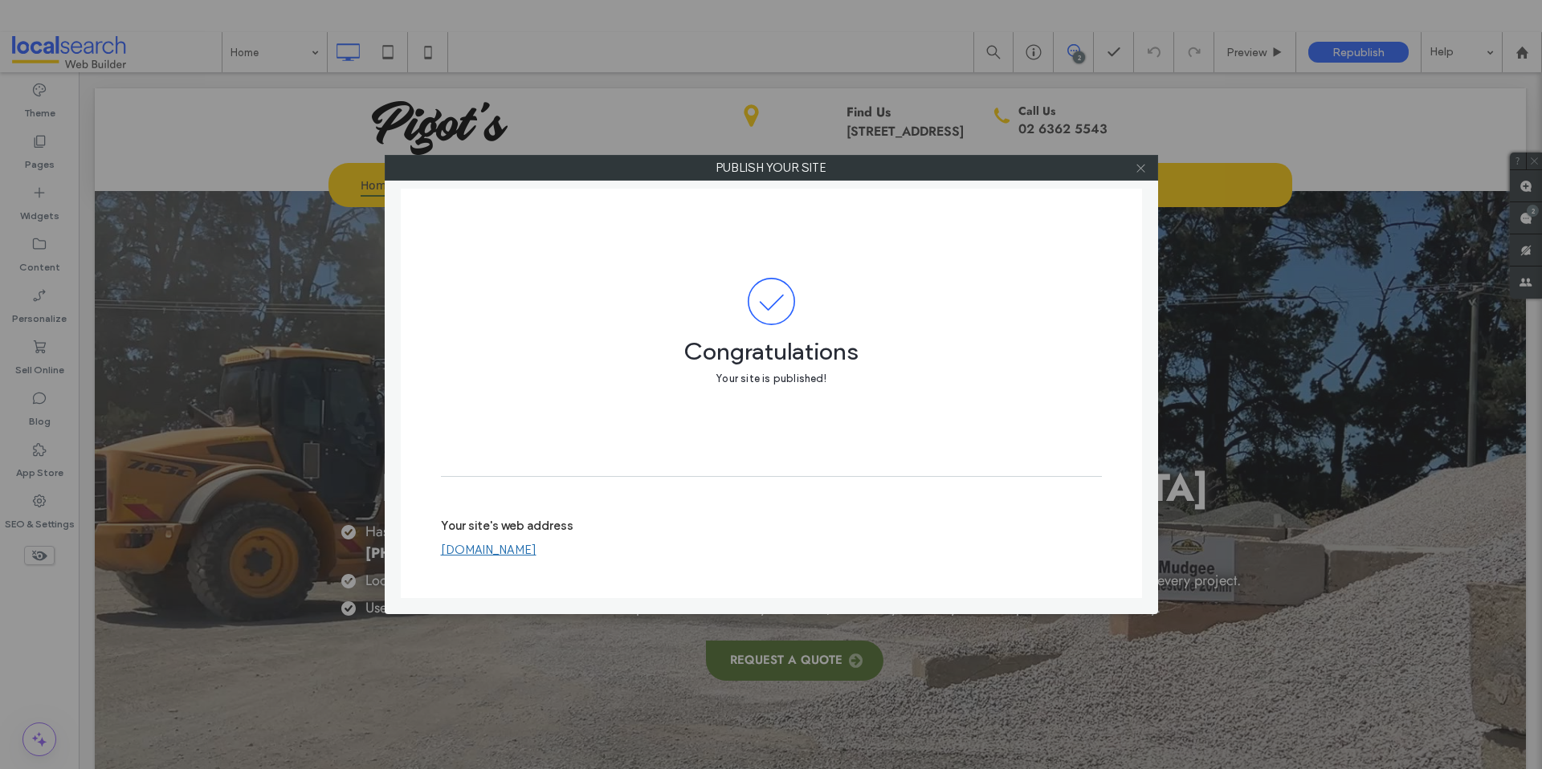
click at [1145, 168] on icon at bounding box center [1141, 168] width 12 height 12
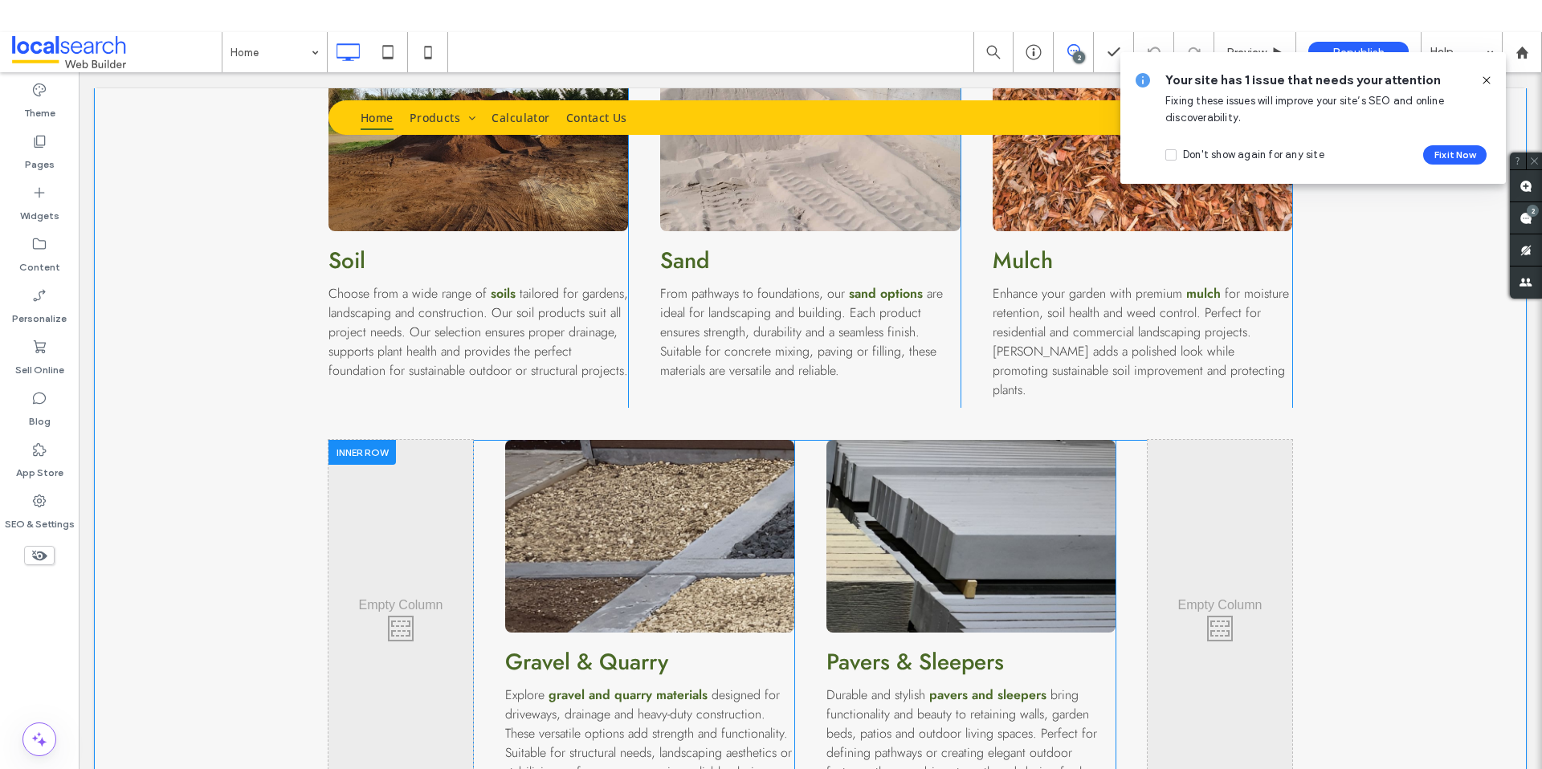
scroll to position [2342, 0]
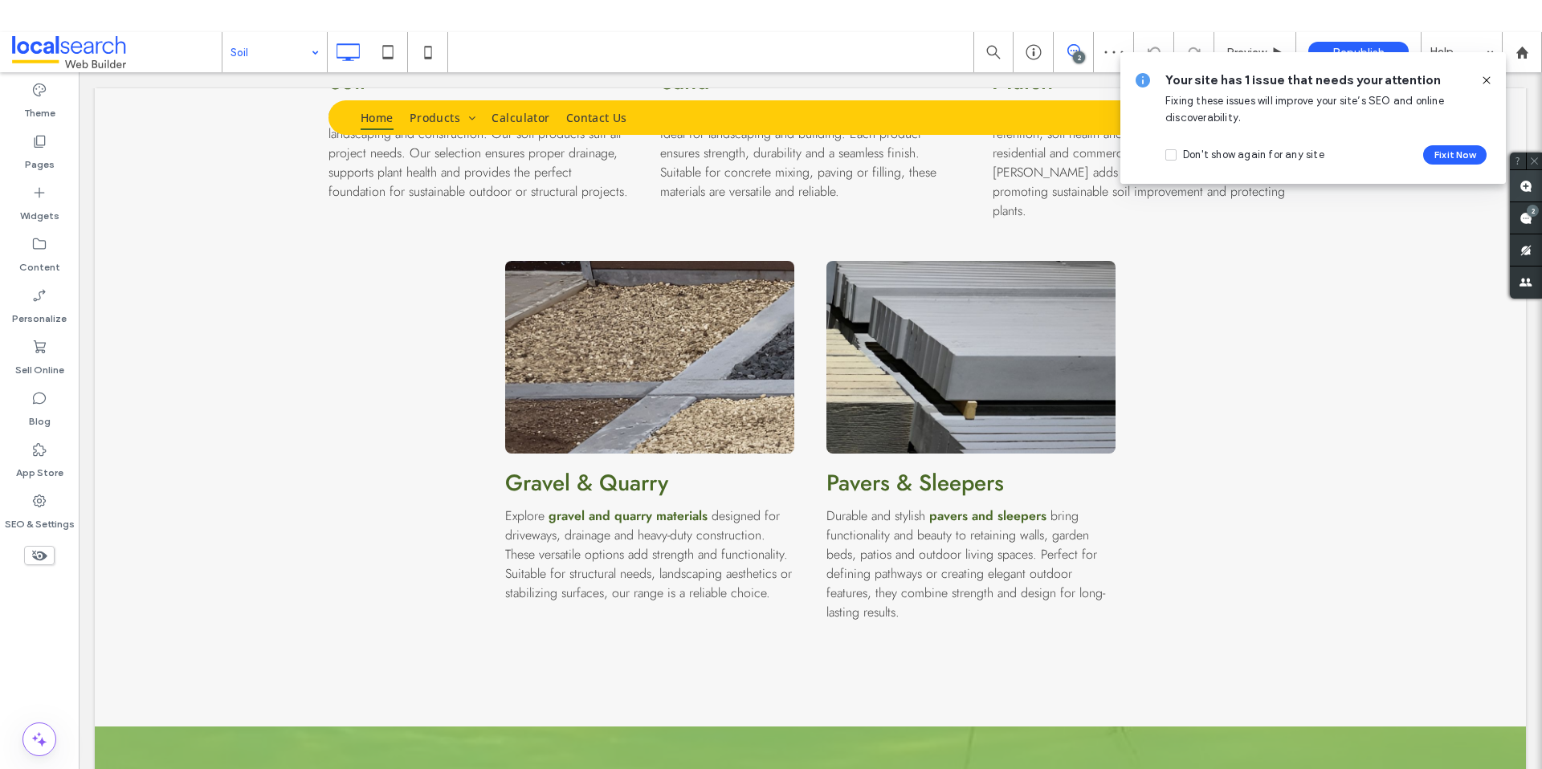
click at [1530, 185] on use at bounding box center [1525, 186] width 13 height 13
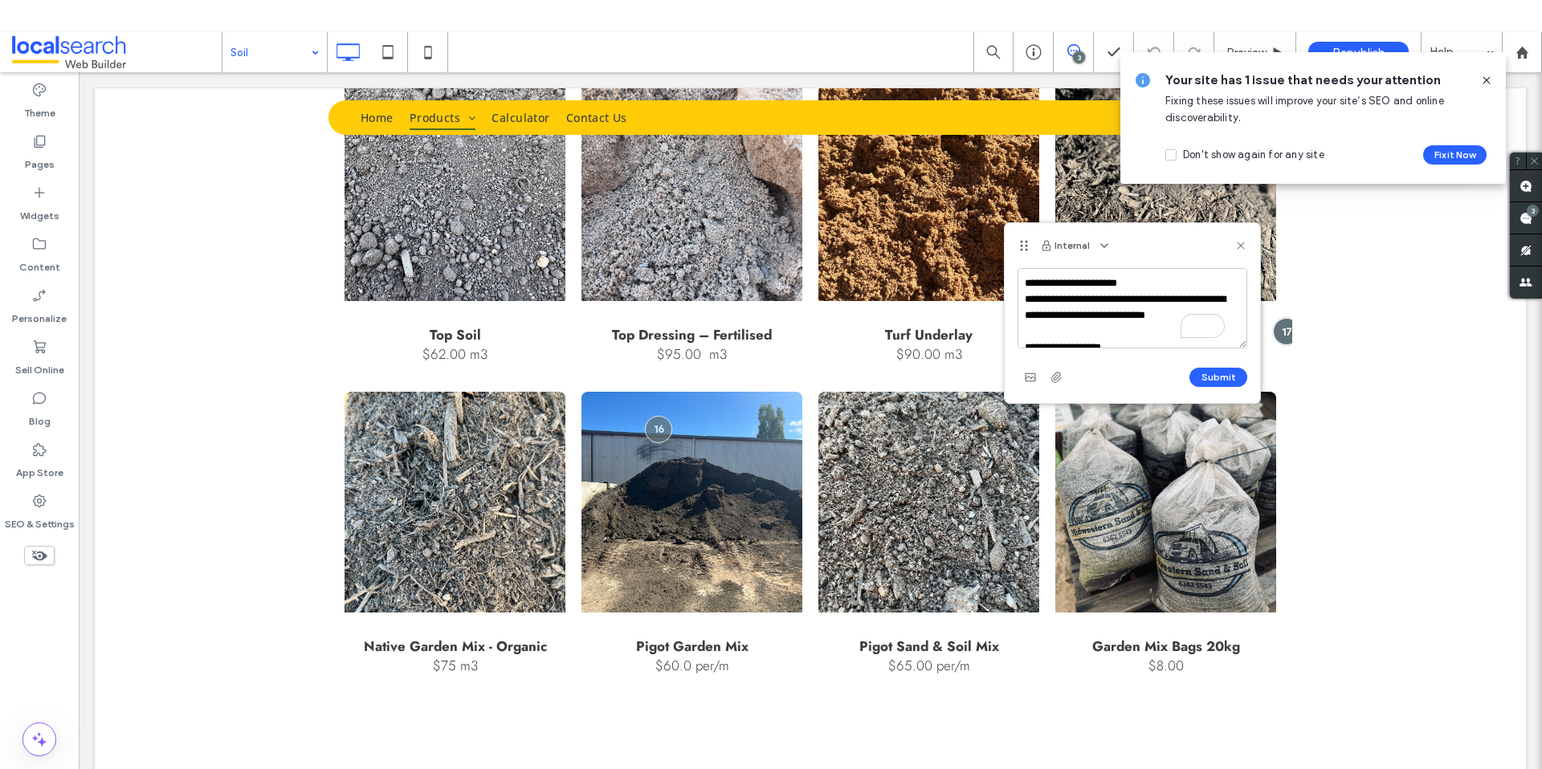
click at [1024, 282] on textarea "**********" at bounding box center [1132, 308] width 230 height 80
type textarea "**********"
click at [1215, 377] on button "Submit" at bounding box center [1218, 377] width 58 height 19
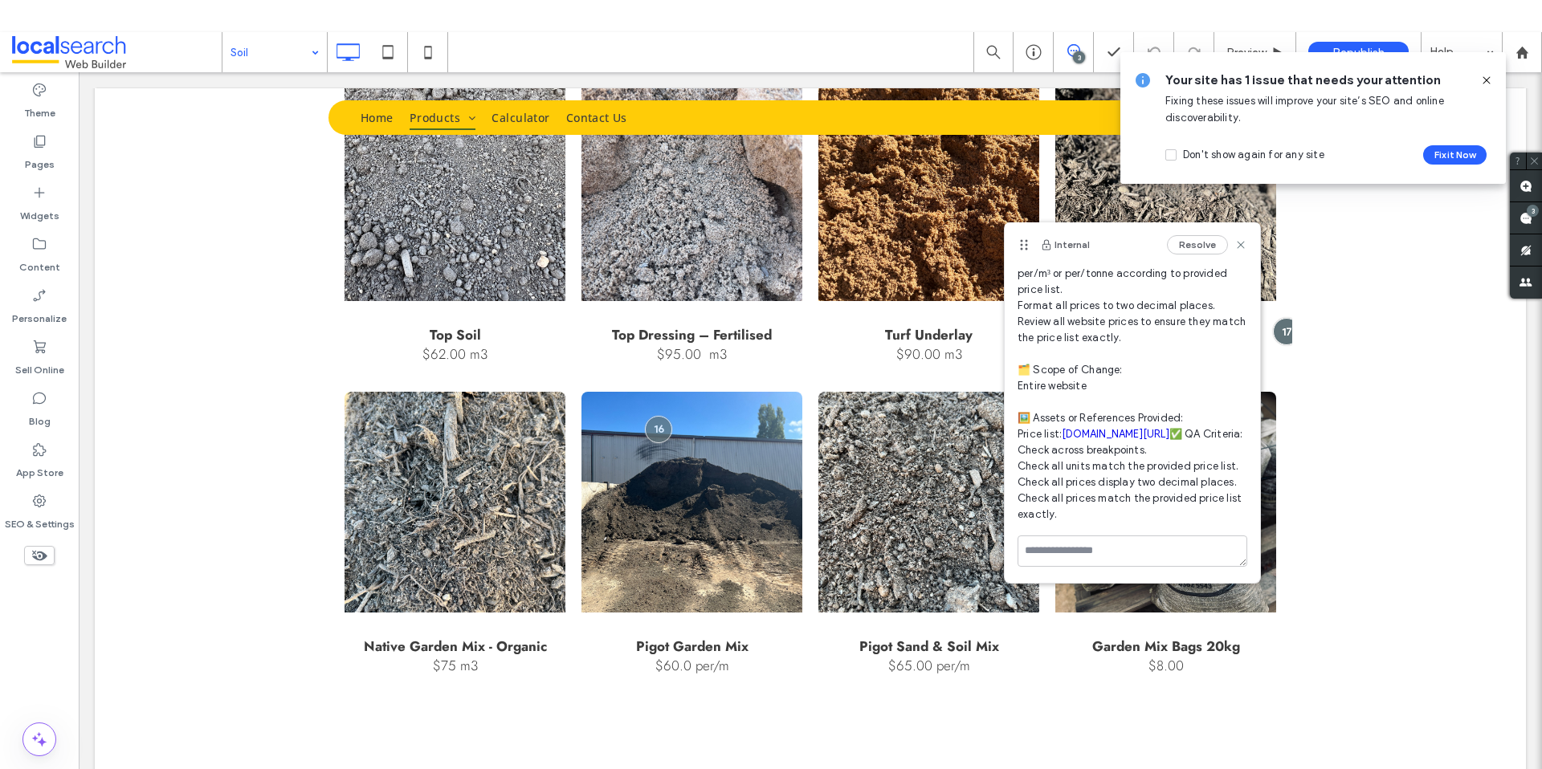
click at [1201, 286] on span "DEV/ ALL PAGES 🧾 Instruction Summary: Update and verify all product prices and …" at bounding box center [1132, 329] width 230 height 385
drag, startPoint x: 1190, startPoint y: 308, endPoint x: 1191, endPoint y: 370, distance: 61.8
click at [1190, 308] on span "DEV/ ALL PAGES 🧾 Instruction Summary: Update and verify all product prices and …" at bounding box center [1132, 329] width 230 height 385
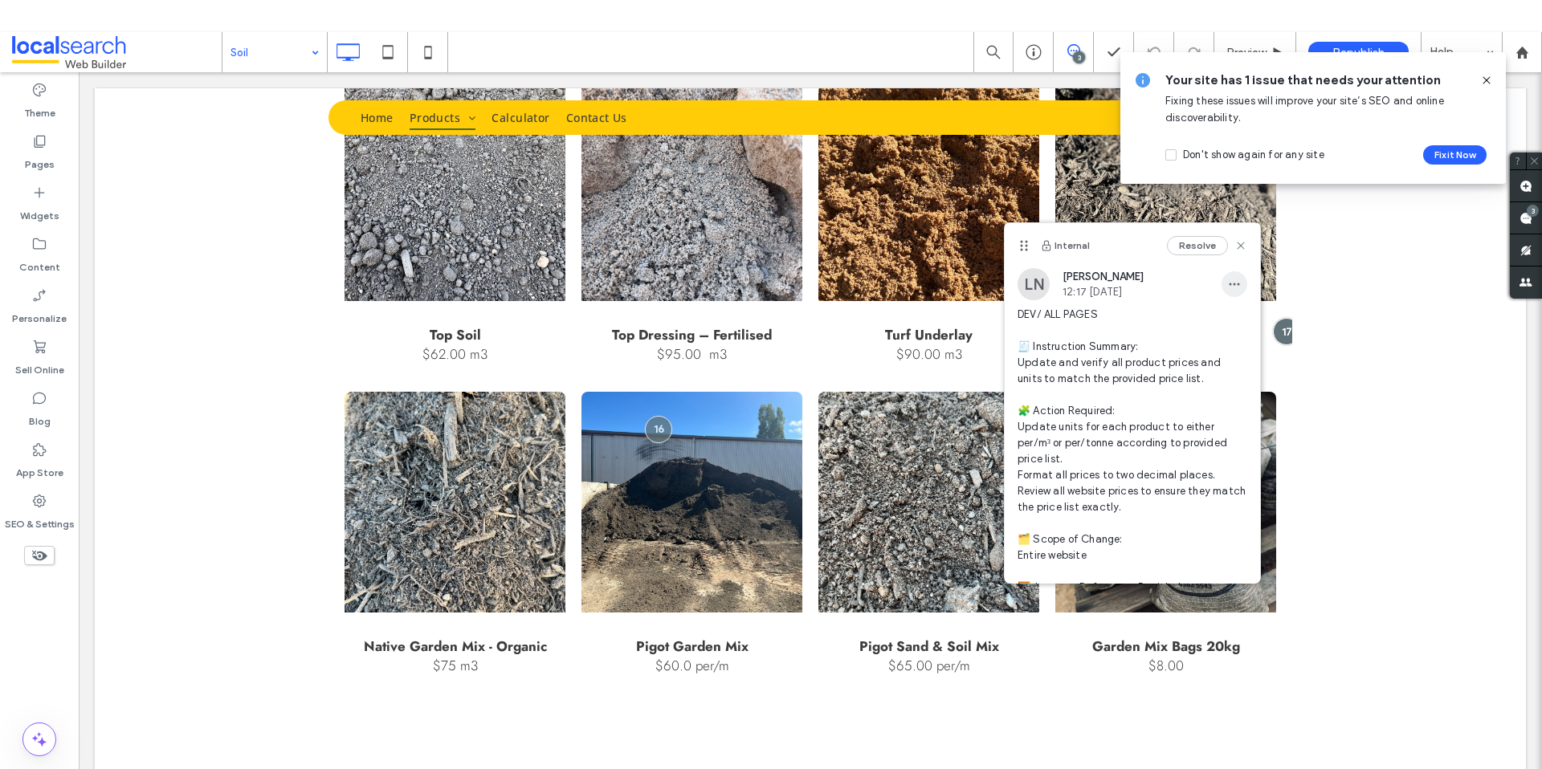
click at [1228, 282] on icon "button" at bounding box center [1234, 284] width 13 height 13
click at [1234, 321] on span "Edit" at bounding box center [1233, 326] width 21 height 16
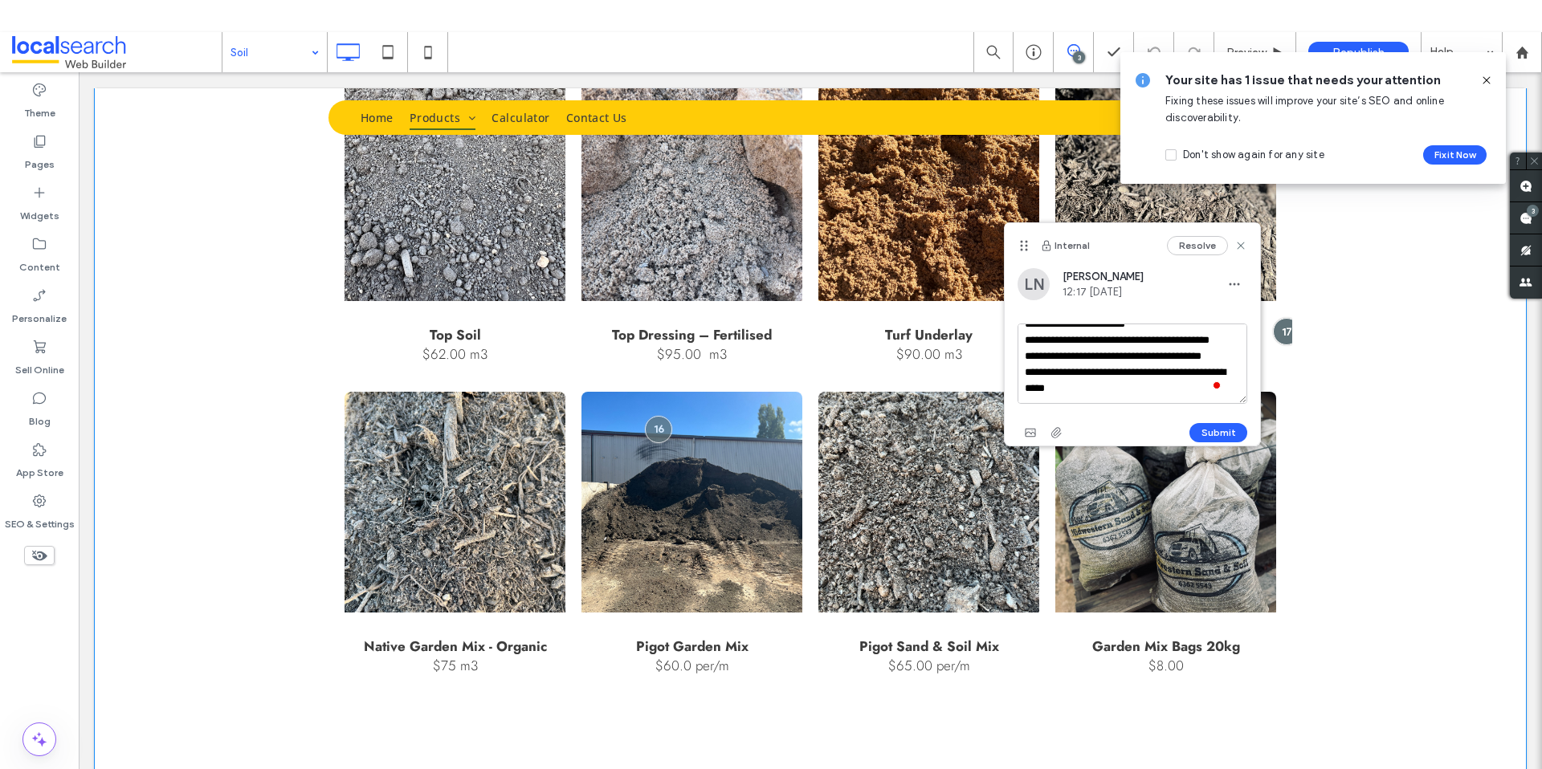
drag, startPoint x: 1102, startPoint y: 407, endPoint x: 1285, endPoint y: 444, distance: 186.0
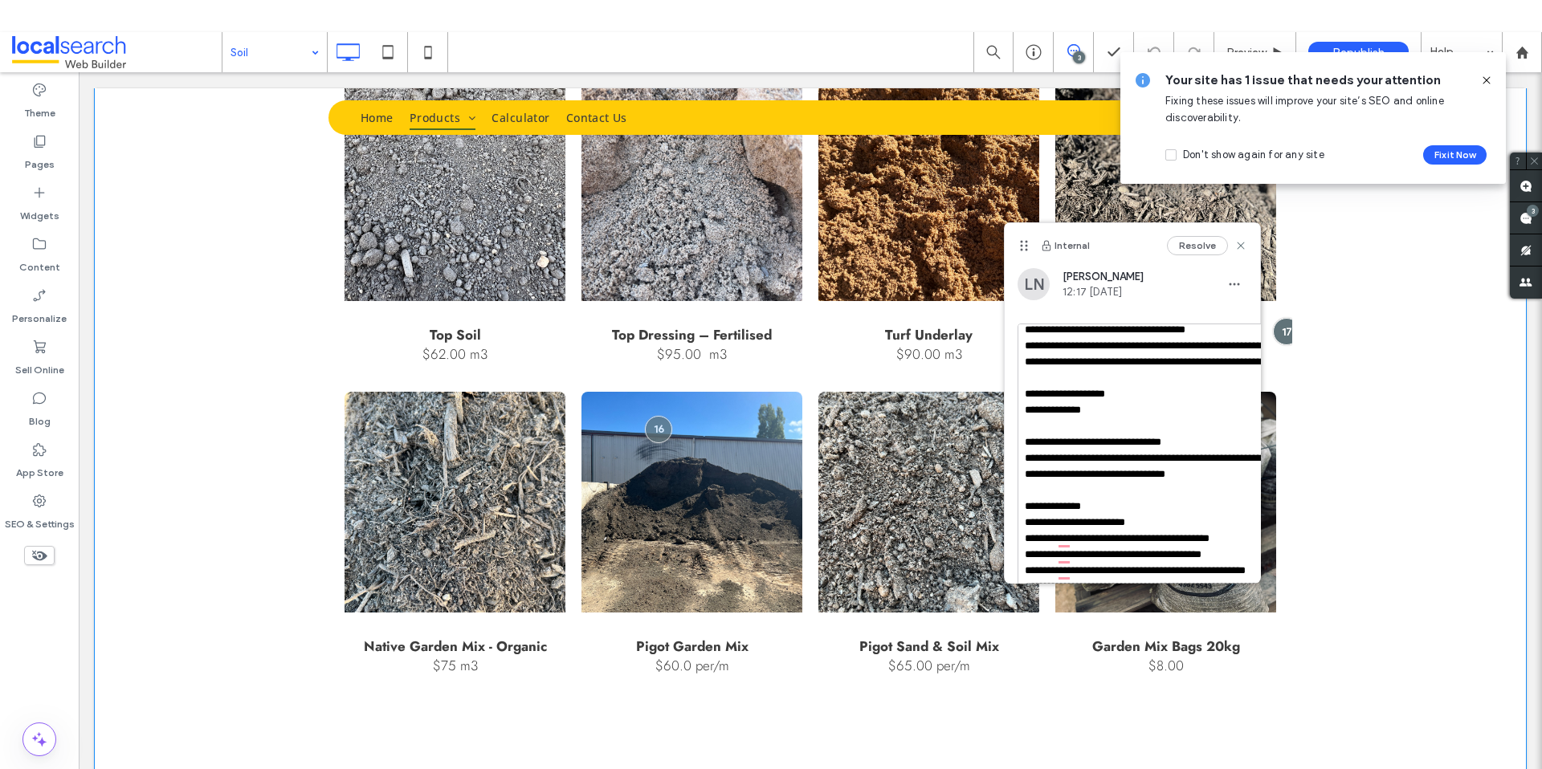
drag, startPoint x: 1321, startPoint y: 473, endPoint x: 1349, endPoint y: 601, distance: 130.7
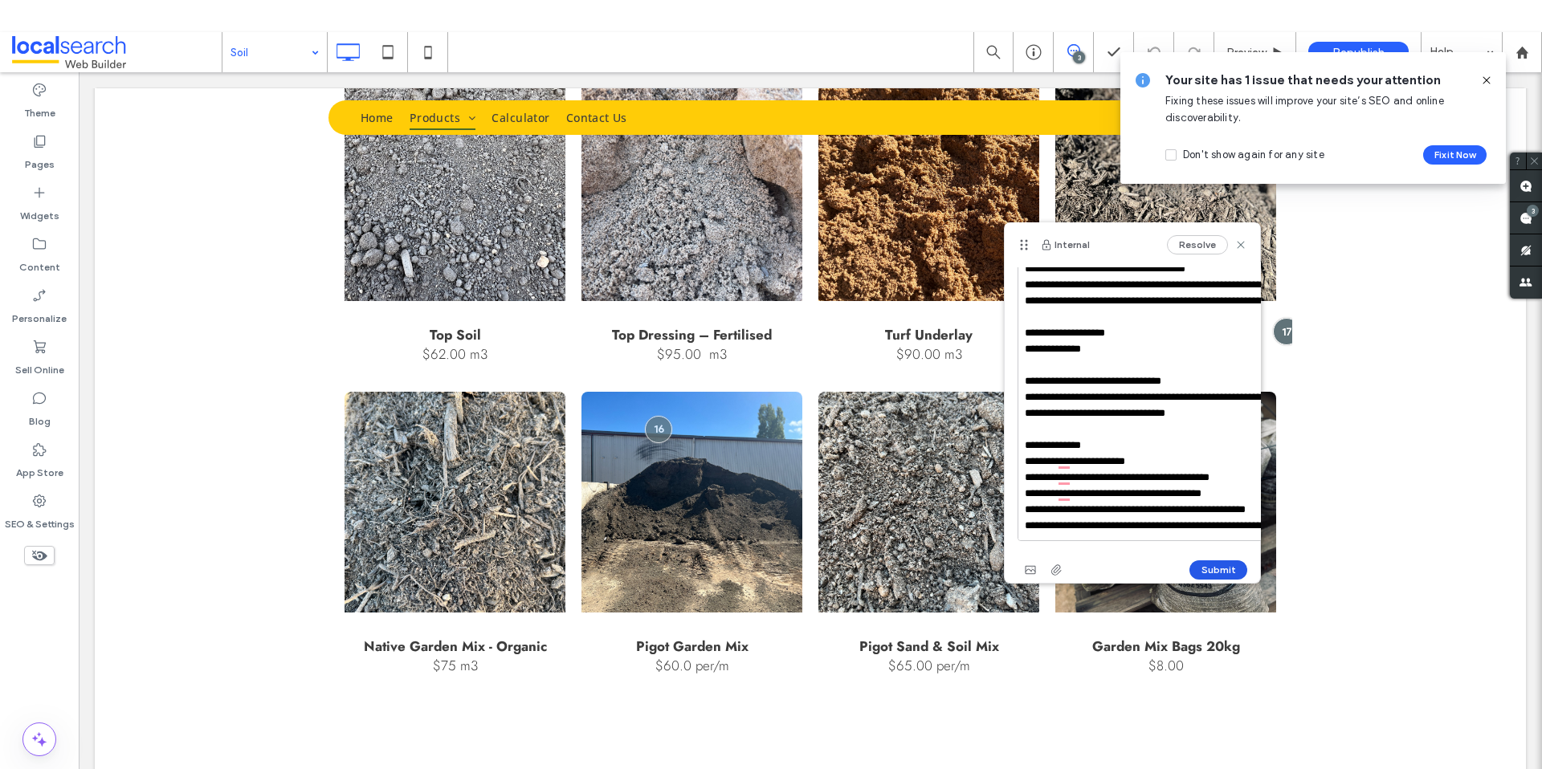
type textarea "**********"
click at [1217, 560] on button "Submit" at bounding box center [1218, 569] width 58 height 19
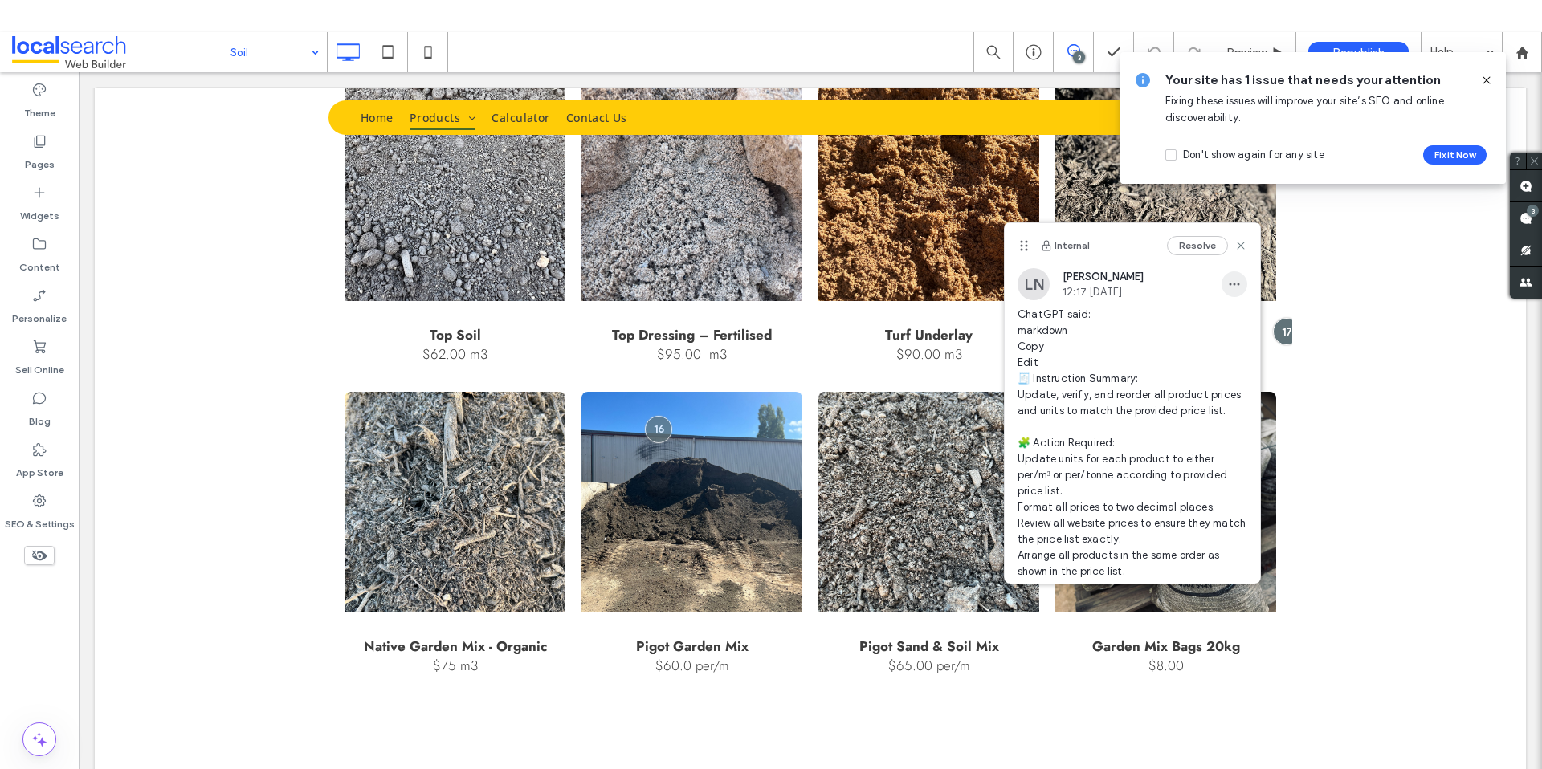
click at [1228, 282] on icon "button" at bounding box center [1234, 284] width 13 height 13
click at [1246, 321] on div "Edit" at bounding box center [1281, 326] width 143 height 31
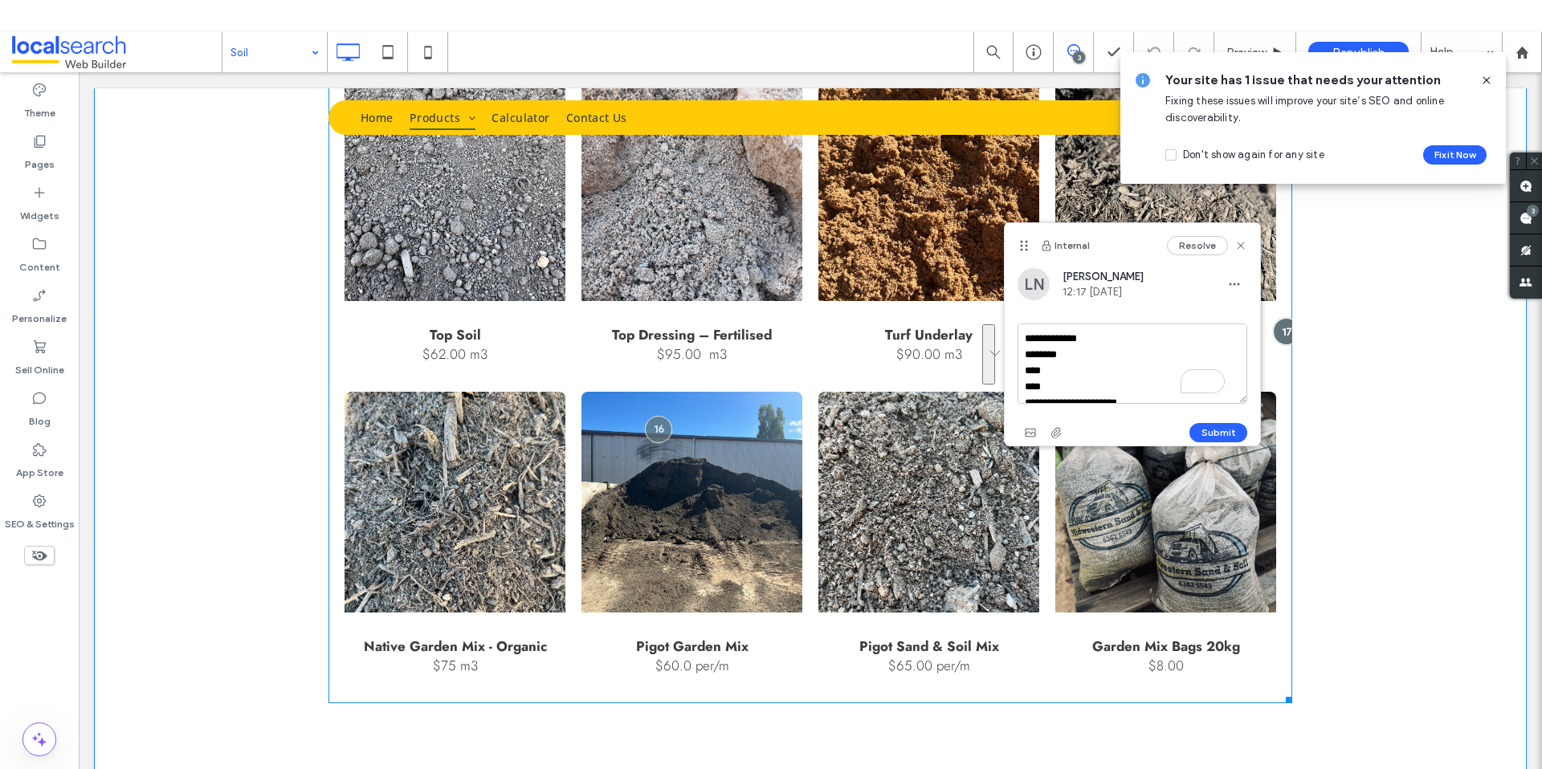
drag, startPoint x: 1111, startPoint y: 405, endPoint x: 978, endPoint y: 241, distance: 210.7
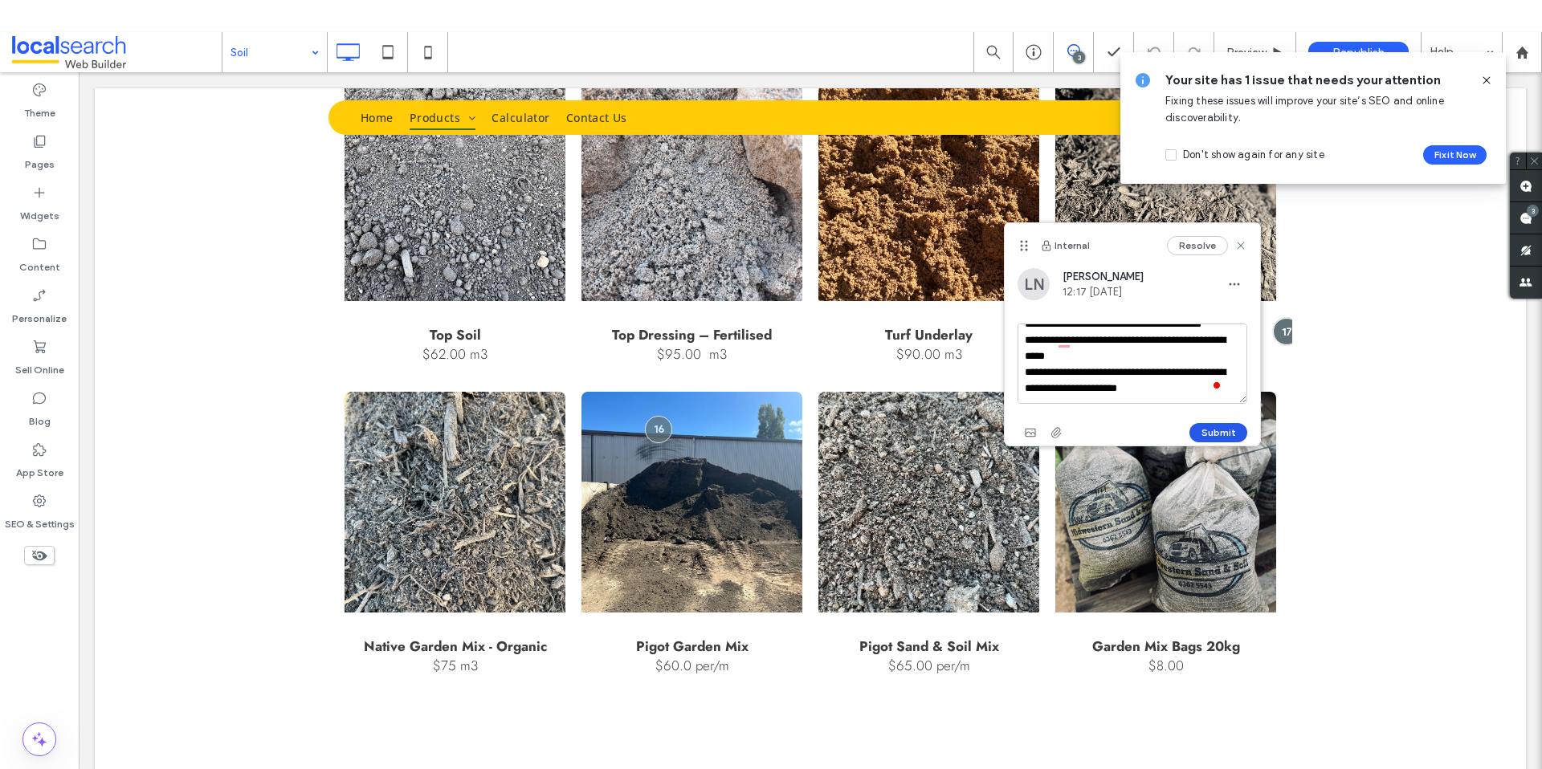
type textarea "**********"
click at [1213, 430] on button "Submit" at bounding box center [1218, 432] width 58 height 19
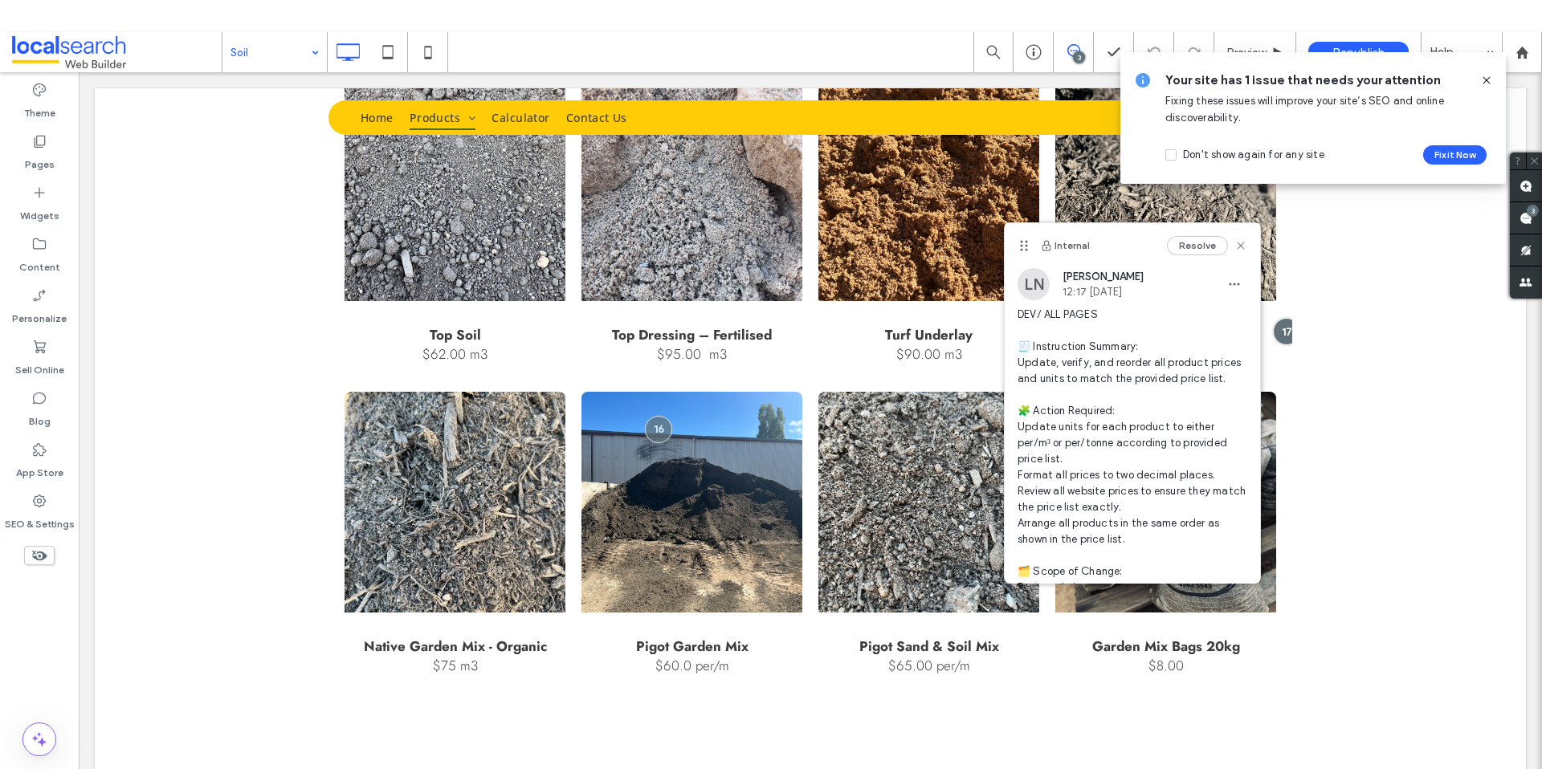
click at [1488, 75] on icon at bounding box center [1486, 80] width 13 height 13
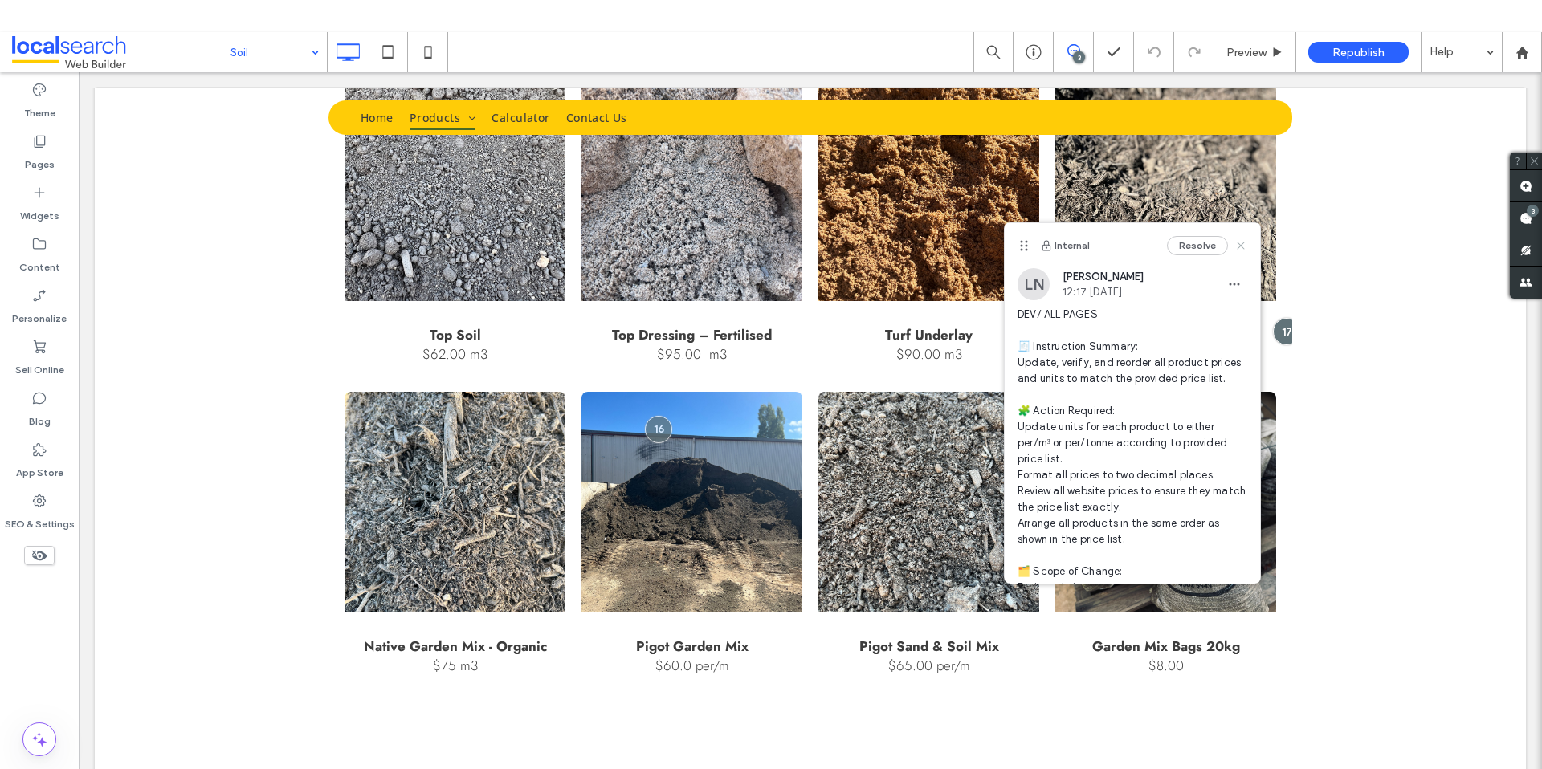
click at [1234, 242] on icon at bounding box center [1240, 245] width 13 height 13
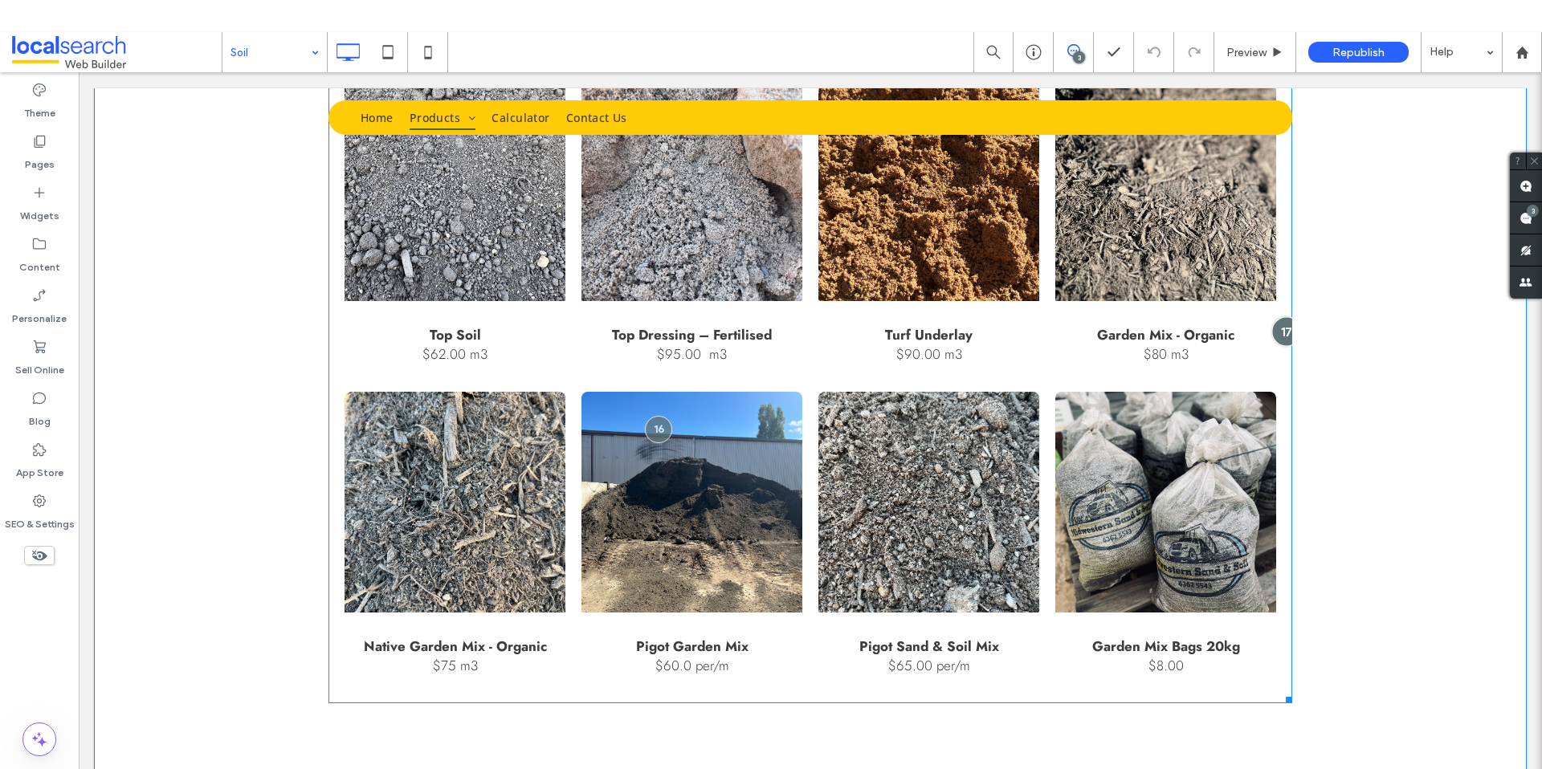
click at [1279, 330] on div at bounding box center [1287, 331] width 30 height 30
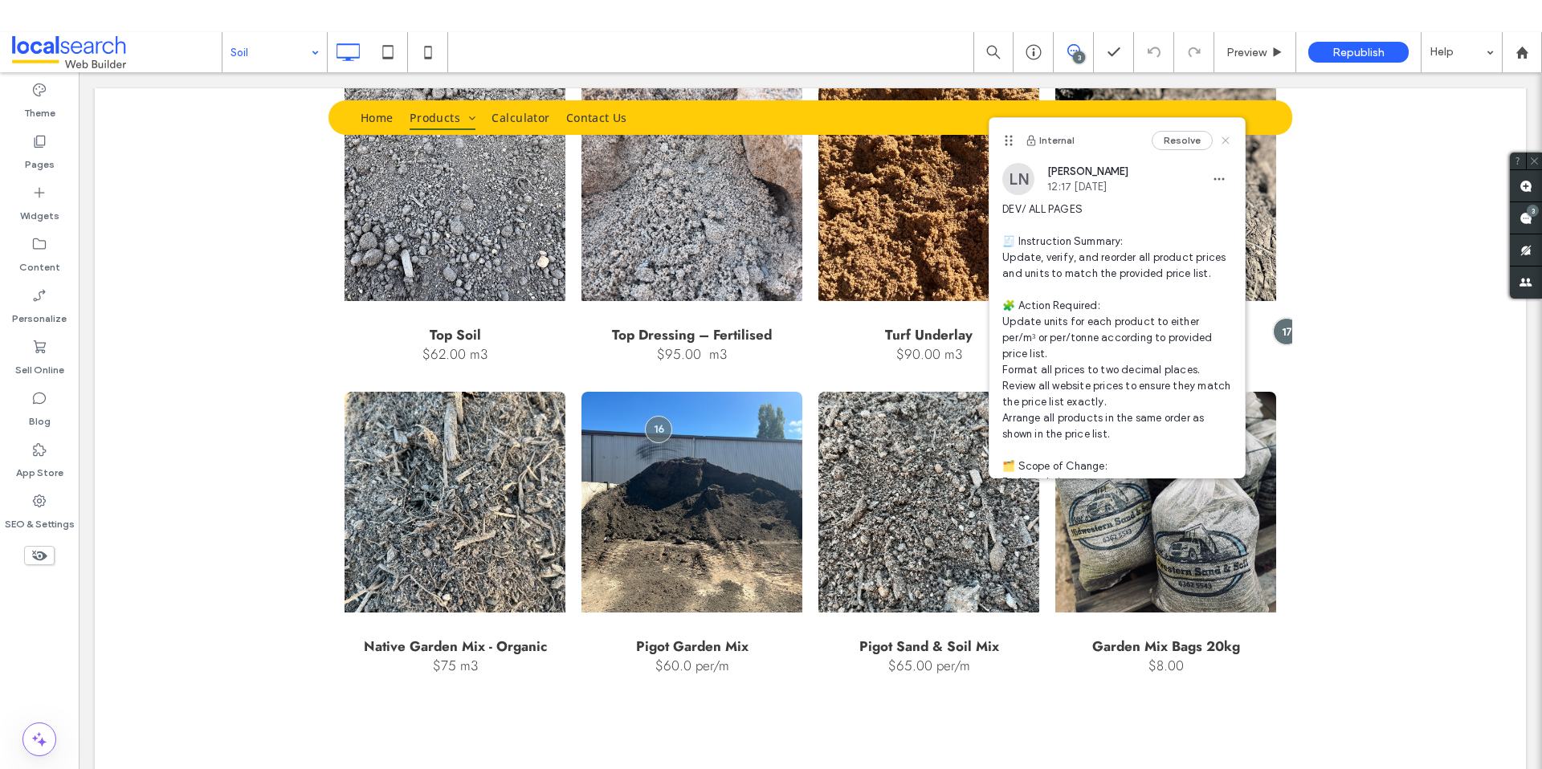
click at [1222, 141] on use at bounding box center [1225, 140] width 7 height 7
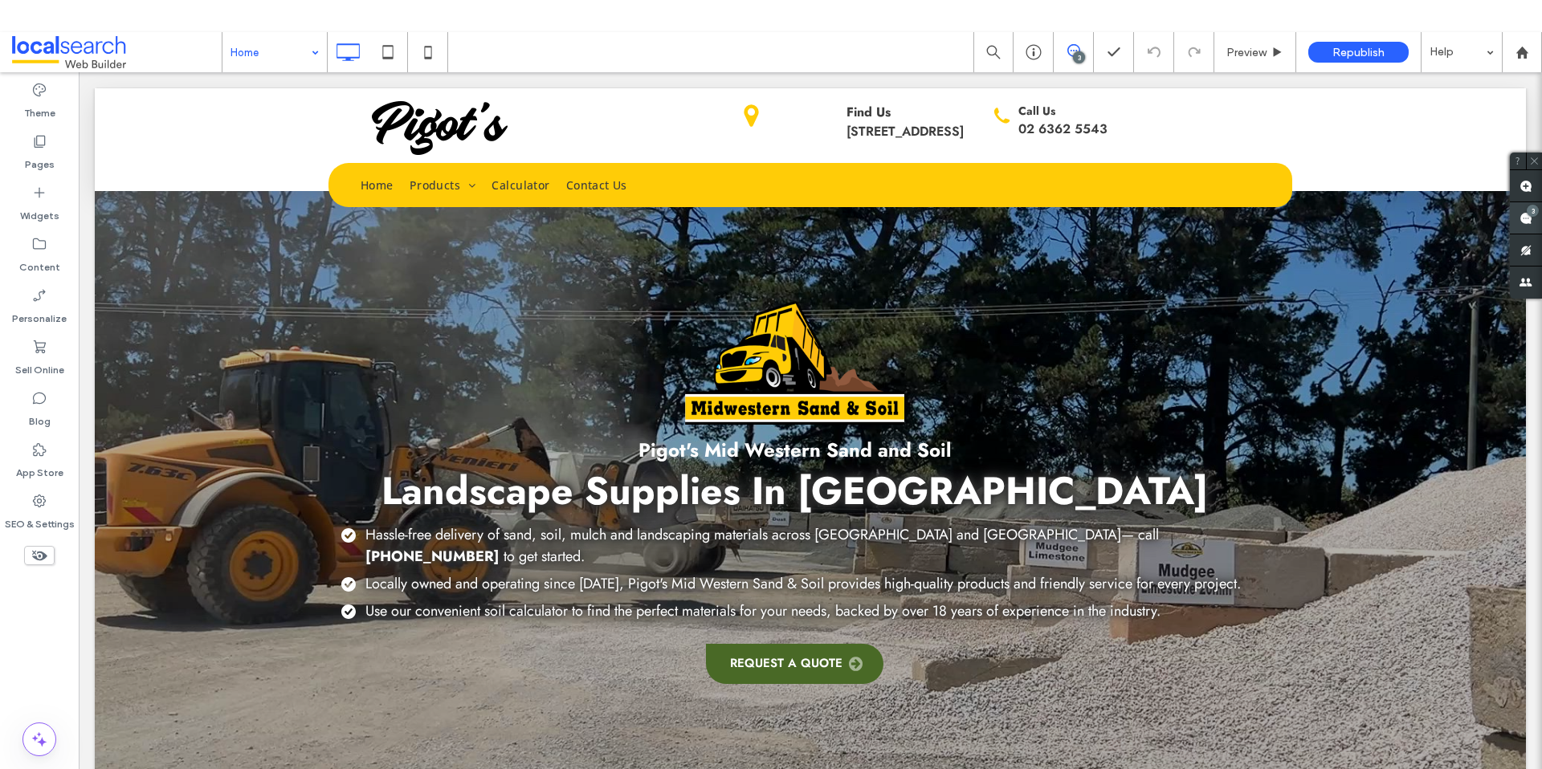
click at [1530, 214] on div "3" at bounding box center [1532, 211] width 12 height 12
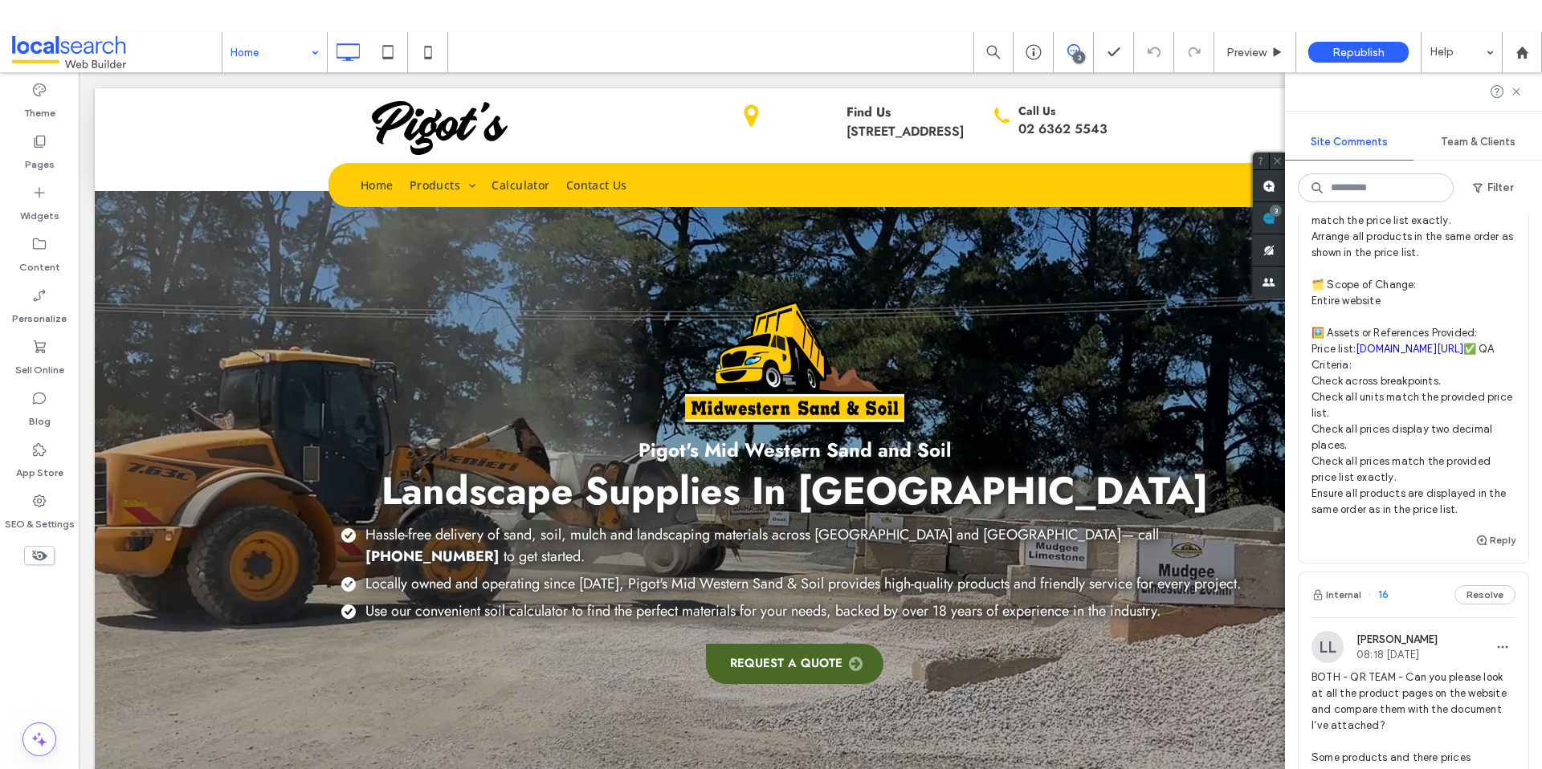
scroll to position [394, 0]
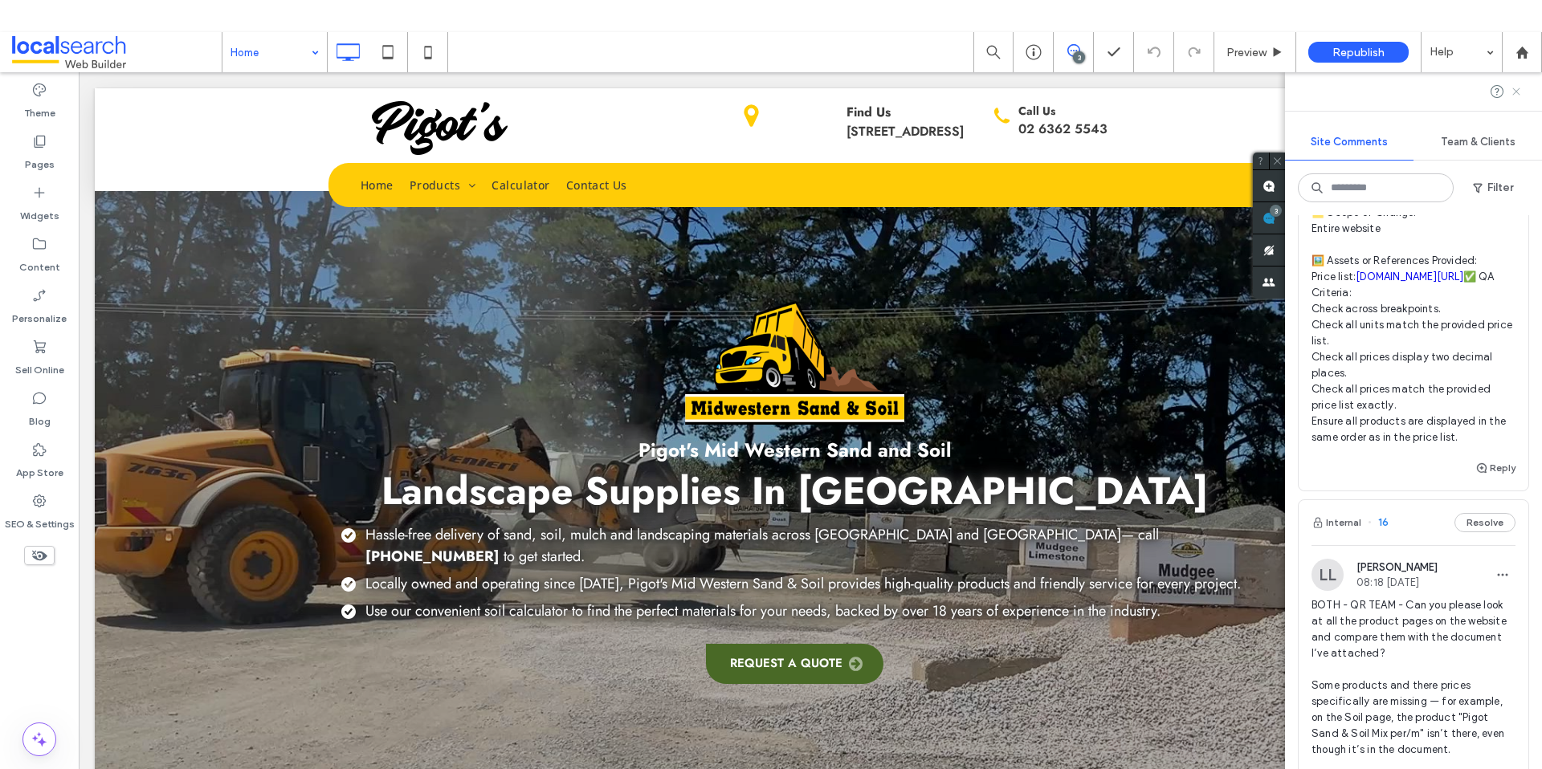
click at [1518, 92] on icon at bounding box center [1516, 91] width 13 height 13
